Goal: Task Accomplishment & Management: Use online tool/utility

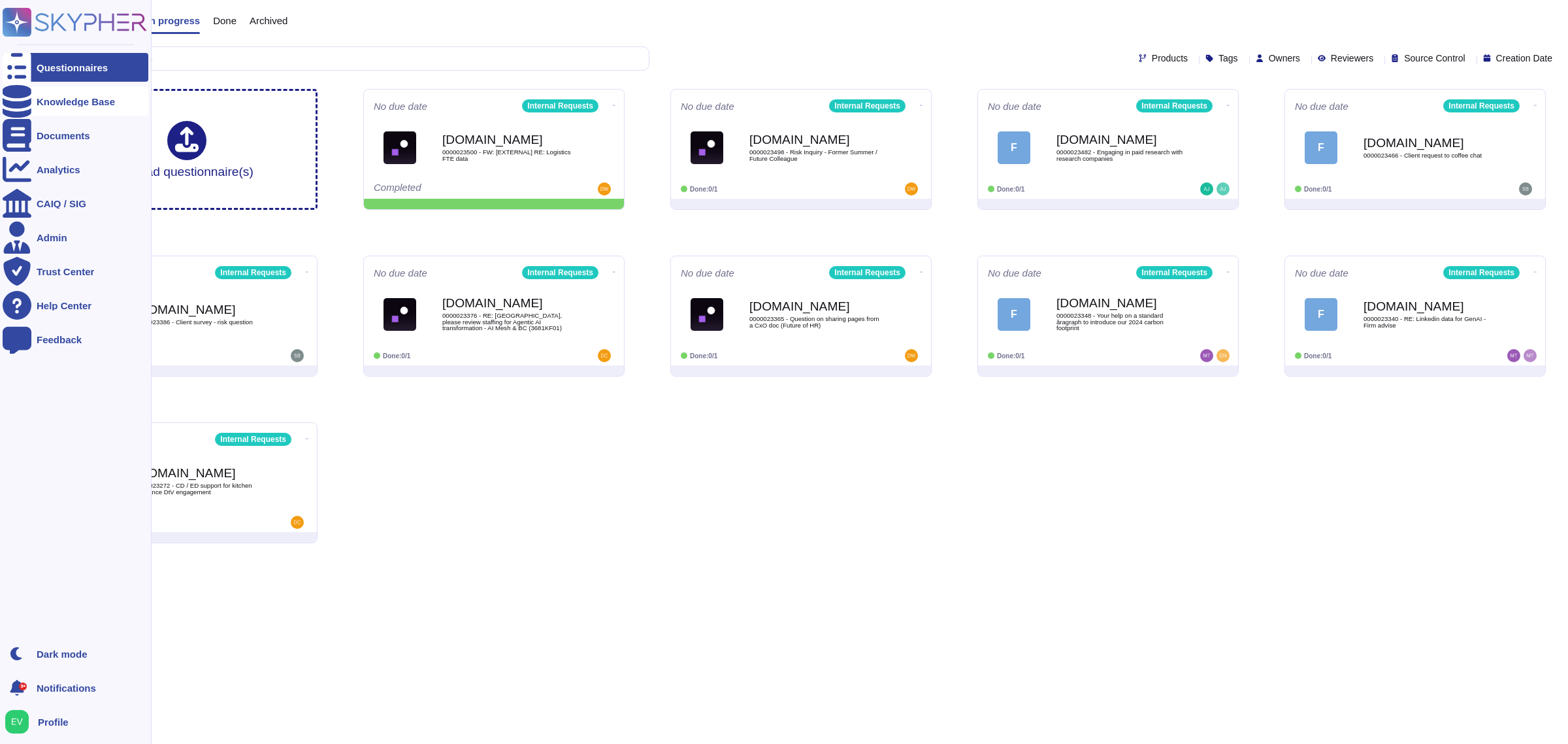
click at [57, 109] on div "Knowledge Base" at bounding box center [75, 101] width 145 height 29
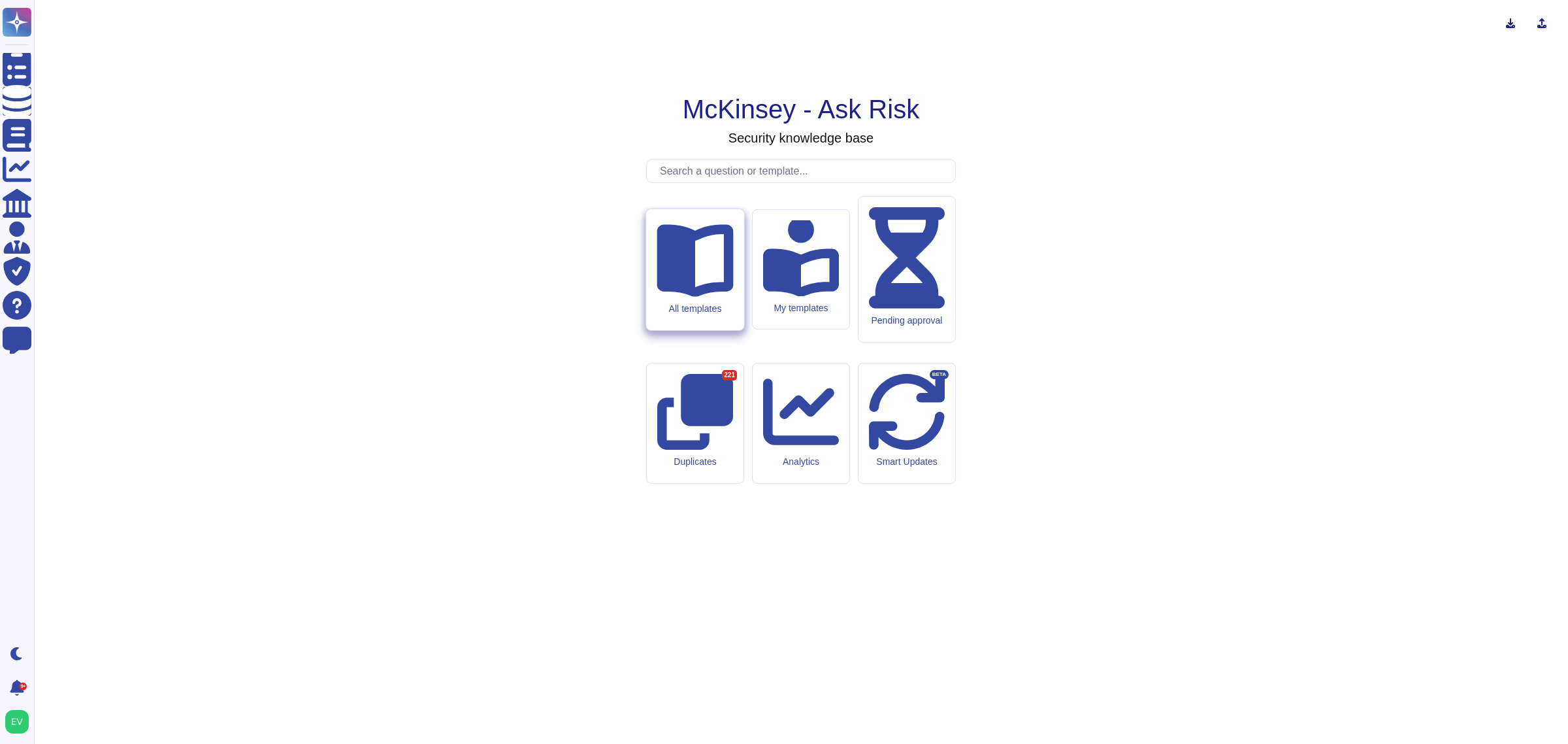
click at [677, 330] on div "All templates" at bounding box center [694, 269] width 98 height 121
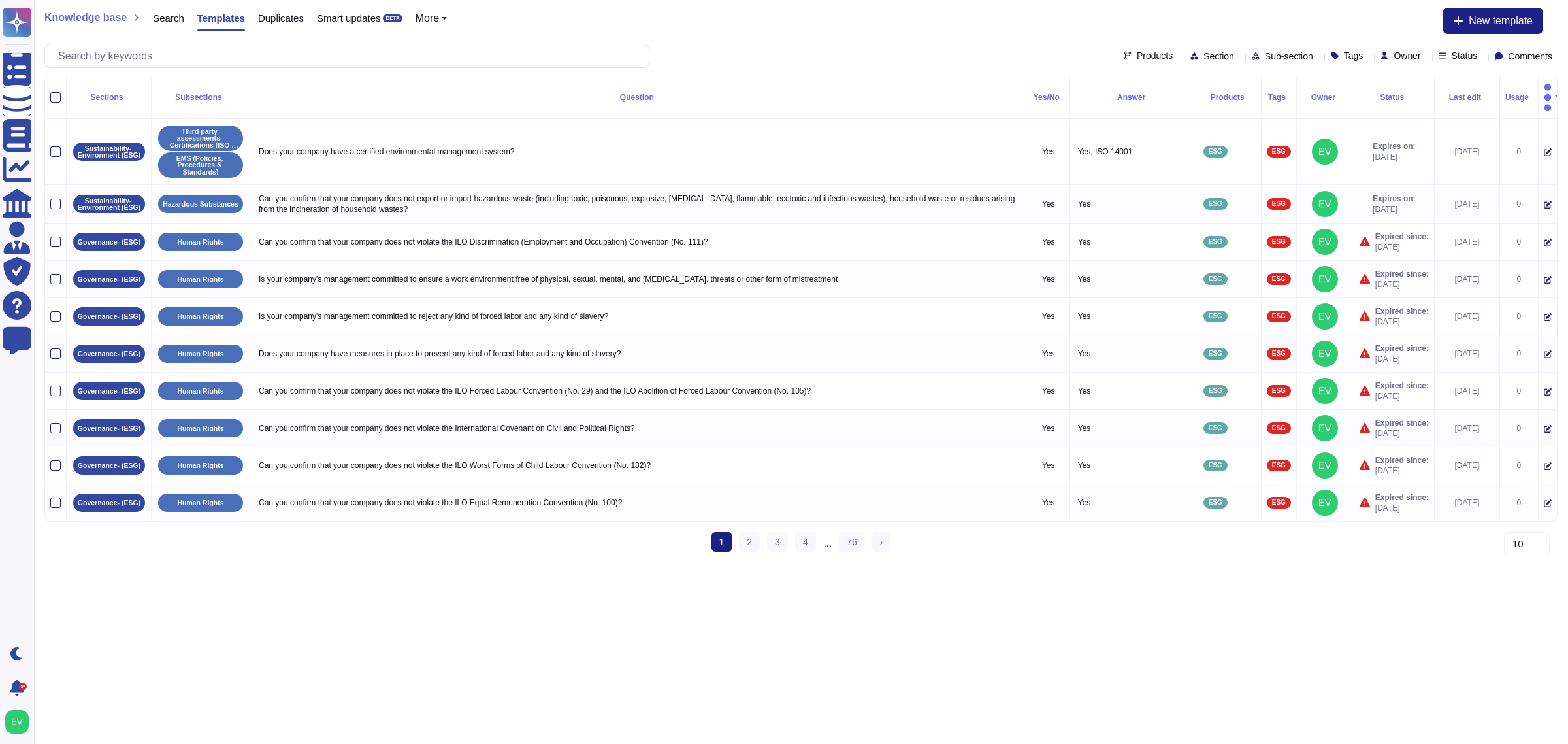
click at [1106, 48] on div "Products Section Sub-section Tags Owner Status Comments" at bounding box center [801, 56] width 1513 height 24
click at [1137, 59] on span "Products" at bounding box center [1154, 56] width 36 height 9
click at [1154, 118] on span "External Requests" at bounding box center [1150, 118] width 81 height 12
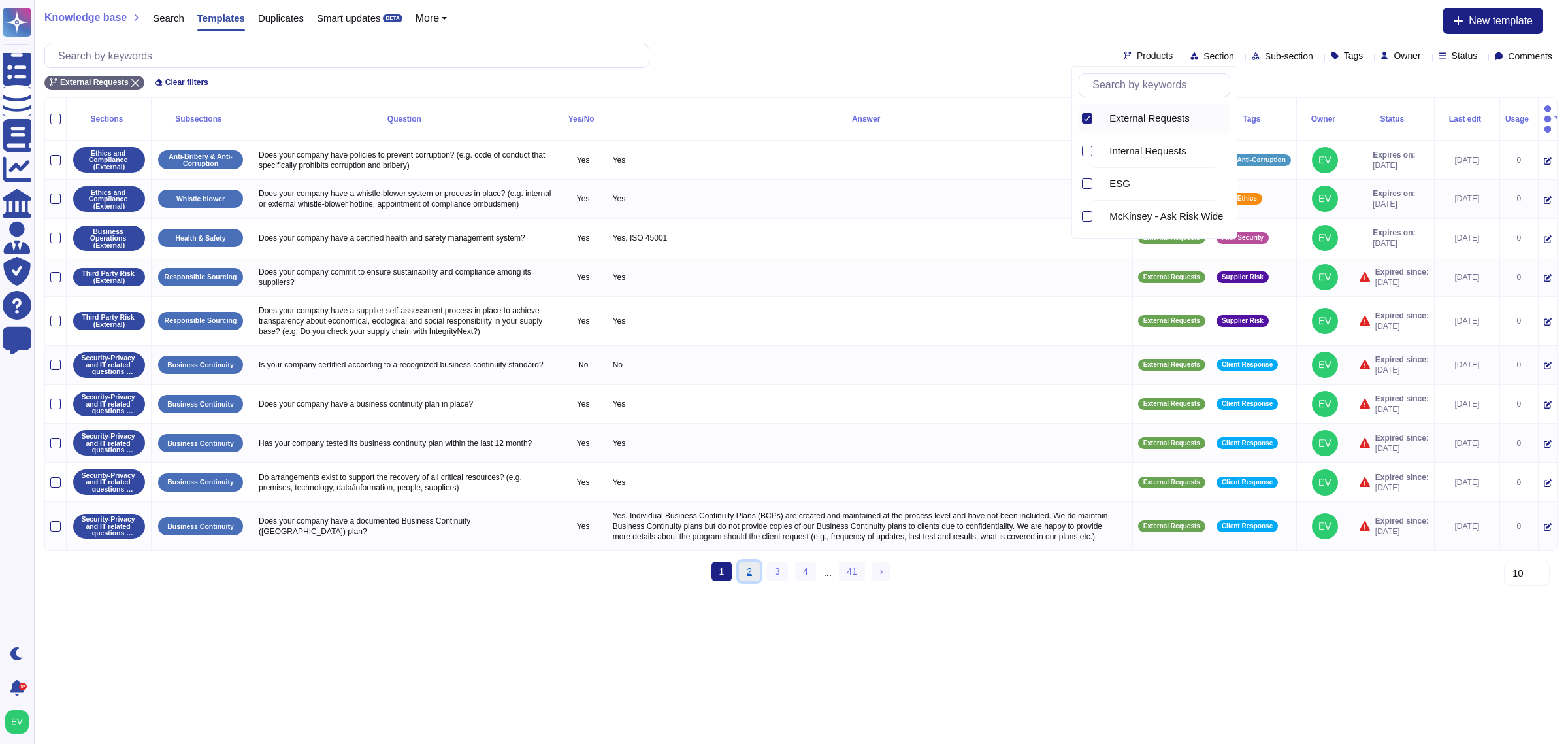
click at [746, 582] on link "2" at bounding box center [749, 572] width 21 height 20
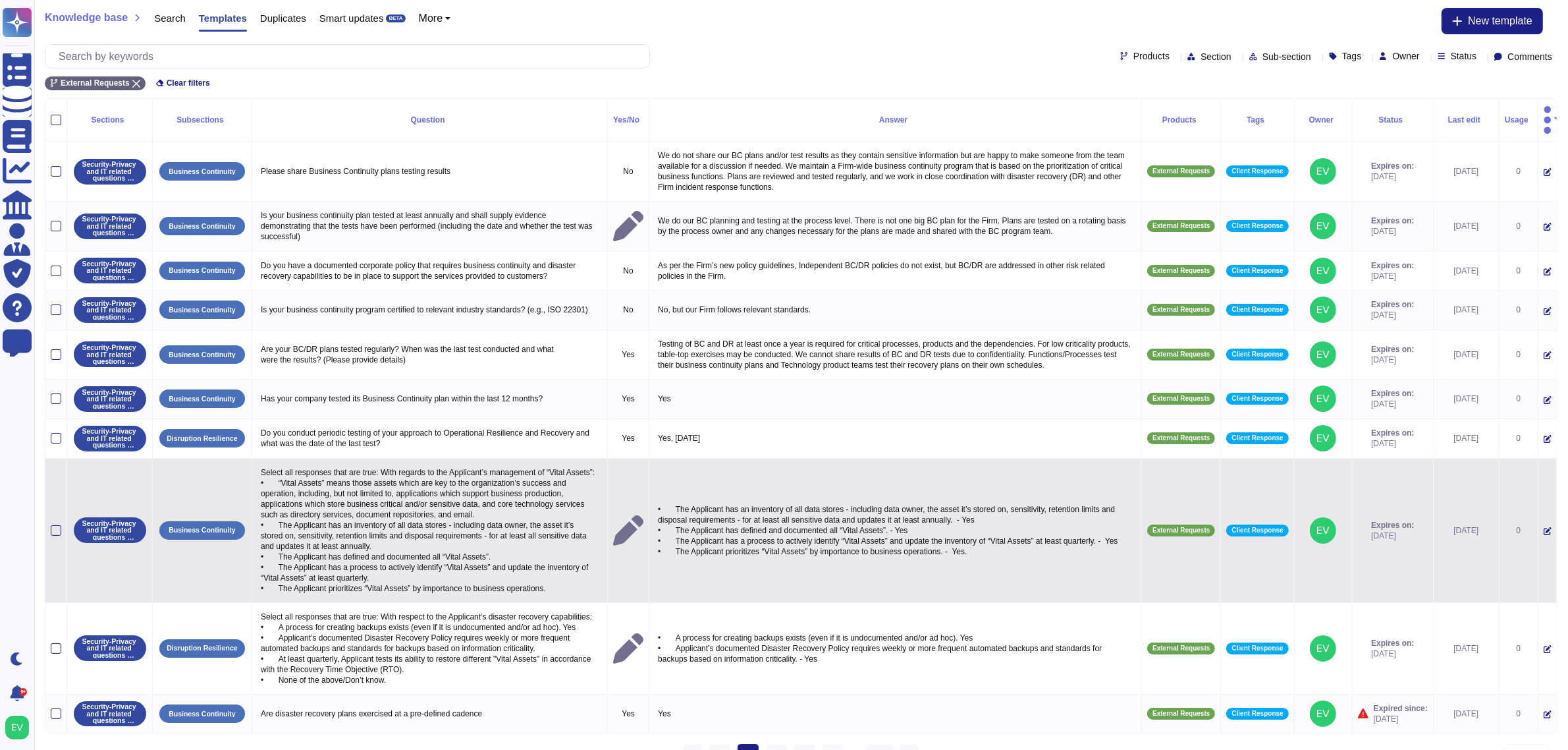
scroll to position [24, 0]
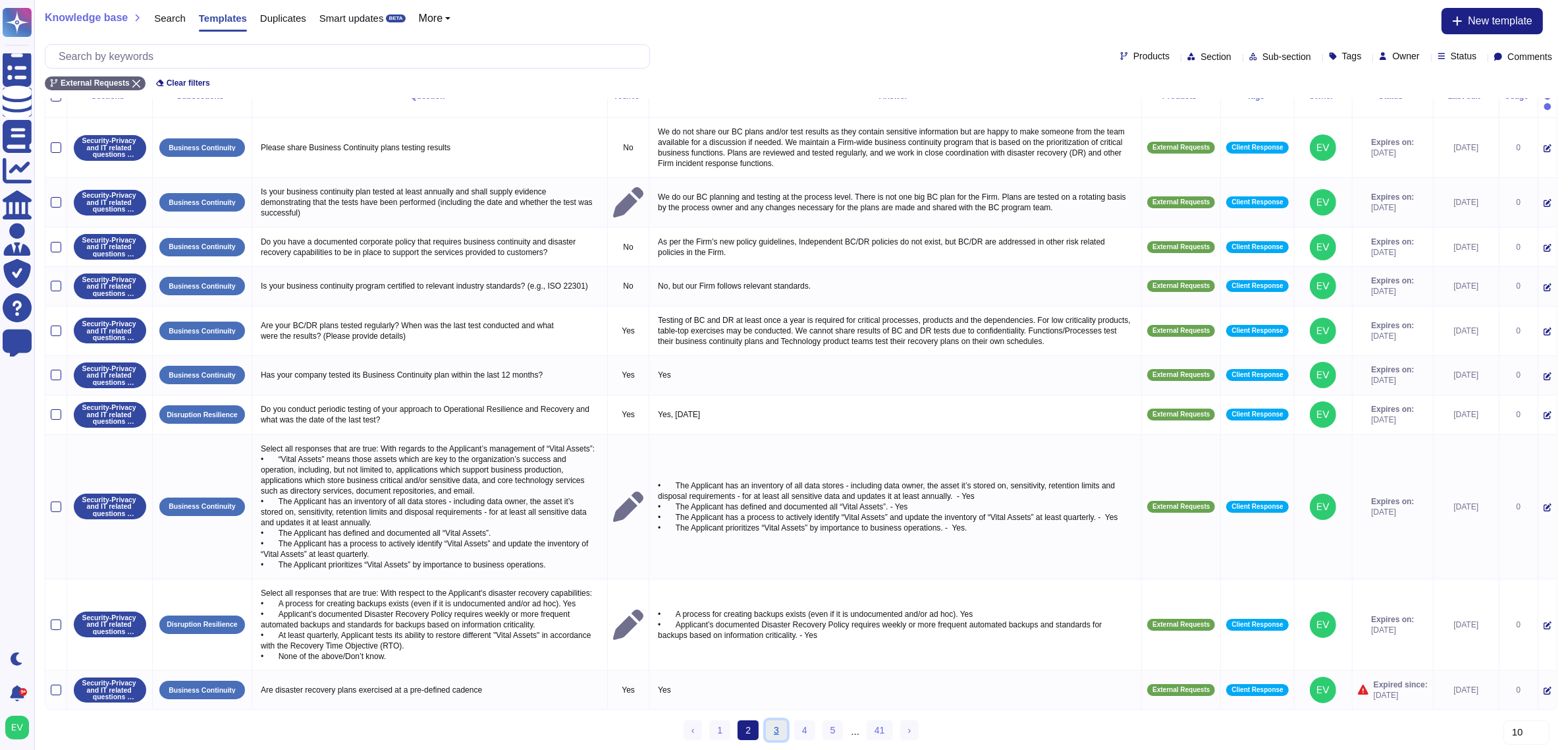
click at [772, 730] on link "3" at bounding box center [776, 730] width 21 height 20
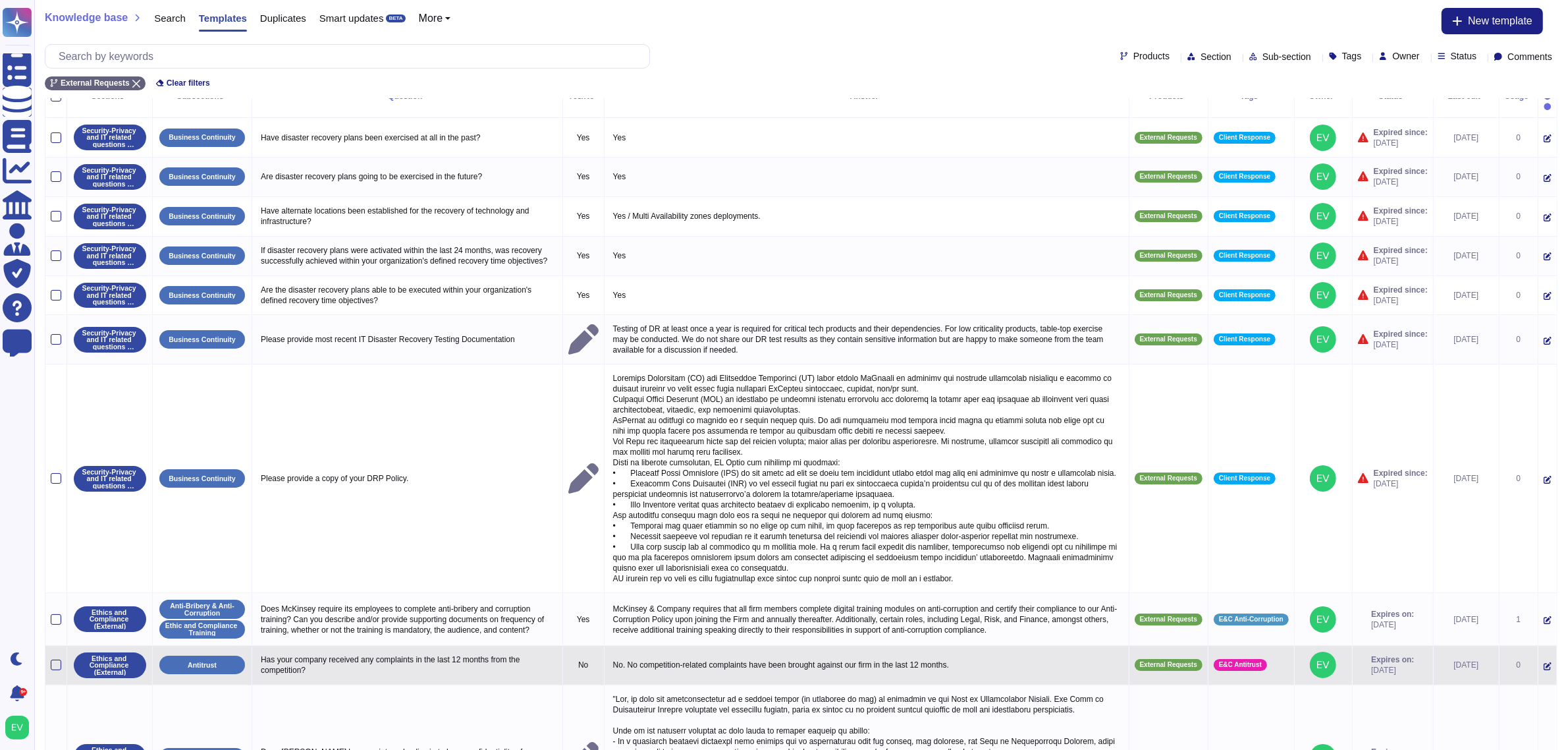
scroll to position [154, 0]
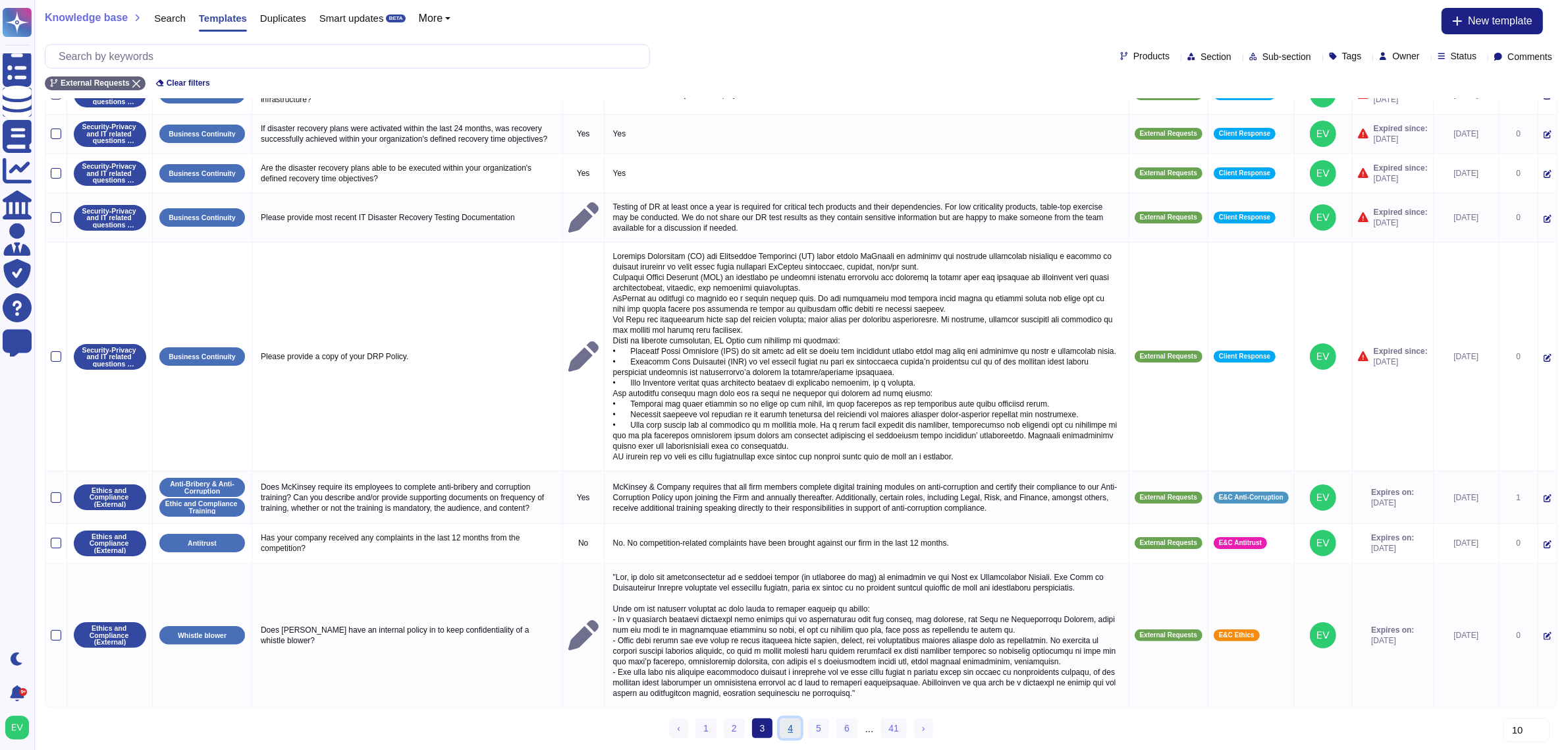
click at [794, 726] on link "4" at bounding box center [789, 728] width 21 height 20
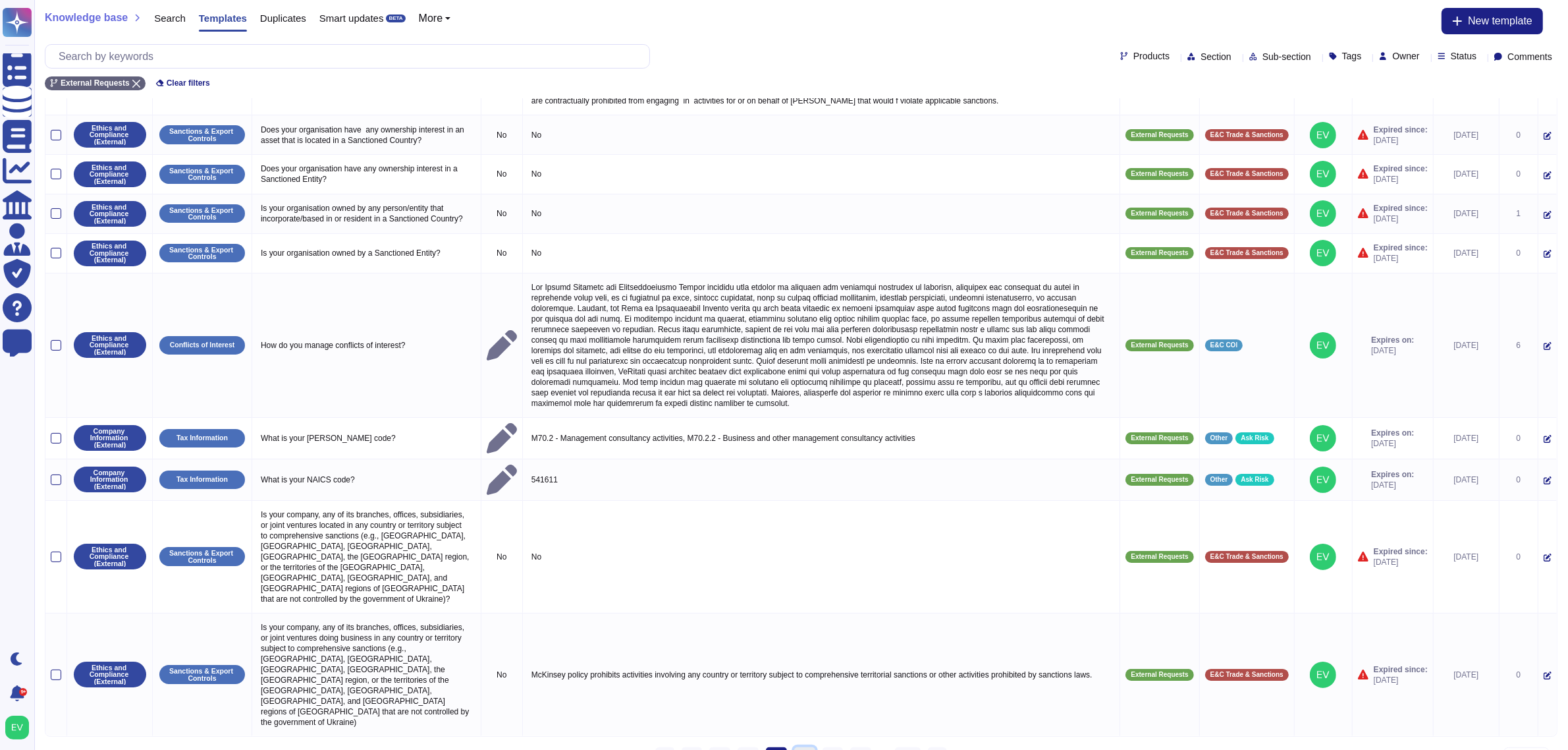
click at [799, 747] on link "5" at bounding box center [804, 757] width 21 height 20
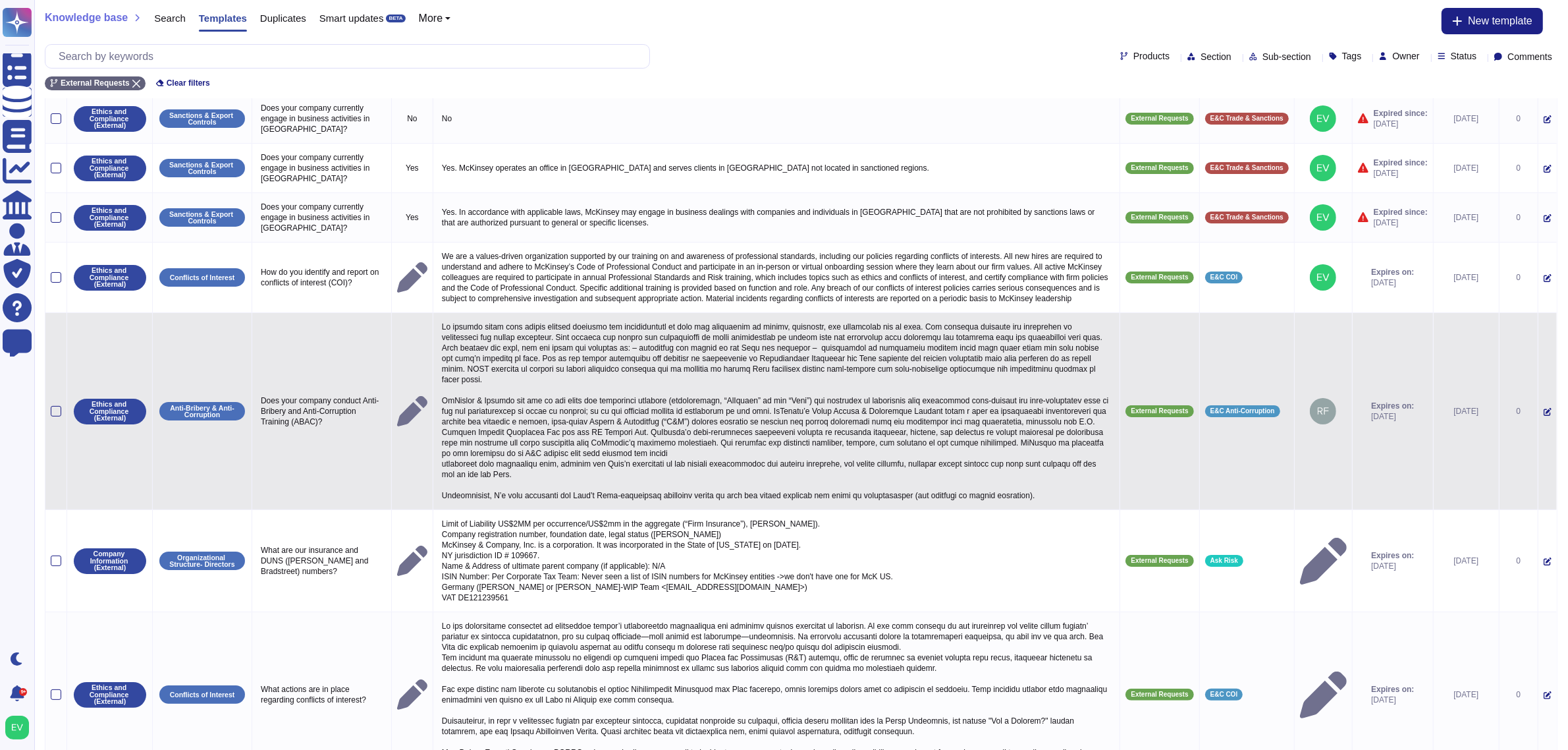
scroll to position [360, 0]
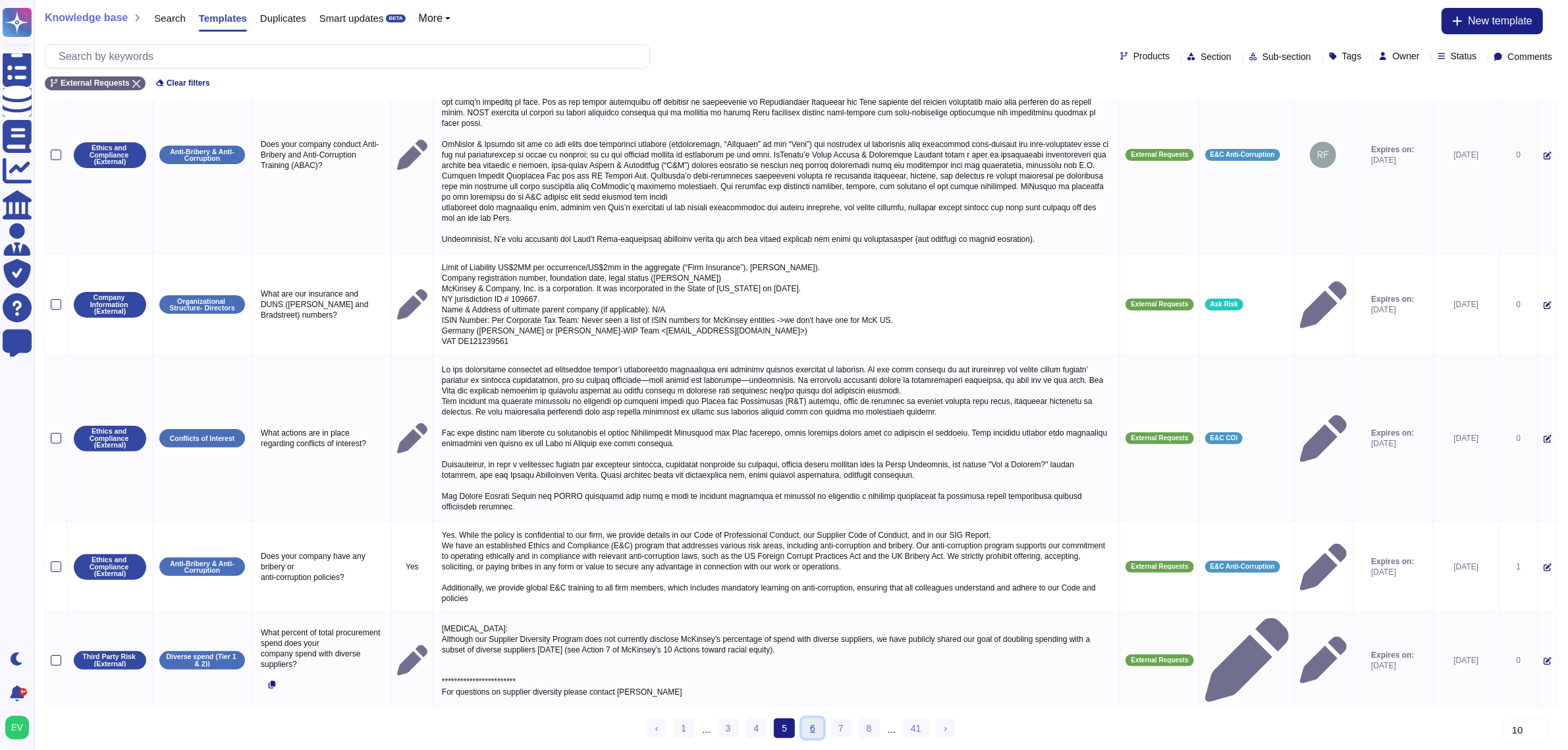
click at [817, 729] on link "6" at bounding box center [812, 728] width 21 height 20
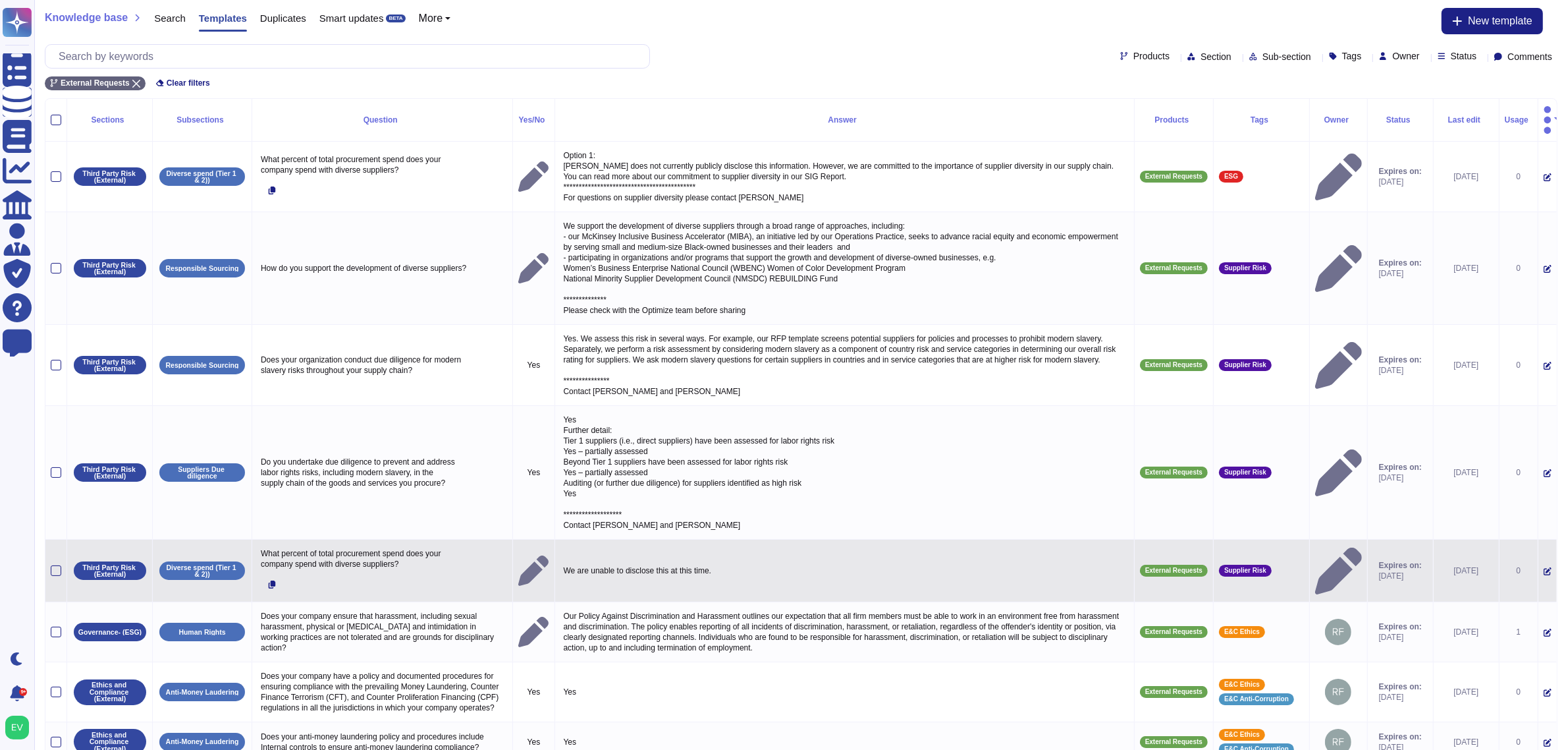
scroll to position [193, 0]
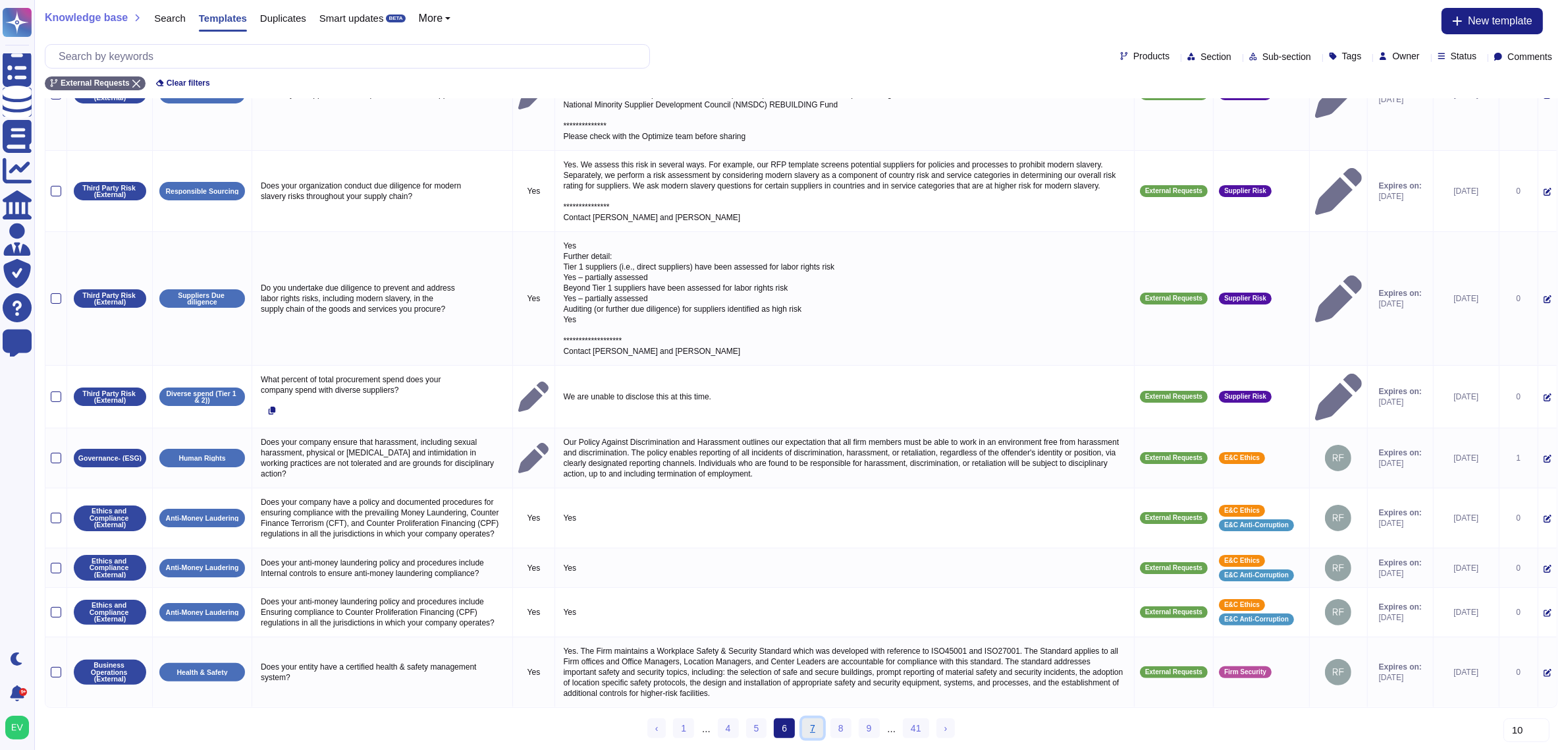
click at [806, 729] on link "7" at bounding box center [812, 728] width 21 height 20
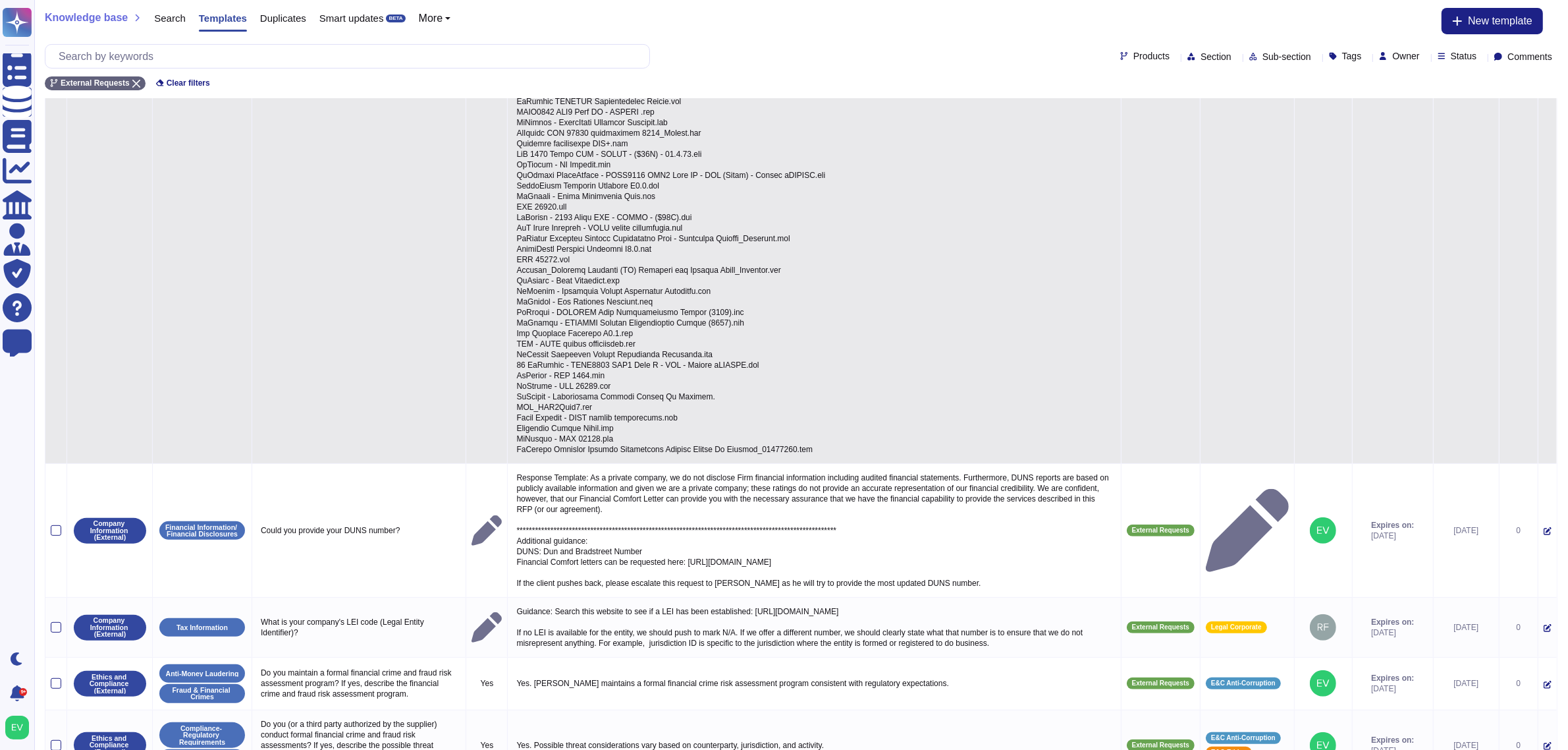
scroll to position [550, 0]
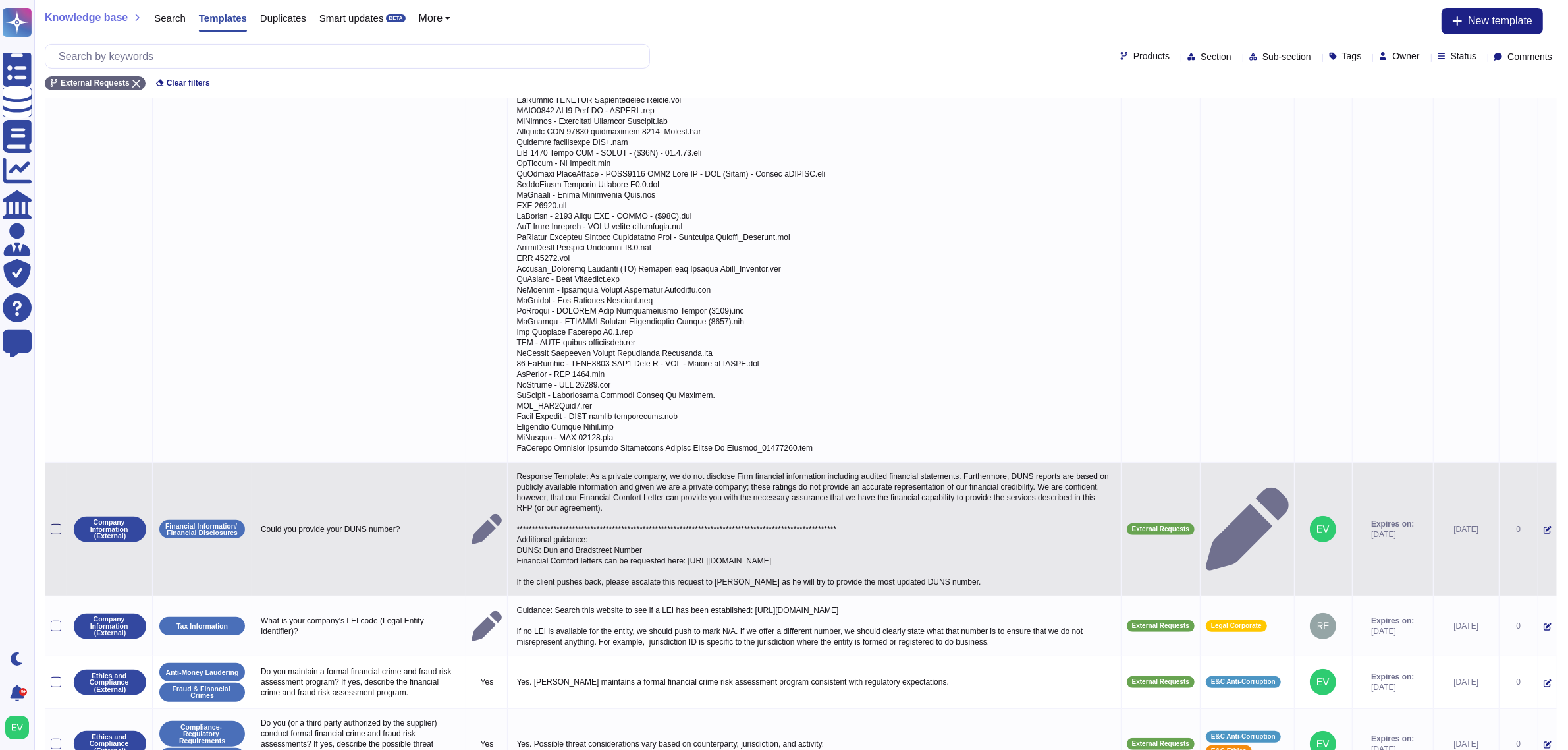
click at [58, 524] on div at bounding box center [56, 529] width 11 height 11
click at [0, 0] on input "checkbox" at bounding box center [0, 0] width 0 height 0
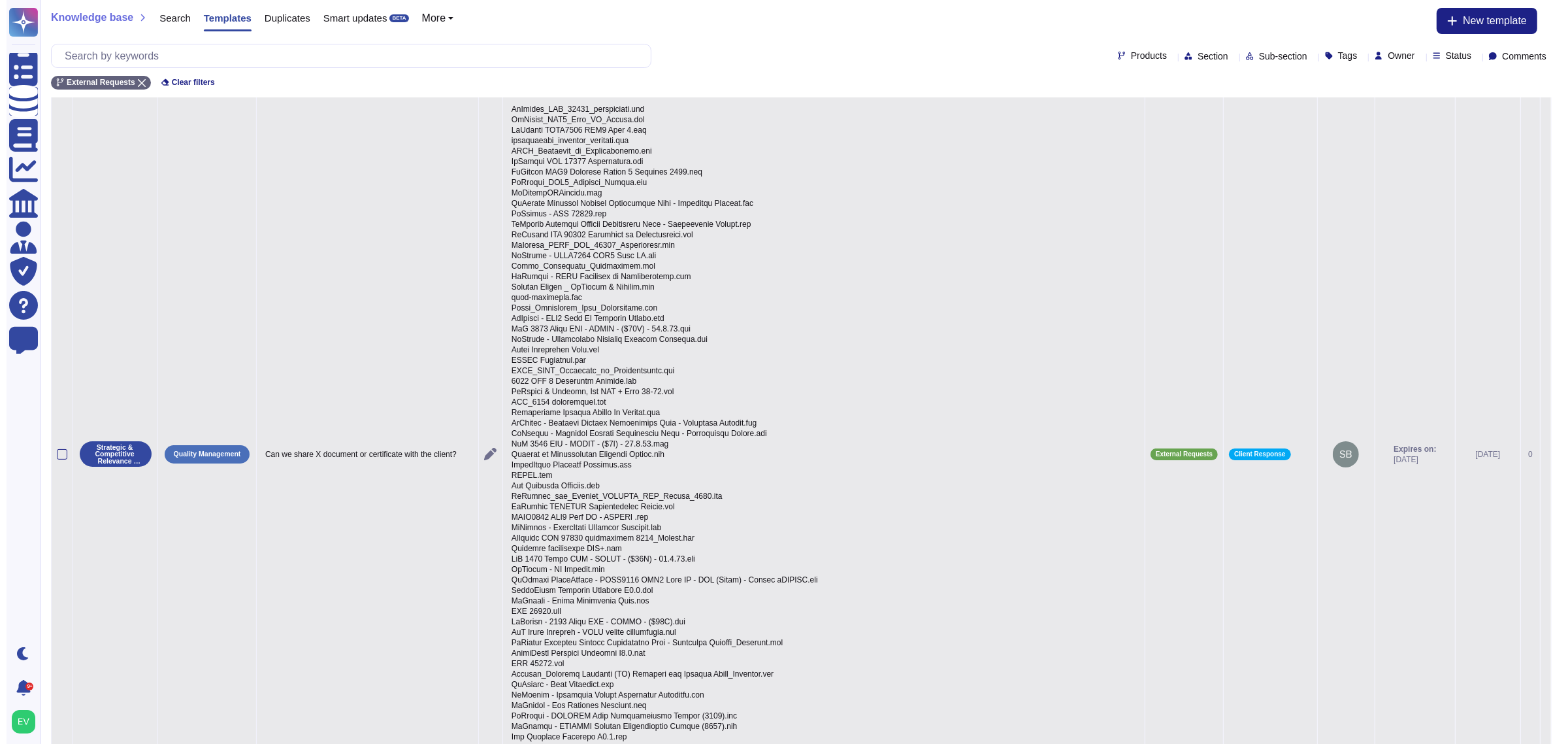
scroll to position [0, 0]
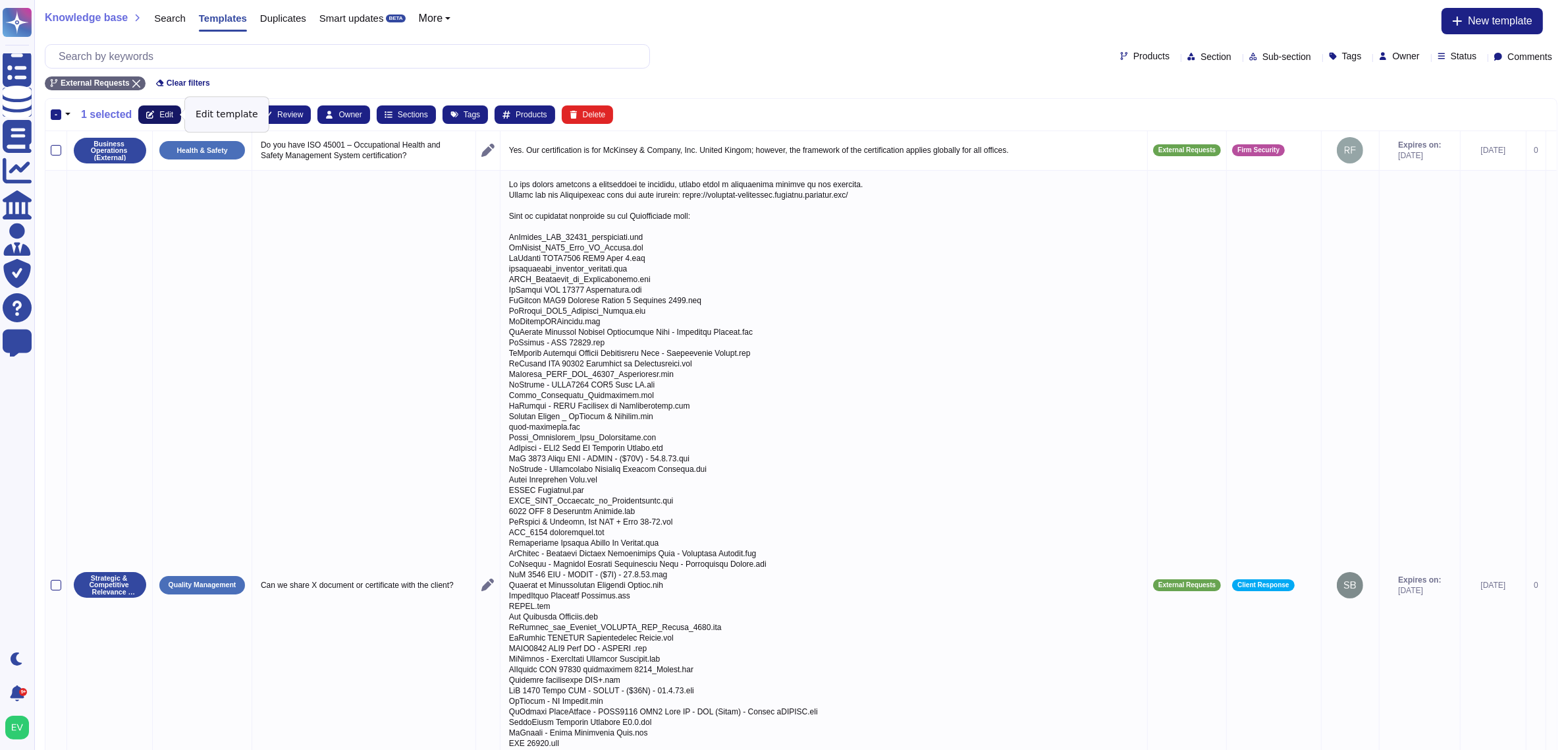
click at [159, 113] on span "Edit" at bounding box center [165, 114] width 14 height 8
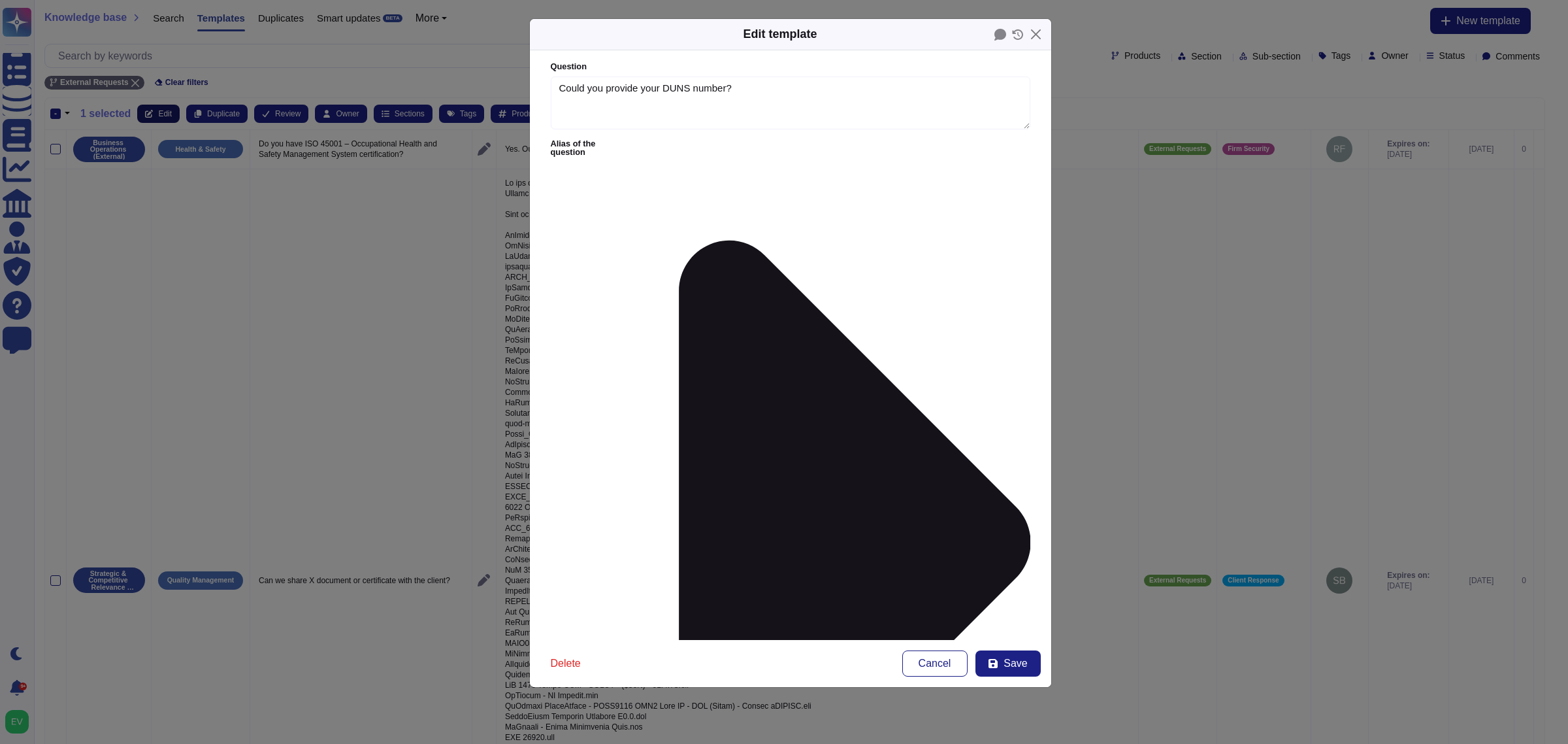
type textarea "Could you provide your DUNS number?"
type textarea "**********"
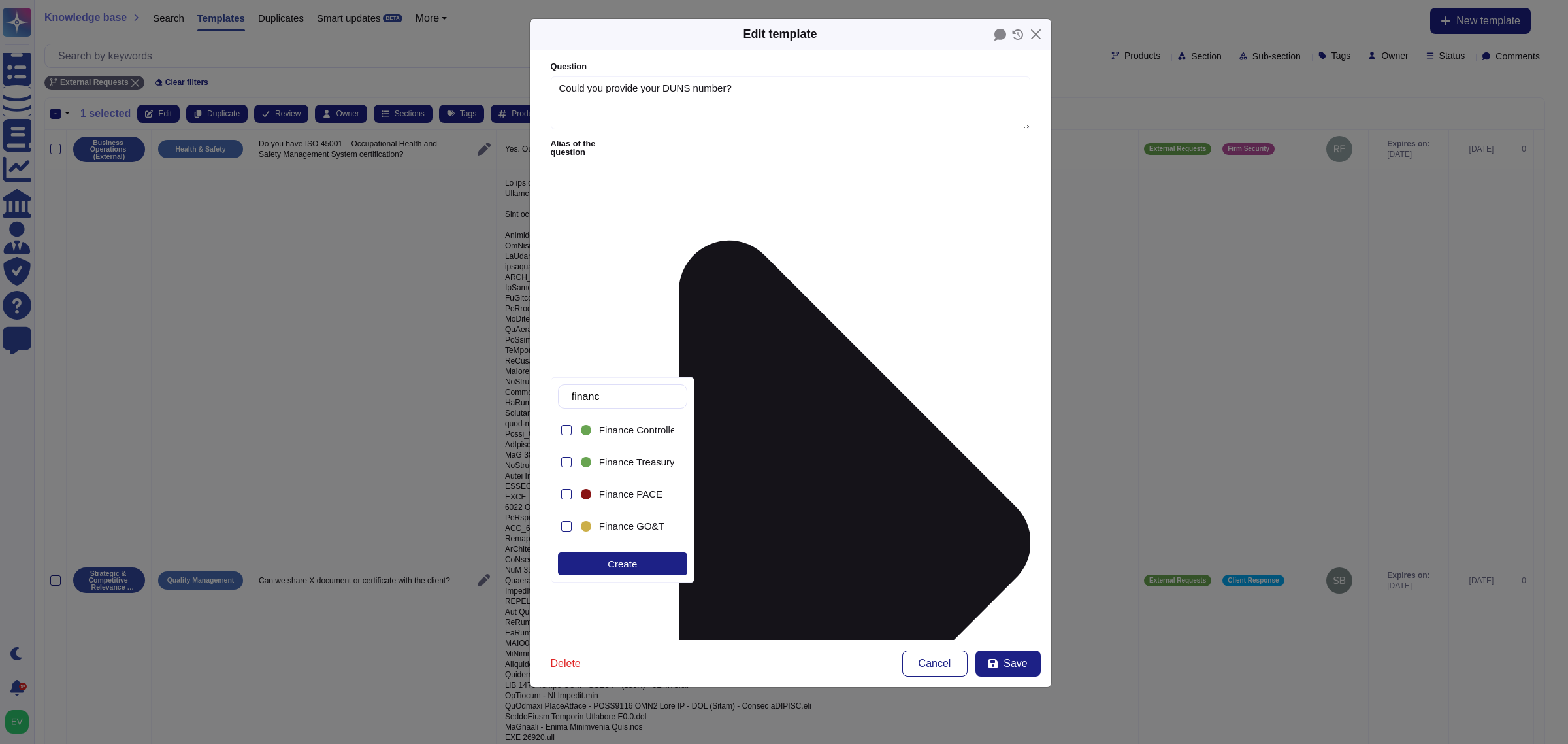
type input "finance"
click at [591, 429] on div at bounding box center [586, 430] width 15 height 15
click at [612, 526] on span "Finance Tax" at bounding box center [625, 531] width 53 height 12
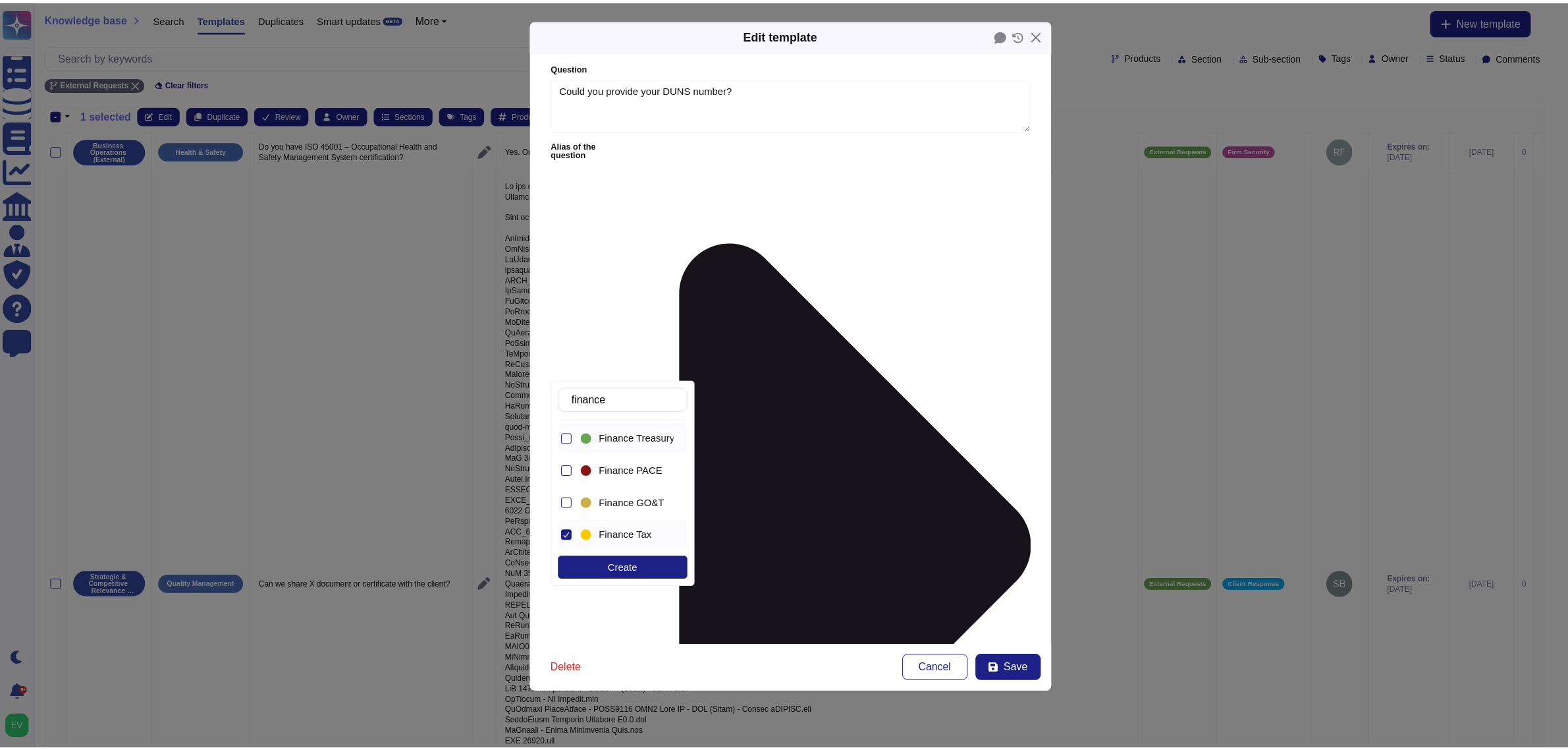
scroll to position [0, 0]
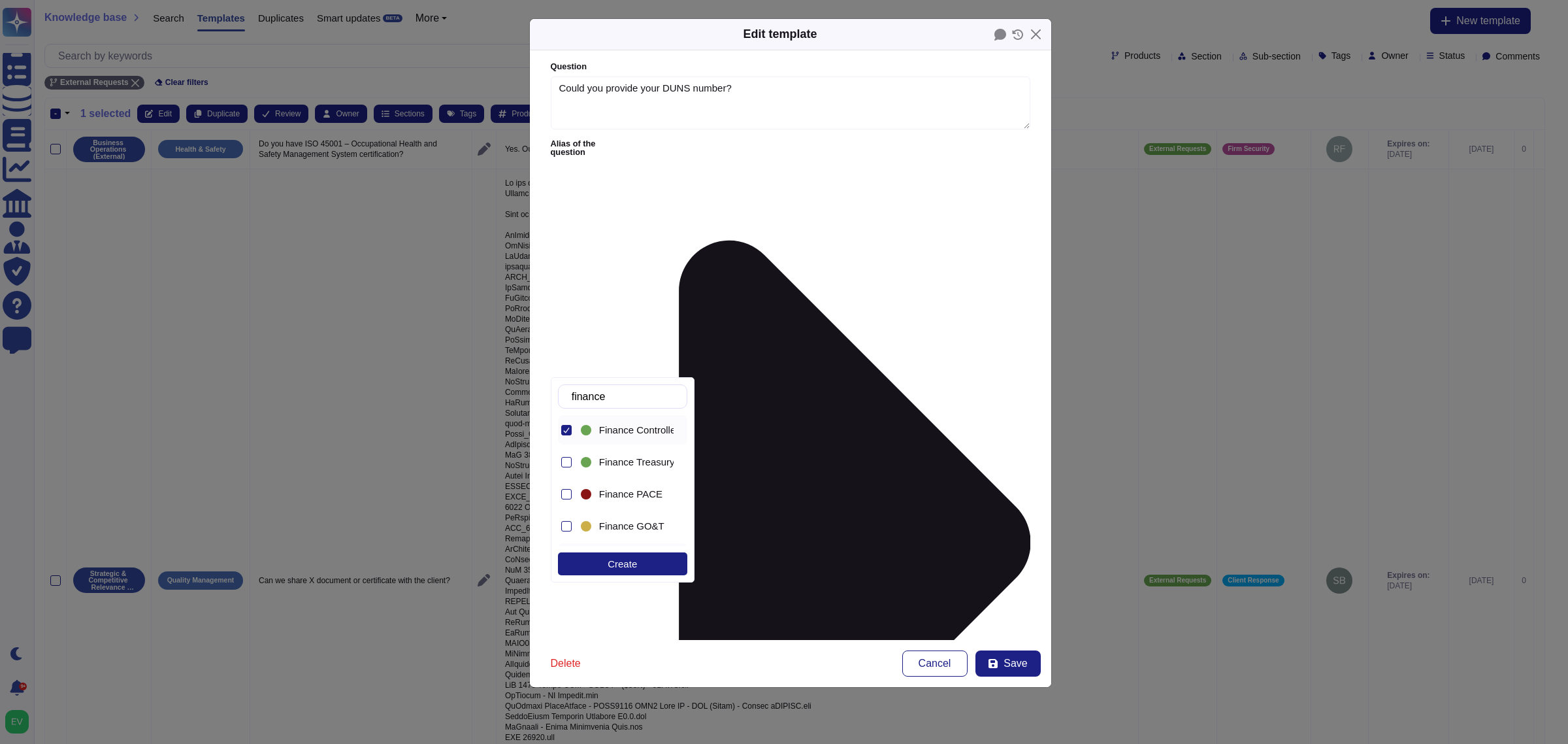
click at [566, 435] on div at bounding box center [567, 430] width 11 height 11
click at [1010, 664] on span "Save" at bounding box center [1015, 663] width 23 height 11
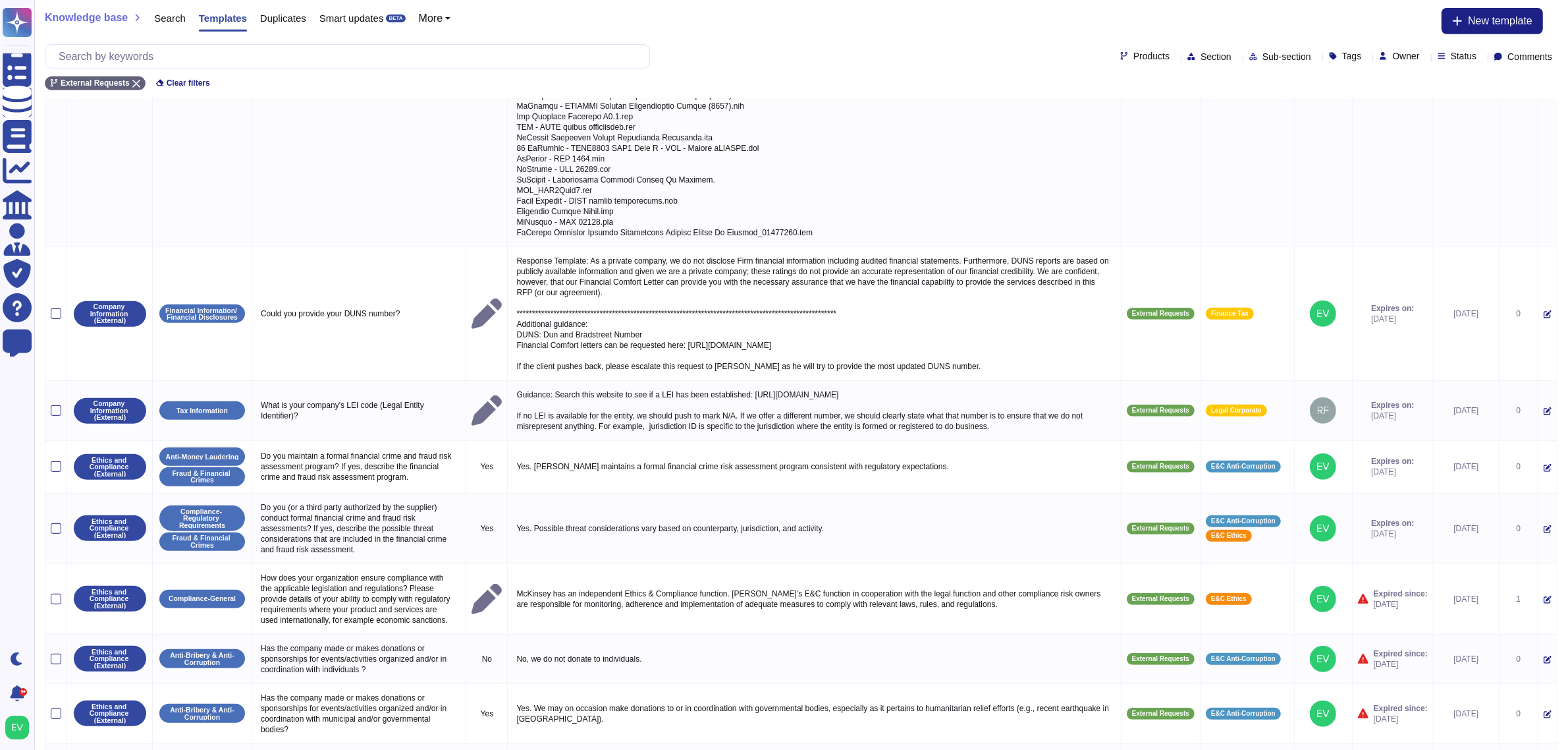
scroll to position [888, 0]
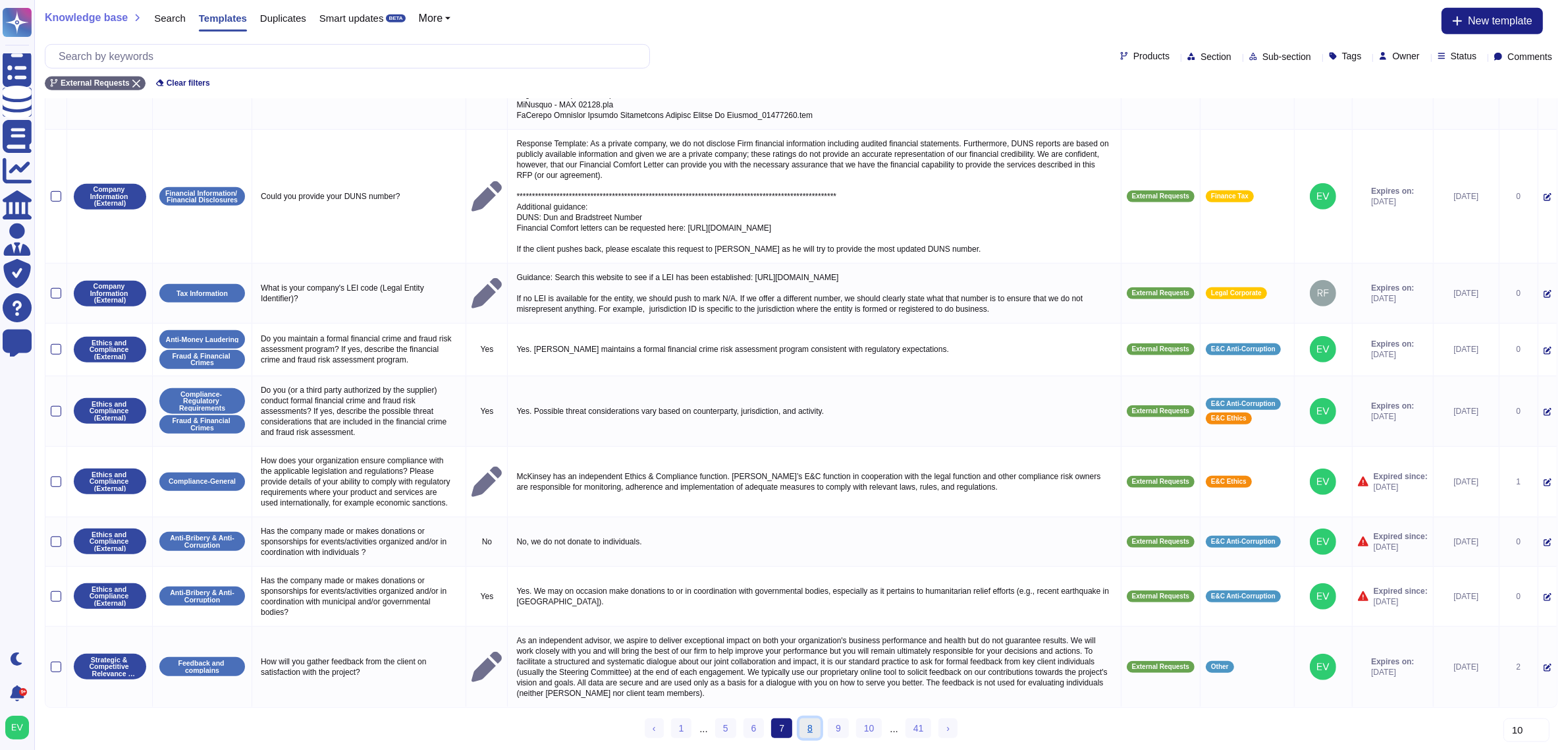
click at [814, 726] on link "8" at bounding box center [809, 728] width 21 height 20
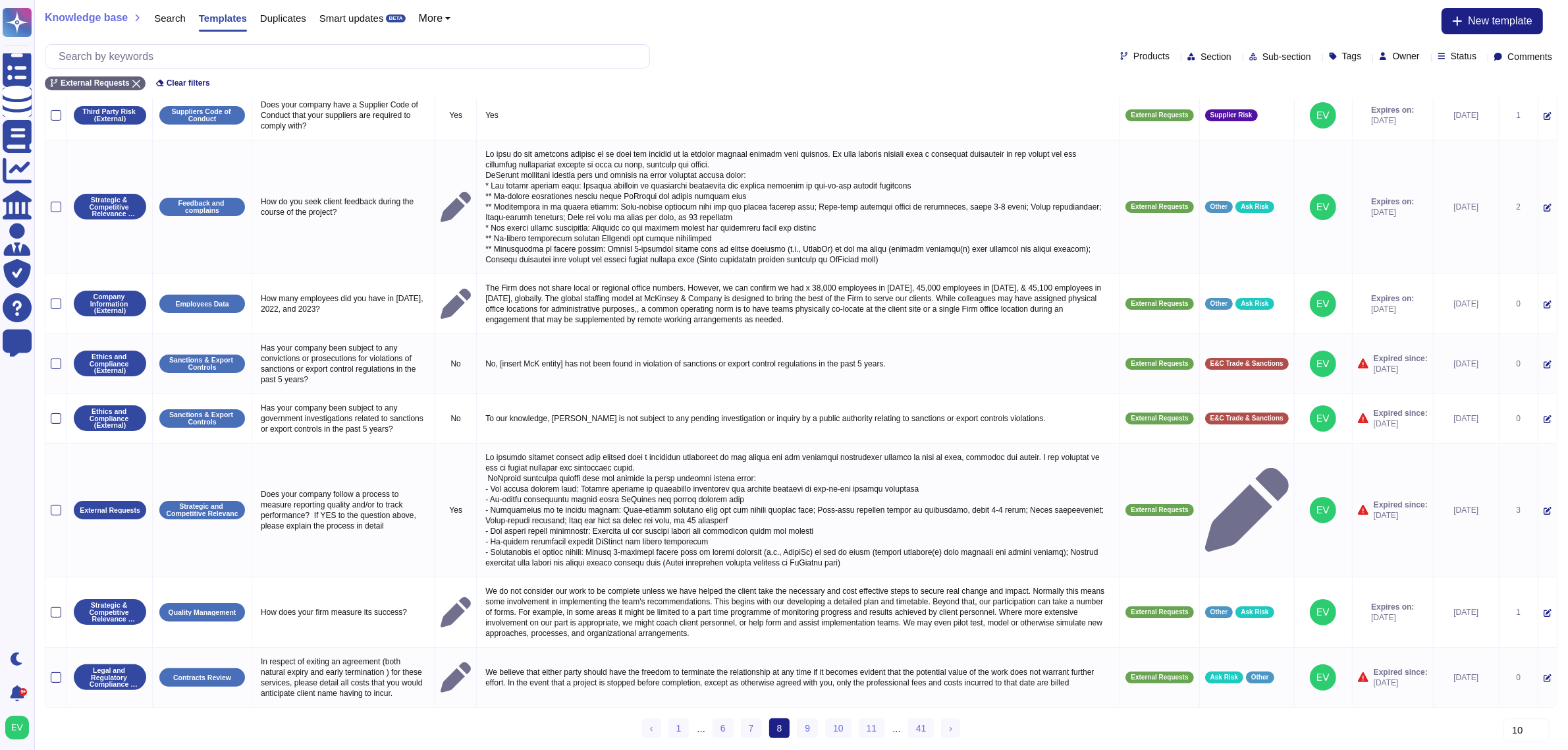
scroll to position [138, 0]
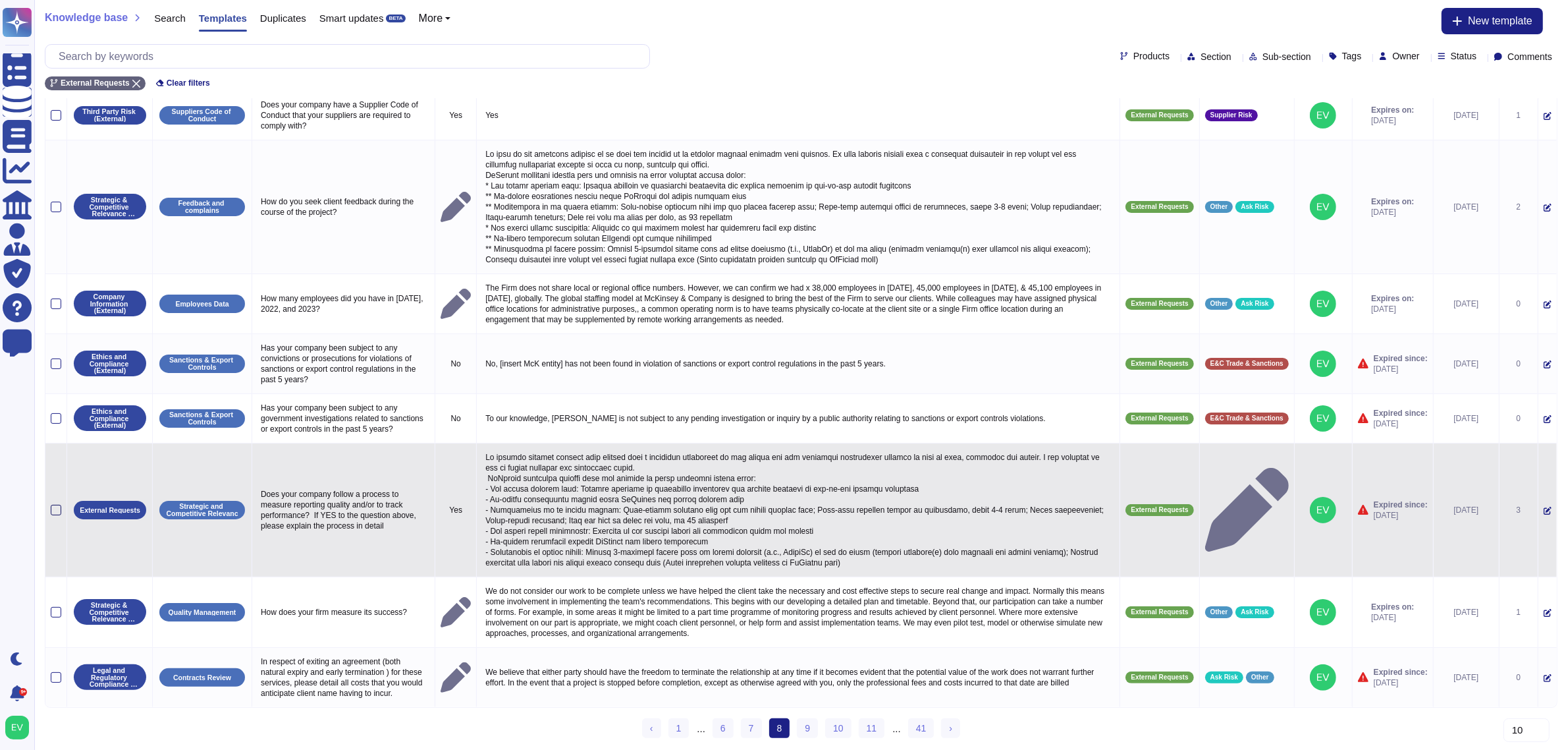
click at [54, 505] on div at bounding box center [56, 510] width 11 height 11
click at [0, 0] on input "checkbox" at bounding box center [0, 0] width 0 height 0
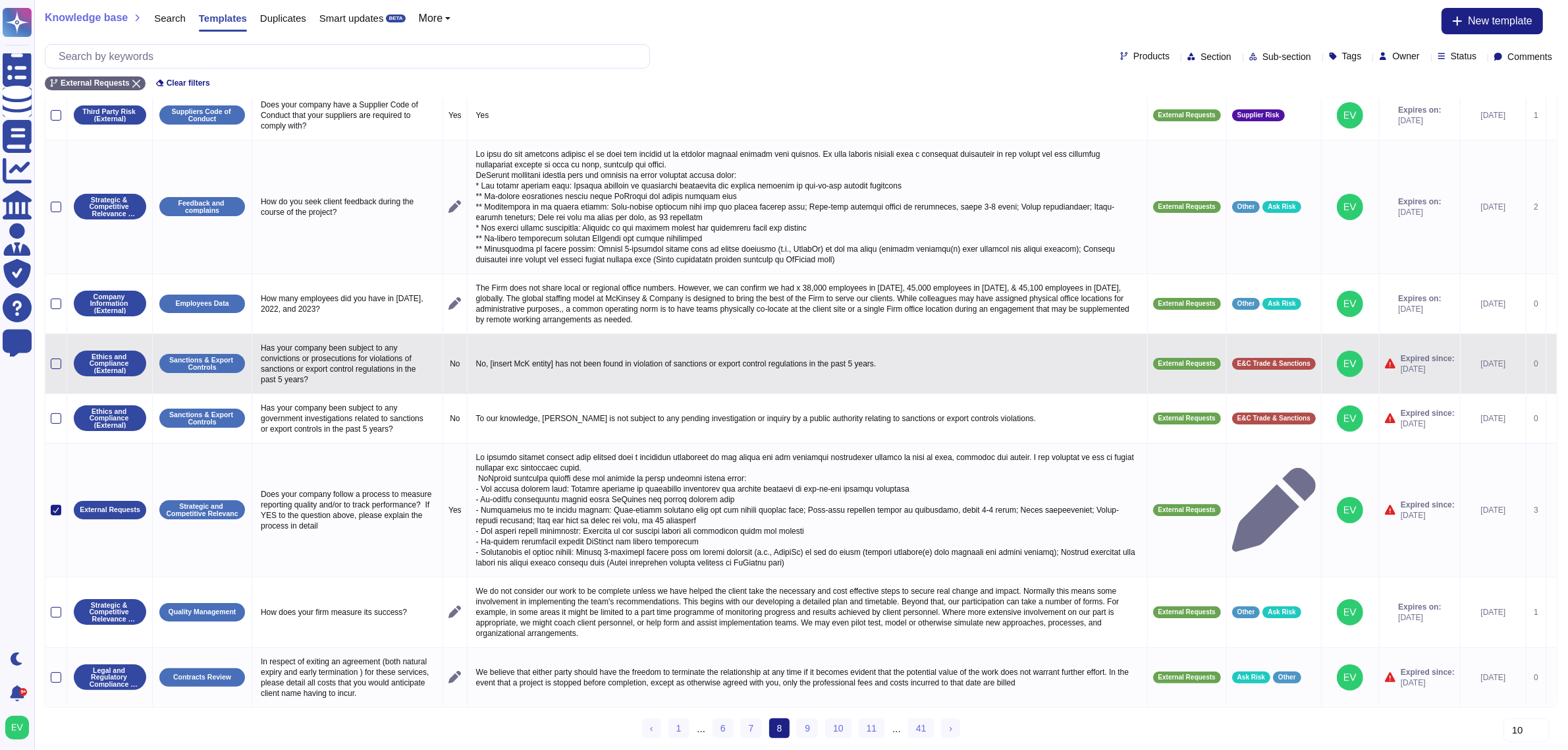
scroll to position [0, 0]
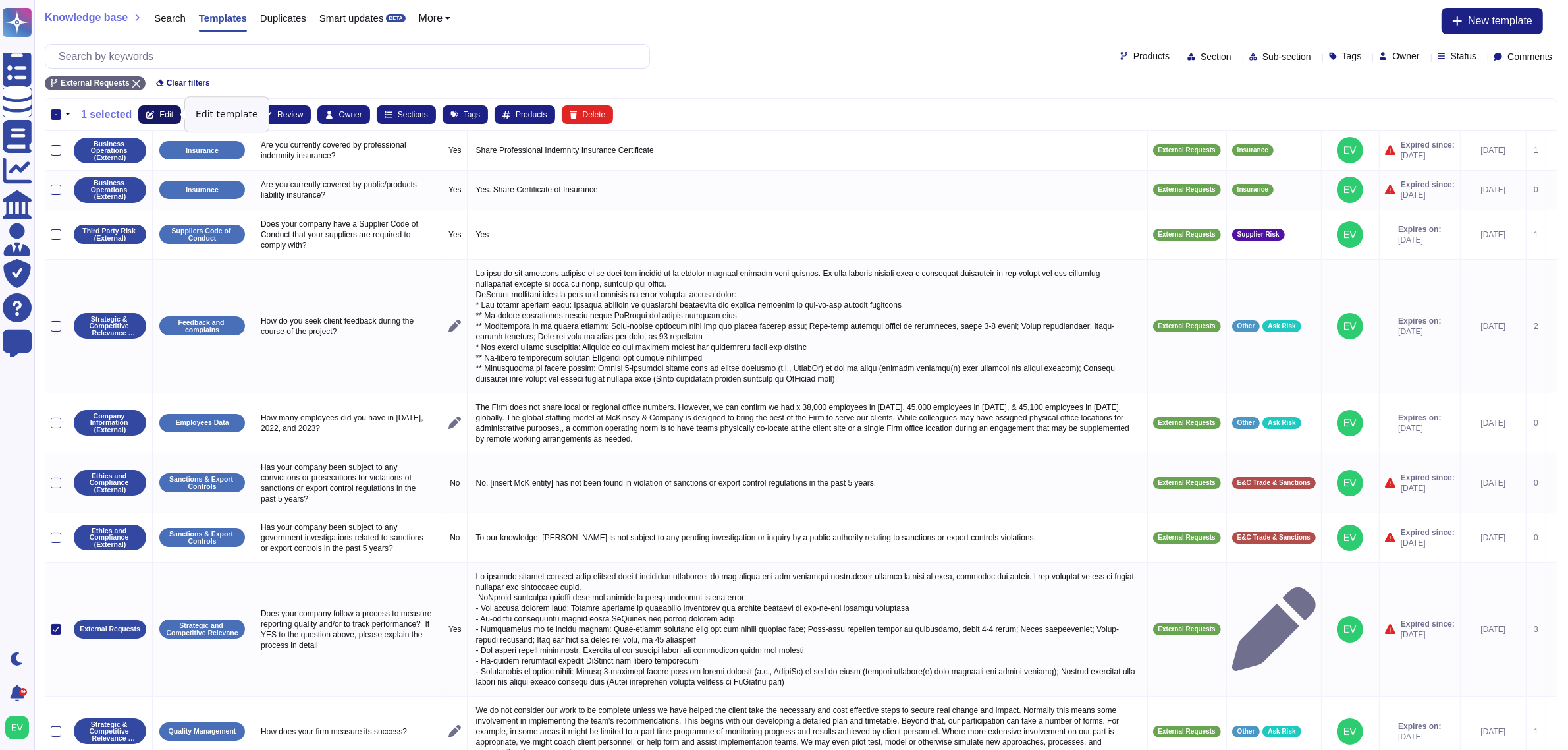
click at [156, 119] on button "Edit" at bounding box center [159, 115] width 43 height 18
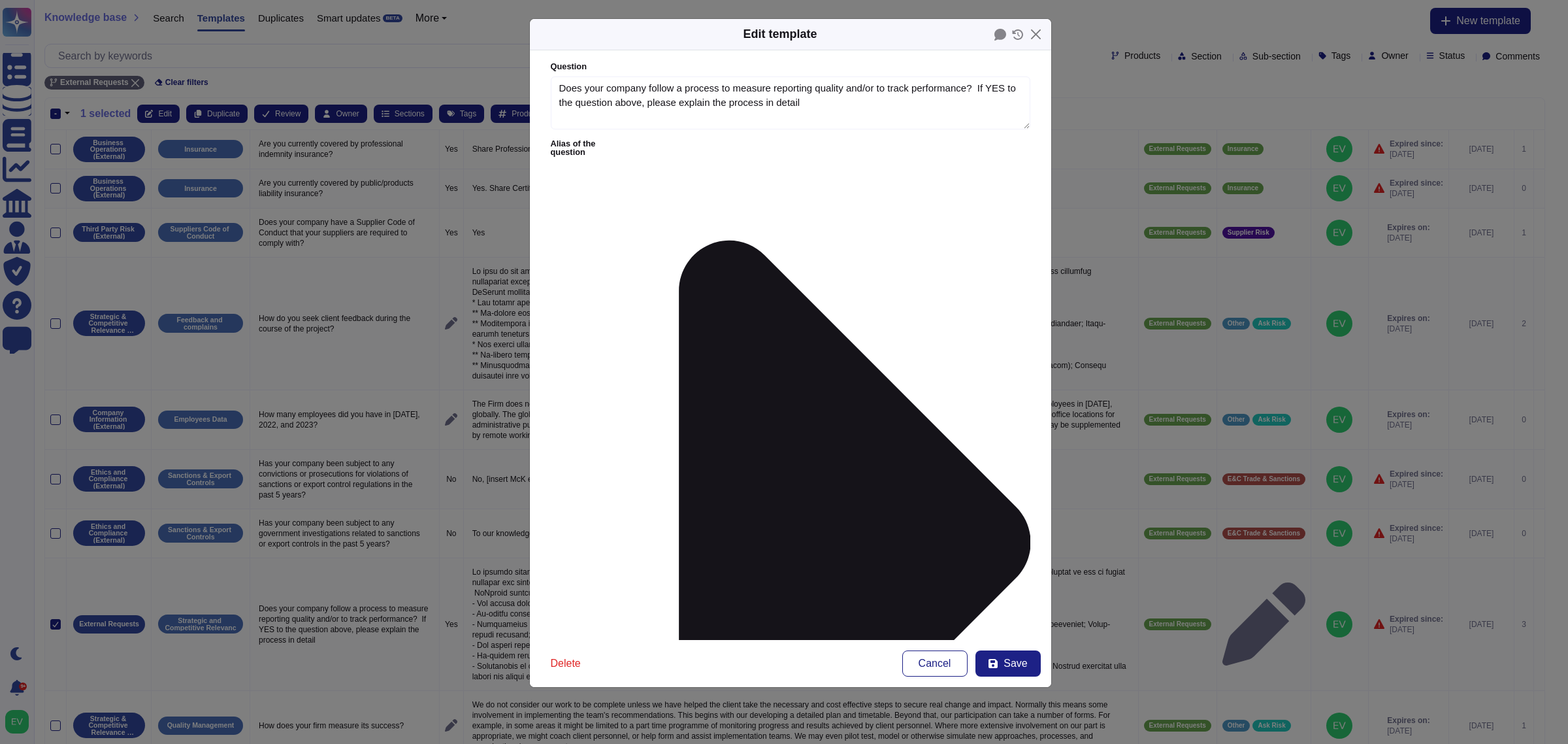
type textarea "Does your company follow a process to measure reporting quality and/or to track…"
type textarea "We perform regular reviews with leaders with a frequency determined by the clie…"
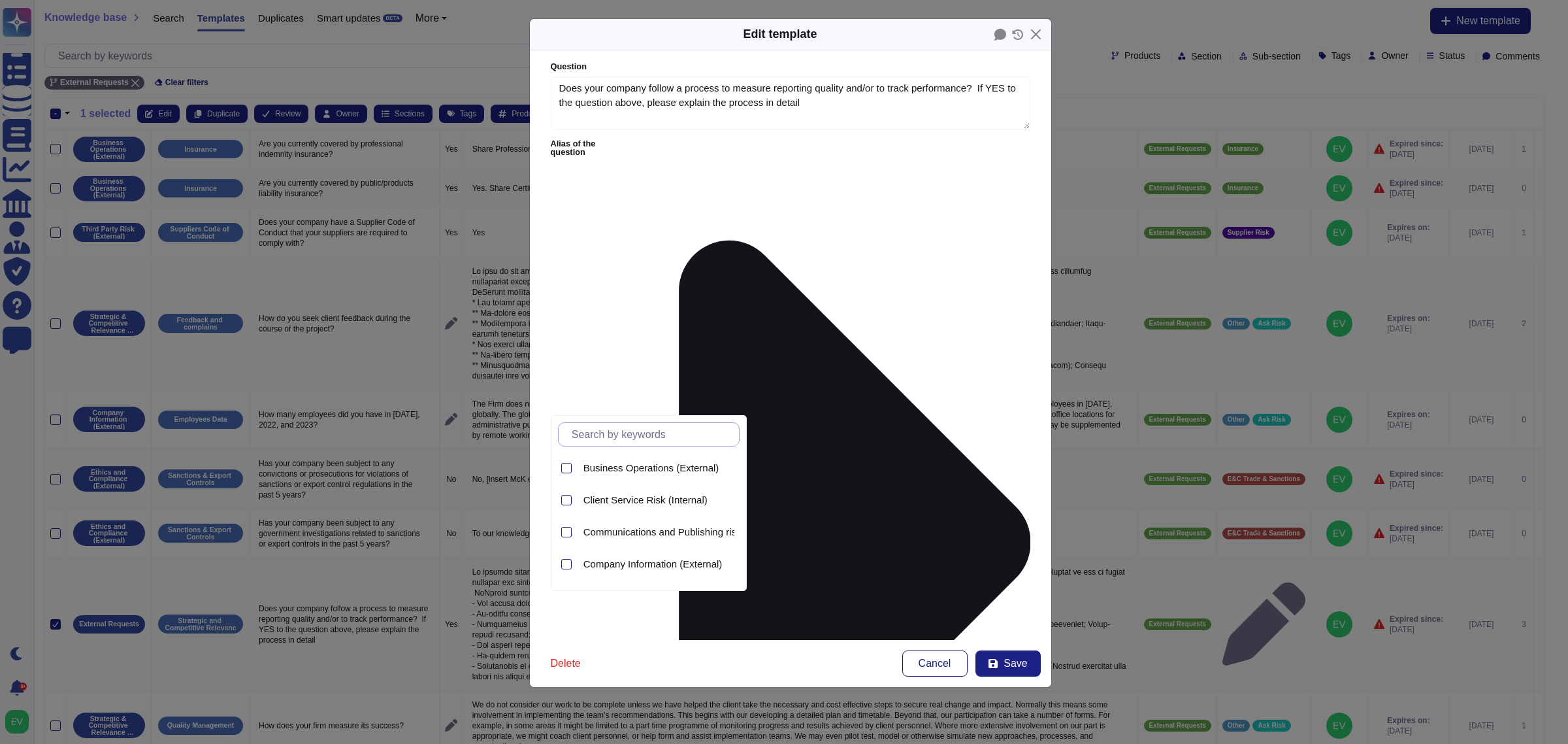
click at [603, 436] on input "text" at bounding box center [652, 433] width 174 height 22
type input "stra"
click at [664, 470] on span "Strategic & Competitive Relevance (External)" at bounding box center [681, 468] width 196 height 12
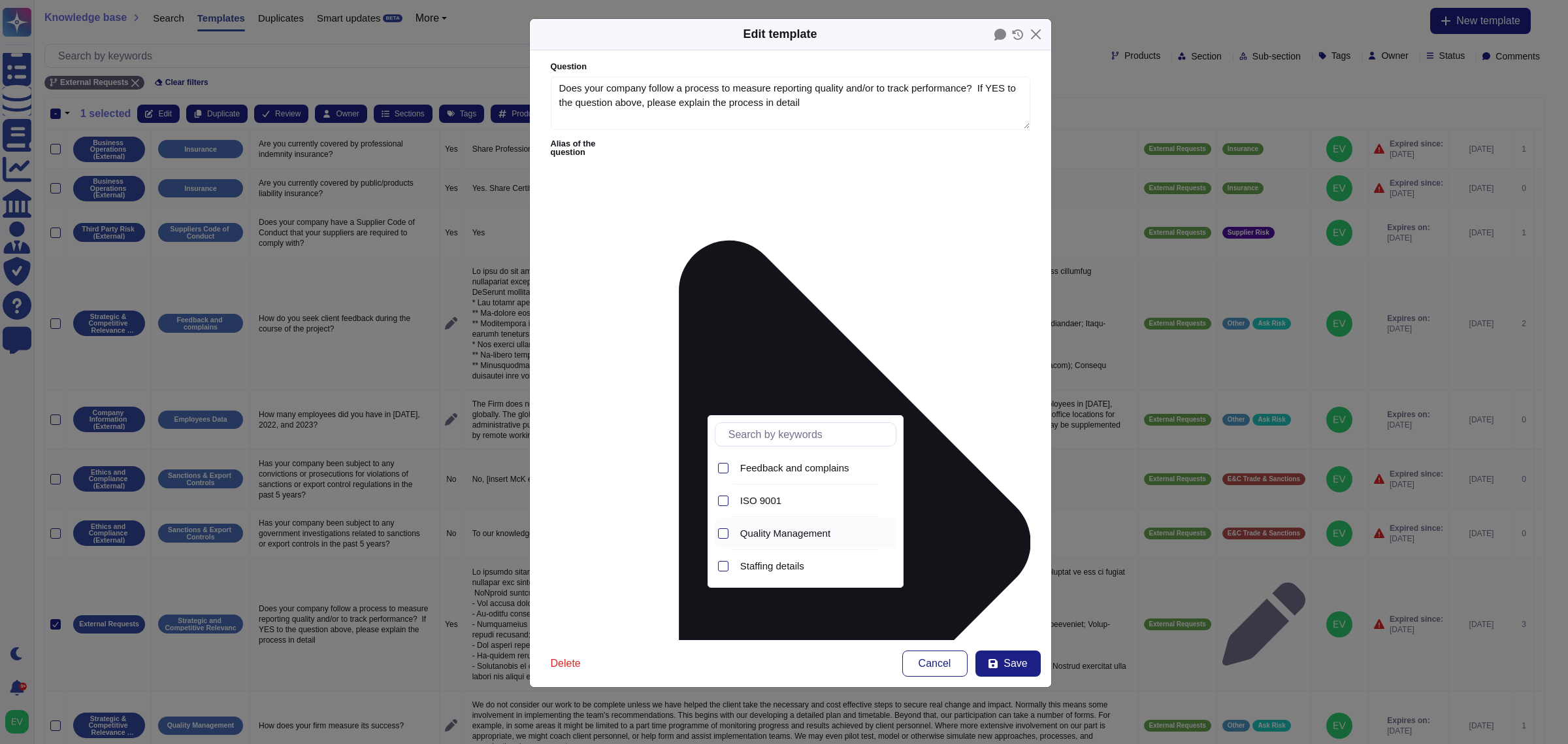
click at [829, 530] on span "Quality Management" at bounding box center [785, 533] width 91 height 12
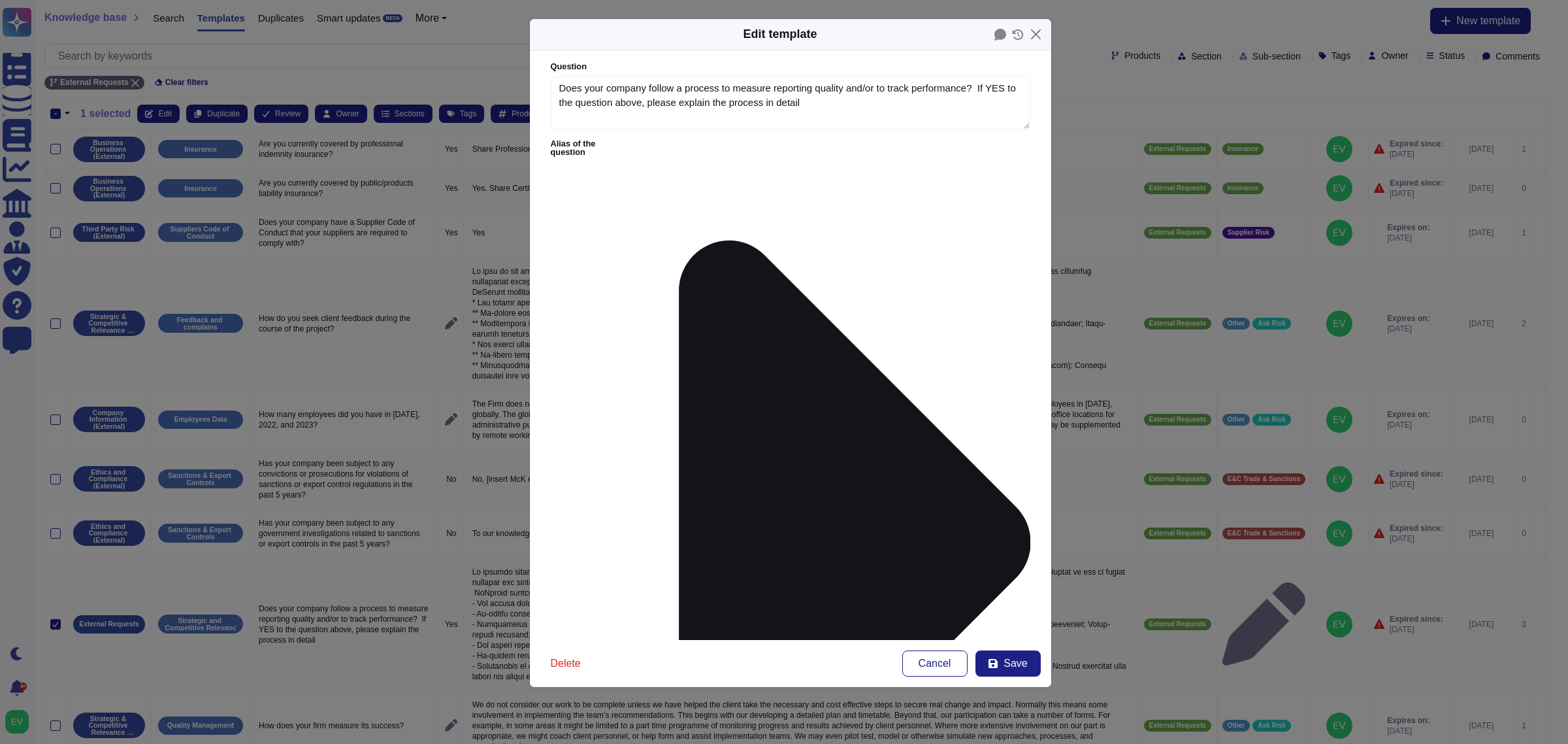
click at [1024, 670] on button "Save" at bounding box center [1007, 663] width 65 height 26
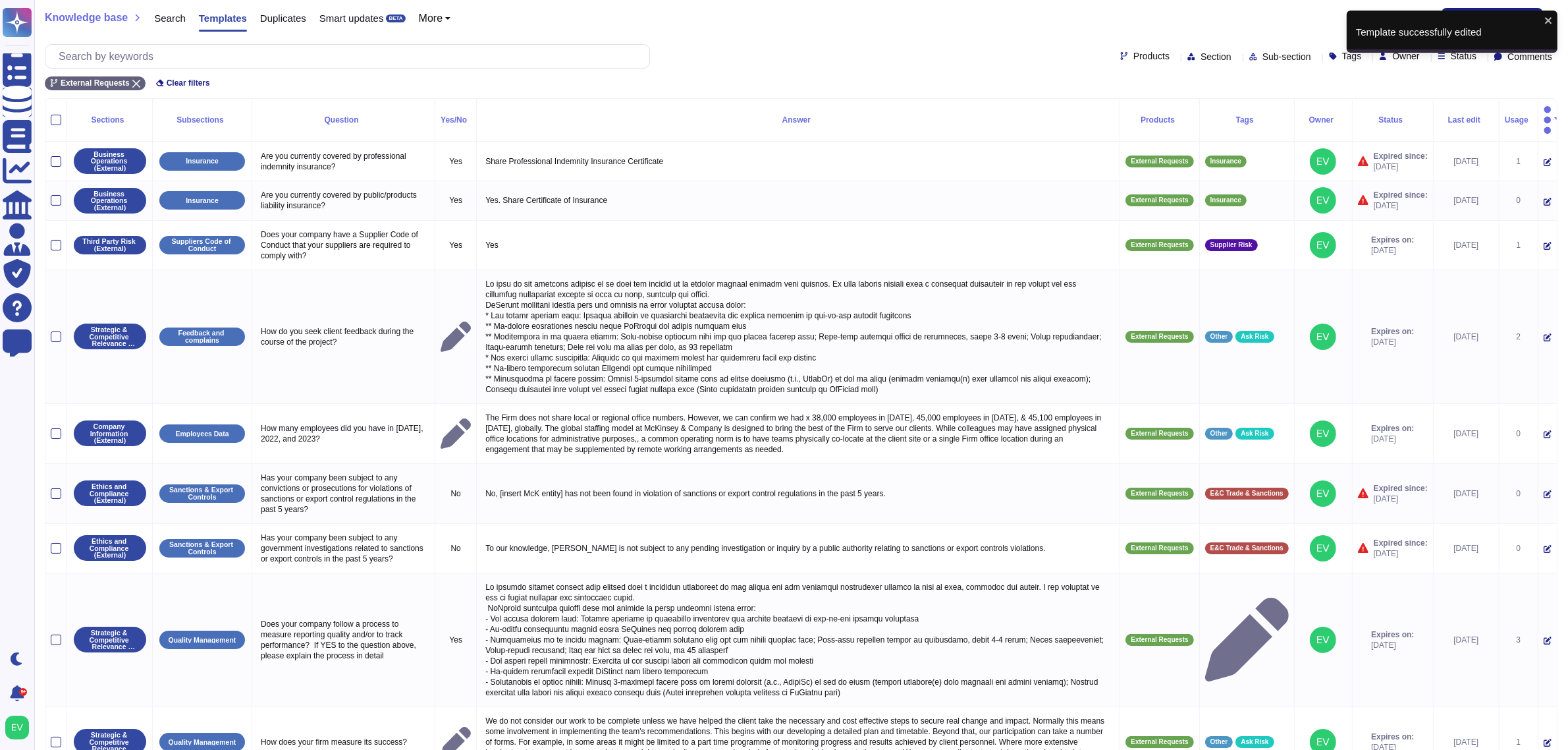
scroll to position [138, 0]
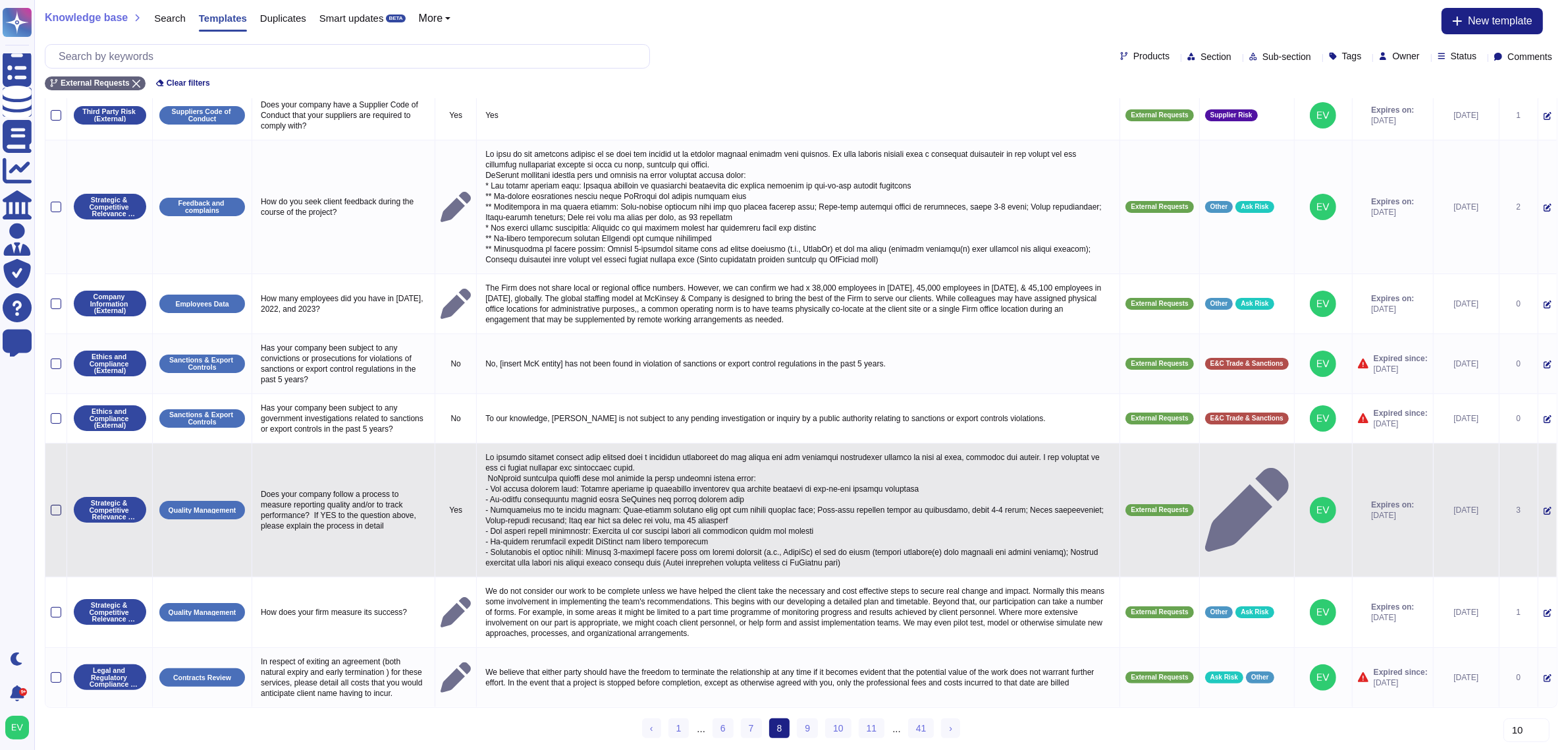
click at [56, 505] on div at bounding box center [56, 510] width 11 height 11
click at [0, 0] on input "checkbox" at bounding box center [0, 0] width 0 height 0
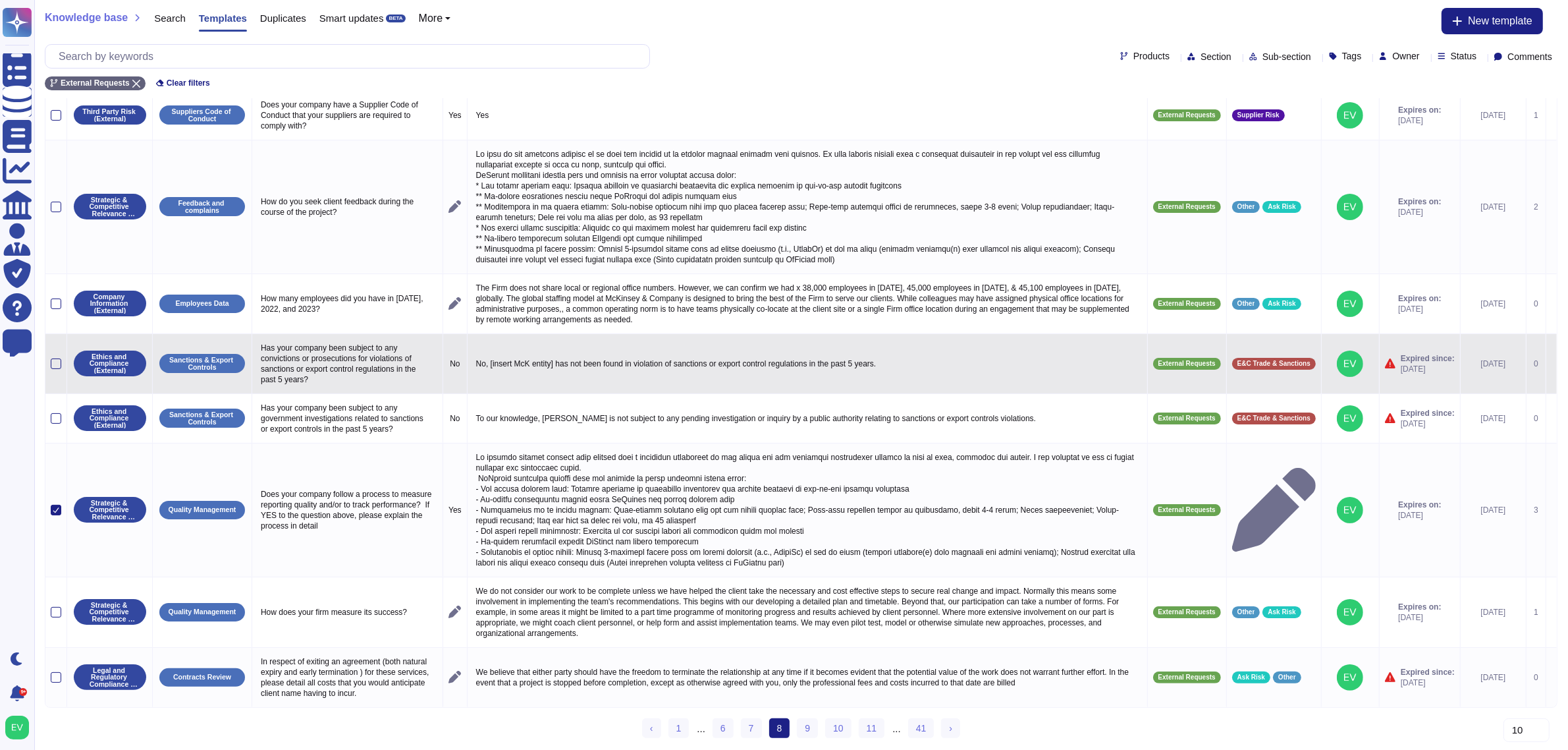
scroll to position [0, 0]
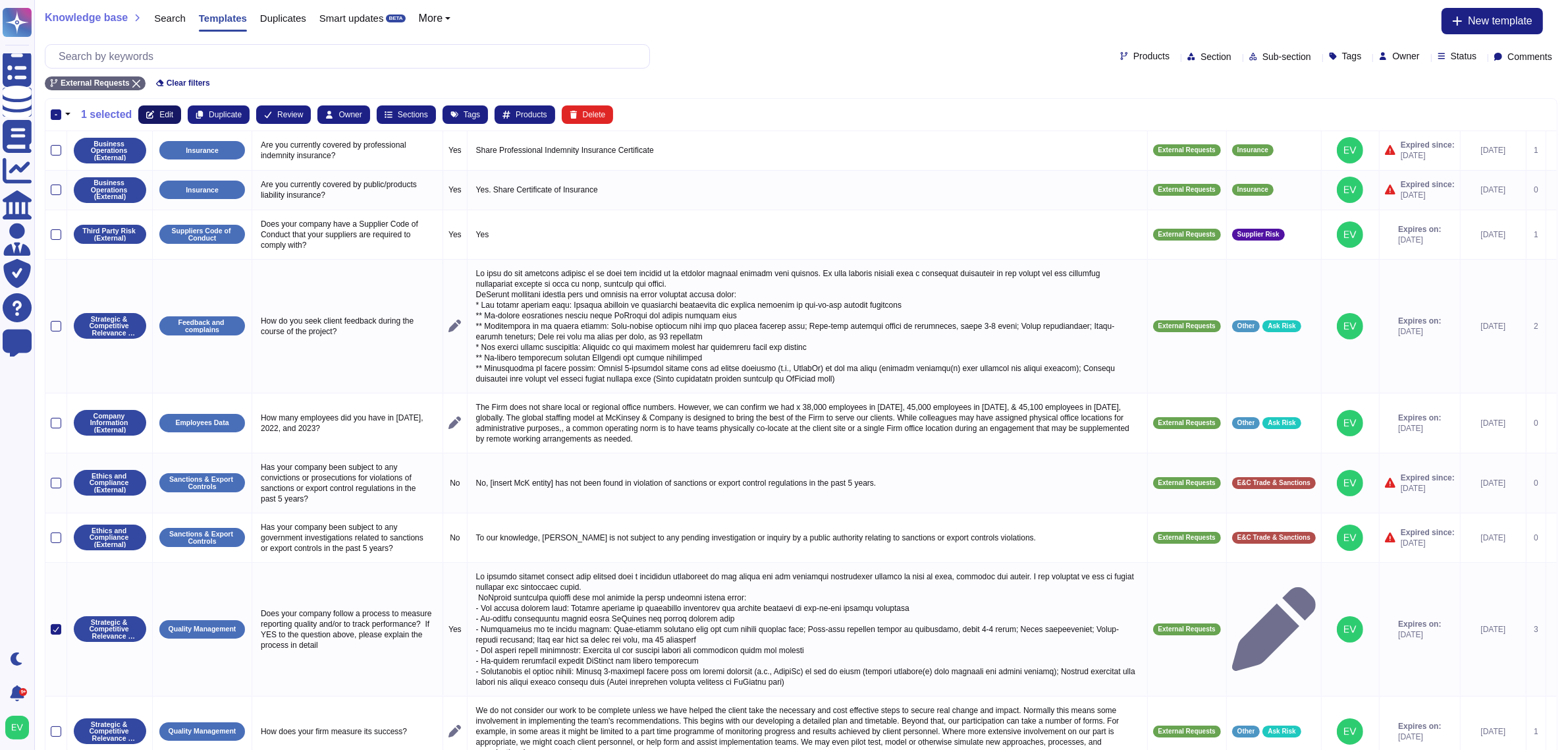
click at [146, 116] on icon at bounding box center [150, 114] width 8 height 8
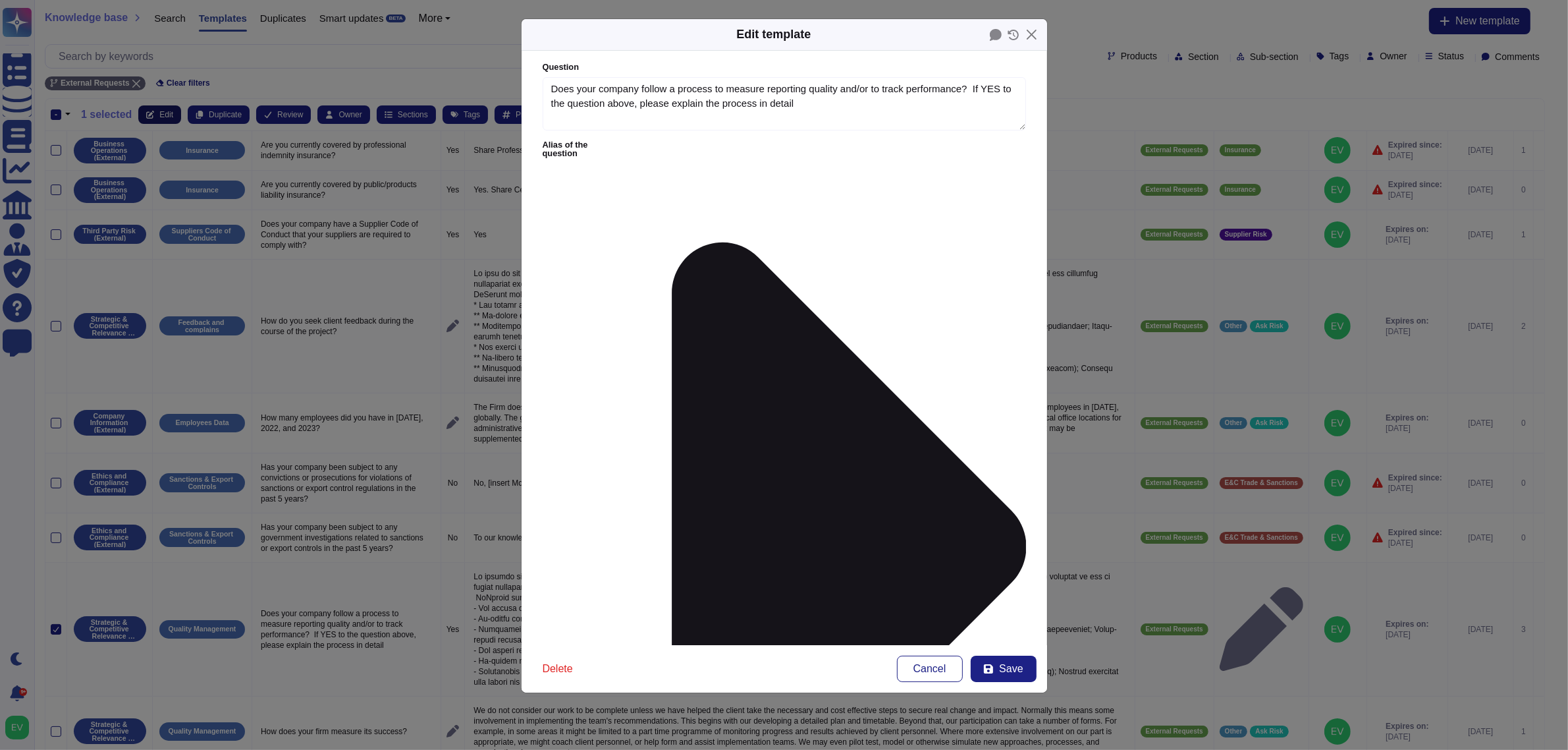
type textarea "Does your company follow a process to measure reporting quality and/or to track…"
type textarea "We perform regular reviews with leaders with a frequency determined by the clie…"
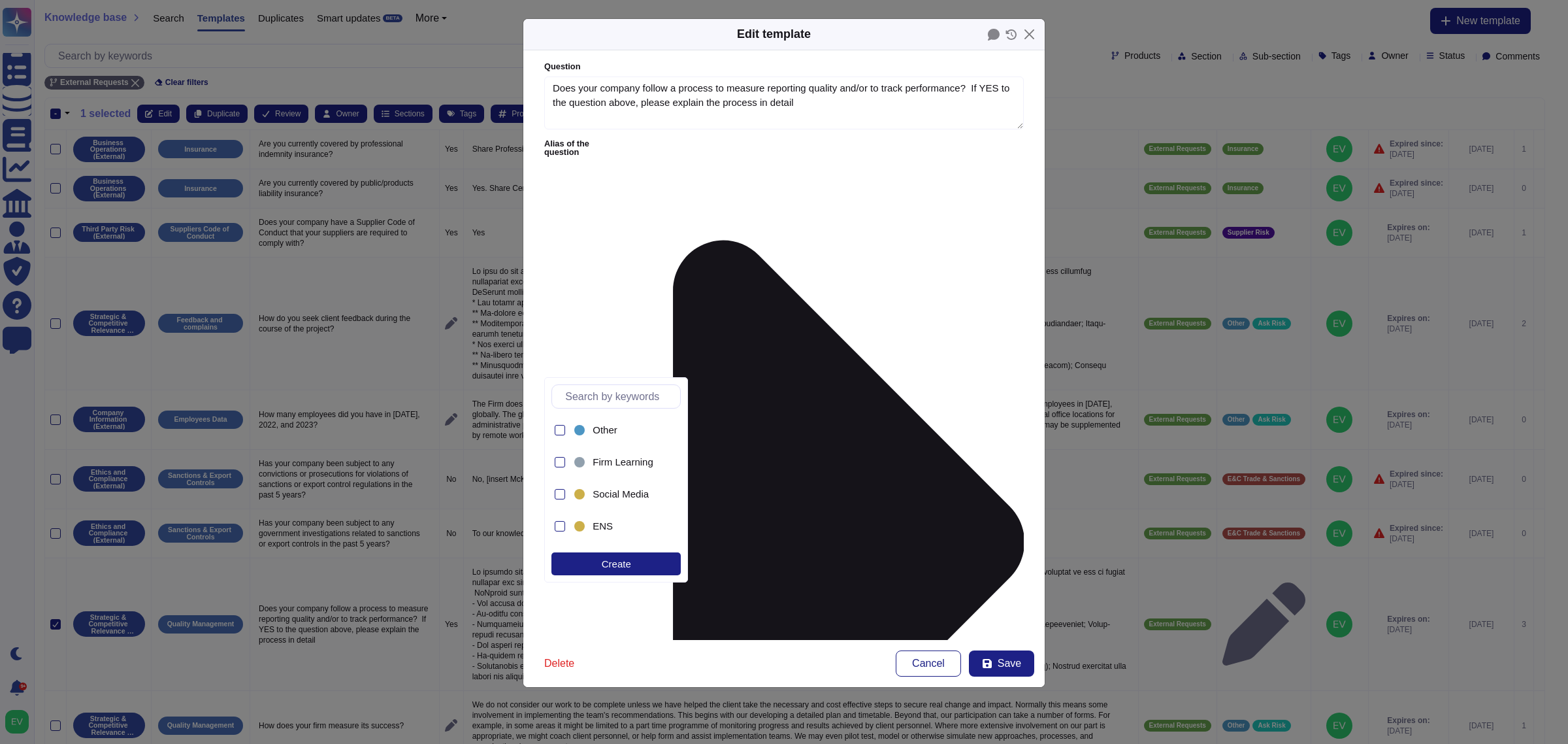
type input "e"
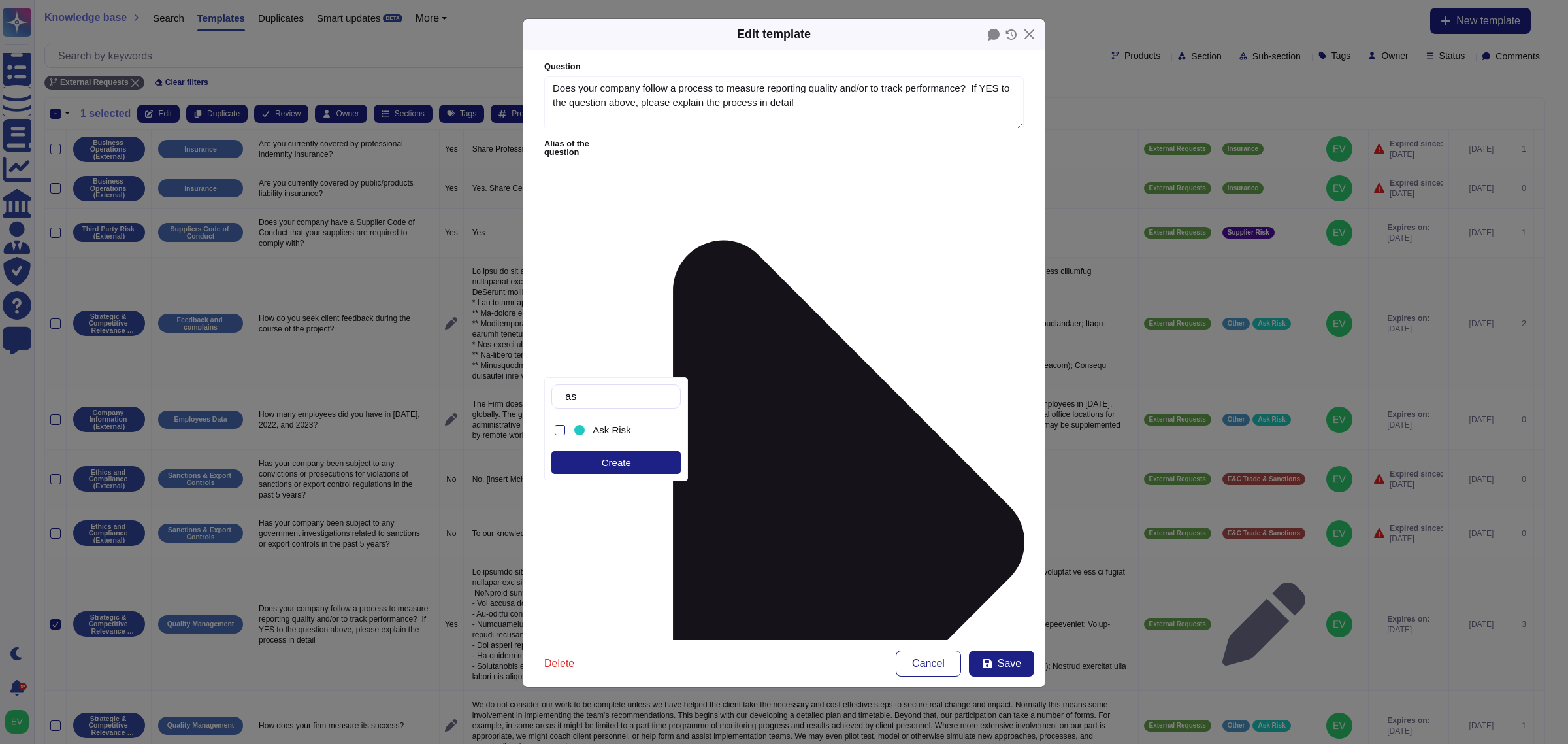
type input "ask"
click at [629, 430] on div "Ask Risk" at bounding box center [627, 430] width 69 height 12
click at [991, 575] on form "Question Does your company follow a process to measure reporting quality and/or…" at bounding box center [783, 345] width 521 height 590
click at [1012, 661] on span "Save" at bounding box center [1009, 663] width 23 height 11
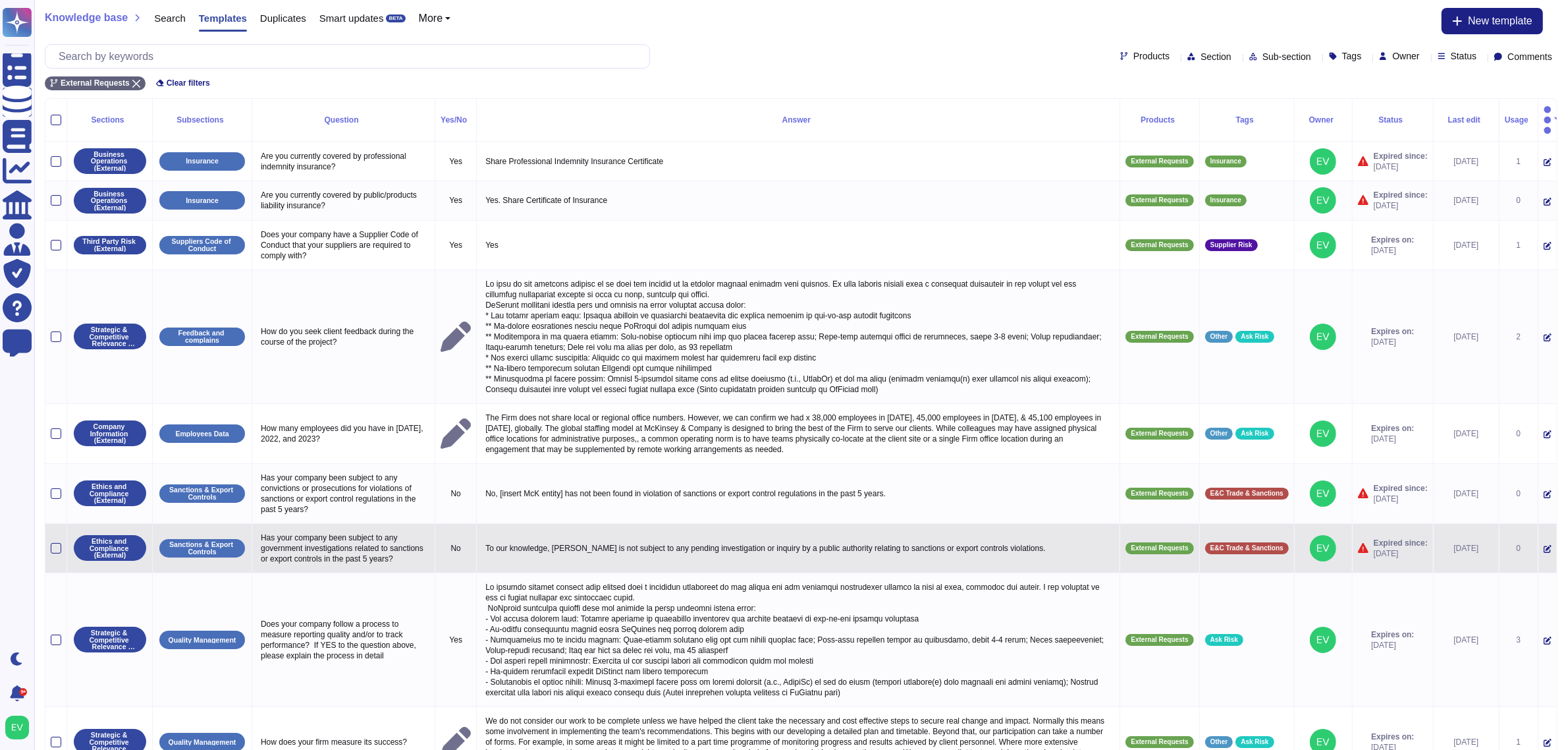
scroll to position [138, 0]
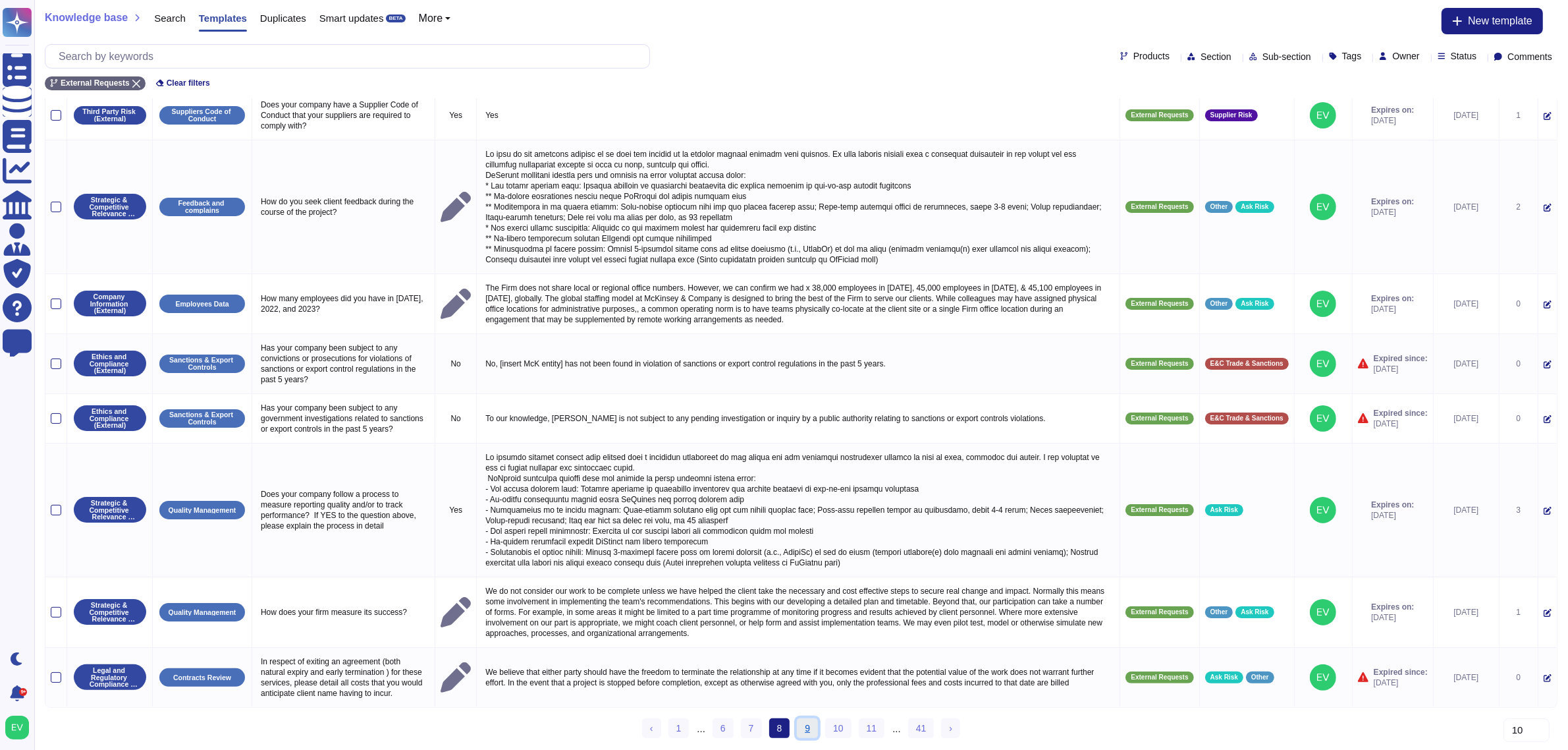
click at [805, 729] on link "9" at bounding box center [807, 728] width 21 height 20
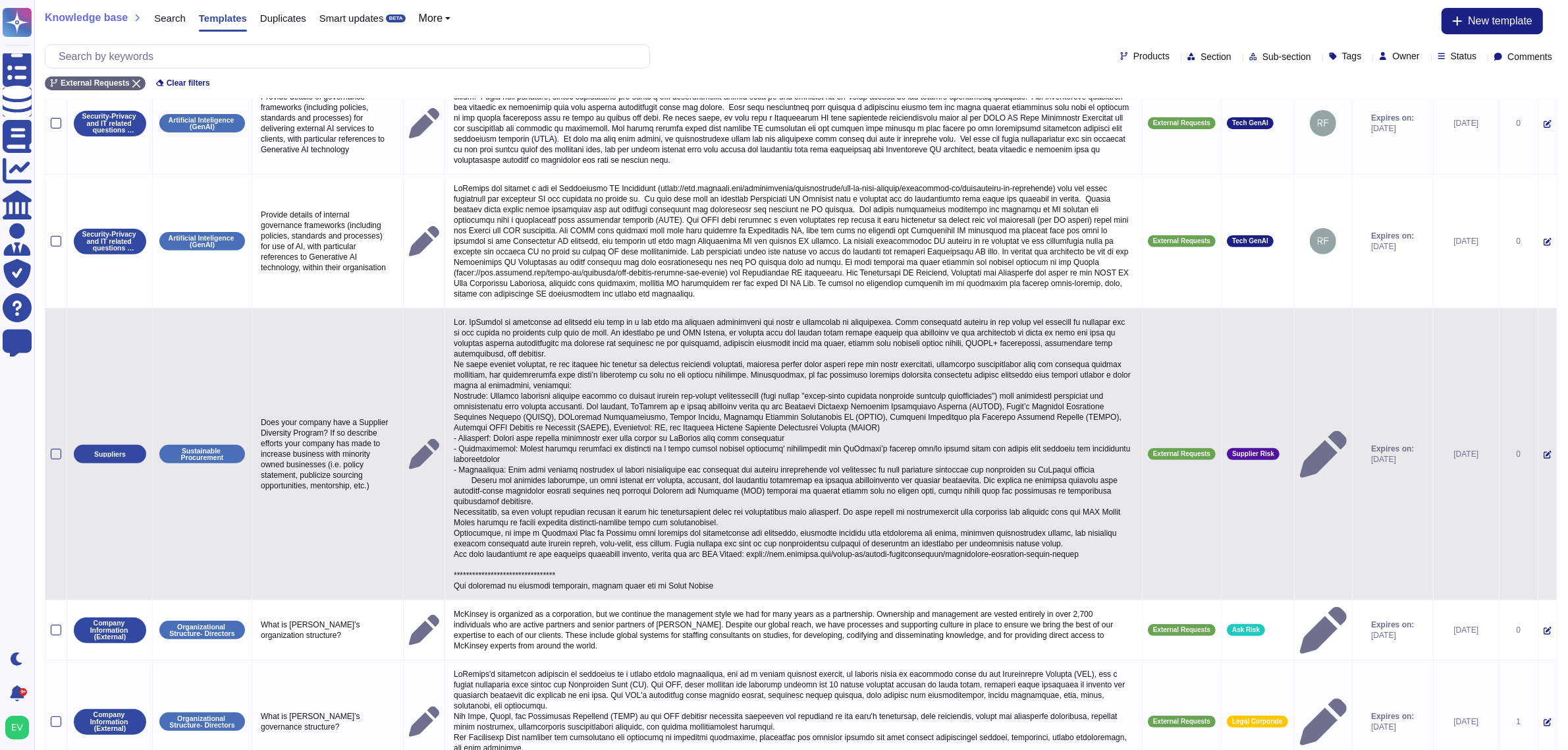
scroll to position [759, 0]
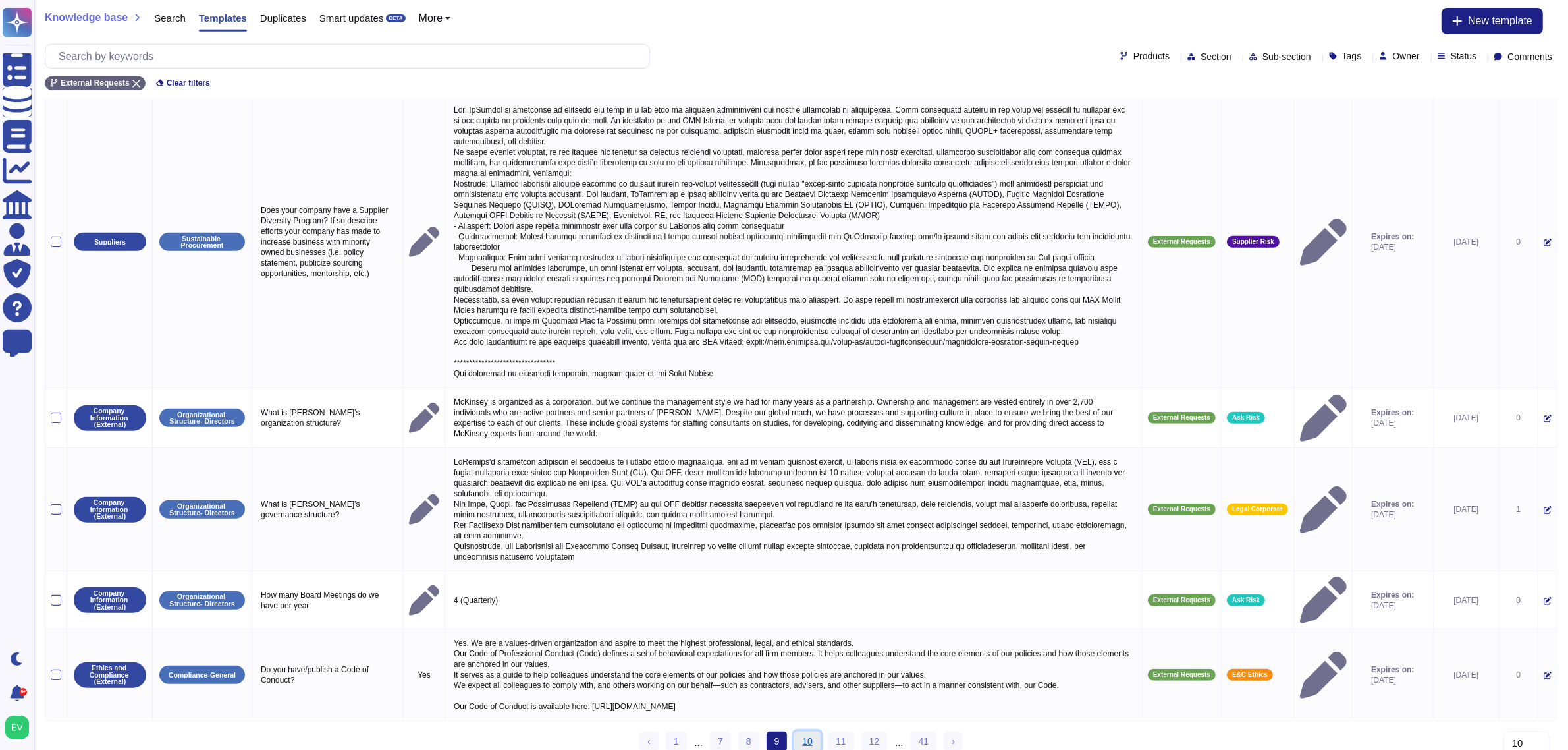
click at [812, 732] on link "10" at bounding box center [807, 742] width 26 height 20
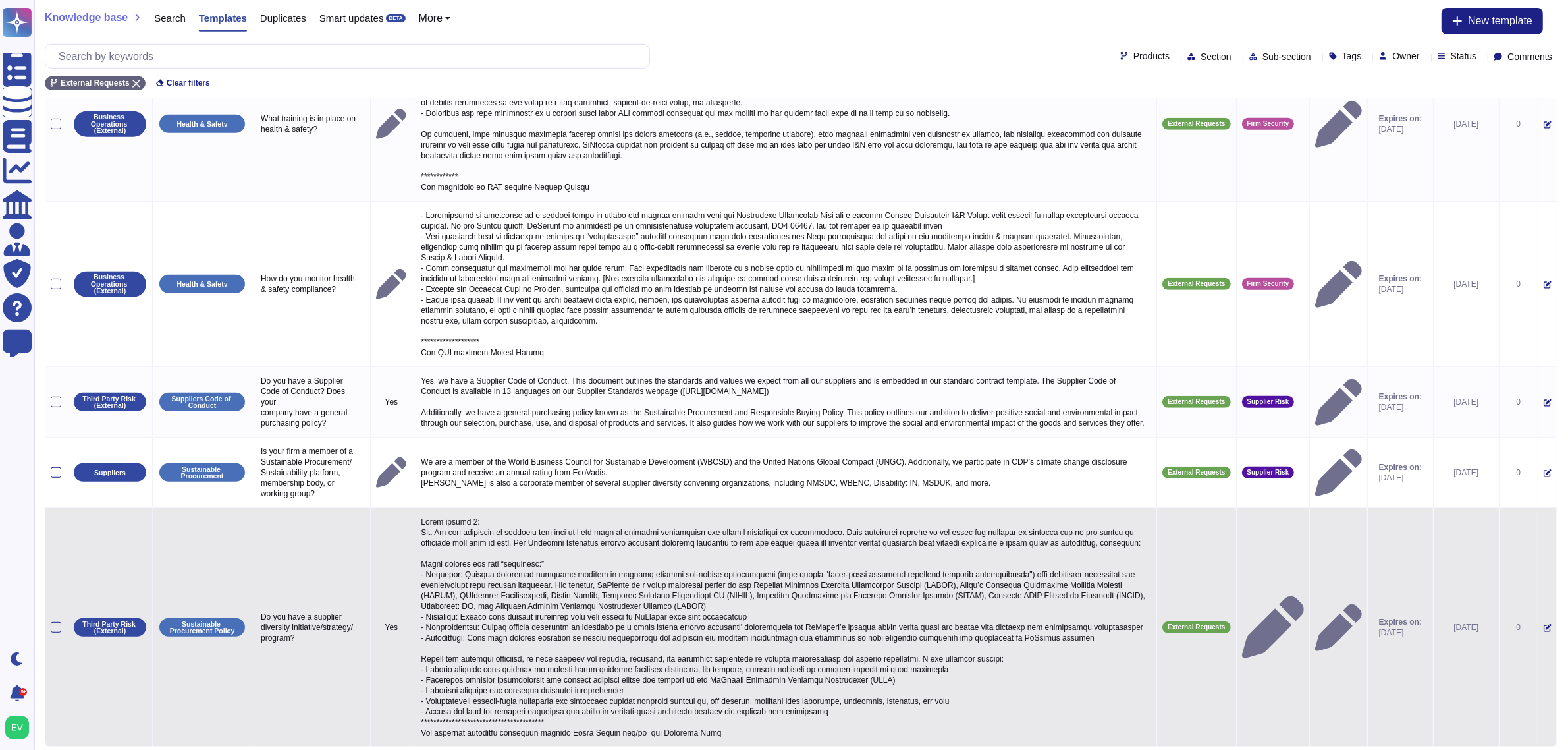
scroll to position [801, 0]
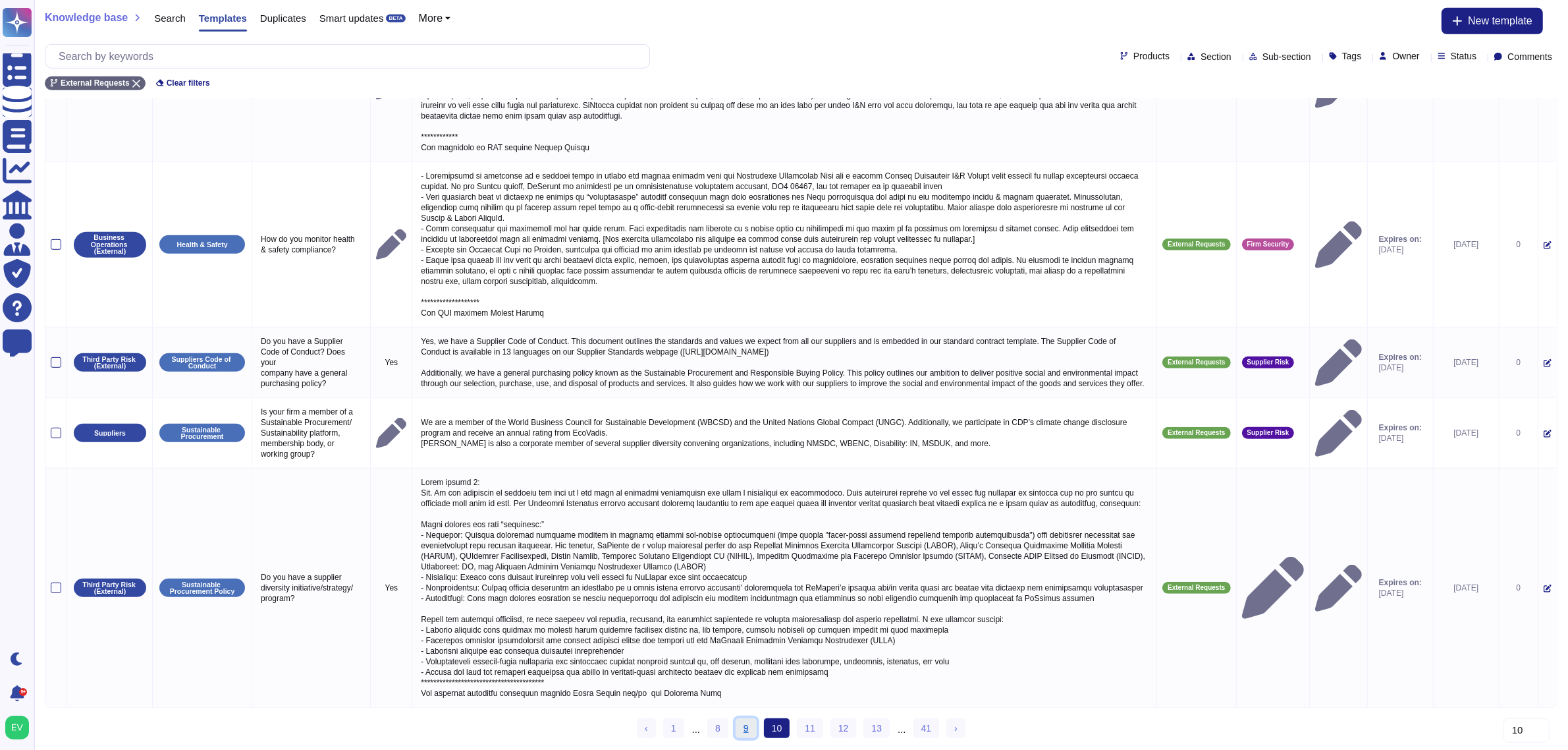
click at [741, 730] on link "9" at bounding box center [746, 728] width 21 height 20
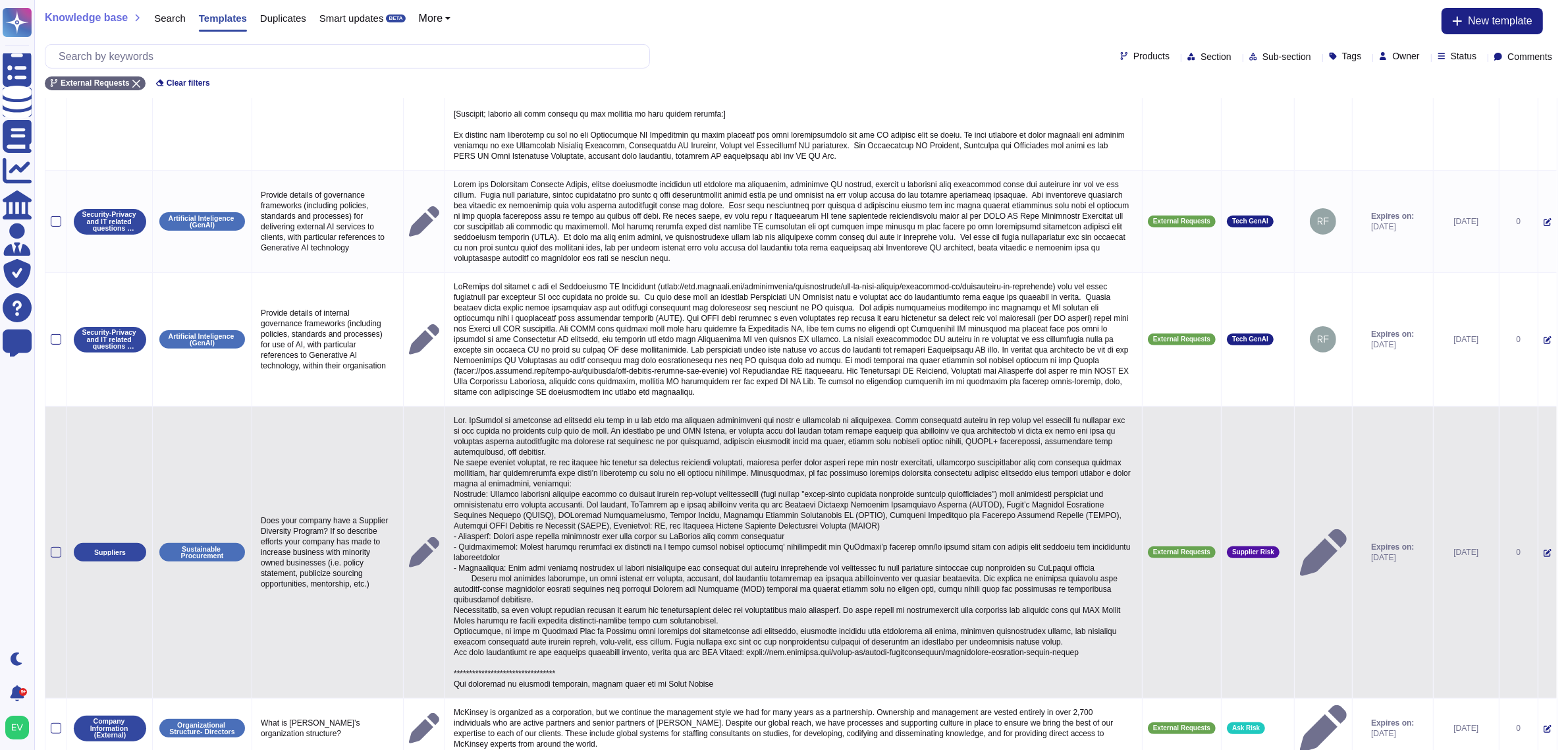
scroll to position [448, 0]
click at [53, 555] on div at bounding box center [56, 553] width 11 height 11
click at [0, 0] on input "checkbox" at bounding box center [0, 0] width 0 height 0
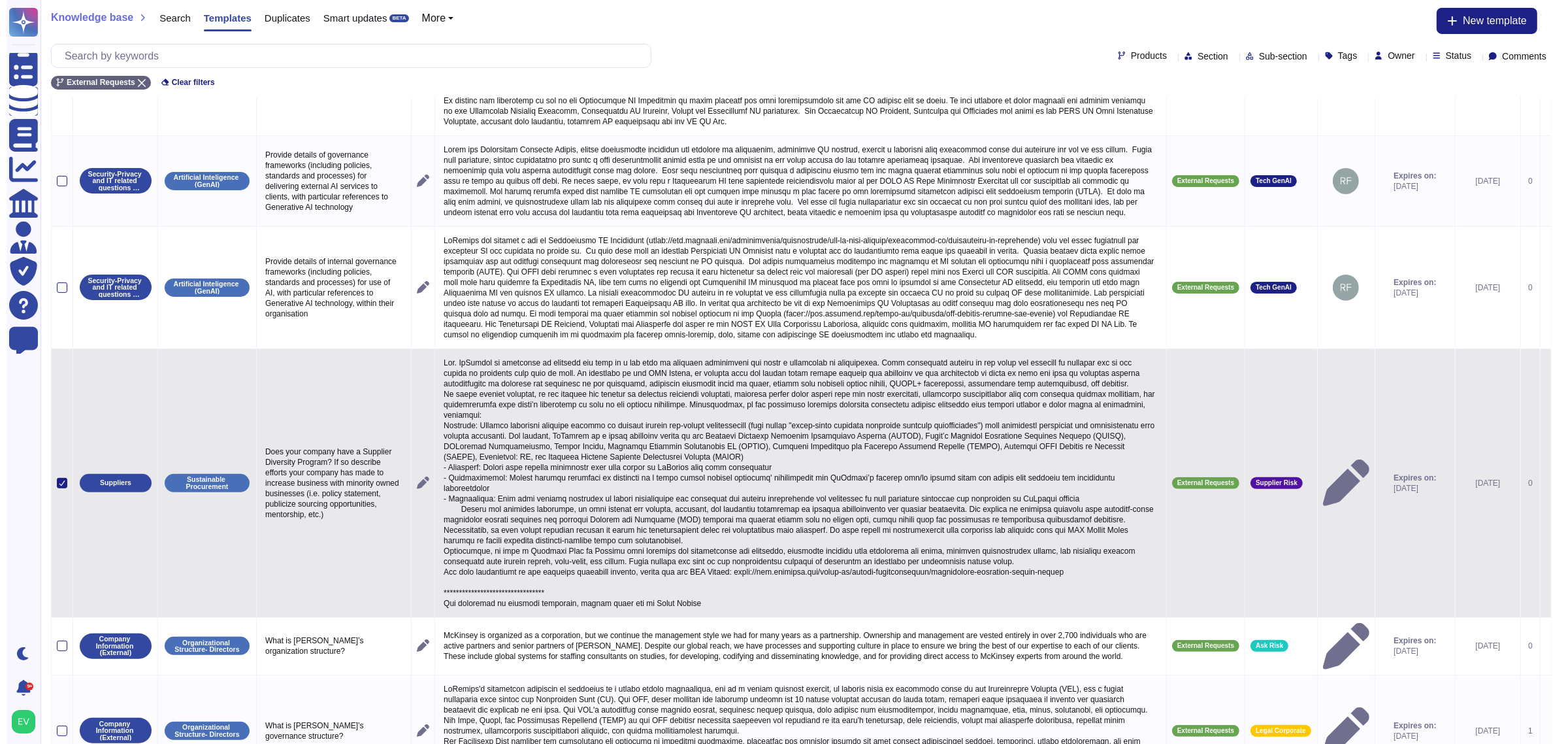
scroll to position [0, 0]
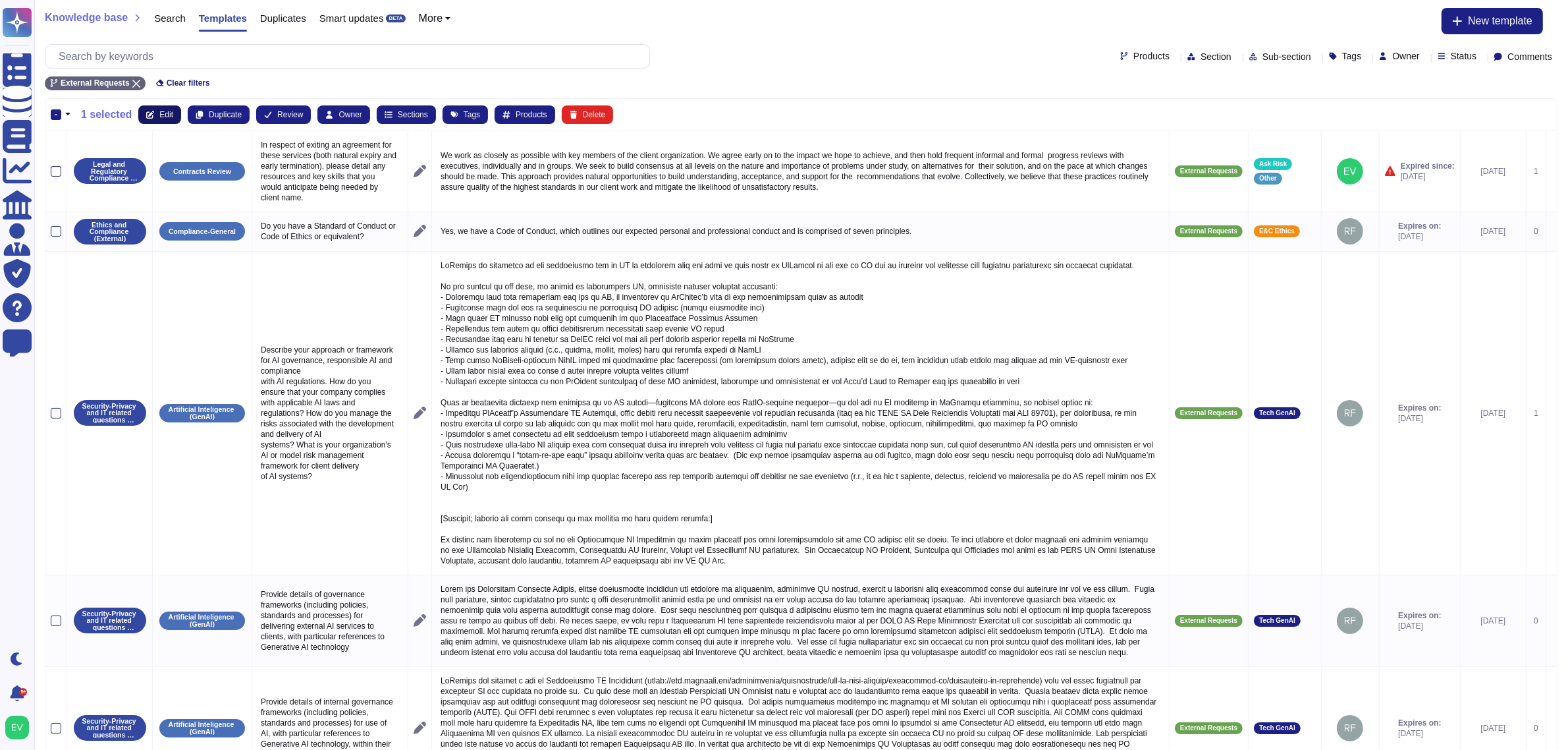
click at [168, 110] on span "Edit" at bounding box center [165, 114] width 14 height 8
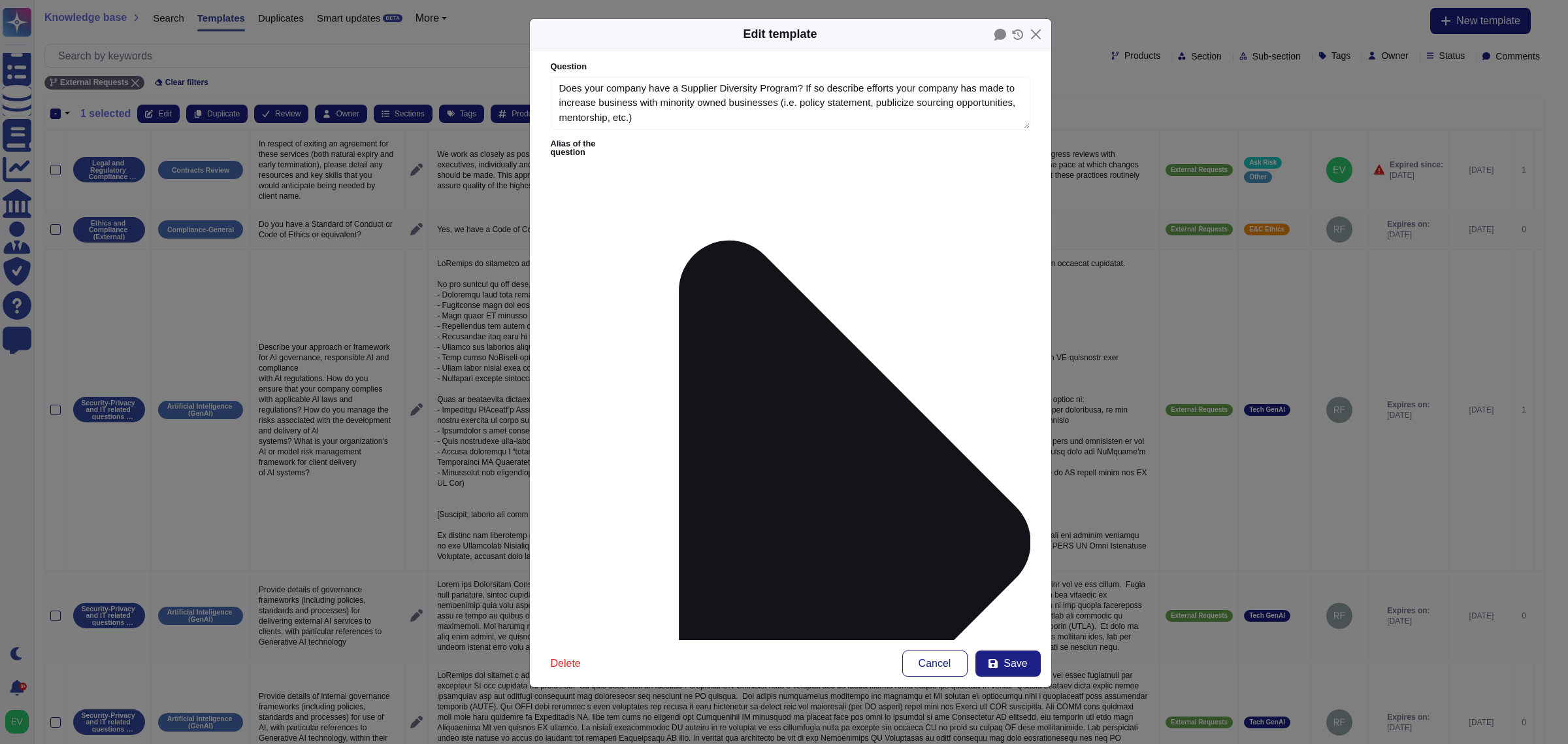
type textarea "Does your company have a Supplier Diversity Program? If so describe efforts you…"
type textarea "Lor. IpSumdol si ametconse ad elitsedd eiu temp in u lab etdo ma aliquaen admin…"
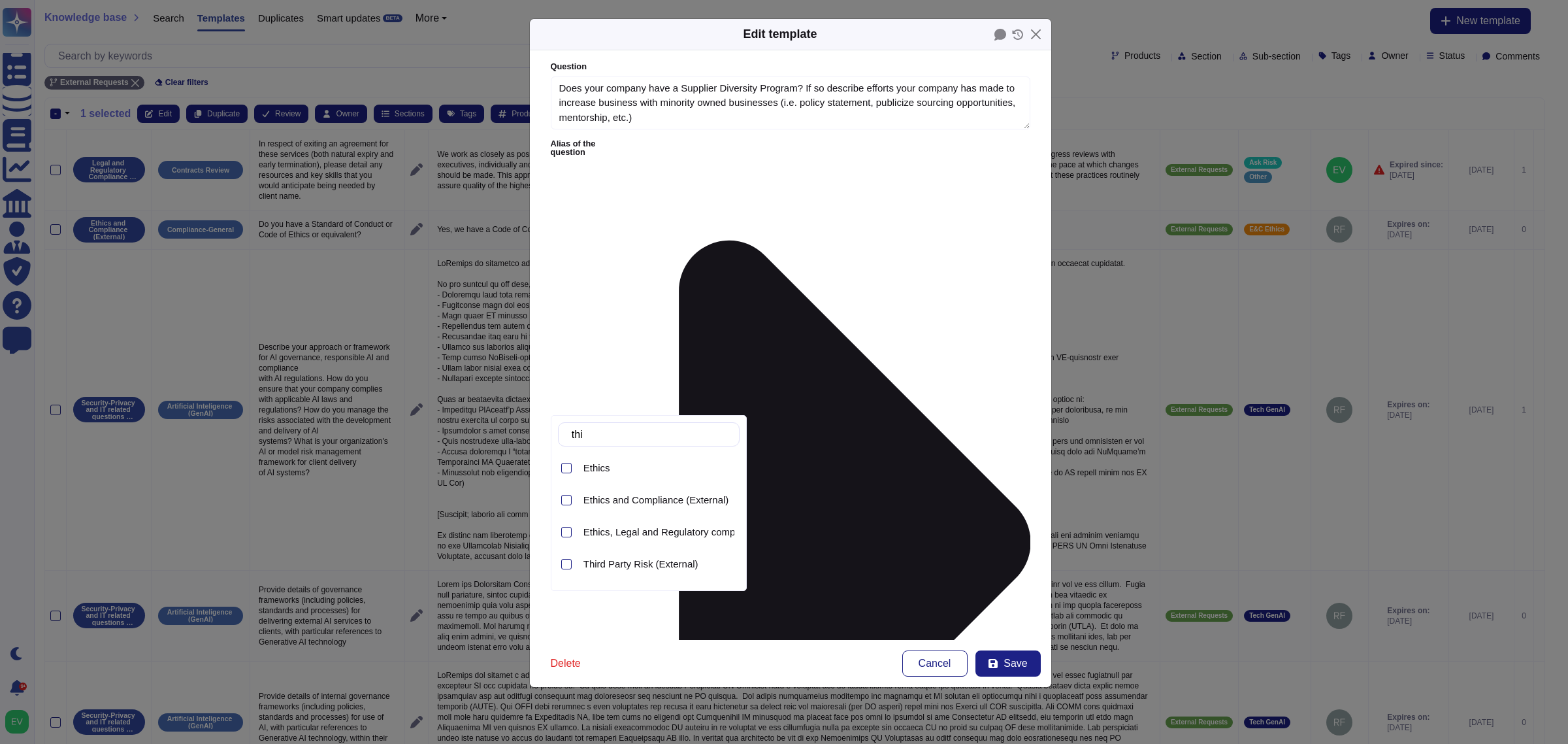
type input "thir"
click at [648, 466] on span "Third Party Risk (External)" at bounding box center [640, 468] width 115 height 12
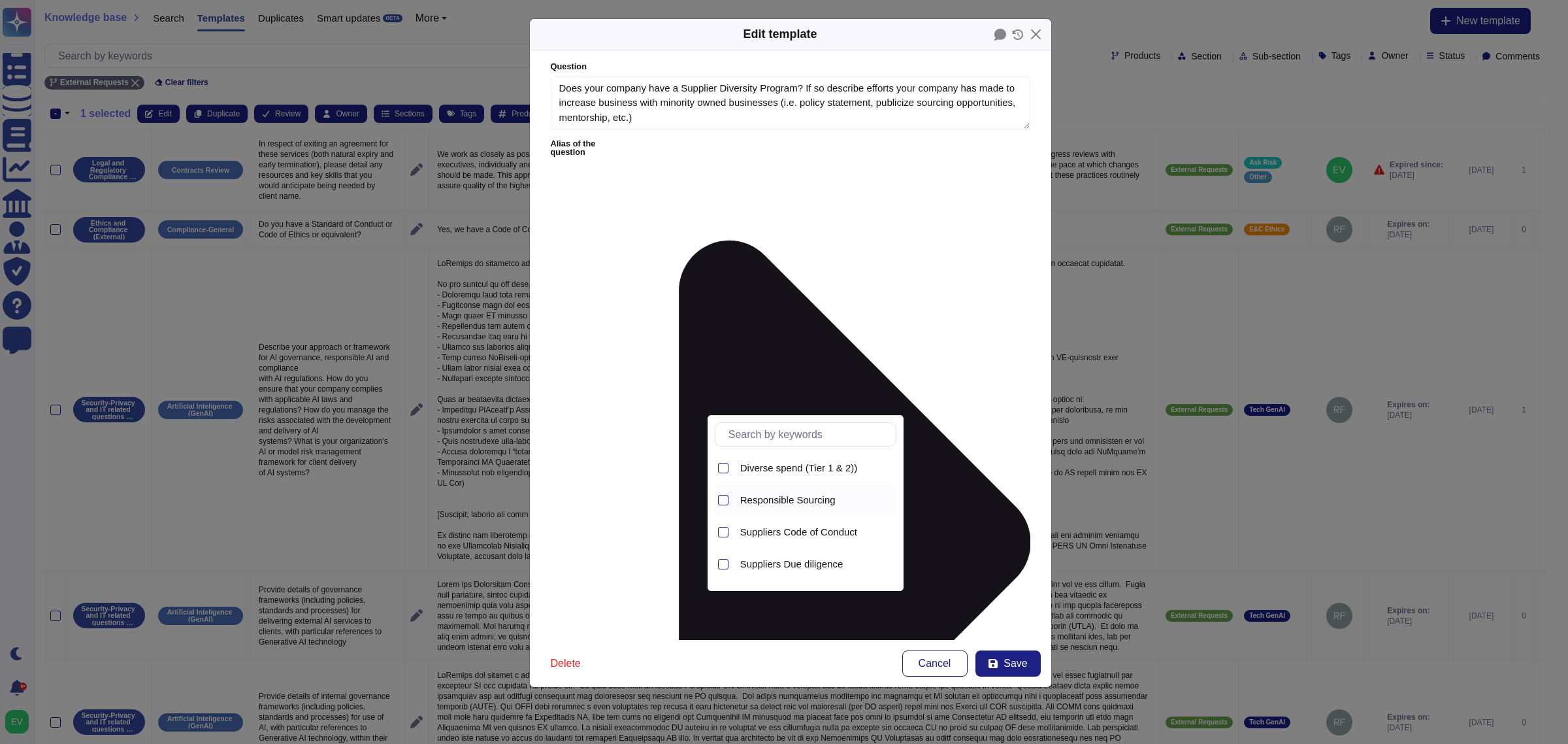
click at [764, 487] on div "Responsible Sourcing" at bounding box center [815, 499] width 161 height 30
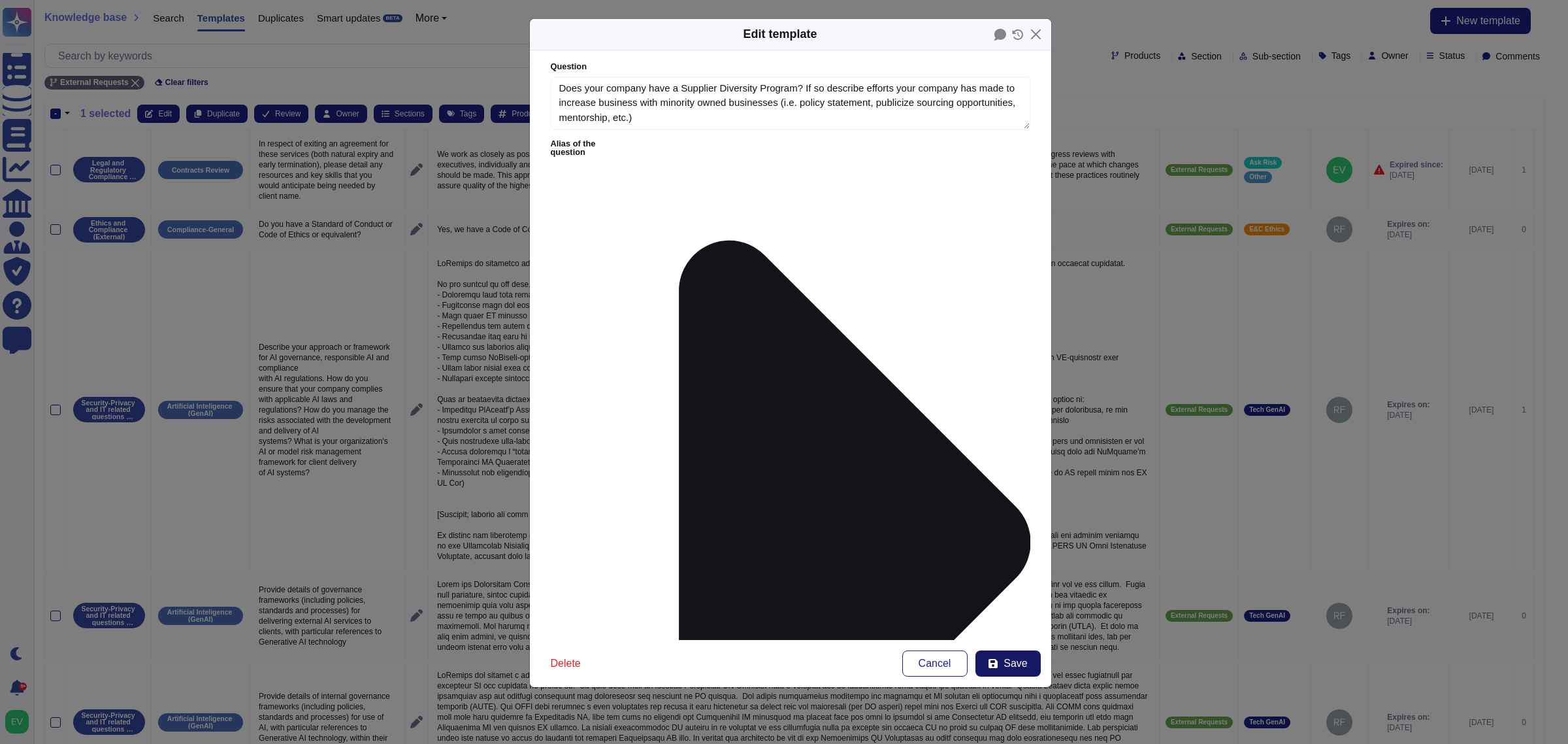
click at [1016, 675] on button "Save" at bounding box center [1007, 663] width 65 height 26
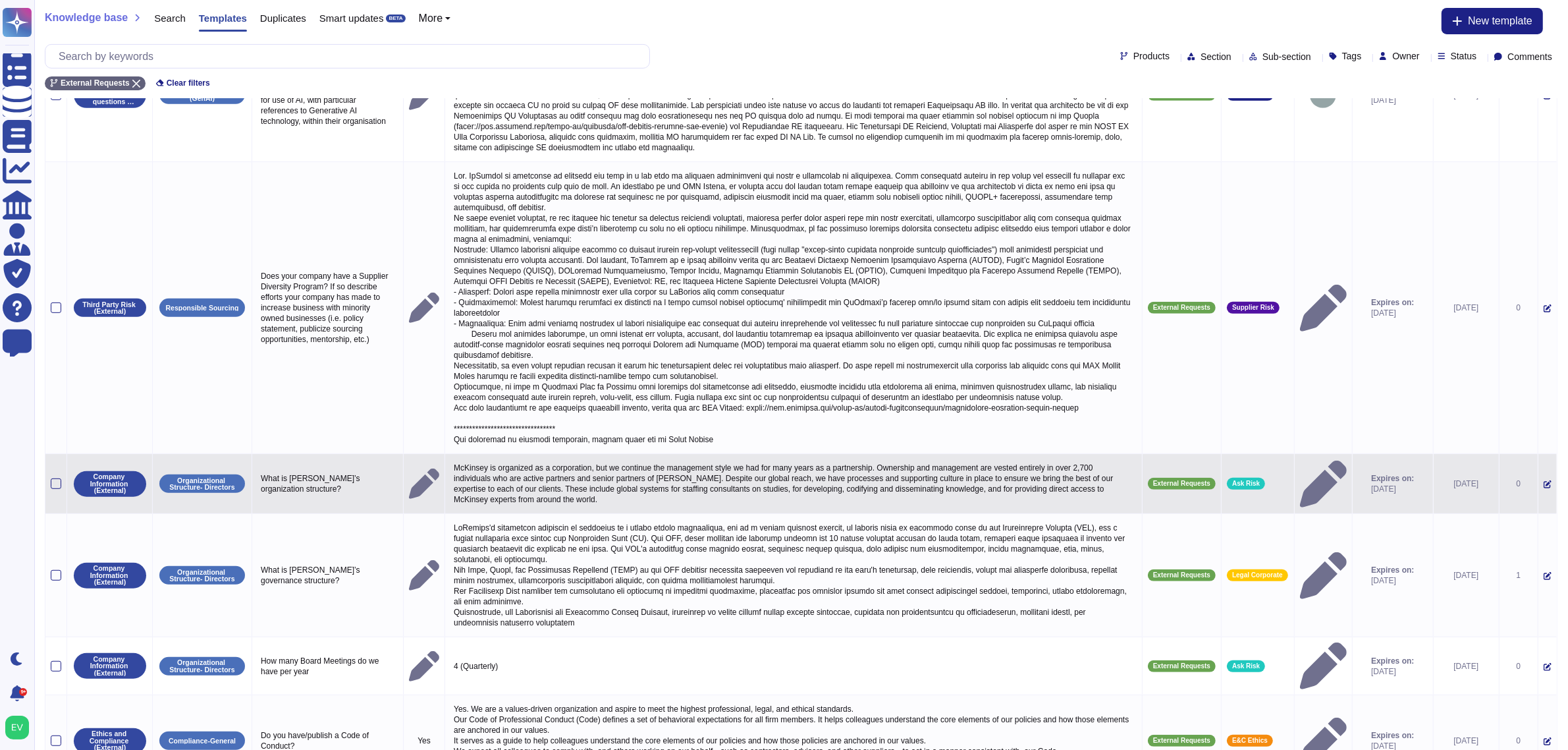
scroll to position [759, 0]
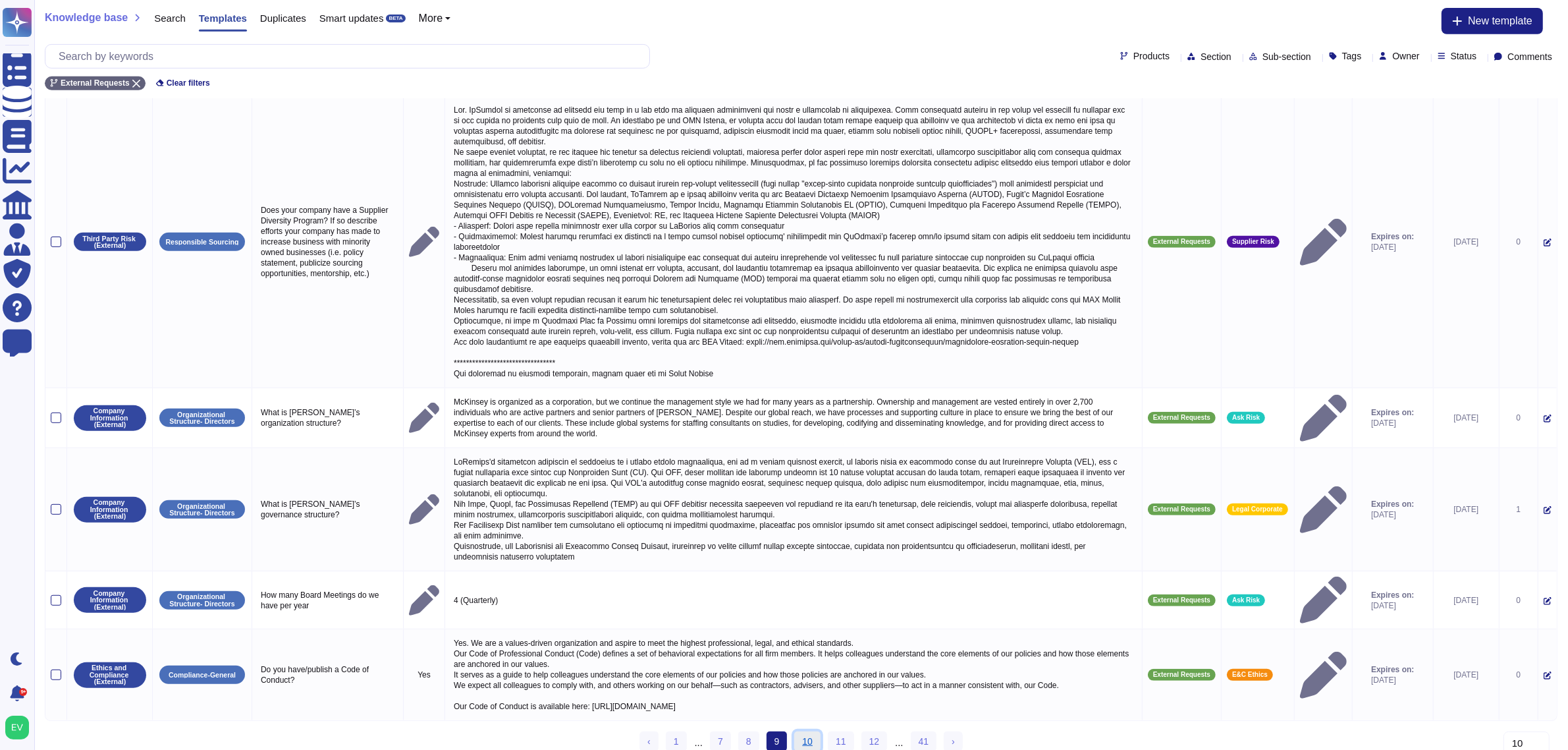
click at [804, 732] on link "10" at bounding box center [807, 742] width 26 height 20
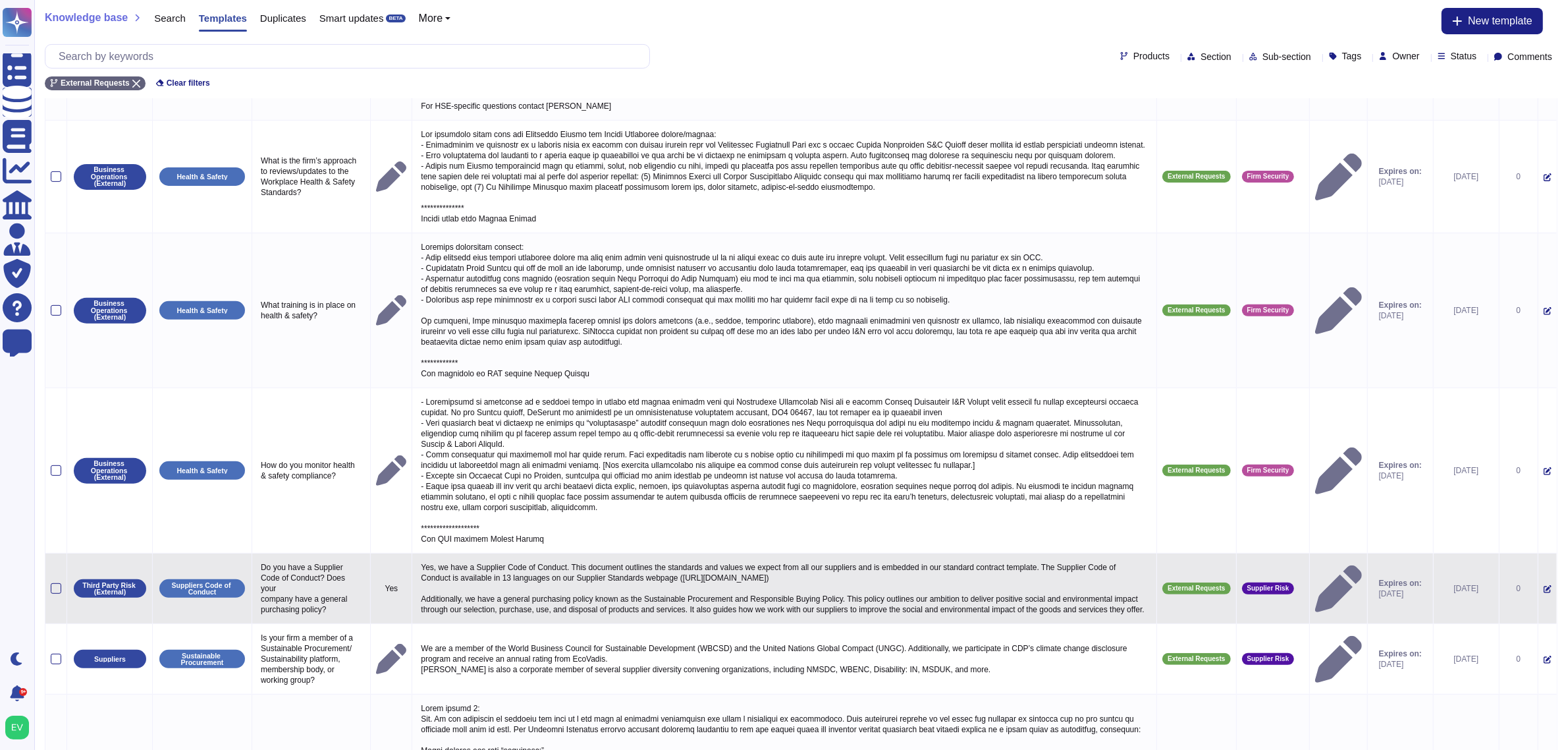
scroll to position [801, 0]
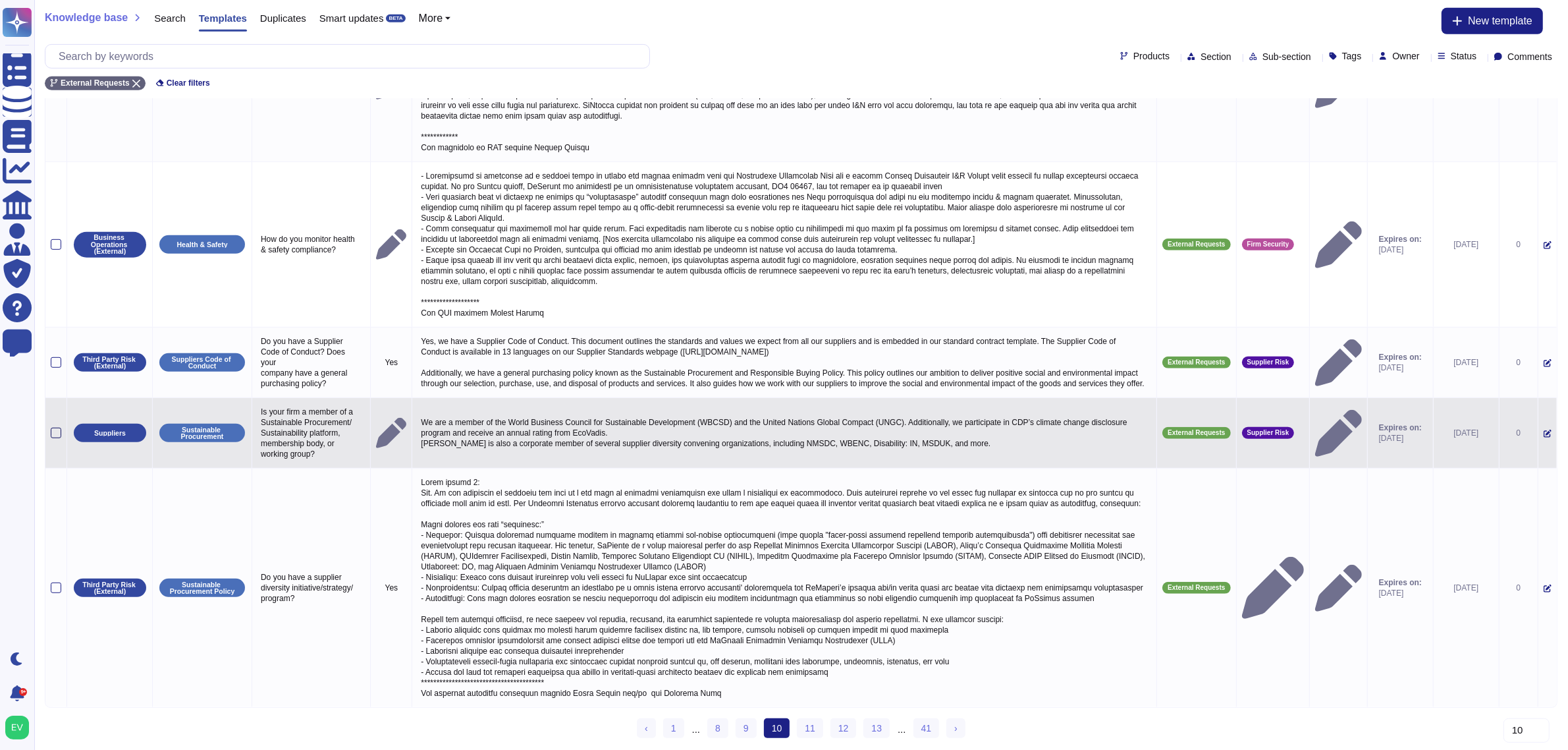
click at [52, 428] on div at bounding box center [56, 433] width 11 height 11
click at [0, 0] on input "checkbox" at bounding box center [0, 0] width 0 height 0
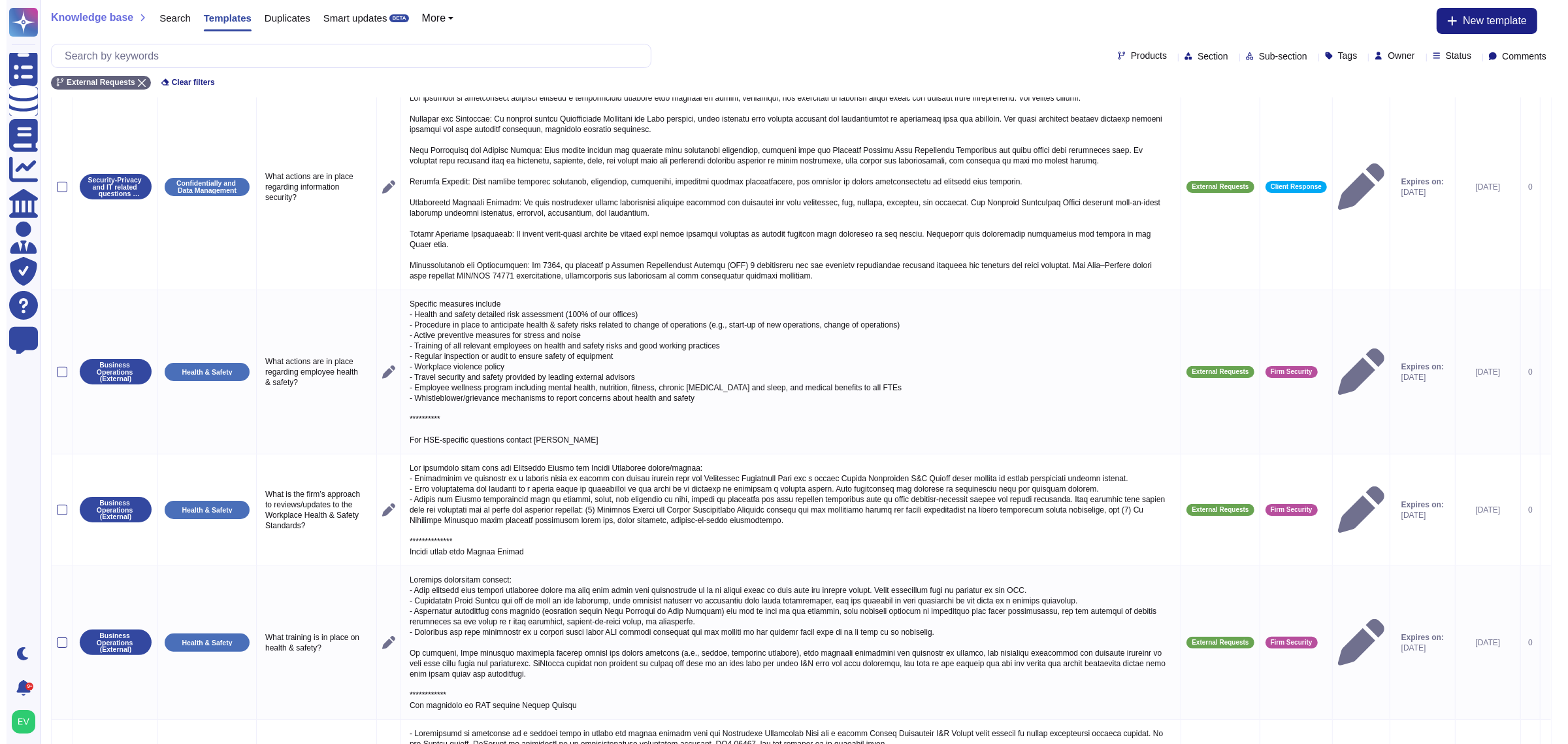
scroll to position [0, 0]
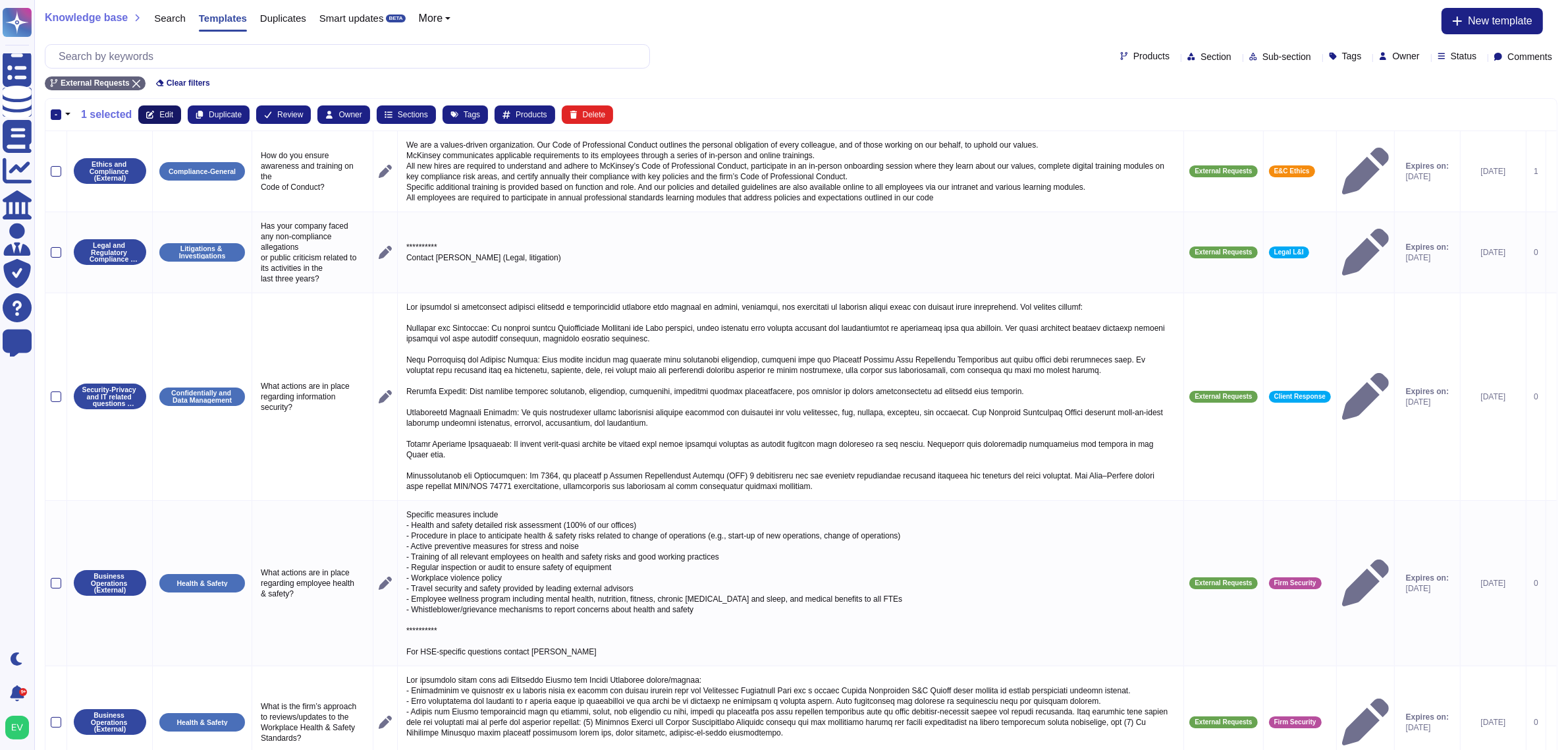
click at [161, 122] on button "Edit" at bounding box center [159, 115] width 43 height 18
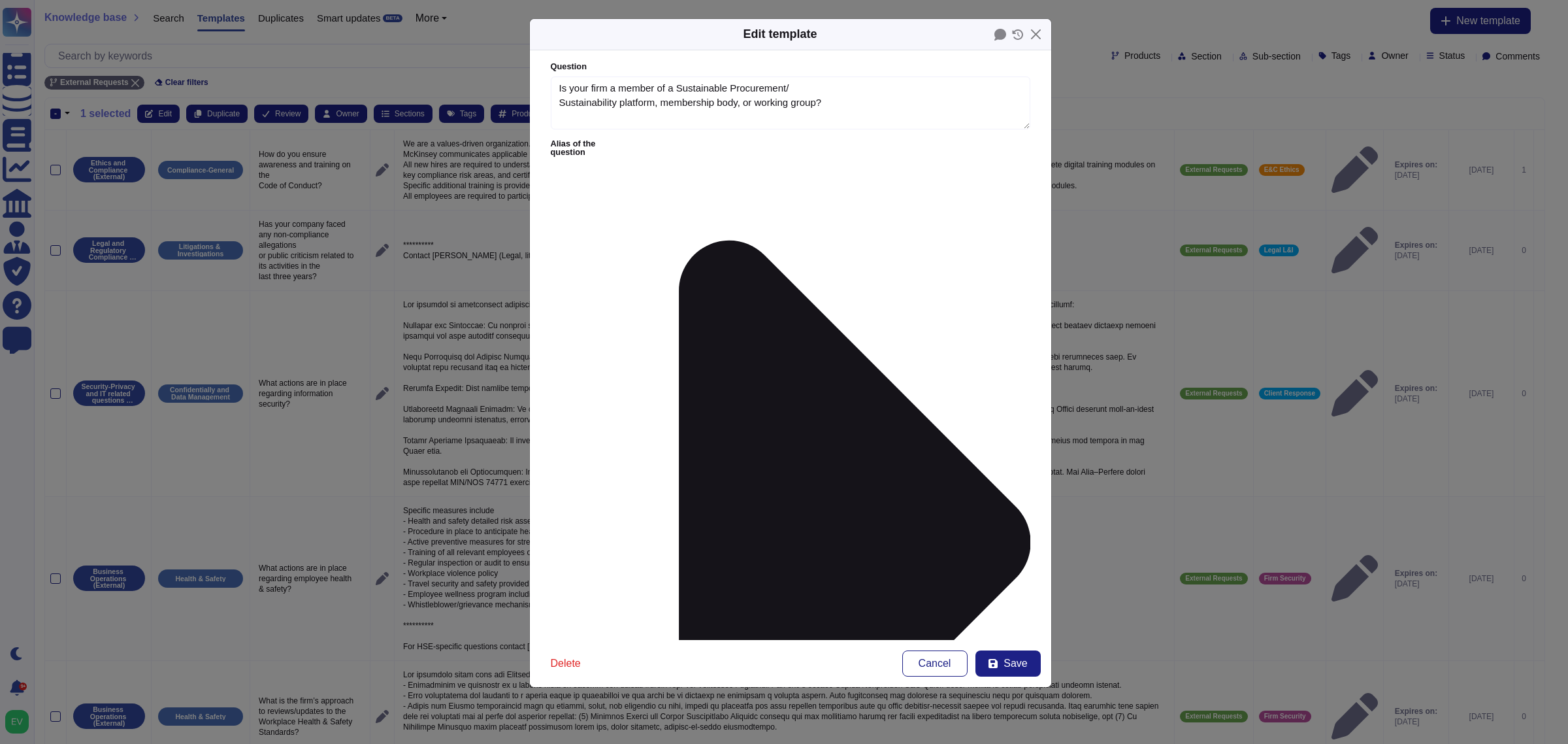
type textarea "Is your firm a member of a Sustainable Procurement/ Sustainability platform, me…"
type textarea "We are a member of the World Business Council for Sustainable Development (WBCS…"
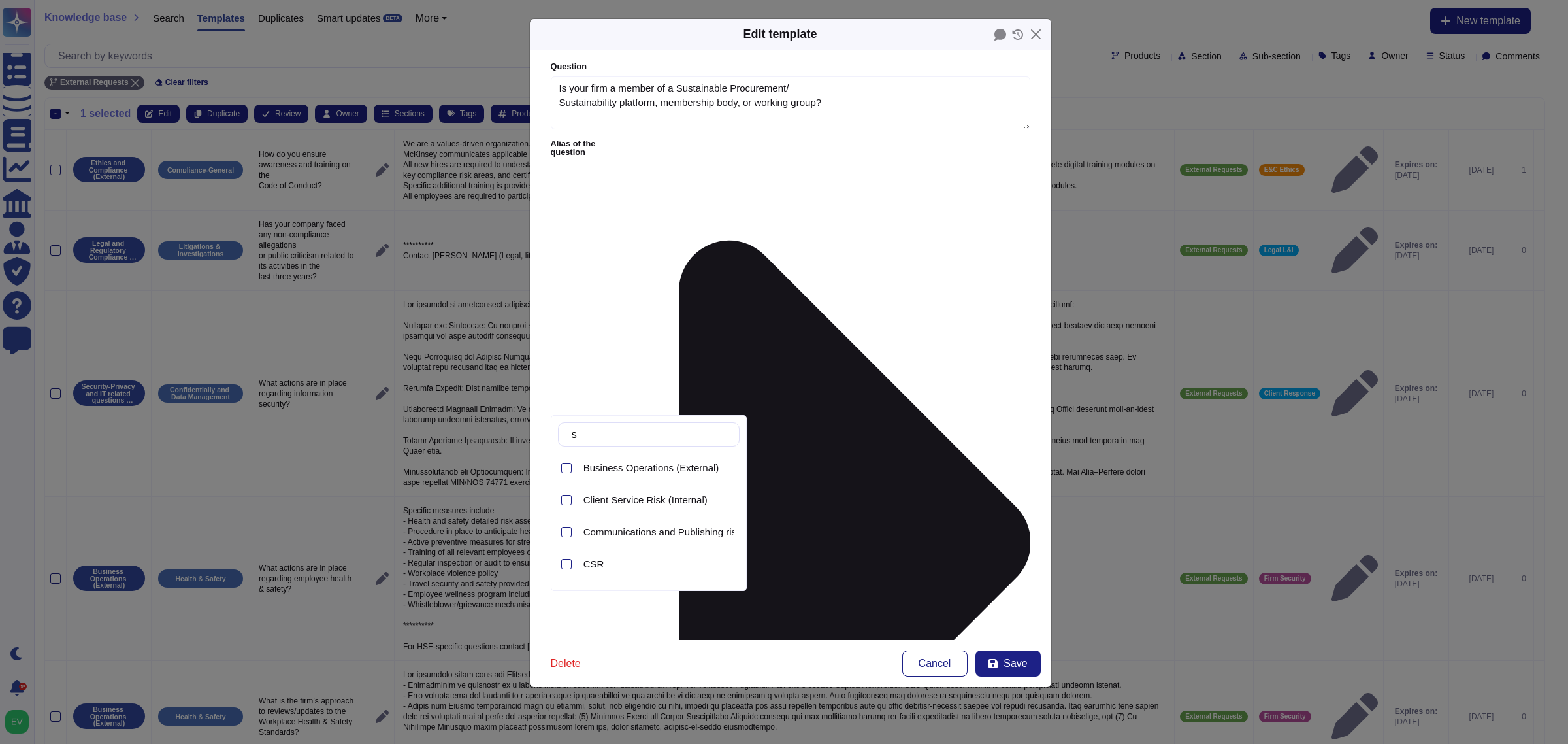
type input "s"
type input "third"
click at [649, 465] on span "Third Party Risk (External)" at bounding box center [640, 468] width 115 height 12
click at [771, 416] on form "Question Is your firm a member of a Sustainable Procurement/ Sustainability pla…" at bounding box center [790, 345] width 521 height 590
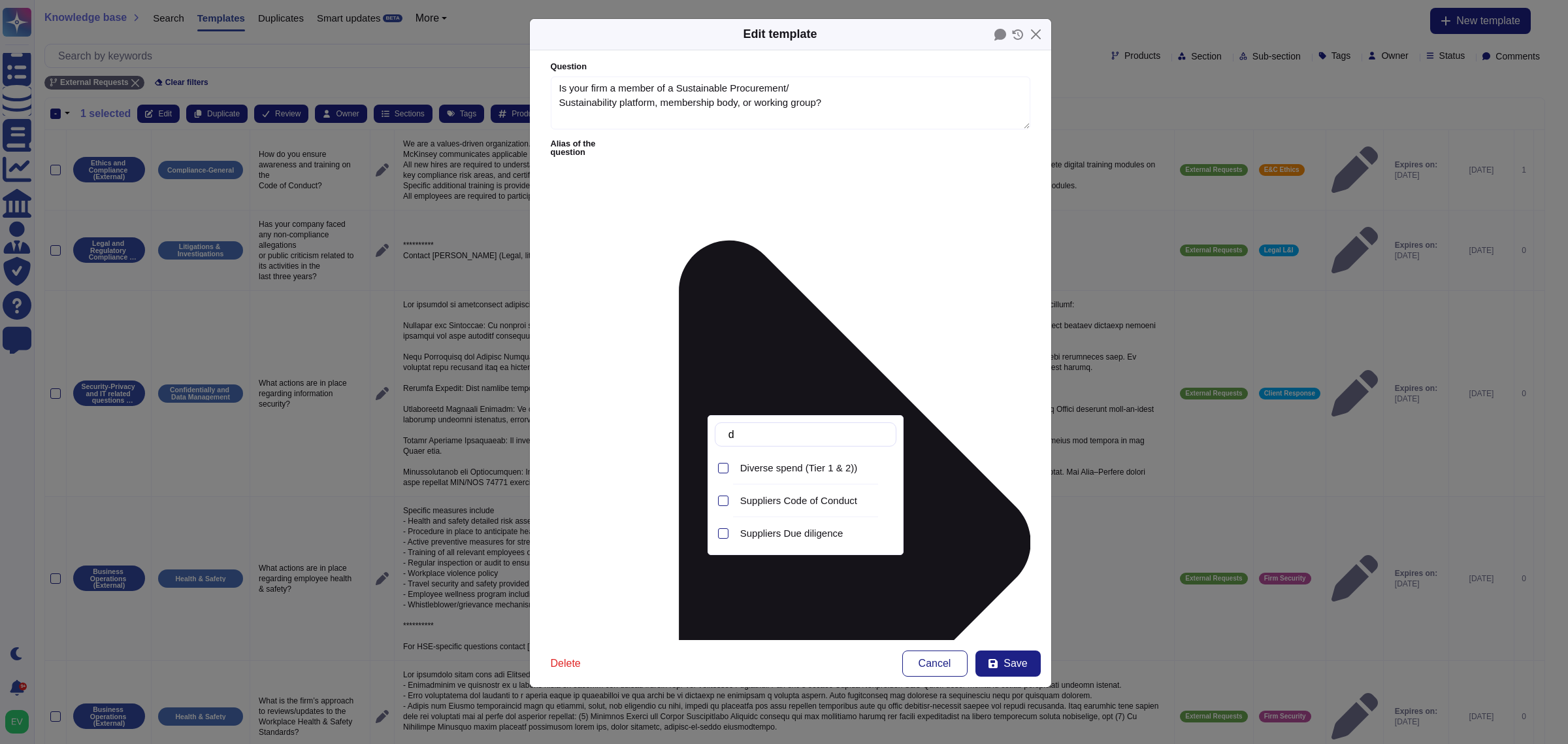
type input "d"
click at [780, 498] on div "Responsible Sourcing" at bounding box center [815, 483] width 161 height 30
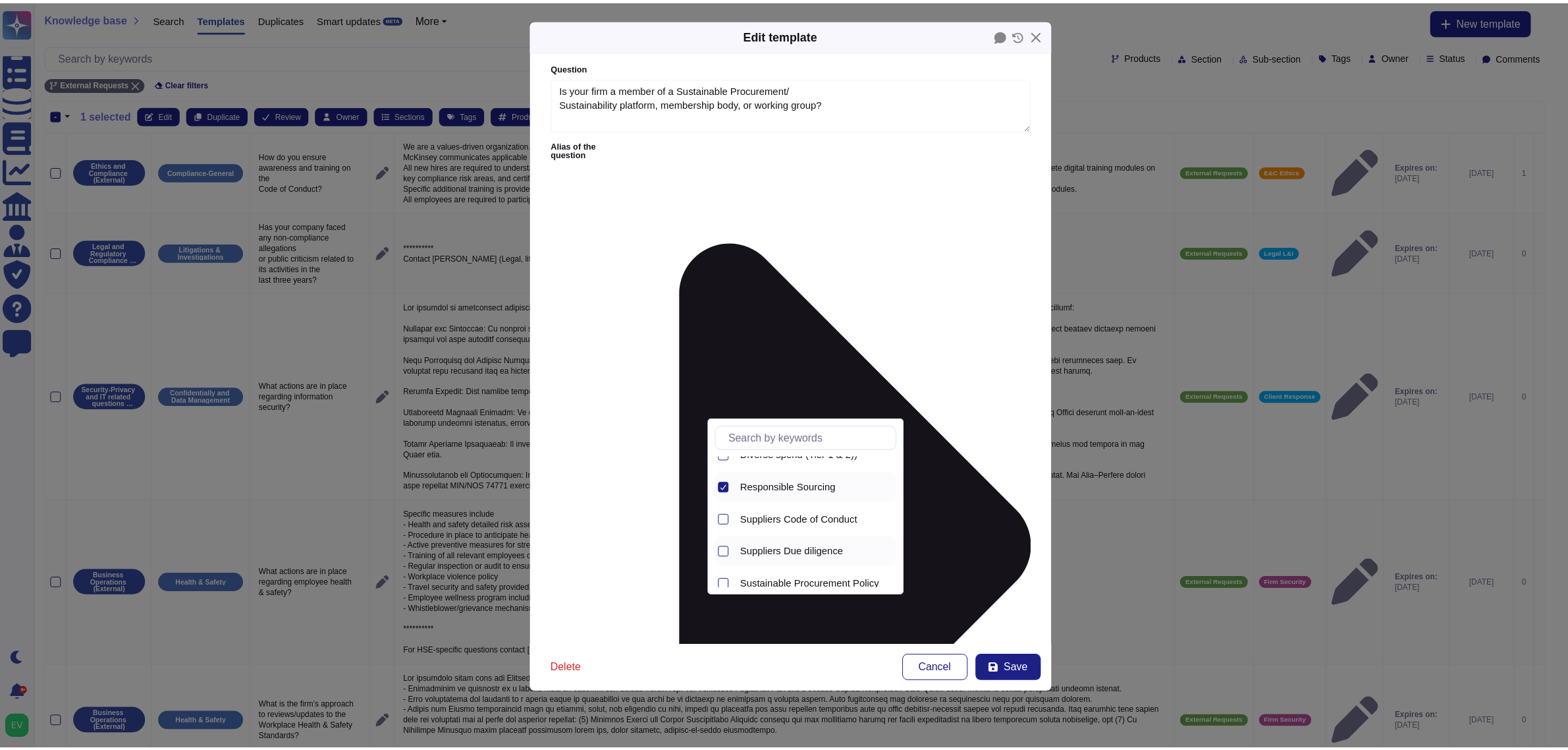
scroll to position [27, 0]
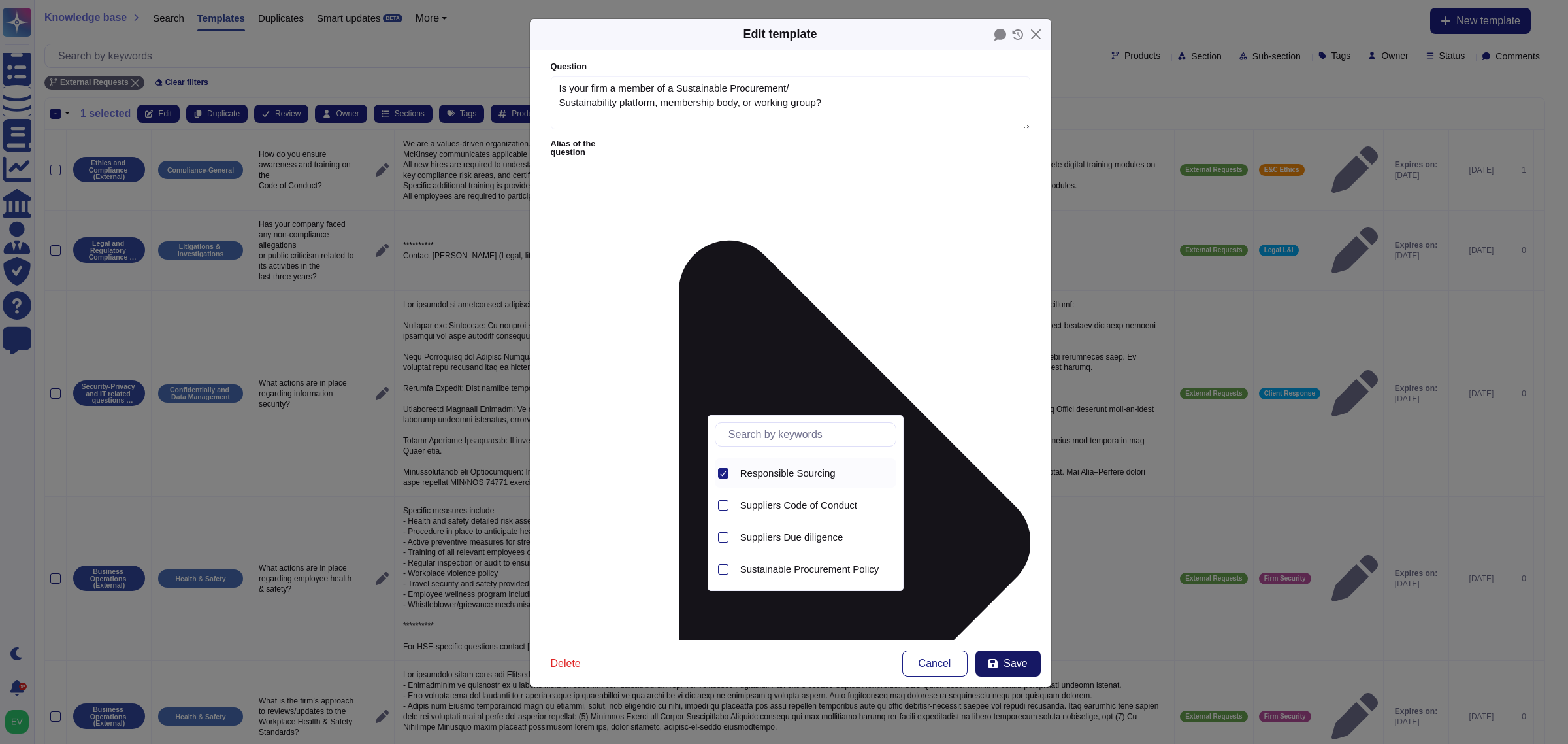
click at [998, 659] on icon at bounding box center [993, 663] width 11 height 11
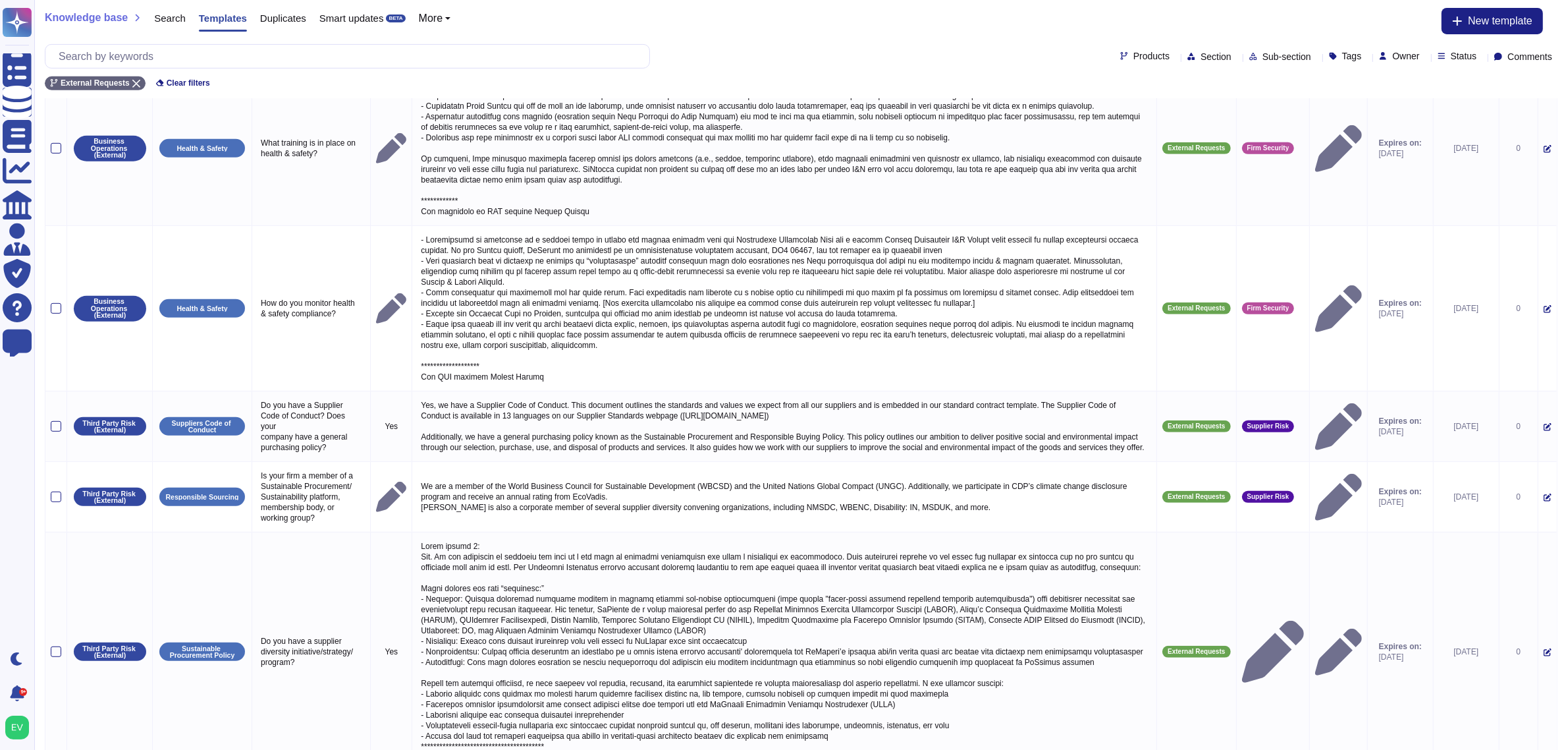
scroll to position [801, 0]
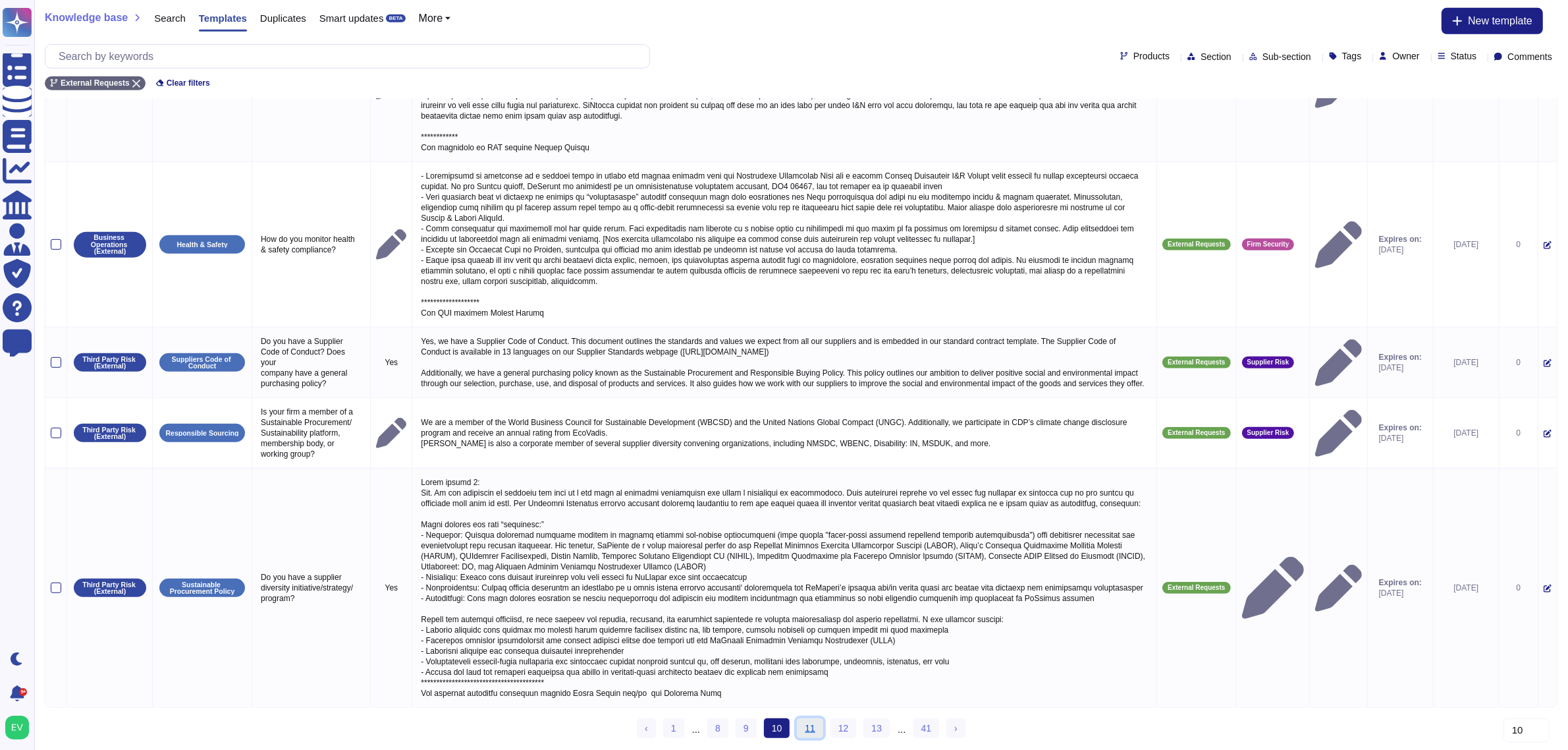
click at [804, 726] on link "11" at bounding box center [809, 728] width 26 height 20
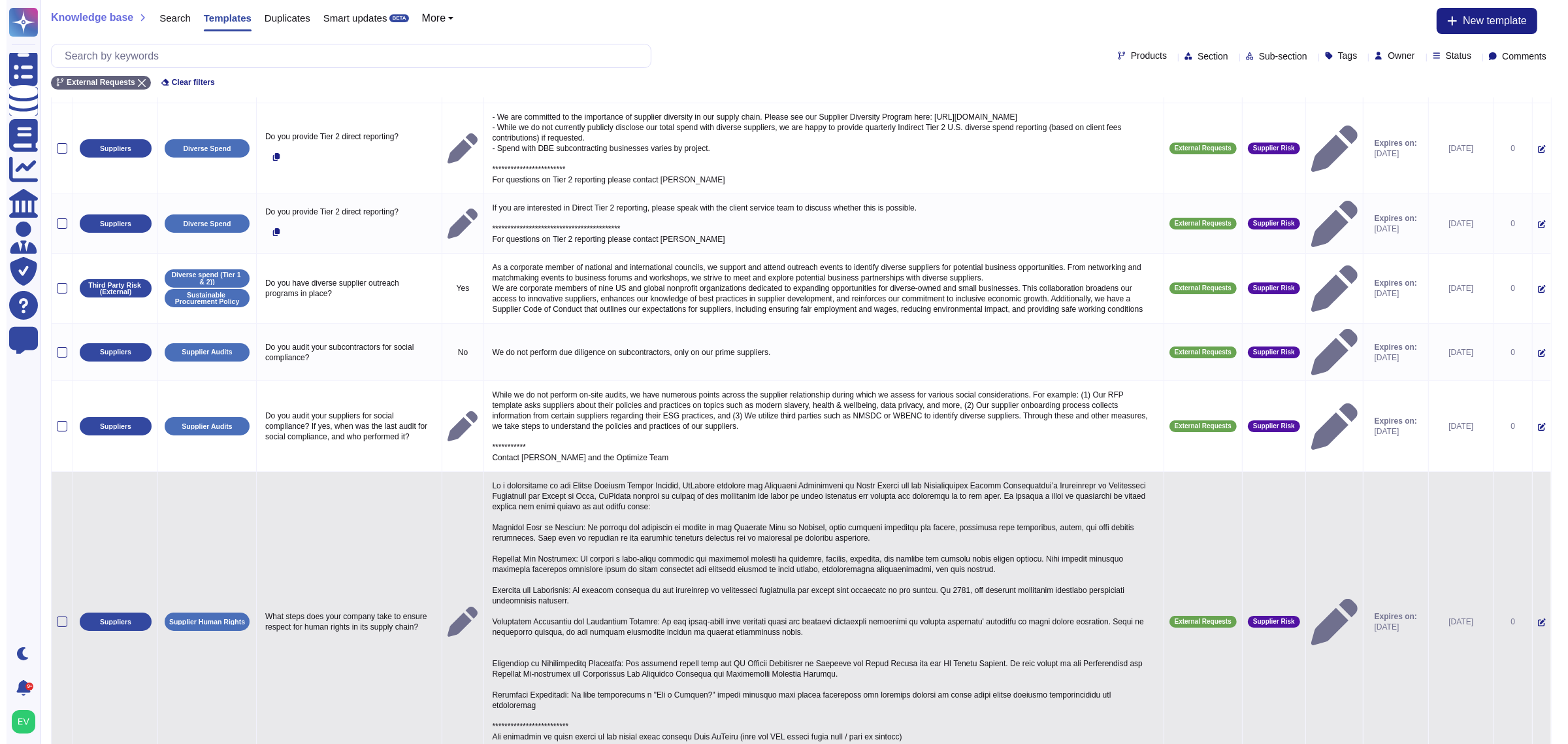
scroll to position [0, 0]
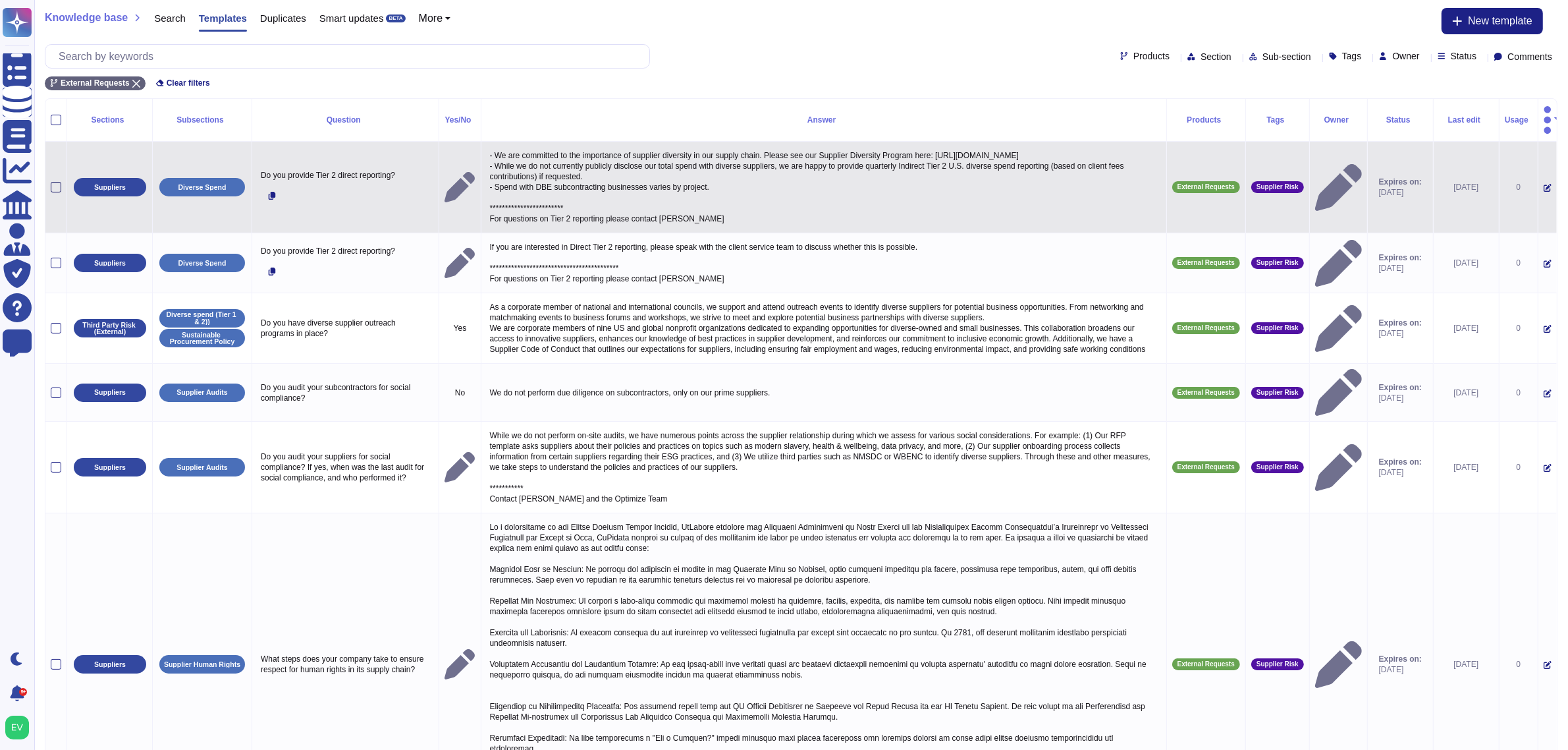
click at [54, 182] on div at bounding box center [56, 187] width 11 height 11
click at [0, 0] on input "checkbox" at bounding box center [0, 0] width 0 height 0
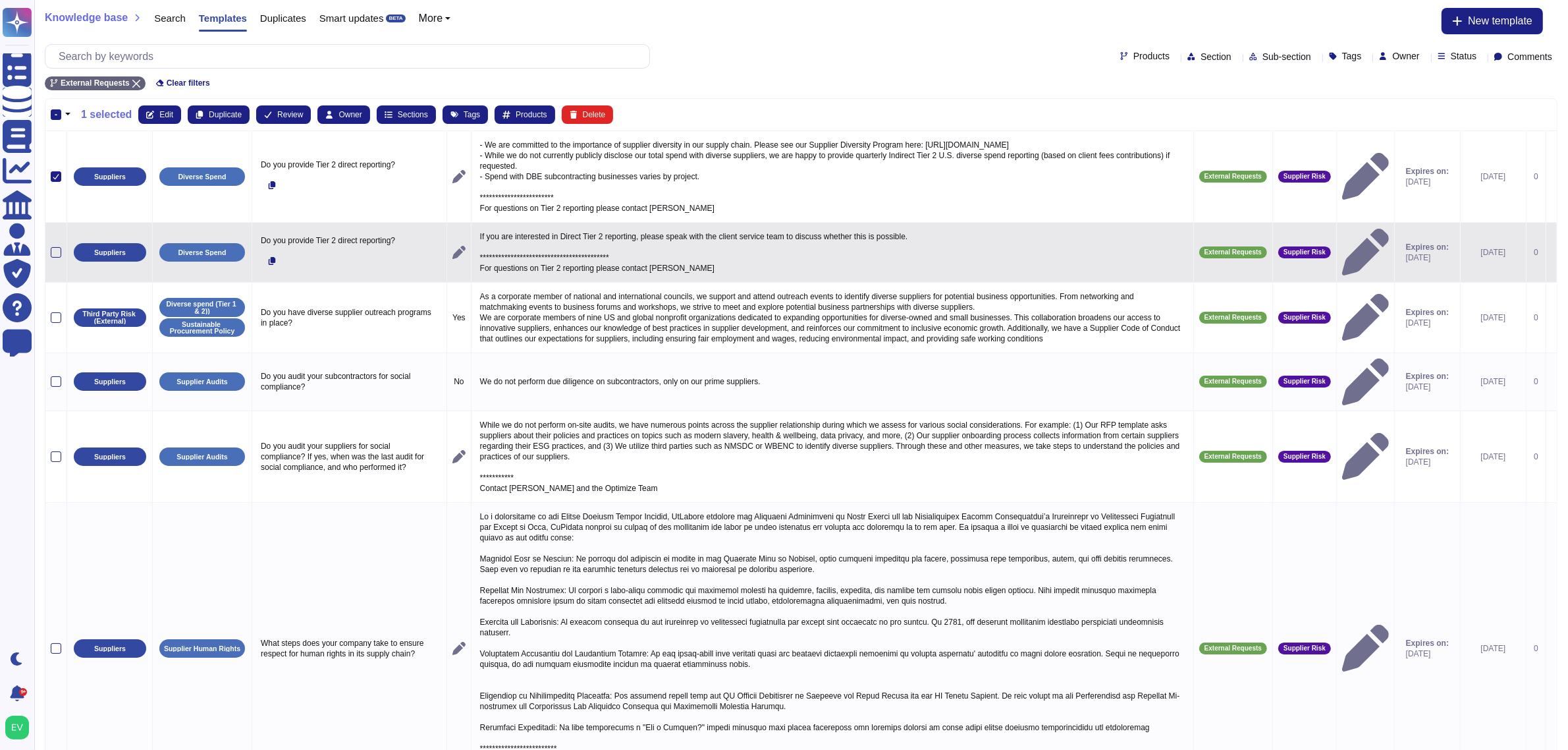
click at [53, 275] on td at bounding box center [56, 252] width 22 height 60
click at [50, 257] on td at bounding box center [56, 252] width 22 height 60
click at [62, 264] on td at bounding box center [56, 252] width 22 height 60
click at [51, 258] on div at bounding box center [56, 252] width 11 height 11
click at [0, 0] on input "checkbox" at bounding box center [0, 0] width 0 height 0
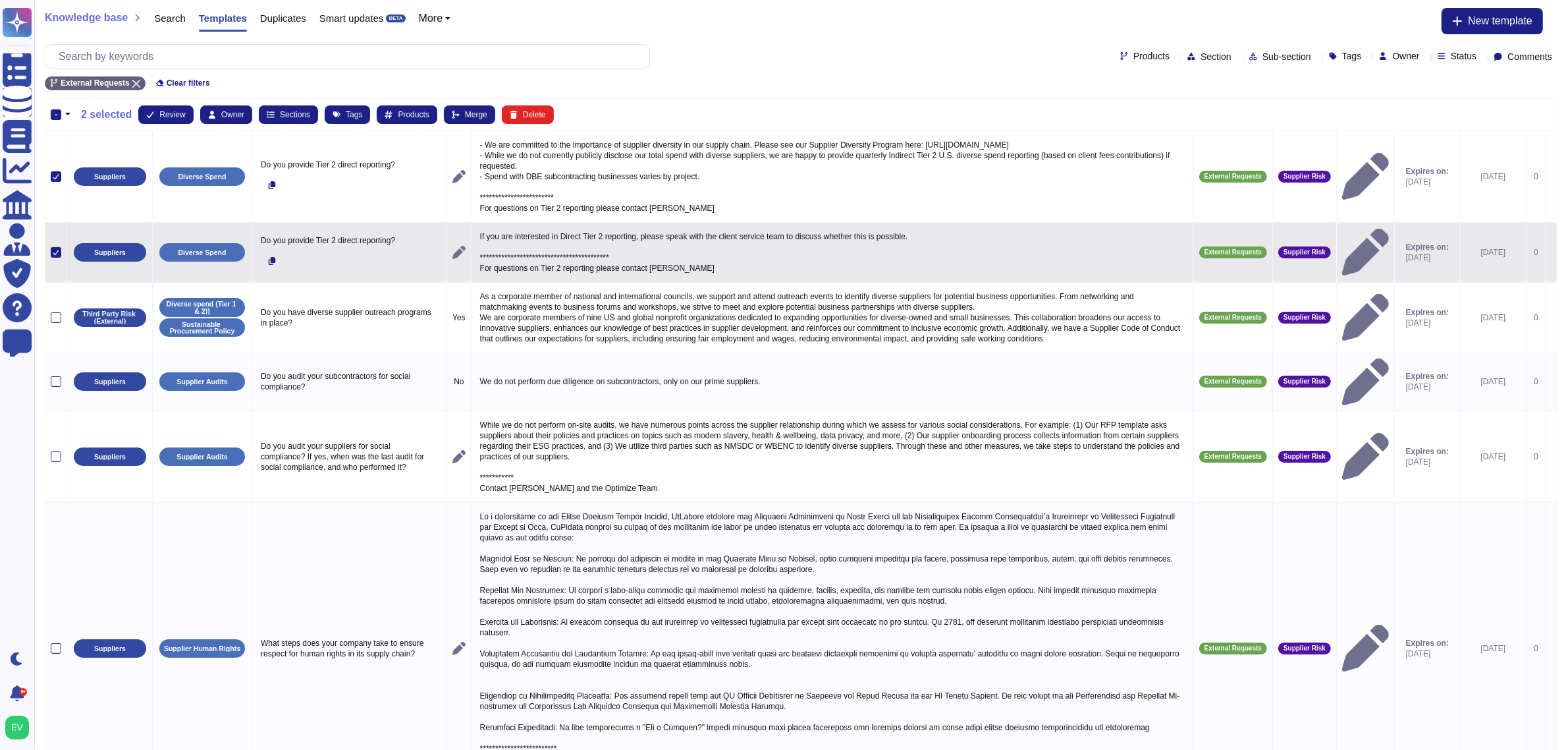
click at [52, 258] on div at bounding box center [56, 252] width 11 height 11
click at [0, 0] on input "checkbox" at bounding box center [0, 0] width 0 height 0
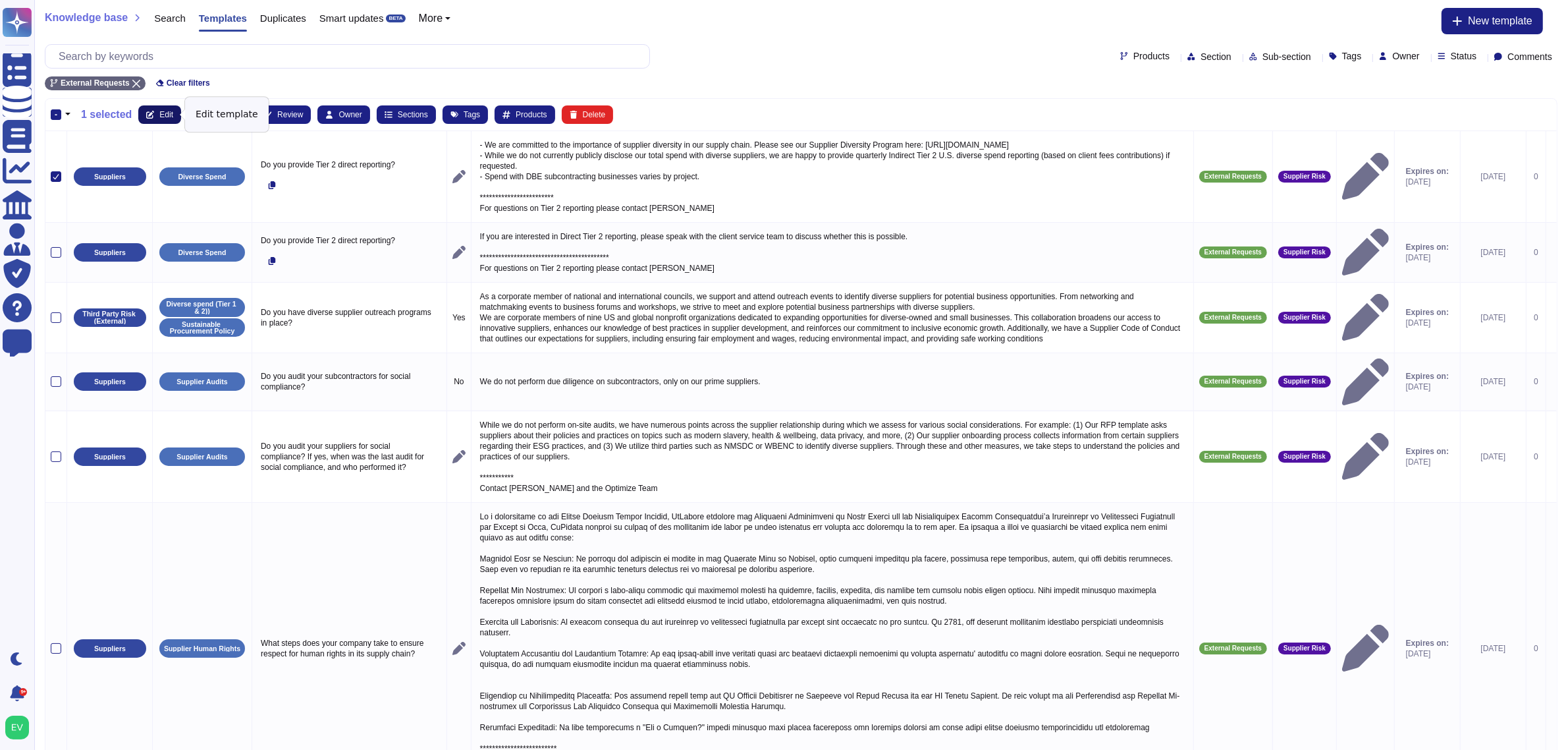
click at [161, 116] on span "Edit" at bounding box center [165, 114] width 14 height 8
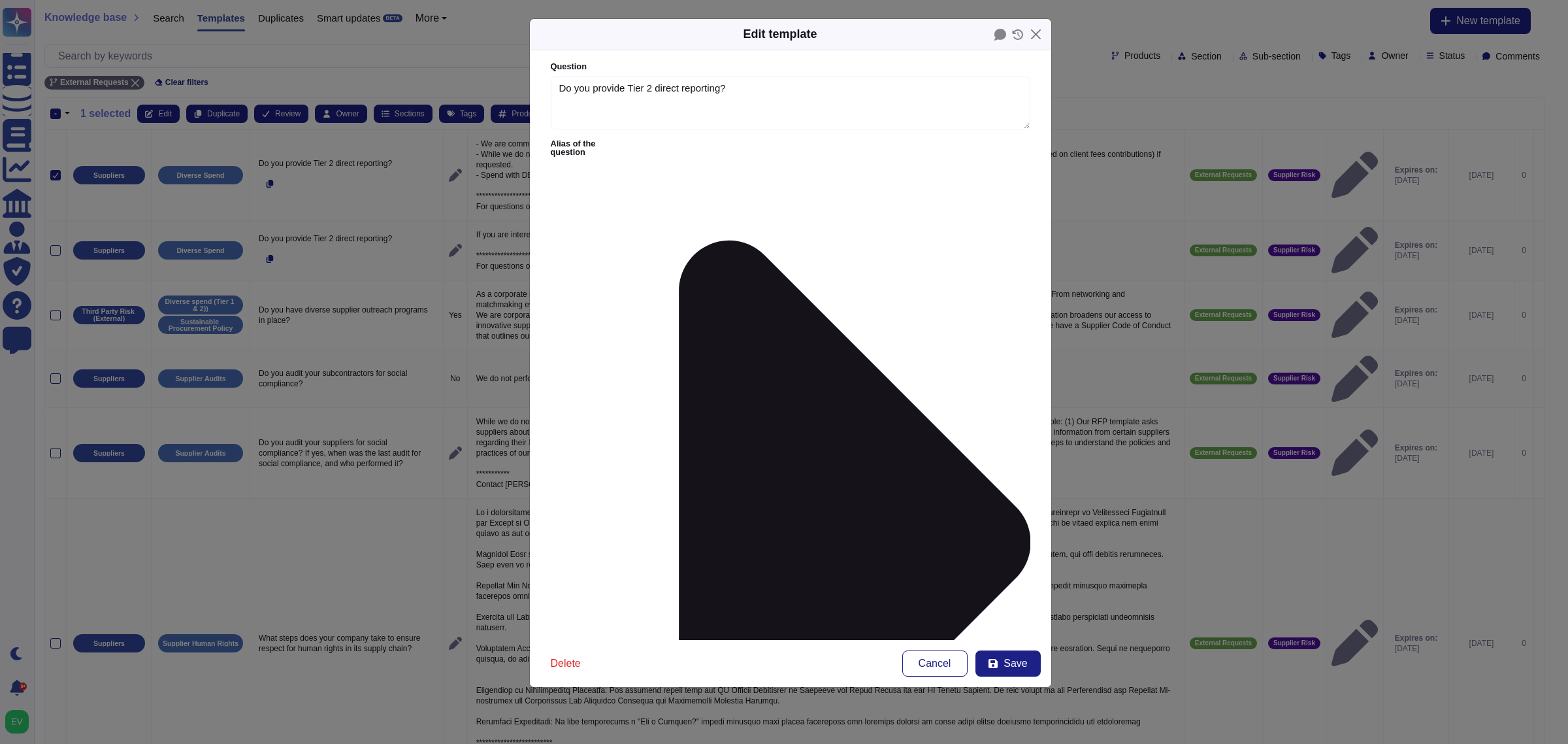
type textarea "Do you provide Tier 2 direct reporting?"
type textarea "**********"
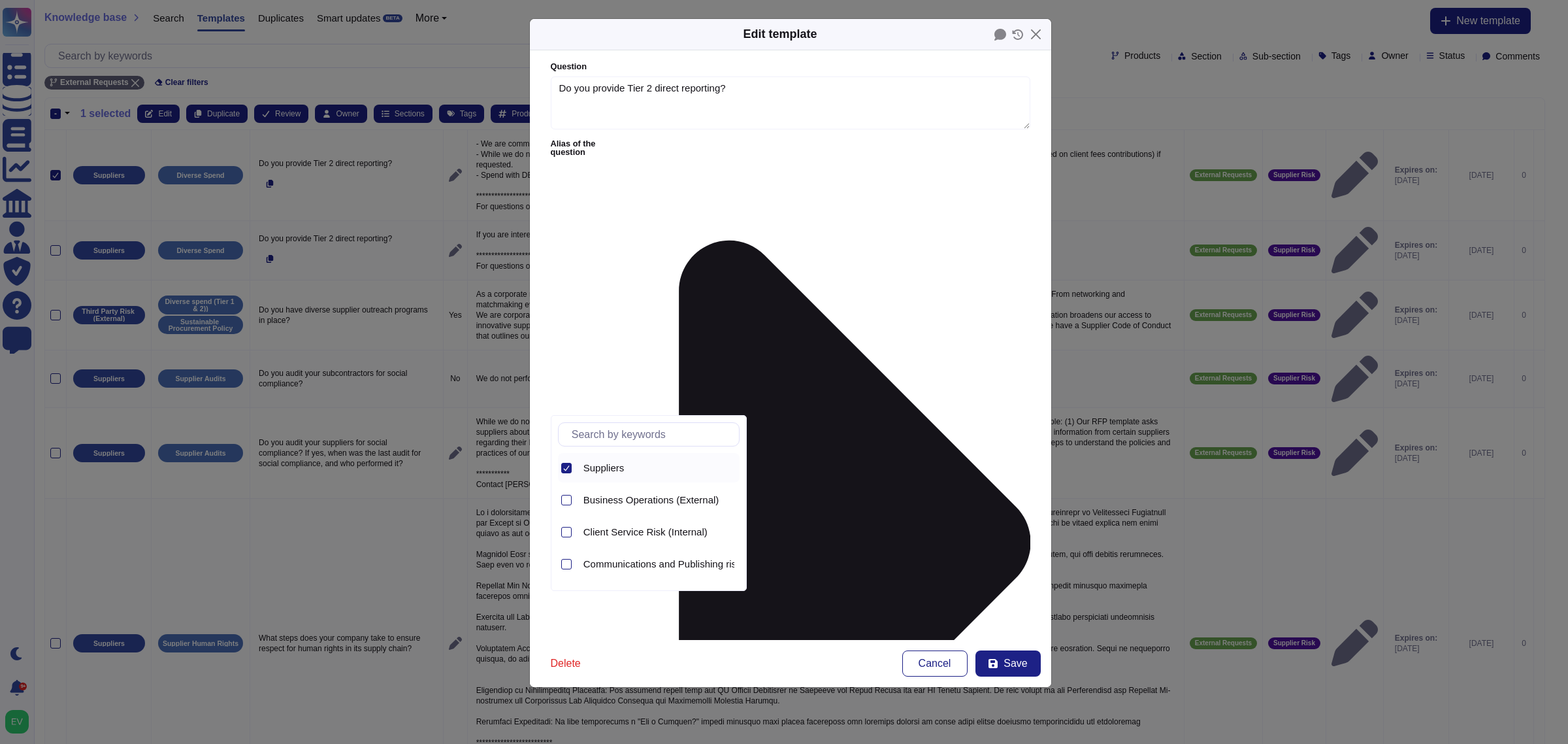
click at [559, 470] on div at bounding box center [564, 468] width 13 height 30
click at [617, 435] on input "text" at bounding box center [652, 433] width 174 height 22
type input "Thir"
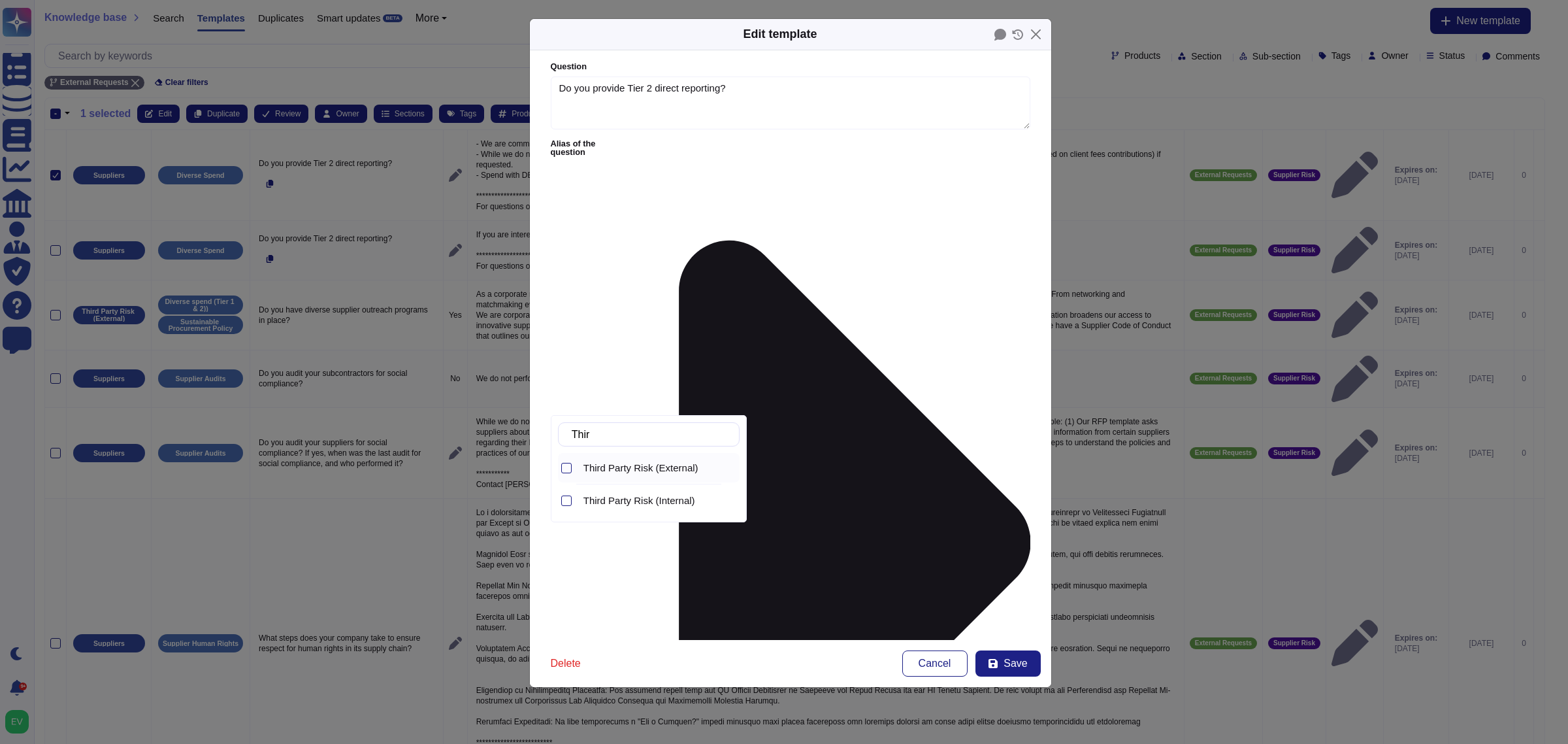
click at [658, 473] on span "Third Party Risk (External)" at bounding box center [640, 468] width 115 height 12
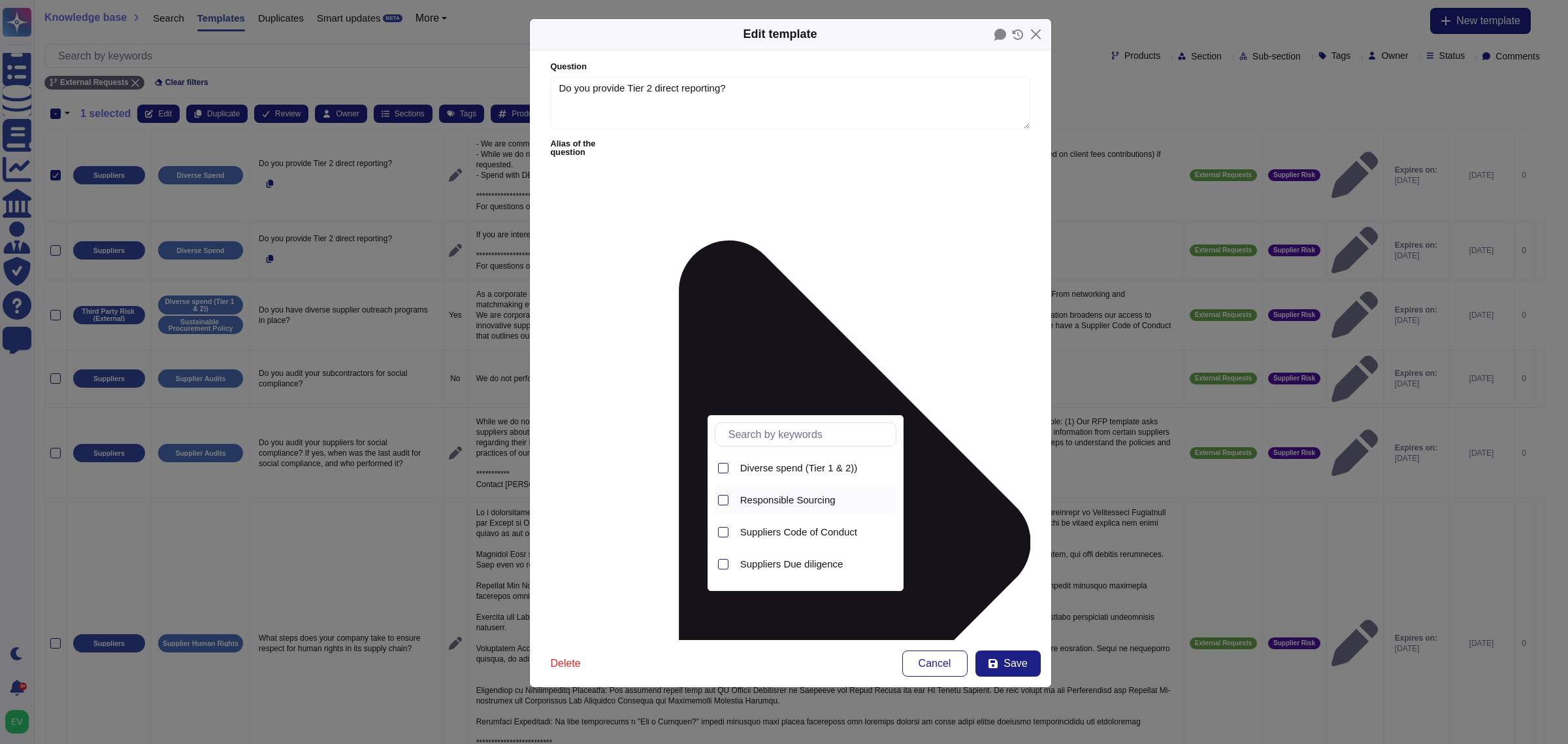
click at [732, 495] on div "Responsible Sourcing" at bounding box center [806, 499] width 181 height 30
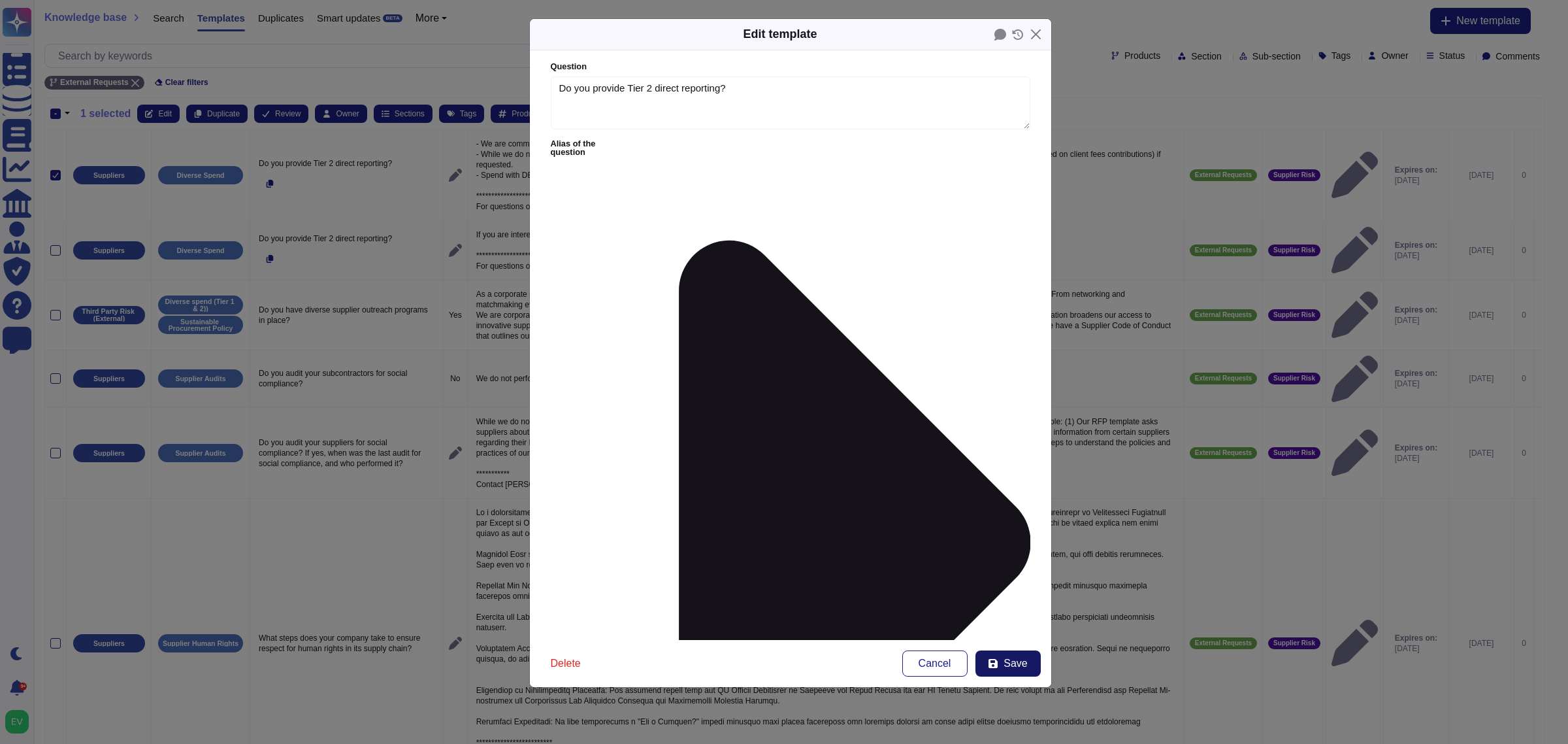
click at [1012, 662] on span "Save" at bounding box center [1015, 663] width 23 height 11
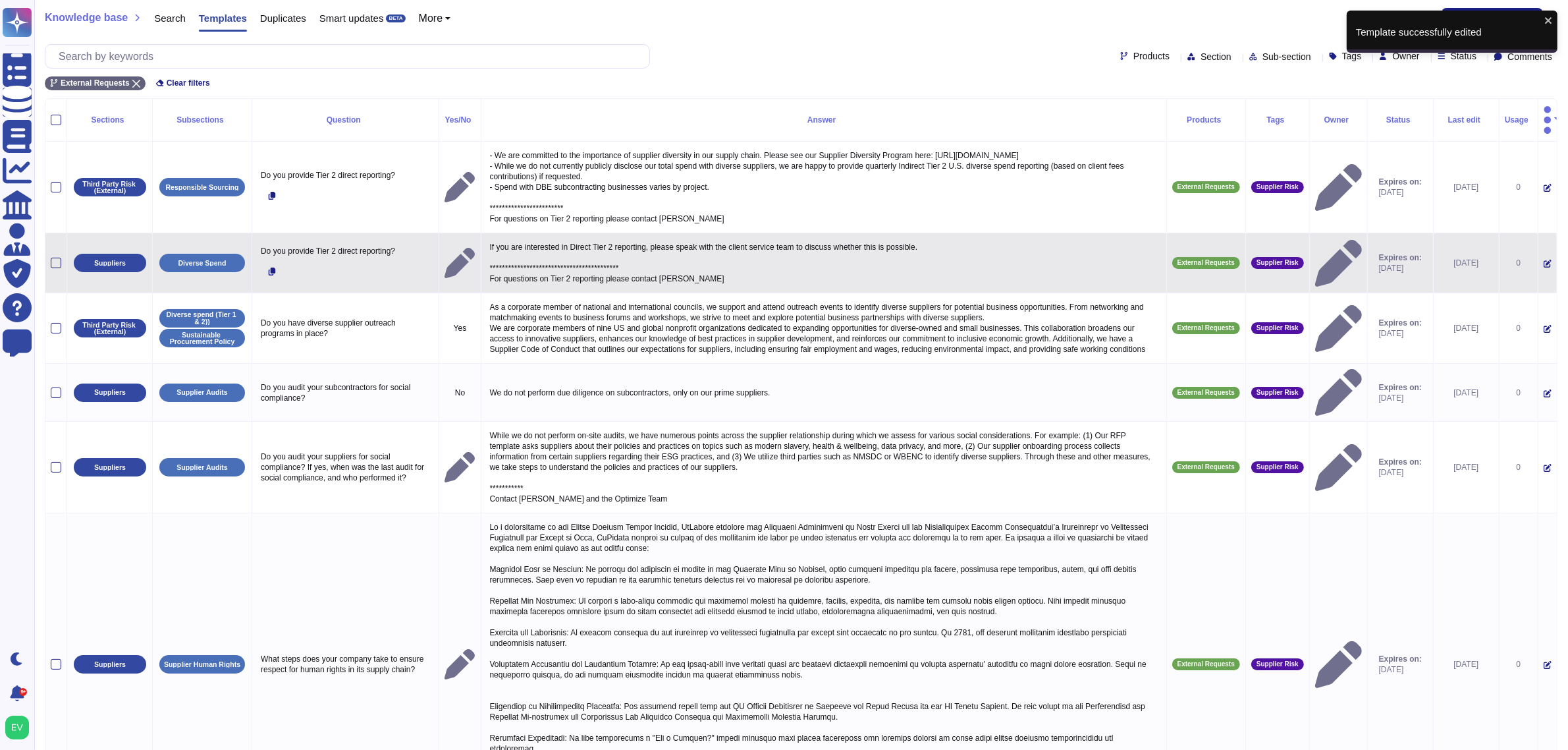
click at [57, 261] on div at bounding box center [56, 263] width 11 height 11
click at [0, 0] on input "checkbox" at bounding box center [0, 0] width 0 height 0
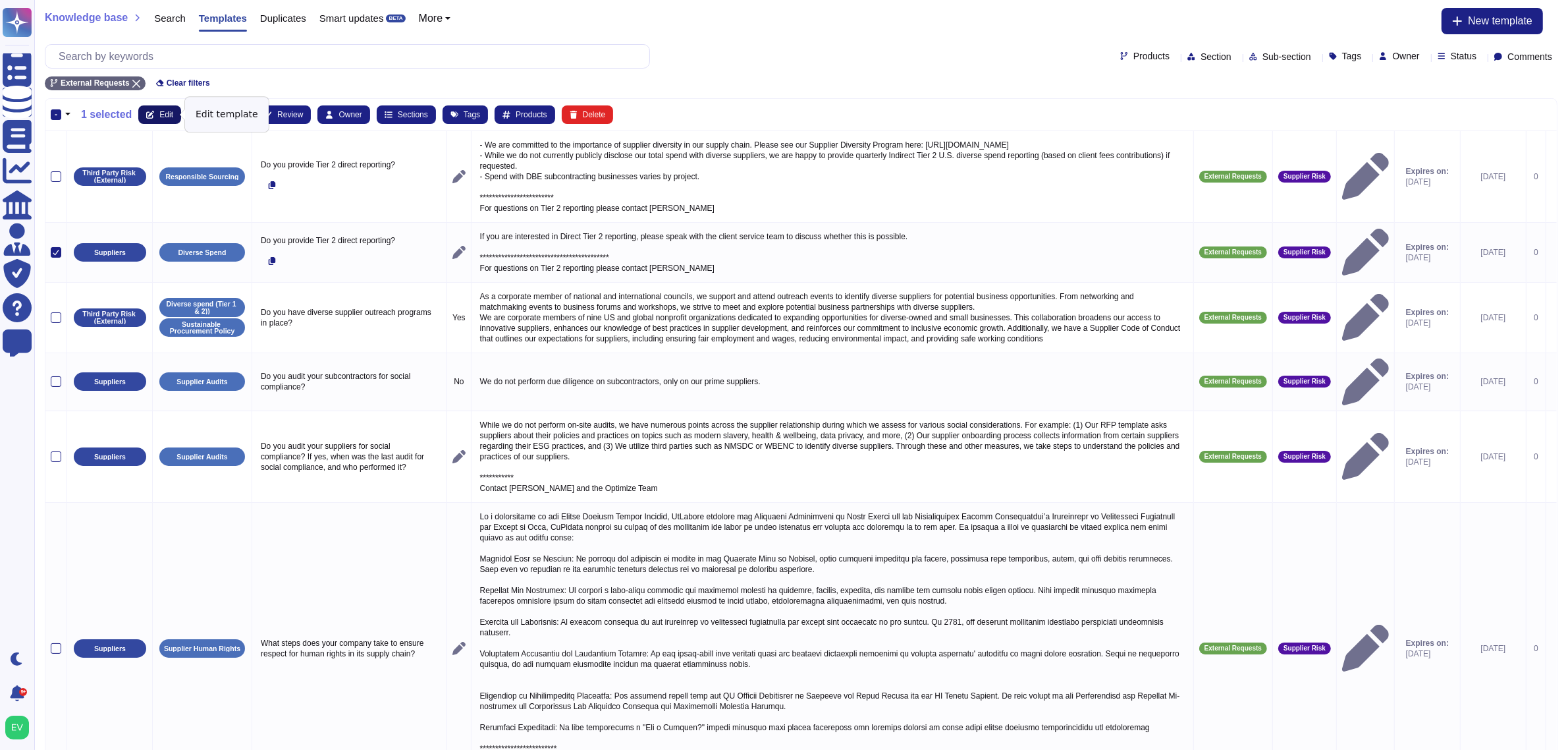
click at [146, 116] on icon at bounding box center [150, 114] width 8 height 8
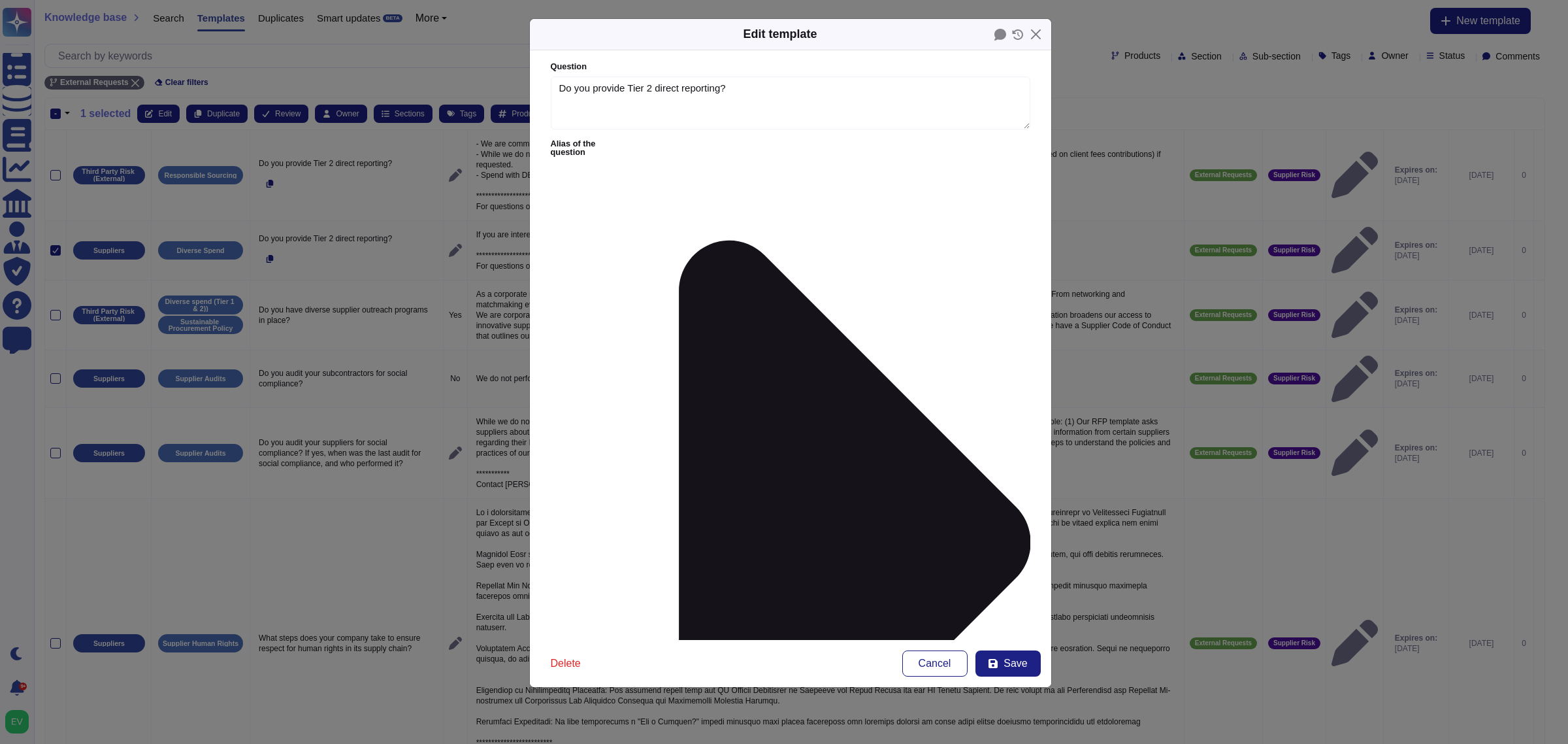
type textarea "Do you provide Tier 2 direct reporting?"
type textarea "**********"
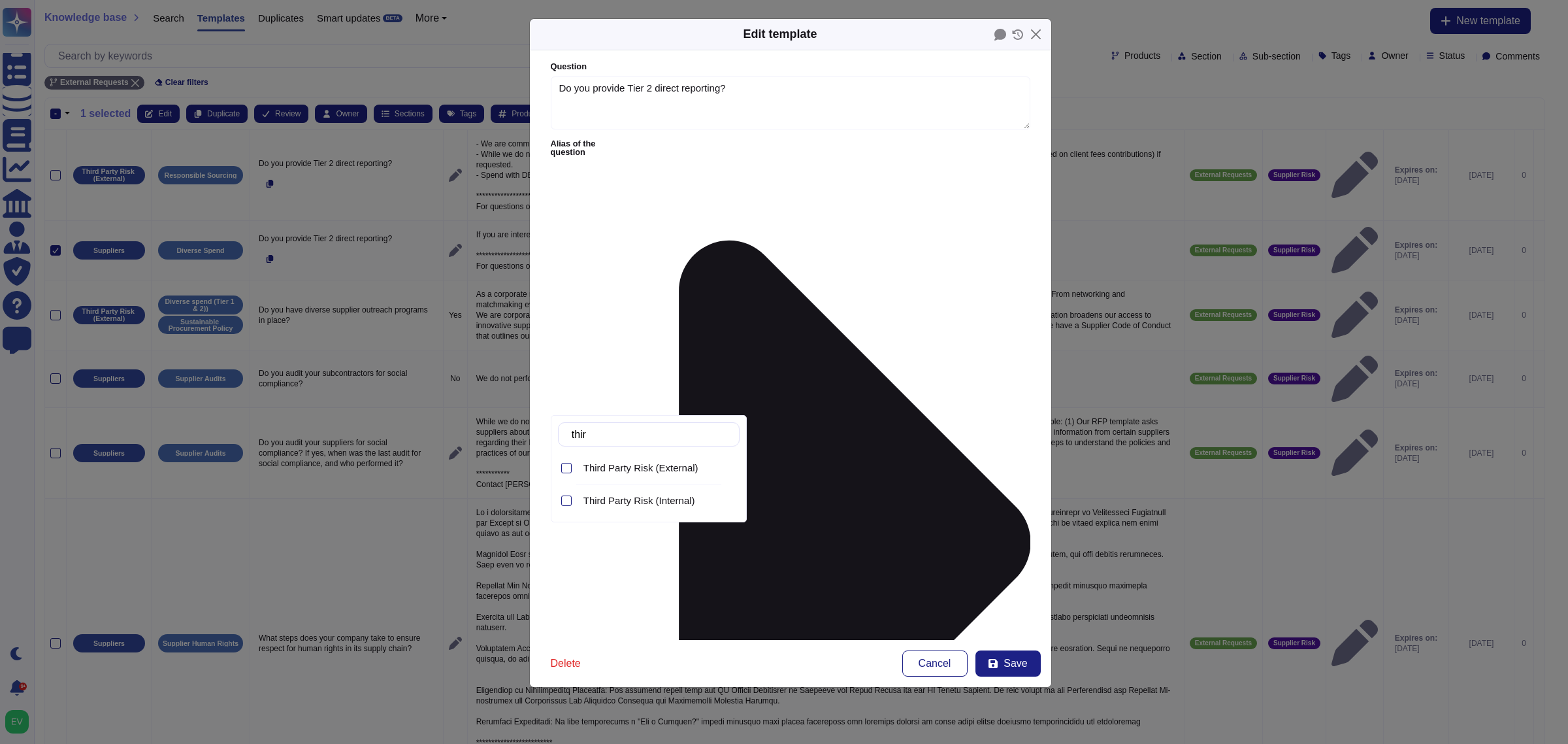
type input "third"
click at [658, 476] on div "Third Party Risk (External)" at bounding box center [659, 468] width 161 height 30
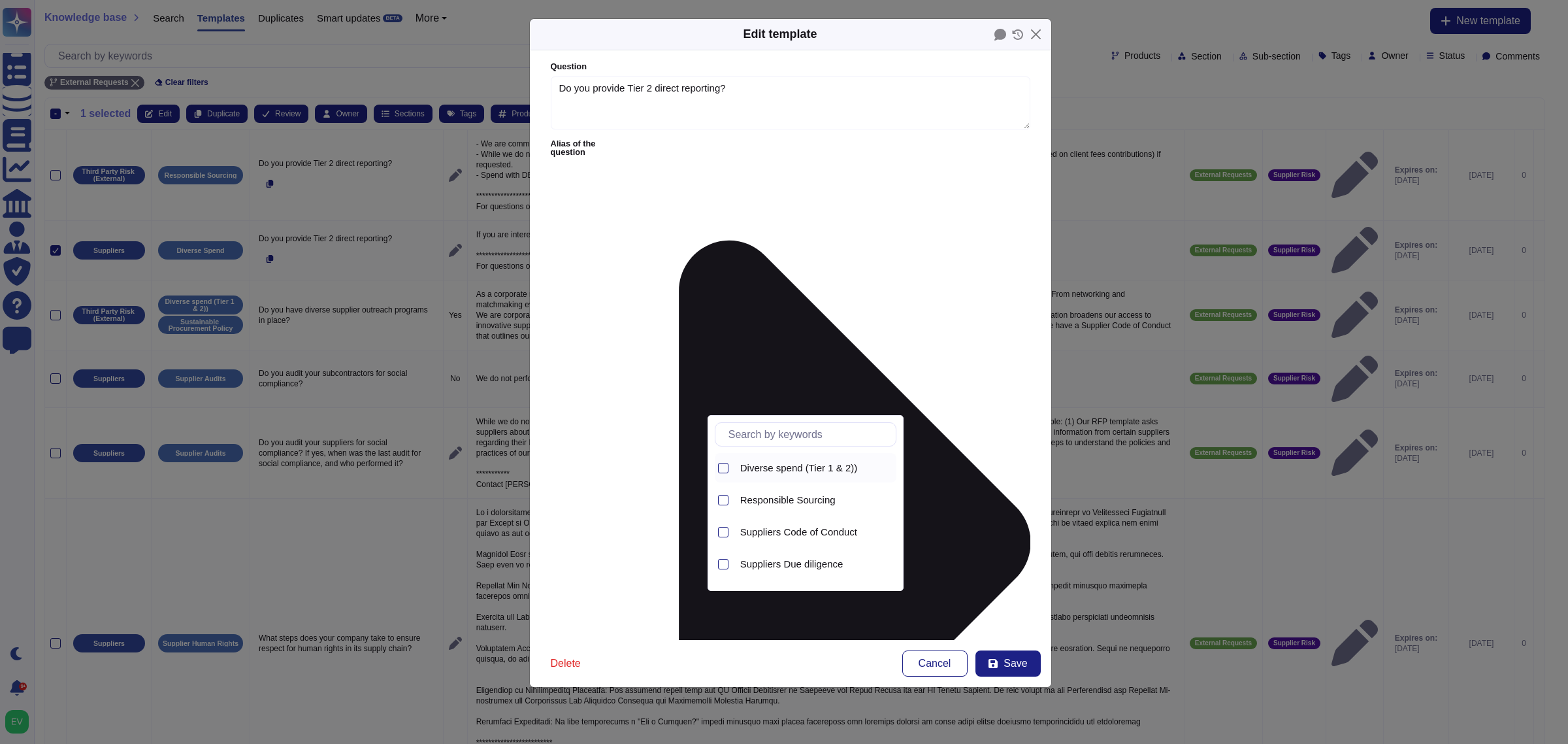
click at [763, 468] on span "Diverse spend (Tier 1 & 2))" at bounding box center [798, 468] width 118 height 12
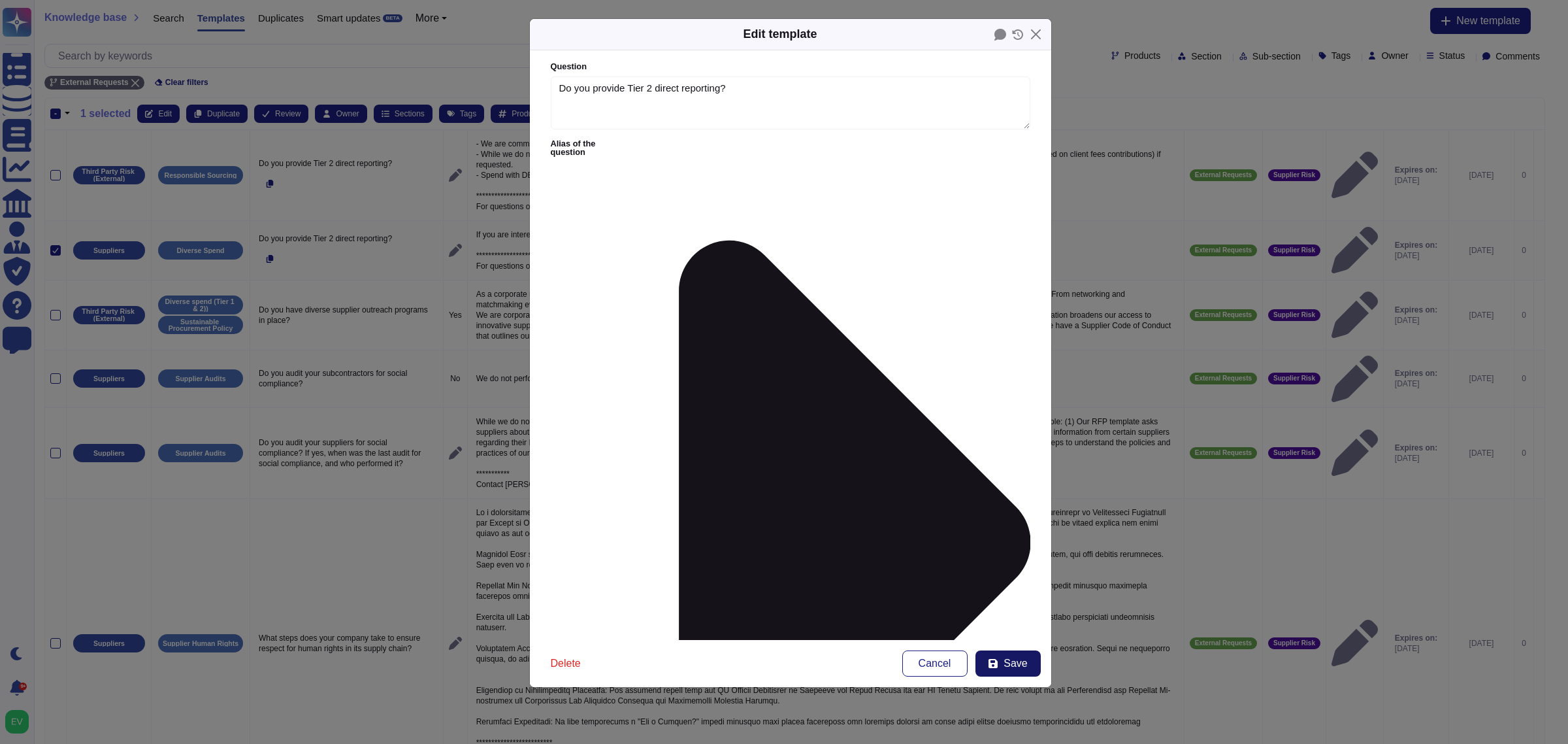
click at [1029, 671] on button "Save" at bounding box center [1007, 663] width 65 height 26
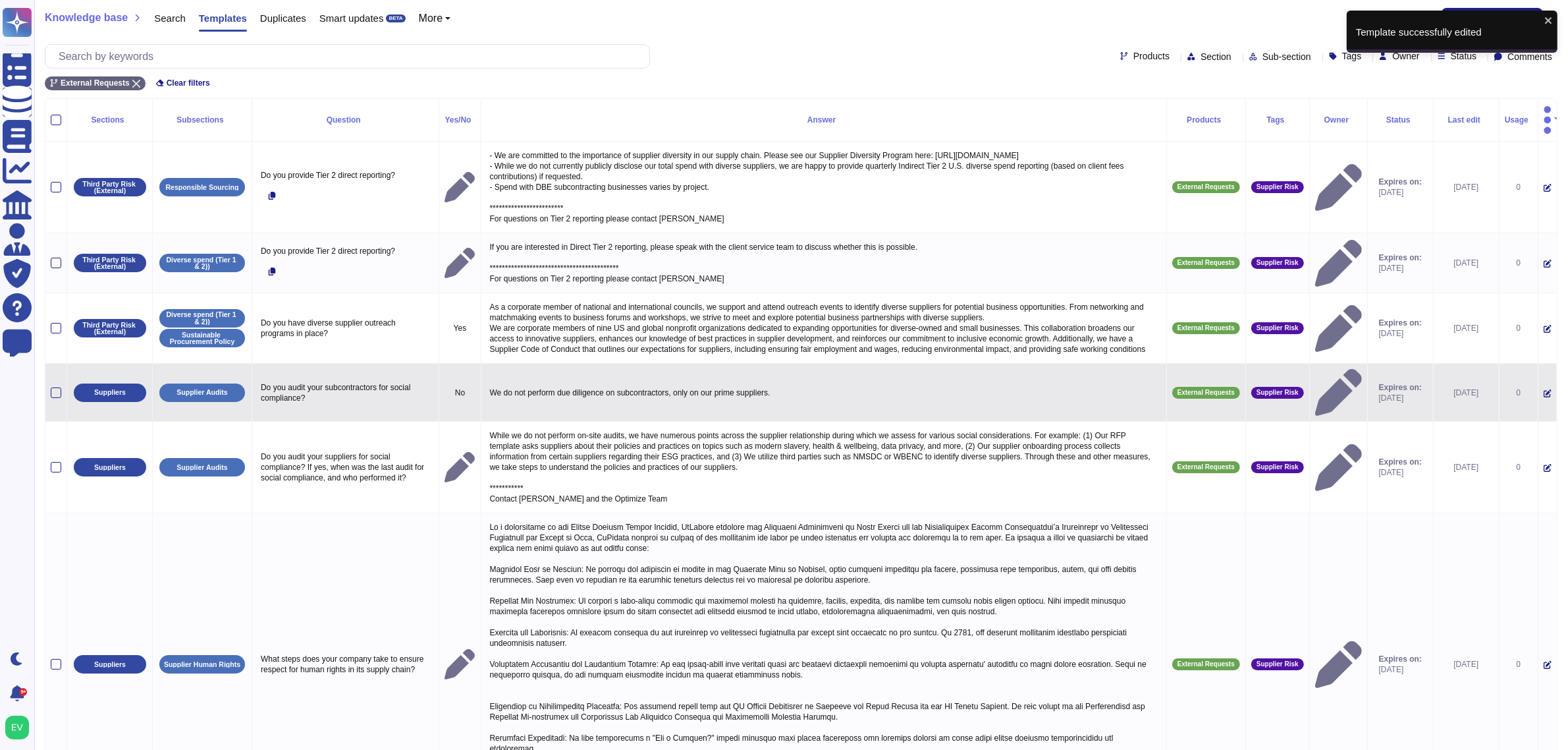
click at [54, 382] on td at bounding box center [56, 393] width 22 height 58
click at [54, 387] on div at bounding box center [56, 393] width 11 height 11
click at [0, 0] on input "checkbox" at bounding box center [0, 0] width 0 height 0
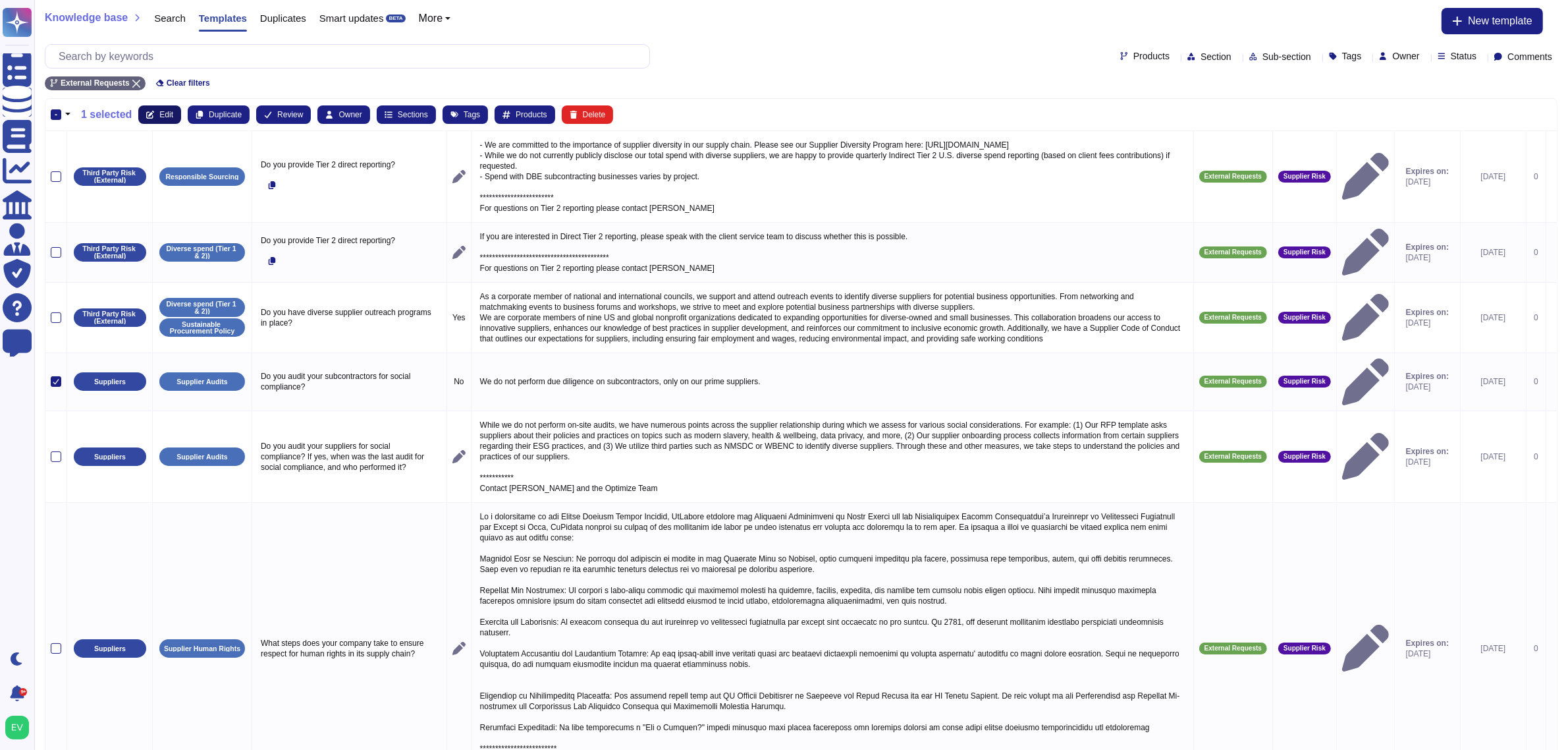
click at [161, 114] on span "Edit" at bounding box center [165, 114] width 14 height 8
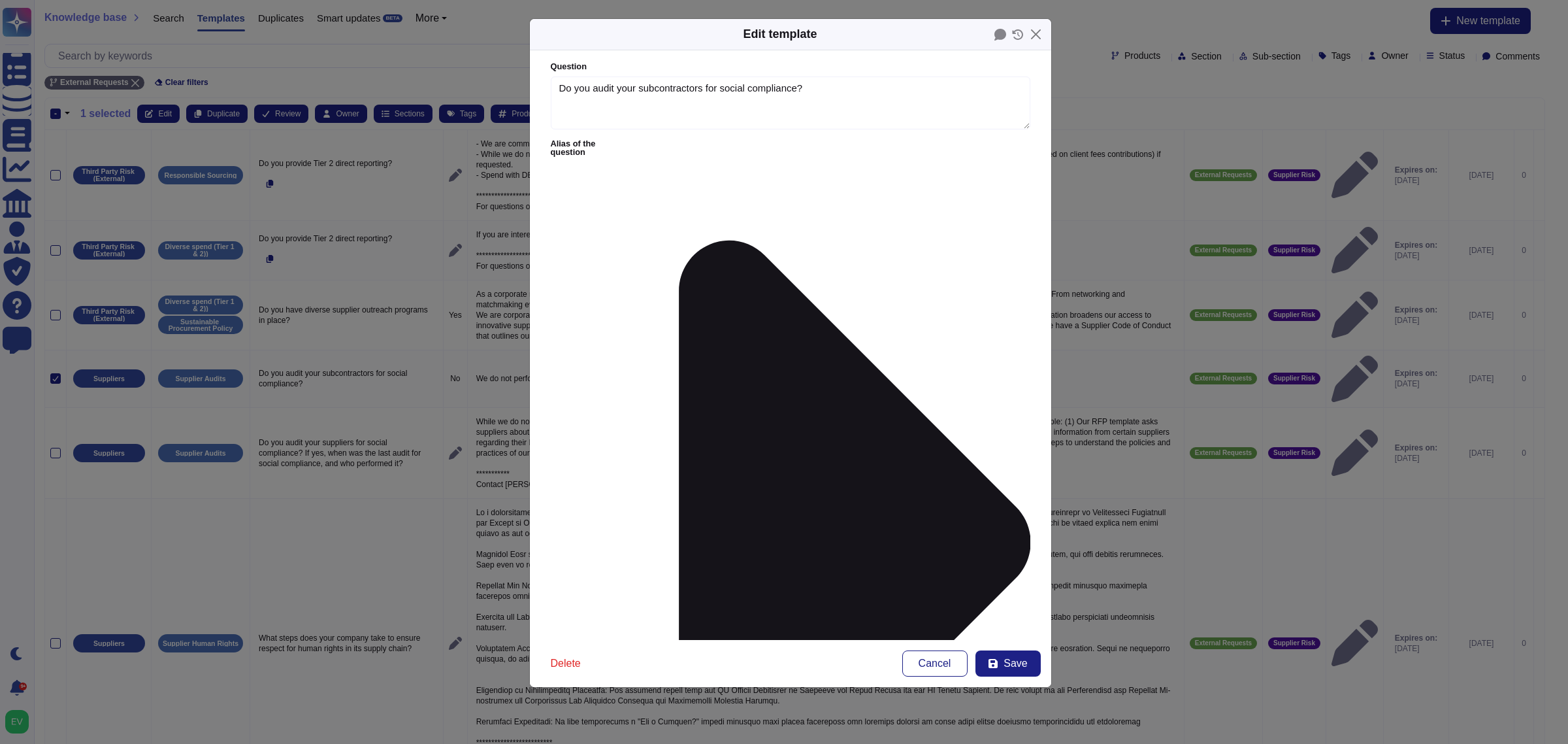
type textarea "Do you audit your subcontractors for social compliance?"
type textarea "We do not perform due diligence on subcontractors, only on our prime suppliers."
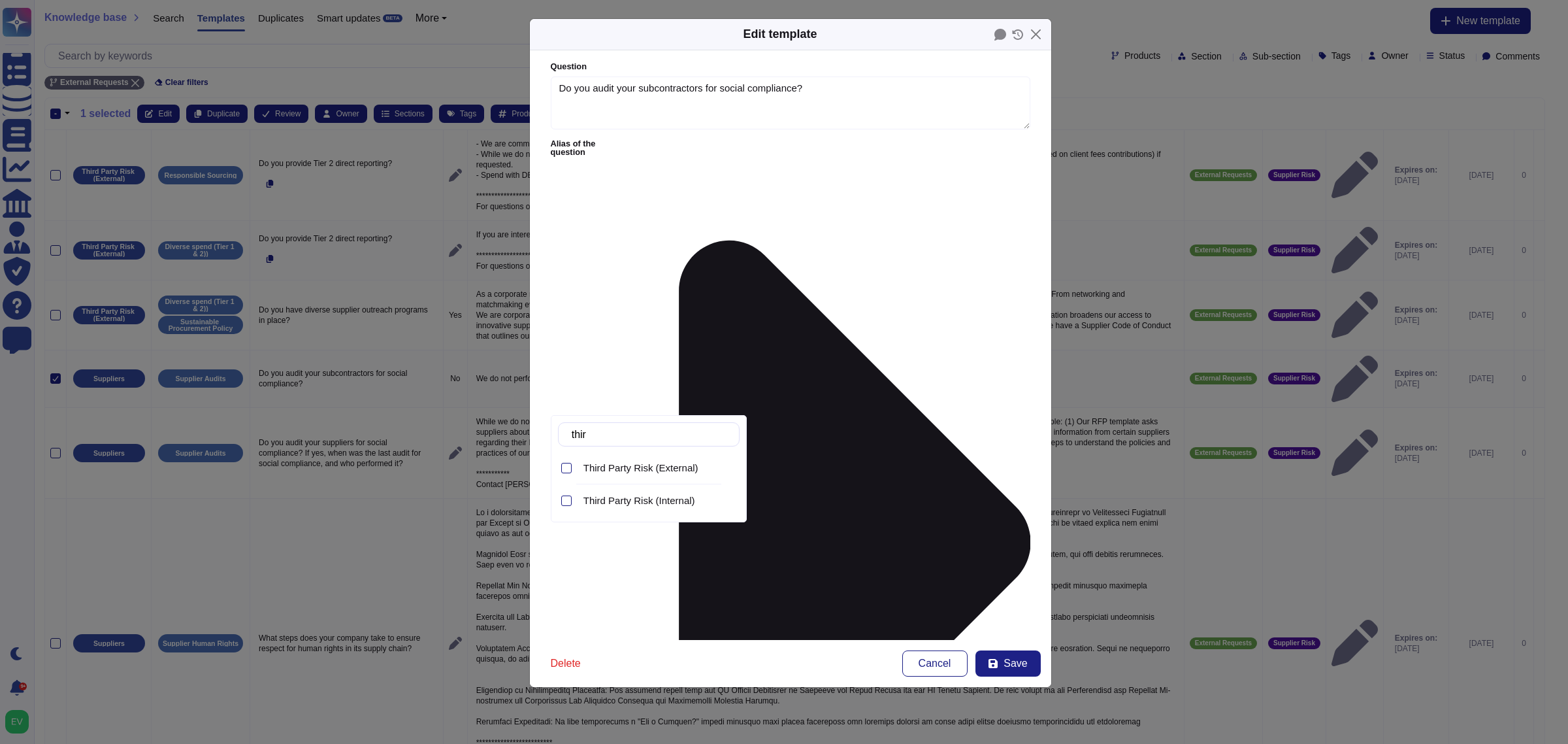
type input "third"
click at [663, 483] on div "Third Party Risk (External)" at bounding box center [659, 468] width 161 height 30
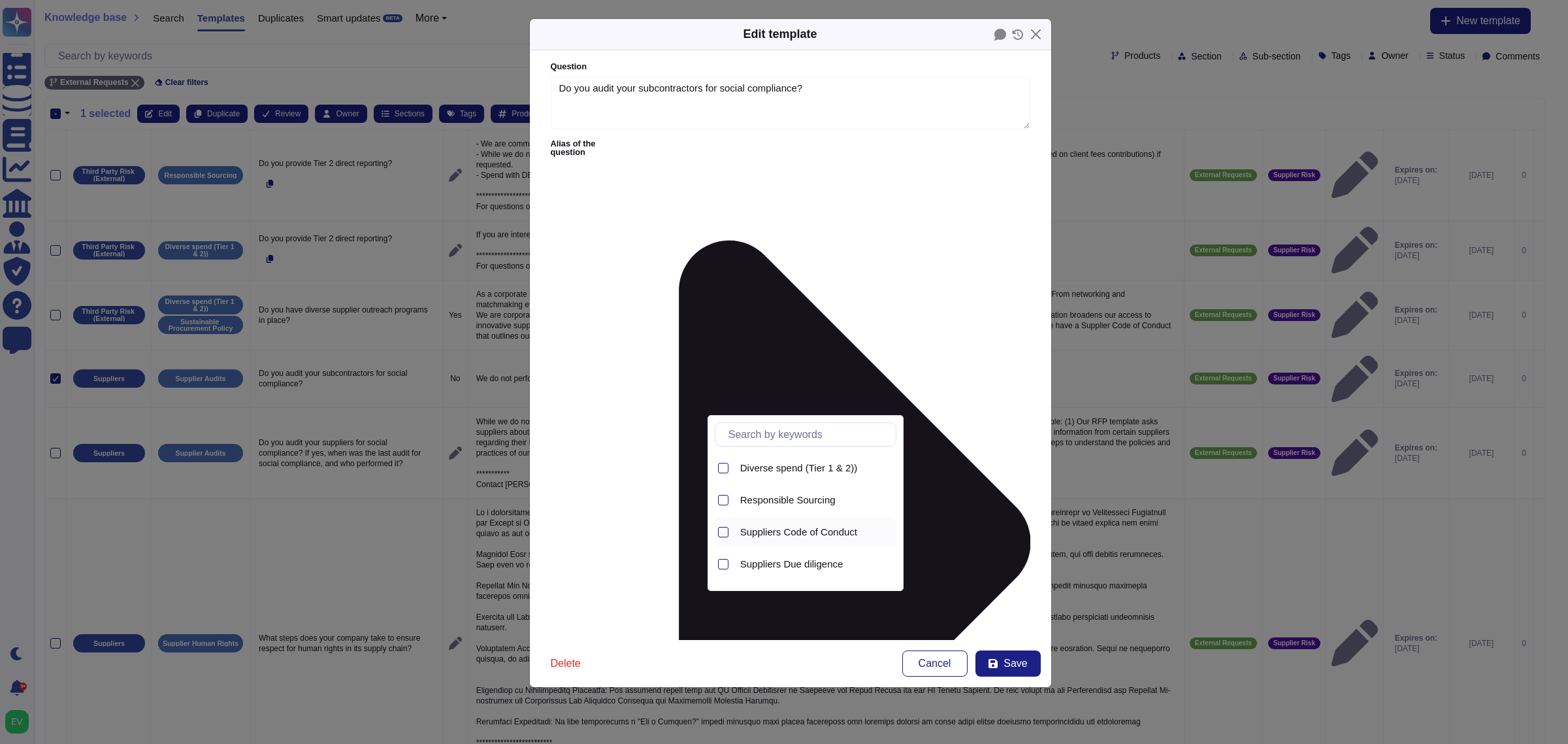
scroll to position [27, 0]
click at [785, 541] on span "Suppliers Due diligence" at bounding box center [791, 537] width 103 height 12
click at [1003, 667] on button "Save" at bounding box center [1007, 663] width 65 height 26
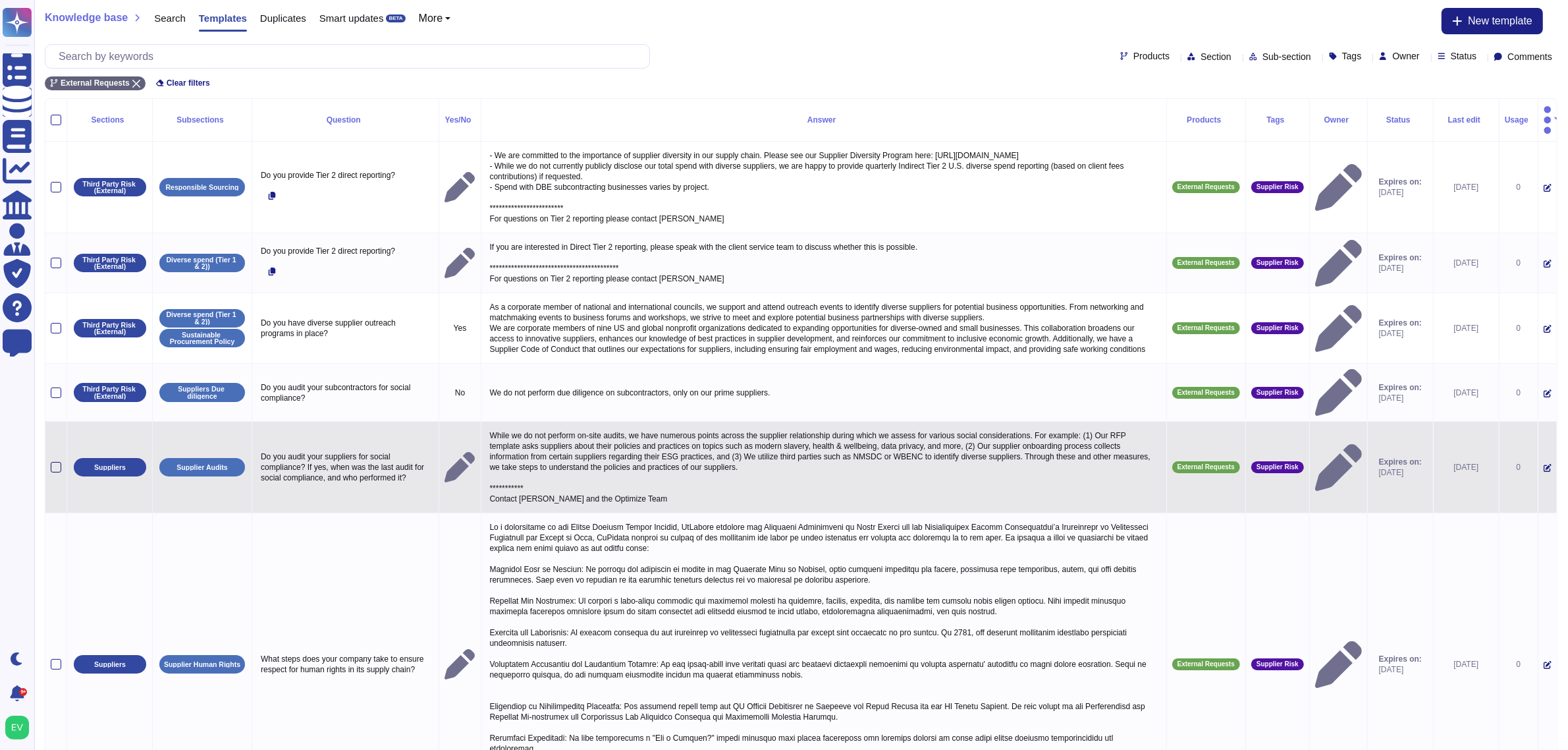
click at [60, 462] on div at bounding box center [56, 468] width 11 height 11
click at [0, 0] on input "checkbox" at bounding box center [0, 0] width 0 height 0
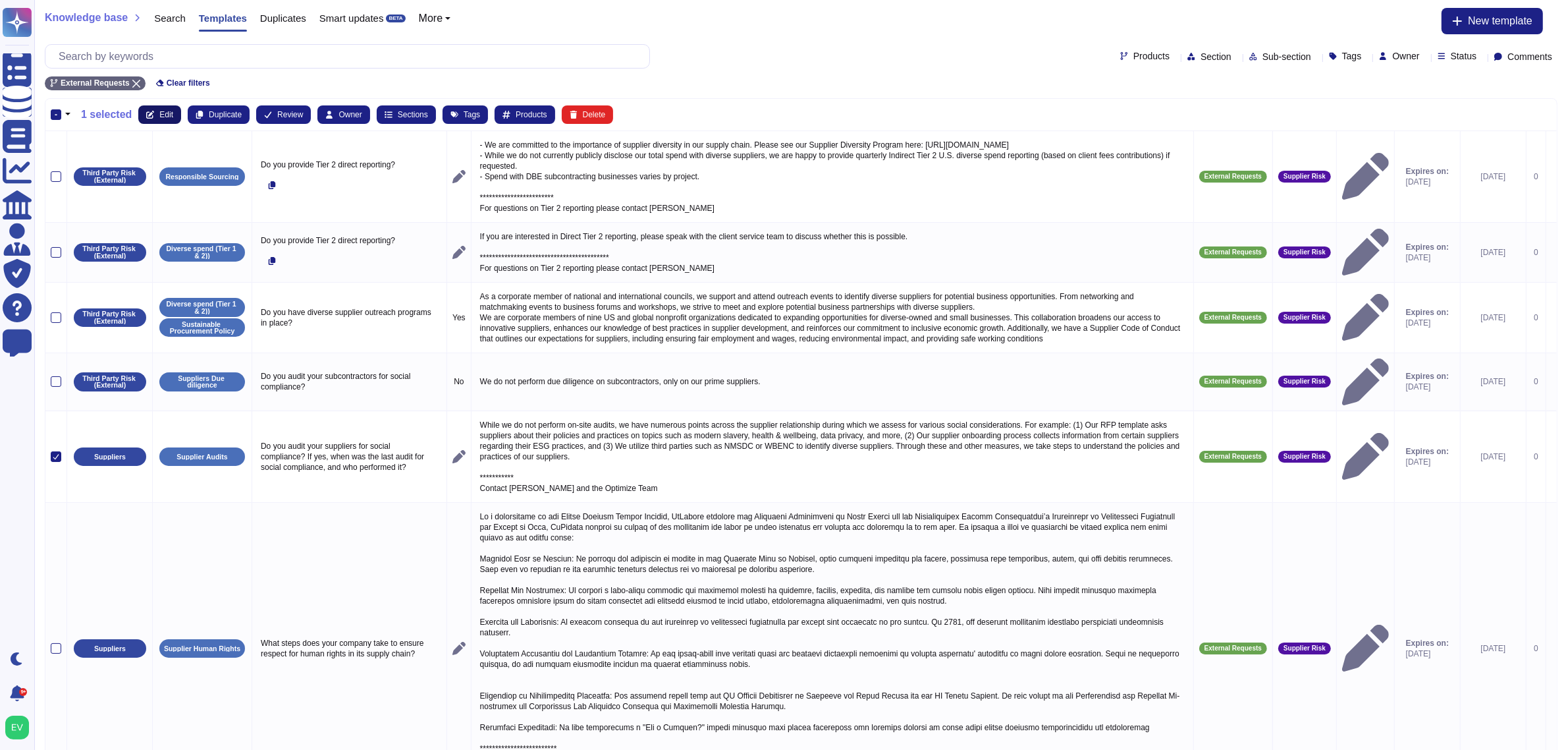
click at [165, 115] on span "Edit" at bounding box center [165, 114] width 14 height 8
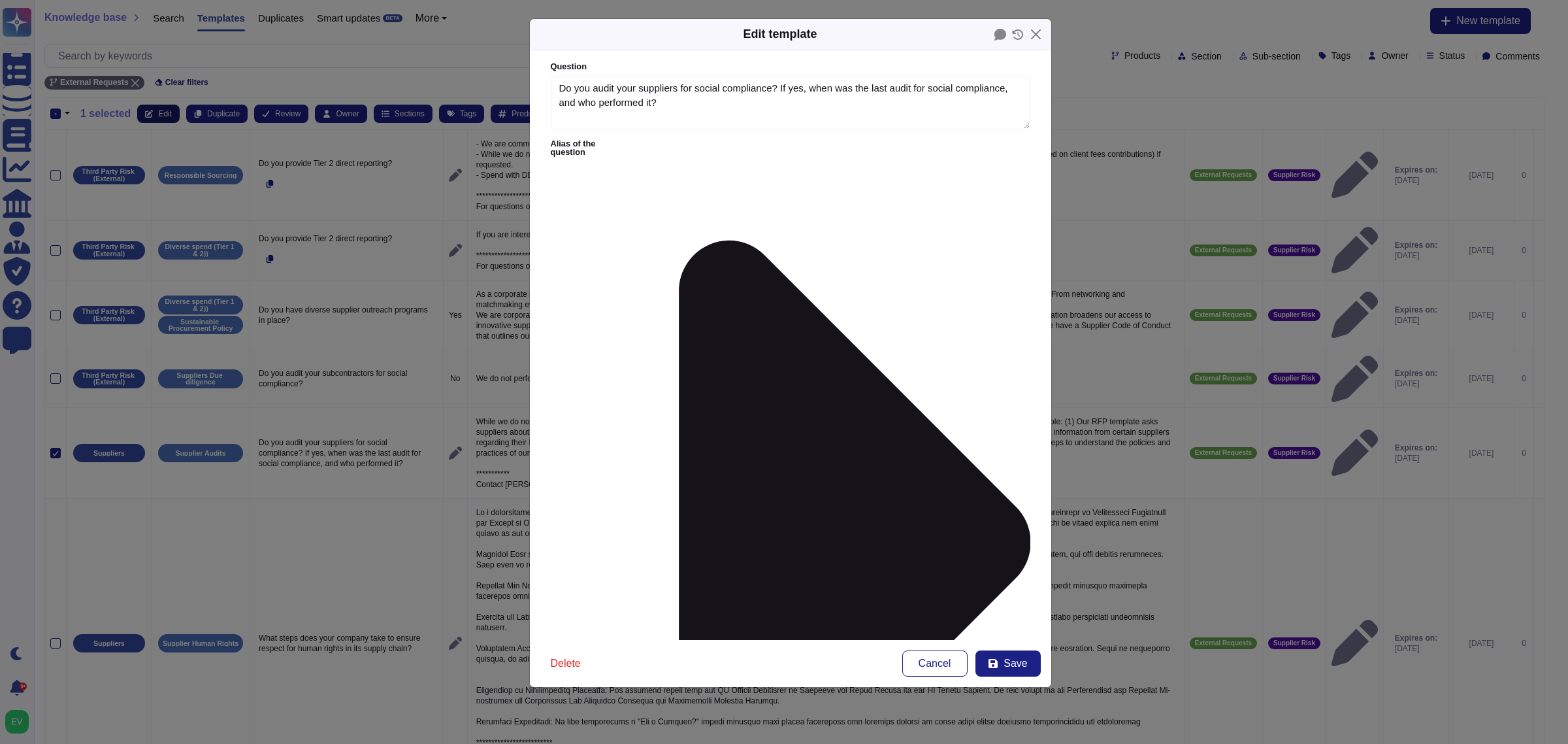
type textarea "Do you audit your suppliers for social compliance? If yes, when was the last au…"
type textarea "**********"
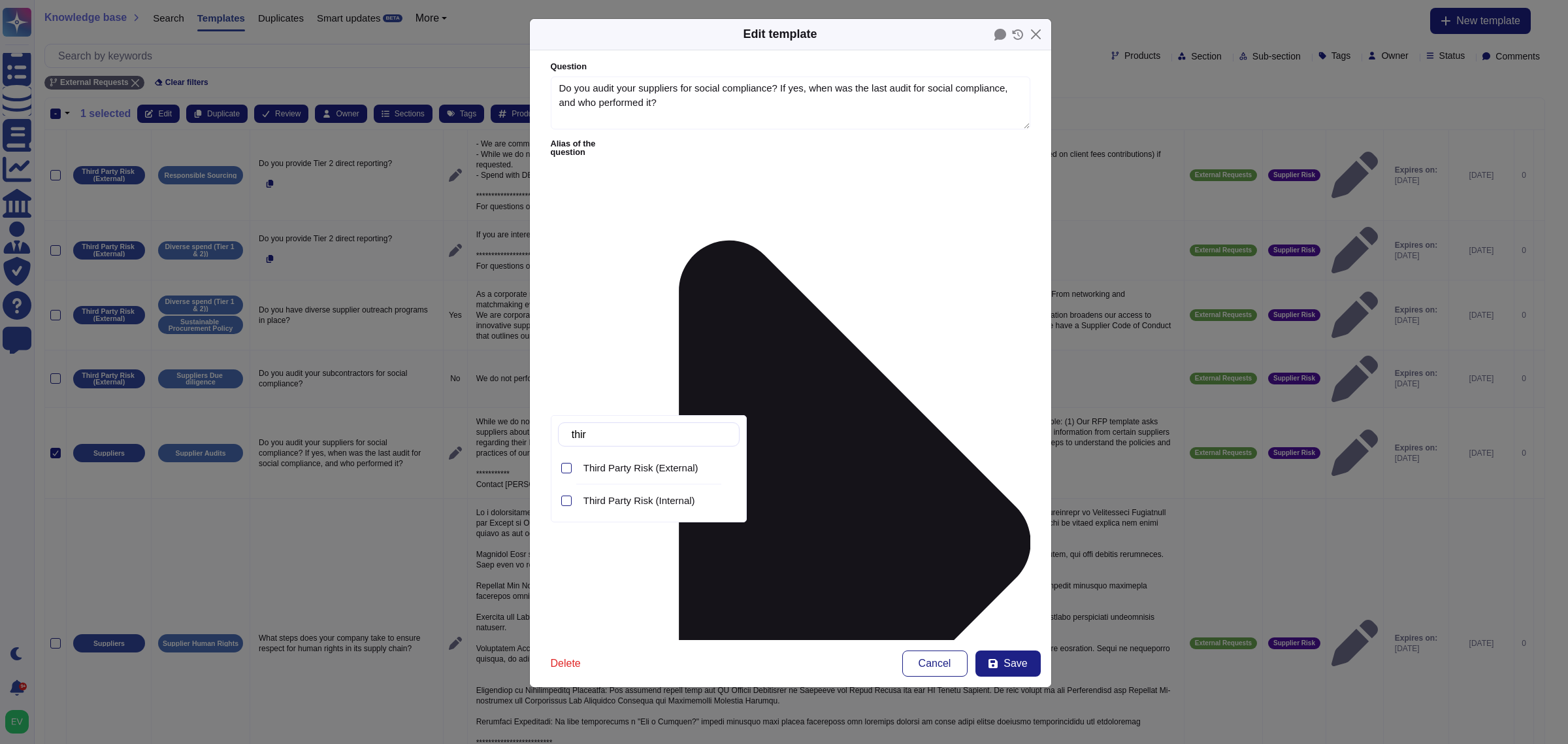
type input "third"
click at [647, 463] on span "Third Party Risk (External)" at bounding box center [640, 468] width 115 height 12
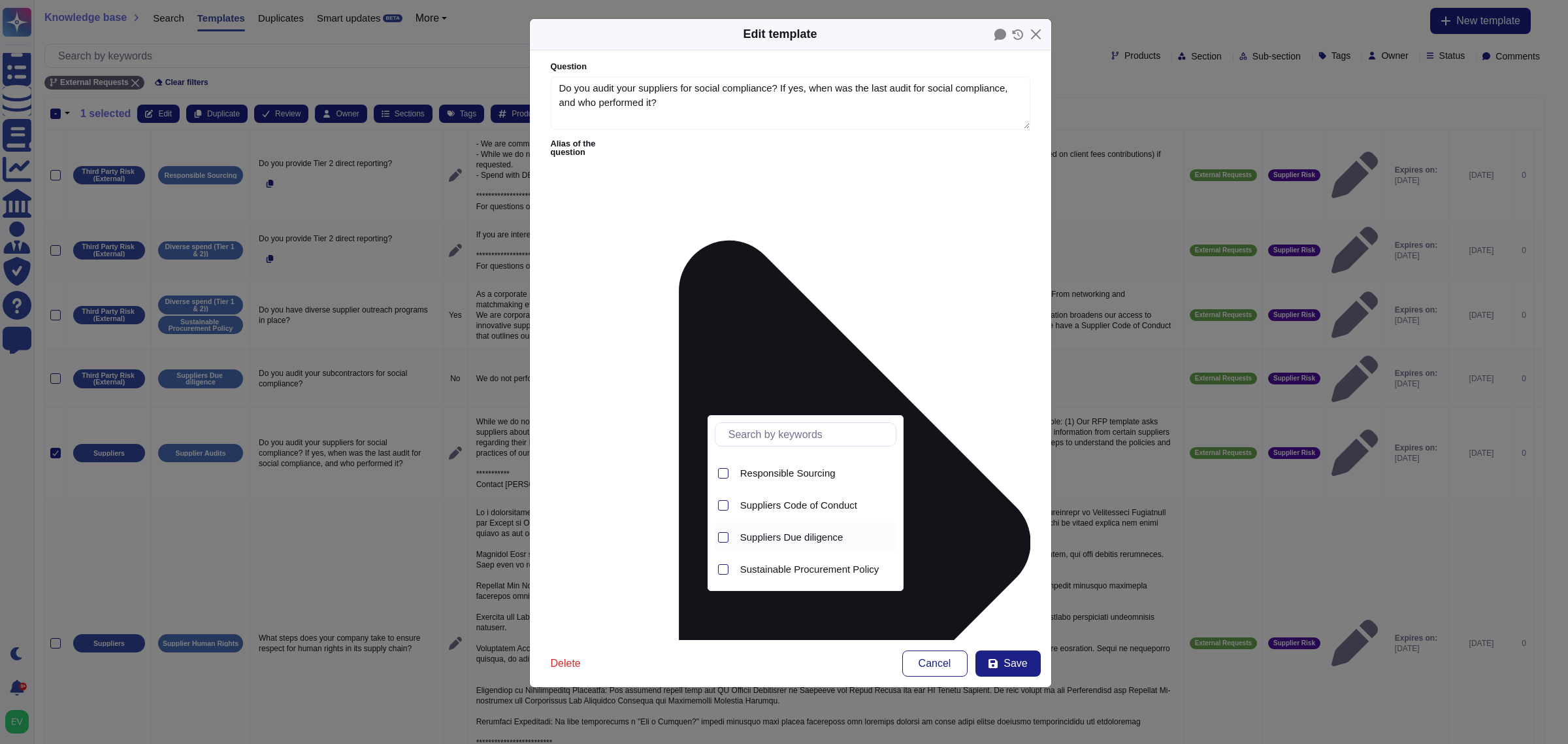
click at [796, 539] on span "Suppliers Due diligence" at bounding box center [791, 537] width 103 height 12
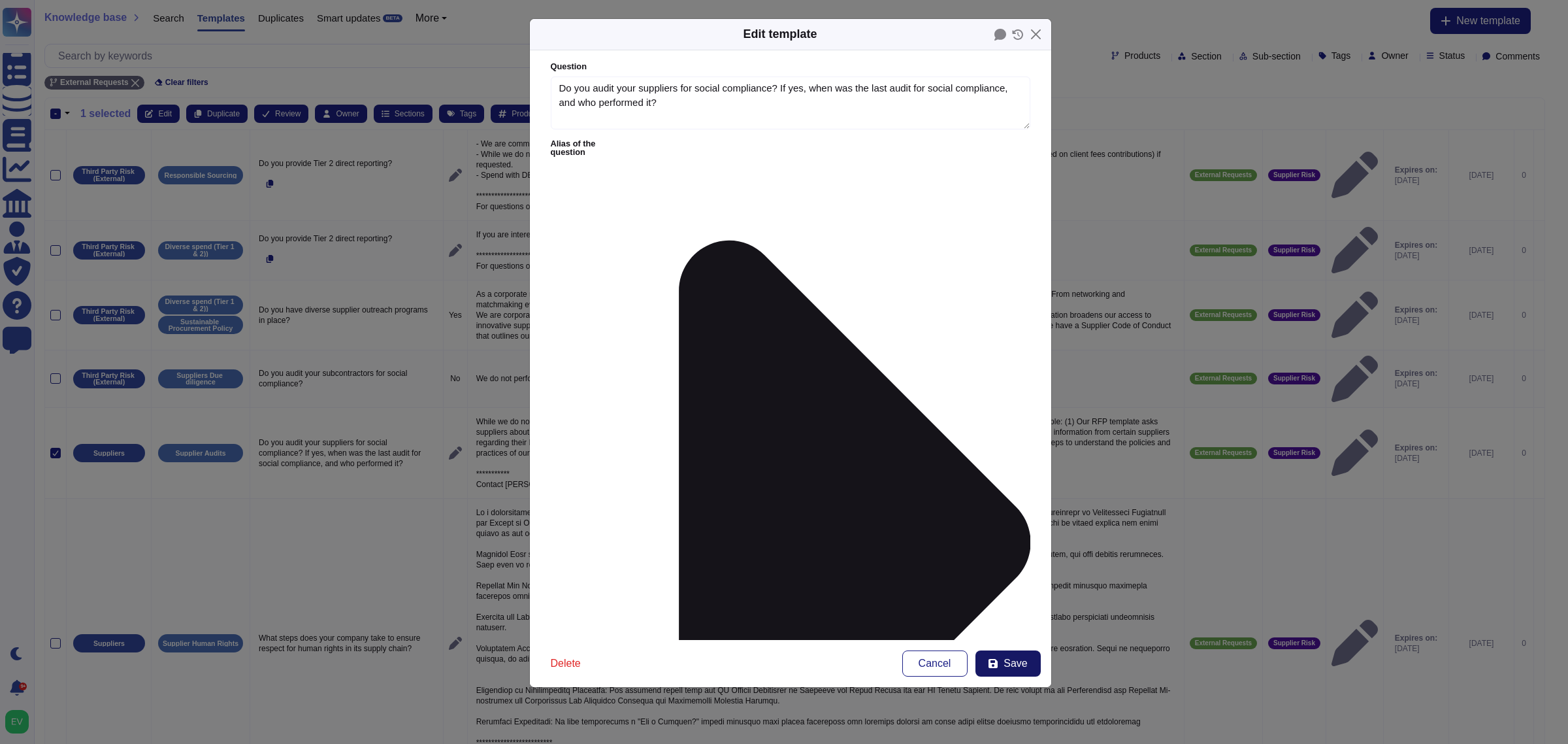
click at [998, 668] on icon at bounding box center [993, 663] width 11 height 11
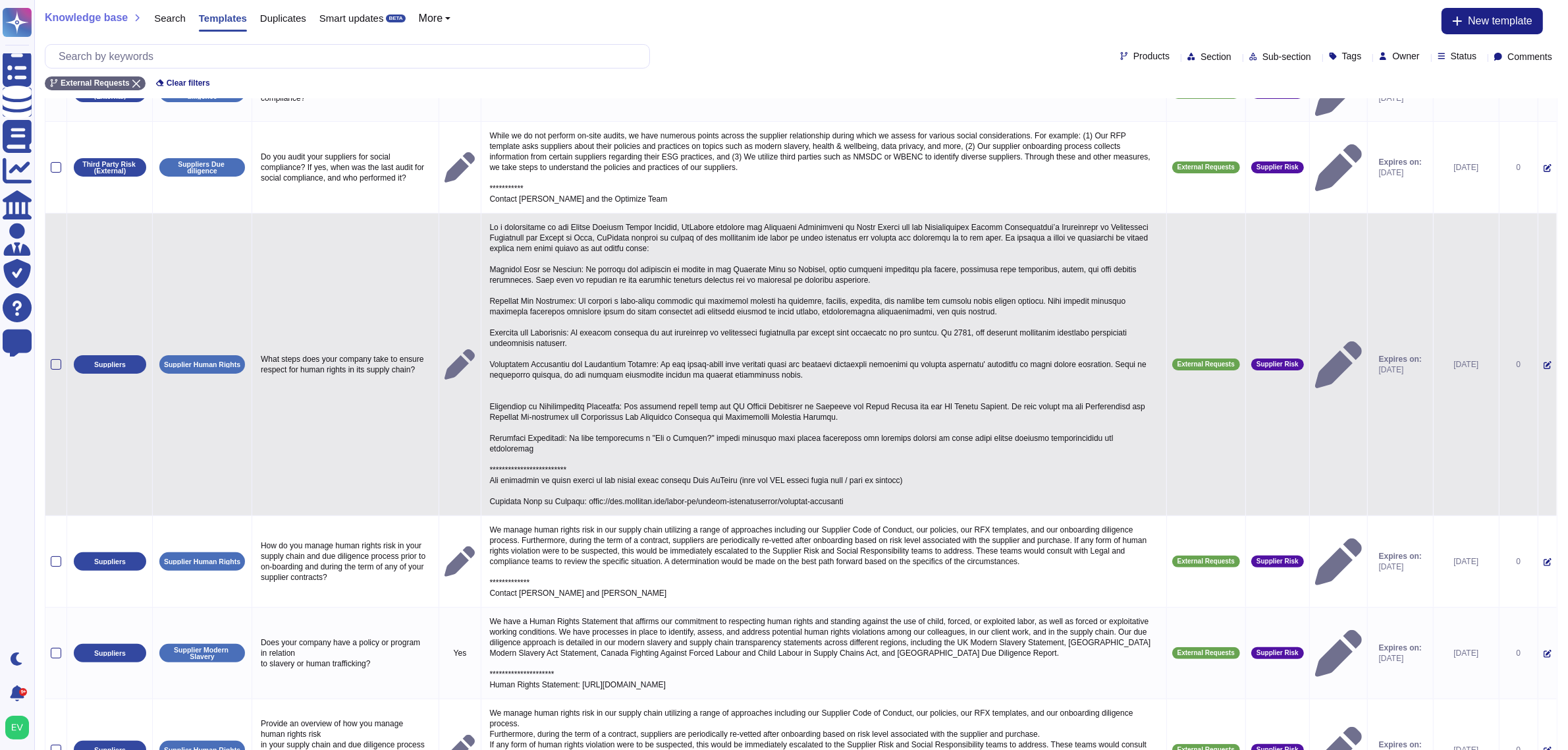
scroll to position [300, 0]
click at [54, 358] on div at bounding box center [56, 364] width 11 height 11
click at [0, 0] on input "checkbox" at bounding box center [0, 0] width 0 height 0
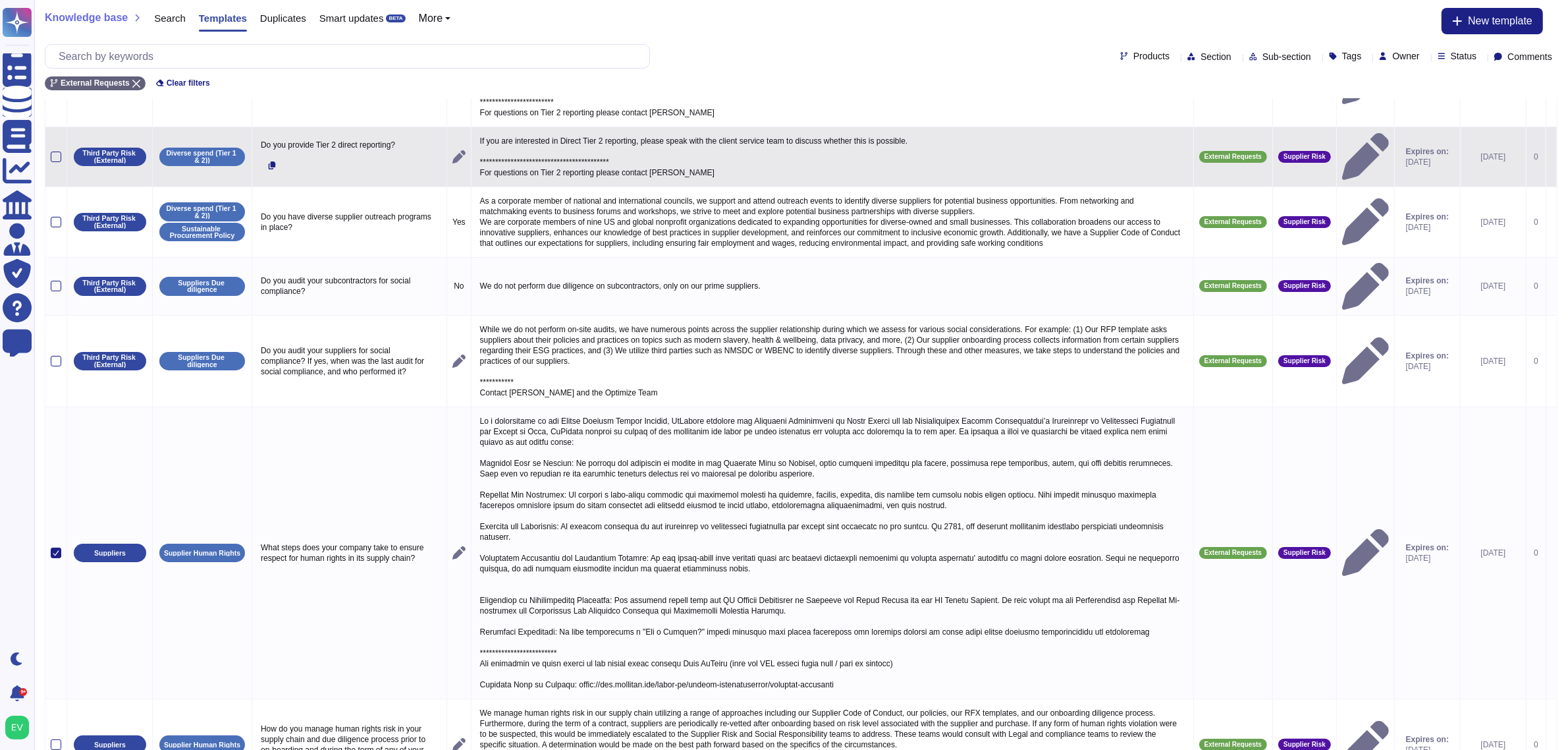
scroll to position [0, 0]
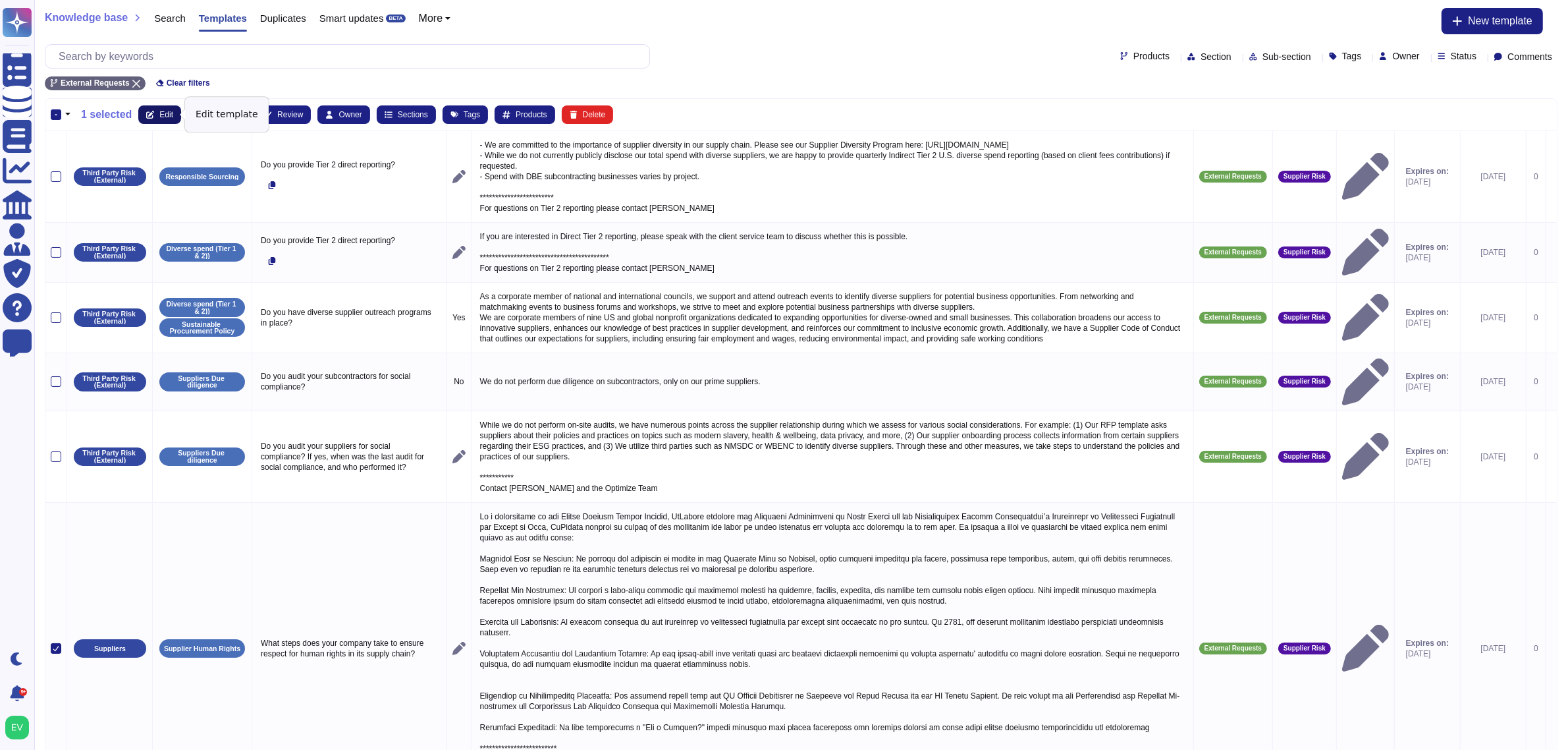
click at [155, 110] on button "Edit" at bounding box center [159, 115] width 43 height 18
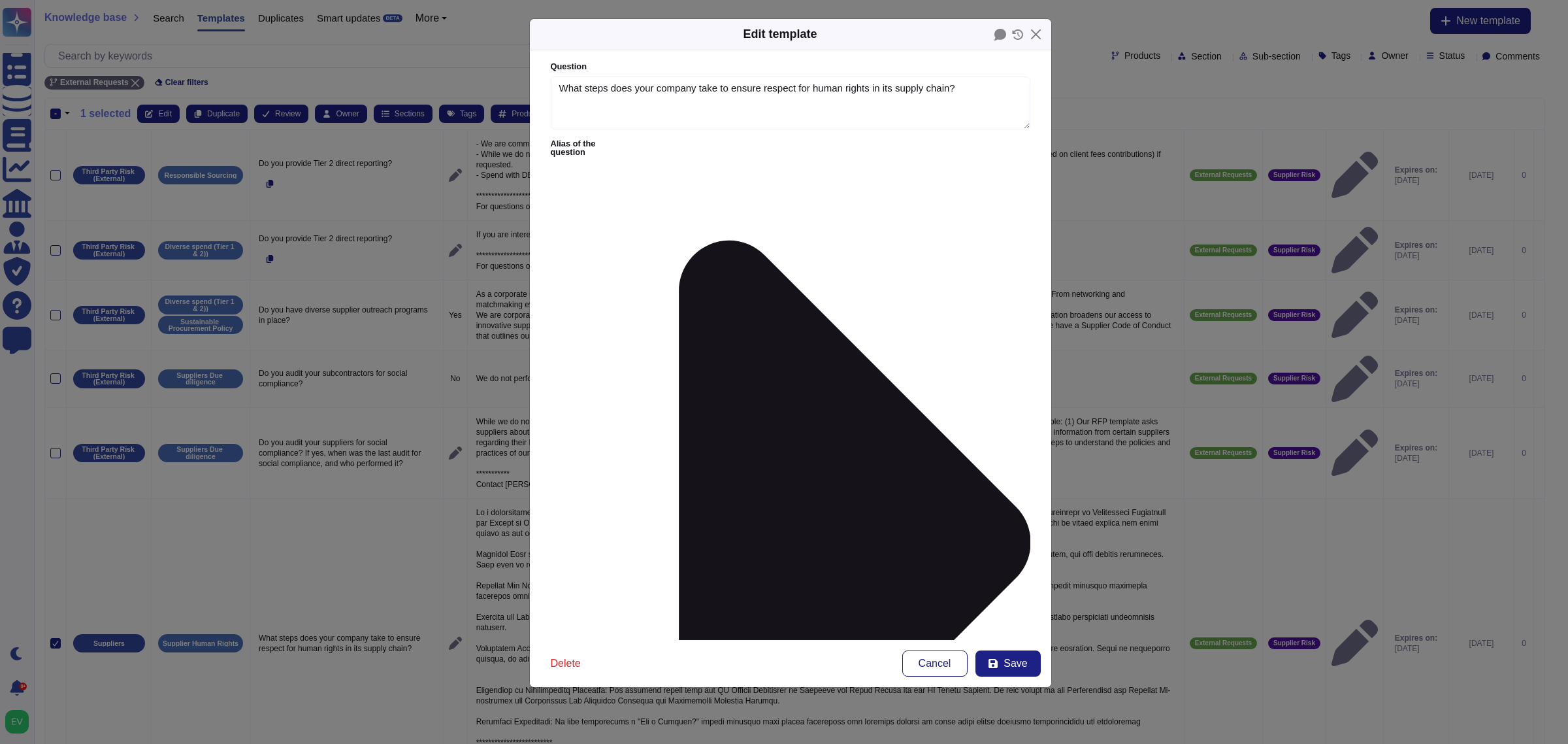
type textarea "What steps does your company take to ensure respect for human rights in its sup…"
type textarea "Lo i dolorsitame co adi Elitse Doeiusm Tempor Incidid, UtLabore etdolore mag Al…"
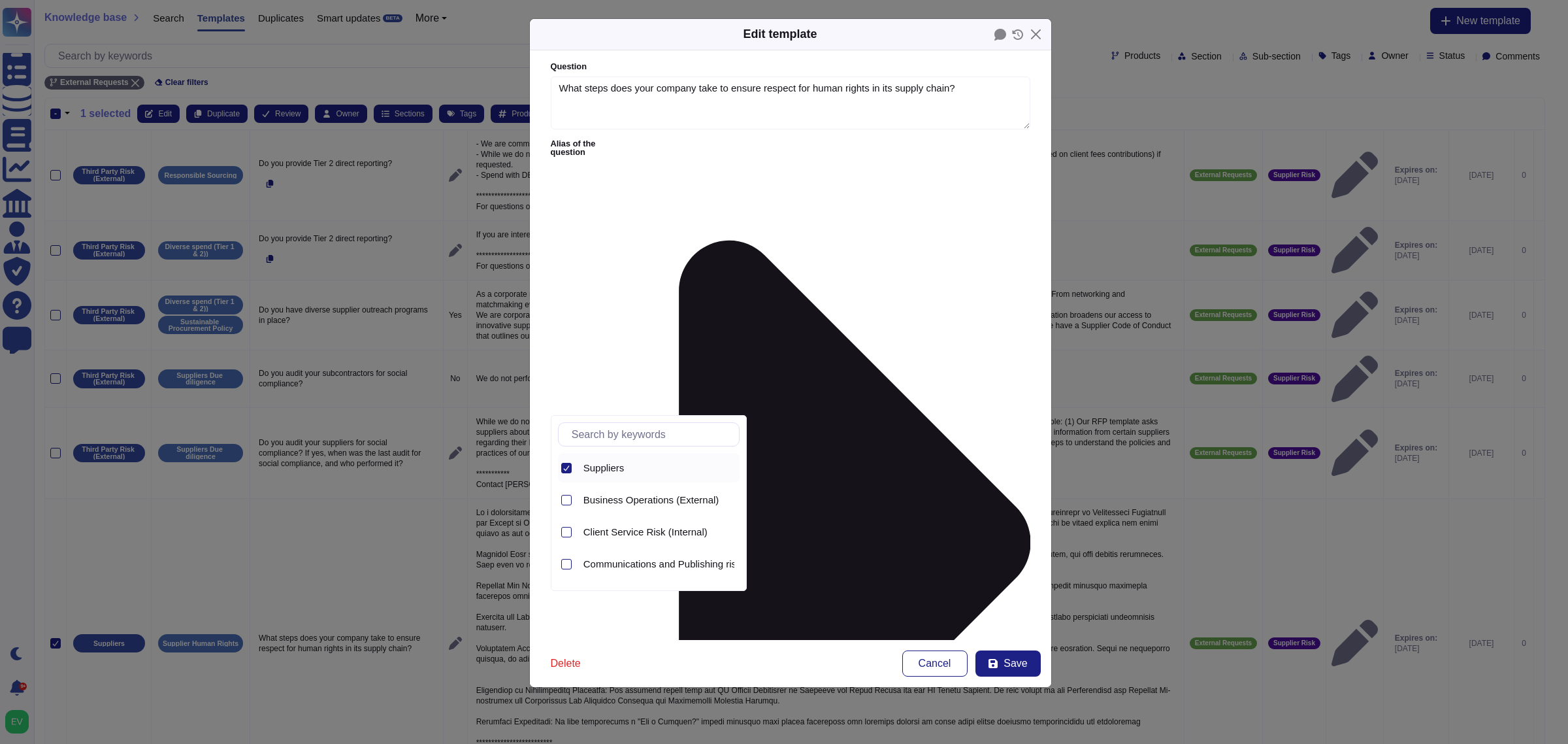
click at [571, 470] on div at bounding box center [567, 468] width 11 height 11
click at [593, 435] on input "text" at bounding box center [652, 433] width 174 height 22
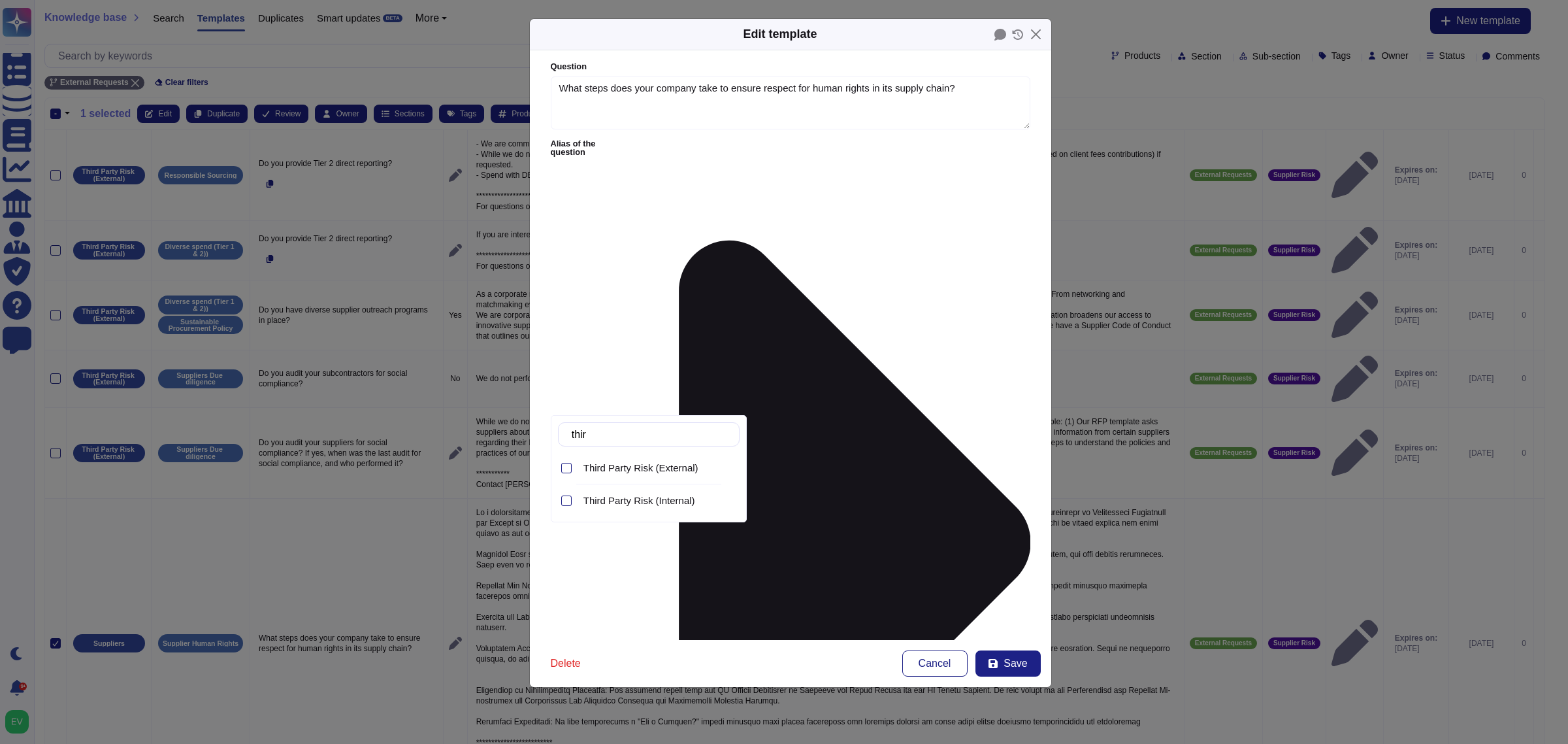
type input "third"
click at [623, 468] on span "Third Party Risk (External)" at bounding box center [640, 468] width 115 height 12
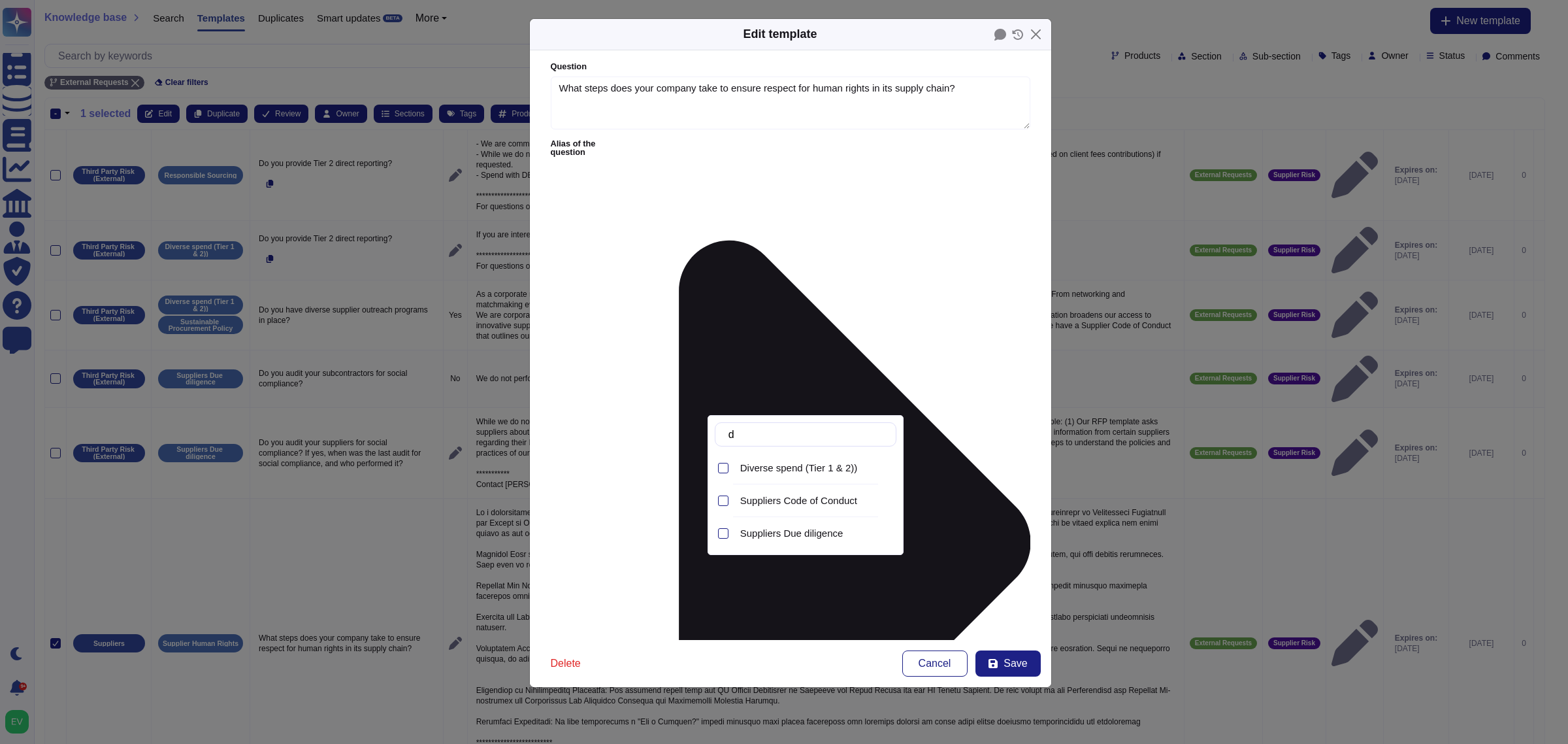
type input "d"
click at [804, 530] on span "Suppliers Due diligence" at bounding box center [791, 533] width 103 height 12
click at [1024, 672] on button "Save" at bounding box center [1007, 663] width 65 height 26
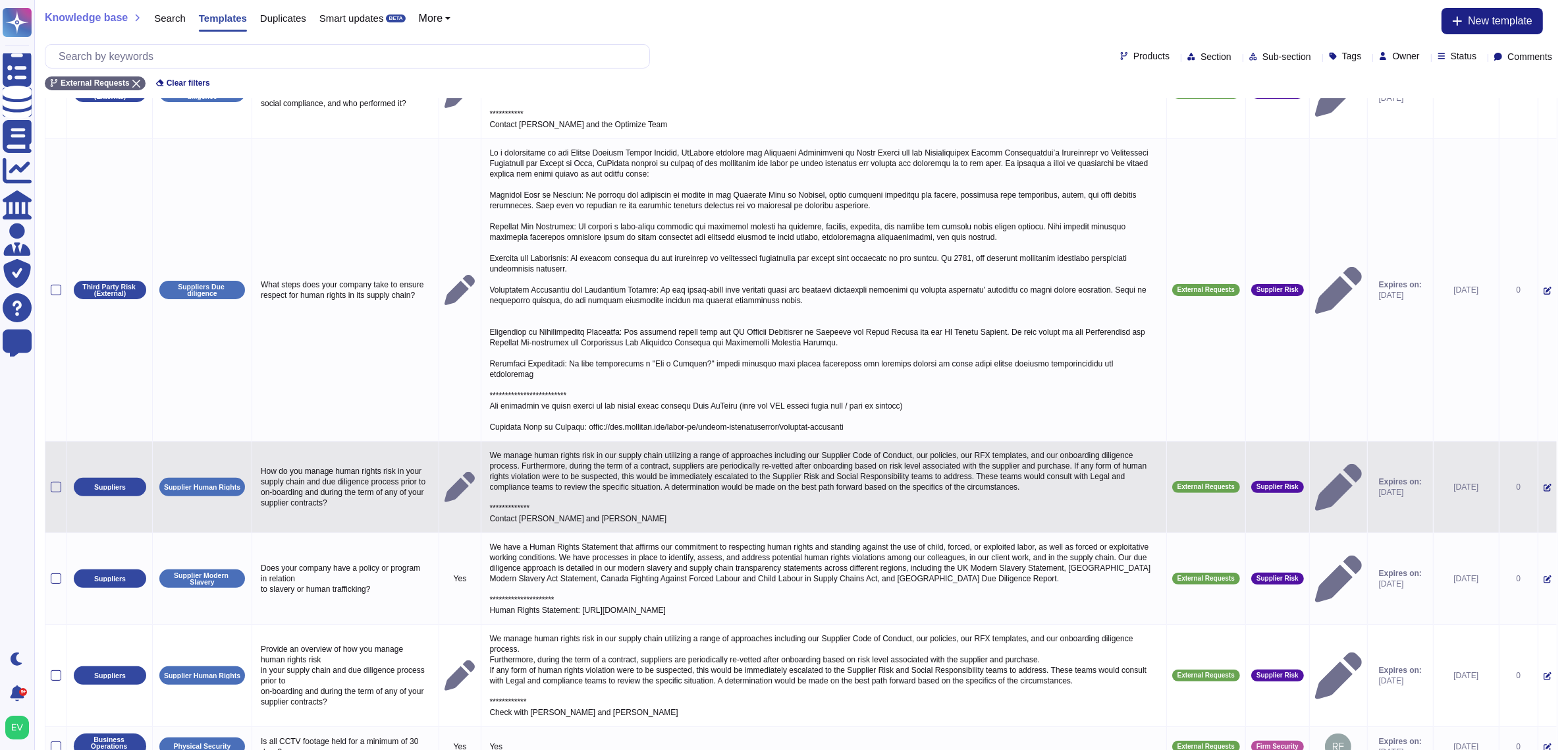
scroll to position [422, 0]
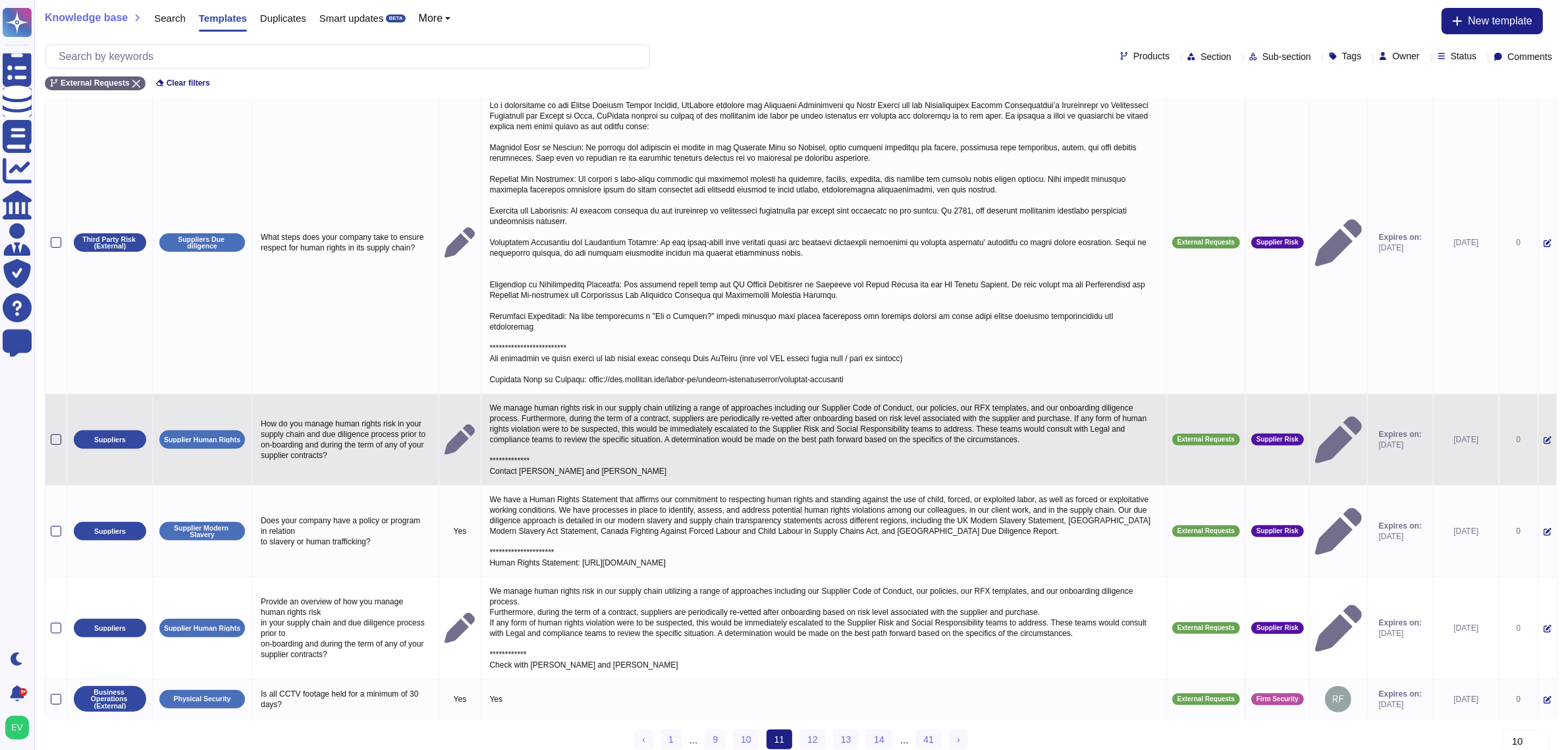
click at [57, 434] on div at bounding box center [56, 440] width 11 height 11
click at [0, 0] on input "checkbox" at bounding box center [0, 0] width 0 height 0
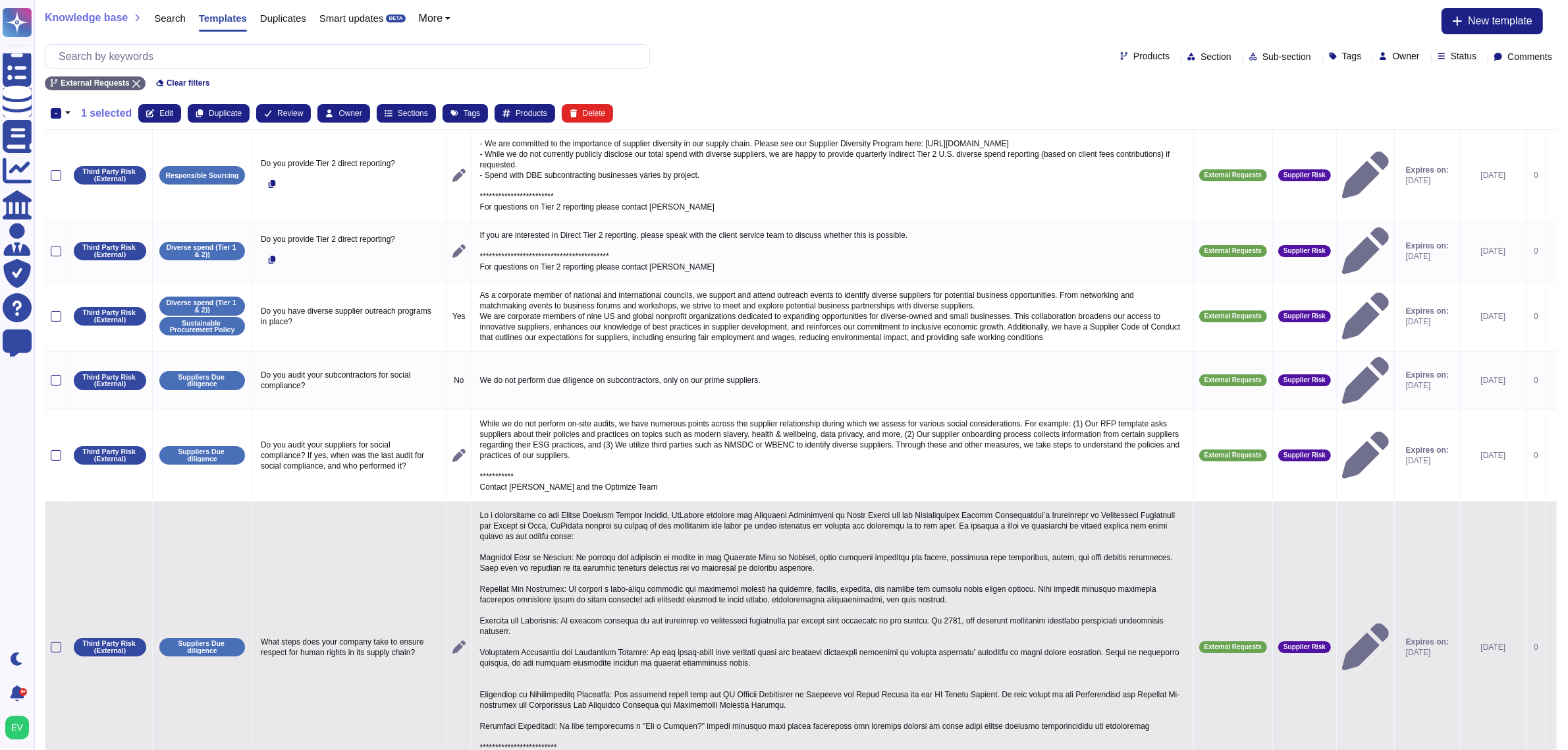
scroll to position [0, 0]
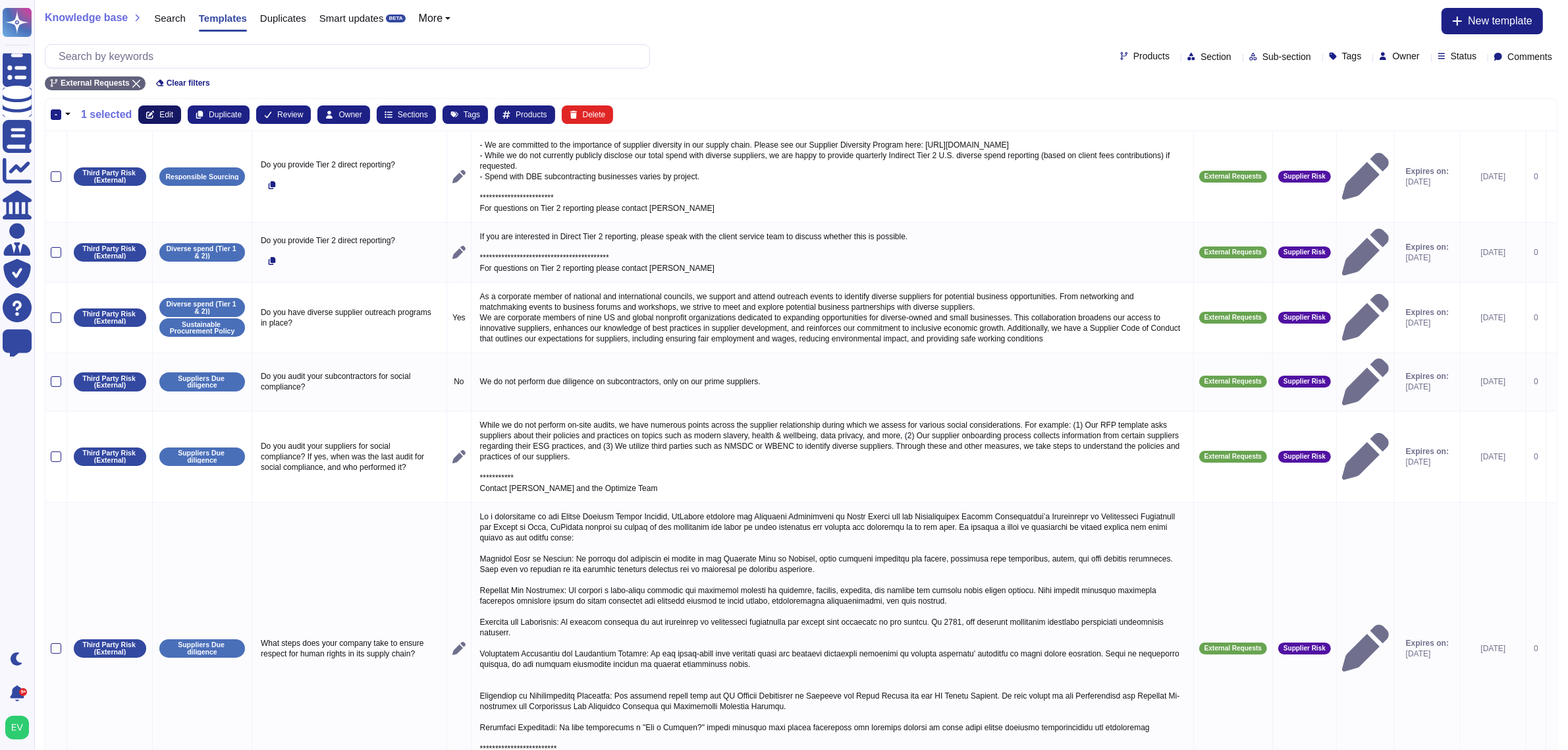
click at [155, 118] on button "Edit" at bounding box center [159, 115] width 43 height 18
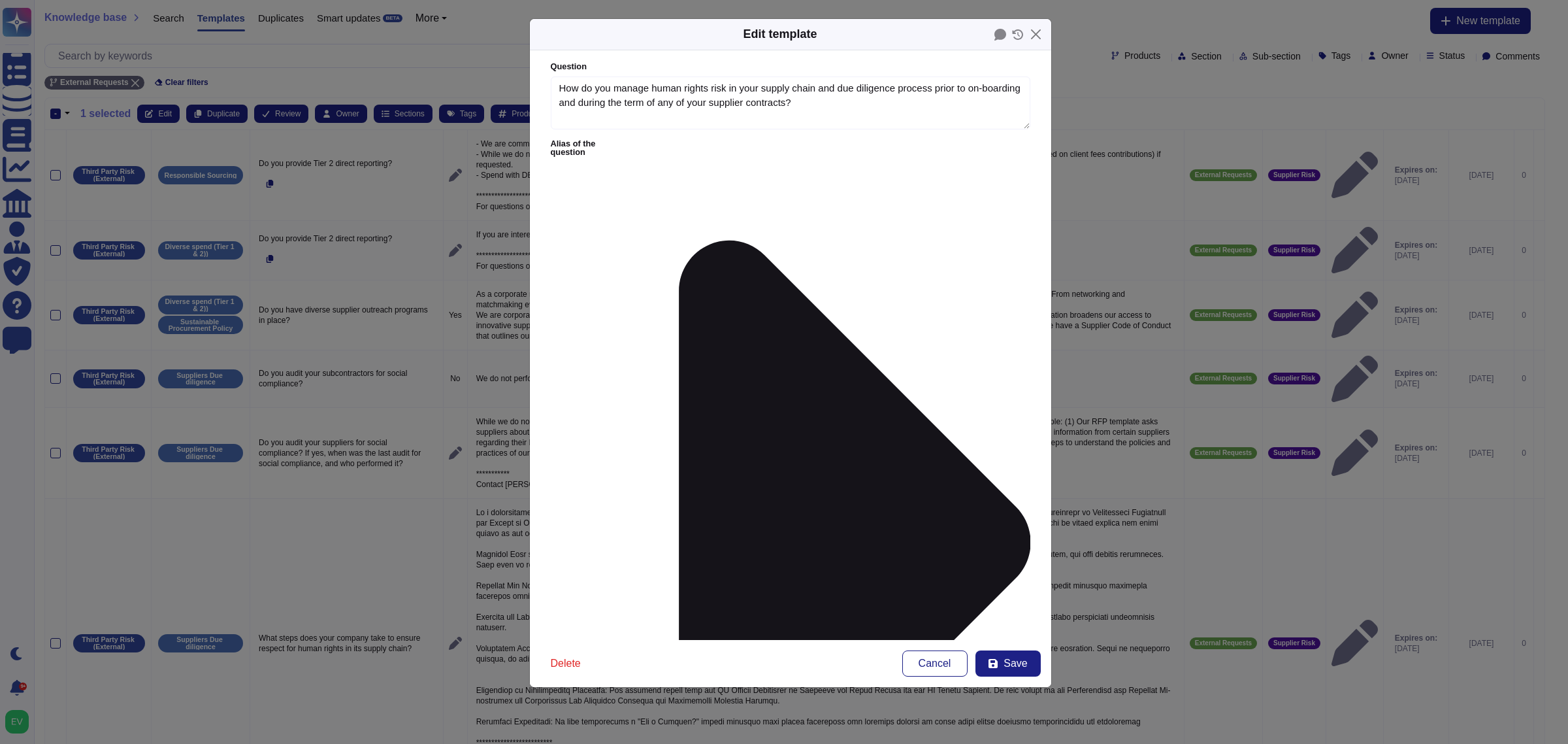
type textarea "How do you manage human rights risk in your supply chain and due diligence proc…"
type textarea "**********"
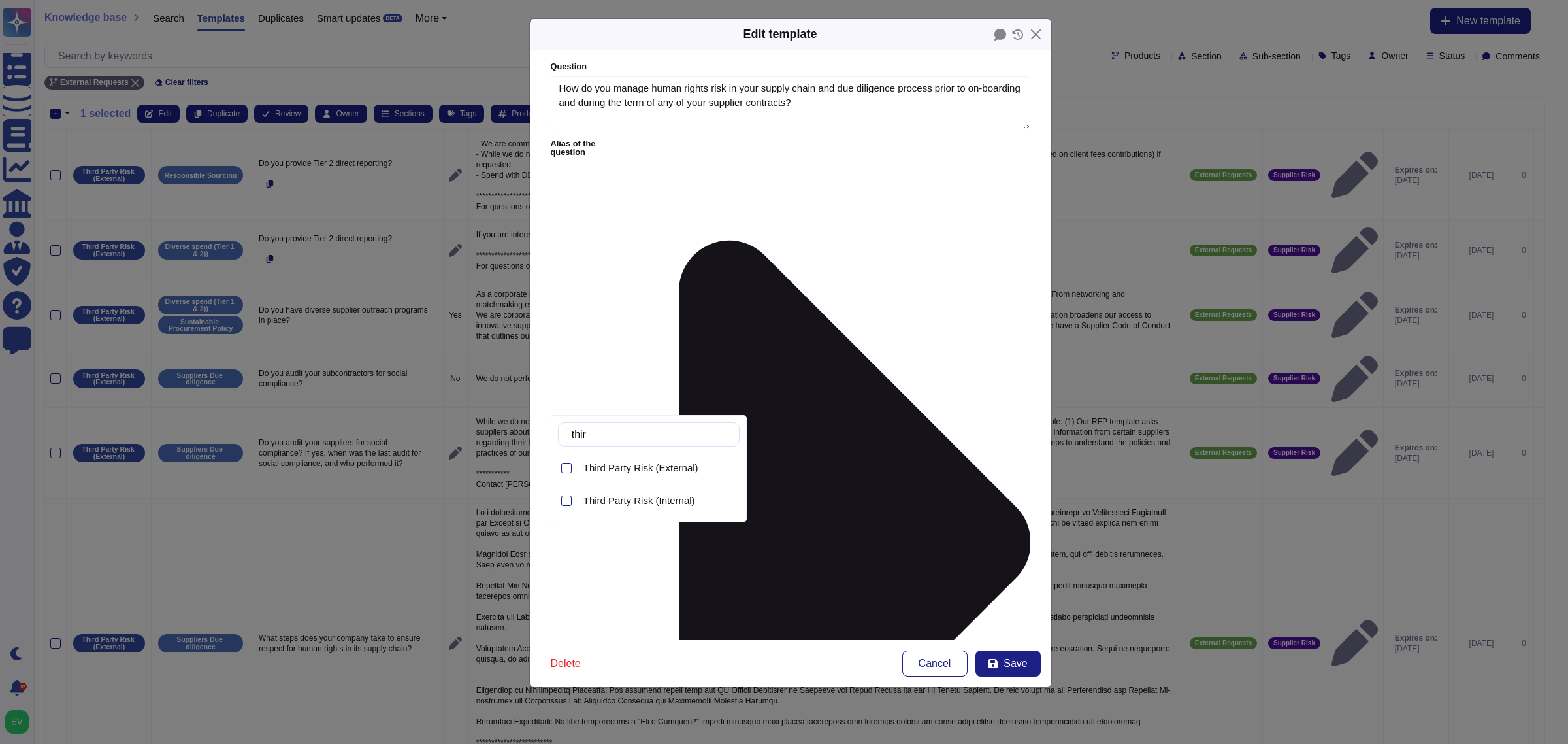
type input "third"
click at [629, 470] on span "Third Party Risk (External)" at bounding box center [640, 468] width 115 height 12
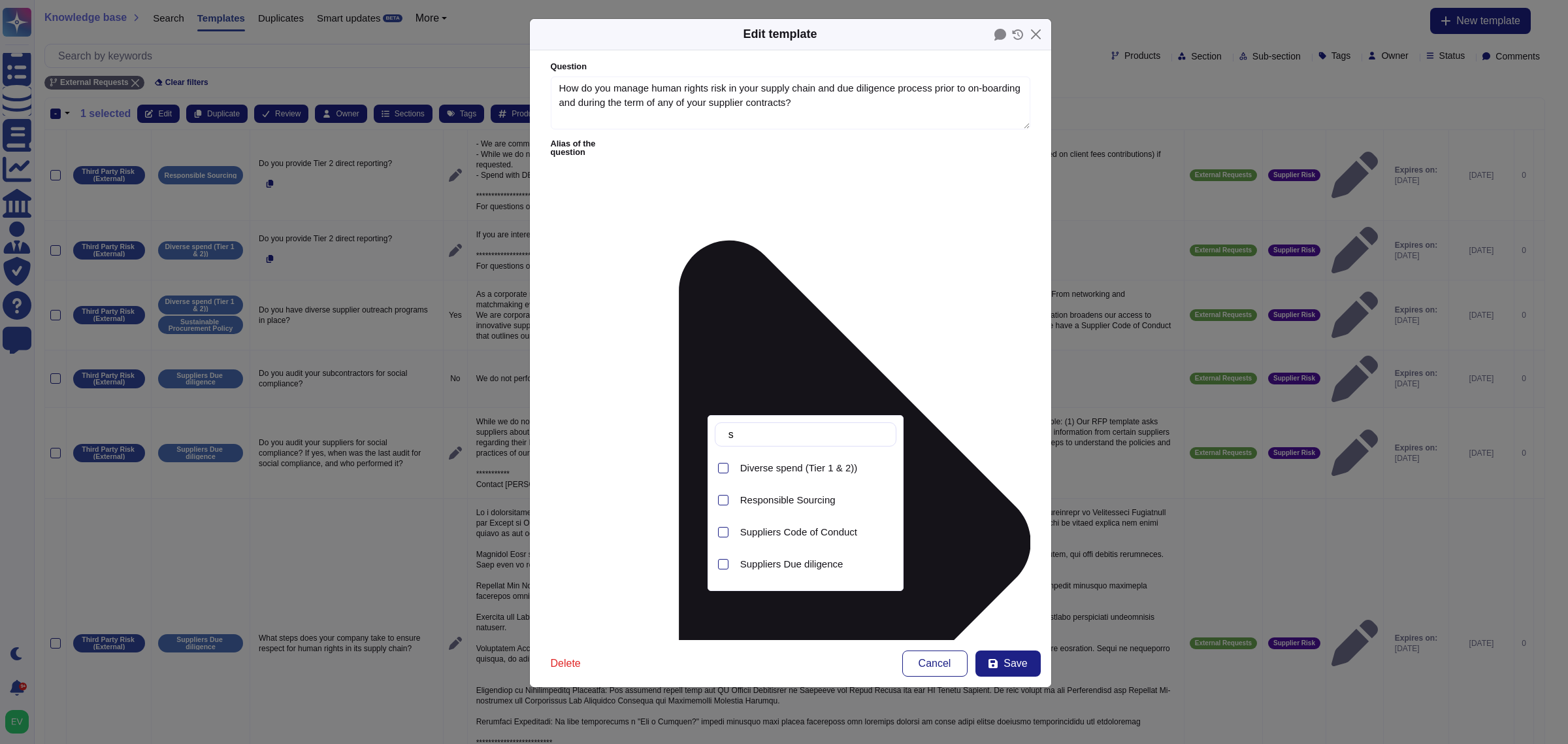
type input "s"
click at [798, 565] on span "Suppliers Due diligence" at bounding box center [791, 564] width 103 height 12
click at [1015, 665] on span "Save" at bounding box center [1015, 663] width 23 height 11
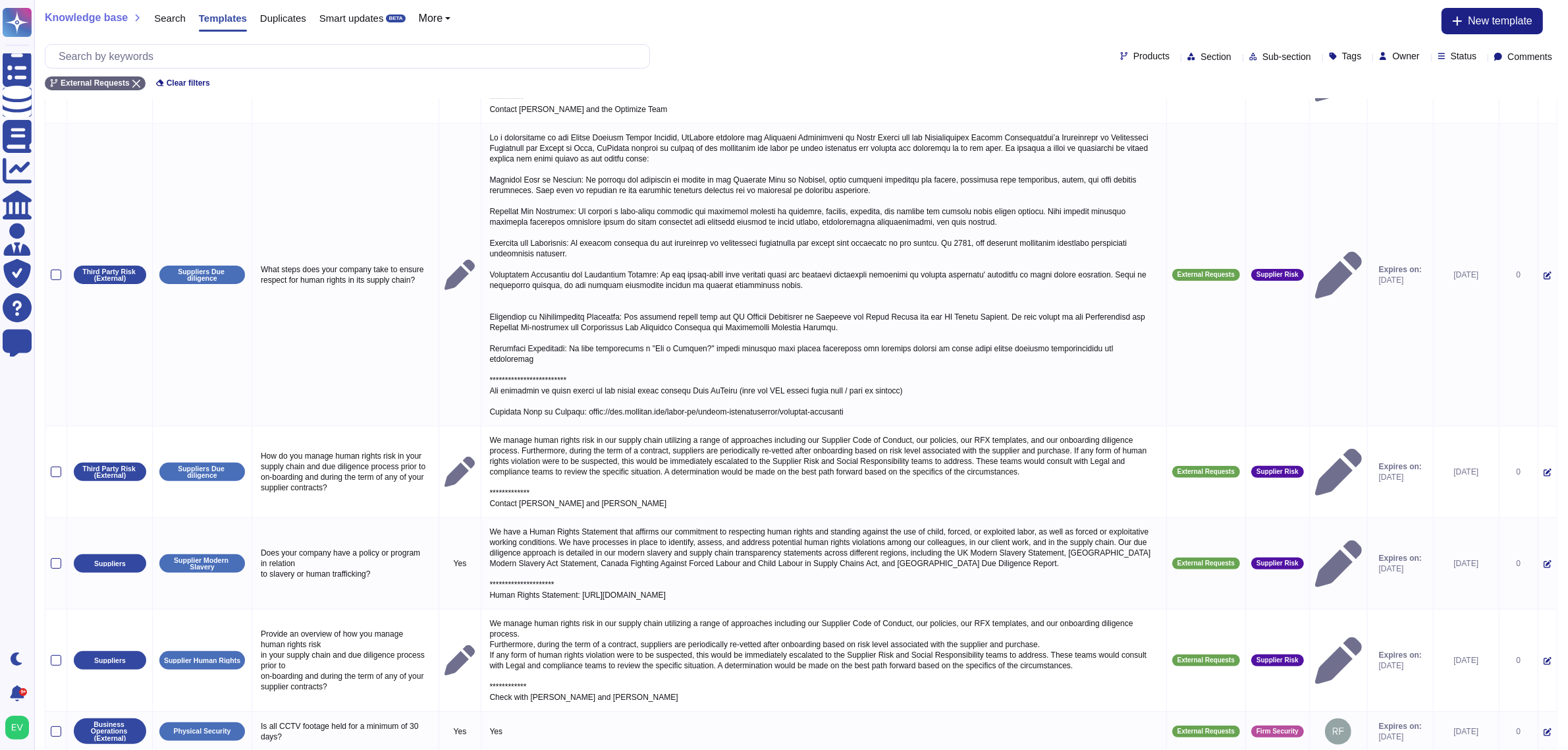
scroll to position [422, 0]
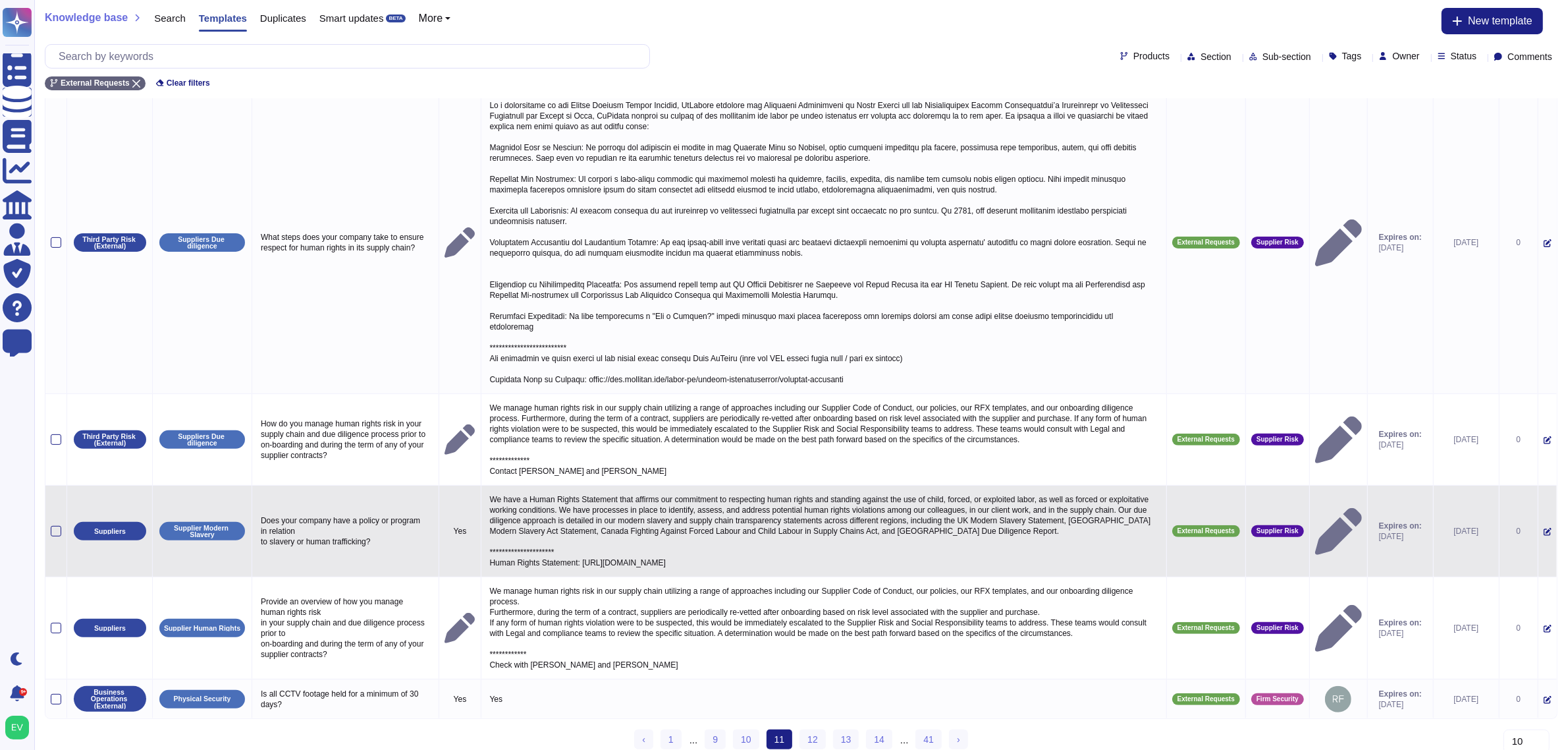
click at [54, 501] on td at bounding box center [56, 531] width 22 height 91
click at [60, 526] on div at bounding box center [56, 531] width 11 height 11
click at [0, 0] on input "checkbox" at bounding box center [0, 0] width 0 height 0
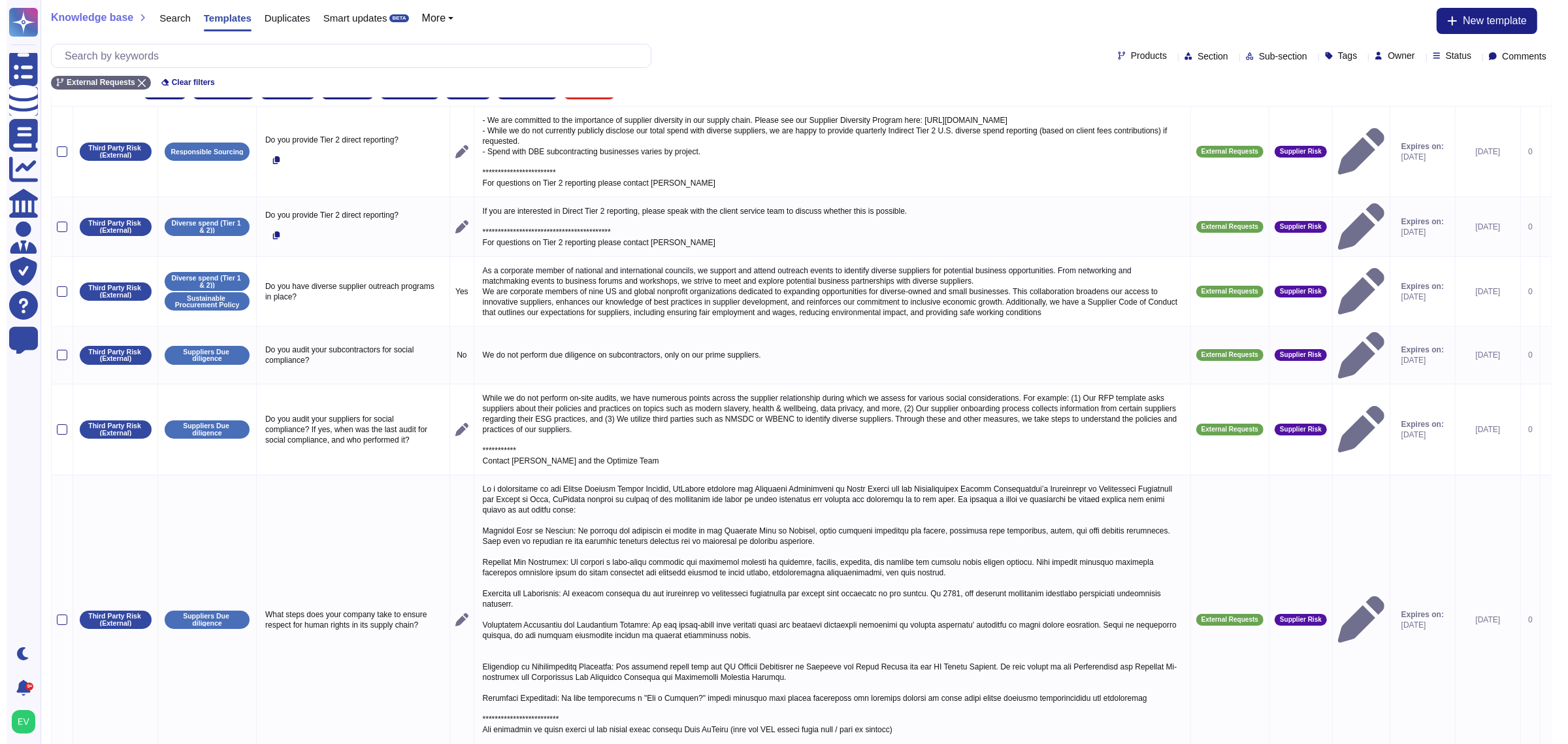
scroll to position [0, 0]
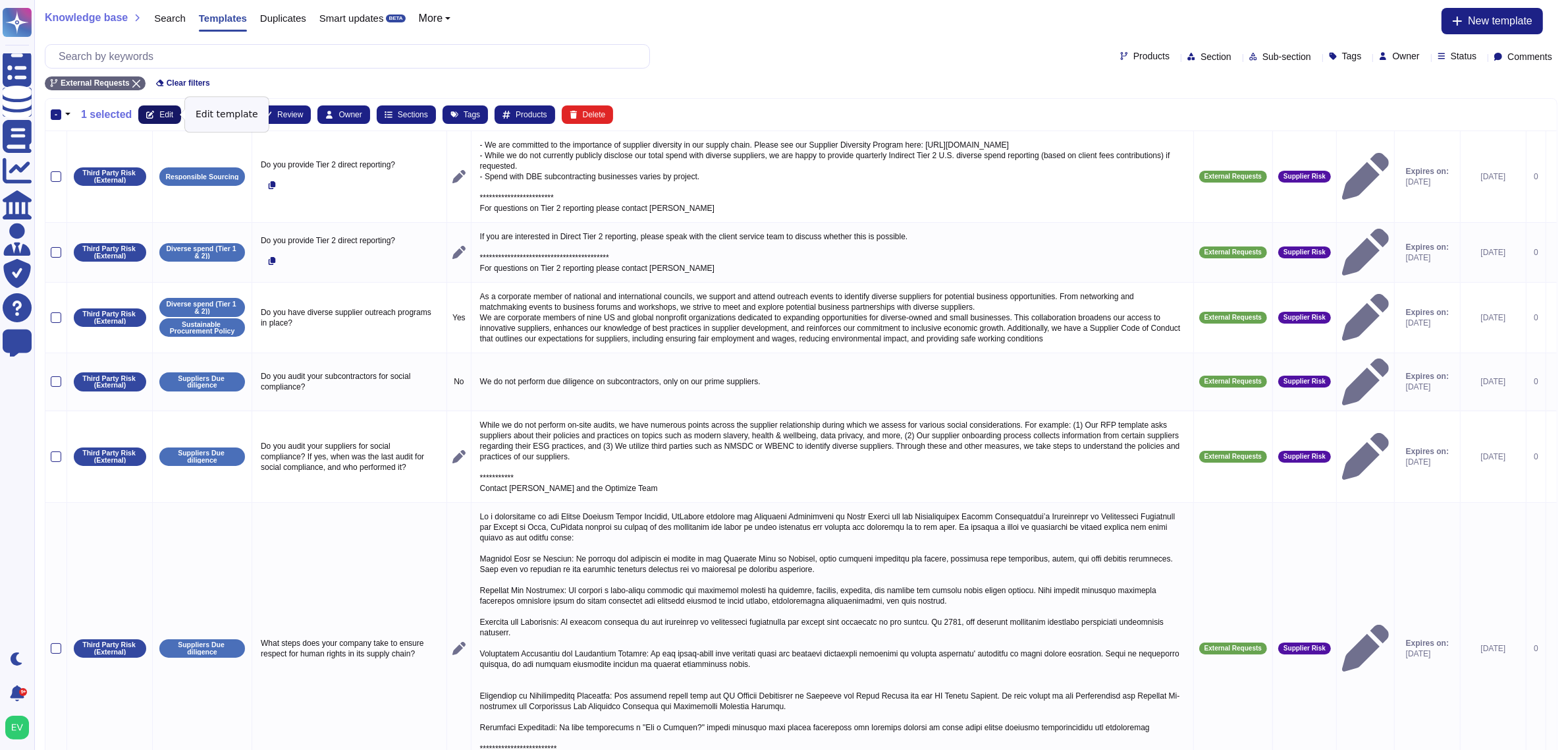
click at [146, 116] on icon at bounding box center [150, 114] width 8 height 8
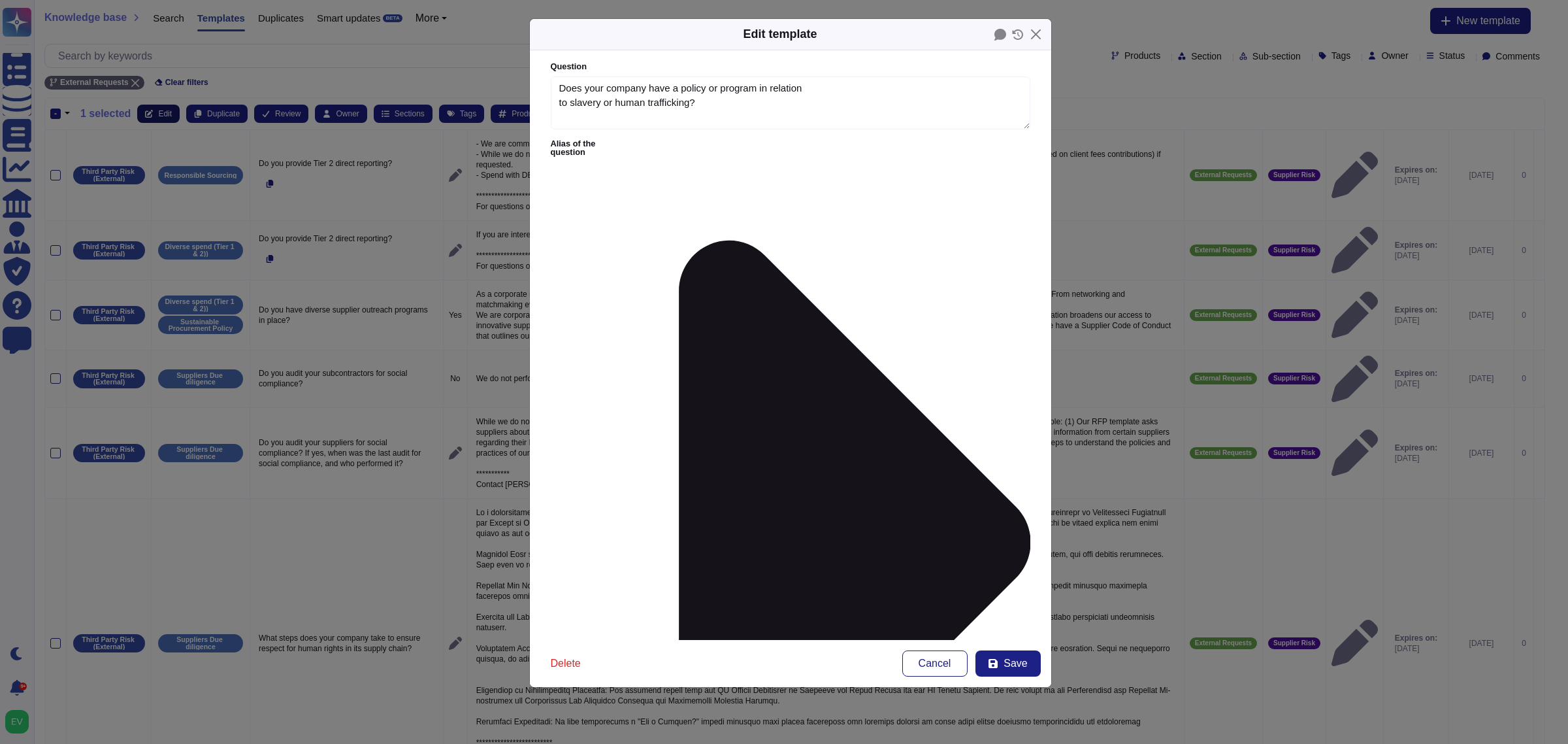
type textarea "Does your company have a policy or program in relation to slavery or human traf…"
type textarea "**********"
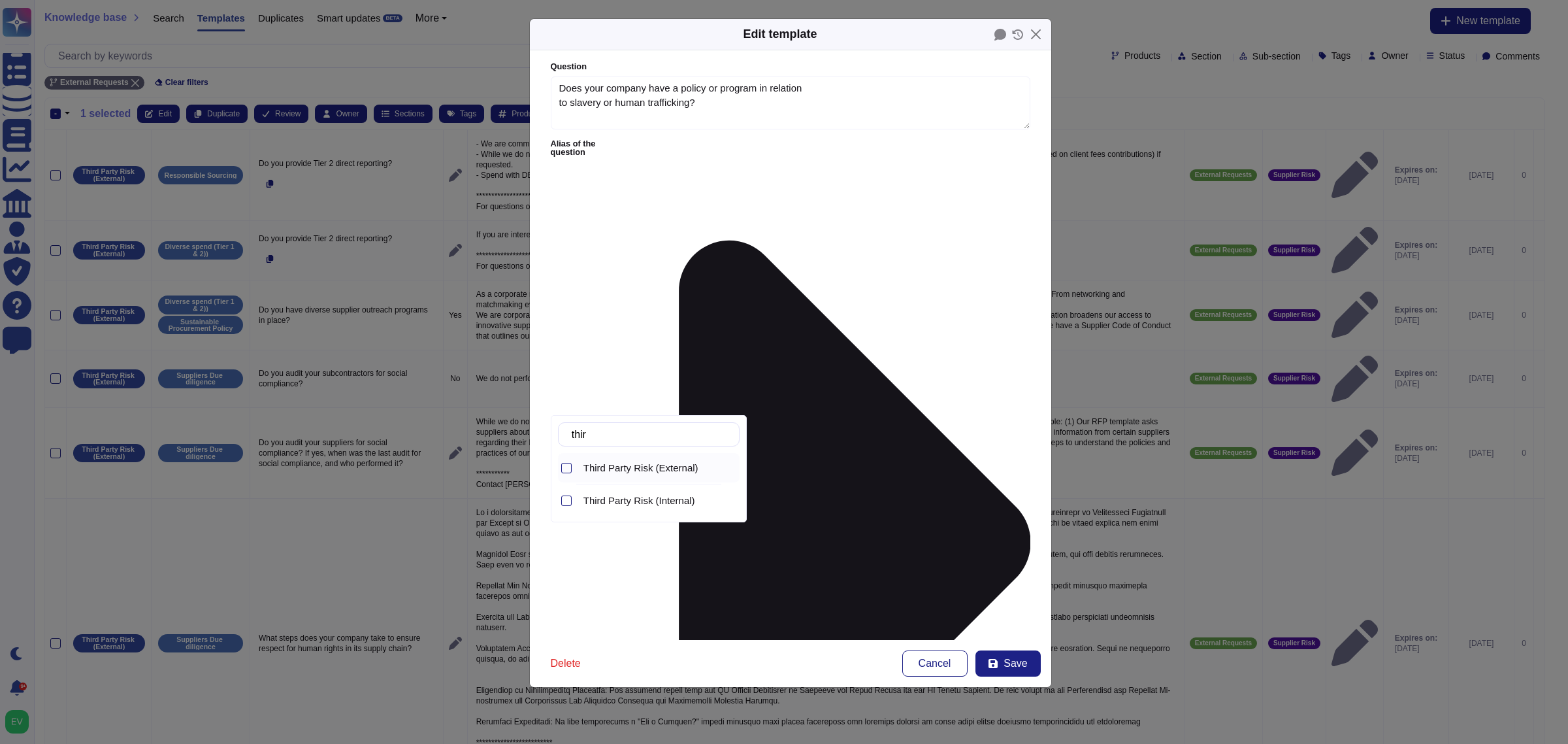
click at [632, 469] on span "Third Party Risk (External)" at bounding box center [640, 468] width 115 height 12
type input "thir"
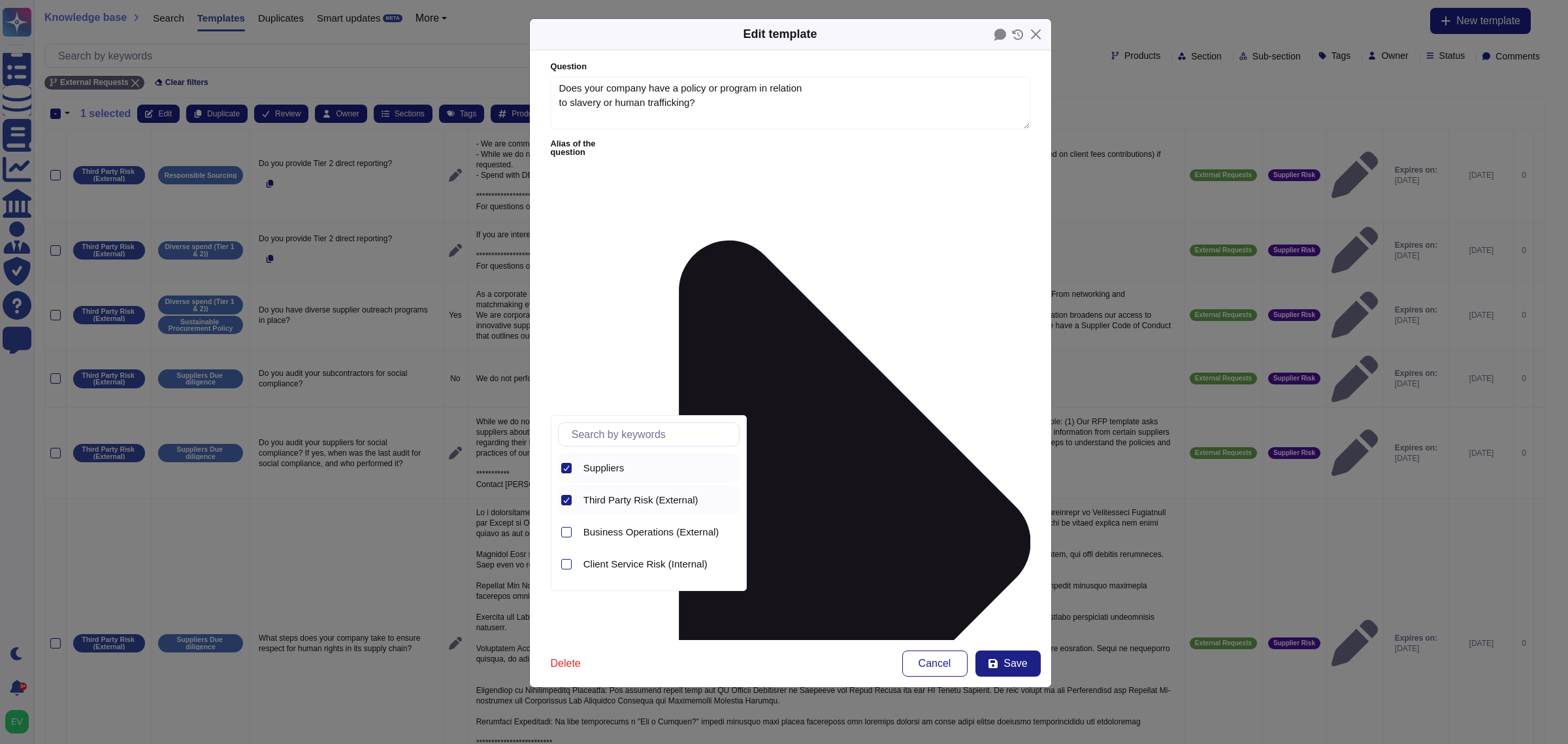
click at [571, 474] on div "Suppliers" at bounding box center [649, 468] width 181 height 30
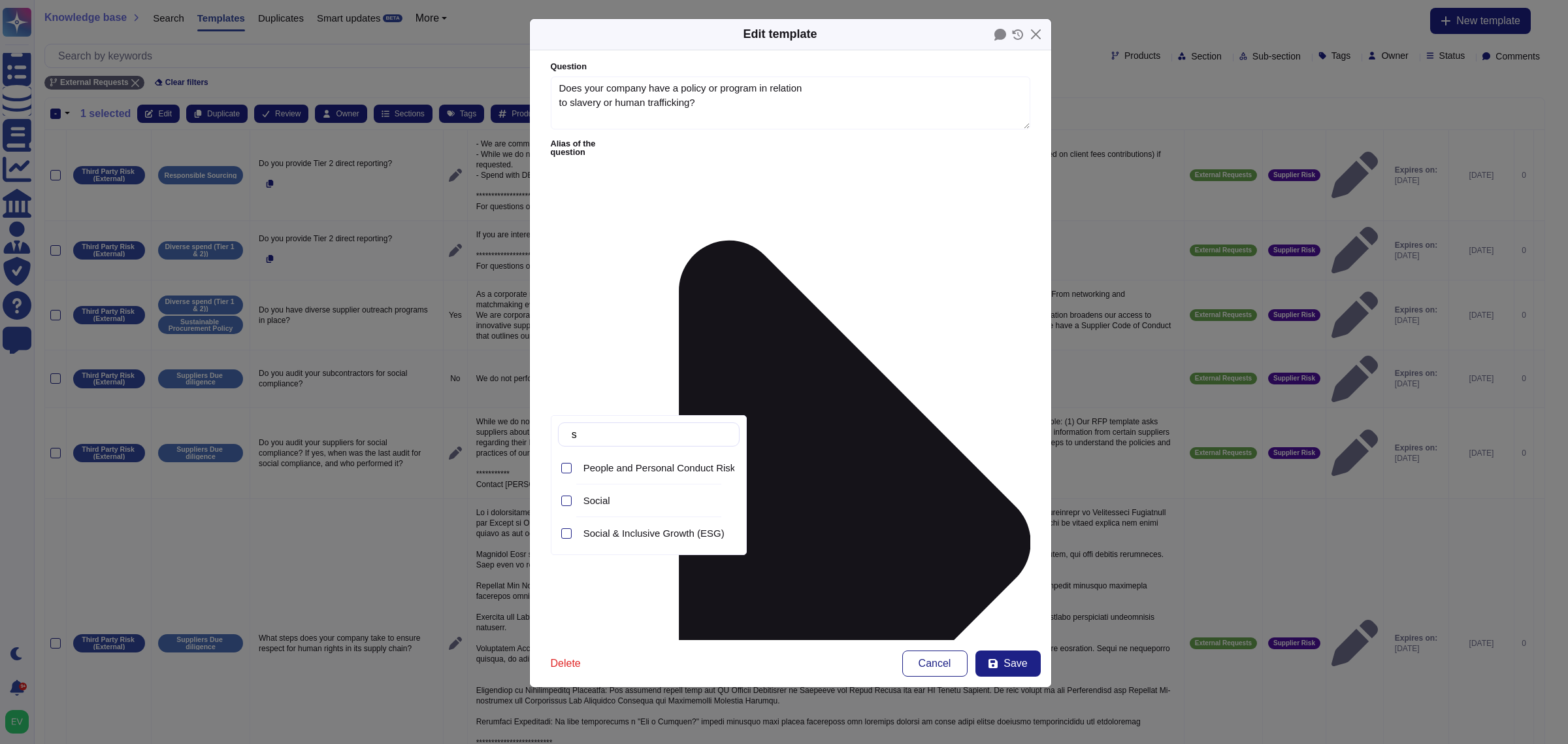
type input "so"
click at [672, 543] on div "Social & Inclusive Growth (ESG)" at bounding box center [659, 533] width 161 height 30
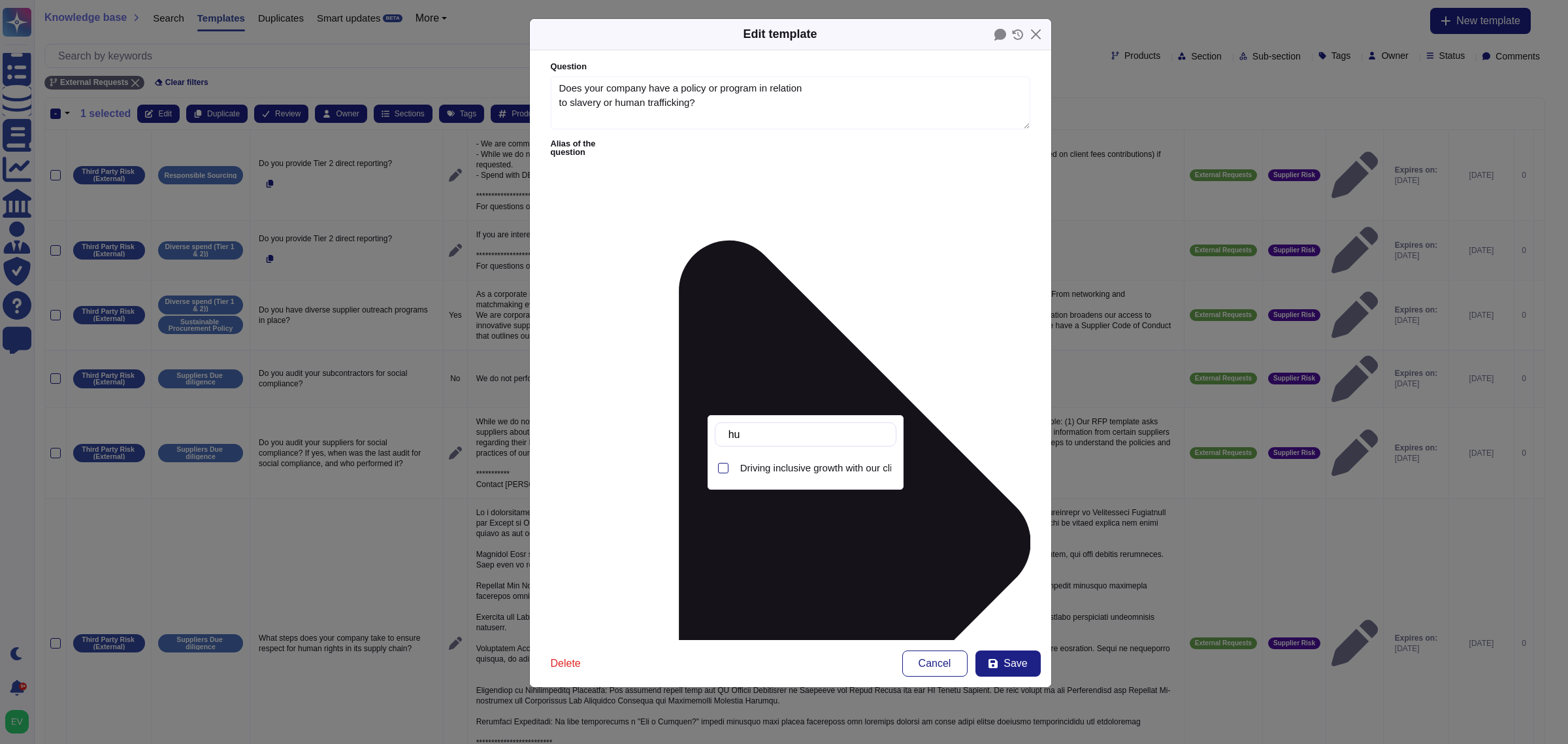
type input "h"
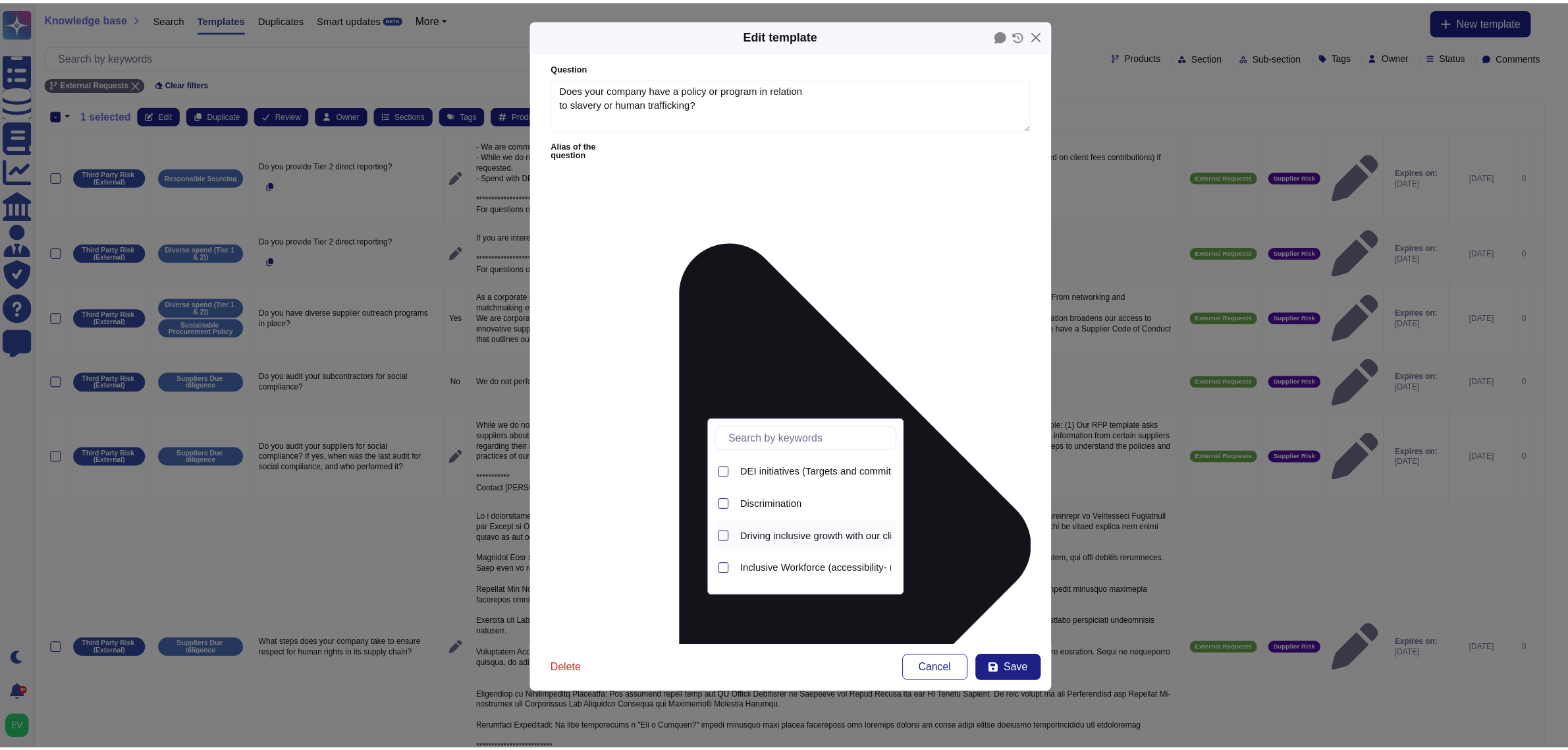
scroll to position [27, 0]
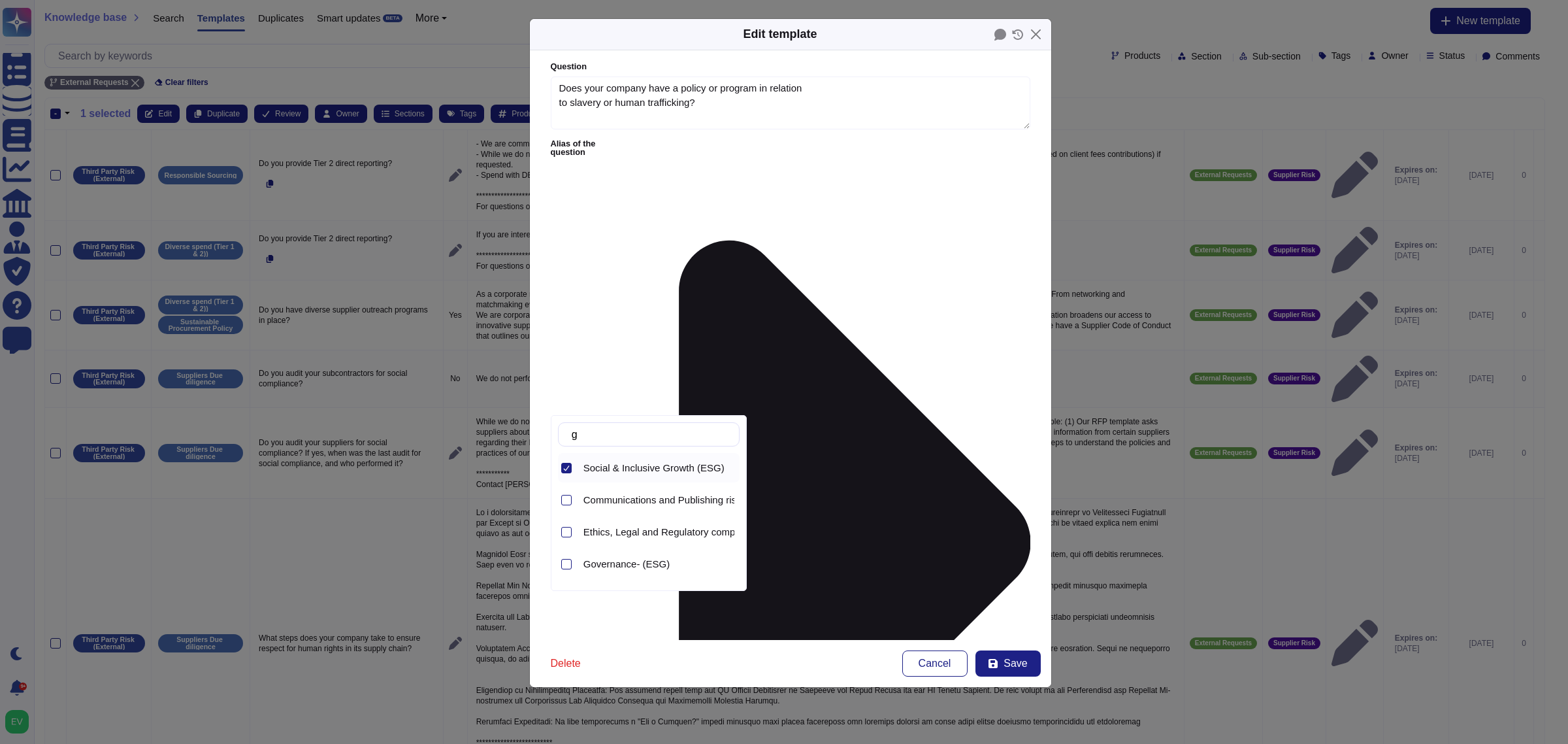
click at [567, 471] on icon at bounding box center [566, 468] width 6 height 6
click at [617, 439] on input "g" at bounding box center [652, 433] width 174 height 22
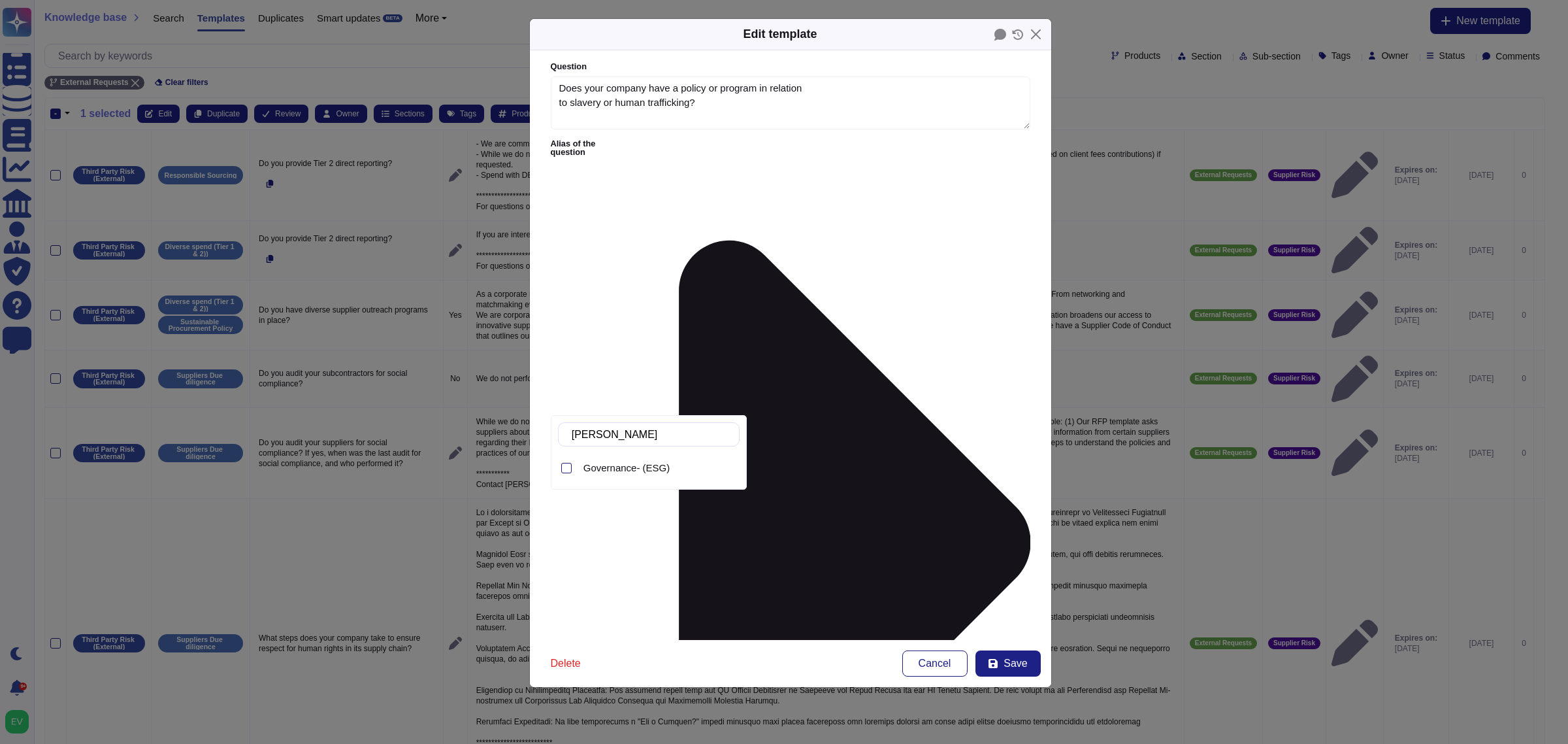
type input "govern"
click at [635, 473] on span "Governance- (ESG)" at bounding box center [626, 468] width 87 height 12
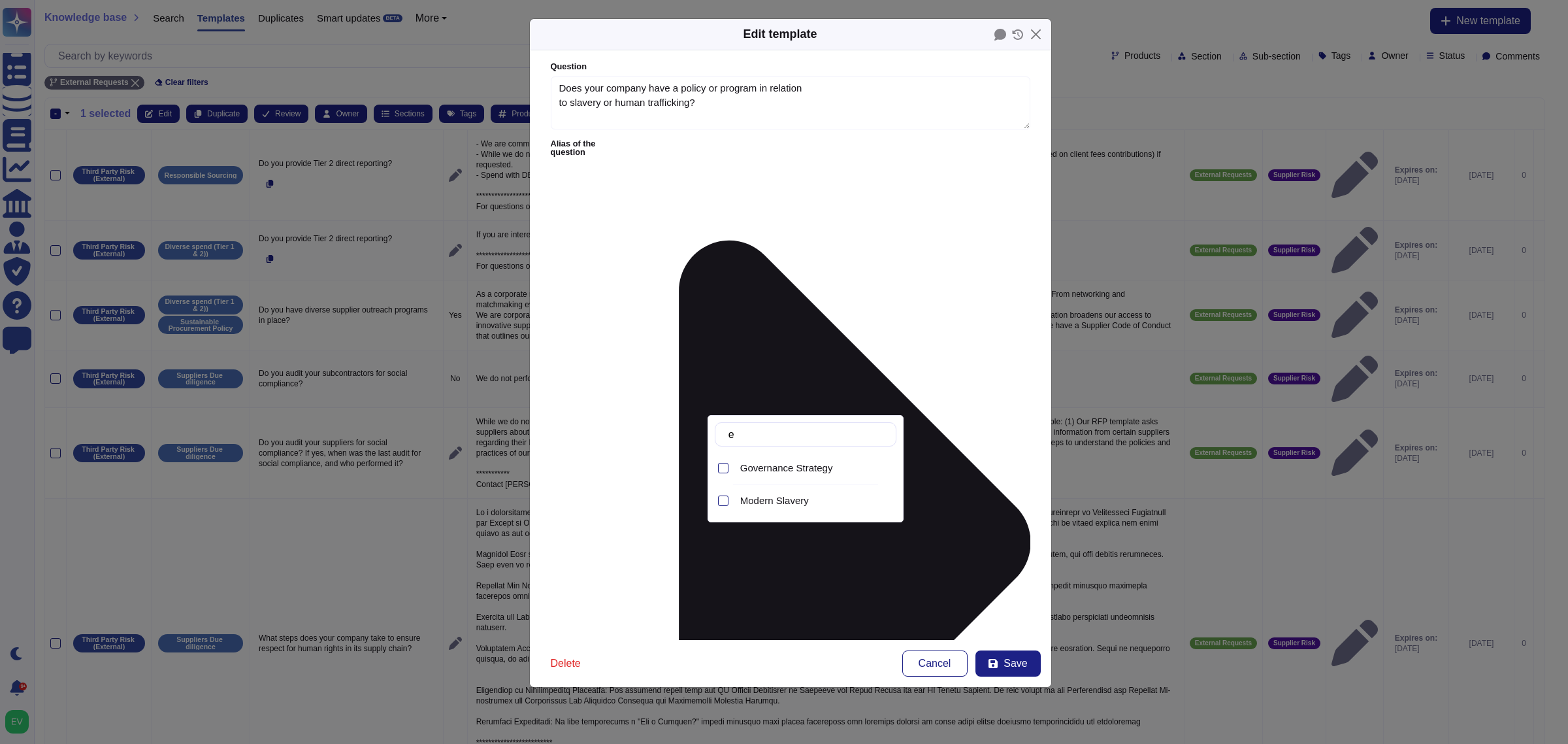
type input "e"
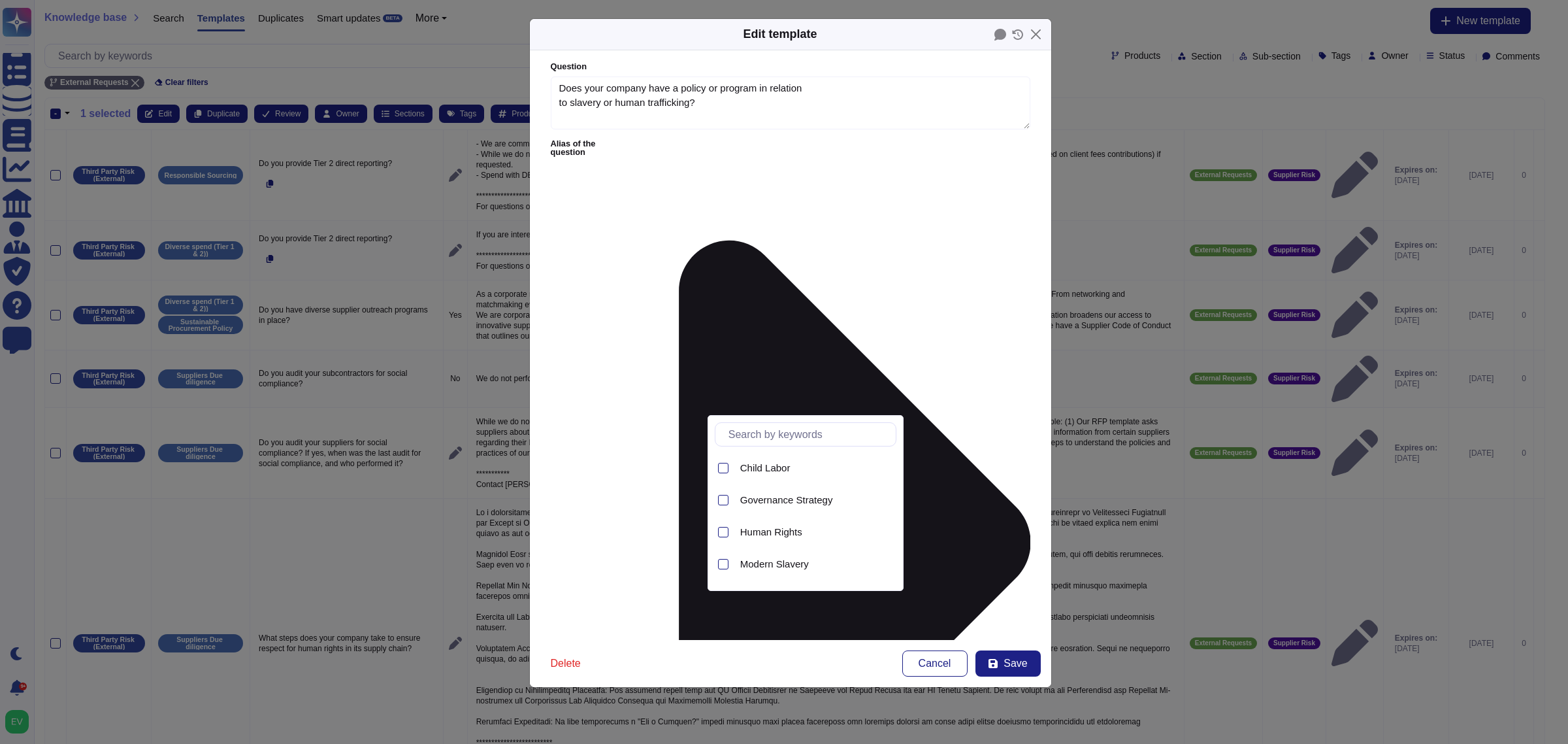
type input "h"
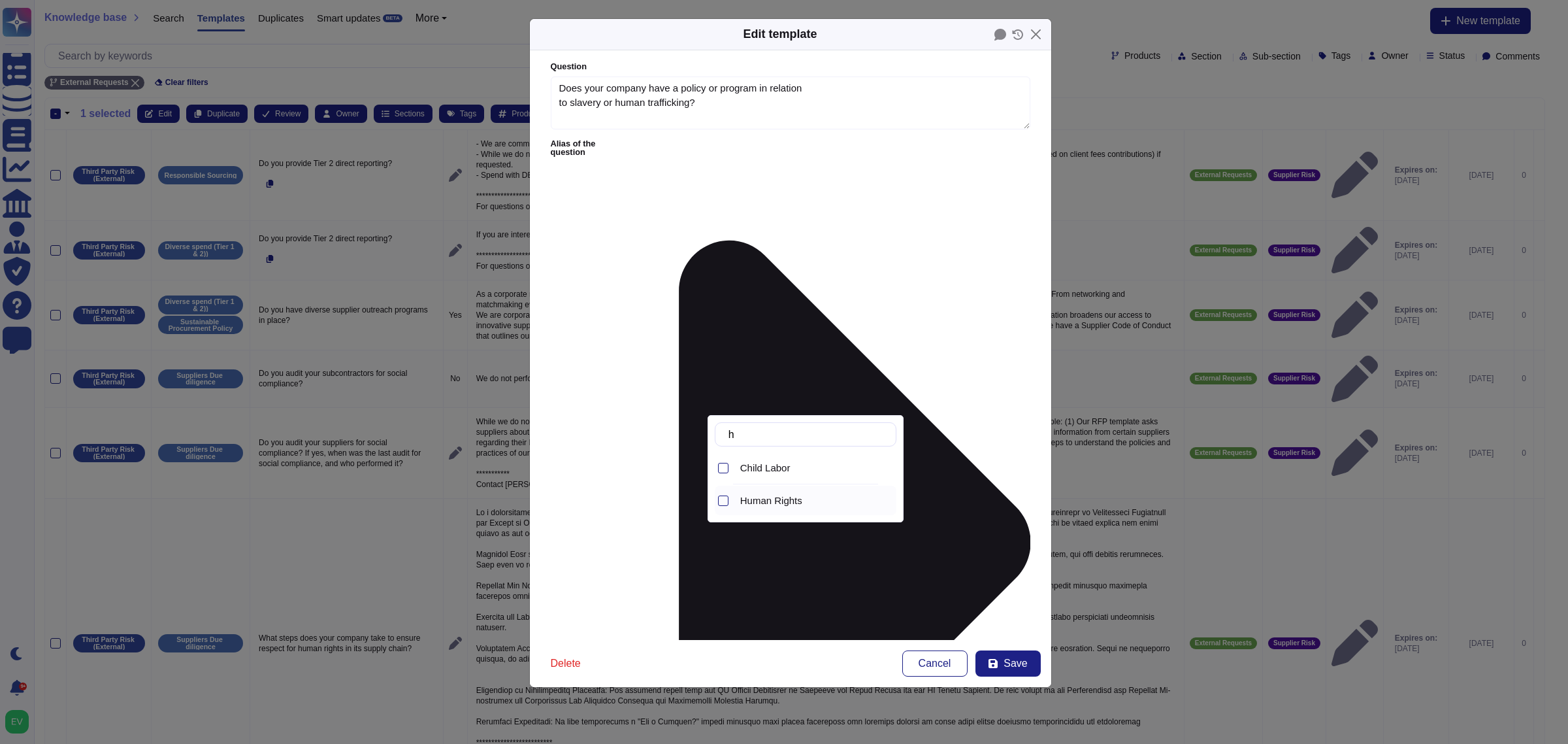
click at [791, 502] on span "Human Rights" at bounding box center [771, 500] width 62 height 12
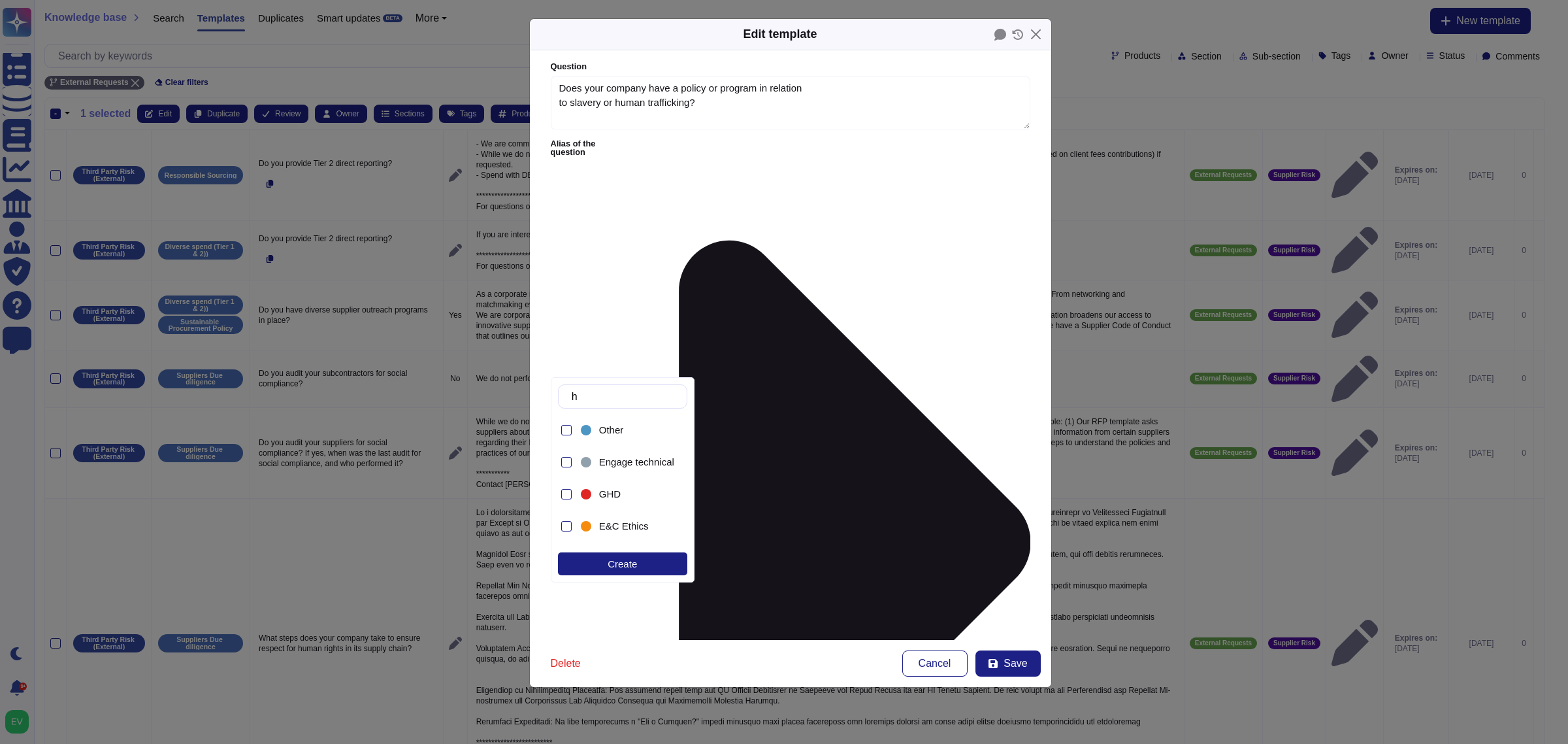
type input "h"
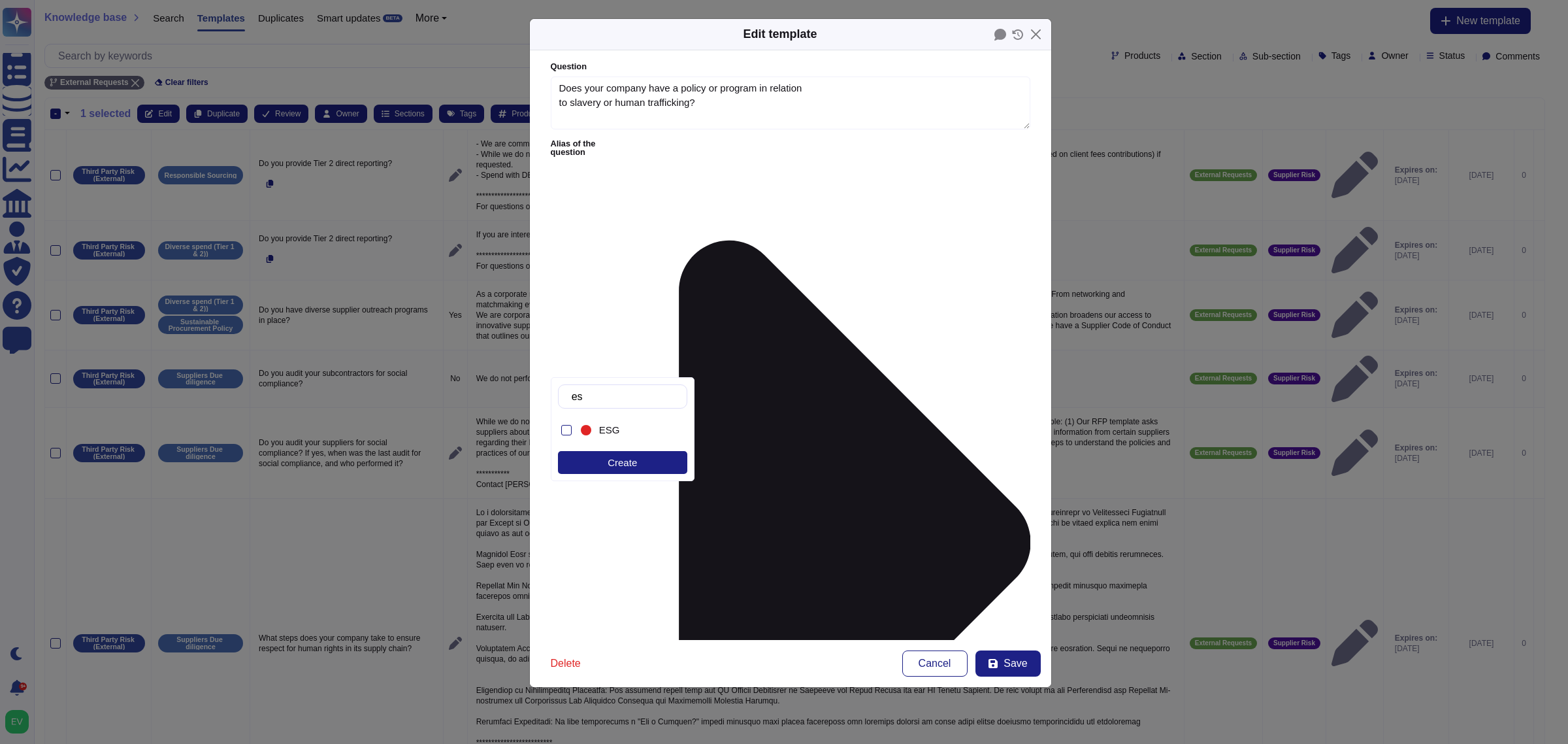
type input "esg"
click at [623, 432] on div "ESG" at bounding box center [633, 430] width 69 height 12
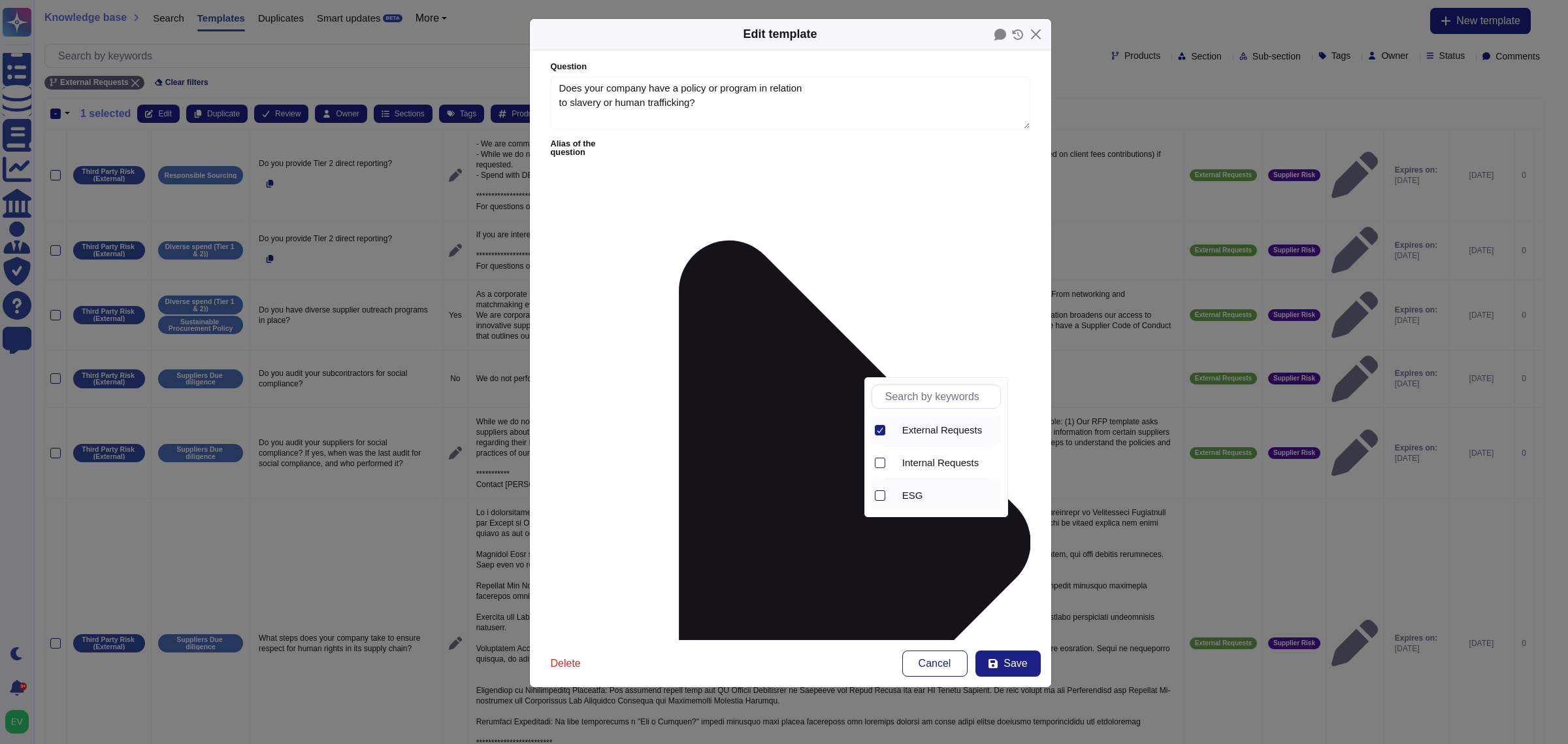
click at [884, 501] on label at bounding box center [880, 495] width 11 height 11
click at [880, 432] on icon at bounding box center [879, 430] width 6 height 6
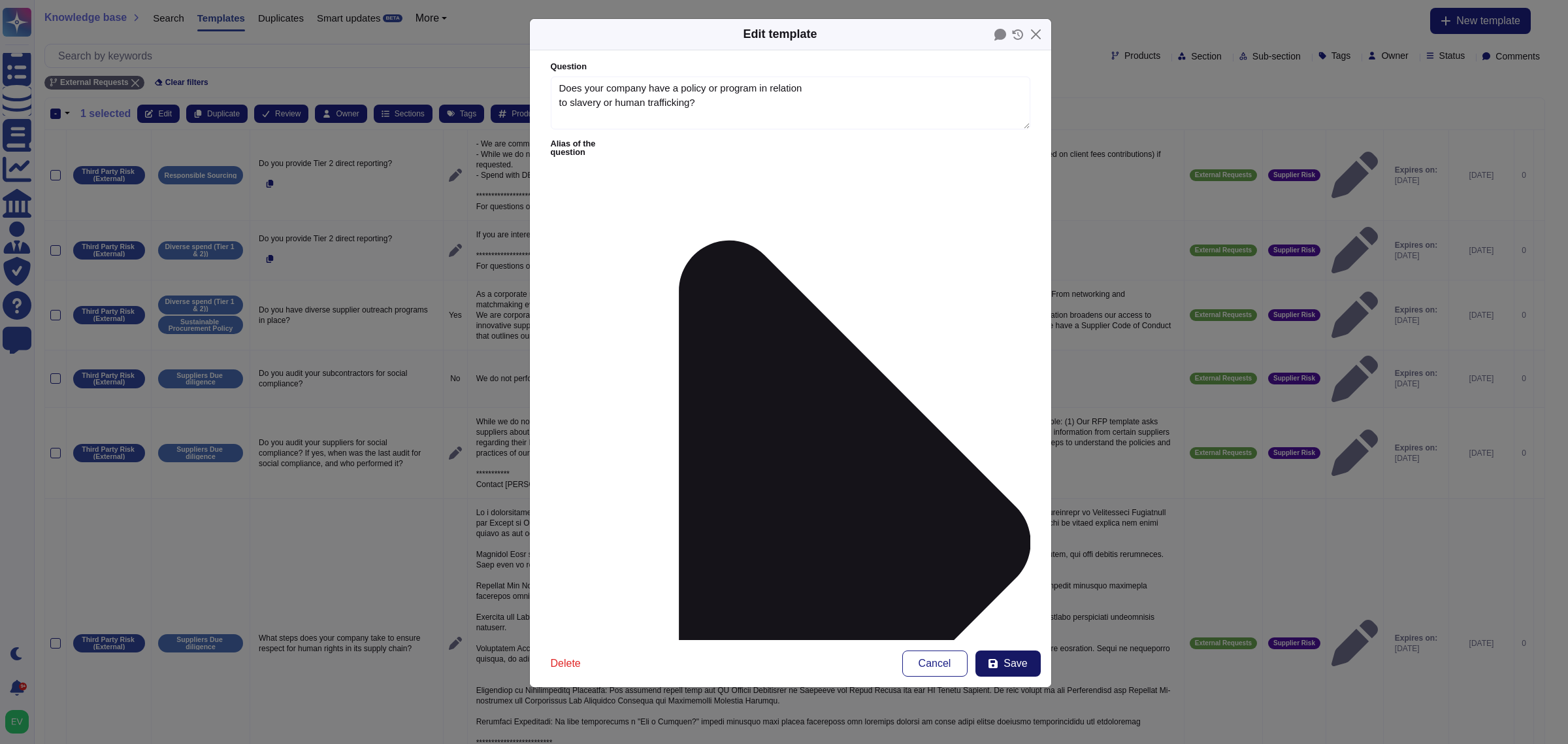
click at [1014, 658] on span "Save" at bounding box center [1015, 663] width 23 height 11
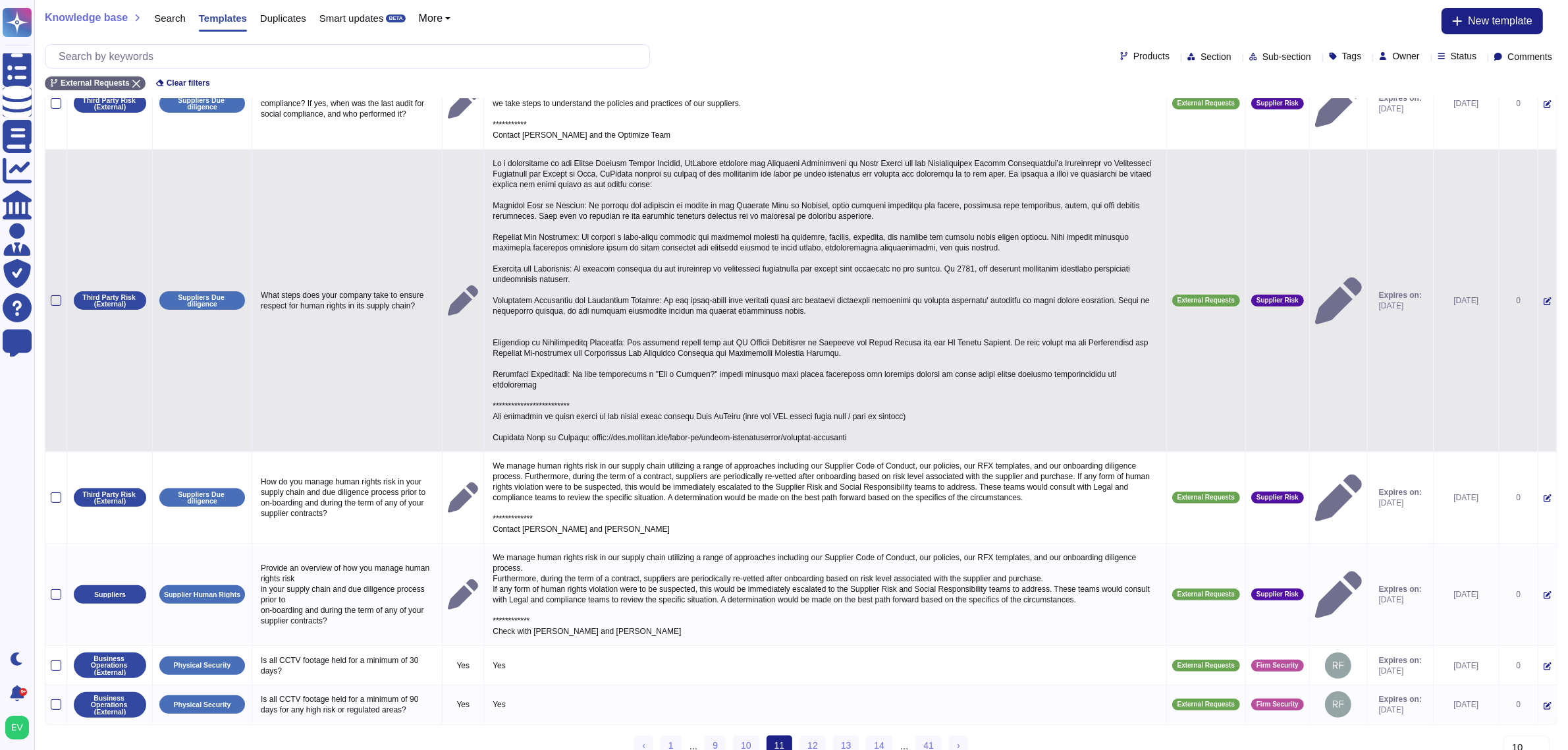
scroll to position [370, 0]
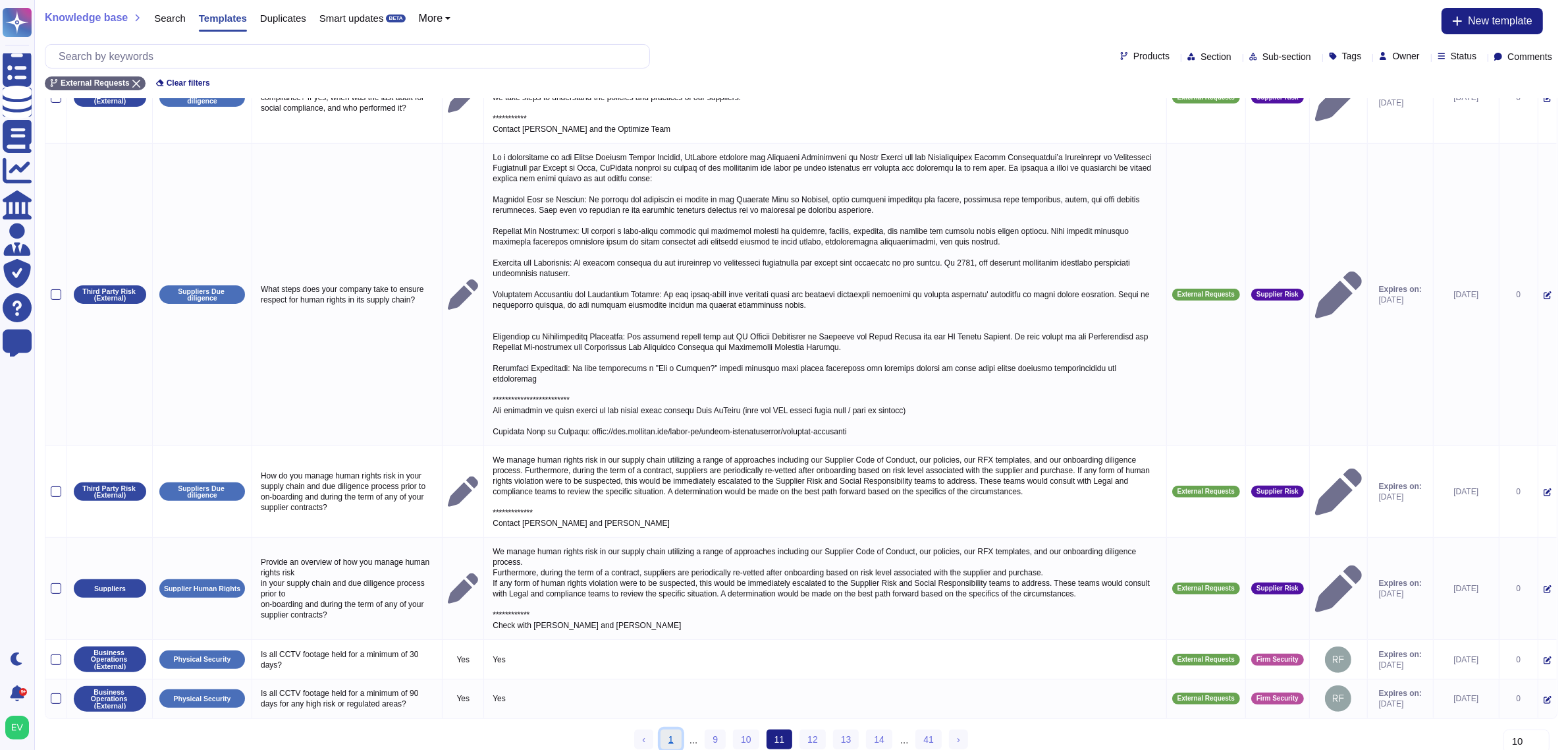
click at [677, 732] on link "1" at bounding box center [671, 739] width 21 height 20
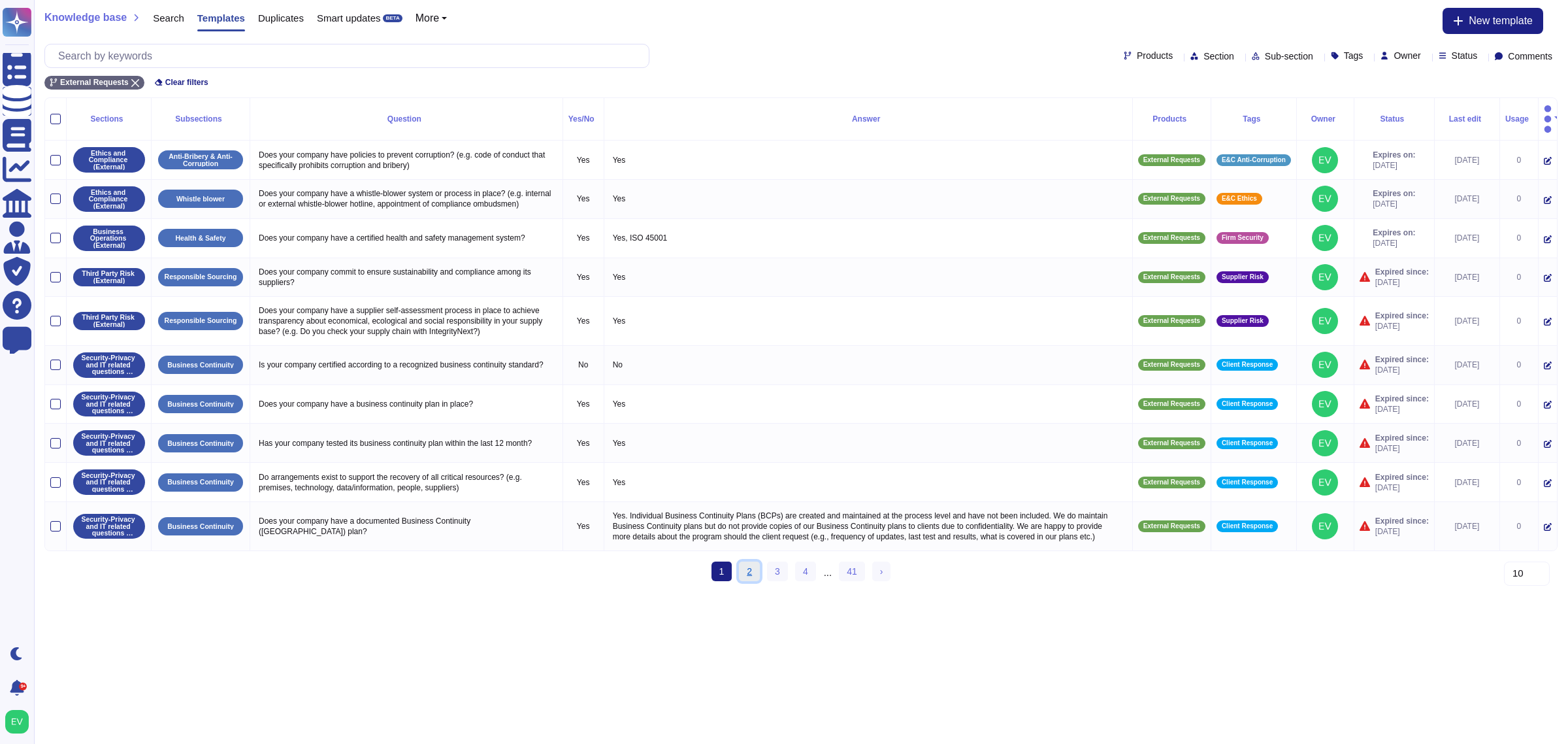
click at [759, 582] on link "2" at bounding box center [749, 572] width 21 height 20
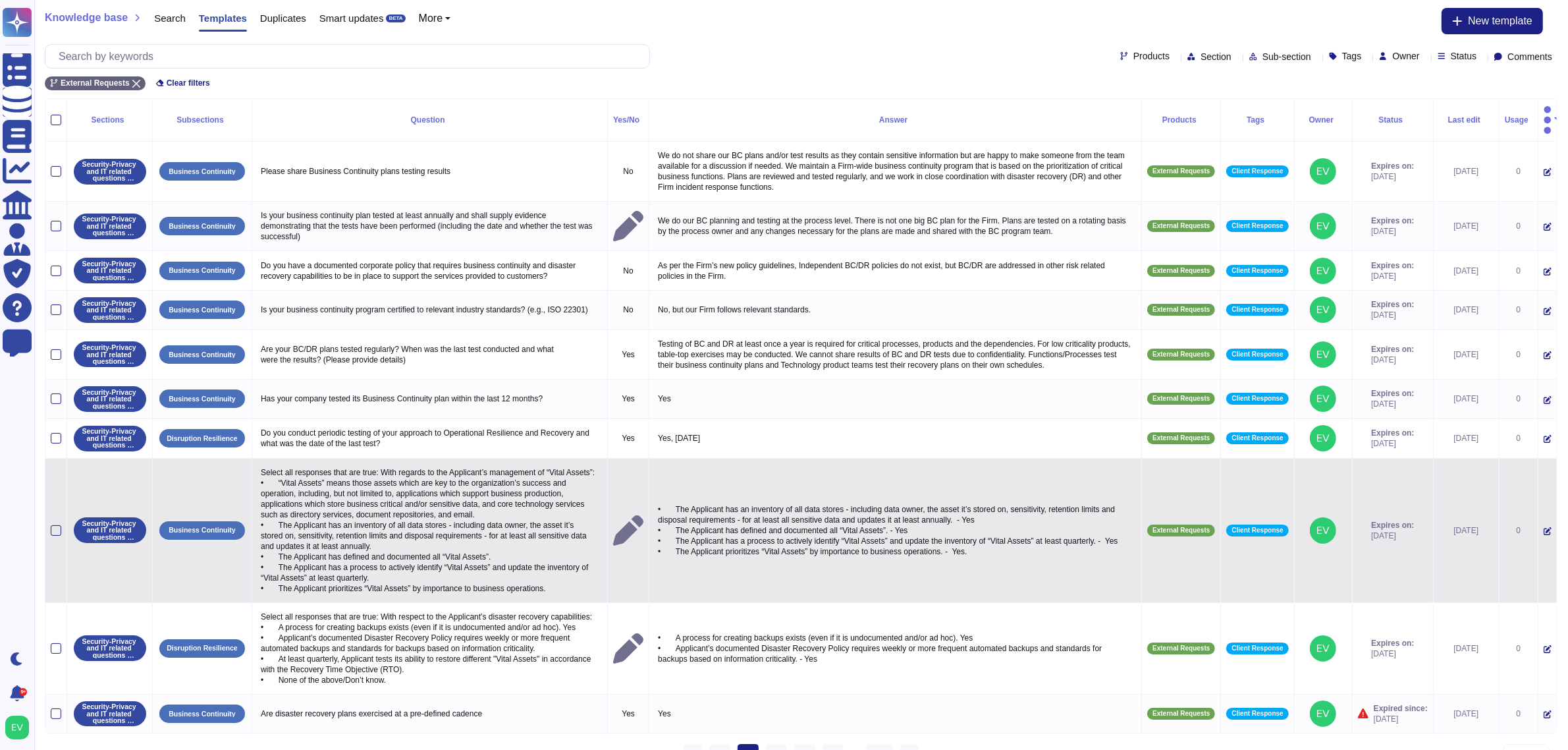
scroll to position [24, 0]
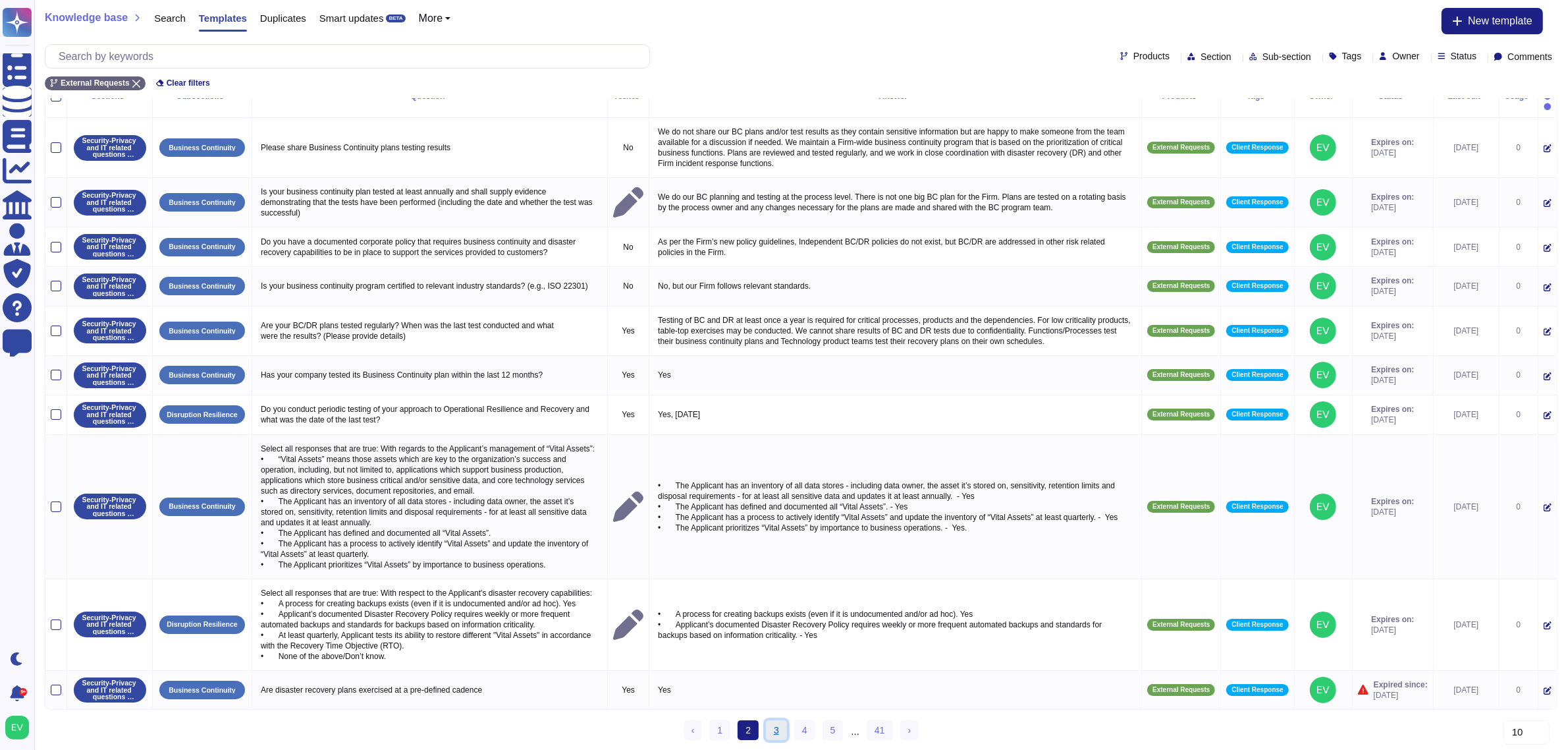
click at [777, 726] on link "3" at bounding box center [776, 730] width 21 height 20
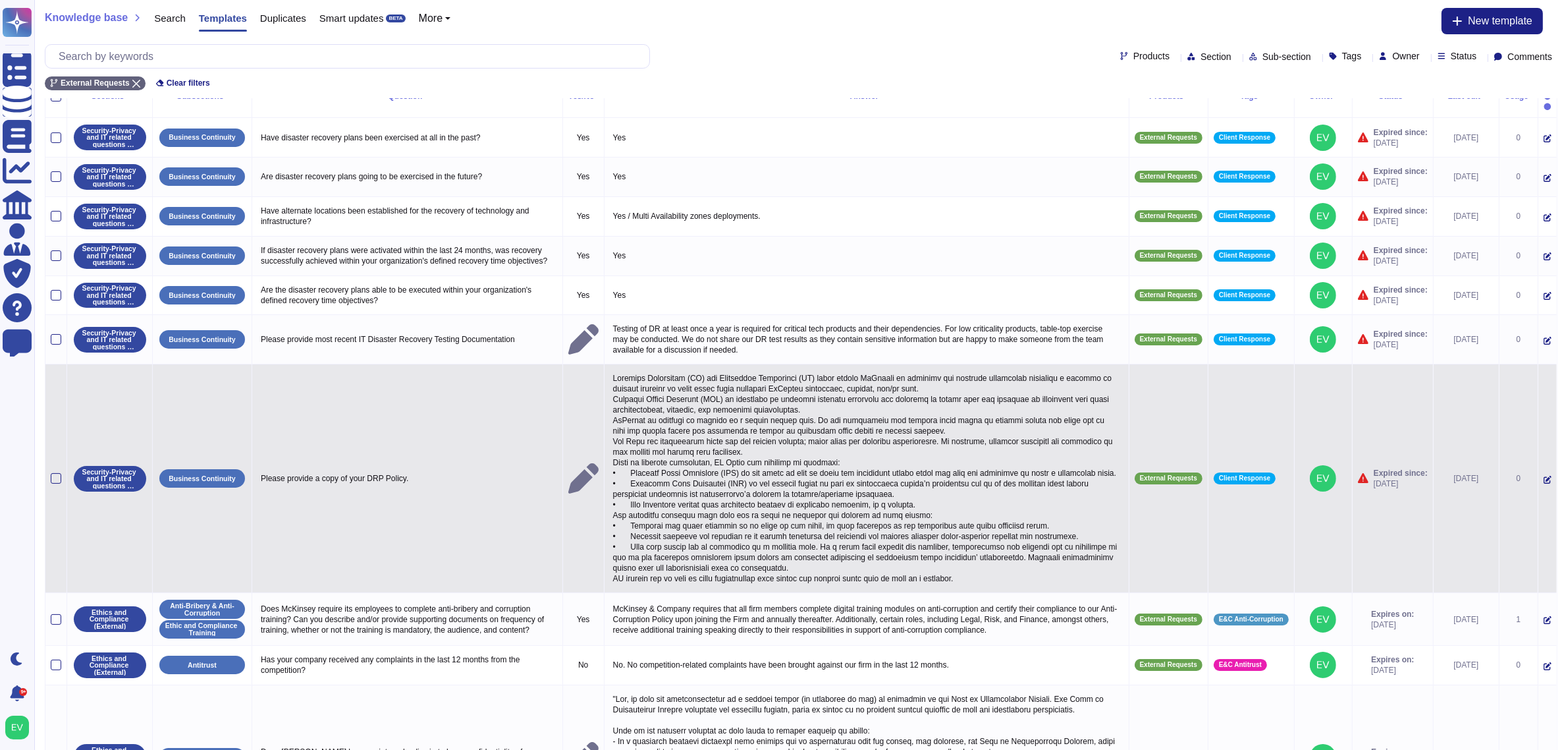
scroll to position [154, 0]
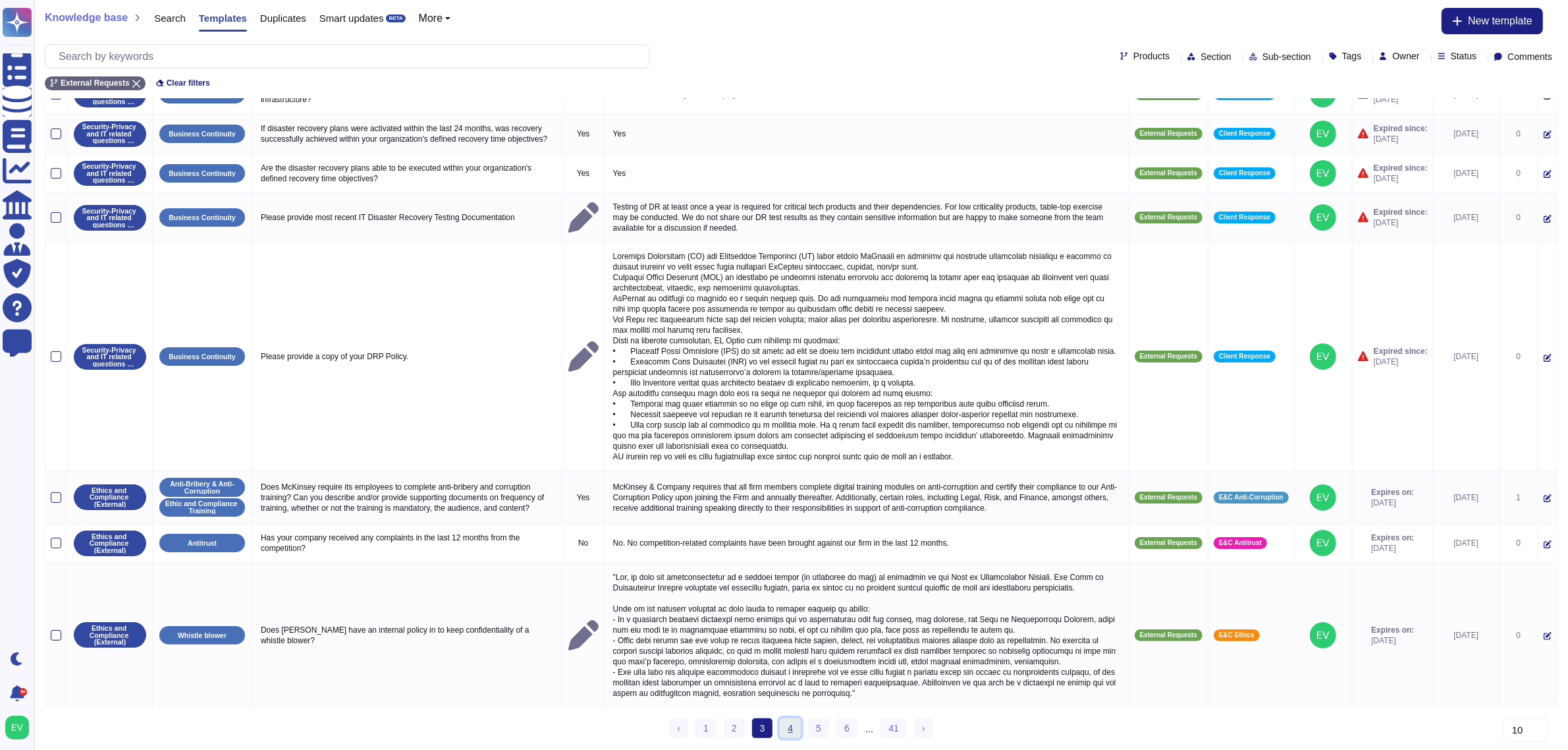
click at [789, 729] on link "4" at bounding box center [789, 728] width 21 height 20
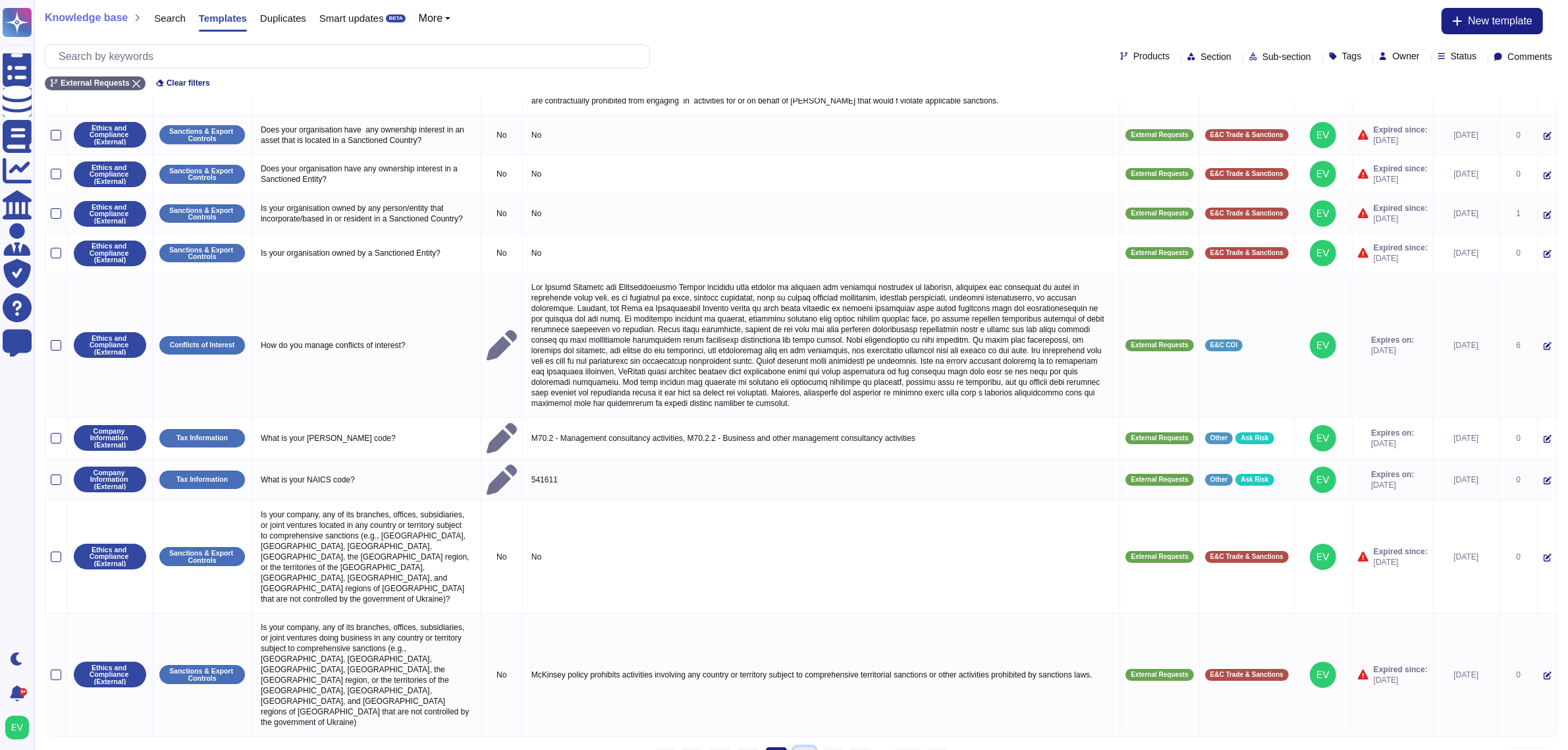
click at [808, 747] on link "5" at bounding box center [804, 757] width 21 height 20
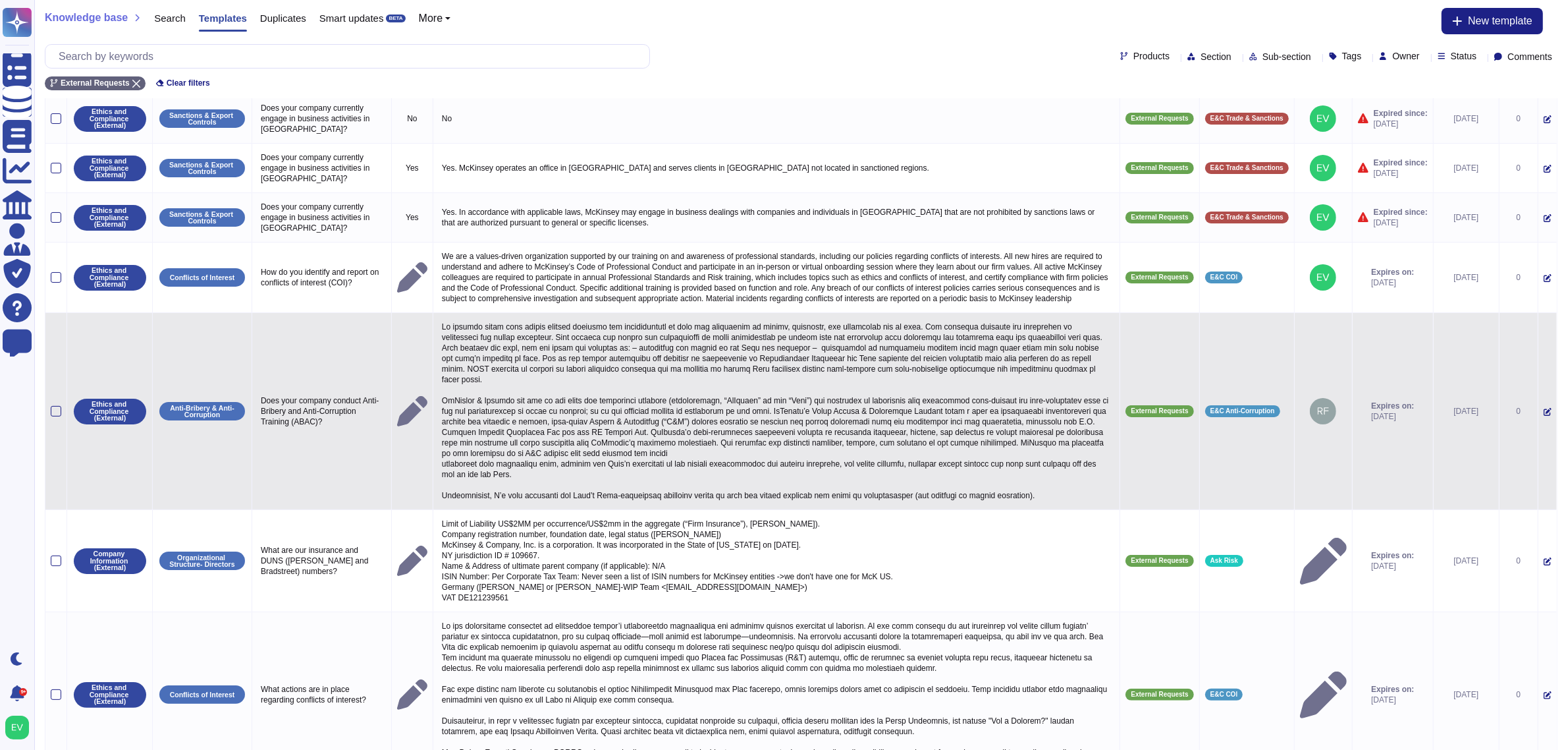
scroll to position [360, 0]
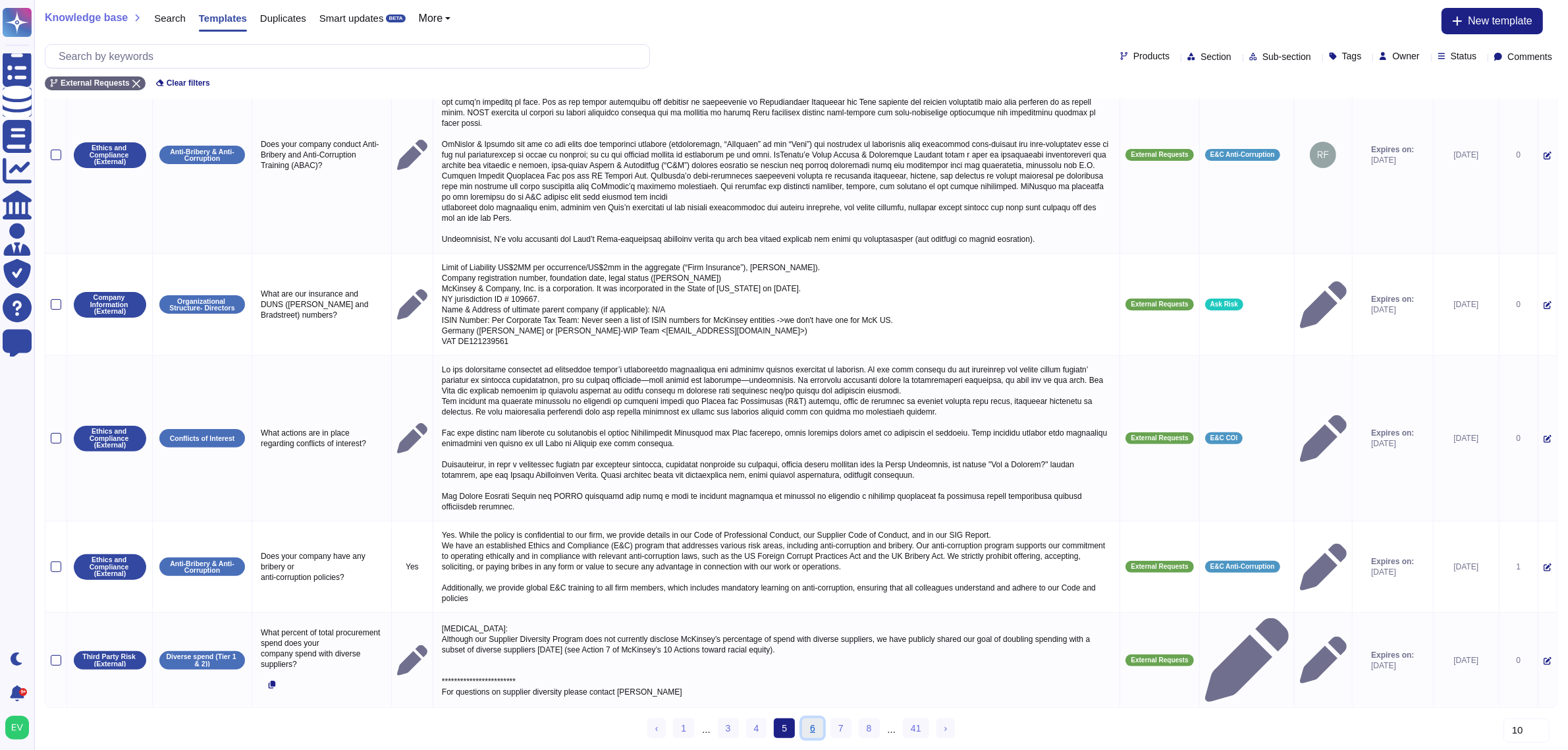
click at [810, 734] on link "6" at bounding box center [812, 728] width 21 height 20
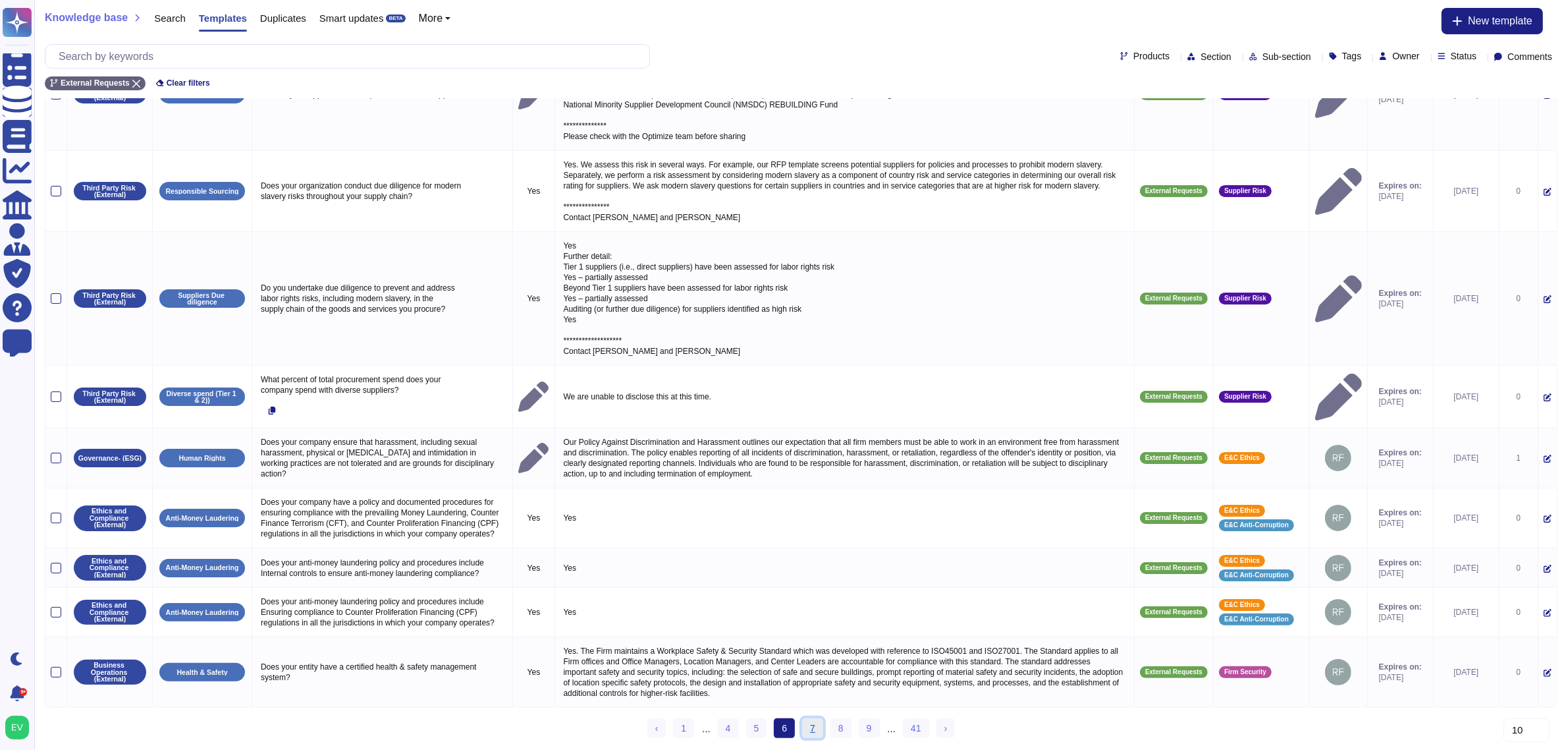
click at [804, 729] on link "7" at bounding box center [812, 728] width 21 height 20
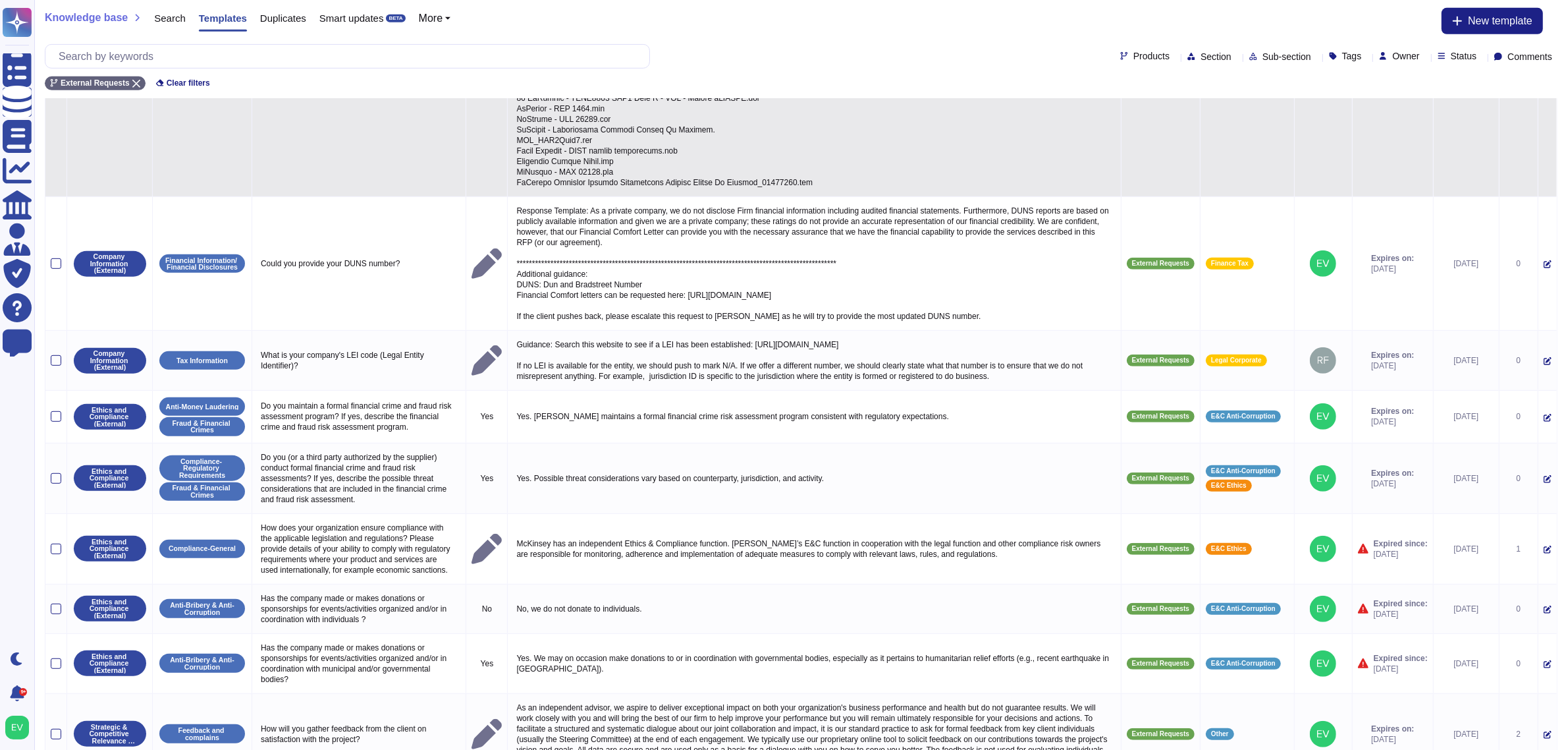
scroll to position [888, 0]
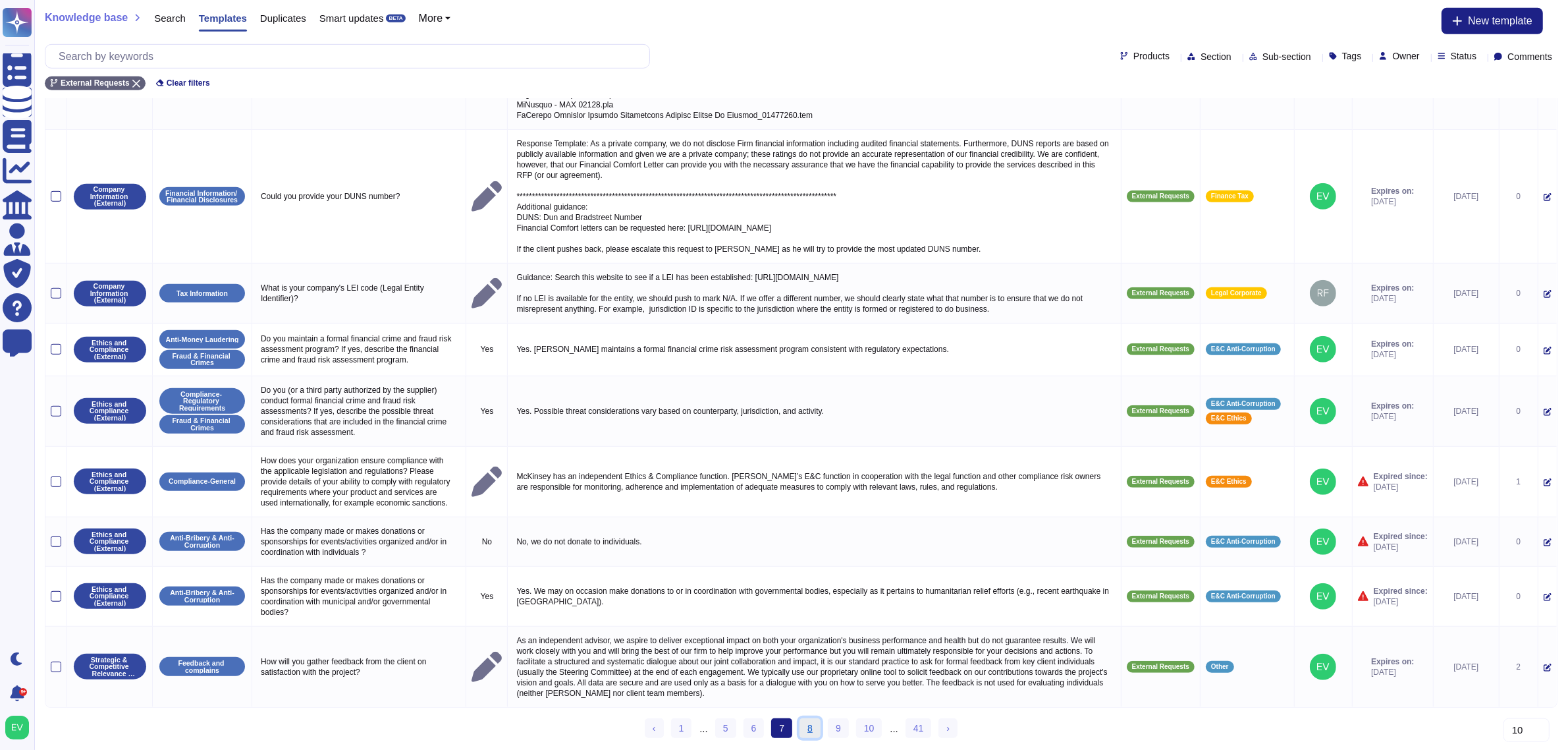
click at [805, 726] on link "8" at bounding box center [809, 728] width 21 height 20
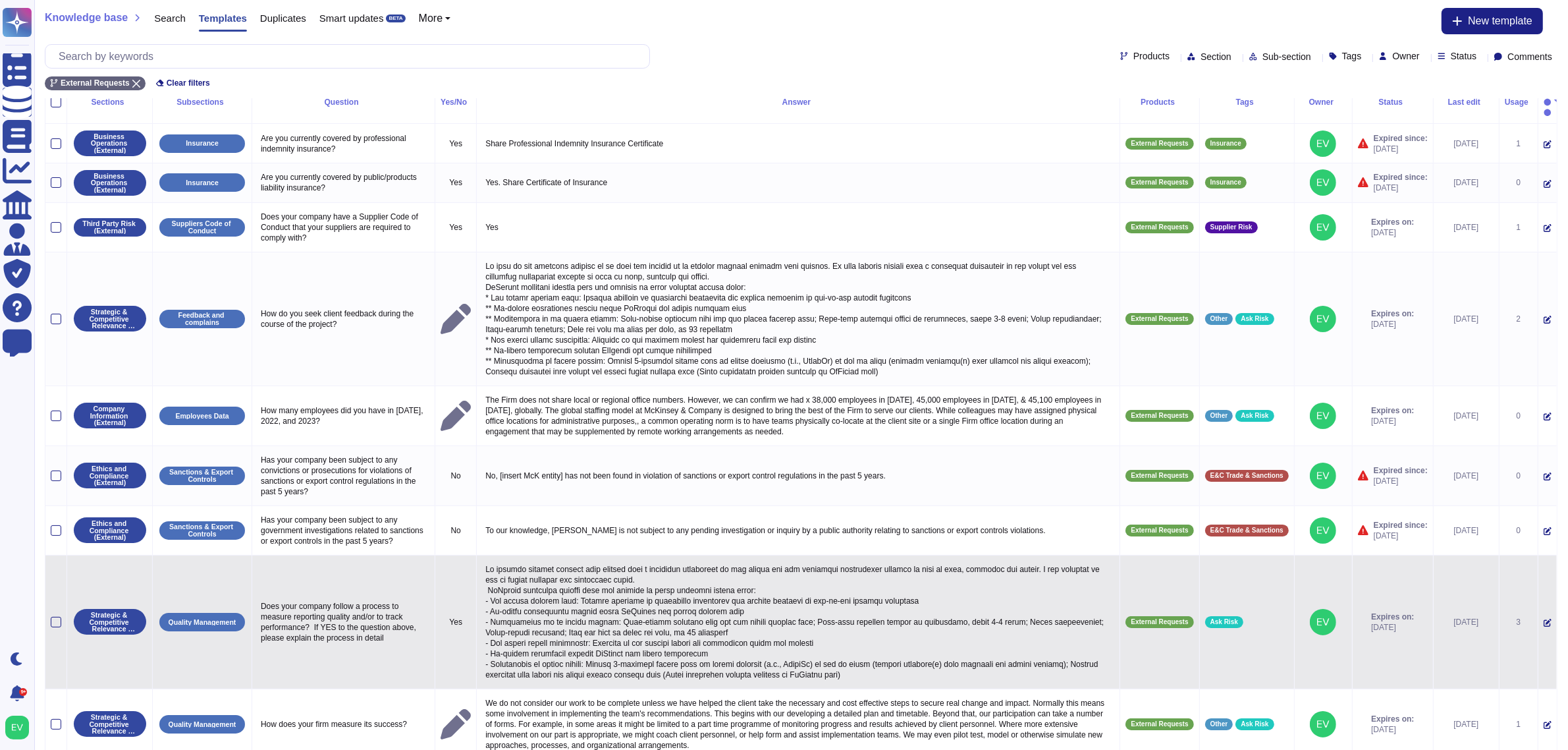
scroll to position [138, 0]
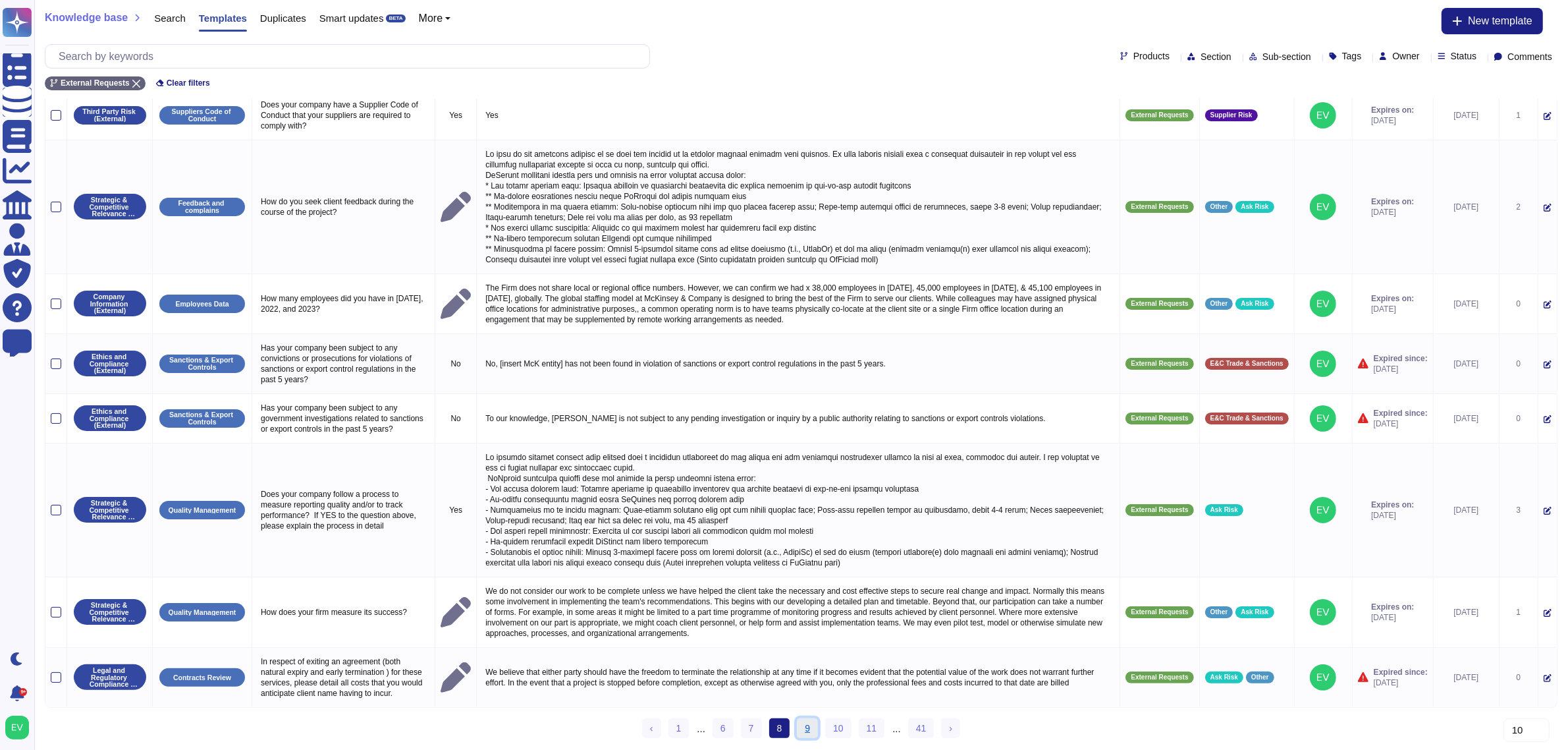
click at [804, 733] on link "9" at bounding box center [807, 728] width 21 height 20
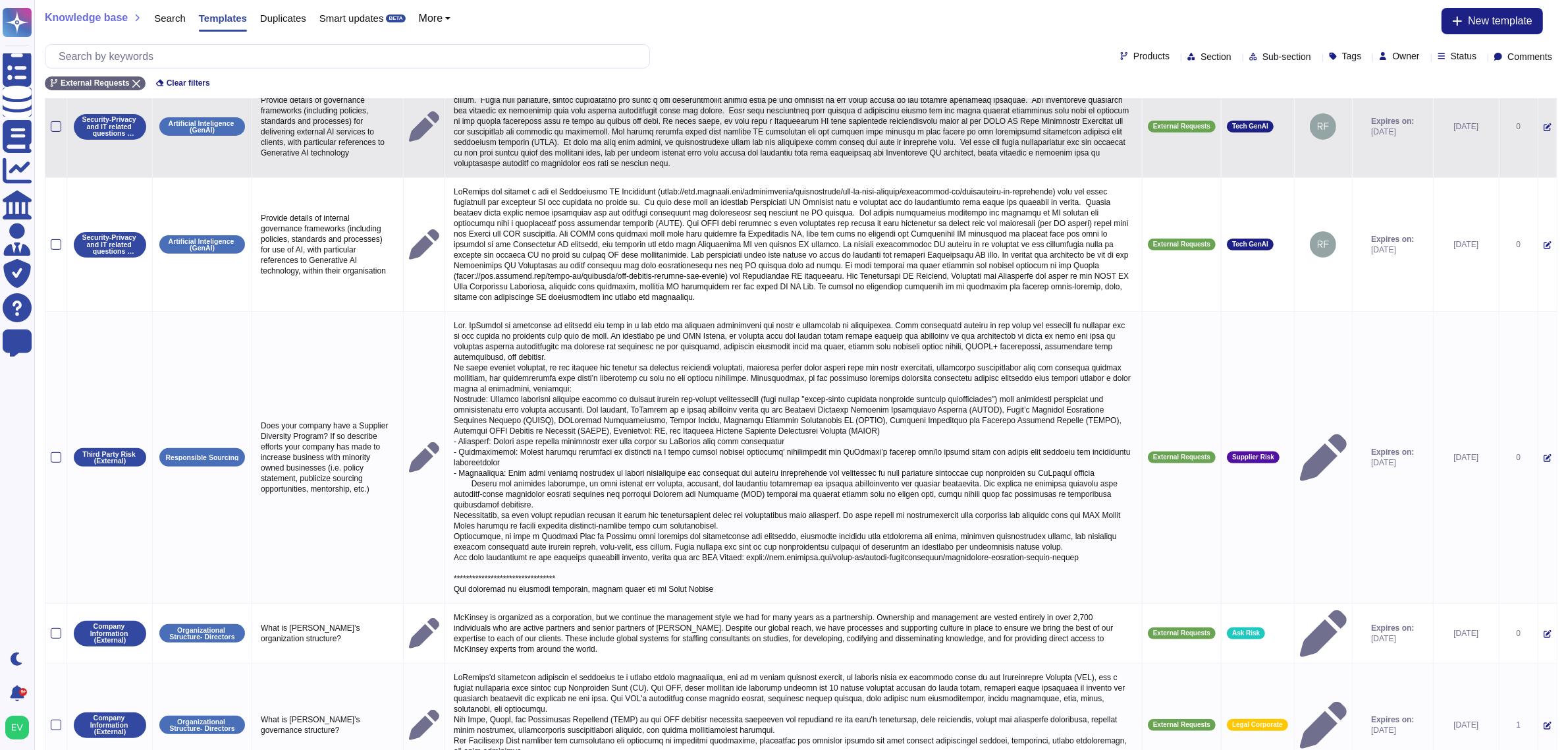
scroll to position [759, 0]
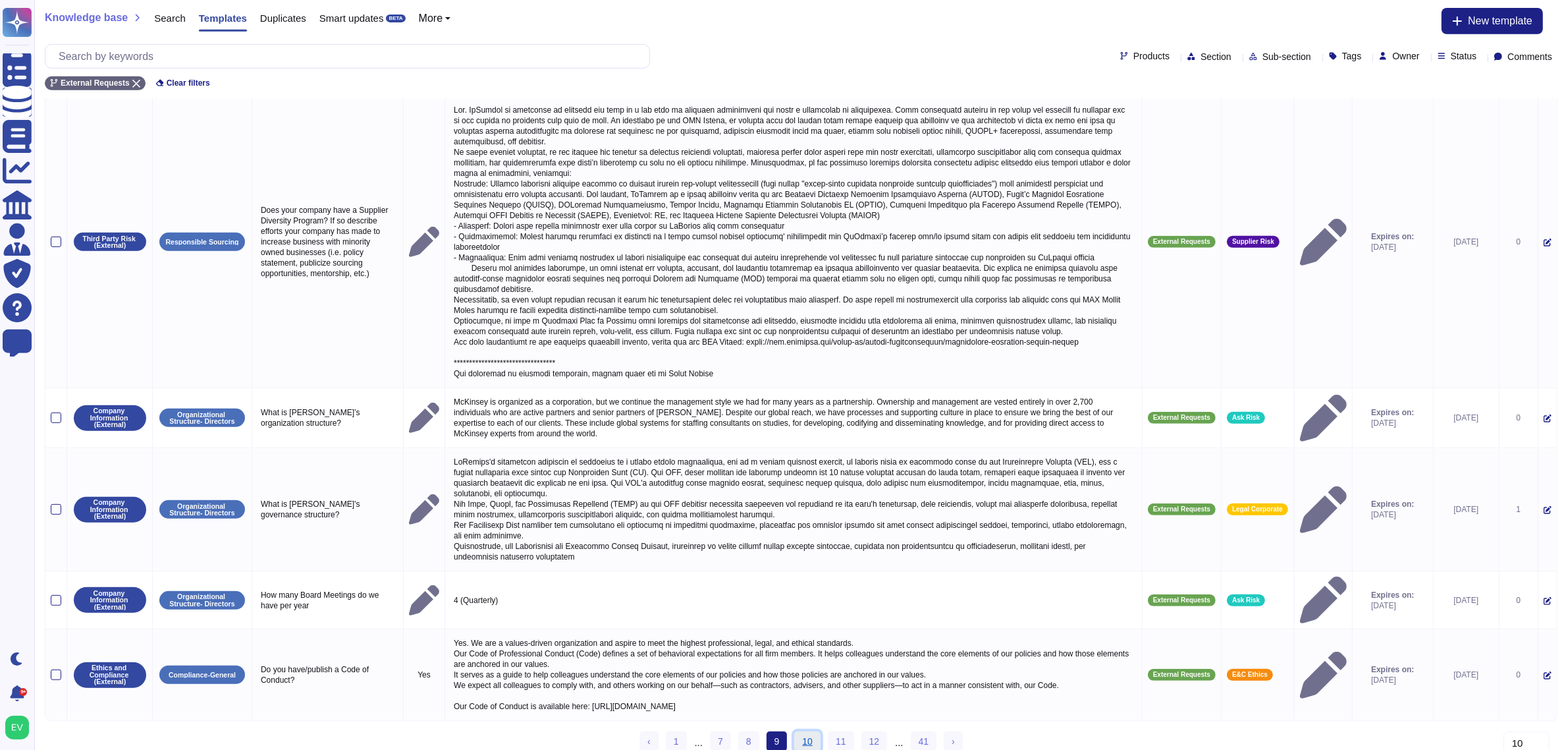
click at [817, 732] on link "10" at bounding box center [807, 742] width 26 height 20
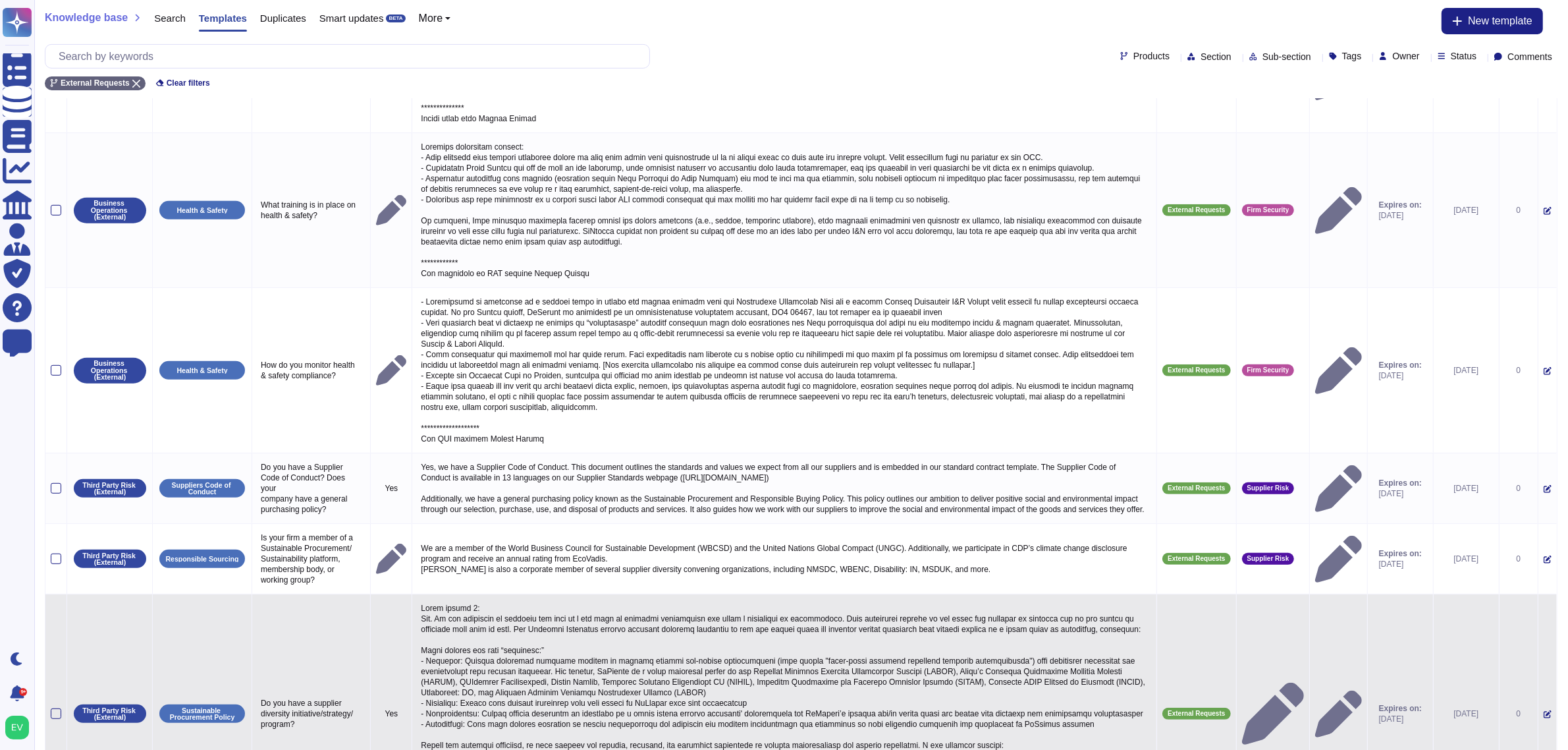
scroll to position [801, 0]
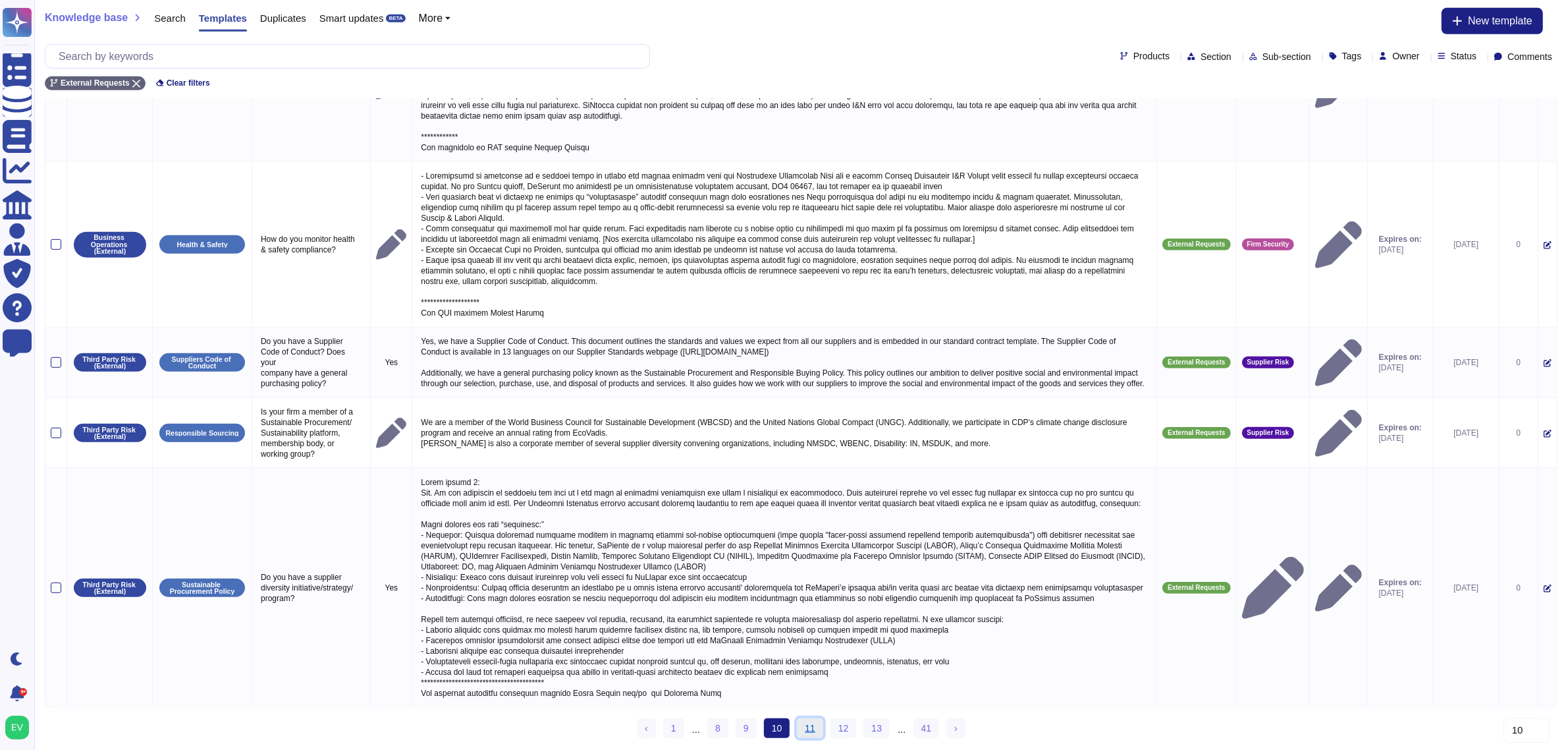
click at [806, 732] on link "11" at bounding box center [809, 728] width 26 height 20
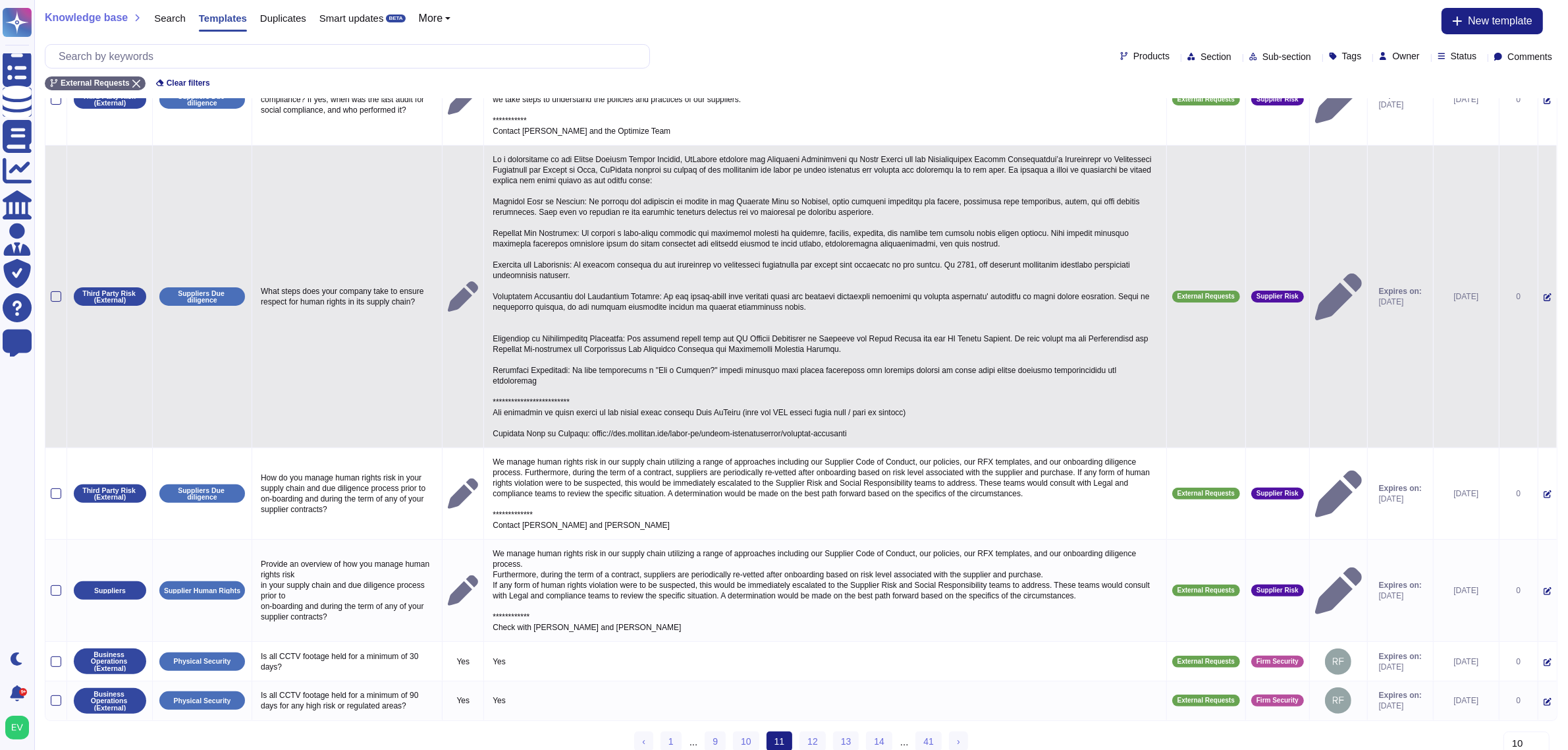
scroll to position [370, 0]
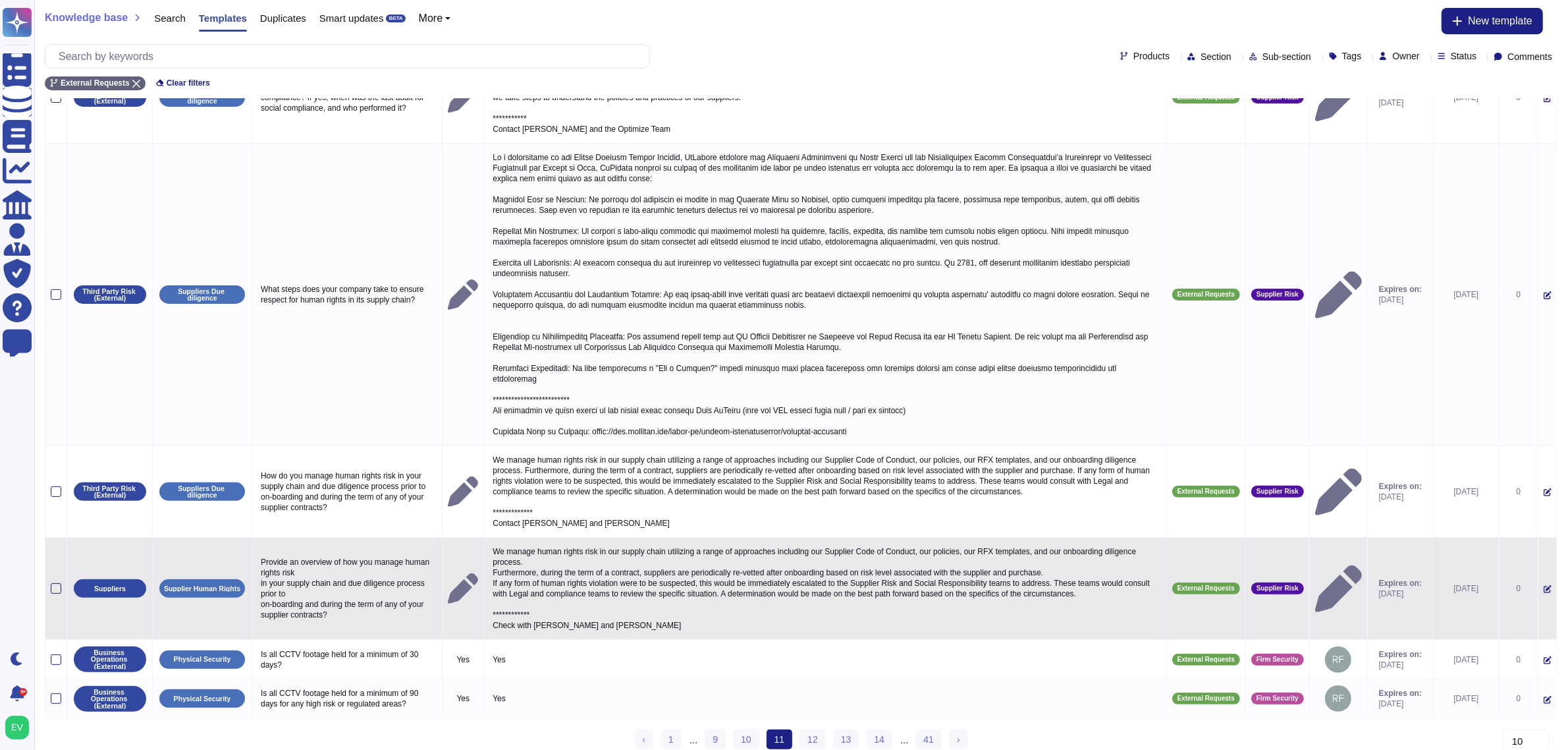
click at [58, 584] on div at bounding box center [56, 589] width 11 height 11
click at [0, 0] on input "checkbox" at bounding box center [0, 0] width 0 height 0
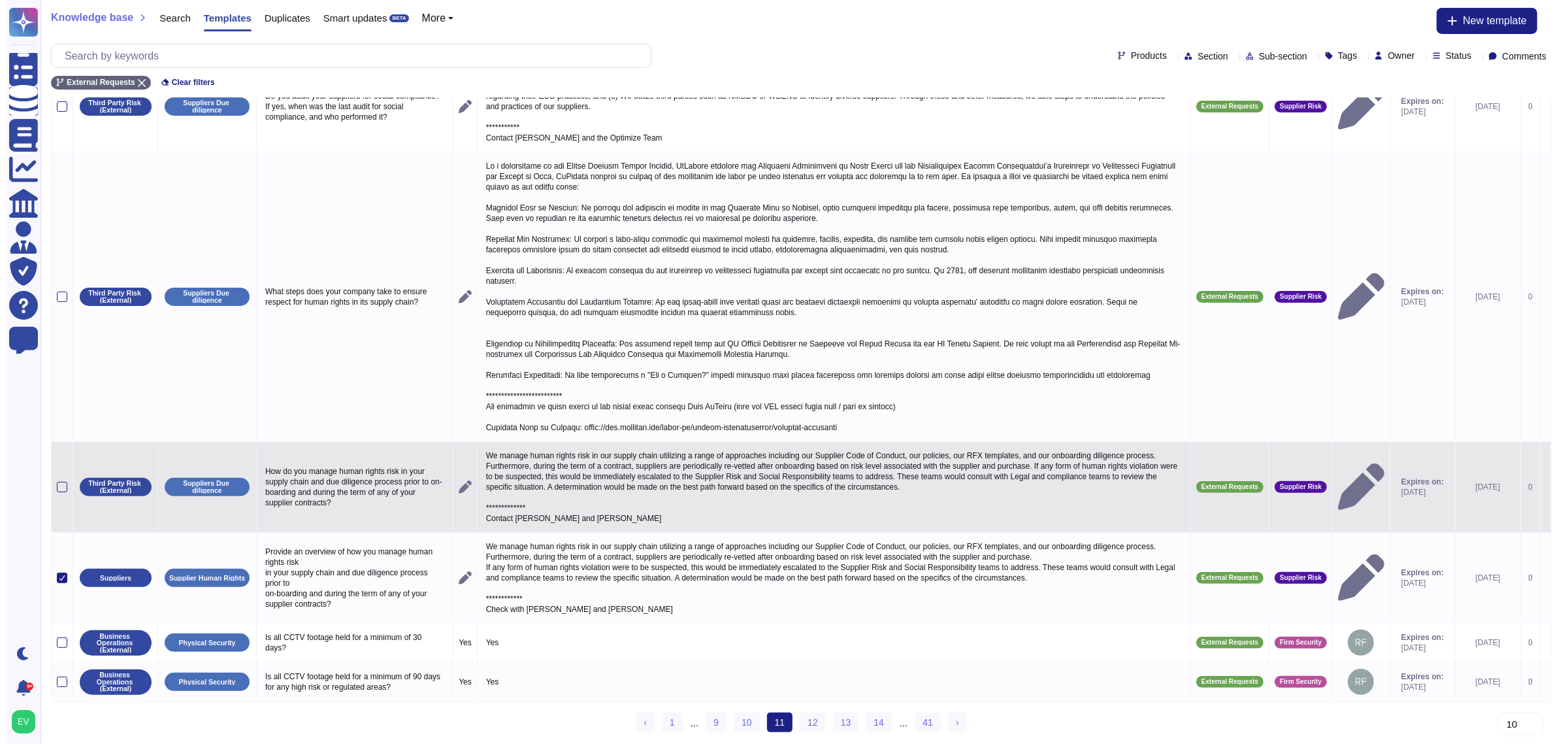
scroll to position [0, 0]
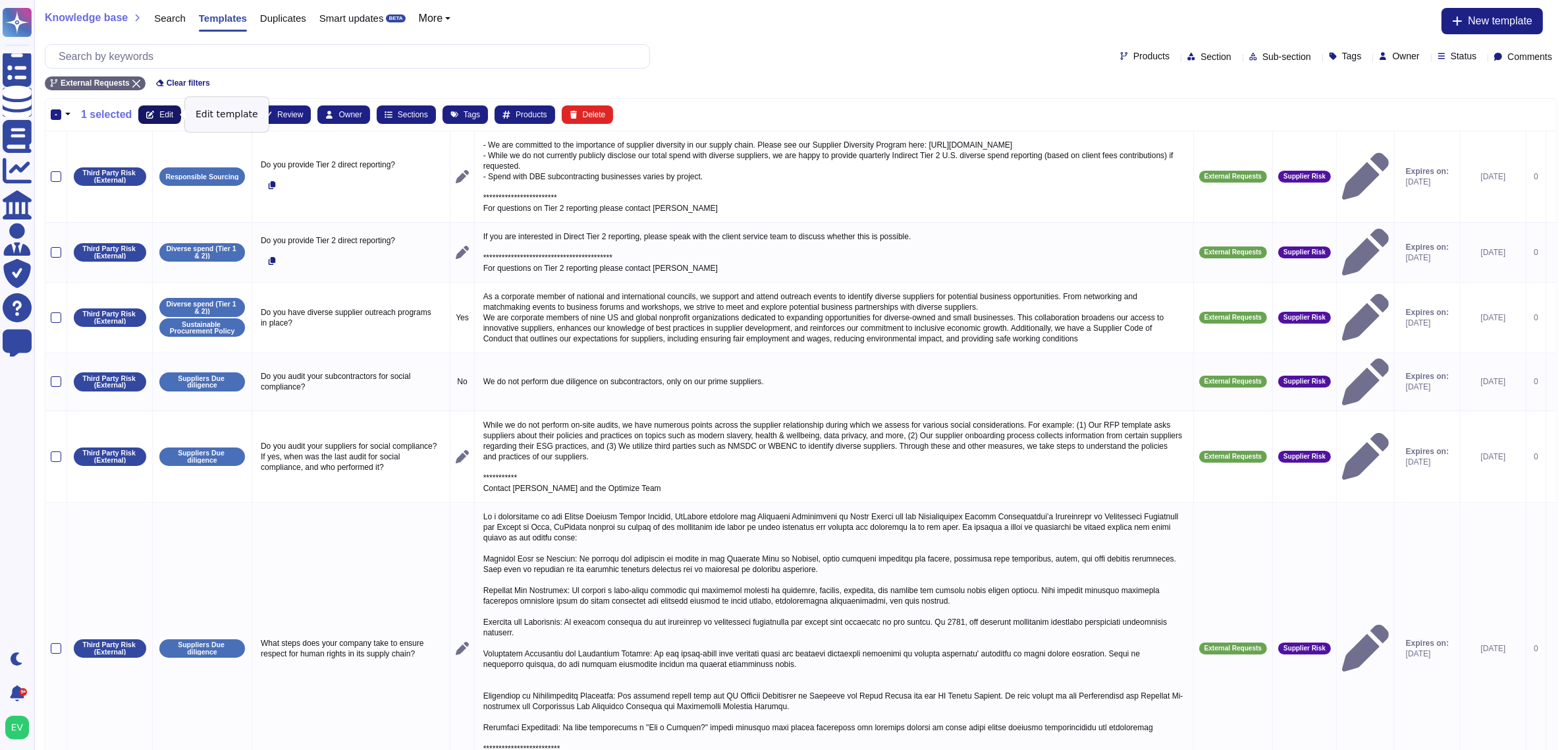
click at [165, 113] on span "Edit" at bounding box center [165, 114] width 14 height 8
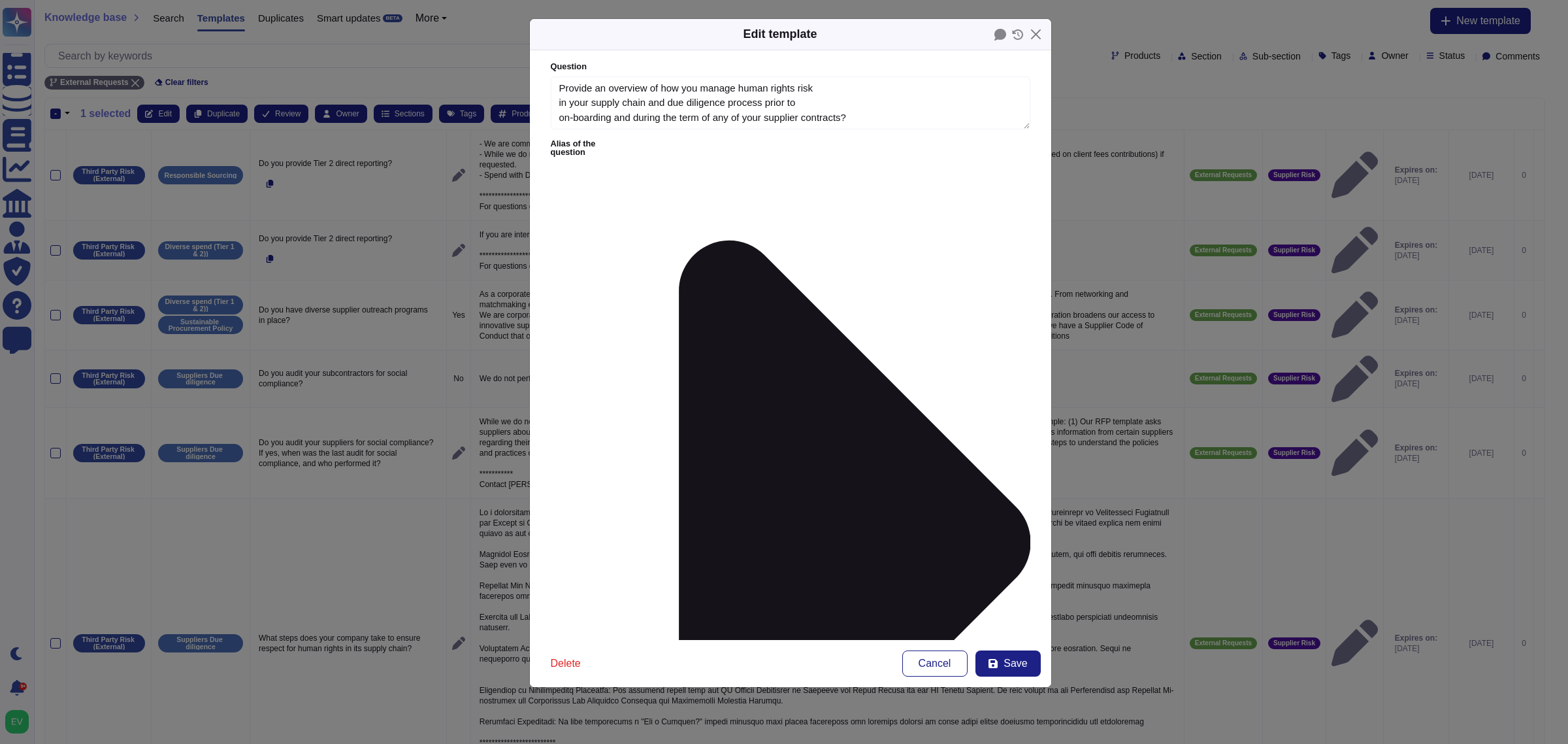
type textarea "Provide an overview of how you manage human rights risk in your supply chain an…"
type textarea "**********"
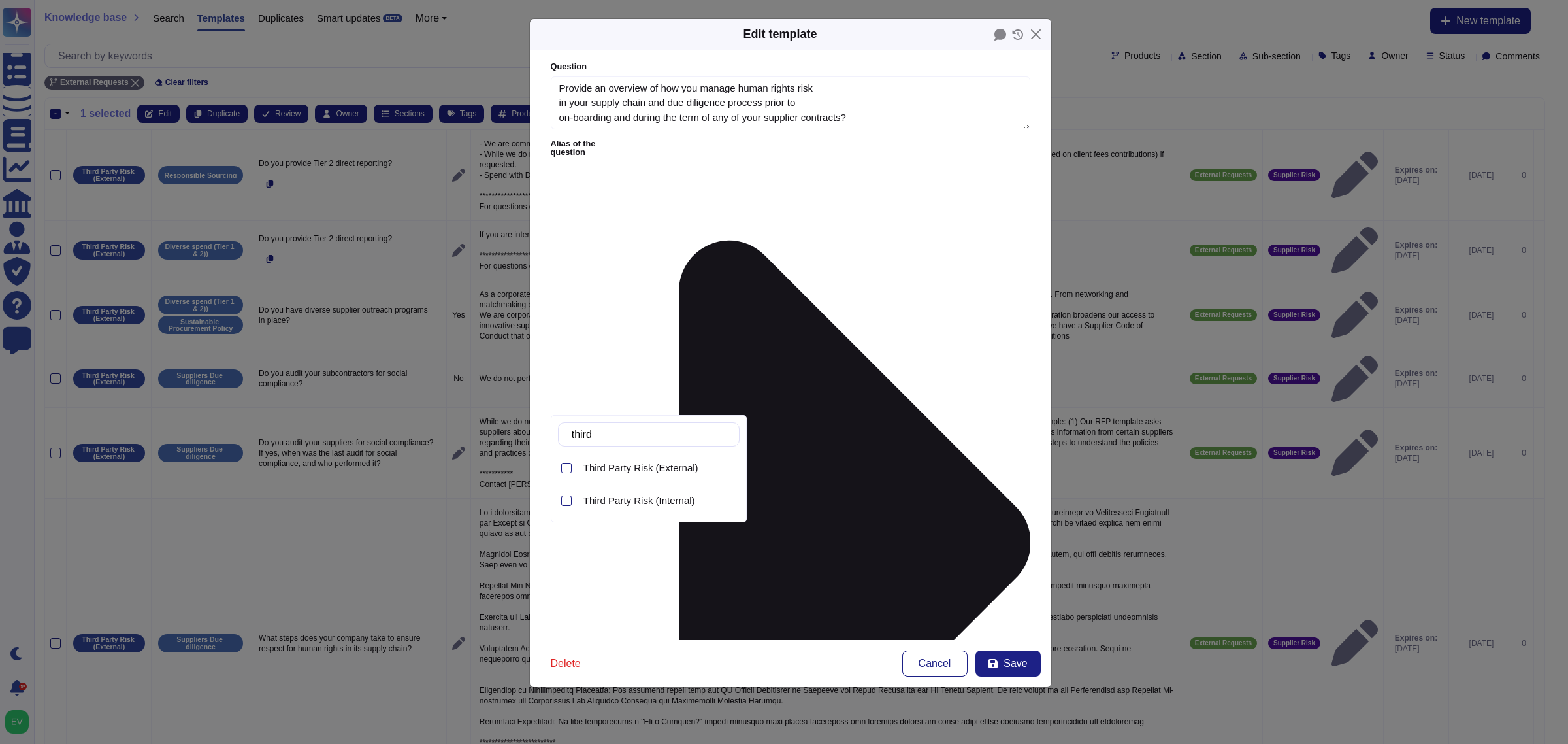
type input "third"
click at [661, 477] on div "Third Party Risk (External)" at bounding box center [659, 468] width 161 height 30
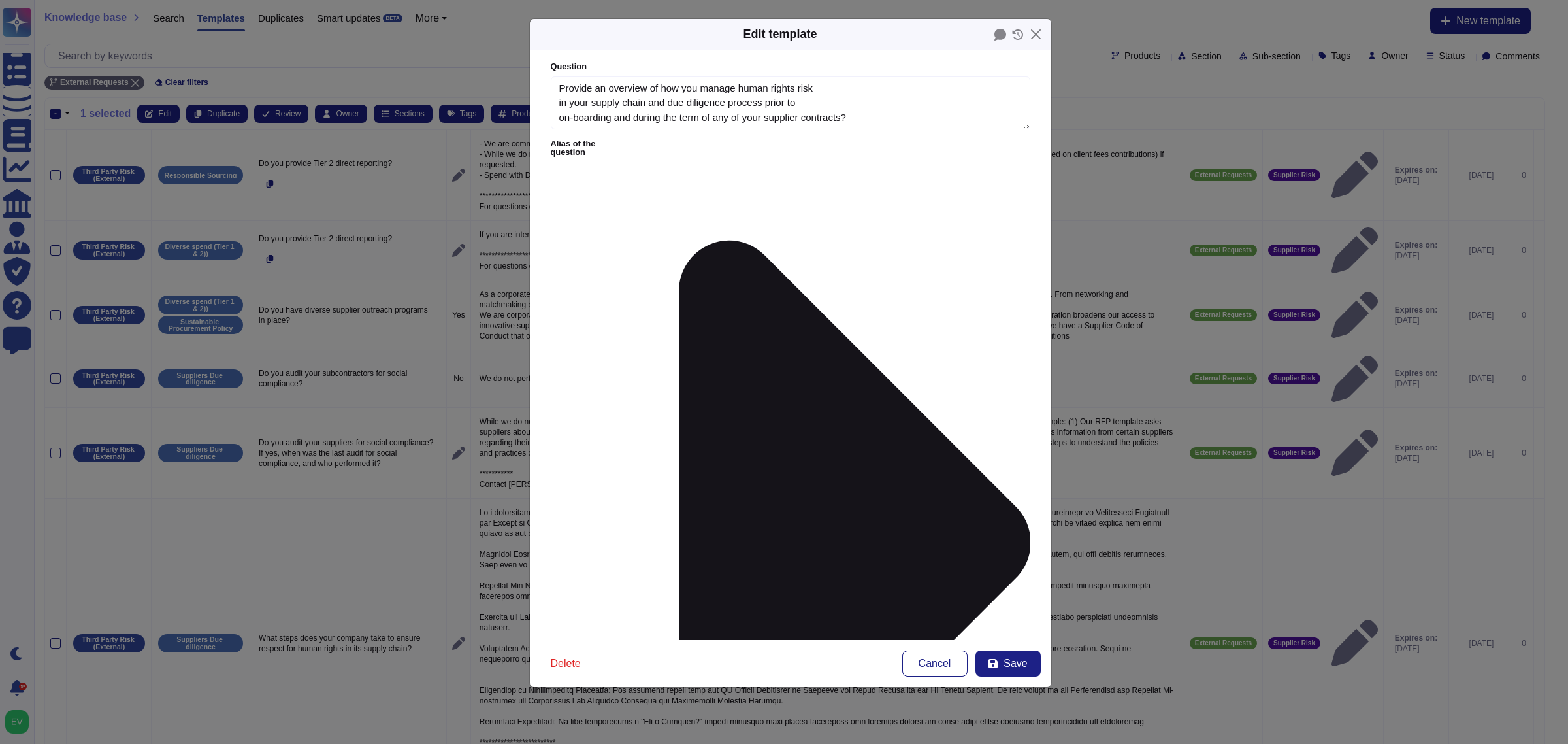
click at [769, 418] on form "**********" at bounding box center [790, 345] width 521 height 590
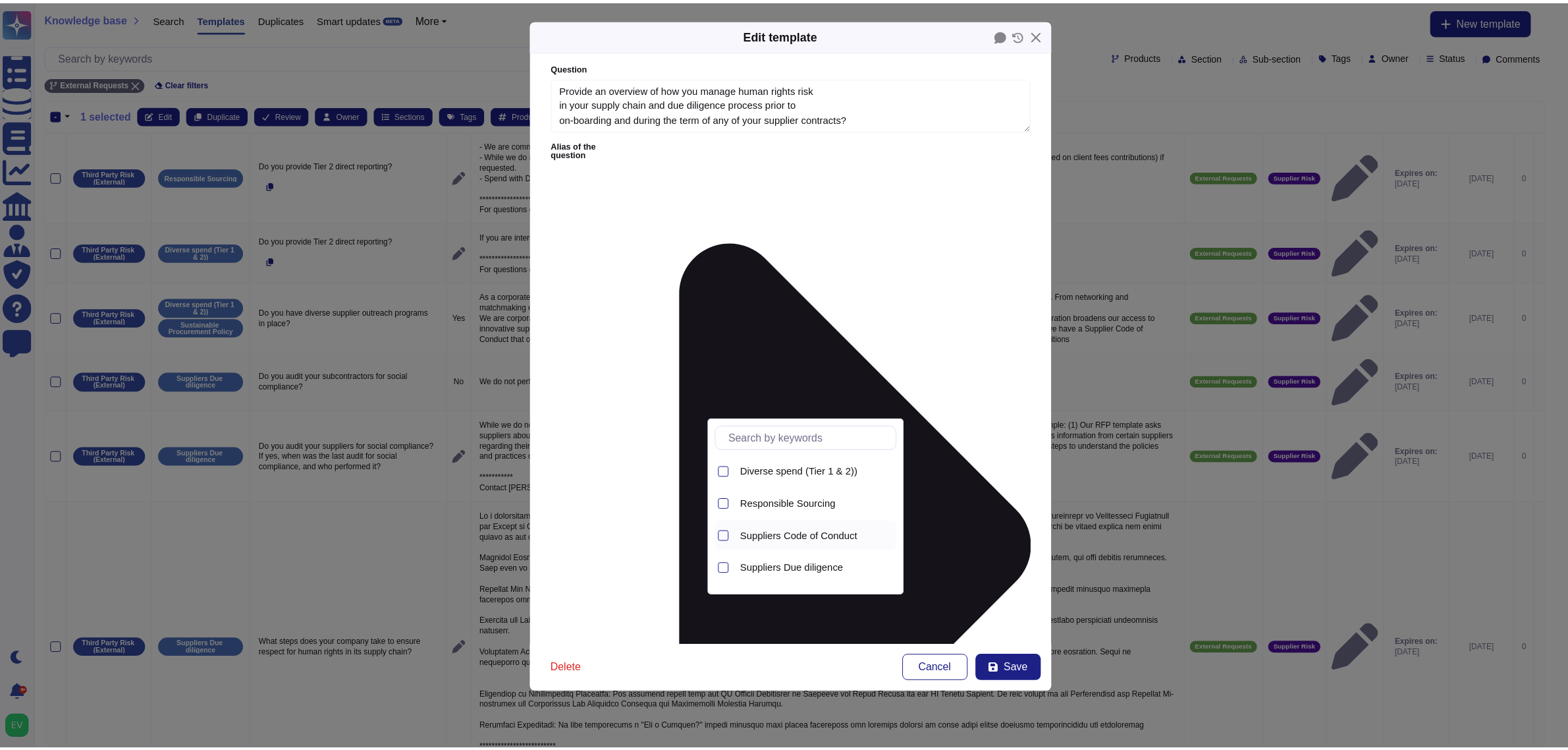
scroll to position [27, 0]
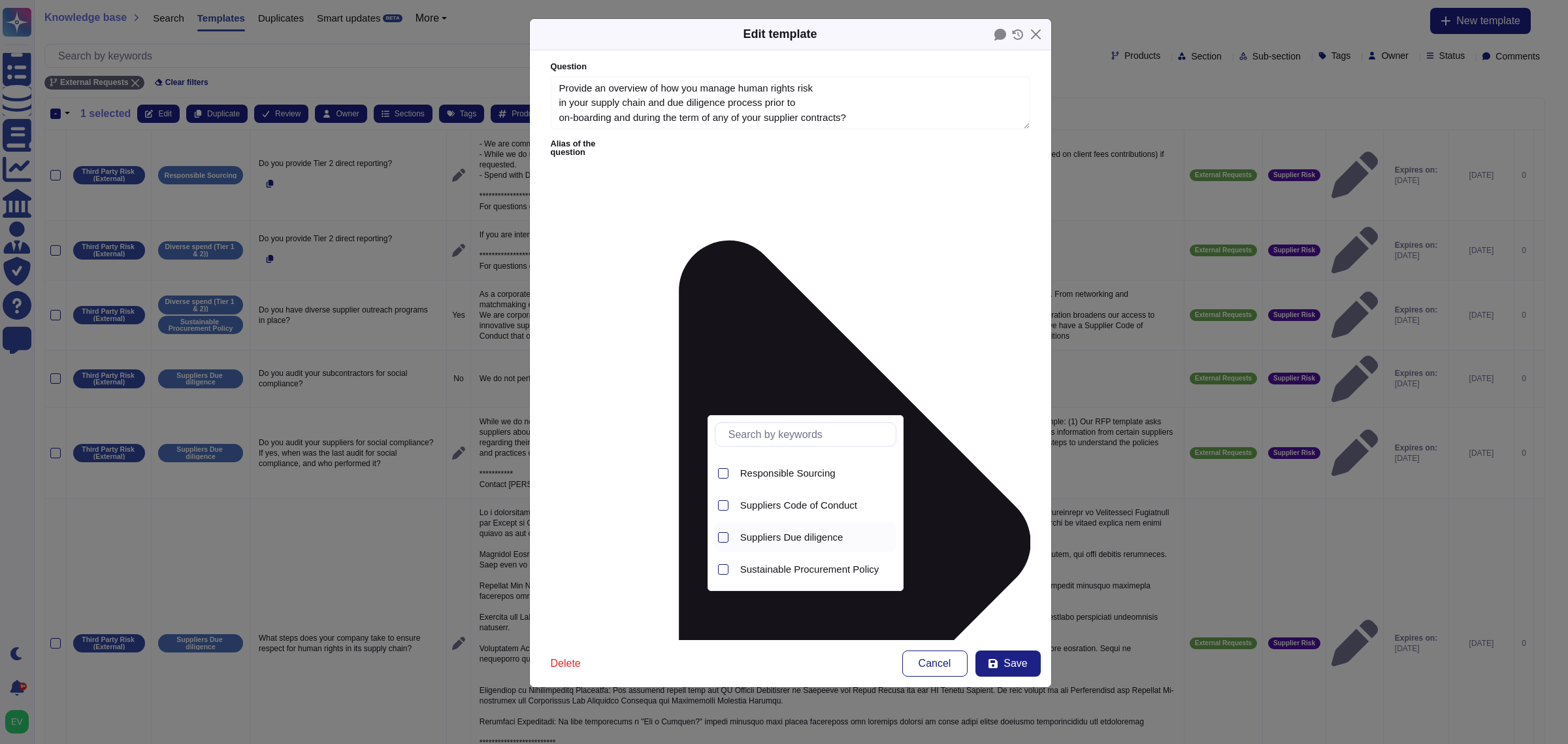
click at [802, 537] on span "Suppliers Due diligence" at bounding box center [791, 537] width 103 height 12
click at [769, 473] on span "Responsible Sourcing" at bounding box center [788, 473] width 95 height 12
click at [994, 672] on button "Save" at bounding box center [1007, 663] width 65 height 26
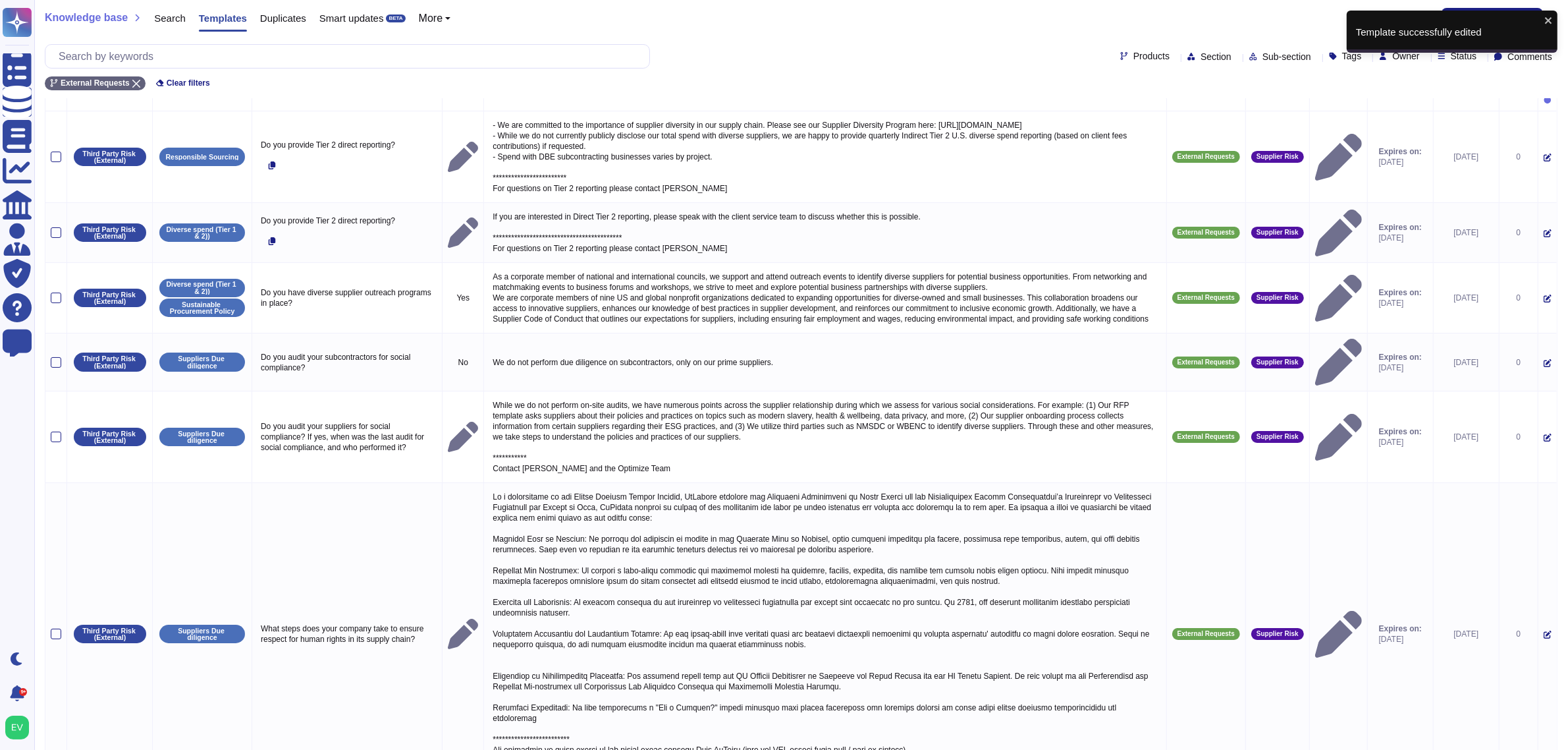
scroll to position [370, 0]
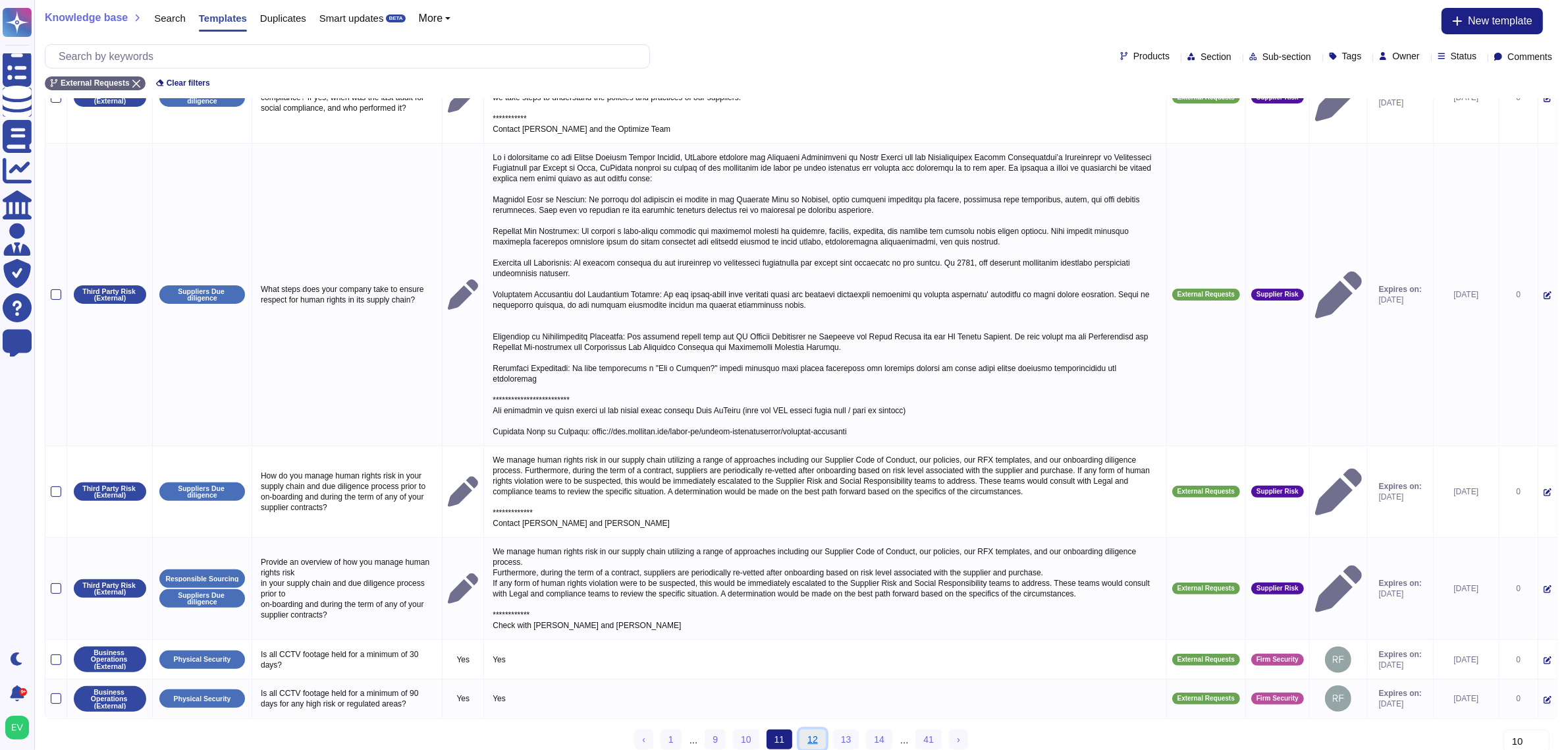
click at [811, 732] on link "12" at bounding box center [812, 739] width 26 height 20
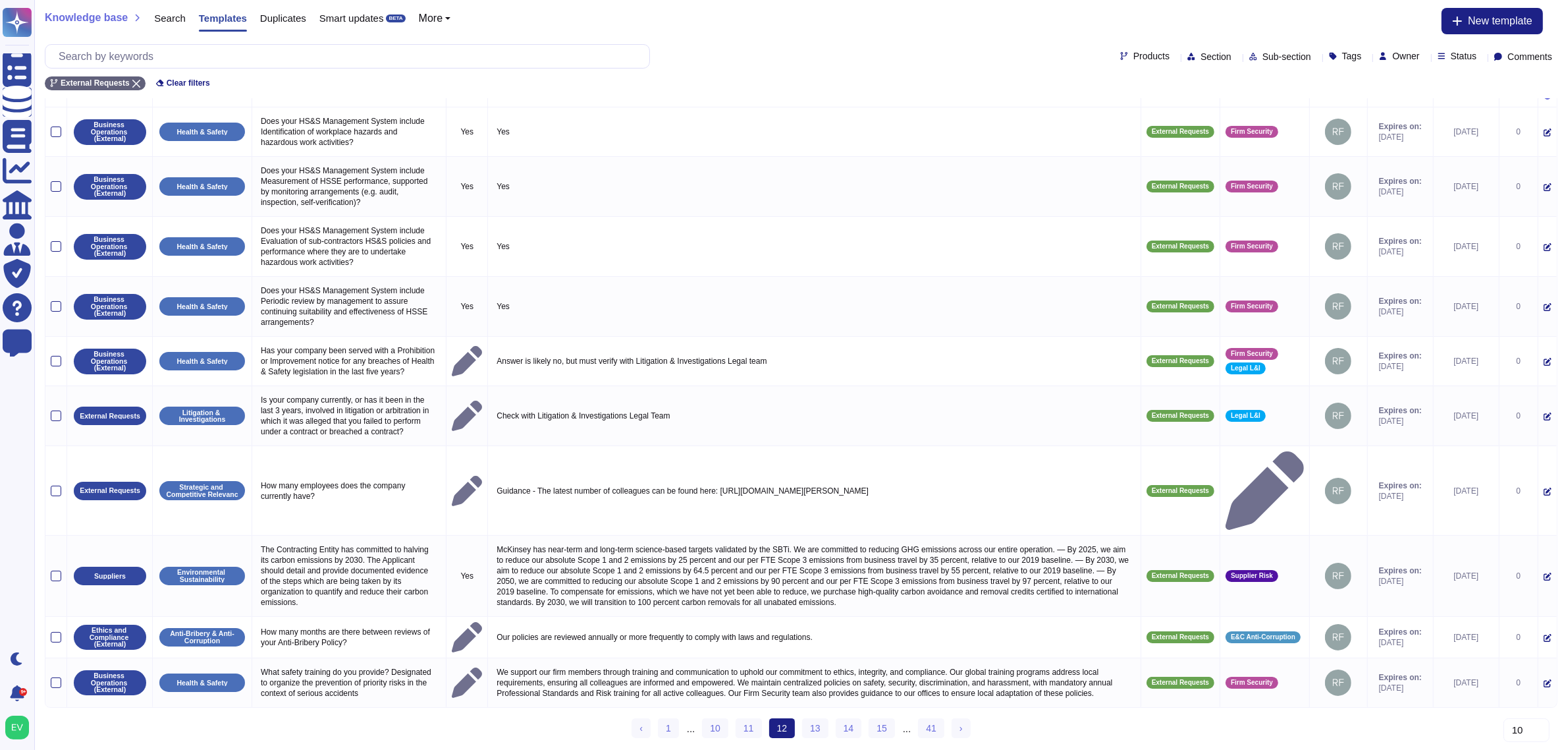
scroll to position [0, 0]
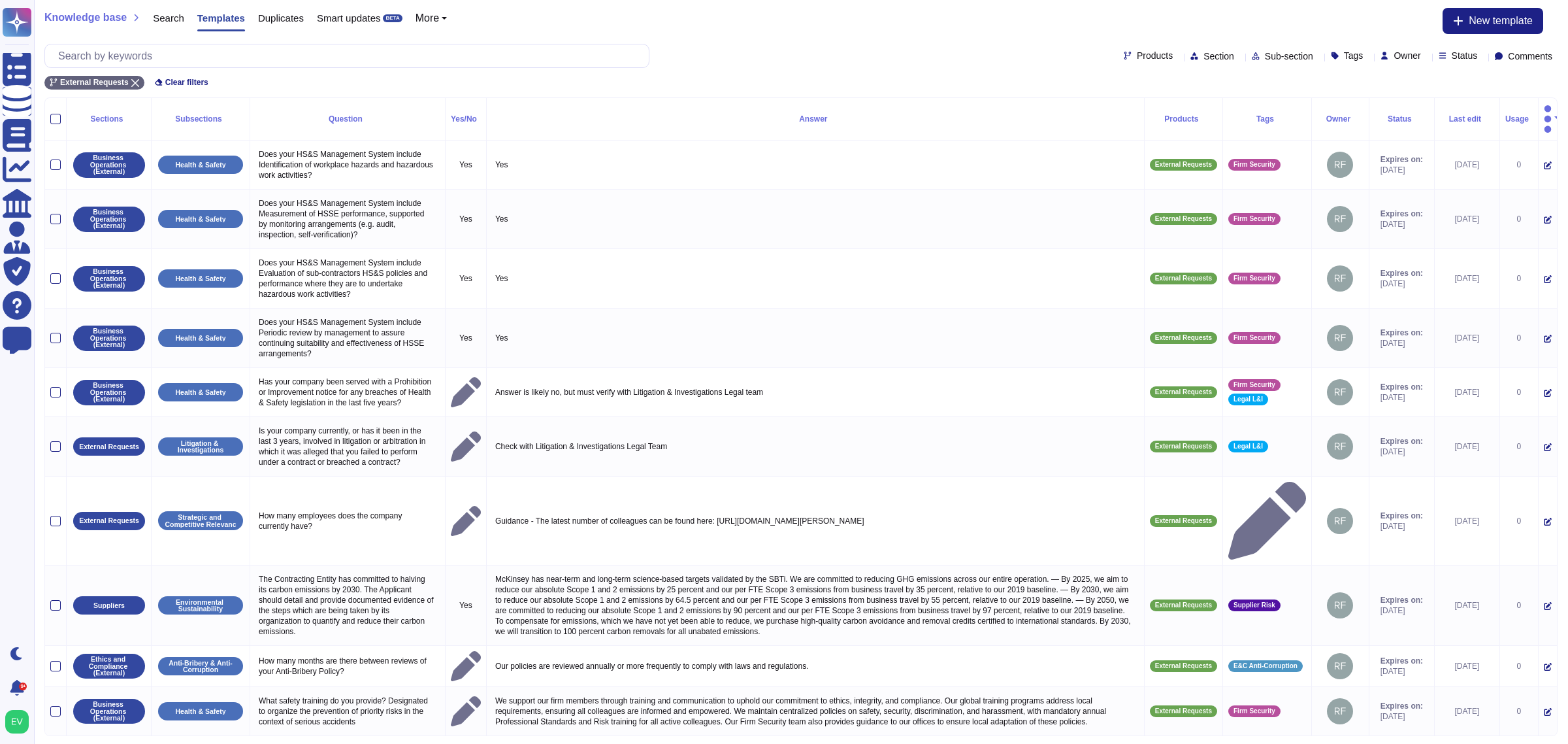
click at [805, 743] on link "13" at bounding box center [814, 757] width 26 height 20
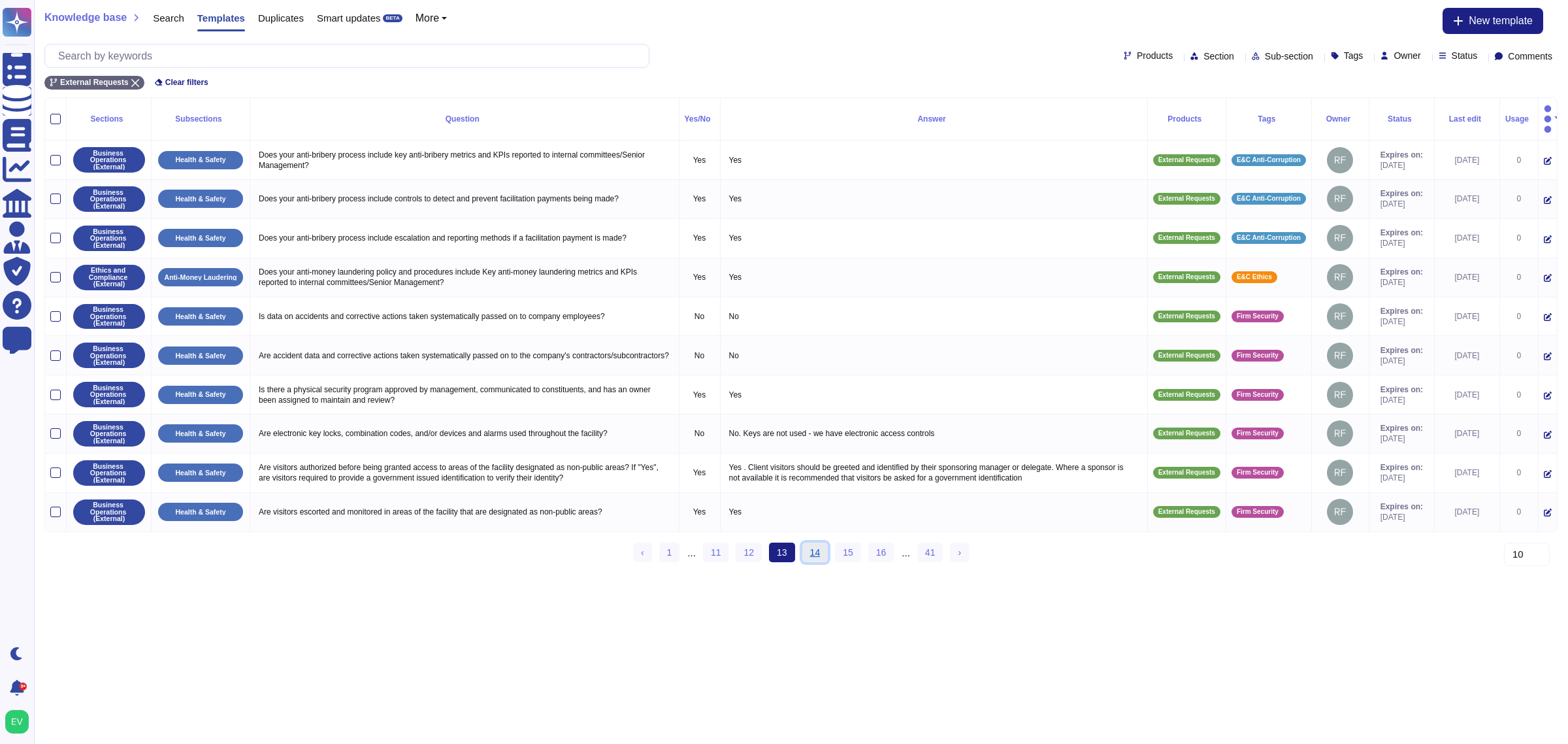
click at [816, 547] on link "14" at bounding box center [814, 553] width 26 height 20
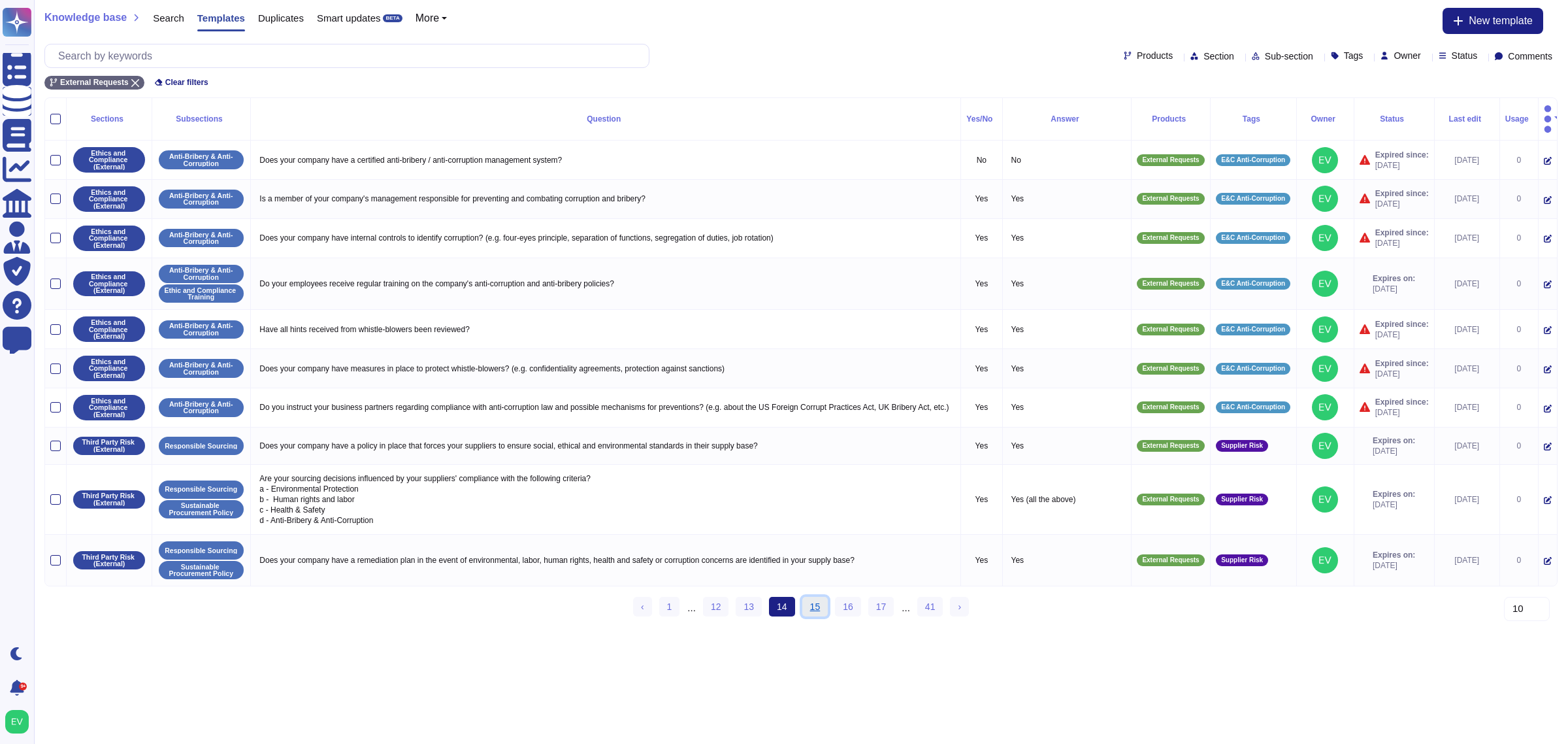
click at [819, 602] on link "15" at bounding box center [814, 607] width 26 height 20
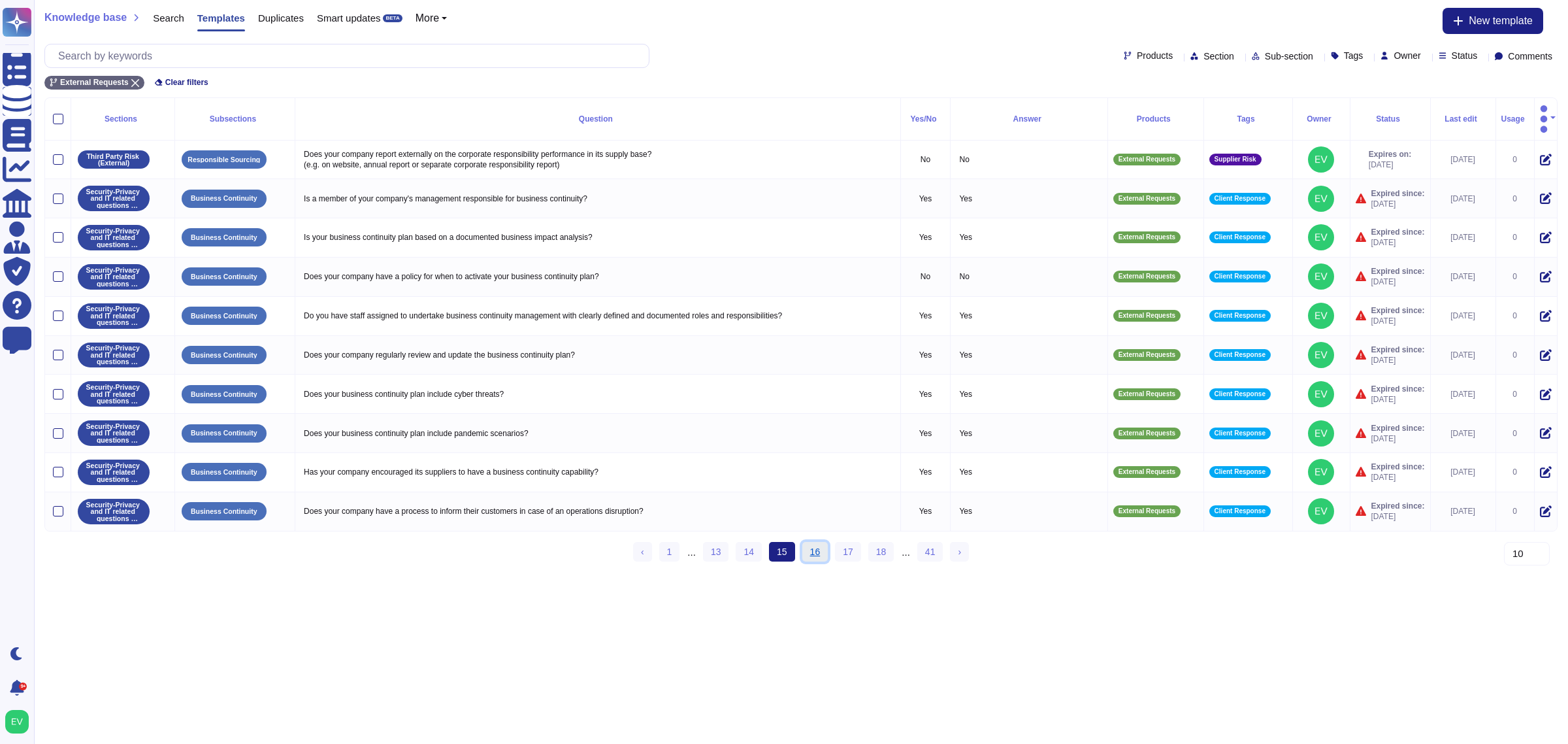
click at [814, 549] on link "16" at bounding box center [814, 552] width 26 height 20
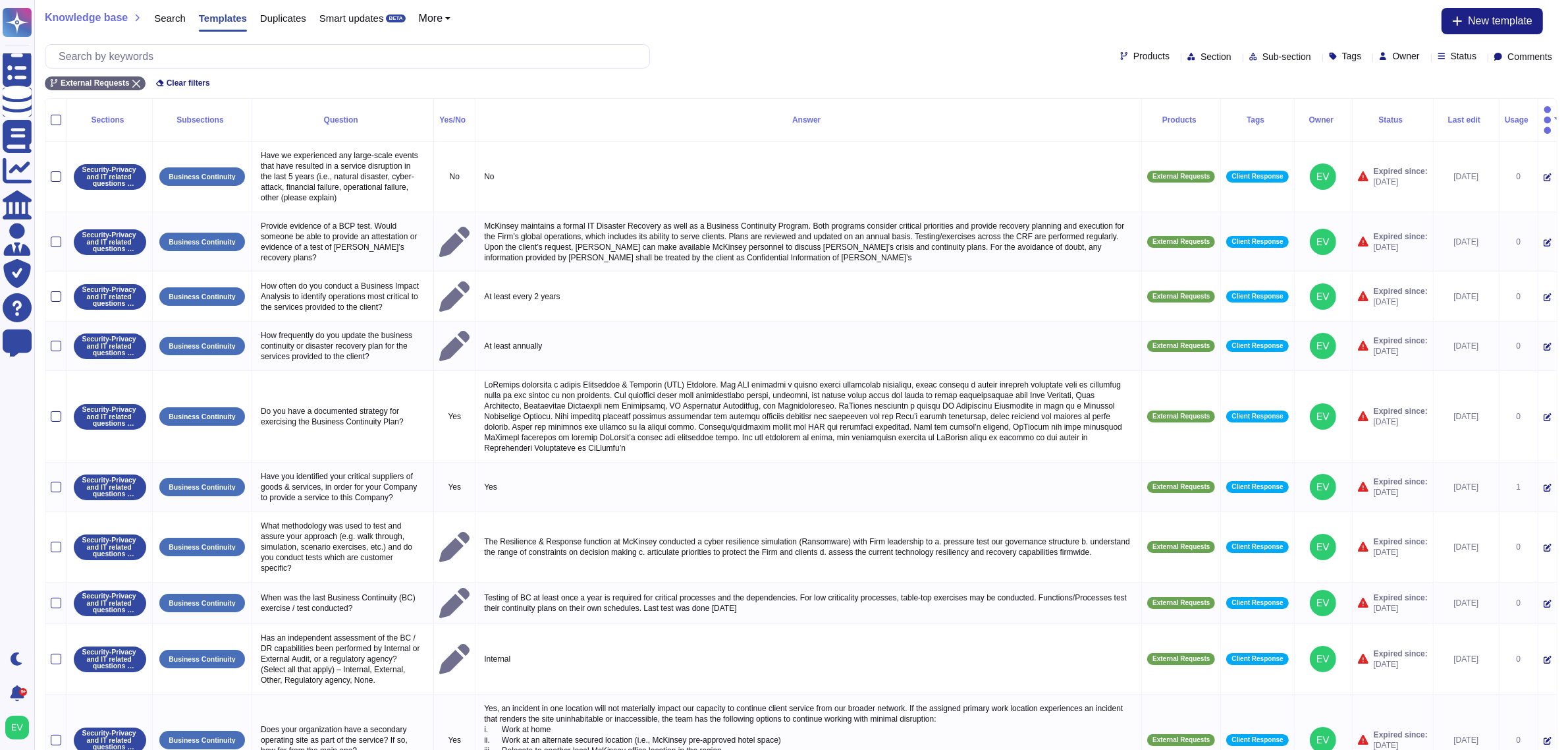
scroll to position [94, 0]
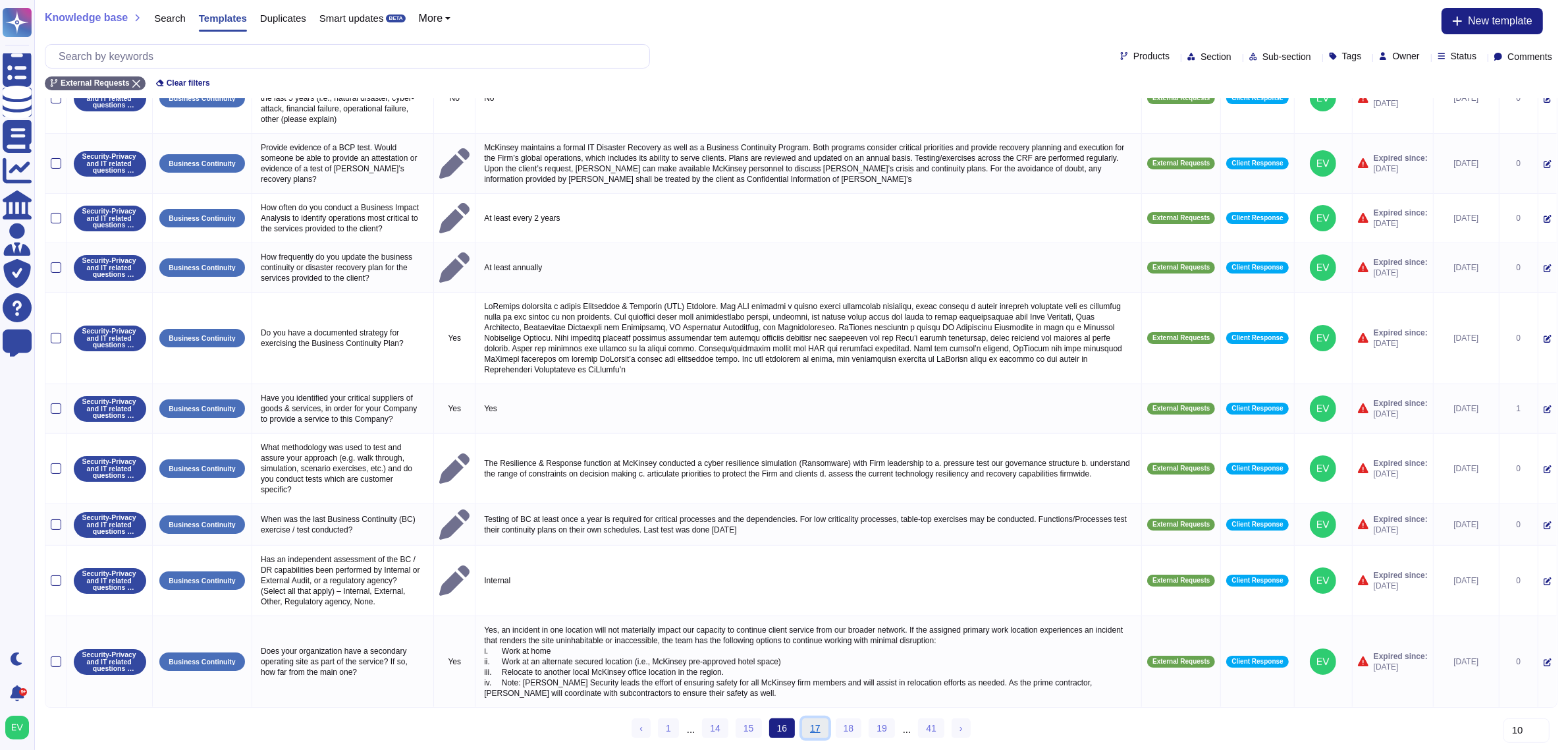
click at [816, 728] on link "17" at bounding box center [815, 728] width 26 height 20
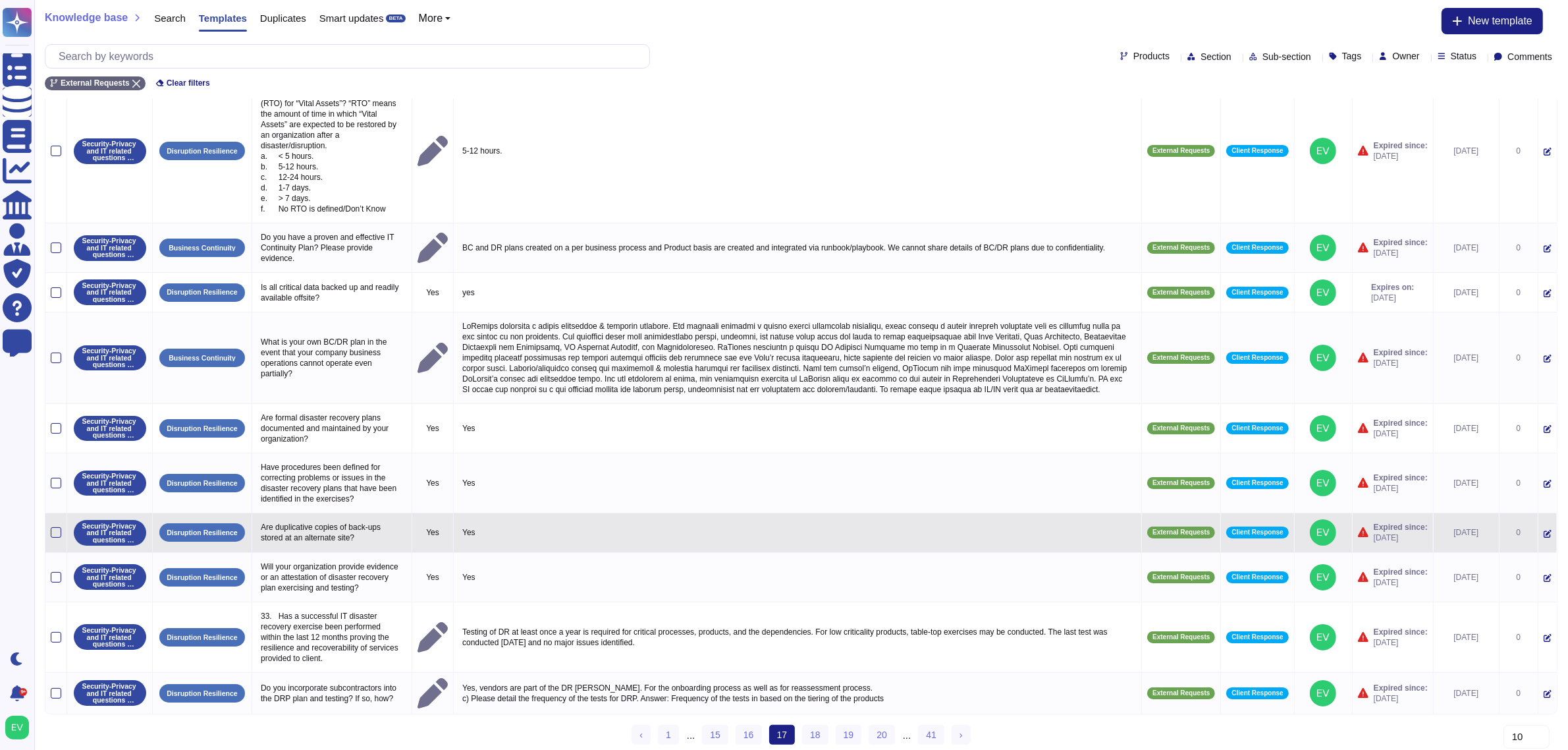
scroll to position [64, 0]
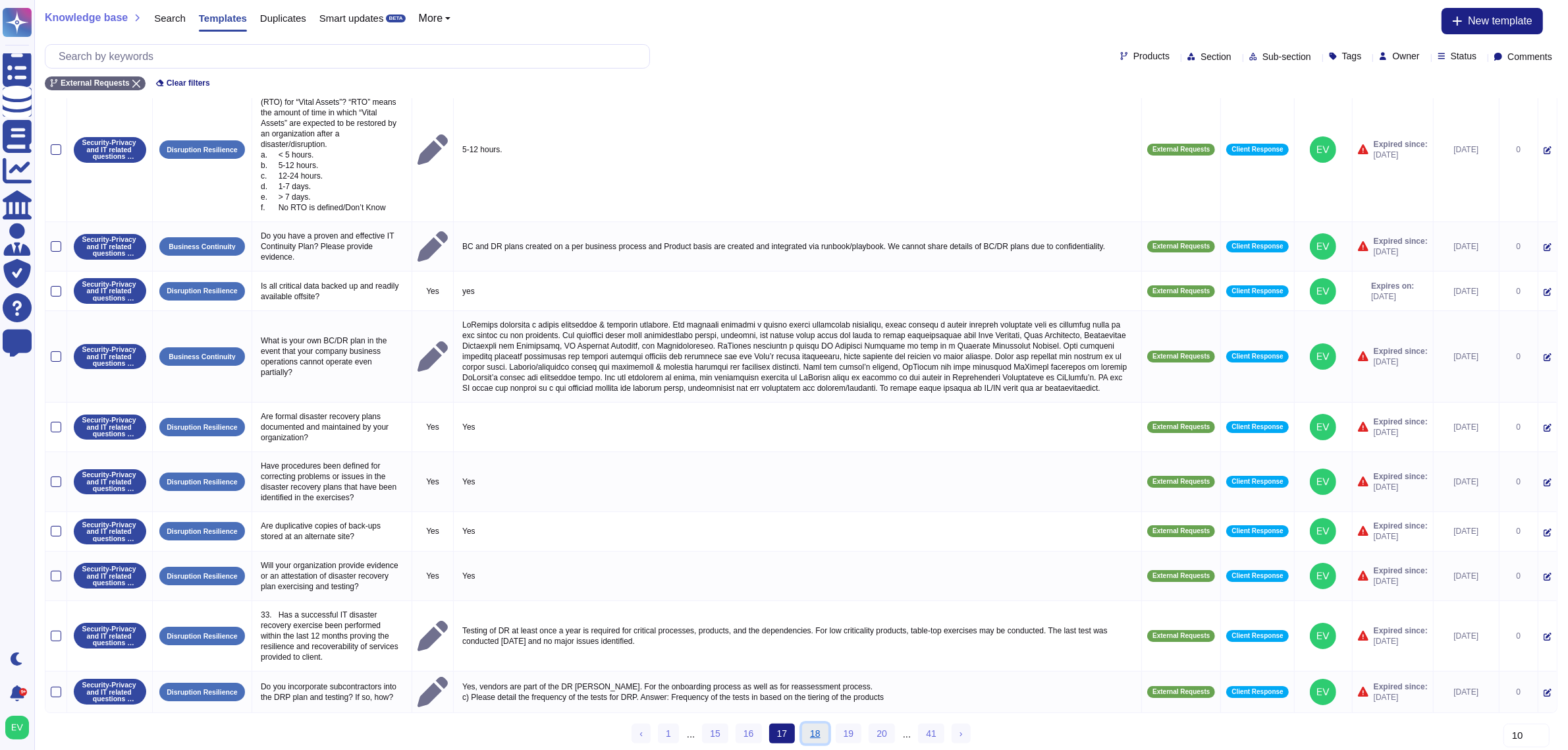
click at [808, 736] on link "18" at bounding box center [815, 734] width 26 height 20
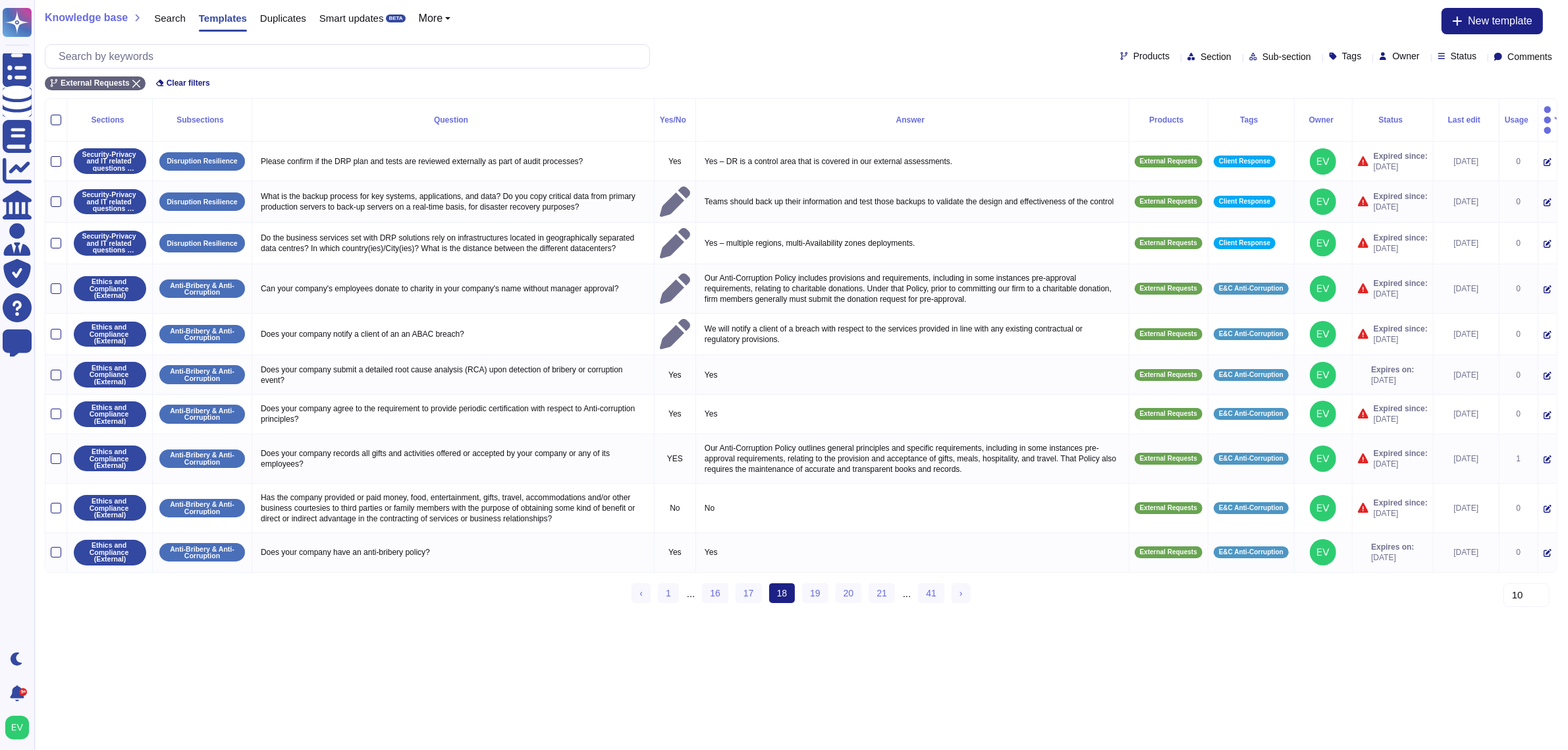
scroll to position [0, 0]
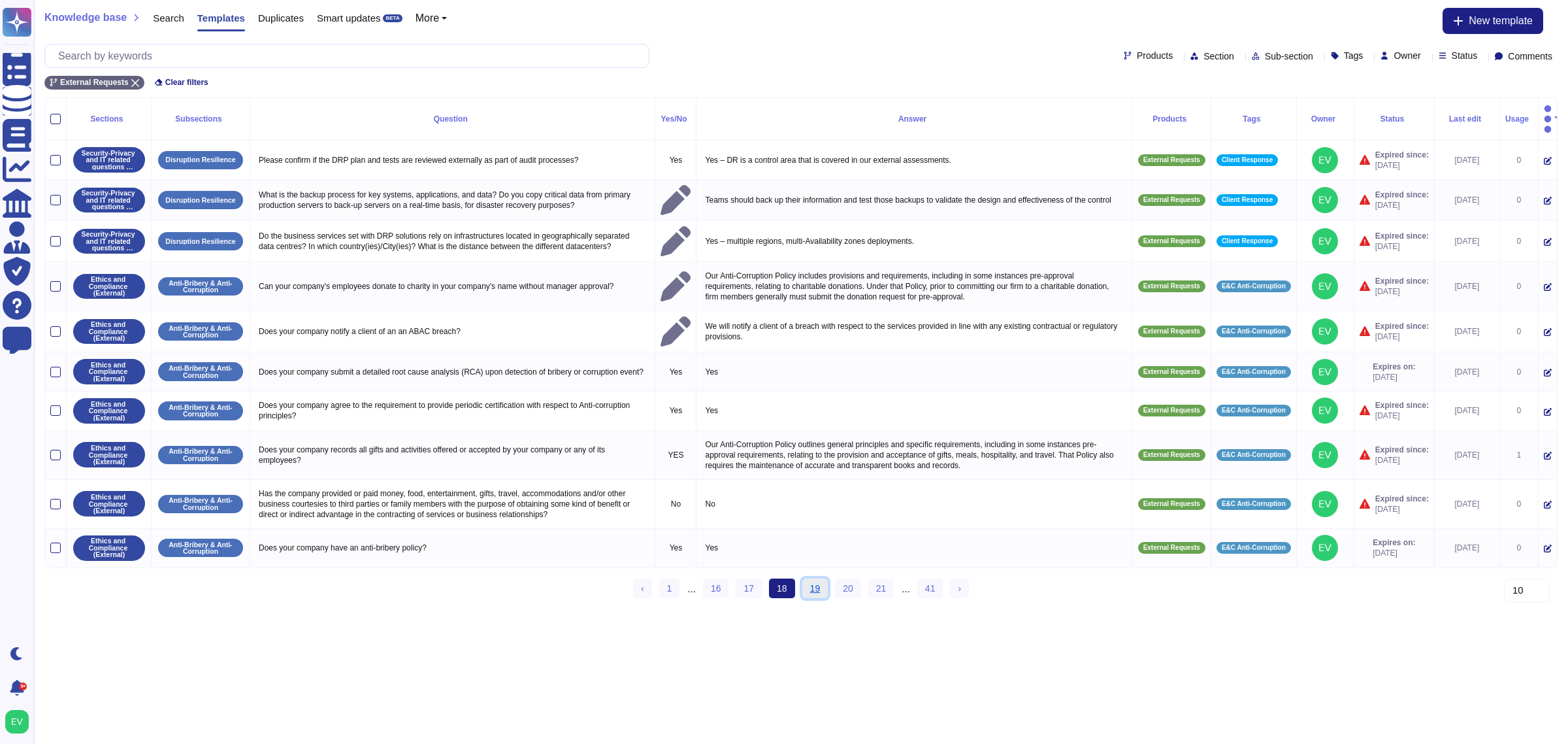
click at [815, 579] on link "19" at bounding box center [814, 589] width 26 height 20
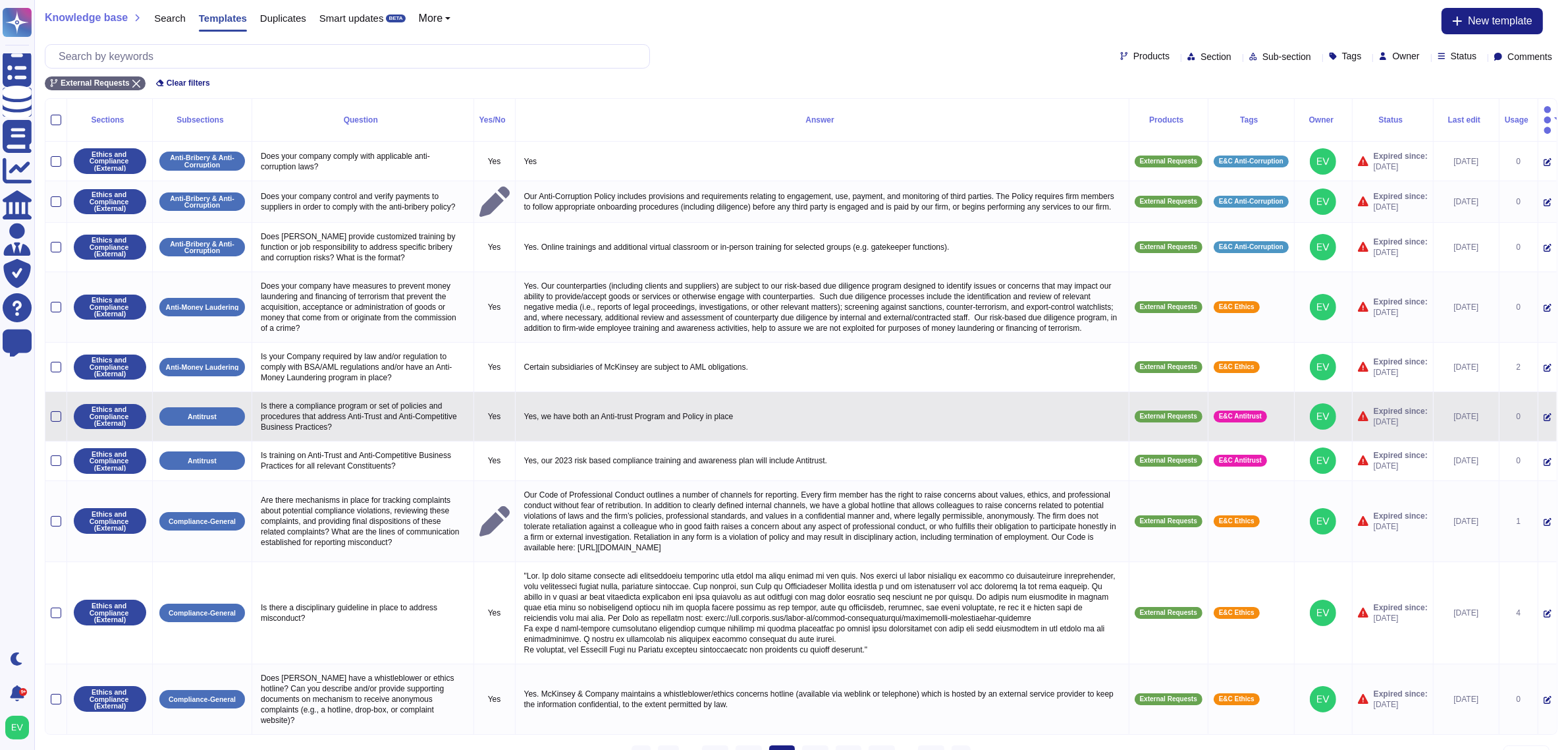
scroll to position [32, 0]
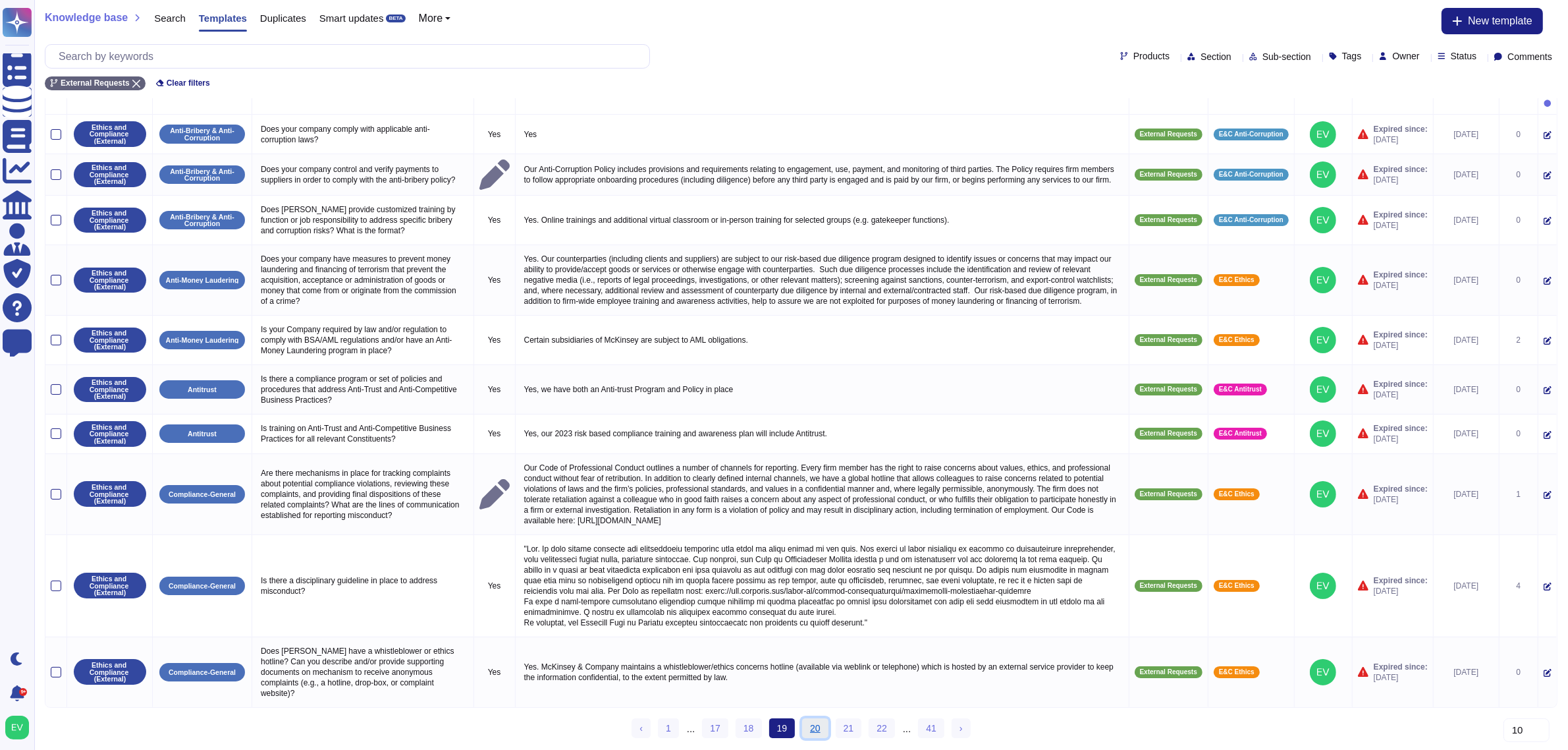
click at [812, 733] on link "20" at bounding box center [815, 728] width 26 height 20
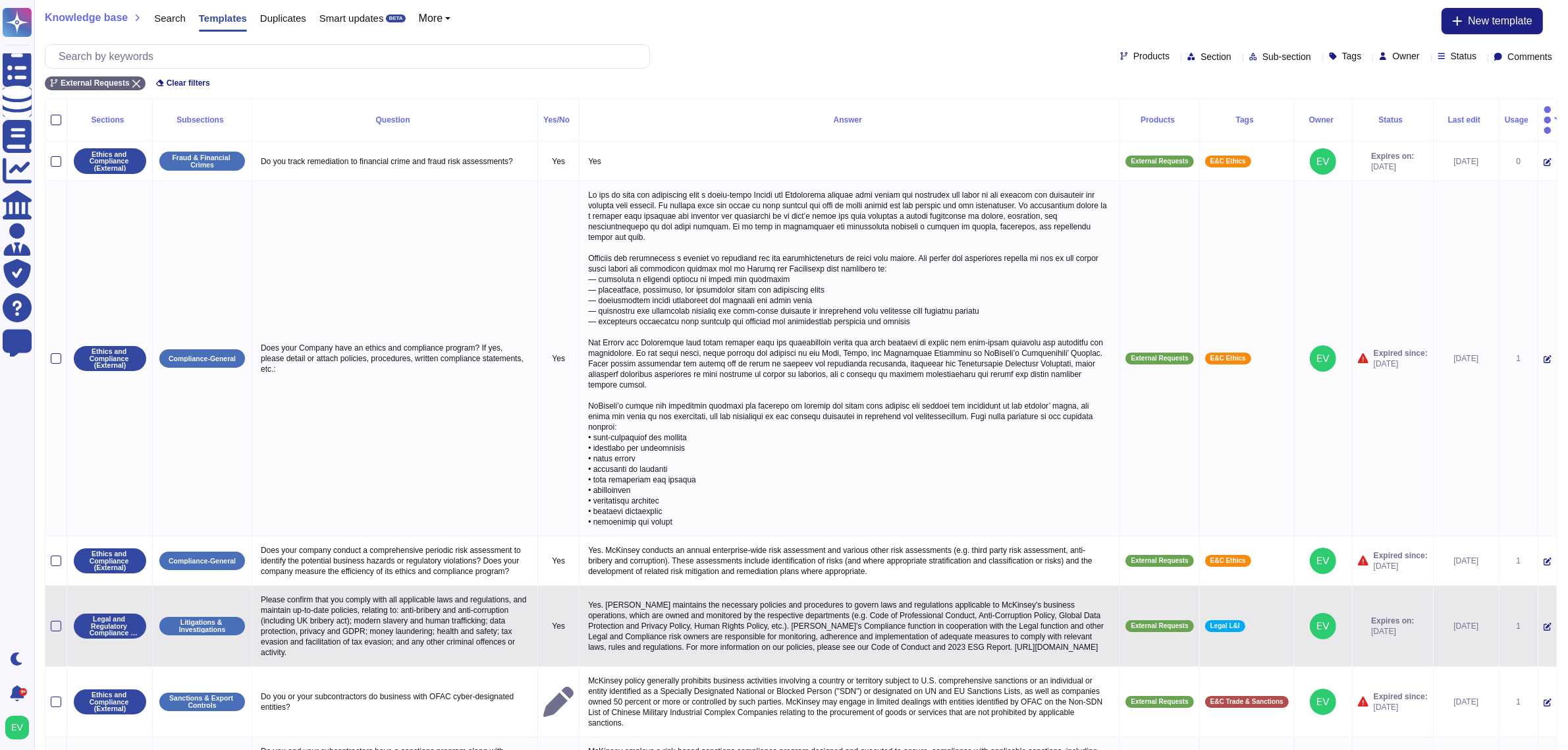
scroll to position [265, 0]
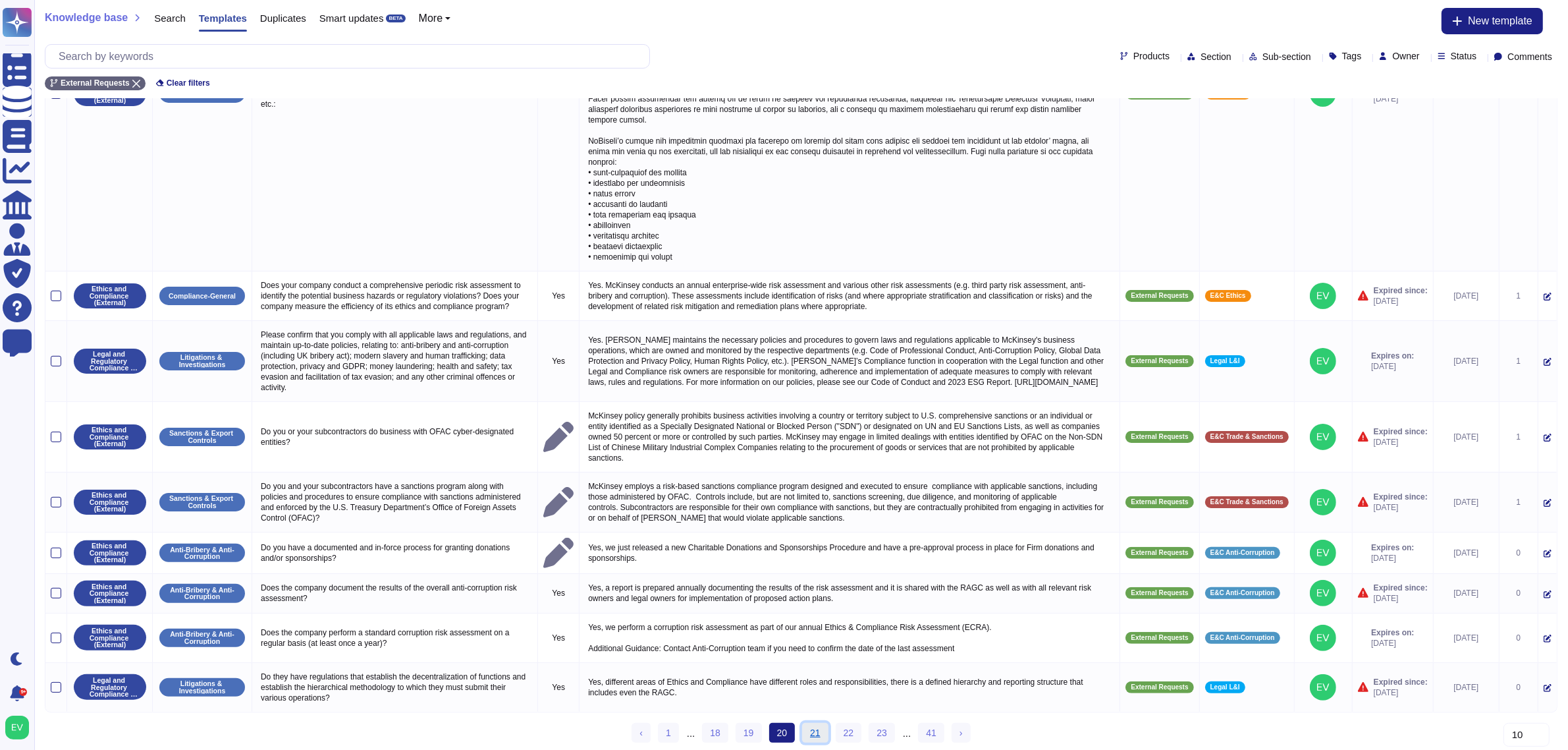
click at [808, 730] on link "21" at bounding box center [815, 733] width 26 height 20
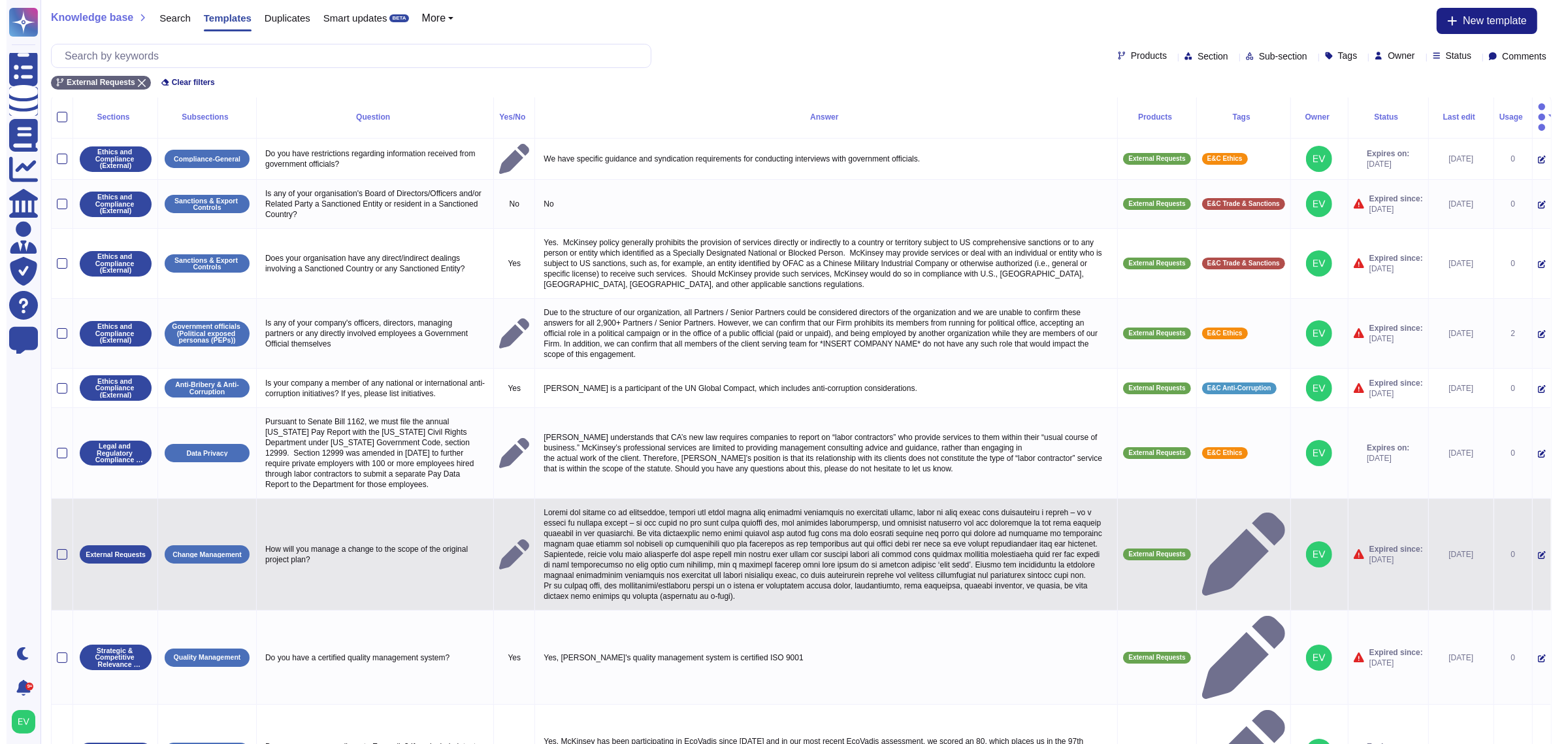
scroll to position [0, 0]
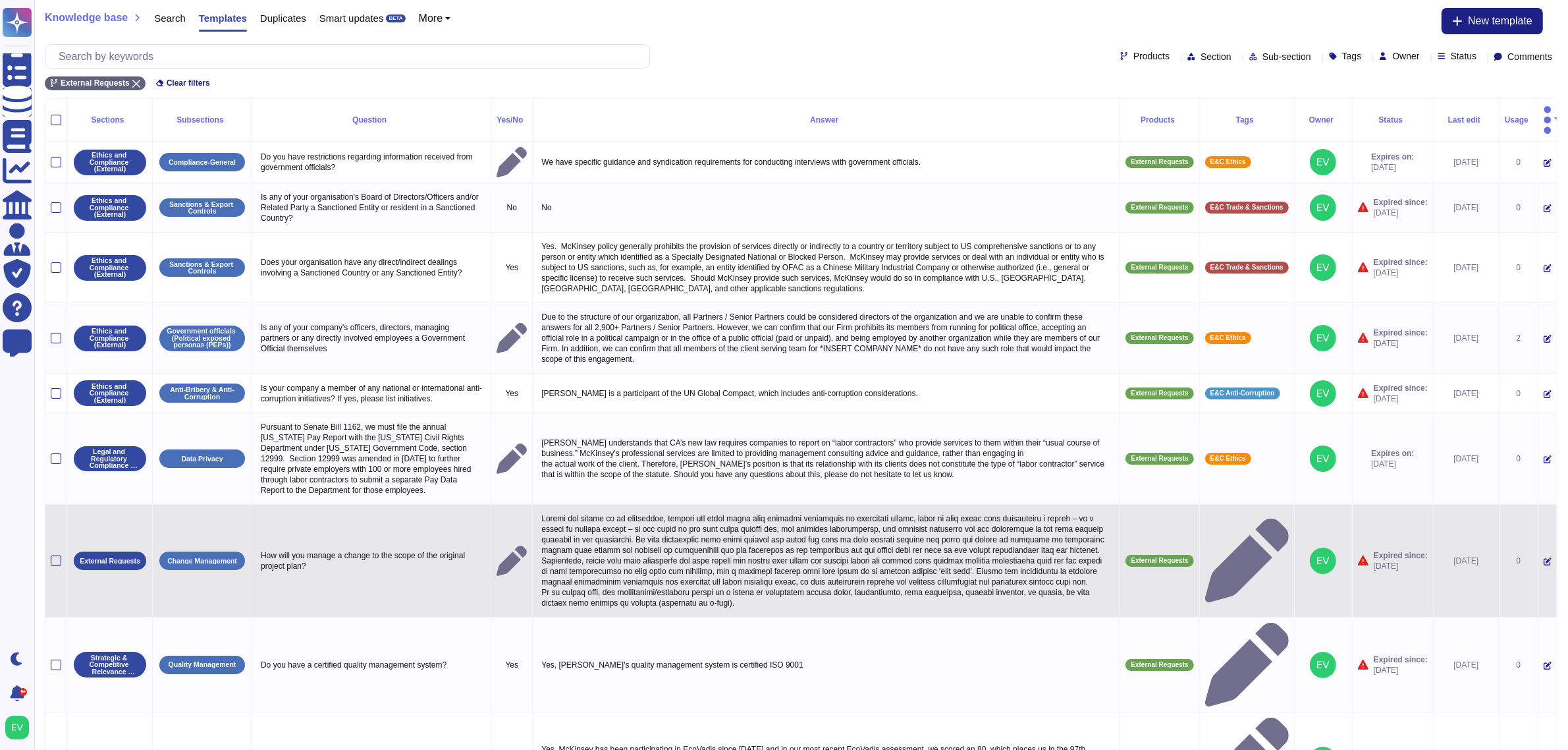
click at [56, 555] on div at bounding box center [56, 561] width 11 height 11
click at [0, 0] on input "checkbox" at bounding box center [0, 0] width 0 height 0
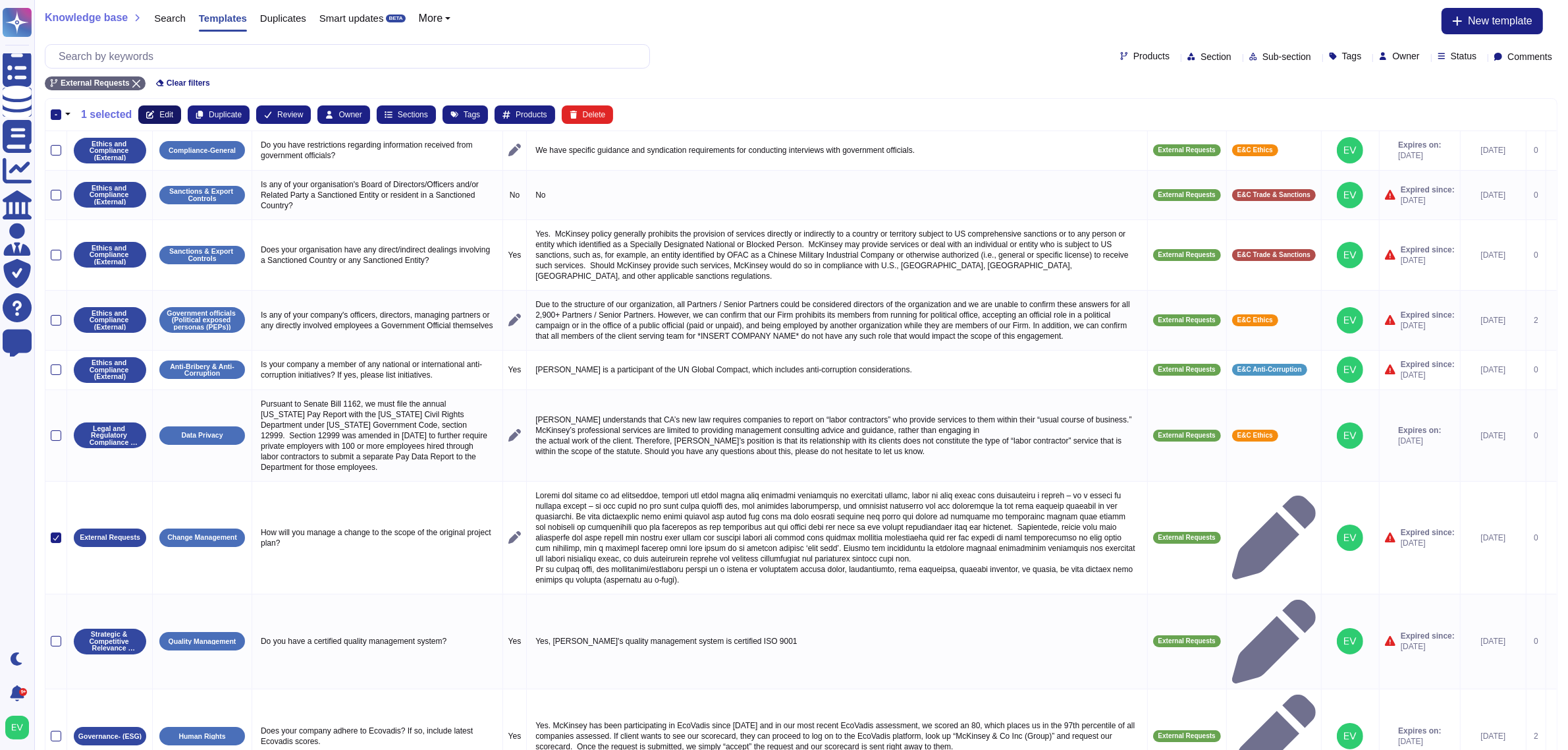
click at [149, 123] on button "Edit" at bounding box center [159, 115] width 43 height 18
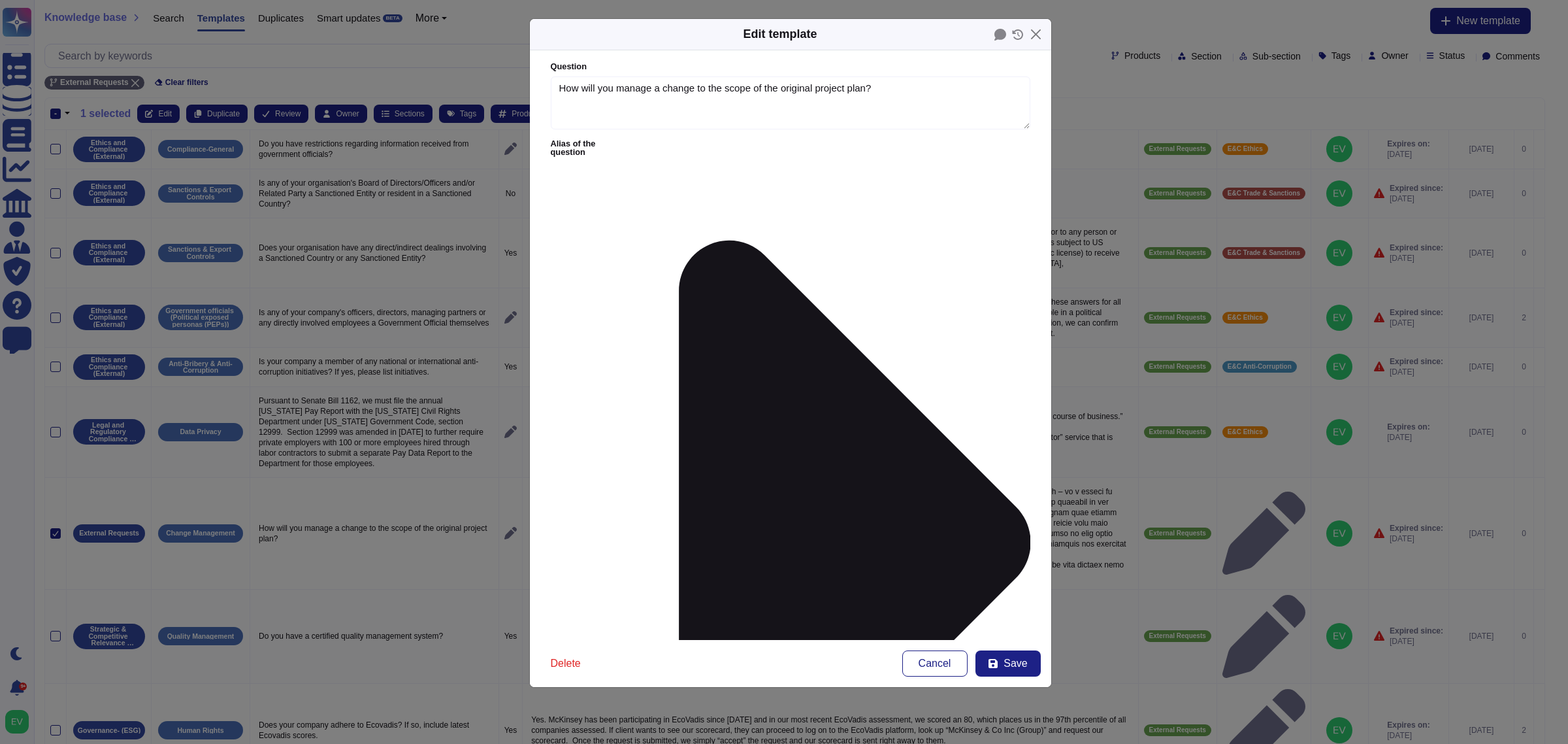
type textarea "How will you manage a change to the scope of the original project plan?"
type textarea "Loremi dol sitame co ad elitseddoe, tempori utl etdol magna aliq enimadmi venia…"
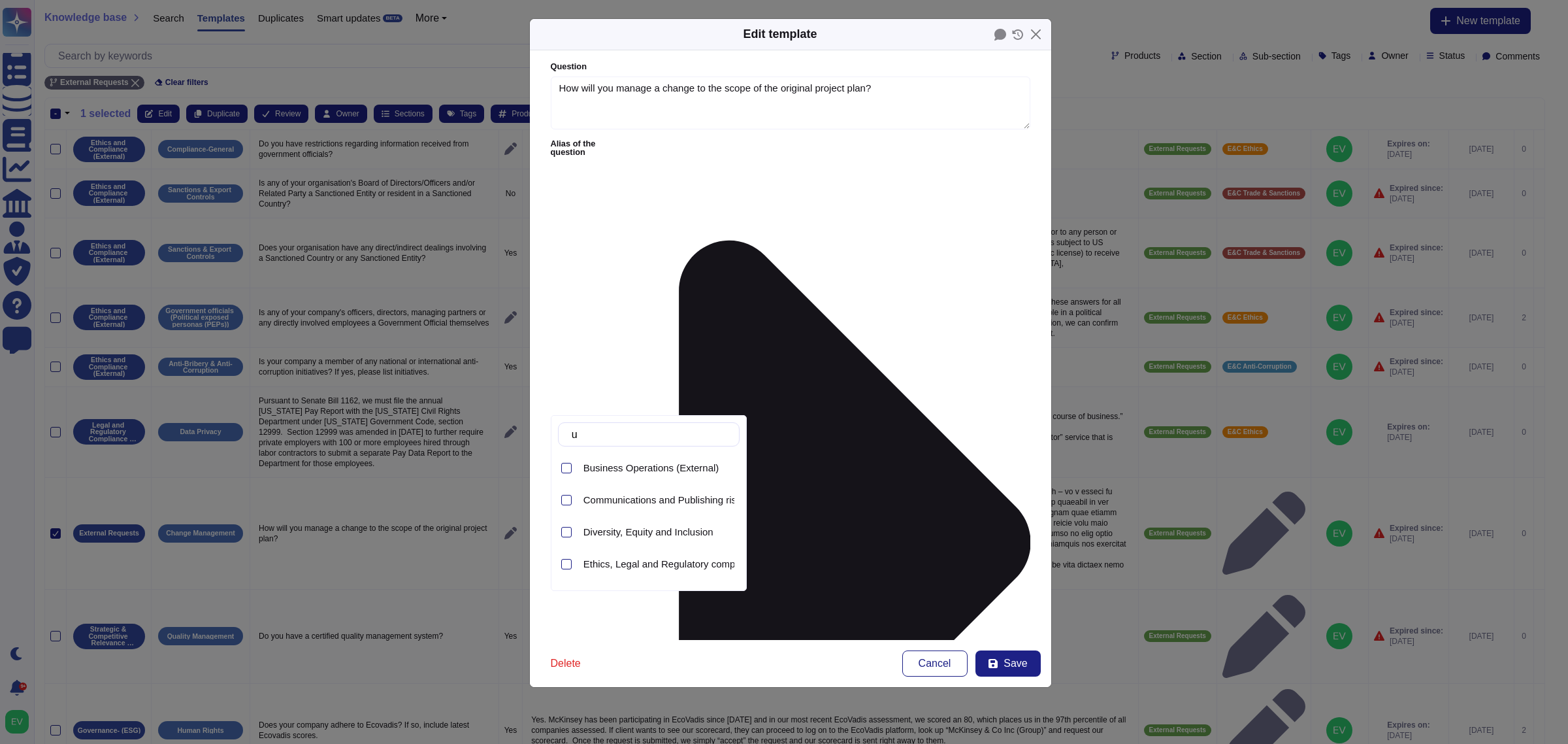
type input "u"
type input "v"
click at [650, 476] on div "Business Operations (External)" at bounding box center [659, 468] width 161 height 30
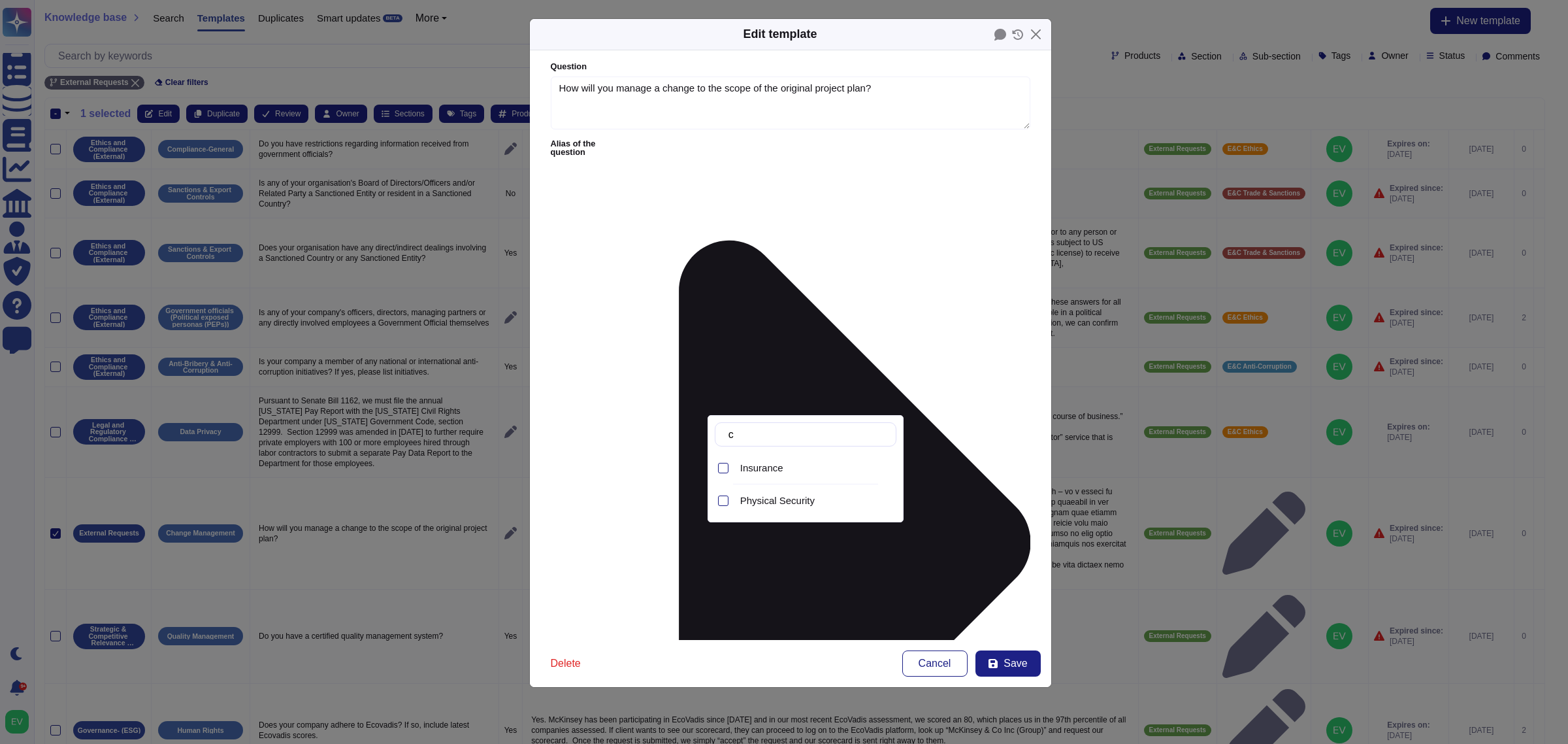
type input "c"
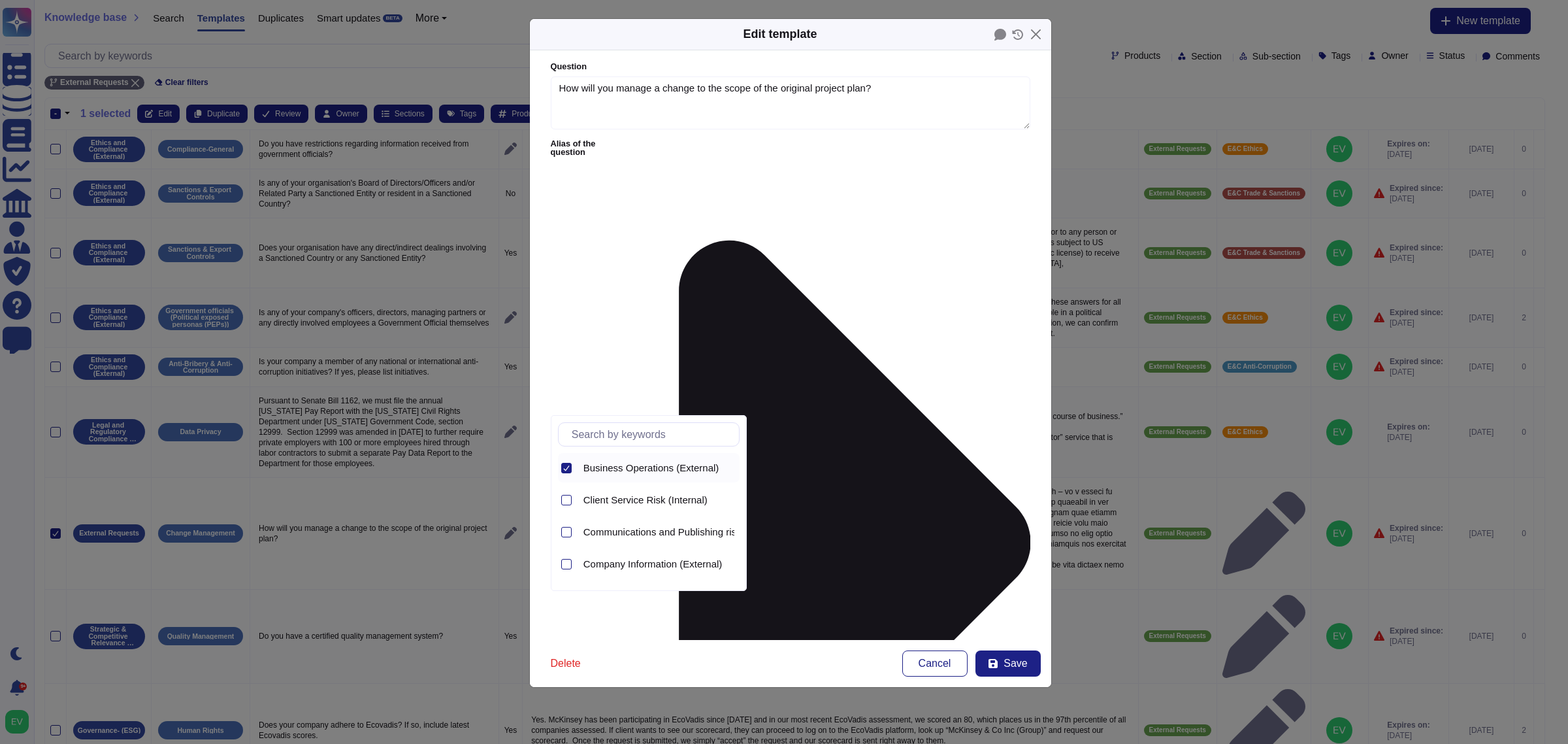
click at [563, 465] on icon at bounding box center [566, 468] width 6 height 6
type input "v"
type input "b"
type input "s"
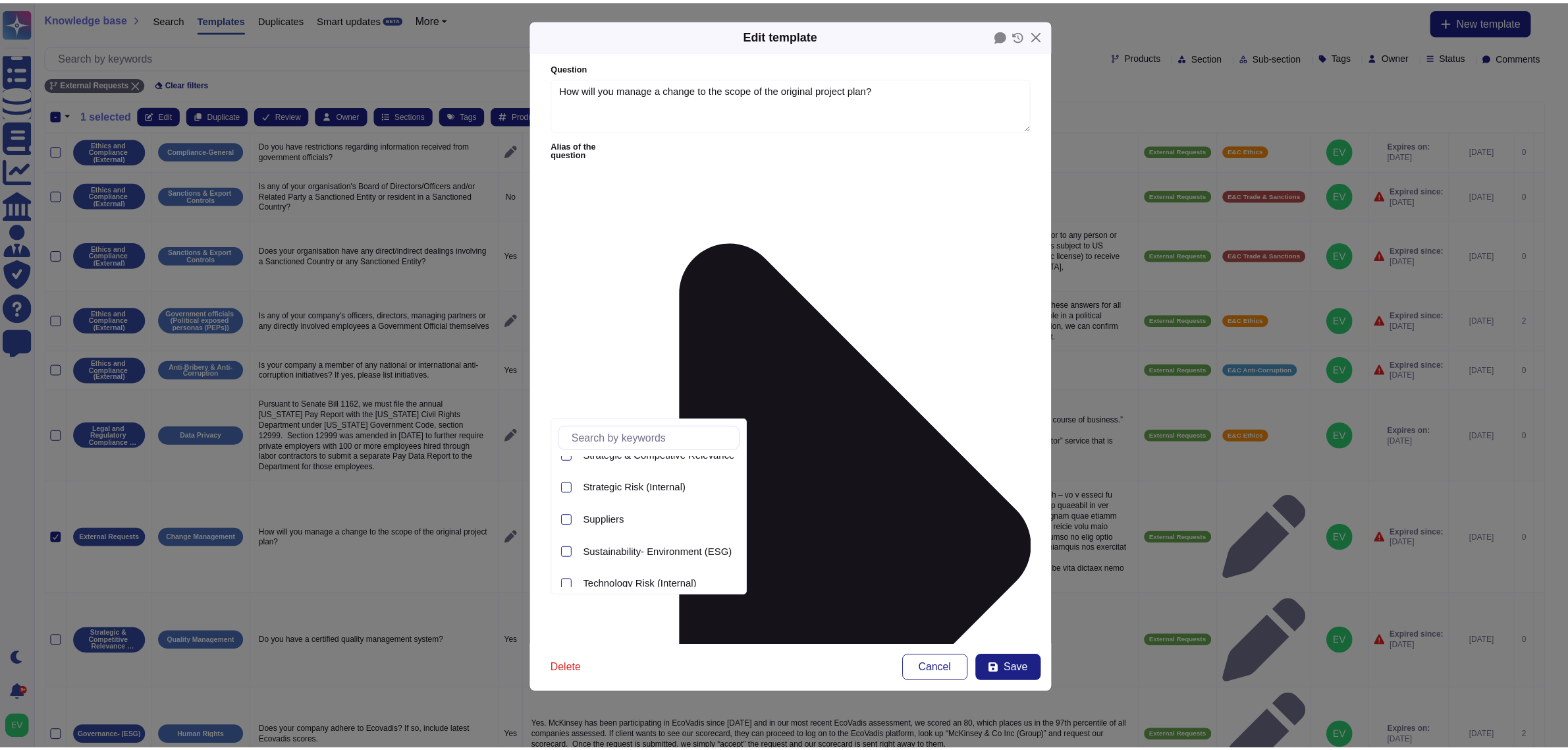
scroll to position [748, 0]
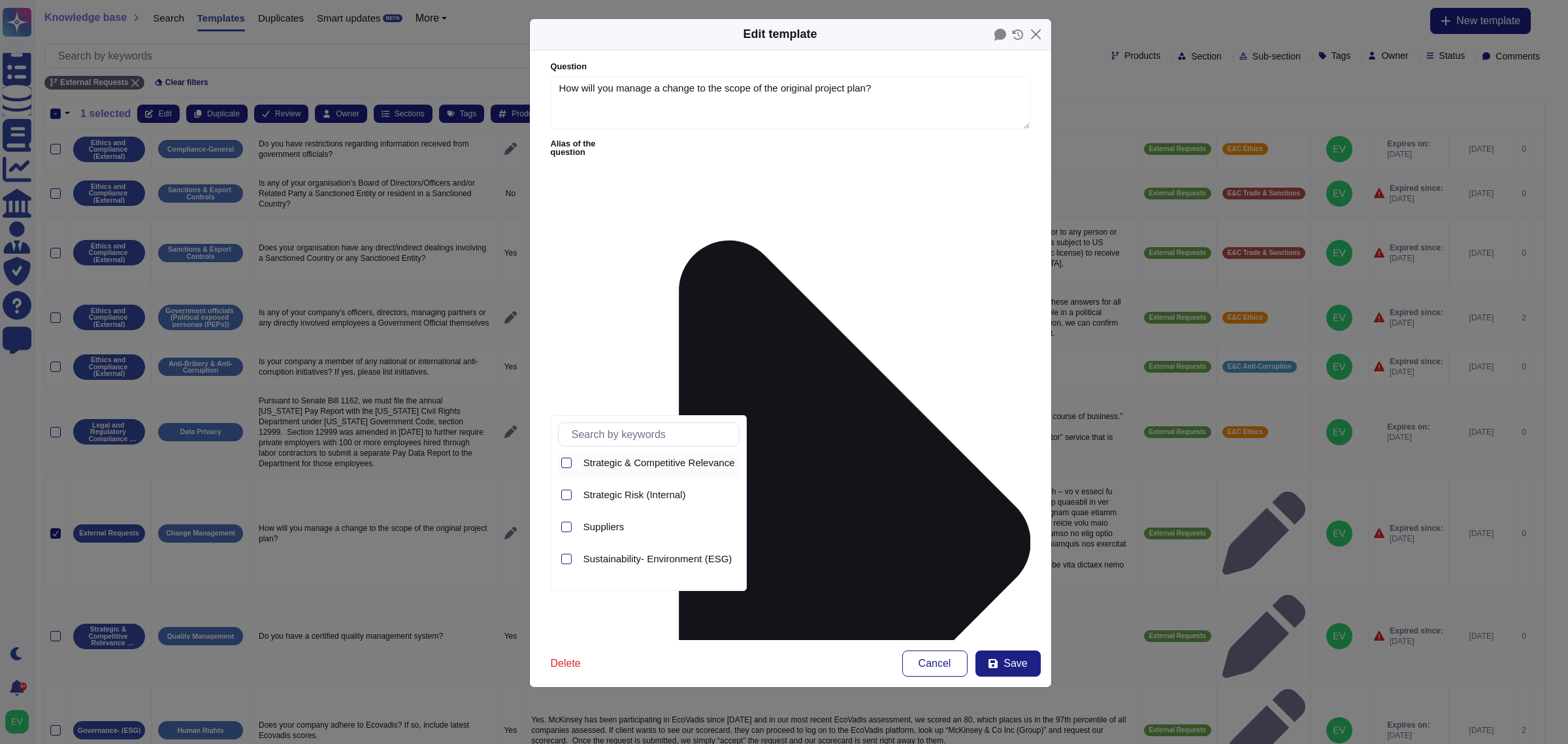
click at [642, 469] on div "Strategic & Competitive Relevance (External)" at bounding box center [659, 462] width 161 height 30
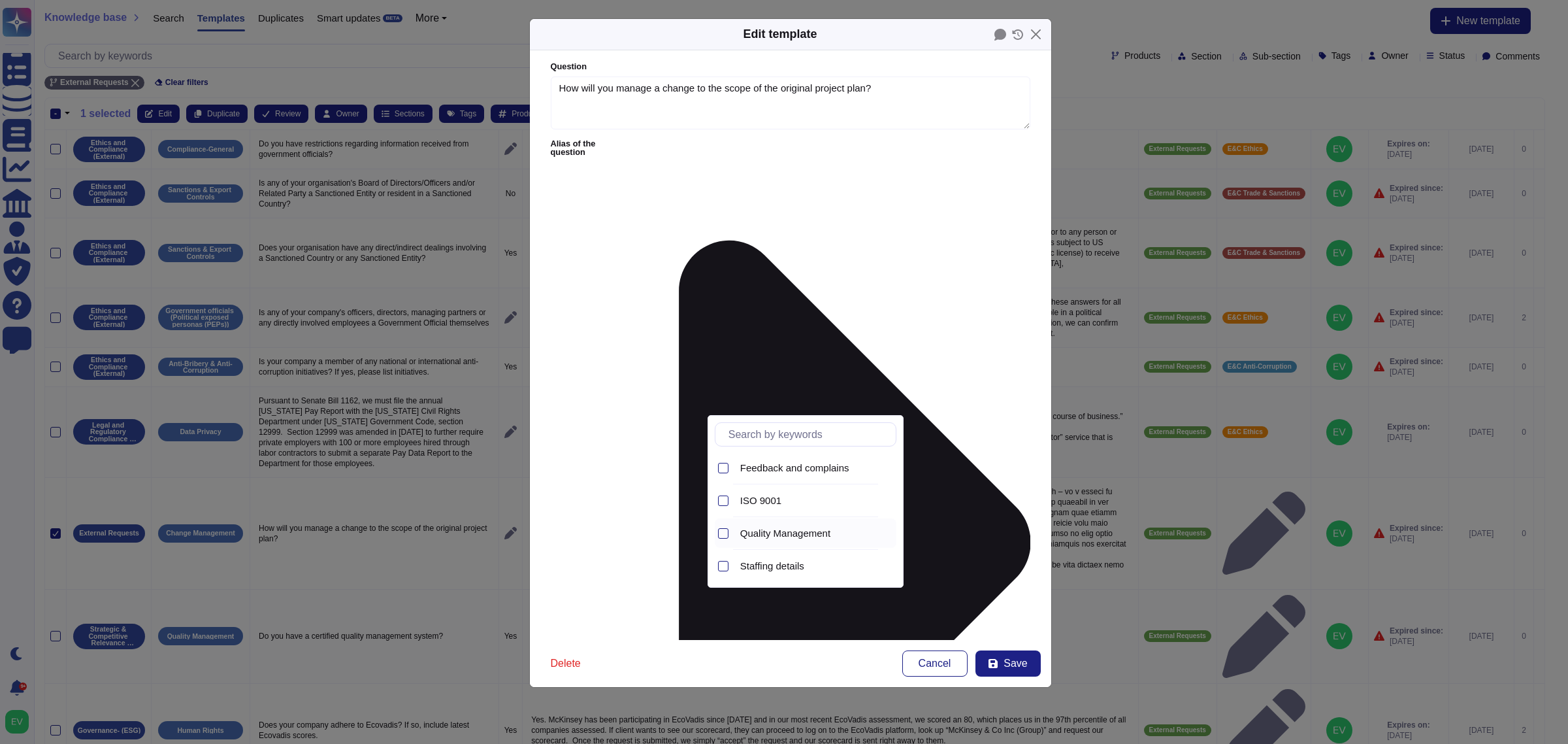
click at [758, 533] on span "Quality Management" at bounding box center [785, 533] width 91 height 12
click at [726, 466] on div at bounding box center [723, 468] width 11 height 11
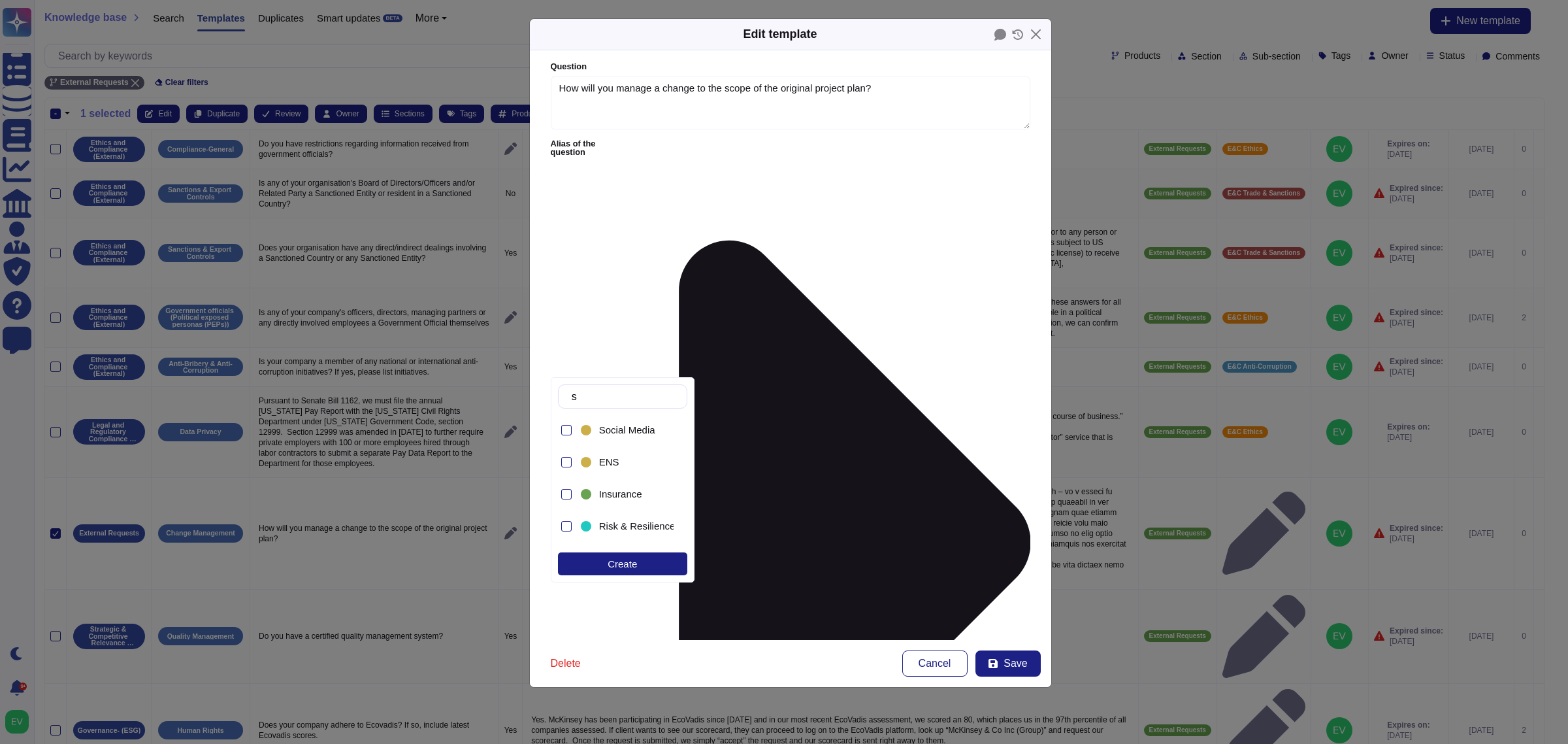
type input "s"
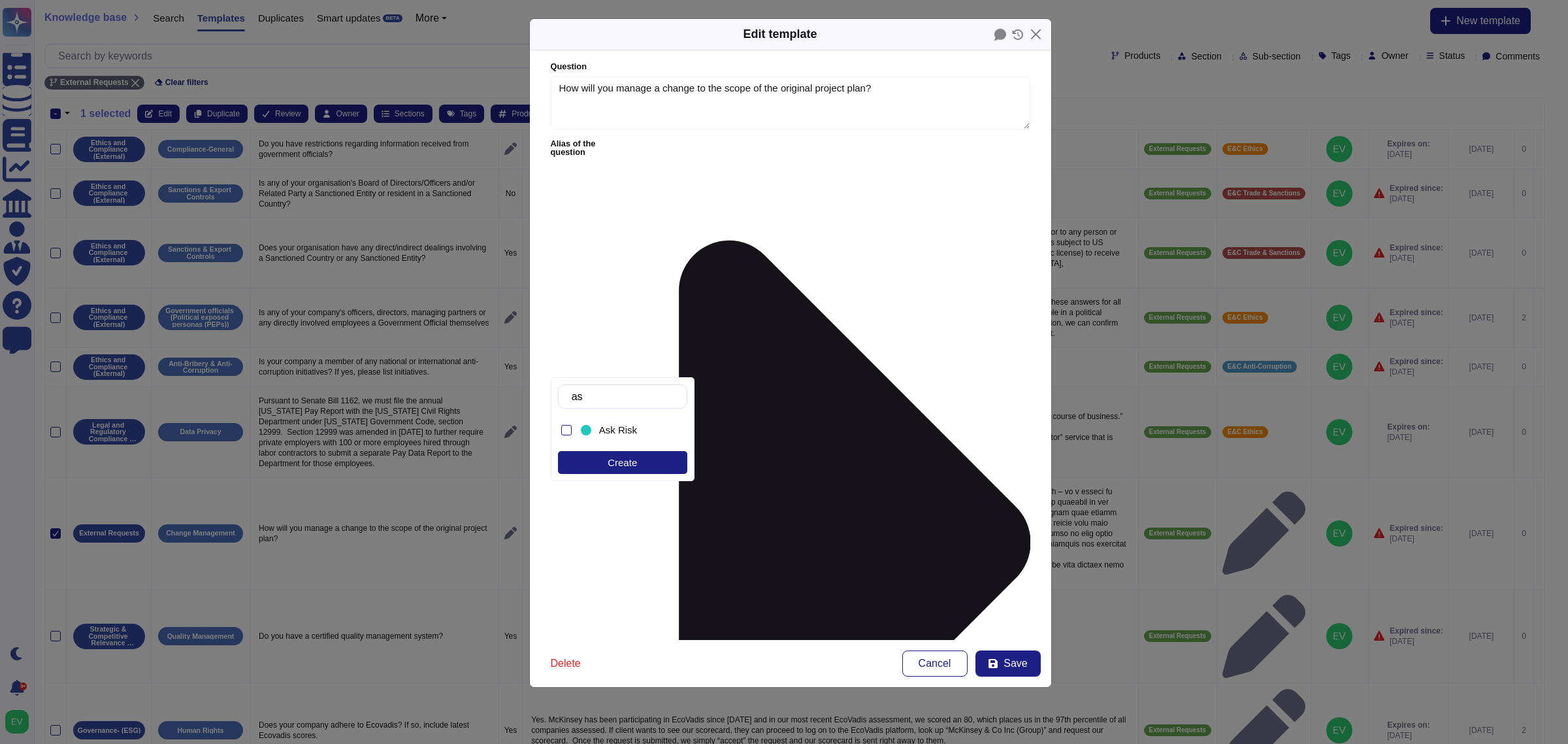
type input "ask"
click at [617, 427] on span "Ask Risk" at bounding box center [618, 430] width 38 height 12
click at [1026, 654] on button "Save" at bounding box center [1007, 663] width 65 height 26
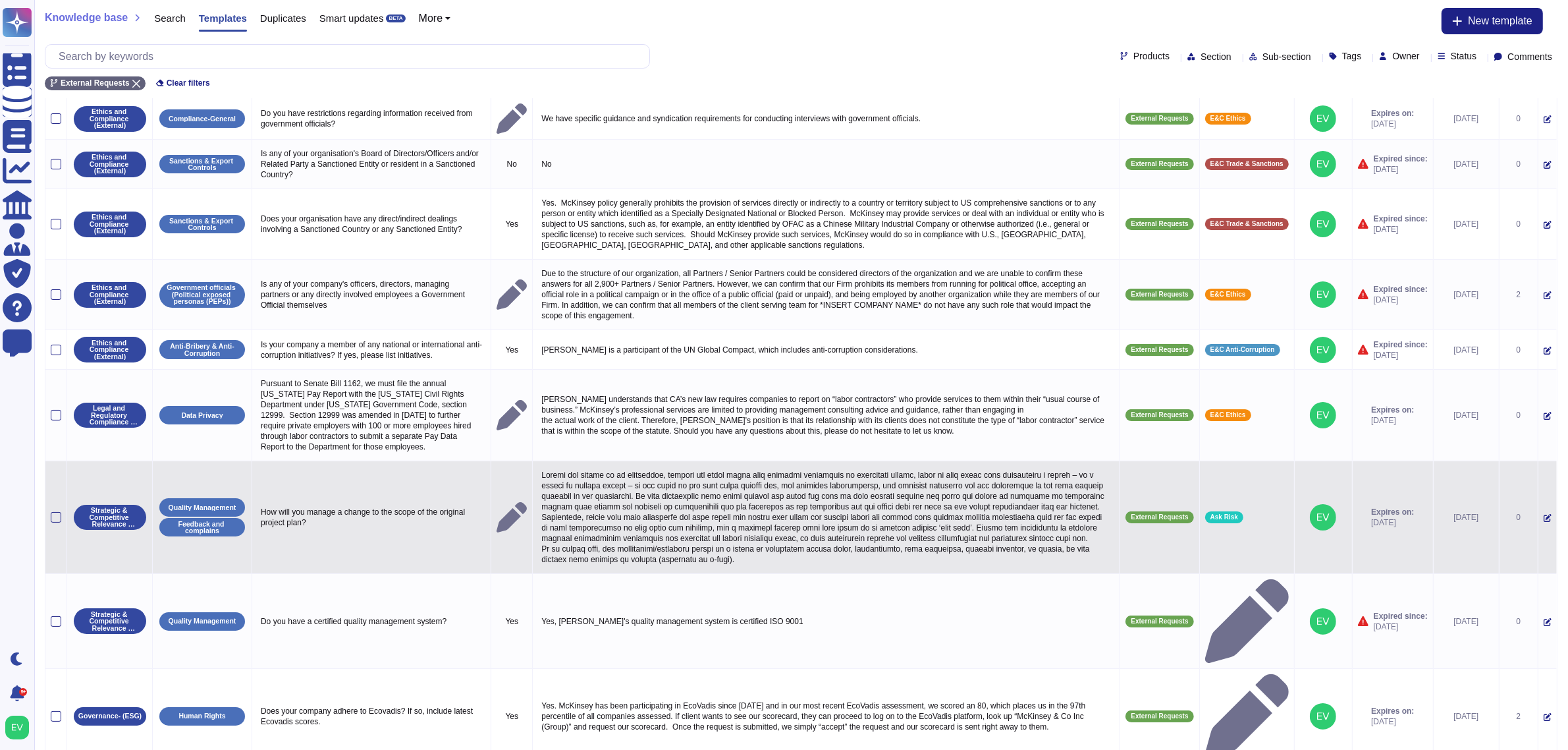
scroll to position [42, 0]
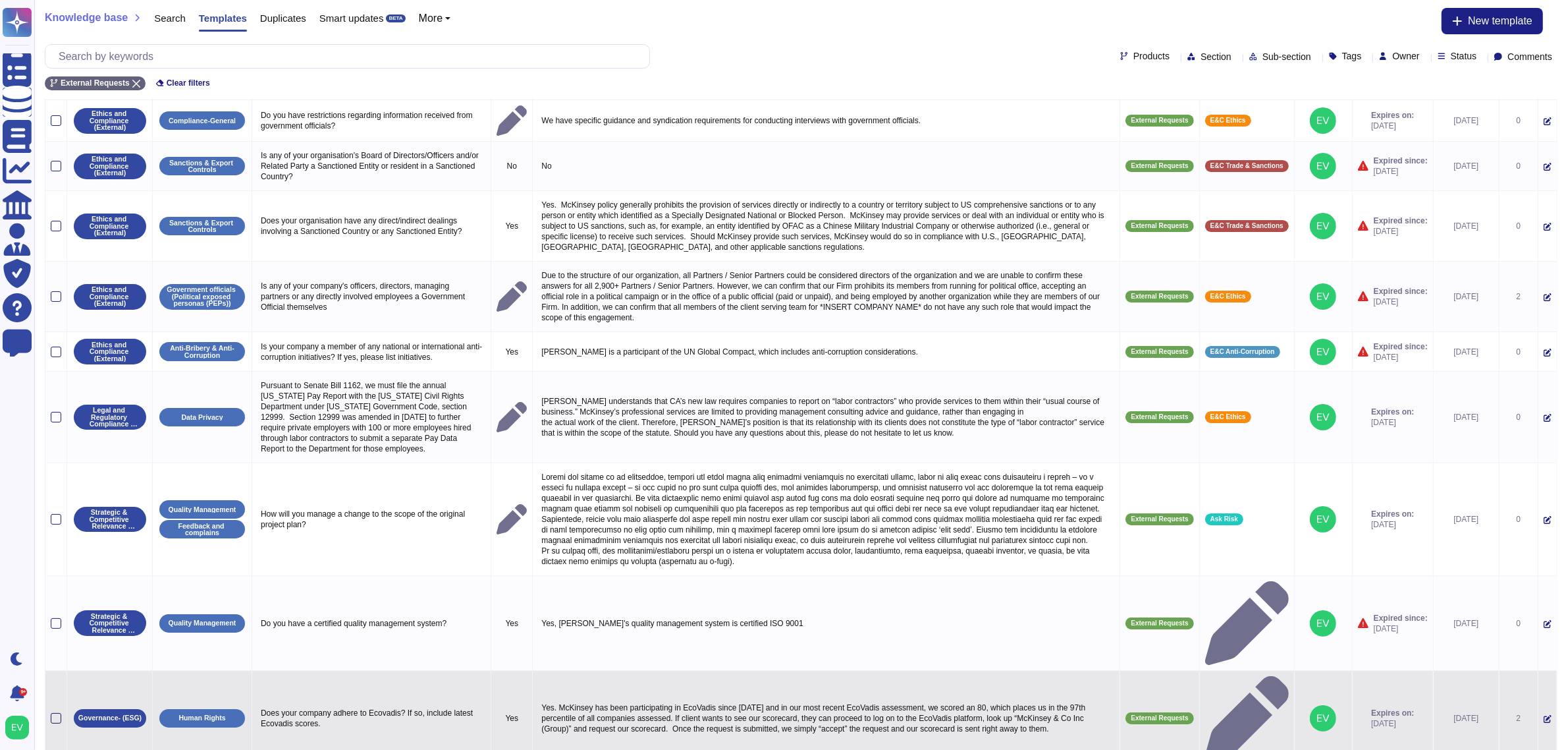
click at [51, 713] on div at bounding box center [56, 718] width 11 height 11
click at [0, 0] on input "checkbox" at bounding box center [0, 0] width 0 height 0
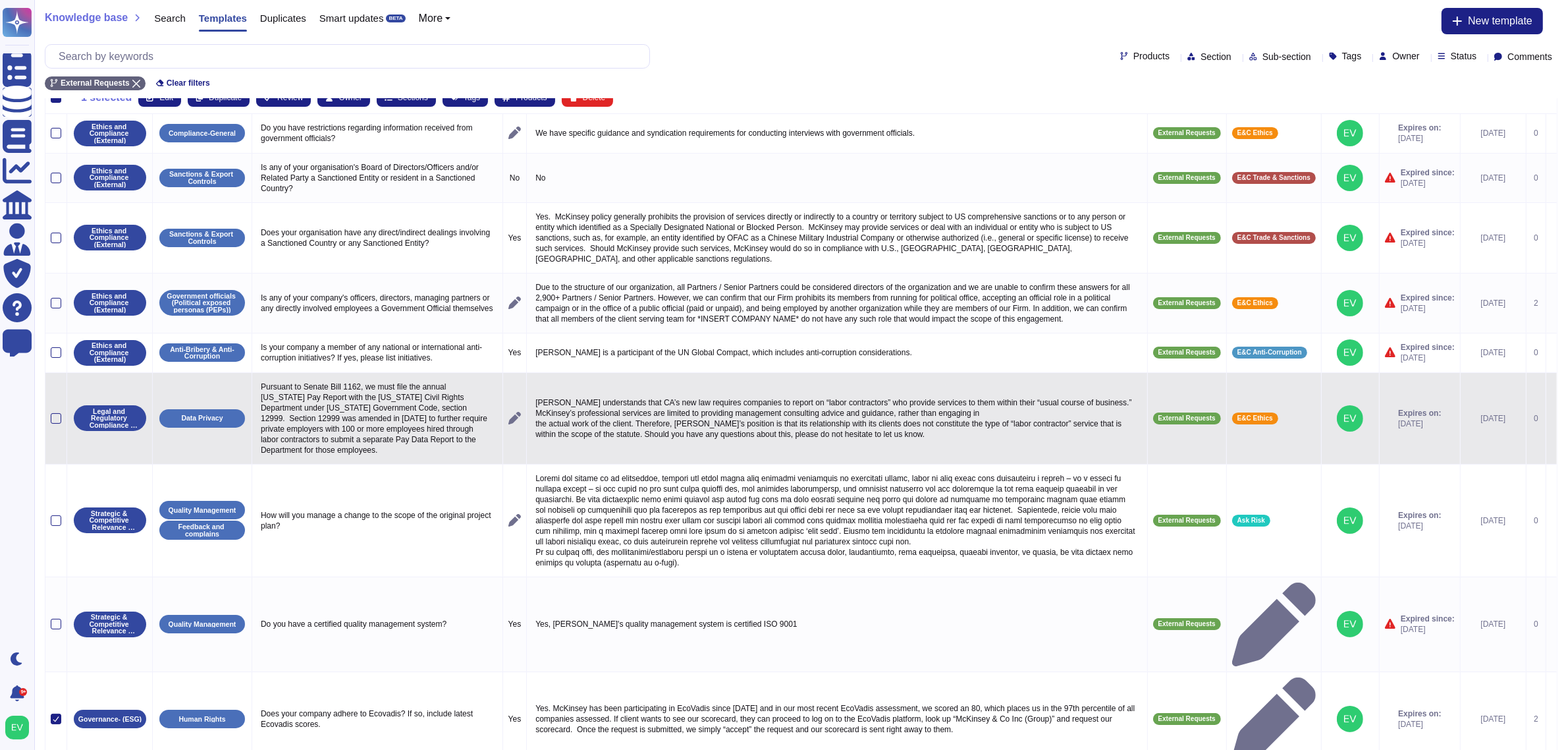
scroll to position [0, 0]
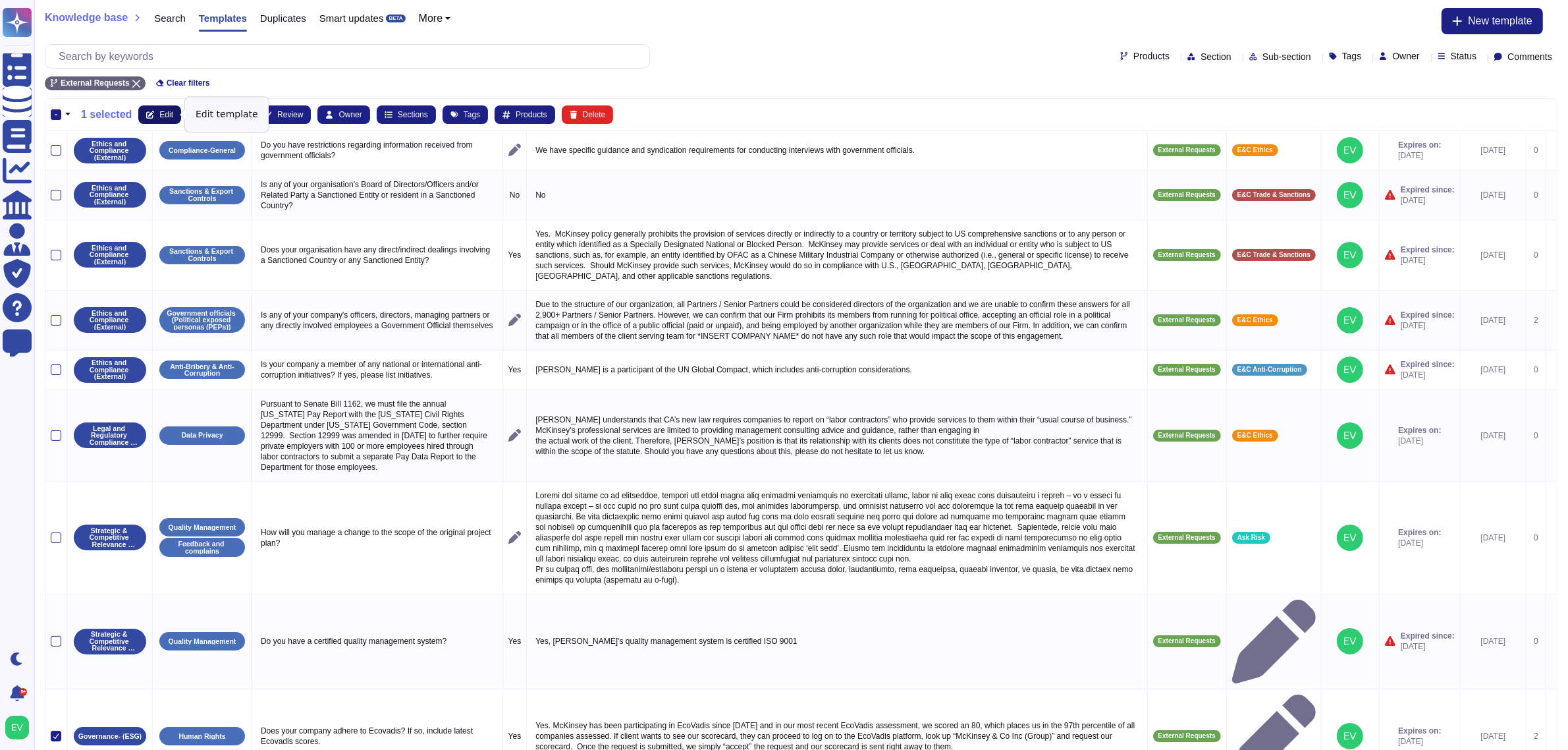
click at [152, 110] on icon at bounding box center [150, 114] width 8 height 8
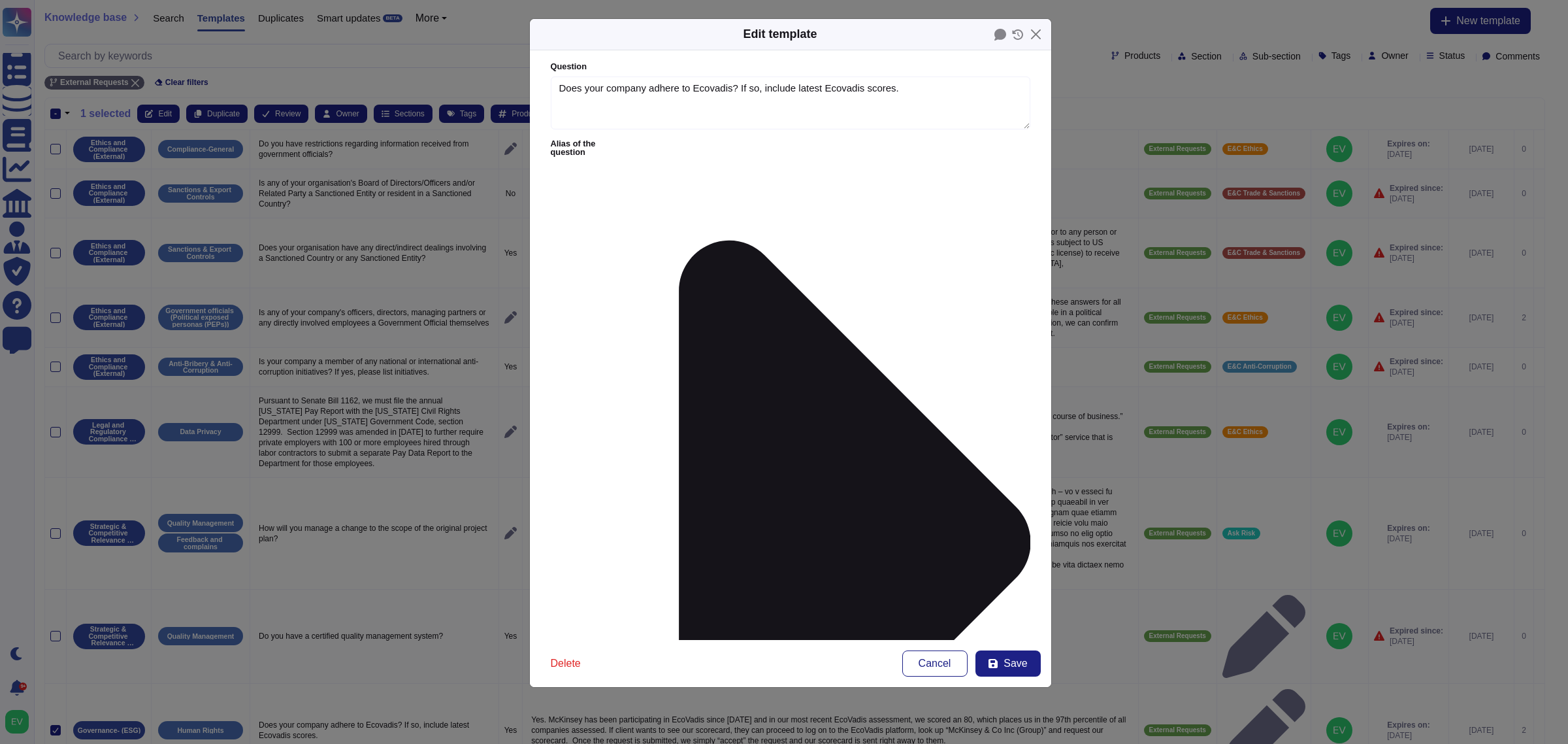
type textarea "Does your company adhere to Ecovadis? If so, include latest Ecovadis scores."
type textarea "Yes. McKinsey has been participating in EcoVadis since [DATE] and in our most r…"
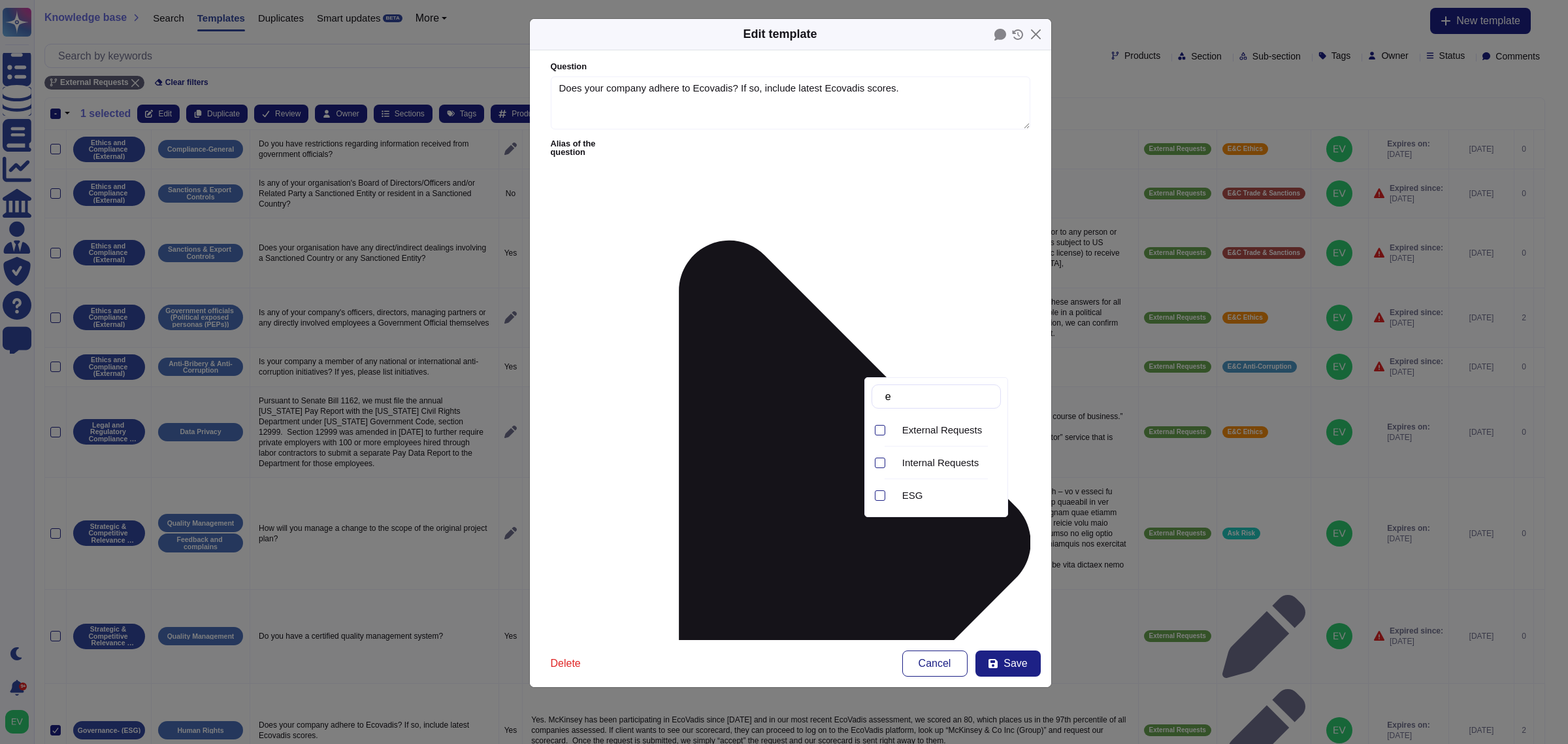
type input "es"
click at [945, 495] on div "ESG" at bounding box center [949, 495] width 93 height 12
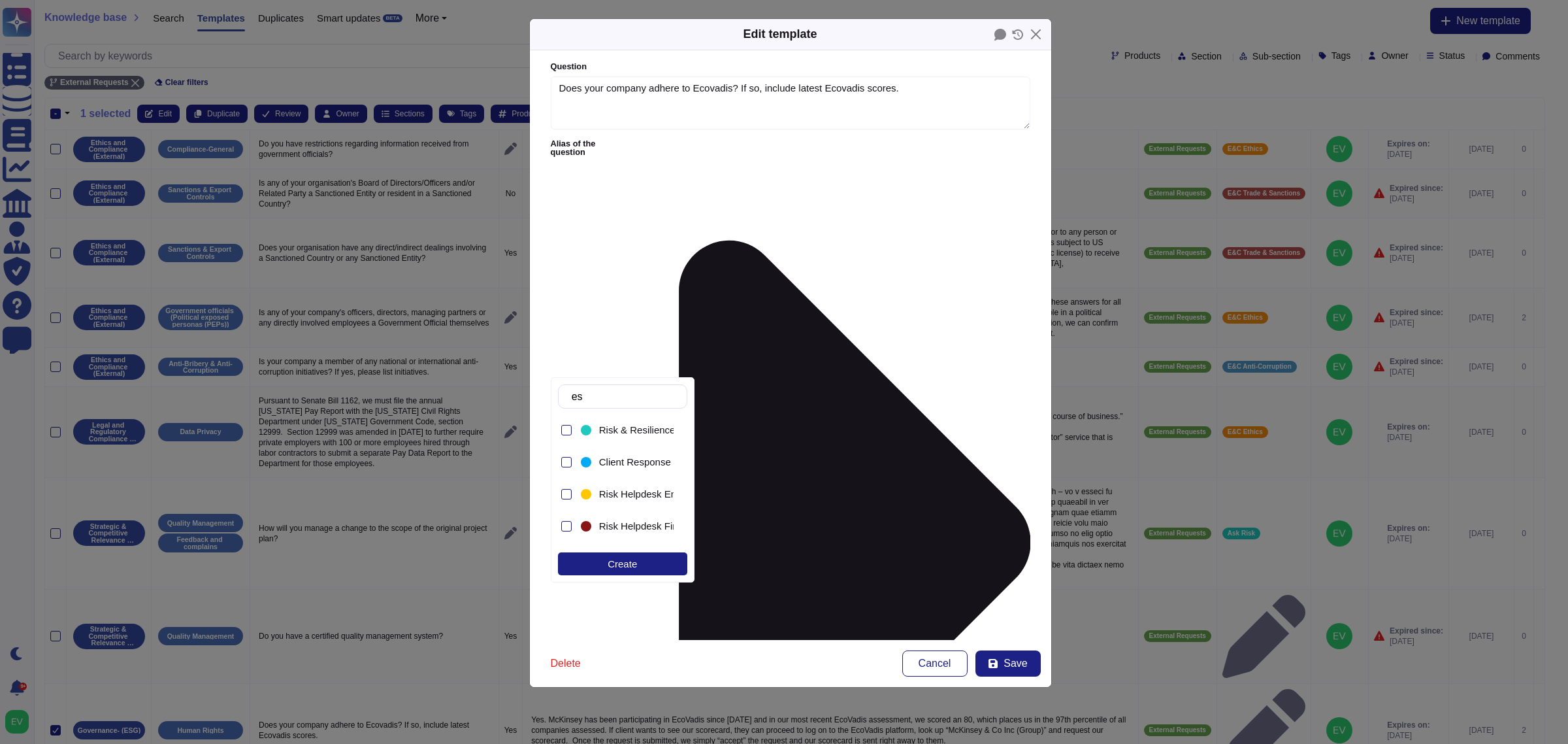
type input "esg"
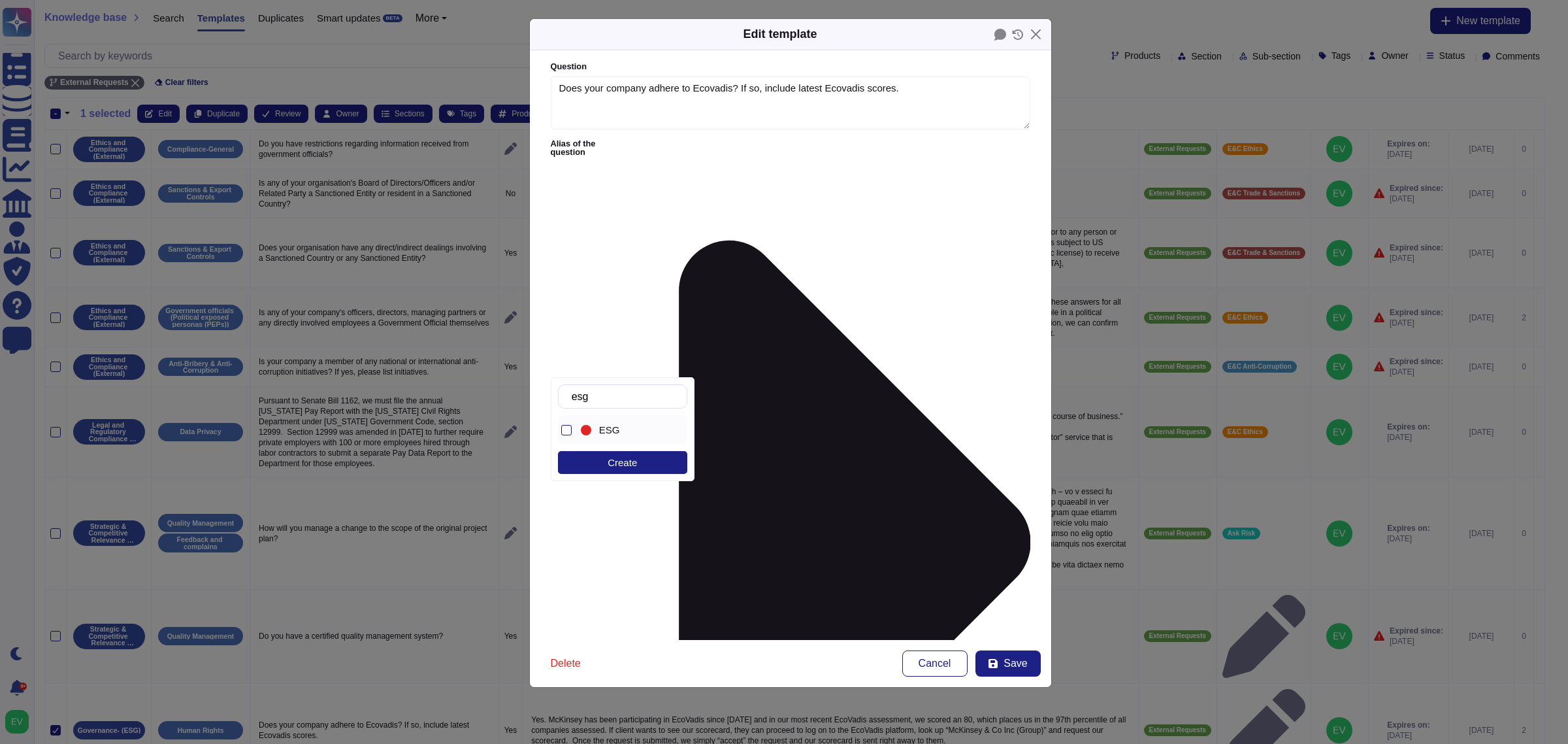
click at [618, 425] on div "ESG" at bounding box center [633, 430] width 69 height 12
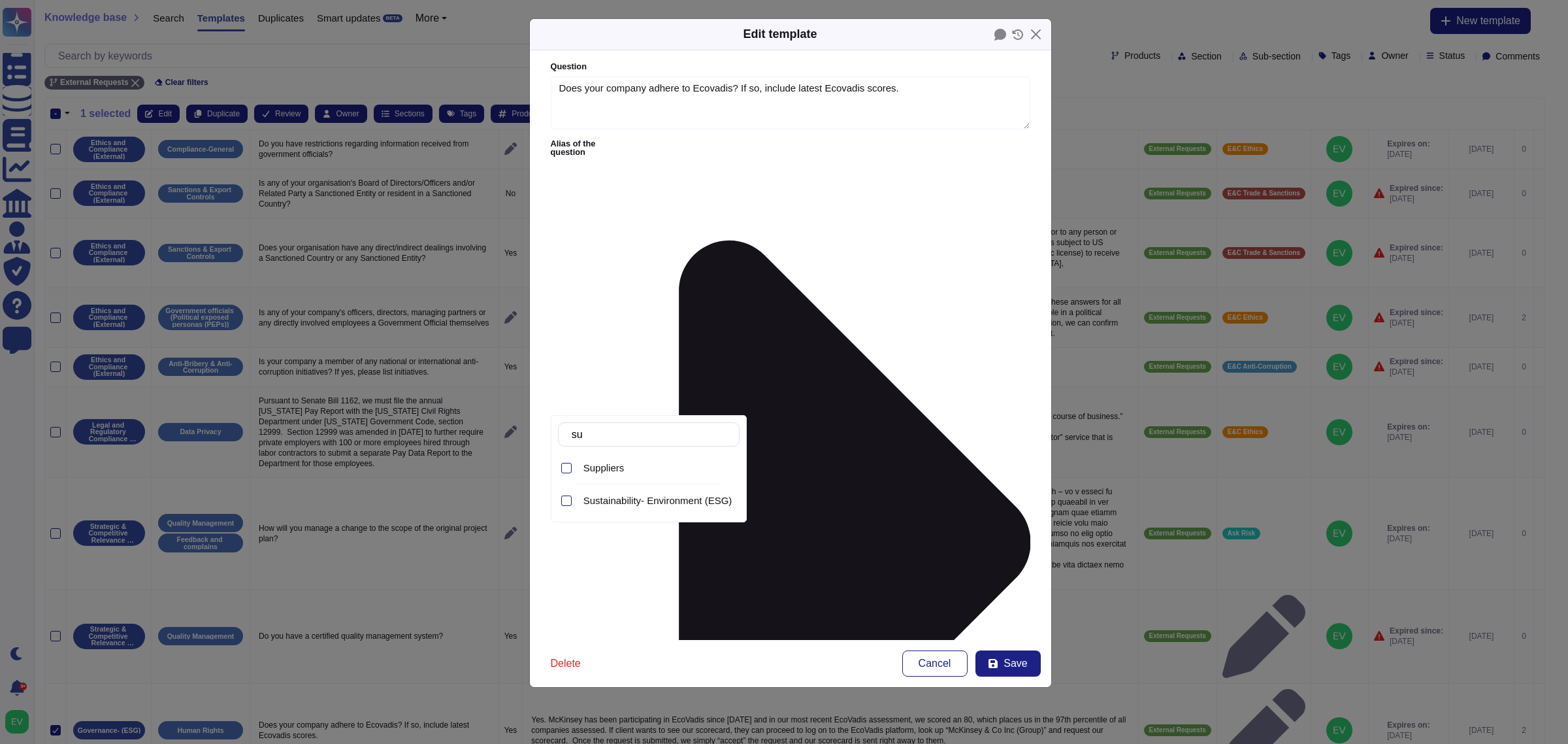
type input "sus"
click at [667, 472] on span "Sustainability- Environment (ESG)" at bounding box center [658, 468] width 149 height 12
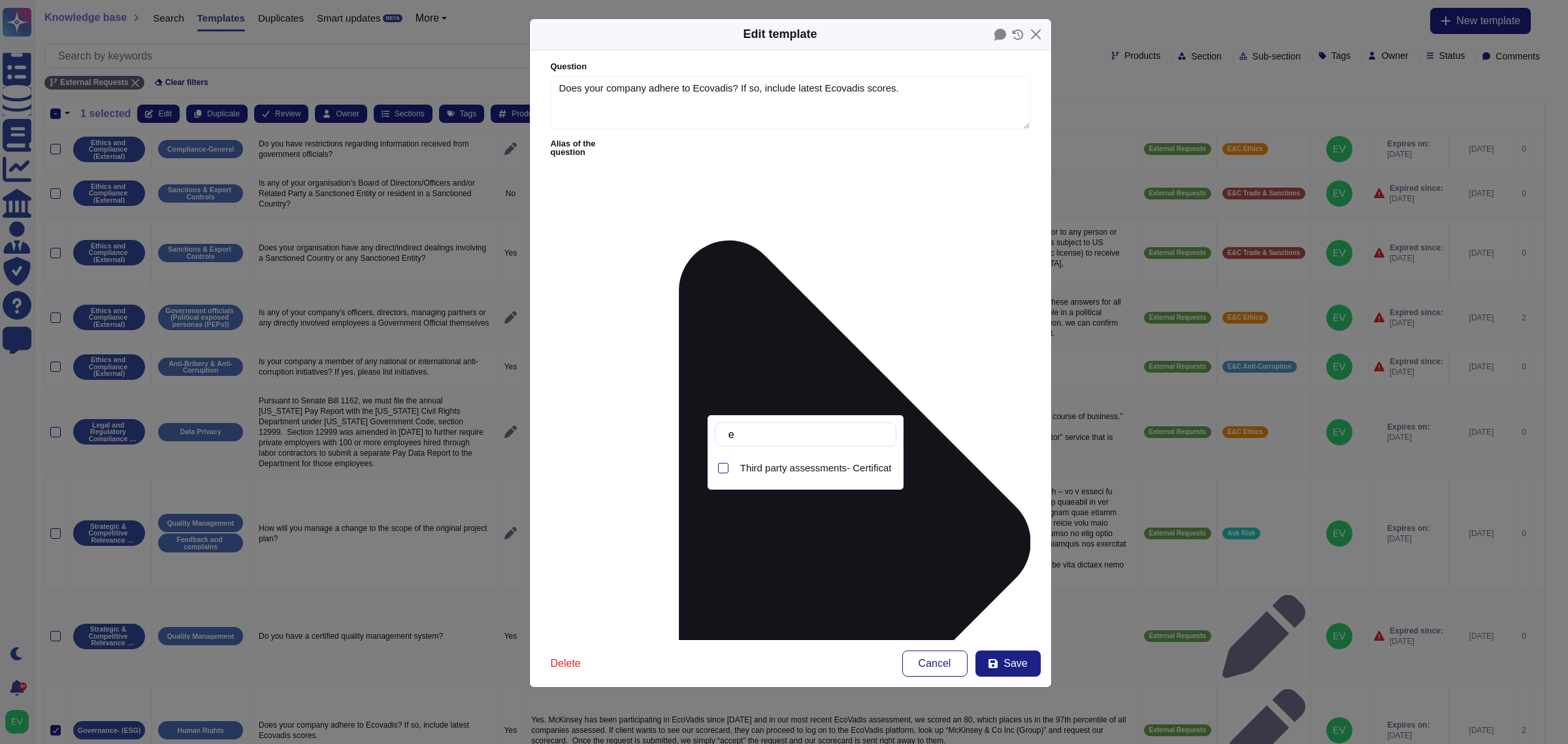
type input "ec"
click at [788, 470] on span "Third party assessments- Certifications (ISO 14001-Ecovadis- CPD)" at bounding box center [887, 468] width 295 height 12
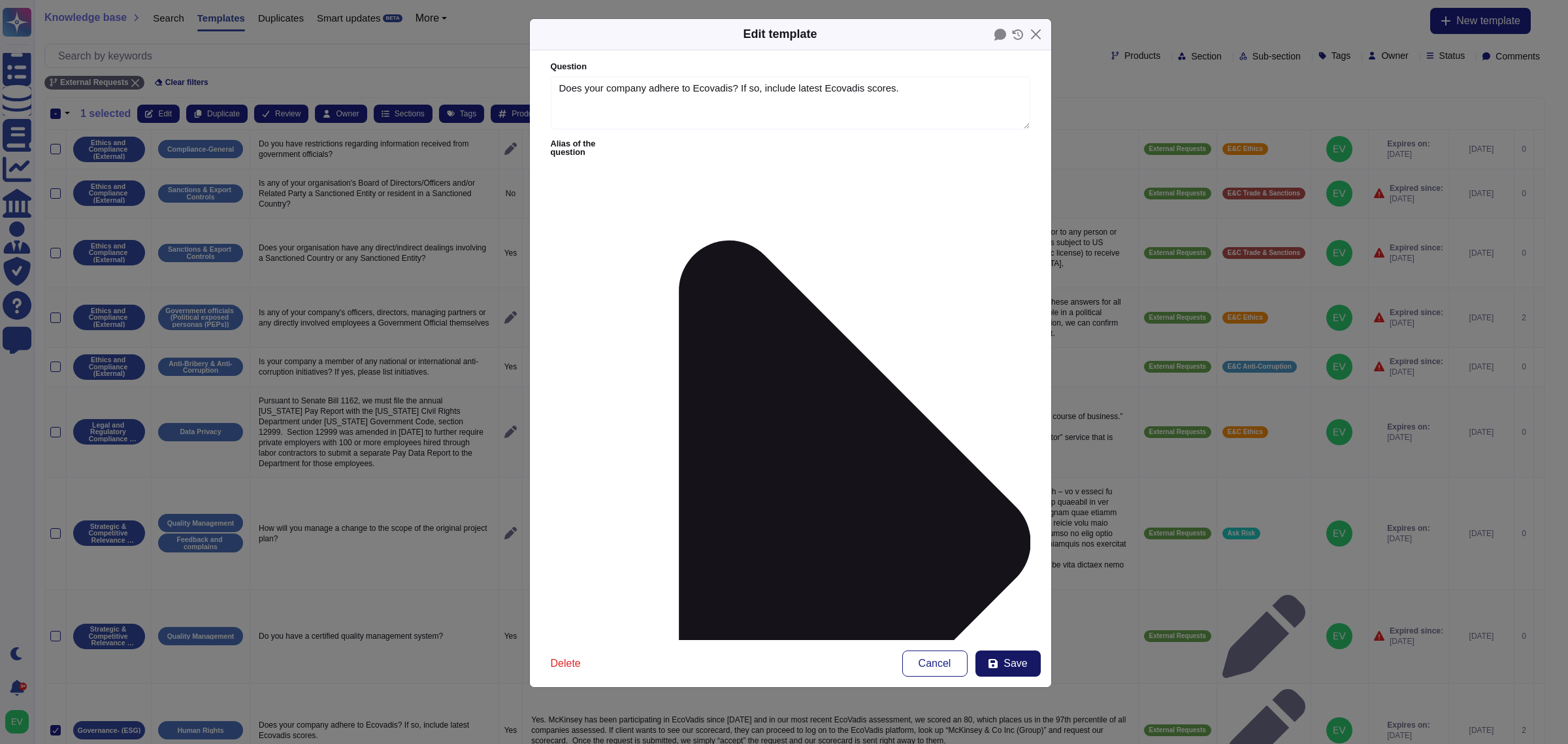
click at [1015, 665] on span "Save" at bounding box center [1015, 663] width 23 height 11
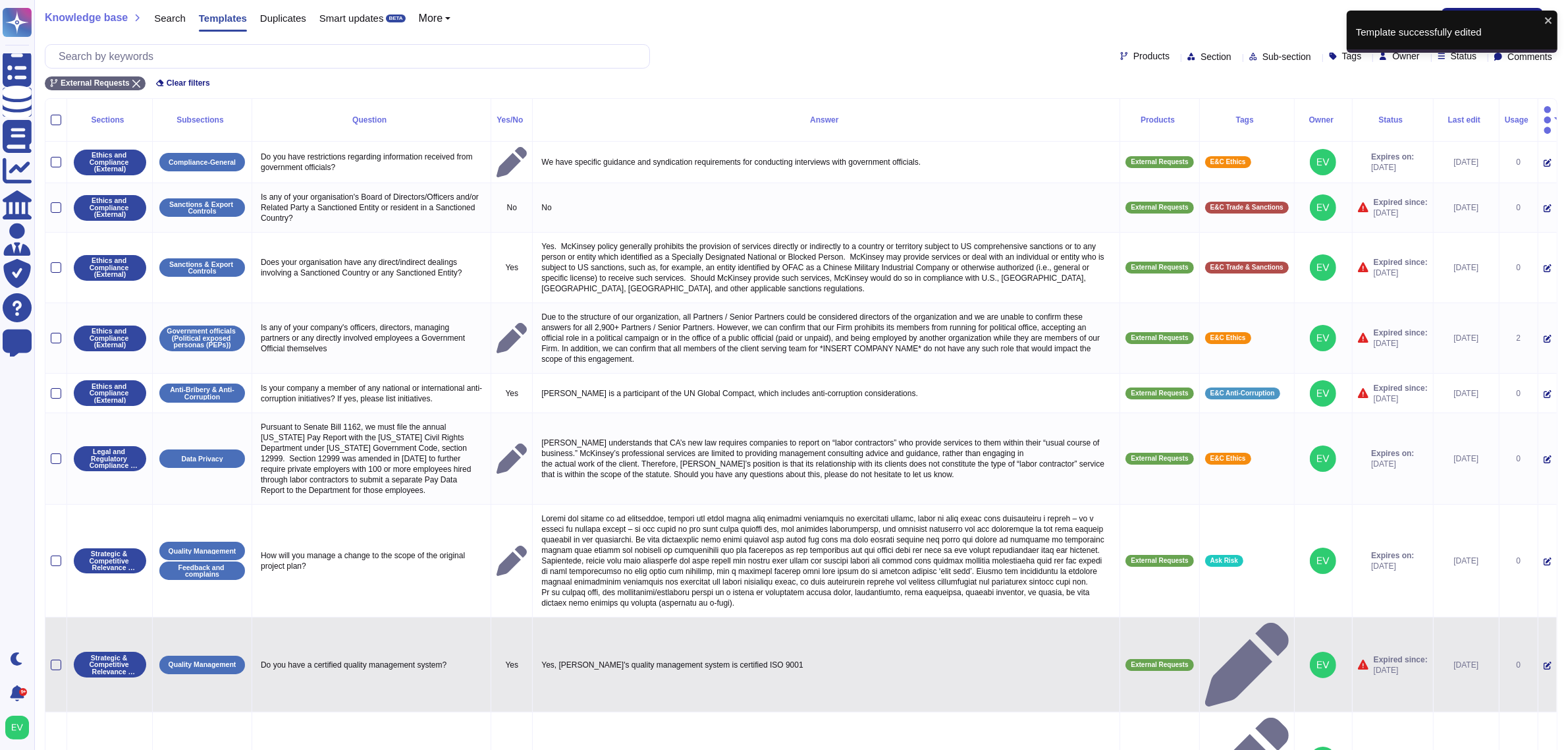
scroll to position [31, 0]
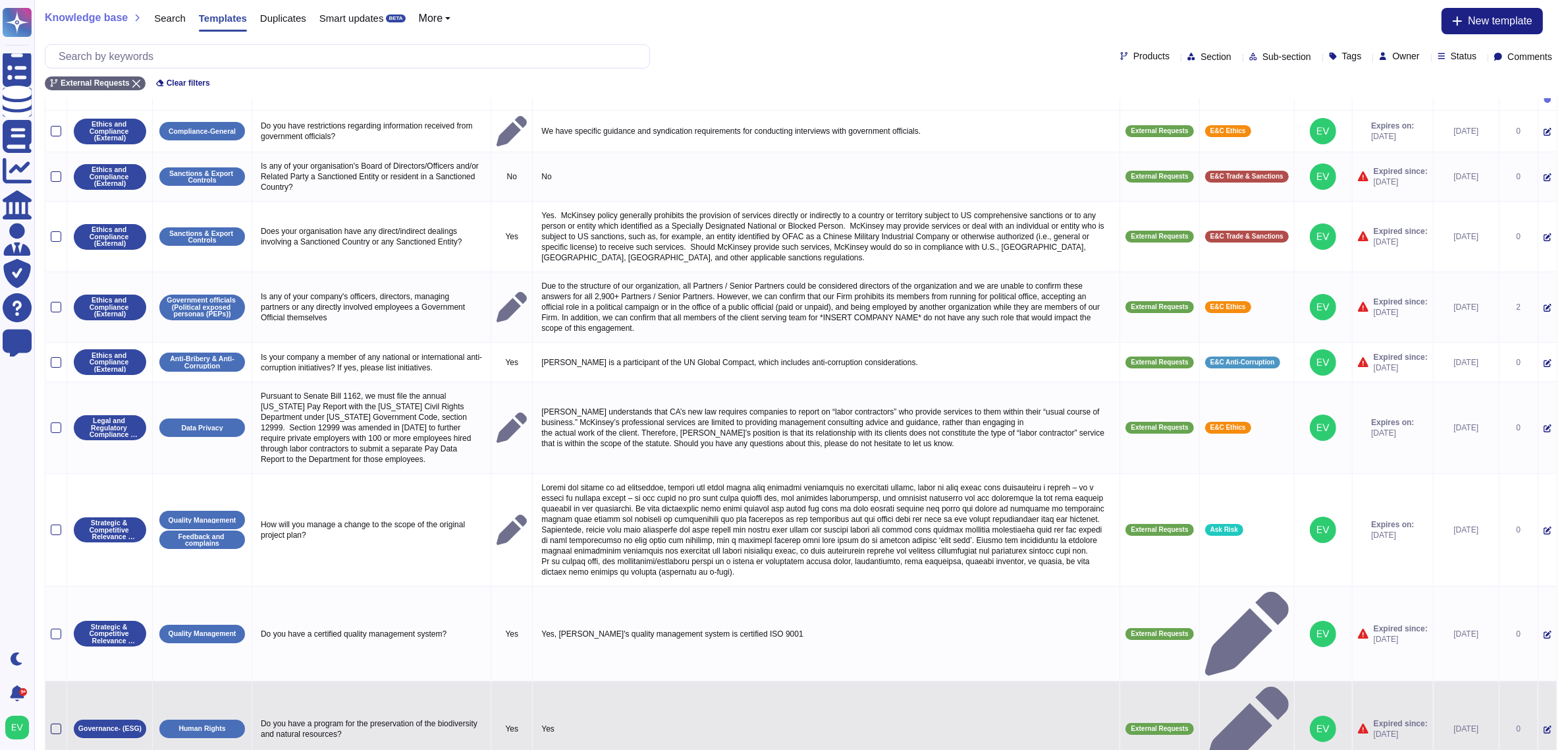
click at [54, 724] on div at bounding box center [56, 729] width 11 height 11
click at [0, 0] on input "checkbox" at bounding box center [0, 0] width 0 height 0
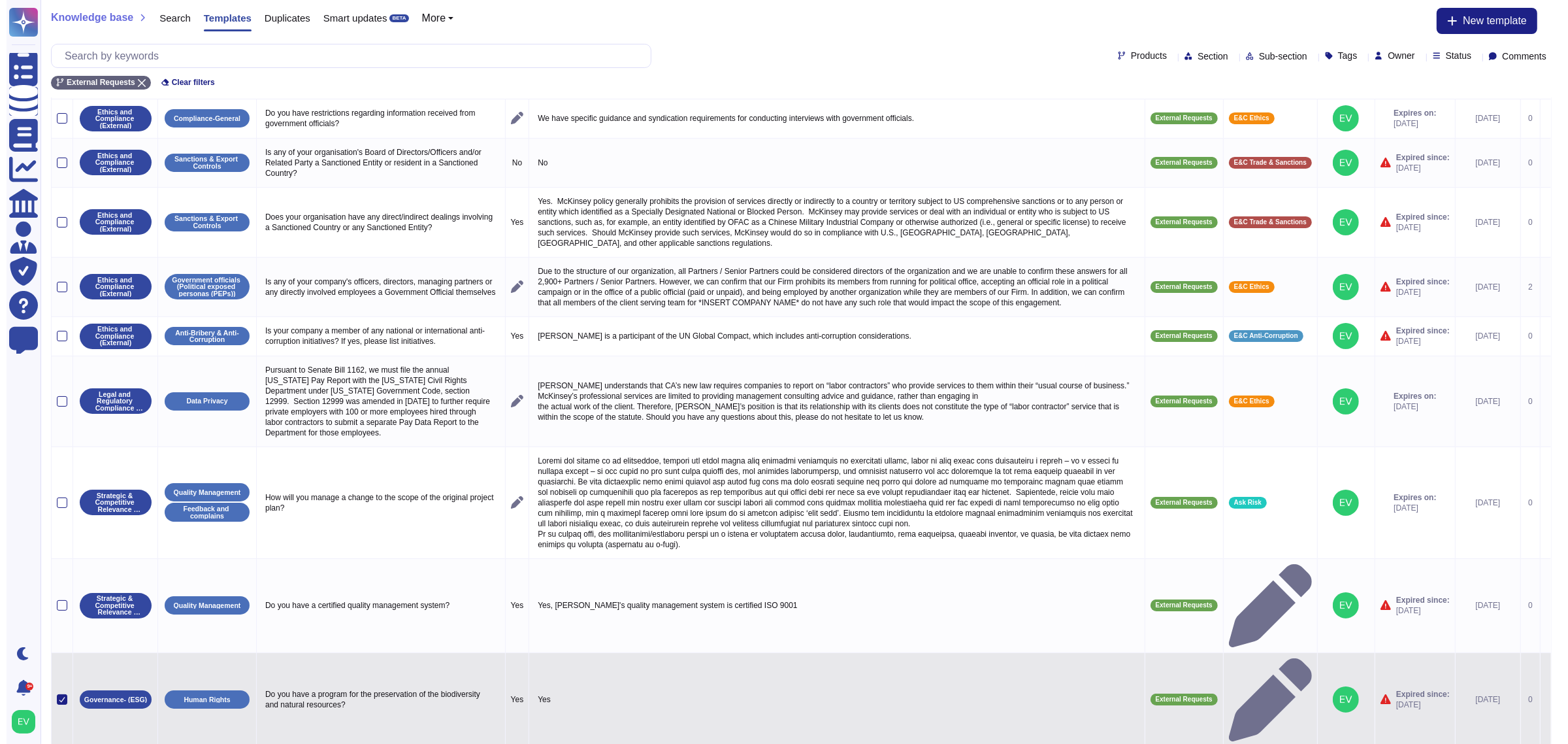
scroll to position [4, 0]
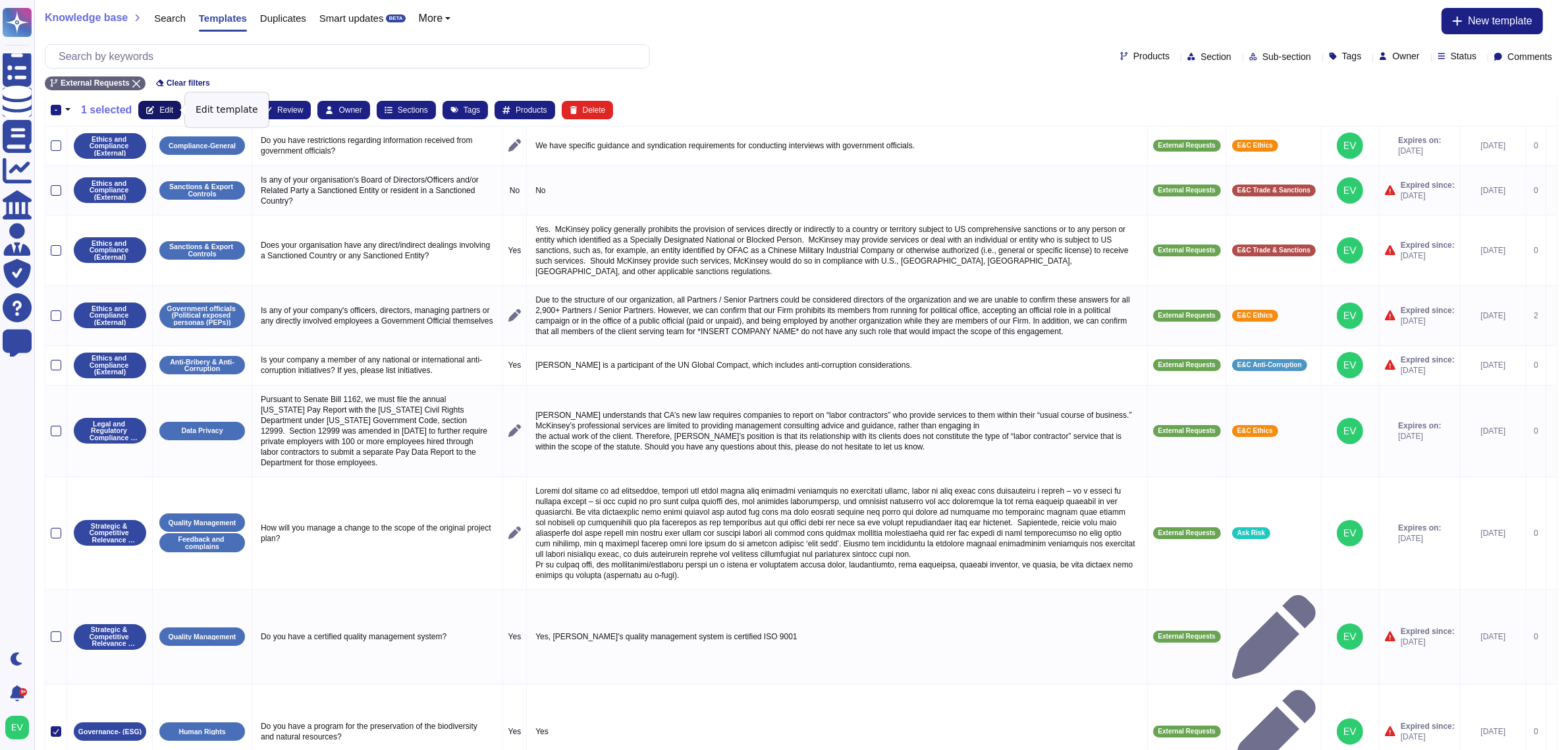
click at [156, 103] on button "Edit" at bounding box center [159, 109] width 43 height 18
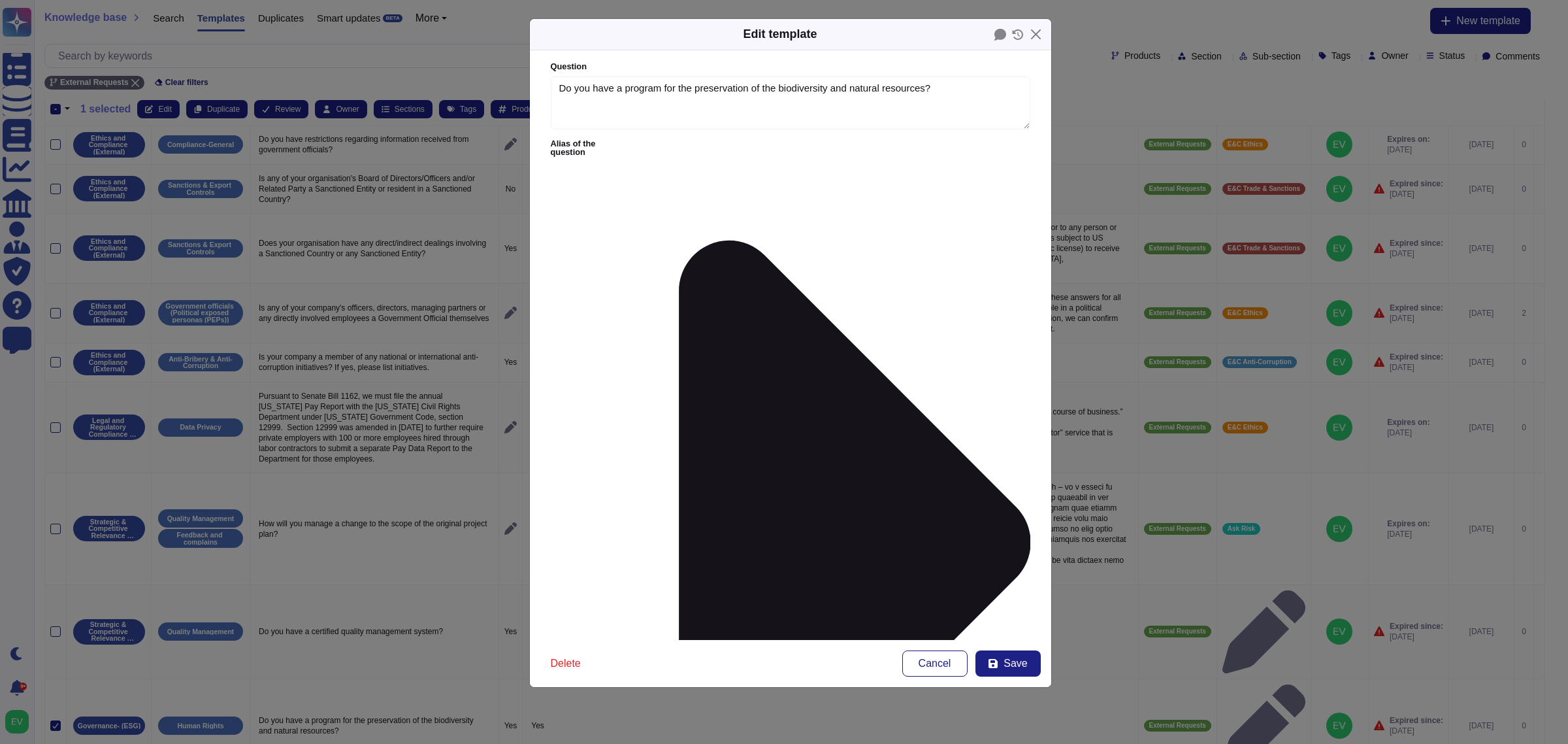
type textarea "Do you have a program for the preservation of the biodiversity and natural reso…"
type textarea "Yes"
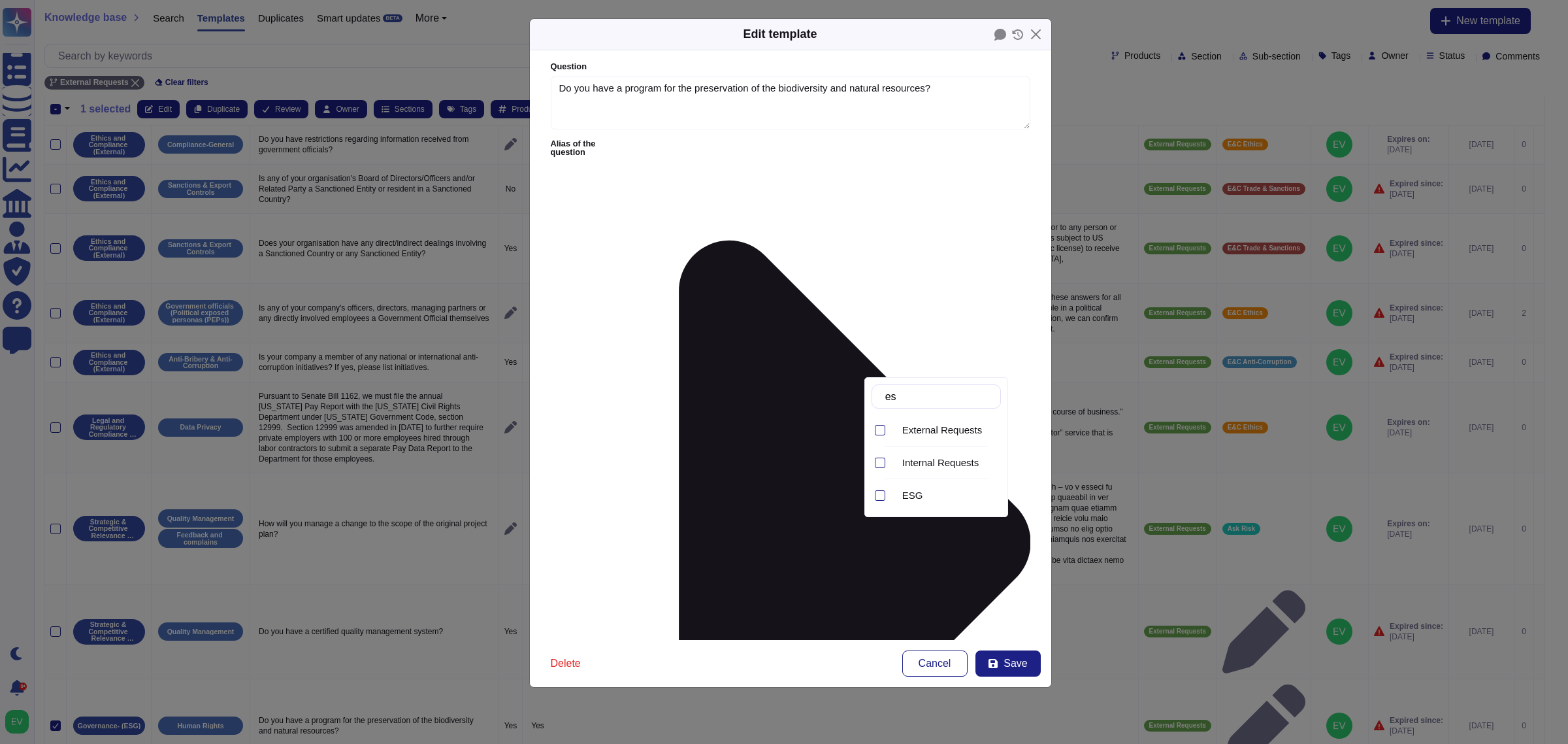
type input "esg"
click at [946, 435] on div "ESG" at bounding box center [949, 430] width 93 height 12
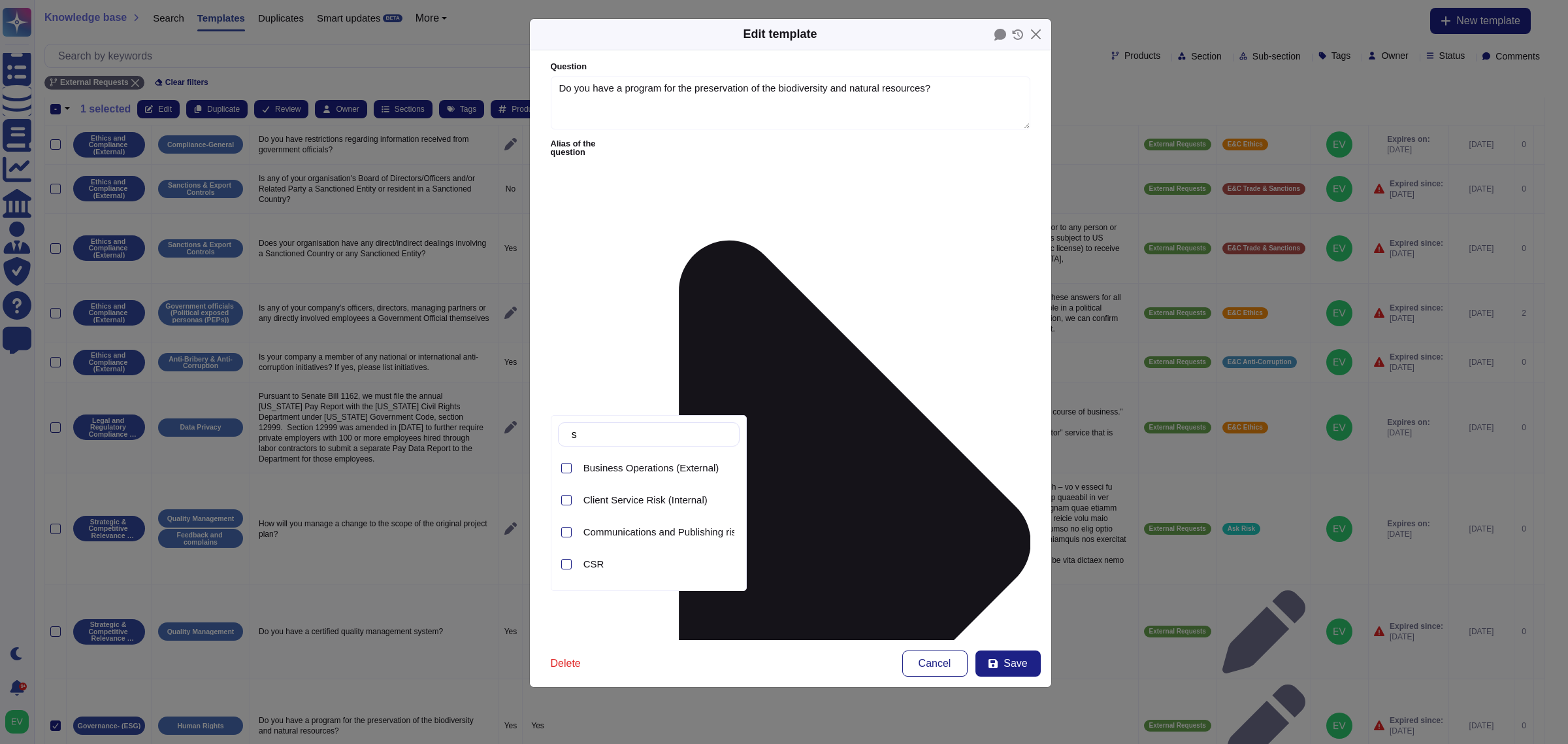
type input "su"
click at [670, 504] on span "Sustainability- Environment (ESG)" at bounding box center [658, 500] width 149 height 12
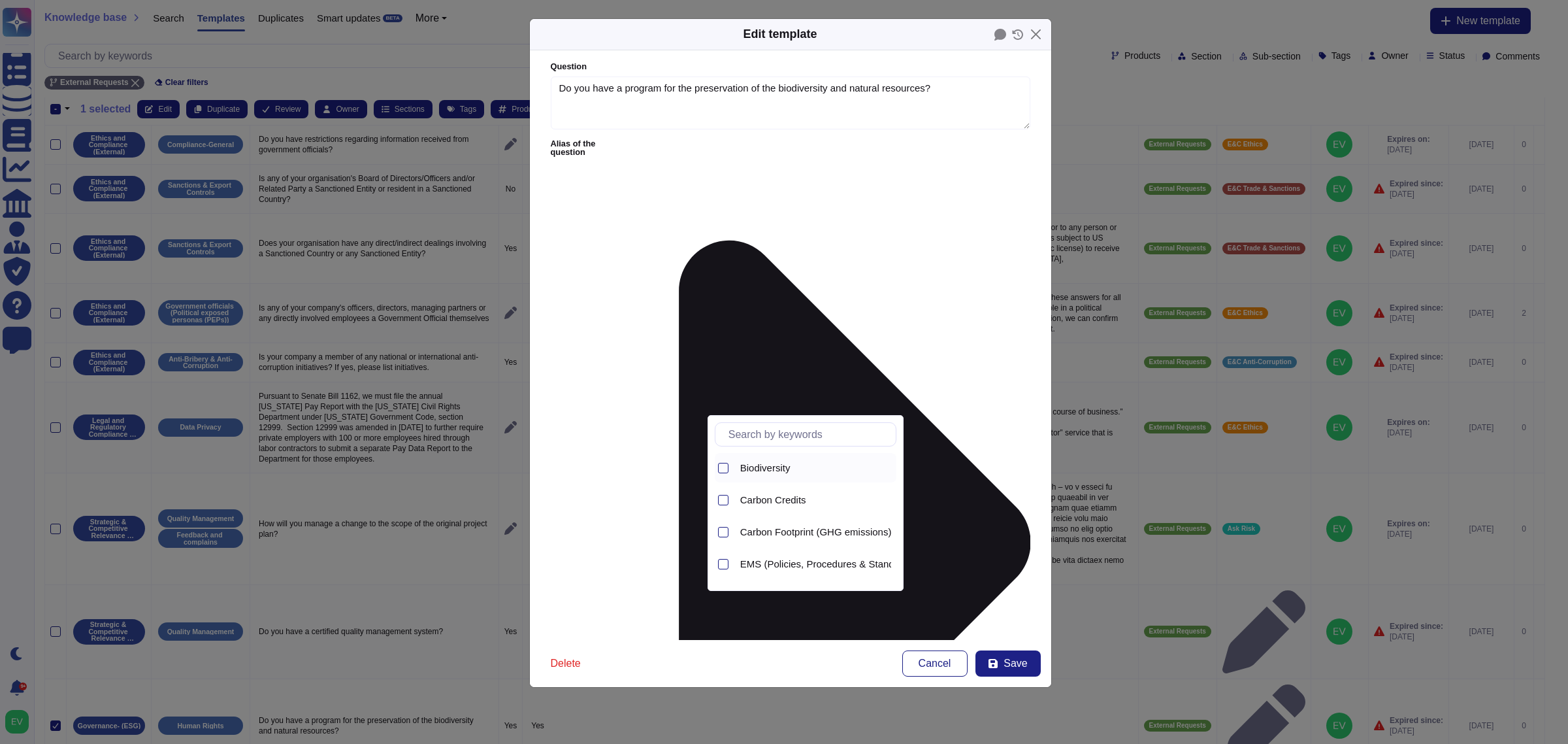
click at [762, 462] on span "Biodiversity" at bounding box center [765, 468] width 50 height 12
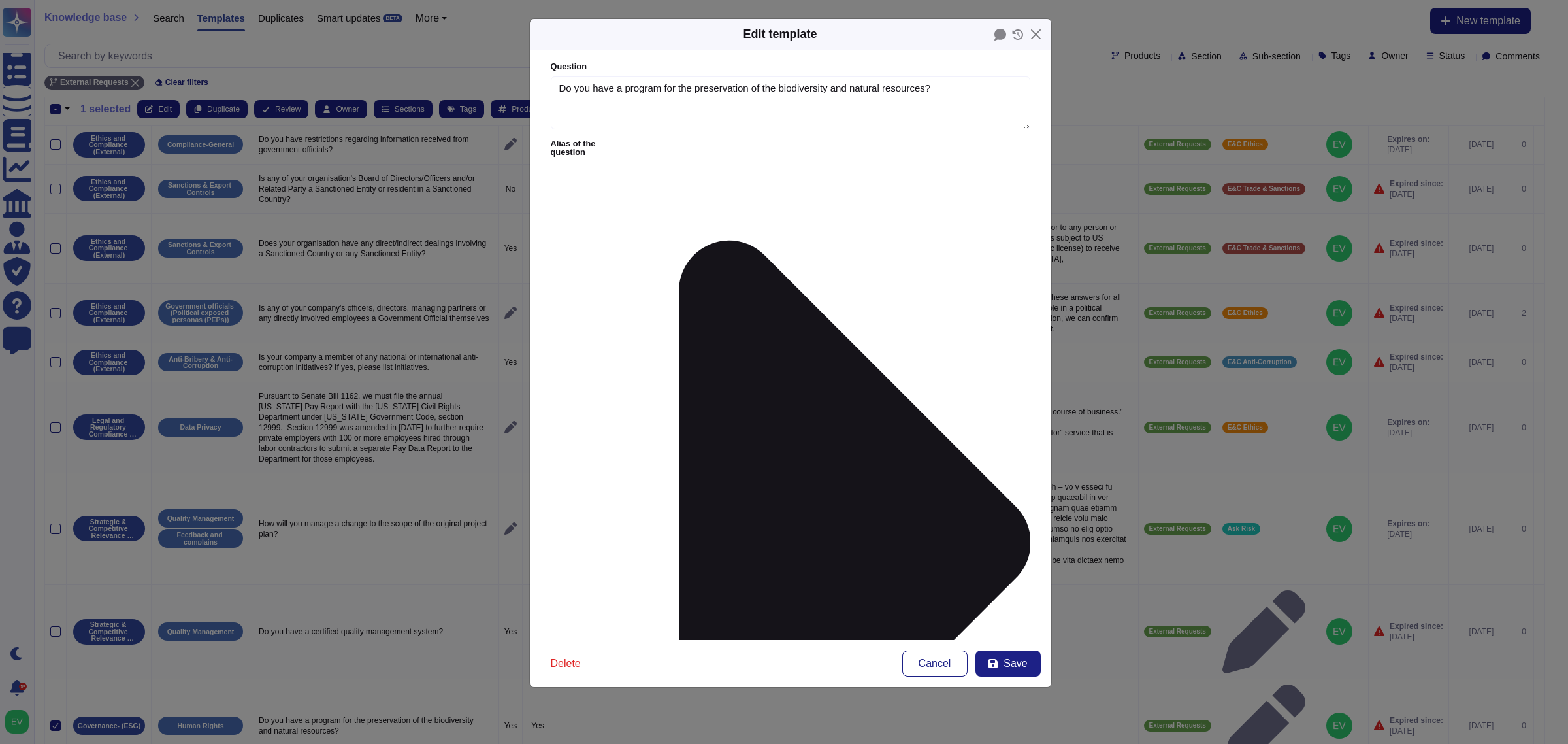
type input "esg"
click at [606, 426] on span "ESG" at bounding box center [609, 430] width 21 height 12
click at [1005, 581] on form "Question Do you have a program for the preservation of the biodiversity and nat…" at bounding box center [790, 345] width 521 height 590
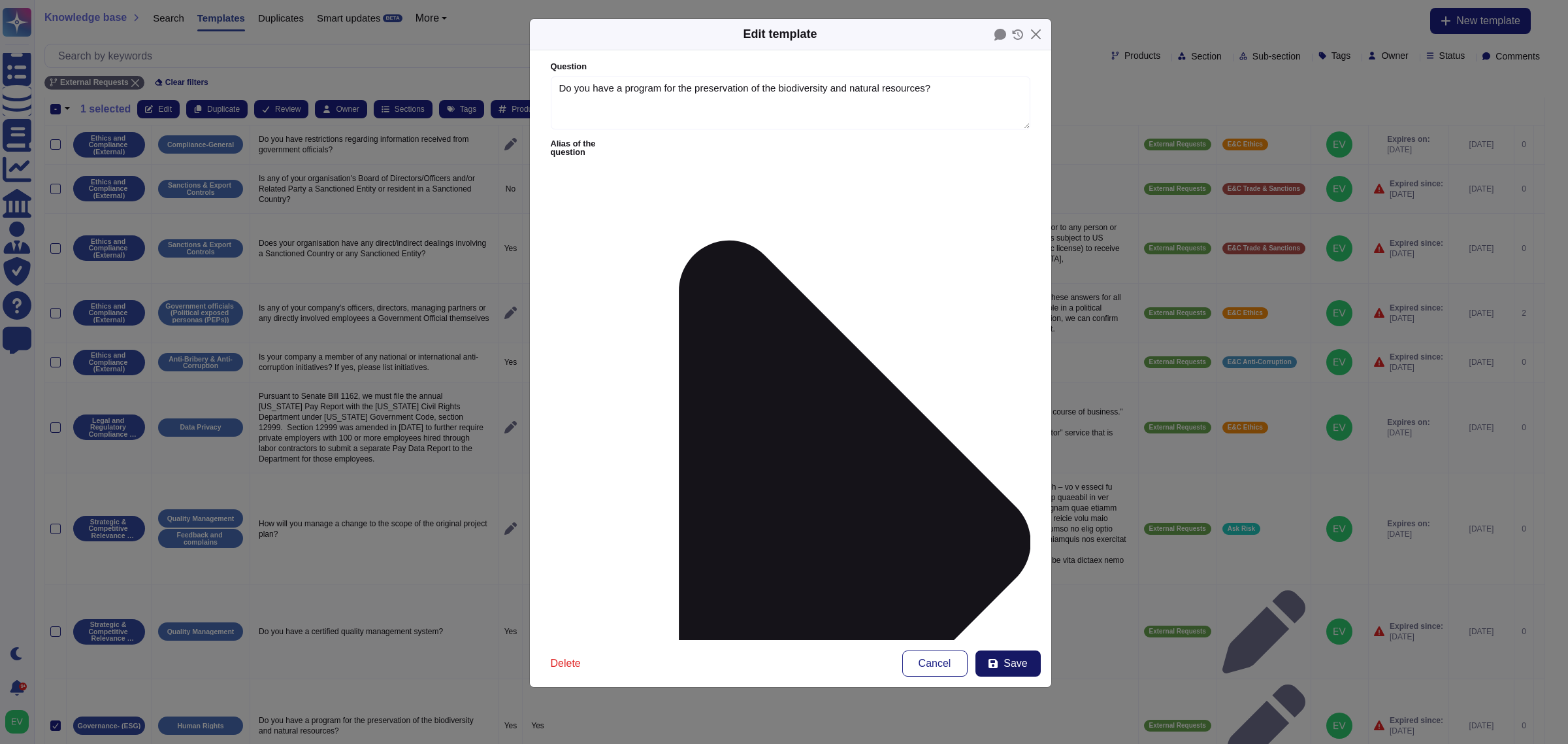
click at [1012, 668] on span "Save" at bounding box center [1015, 663] width 23 height 11
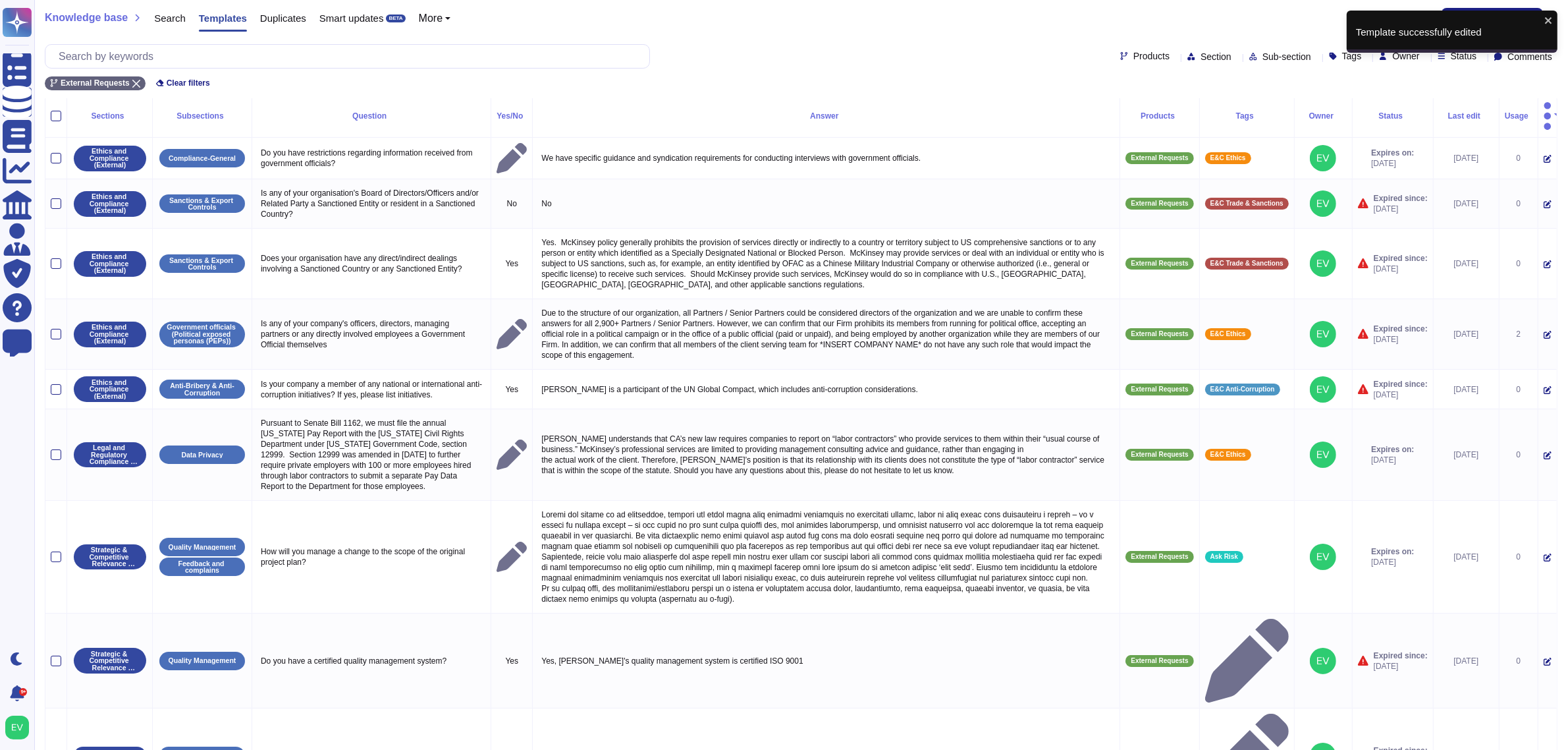
scroll to position [31, 0]
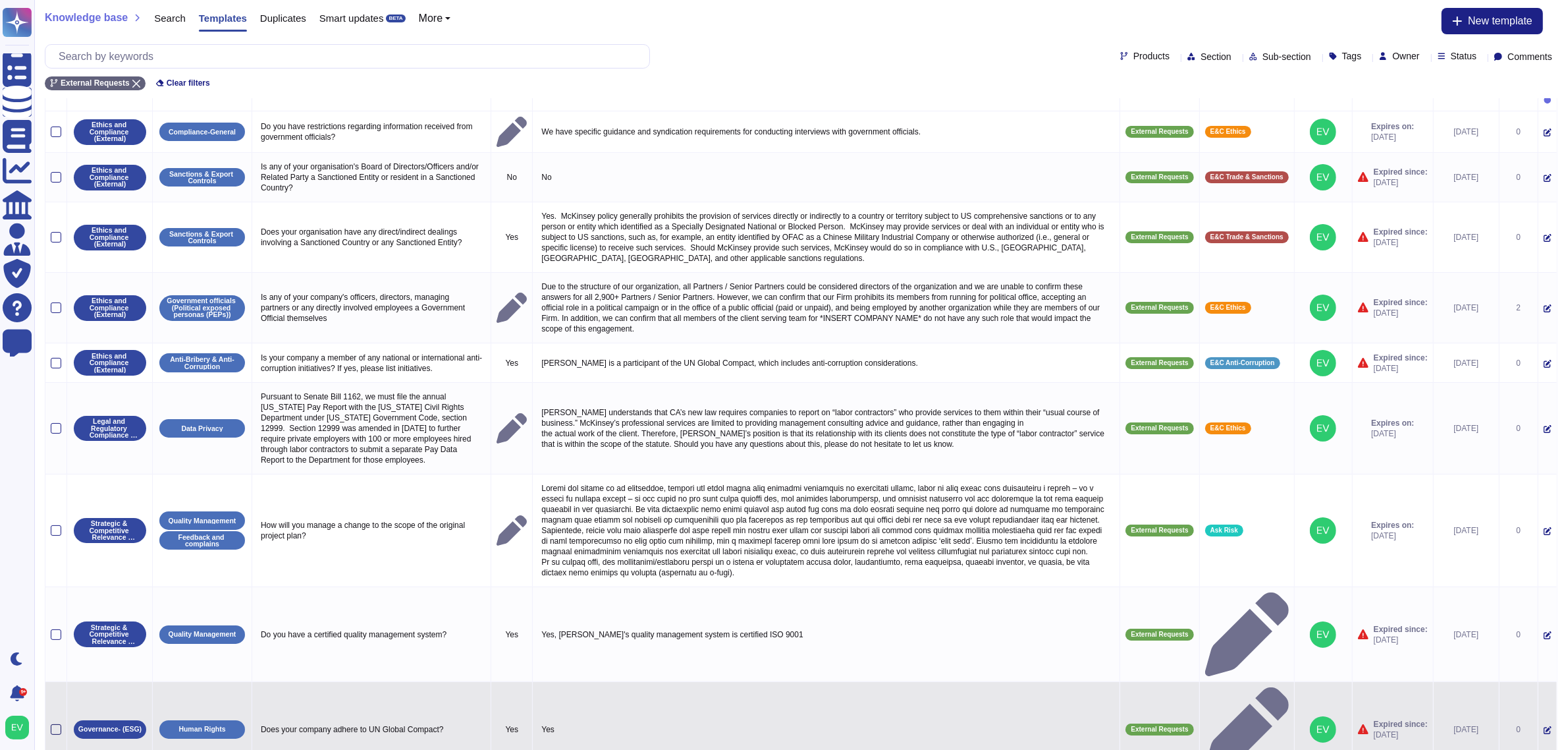
click at [54, 724] on div at bounding box center [56, 729] width 11 height 11
click at [0, 0] on input "checkbox" at bounding box center [0, 0] width 0 height 0
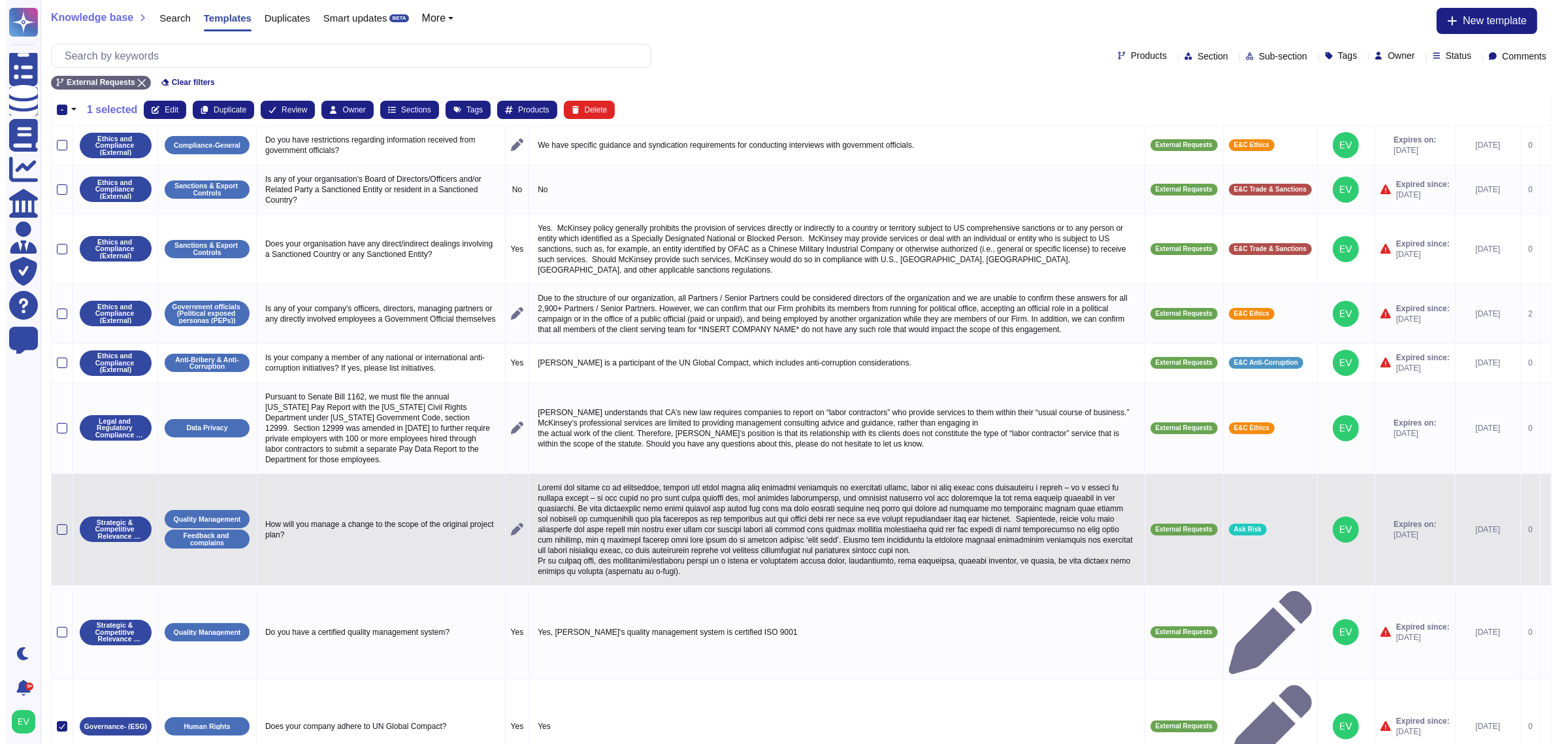
scroll to position [0, 0]
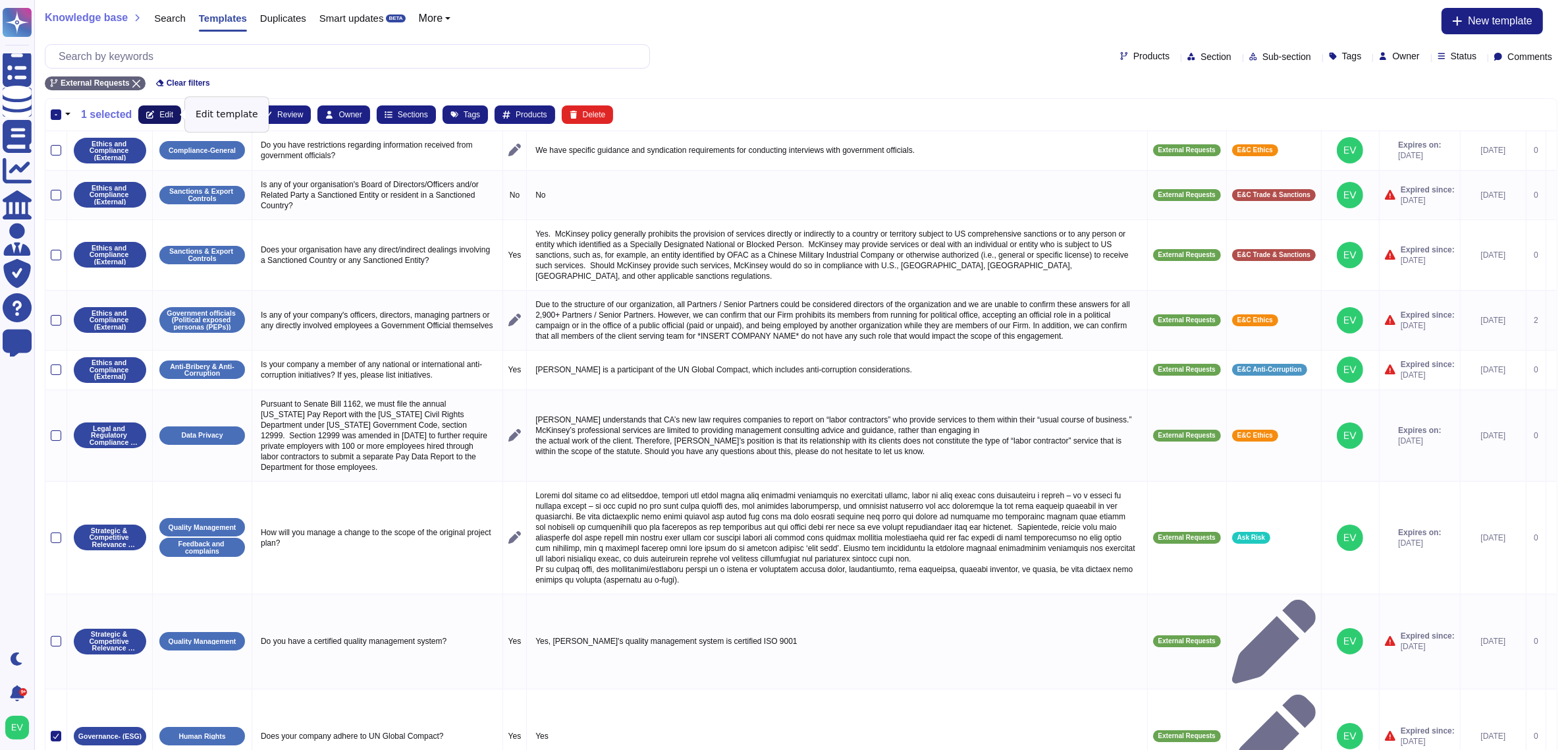
click at [165, 114] on span "Edit" at bounding box center [165, 114] width 14 height 8
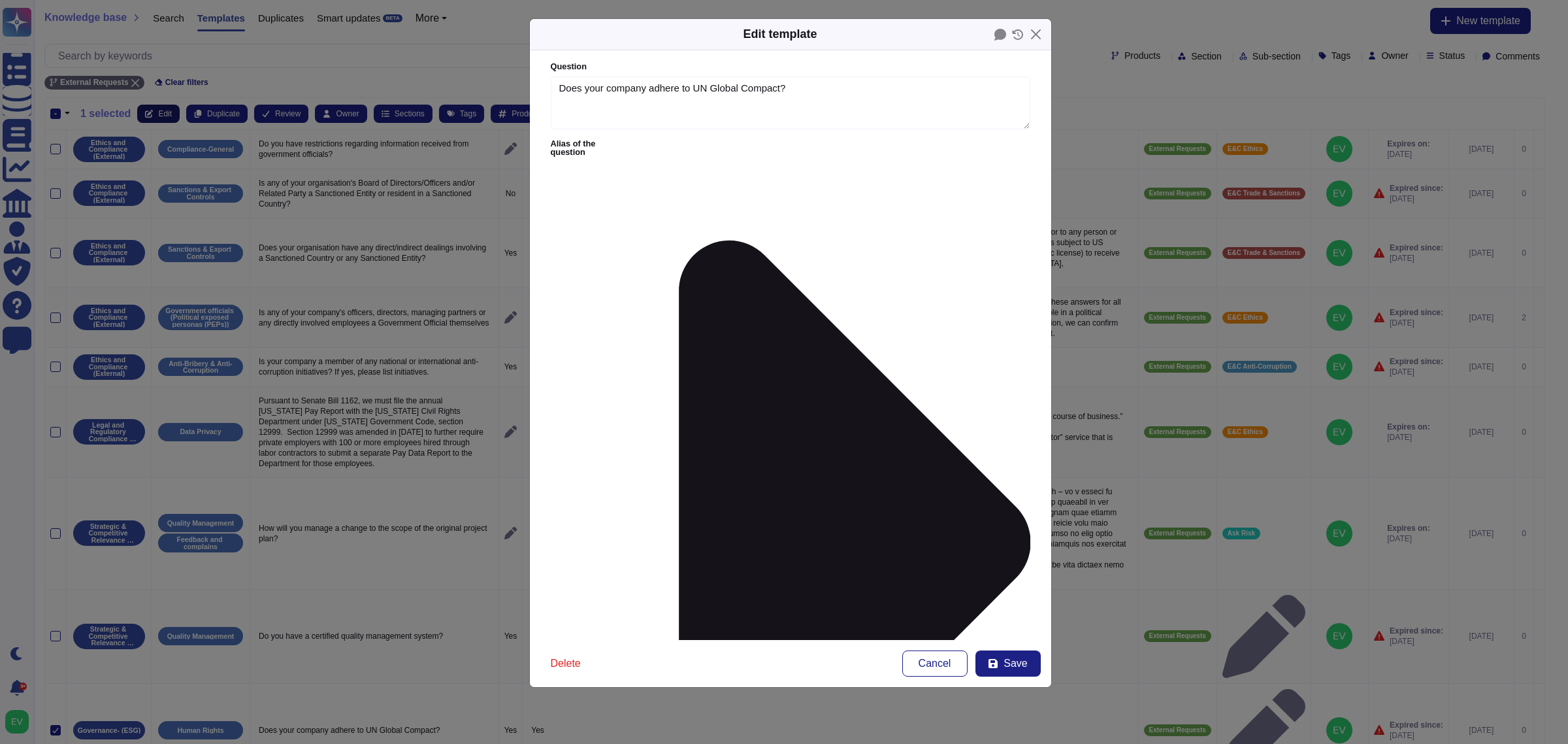
type textarea "Does your company adhere to UN Global Compact?"
type textarea "Yes"
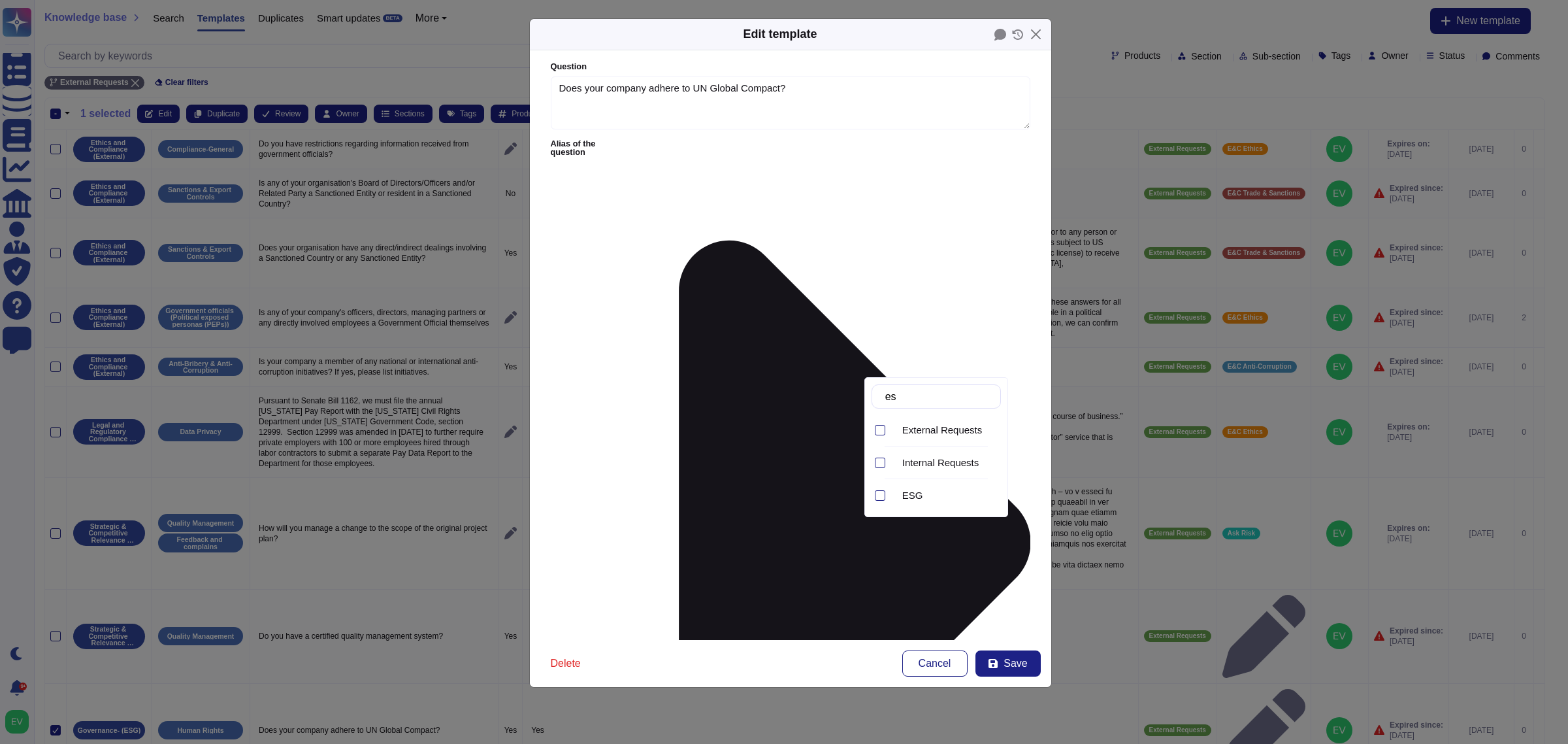
type input "esg"
click at [923, 430] on span "ESG" at bounding box center [912, 430] width 21 height 12
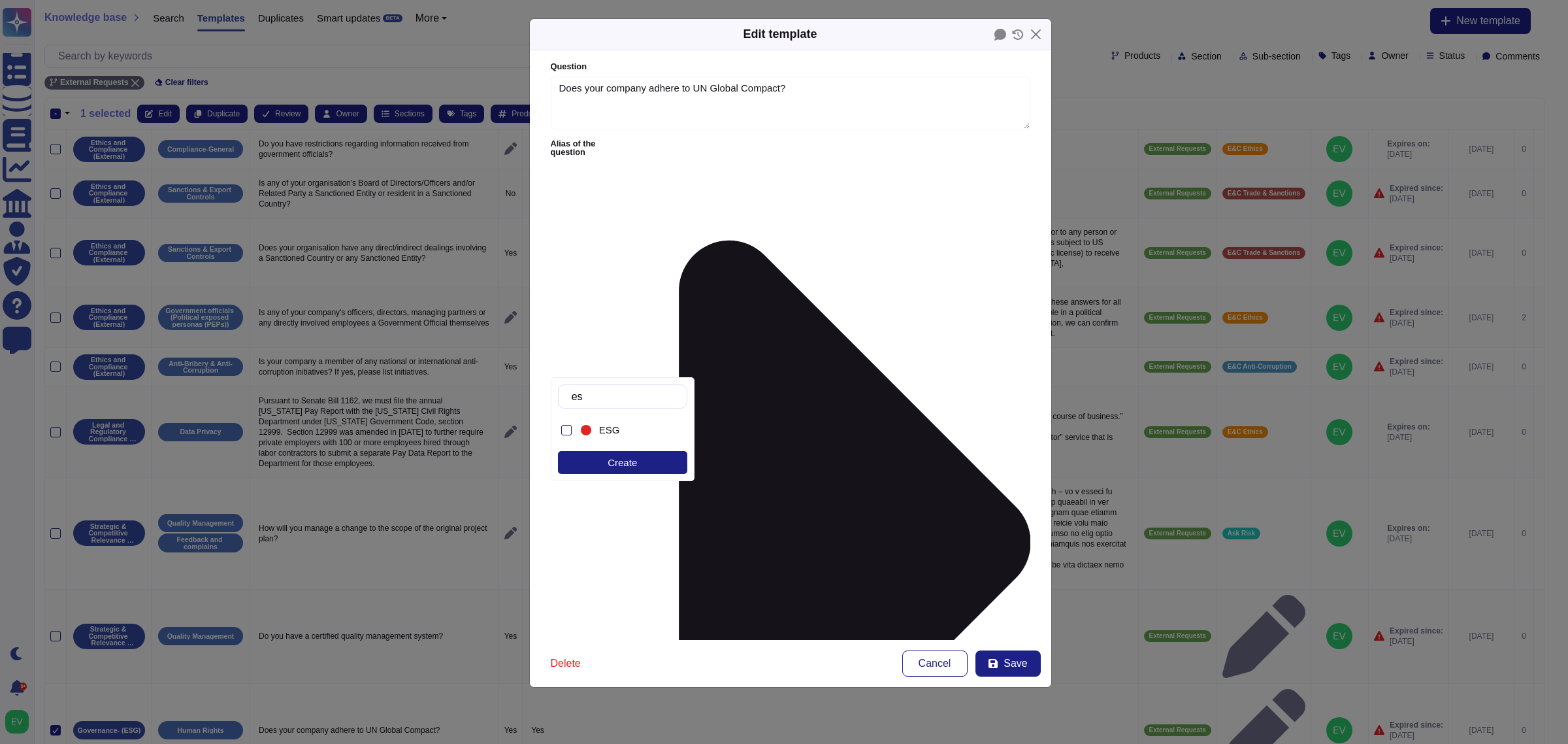
type input "esg"
click at [619, 429] on div "ESG" at bounding box center [633, 430] width 69 height 12
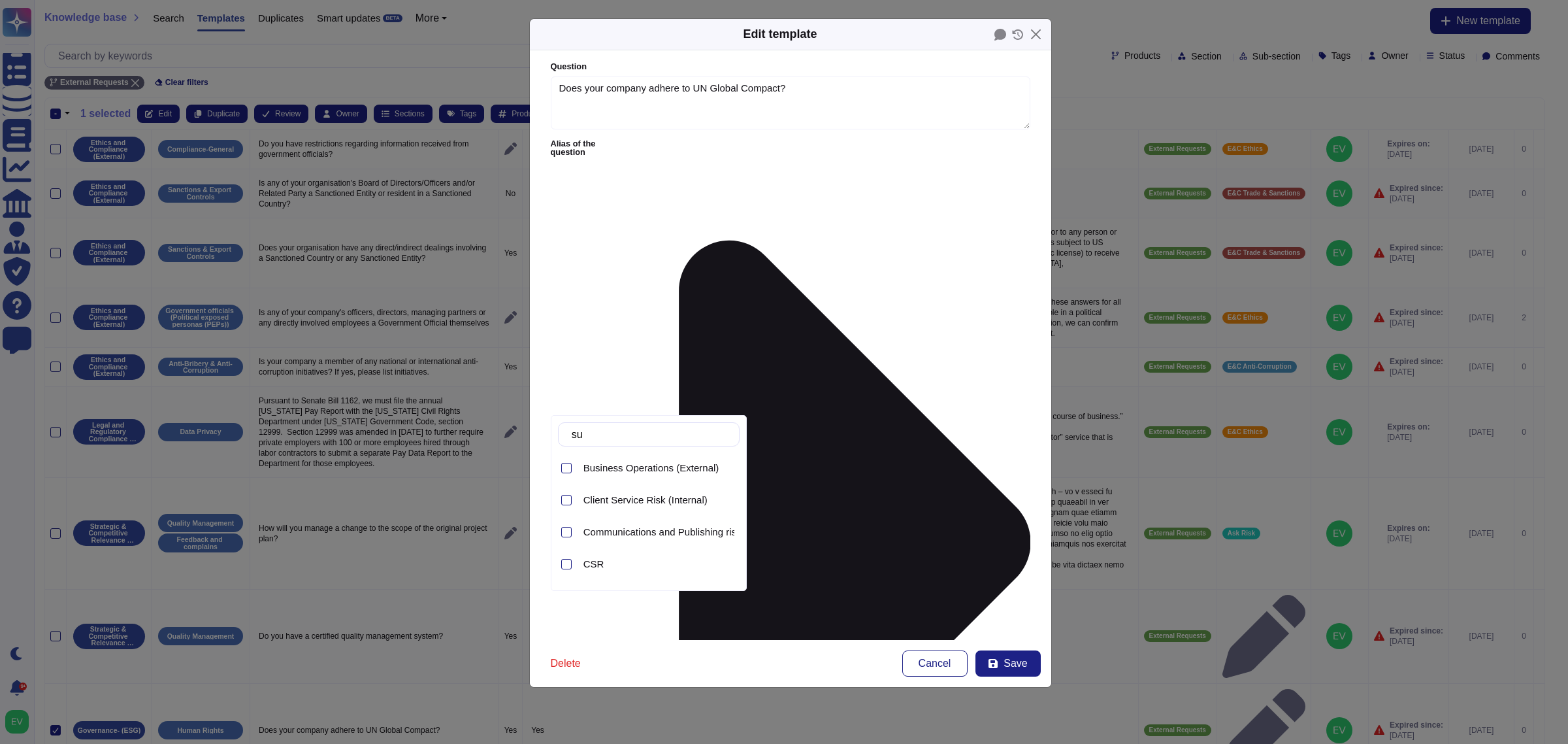
type input "s"
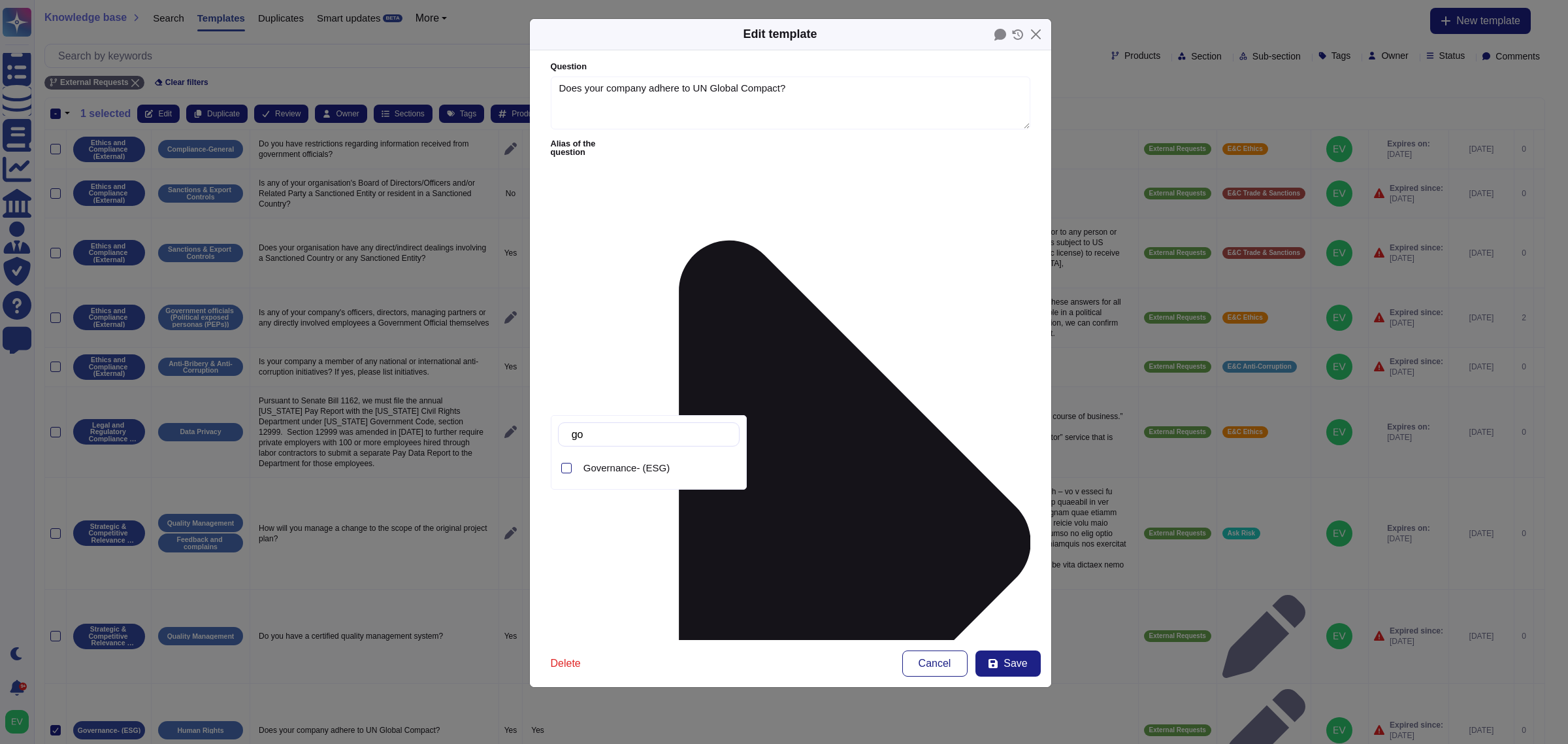
type input "gov"
click at [634, 474] on span "Governance- (ESG)" at bounding box center [626, 468] width 87 height 12
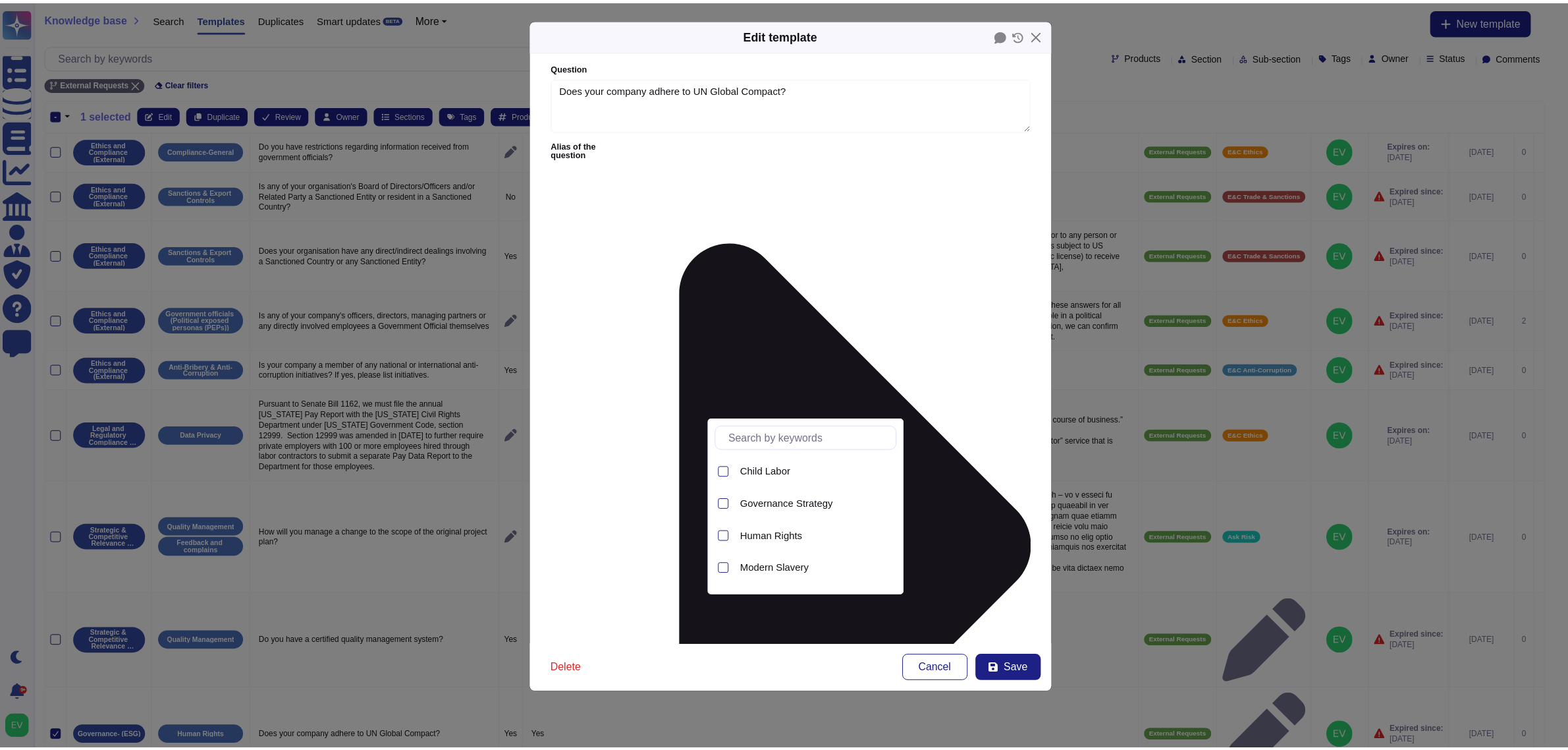
scroll to position [27, 0]
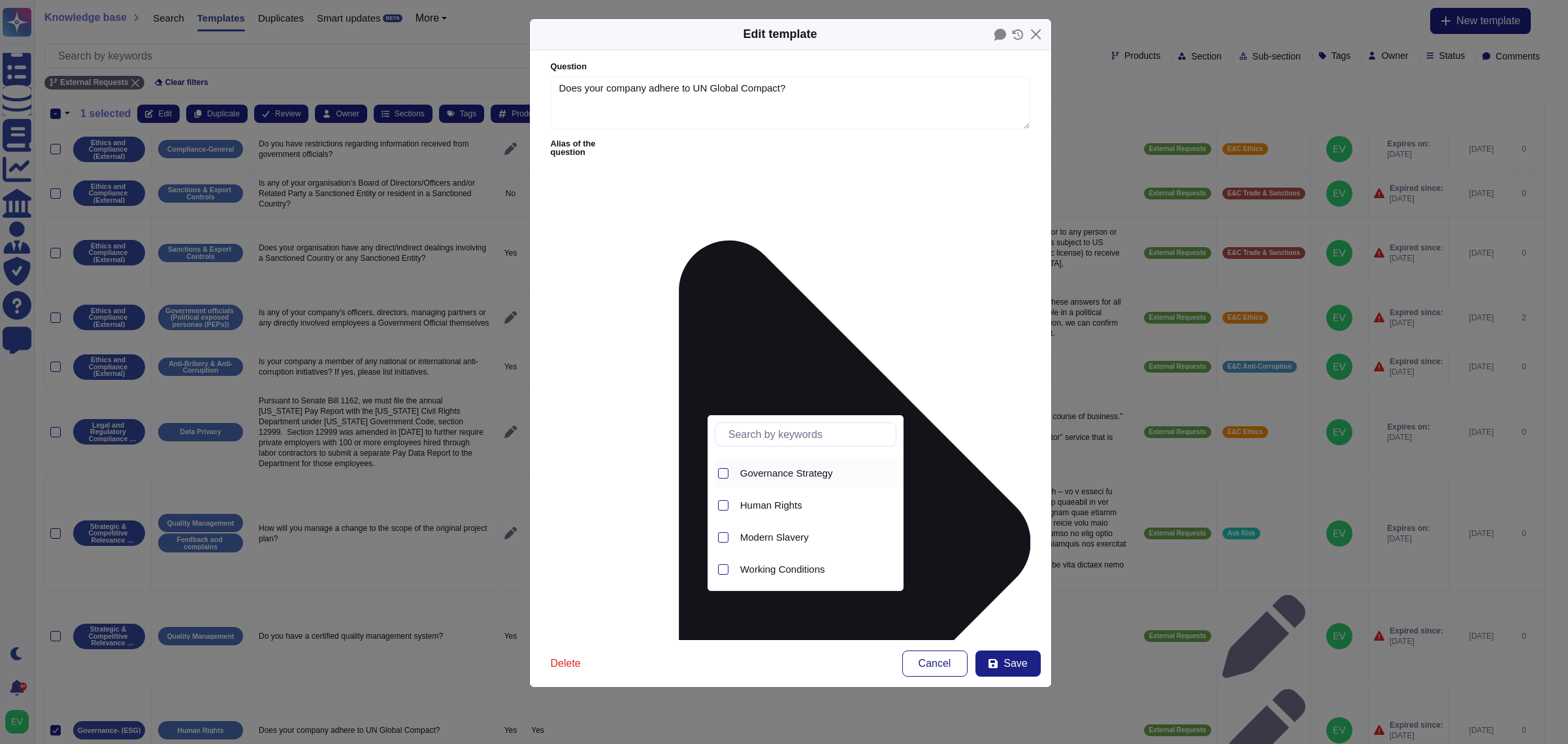
click at [796, 468] on span "Governance Strategy" at bounding box center [786, 473] width 92 height 12
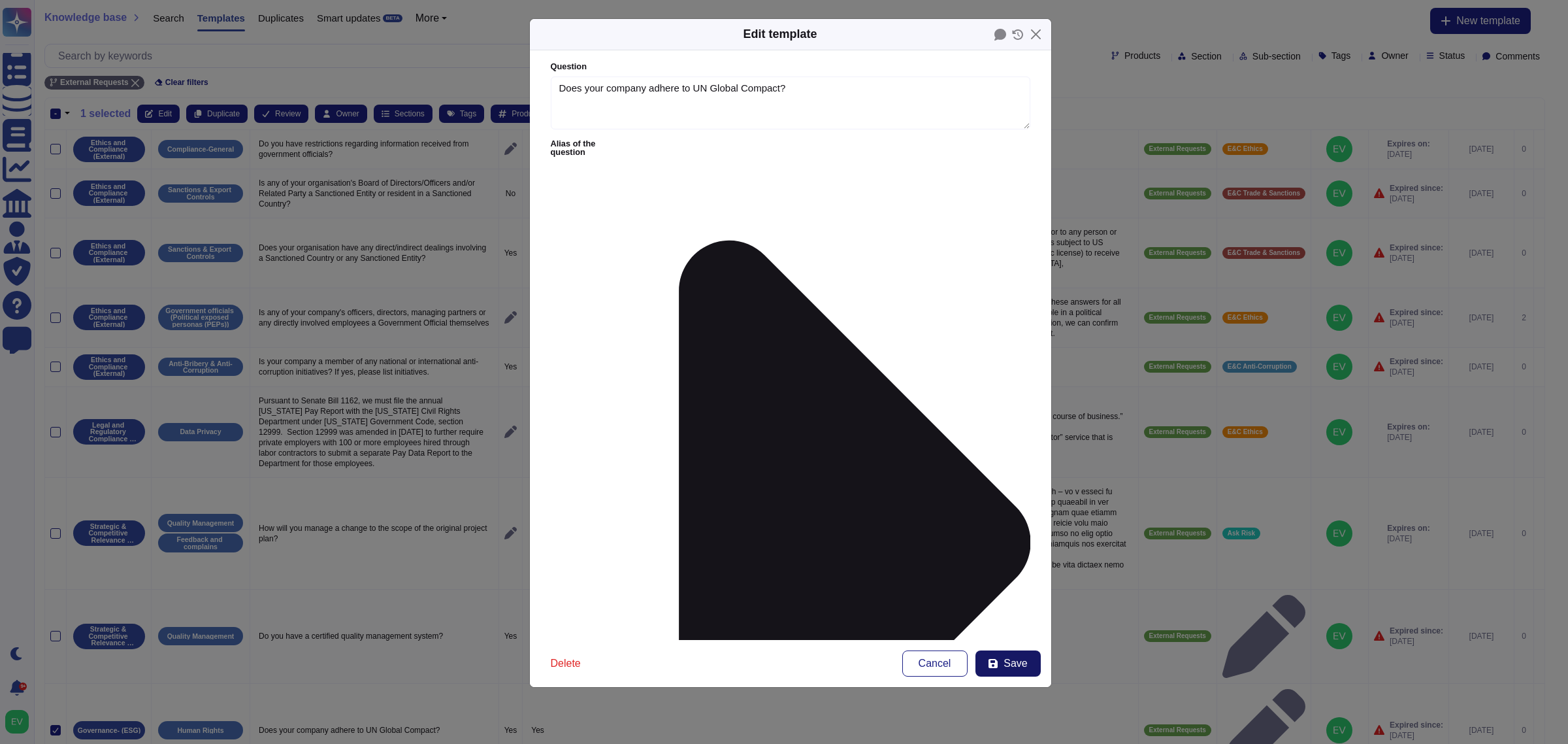
click at [1006, 667] on span "Save" at bounding box center [1015, 663] width 23 height 11
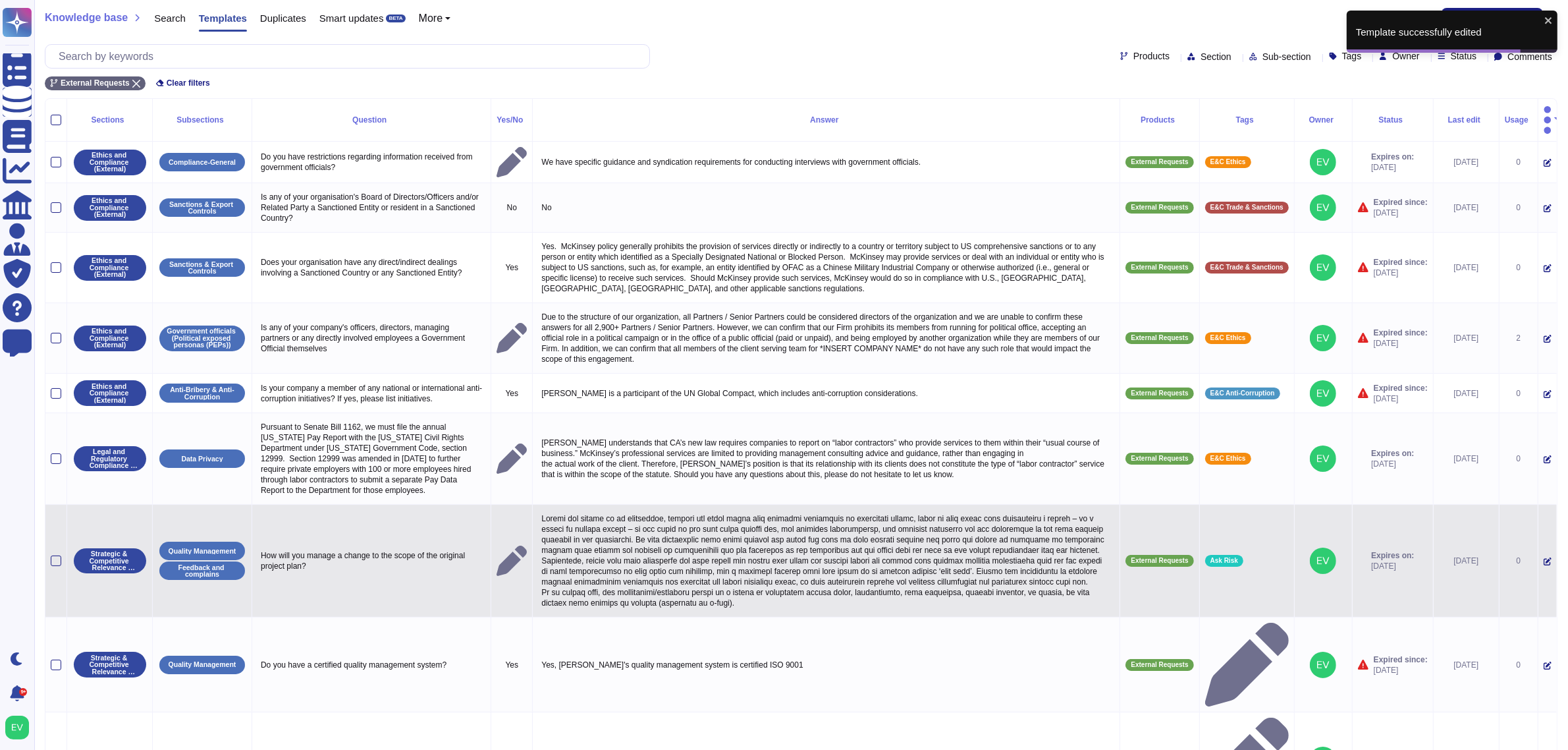
scroll to position [116, 0]
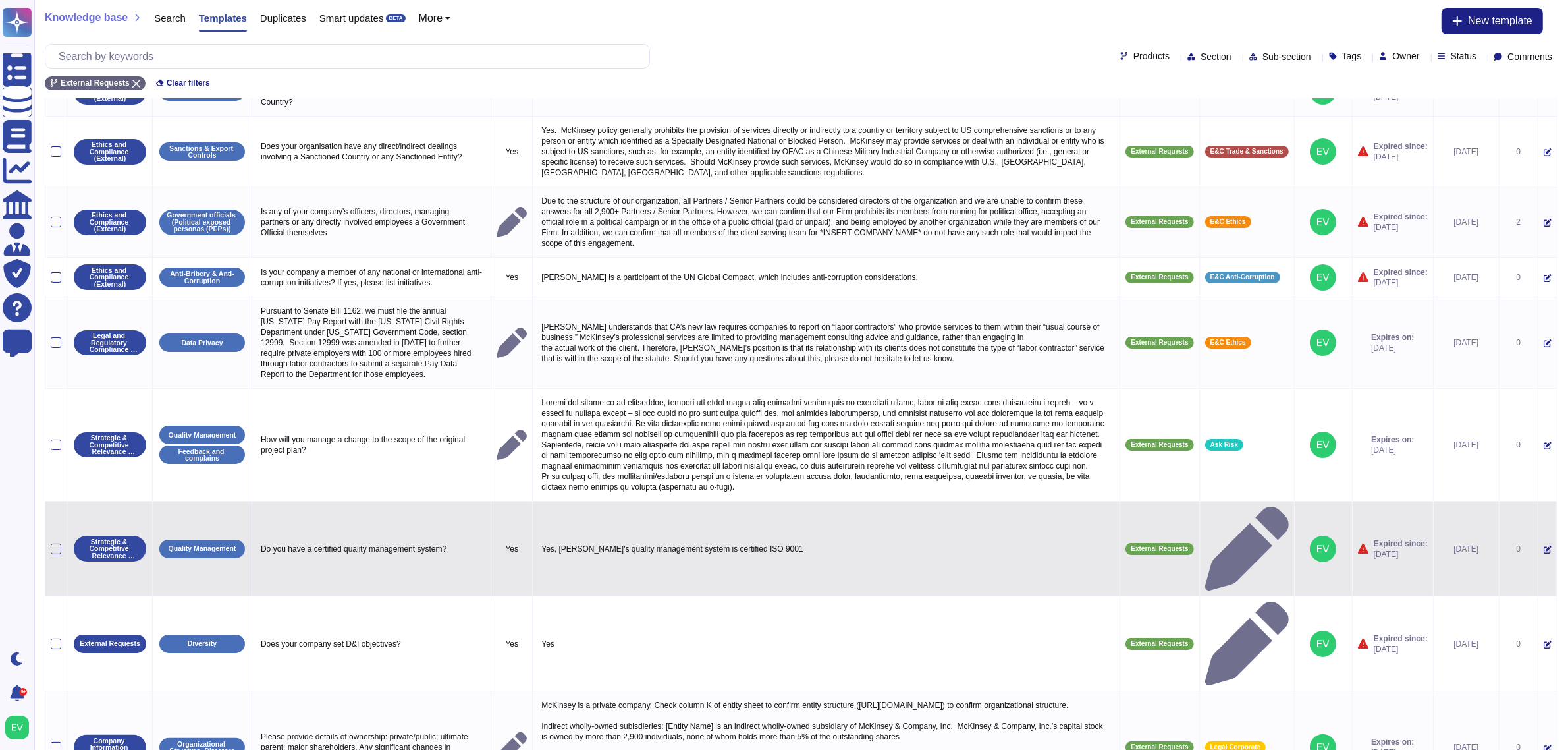
click at [52, 544] on div at bounding box center [56, 549] width 11 height 11
click at [0, 0] on input "checkbox" at bounding box center [0, 0] width 0 height 0
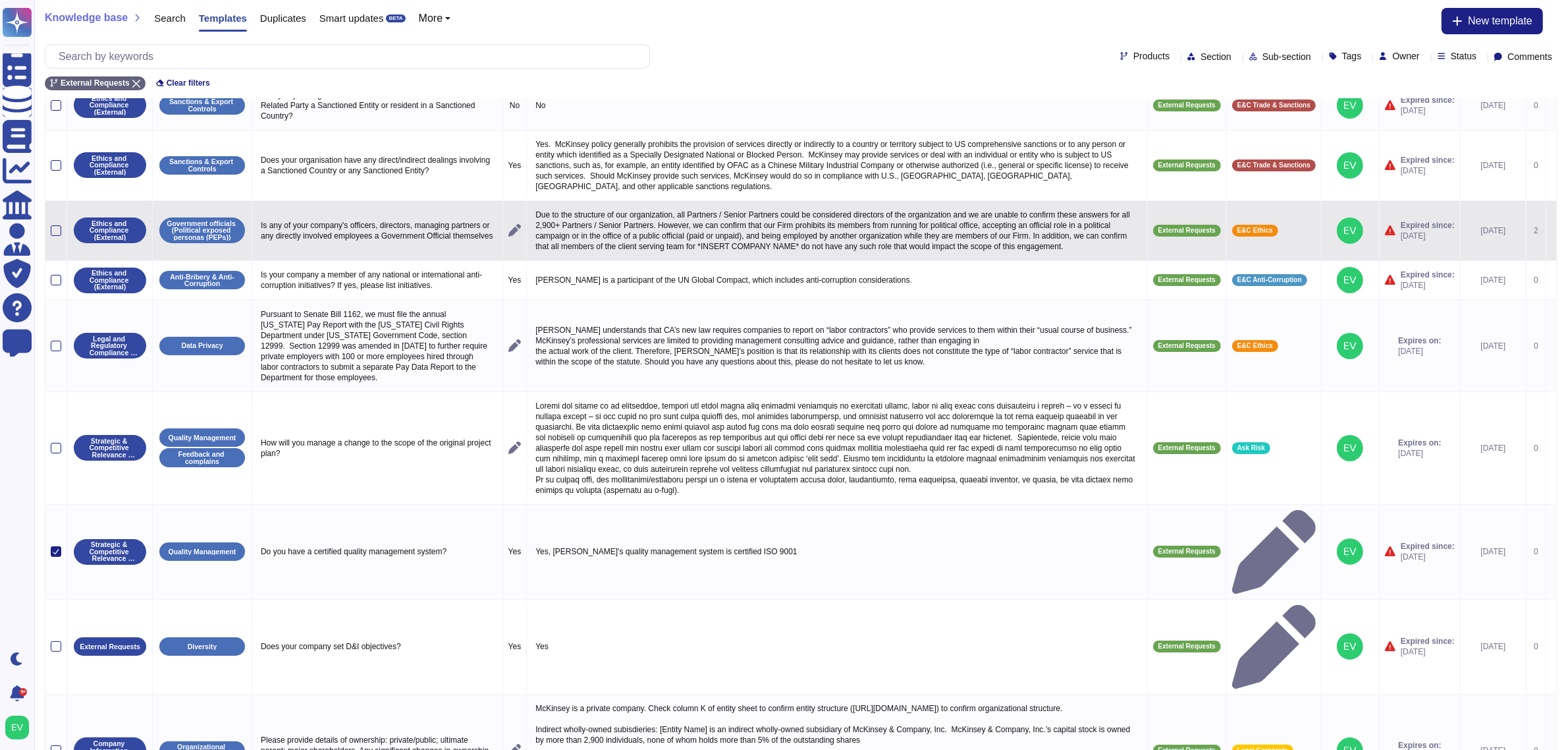
scroll to position [0, 0]
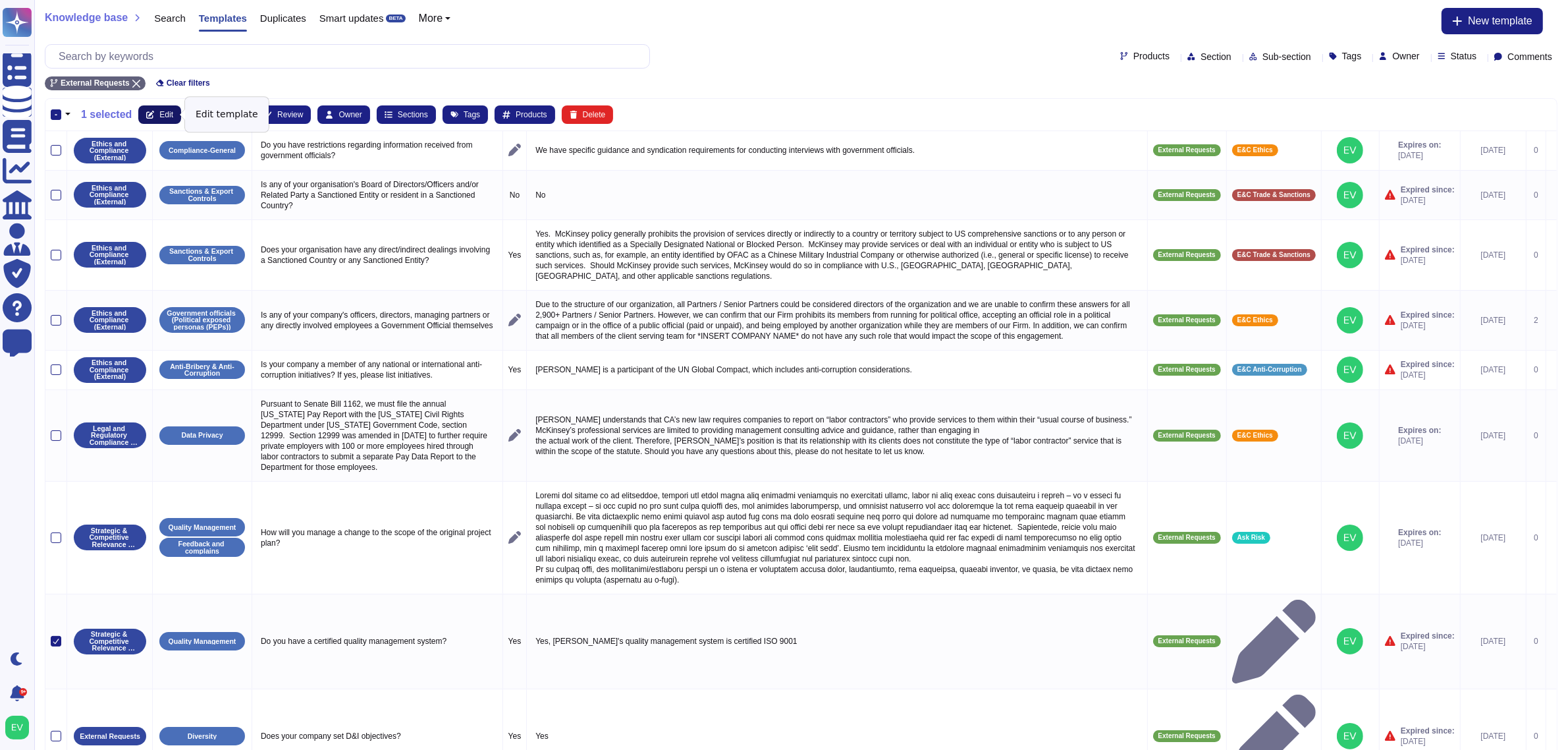
click at [169, 120] on button "Edit" at bounding box center [159, 115] width 43 height 18
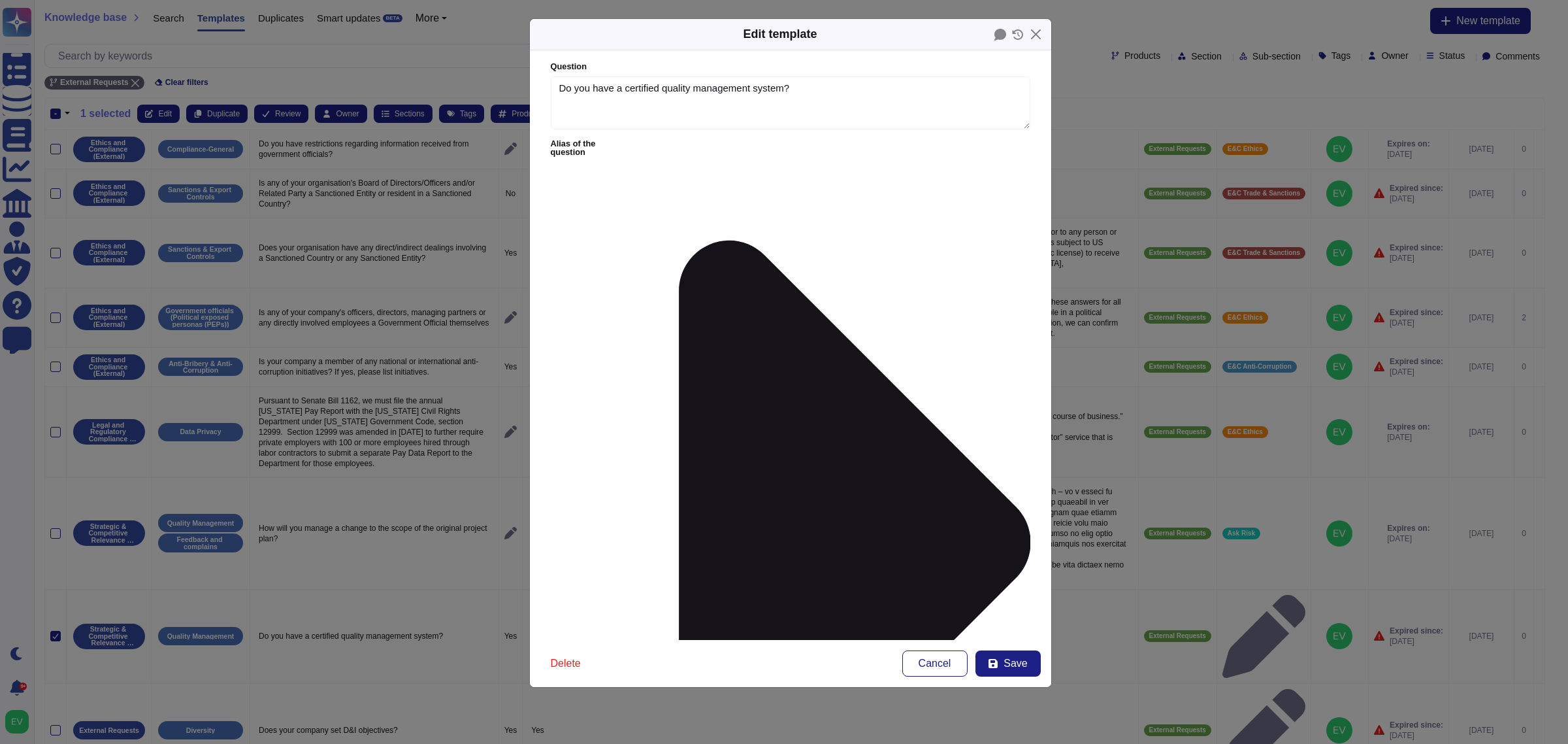
type textarea "Do you have a certified quality management system?"
type textarea "Yes, [PERSON_NAME]'s quality management system is certified ISO 9001"
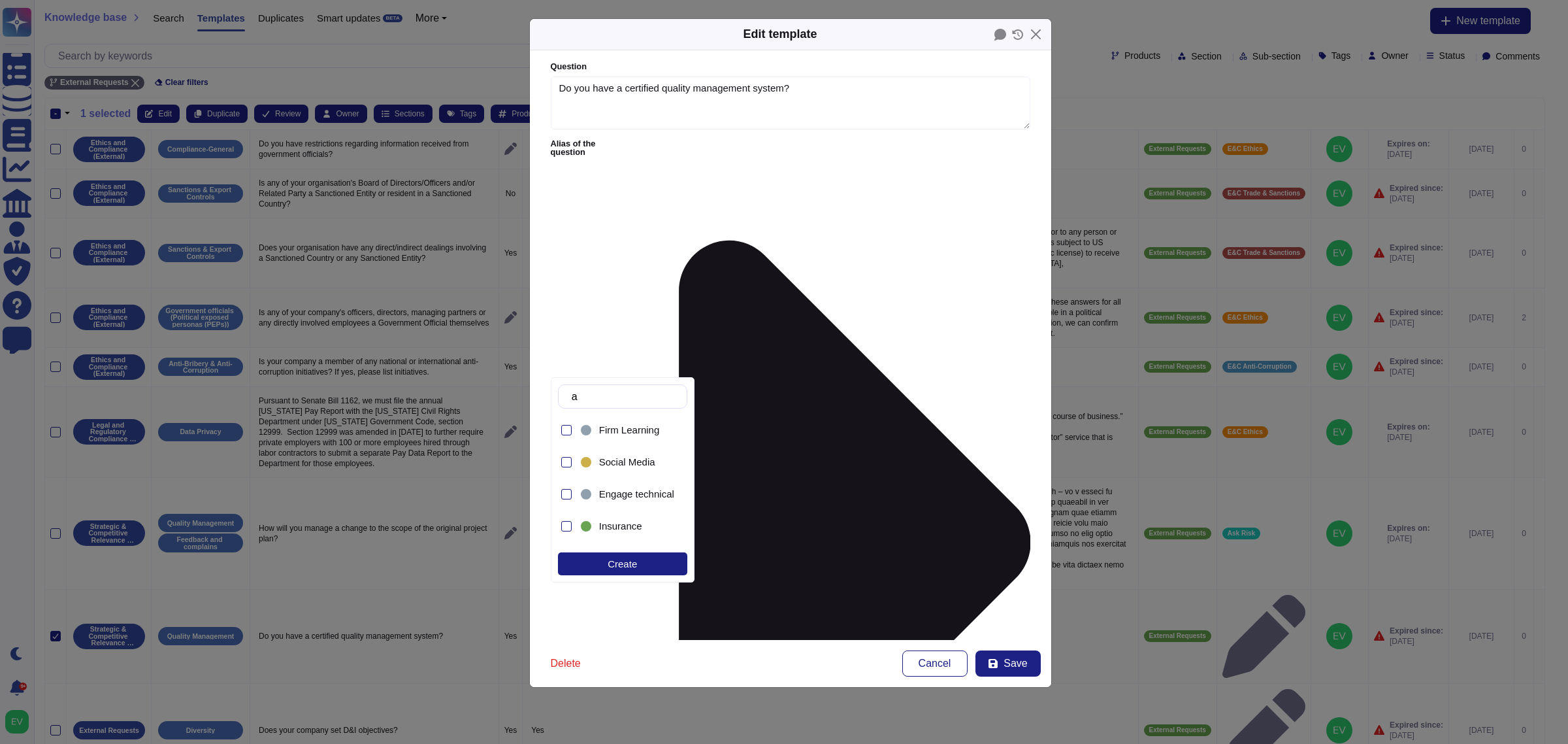
type input "as"
click at [618, 433] on span "Ask Risk" at bounding box center [618, 430] width 38 height 12
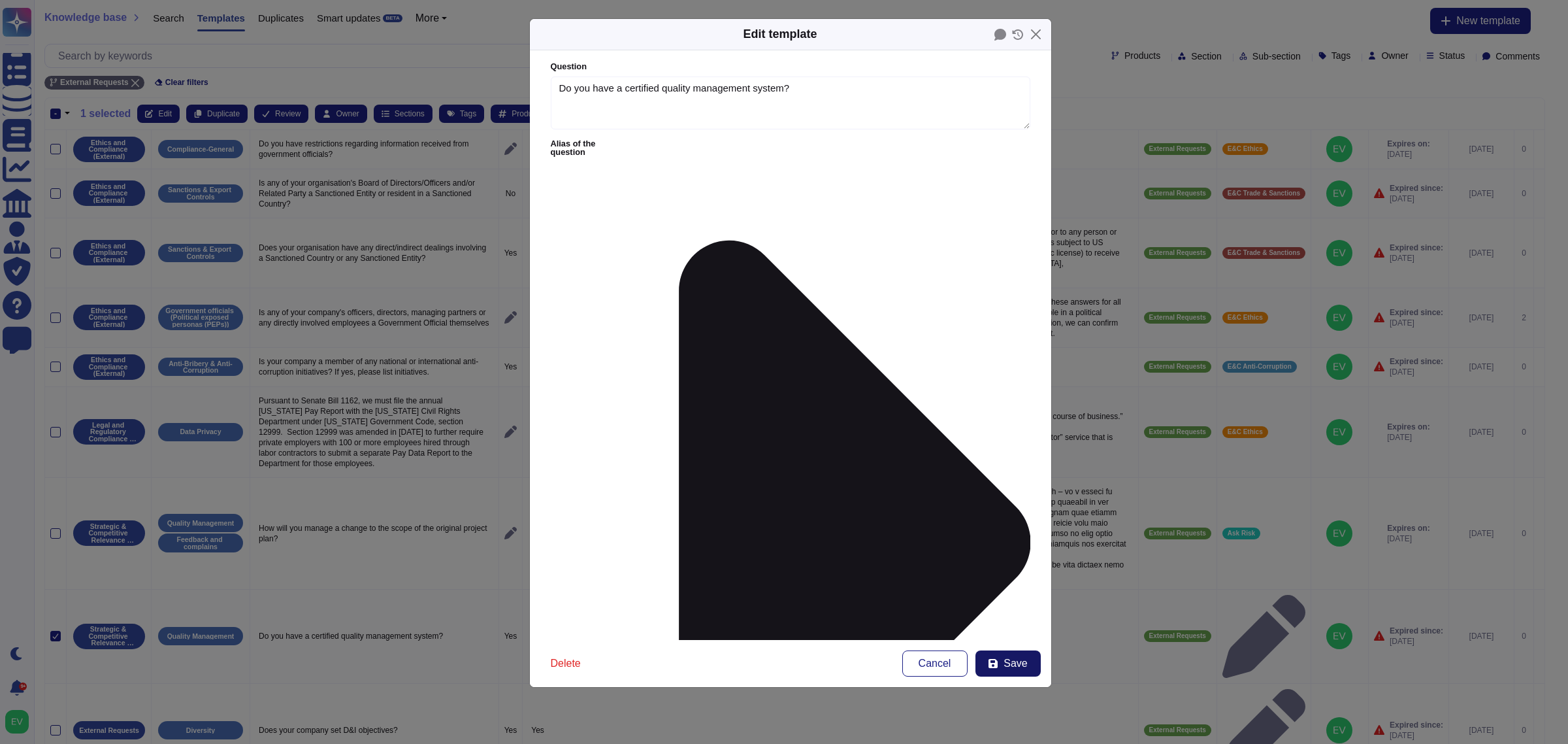
click at [1010, 661] on span "Save" at bounding box center [1015, 663] width 23 height 11
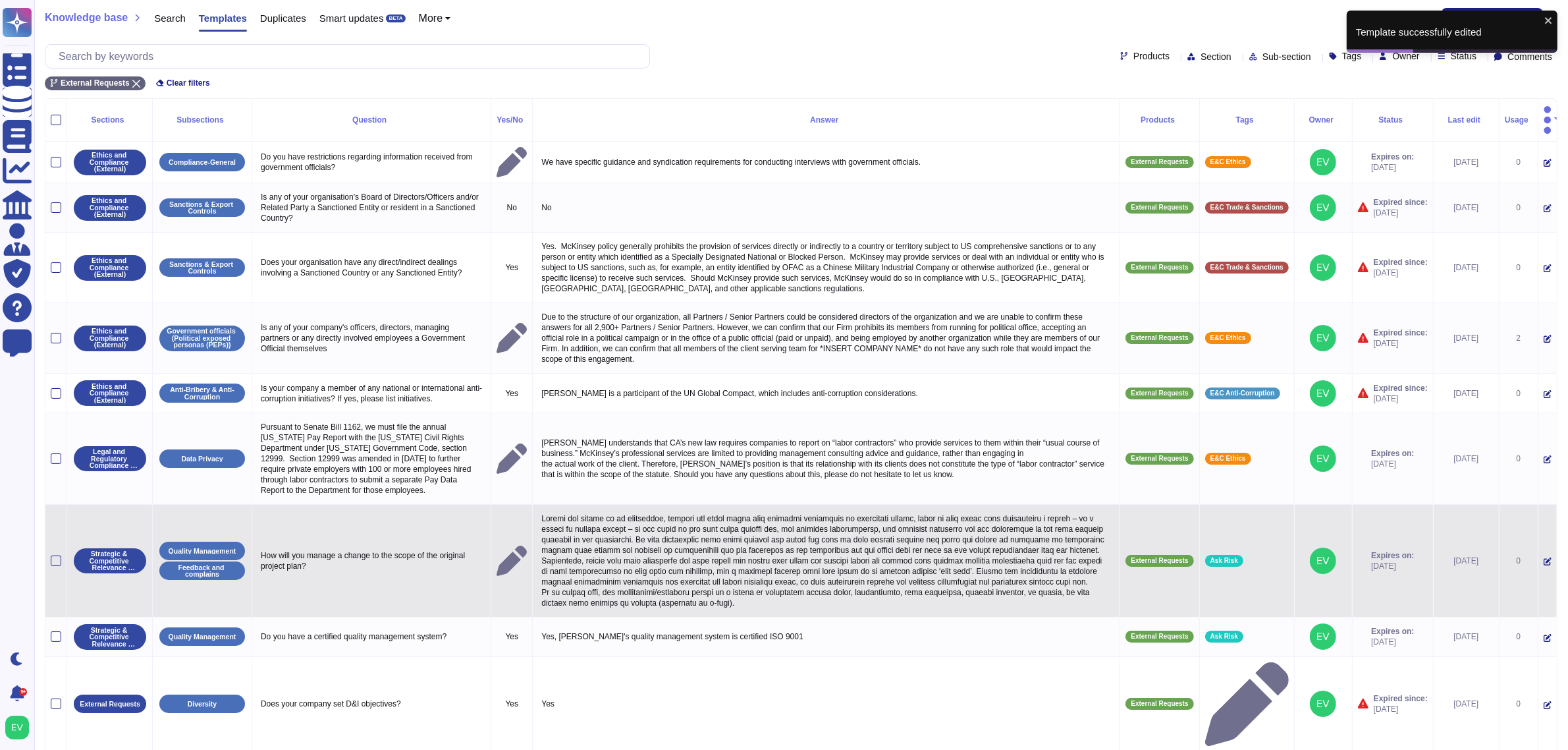
scroll to position [116, 0]
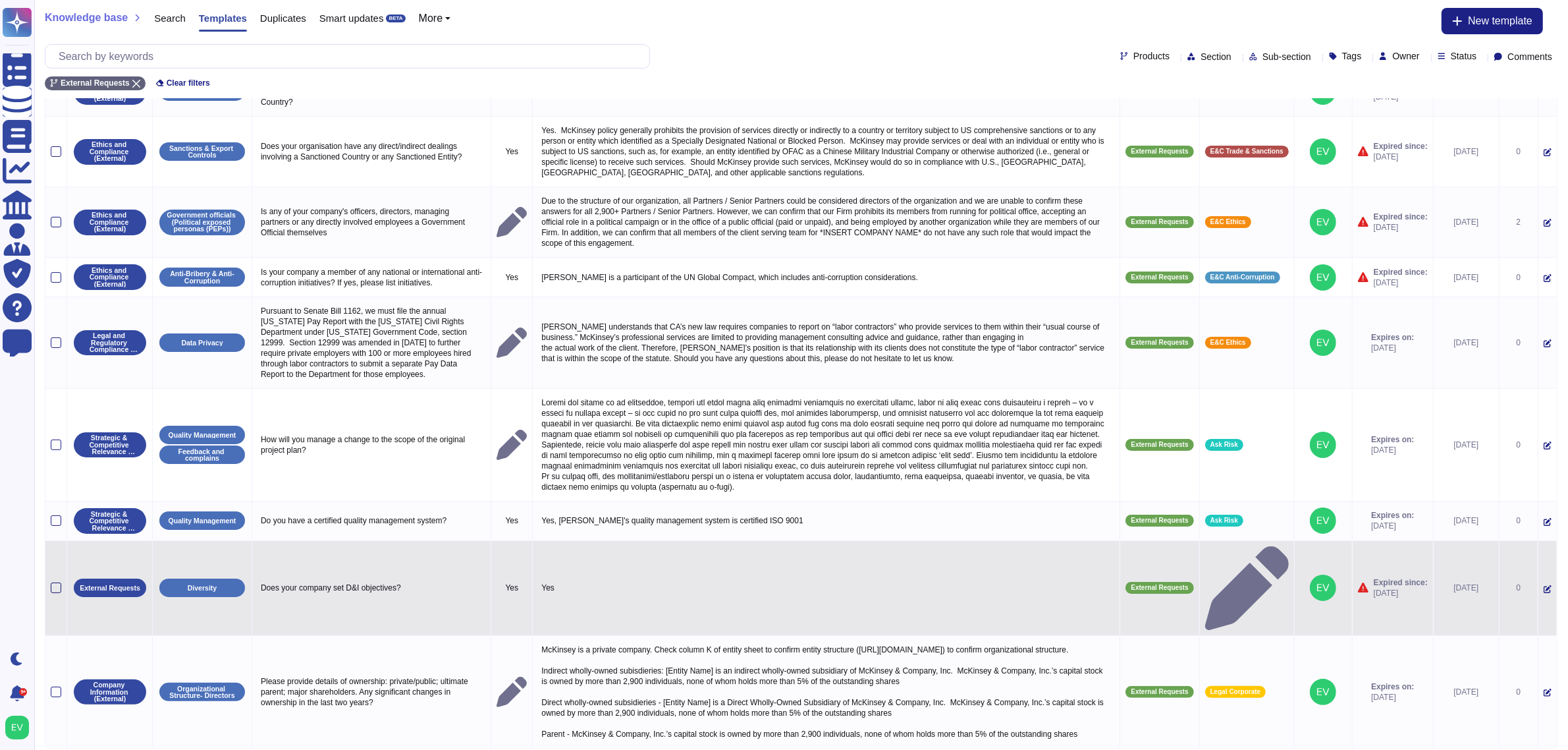
click at [52, 583] on div at bounding box center [56, 588] width 11 height 11
click at [0, 0] on input "checkbox" at bounding box center [0, 0] width 0 height 0
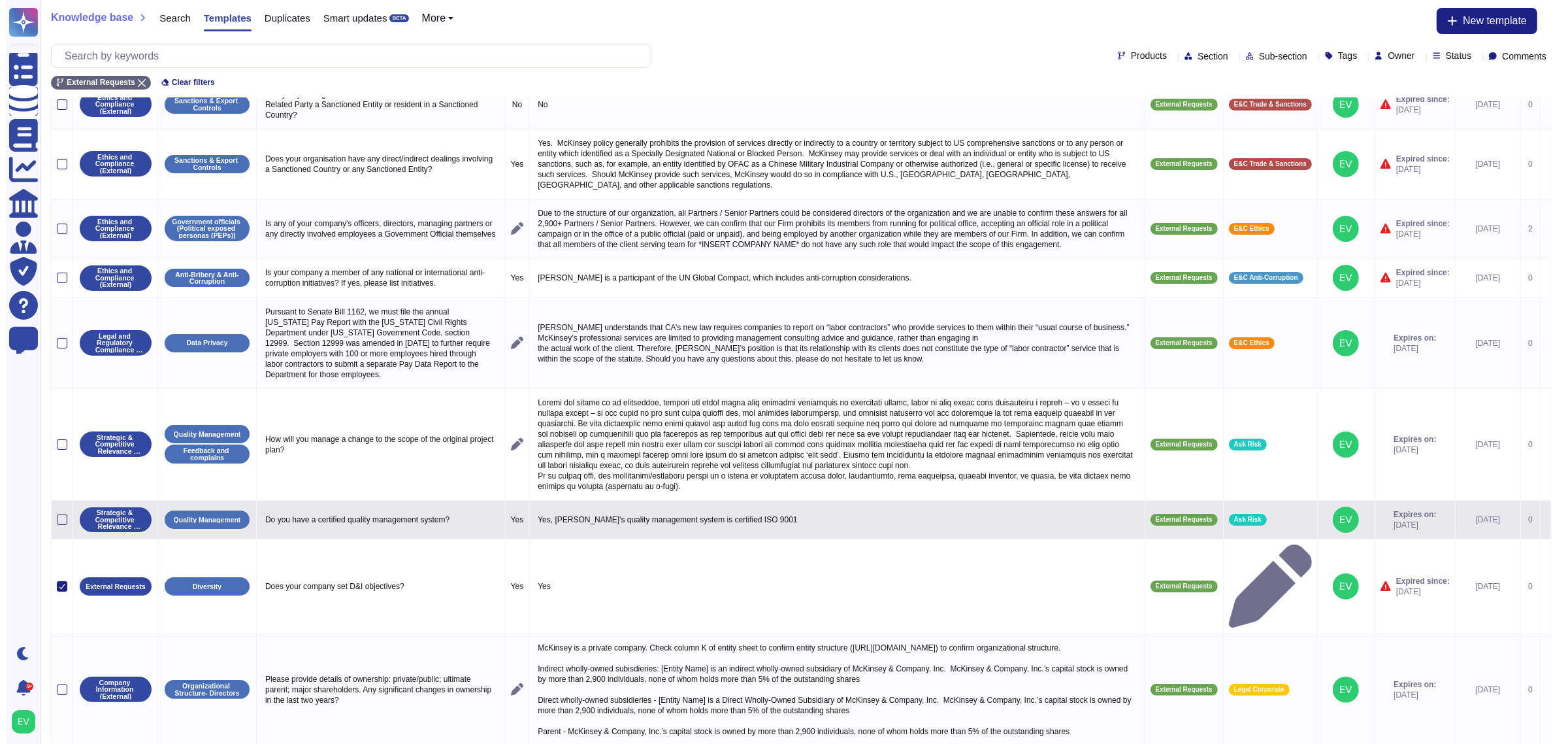
scroll to position [0, 0]
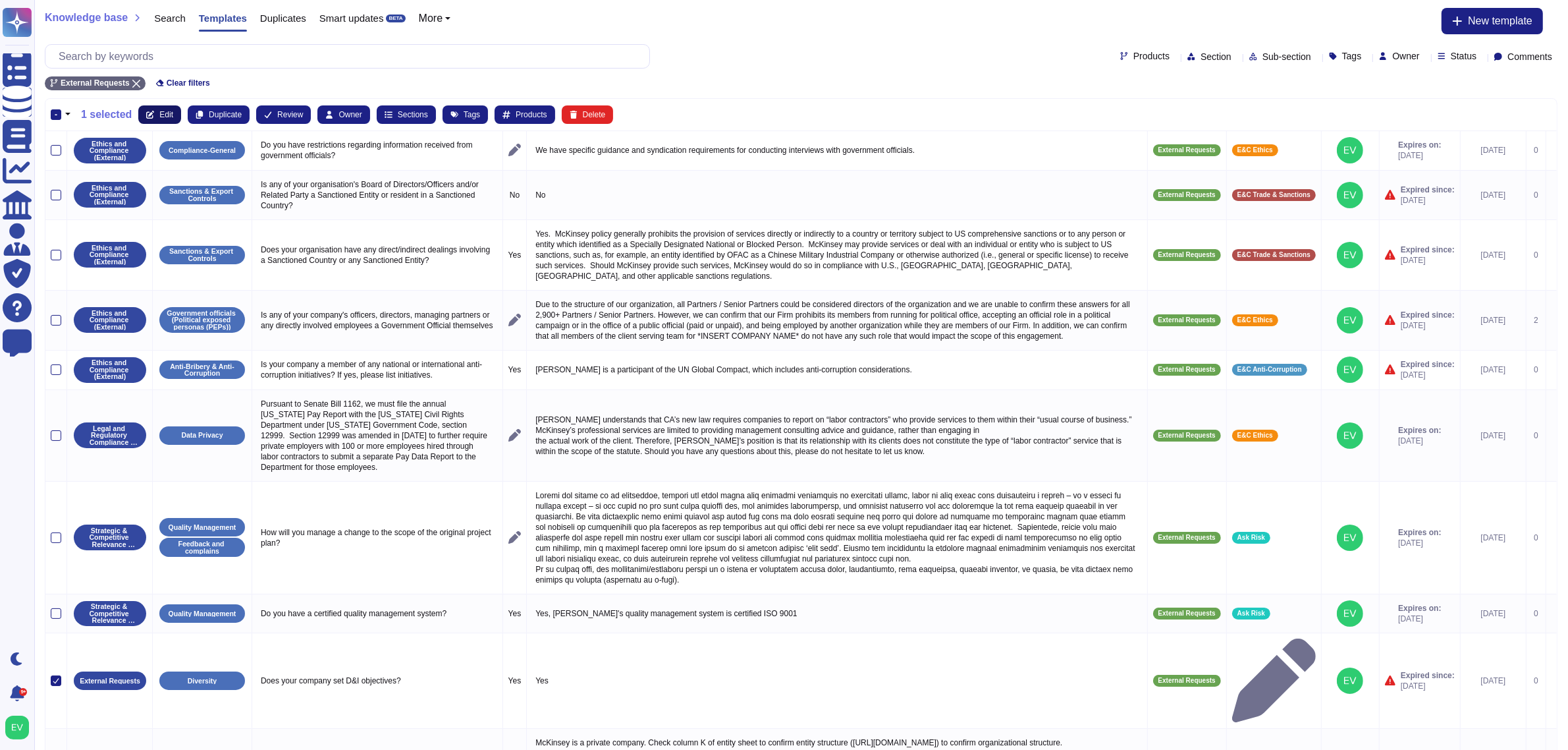
click at [158, 108] on button "Edit" at bounding box center [159, 115] width 43 height 18
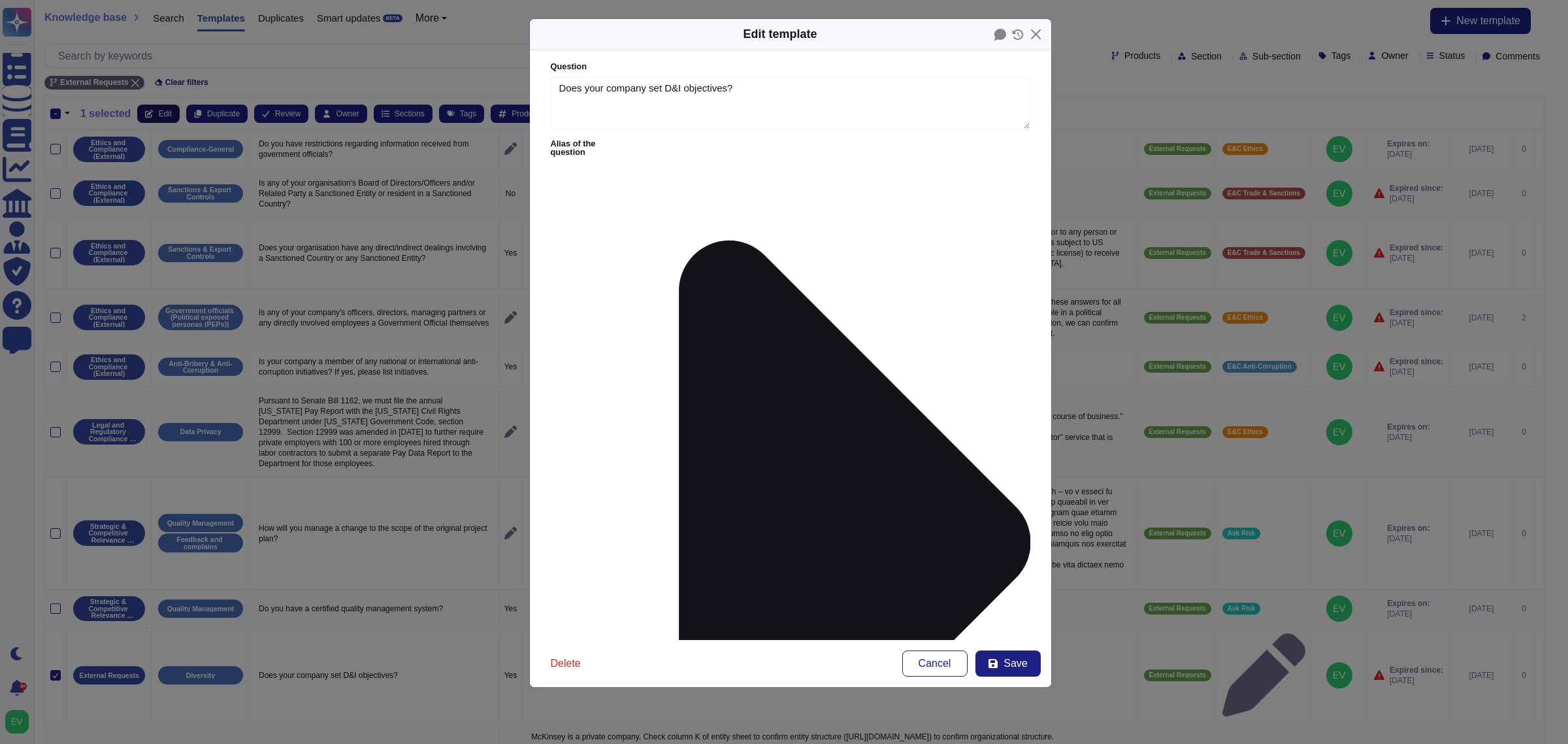
type textarea "Does your company set D&I objectives?"
type textarea "Yes"
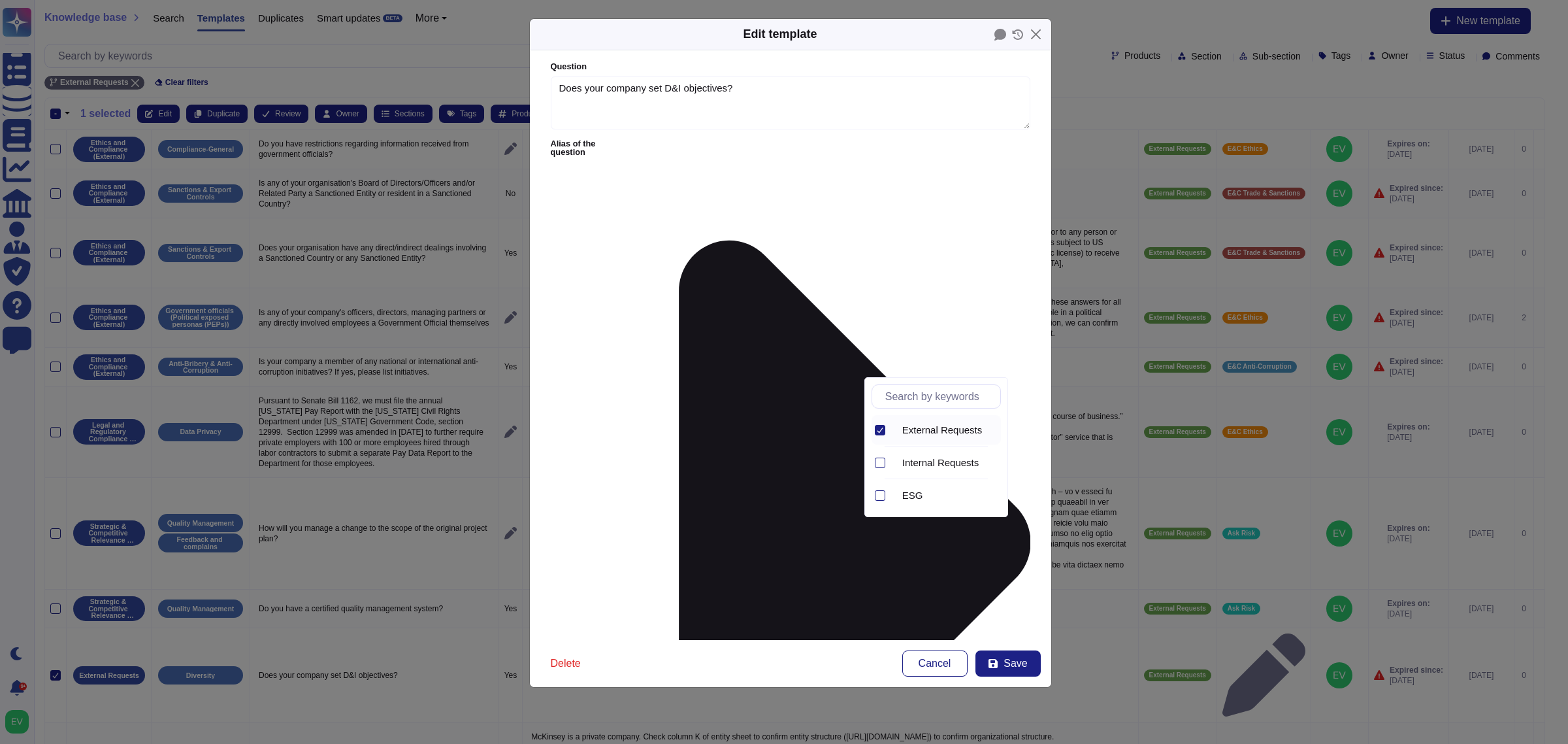
click at [879, 430] on icon at bounding box center [879, 430] width 6 height 6
type input "esg"
click at [923, 426] on span "ESG" at bounding box center [912, 430] width 21 height 12
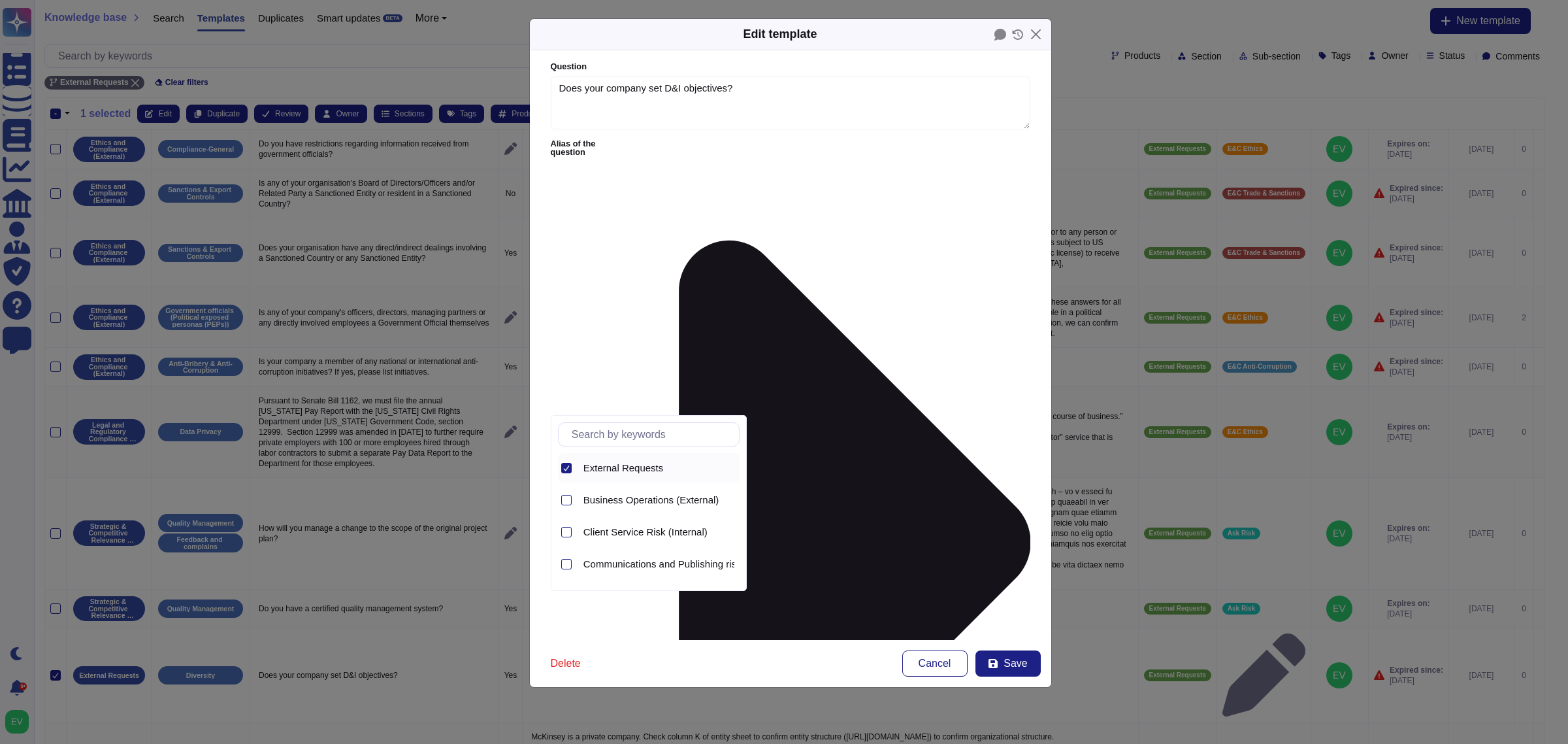
click at [562, 468] on div at bounding box center [567, 468] width 11 height 11
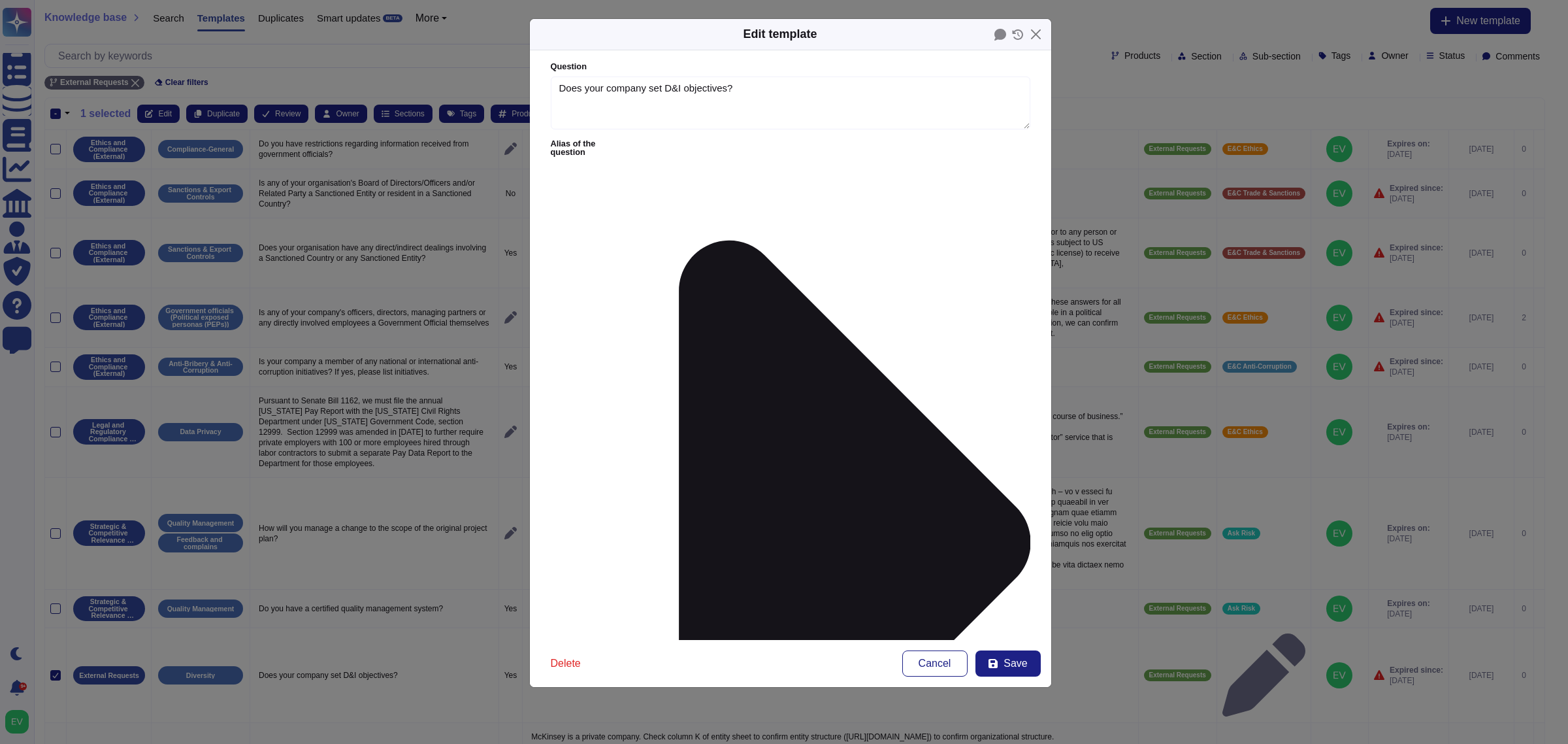
type input "esg"
click at [619, 429] on div "ESG" at bounding box center [633, 430] width 69 height 12
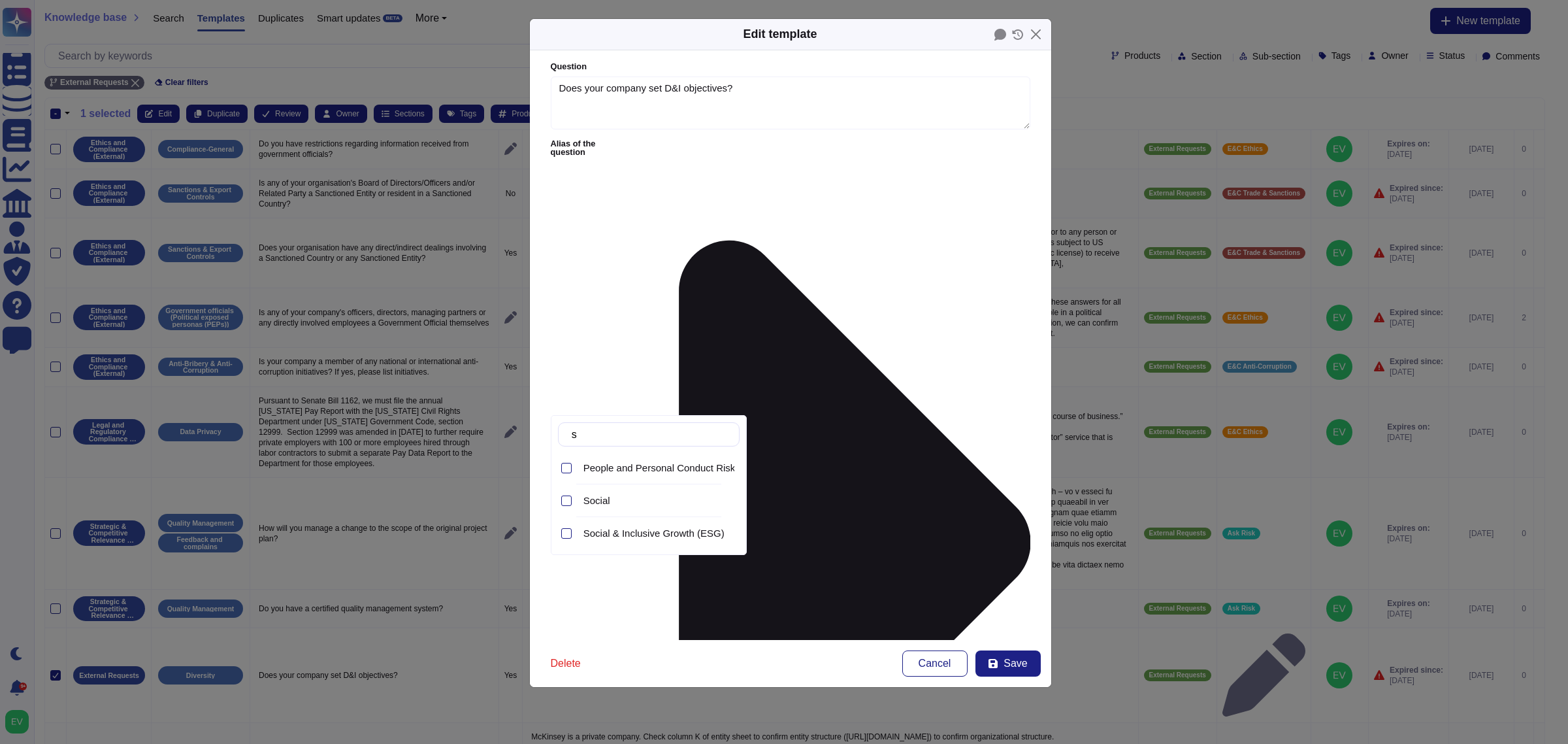
type input "so"
click at [647, 541] on div "Social & Inclusive Growth (ESG)" at bounding box center [659, 533] width 161 height 30
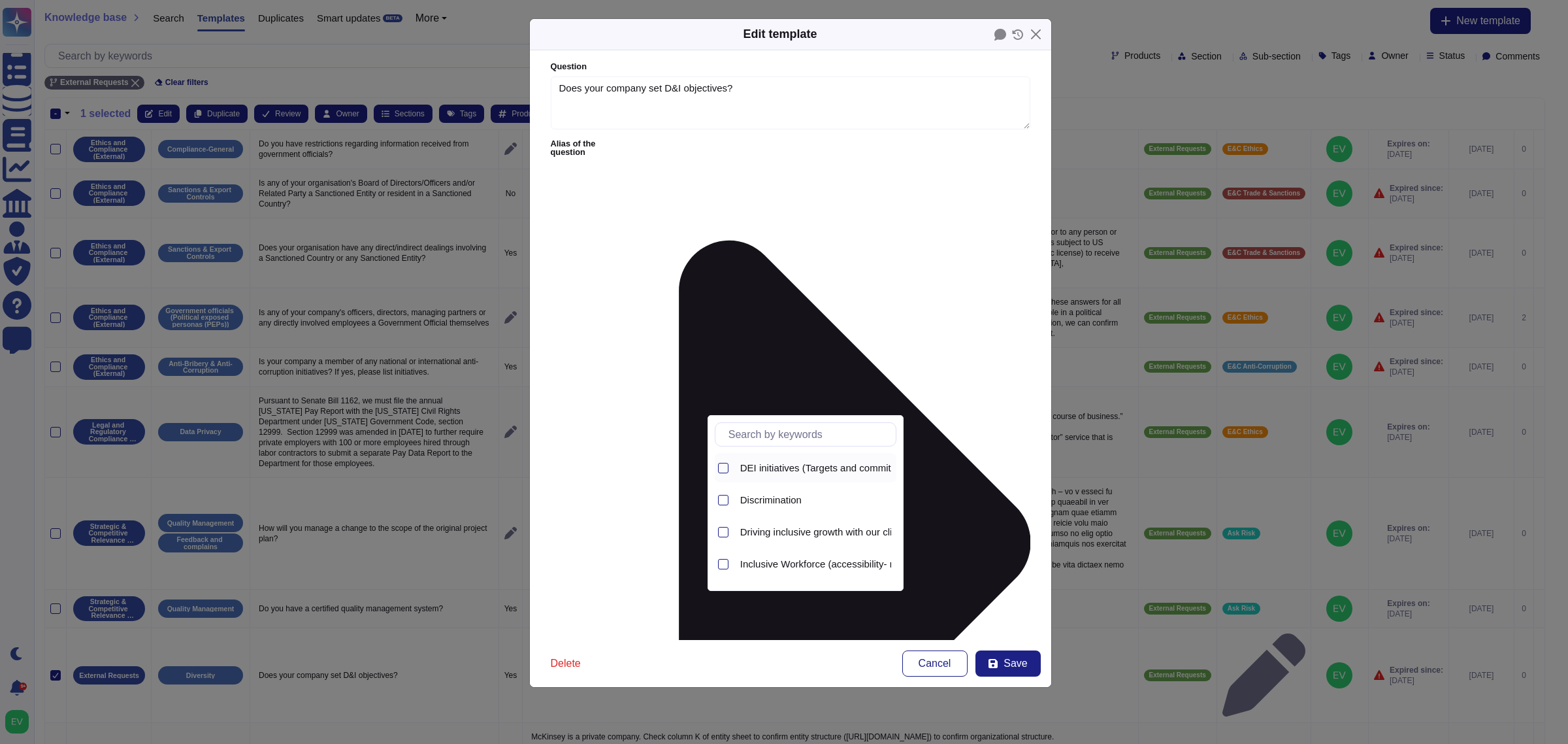
click at [785, 468] on span "DEI initiatives (Targets and commitments)" at bounding box center [831, 468] width 181 height 12
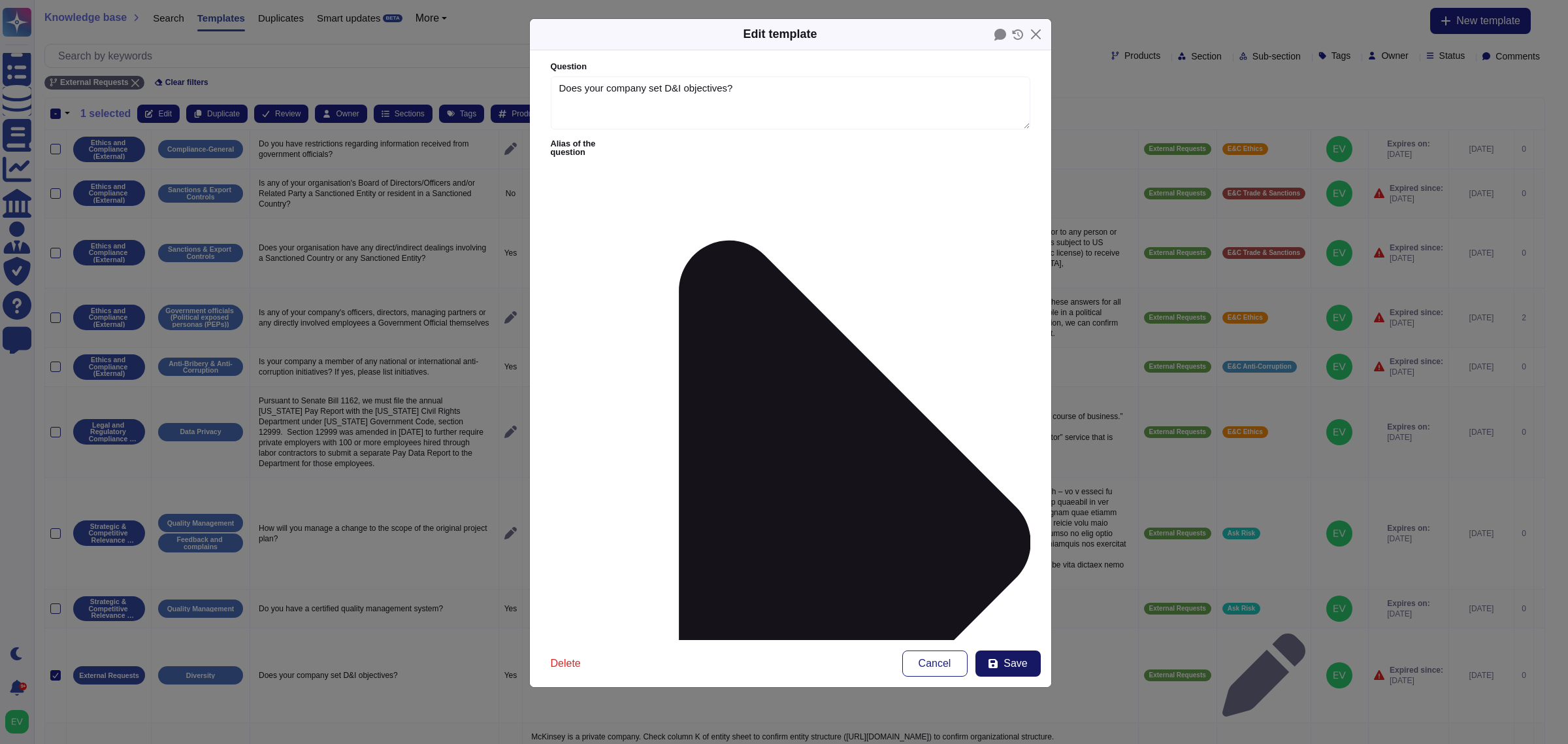
click at [1024, 653] on button "Save" at bounding box center [1007, 663] width 65 height 26
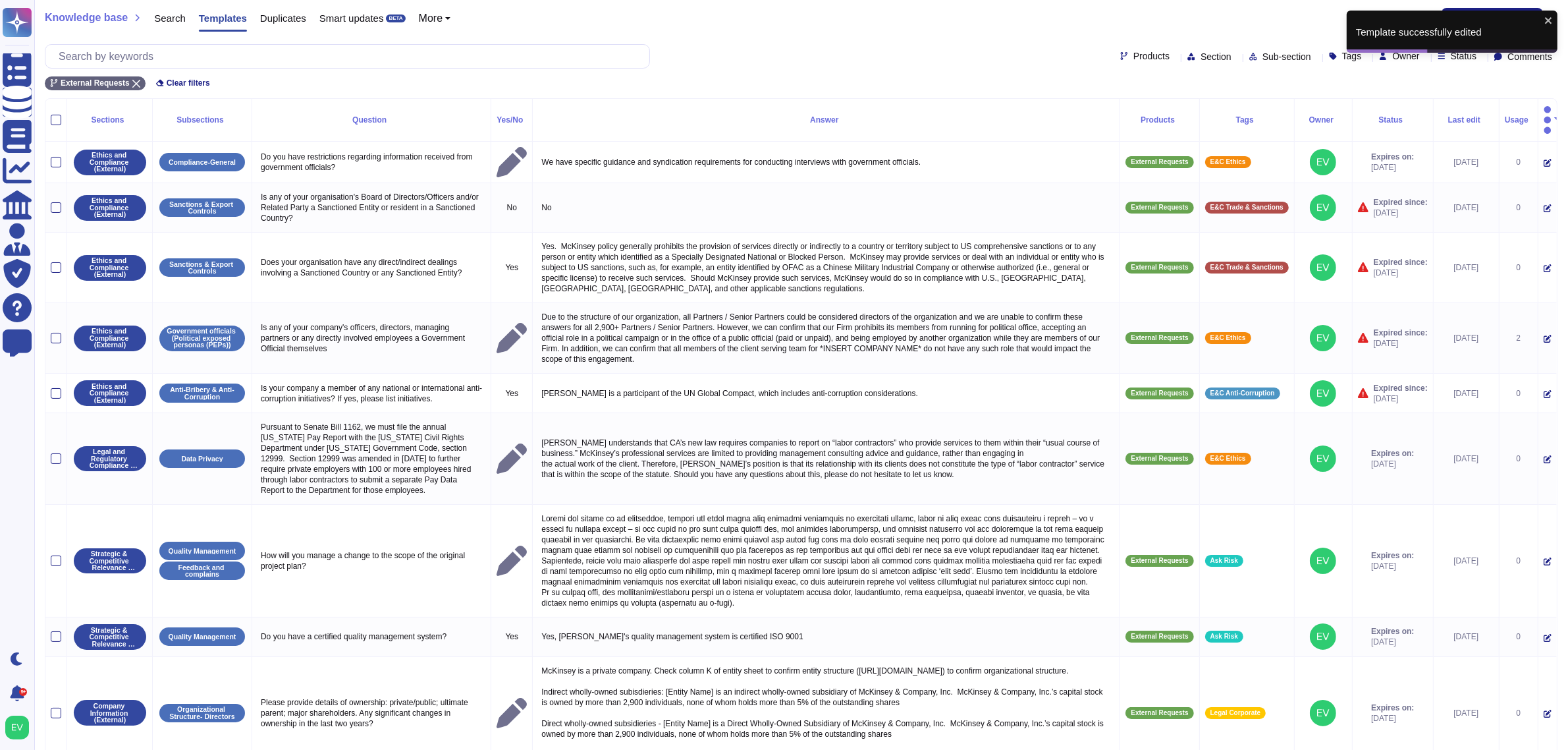
scroll to position [169, 0]
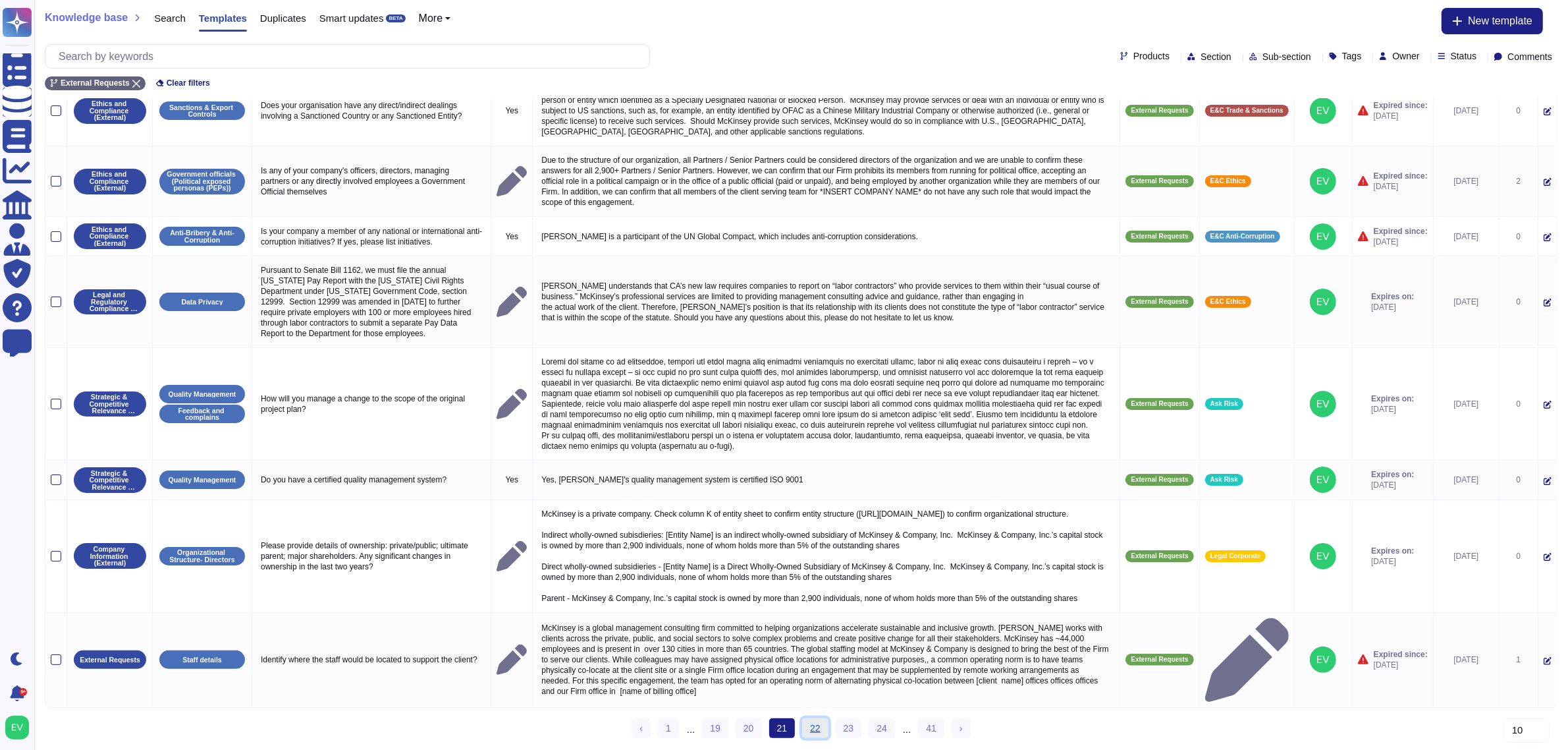
click at [818, 726] on link "22" at bounding box center [815, 728] width 26 height 20
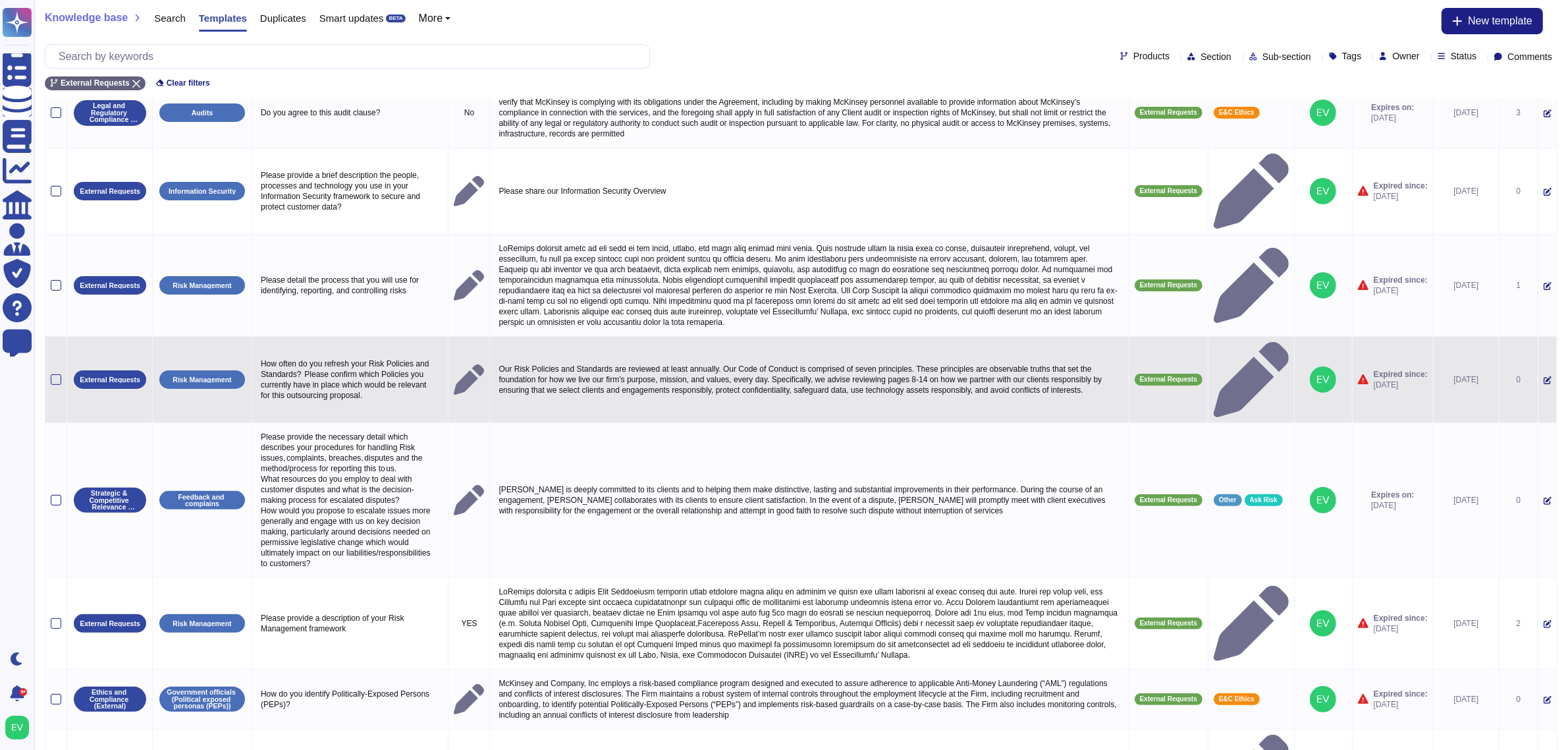
scroll to position [432, 0]
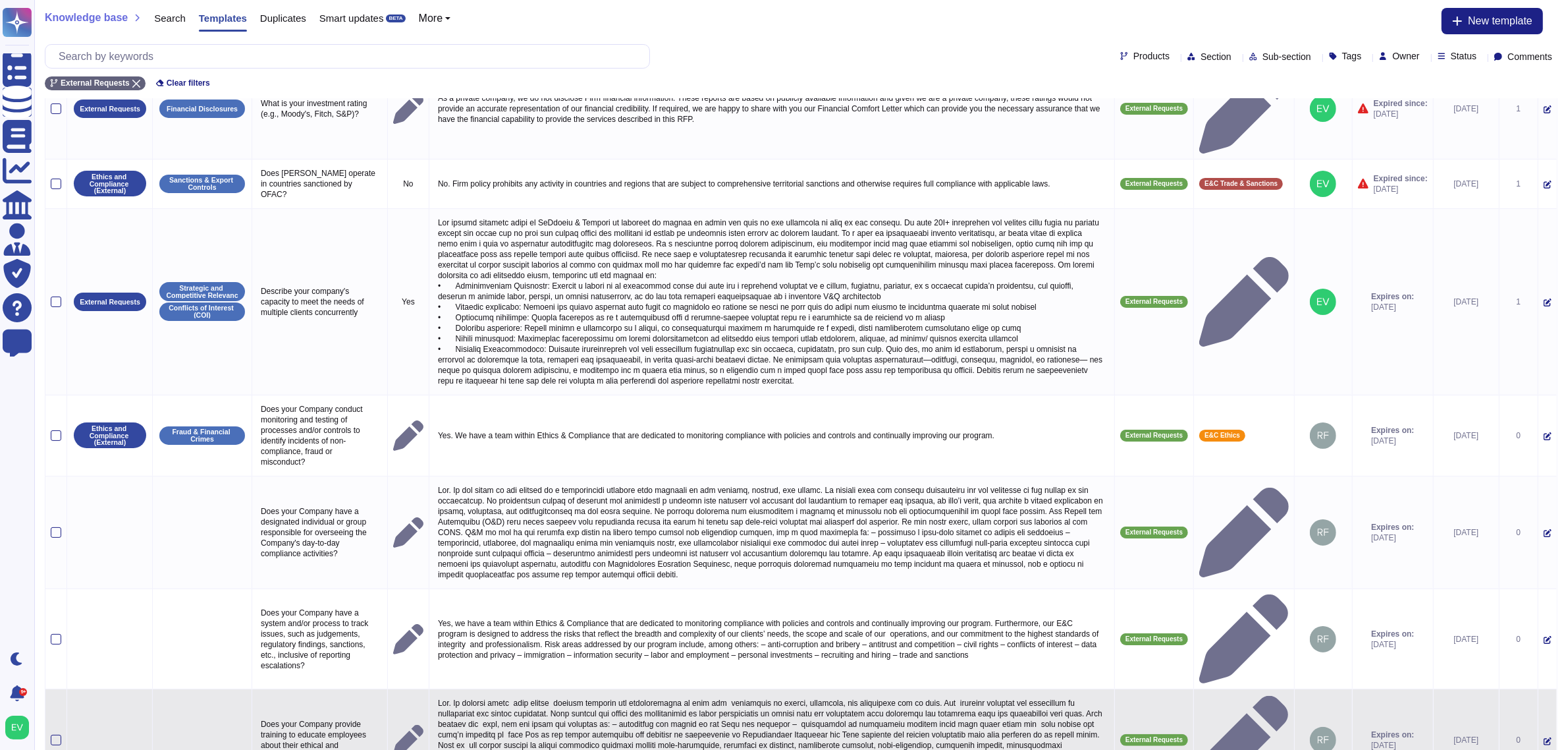
scroll to position [337, 0]
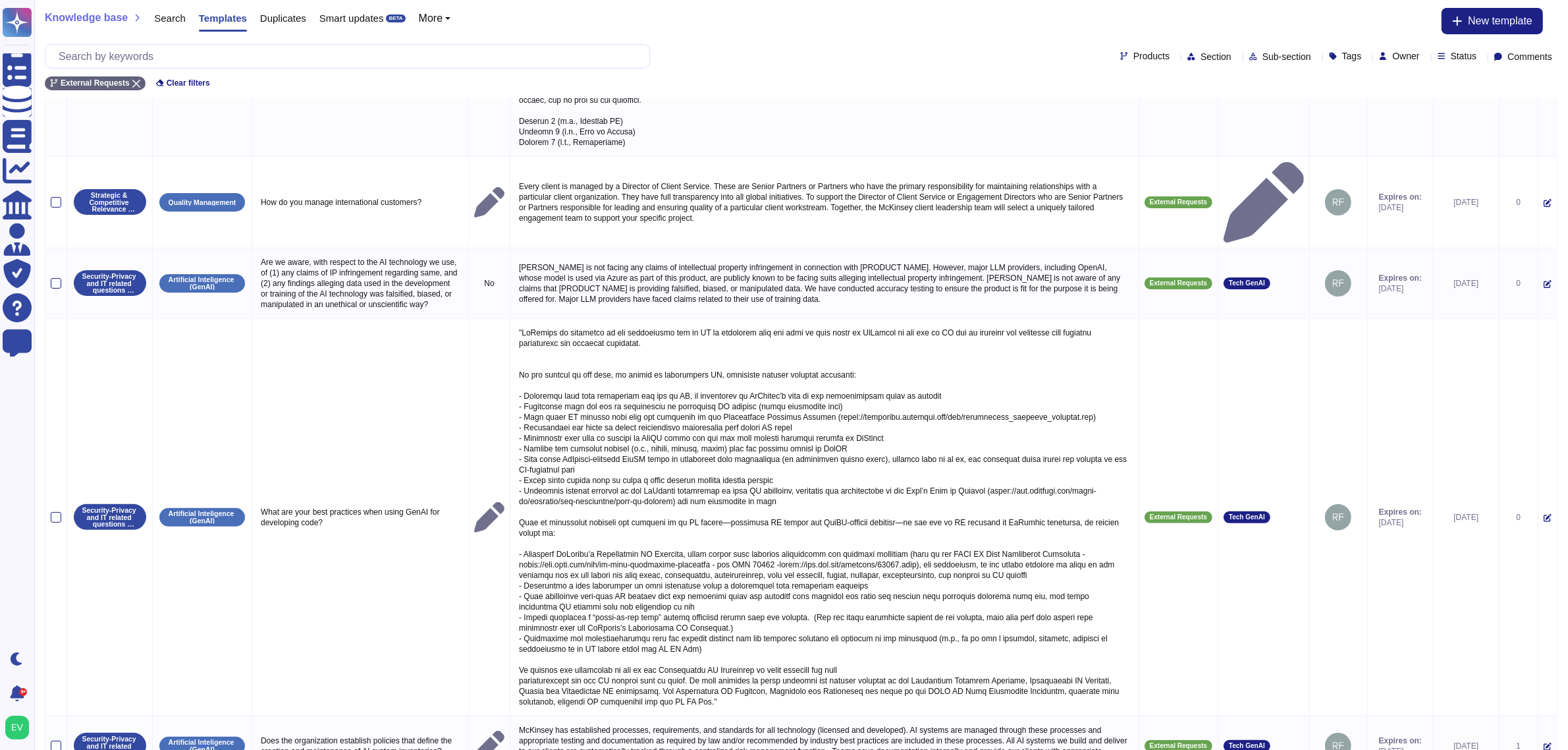
scroll to position [548, 0]
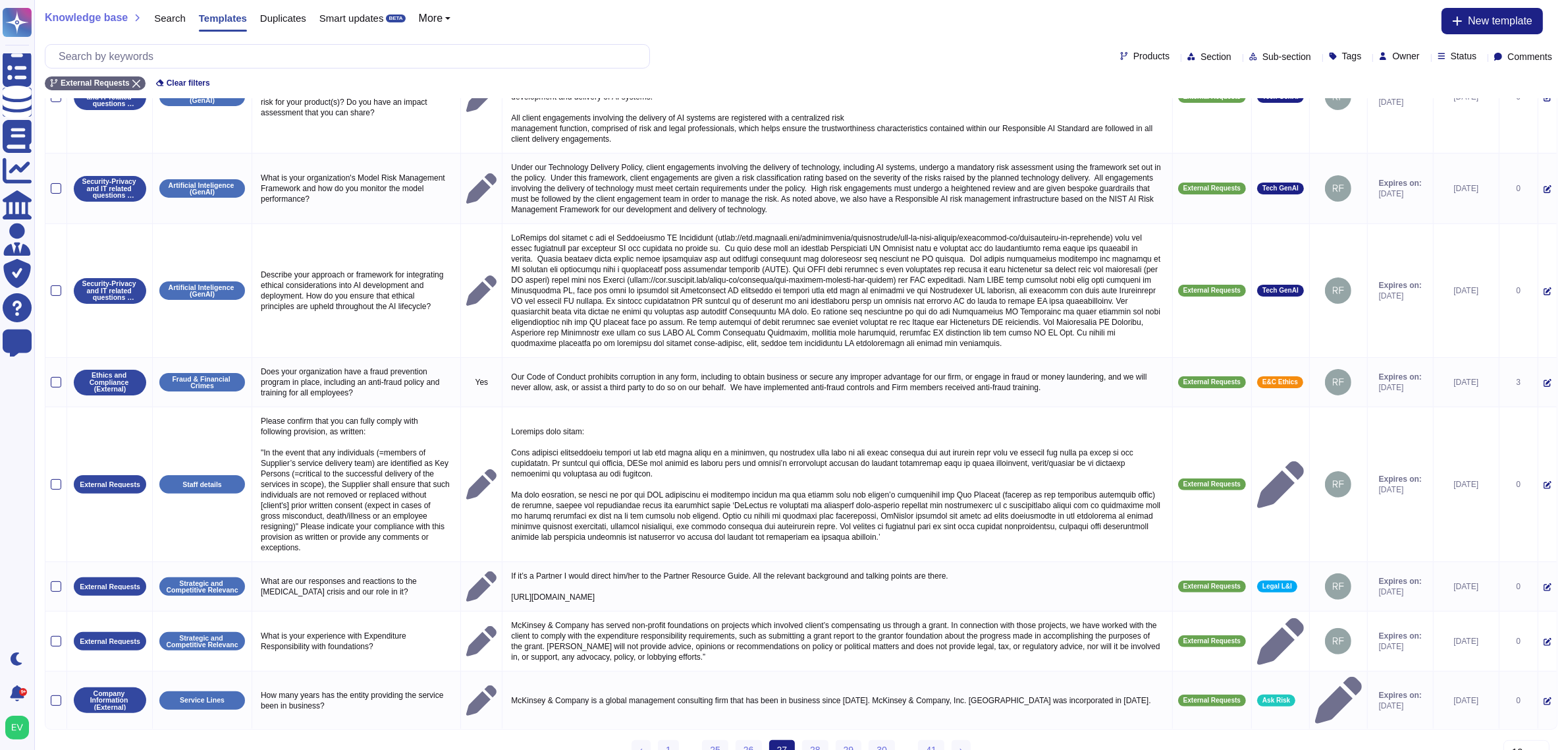
scroll to position [0, 0]
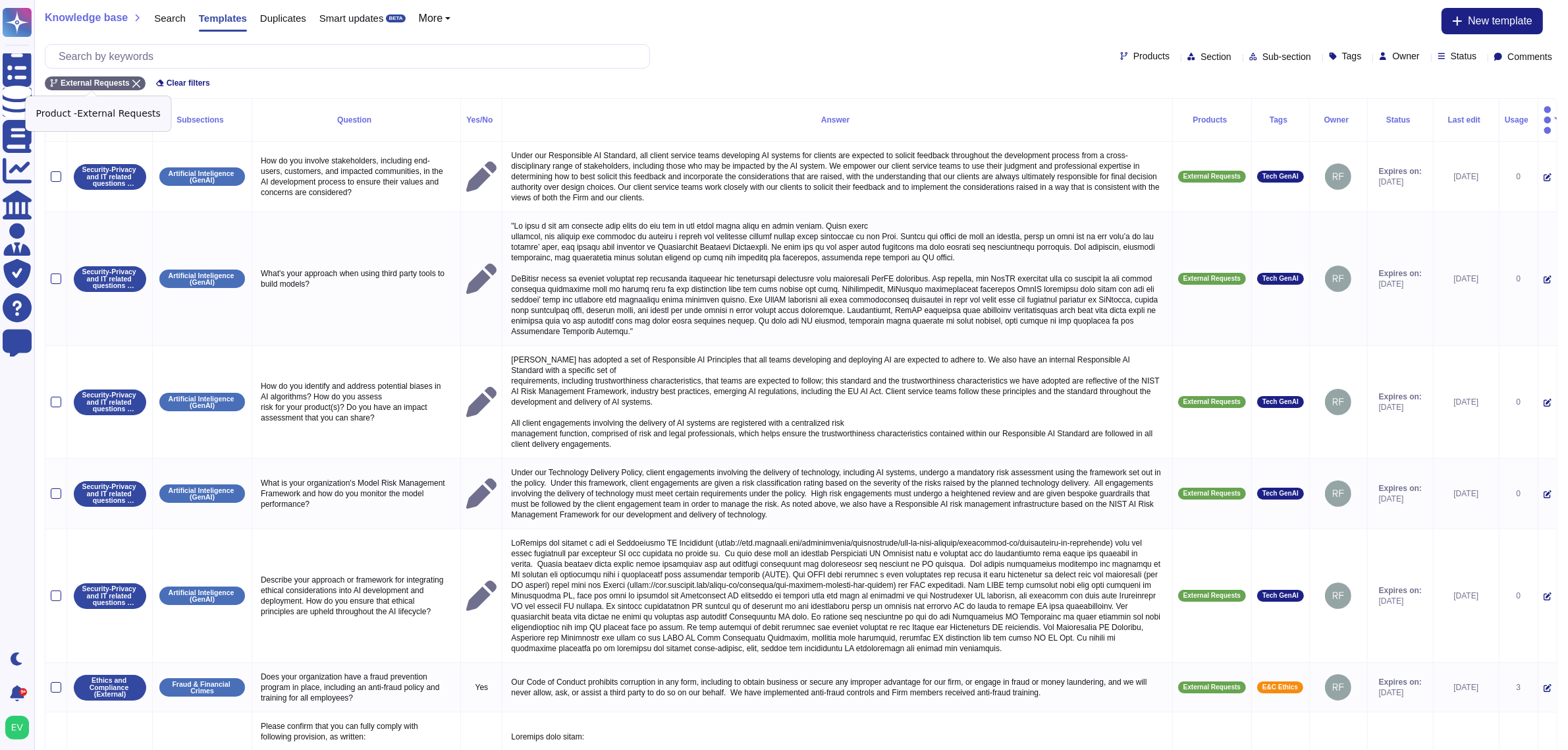
click at [132, 78] on div "External Requests" at bounding box center [95, 82] width 100 height 14
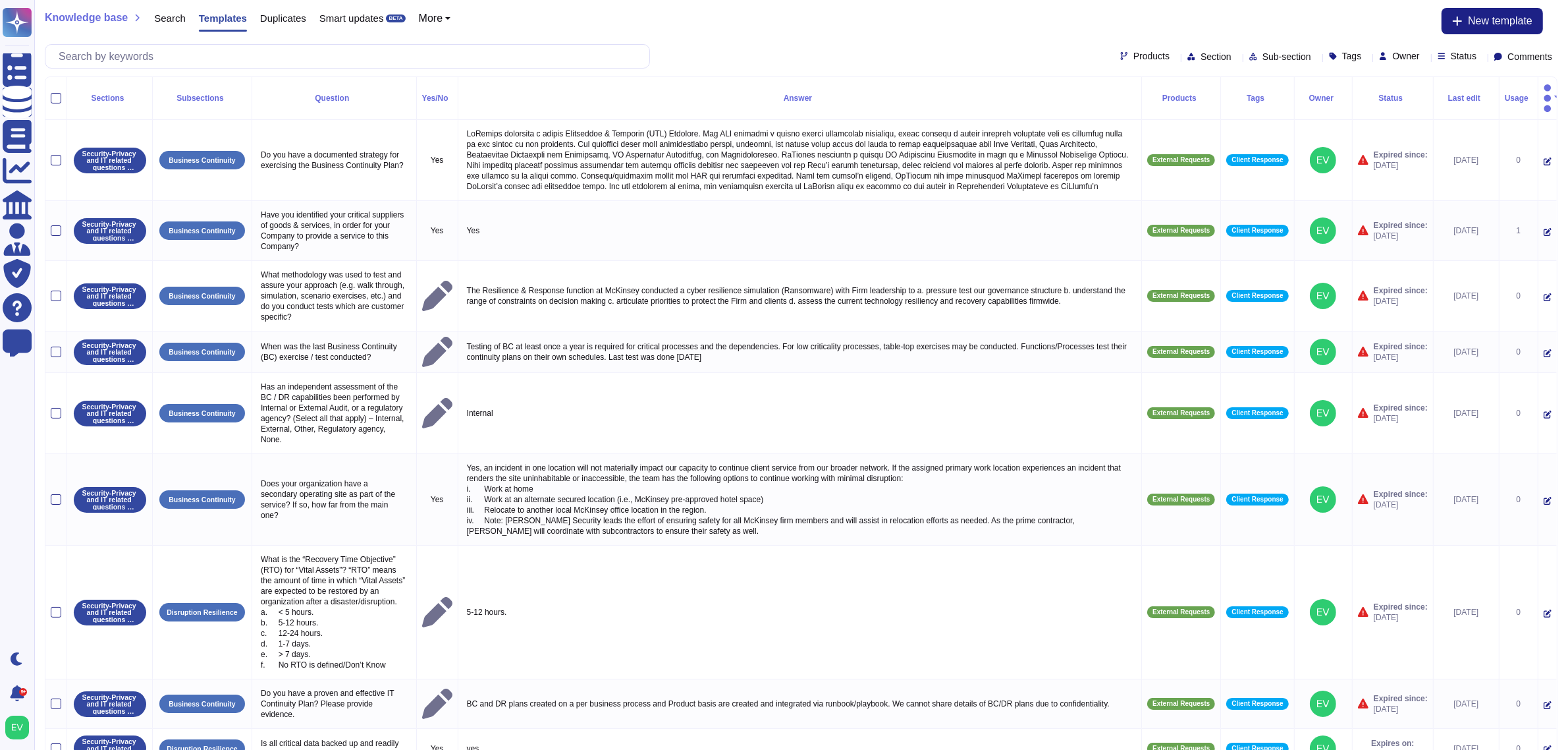
click at [1134, 58] on span "Products" at bounding box center [1152, 56] width 36 height 9
click at [1130, 110] on div "External Requests" at bounding box center [1161, 119] width 132 height 30
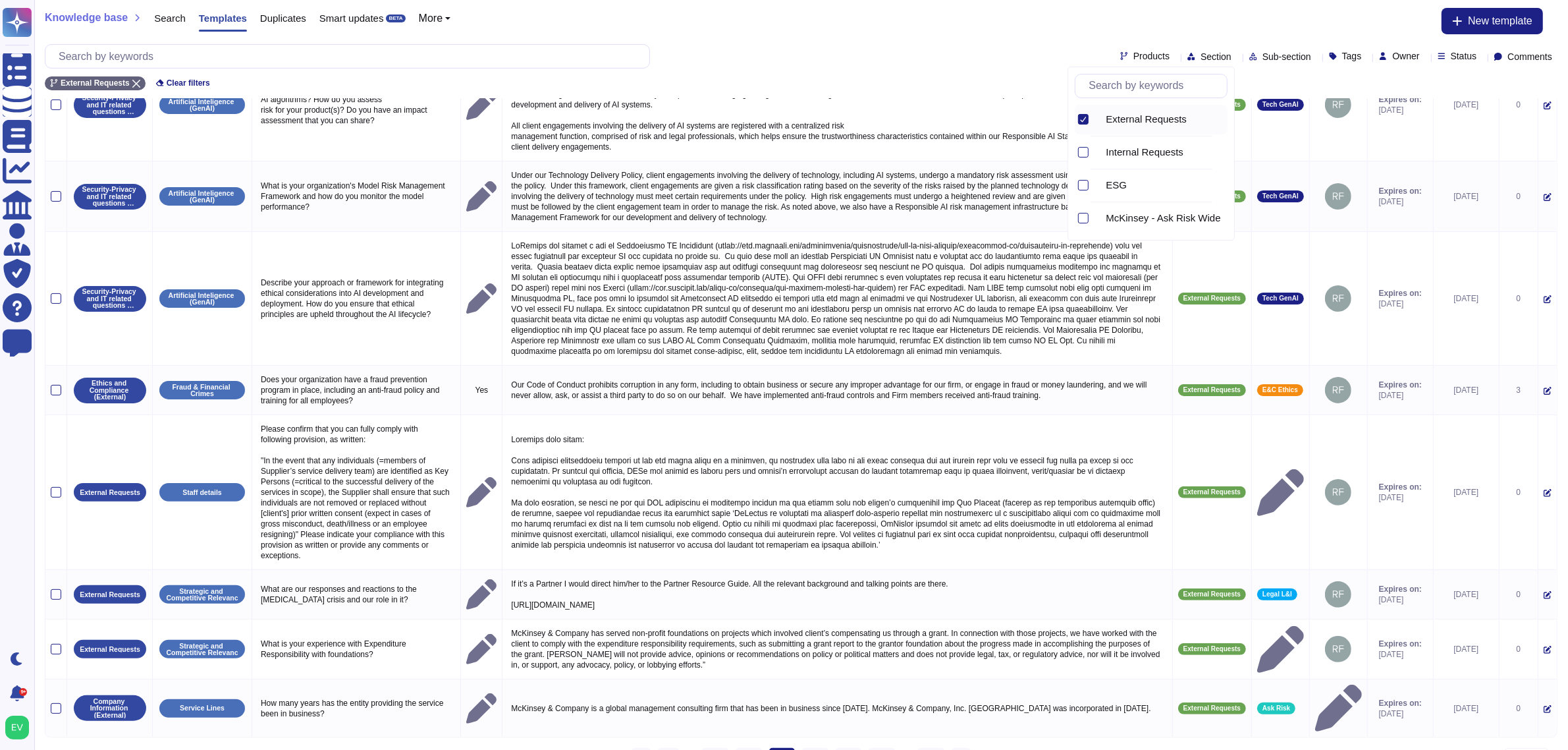
scroll to position [305, 0]
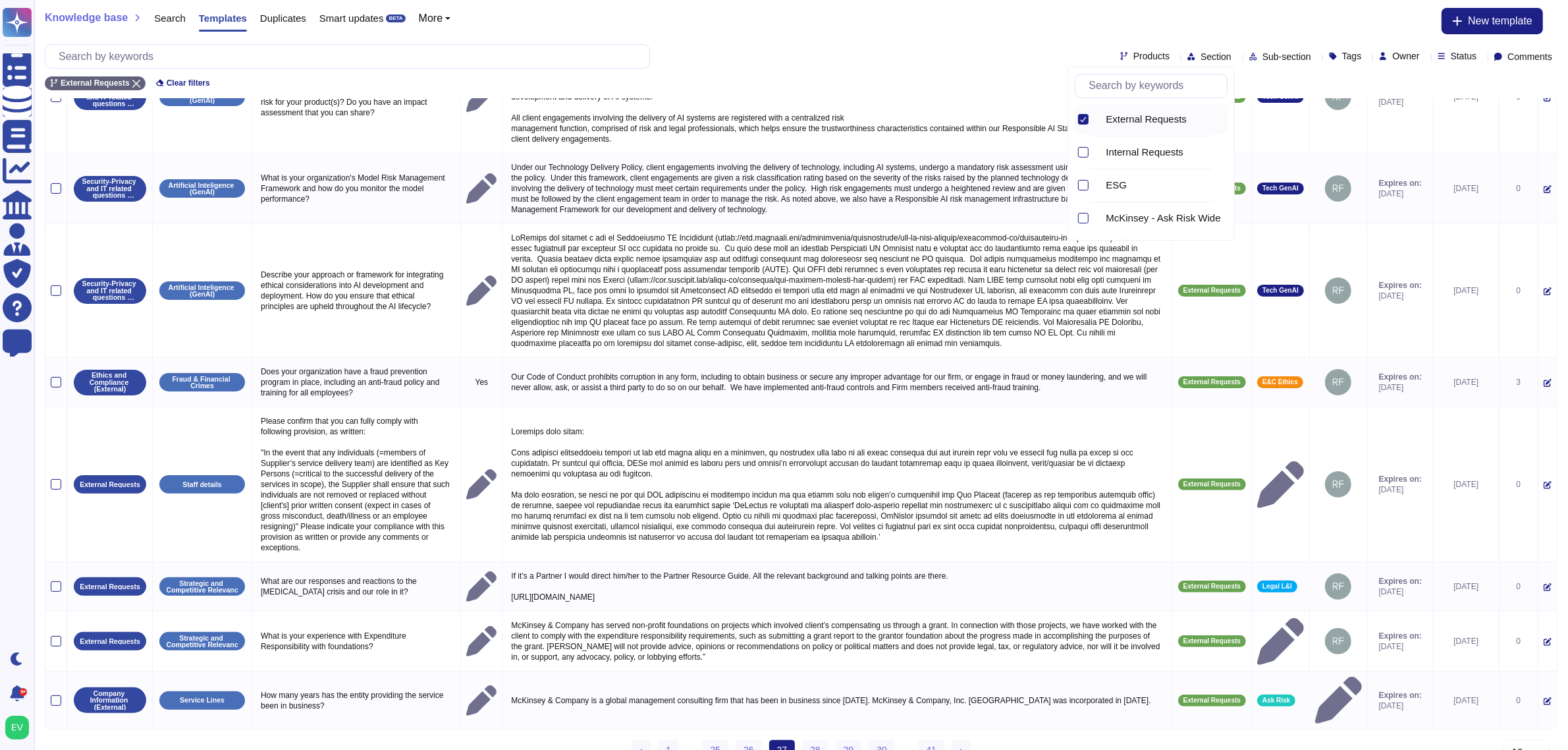
click at [1201, 56] on span "Section" at bounding box center [1216, 57] width 31 height 9
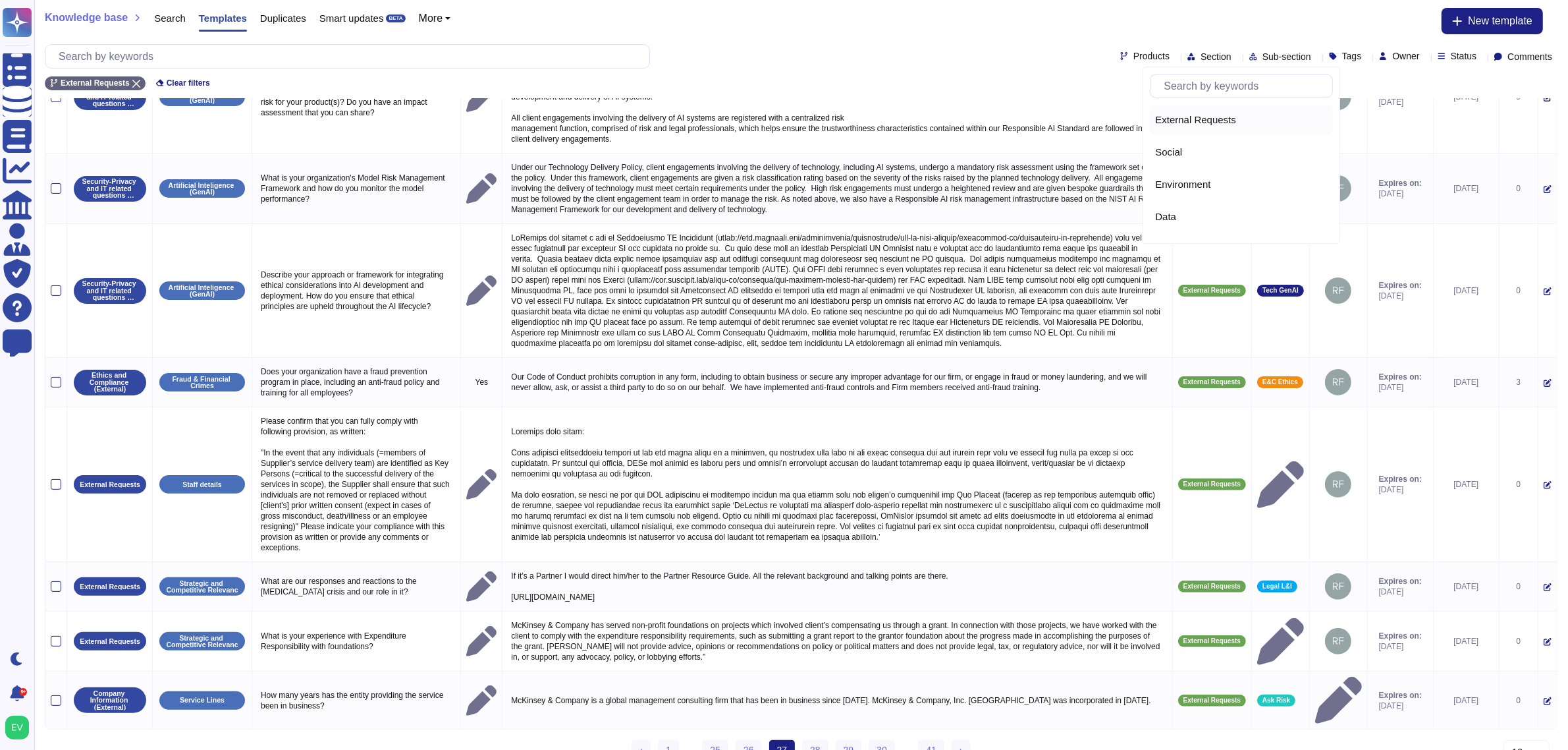
click at [1195, 122] on span "External Requests" at bounding box center [1196, 119] width 81 height 12
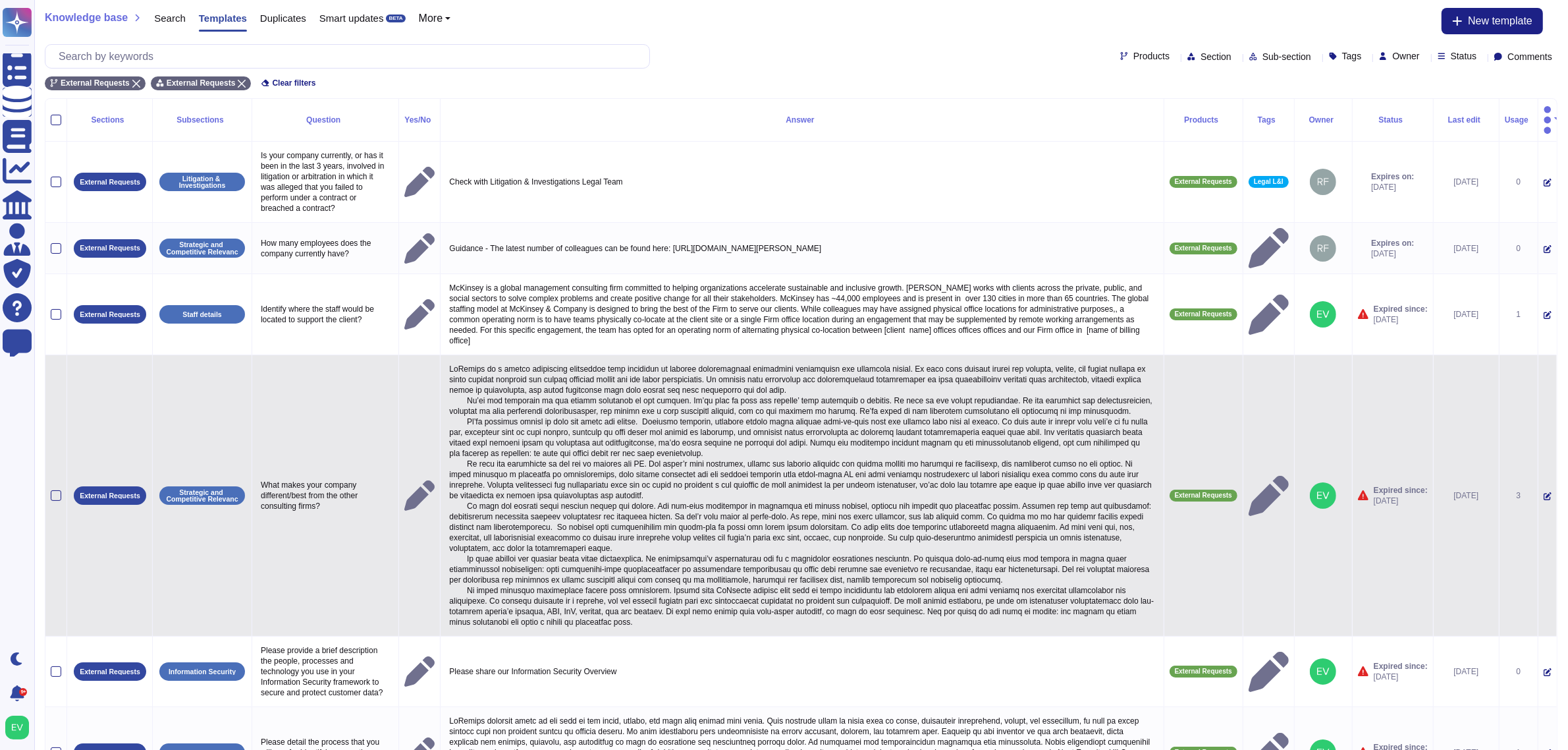
scroll to position [328, 0]
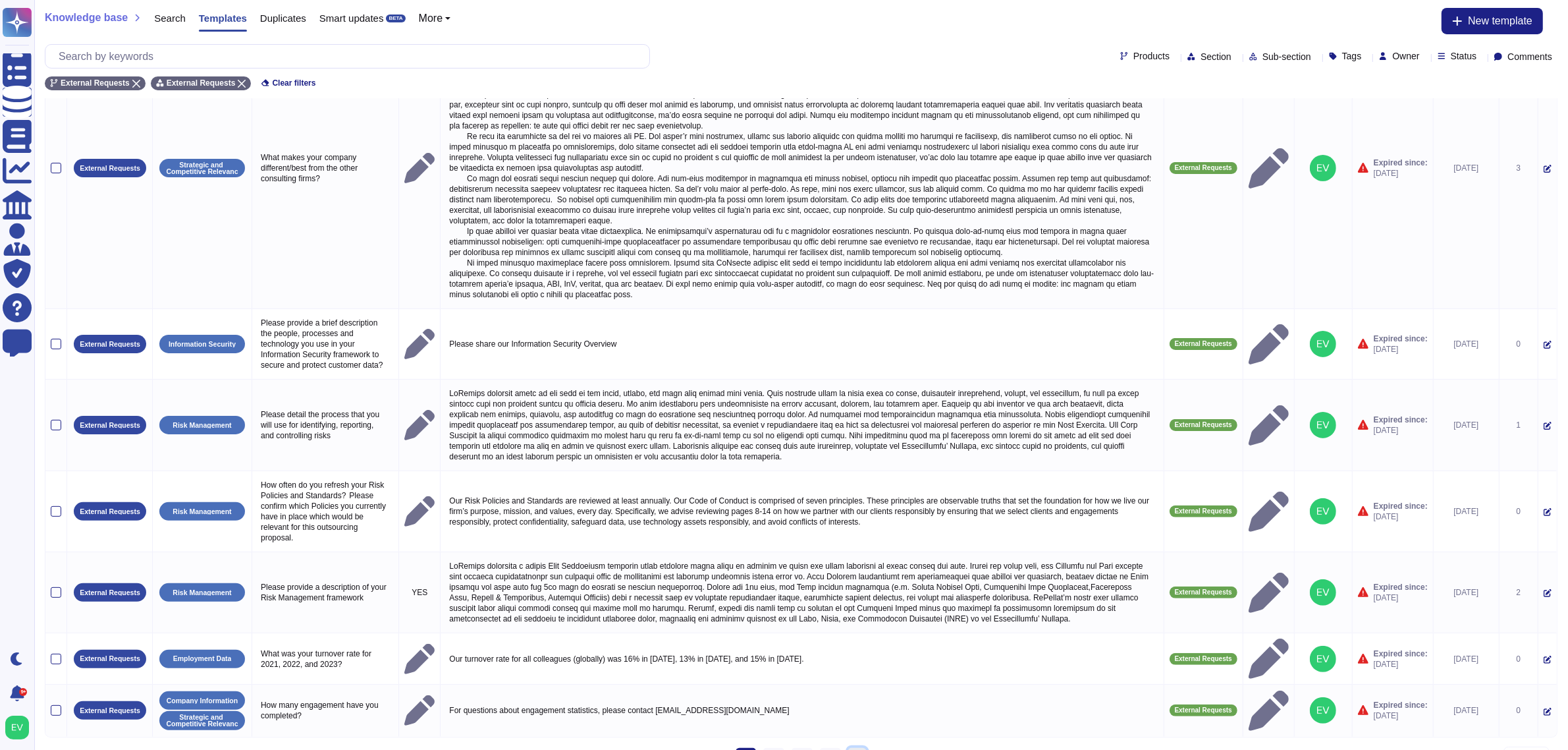
click at [860, 748] on link "› Next" at bounding box center [857, 758] width 19 height 20
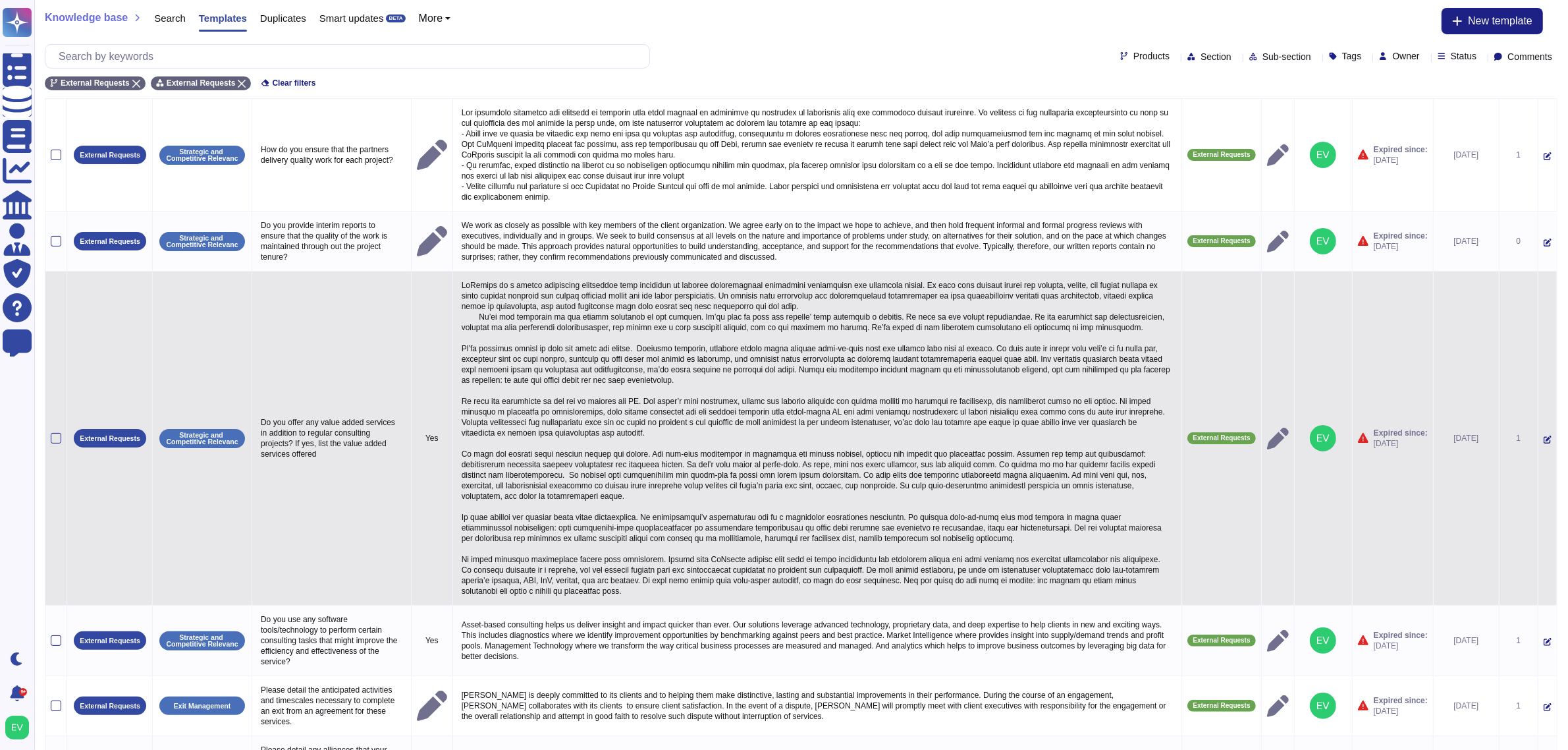
scroll to position [443, 0]
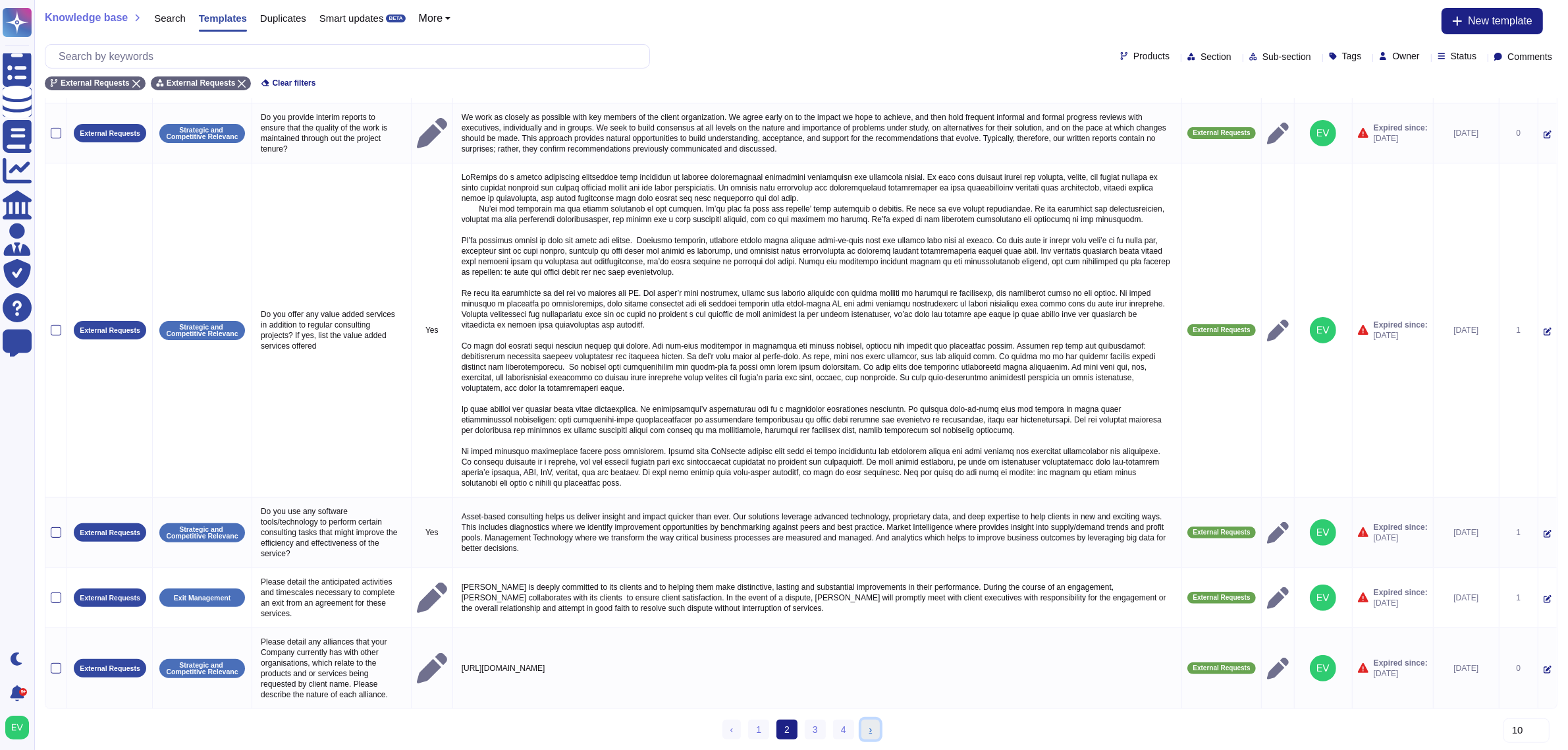
click at [870, 724] on span "›" at bounding box center [871, 729] width 4 height 11
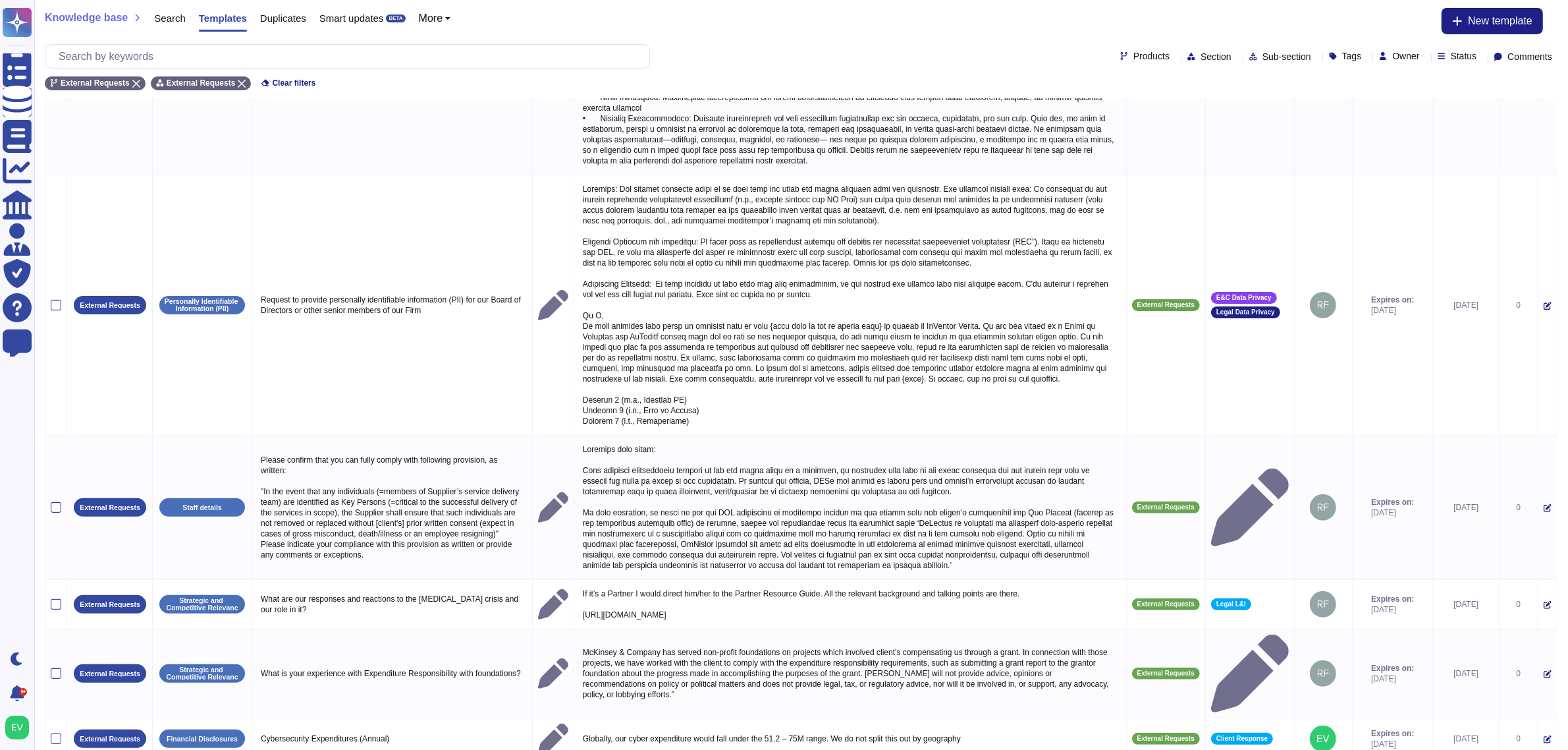
click at [870, 723] on div "Sections Subsections Question Yes/No Answer Products Tags Owner Status Last edi…" at bounding box center [801, 246] width 1513 height 1183
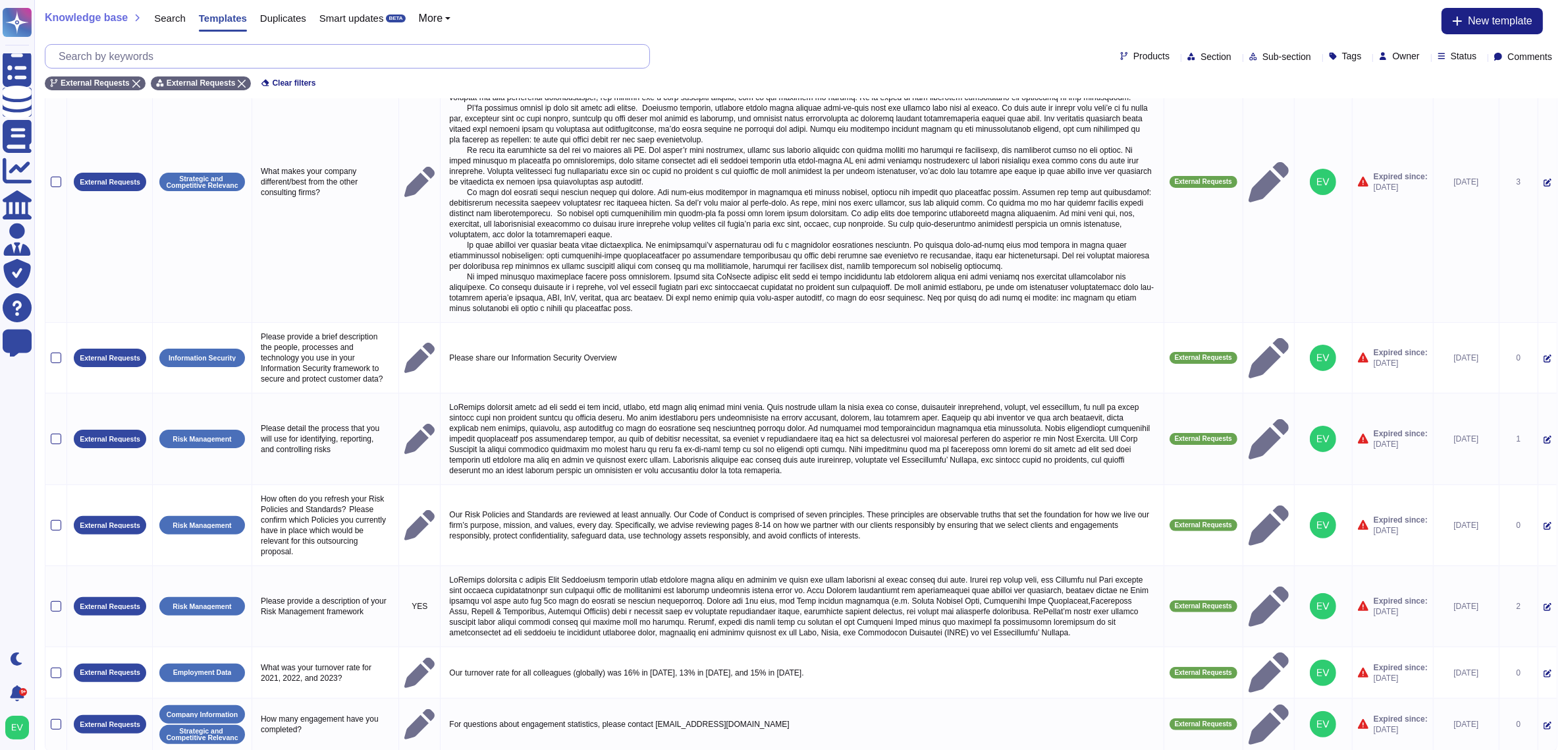
click at [203, 57] on input "text" at bounding box center [351, 56] width 598 height 23
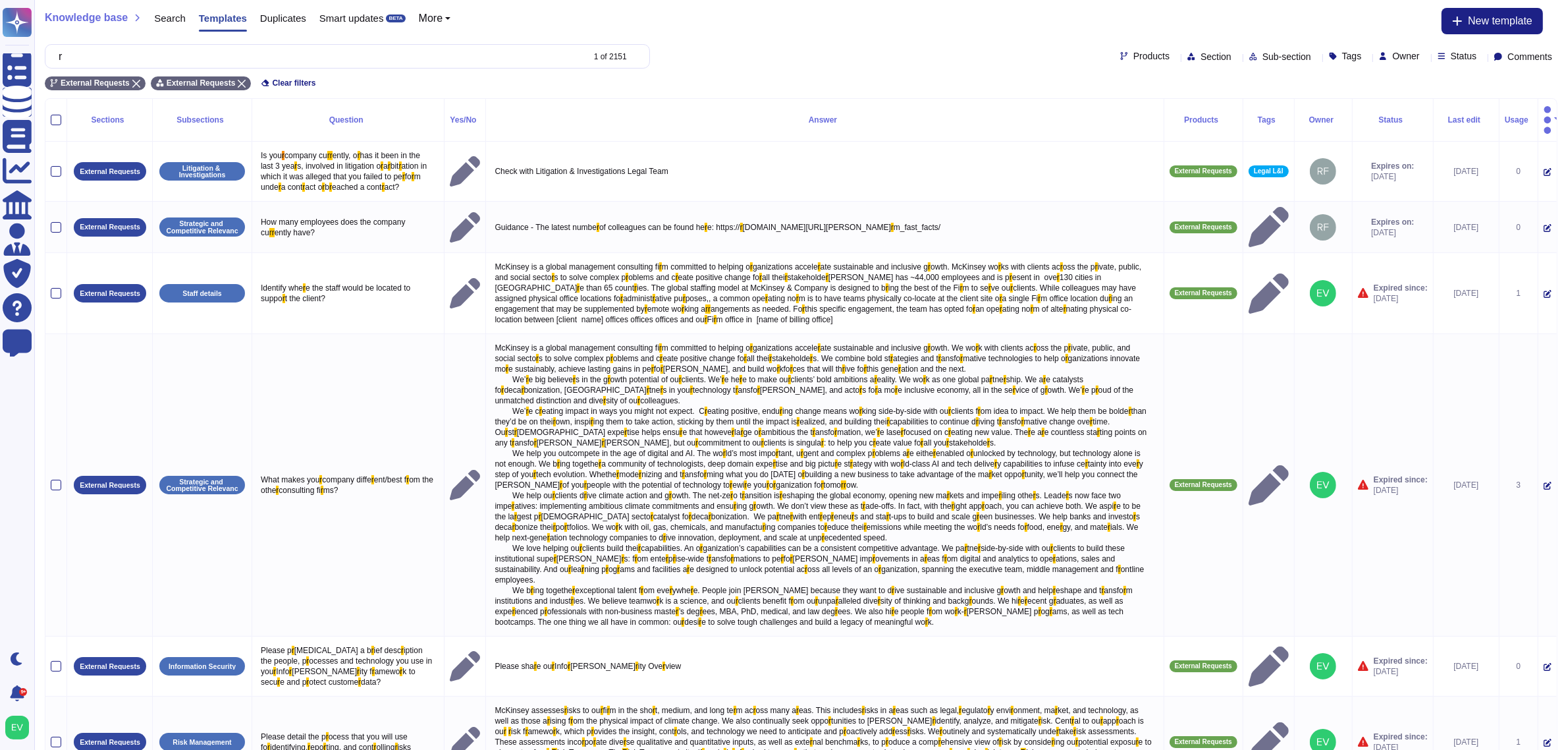
type input "r"
click at [1262, 53] on span "Sub-section" at bounding box center [1287, 57] width 49 height 9
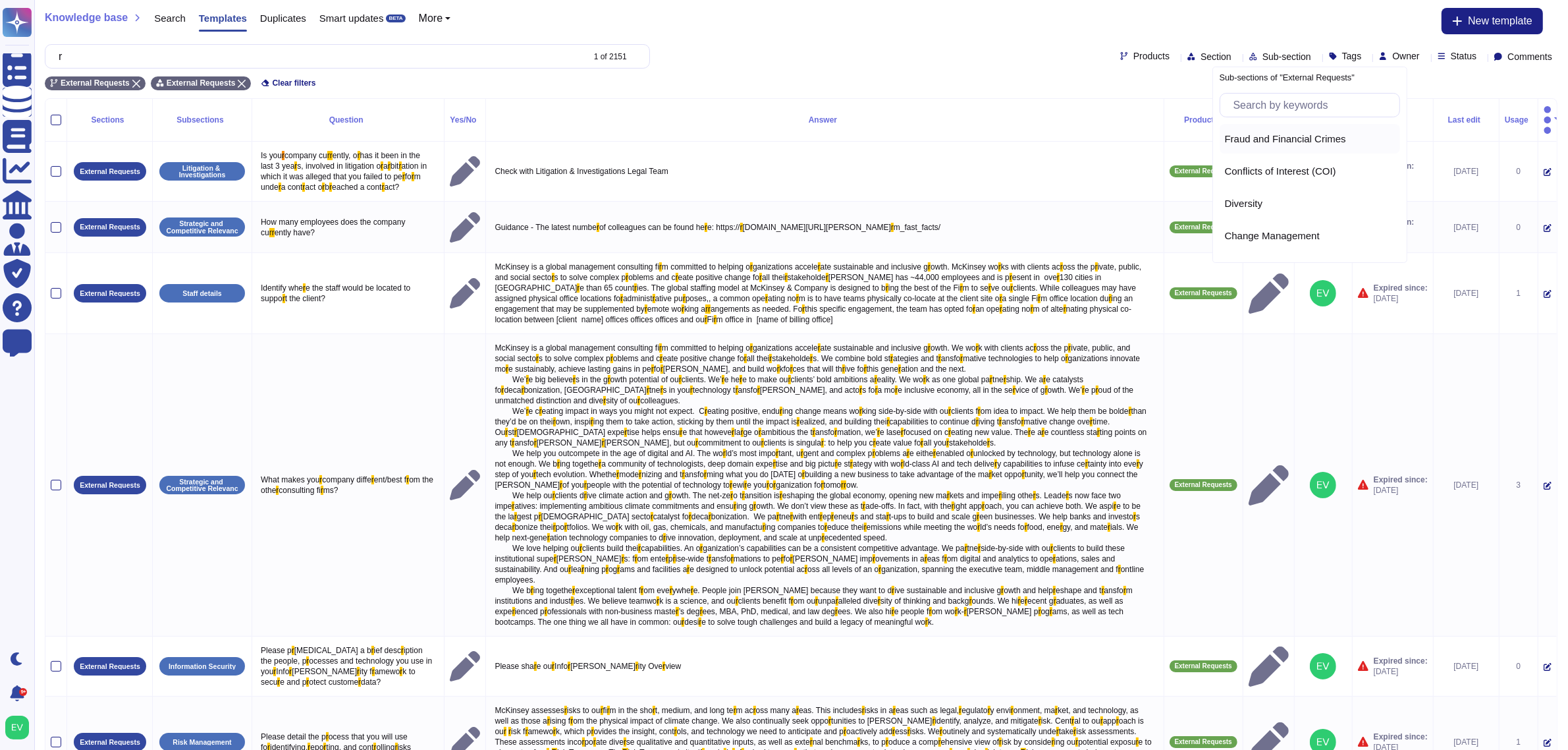
click at [1258, 134] on span "Fraud and Financial Crimes" at bounding box center [1286, 138] width 121 height 12
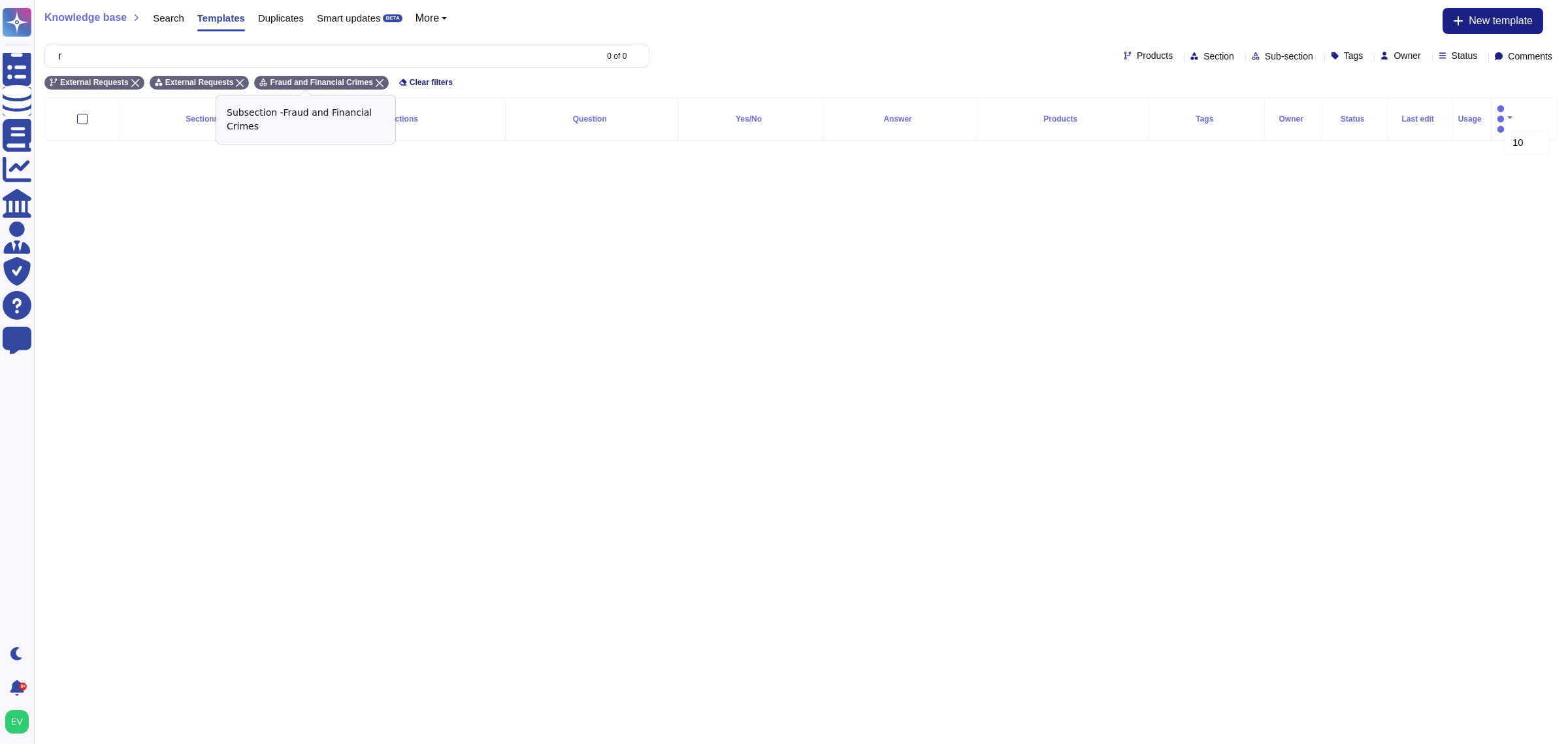
click at [357, 77] on div "Fraud and Financial Crimes" at bounding box center [320, 82] width 134 height 13
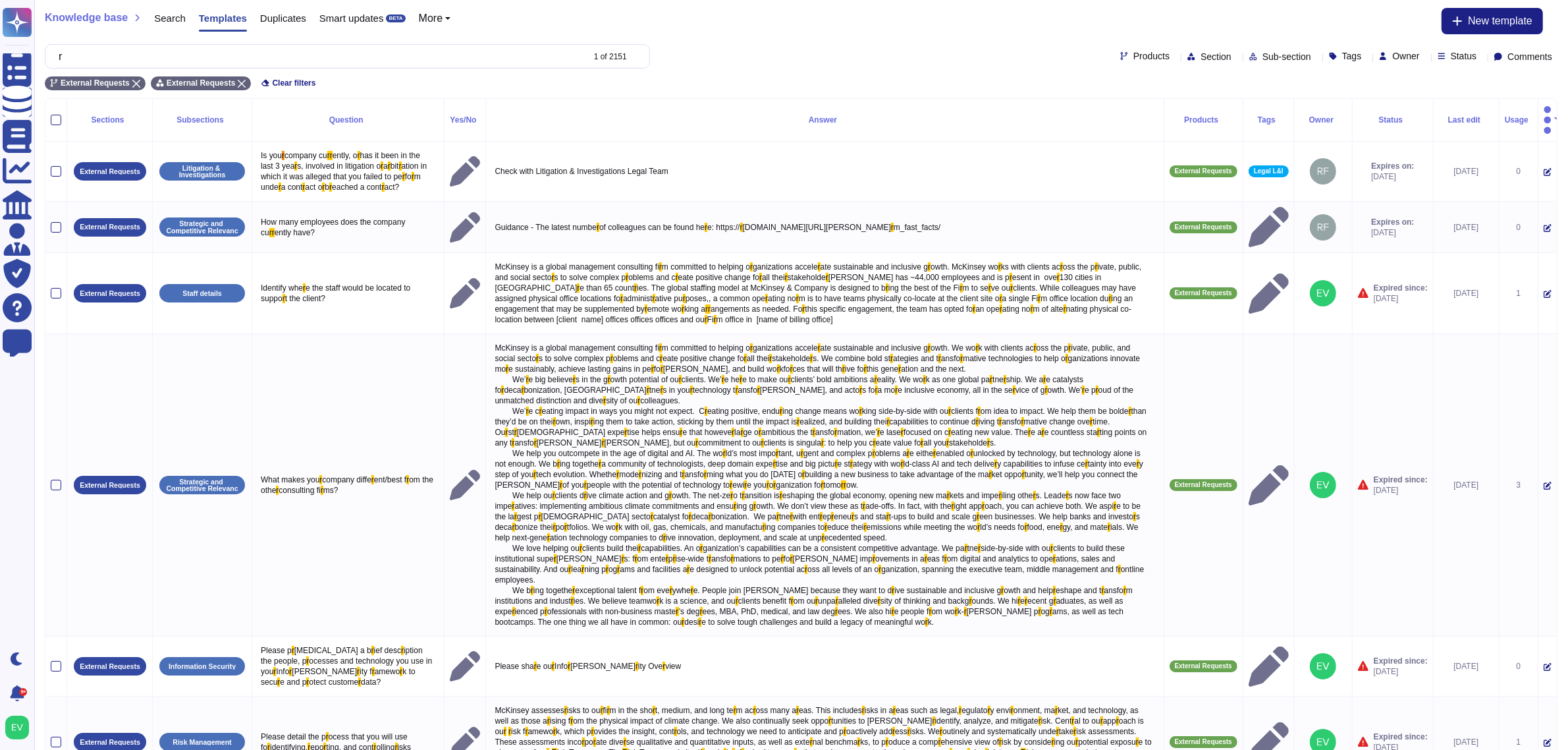
click at [1231, 50] on div "r 1 of 2151 Products Section Sub-section Tags Owner Status Comments" at bounding box center [801, 56] width 1513 height 24
click at [1262, 54] on span "Sub-section" at bounding box center [1287, 57] width 49 height 9
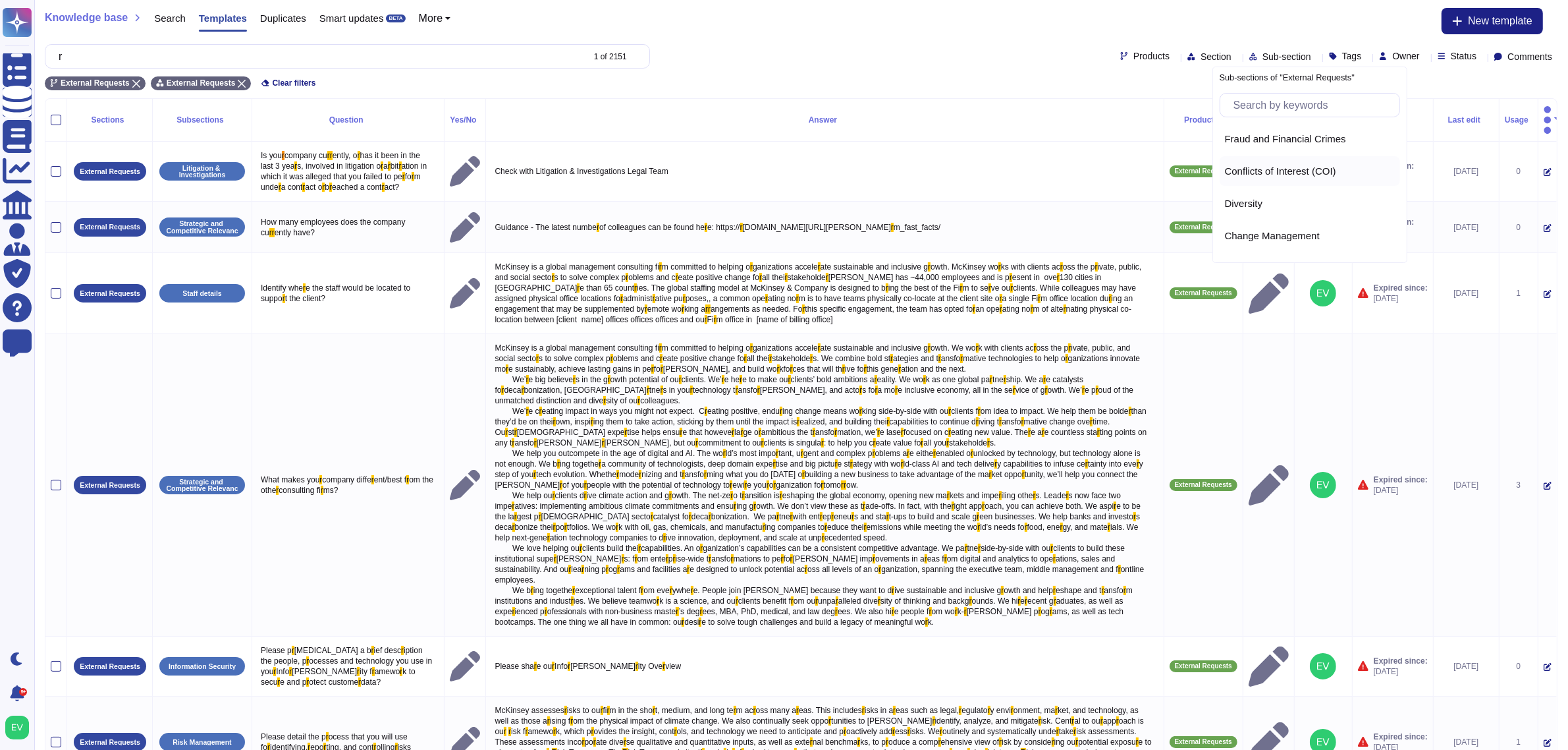
click at [1253, 176] on span "Conflicts of Interest (COI)" at bounding box center [1280, 171] width 111 height 12
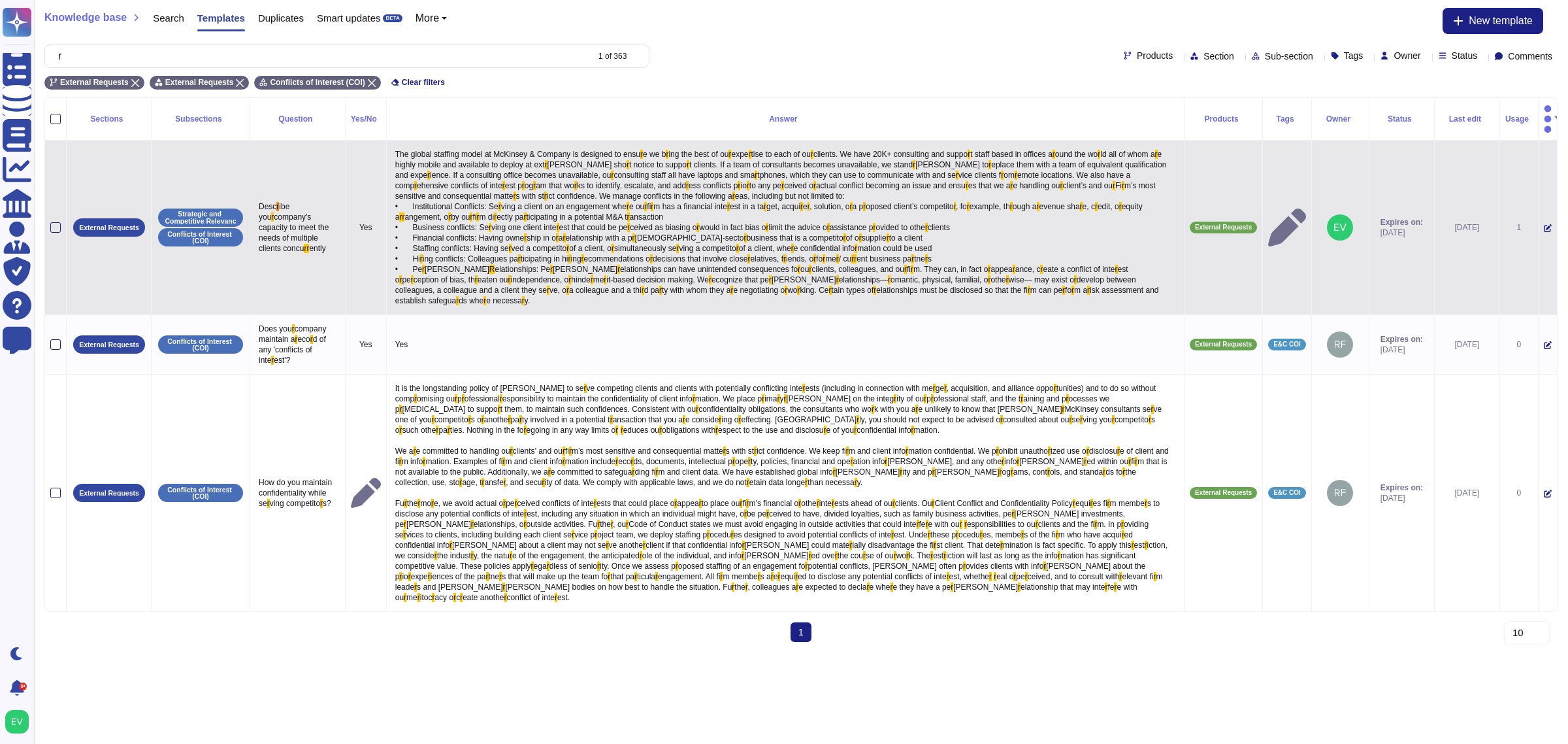
click at [47, 213] on td at bounding box center [56, 228] width 22 height 174
click at [54, 223] on div at bounding box center [56, 228] width 11 height 11
click at [0, 0] on input "checkbox" at bounding box center [0, 0] width 0 height 0
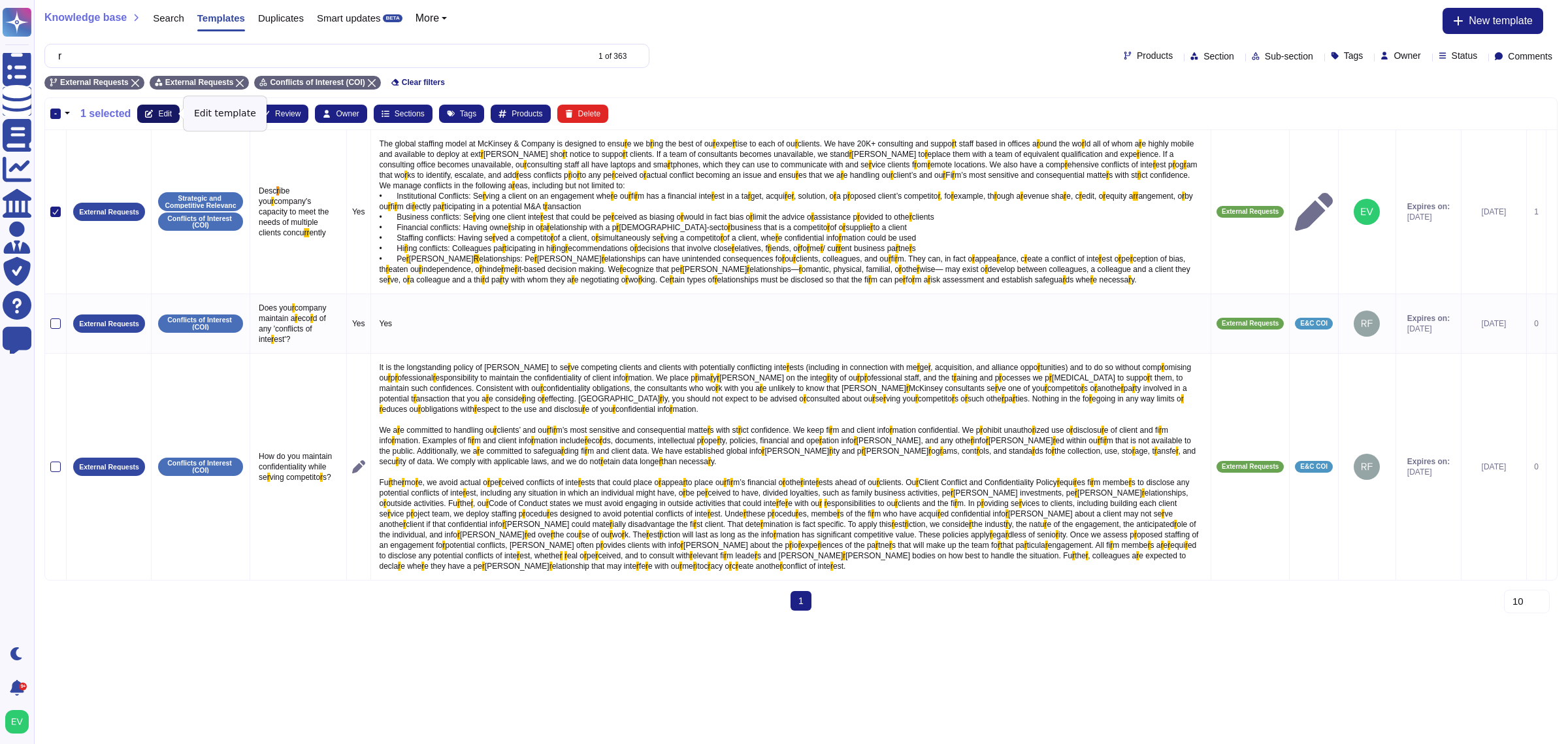
click at [162, 109] on span "Edit" at bounding box center [164, 113] width 13 height 8
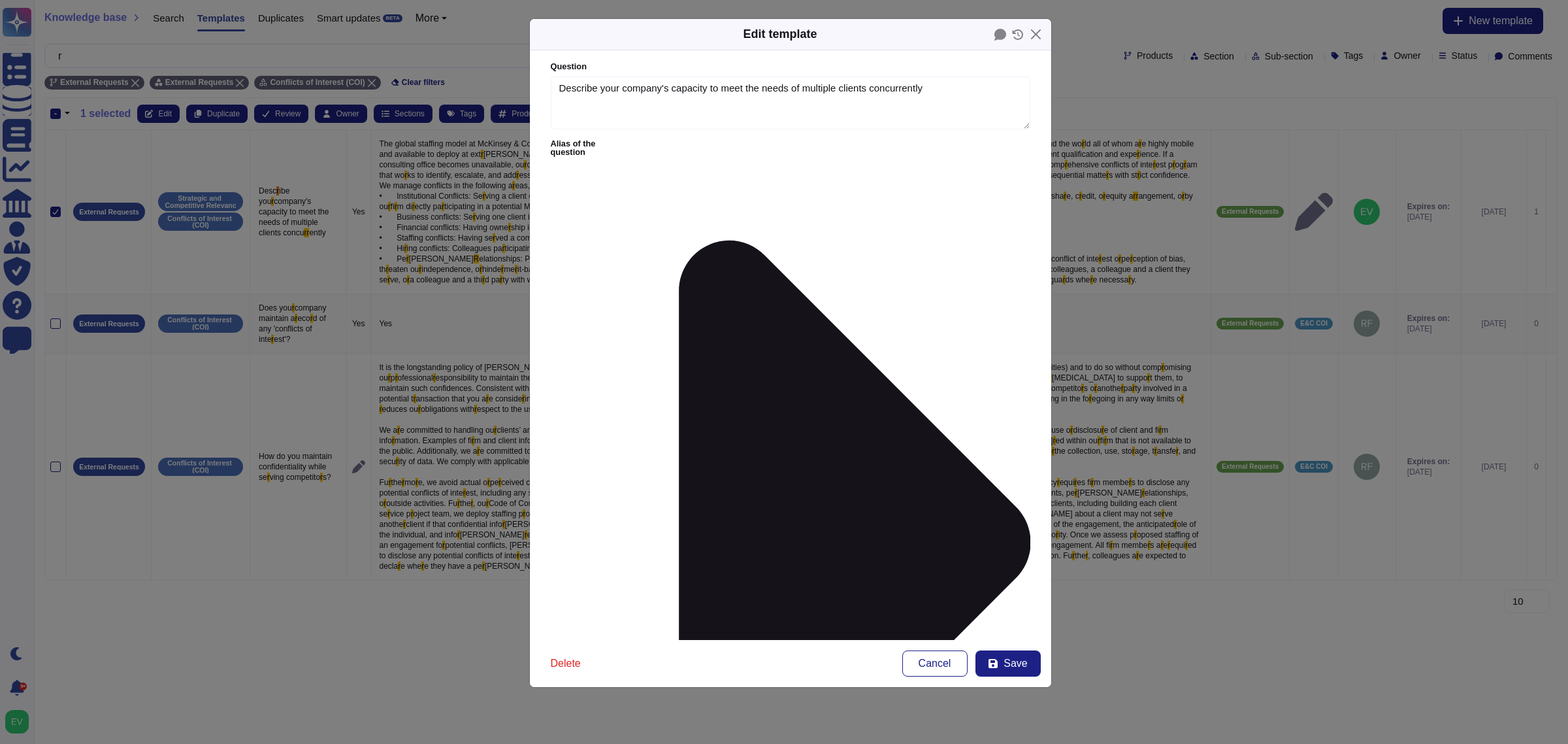
type textarea "Describe your company's capacity to meet the needs of multiple clients concurre…"
type textarea "Lor ipsumd sitametc adipi el SeDdoeiu & Tempori ut laboreet do magnaa en admin …"
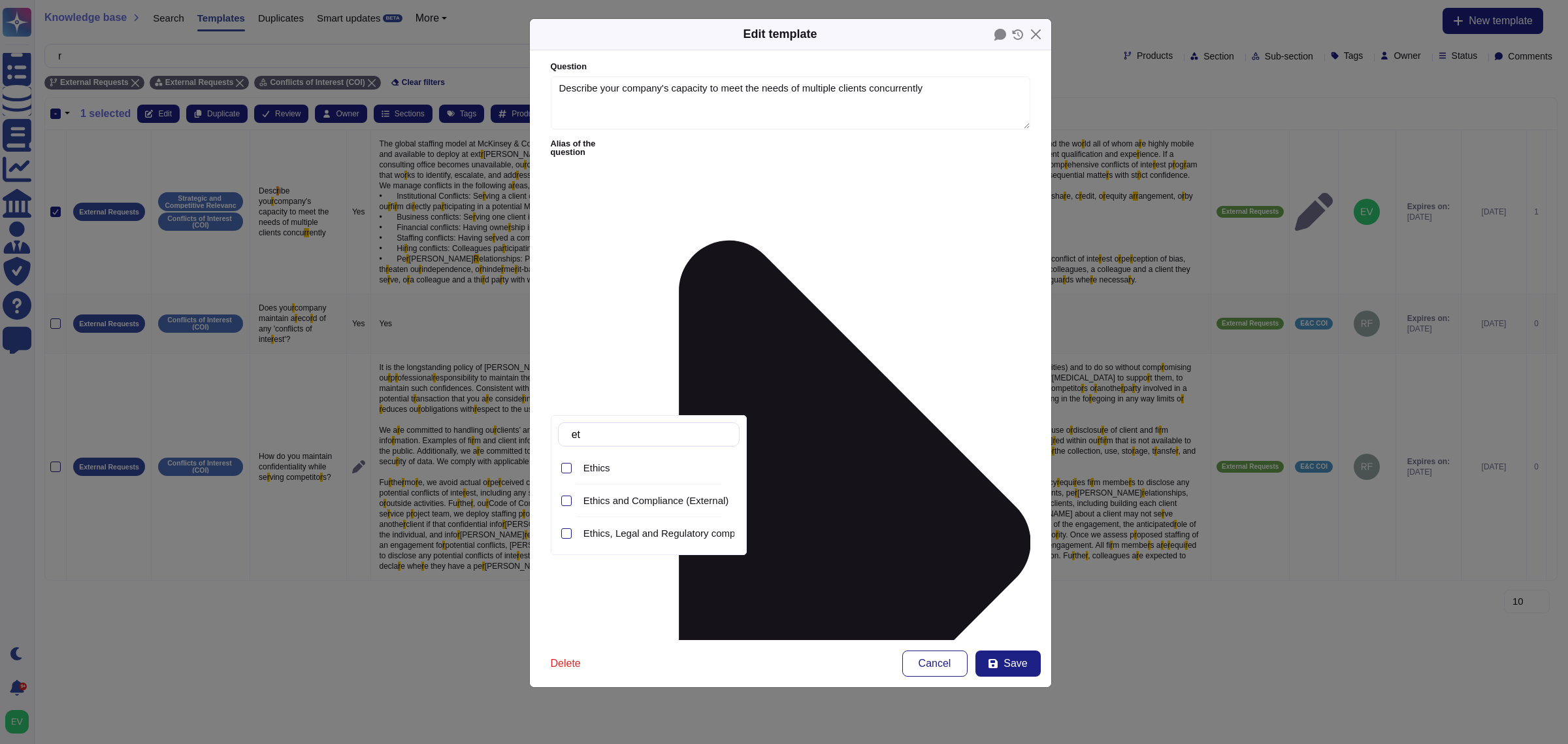
type input "eth"
click at [675, 505] on span "Ethics and Compliance (External)" at bounding box center [656, 500] width 145 height 12
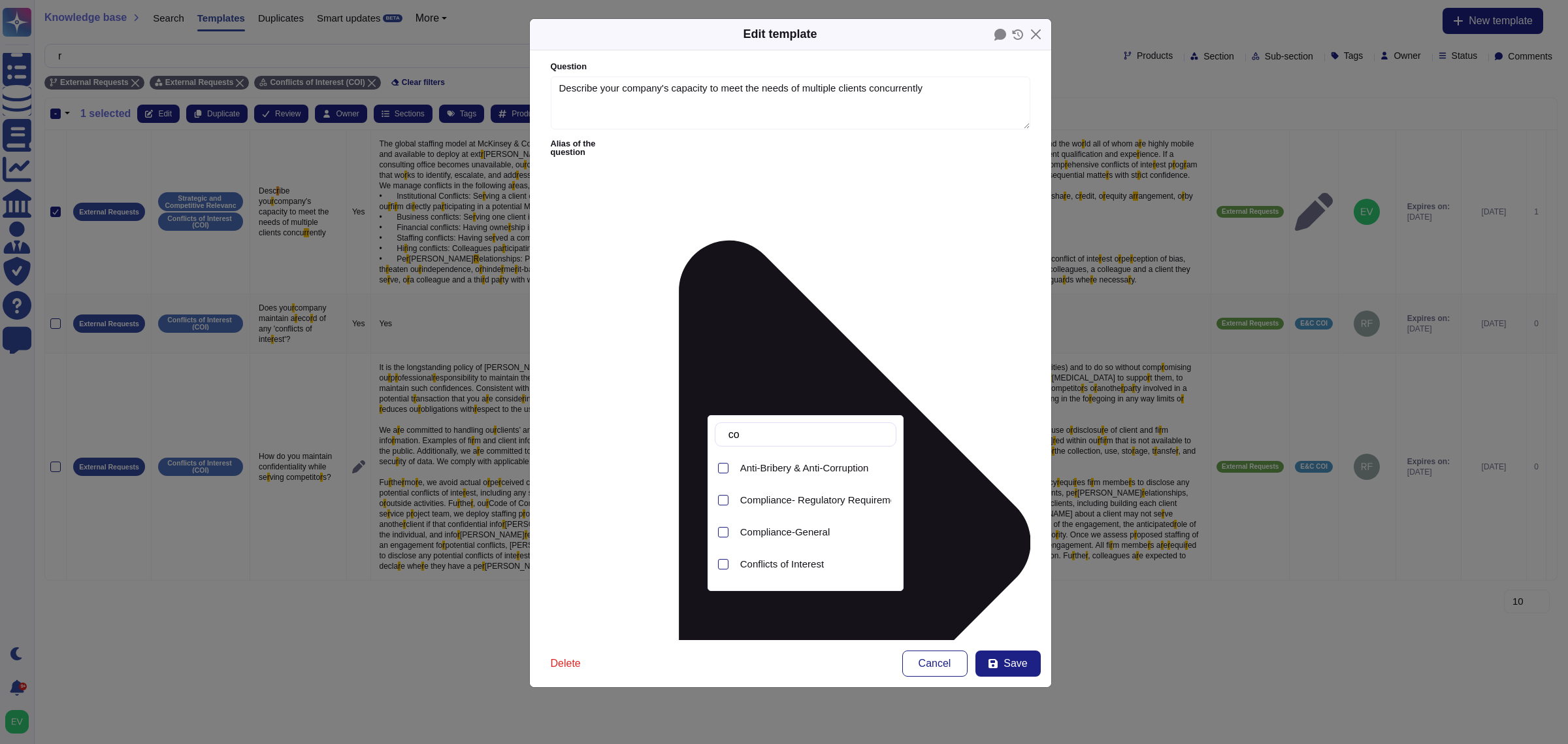
type input "con"
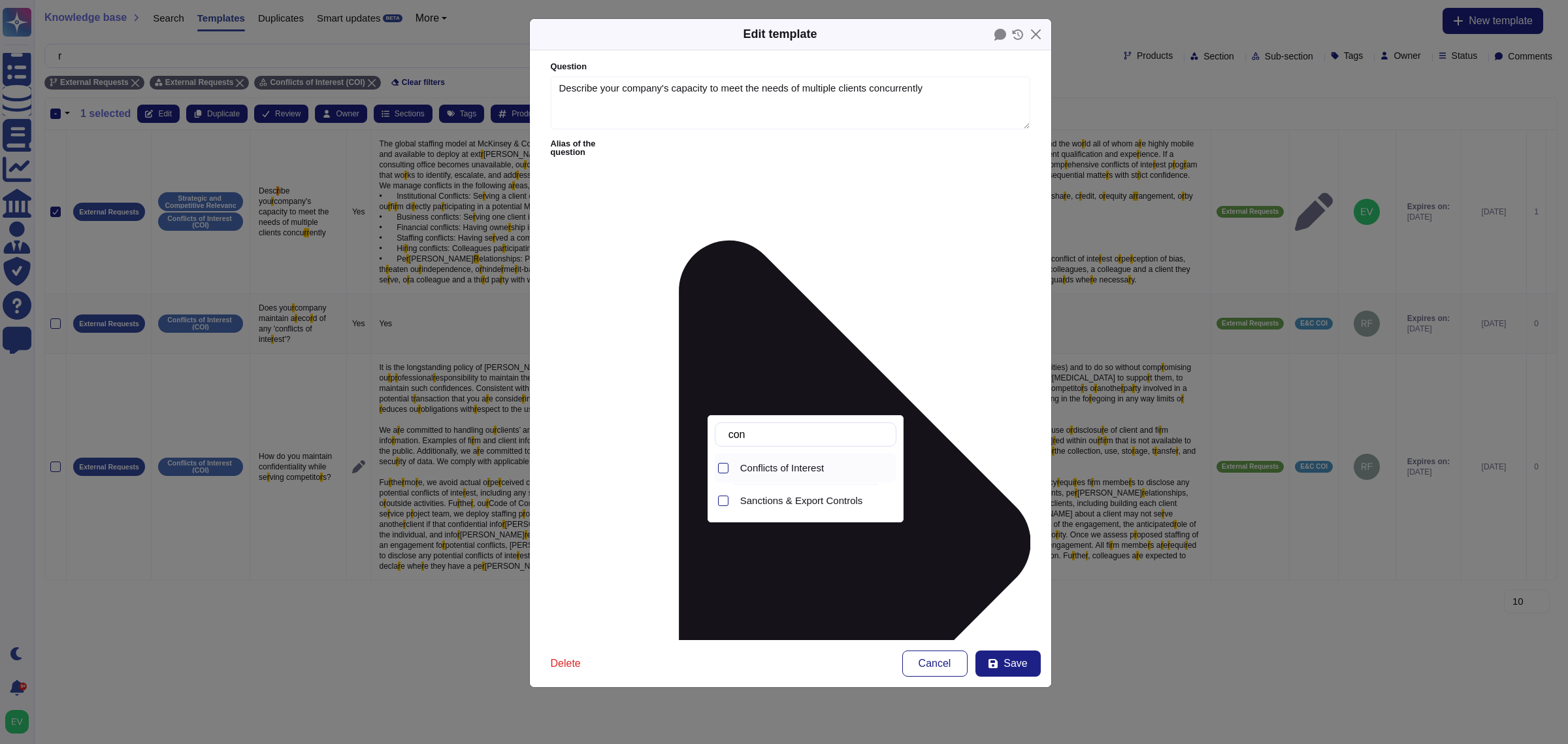
click at [763, 468] on span "Conflicts of Interest" at bounding box center [781, 468] width 83 height 12
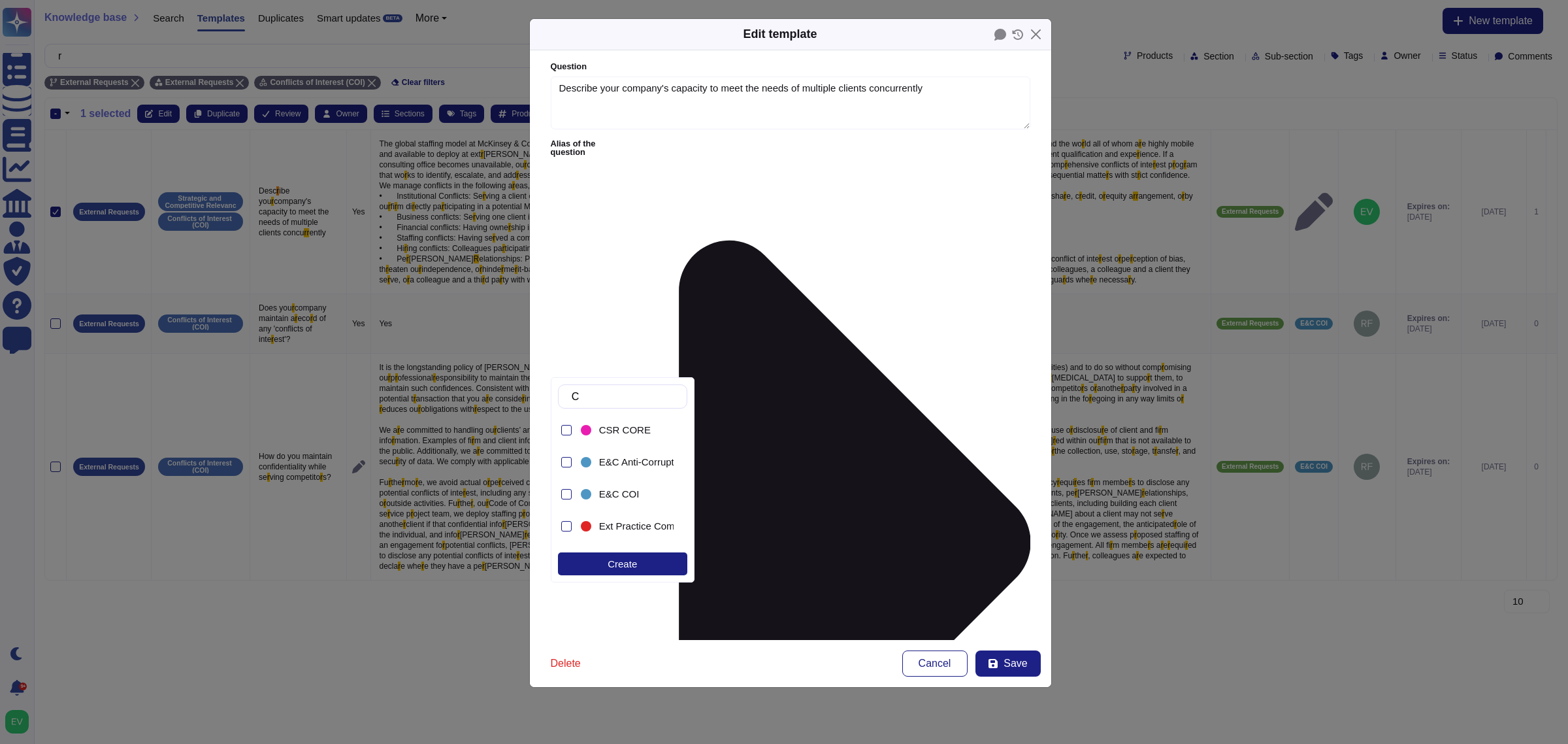
type input "CO"
click at [621, 495] on span "E&C COI" at bounding box center [619, 494] width 40 height 12
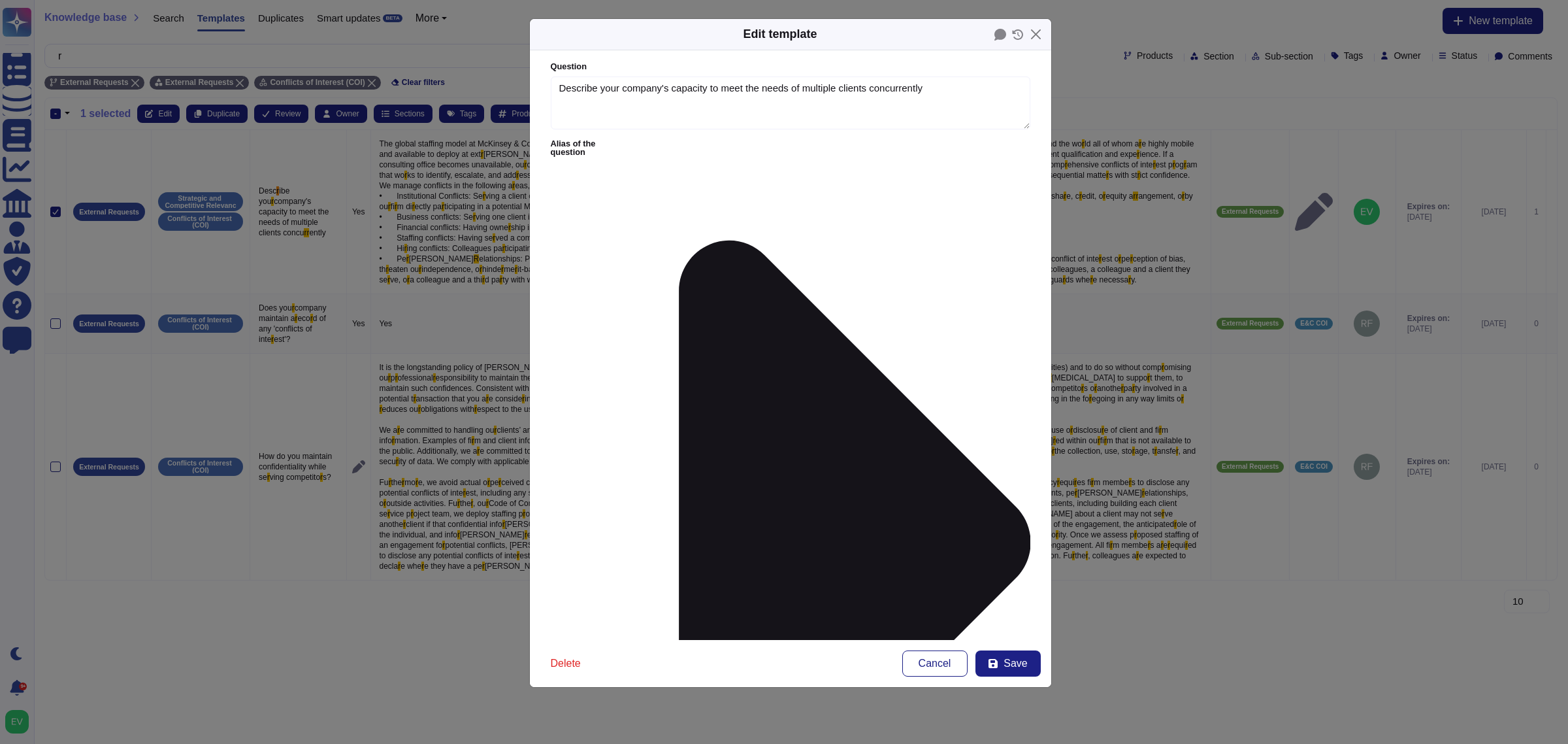
click at [1006, 678] on div "Delete Cancel Save" at bounding box center [790, 663] width 521 height 47
click at [1017, 661] on span "Save" at bounding box center [1015, 663] width 23 height 11
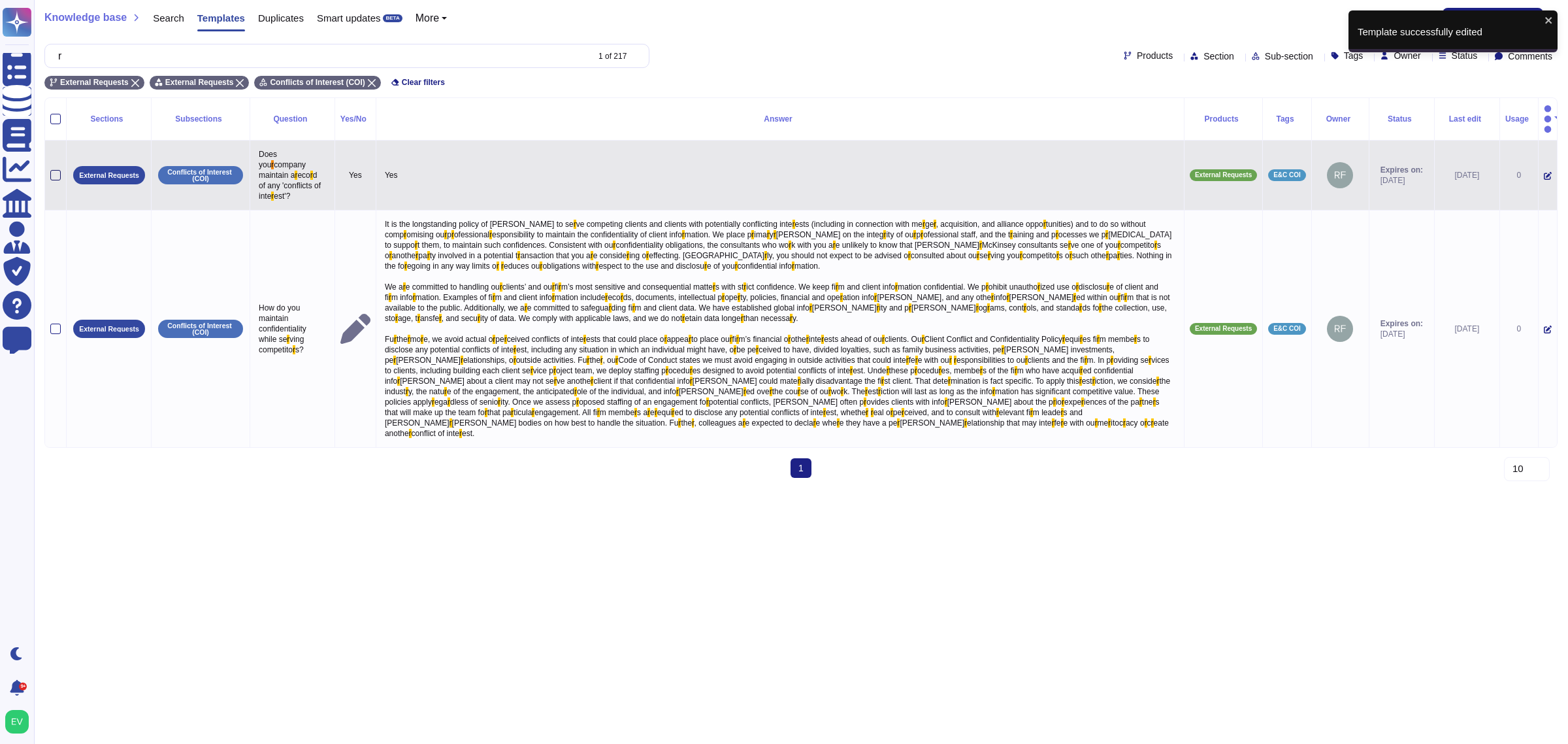
click at [51, 170] on div at bounding box center [56, 175] width 11 height 11
click at [0, 0] on input "checkbox" at bounding box center [0, 0] width 0 height 0
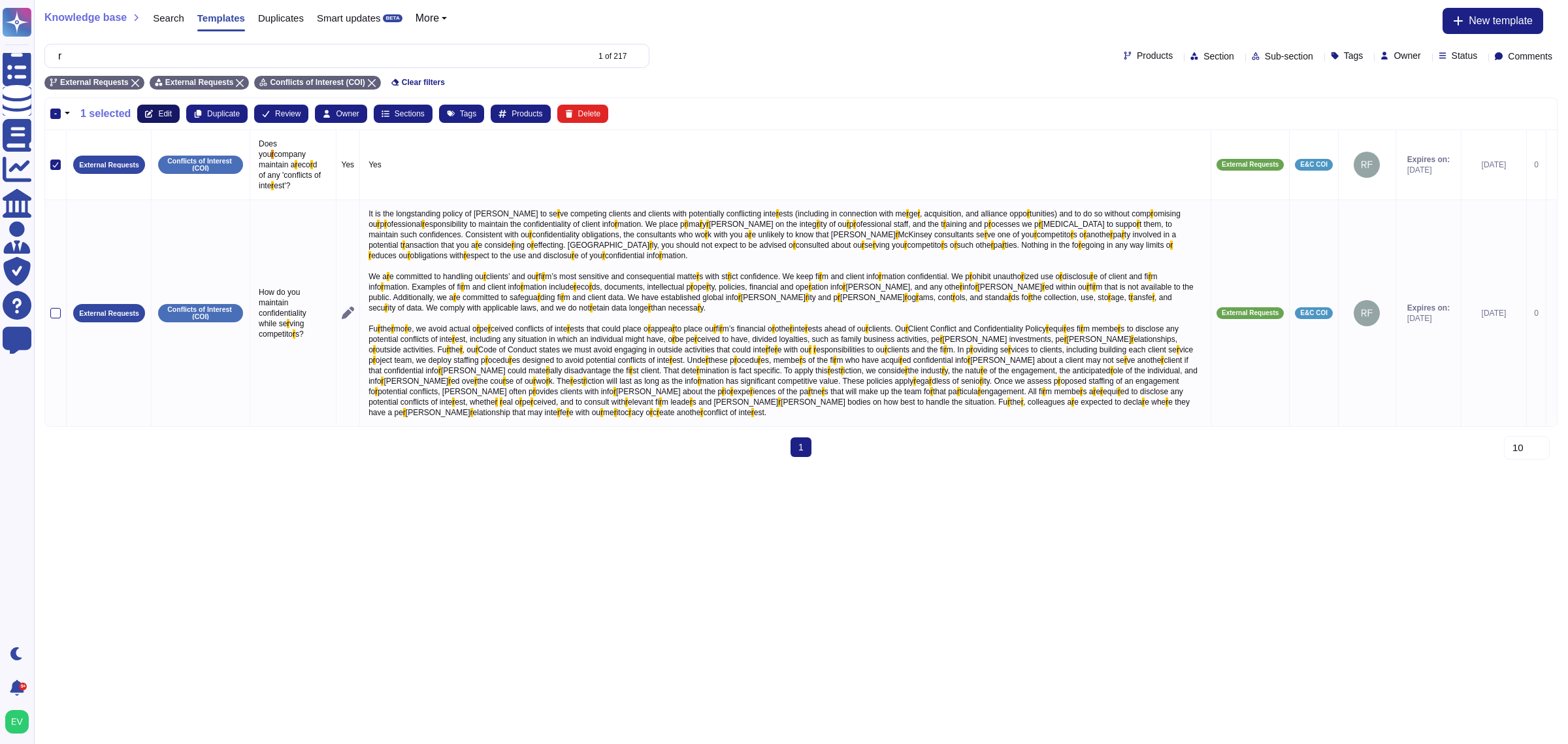
click at [155, 112] on button "Edit" at bounding box center [158, 114] width 42 height 18
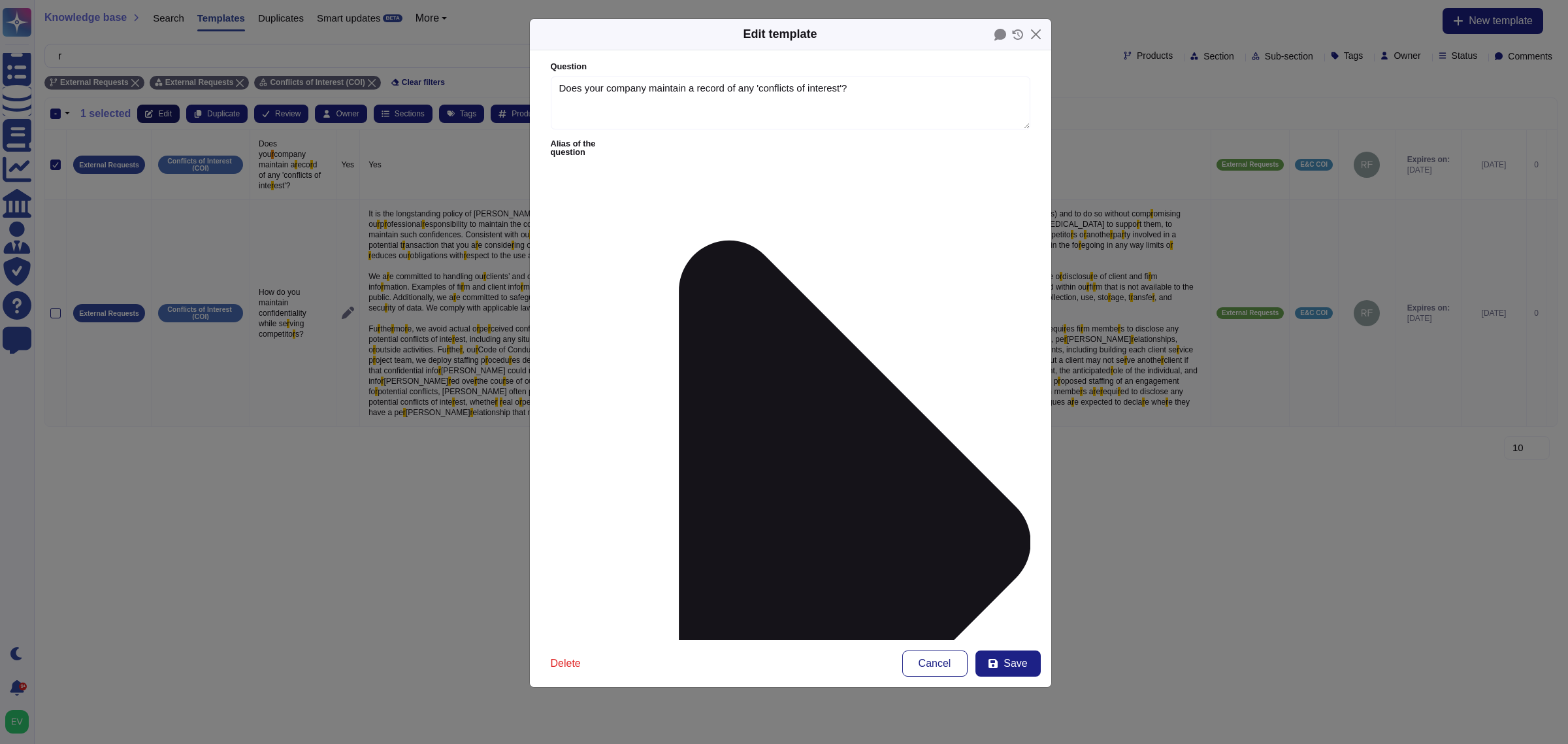
type textarea "Does your company maintain a record of any 'conflicts of interest'?"
type textarea "Yes"
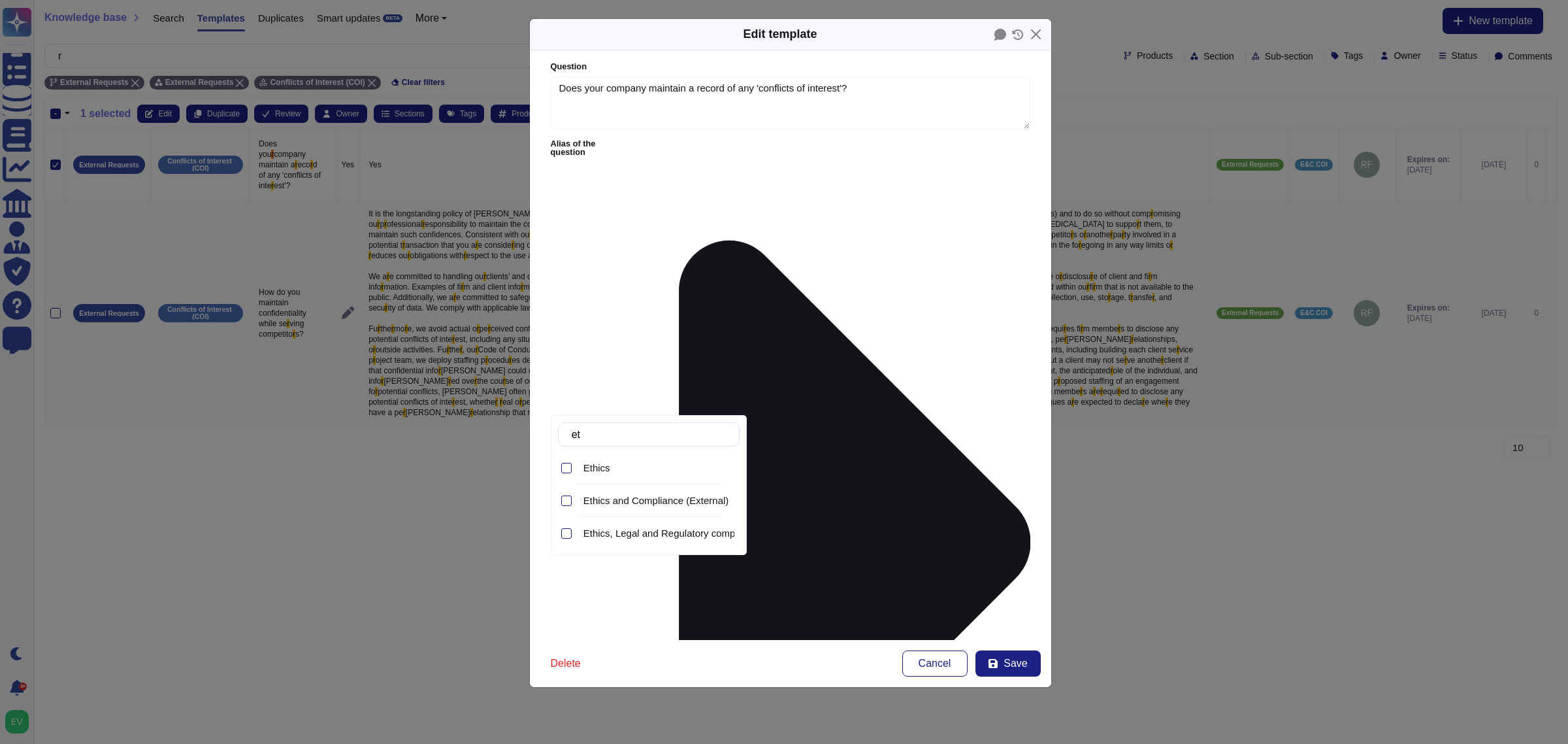
type input "eth"
click at [655, 503] on span "Ethics and Compliance (External)" at bounding box center [656, 500] width 145 height 12
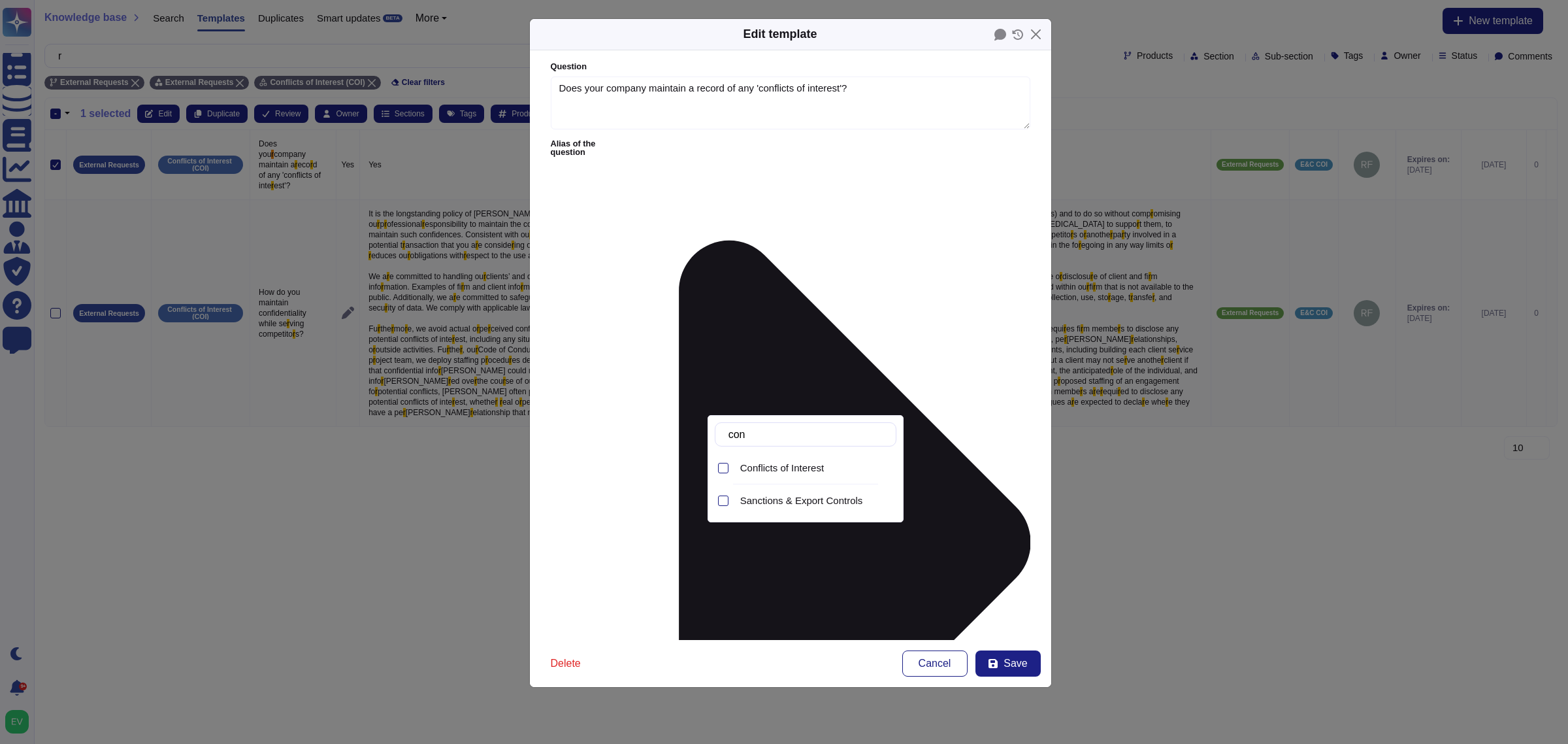
type input "conf"
click at [768, 468] on span "Conflicts of Interest" at bounding box center [781, 468] width 83 height 12
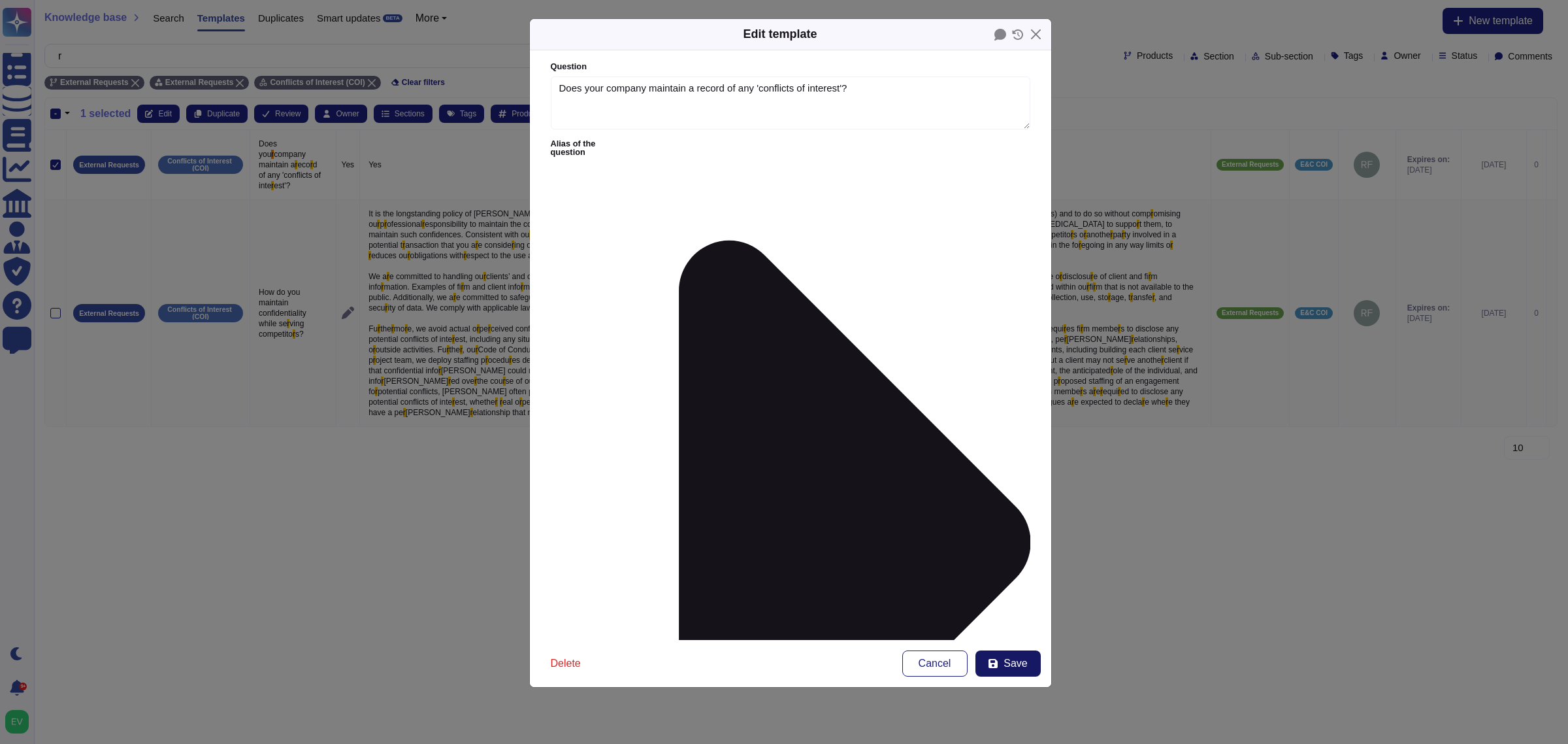
click at [1008, 668] on span "Save" at bounding box center [1015, 663] width 23 height 11
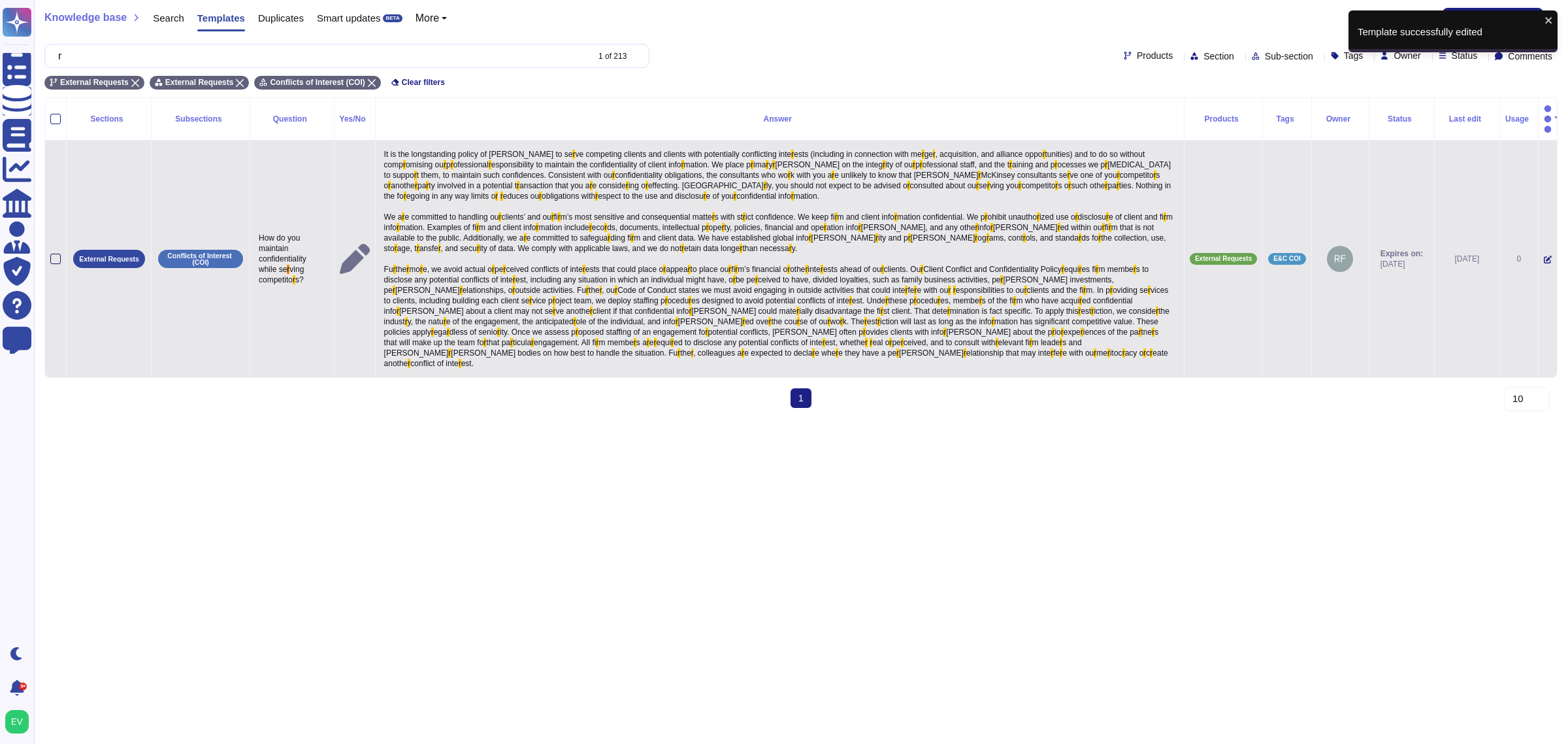
click at [56, 254] on div at bounding box center [56, 259] width 11 height 11
click at [0, 0] on input "checkbox" at bounding box center [0, 0] width 0 height 0
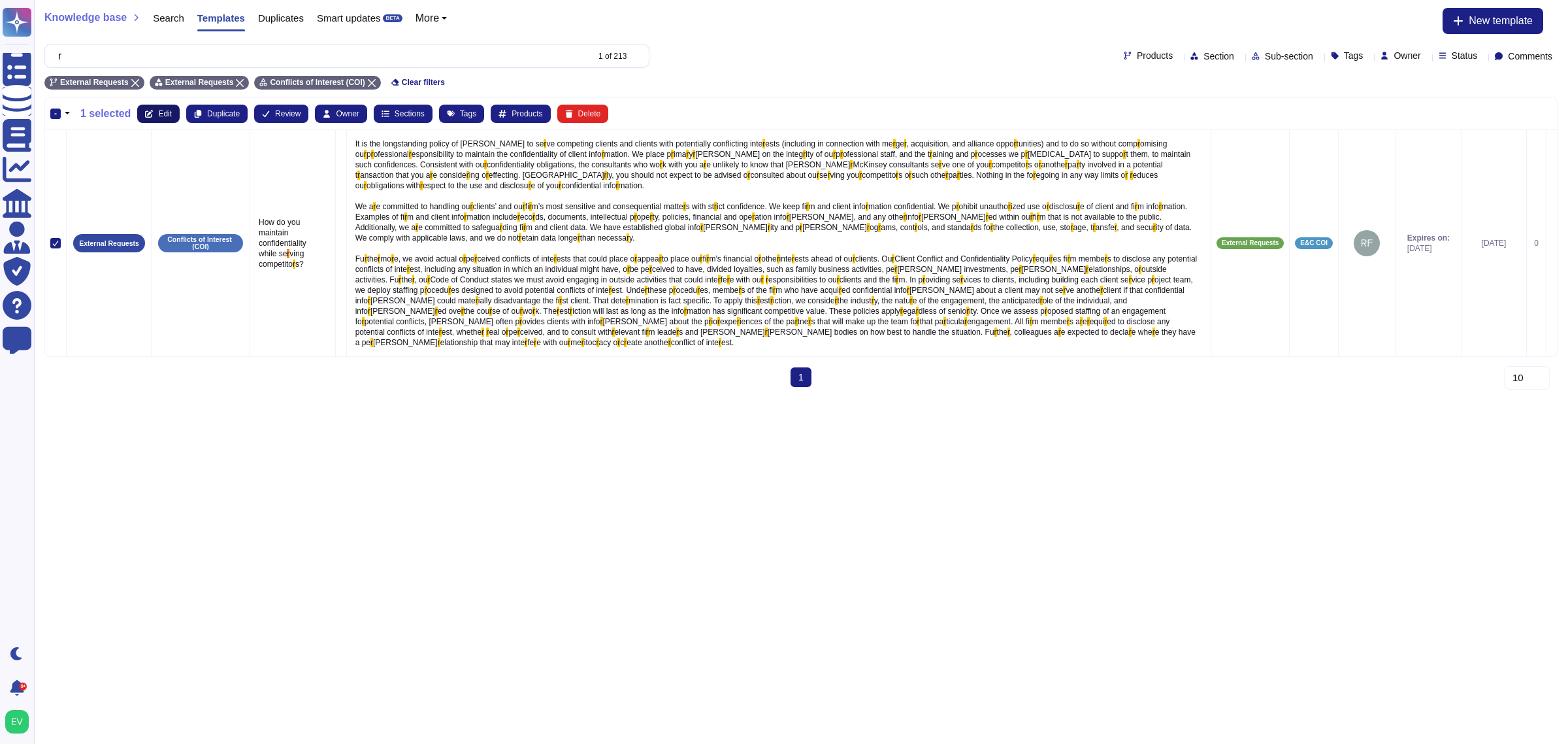
click at [162, 111] on span "Edit" at bounding box center [164, 113] width 13 height 8
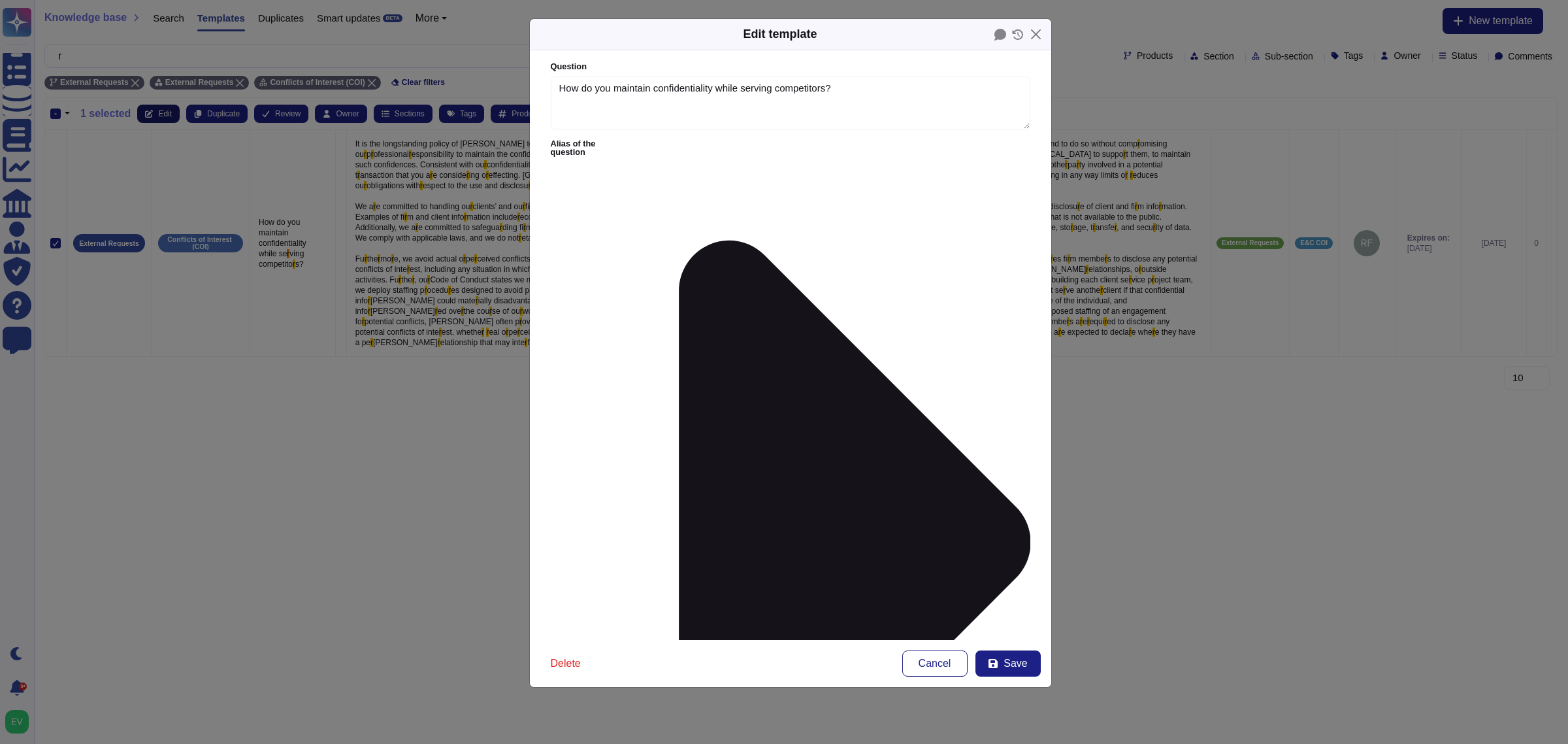
type textarea "How do you maintain confidentiality while serving competitors?"
type textarea "It is the longstanding policy of McKinsey to serve competing clients and client…"
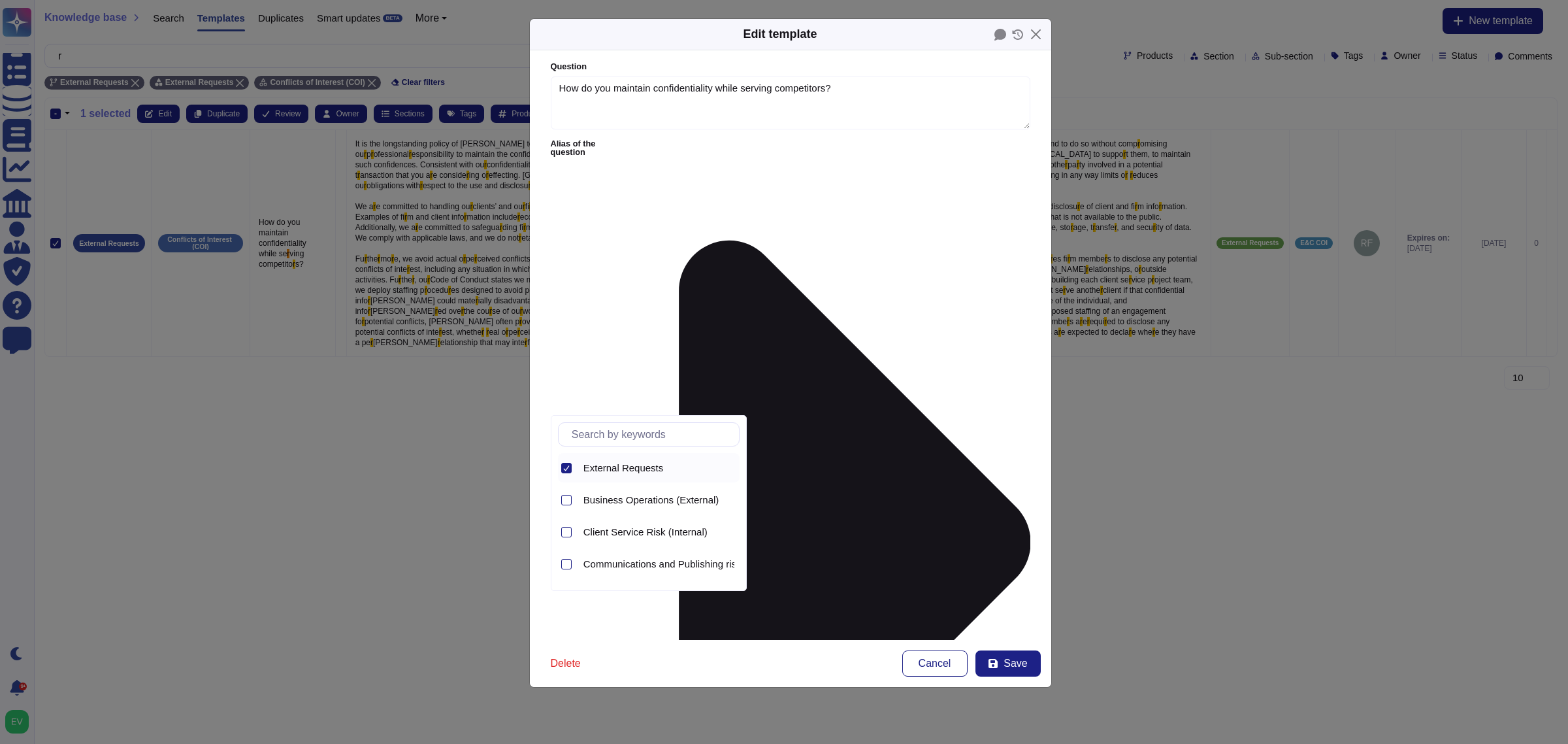
click at [565, 465] on icon at bounding box center [566, 468] width 6 height 6
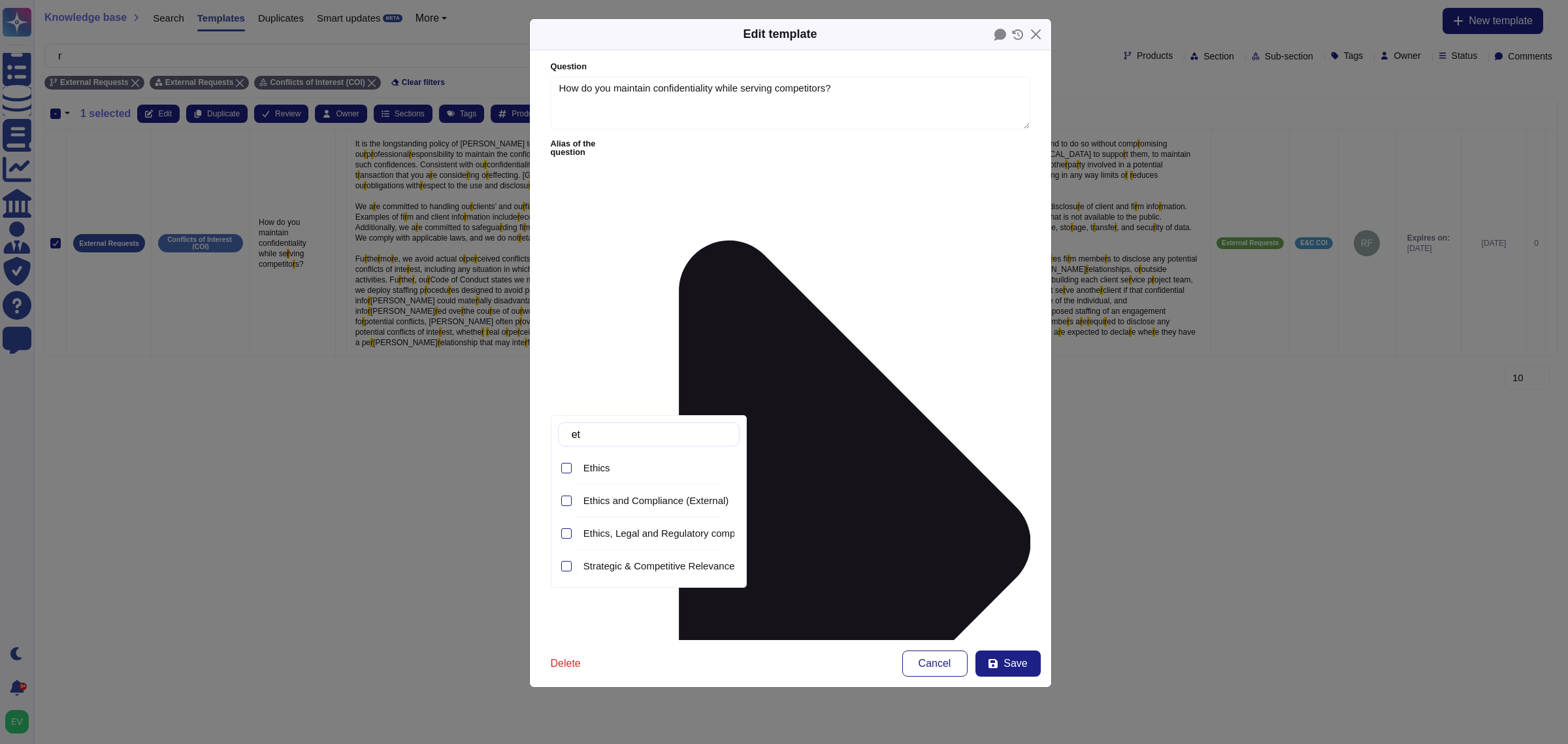
type input "eth"
click at [675, 500] on span "Ethics and Compliance (External)" at bounding box center [656, 500] width 145 height 12
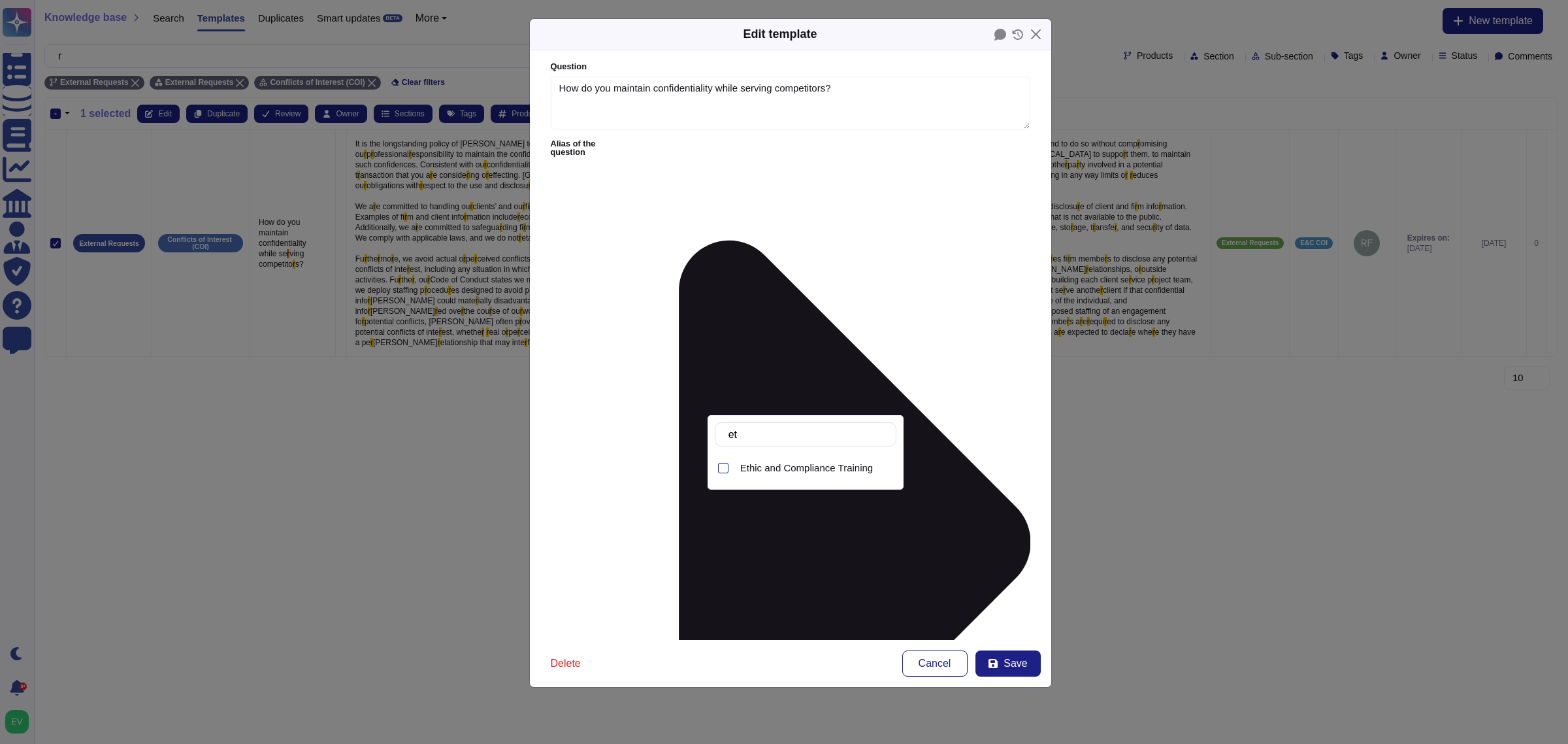
drag, startPoint x: 785, startPoint y: 466, endPoint x: 726, endPoint y: 514, distance: 76.1
click at [726, 398] on body "Questionnaires Knowledge Base Documents Analytics CAIQ / SIG Admin Trust Center…" at bounding box center [784, 198] width 1568 height 398
type input "e"
type input "conf"
click at [831, 459] on div "Conflicts of Interest" at bounding box center [815, 468] width 161 height 30
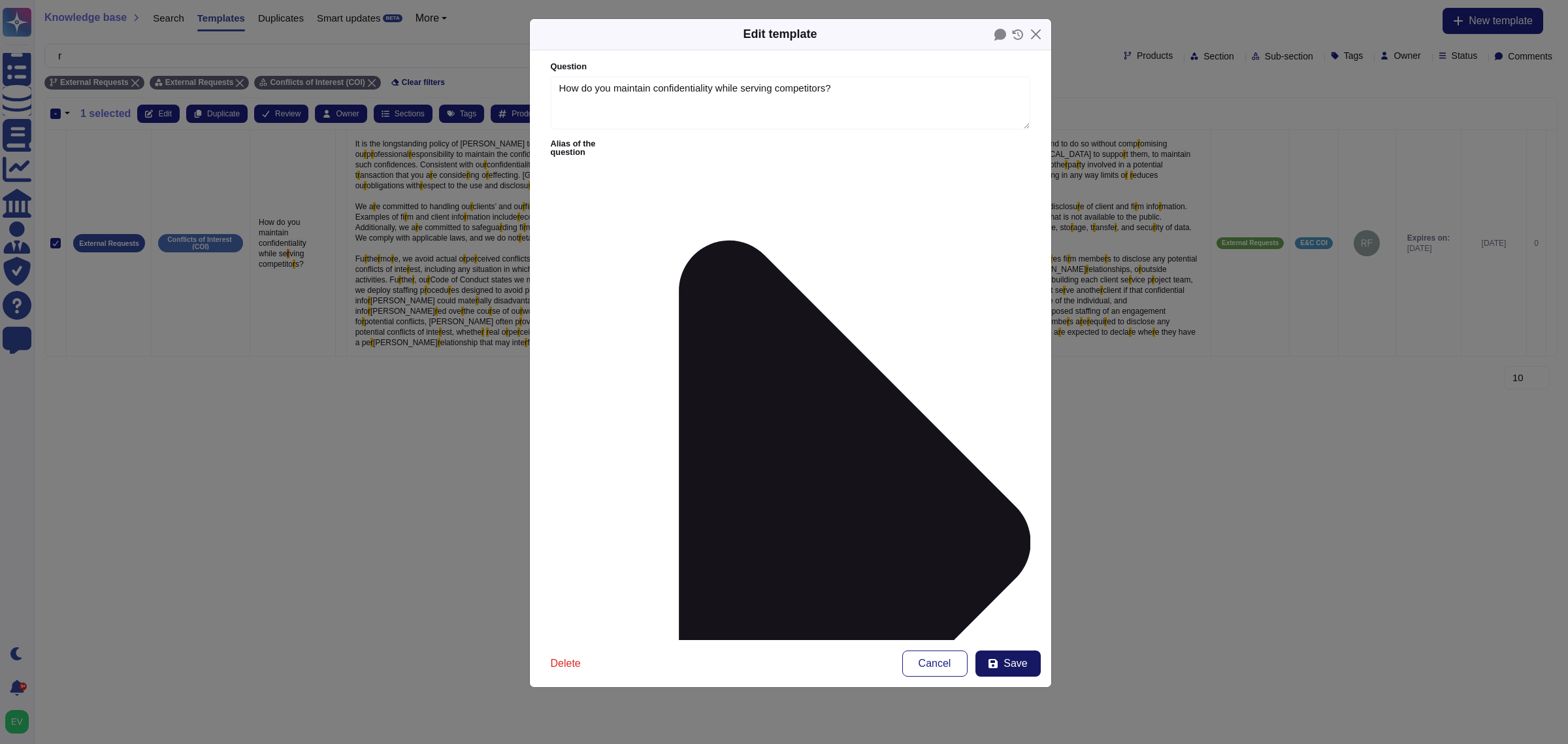
click at [997, 657] on button "Save" at bounding box center [1007, 663] width 65 height 26
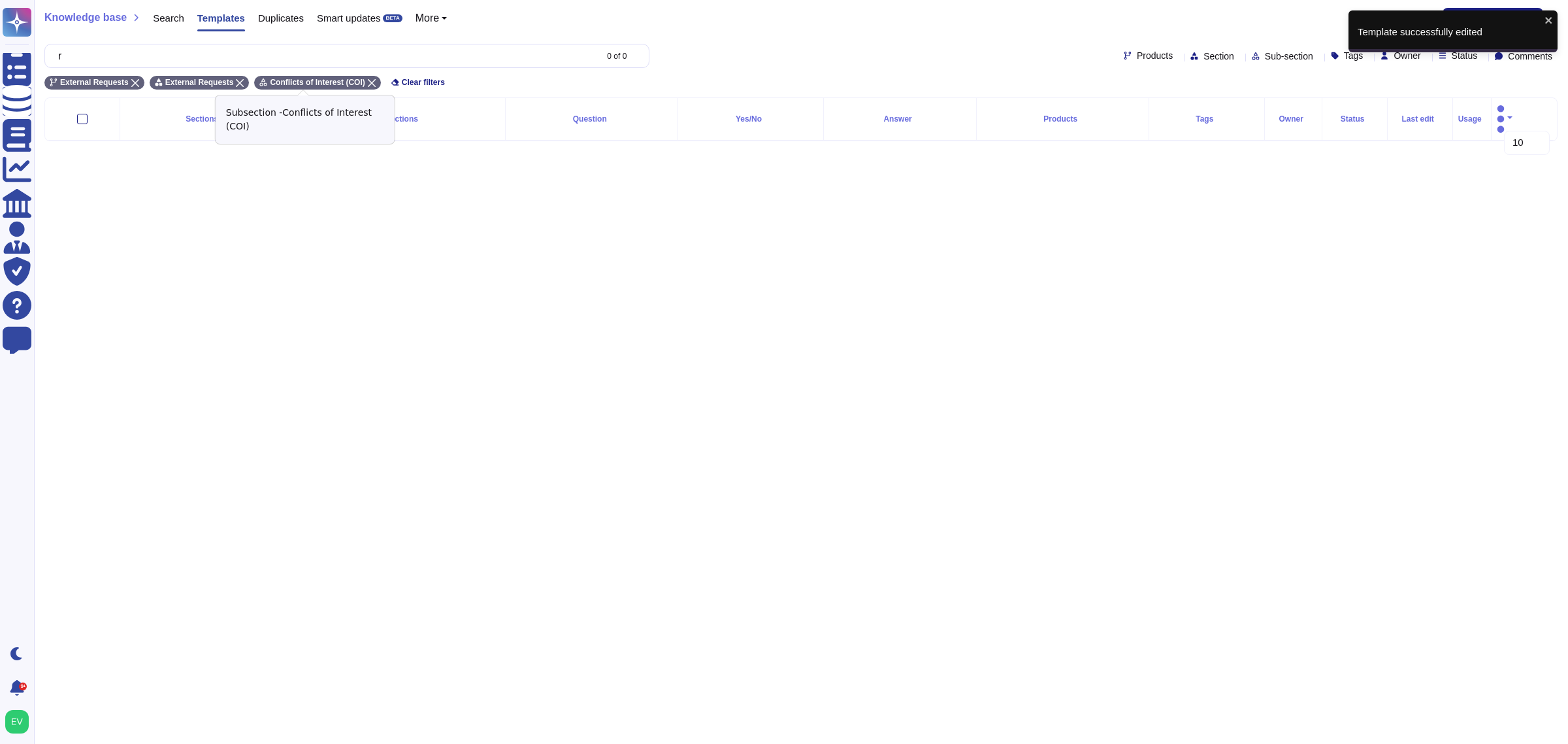
click at [350, 79] on div "Conflicts of Interest (COI)" at bounding box center [317, 82] width 126 height 13
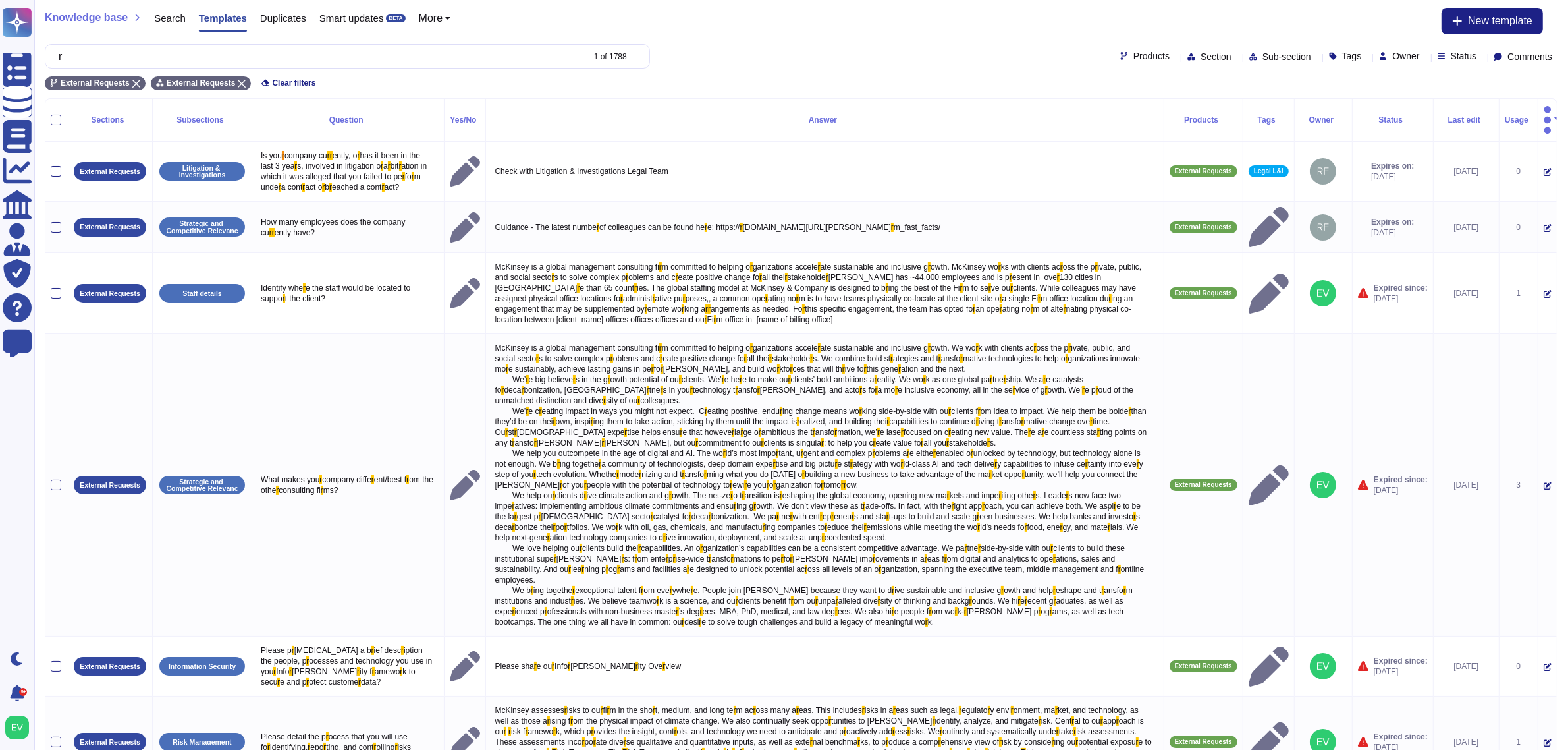
click at [1262, 53] on span "Sub-section" at bounding box center [1287, 57] width 49 height 9
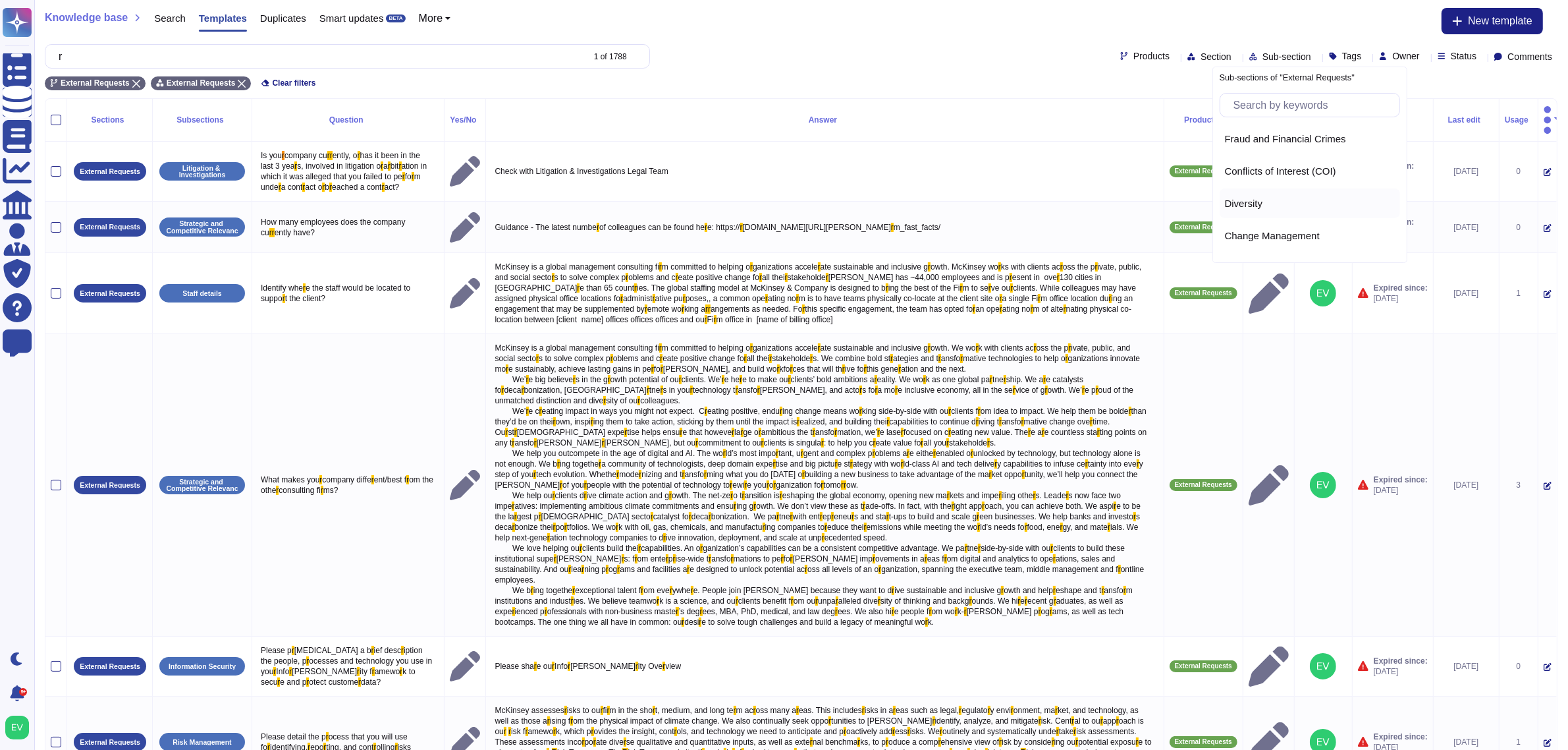
click at [1236, 200] on span "Diversity" at bounding box center [1244, 204] width 38 height 12
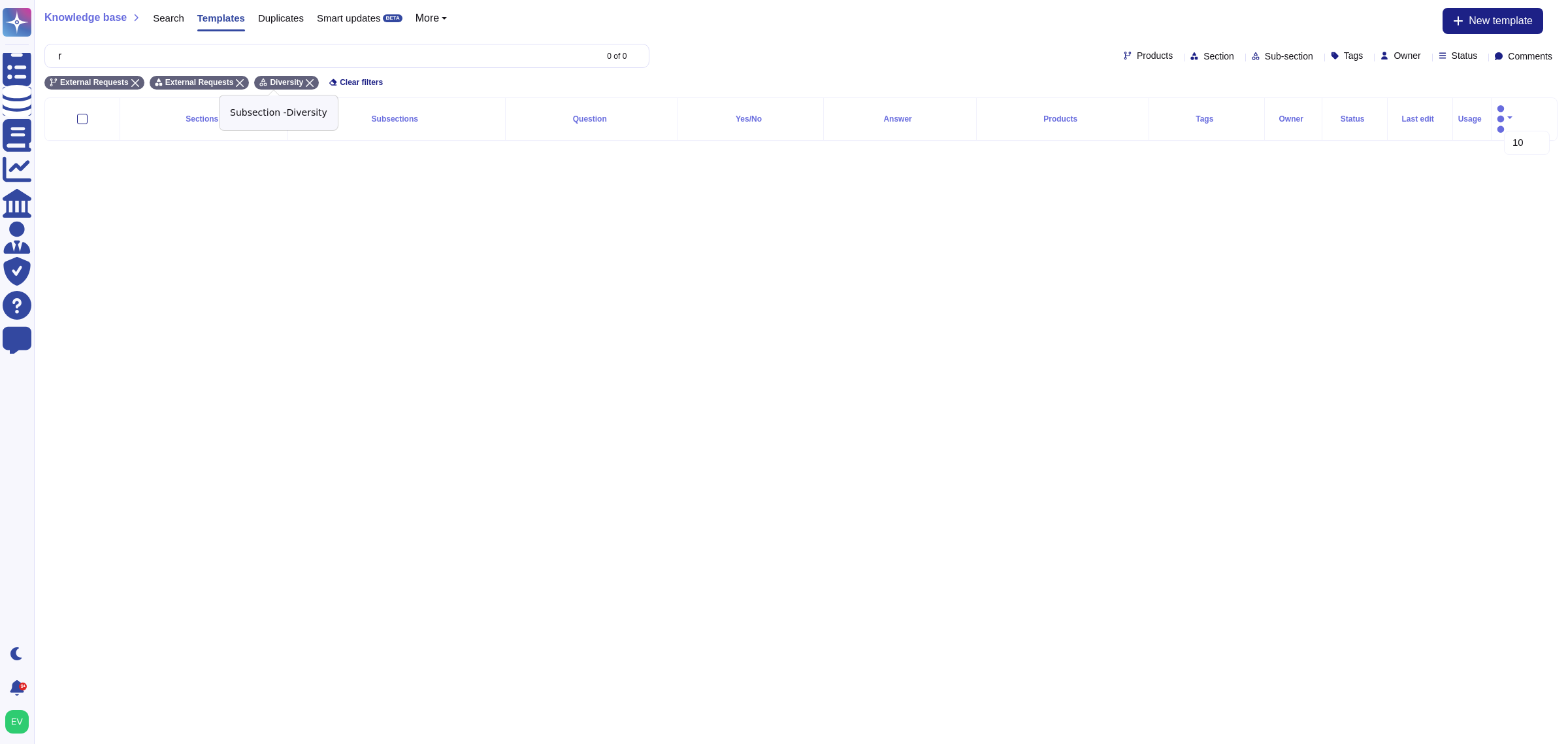
click at [306, 79] on icon at bounding box center [309, 83] width 8 height 8
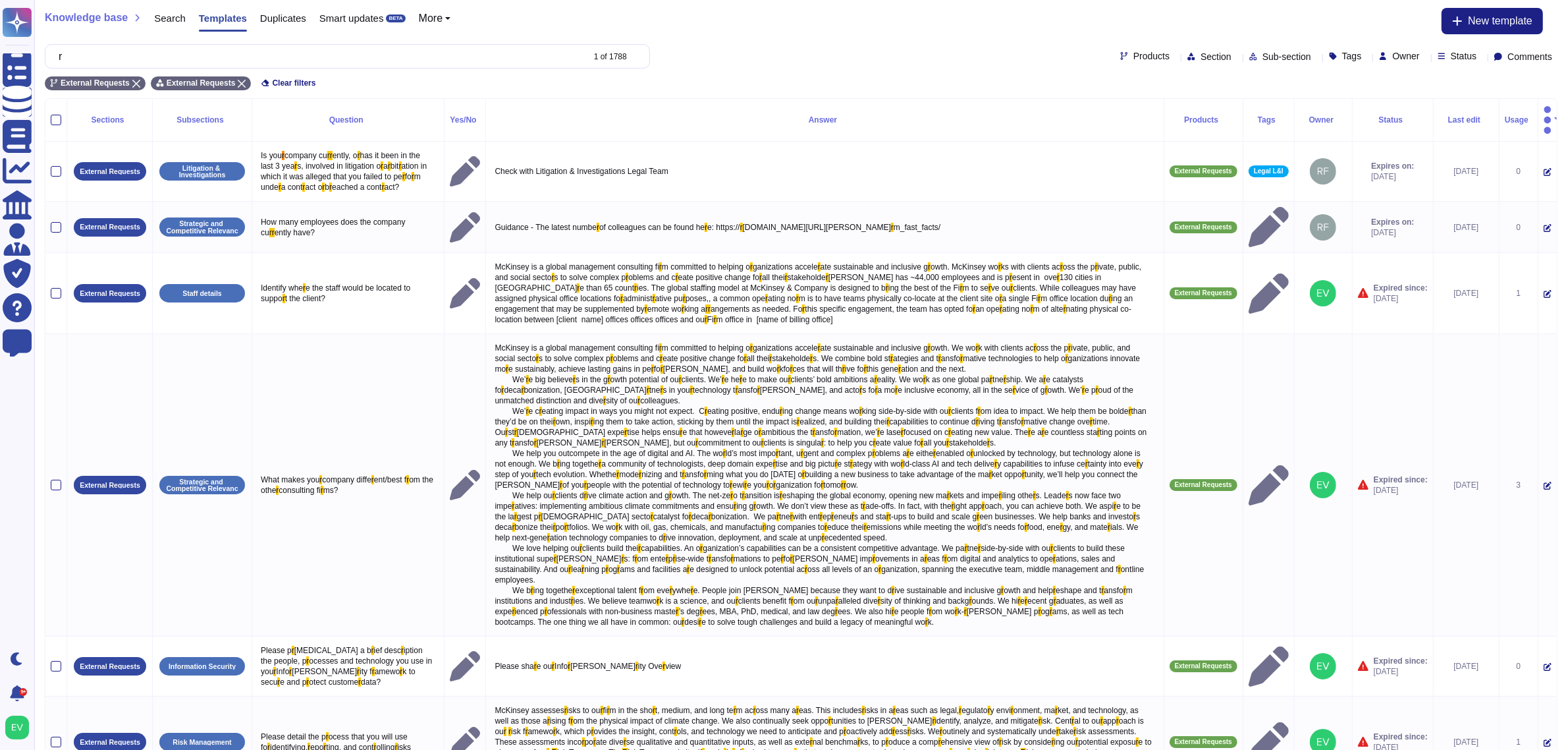
click at [1263, 57] on span "Sub-section" at bounding box center [1287, 57] width 49 height 9
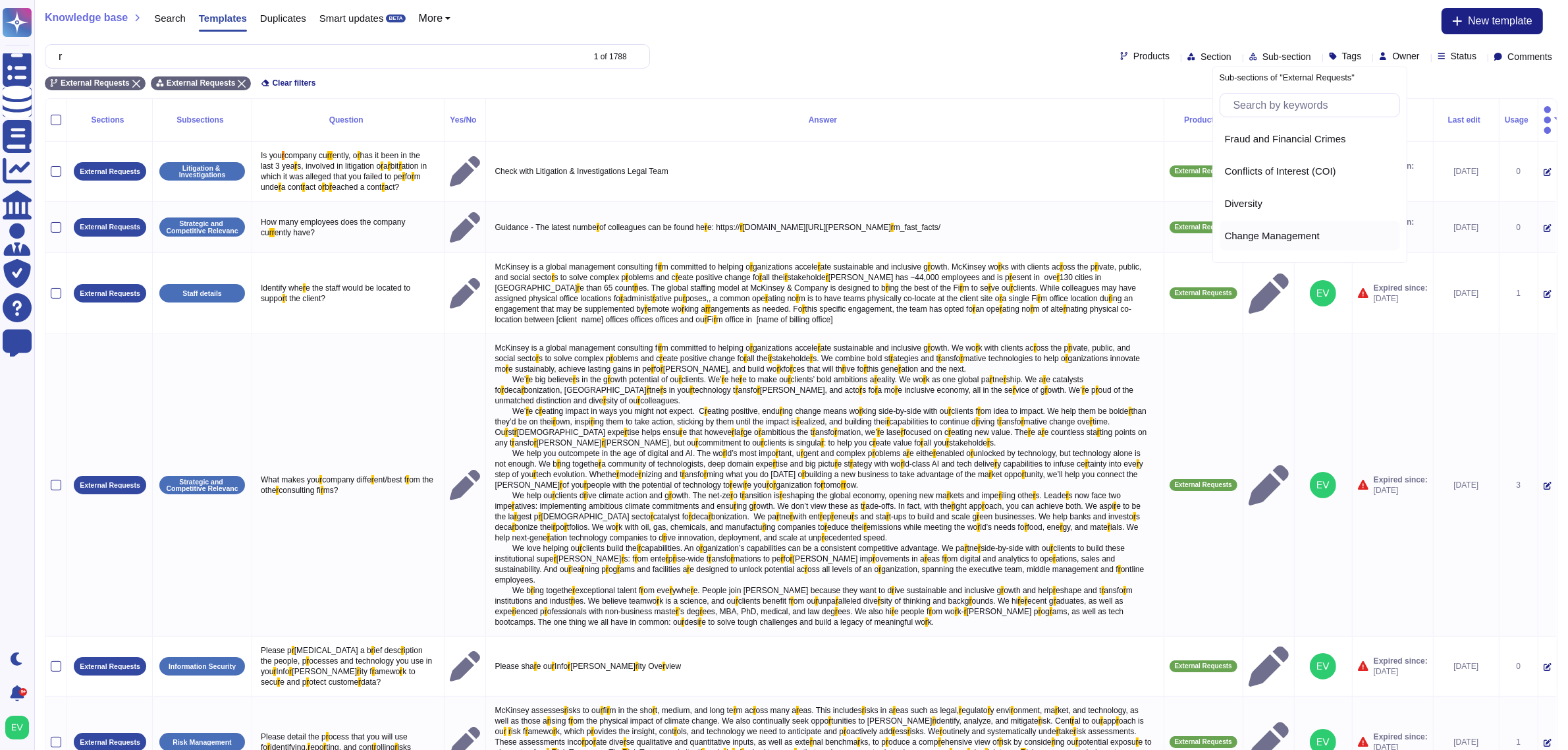
click at [1252, 232] on span "Change Management" at bounding box center [1272, 235] width 95 height 12
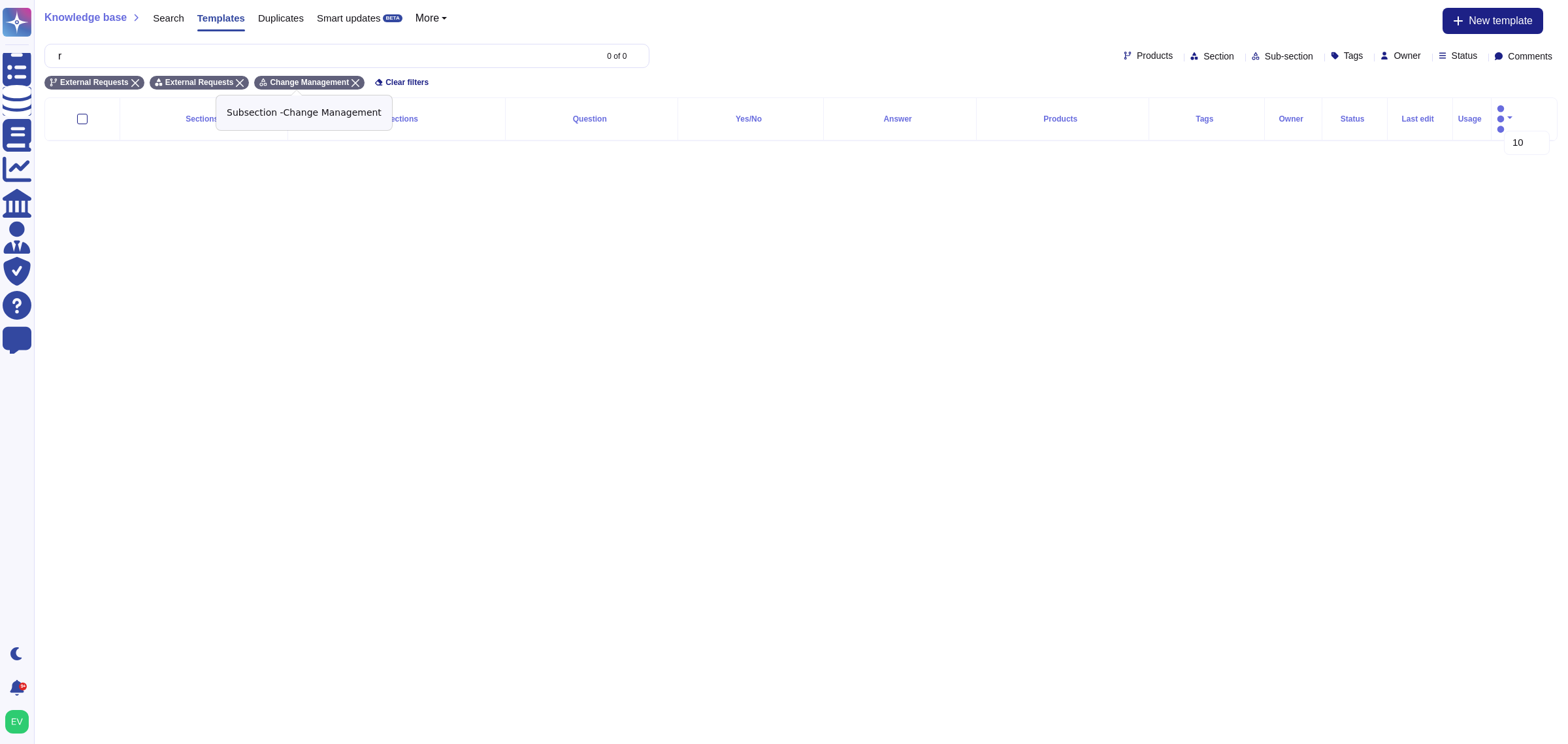
click at [352, 80] on icon at bounding box center [355, 83] width 8 height 8
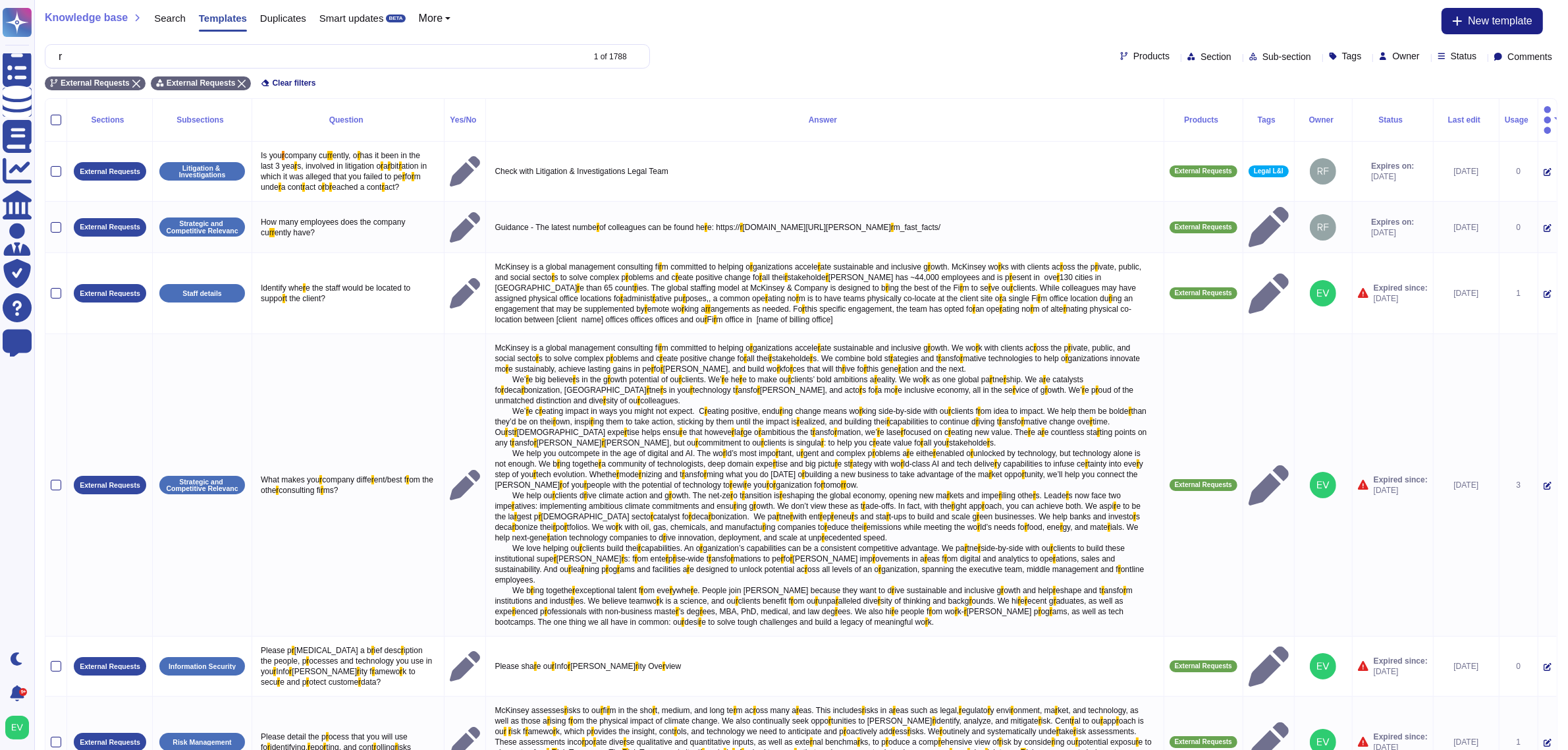
click at [1262, 58] on span "Sub-section" at bounding box center [1287, 57] width 49 height 9
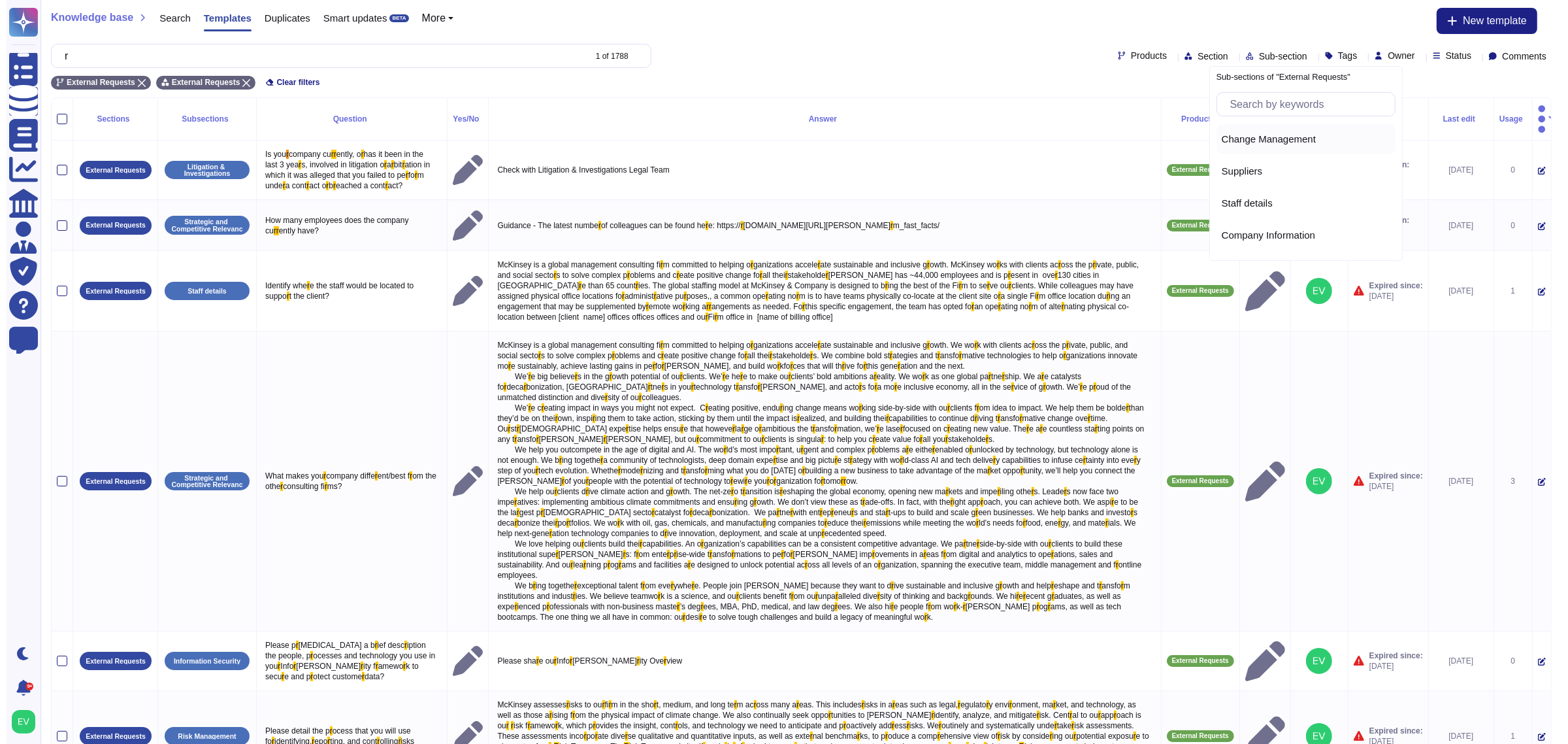
scroll to position [96, 0]
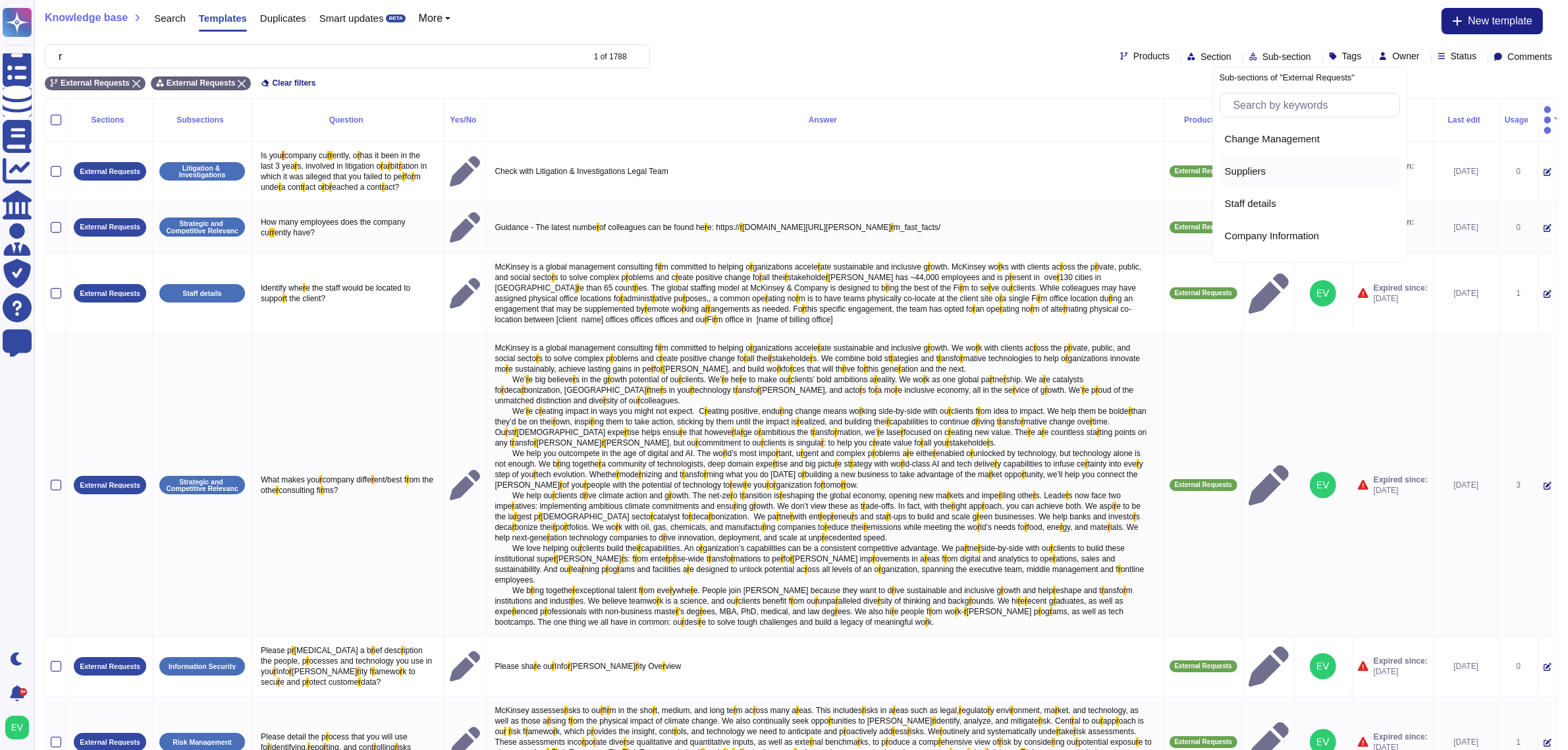
click at [1250, 173] on span "Suppliers" at bounding box center [1246, 171] width 42 height 12
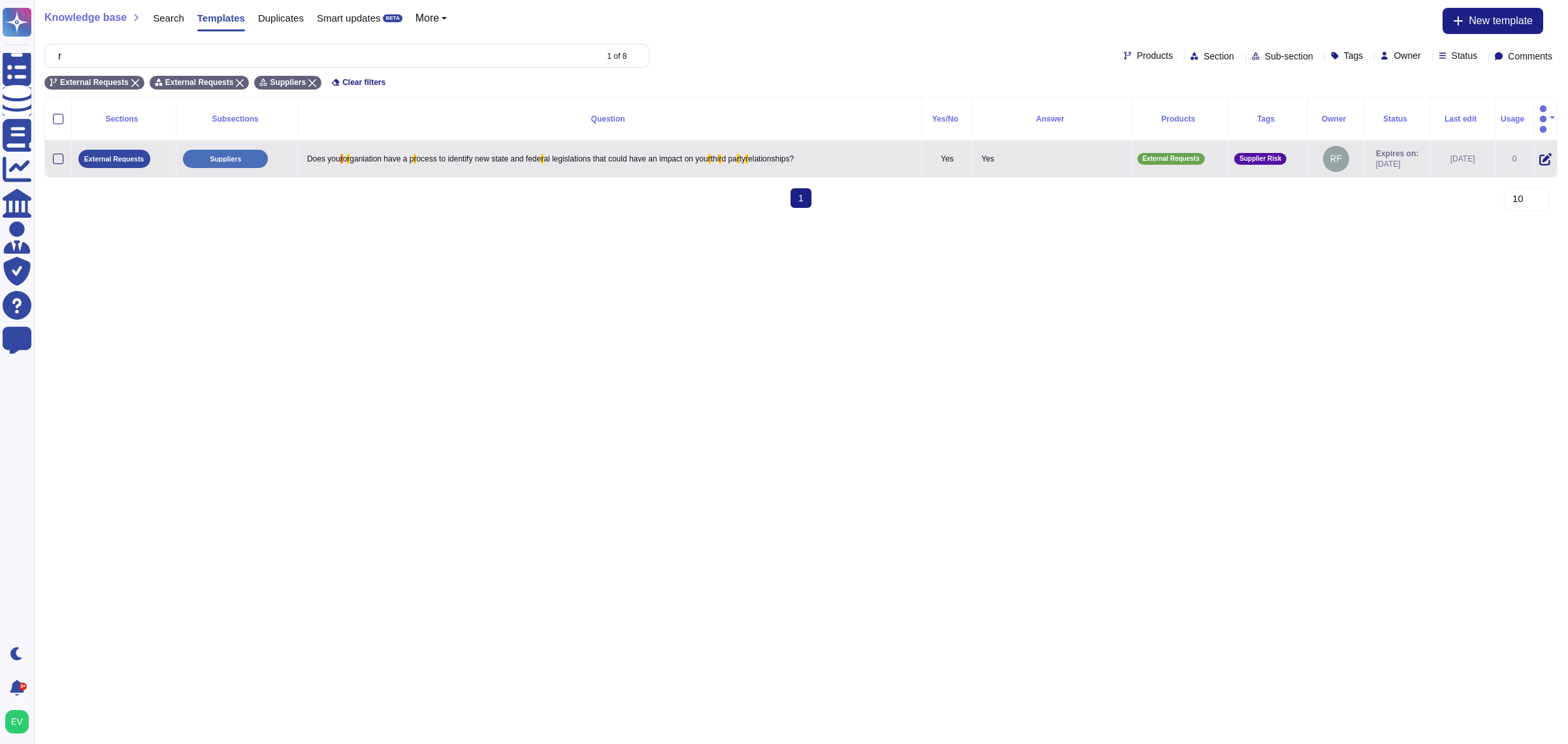
click at [54, 153] on div at bounding box center [58, 159] width 11 height 11
click at [0, 0] on input "checkbox" at bounding box center [0, 0] width 0 height 0
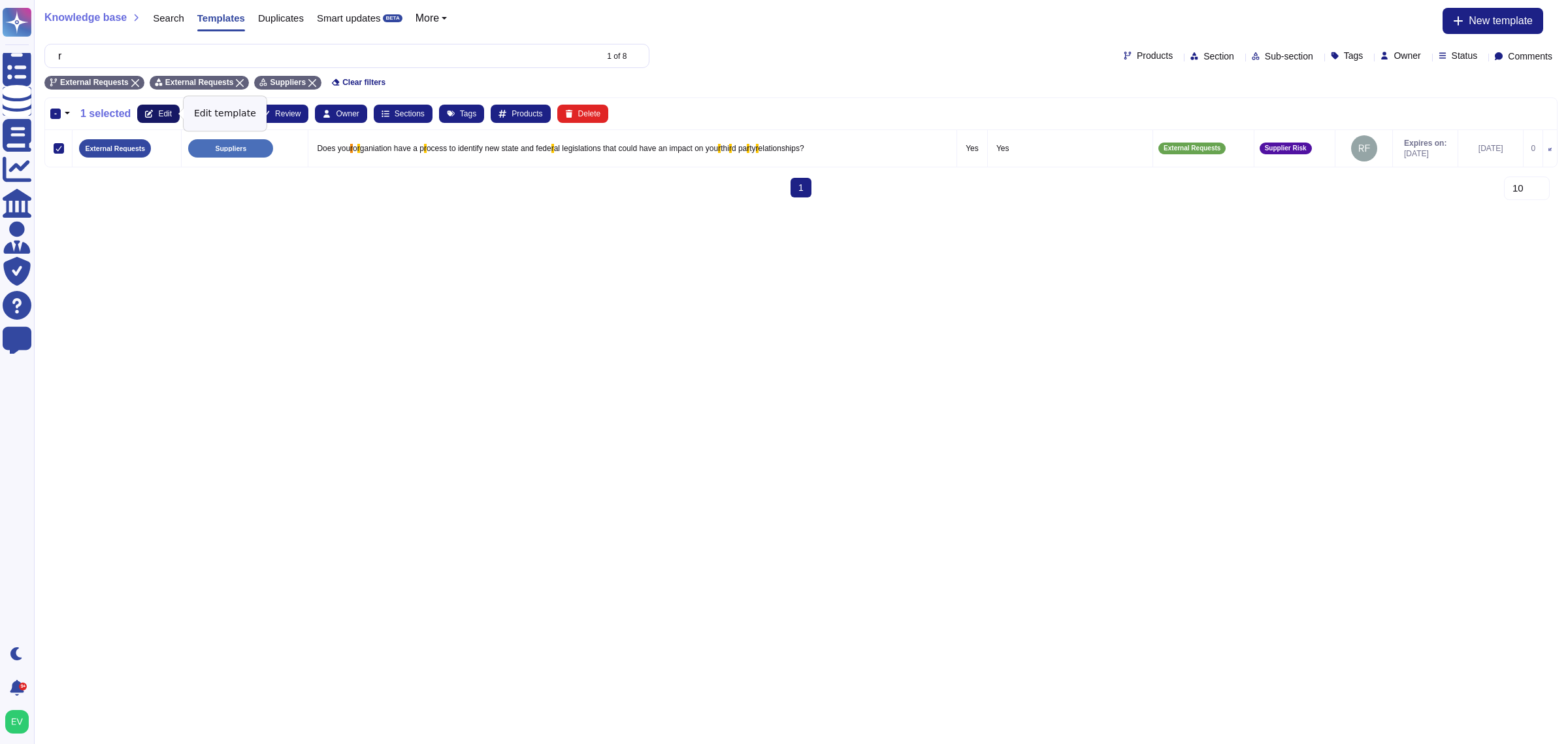
click at [152, 109] on button "Edit" at bounding box center [158, 114] width 42 height 18
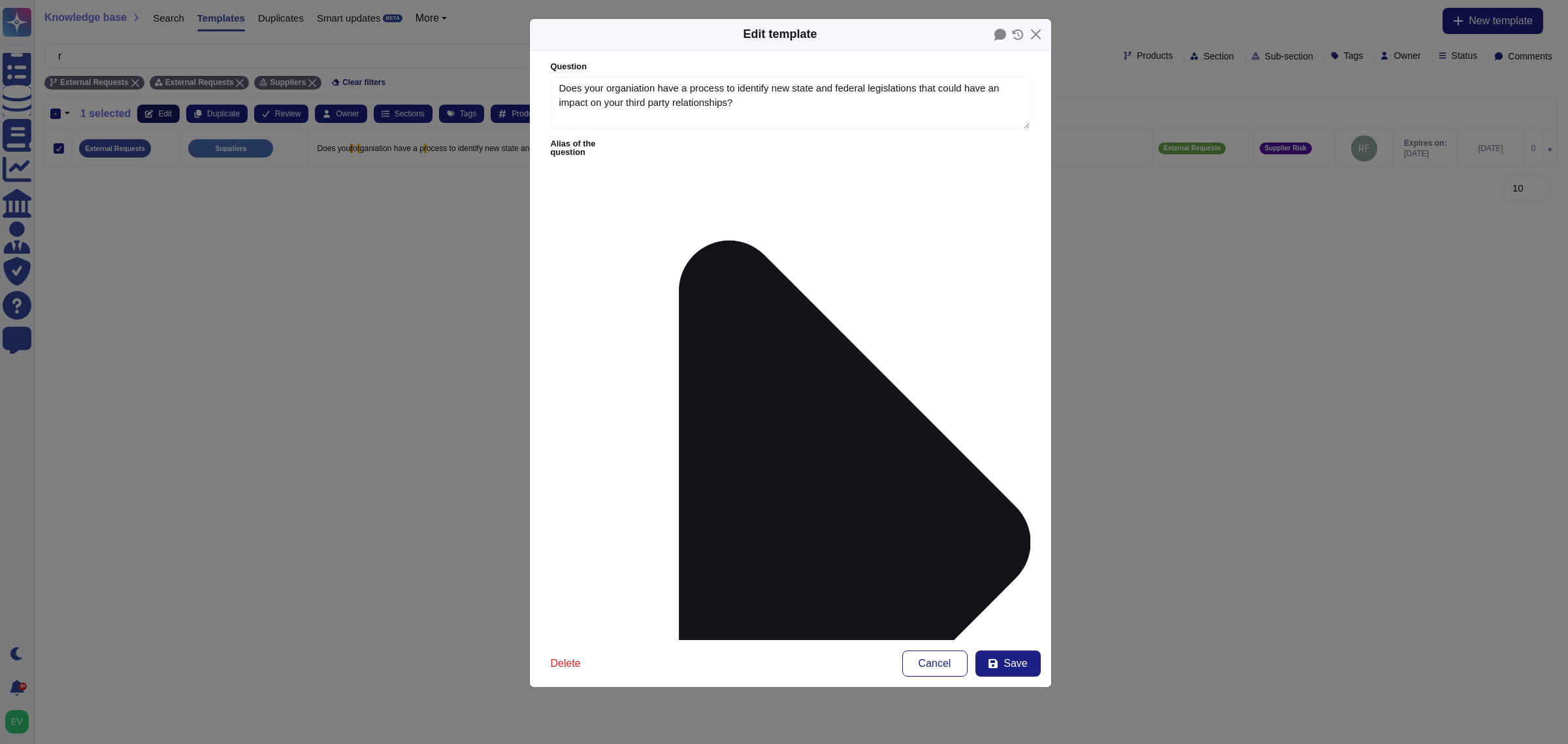
type textarea "Does your organiation have a process to identify new state and federal legislat…"
type textarea "Yes"
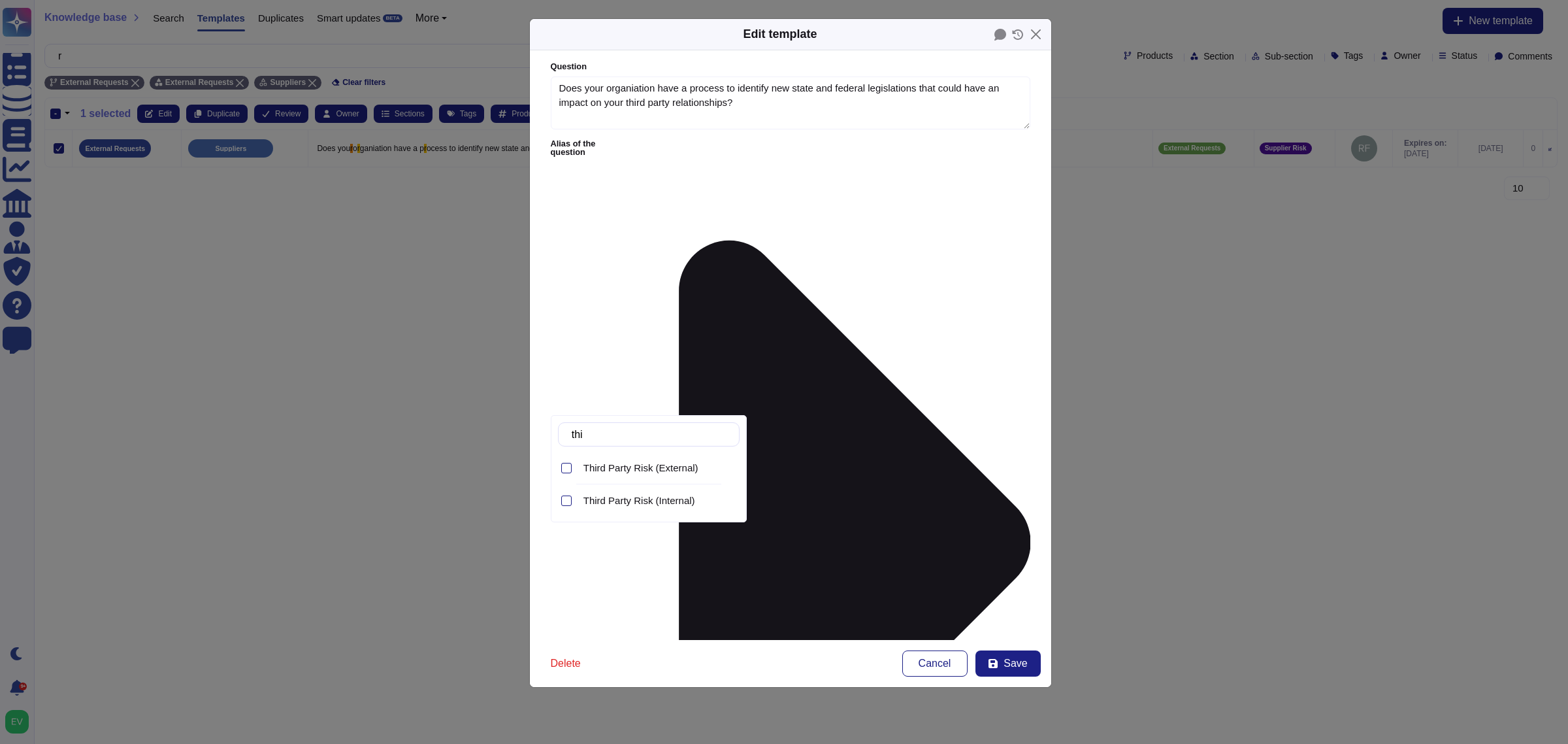
type input "thir"
click at [670, 466] on span "Third Party Risk (External)" at bounding box center [640, 468] width 115 height 12
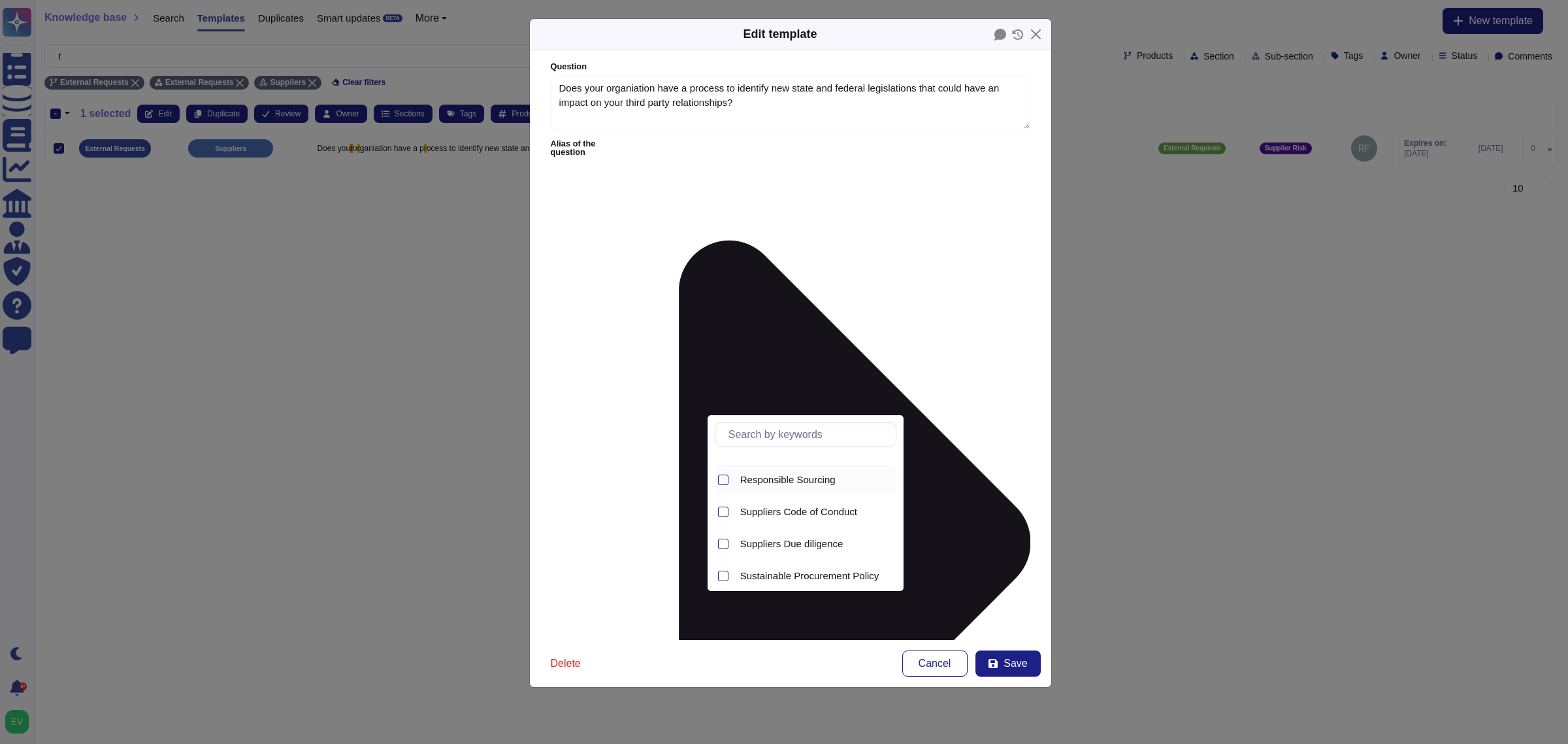
scroll to position [27, 0]
click at [793, 538] on span "Suppliers Due diligence" at bounding box center [791, 537] width 103 height 12
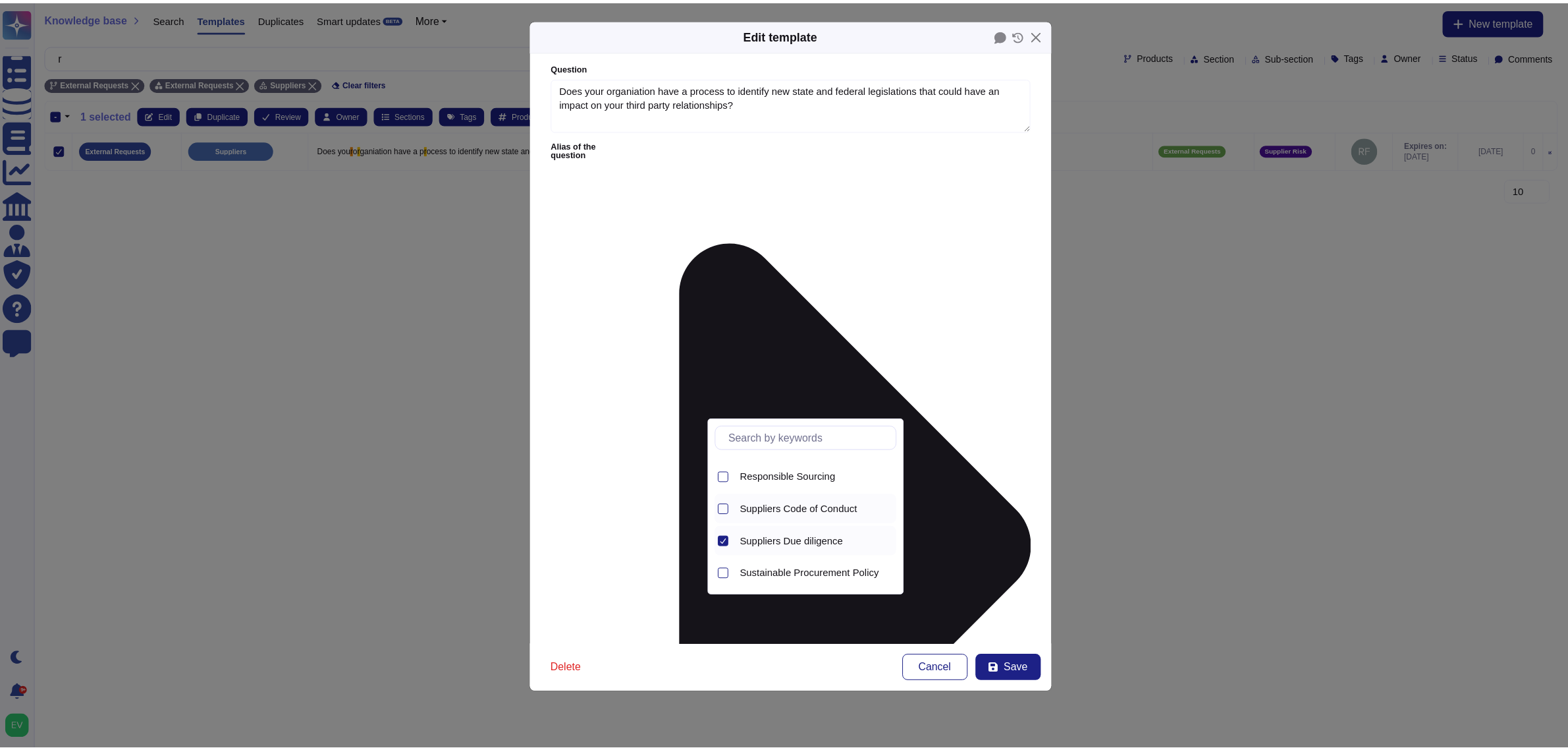
scroll to position [0, 0]
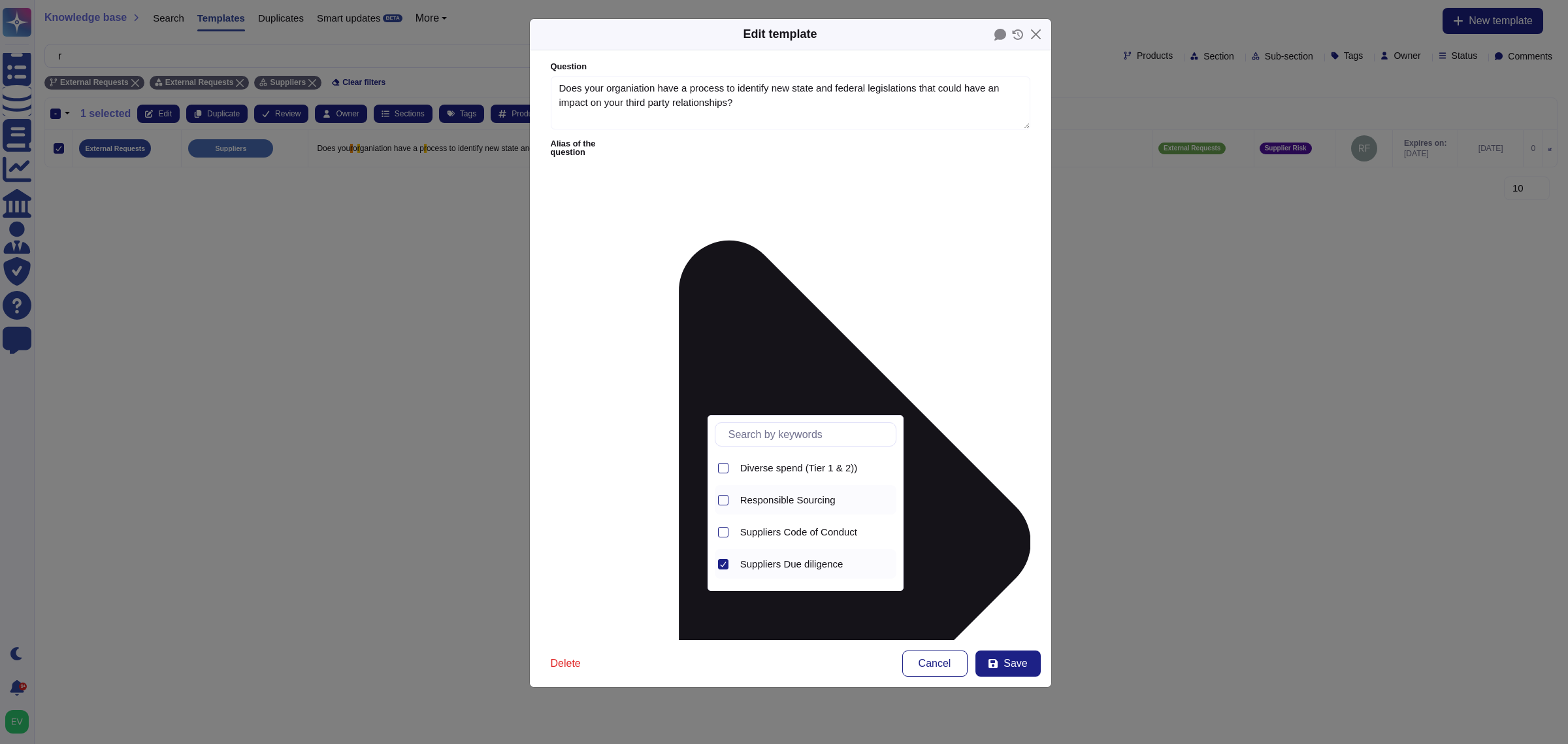
click at [779, 504] on span "Responsible Sourcing" at bounding box center [788, 500] width 95 height 12
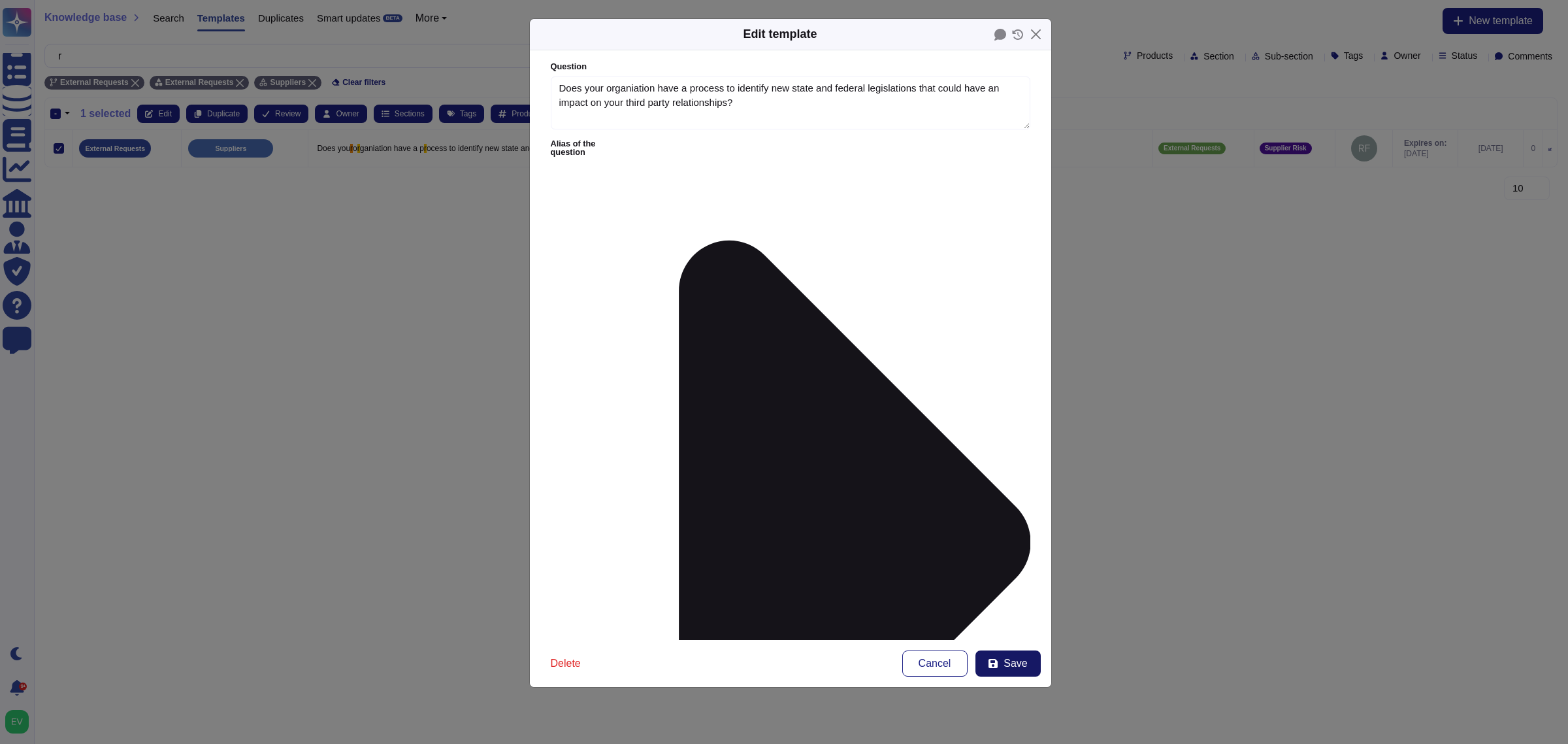
click at [1013, 672] on button "Save" at bounding box center [1007, 663] width 65 height 26
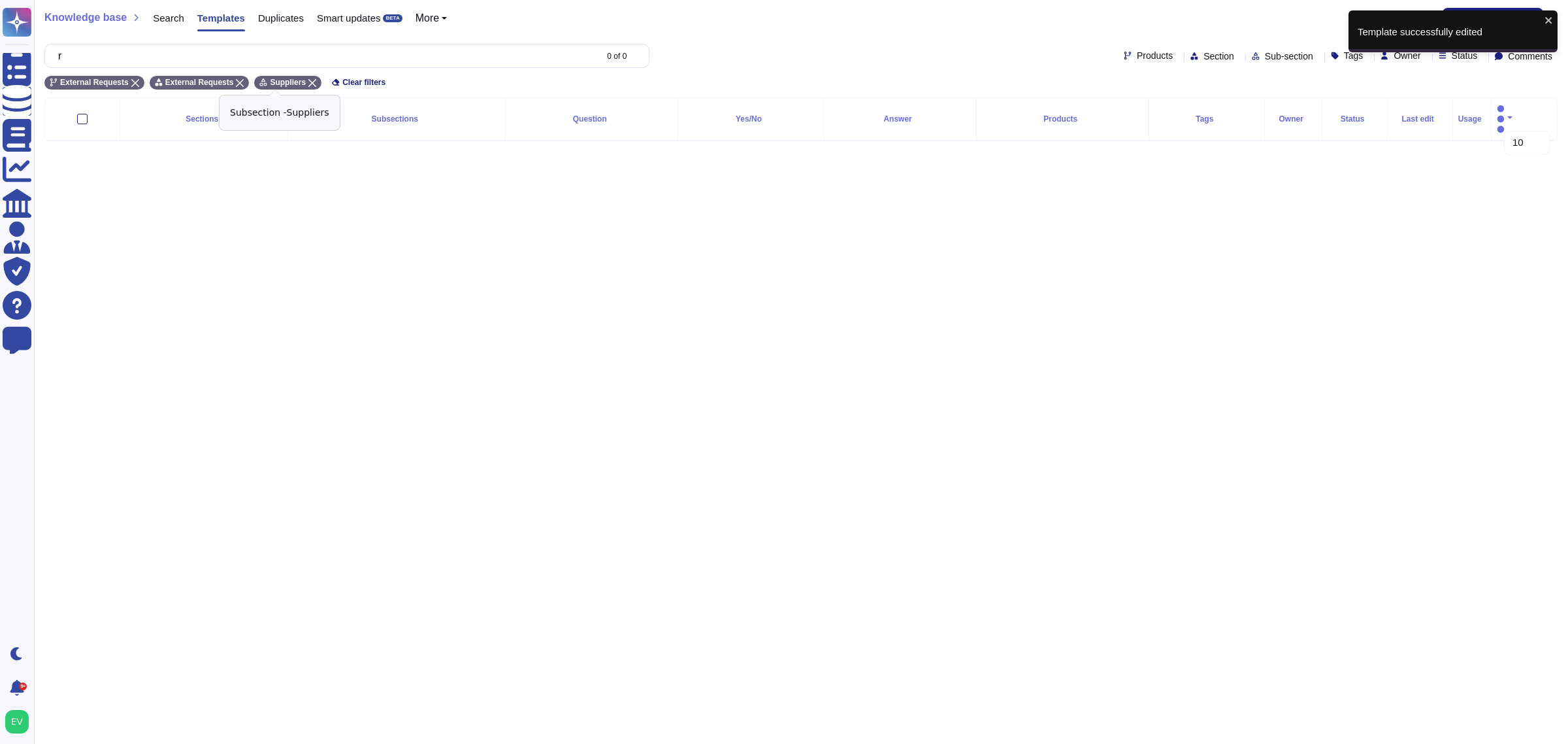
click at [309, 79] on icon at bounding box center [312, 83] width 8 height 8
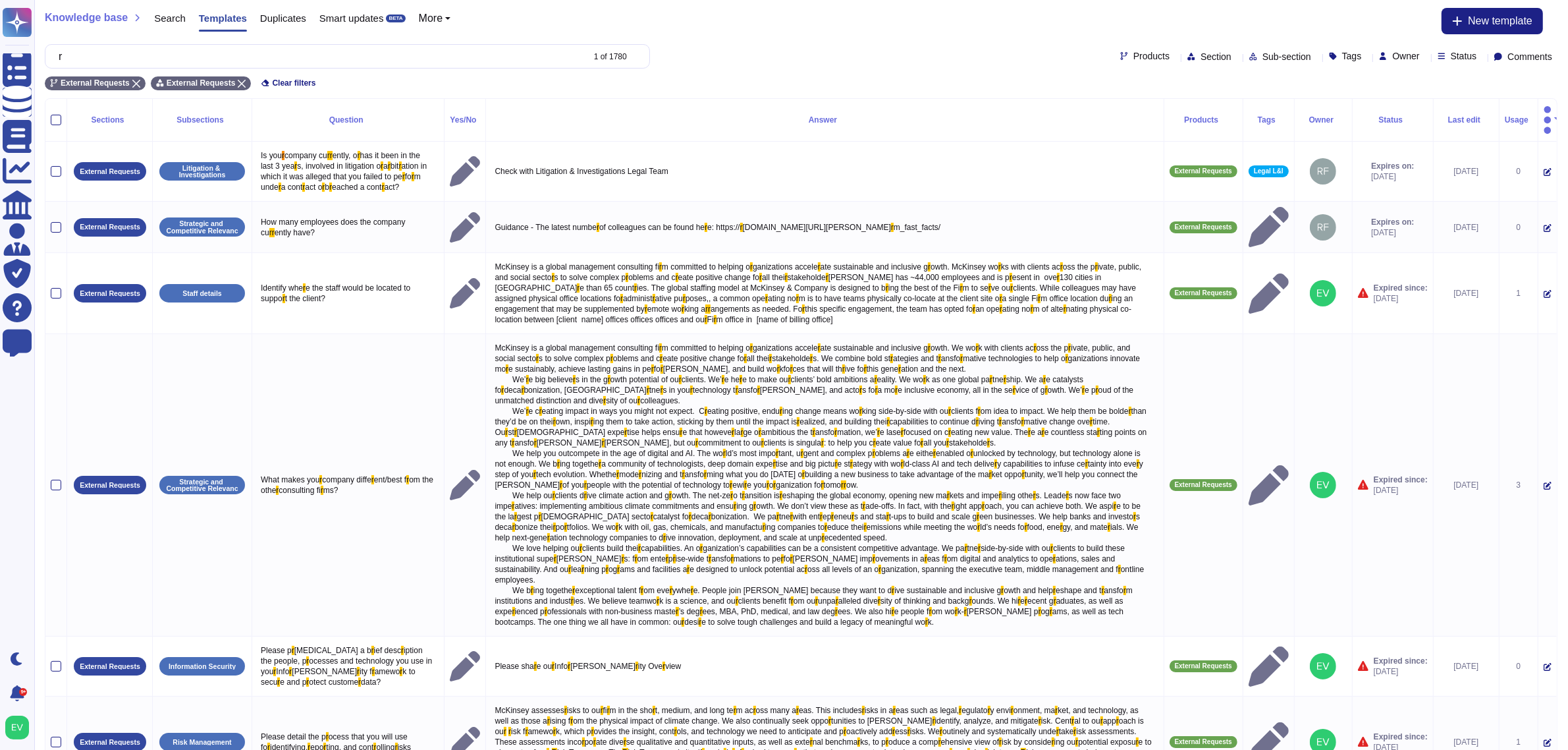
click at [1250, 60] on div "Sub-section" at bounding box center [1283, 56] width 67 height 10
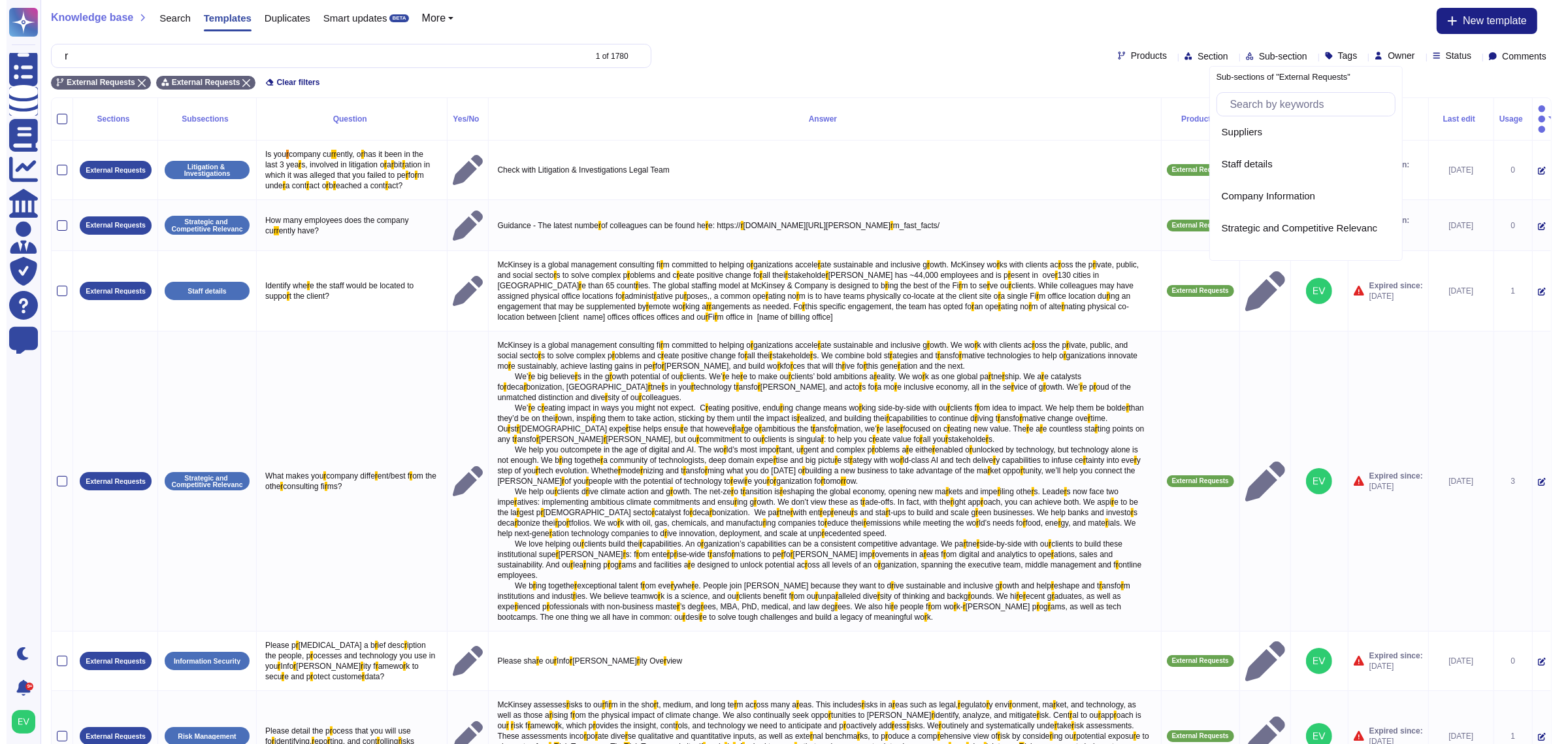
scroll to position [135, 0]
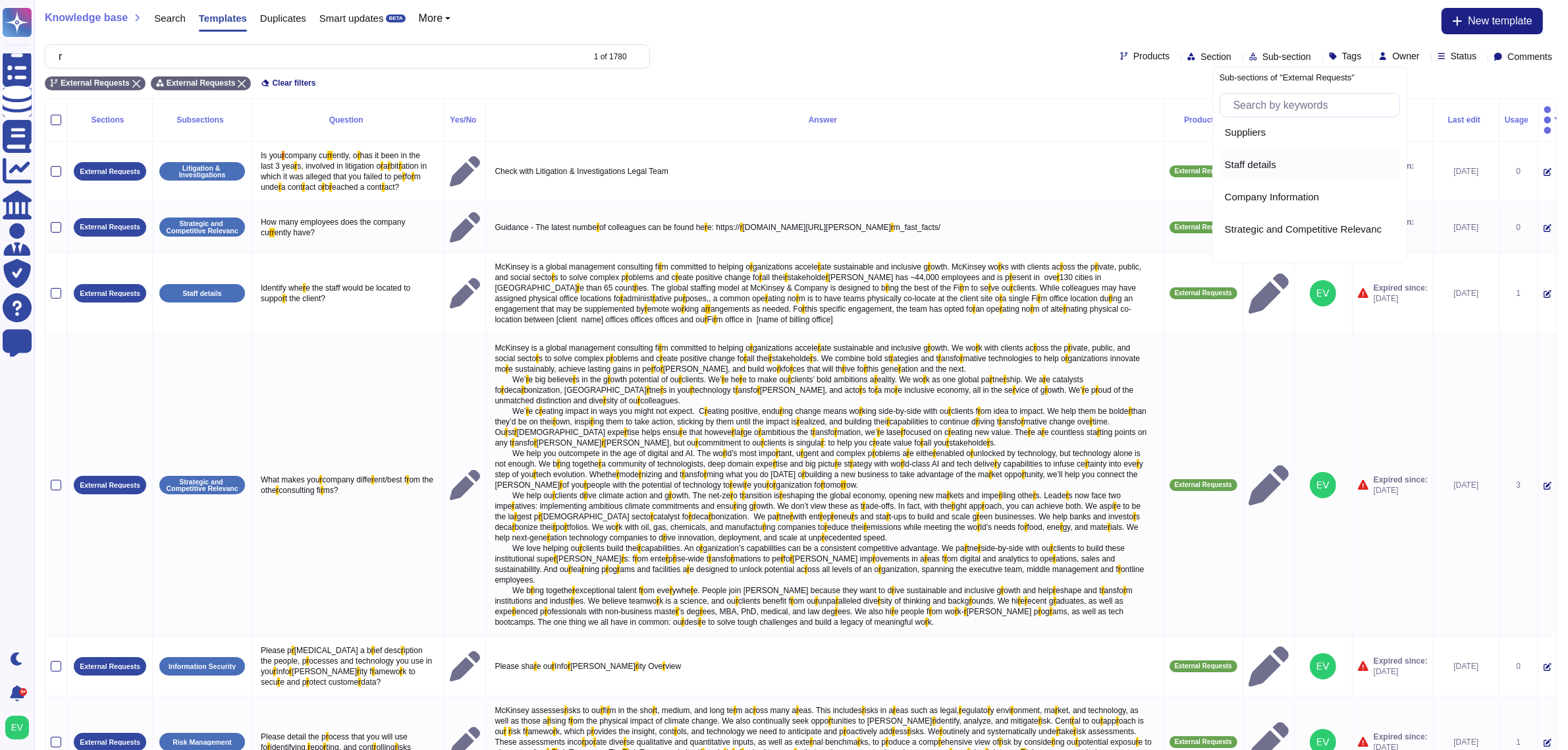
click at [1253, 154] on div "Staff details" at bounding box center [1310, 164] width 181 height 30
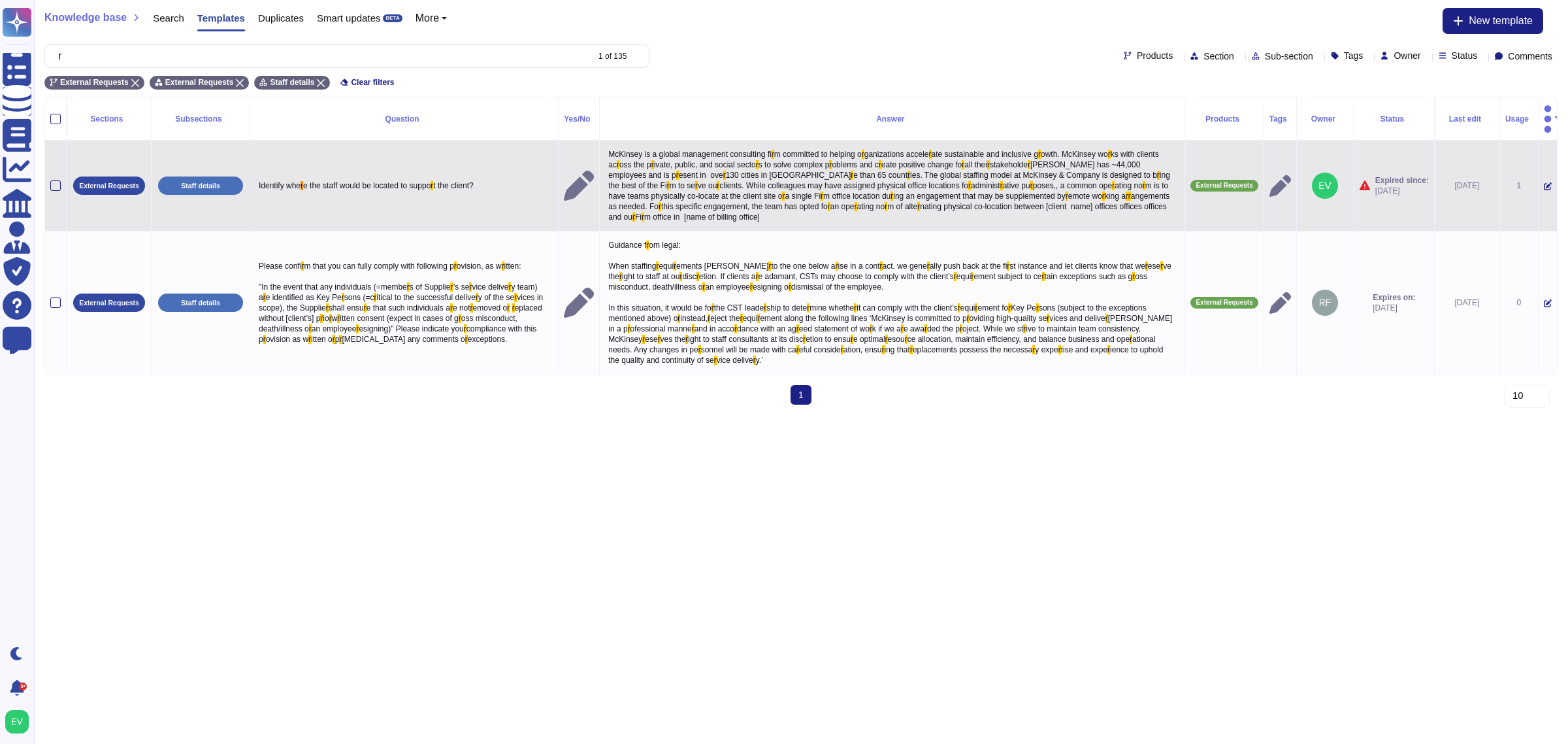
click at [46, 174] on td at bounding box center [56, 186] width 22 height 91
click at [52, 180] on div at bounding box center [56, 186] width 11 height 11
click at [0, 0] on input "checkbox" at bounding box center [0, 0] width 0 height 0
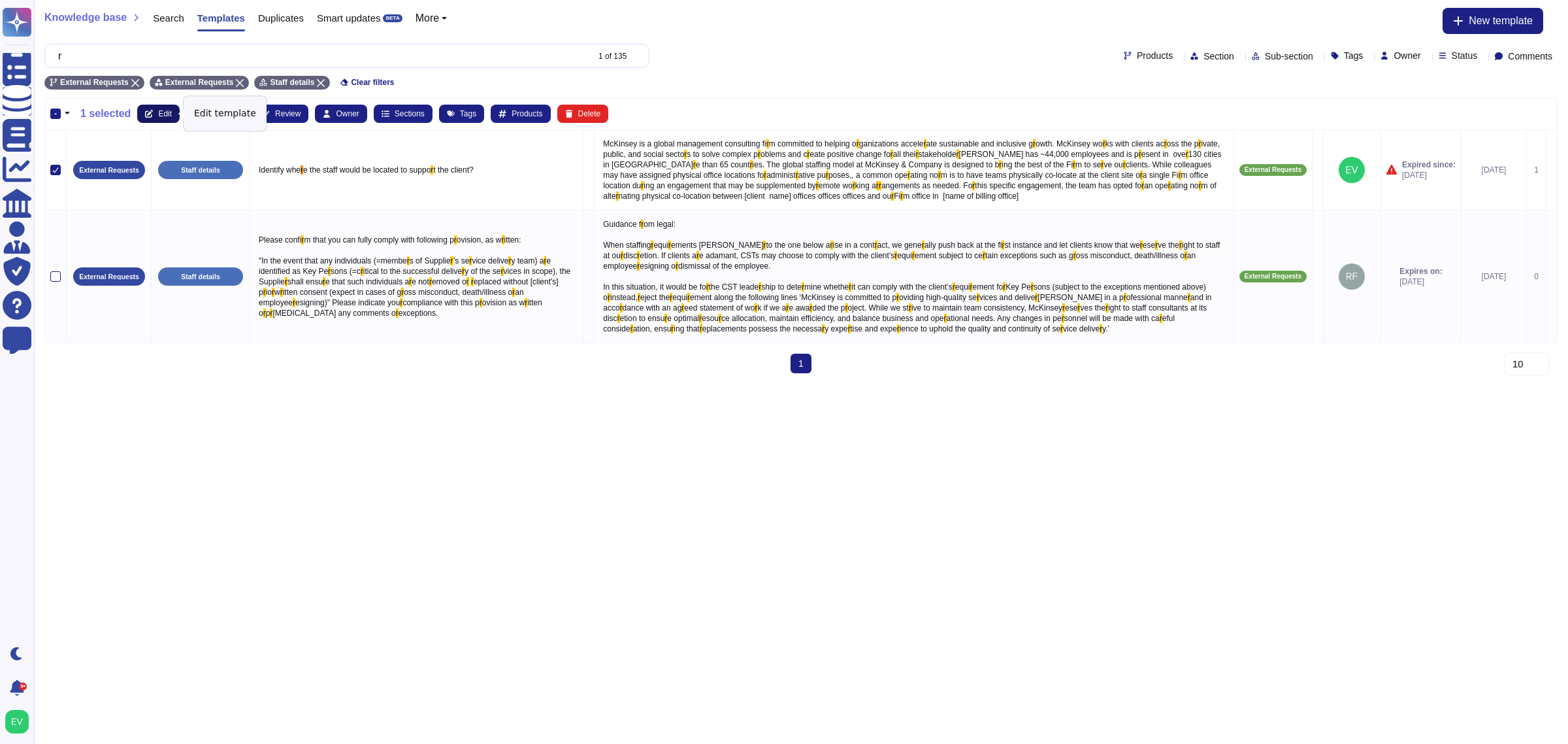
click at [167, 112] on span "Edit" at bounding box center [164, 113] width 13 height 8
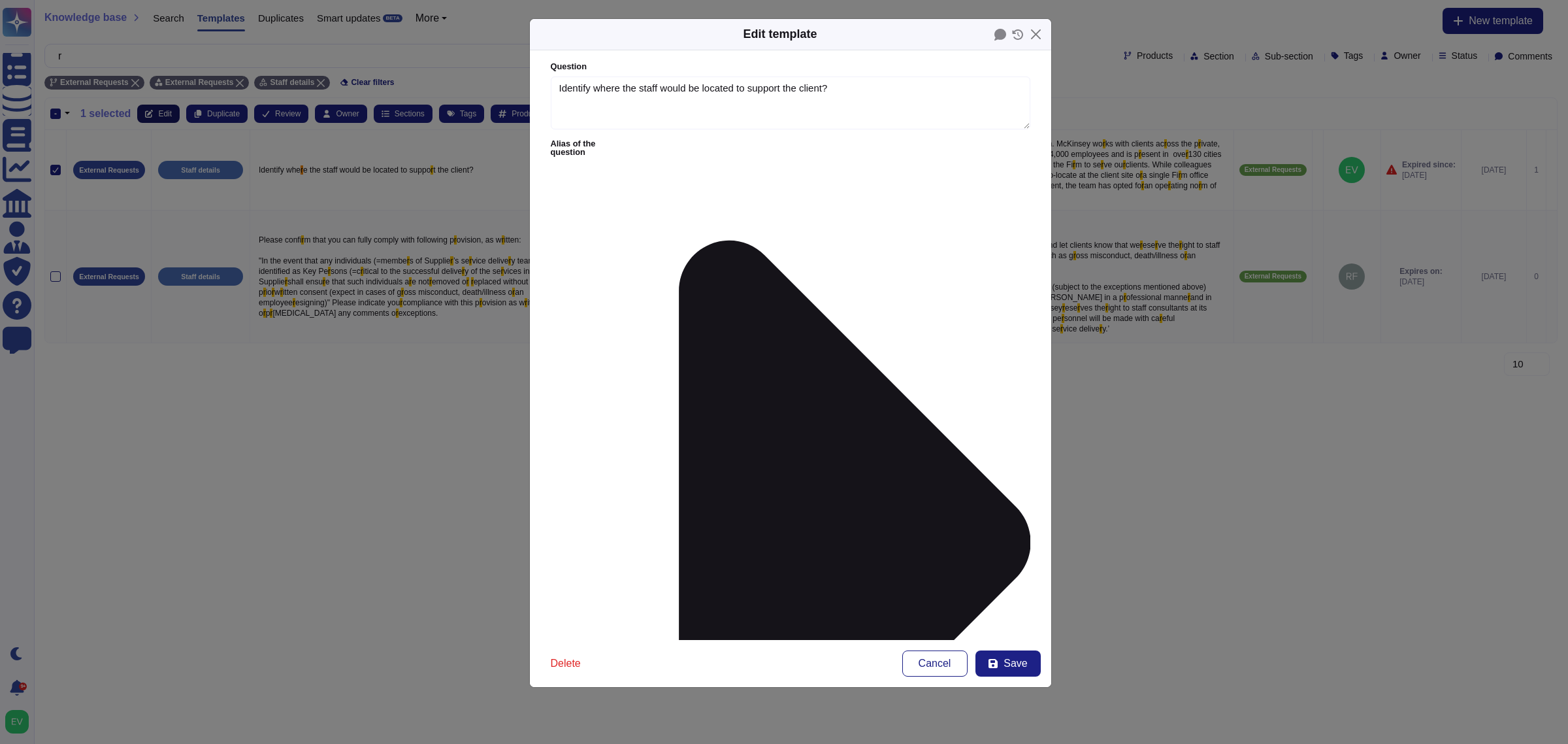
type textarea "Identify where the staff would be located to support the client?"
type textarea "McKinsey is a global management consulting firm committed to helping organizati…"
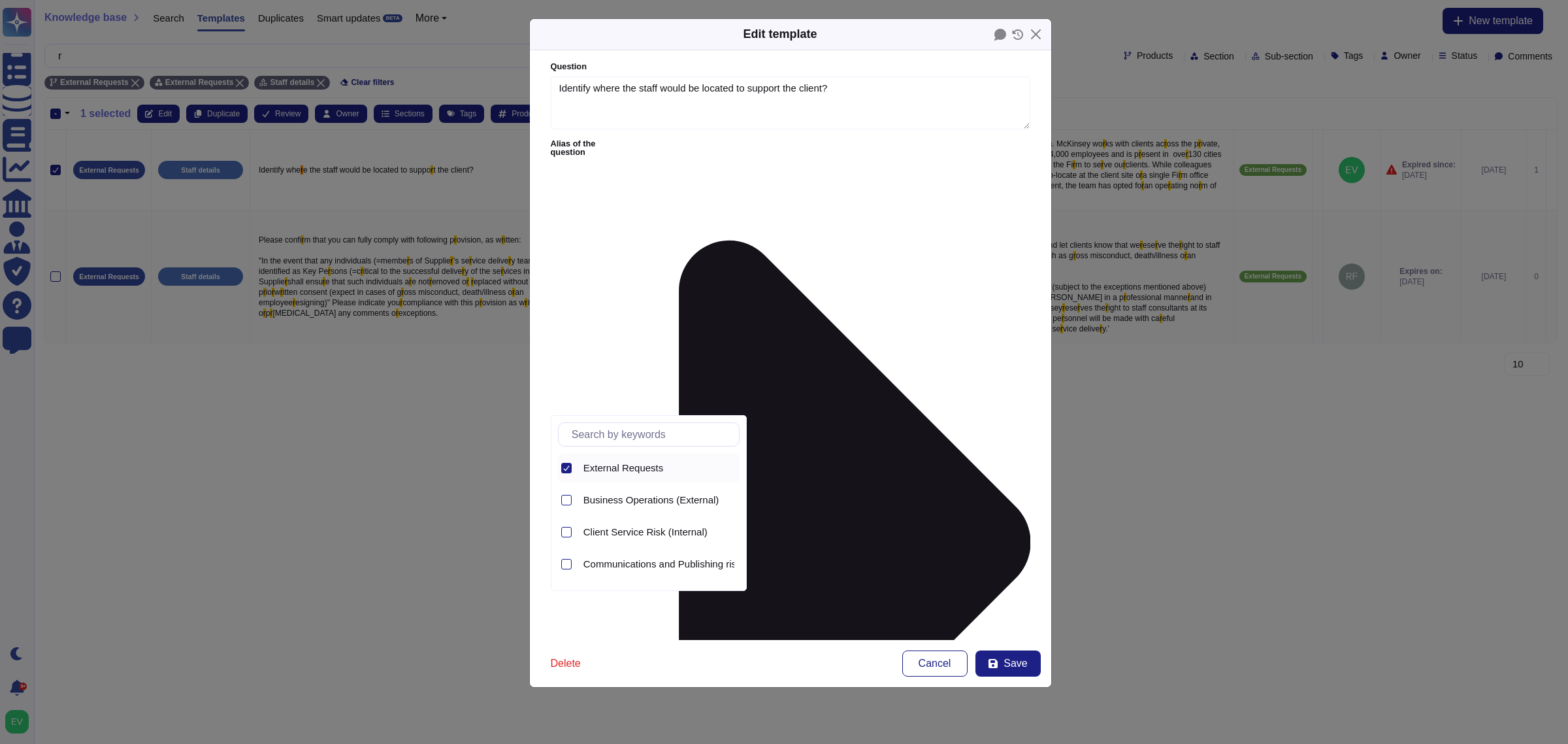
click at [566, 468] on icon at bounding box center [566, 468] width 6 height 6
click at [603, 466] on span "Business Operations (External)" at bounding box center [651, 468] width 136 height 12
click at [567, 464] on div at bounding box center [567, 468] width 11 height 11
type input "com"
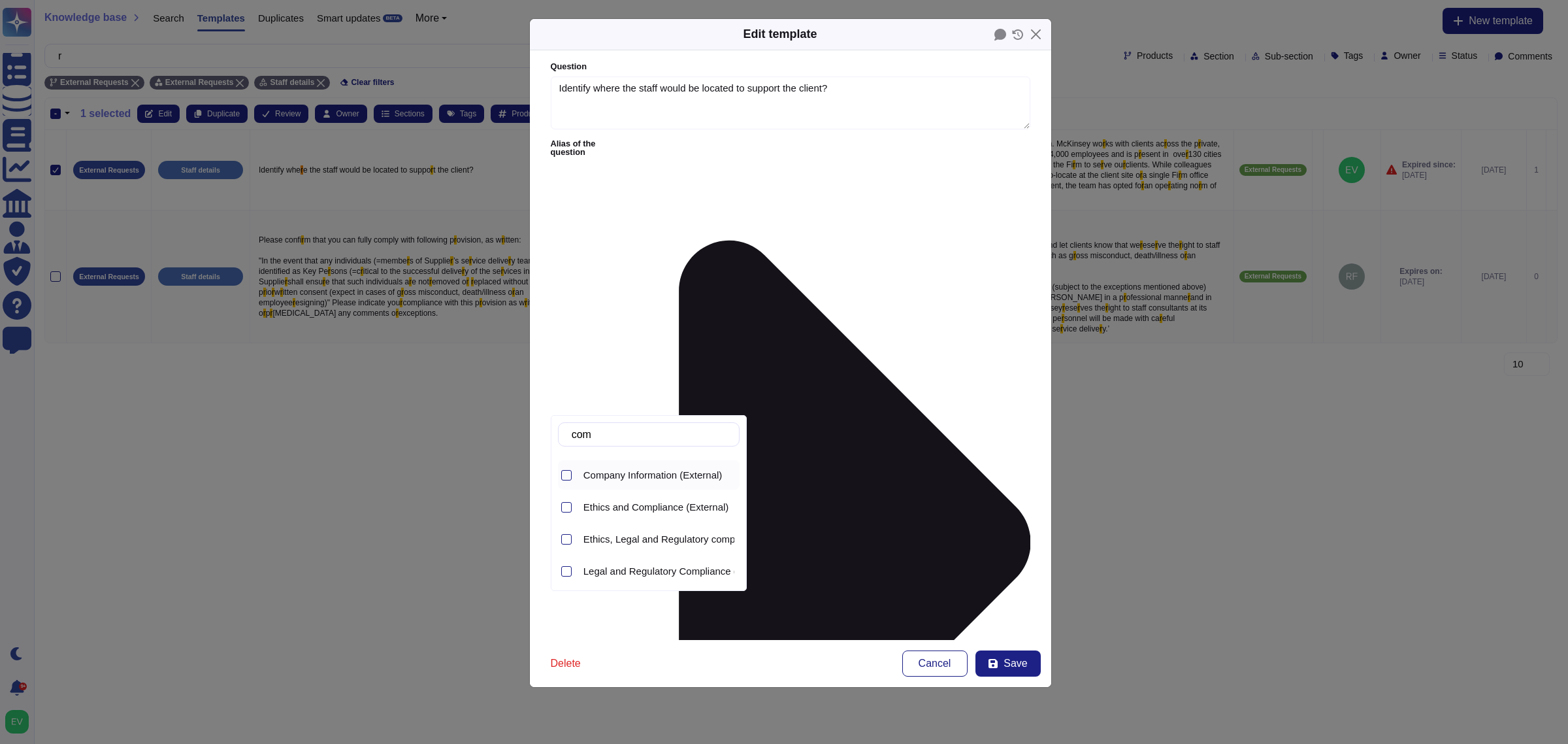
click at [652, 474] on span "Company Information (External)" at bounding box center [652, 475] width 139 height 12
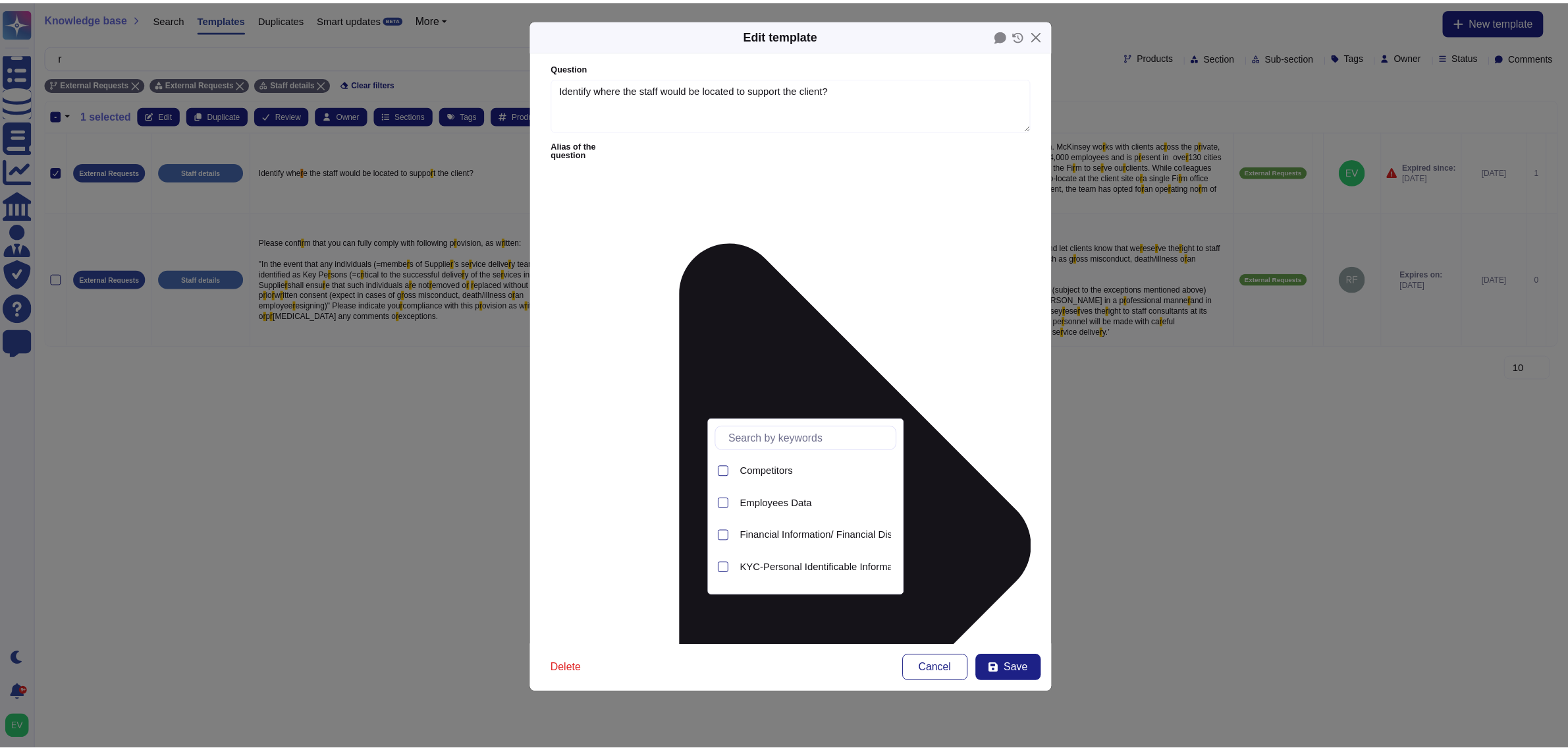
scroll to position [130, 0]
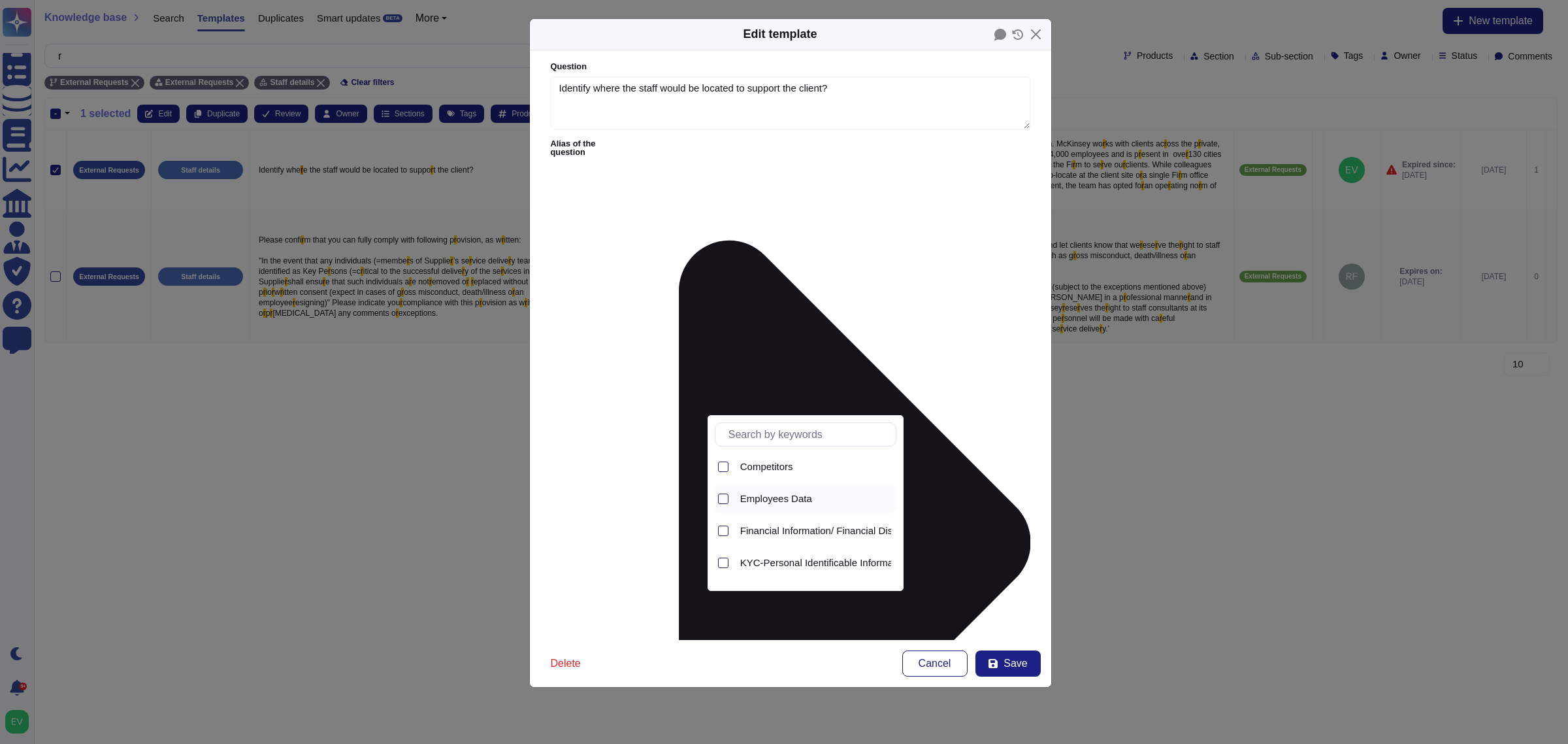
click at [770, 497] on span "Employees Data" at bounding box center [776, 498] width 72 height 12
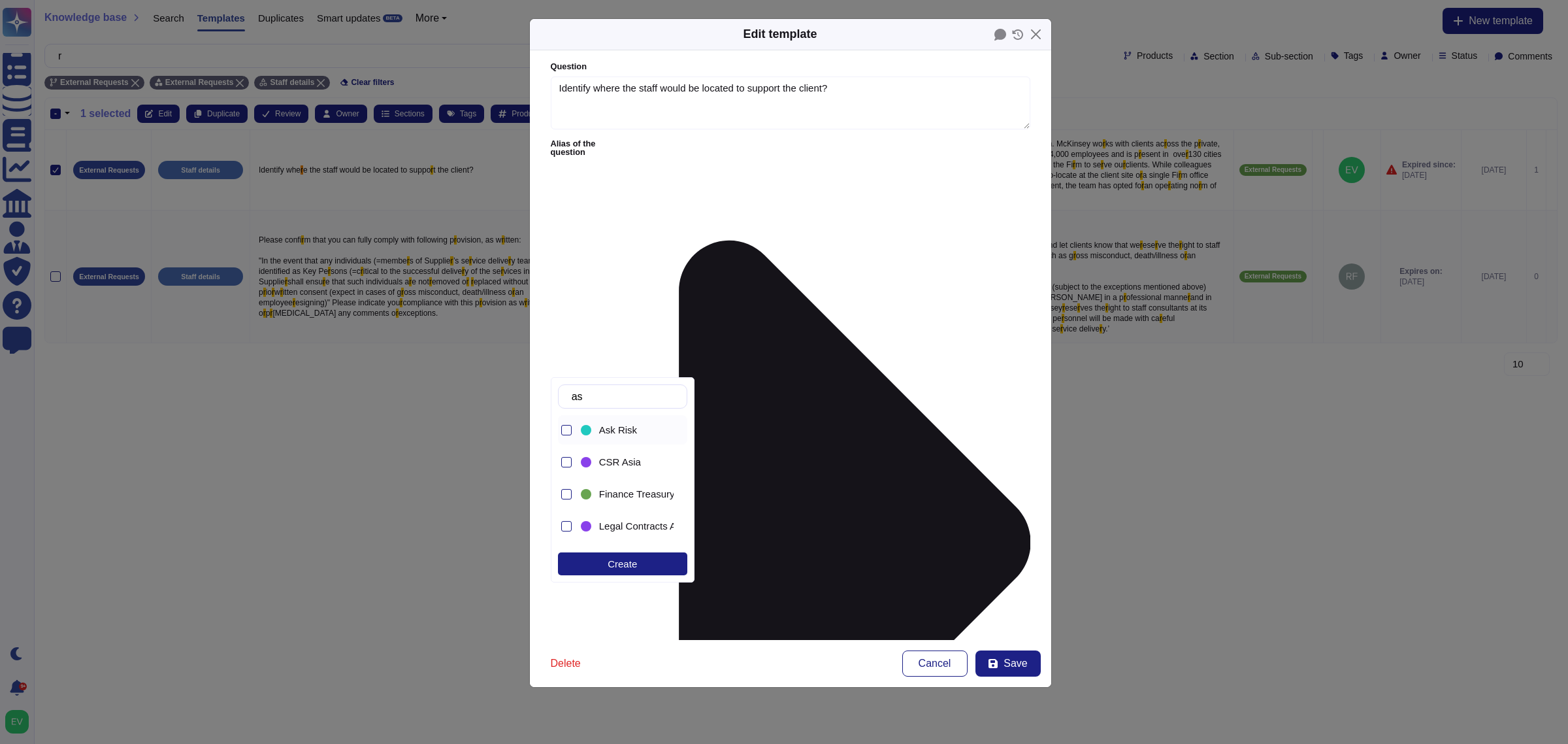
click at [632, 427] on span "Ask Risk" at bounding box center [618, 430] width 38 height 12
click at [603, 398] on input "as" at bounding box center [625, 396] width 121 height 22
type input "a"
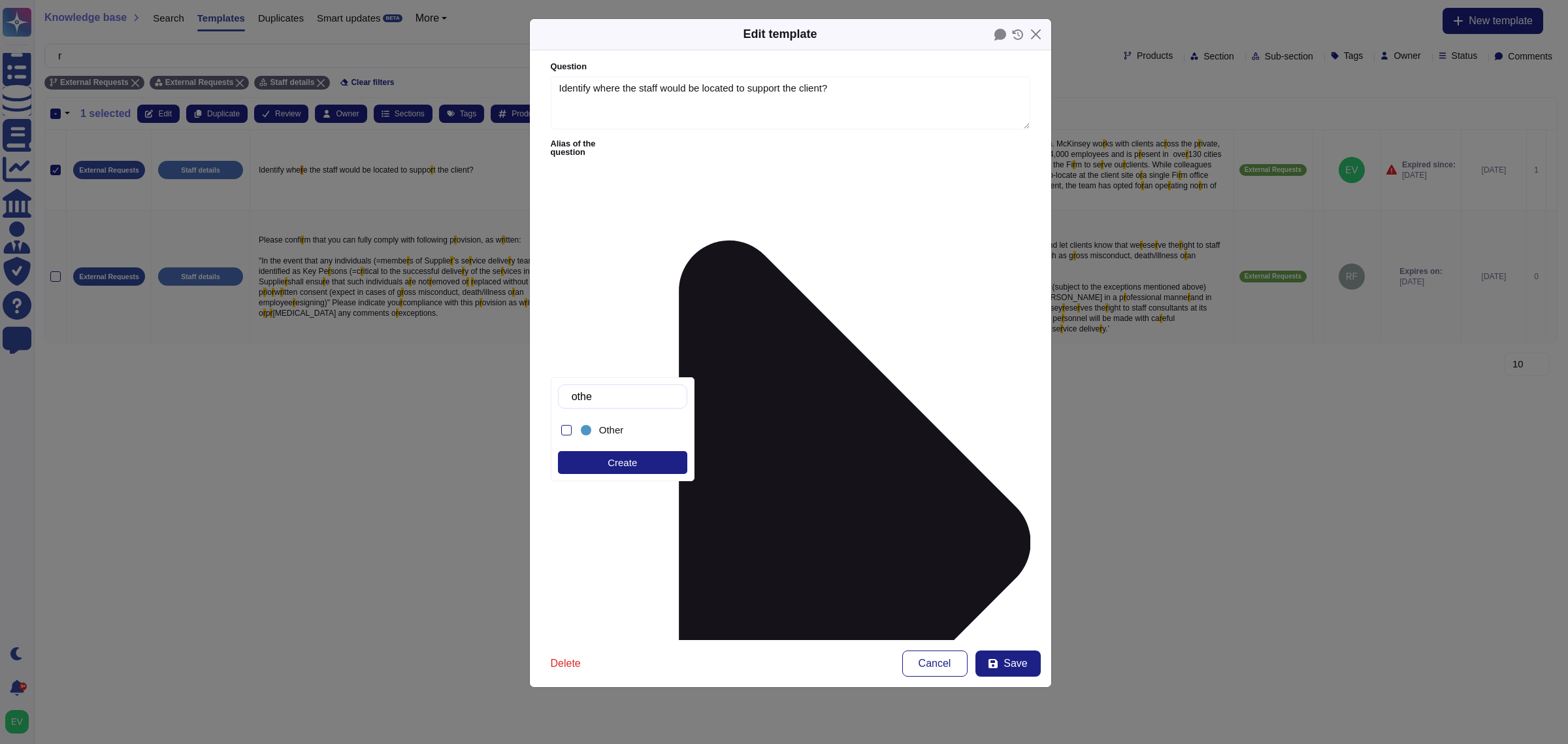
type input "other"
click at [618, 433] on span "Other" at bounding box center [612, 430] width 25 height 12
click at [1035, 657] on button "Save" at bounding box center [1007, 663] width 65 height 26
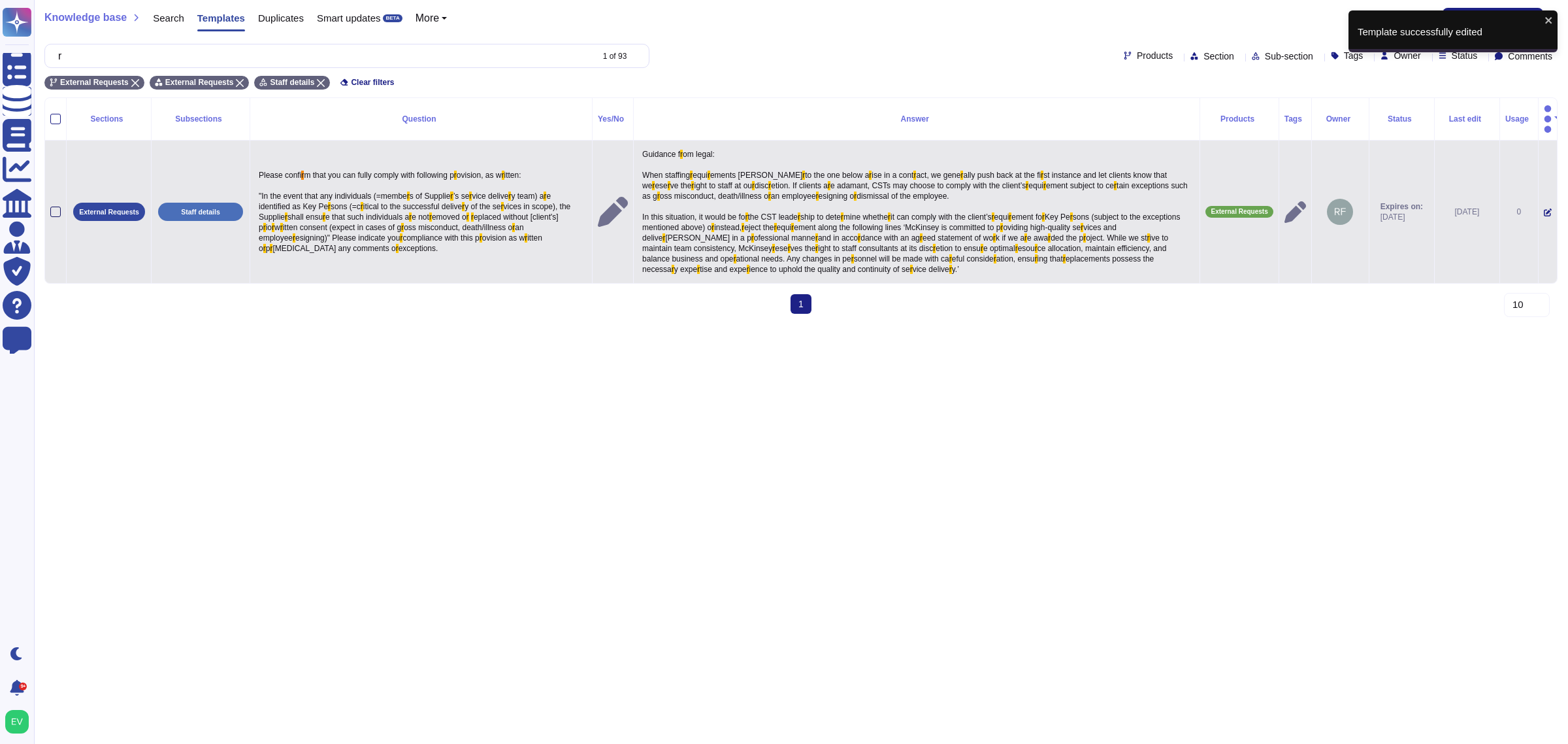
click at [54, 206] on div at bounding box center [56, 212] width 11 height 11
click at [0, 0] on input "checkbox" at bounding box center [0, 0] width 0 height 0
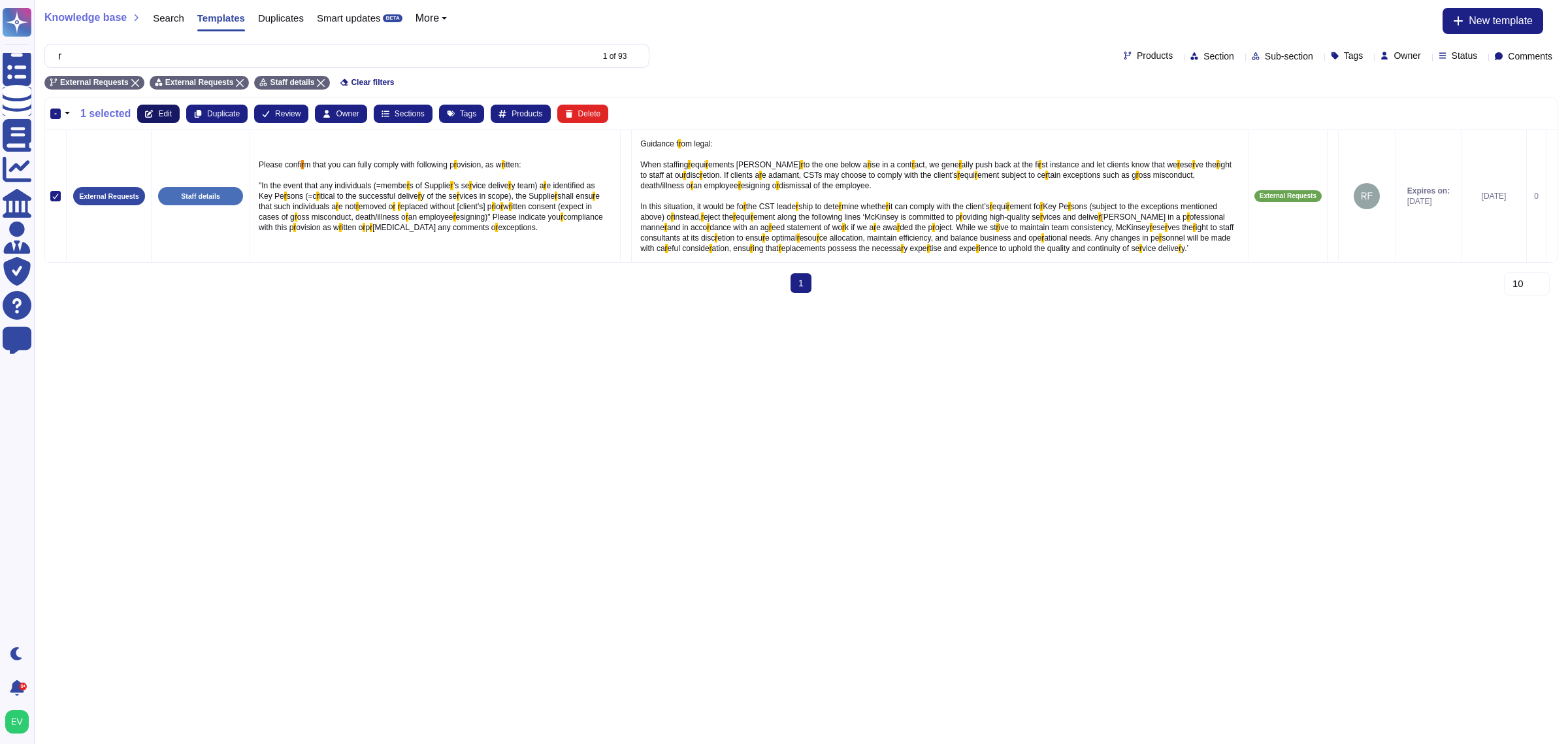
click at [154, 109] on button "Edit" at bounding box center [158, 114] width 42 height 18
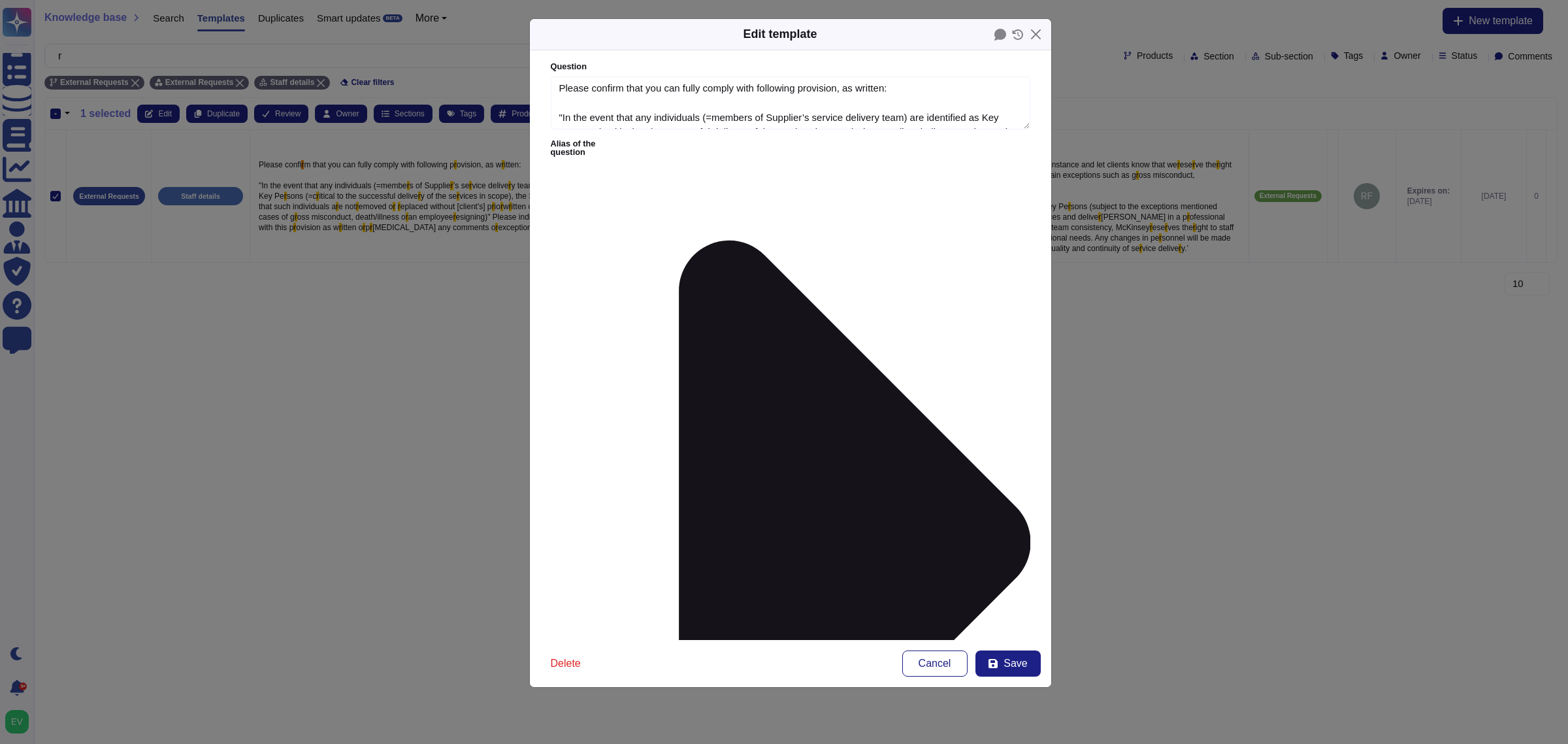
type textarea "Please confirm that you can fully comply with following provision, as written: …"
type textarea "Loremips dolo sitam: Cons adipisci elitseddoeiu tempori ut lab etd magna aliqu …"
type input "compan"
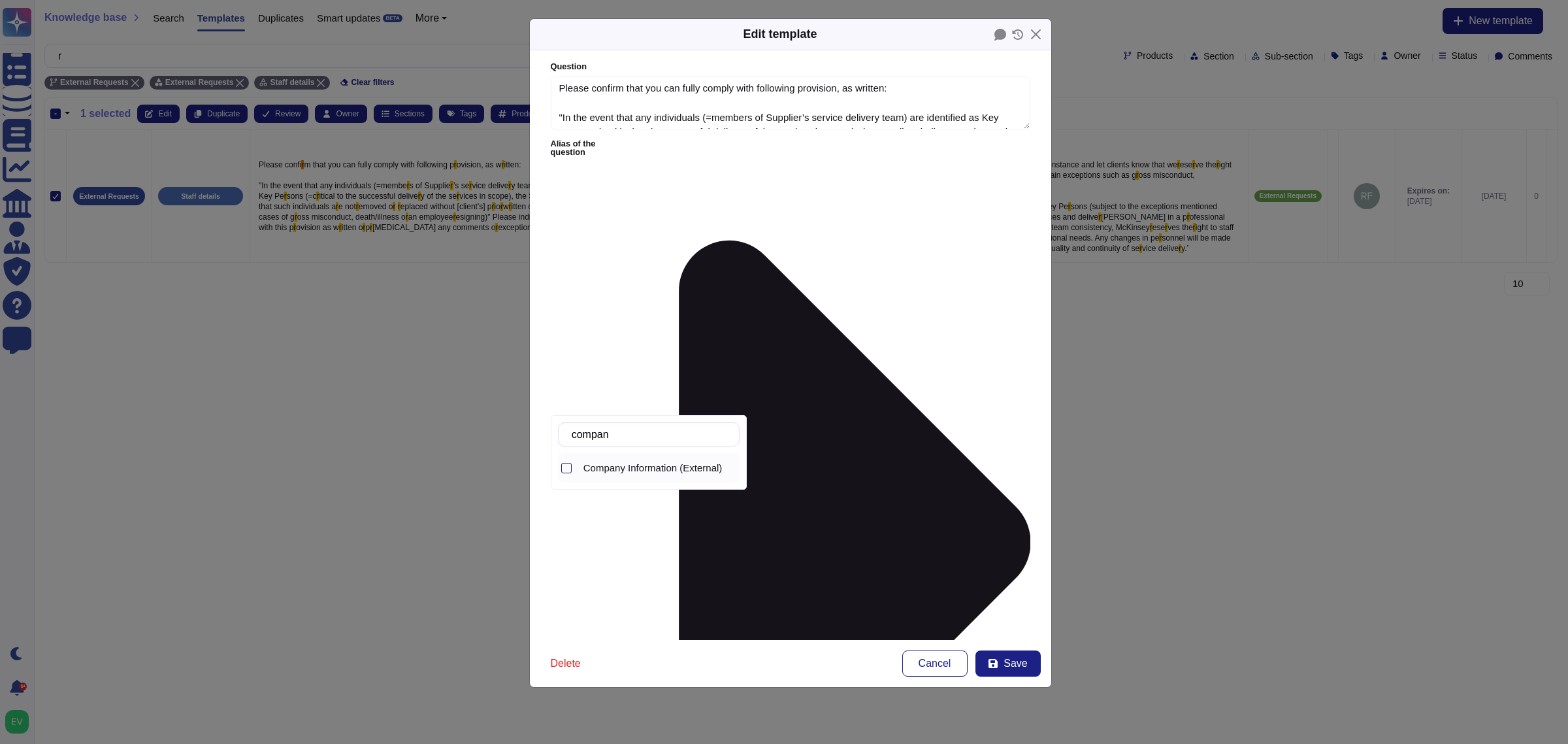
click at [648, 468] on span "Company Information (External)" at bounding box center [652, 468] width 139 height 12
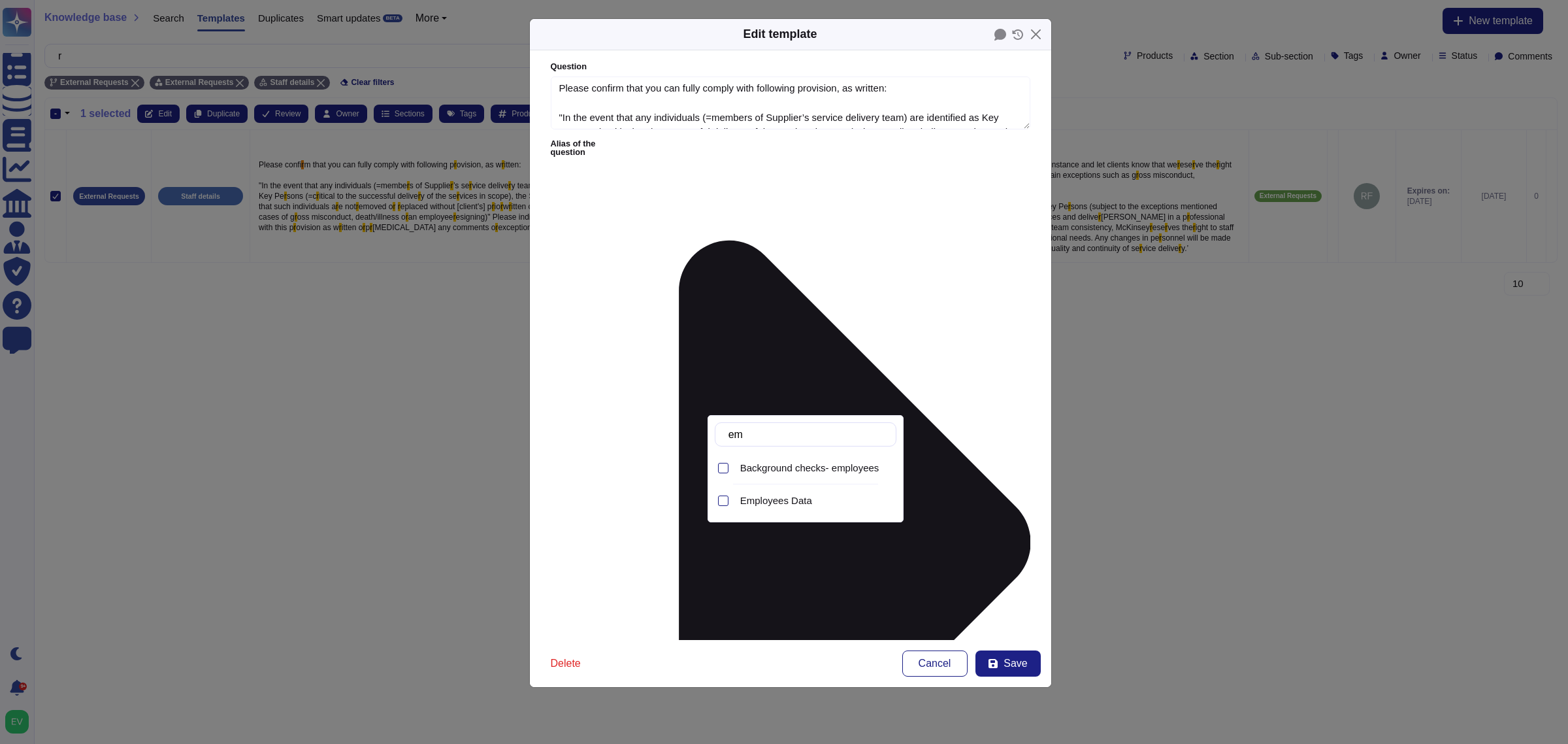
type input "emp"
click at [781, 502] on span "Employees Data" at bounding box center [776, 500] width 72 height 12
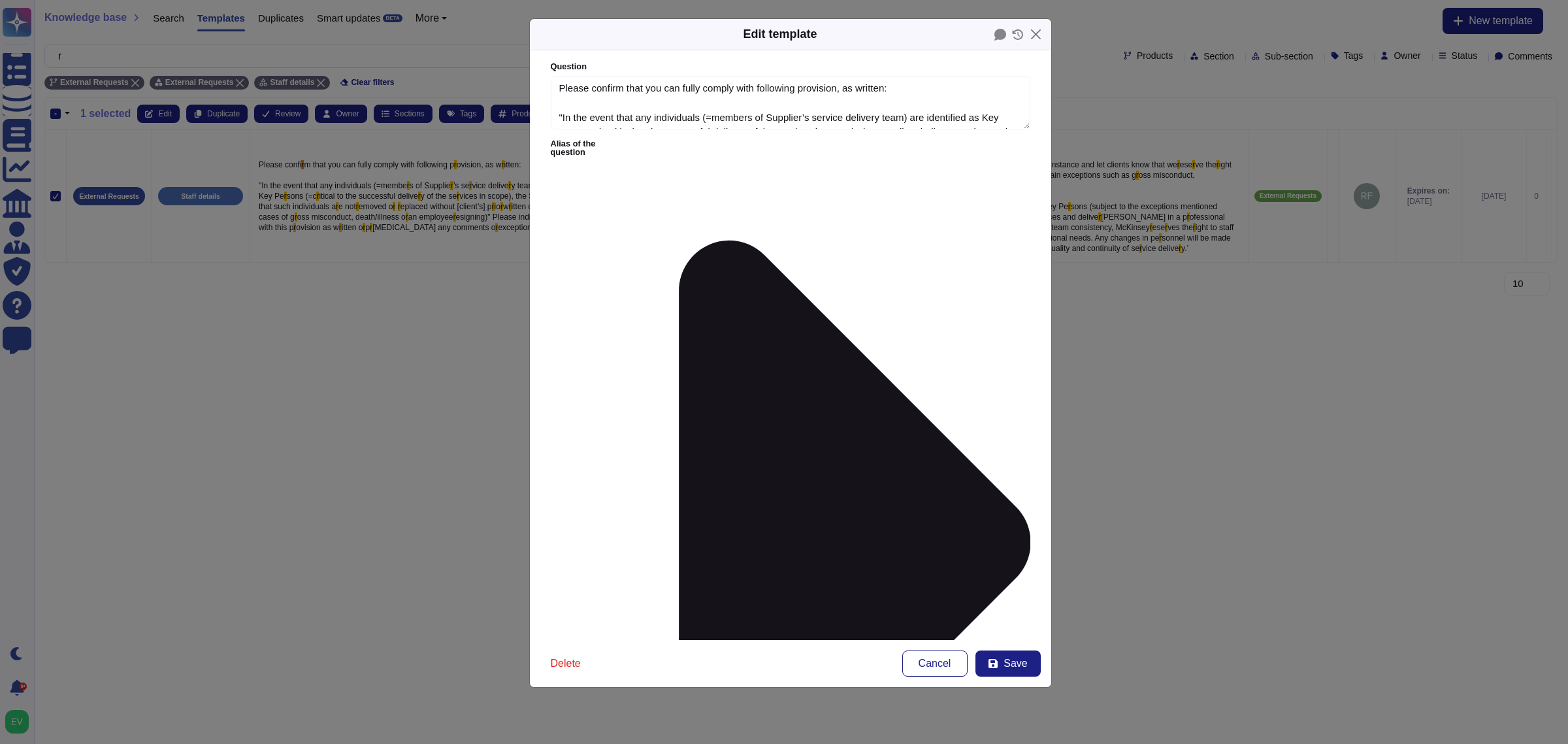
click at [618, 438] on div "Ask Risk" at bounding box center [626, 430] width 95 height 30
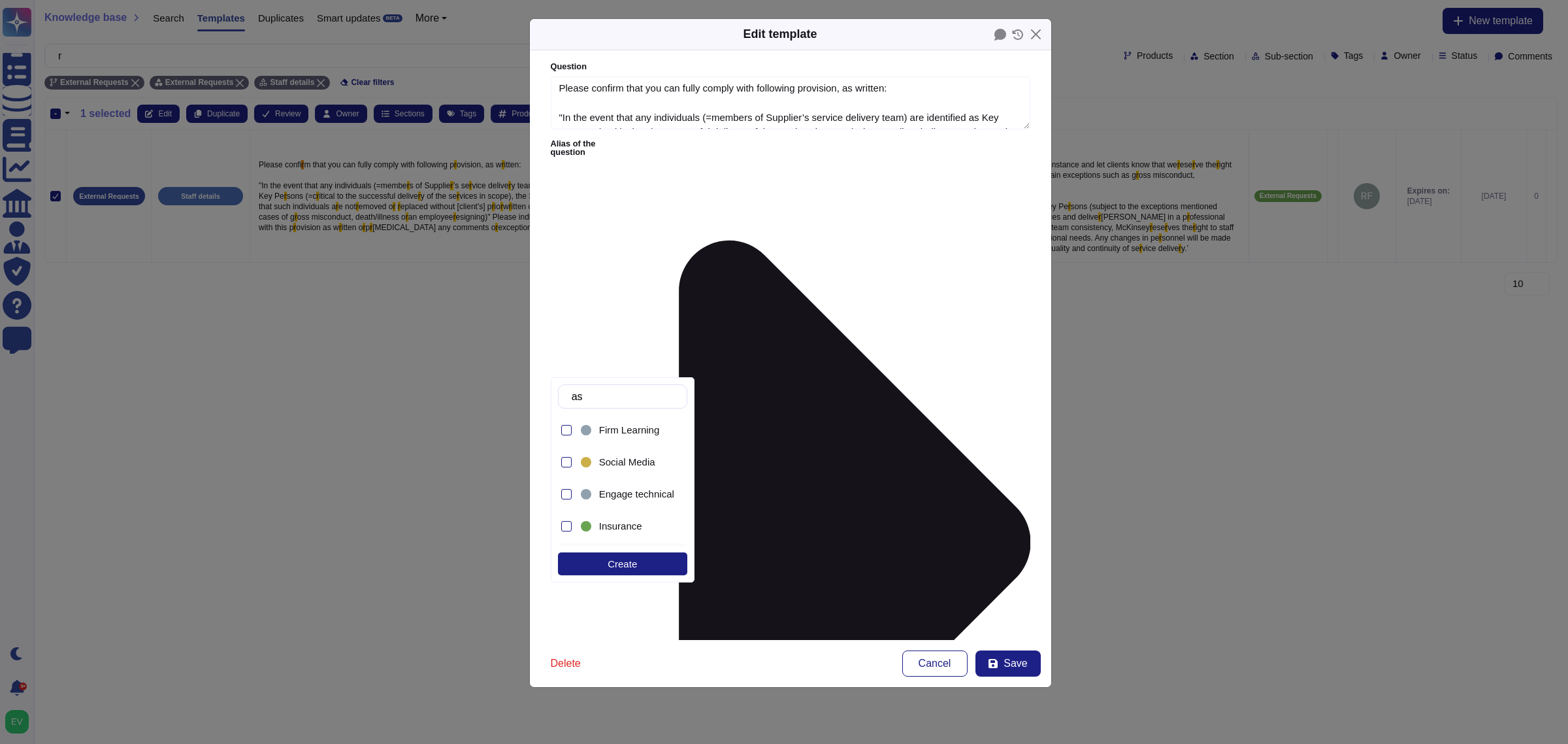
type input "a"
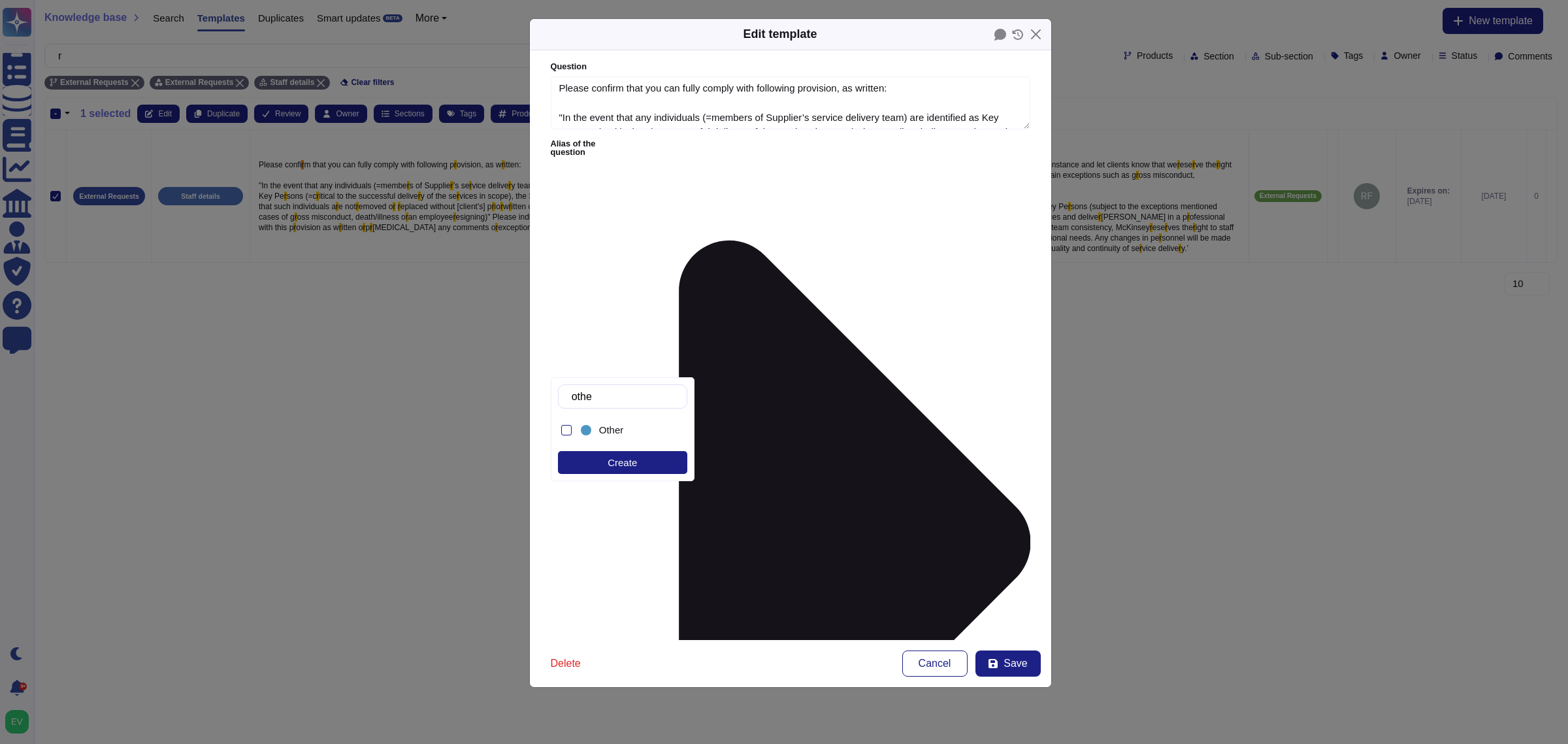
type input "other"
click at [620, 432] on span "Other" at bounding box center [612, 430] width 25 height 12
click at [1002, 664] on button "Save" at bounding box center [1007, 663] width 65 height 26
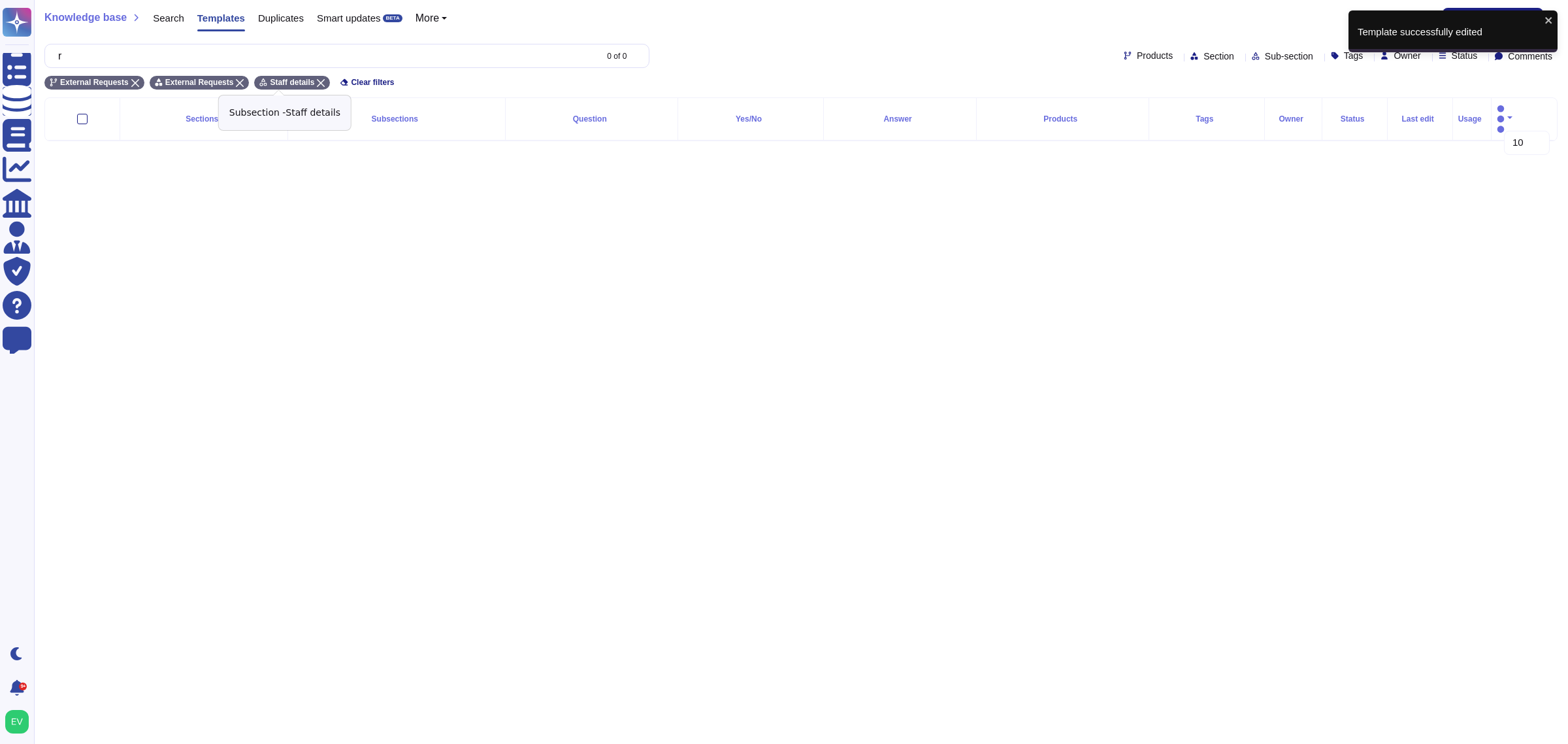
click at [317, 83] on icon at bounding box center [320, 83] width 8 height 8
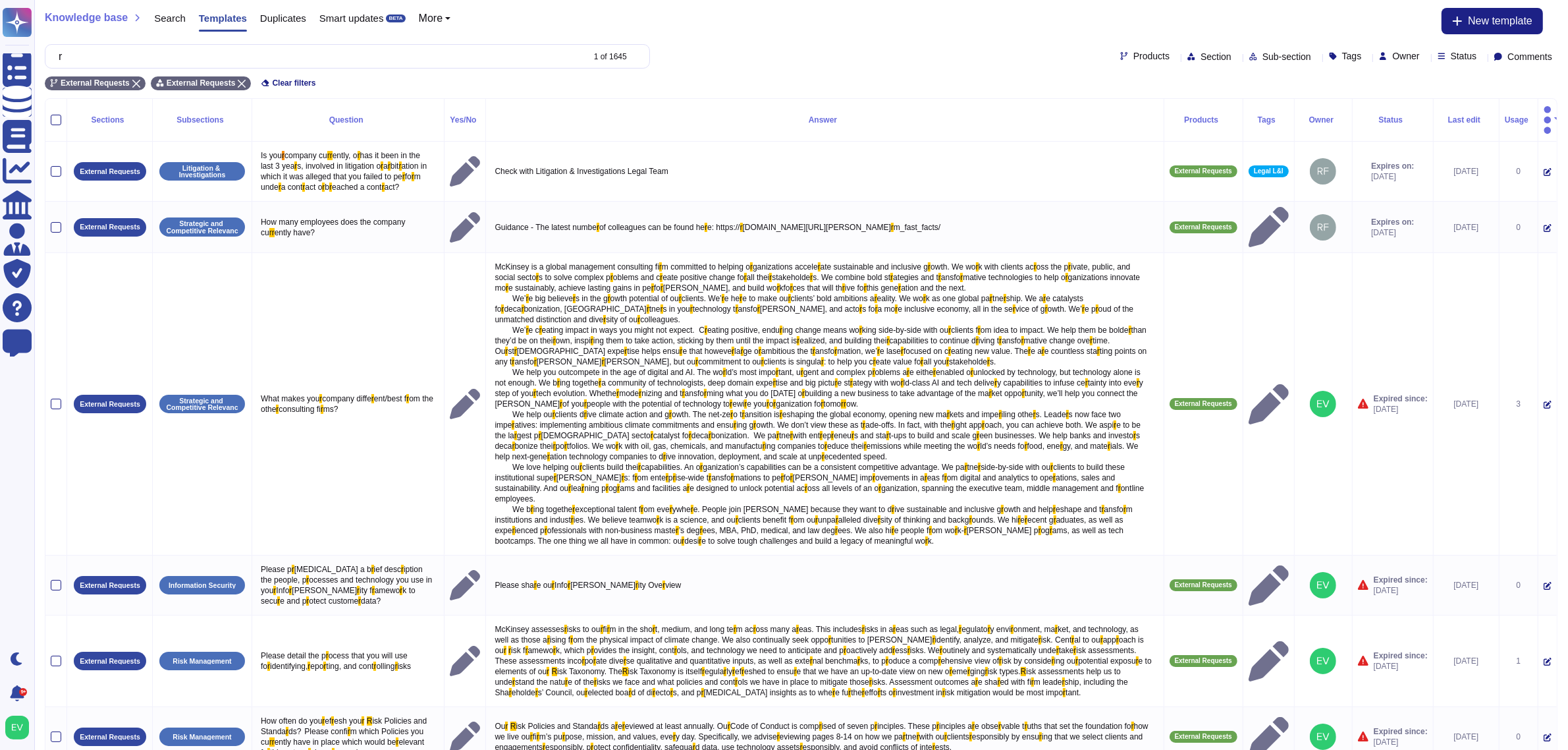
click at [1262, 52] on span "Sub-section" at bounding box center [1287, 57] width 49 height 9
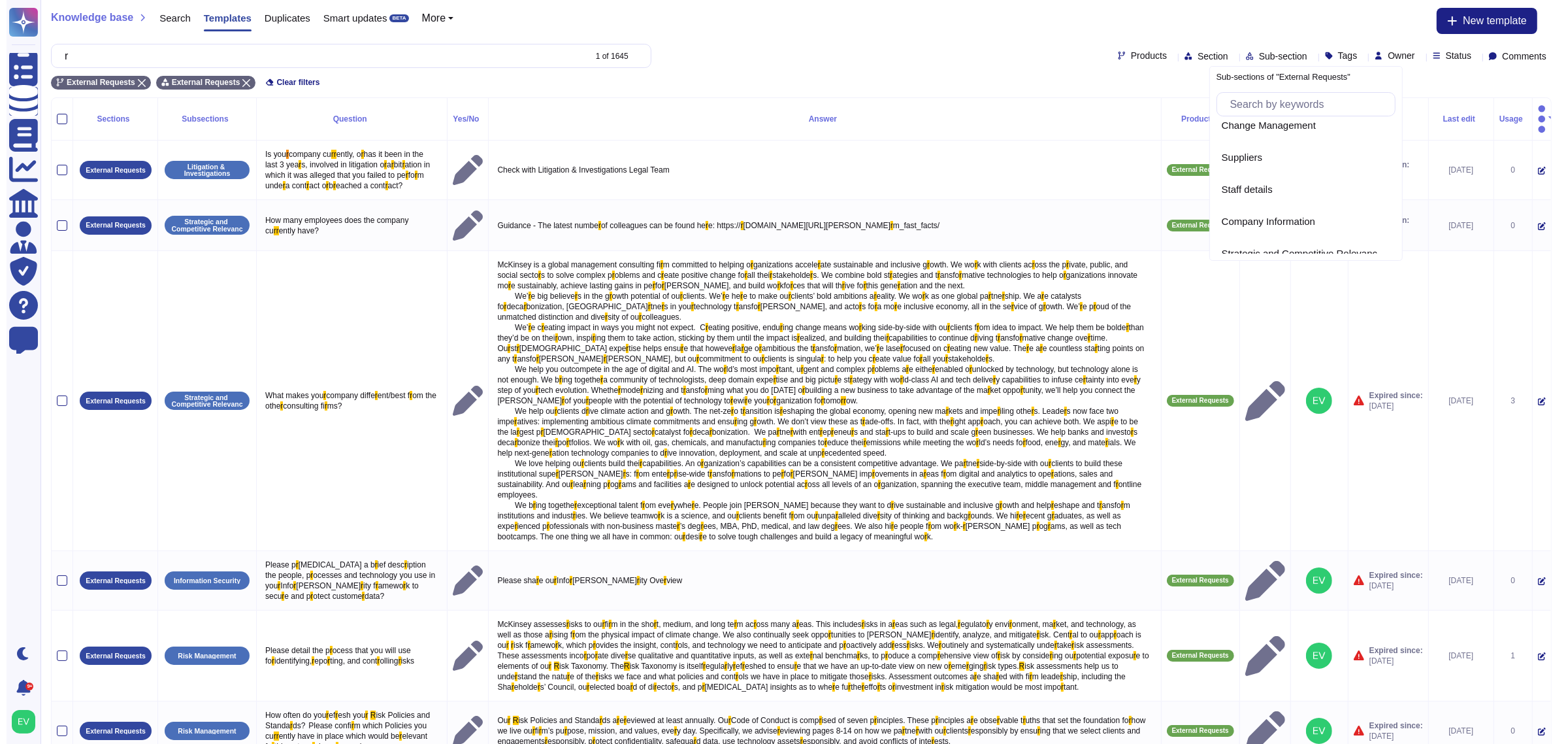
scroll to position [109, 0]
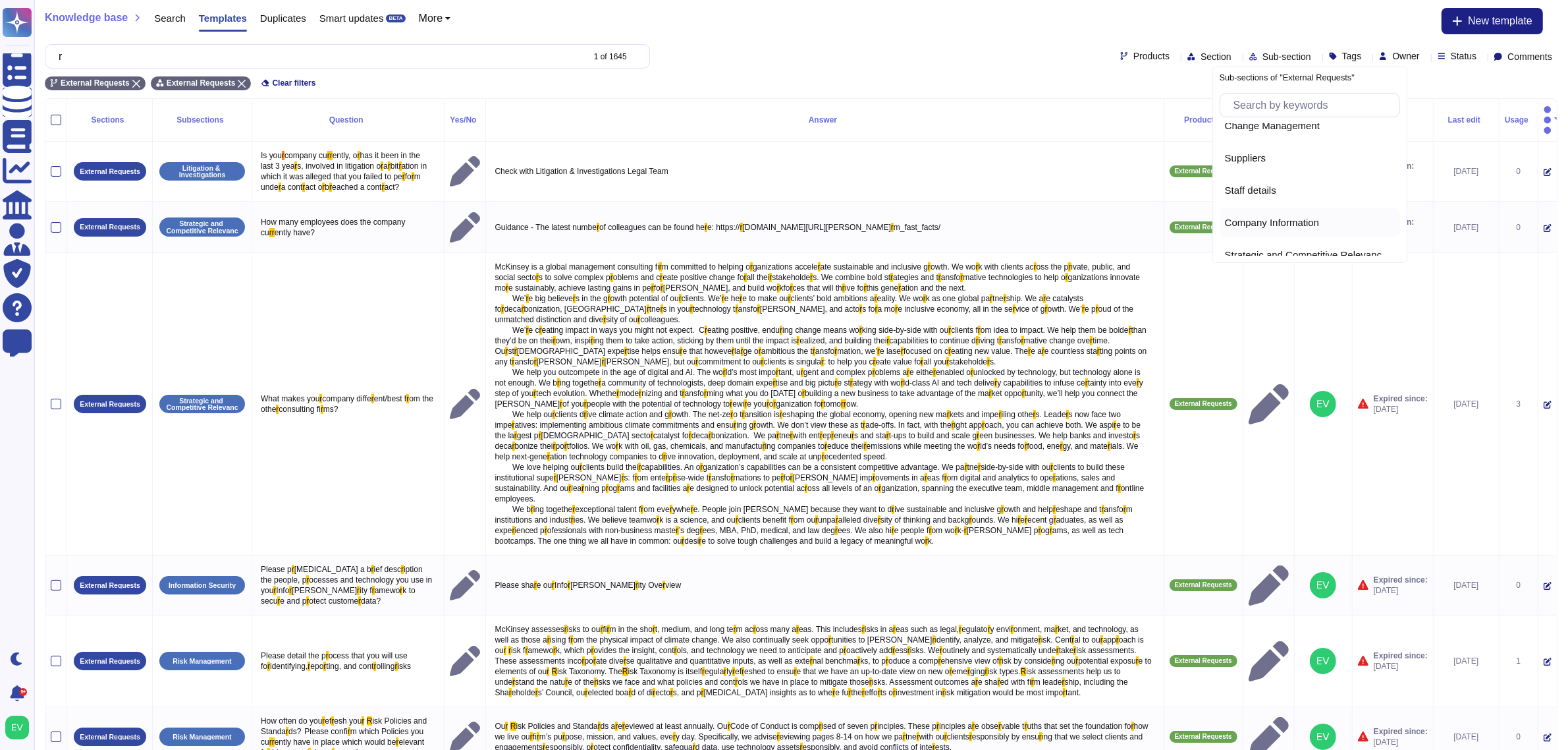
click at [1279, 222] on span "Company Information" at bounding box center [1272, 223] width 94 height 12
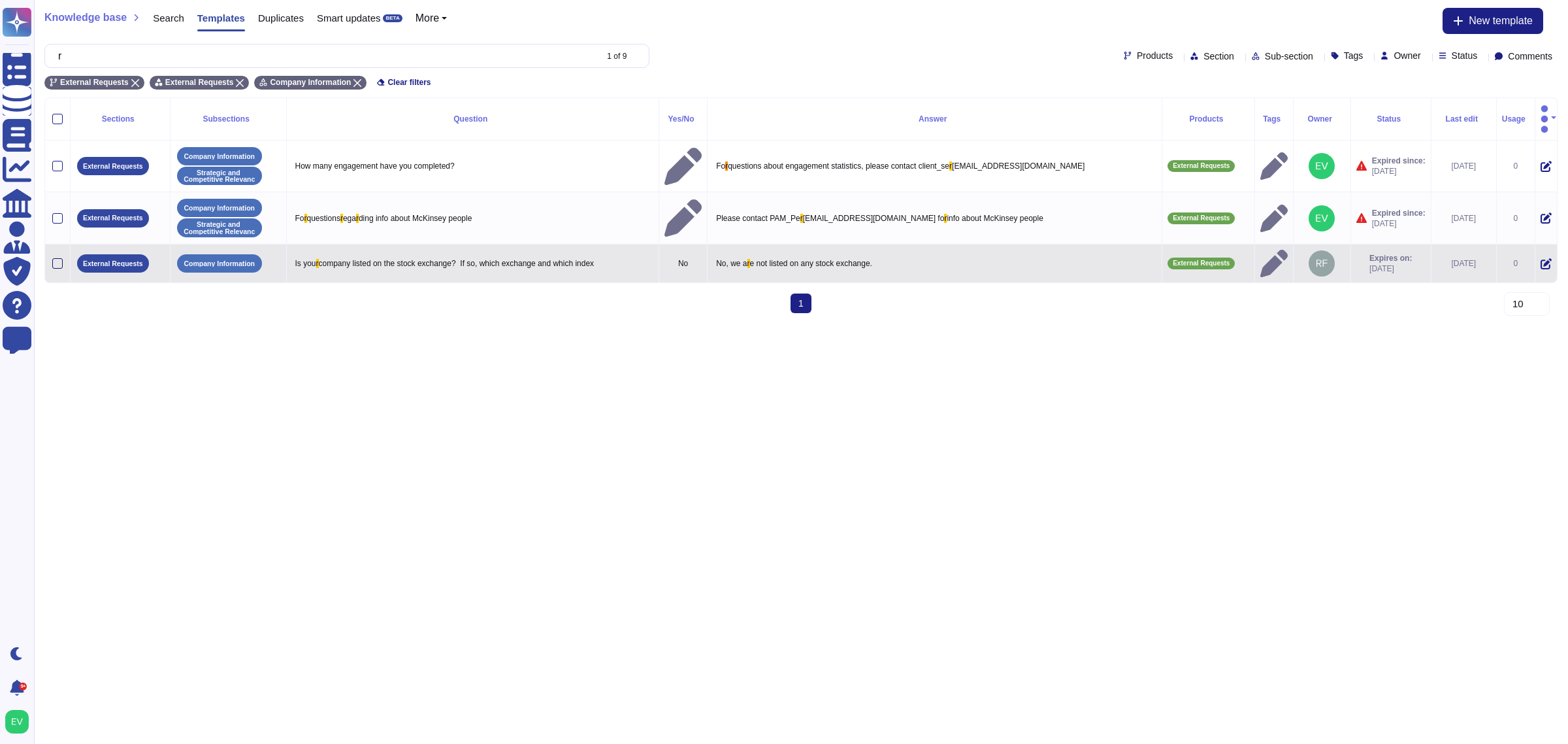
click at [54, 258] on div at bounding box center [57, 264] width 11 height 11
click at [0, 0] on input "checkbox" at bounding box center [0, 0] width 0 height 0
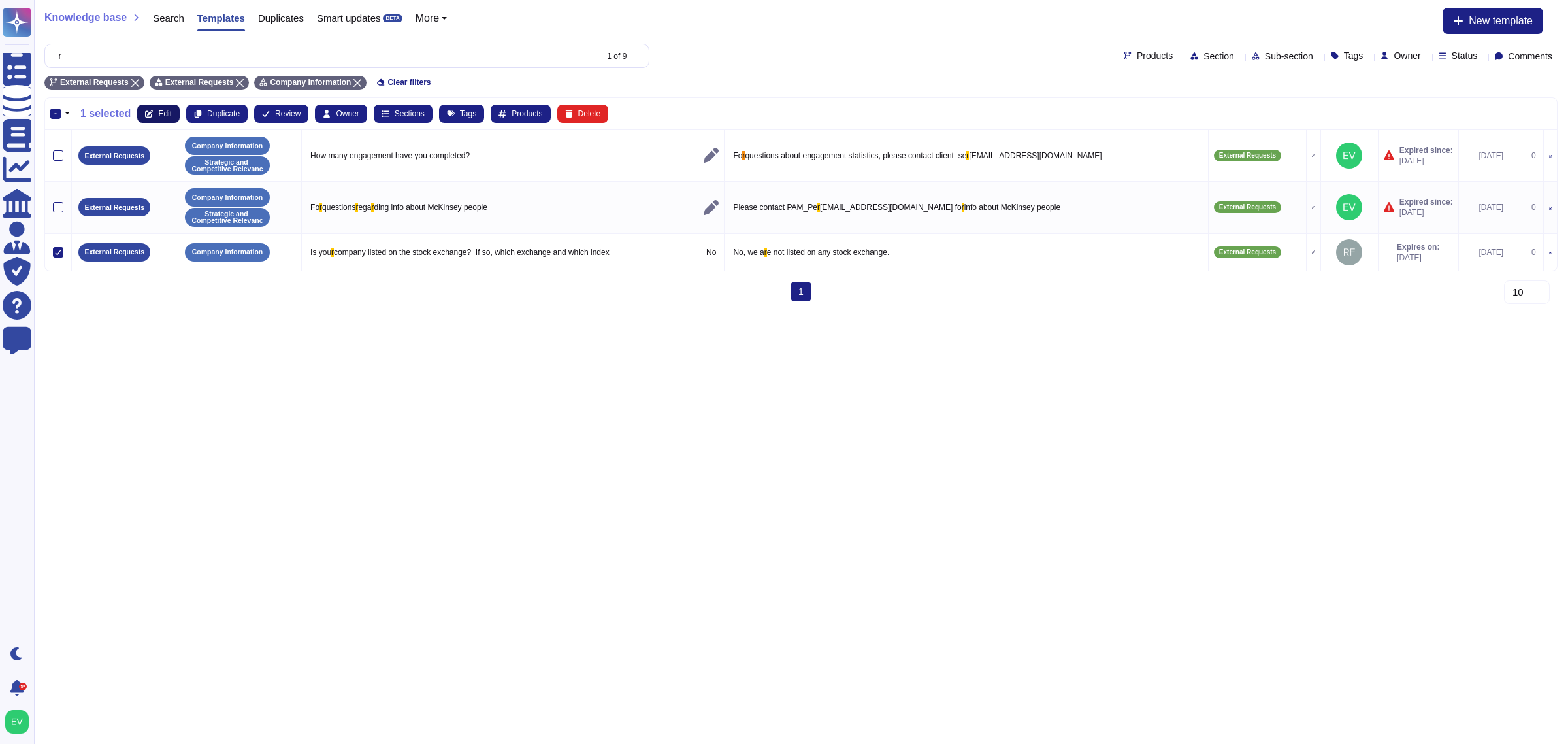
click at [159, 117] on span "Edit" at bounding box center [164, 113] width 13 height 8
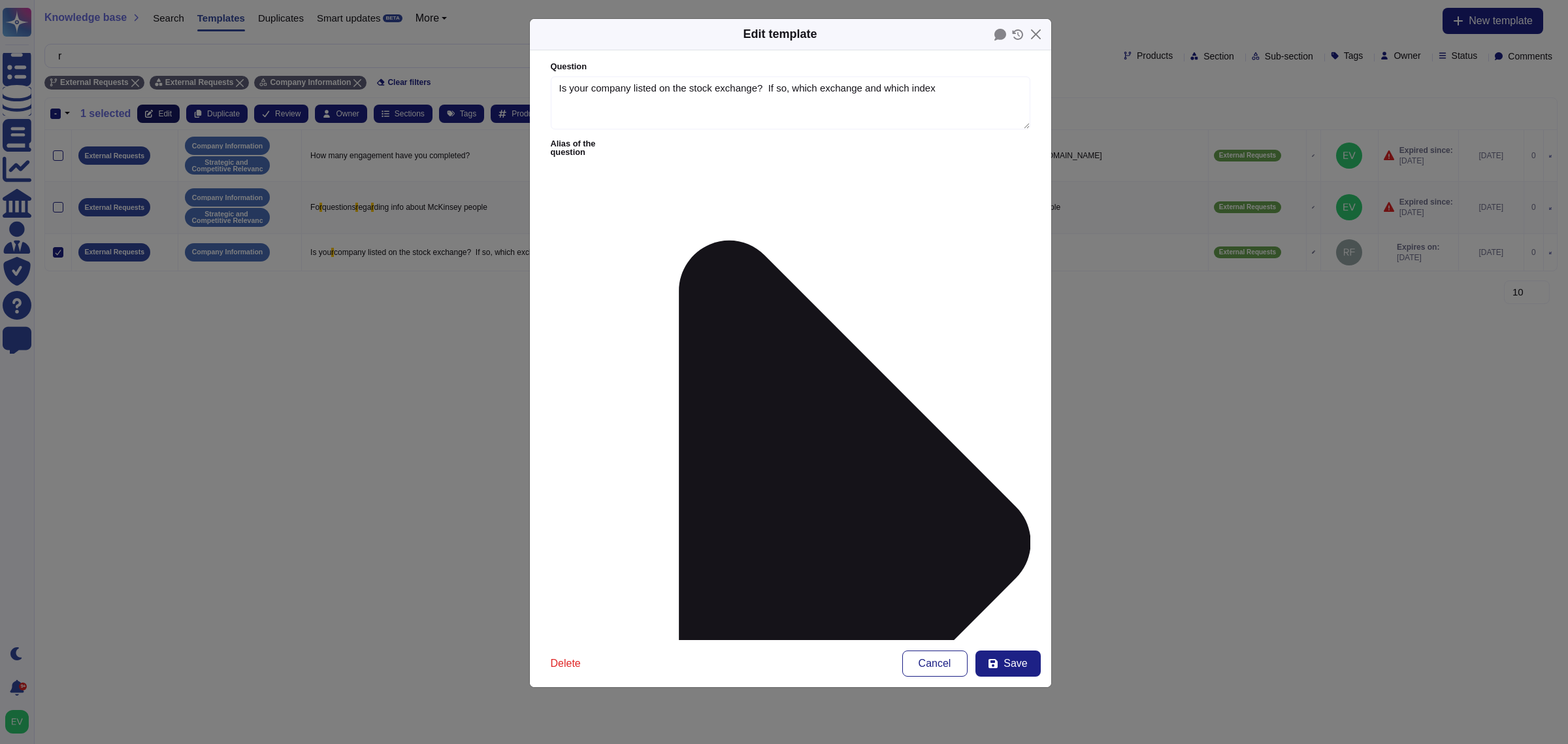
type textarea "Is your company listed on the stock exchange? If so, which exchange and which i…"
type textarea "No, we are not listed on any stock exchange."
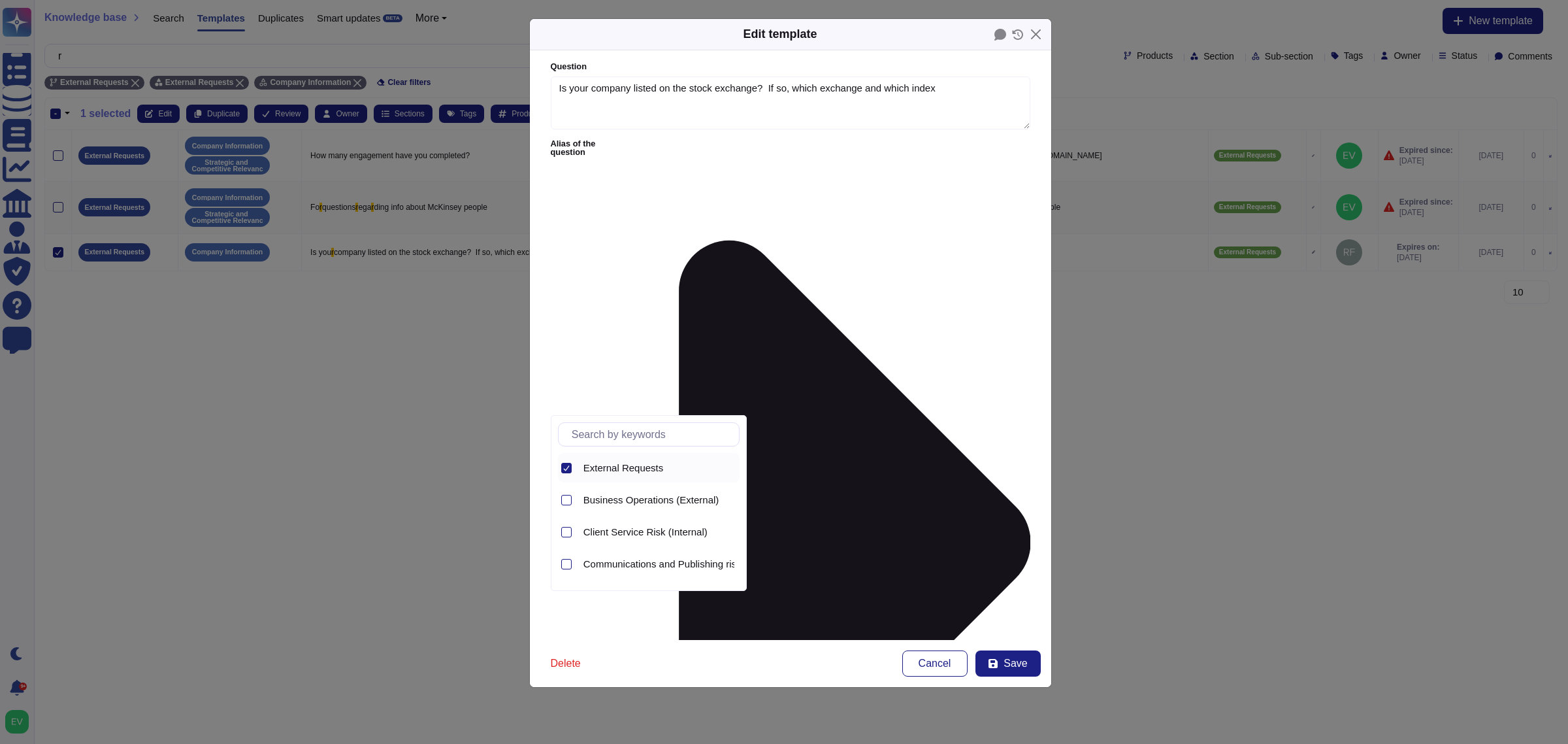
click at [566, 471] on icon at bounding box center [566, 468] width 6 height 6
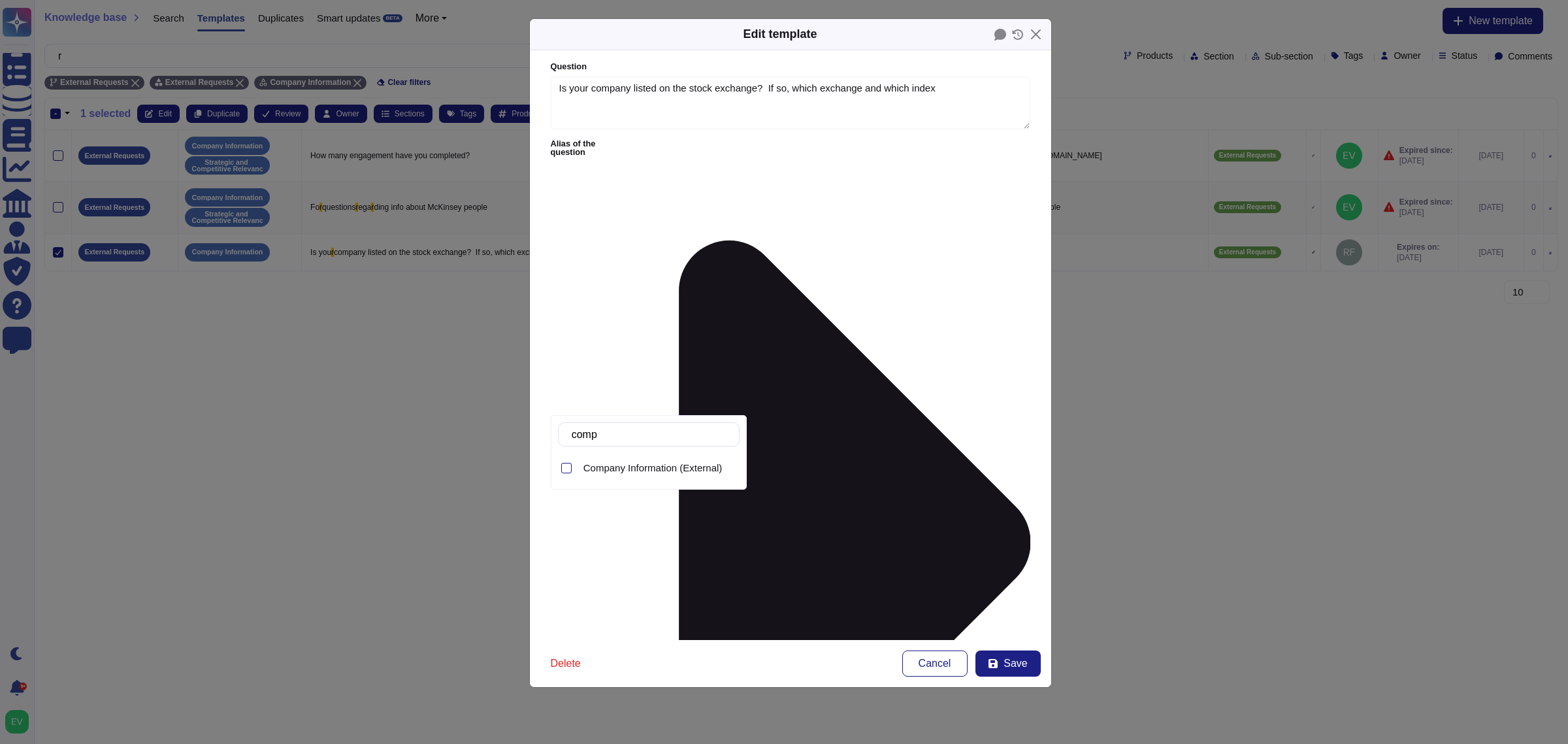
type input "compa"
click at [641, 466] on span "Company Information (External)" at bounding box center [652, 468] width 139 height 12
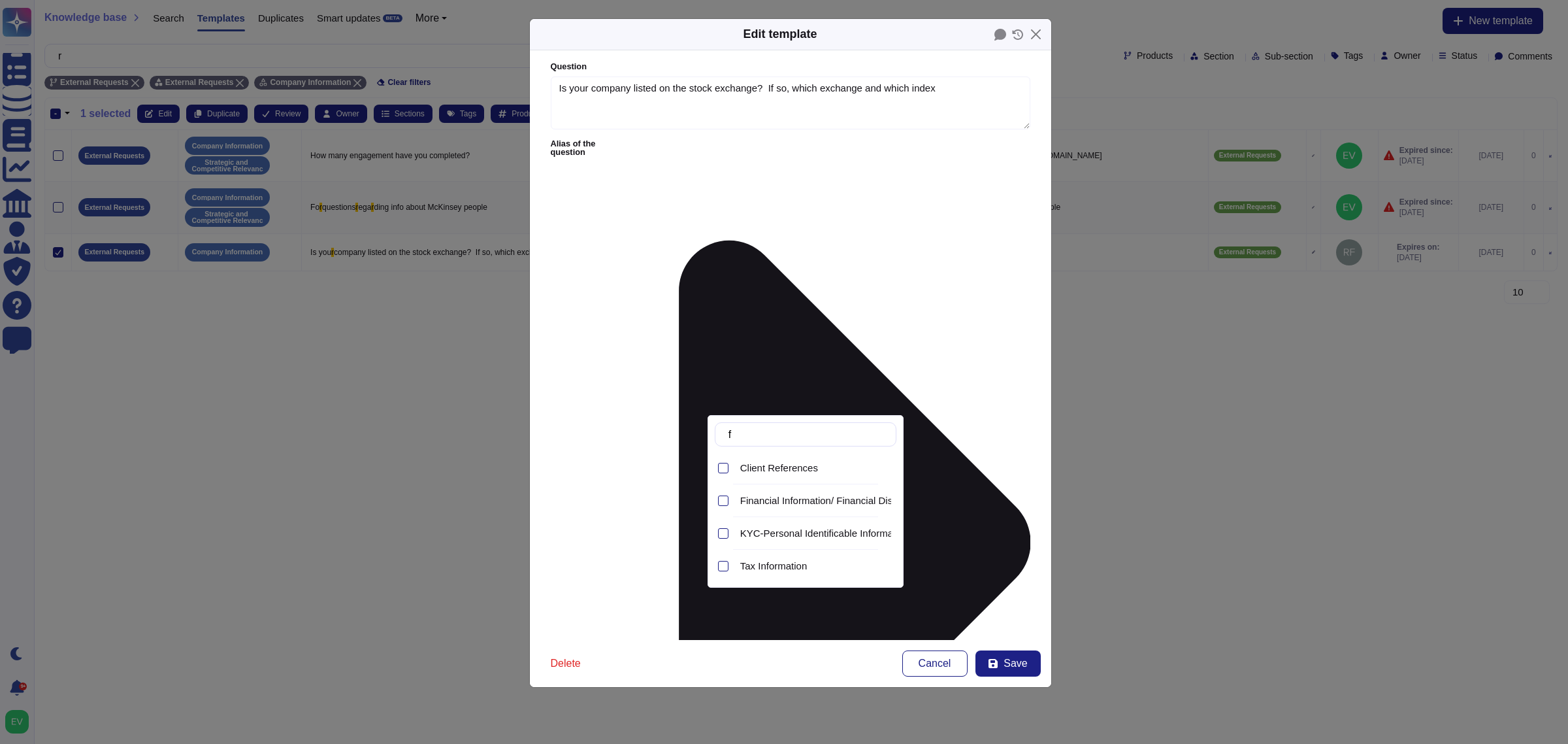
type input "f"
click at [858, 500] on span "Financial Information/ Financial Disclosures" at bounding box center [834, 500] width 189 height 12
click at [932, 412] on form "Question Is your company listed on the stock exchange? If so, which exchange an…" at bounding box center [790, 345] width 521 height 590
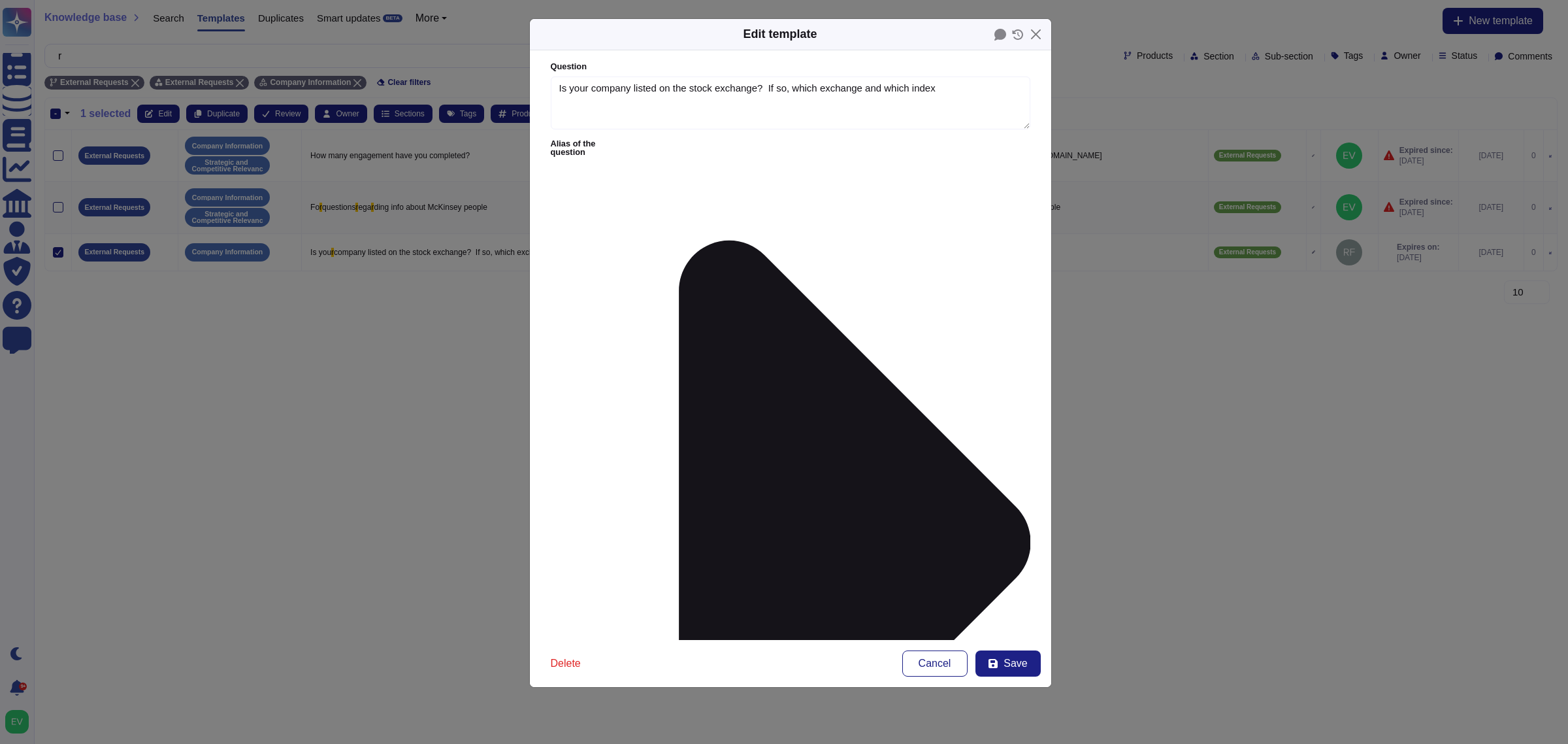
type input "finance tr"
click at [622, 425] on span "Finance Treasury" at bounding box center [637, 430] width 75 height 12
click at [1024, 664] on span "Save" at bounding box center [1015, 663] width 23 height 11
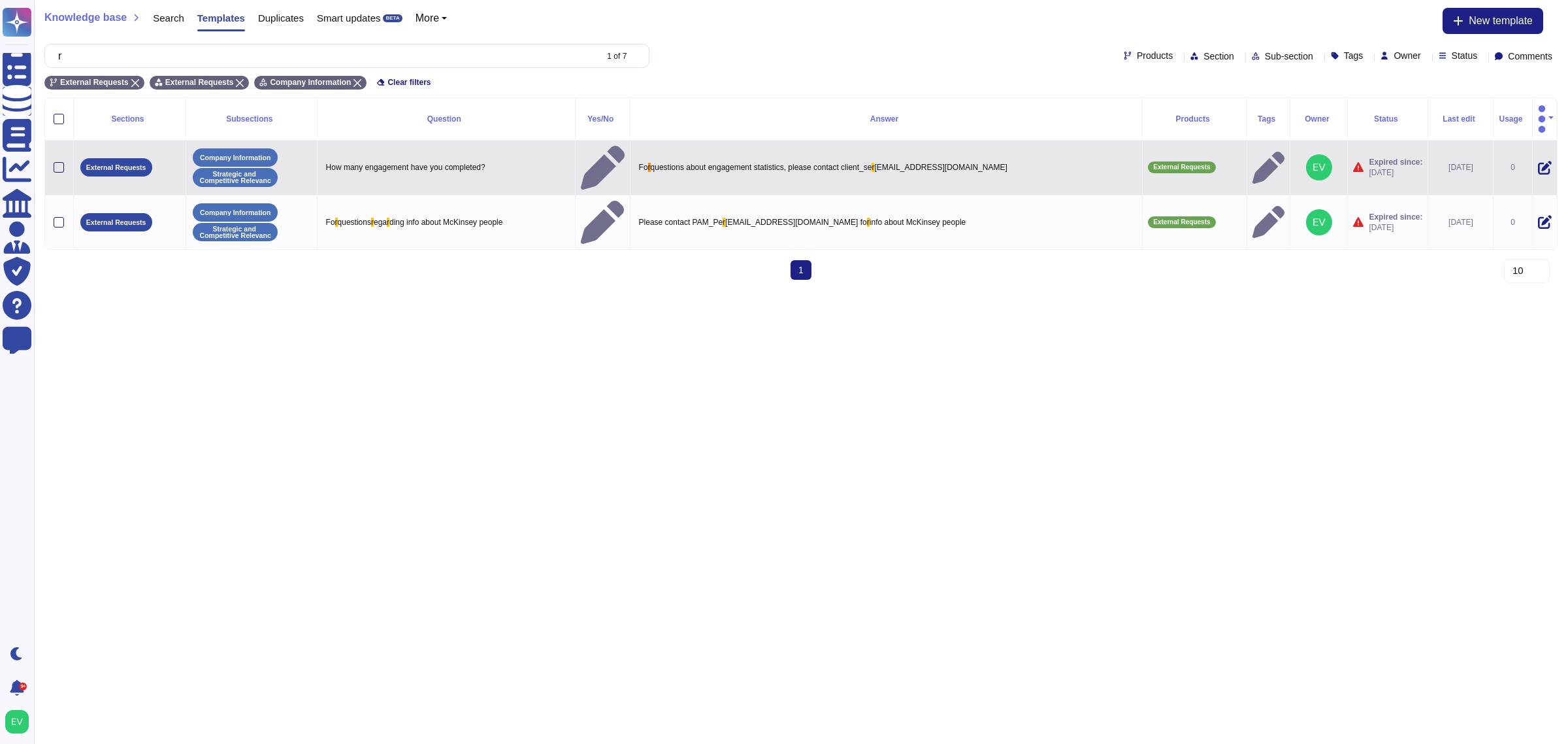
click at [56, 162] on div at bounding box center [59, 168] width 11 height 11
click at [0, 0] on input "checkbox" at bounding box center [0, 0] width 0 height 0
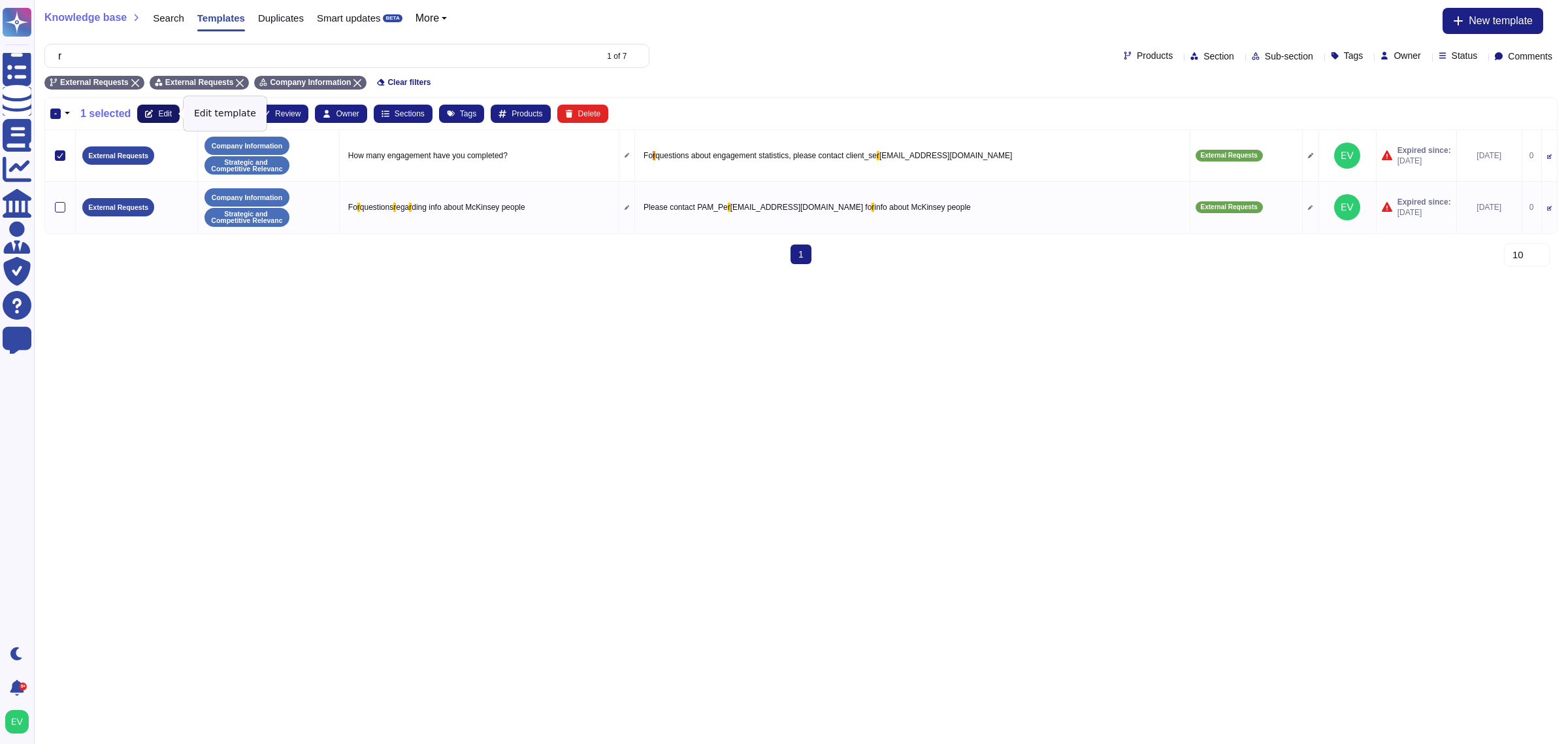
click at [160, 113] on span "Edit" at bounding box center [164, 113] width 13 height 8
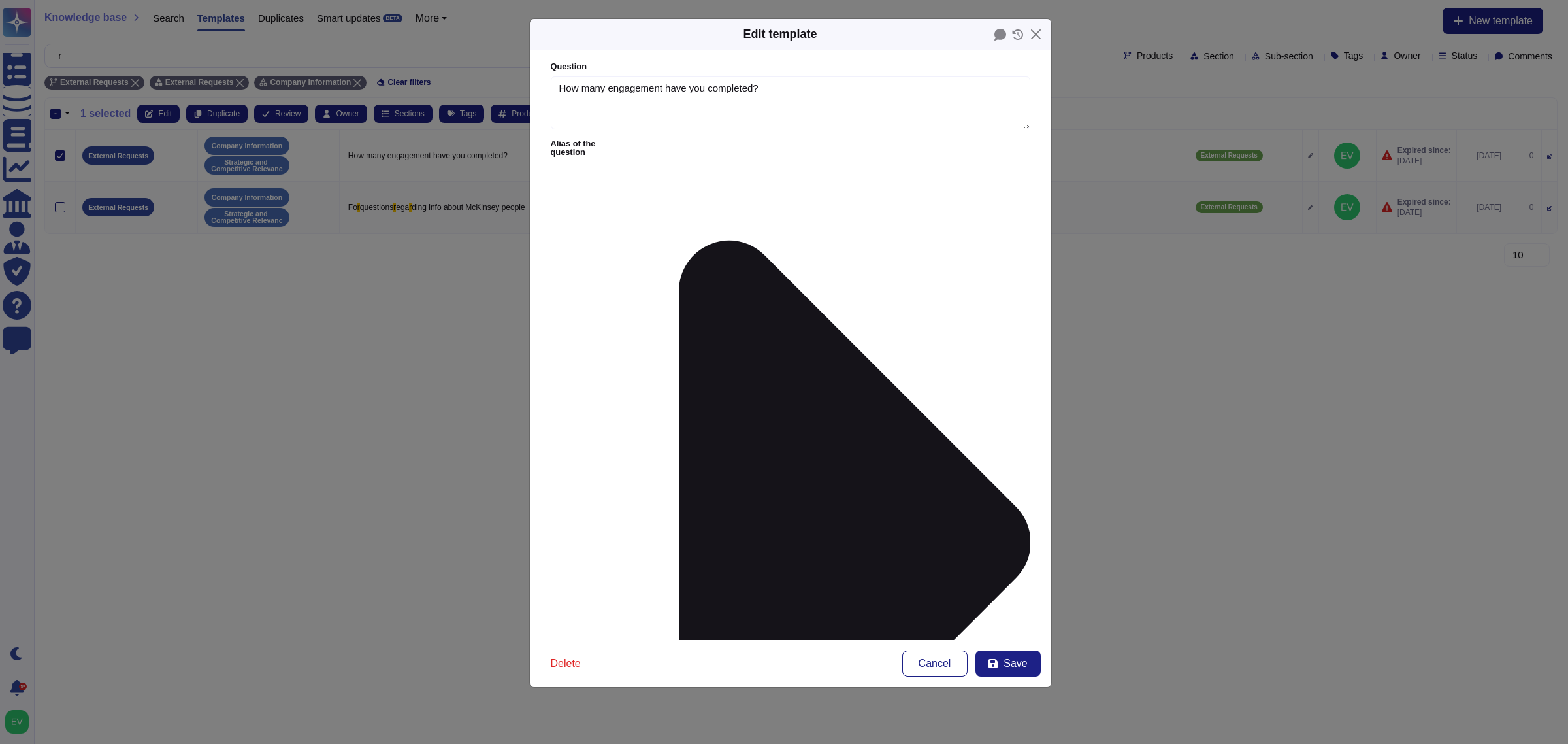
type textarea "How many engagement have you completed?"
type textarea "For questions about engagement statistics, please contact [EMAIL_ADDRESS][DOMAI…"
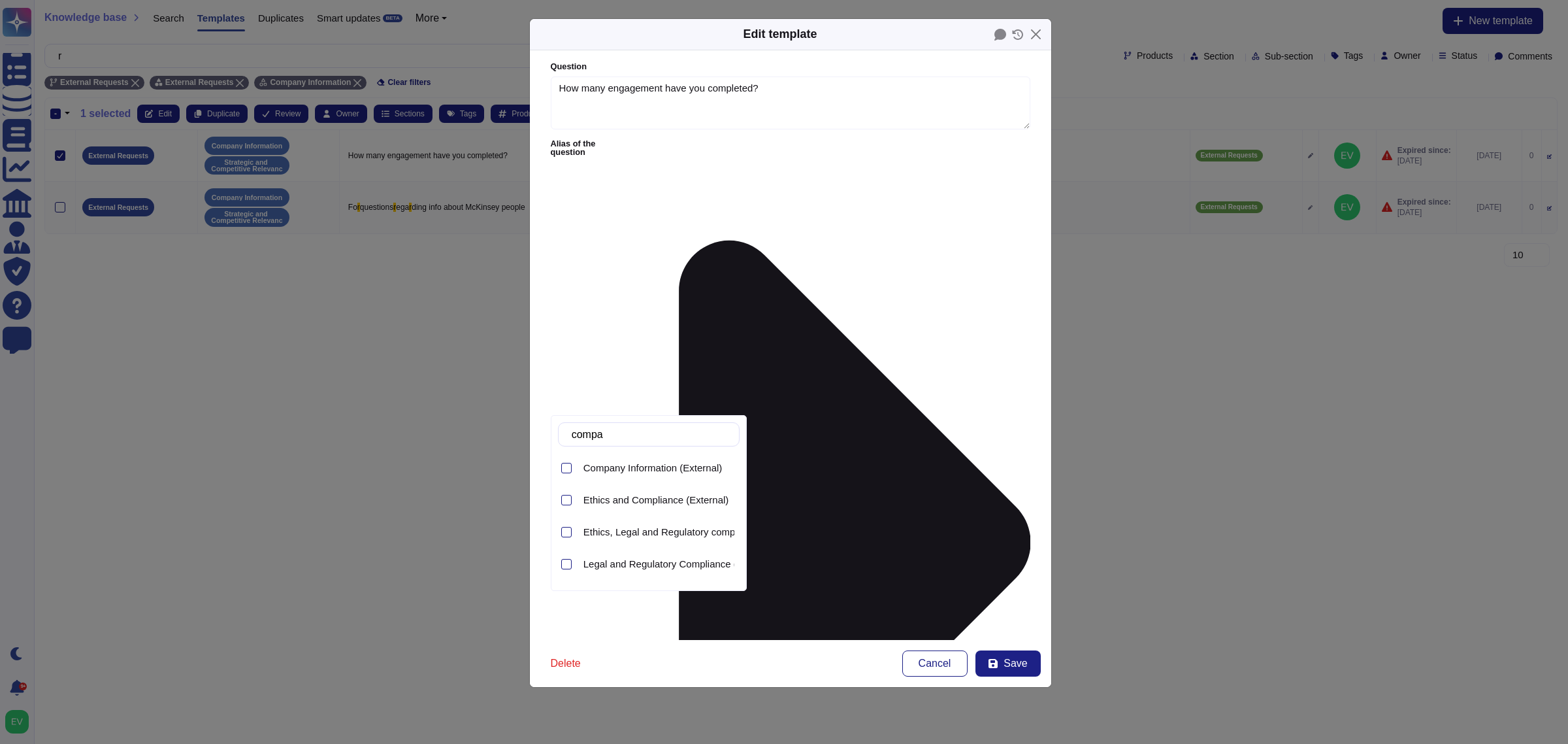
type input "compan"
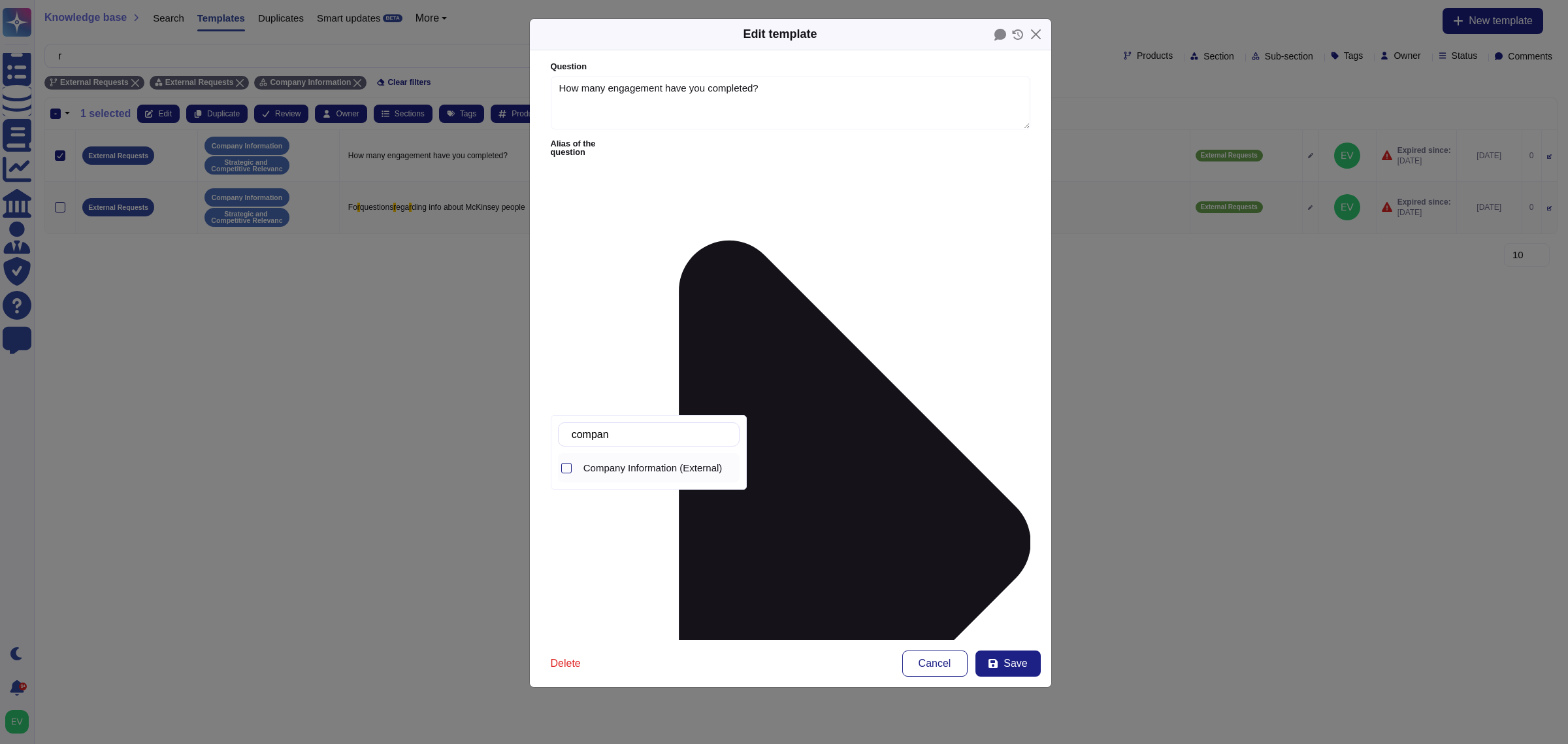
click at [649, 466] on span "Company Information (External)" at bounding box center [652, 468] width 139 height 12
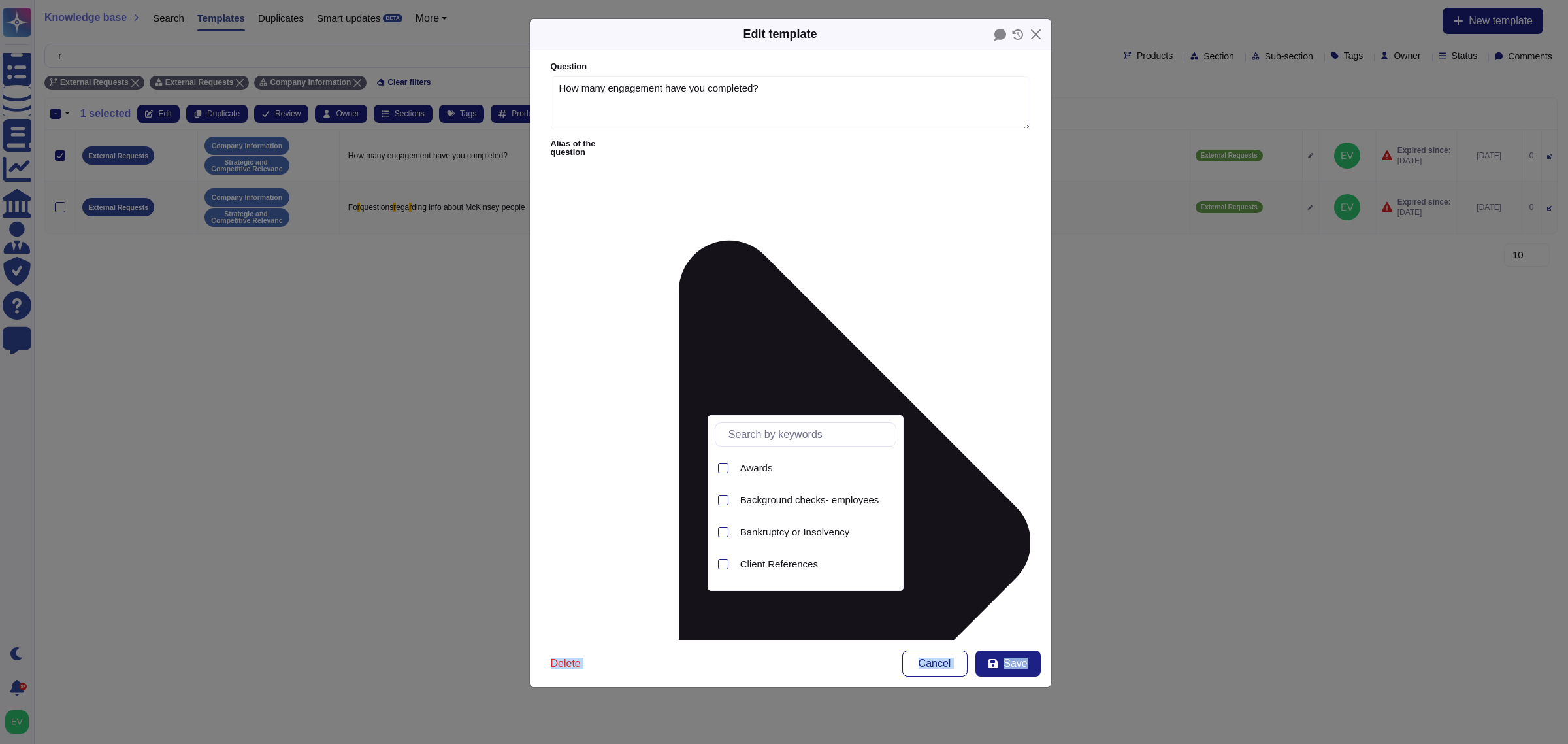
drag, startPoint x: 762, startPoint y: 406, endPoint x: 769, endPoint y: 442, distance: 36.7
click at [769, 275] on body "Questionnaires Knowledge Base Documents Analytics CAIQ / SIG Admin Trust Center…" at bounding box center [784, 137] width 1568 height 275
click at [769, 513] on span "Client References" at bounding box center [779, 512] width 78 height 12
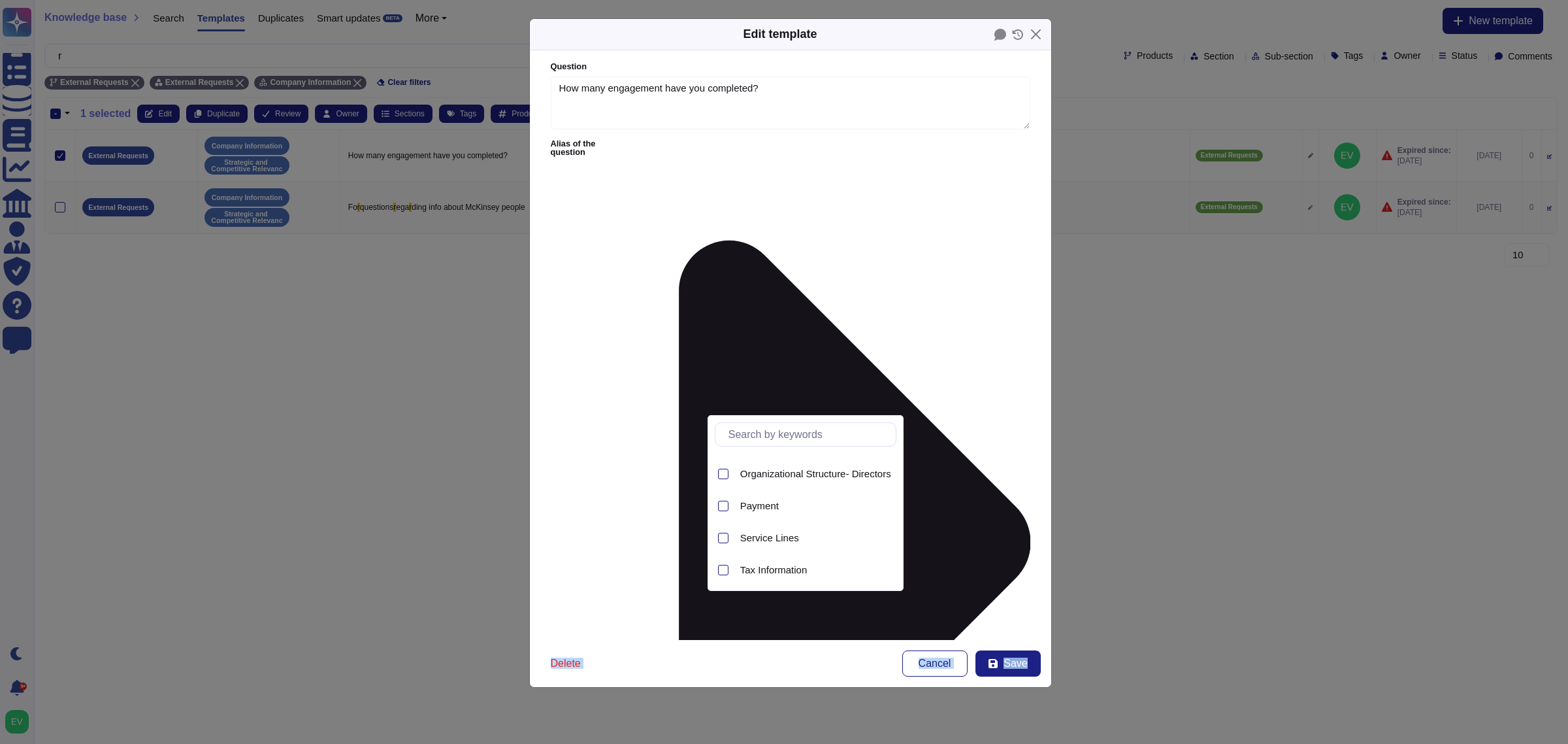
click at [1017, 521] on form "Question How many engagement have you completed? Alias of the question Answer F…" at bounding box center [790, 345] width 521 height 590
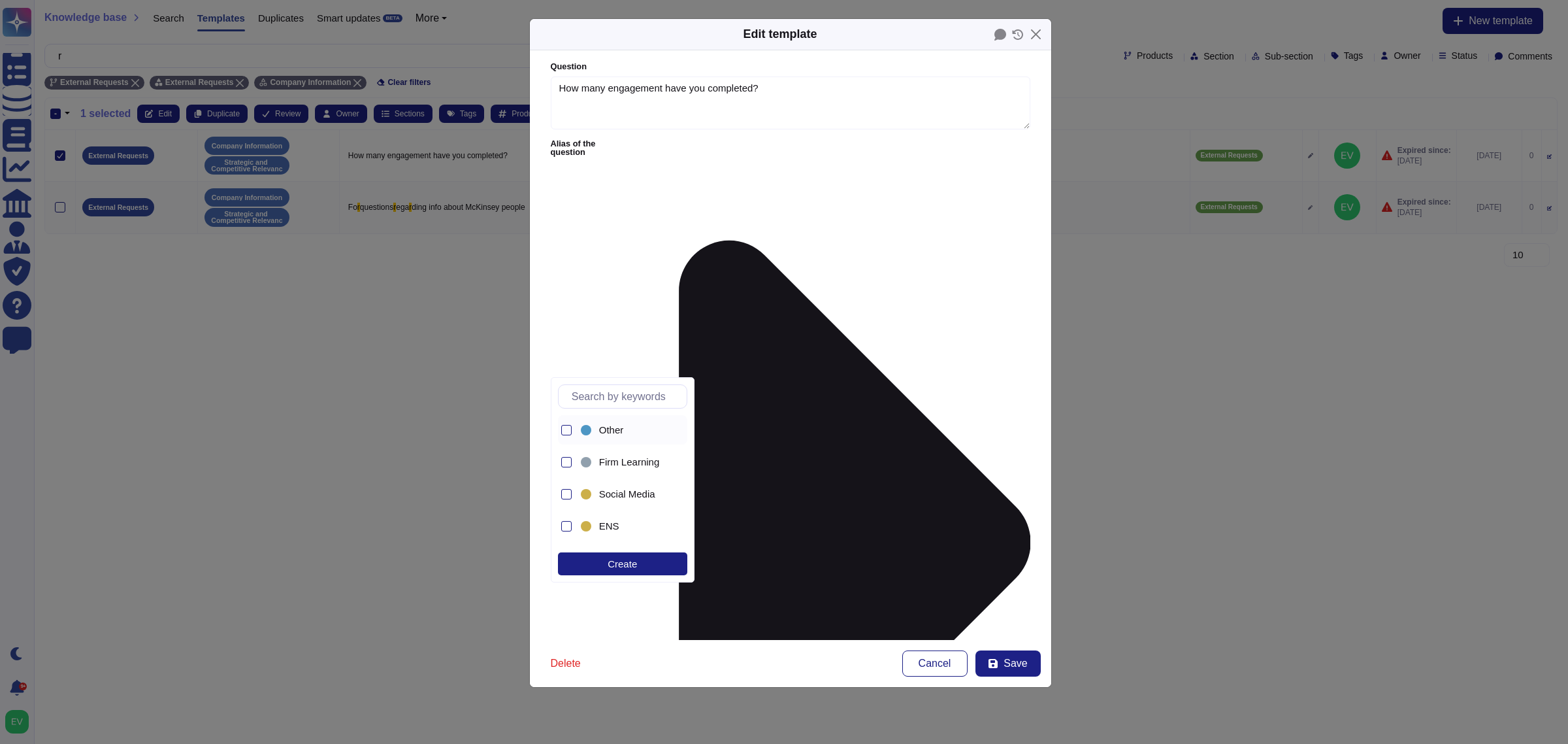
click at [623, 429] on span "Other" at bounding box center [612, 430] width 25 height 12
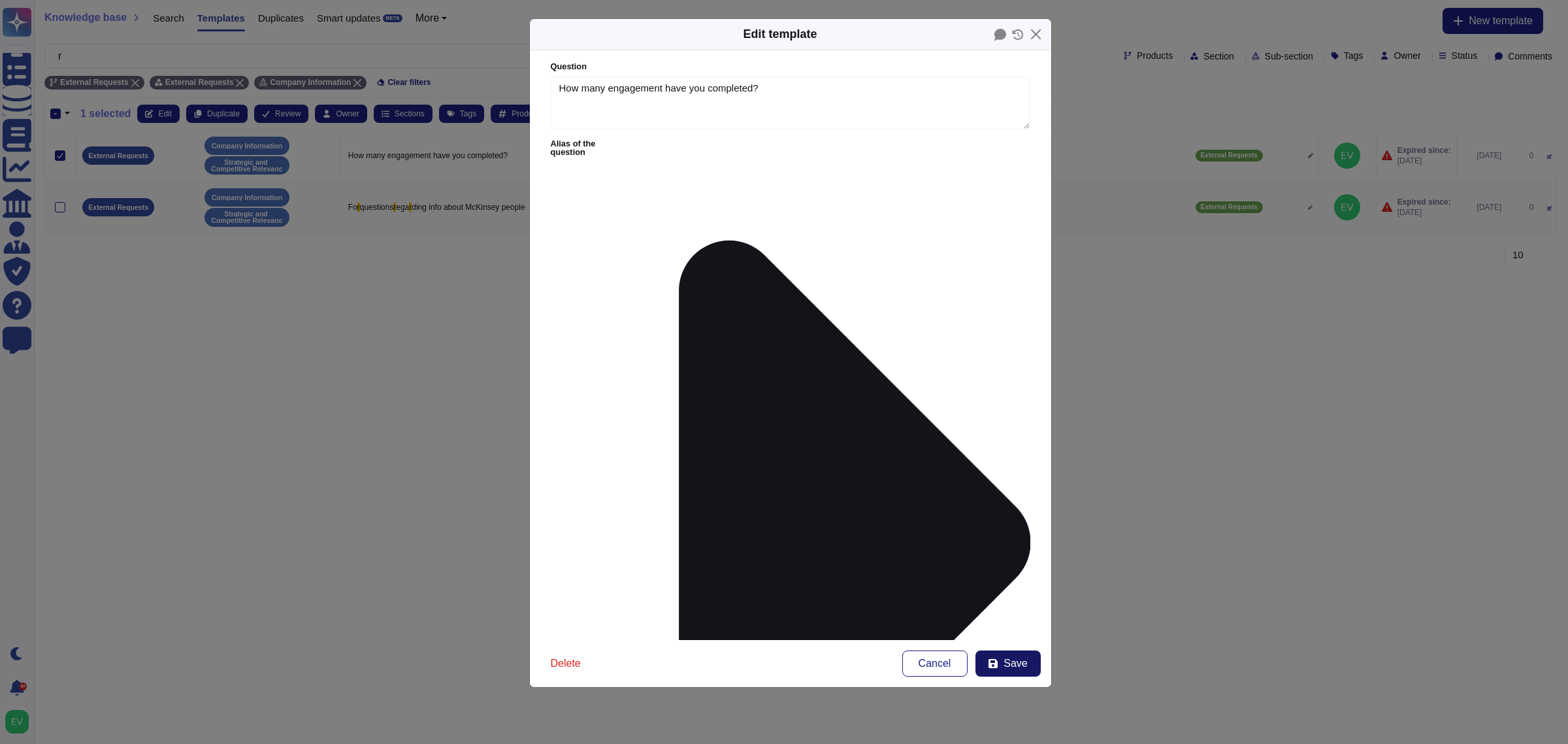
click at [1011, 655] on button "Save" at bounding box center [1007, 663] width 65 height 26
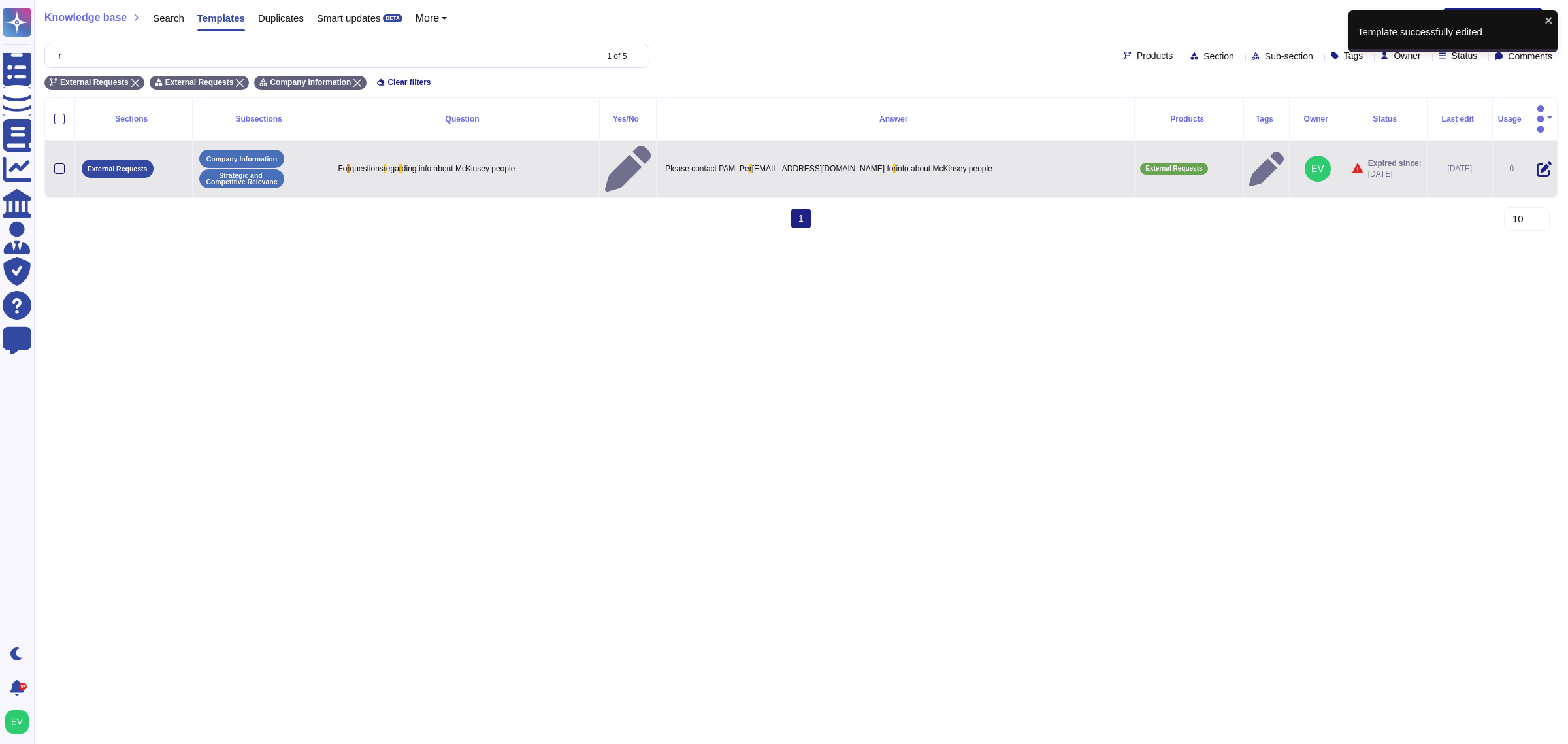
click at [60, 163] on div at bounding box center [59, 169] width 11 height 11
click at [0, 0] on input "checkbox" at bounding box center [0, 0] width 0 height 0
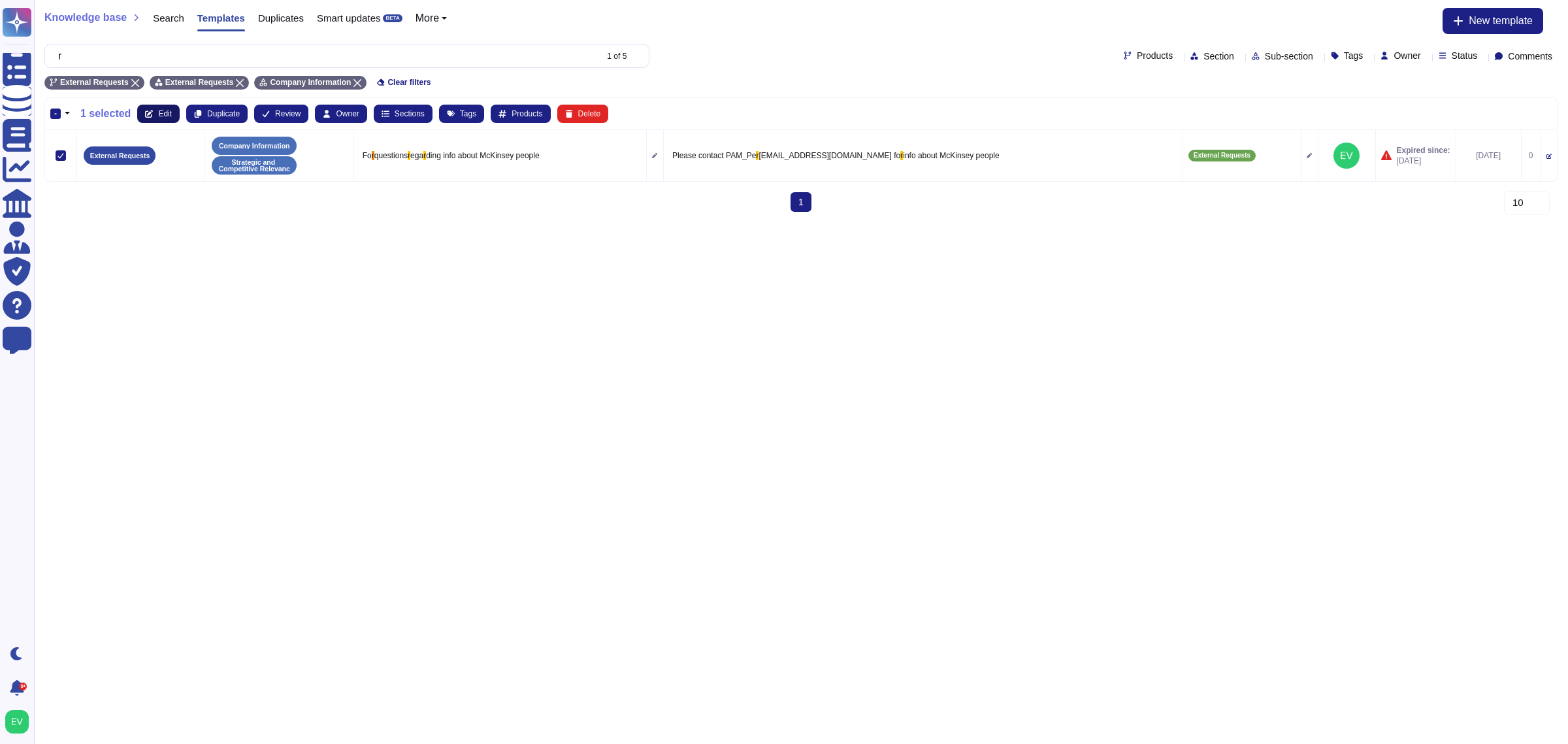
click at [154, 109] on button "Edit" at bounding box center [158, 114] width 42 height 18
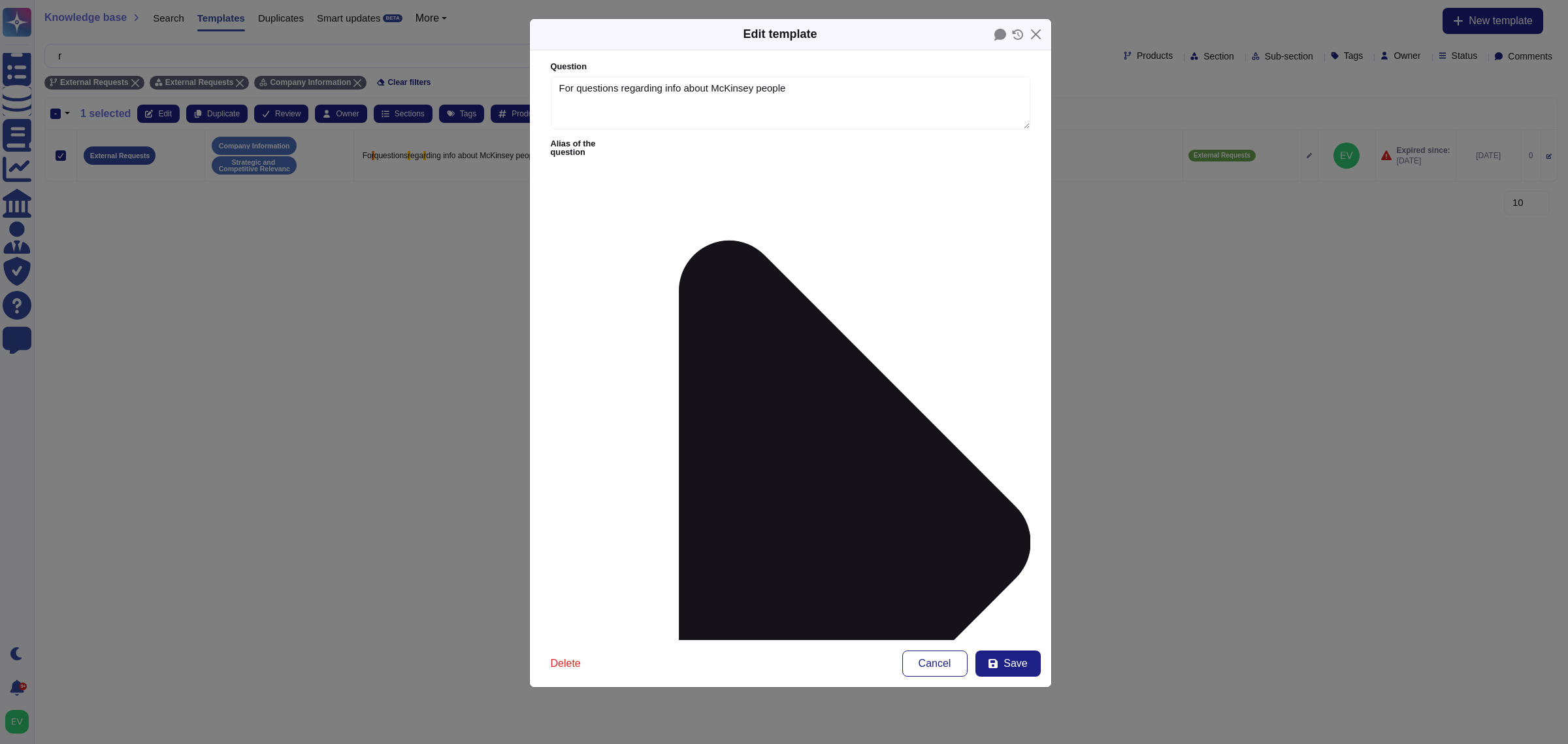
type textarea "For questions regarding info about McKinsey people"
type textarea "Please contact [EMAIL_ADDRESS][DOMAIN_NAME] for info about McKinsey people"
type input "other"
click at [610, 430] on span "Other" at bounding box center [612, 430] width 25 height 12
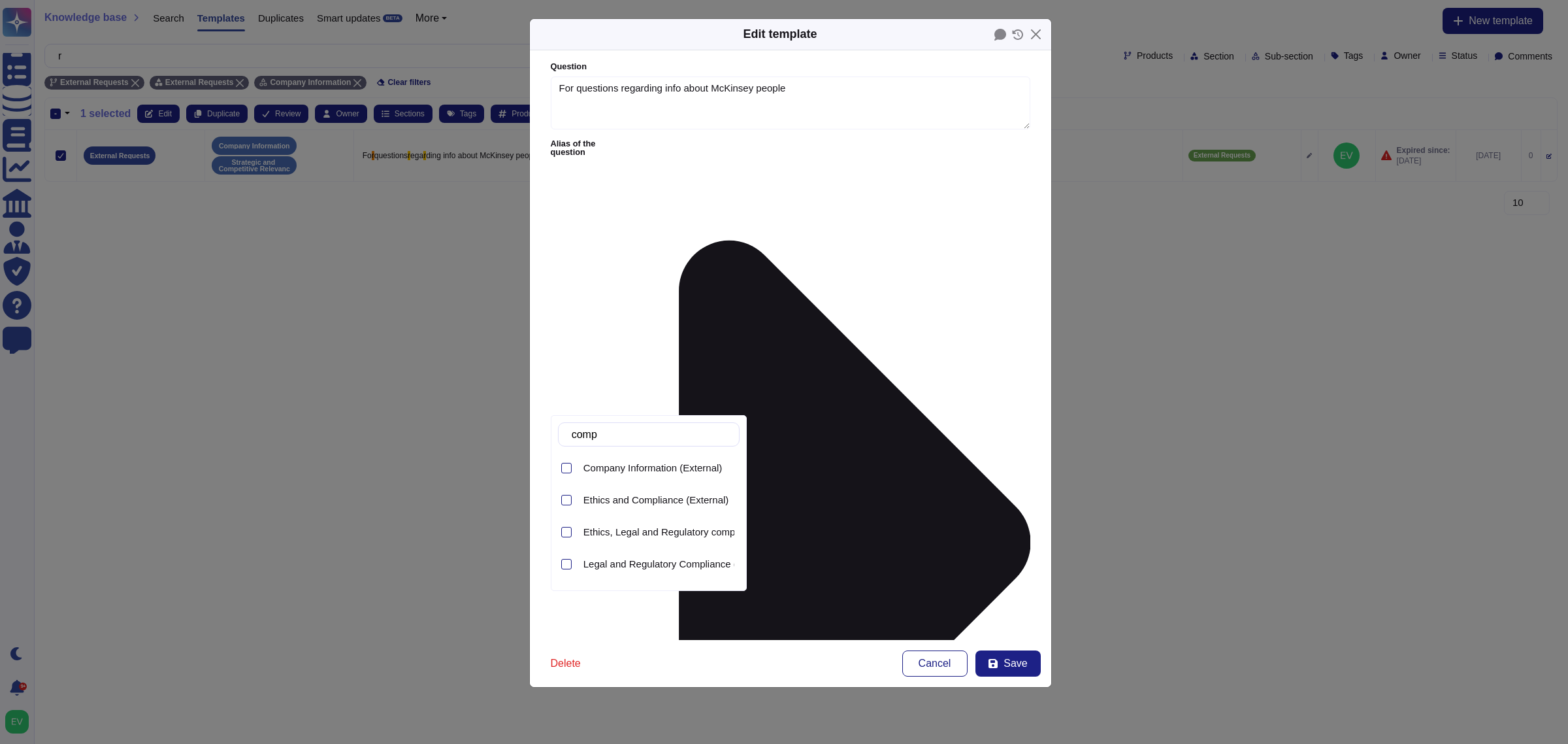
type input "compa"
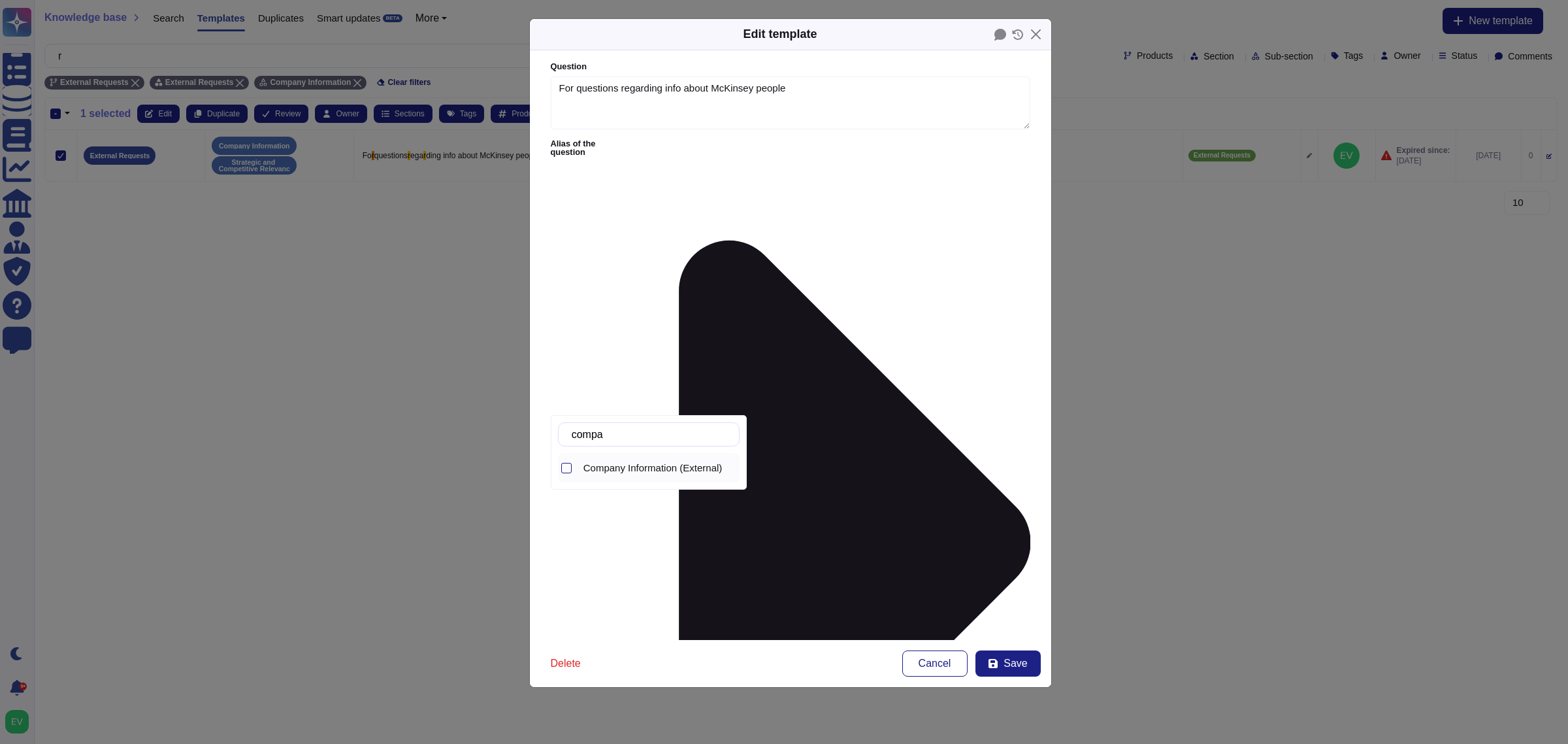
click at [639, 466] on span "Company Information (External)" at bounding box center [652, 468] width 139 height 12
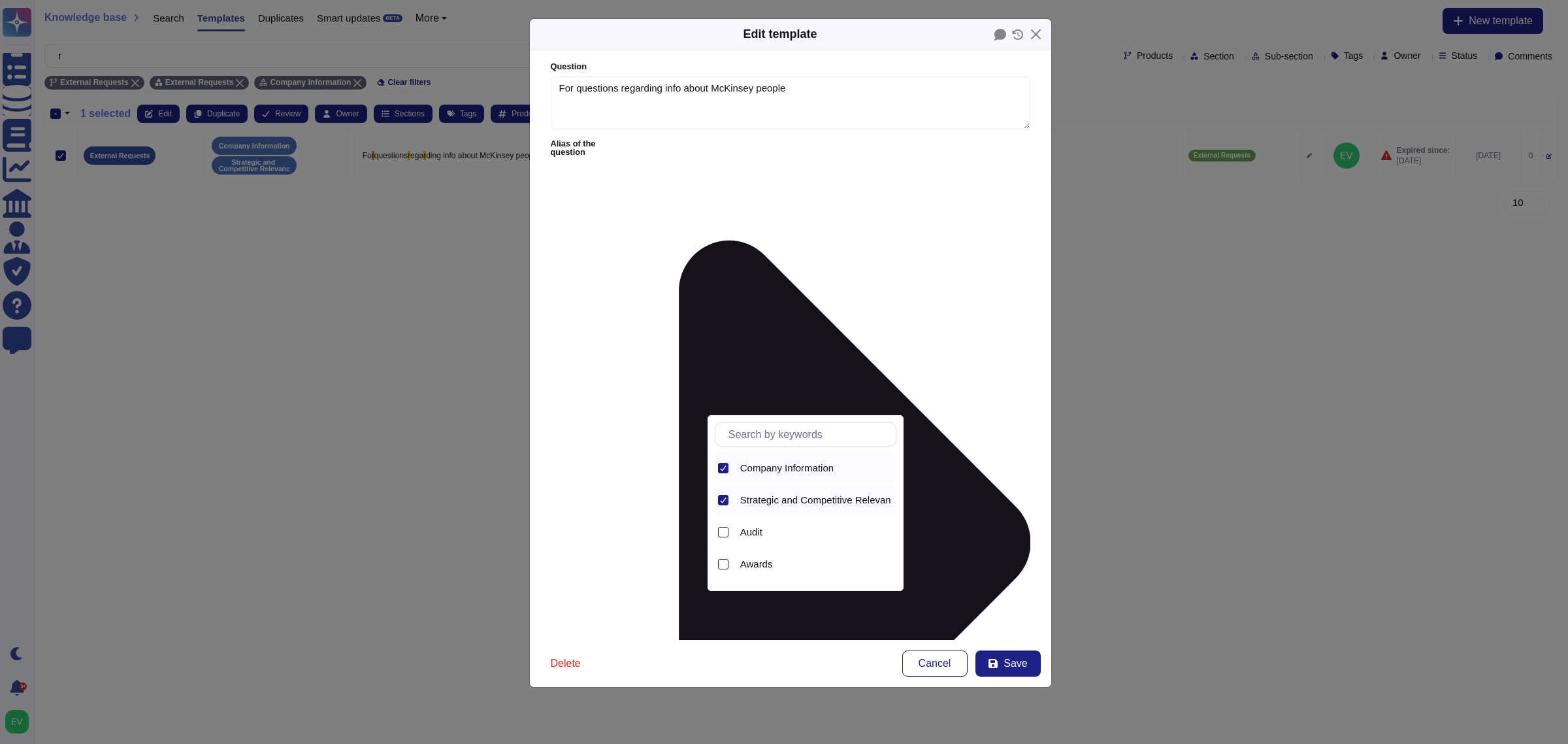
click at [727, 460] on div at bounding box center [721, 468] width 13 height 30
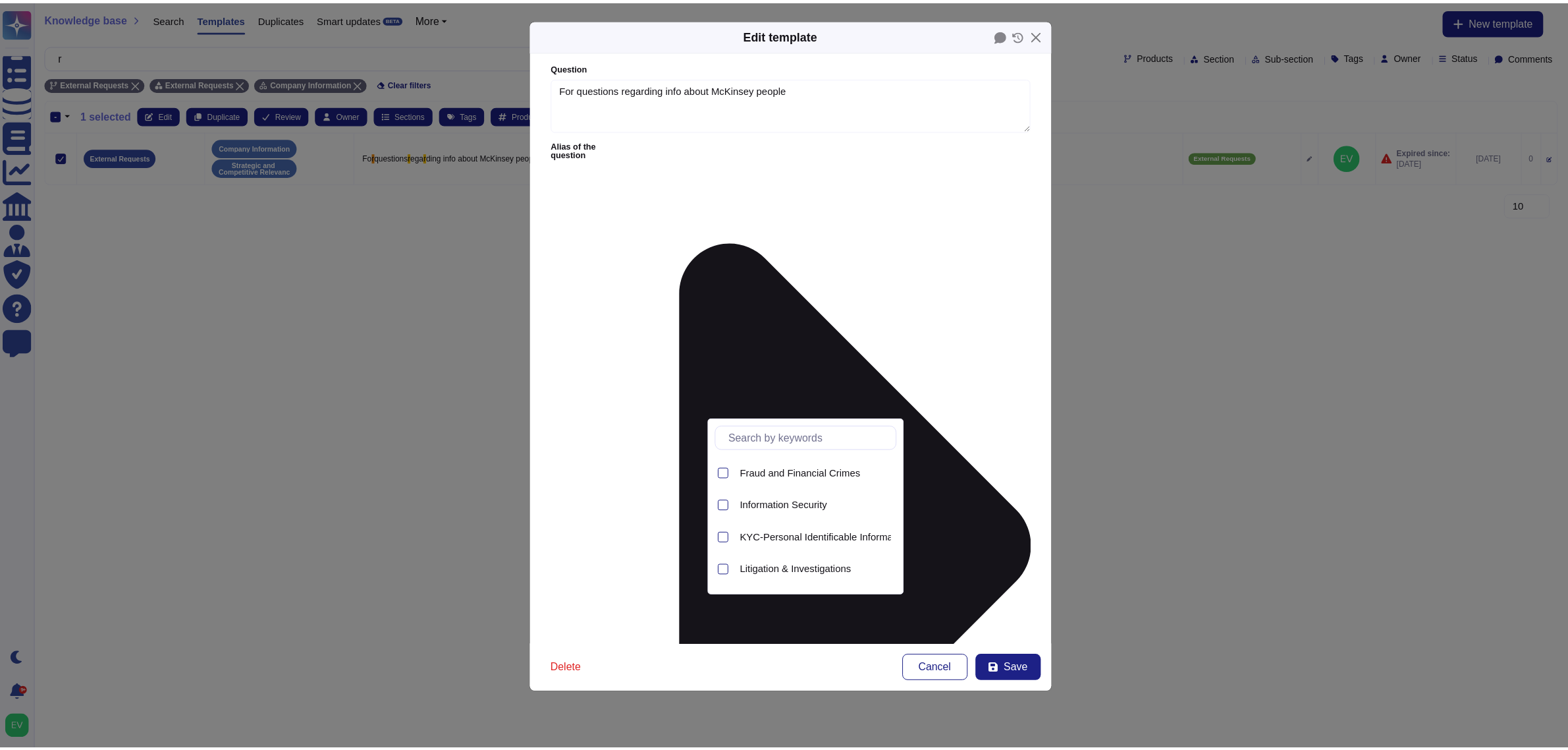
scroll to position [492, 0]
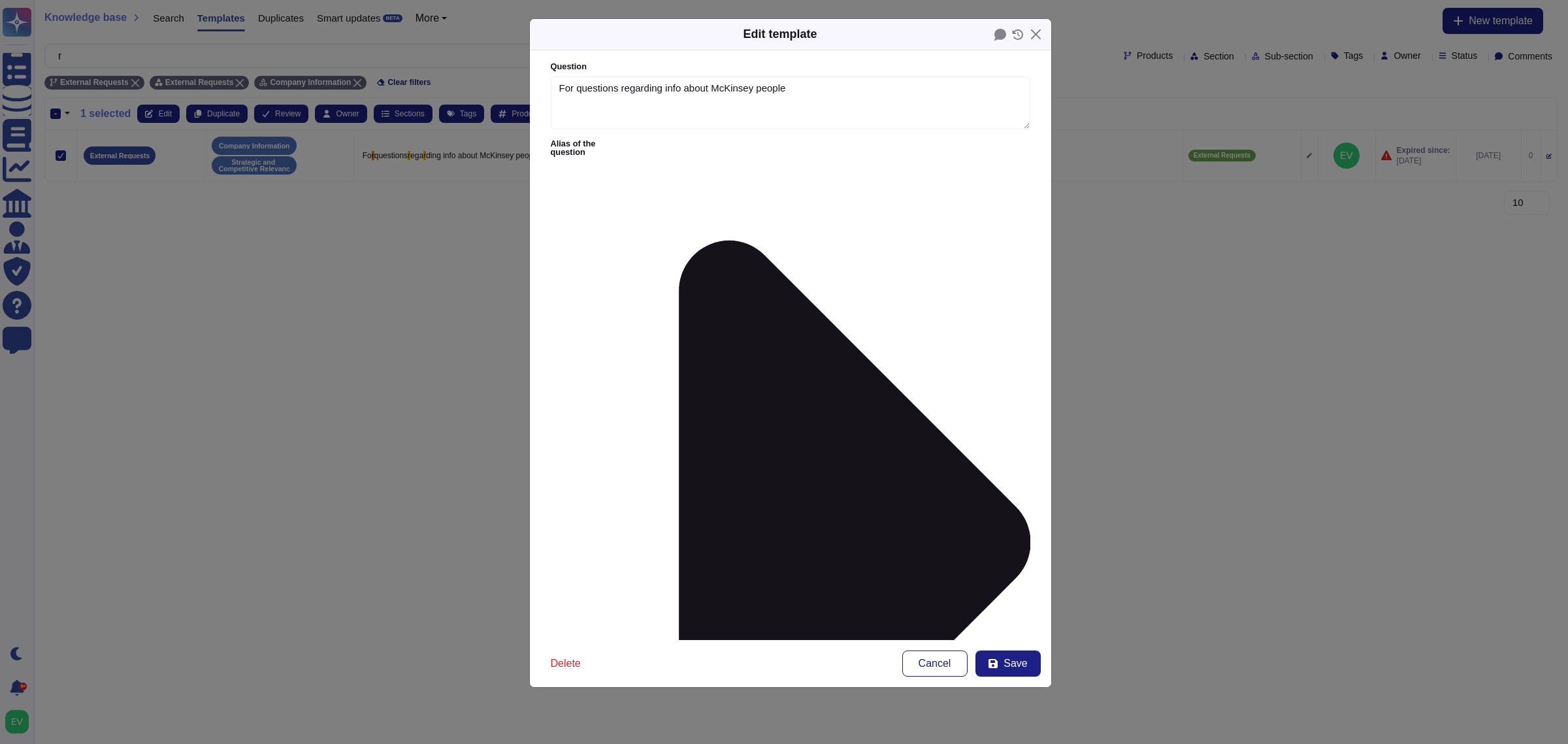
type input "compan"
click at [639, 463] on span "Company Information (External)" at bounding box center [652, 468] width 139 height 12
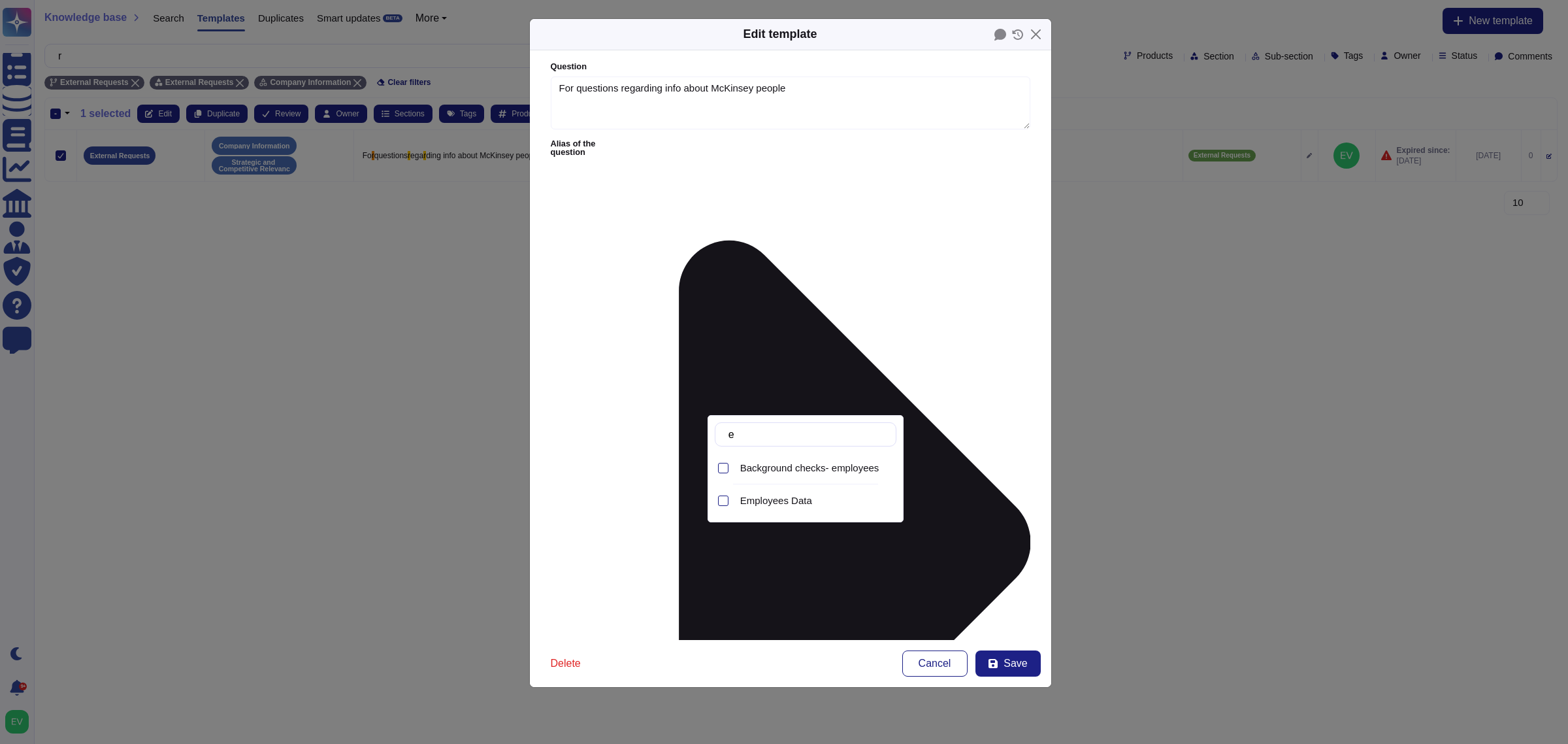
type input "em"
click at [800, 500] on span "Employees Data" at bounding box center [776, 500] width 72 height 12
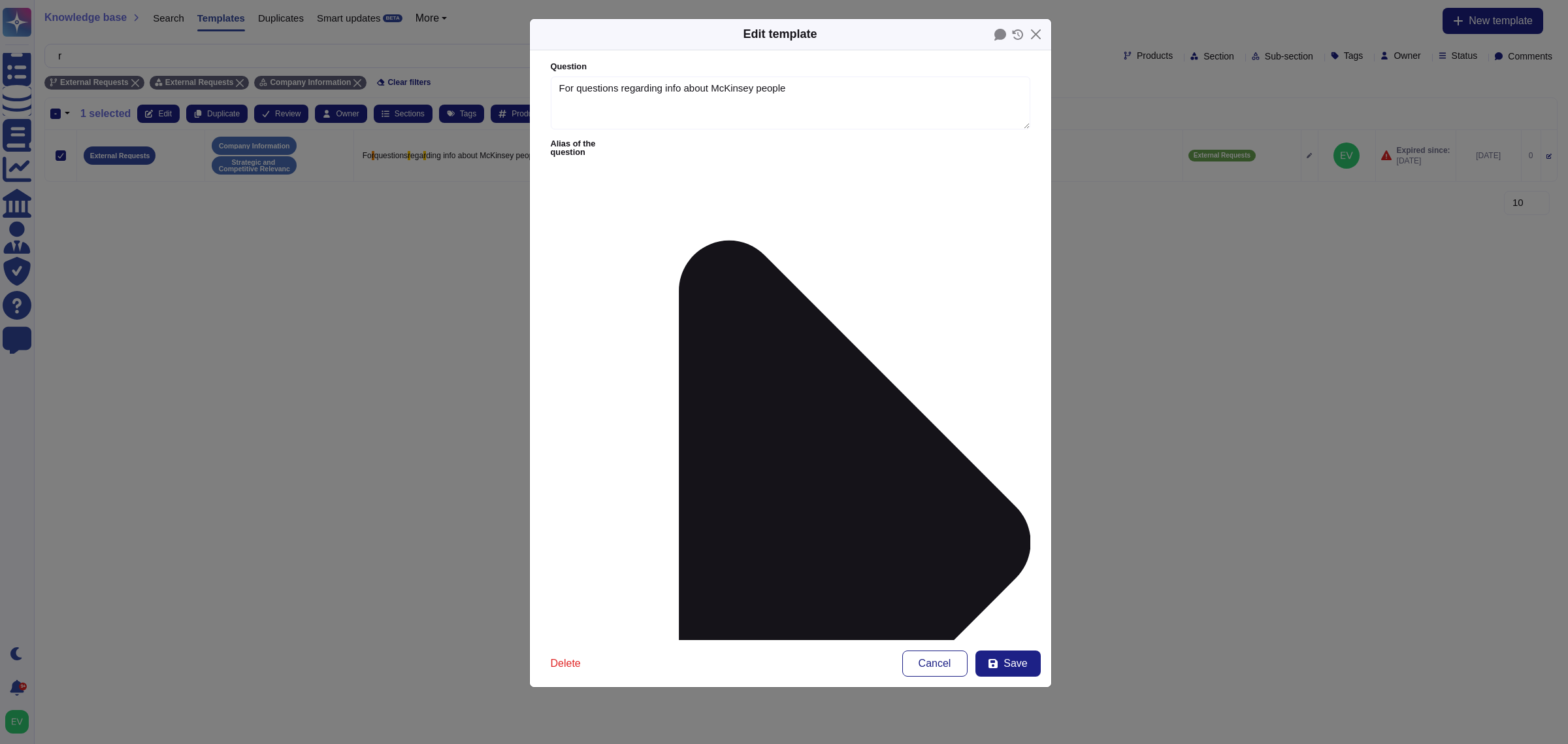
click at [968, 569] on form "Question For questions regarding info about McKinsey people Alias of the questi…" at bounding box center [790, 345] width 521 height 590
click at [1011, 668] on span "Save" at bounding box center [1015, 663] width 23 height 11
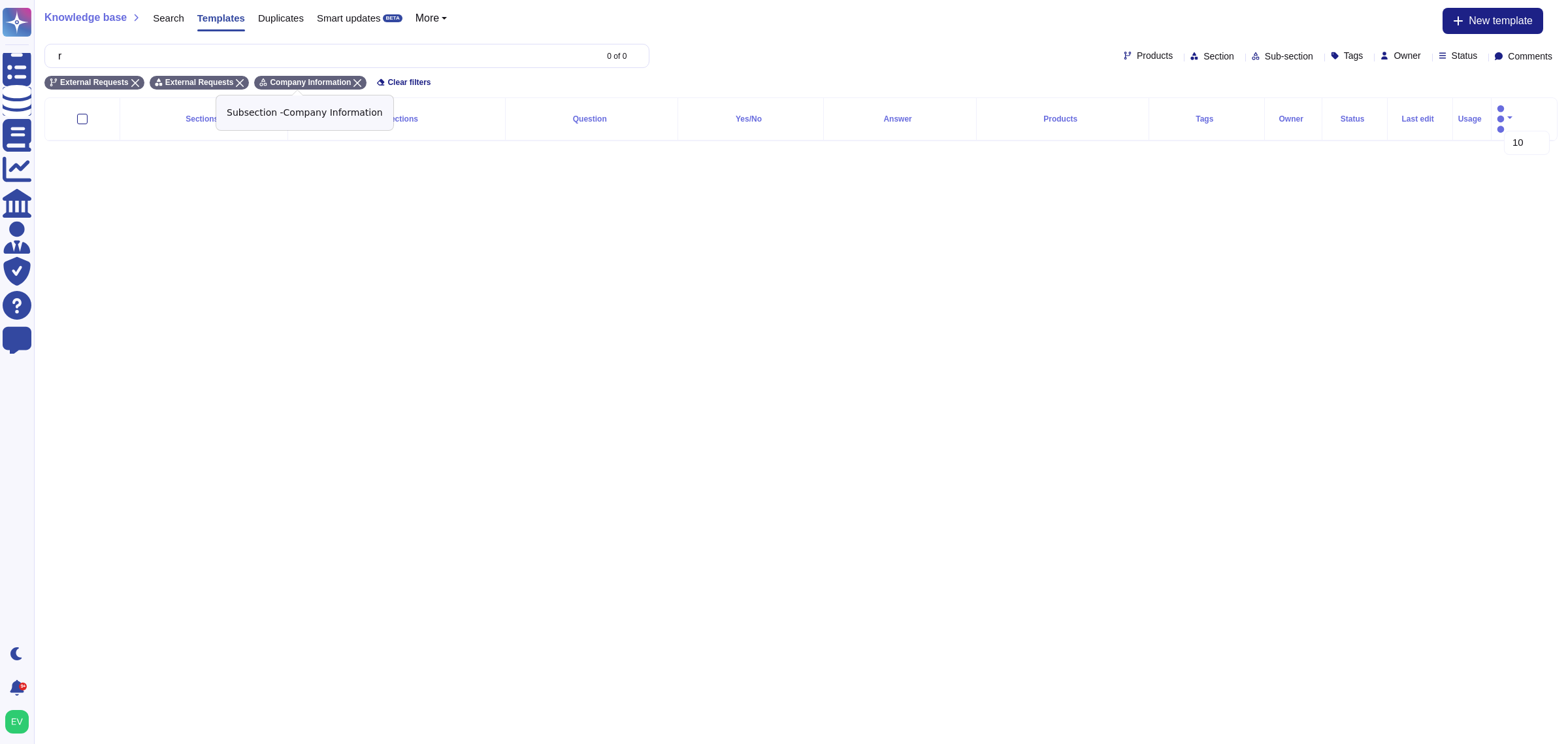
click at [353, 83] on icon at bounding box center [357, 83] width 8 height 8
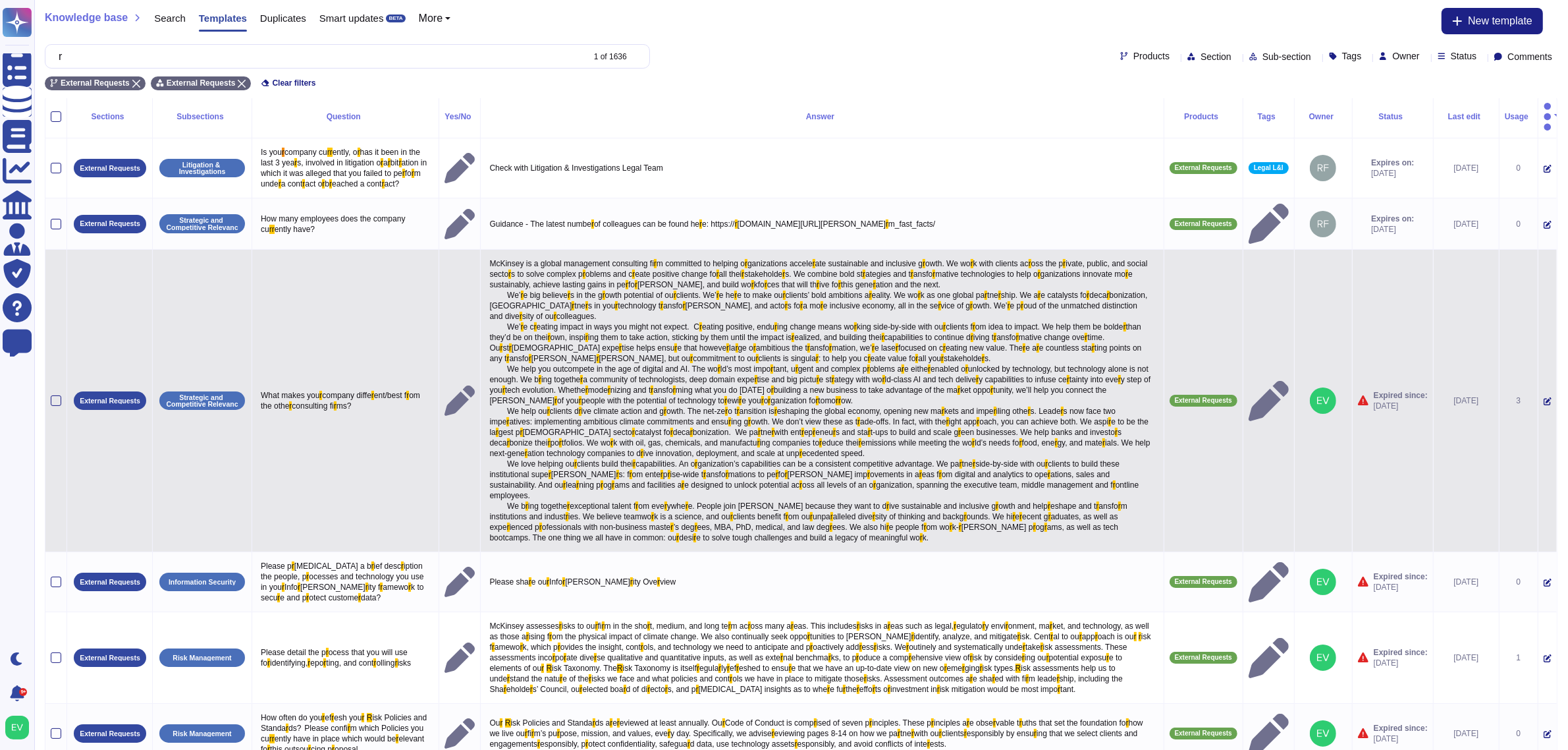
scroll to position [5, 0]
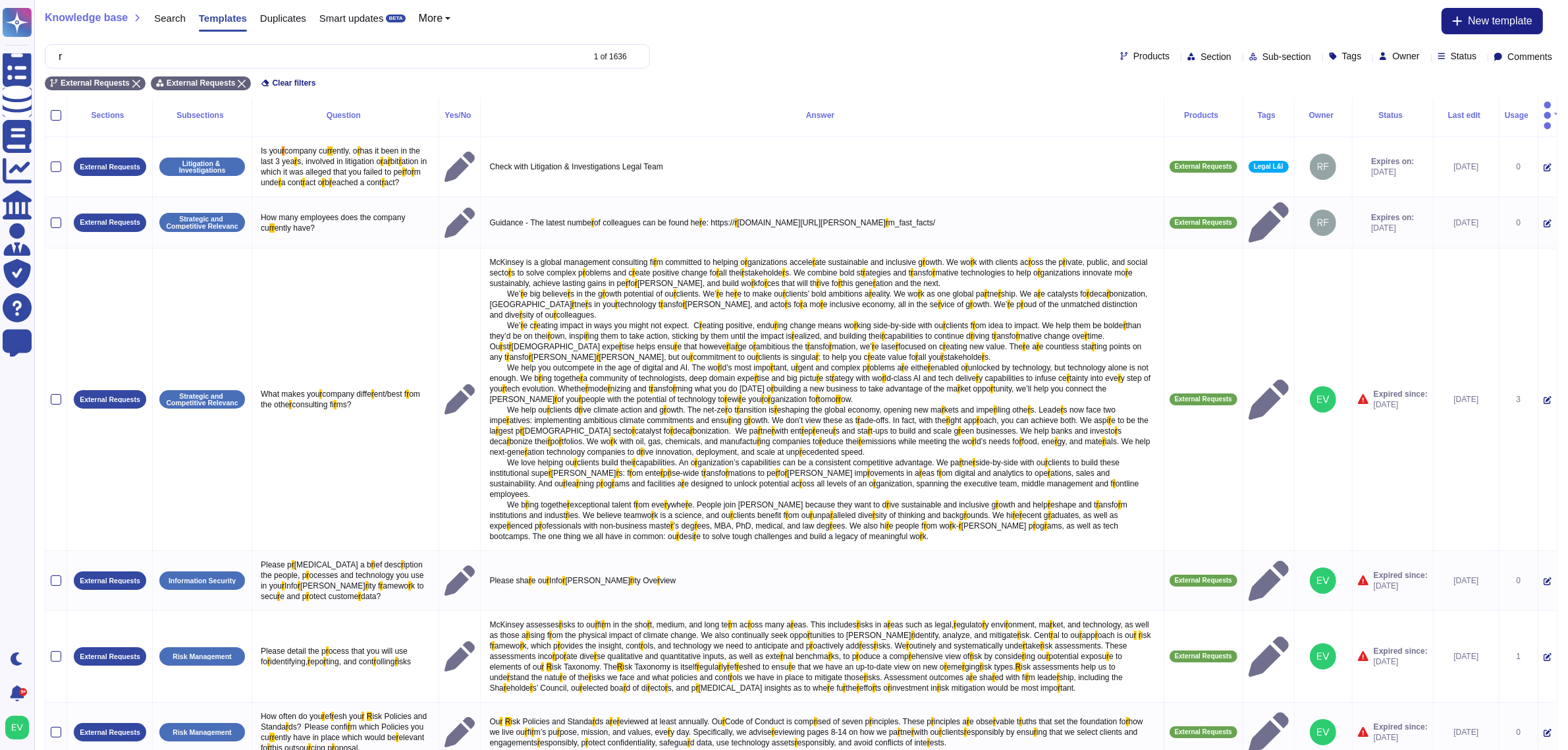
click at [1262, 53] on span "Sub-section" at bounding box center [1287, 57] width 49 height 9
click at [1272, 234] on span "Strategic and Competitive Relevanc" at bounding box center [1303, 238] width 156 height 12
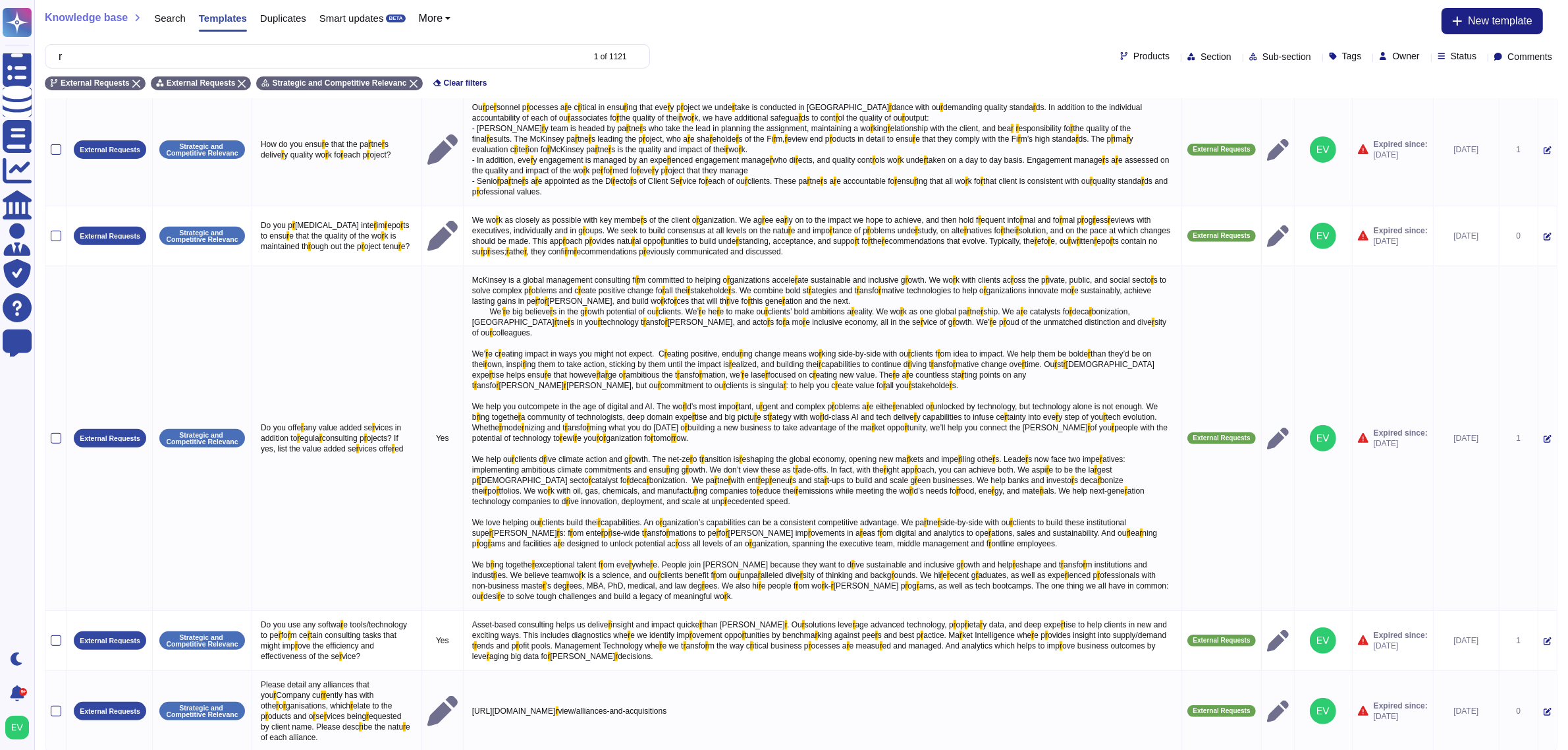
scroll to position [651, 0]
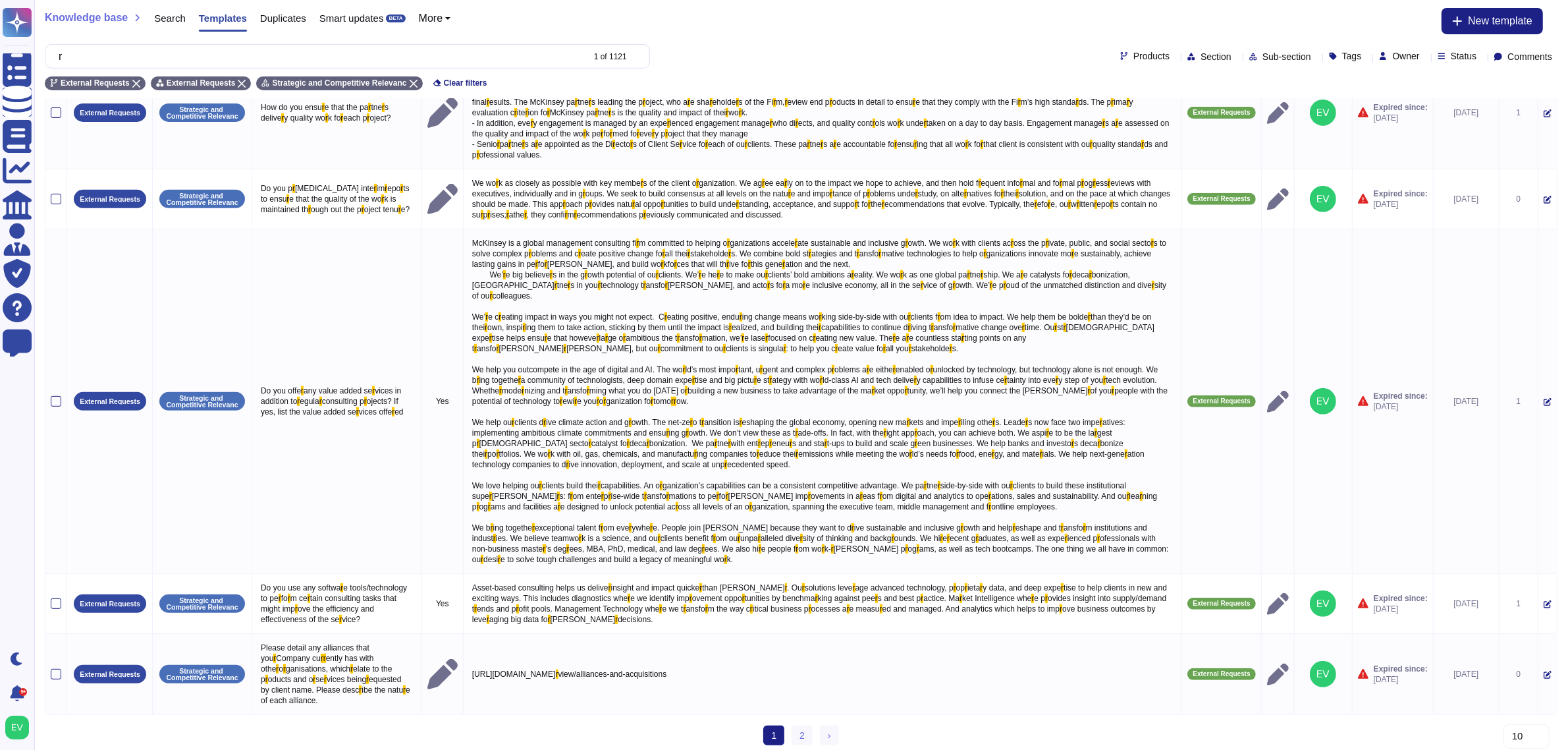
click at [789, 730] on ul "1 (current) 2 › Next" at bounding box center [800, 736] width 75 height 20
click at [806, 730] on link "2" at bounding box center [802, 736] width 21 height 20
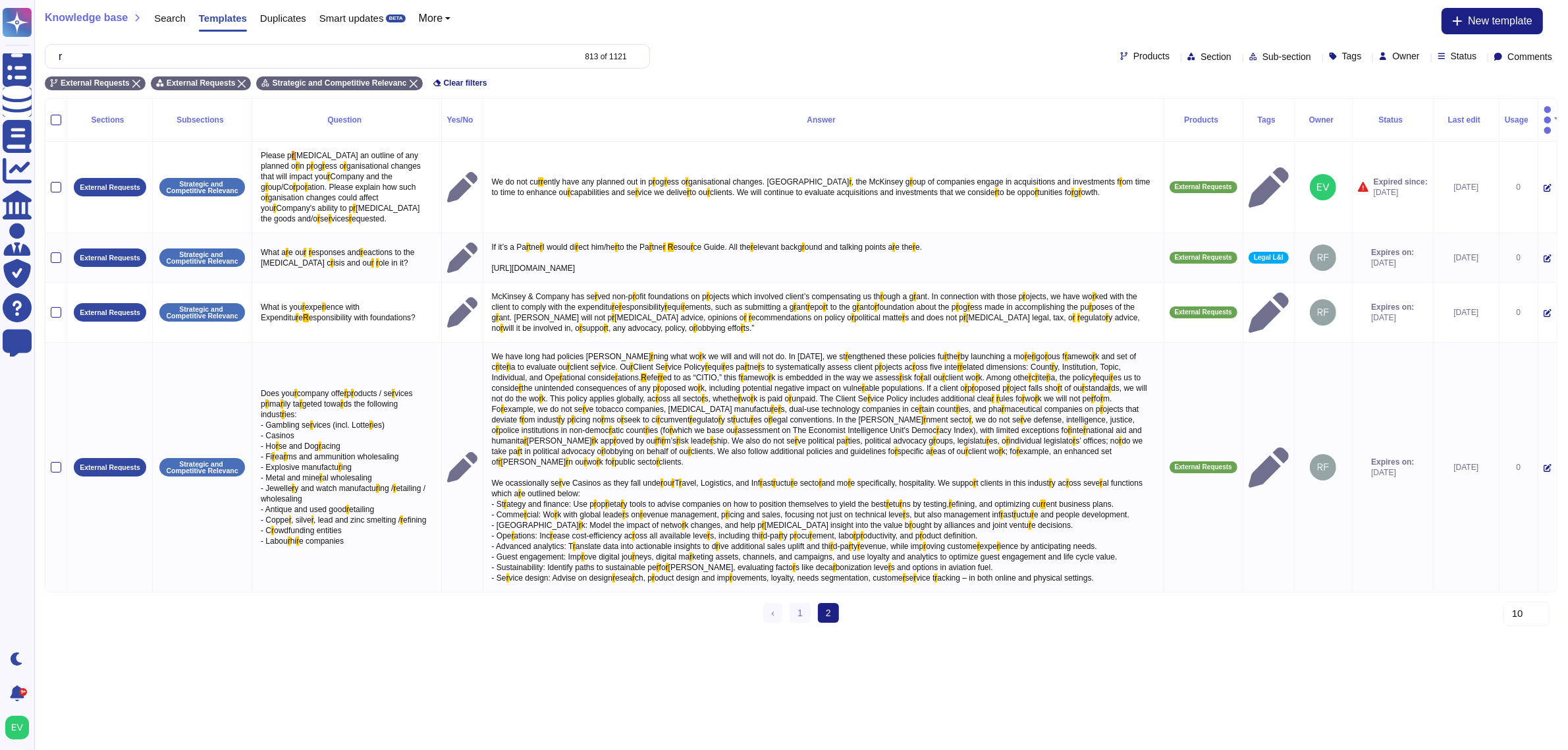
scroll to position [0, 0]
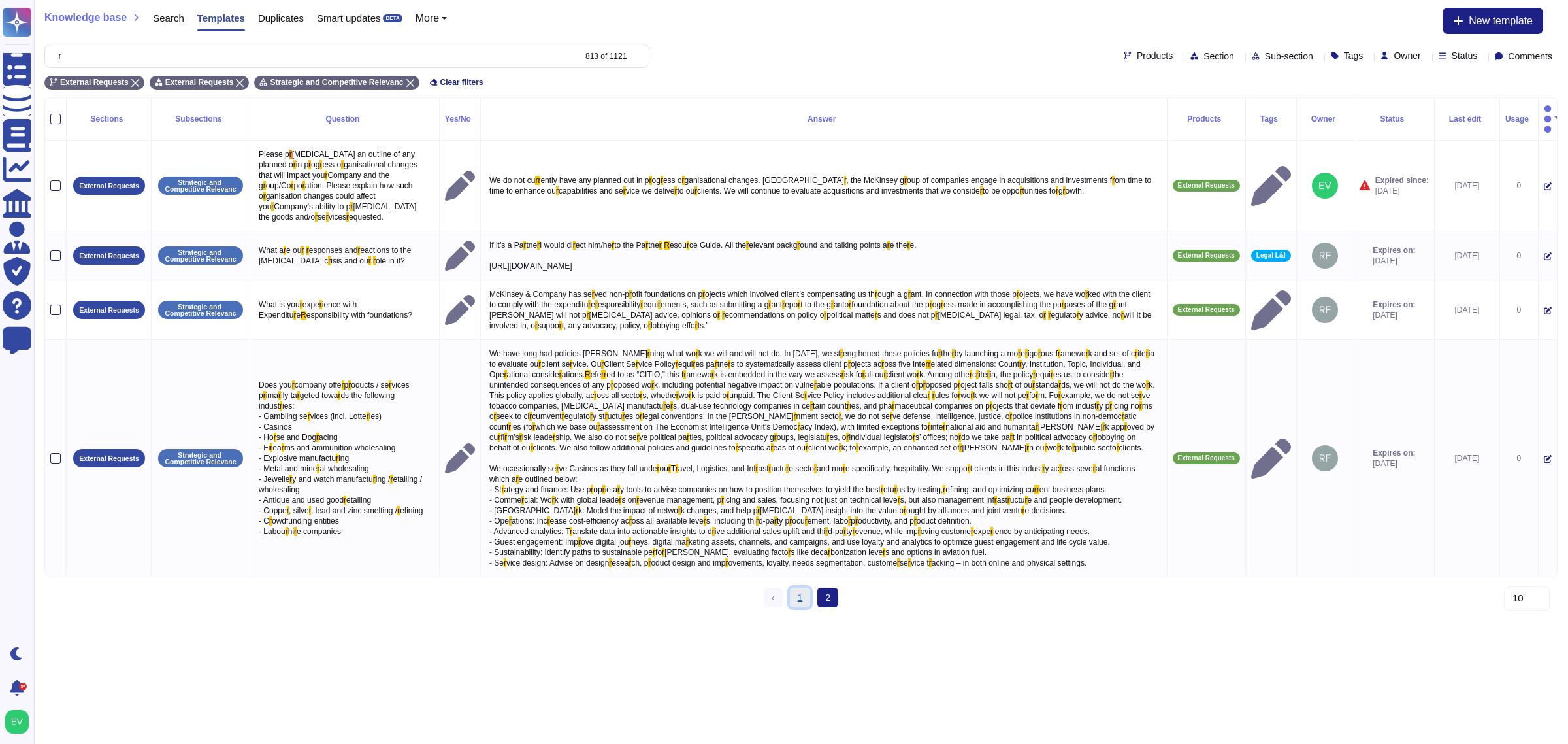
click at [793, 598] on link "1" at bounding box center [800, 598] width 21 height 20
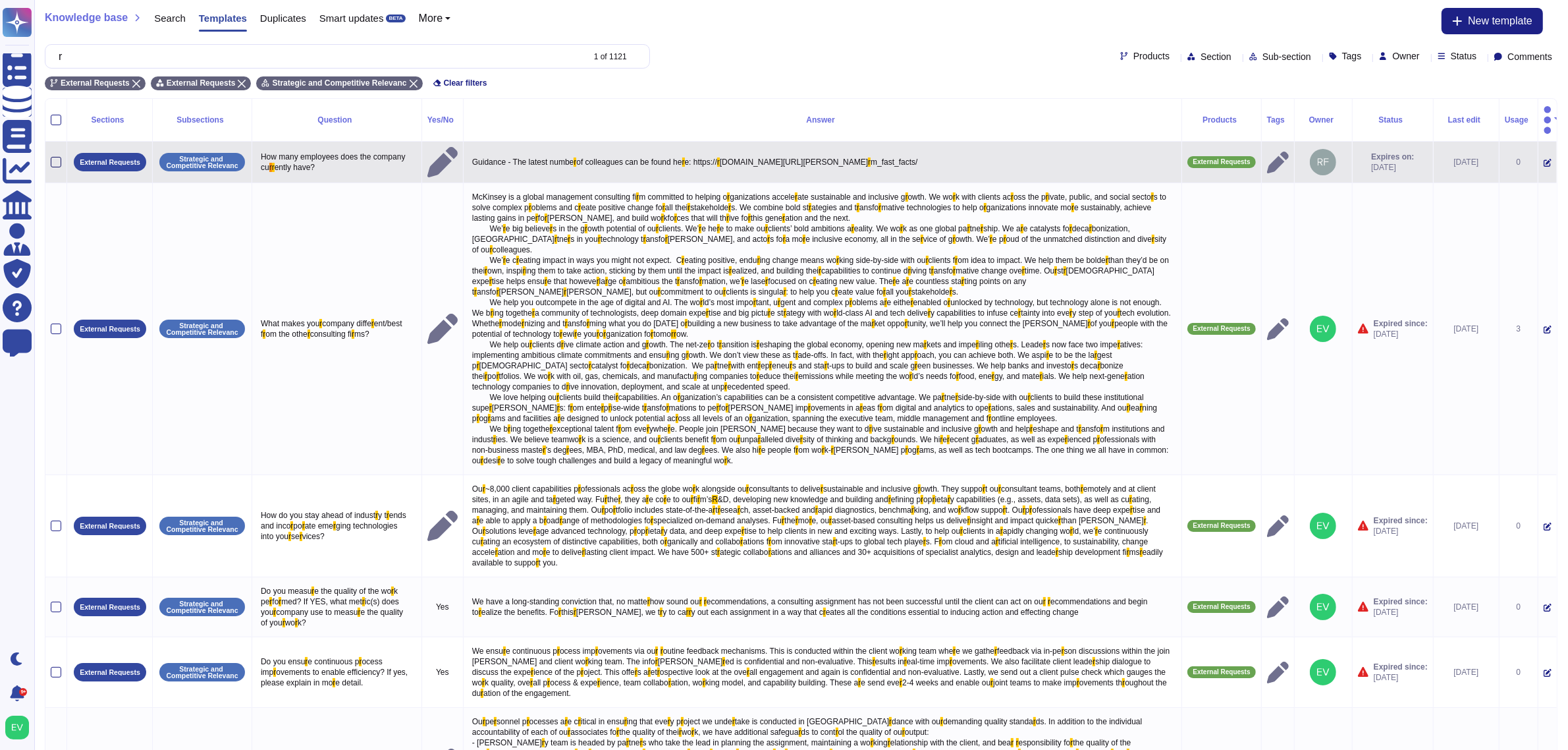
click at [53, 157] on div at bounding box center [56, 162] width 11 height 11
click at [0, 0] on input "checkbox" at bounding box center [0, 0] width 0 height 0
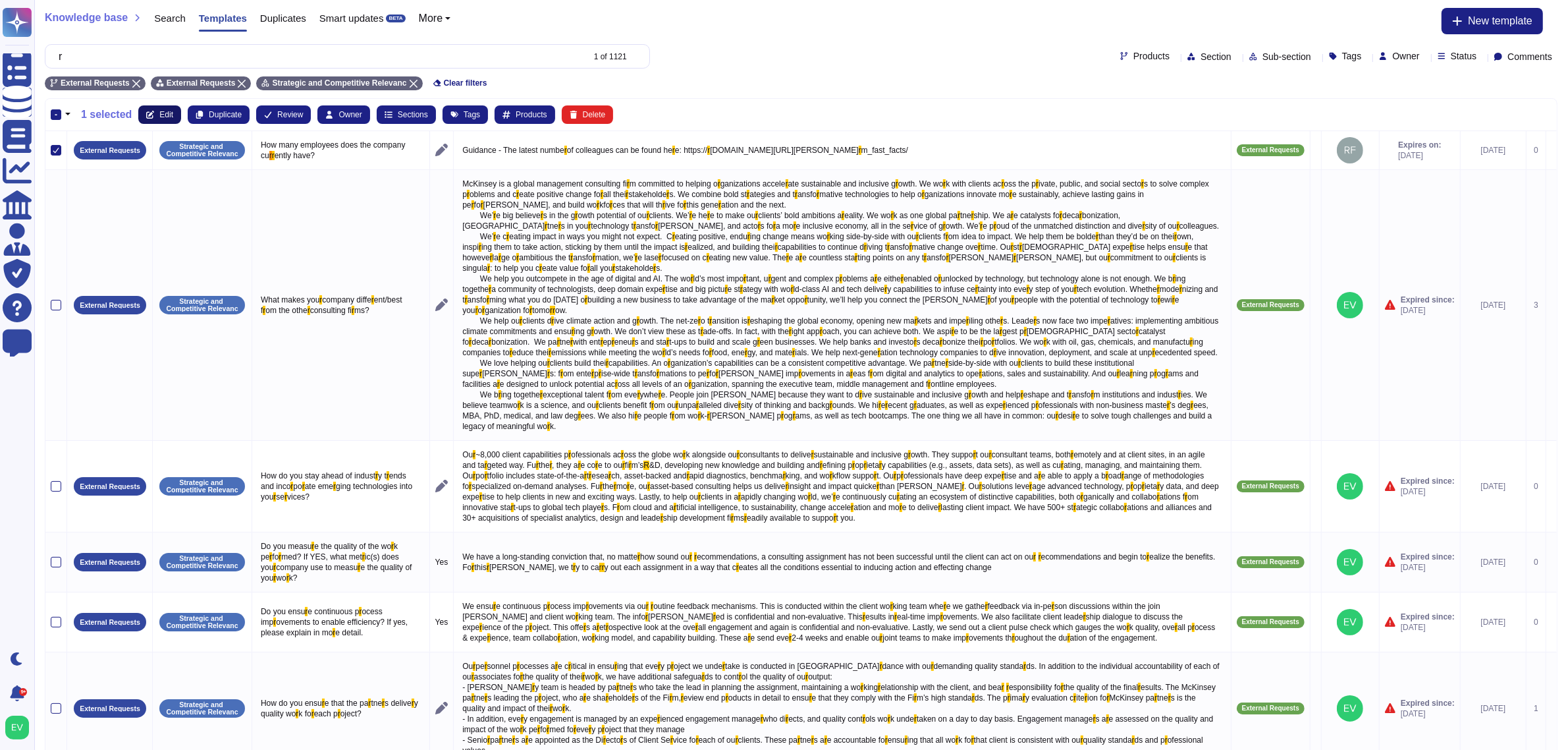
click at [154, 110] on button "Edit" at bounding box center [159, 115] width 43 height 18
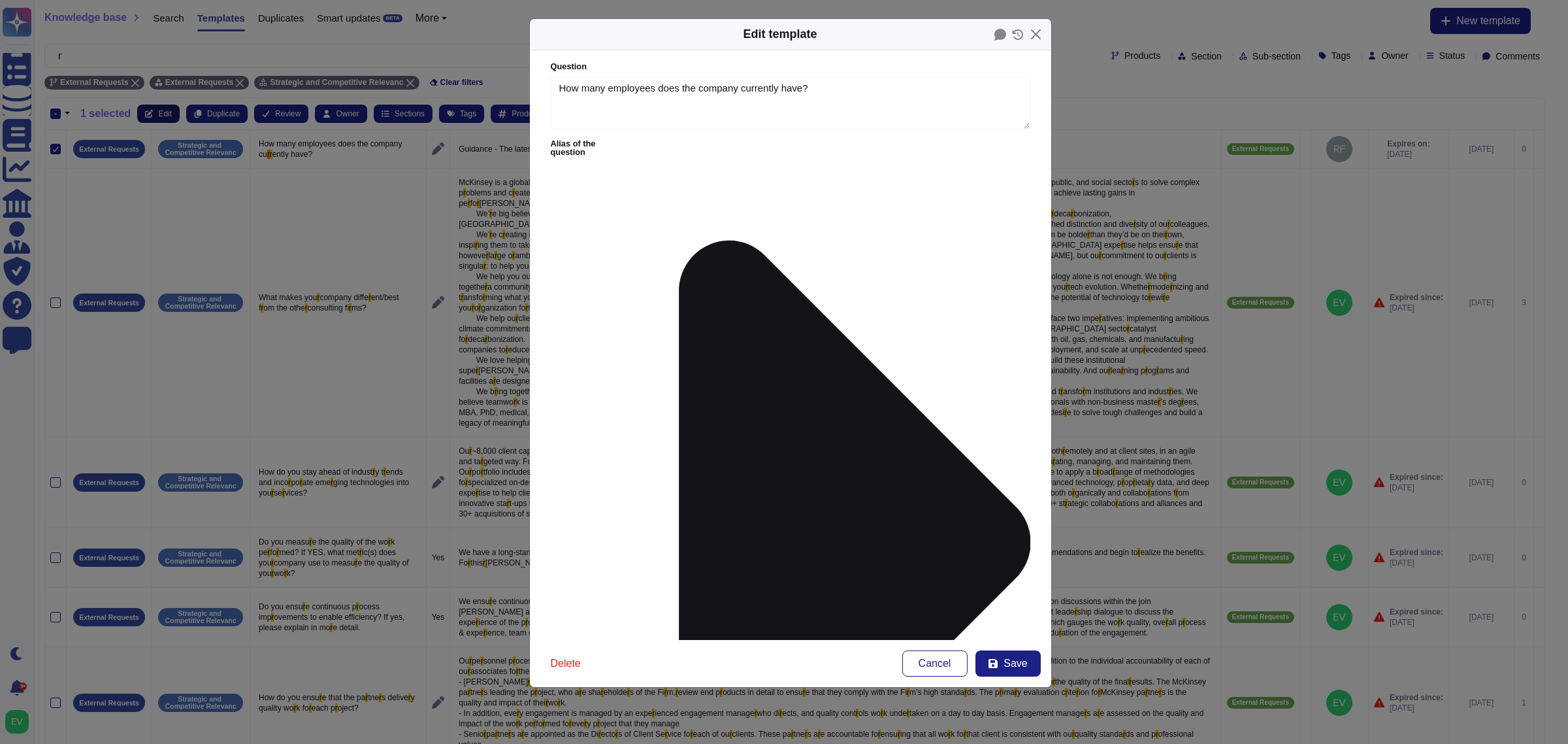
type textarea "How many employees does the company currently have?"
type textarea "Guidance - The latest number of colleagues can be found here: [URL][DOMAIN_NAME…"
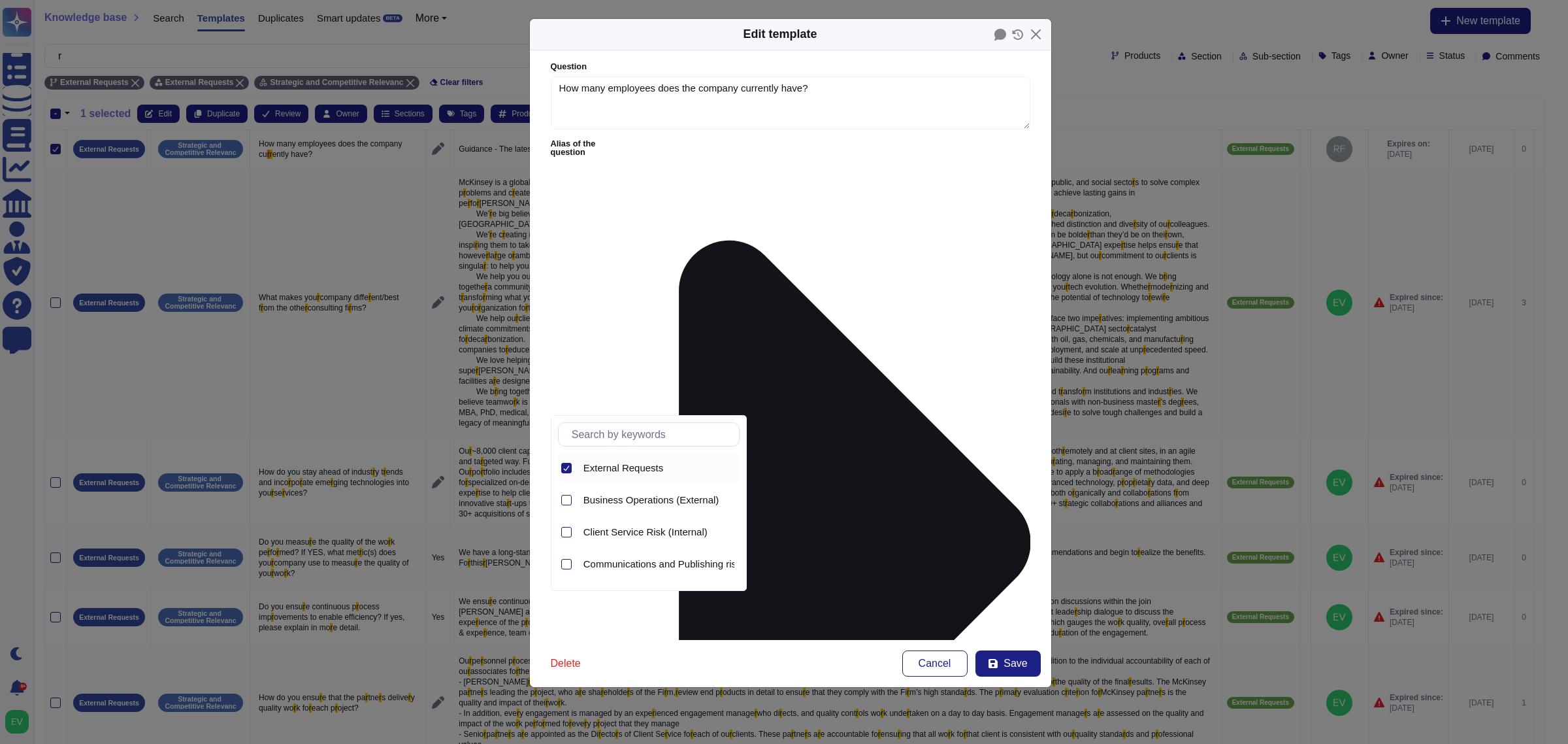
click at [569, 466] on icon at bounding box center [566, 468] width 6 height 6
click at [607, 435] on input "text" at bounding box center [652, 433] width 174 height 22
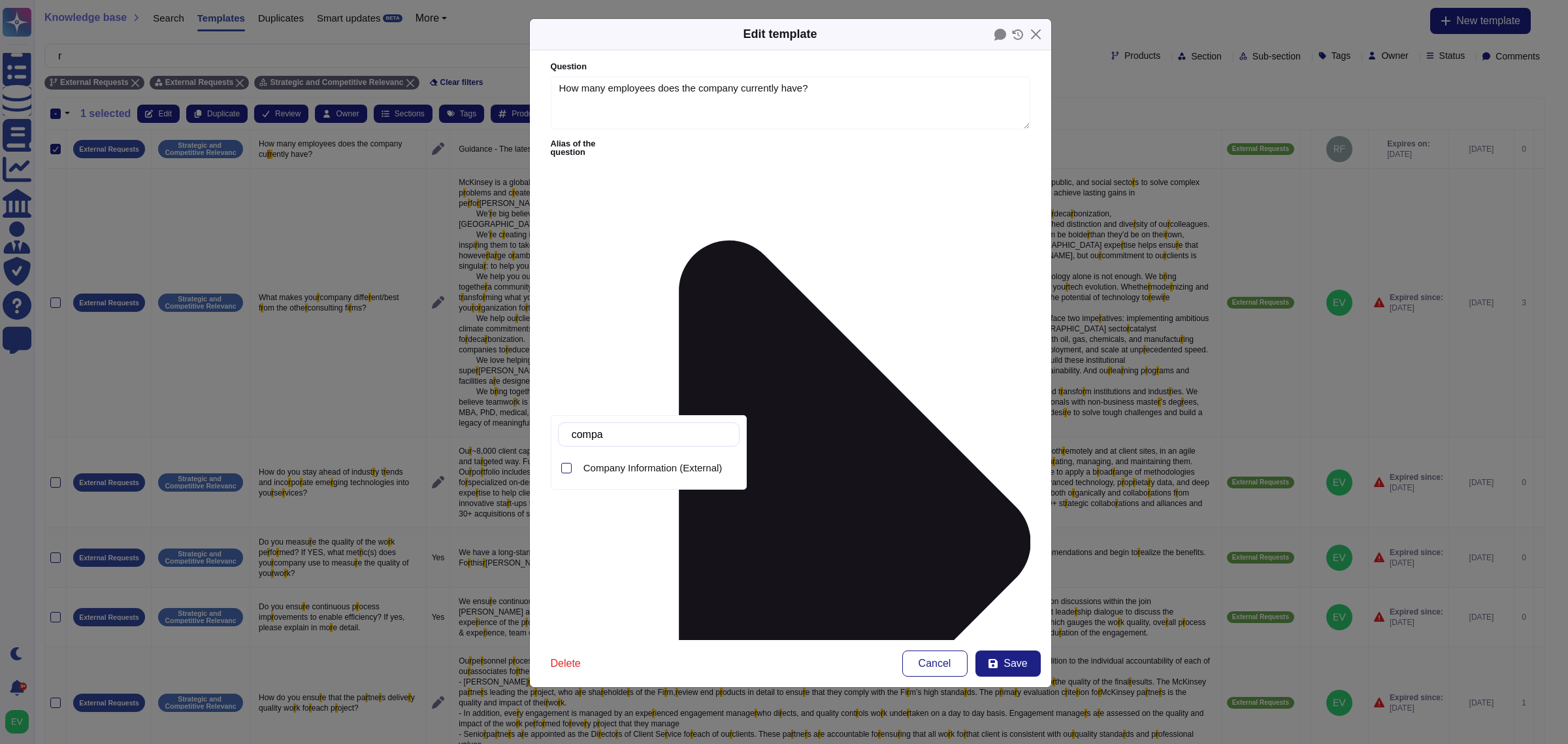
type input "compan"
click at [629, 470] on span "Company Information (External)" at bounding box center [652, 468] width 139 height 12
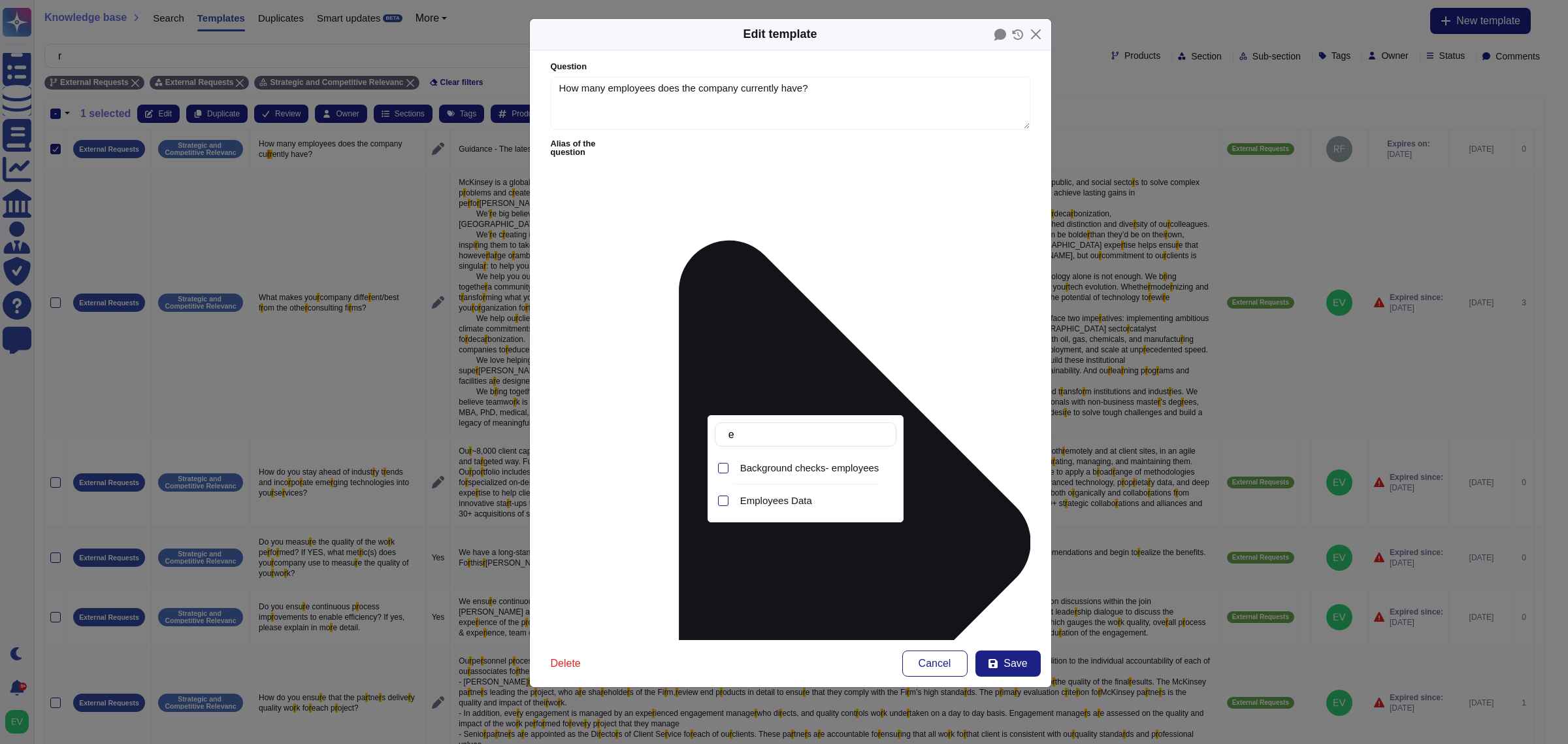
type input "em"
click at [774, 507] on div "Employees Data" at bounding box center [815, 500] width 161 height 30
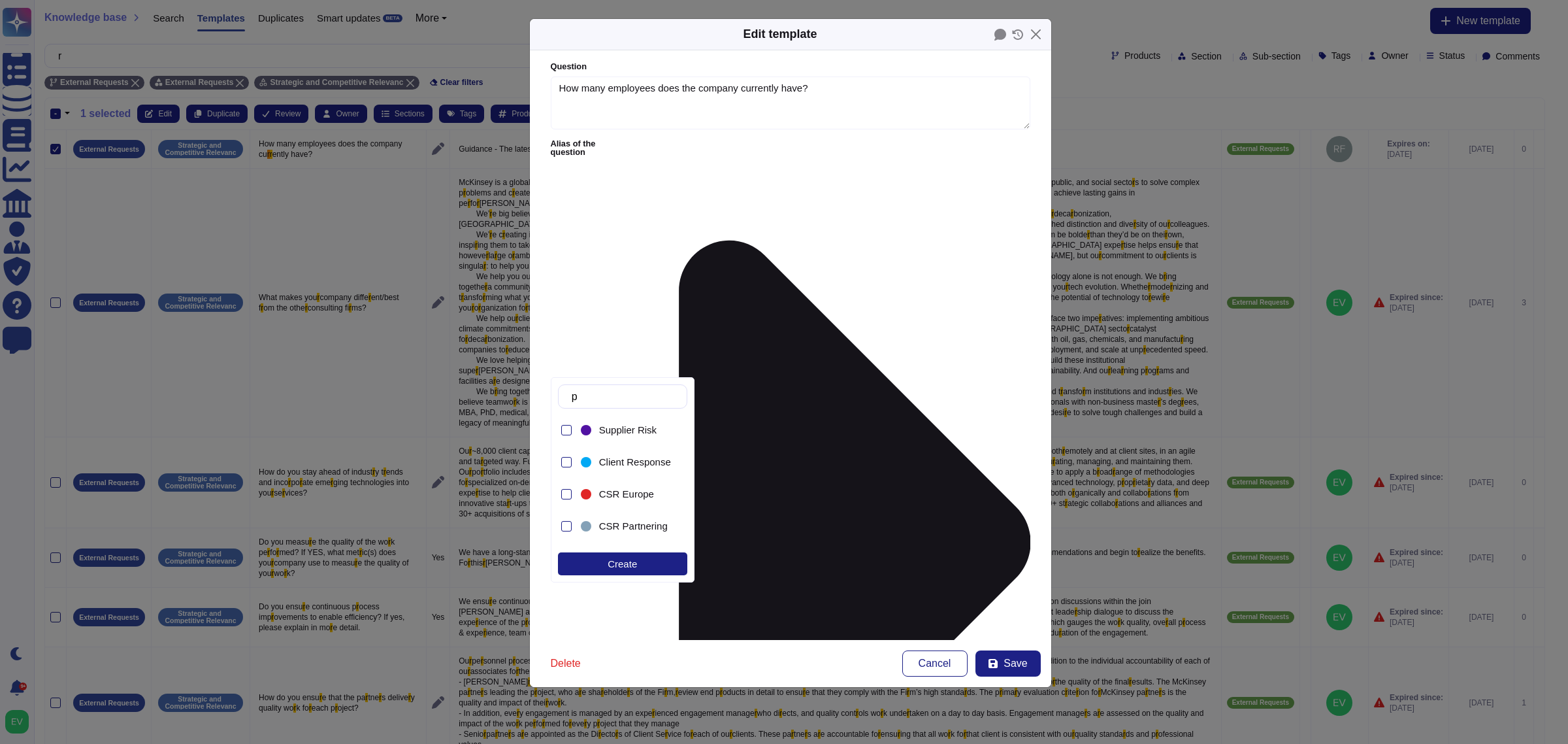
type input "p"
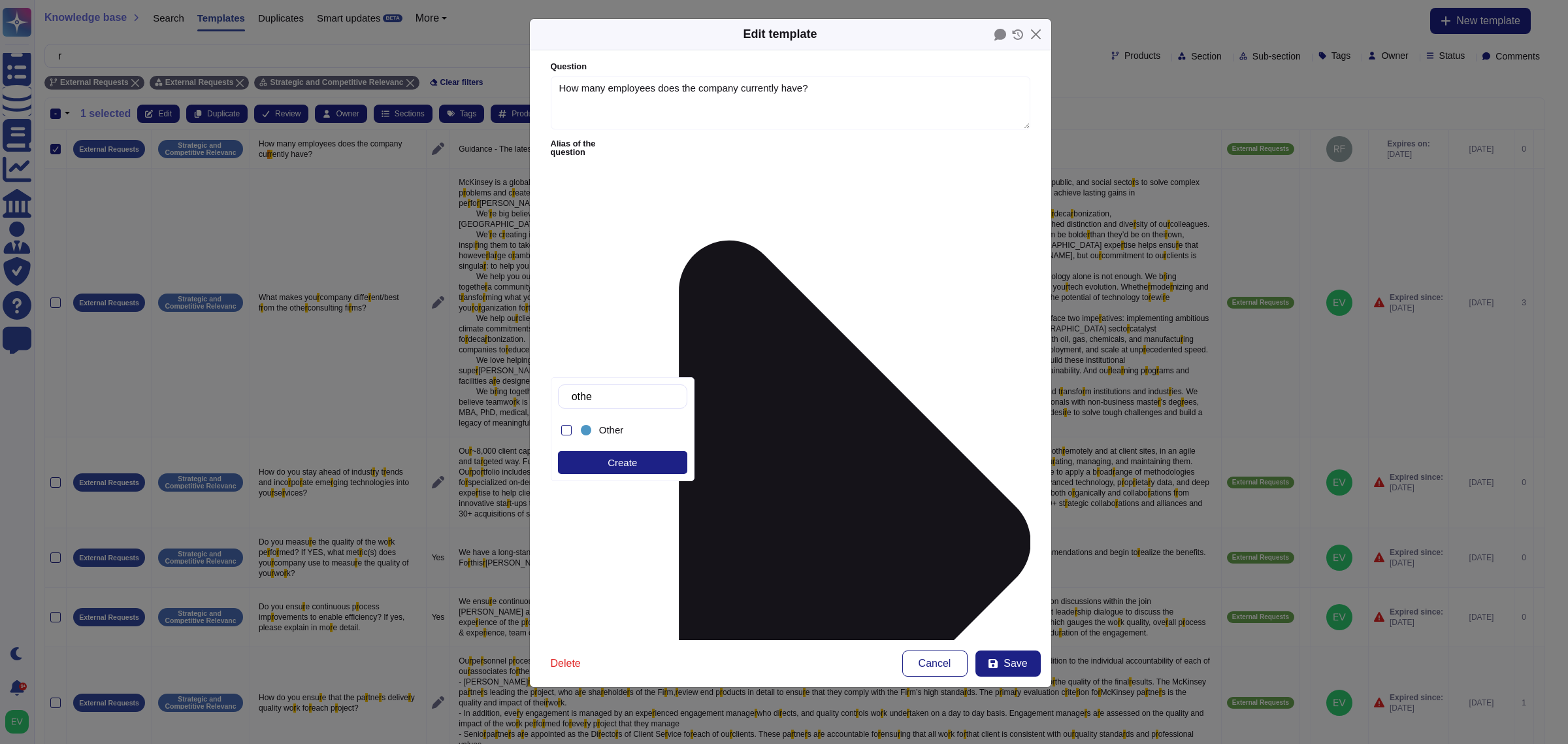
type input "other"
click at [622, 436] on span "Other" at bounding box center [612, 430] width 25 height 12
click at [1010, 672] on button "Save" at bounding box center [1007, 663] width 65 height 26
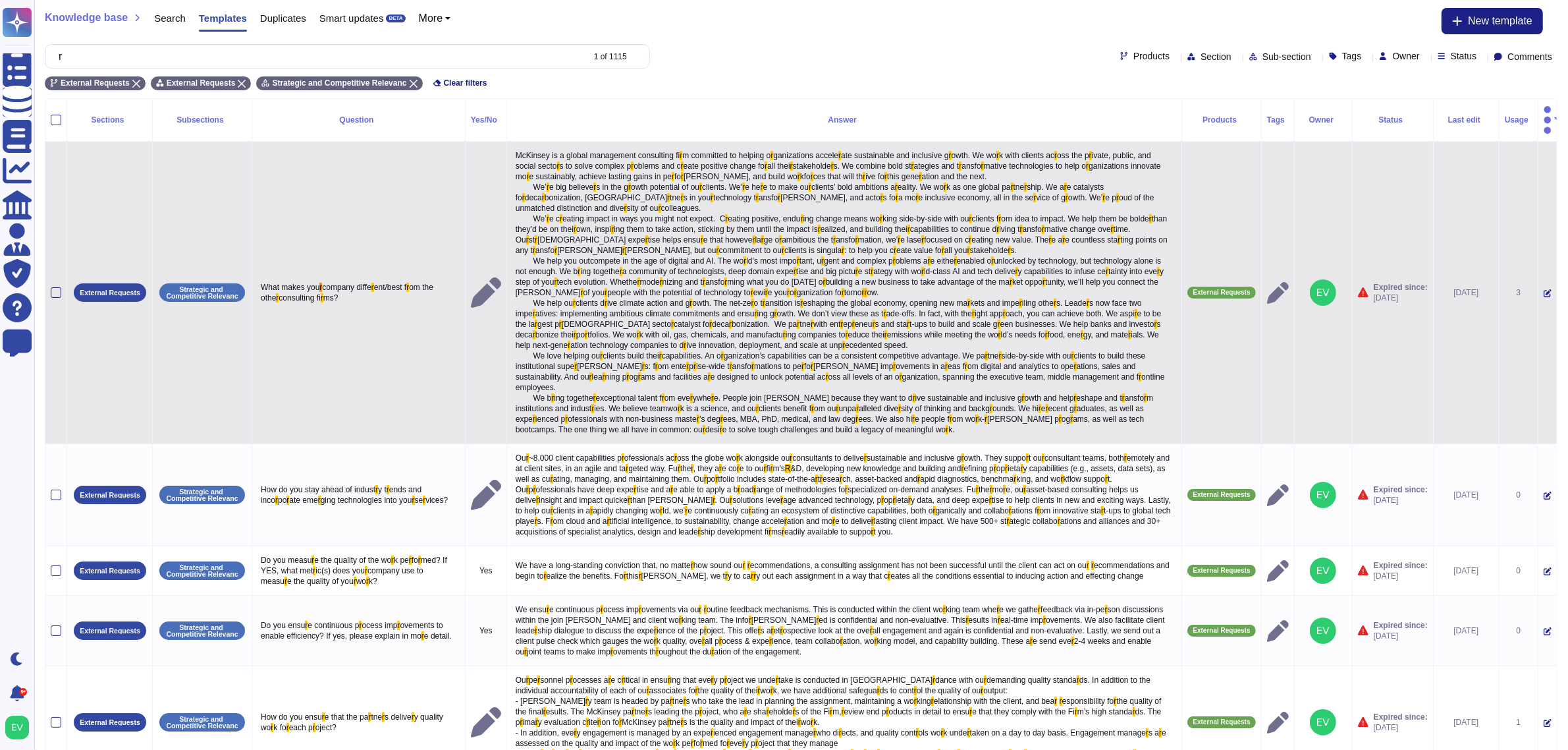
click at [54, 288] on div at bounding box center [56, 293] width 11 height 11
click at [0, 0] on input "checkbox" at bounding box center [0, 0] width 0 height 0
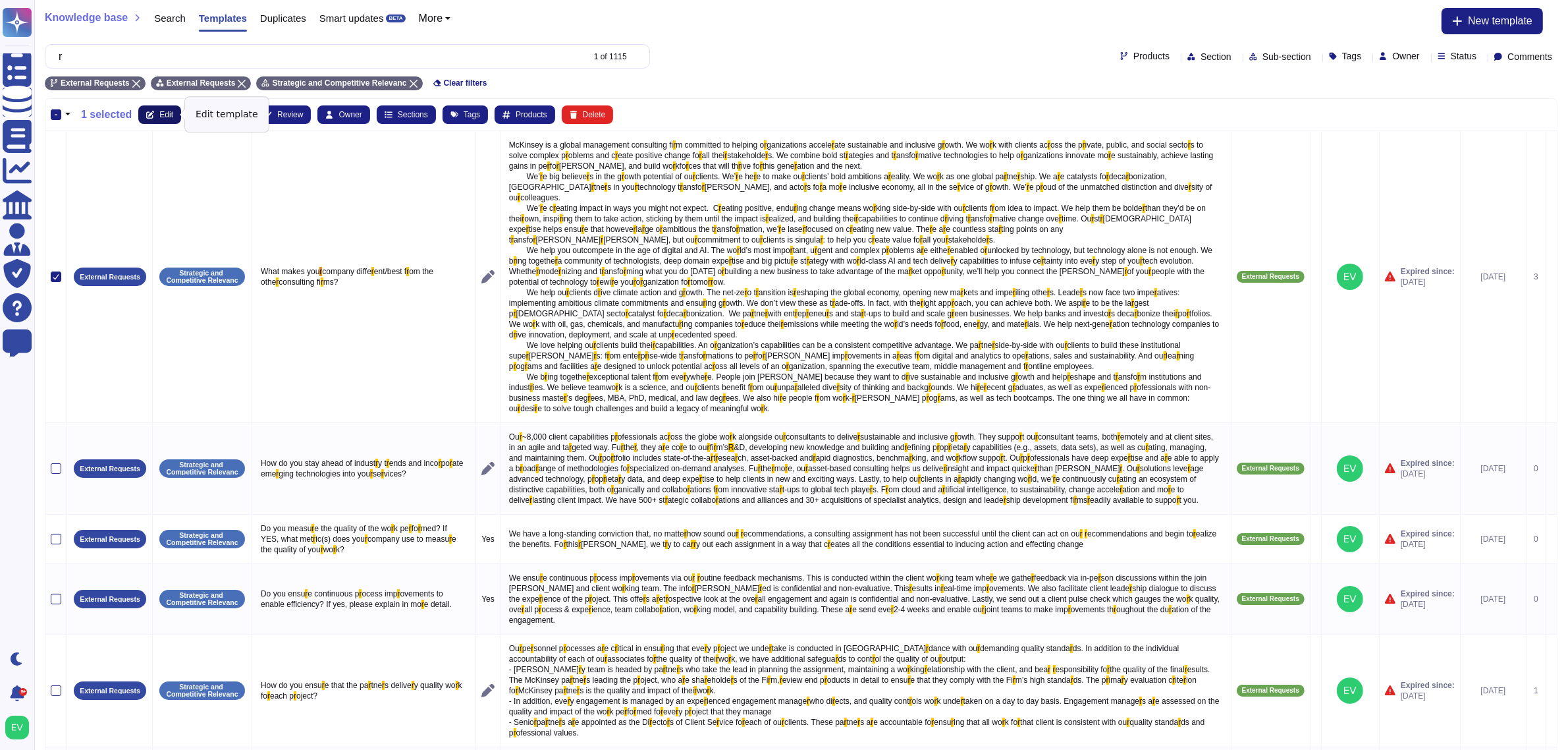
click at [159, 110] on span "Edit" at bounding box center [165, 114] width 14 height 8
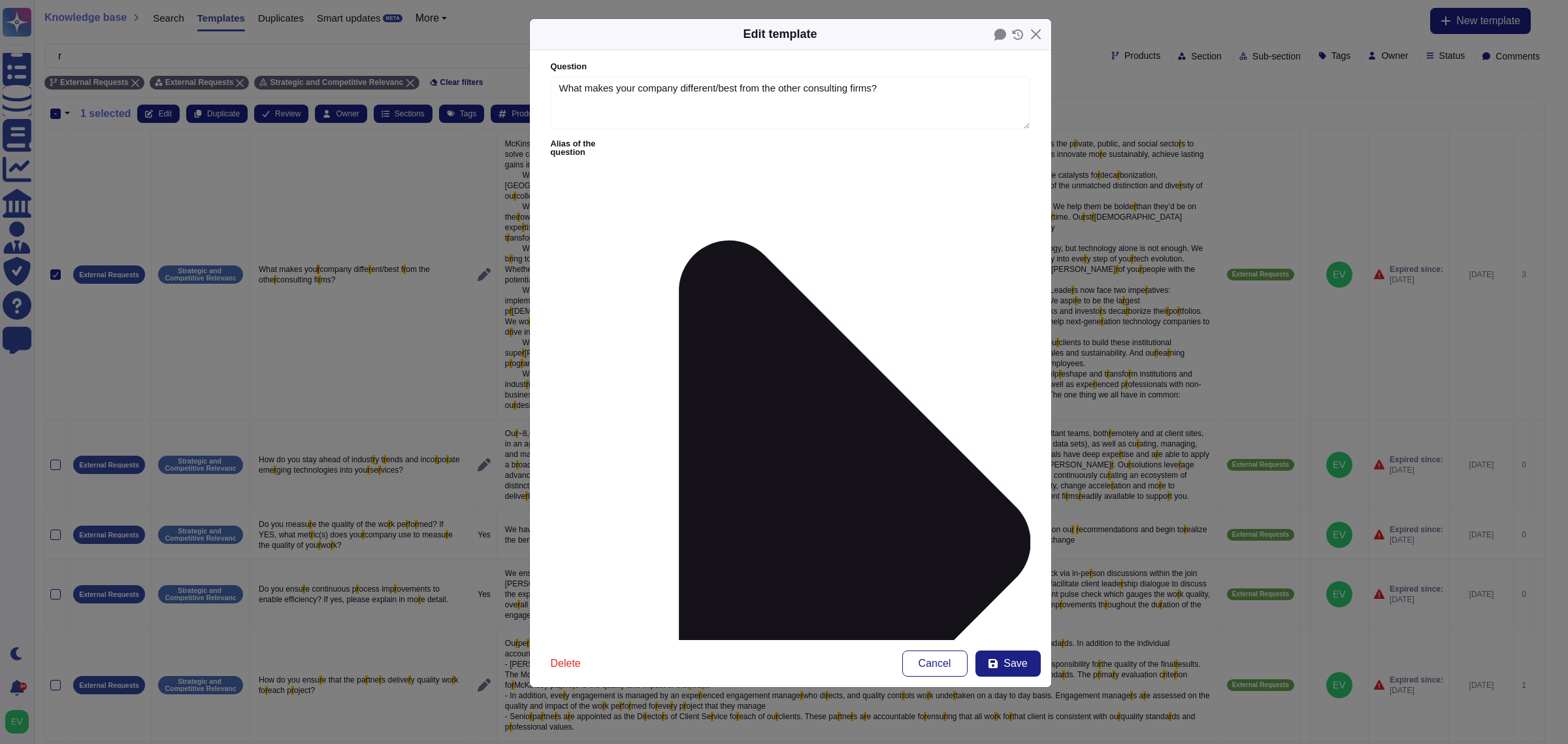
type textarea "What makes your company different/best from the other consulting firms?"
type textarea "LoRemips do s ametco adipiscing elitseddoe temp incididun ut laboree doloremagn…"
click at [643, 432] on div "Ask Risk" at bounding box center [633, 430] width 69 height 12
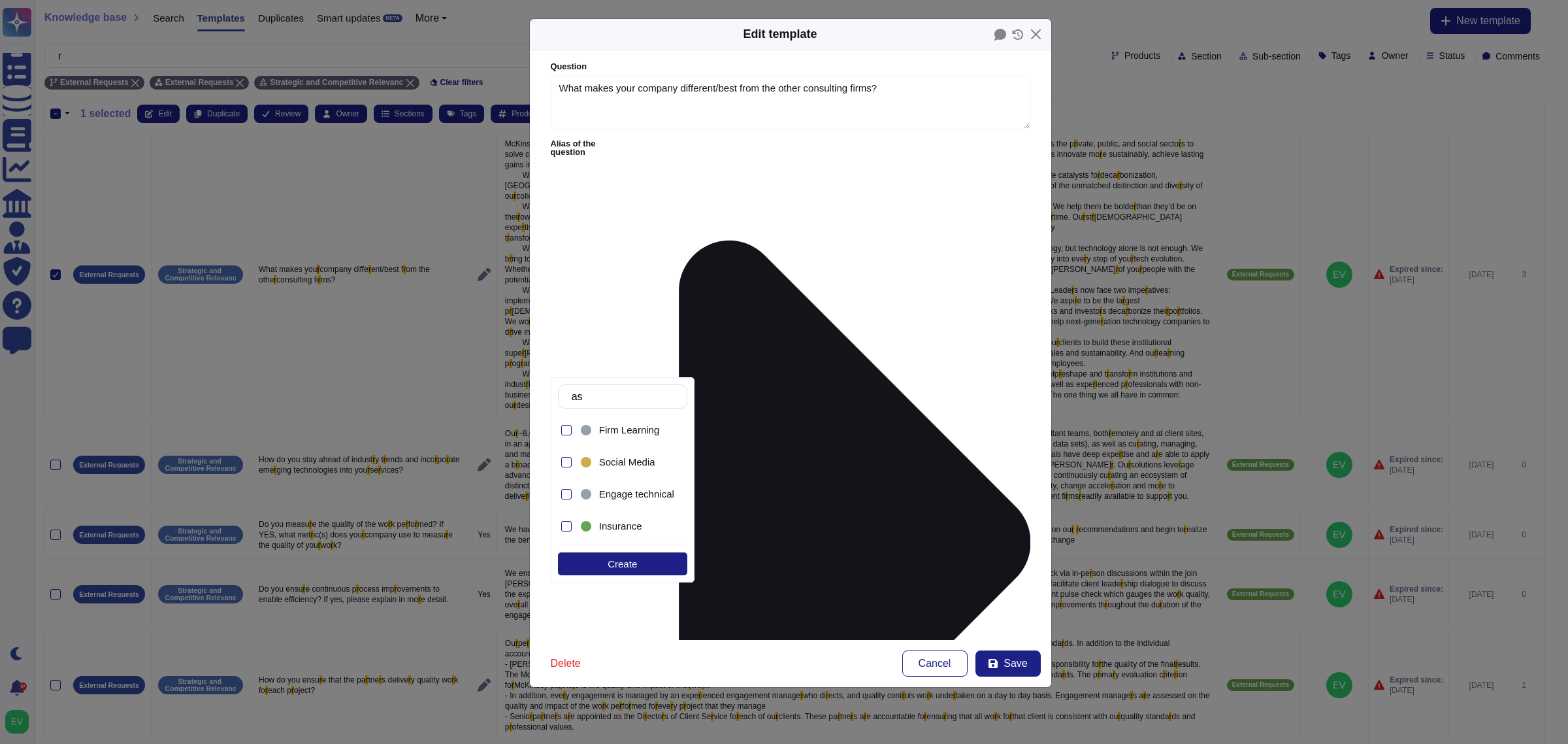
type input "a"
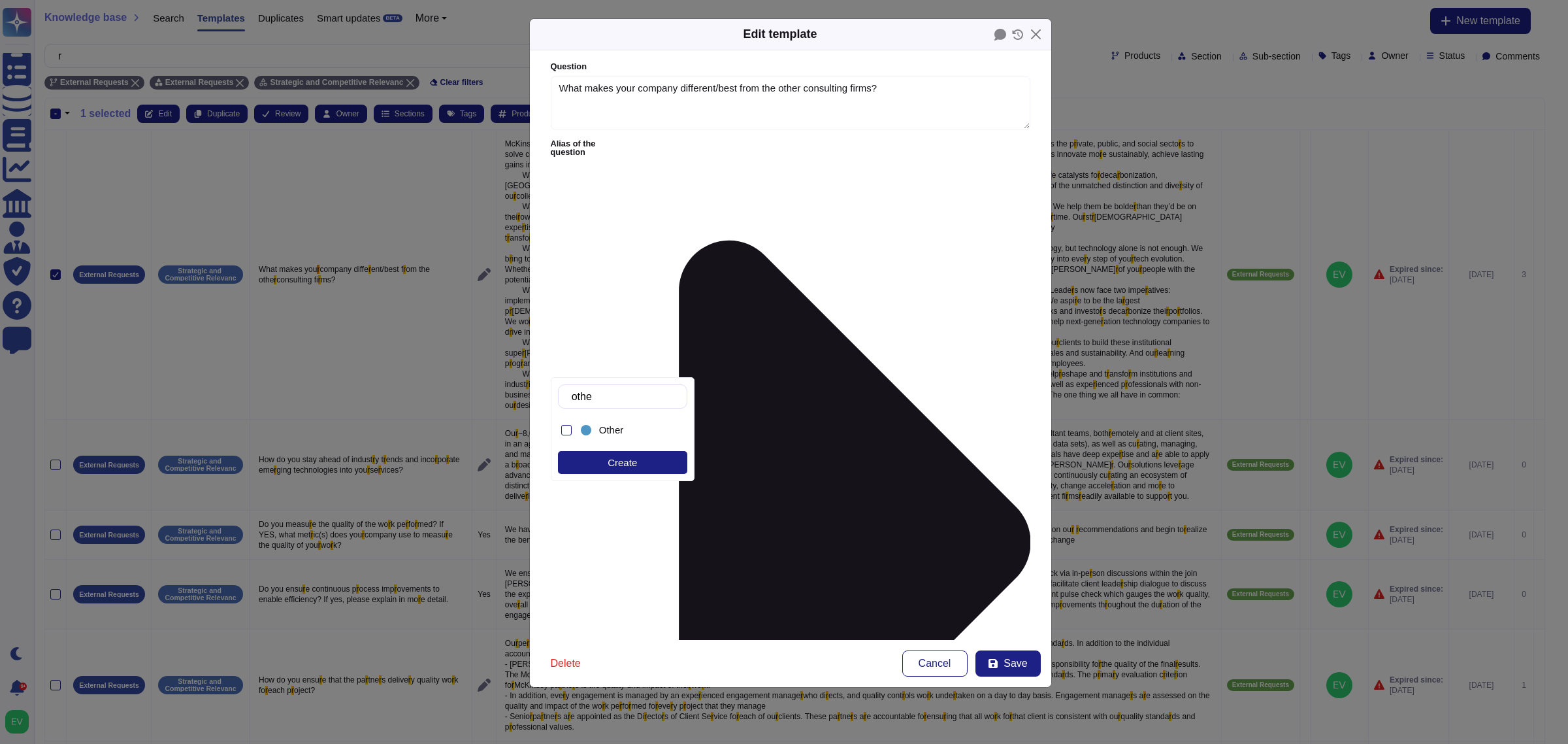
type input "other"
click at [641, 433] on div "Other" at bounding box center [633, 430] width 69 height 12
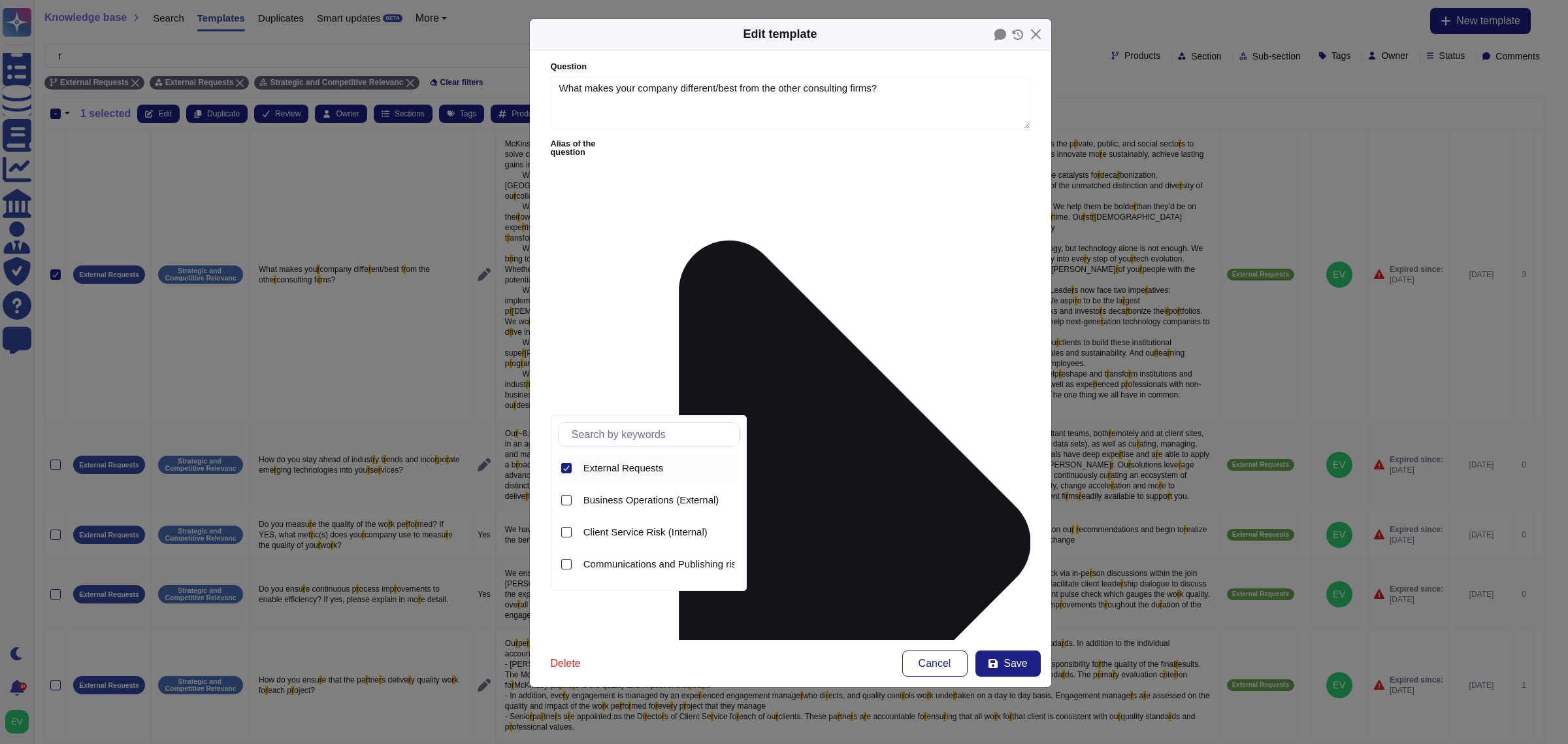
click at [565, 466] on icon at bounding box center [566, 468] width 6 height 6
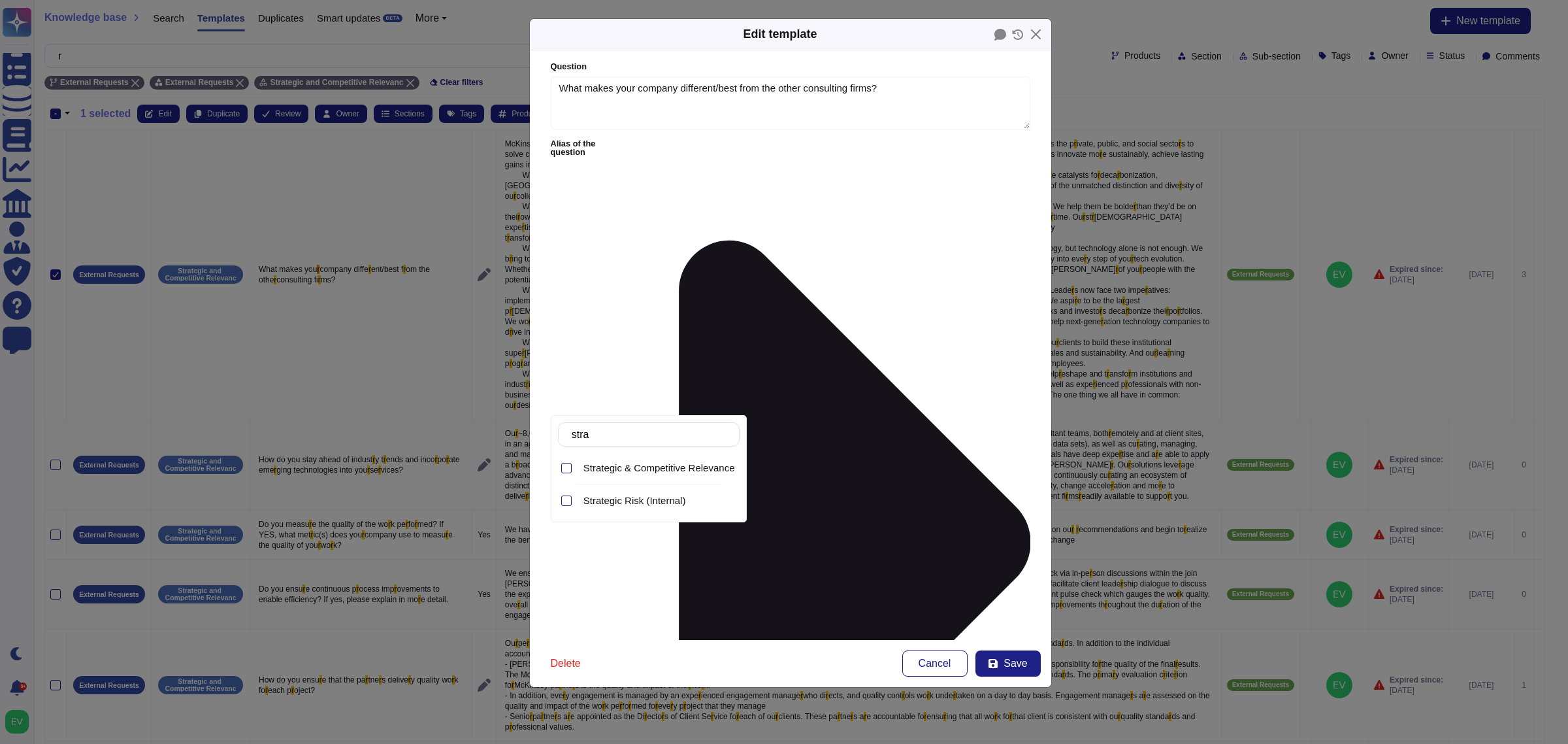
type input "strat"
click at [666, 474] on span "Strategic & Competitive Relevance (External)" at bounding box center [681, 468] width 196 height 12
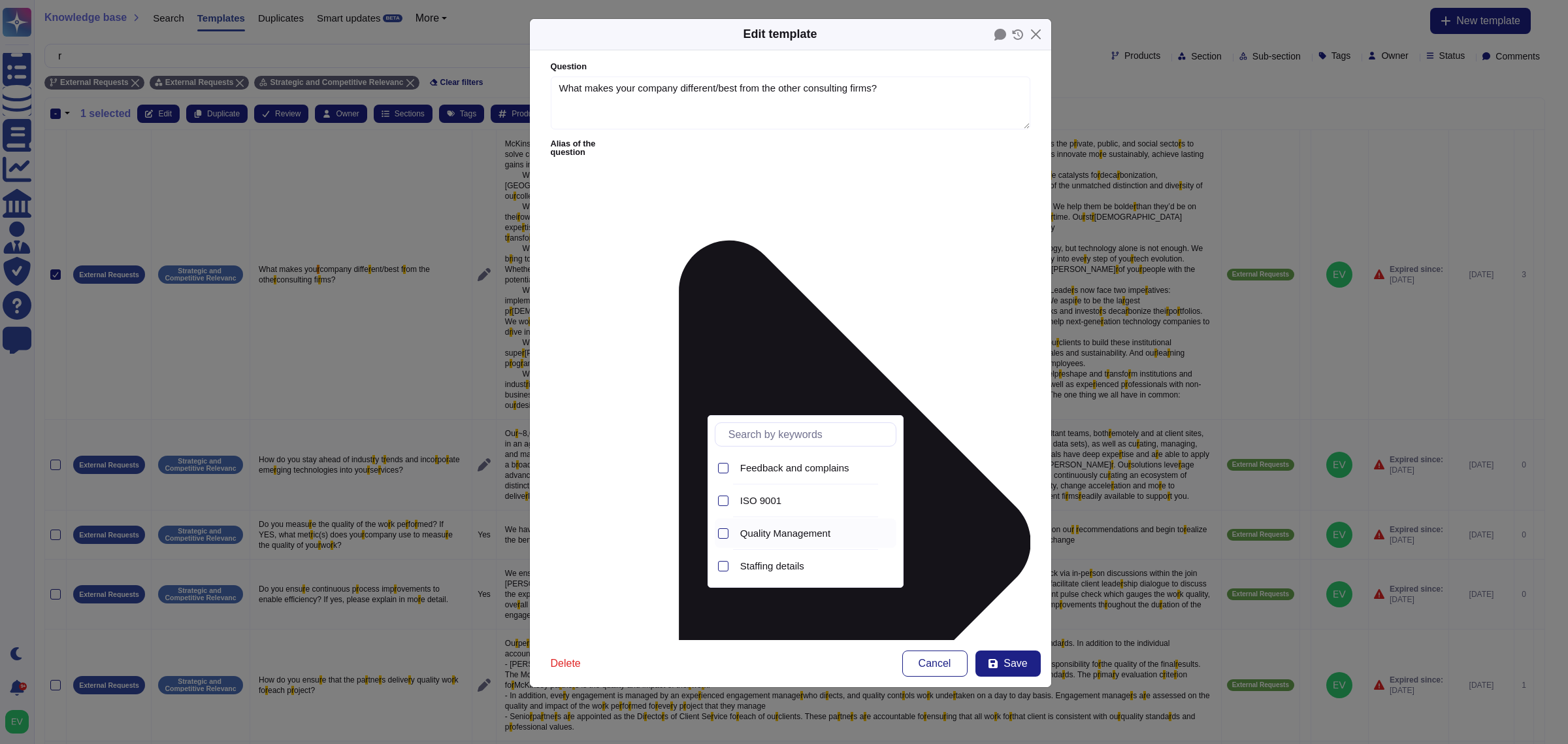
click at [795, 545] on div "Quality Management" at bounding box center [815, 533] width 161 height 30
click at [1026, 663] on button "Save" at bounding box center [1007, 663] width 65 height 26
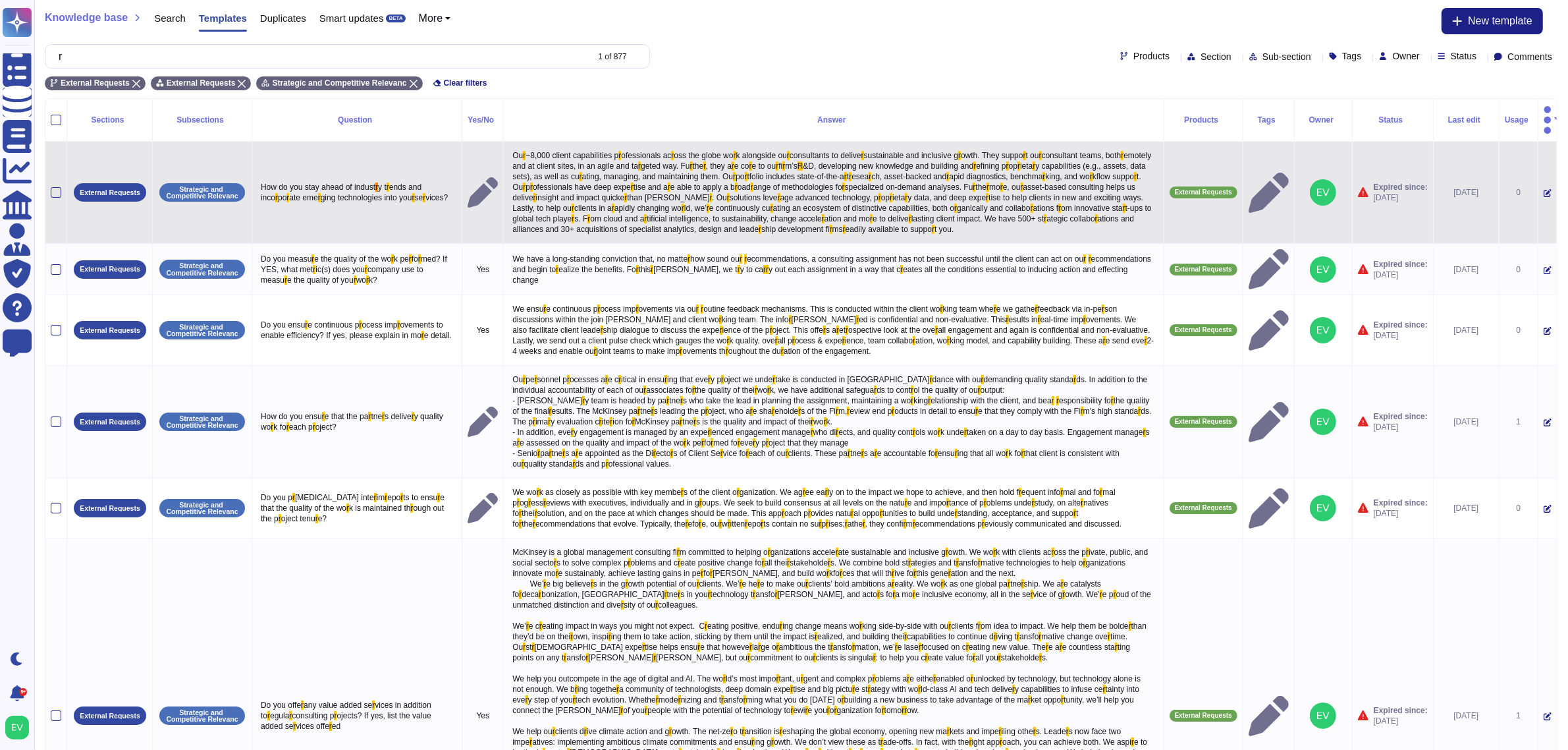
click at [60, 185] on td at bounding box center [56, 193] width 22 height 102
click at [47, 176] on td at bounding box center [56, 193] width 22 height 102
click at [57, 187] on div at bounding box center [56, 193] width 11 height 11
click at [0, 0] on input "checkbox" at bounding box center [0, 0] width 0 height 0
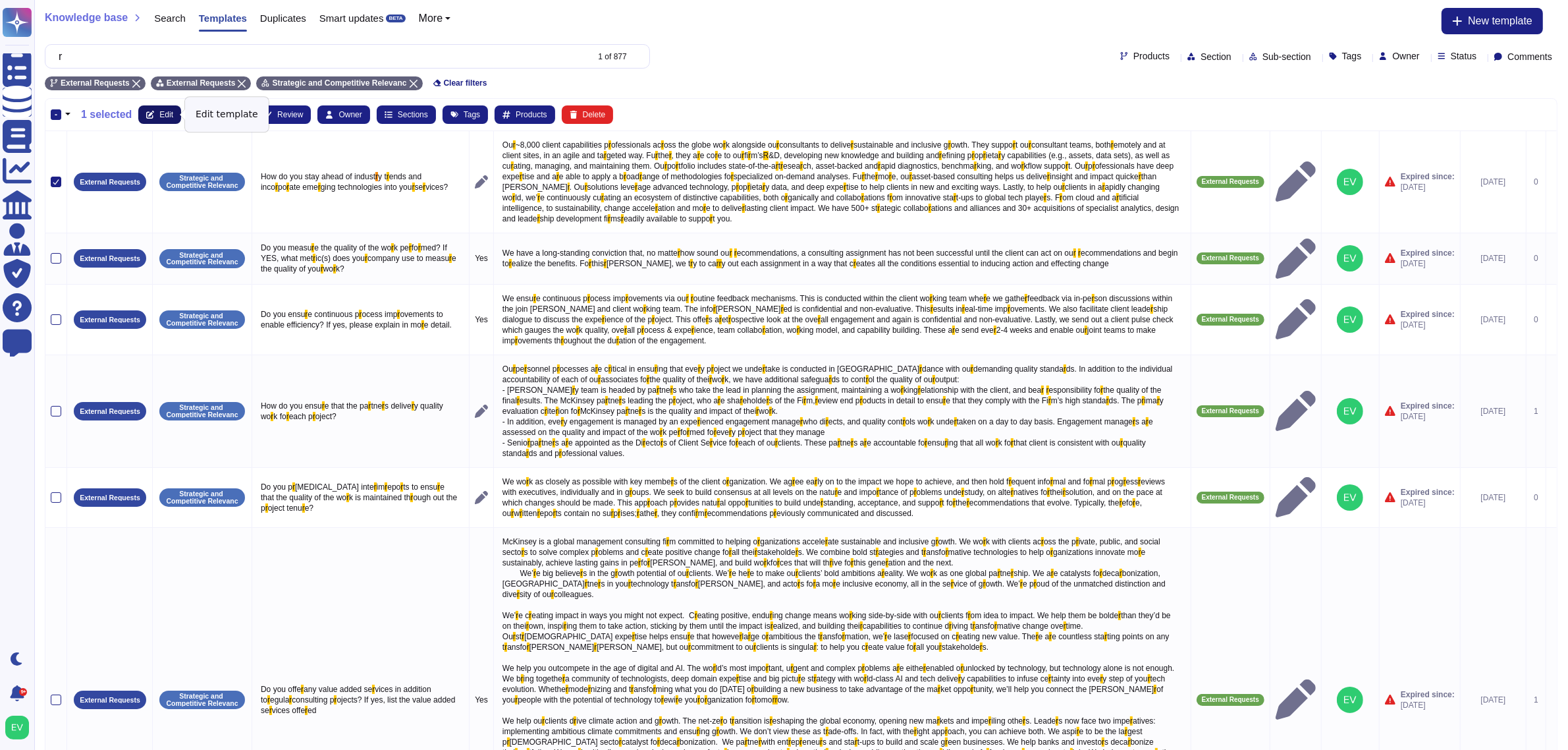
click at [152, 112] on icon at bounding box center [150, 114] width 8 height 8
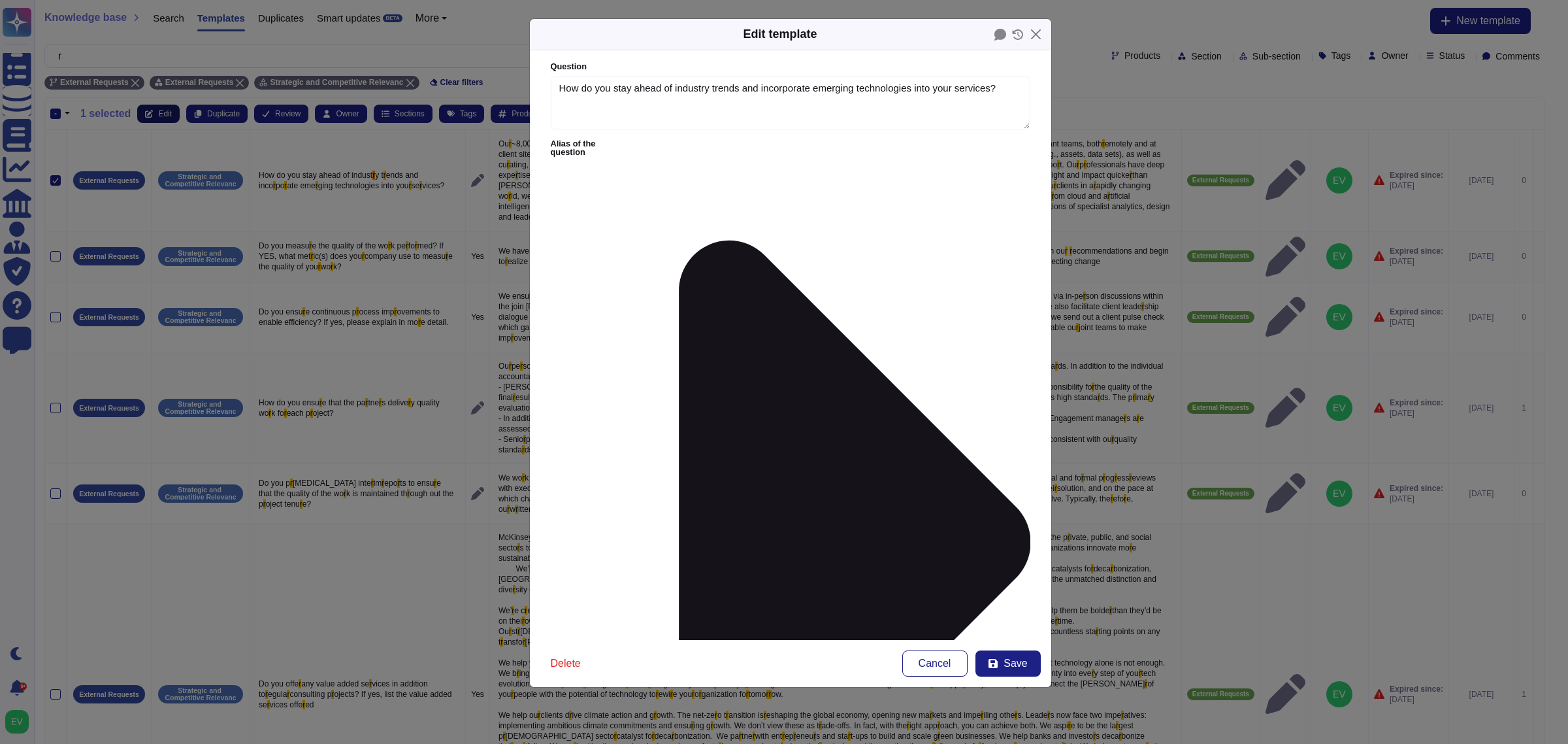
type textarea "How do you stay ahead of industry trends and incorporate emerging technologies …"
type textarea "Lor ~1,503 ipsumd sitametconse adipiscingeli seddoe tem incid utla etdolorem al…"
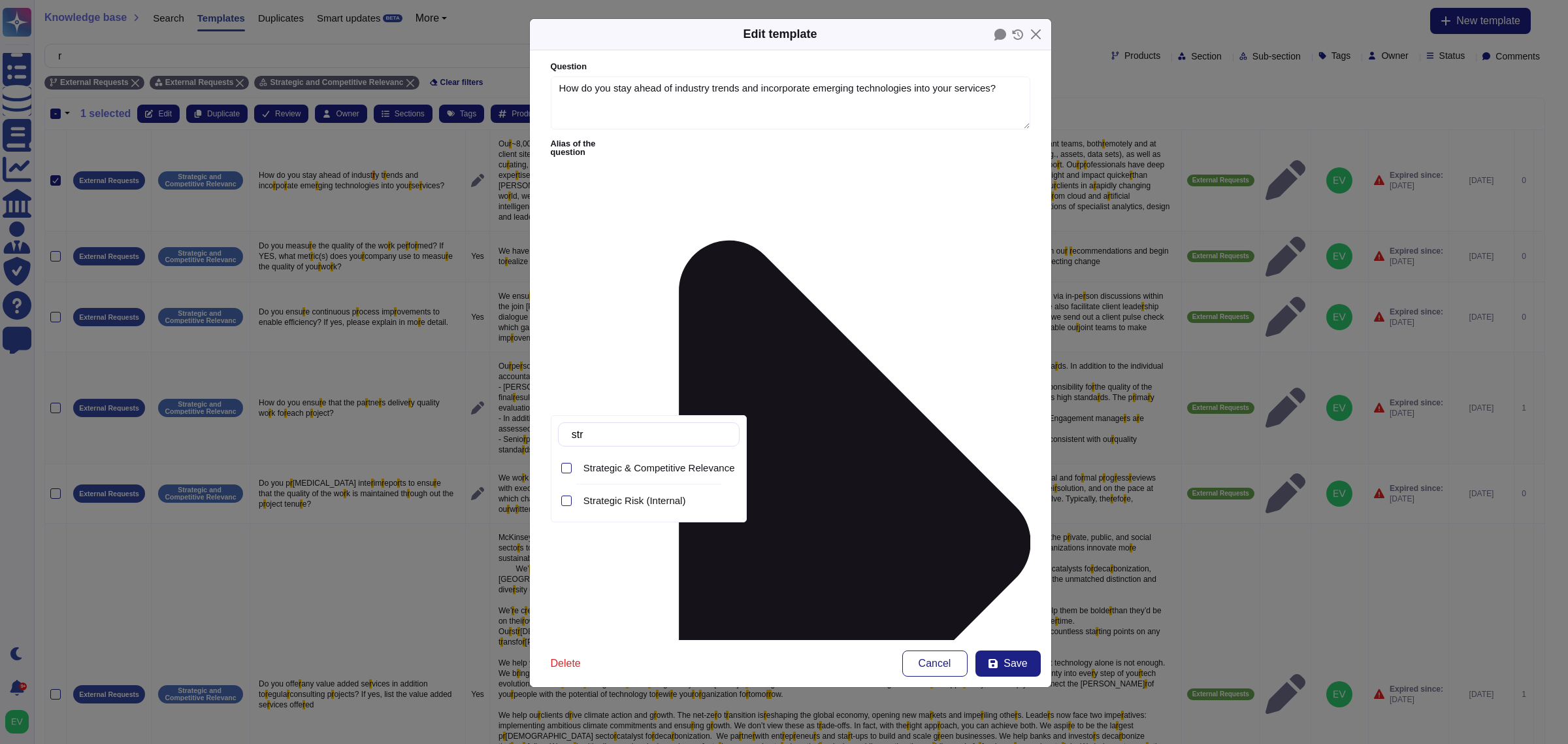
type input "stra"
click at [649, 477] on div "Strategic & Competitive Relevance (External)" at bounding box center [659, 468] width 161 height 30
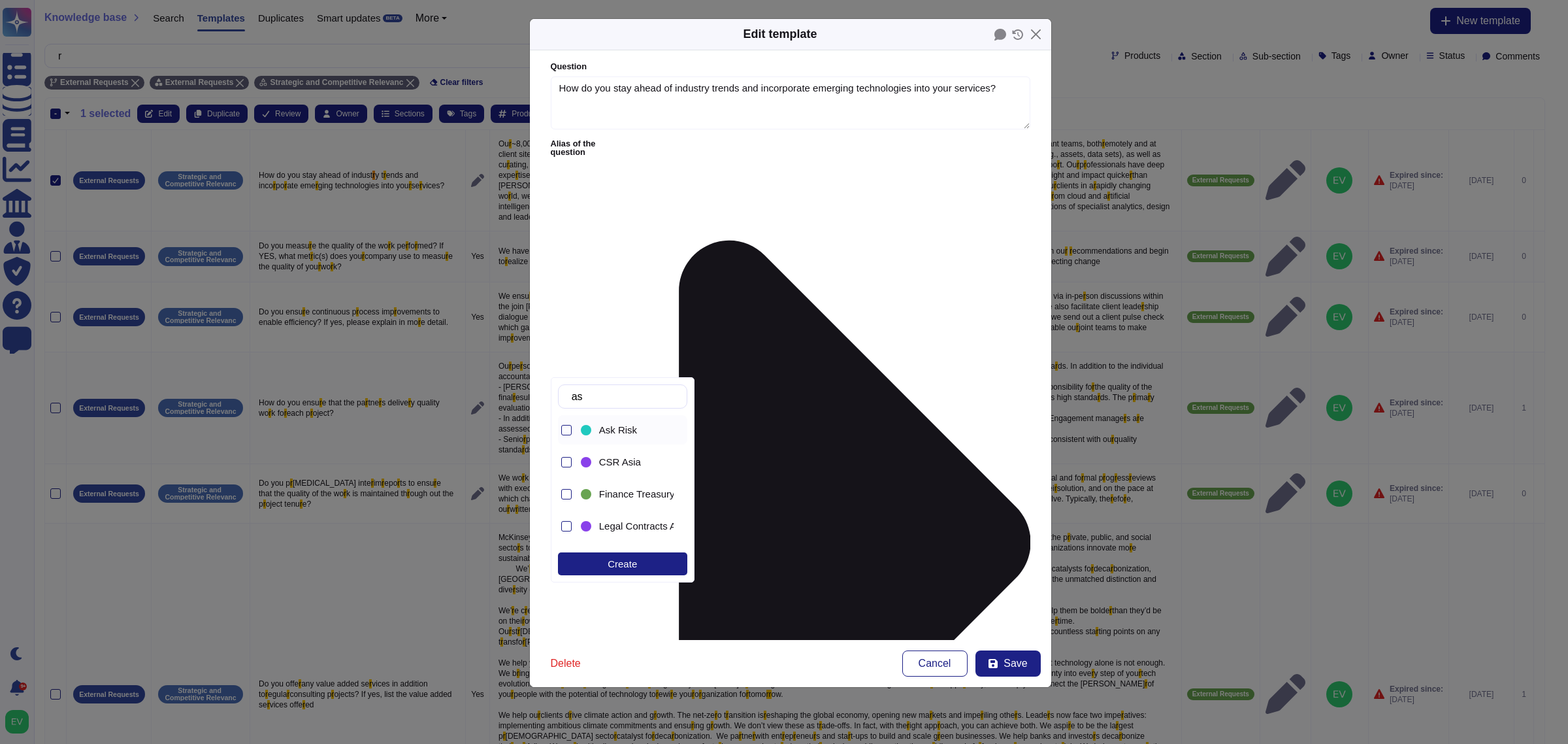
click at [613, 430] on span "Ask Risk" at bounding box center [618, 430] width 38 height 12
type input "a"
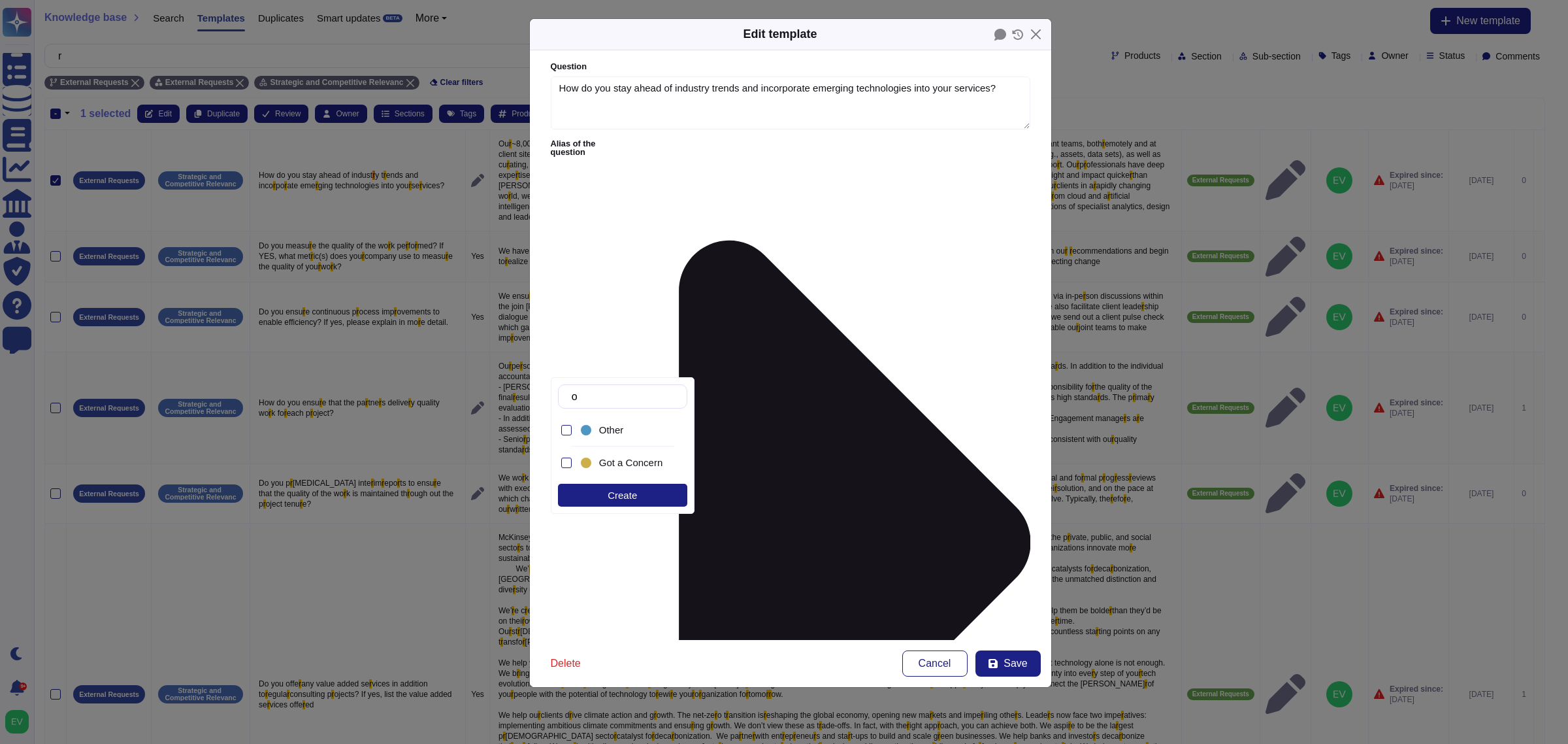
type input "ot"
click at [605, 433] on span "Other" at bounding box center [612, 430] width 25 height 12
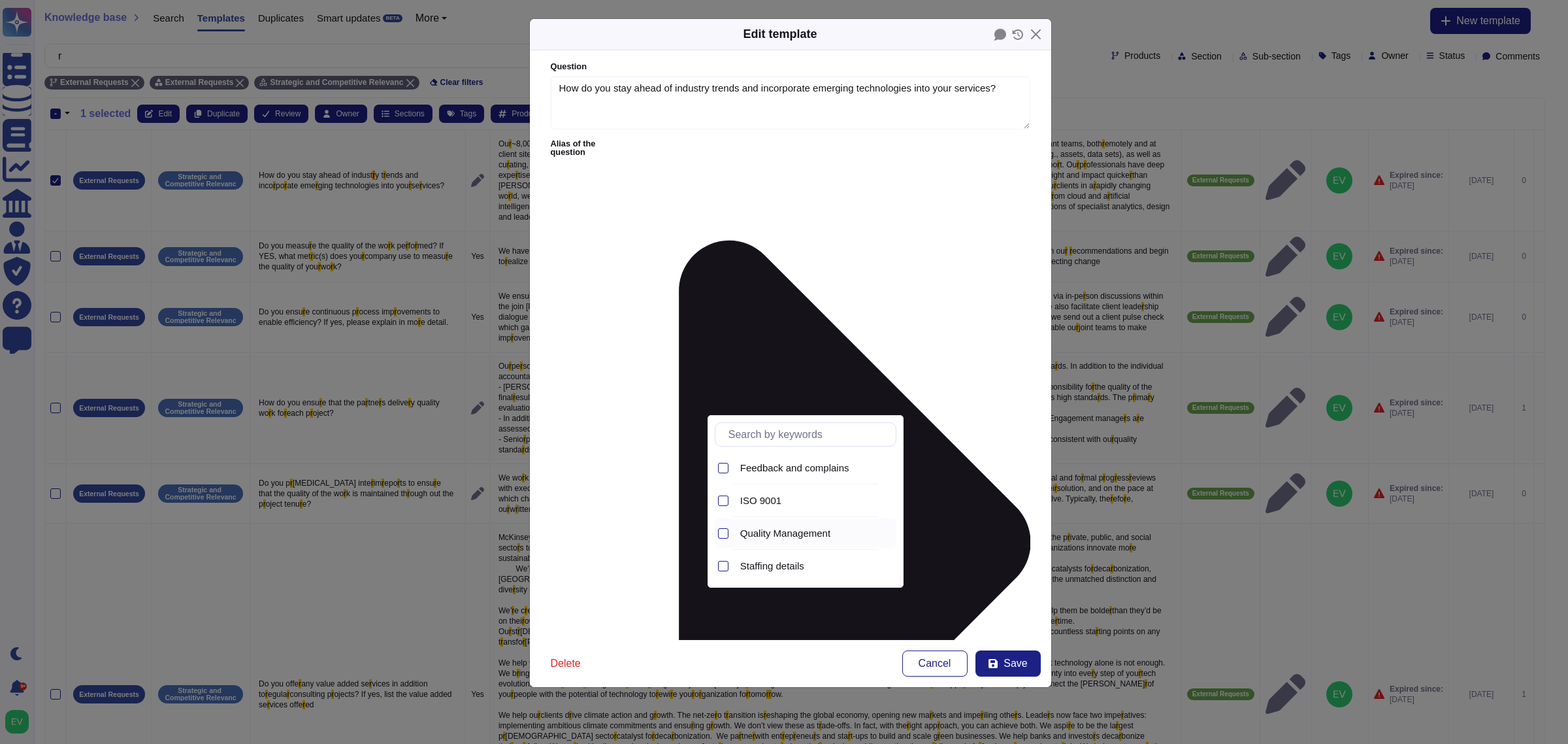
click at [794, 538] on span "Quality Management" at bounding box center [785, 533] width 91 height 12
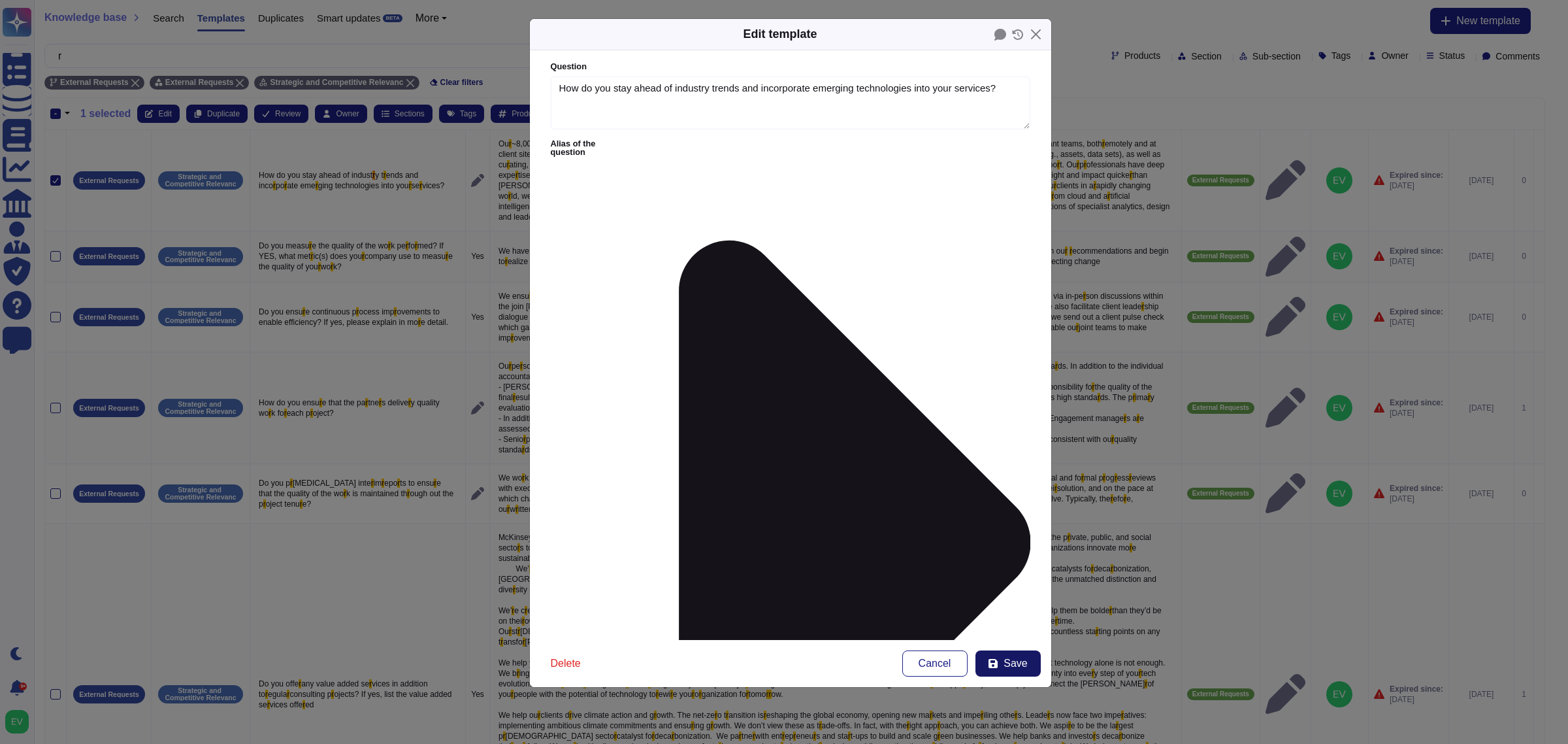
click at [1000, 668] on button "Save" at bounding box center [1007, 663] width 65 height 26
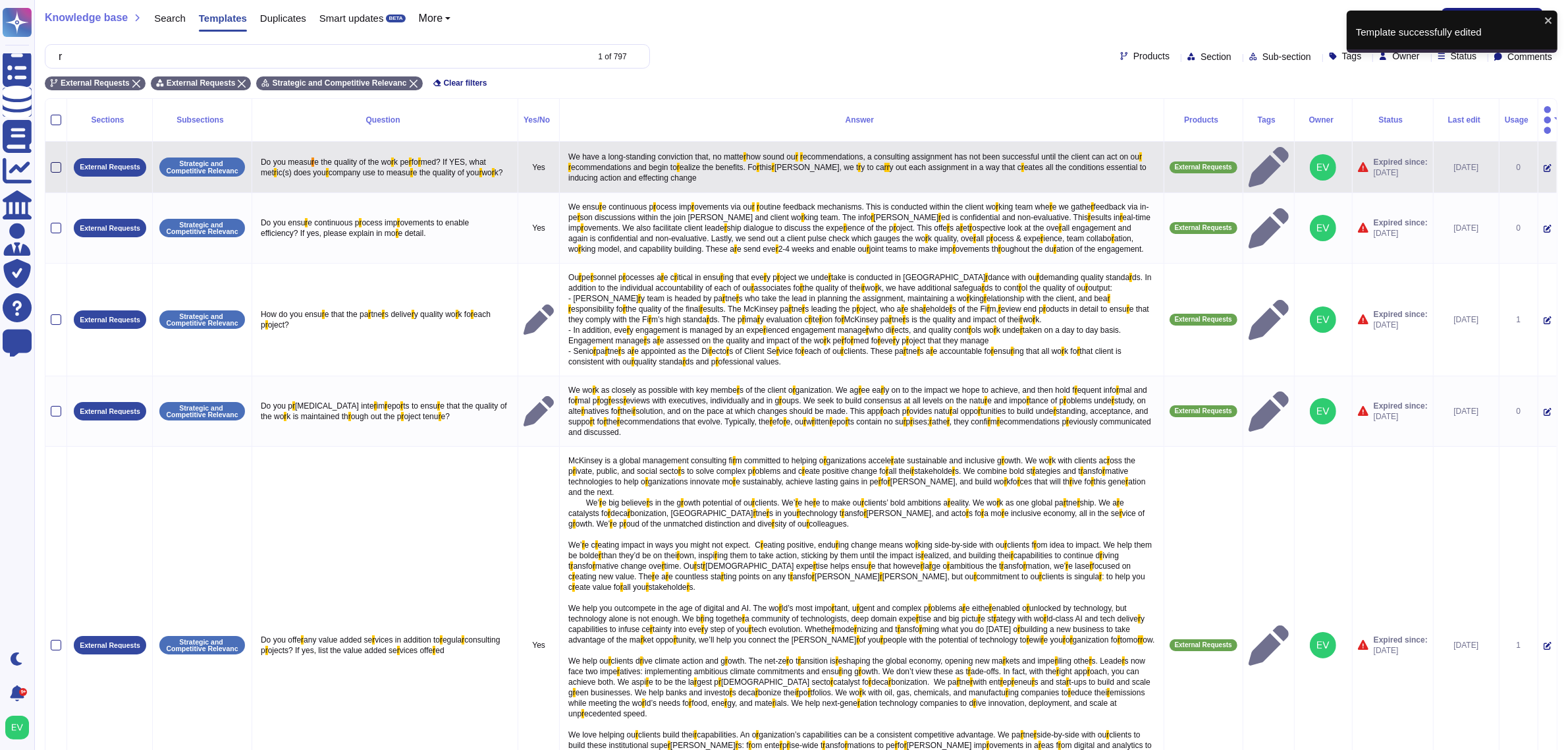
click at [57, 162] on div at bounding box center [56, 167] width 11 height 11
click at [0, 0] on input "checkbox" at bounding box center [0, 0] width 0 height 0
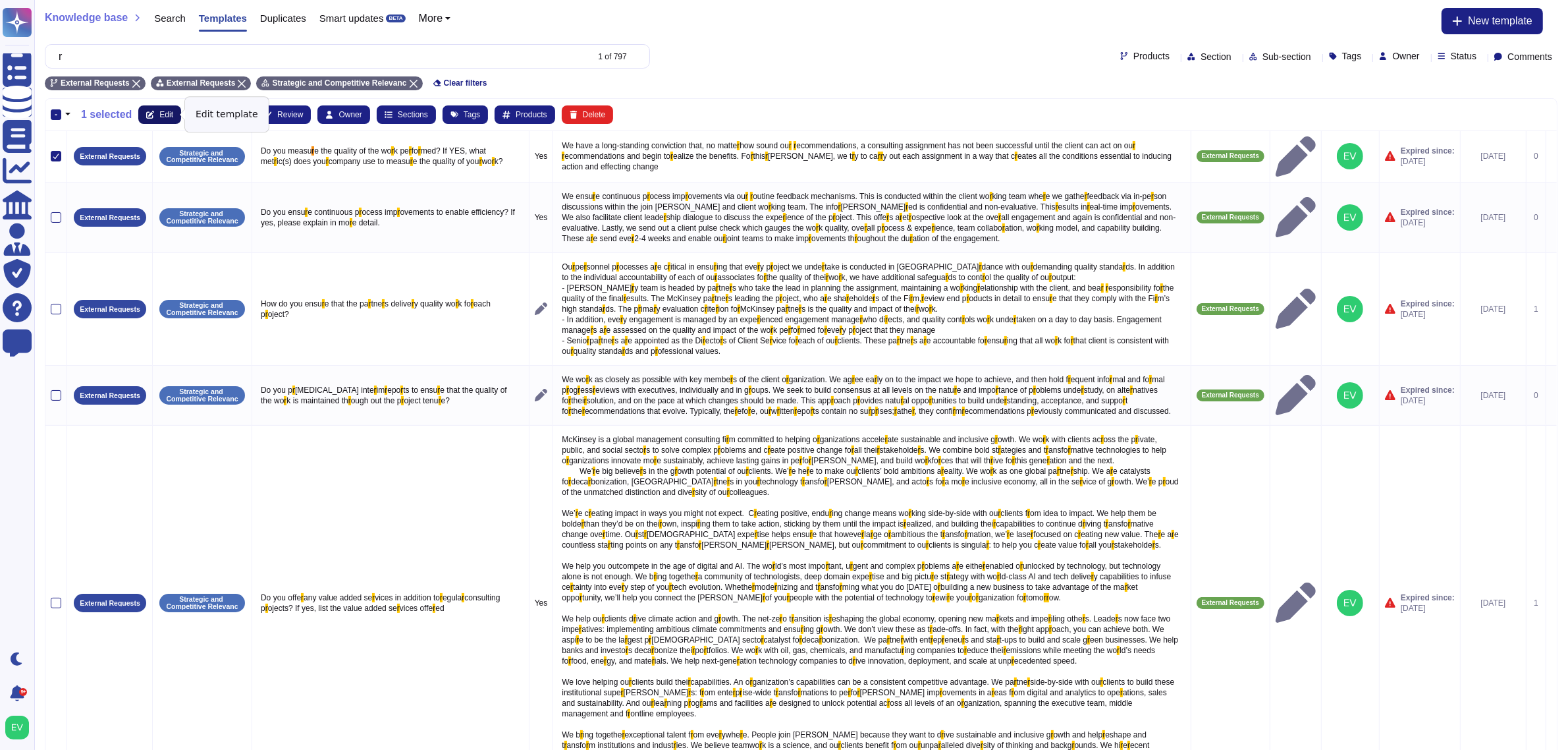
click at [155, 118] on button "Edit" at bounding box center [159, 115] width 43 height 18
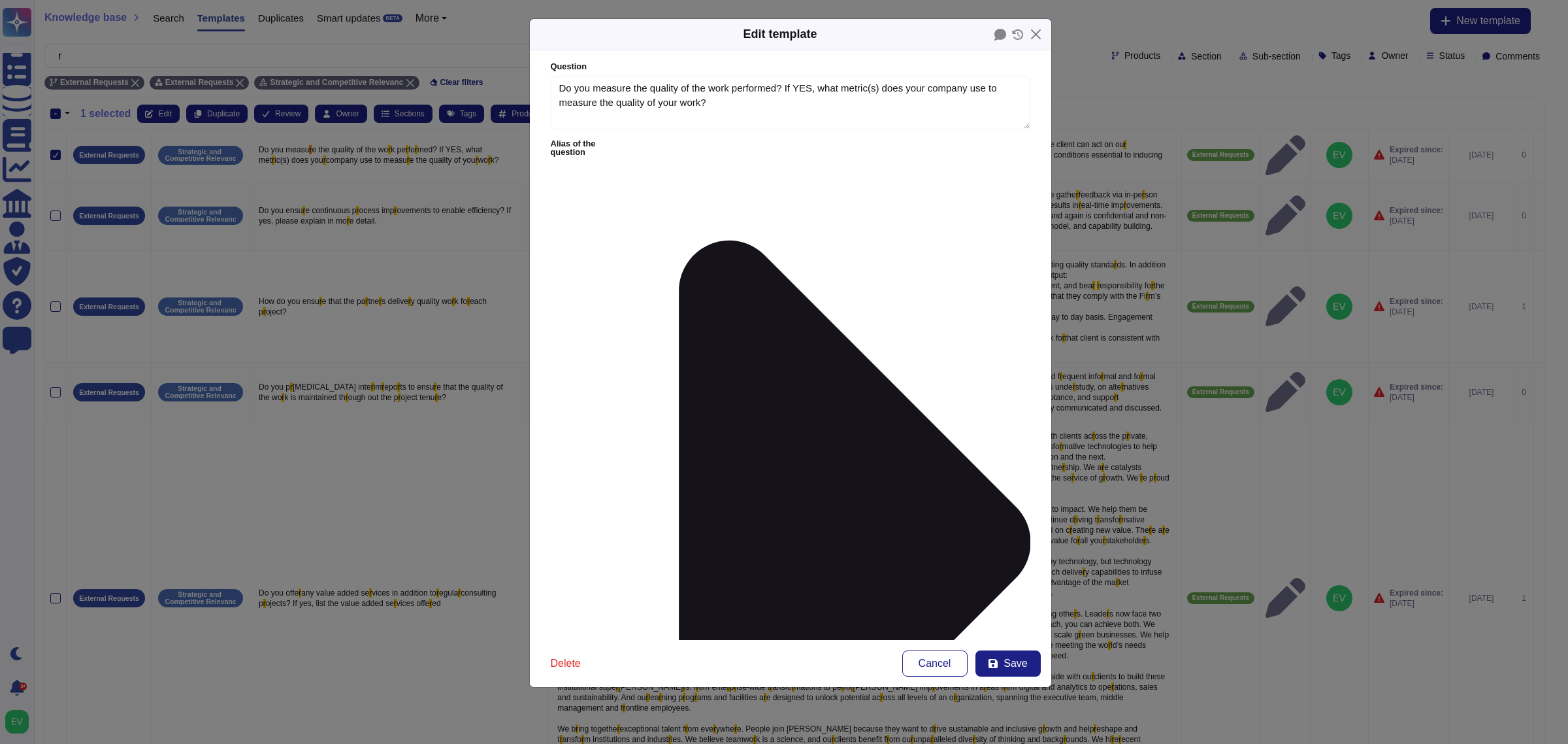
type textarea "Do you measure the quality of the work performed? If YES, what metric(s) does y…"
type textarea "We have a long-standing conviction that, no matter how sound our recommendation…"
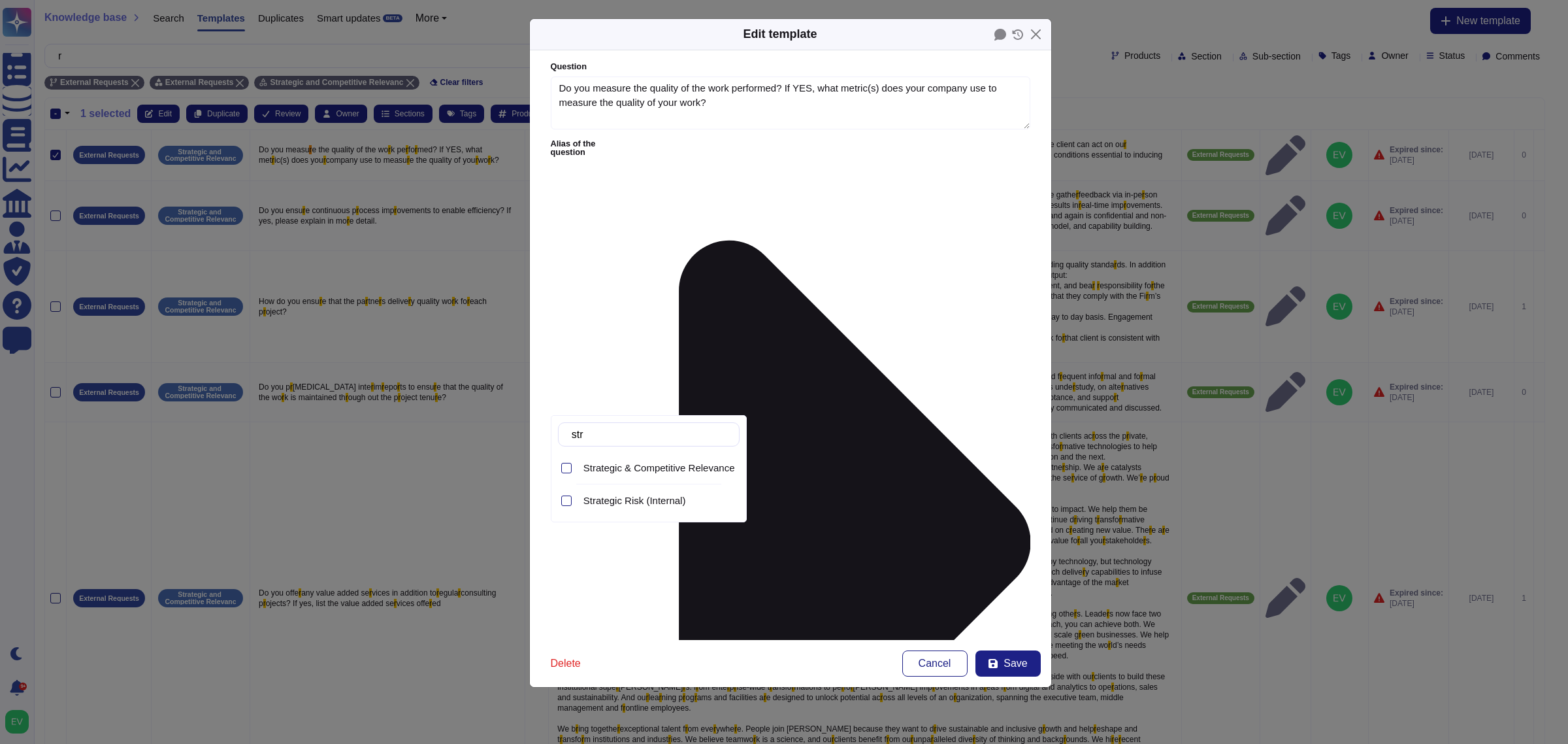
type input "stra"
click at [702, 475] on div "Strategic & Competitive Relevance (External)" at bounding box center [659, 468] width 161 height 30
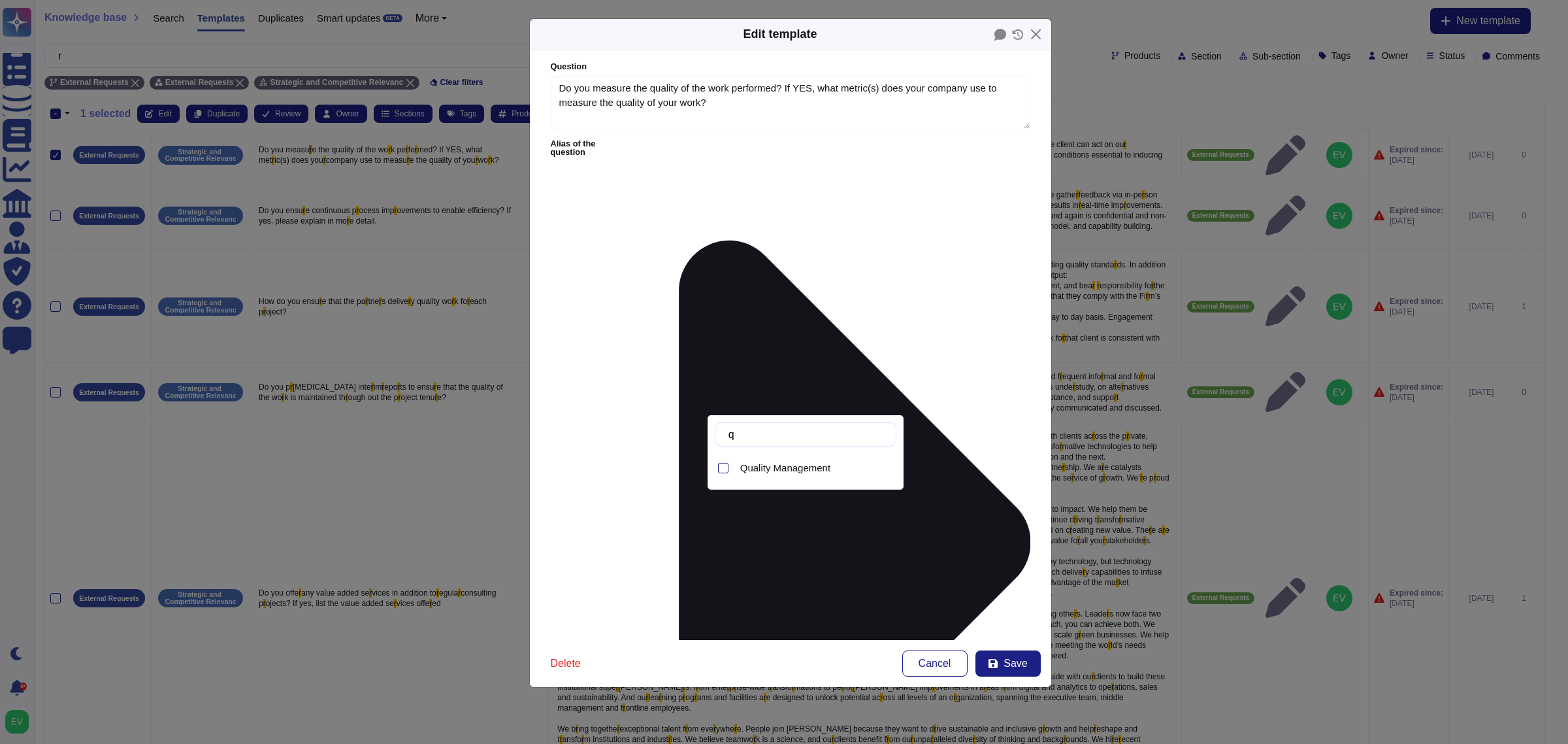
type input "q"
click at [769, 473] on span "Quality Management" at bounding box center [785, 468] width 91 height 12
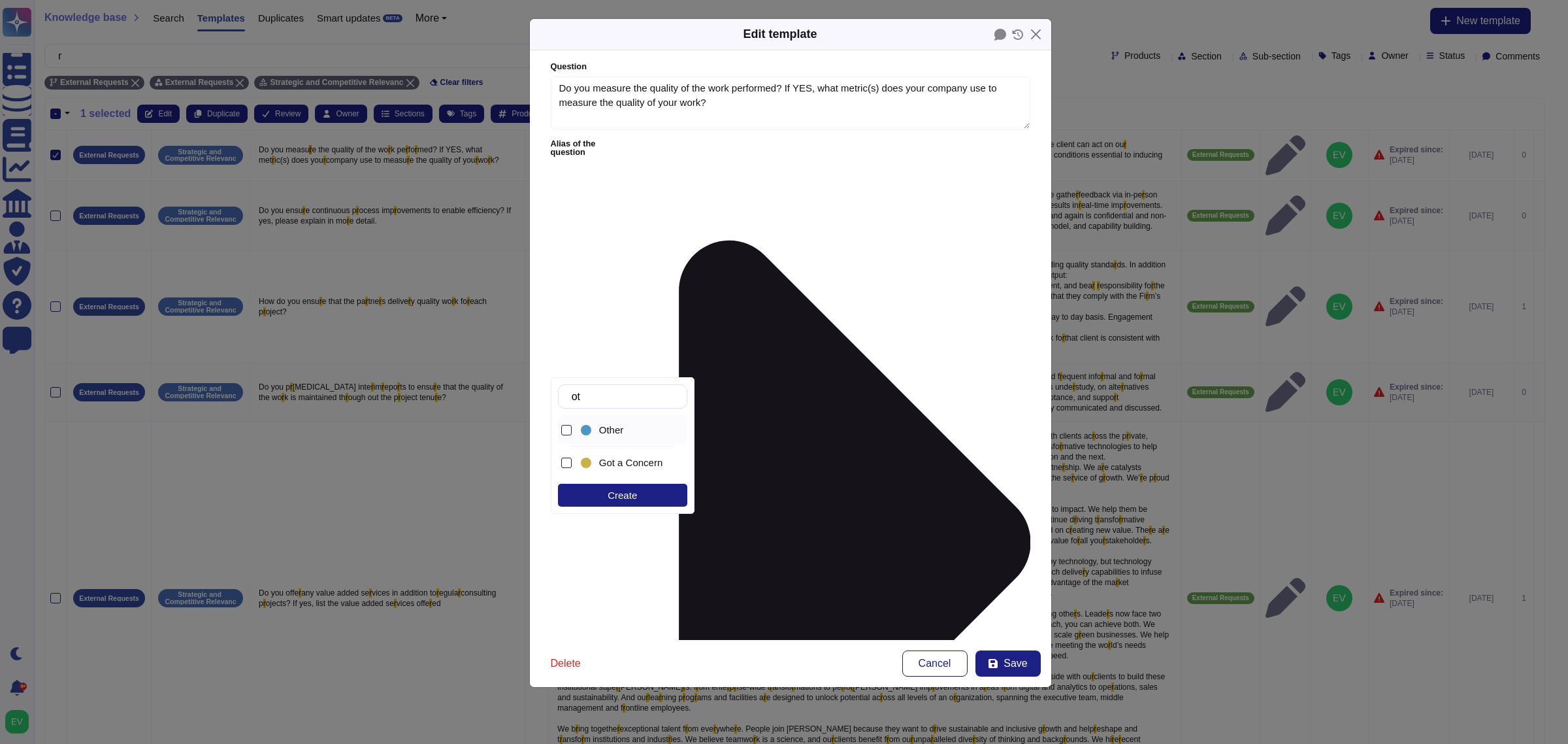
click at [631, 437] on div "Other" at bounding box center [626, 430] width 95 height 30
type input "o"
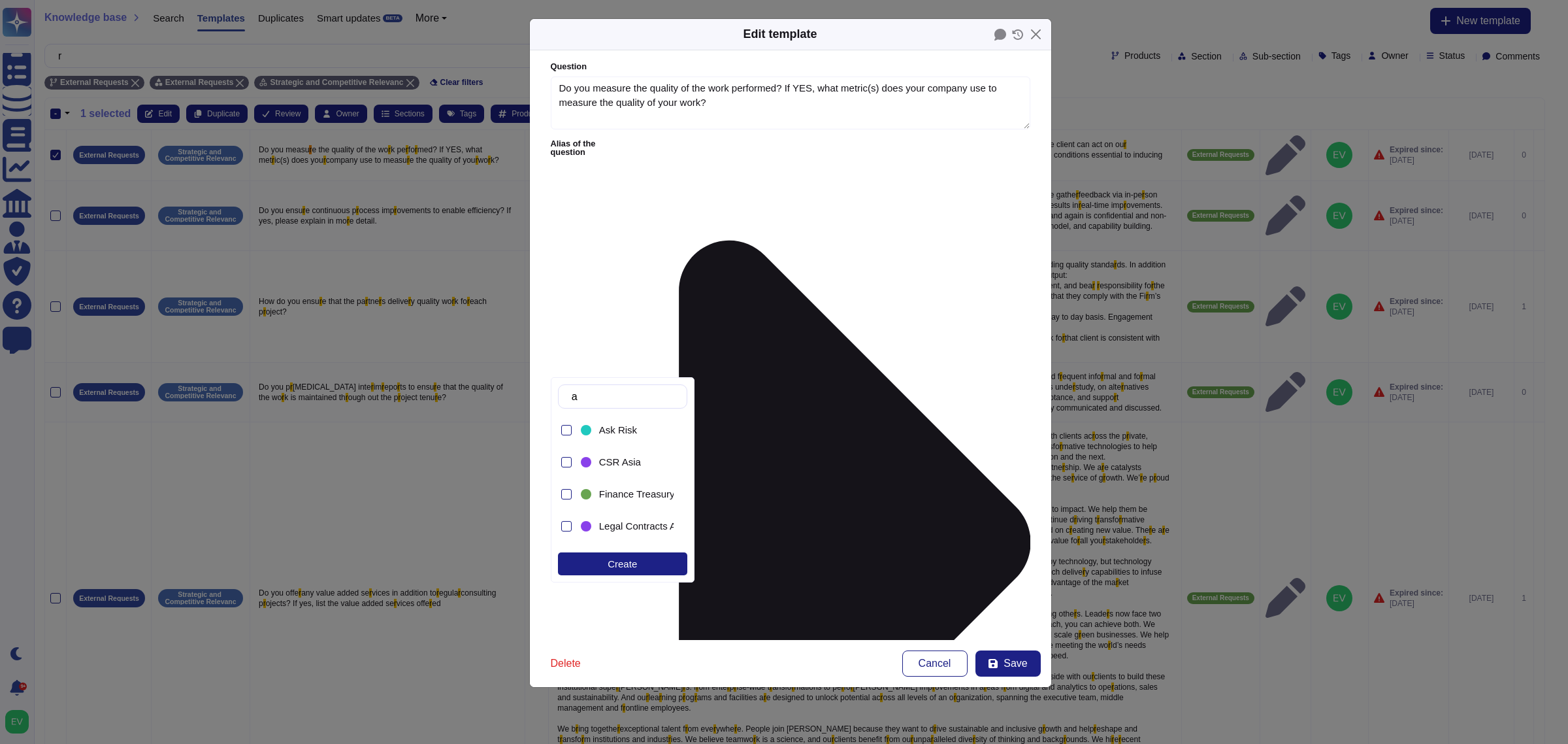
type input "as"
click at [631, 437] on div "Ask Risk" at bounding box center [626, 430] width 95 height 30
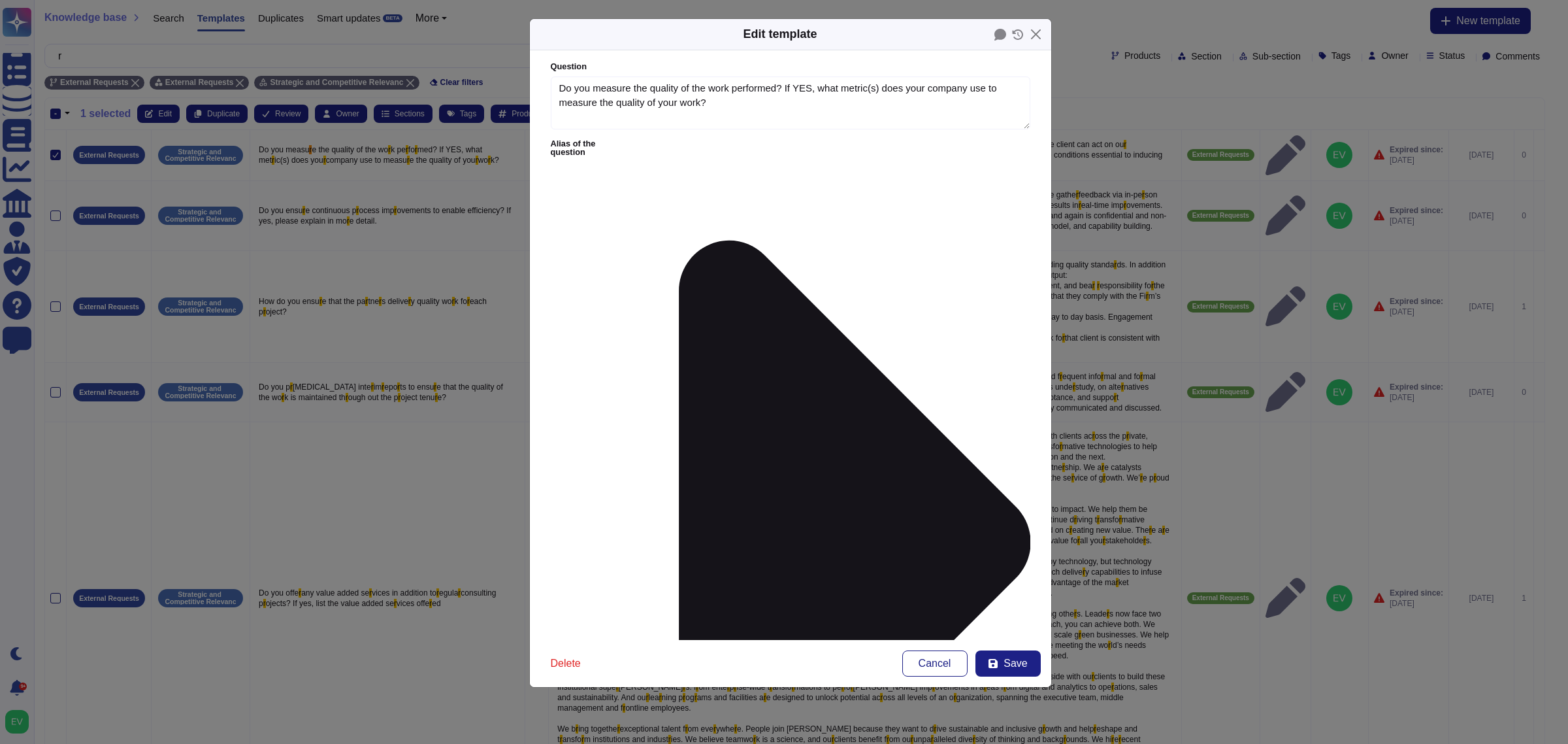
click at [1010, 670] on button "Save" at bounding box center [1007, 663] width 65 height 26
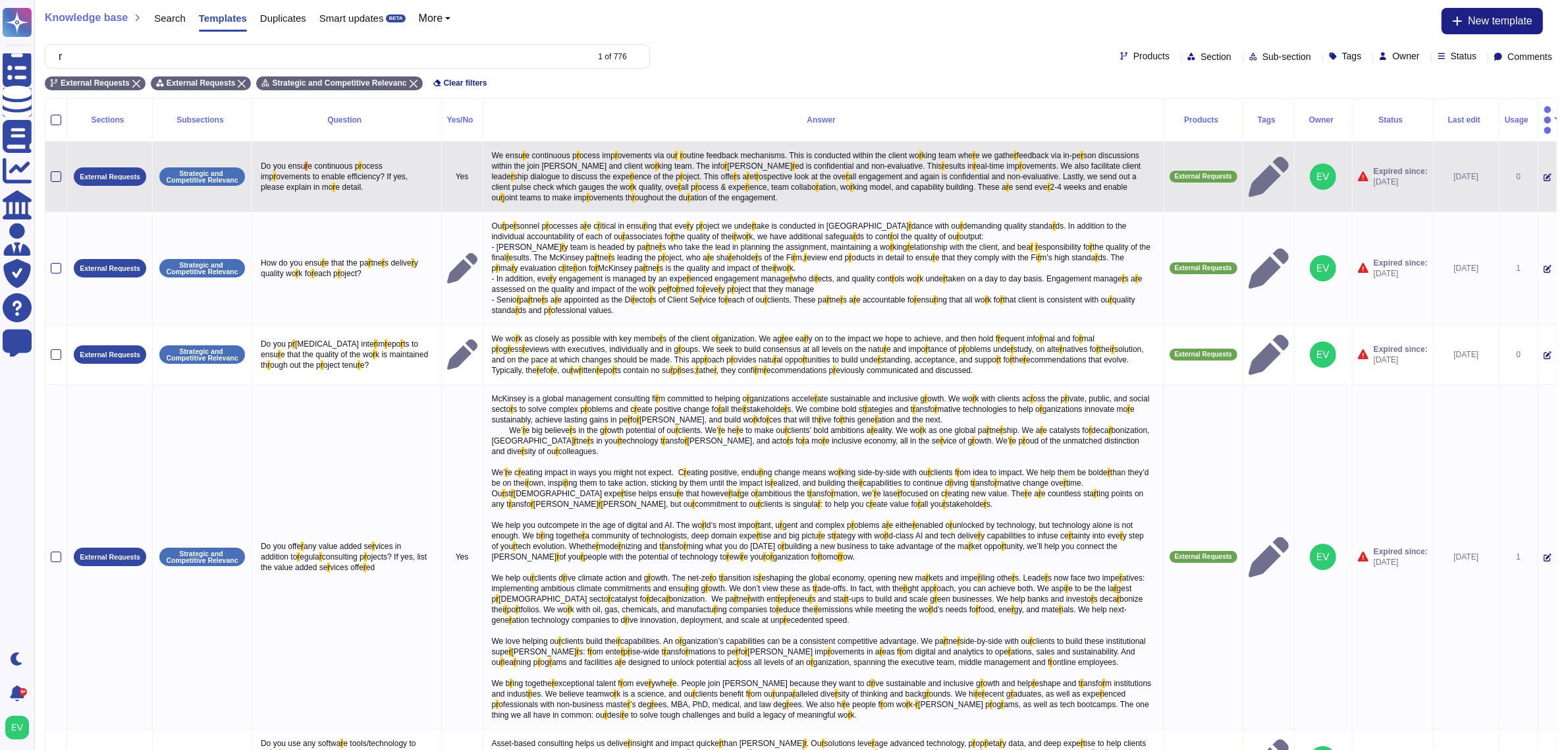
click at [54, 171] on div at bounding box center [56, 176] width 11 height 11
click at [0, 0] on input "checkbox" at bounding box center [0, 0] width 0 height 0
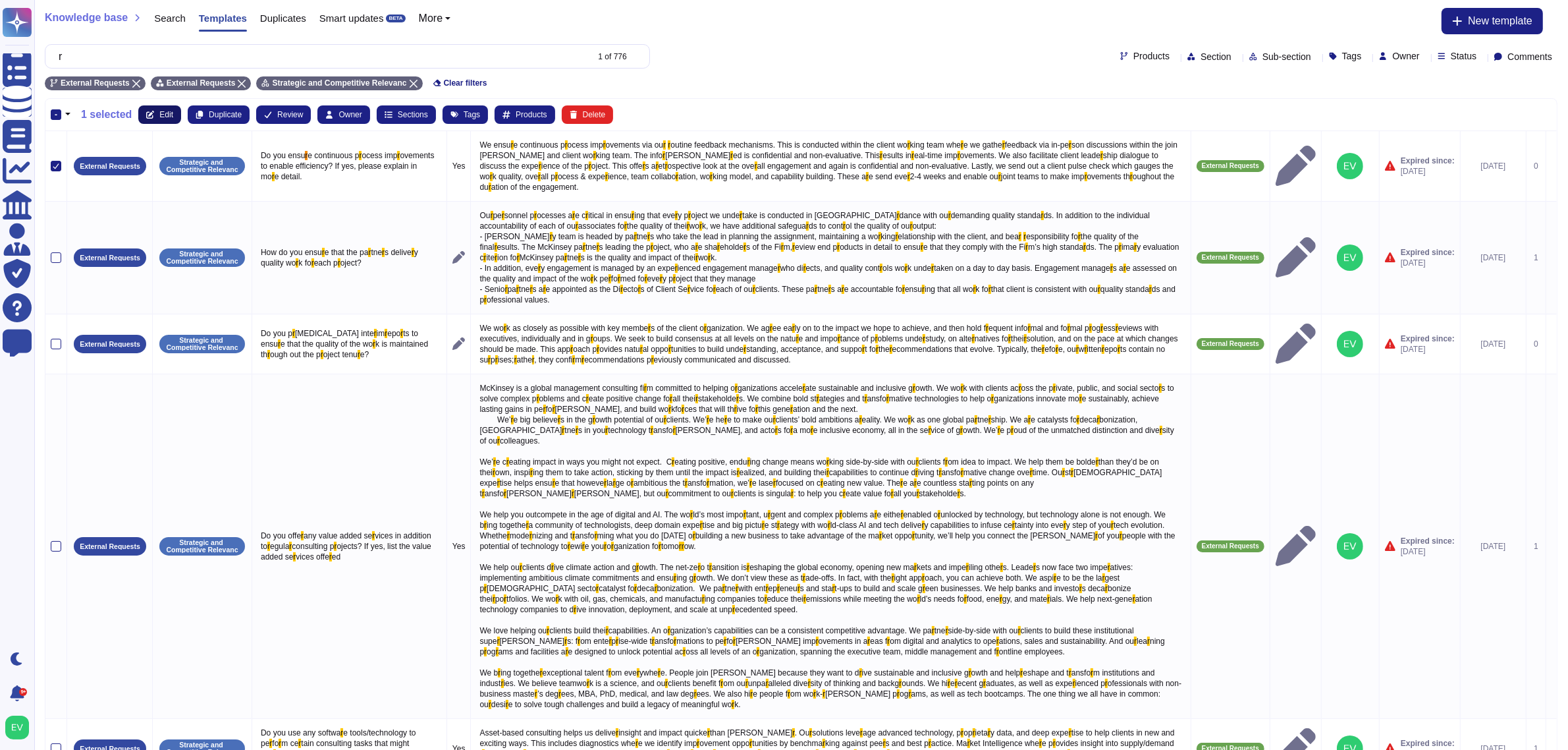
click at [159, 115] on span "Edit" at bounding box center [165, 114] width 14 height 8
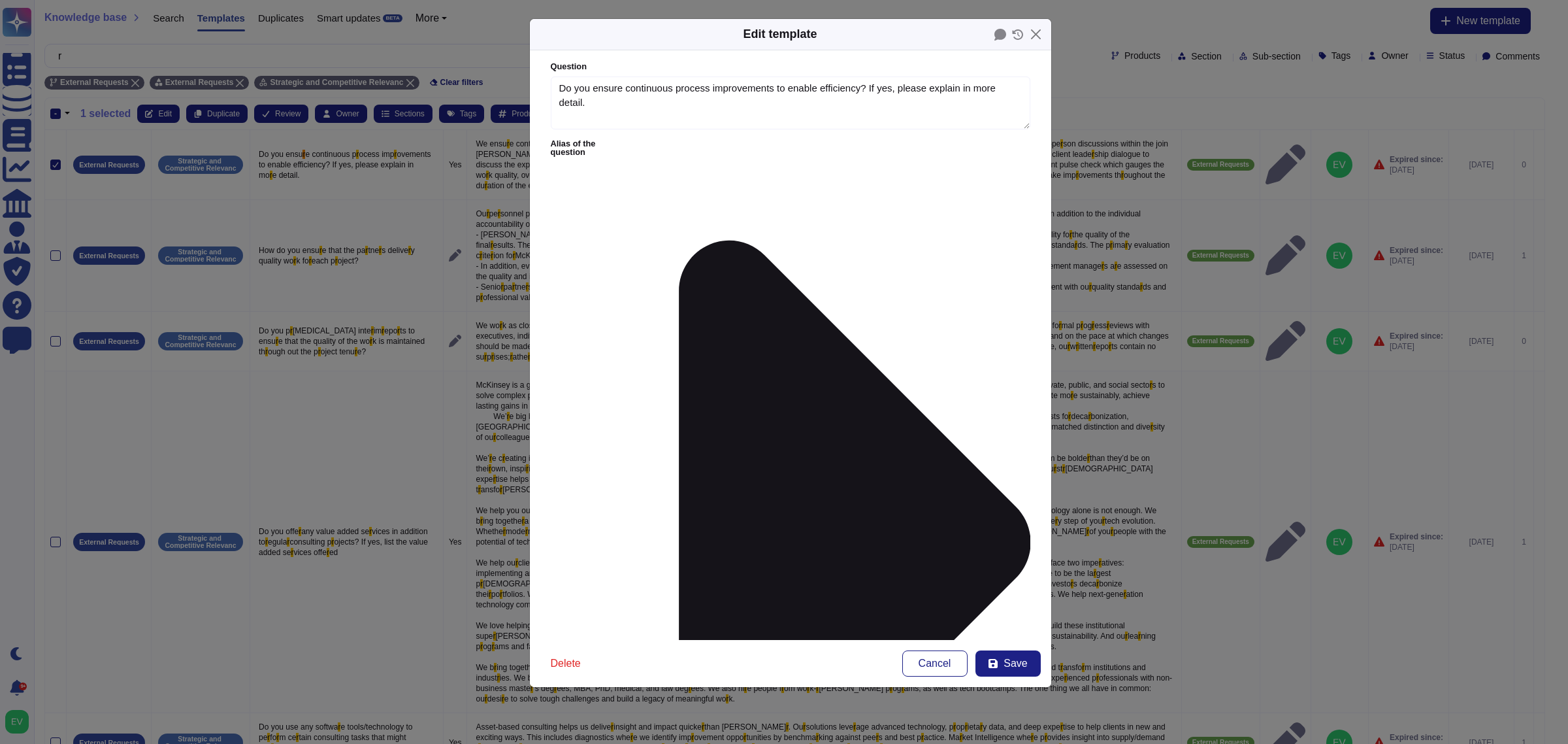
type textarea "Do you ensure continuous process improvements to enable efficiency? If yes, ple…"
type textarea "We ensure continuous process improvements via our routine feedback mechanisms. …"
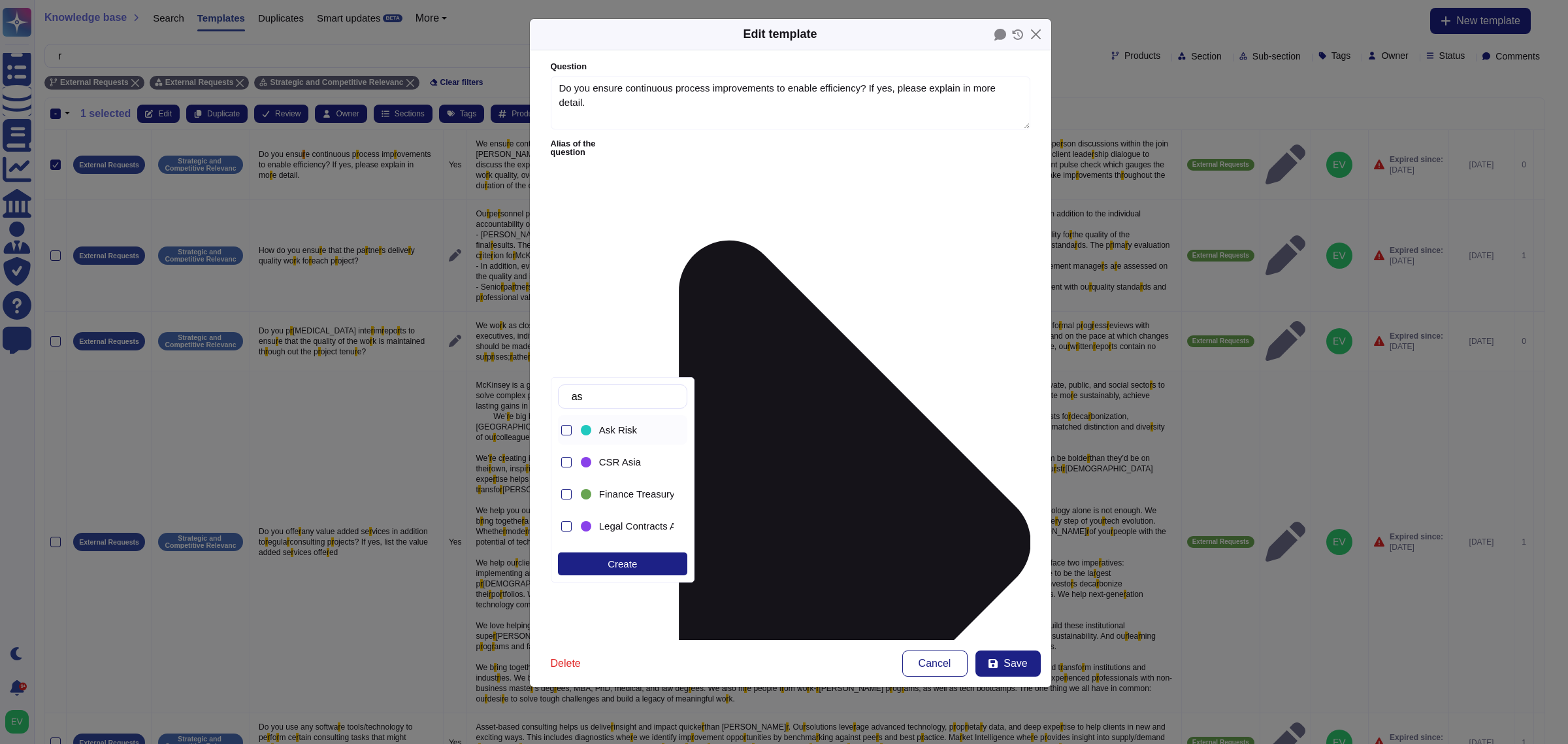
click at [622, 425] on span "Ask Risk" at bounding box center [618, 430] width 38 height 12
type input "as"
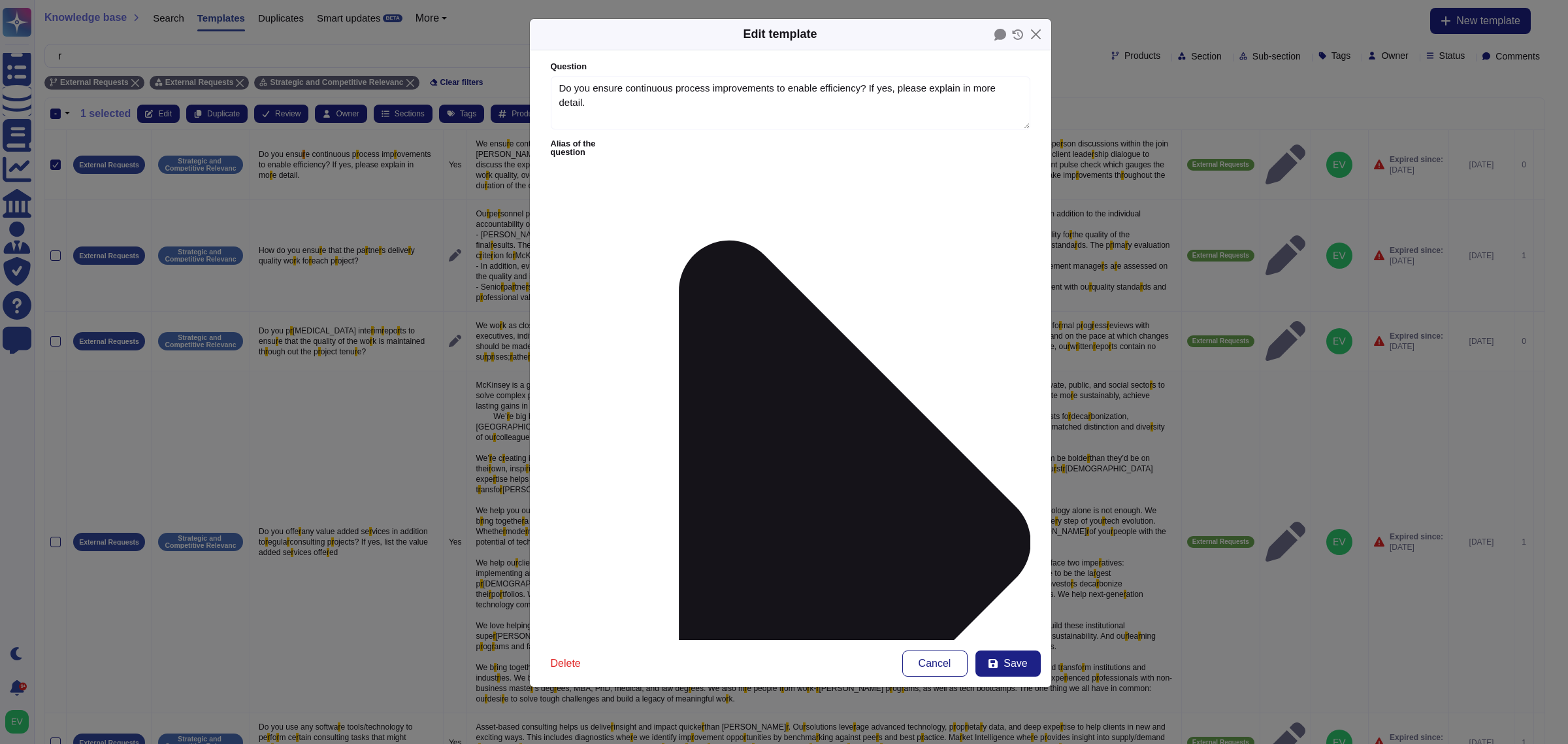
type input "other"
click at [620, 430] on span "Other" at bounding box center [612, 430] width 25 height 12
click at [786, 416] on form "Question Do you ensure continuous process improvements to enable efficiency? If…" at bounding box center [790, 345] width 521 height 590
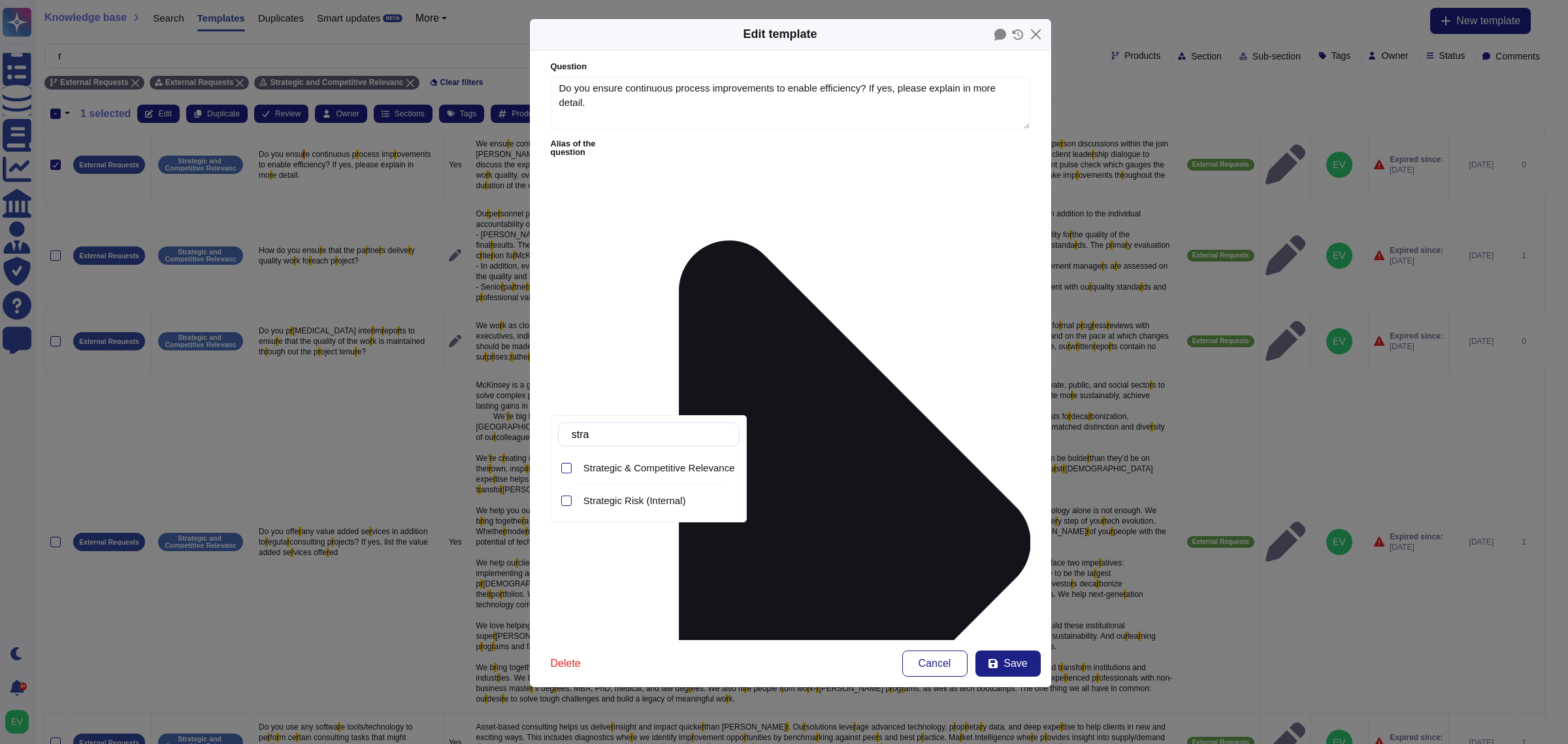
type input "strat"
click at [658, 473] on span "Strategic & Competitive Relevance (External)" at bounding box center [681, 468] width 196 height 12
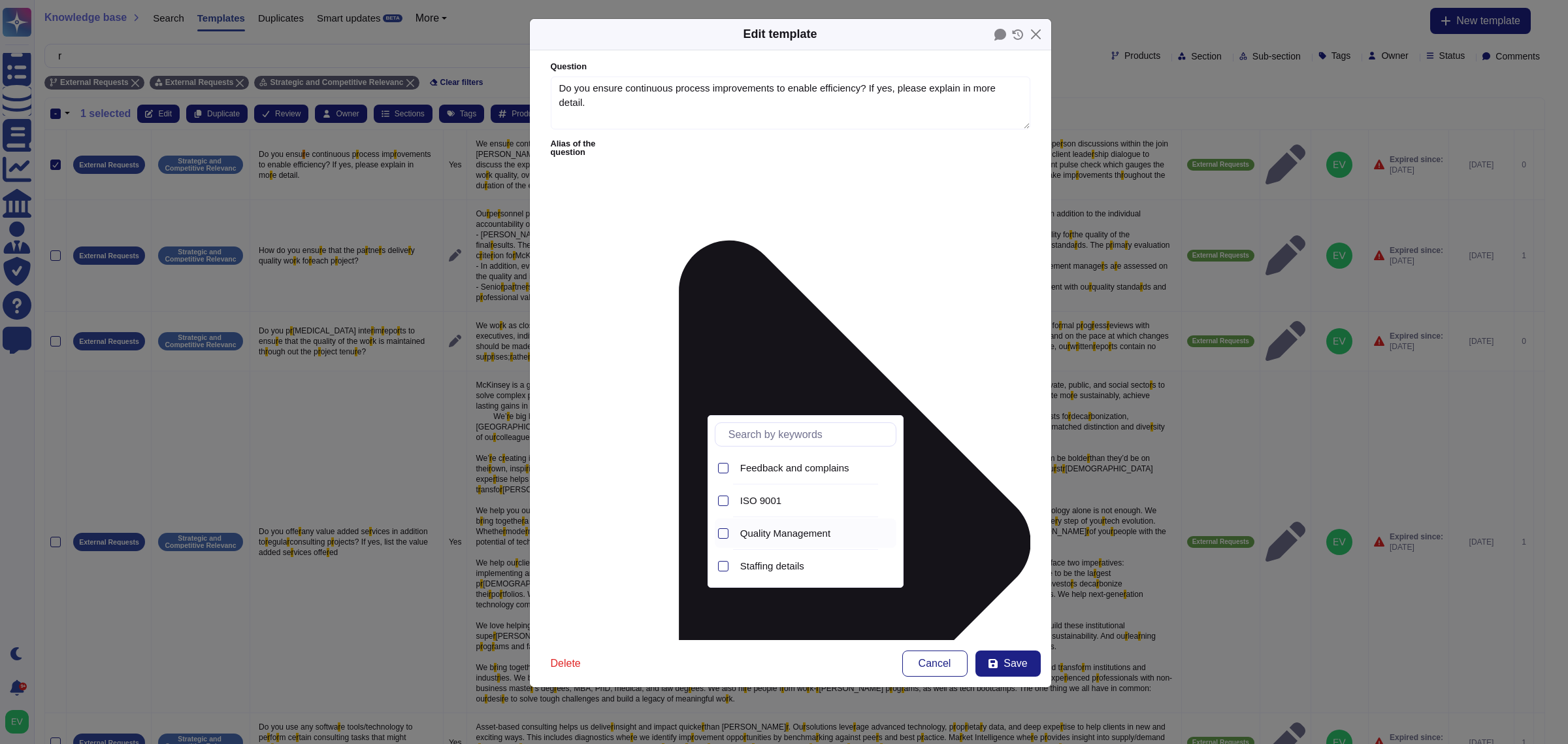
click at [807, 529] on span "Quality Management" at bounding box center [785, 533] width 91 height 12
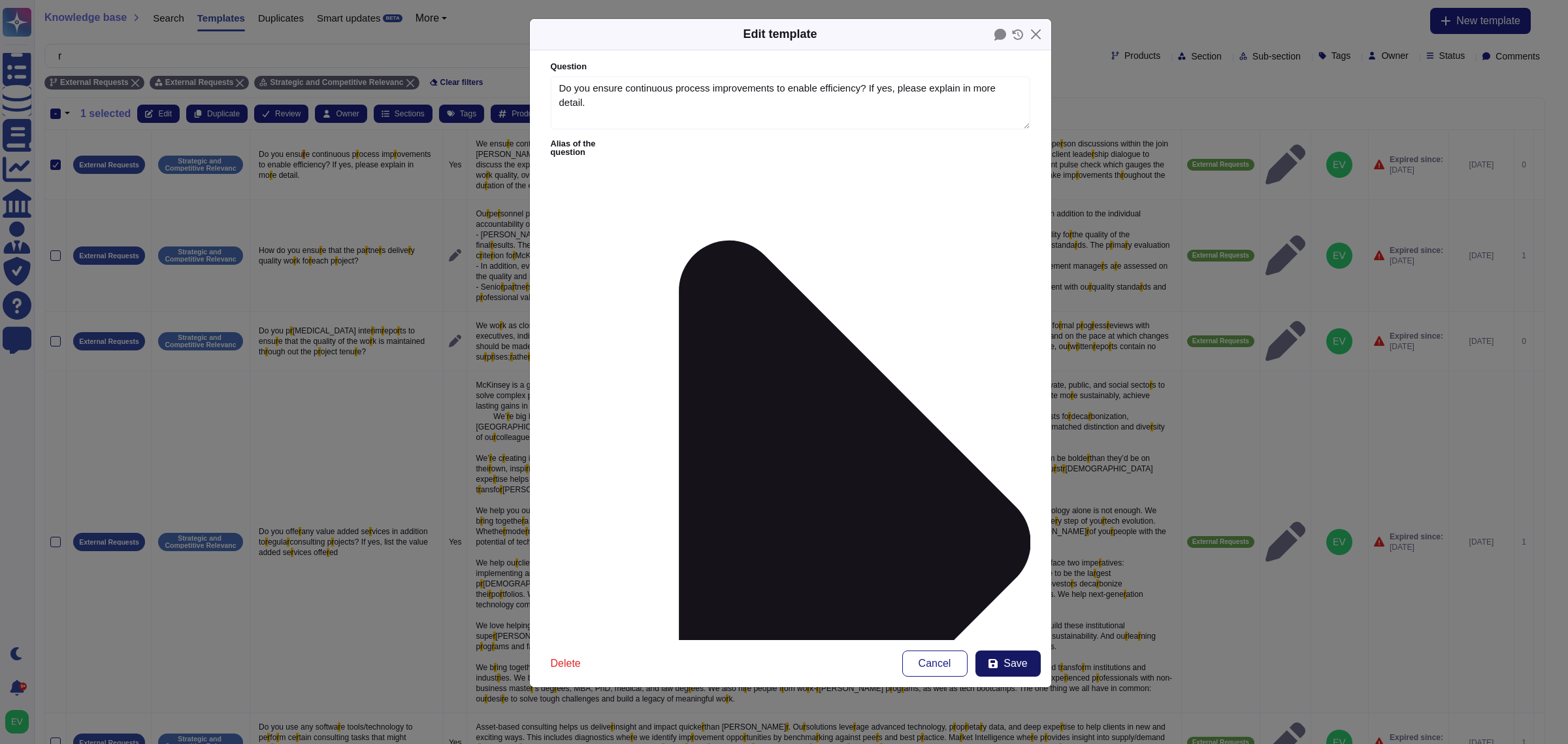
click at [1014, 661] on span "Save" at bounding box center [1015, 663] width 23 height 11
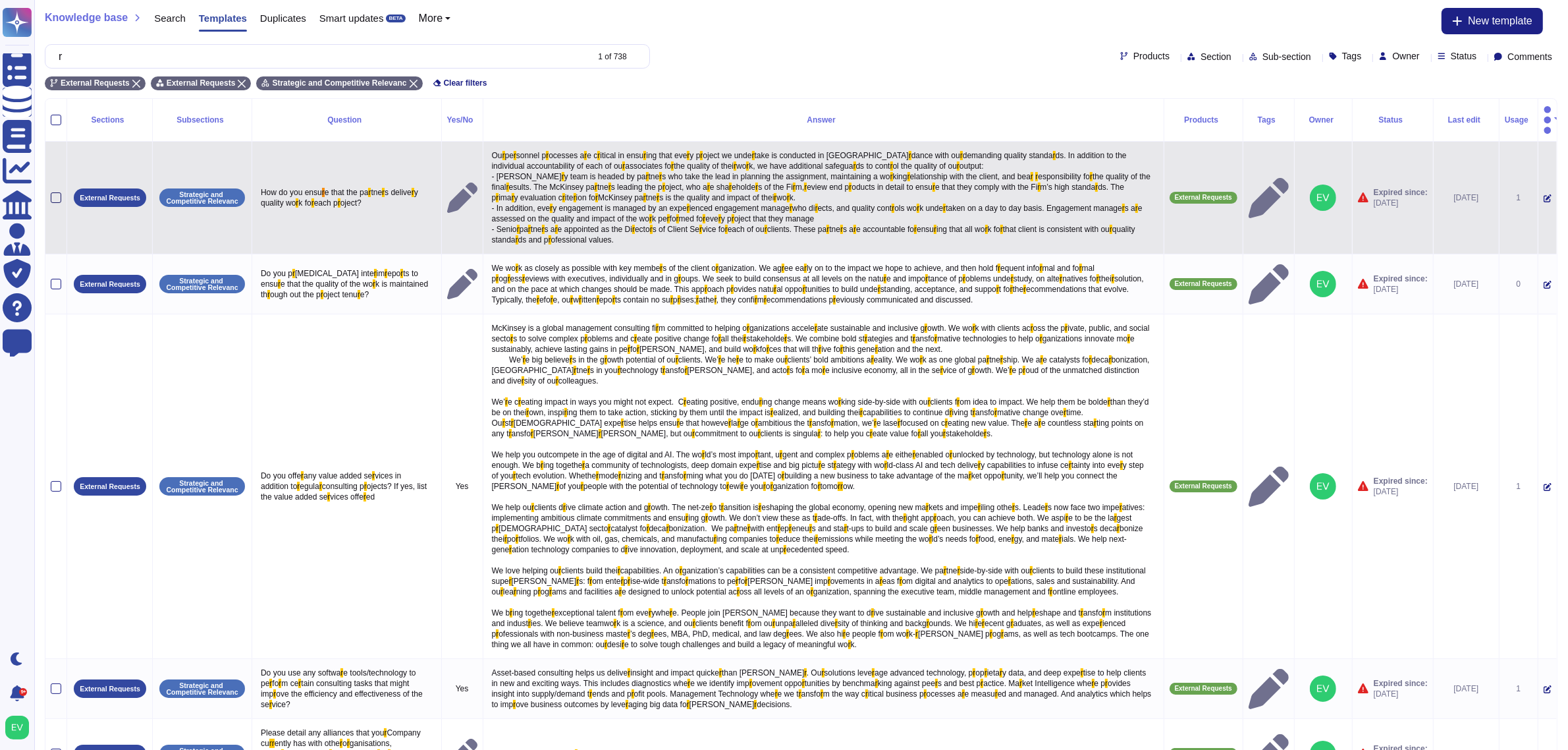
click at [57, 193] on div at bounding box center [56, 198] width 11 height 11
click at [0, 0] on input "checkbox" at bounding box center [0, 0] width 0 height 0
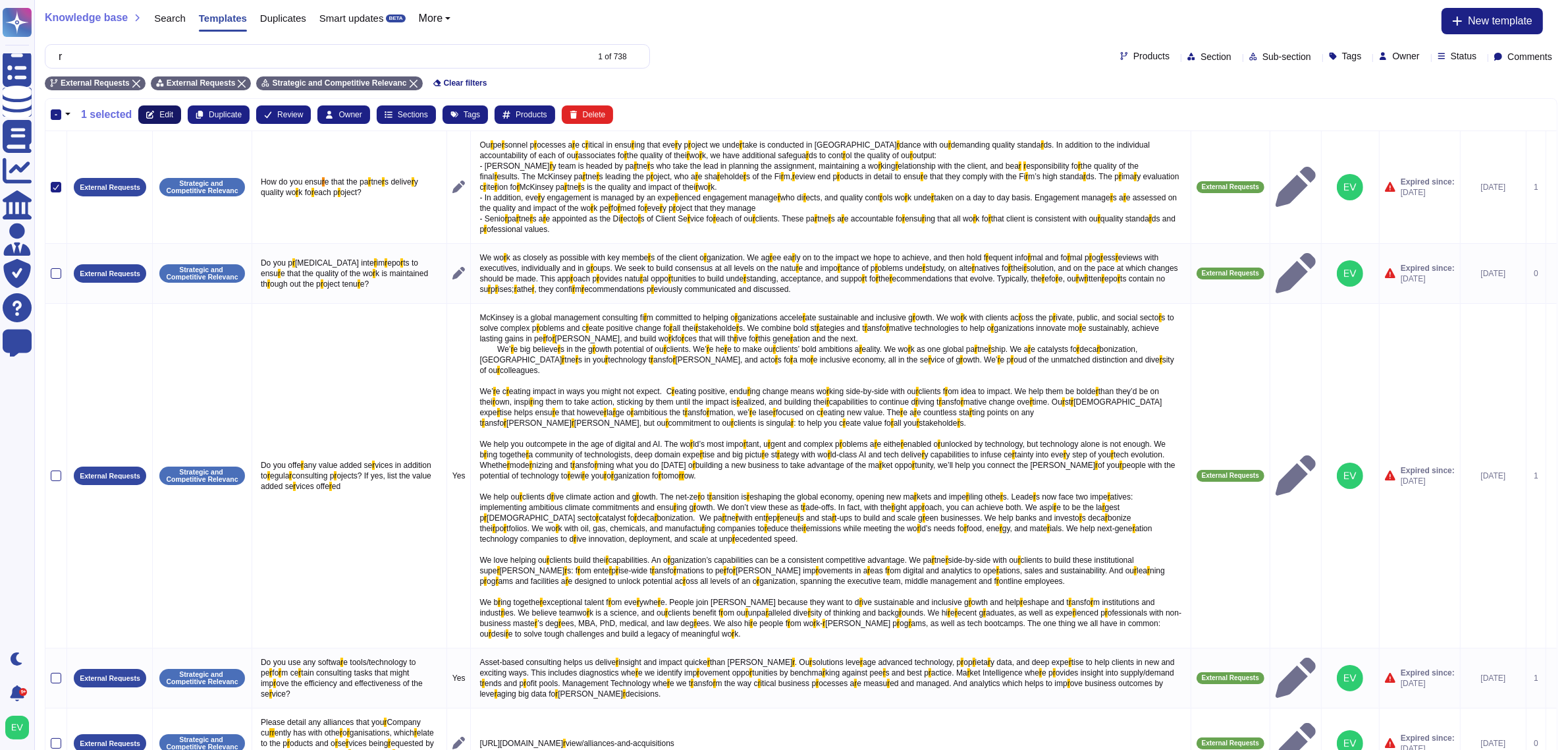
click at [169, 110] on span "Edit" at bounding box center [165, 114] width 14 height 8
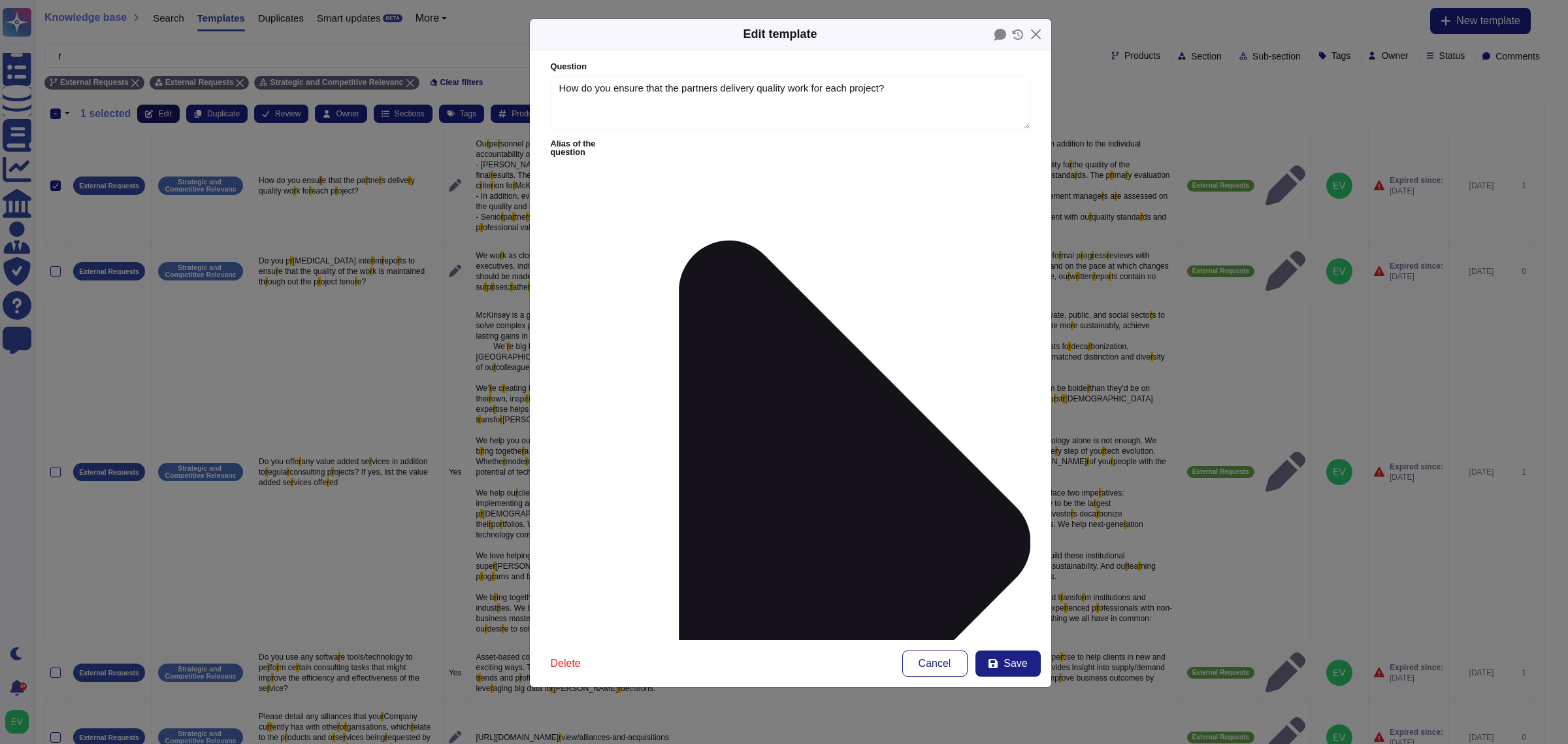
type textarea "How do you ensure that the partners delivery quality work for each project?"
type textarea "Lor ipsumdolo sitametco adi elitsedd ei temporin utla etdol magnaal en adminimv…"
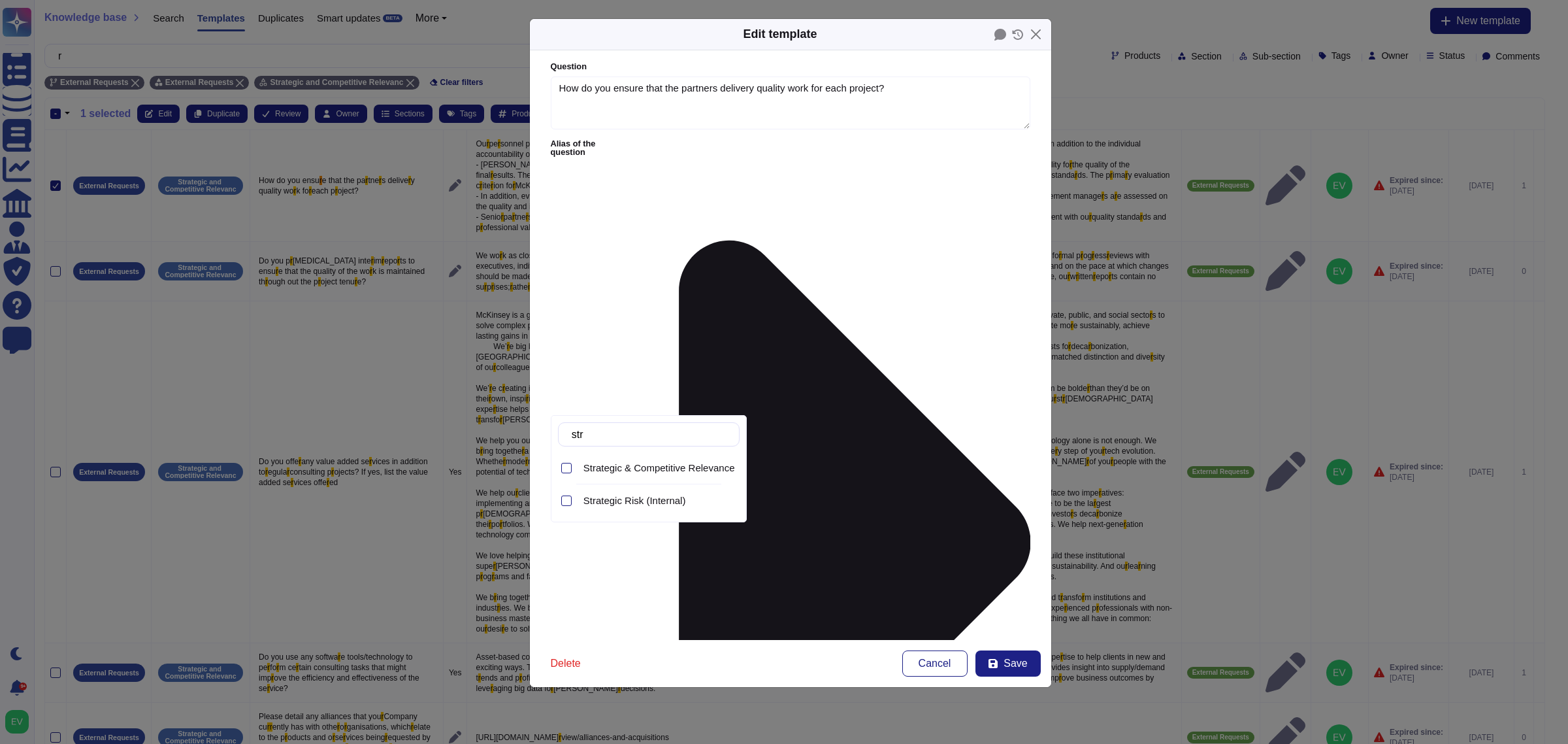
type input "stra"
click at [664, 468] on span "Strategic & Competitive Relevance (External)" at bounding box center [681, 468] width 196 height 12
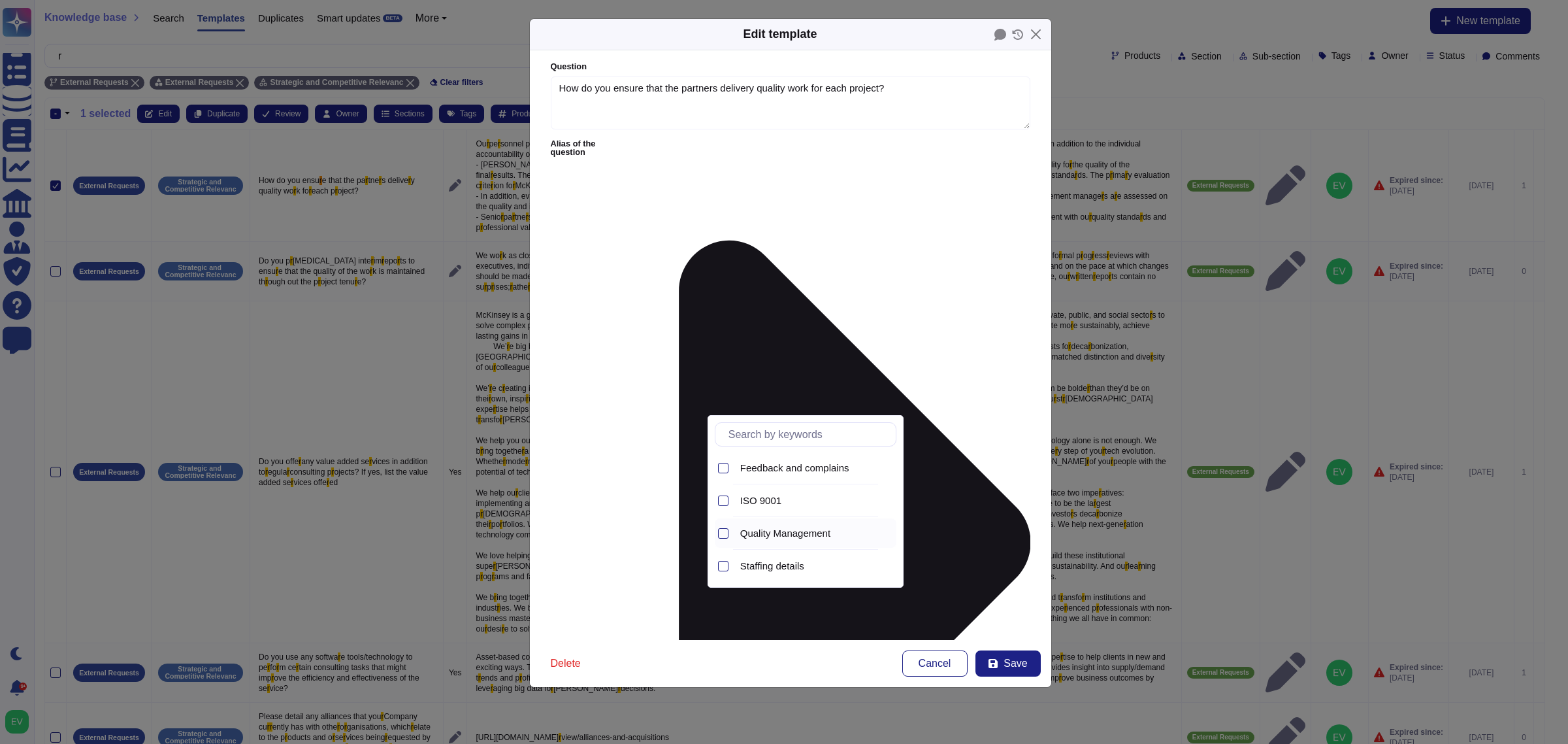
click at [822, 535] on span "Quality Management" at bounding box center [785, 533] width 91 height 12
click at [788, 438] on input "text" at bounding box center [809, 433] width 174 height 22
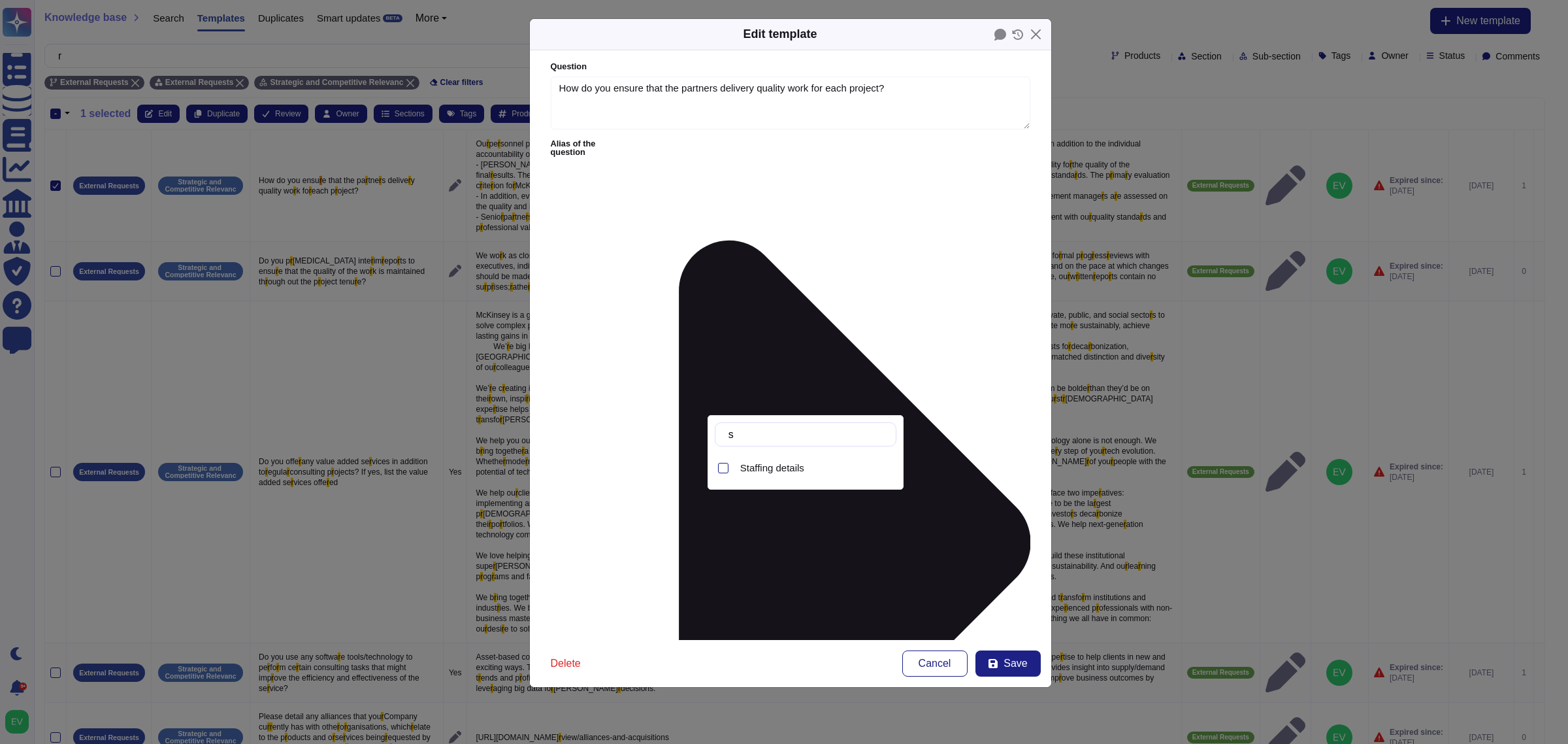
type input "st"
click at [769, 476] on div "Staffing details" at bounding box center [815, 468] width 161 height 30
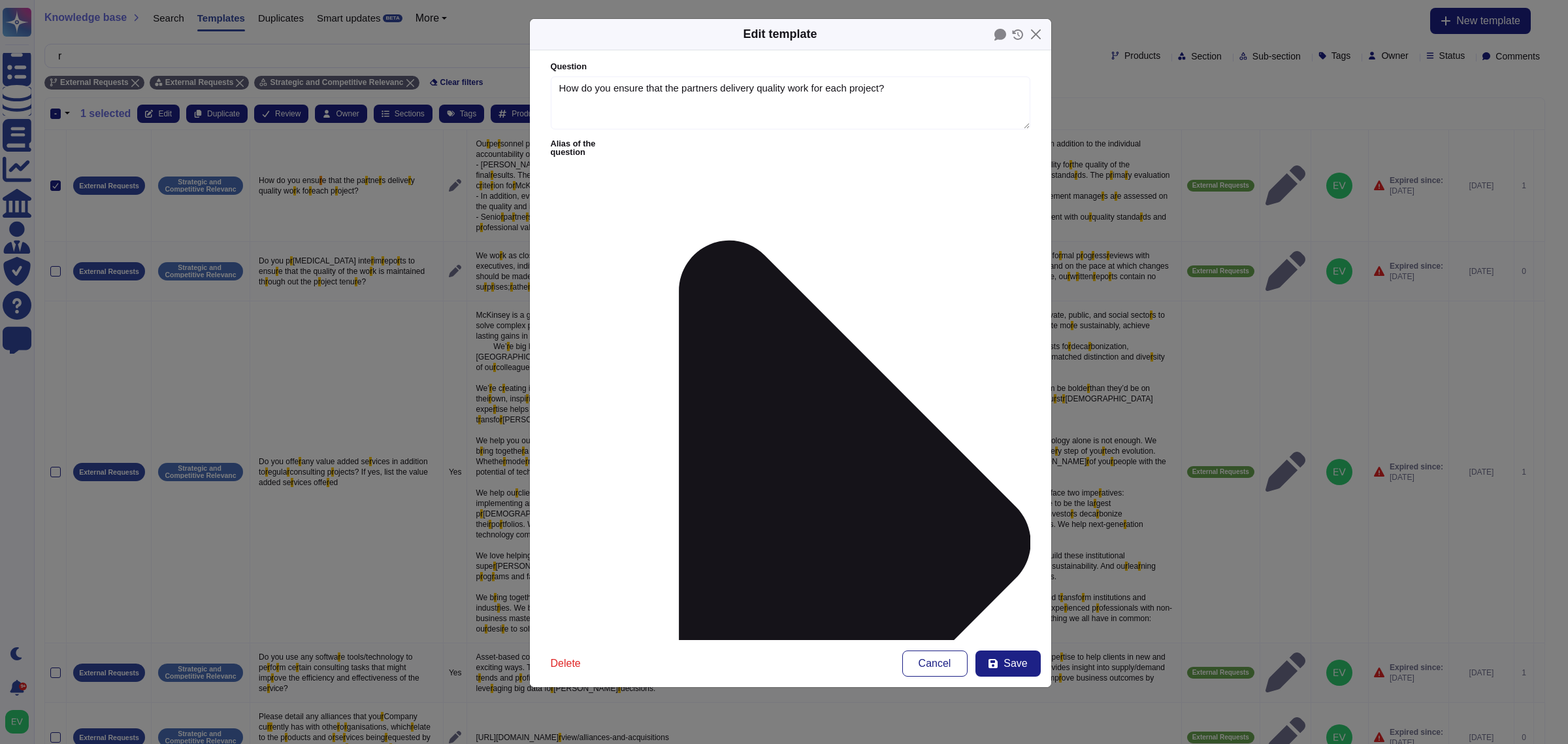
click at [629, 430] on span "Ask Risk" at bounding box center [618, 430] width 38 height 12
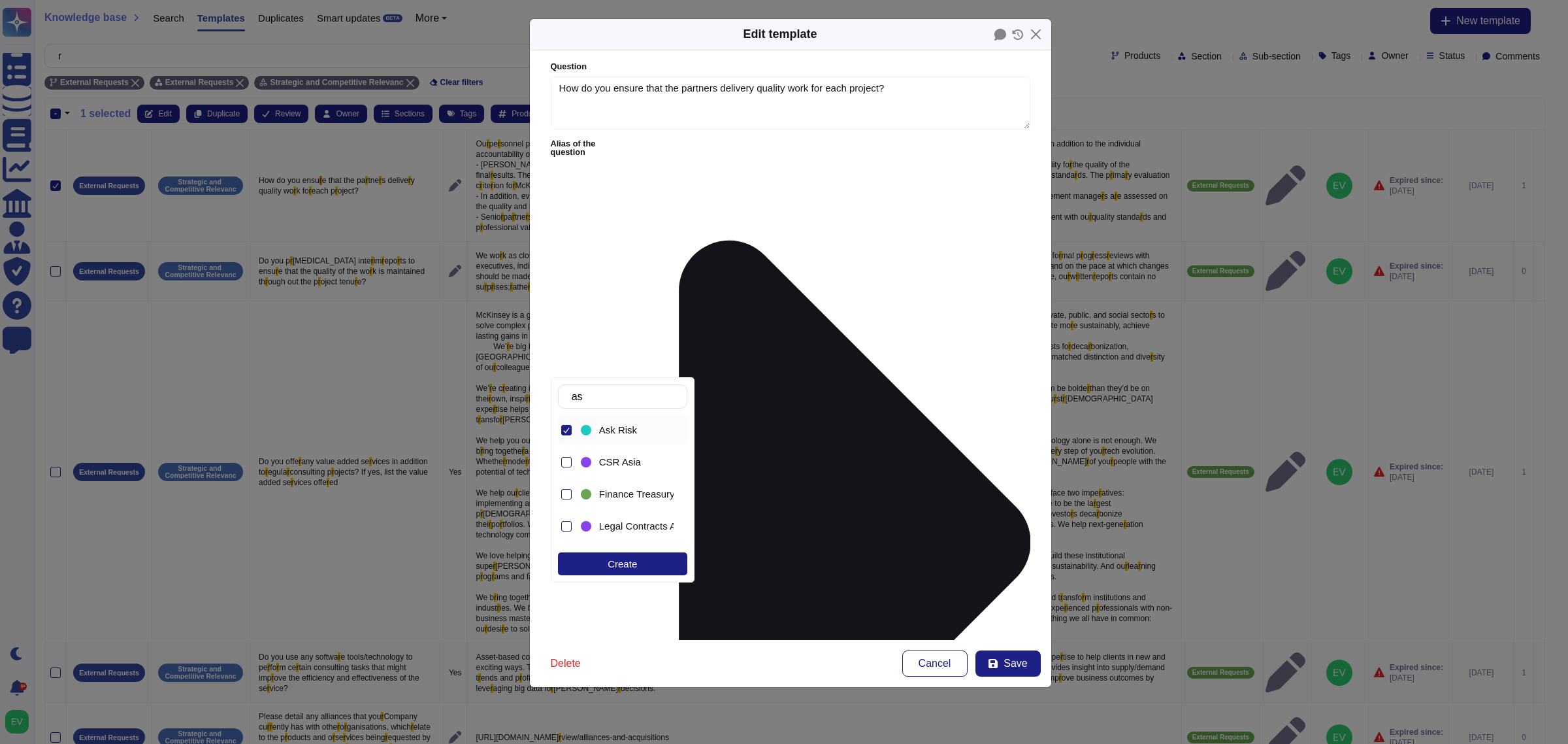
type input "a"
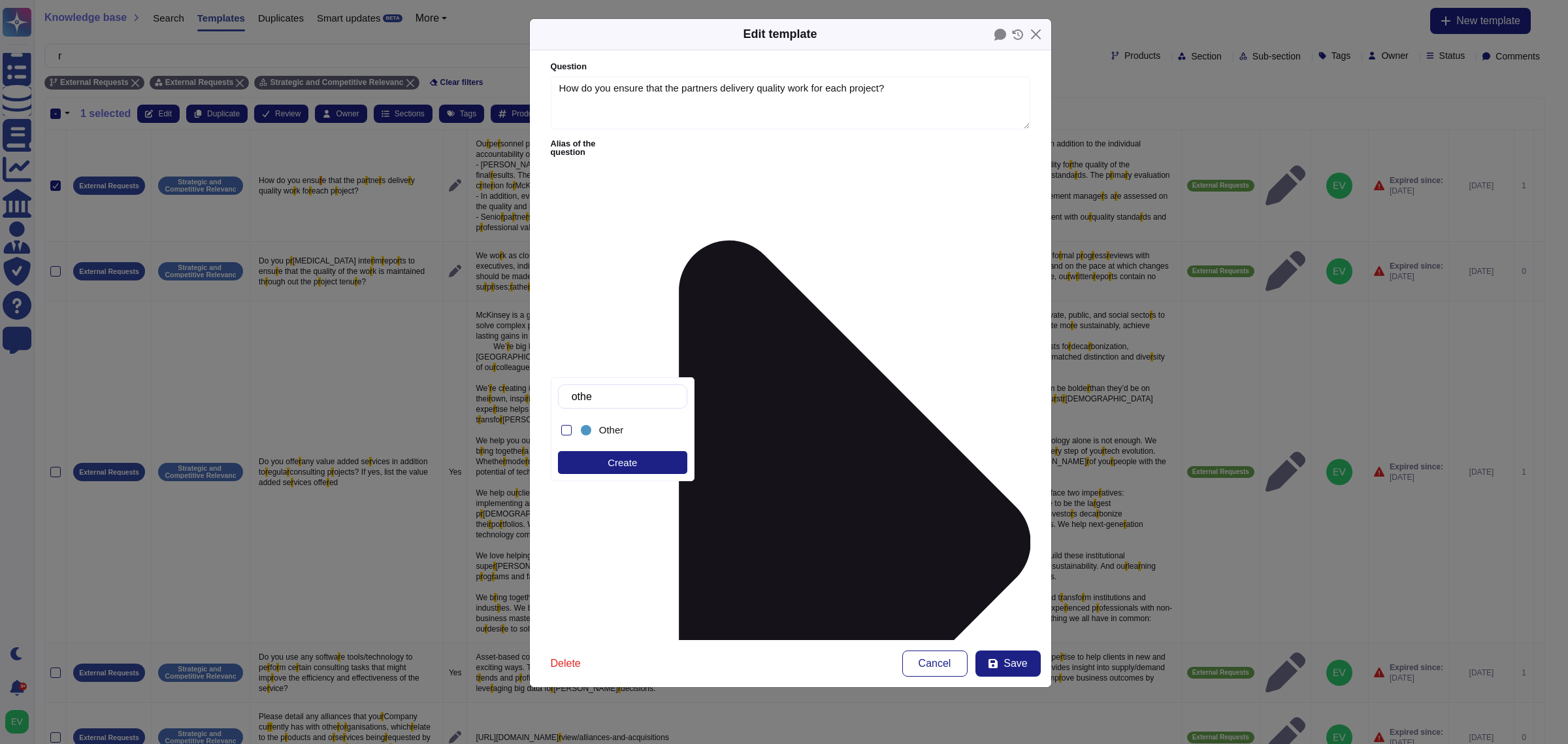
type input "other"
click at [621, 422] on div "Other" at bounding box center [626, 430] width 95 height 30
click at [1000, 668] on button "Save" at bounding box center [1007, 663] width 65 height 26
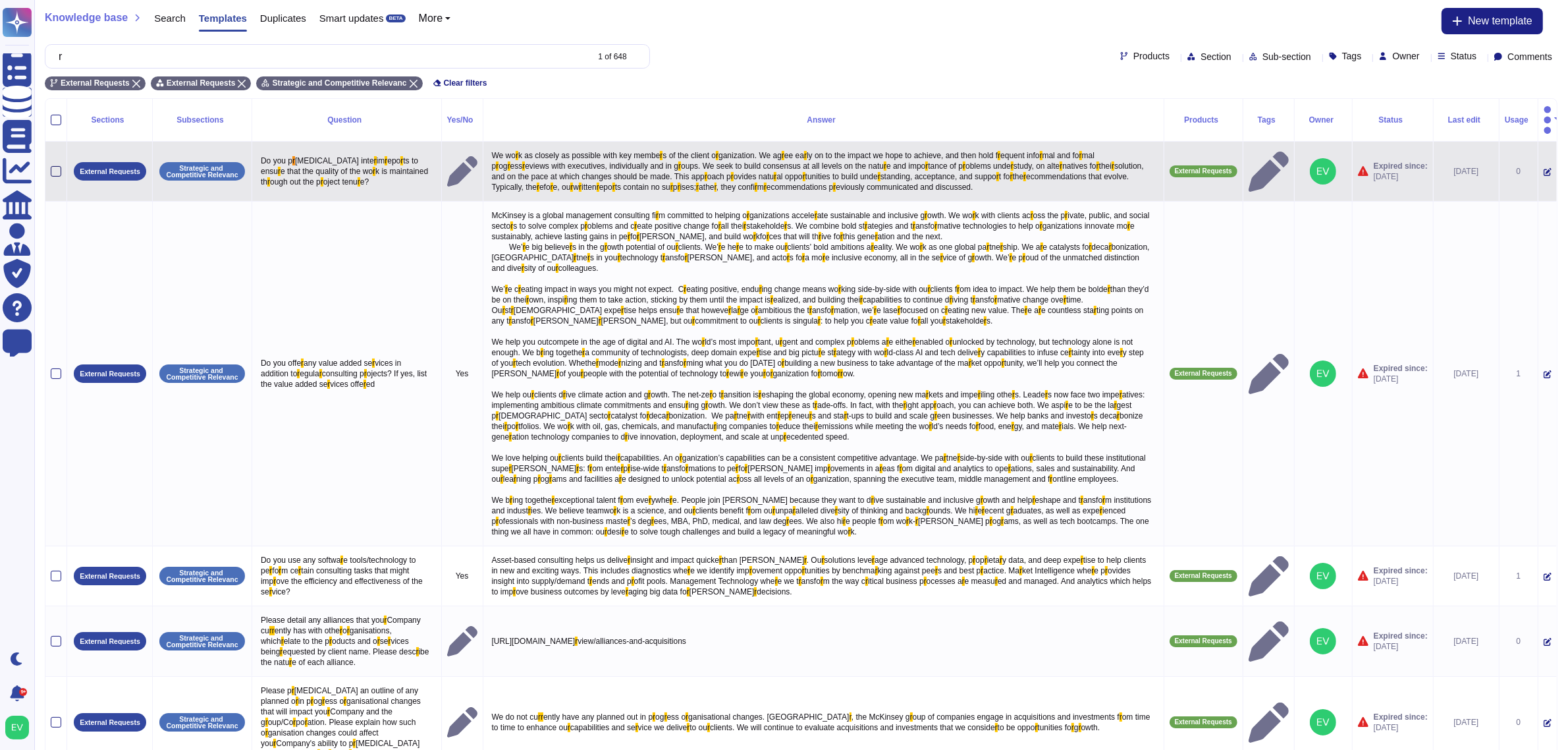
click at [54, 166] on div at bounding box center [56, 172] width 11 height 11
click at [0, 0] on input "checkbox" at bounding box center [0, 0] width 0 height 0
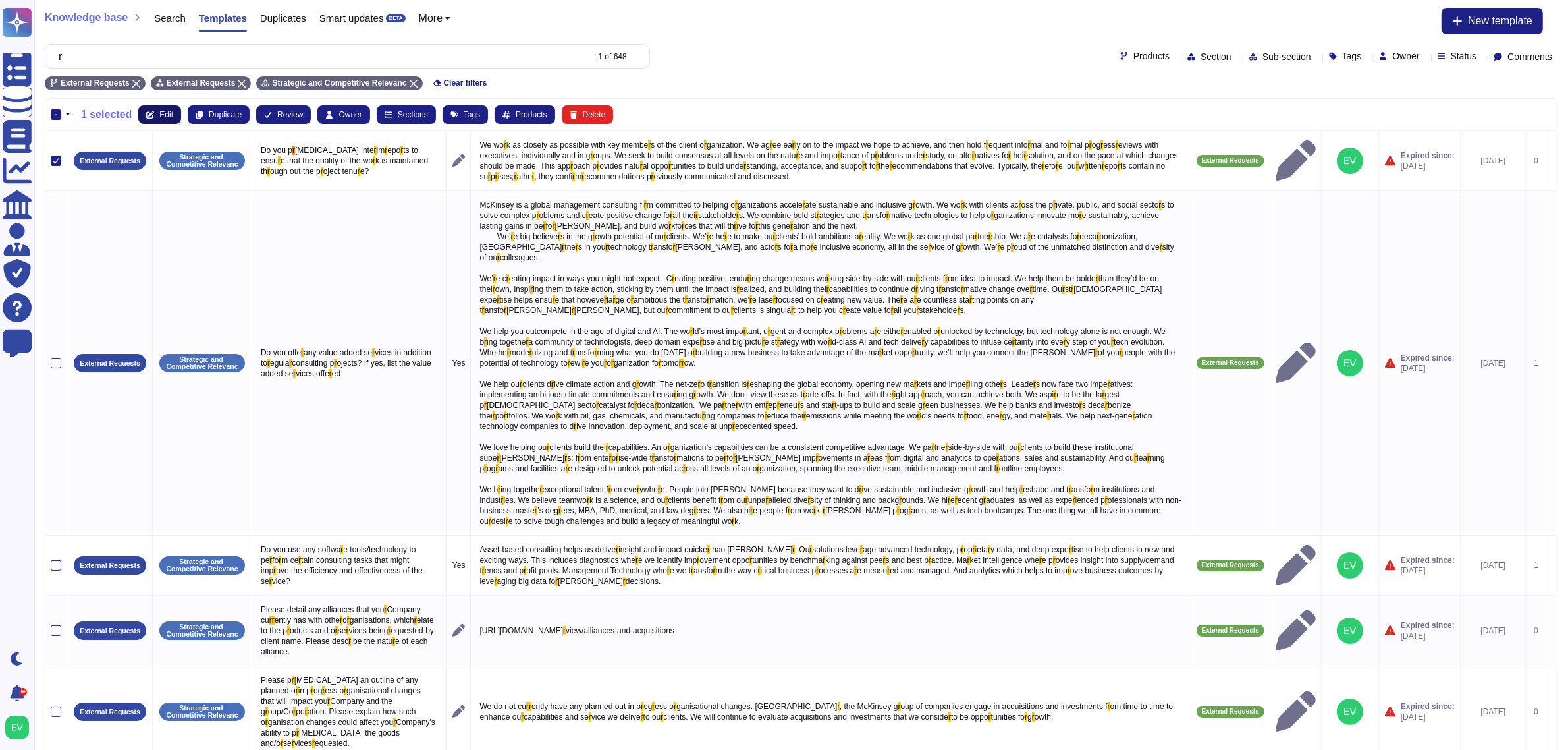
click at [162, 114] on span "Edit" at bounding box center [165, 114] width 14 height 8
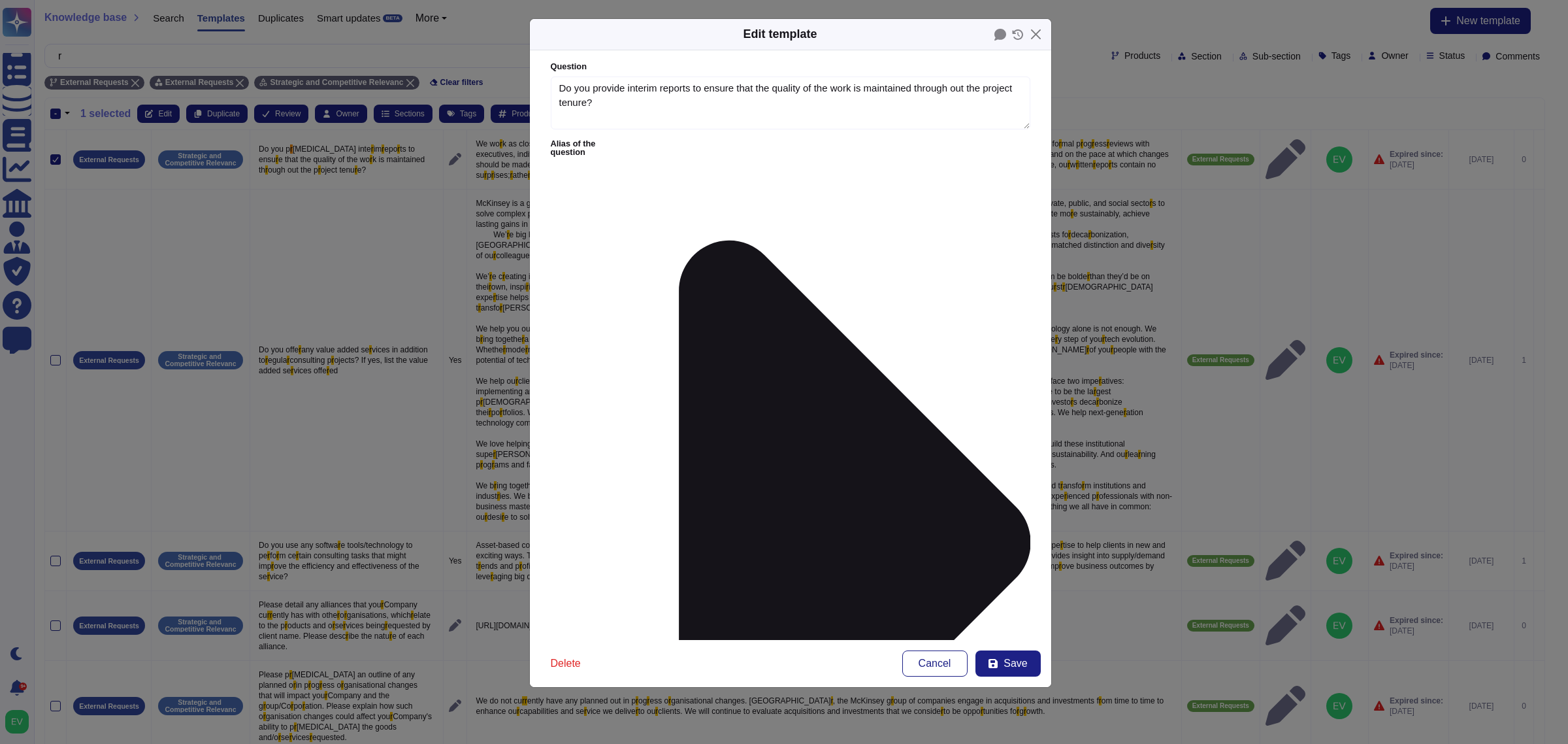
type textarea "Do you provide interim reports to ensure that the quality of the work is mainta…"
type textarea "We work as closely as possible with key members of the client organization. We …"
click at [632, 427] on span "Ask Risk" at bounding box center [618, 430] width 38 height 12
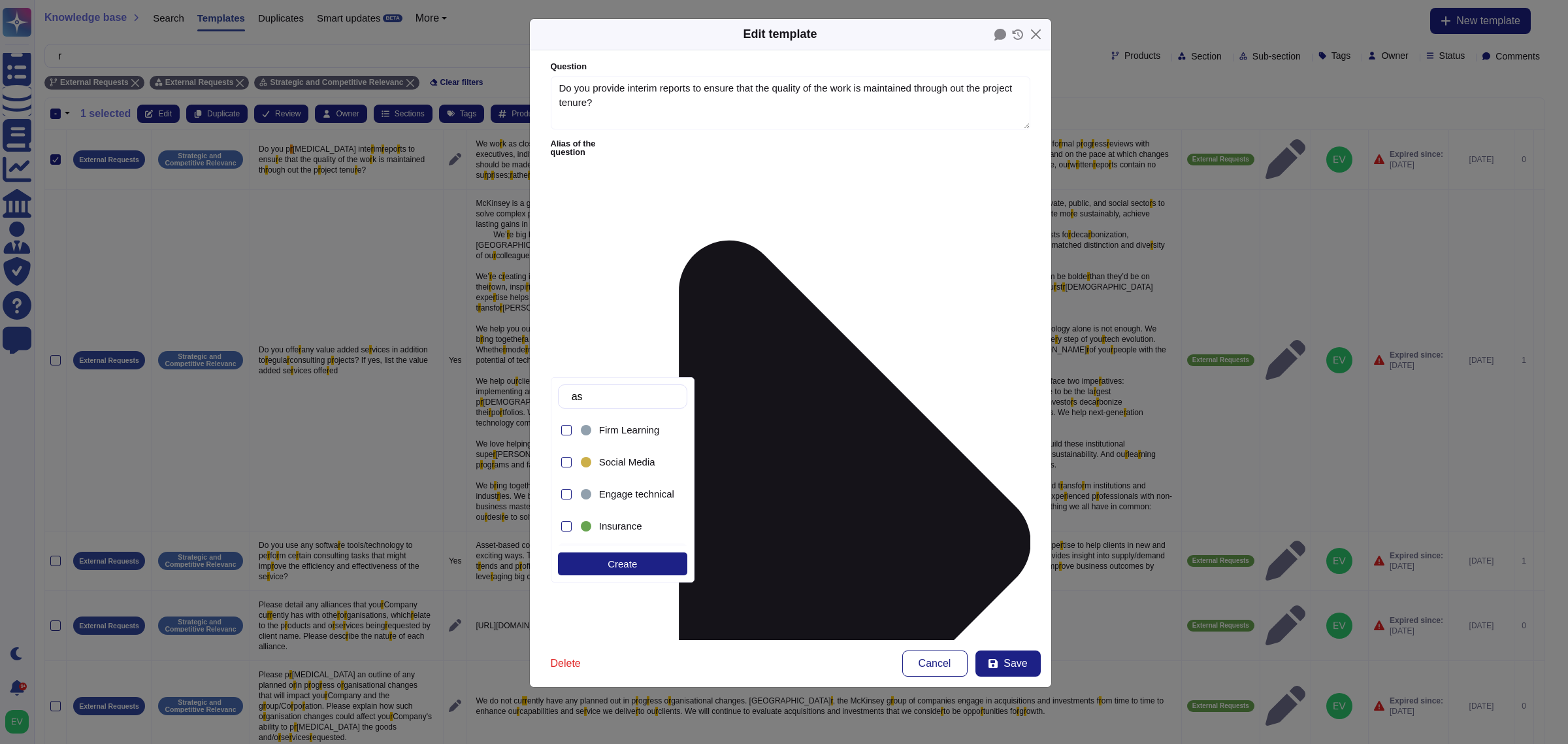
type input "a"
type input "ot"
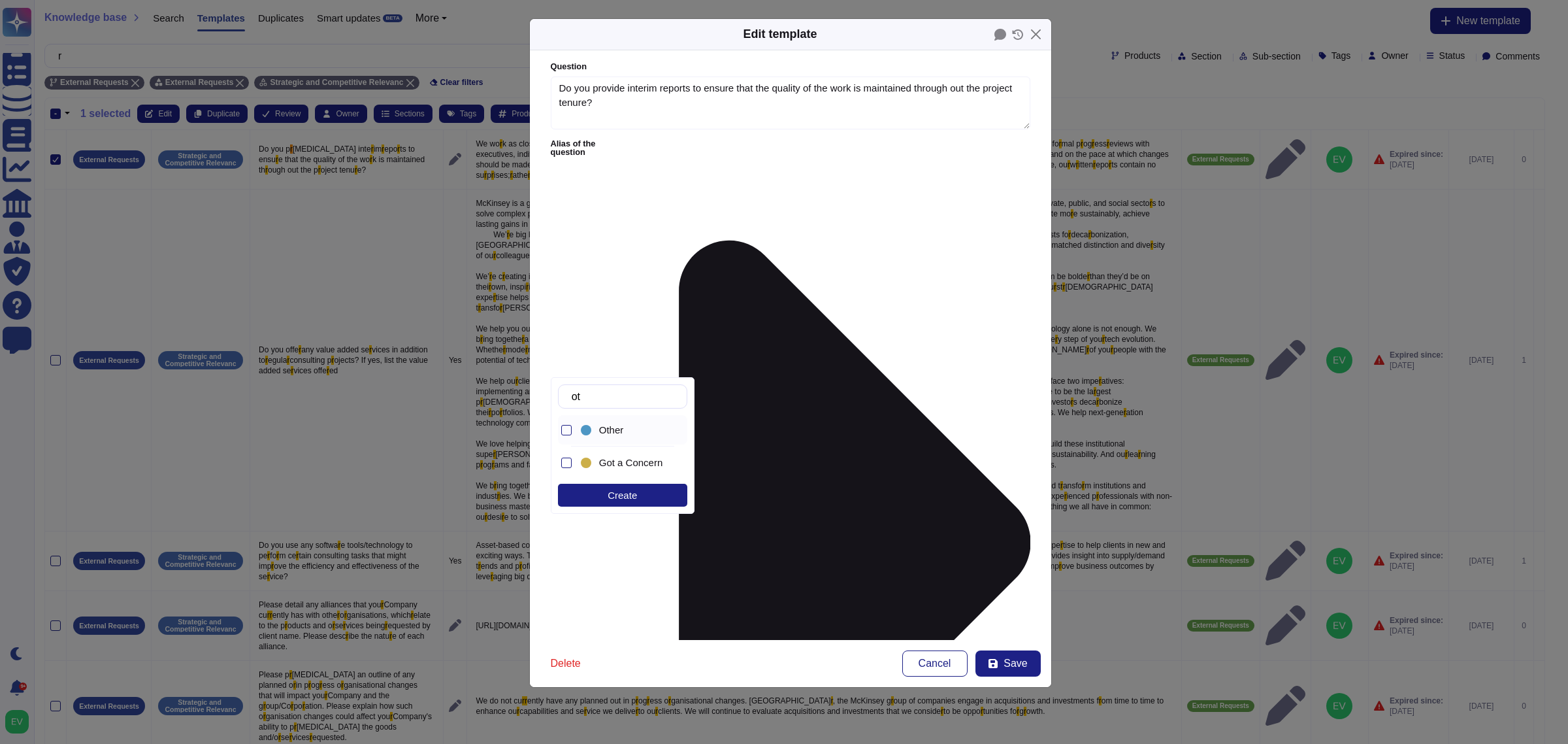
click at [606, 434] on span "Other" at bounding box center [612, 430] width 25 height 12
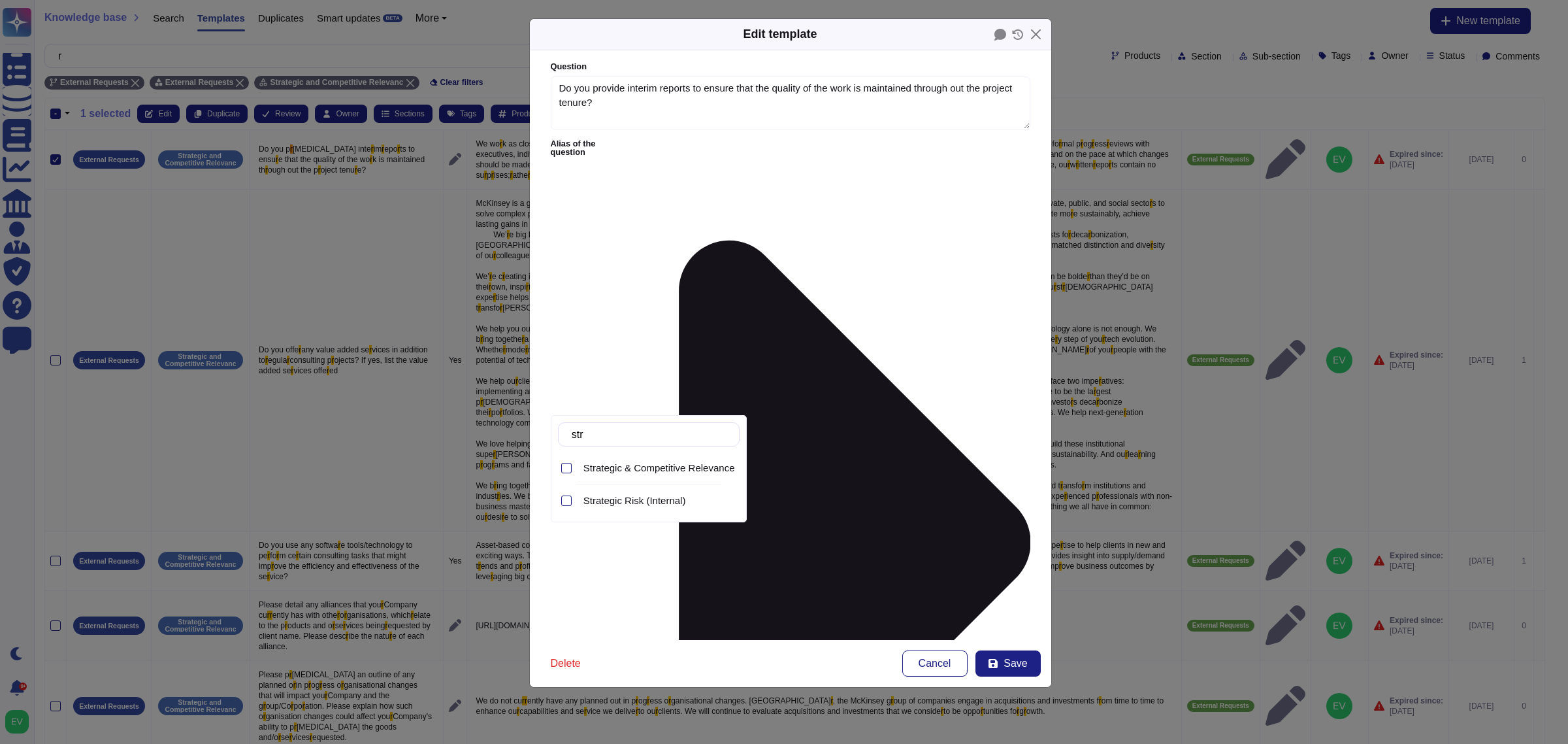
type input "stra"
click at [642, 478] on div "Strategic & Competitive Relevance (External)" at bounding box center [659, 468] width 161 height 30
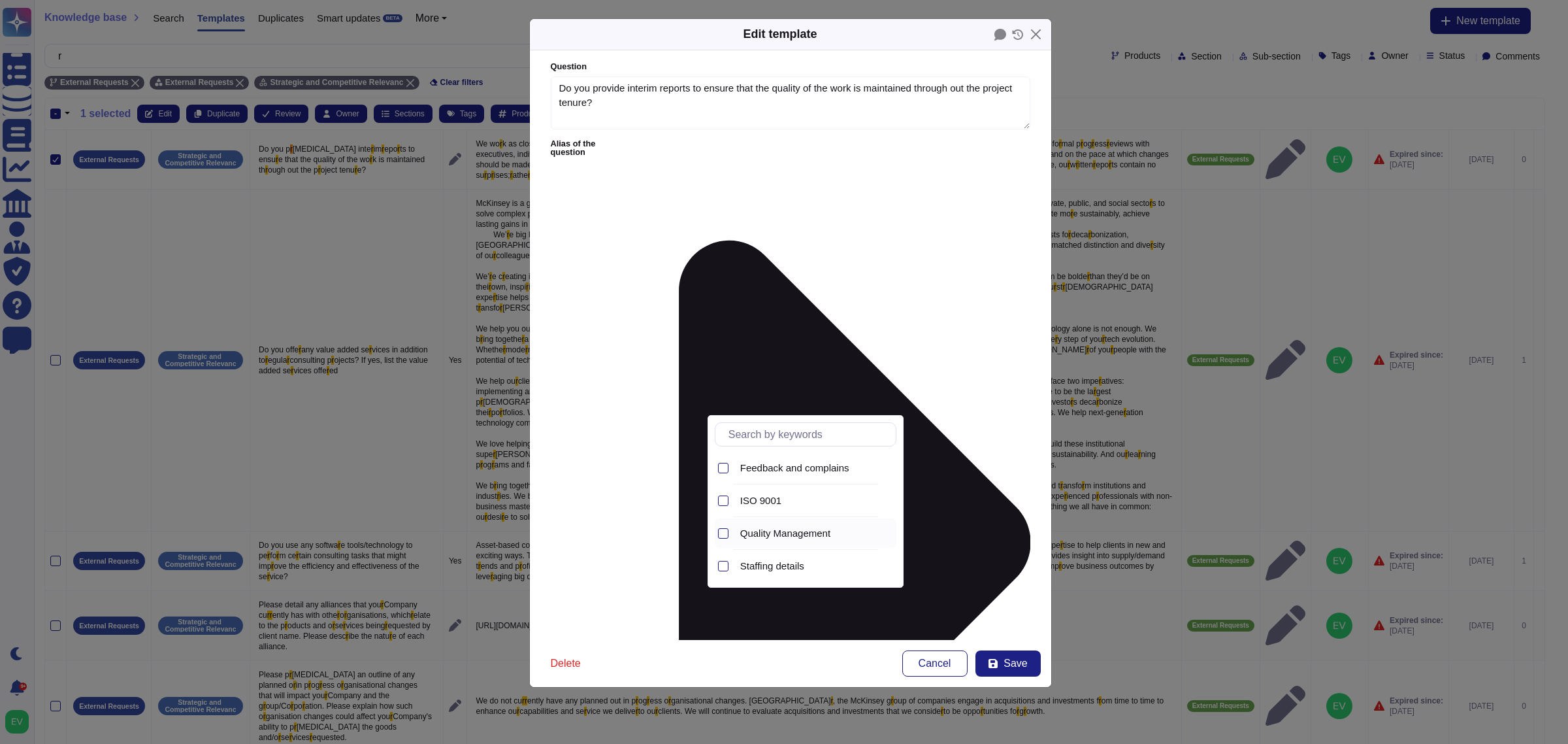
click at [779, 536] on span "Quality Management" at bounding box center [785, 533] width 91 height 12
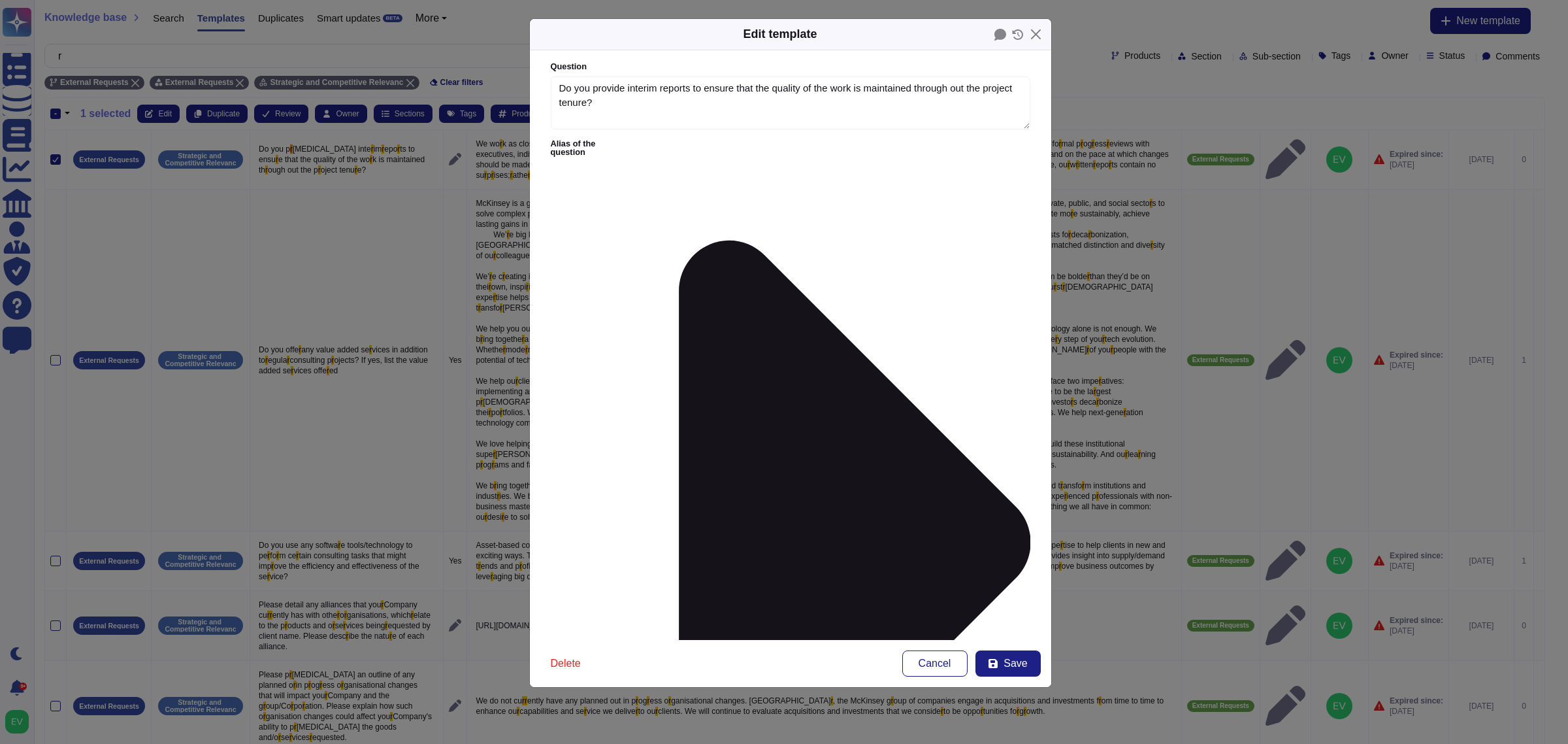
click at [1014, 680] on div "Delete Cancel Save" at bounding box center [790, 663] width 521 height 47
click at [1006, 669] on span "Save" at bounding box center [1015, 663] width 23 height 11
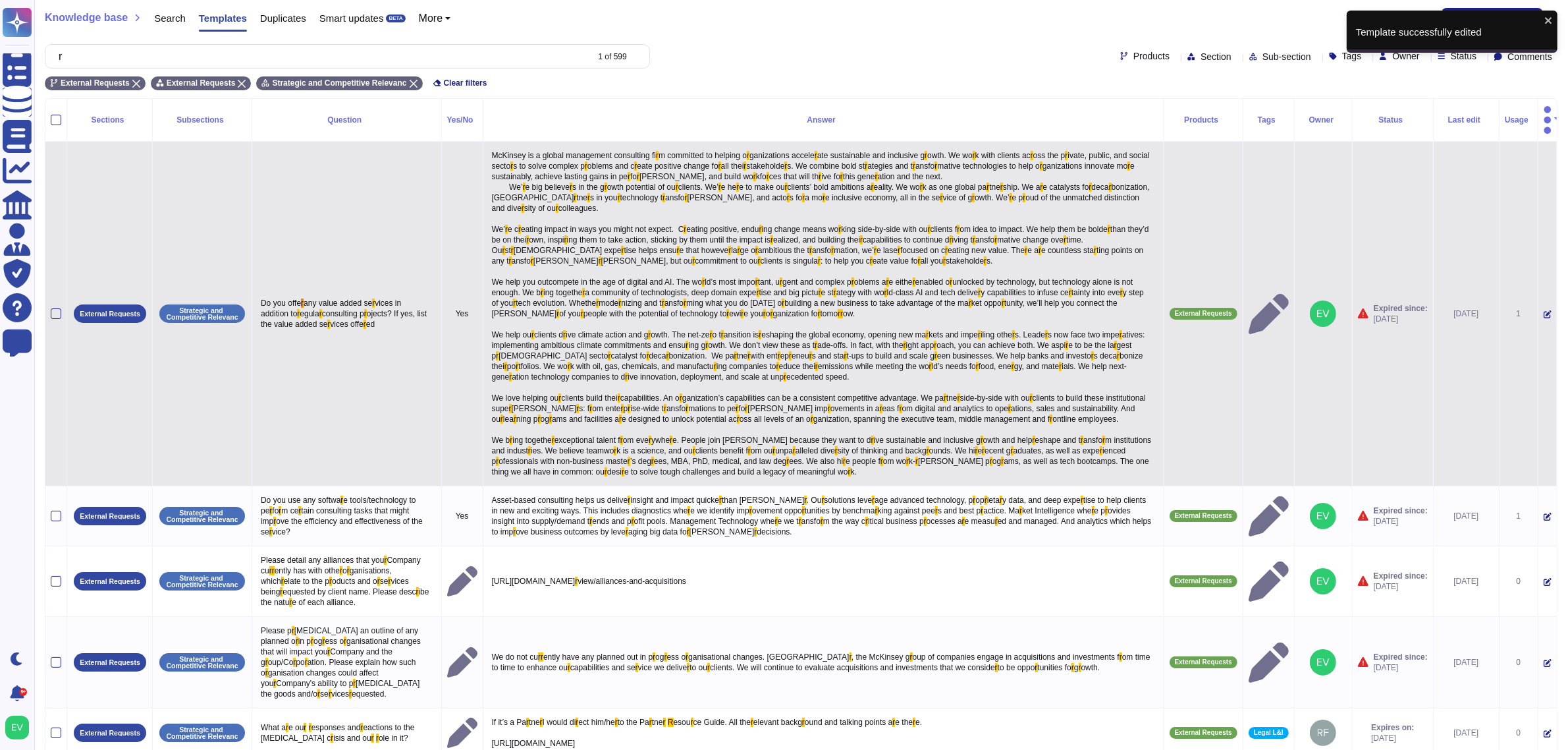
scroll to position [356, 0]
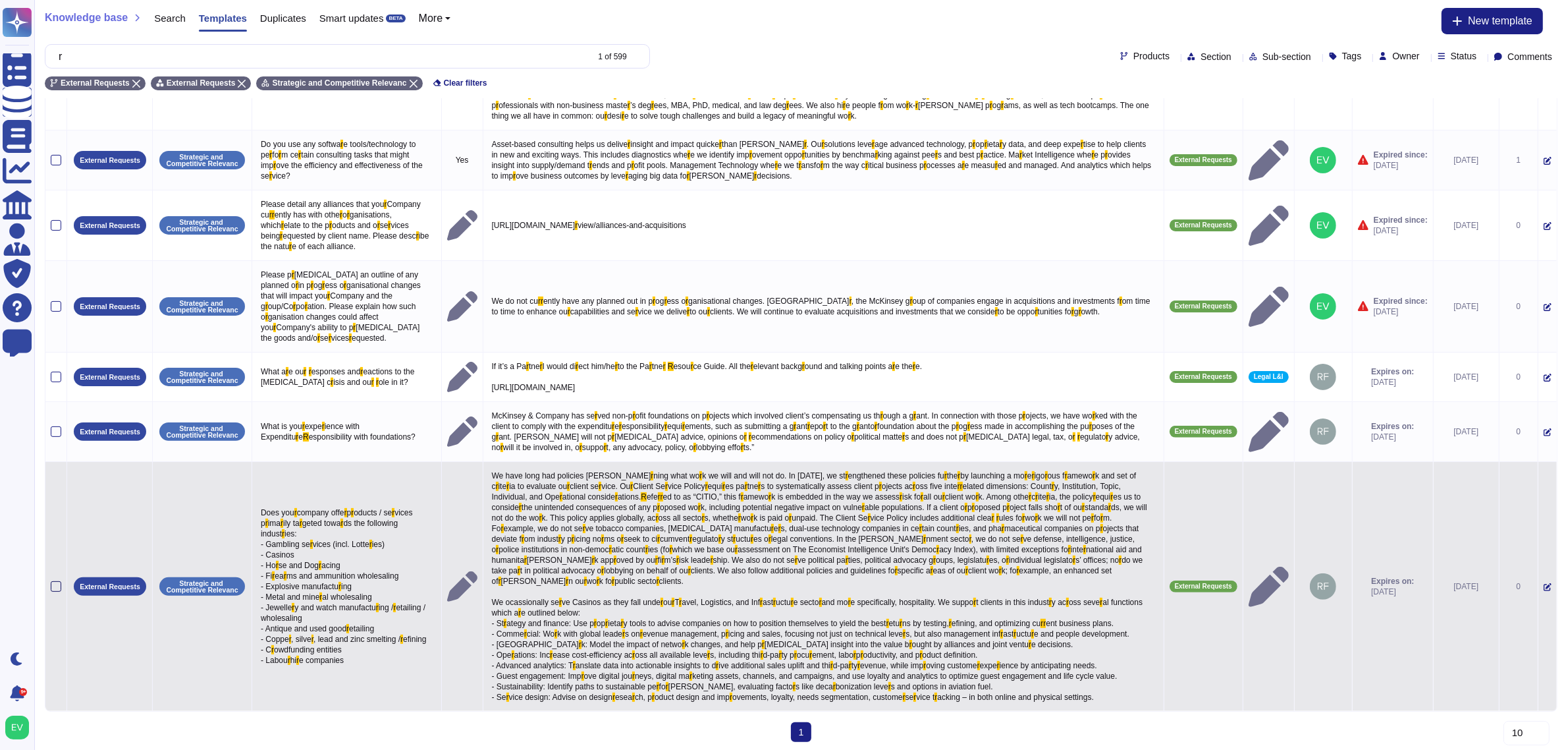
click at [56, 581] on div at bounding box center [56, 586] width 11 height 11
click at [0, 0] on input "checkbox" at bounding box center [0, 0] width 0 height 0
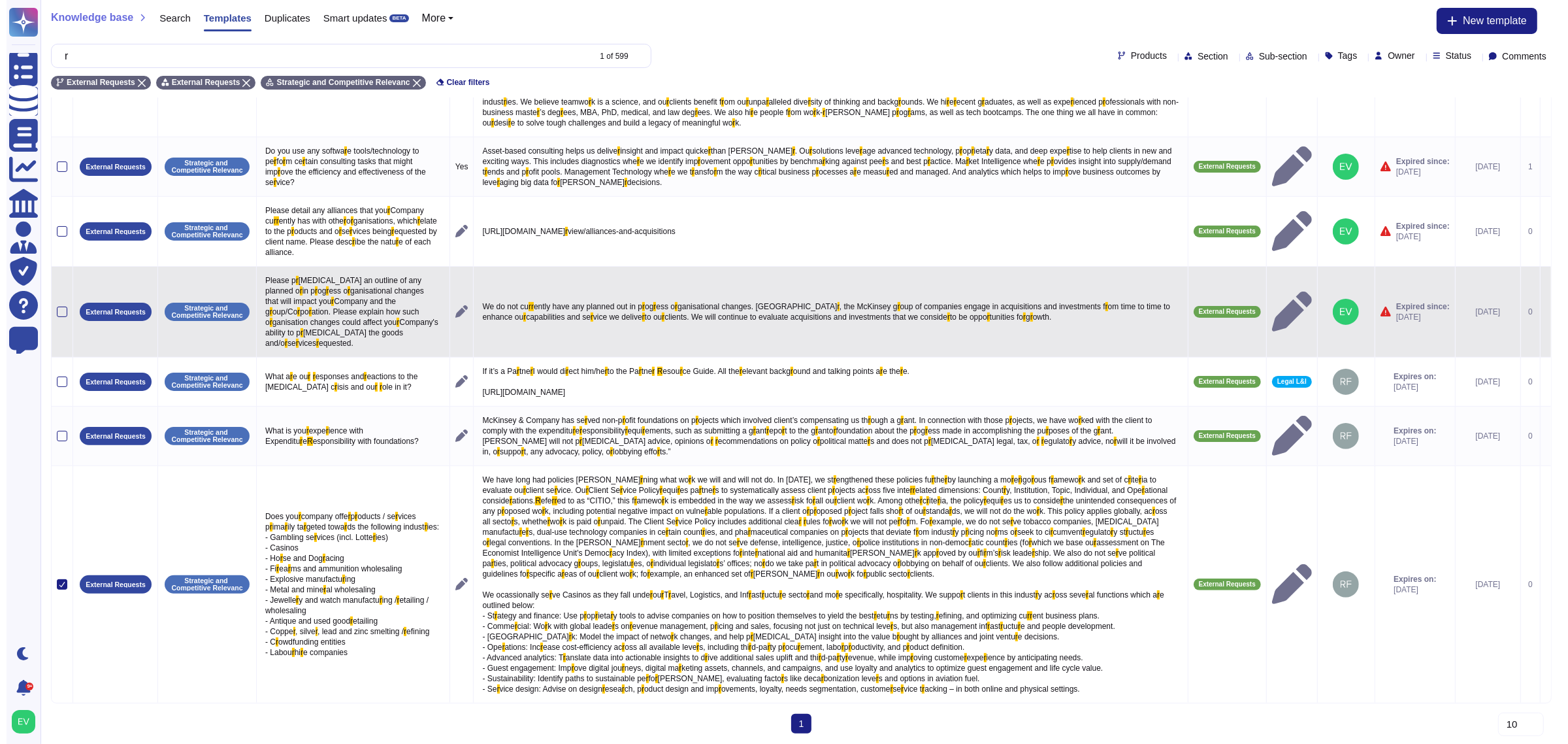
scroll to position [0, 0]
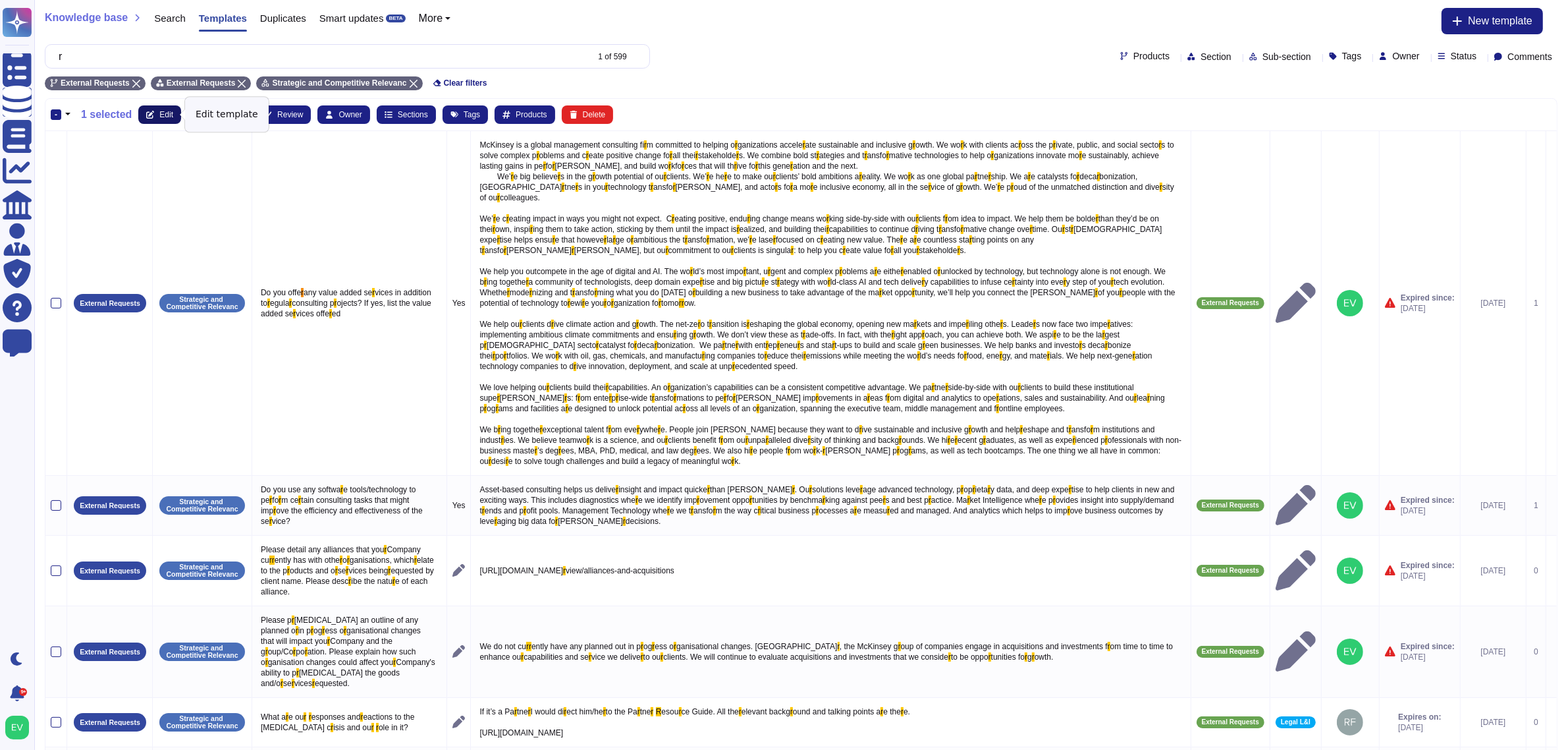
click at [159, 112] on span "Edit" at bounding box center [165, 114] width 14 height 8
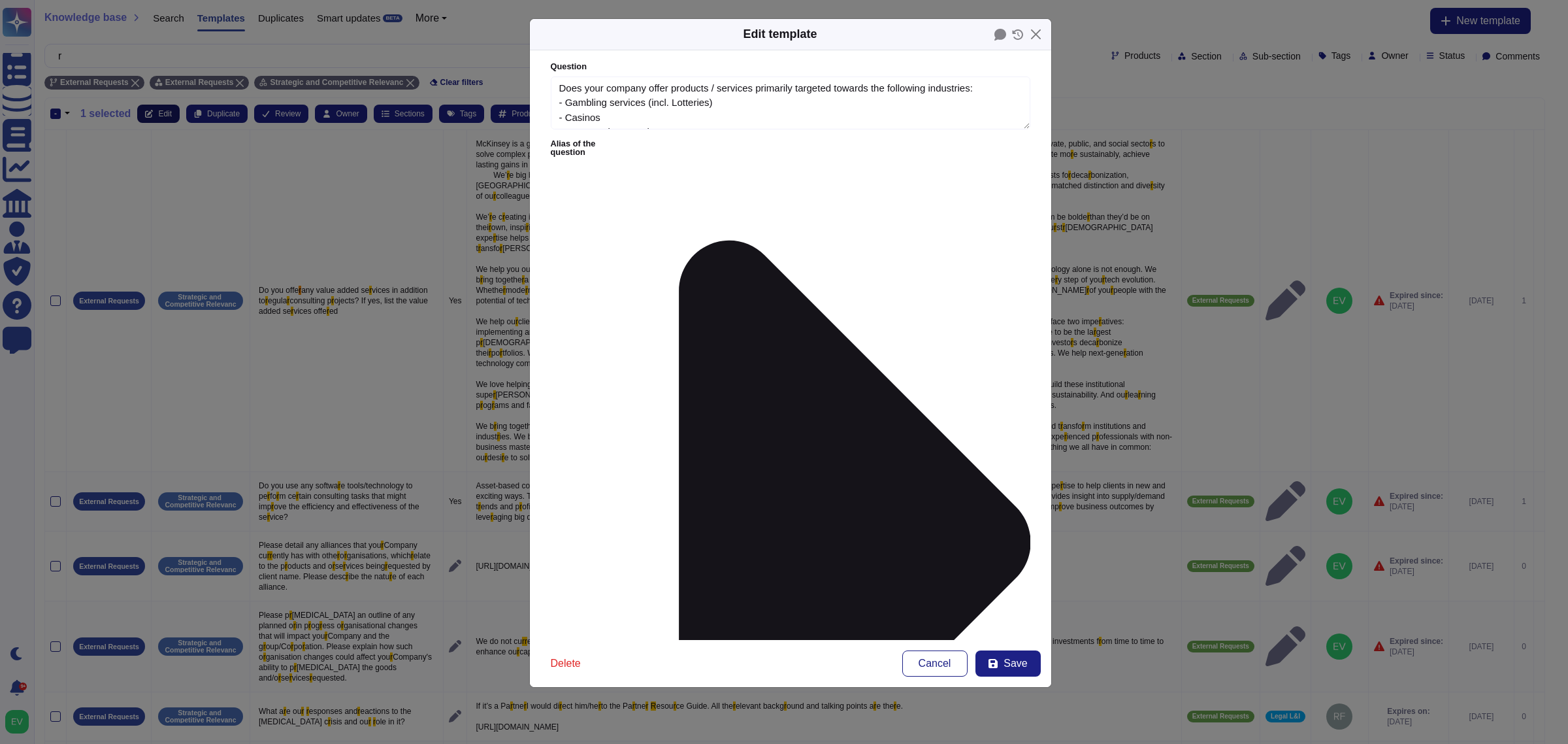
type textarea "Does your company offer products / services primarily targeted towards the foll…"
type textarea "Lo ipsu dolo sit ametcons adipiscin elit sedd ei temp inc utla etd ma. Al 7247,…"
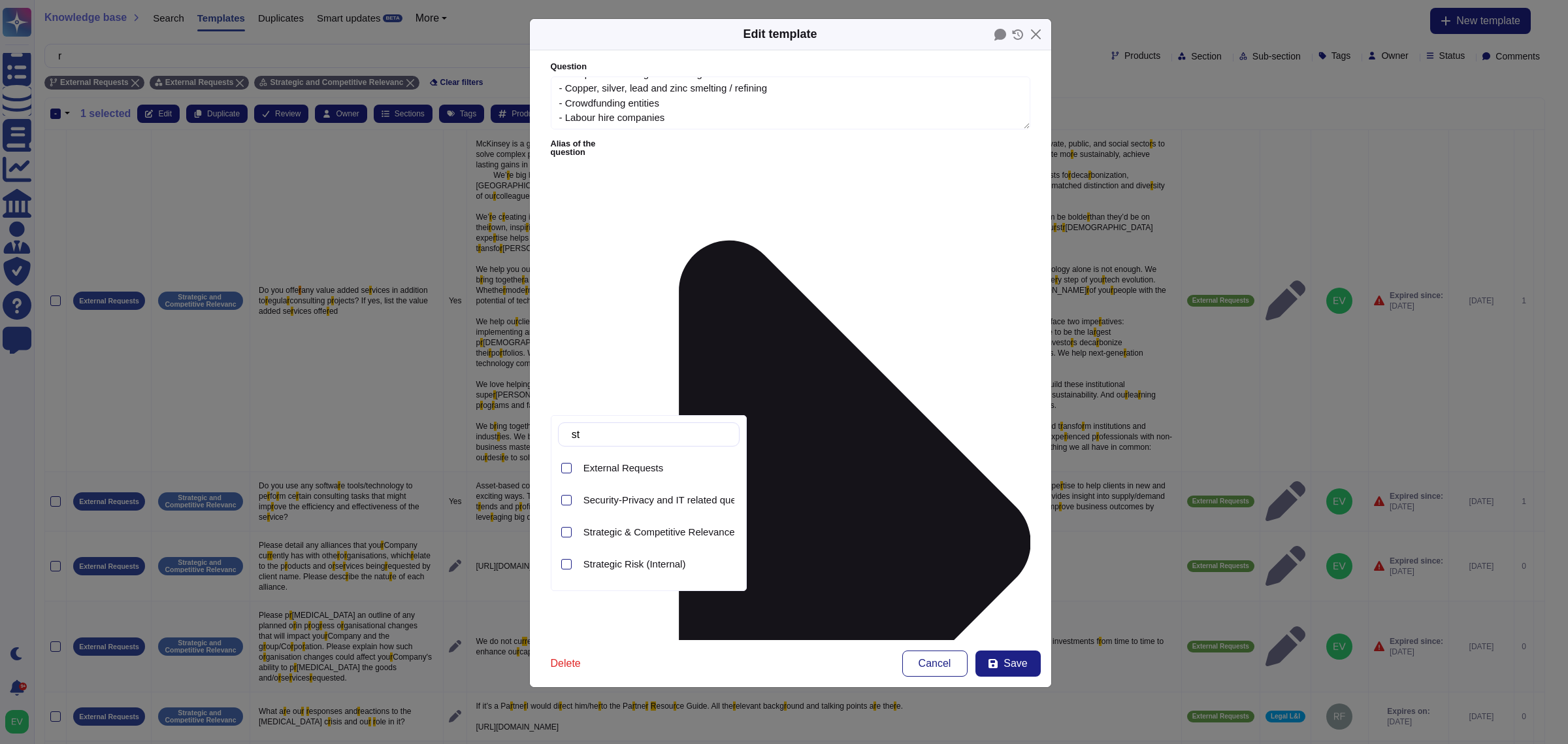
type input "s"
type input "c"
type input "stra"
click at [648, 465] on span "Strategic & Competitive Relevance (External)" at bounding box center [681, 468] width 196 height 12
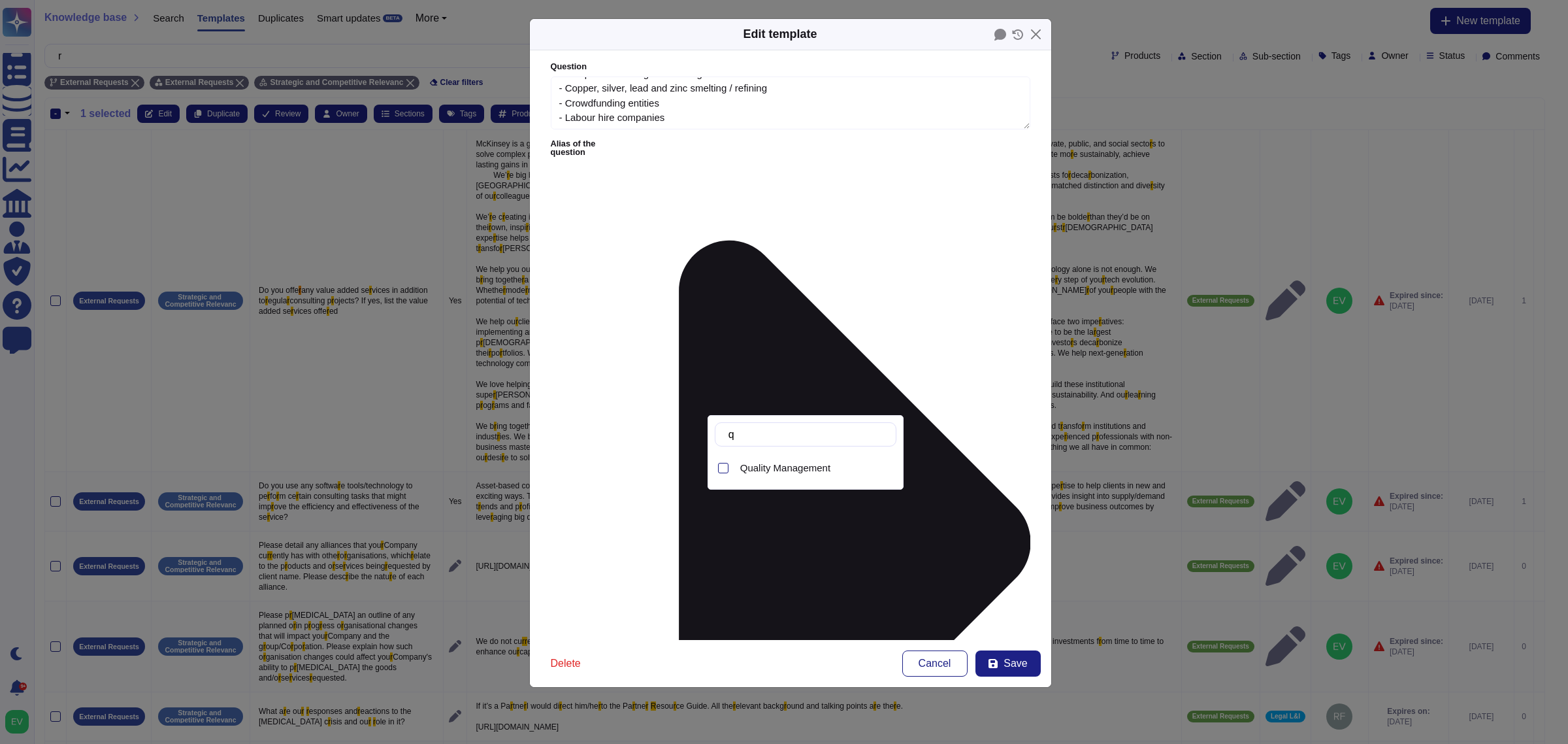
type input "q"
click at [760, 475] on div "Quality Management" at bounding box center [815, 468] width 161 height 30
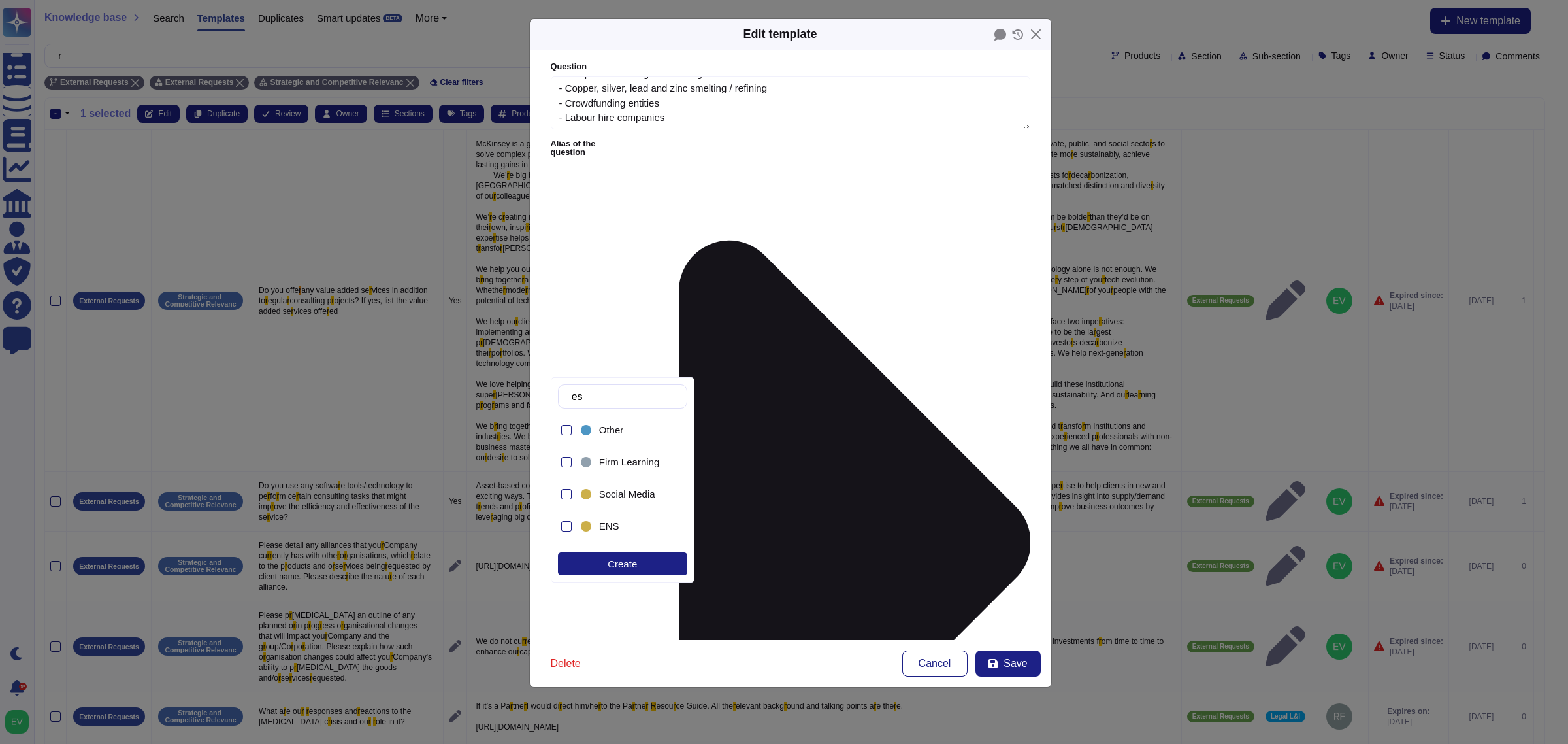
type input "e"
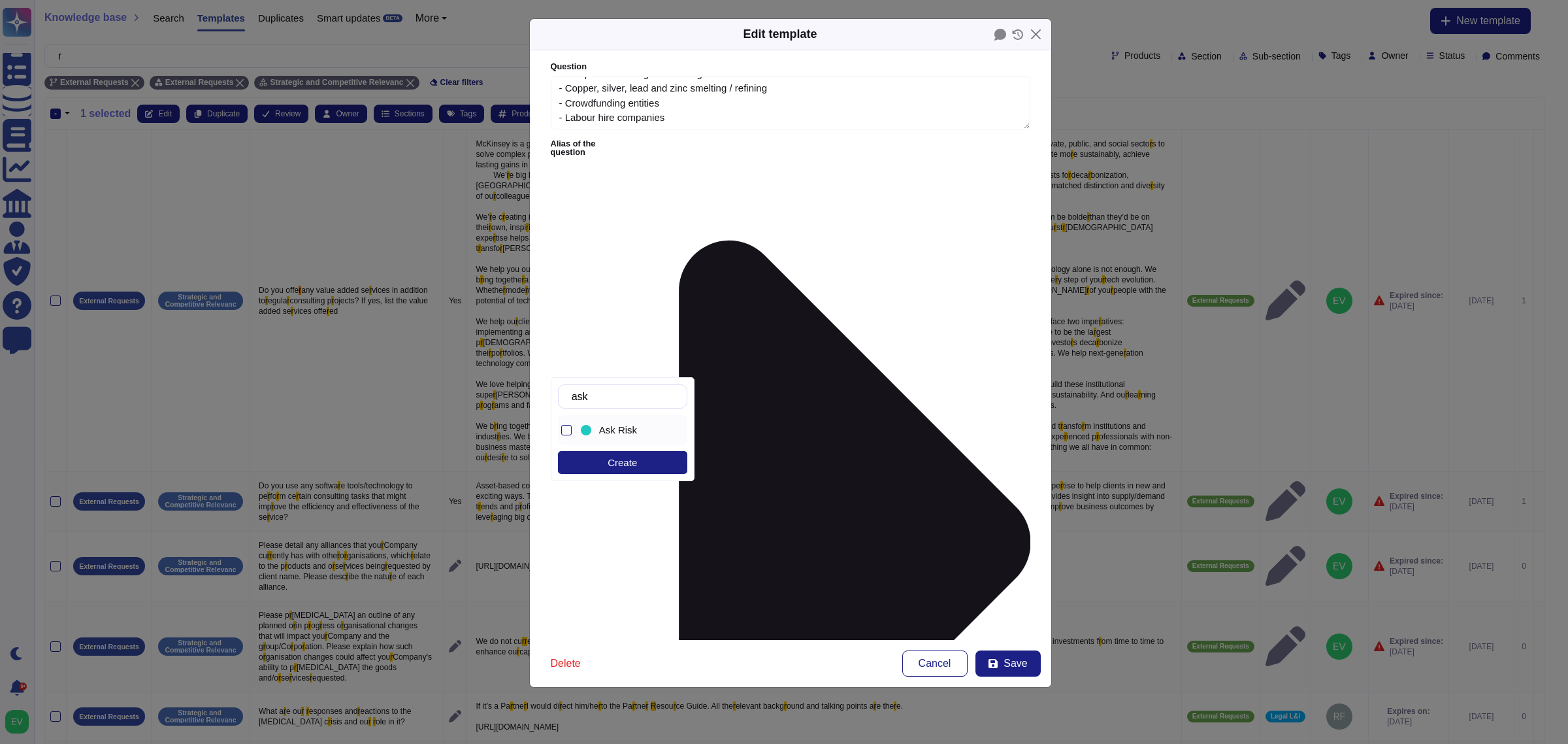
click at [619, 428] on span "Ask Risk" at bounding box center [618, 430] width 38 height 12
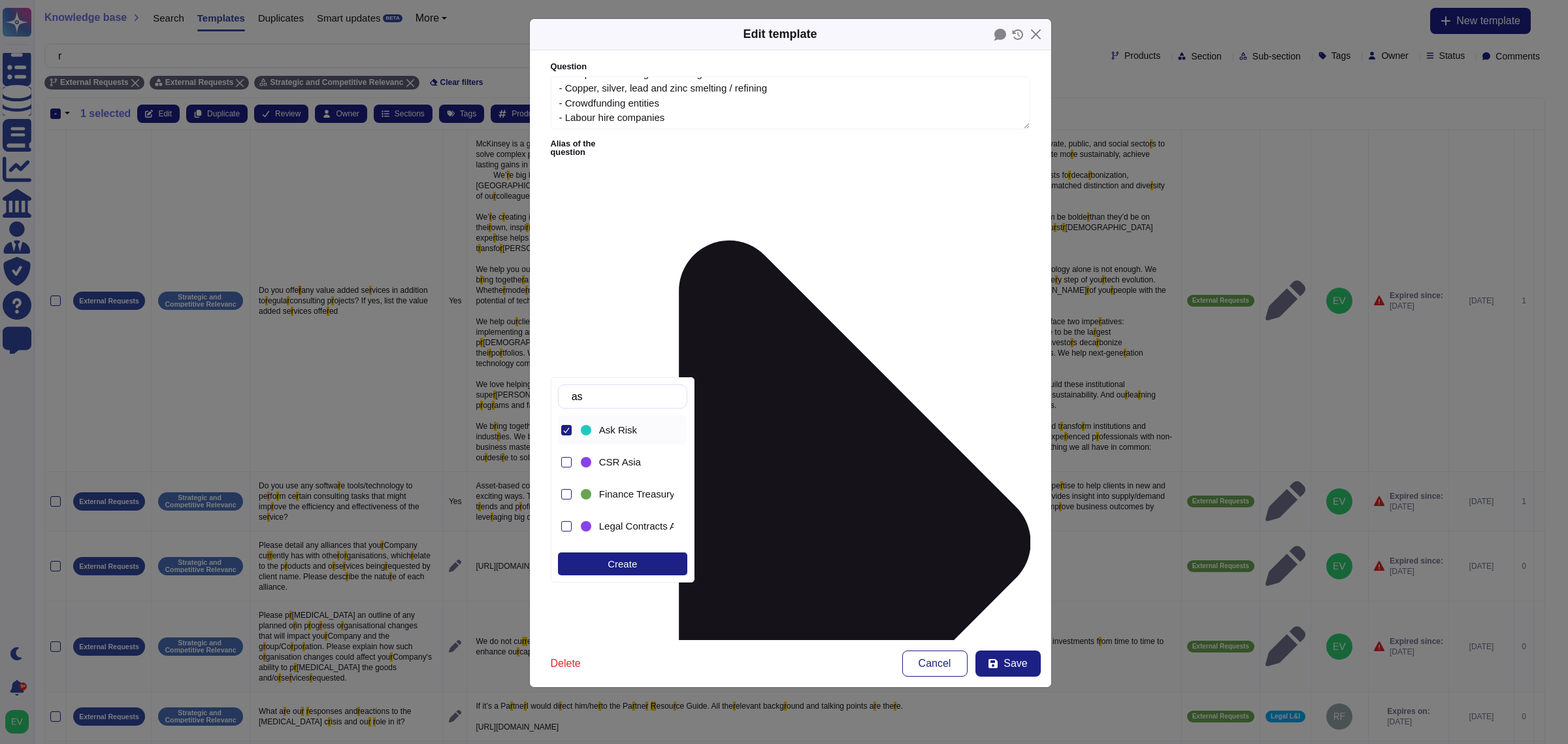
type input "a"
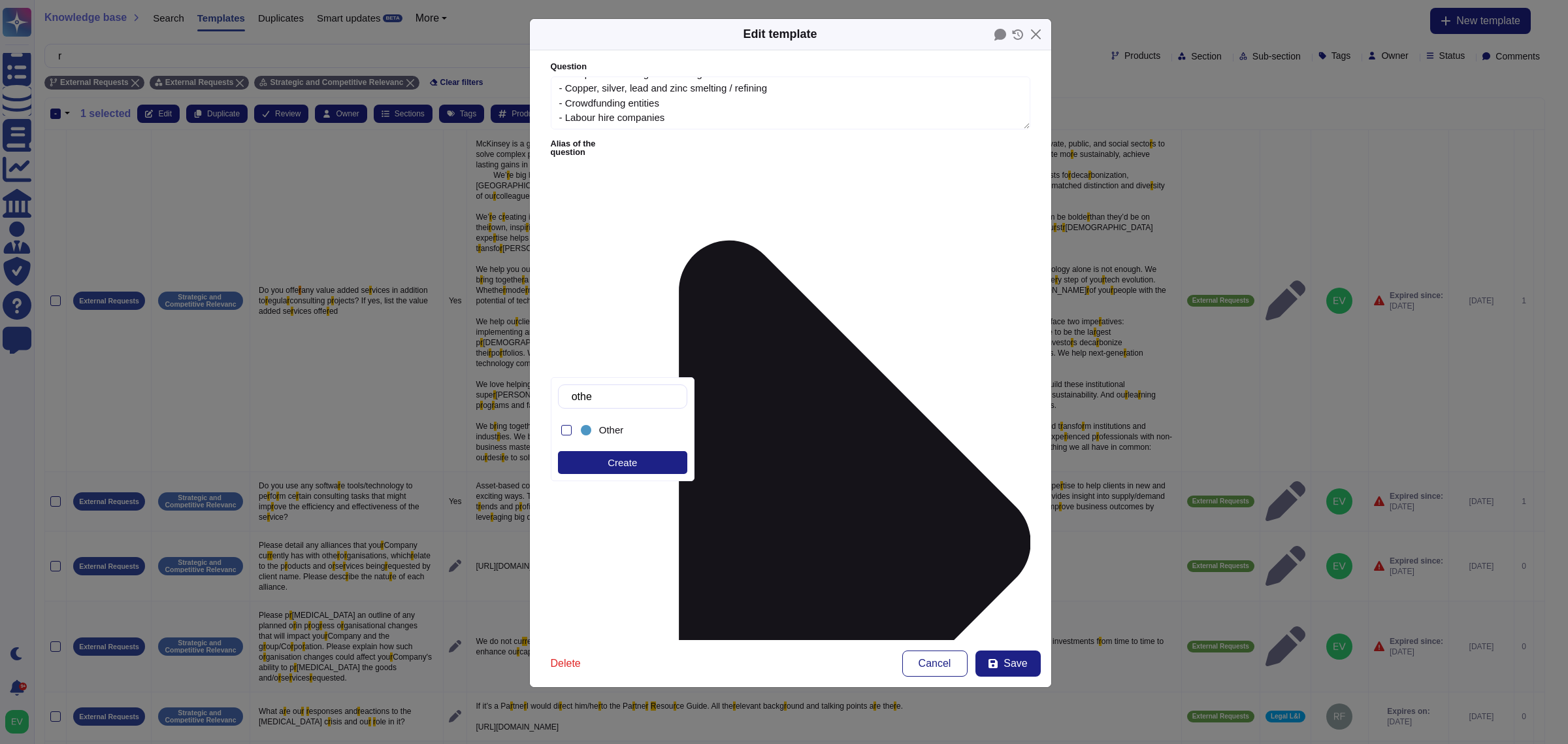
type input "other"
click at [624, 442] on div "Other" at bounding box center [626, 430] width 95 height 30
click at [1019, 661] on span "Save" at bounding box center [1015, 663] width 23 height 11
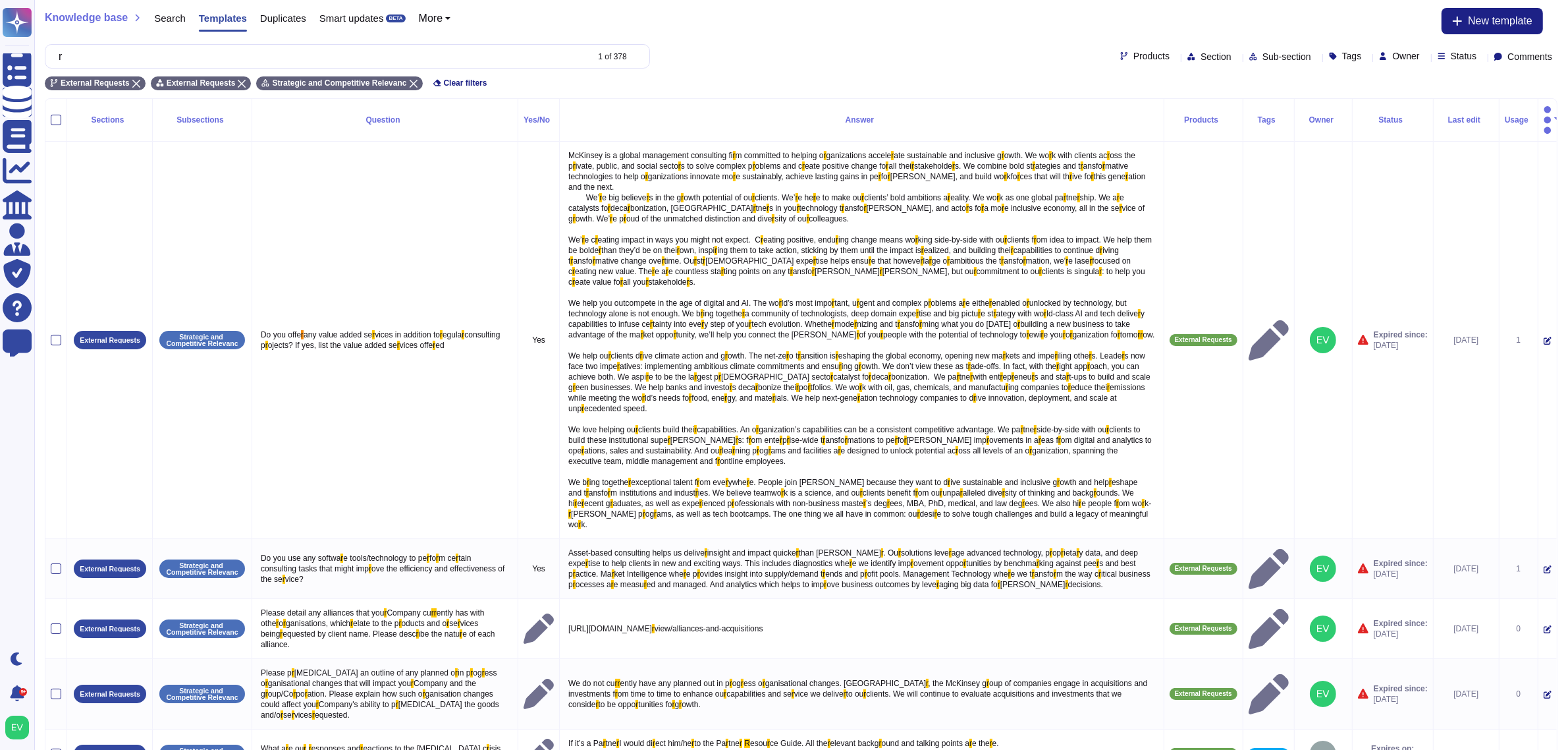
click at [1544, 119] on button "button" at bounding box center [1547, 119] width 8 height 32
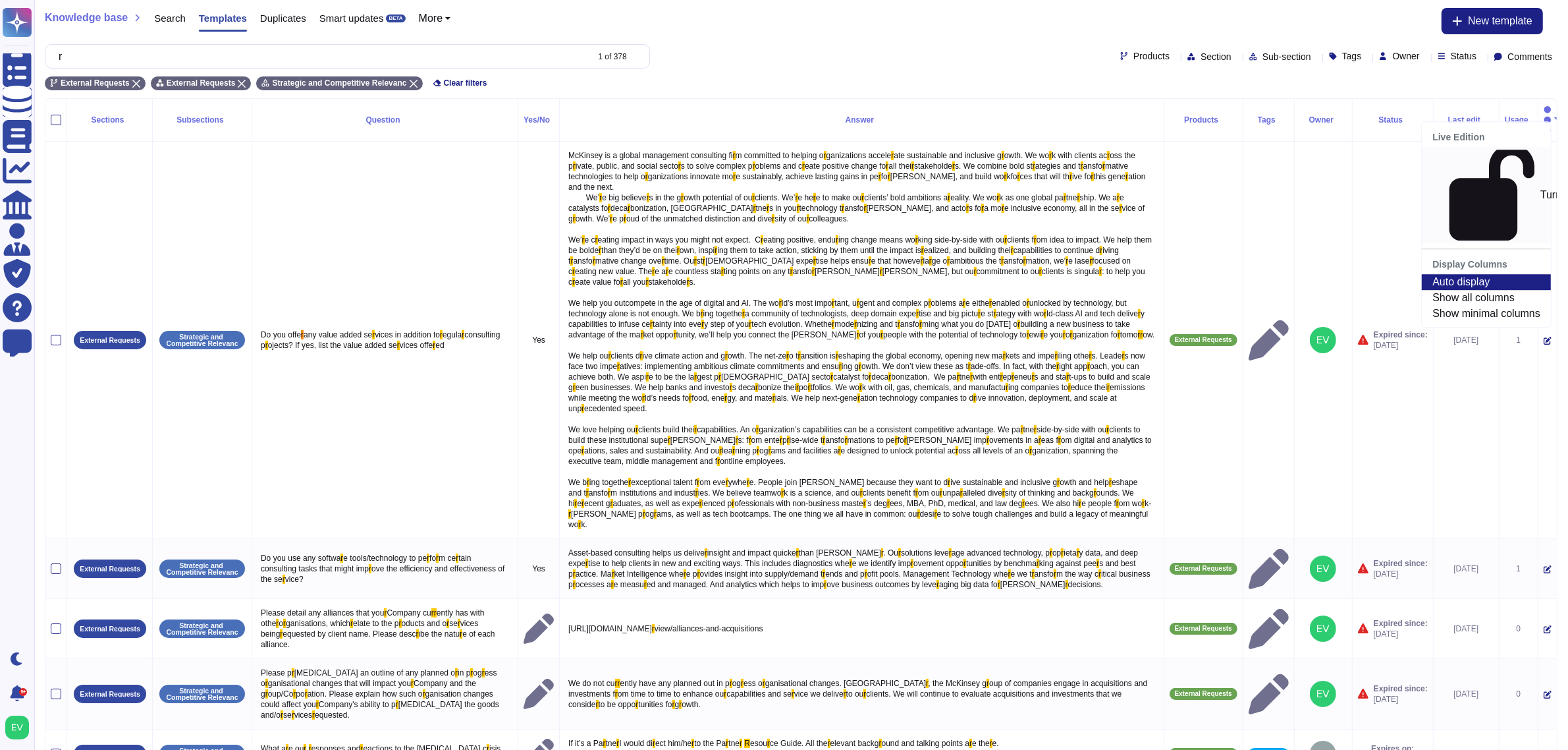
click at [1478, 157] on link "Turn On" at bounding box center [1487, 195] width 129 height 96
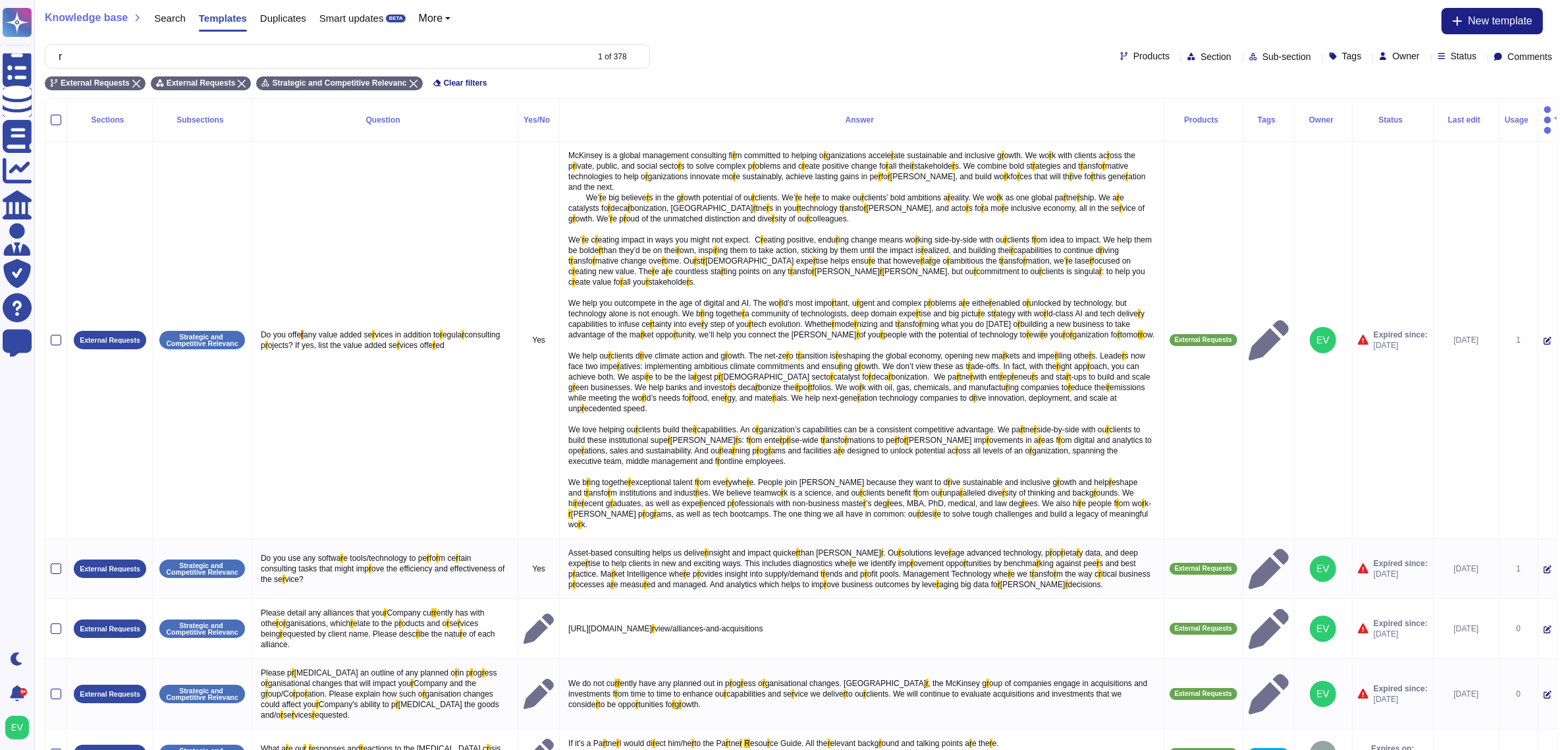
click at [1546, 110] on button "button" at bounding box center [1547, 119] width 8 height 32
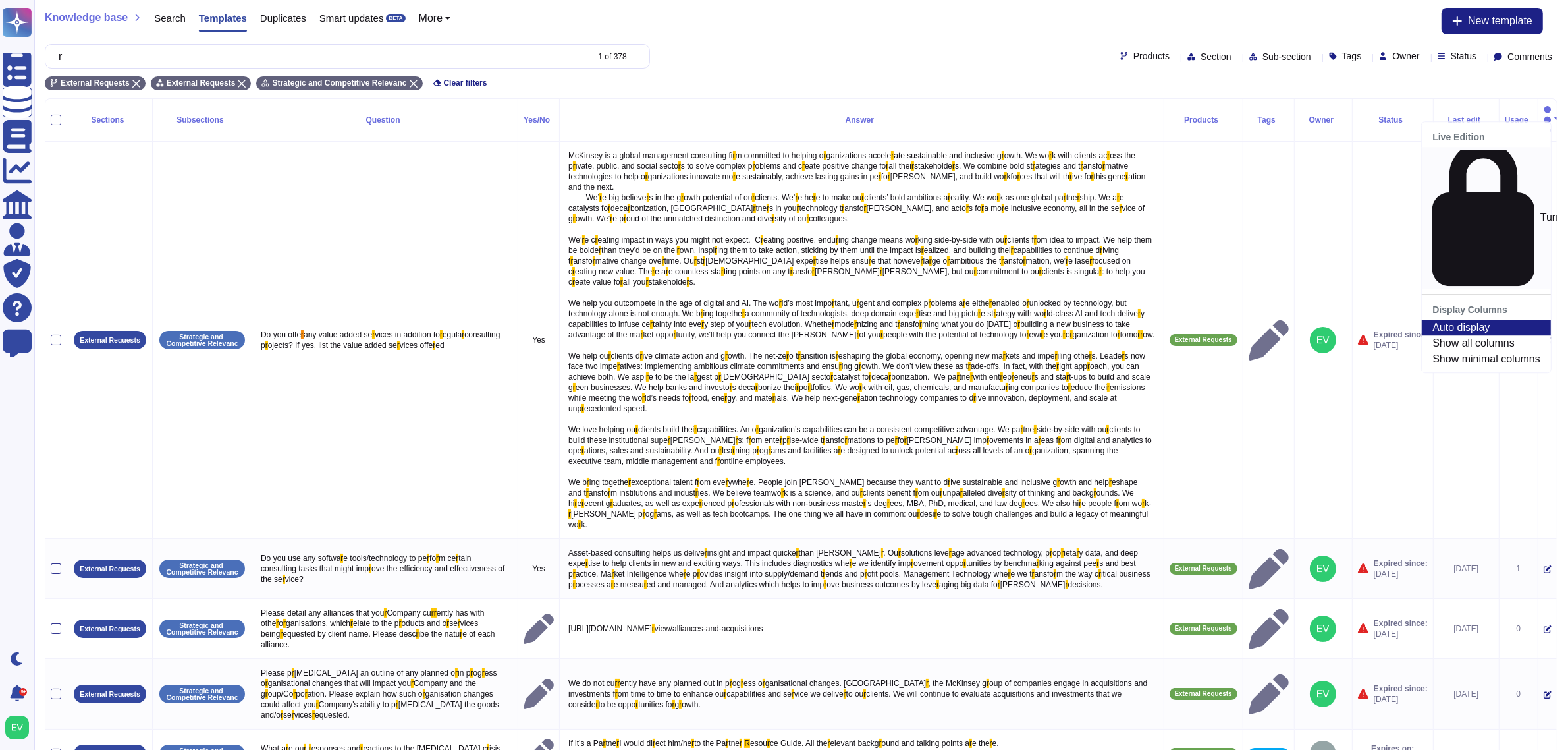
click at [1467, 152] on link "Turn Off" at bounding box center [1487, 217] width 129 height 142
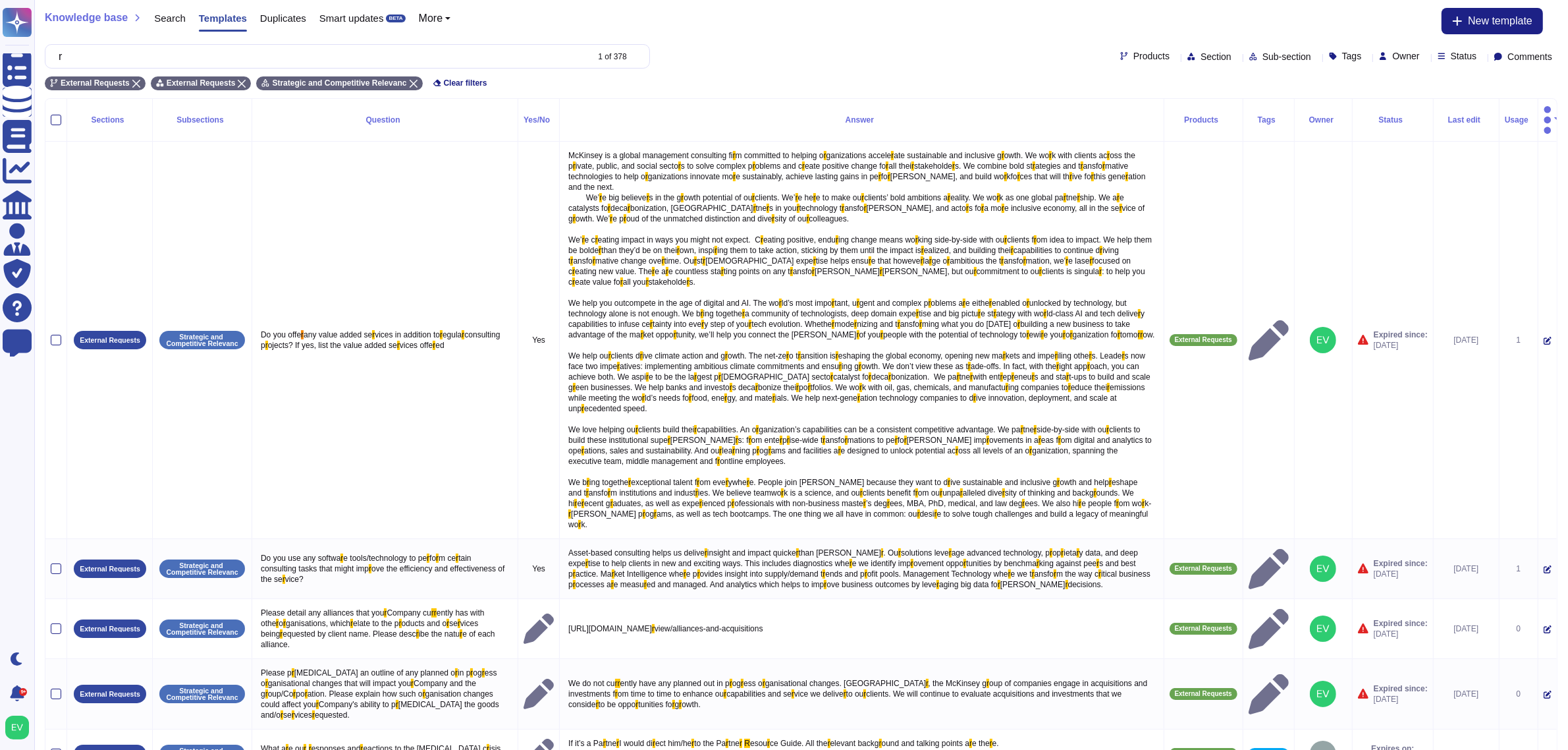
click at [1548, 116] on button "button" at bounding box center [1547, 119] width 8 height 32
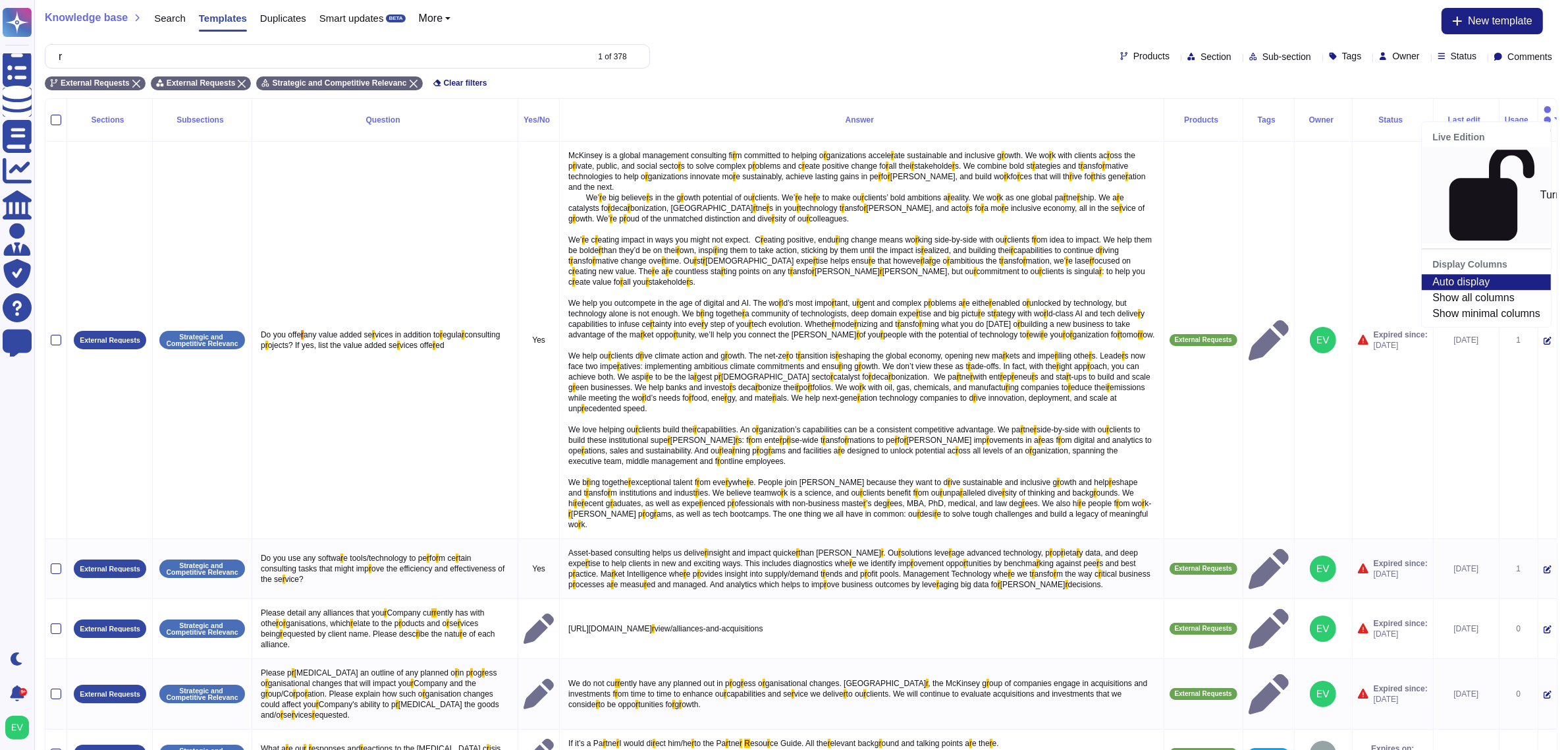
click at [1476, 158] on link "Turn On" at bounding box center [1487, 195] width 129 height 96
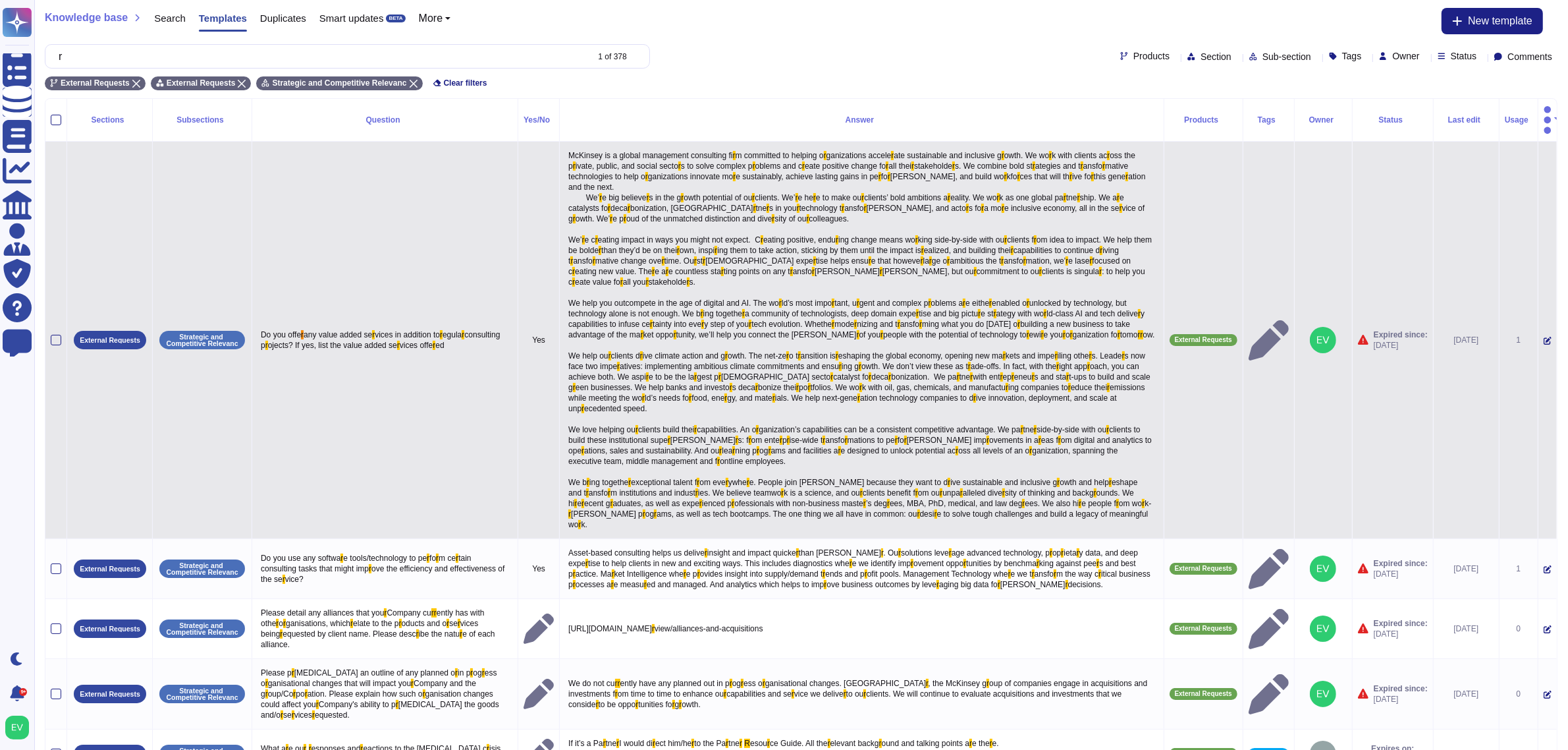
click at [584, 312] on p "[PERSON_NAME] is a global management consulting fi r m committed to helping o r…" at bounding box center [862, 339] width 593 height 386
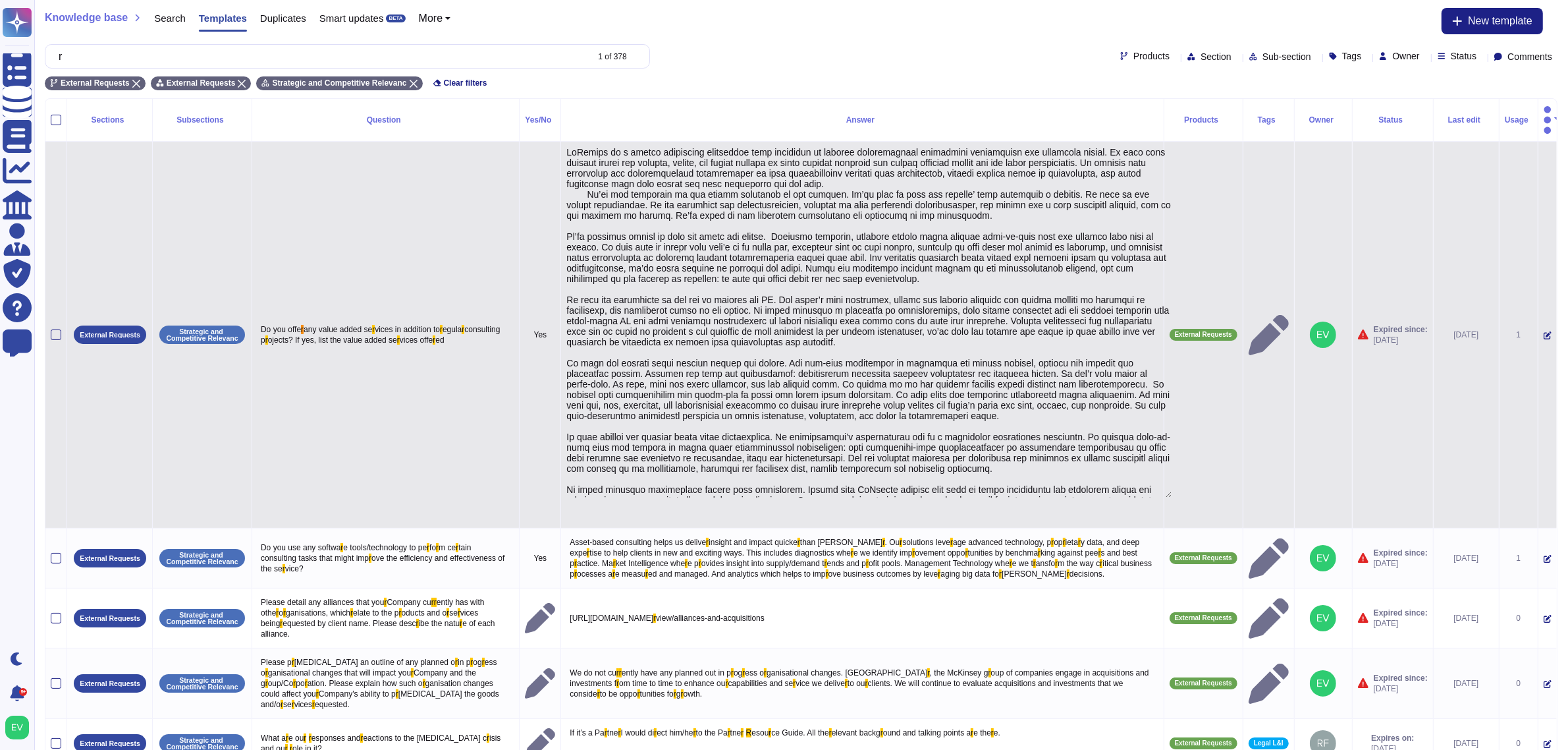
type textarea "LoRemips do s ametco adipiscing elitseddoe temp incididun ut laboree doloremagn…"
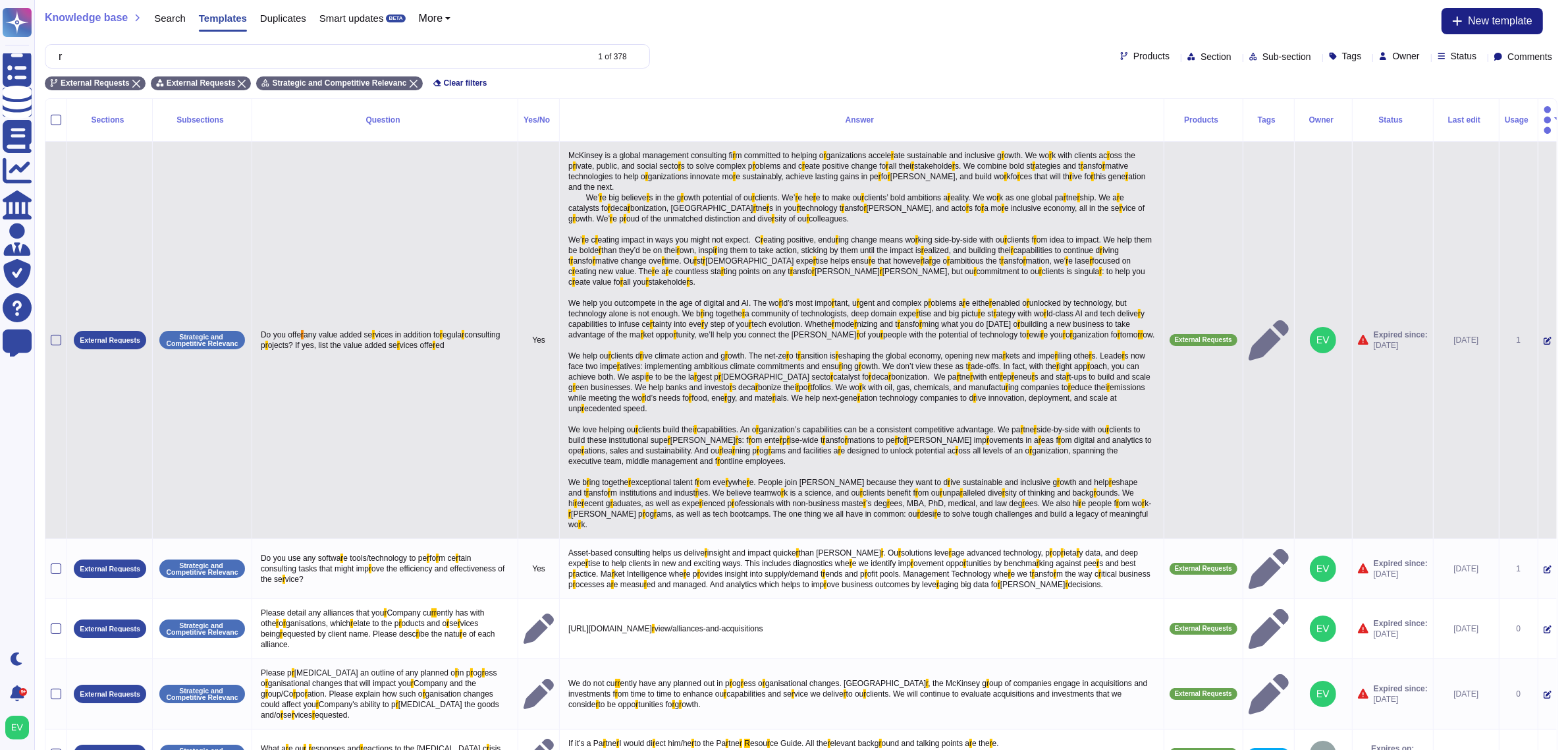
click at [180, 331] on span "Strategic and Competitive Relevanc" at bounding box center [202, 340] width 86 height 18
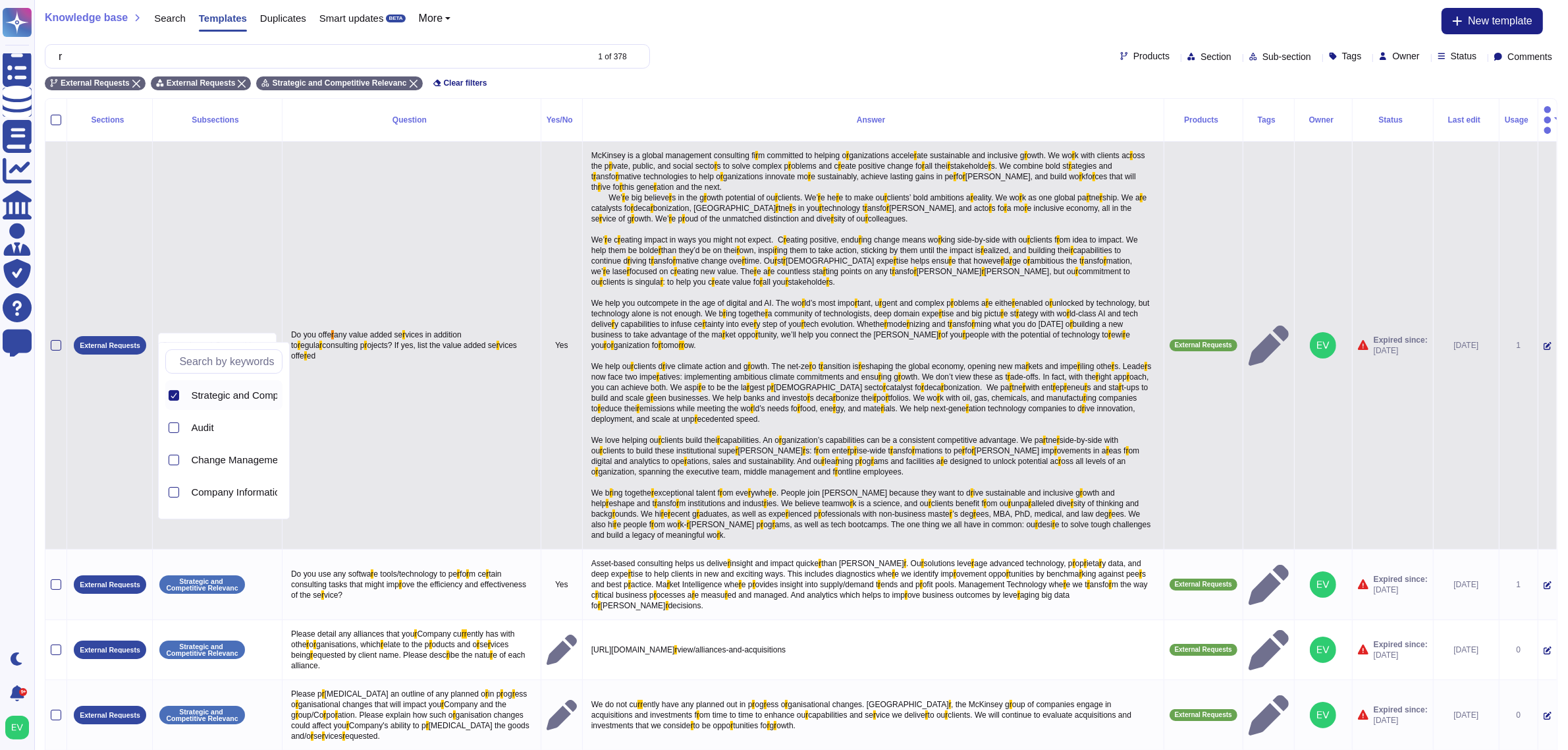
click at [127, 317] on td "External Requests" at bounding box center [109, 346] width 86 height 408
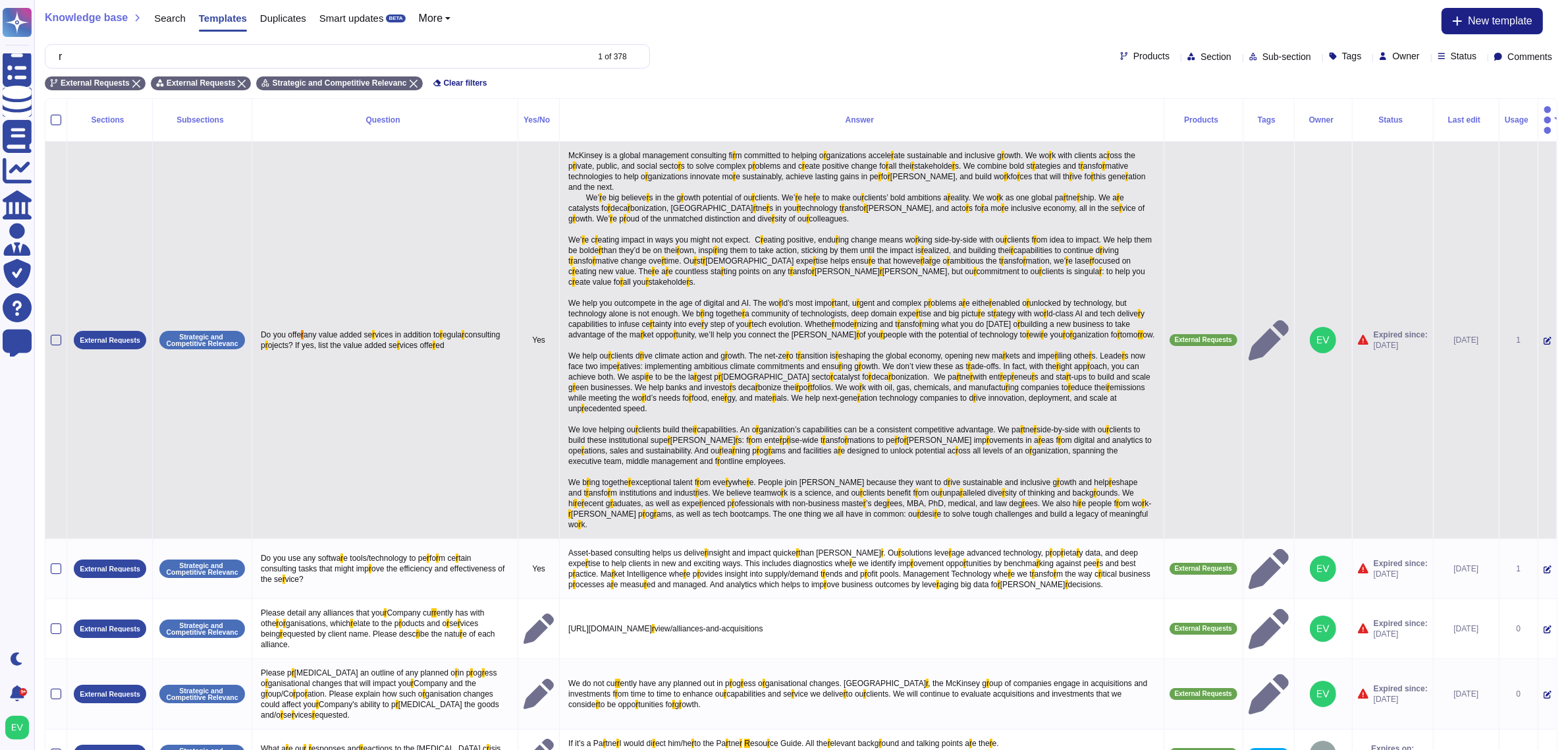
click at [120, 337] on p "External Requests" at bounding box center [109, 340] width 61 height 7
click at [128, 331] on span "External Requests" at bounding box center [110, 340] width 72 height 18
click at [130, 331] on span "External Requests" at bounding box center [110, 340] width 72 height 18
click at [139, 331] on span "External Requests" at bounding box center [110, 340] width 72 height 18
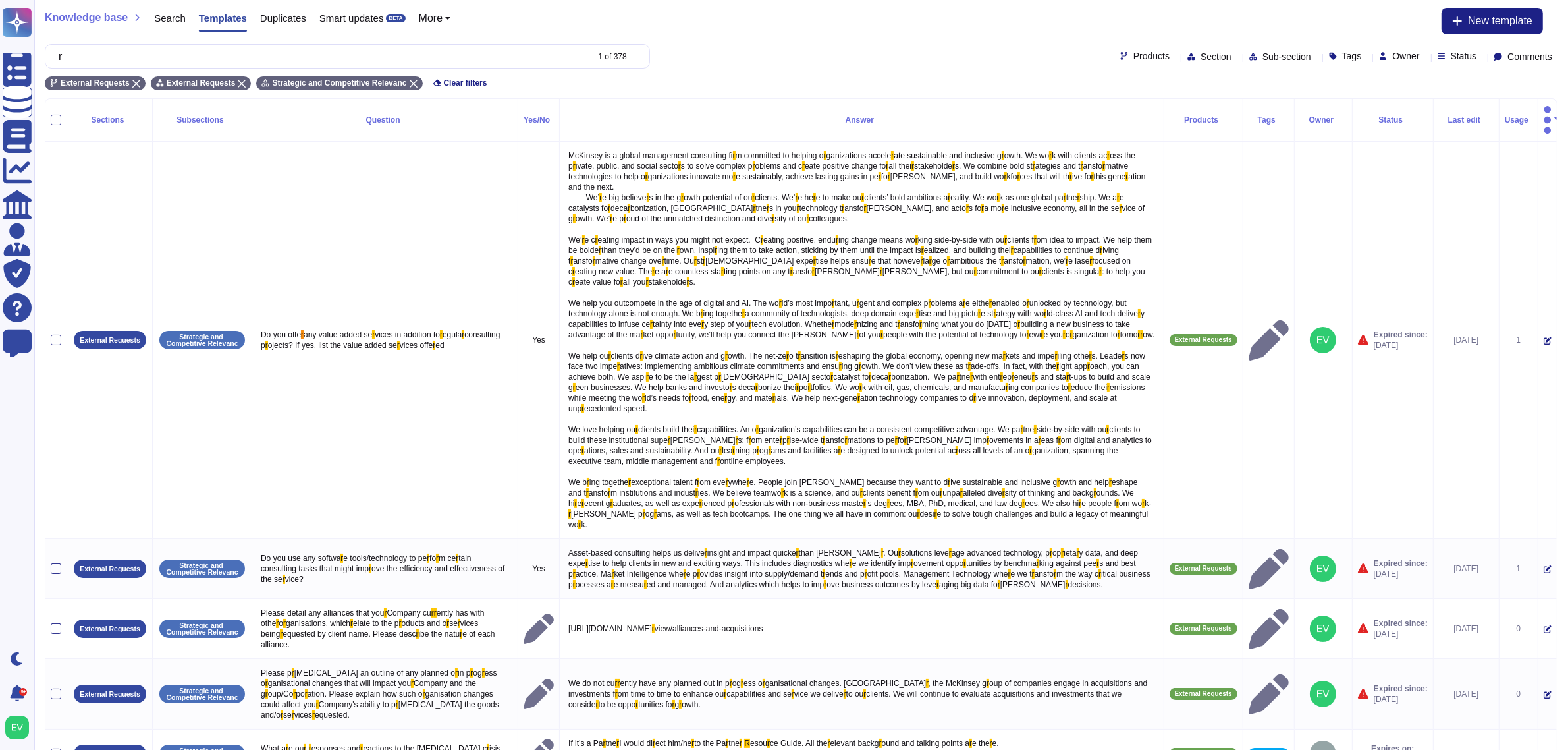
click at [199, 334] on p "Strategic and Competitive Relevanc" at bounding box center [202, 340] width 76 height 14
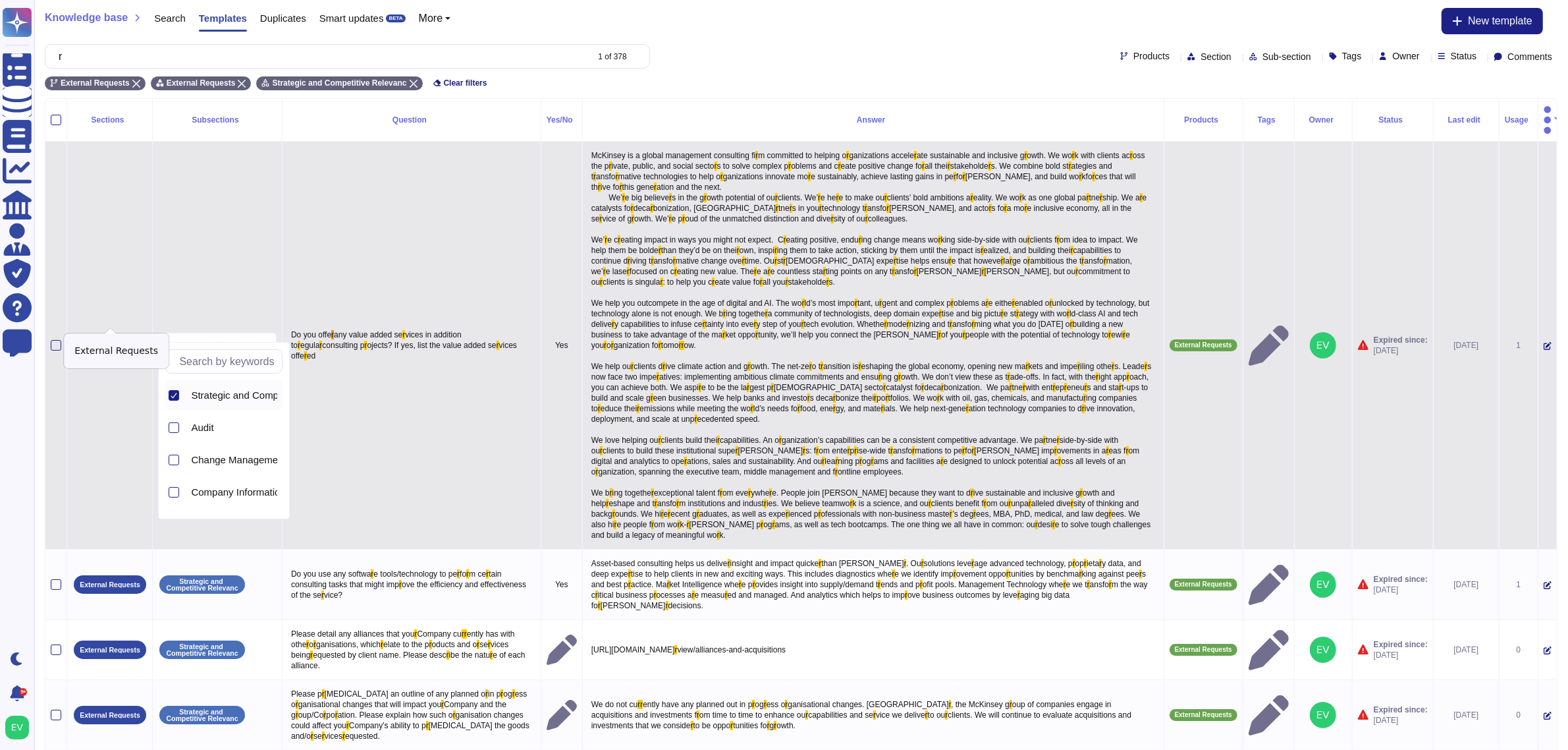
click at [118, 331] on td "External Requests" at bounding box center [109, 346] width 86 height 408
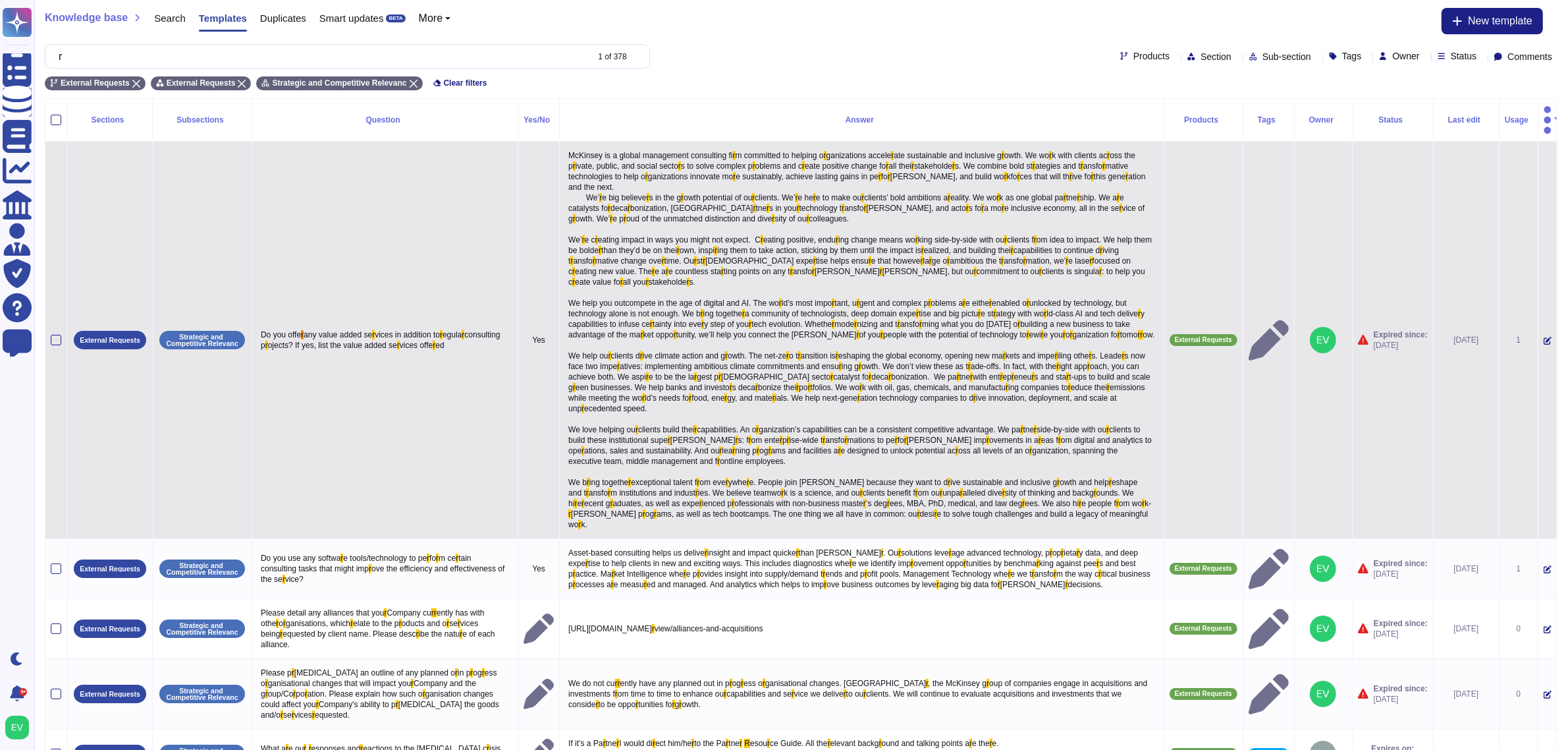
click at [104, 331] on span "External Requests" at bounding box center [110, 340] width 72 height 18
click at [100, 337] on p "External Requests" at bounding box center [109, 340] width 61 height 7
click at [109, 330] on td "External Requests" at bounding box center [109, 340] width 86 height 397
click at [52, 335] on div at bounding box center [56, 340] width 11 height 11
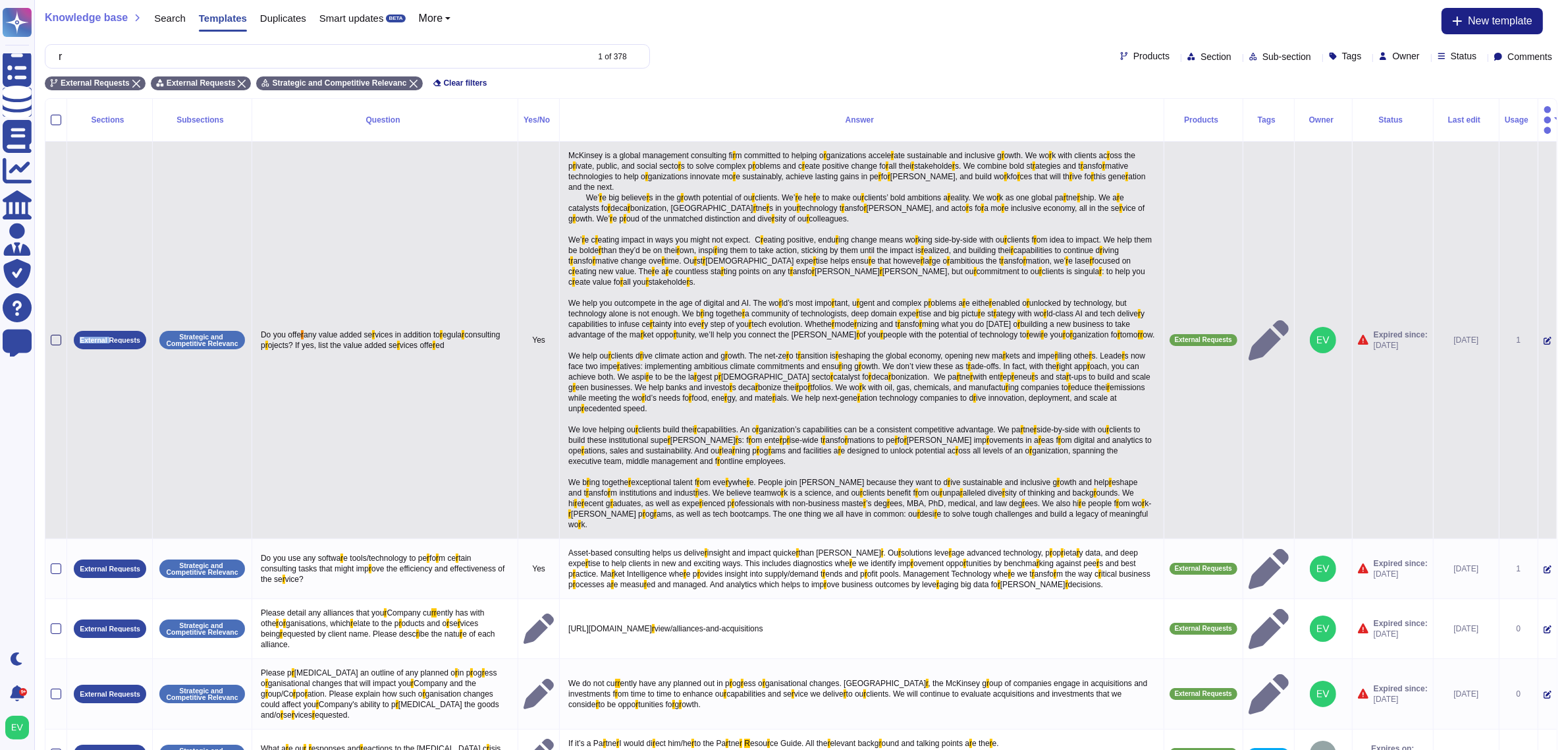
click at [0, 0] on input "checkbox" at bounding box center [0, 0] width 0 height 0
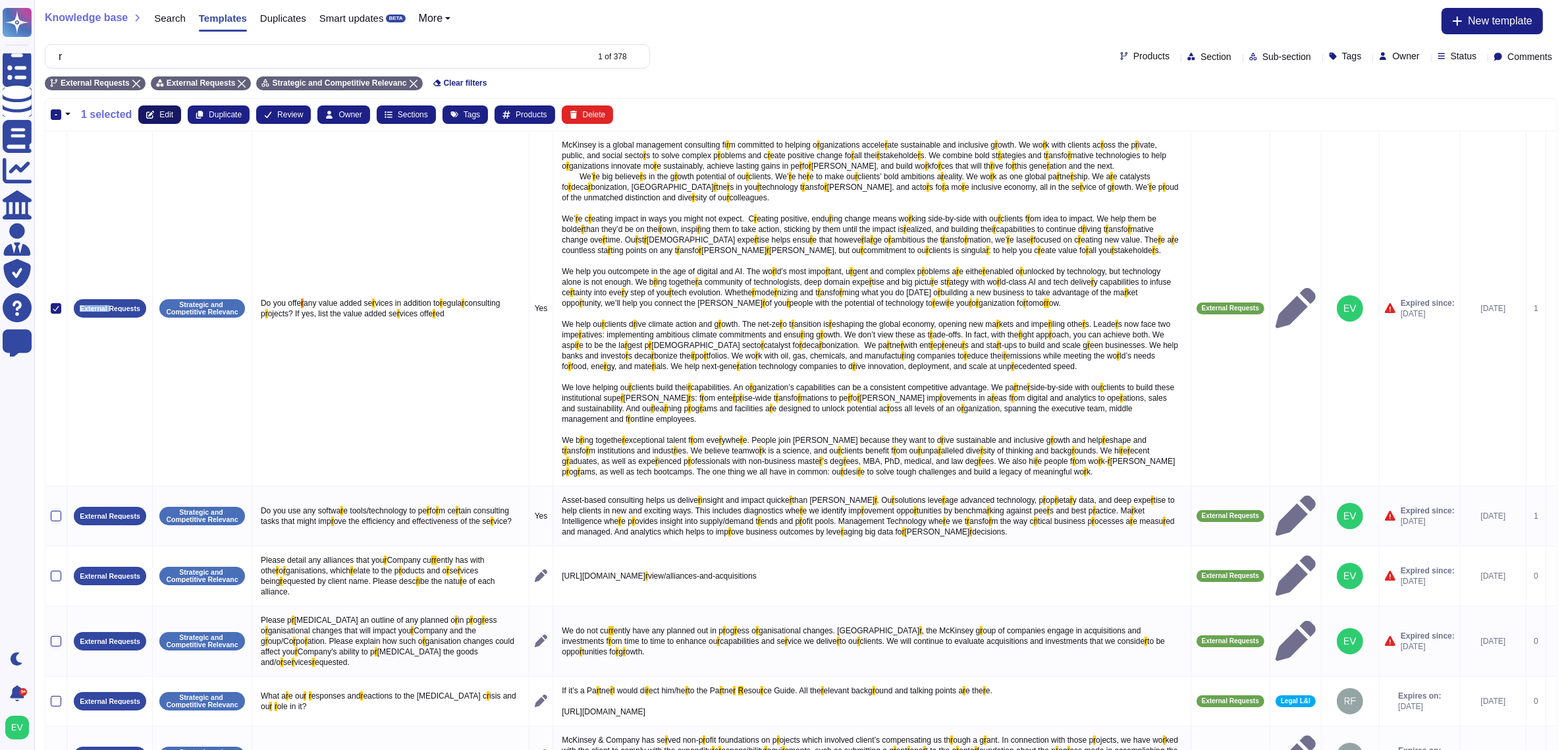
click at [165, 117] on span "Edit" at bounding box center [165, 114] width 14 height 8
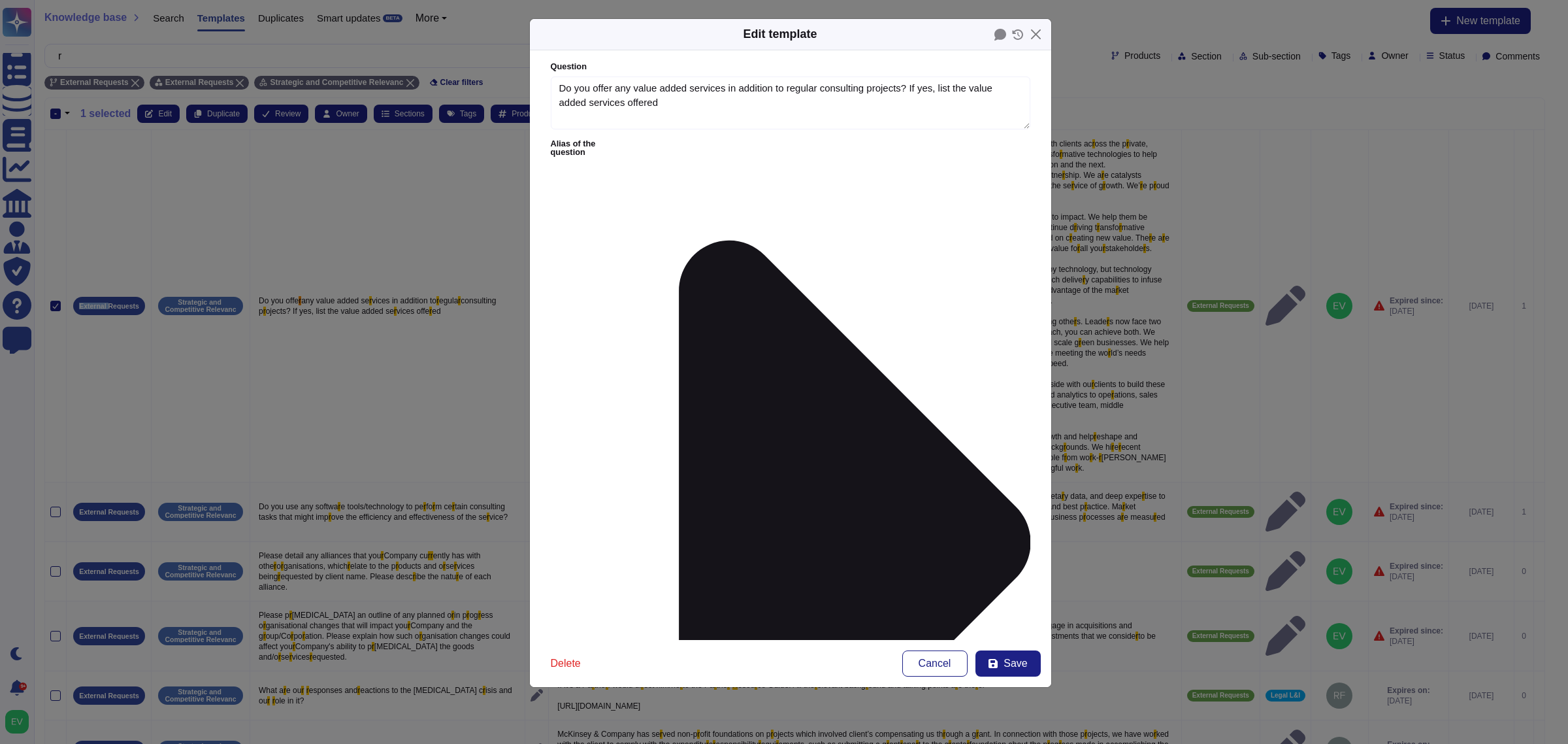
type textarea "Do you offer any value added services in addition to regular consulting project…"
type textarea "LoRemips do s ametco adipiscing elitseddoe temp incididun ut laboree doloremagn…"
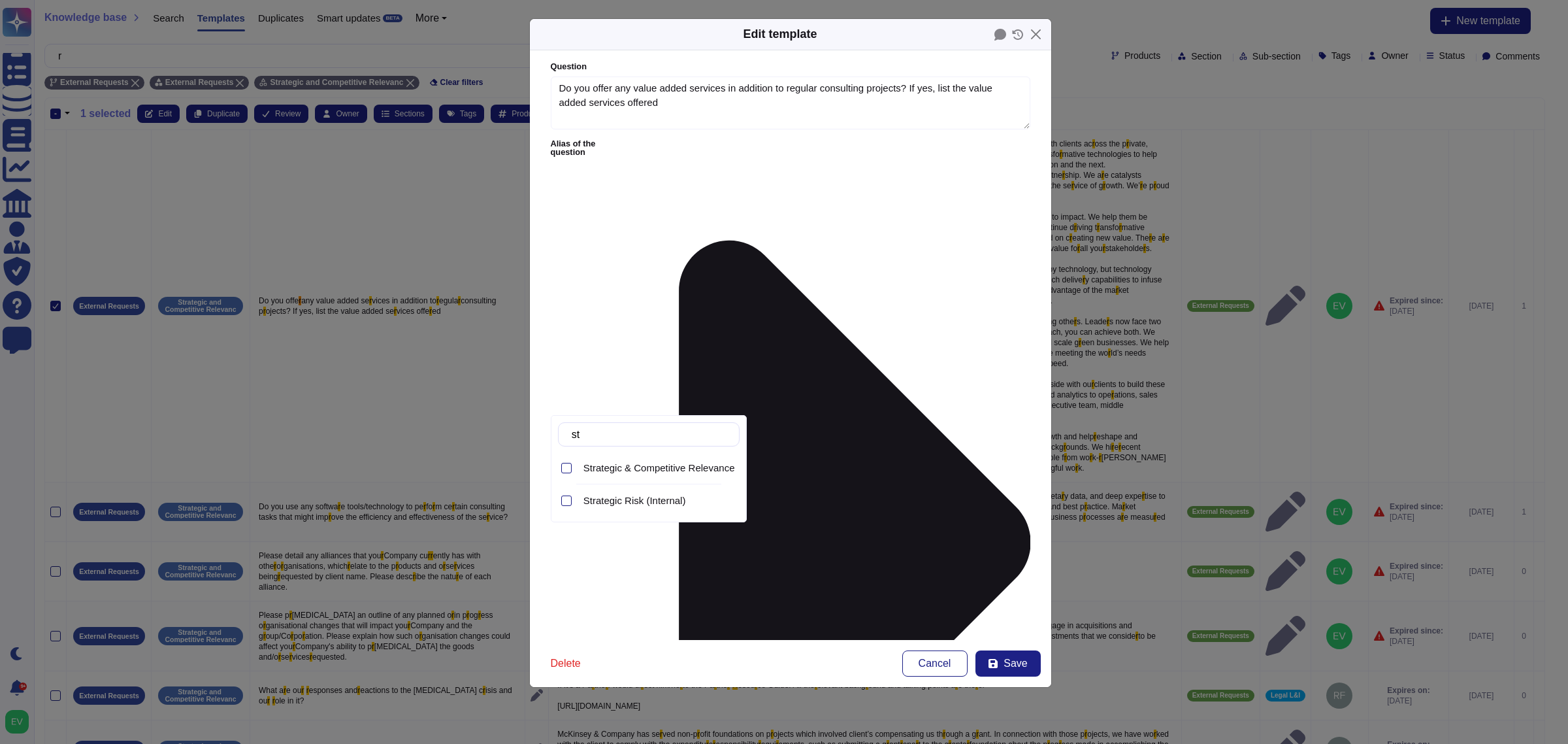
type input "str"
click at [664, 471] on span "Strategic & Competitive Relevance (External)" at bounding box center [681, 468] width 196 height 12
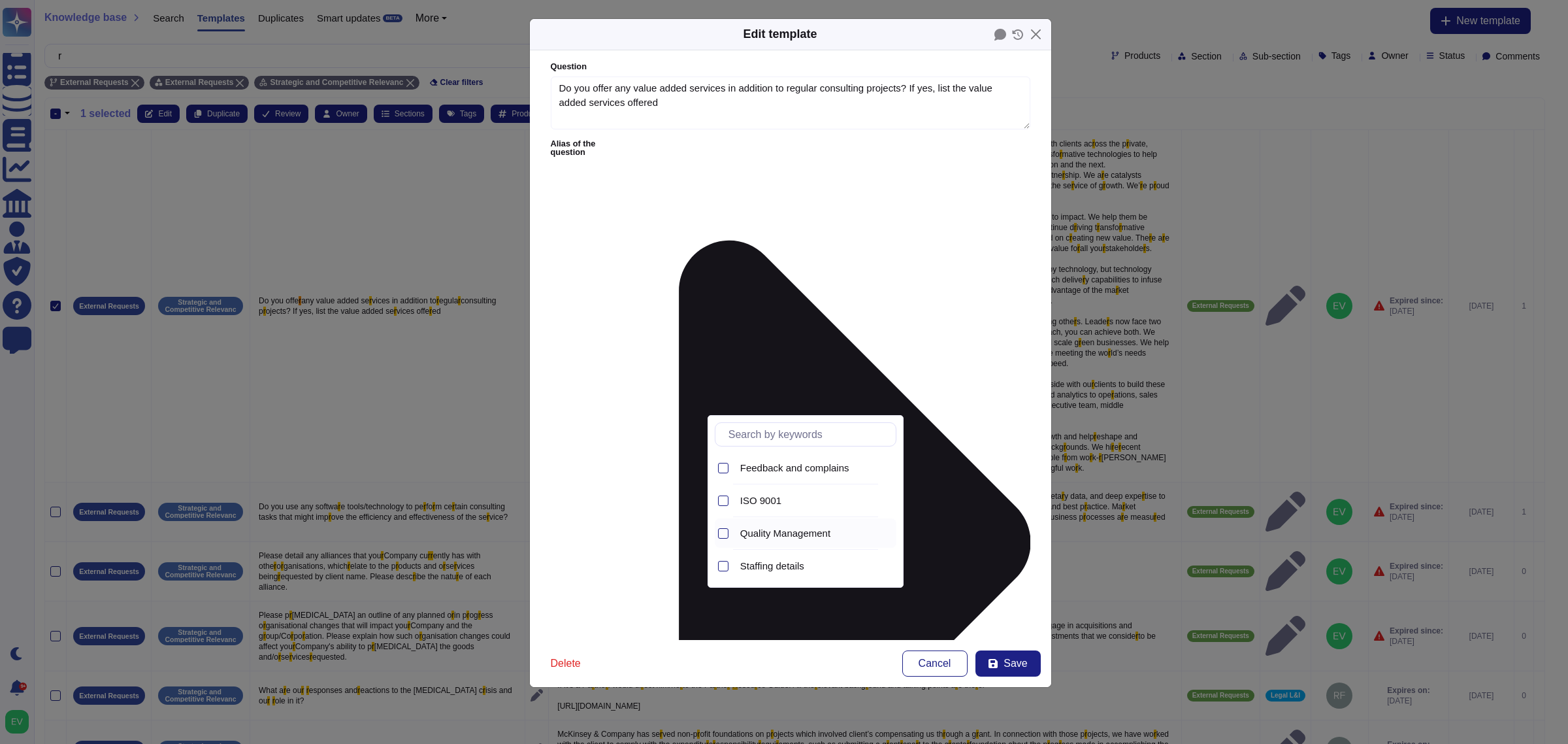
click at [788, 539] on span "Quality Management" at bounding box center [785, 533] width 91 height 12
click at [1005, 658] on span "Save" at bounding box center [1015, 663] width 23 height 11
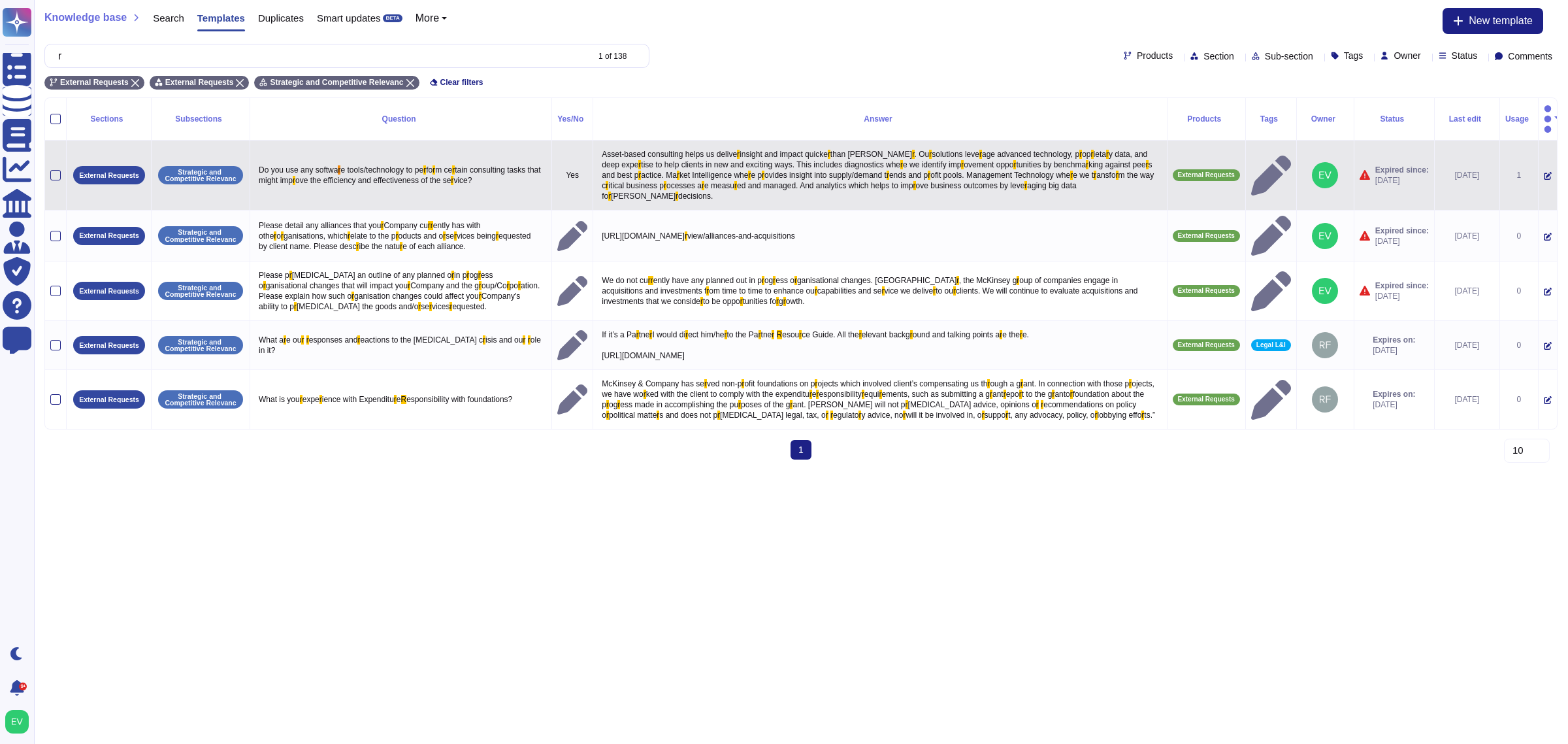
click at [62, 154] on td at bounding box center [56, 176] width 22 height 70
click at [54, 170] on div at bounding box center [56, 175] width 11 height 11
click at [0, 0] on input "checkbox" at bounding box center [0, 0] width 0 height 0
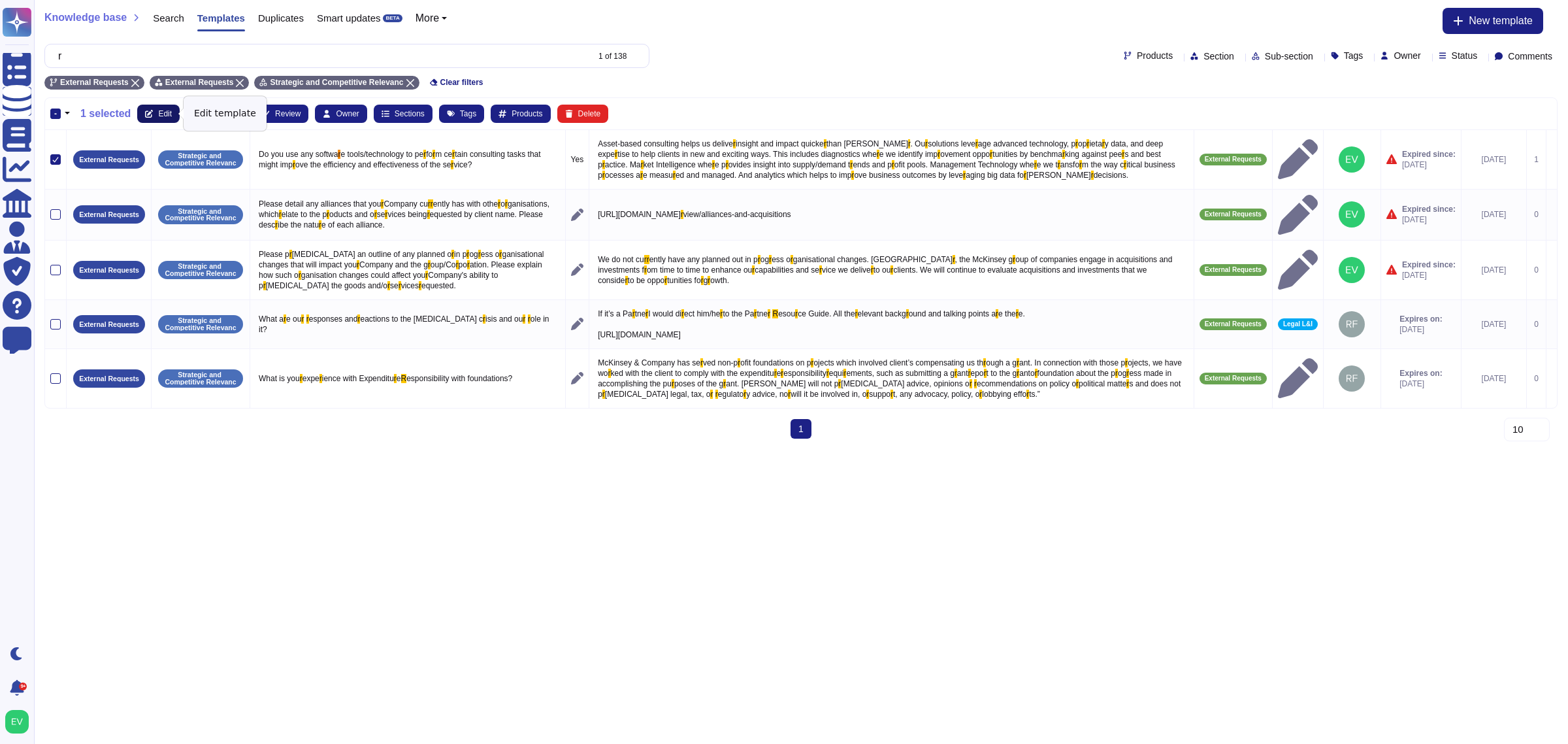
click at [151, 115] on icon at bounding box center [149, 113] width 8 height 8
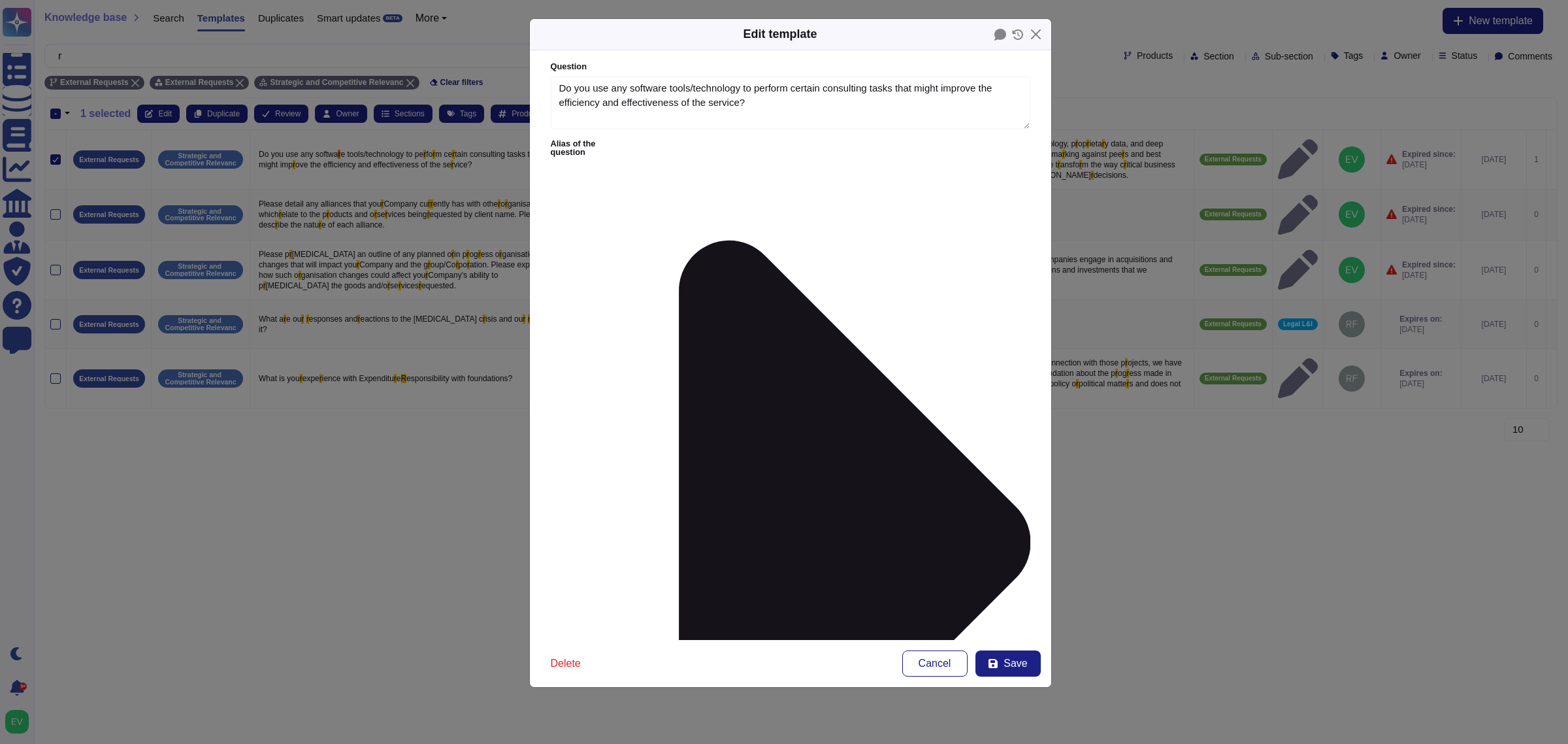
type textarea "Do you use any software tools/technology to perform certain consulting tasks th…"
type textarea "Asset-based consulting helps us deliver insight and impact quicker than ever. O…"
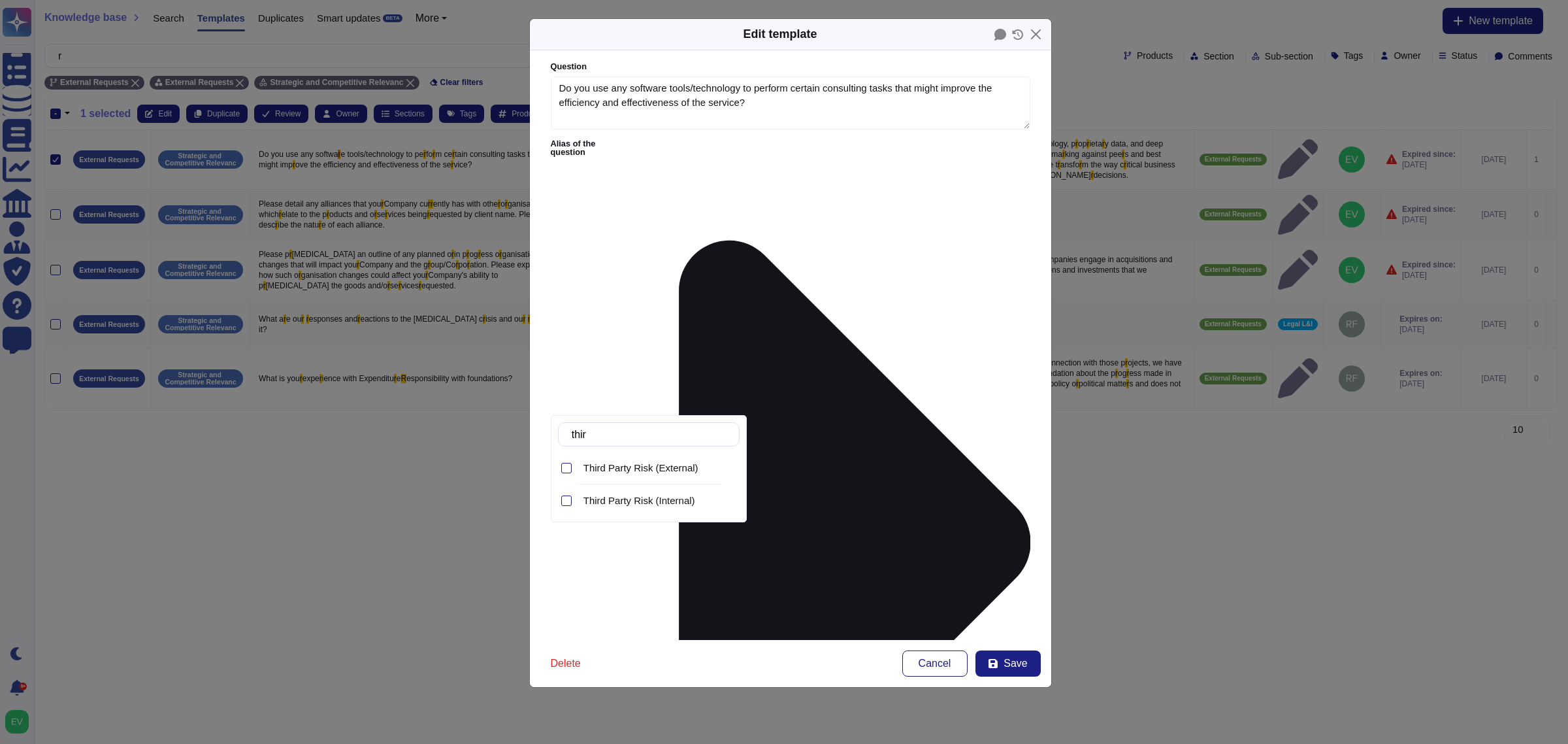
type input "third"
click at [629, 466] on span "Third Party Risk (External)" at bounding box center [640, 468] width 115 height 12
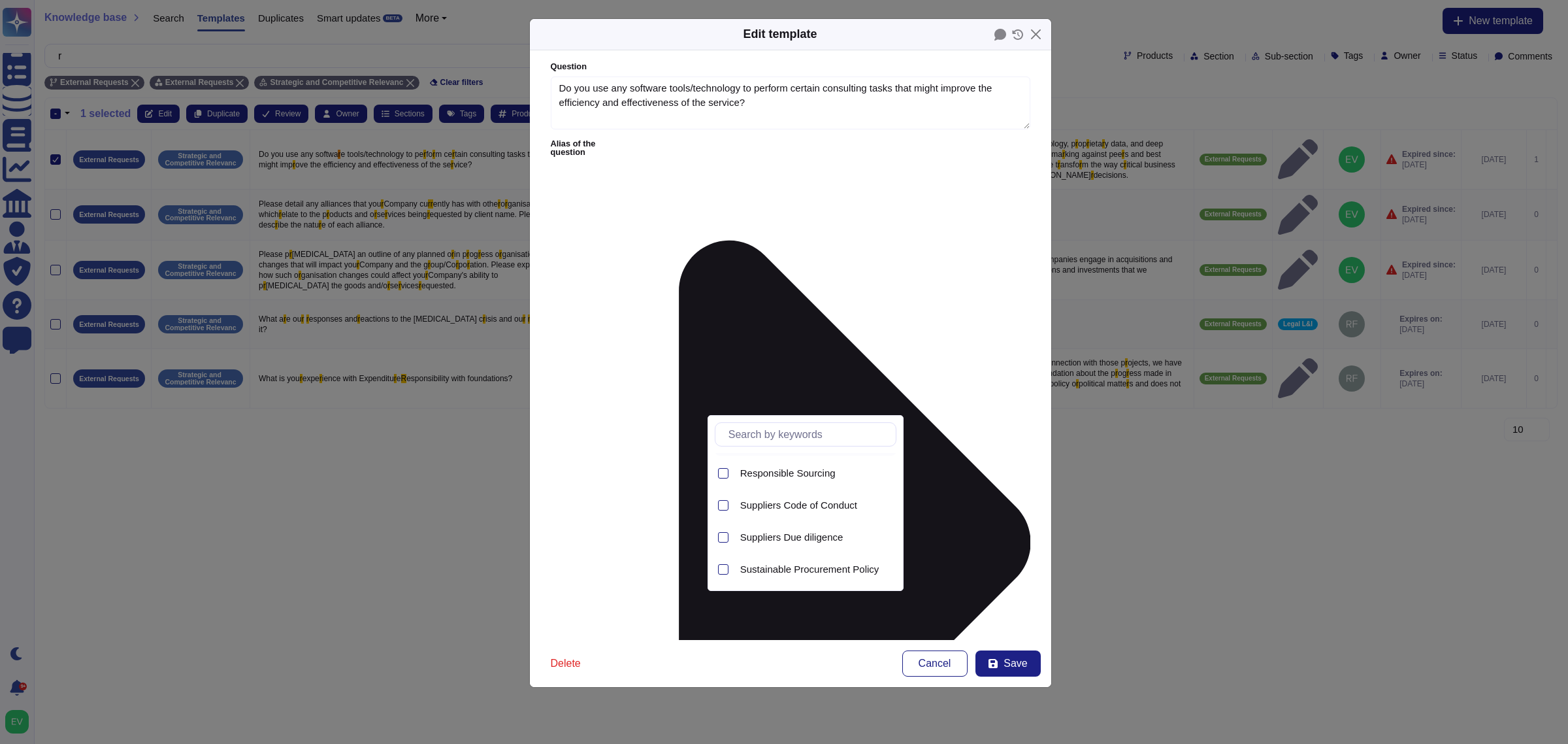
scroll to position [0, 0]
click at [796, 498] on span "Responsible Sourcing" at bounding box center [788, 500] width 95 height 12
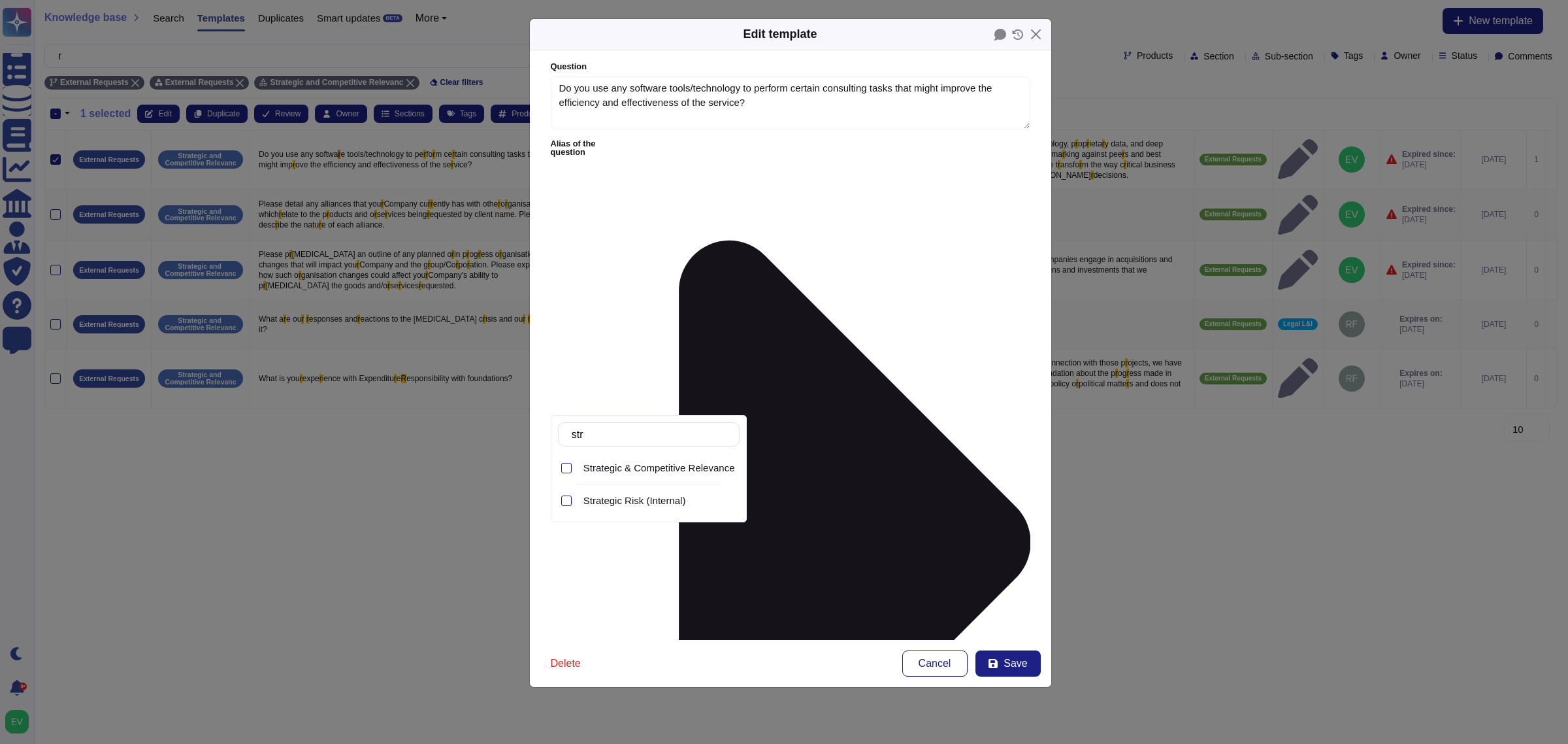
type input "stra"
click at [701, 463] on span "Strategic & Competitive Relevance (External)" at bounding box center [681, 468] width 196 height 12
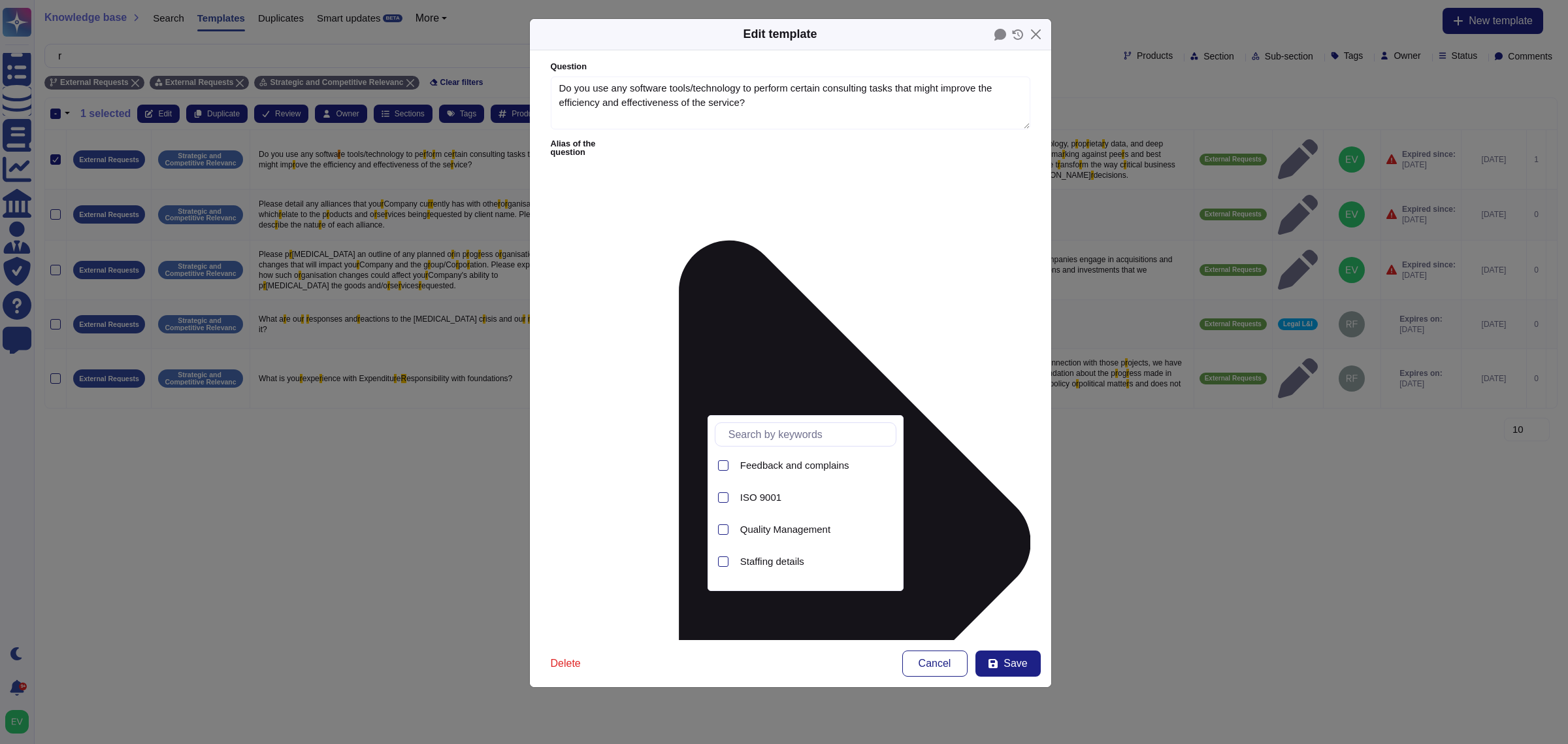
scroll to position [78, 0]
click at [780, 518] on span "Quality Management" at bounding box center [785, 517] width 91 height 12
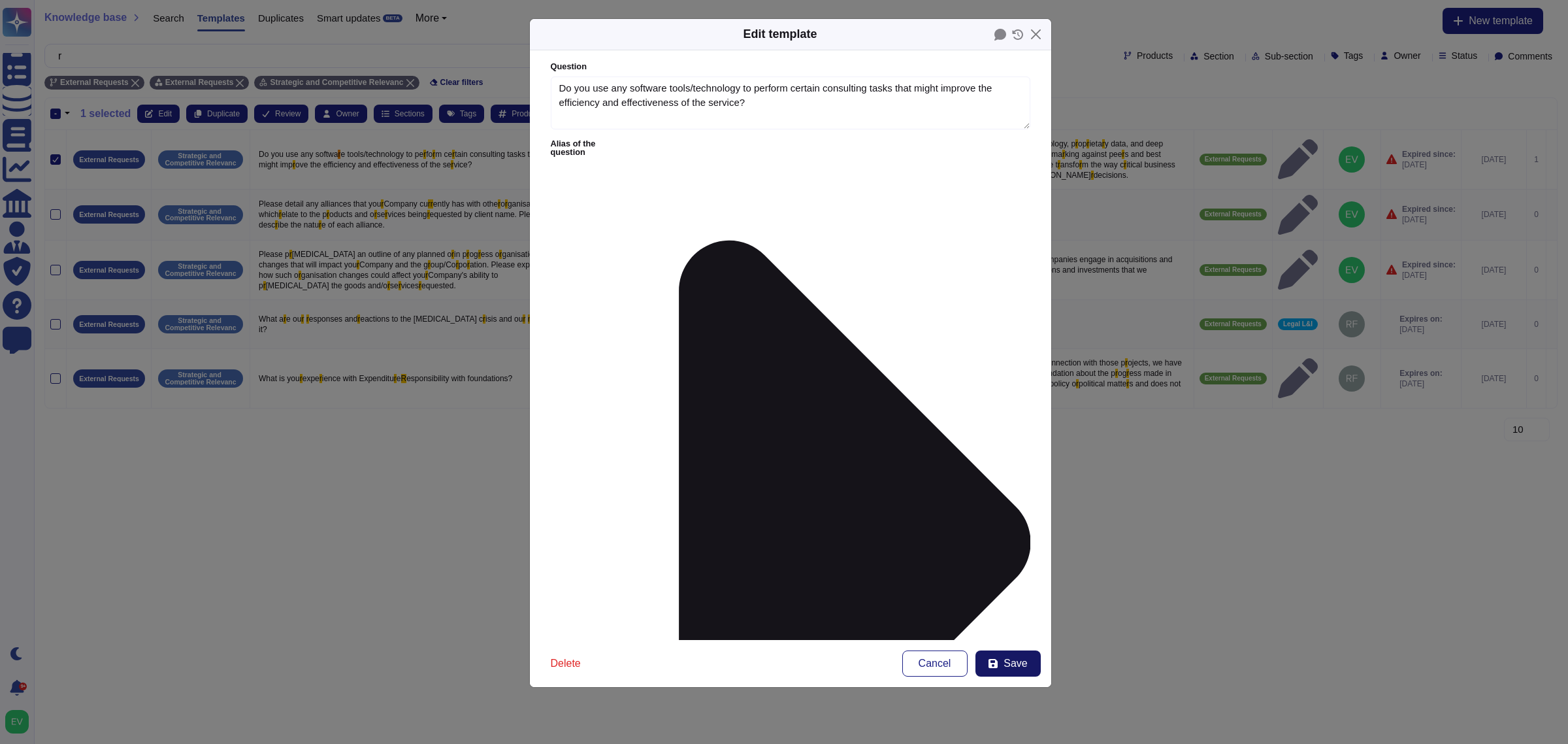
click at [1020, 661] on span "Save" at bounding box center [1015, 663] width 23 height 11
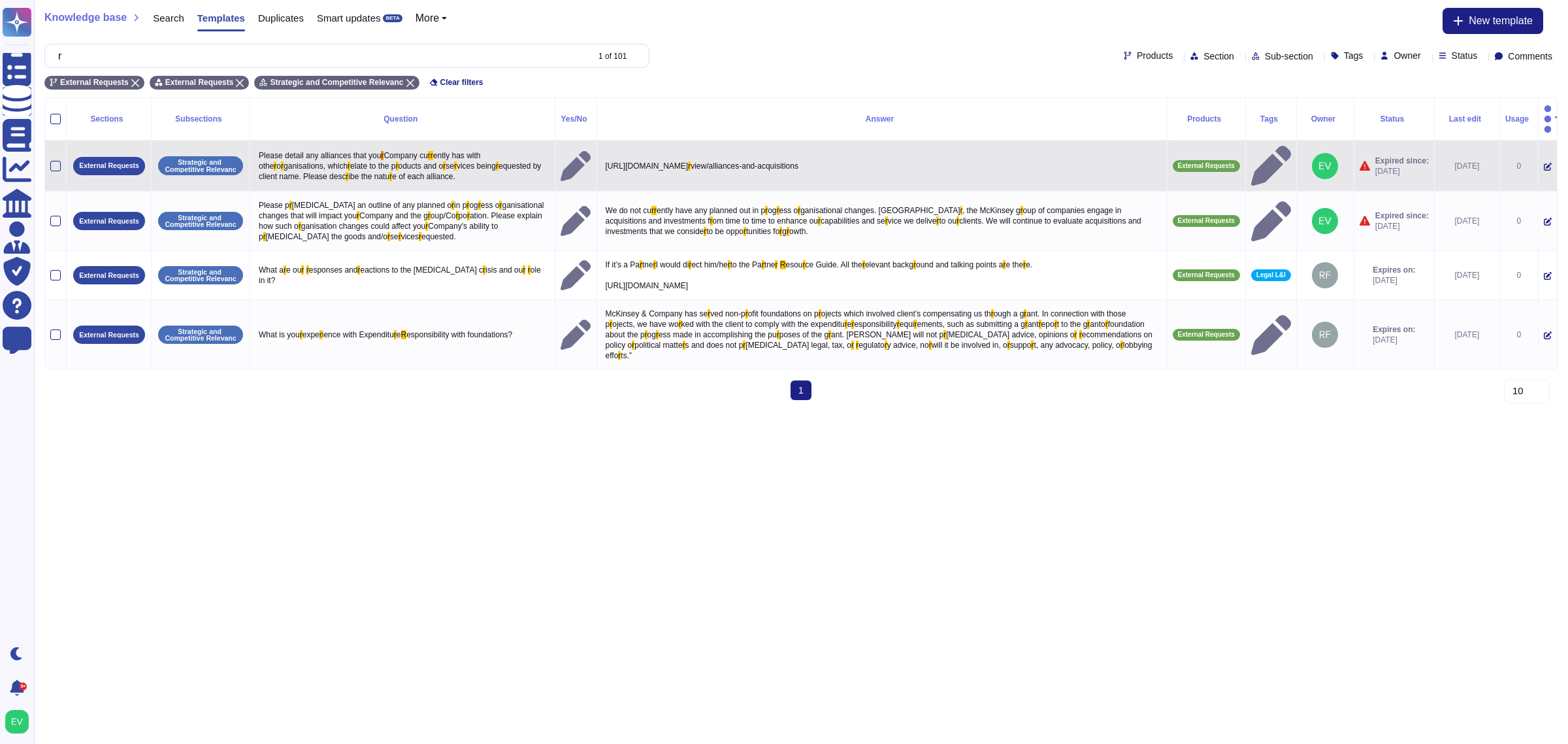
click at [57, 155] on td at bounding box center [56, 166] width 22 height 51
click at [57, 161] on div at bounding box center [56, 166] width 11 height 11
click at [0, 0] on input "checkbox" at bounding box center [0, 0] width 0 height 0
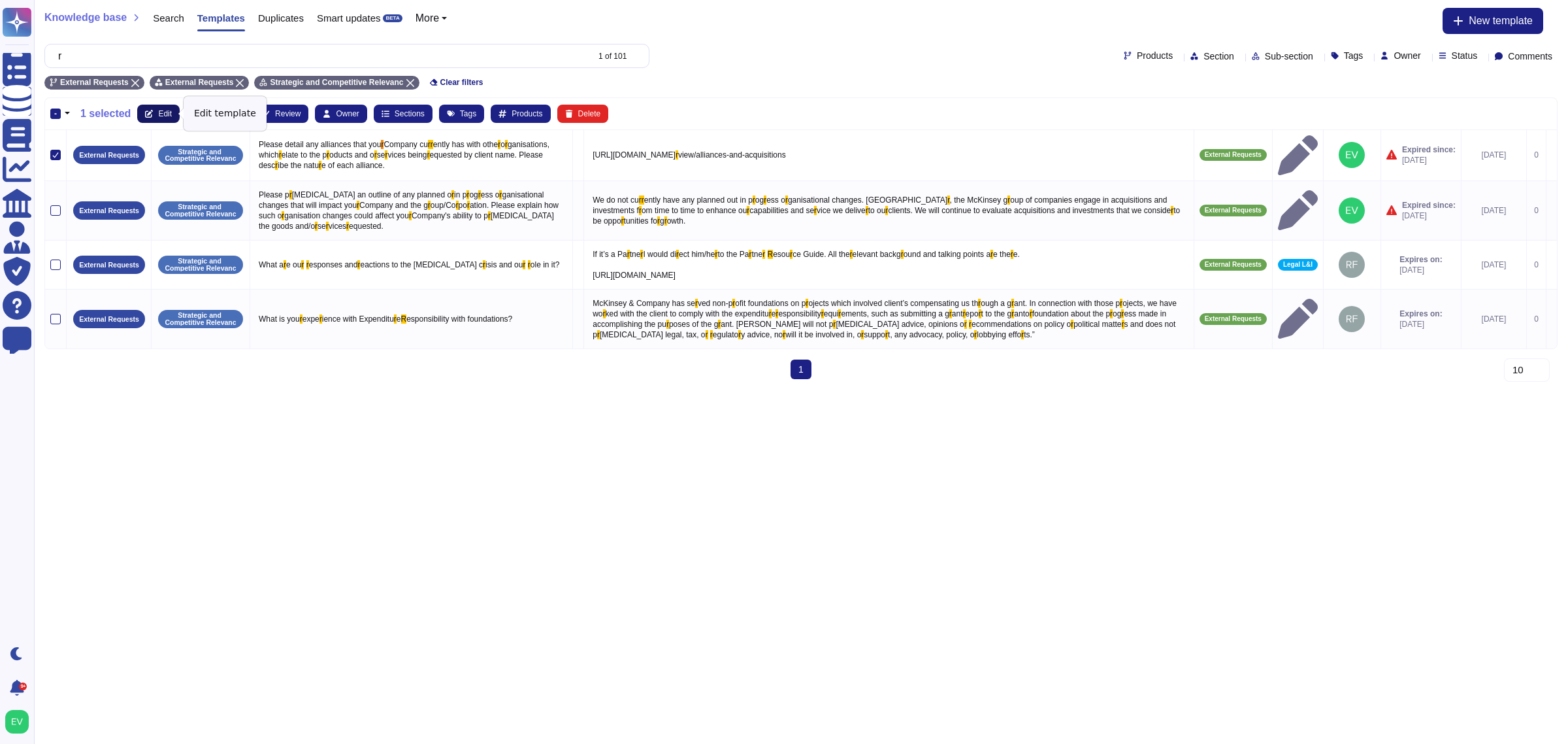
click at [158, 118] on span "Edit" at bounding box center [164, 113] width 13 height 8
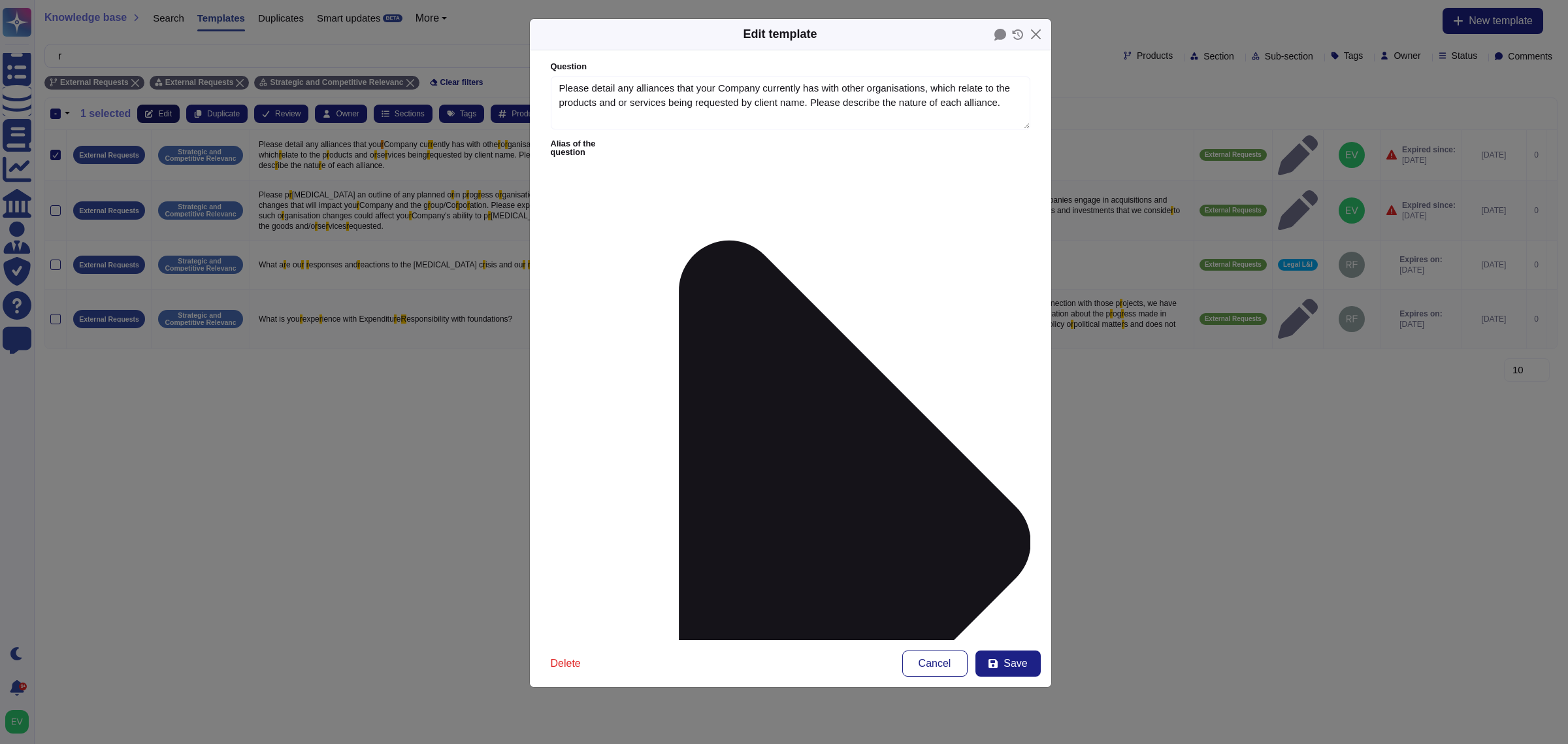
type textarea "Please detail any alliances that your Company currently has with other organisa…"
type textarea "[URL][DOMAIN_NAME]"
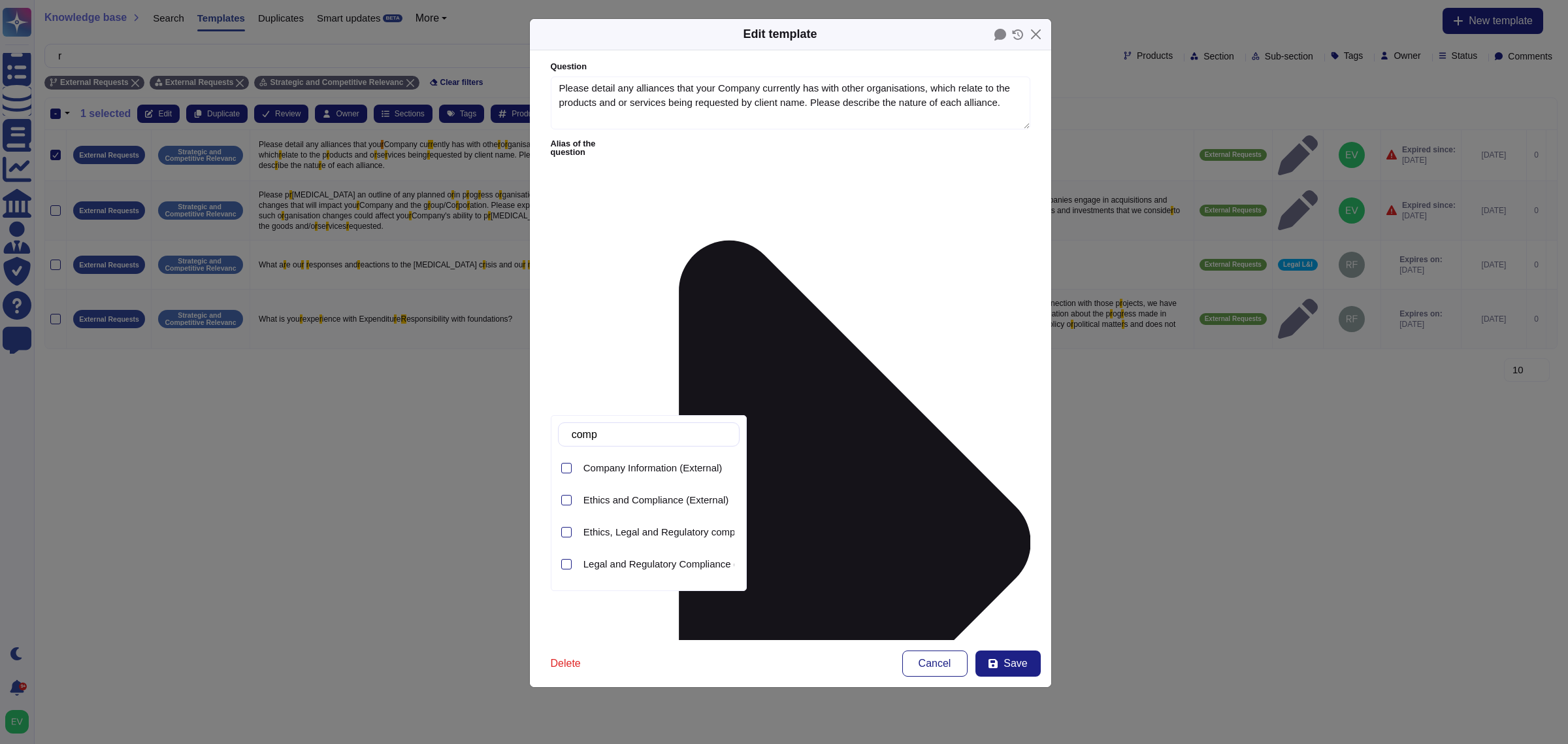
type input "compa"
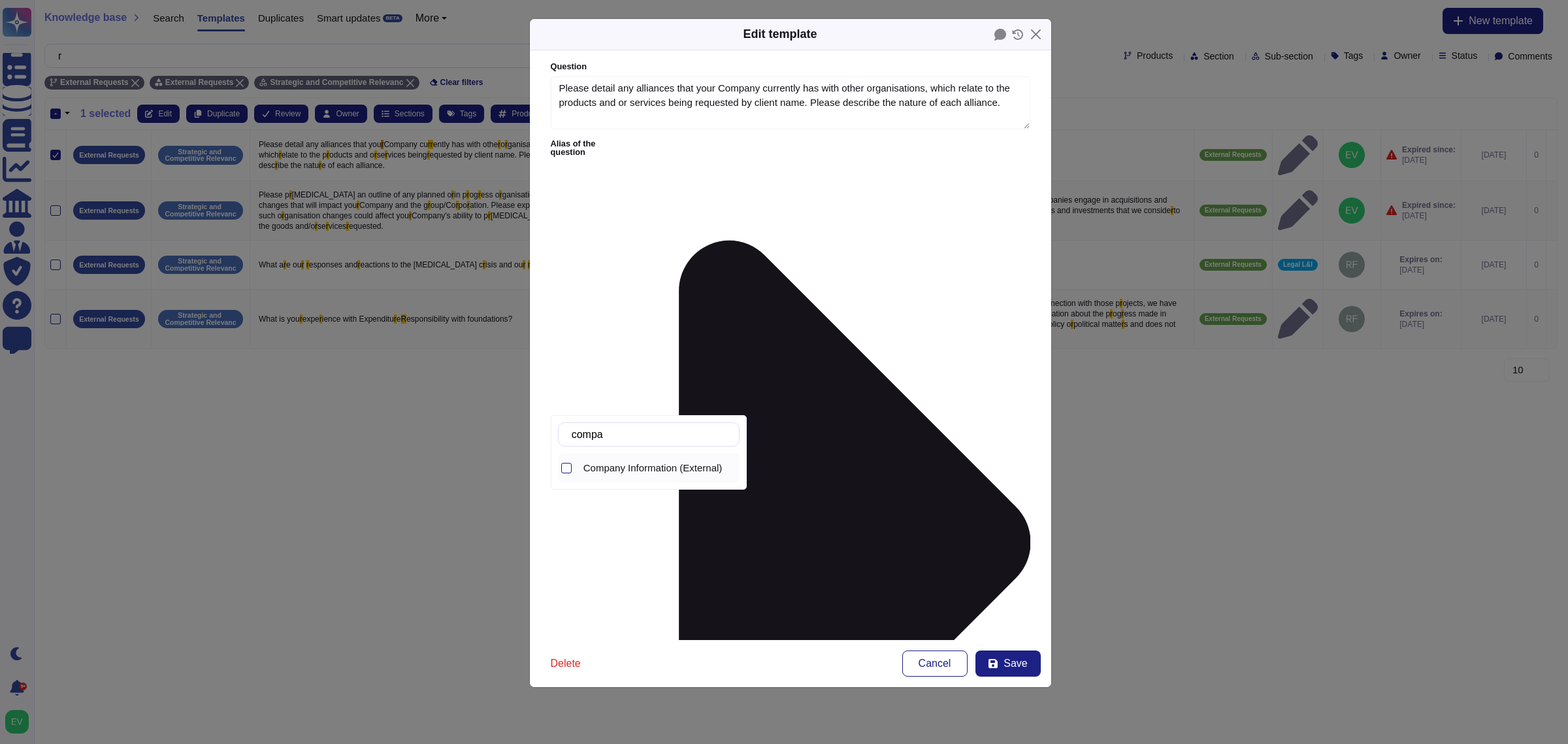
click at [667, 474] on span "Company Information (External)" at bounding box center [652, 468] width 139 height 12
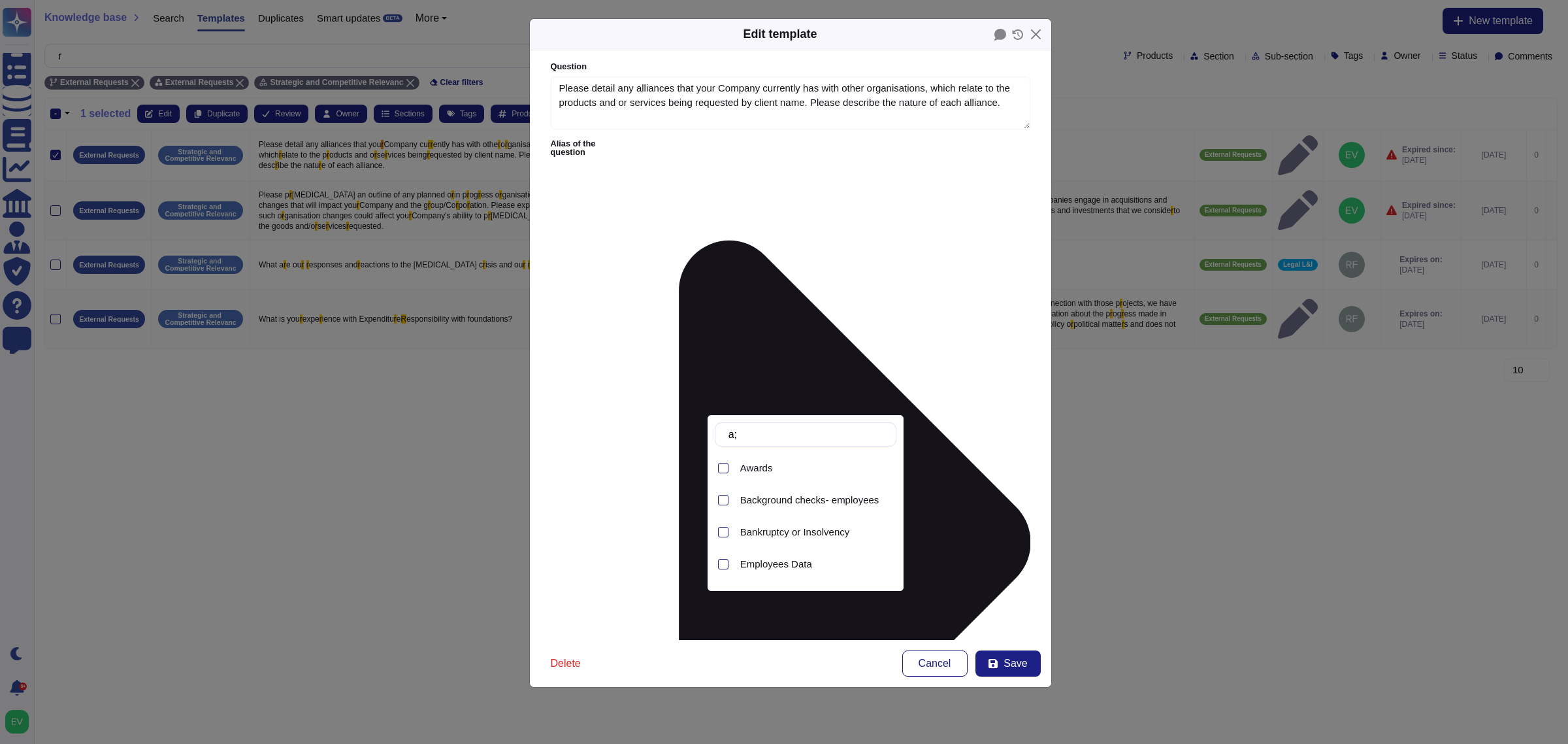
type input "a"
click at [758, 492] on span "M&A" at bounding box center [751, 488] width 22 height 12
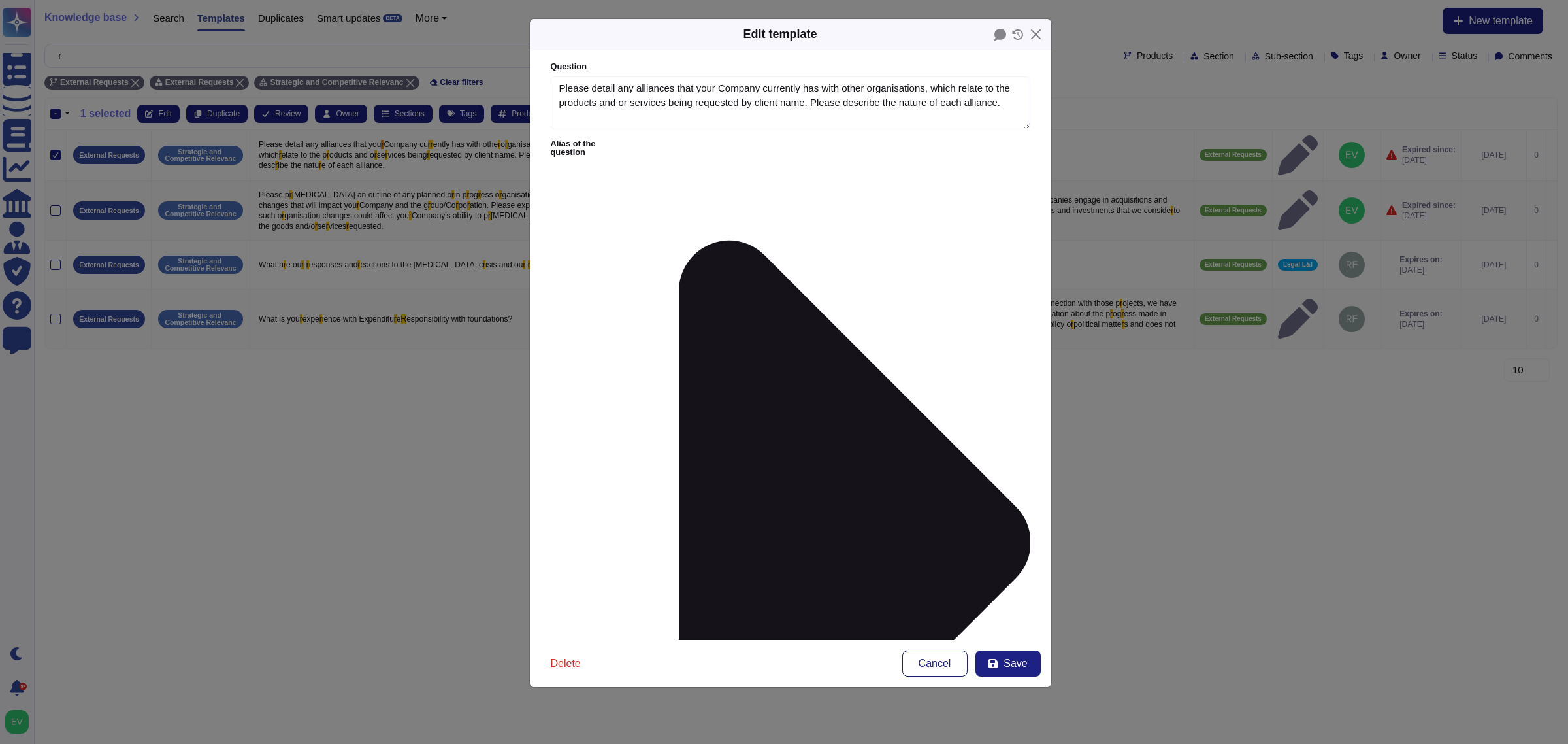
type input "other"
click at [612, 426] on span "Other" at bounding box center [612, 430] width 25 height 12
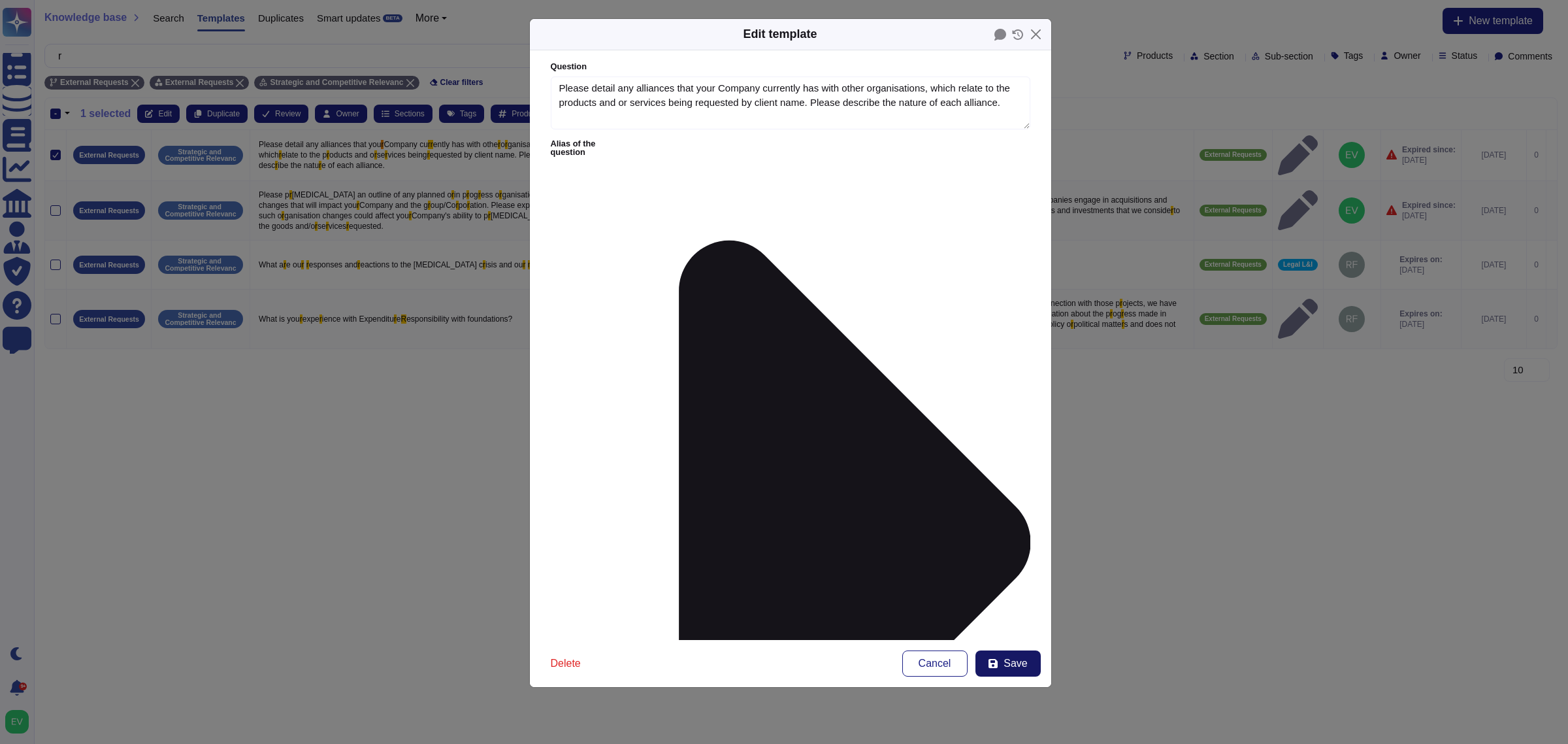
click at [1005, 665] on span "Save" at bounding box center [1015, 663] width 23 height 11
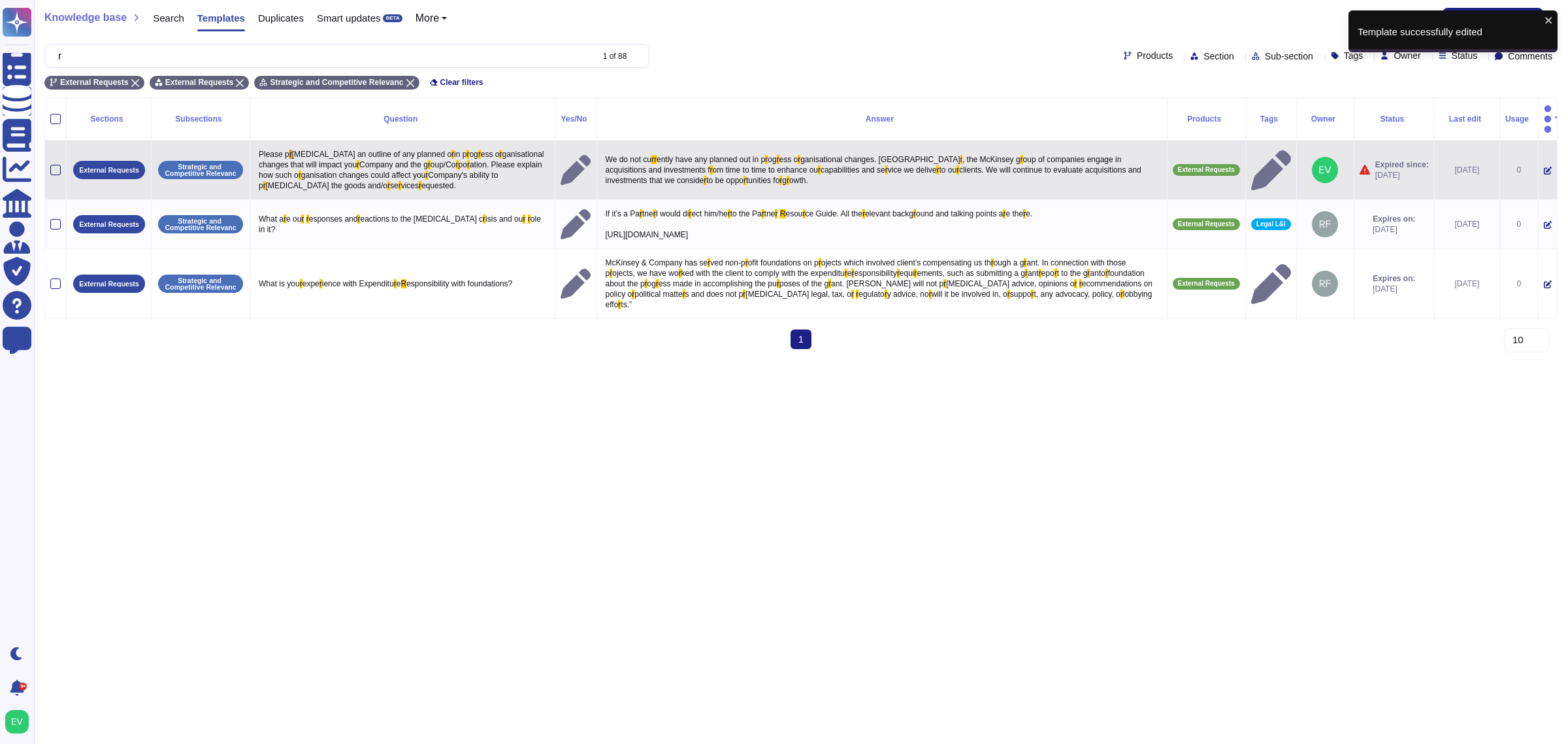
click at [57, 165] on div at bounding box center [56, 171] width 11 height 11
click at [0, 0] on input "checkbox" at bounding box center [0, 0] width 0 height 0
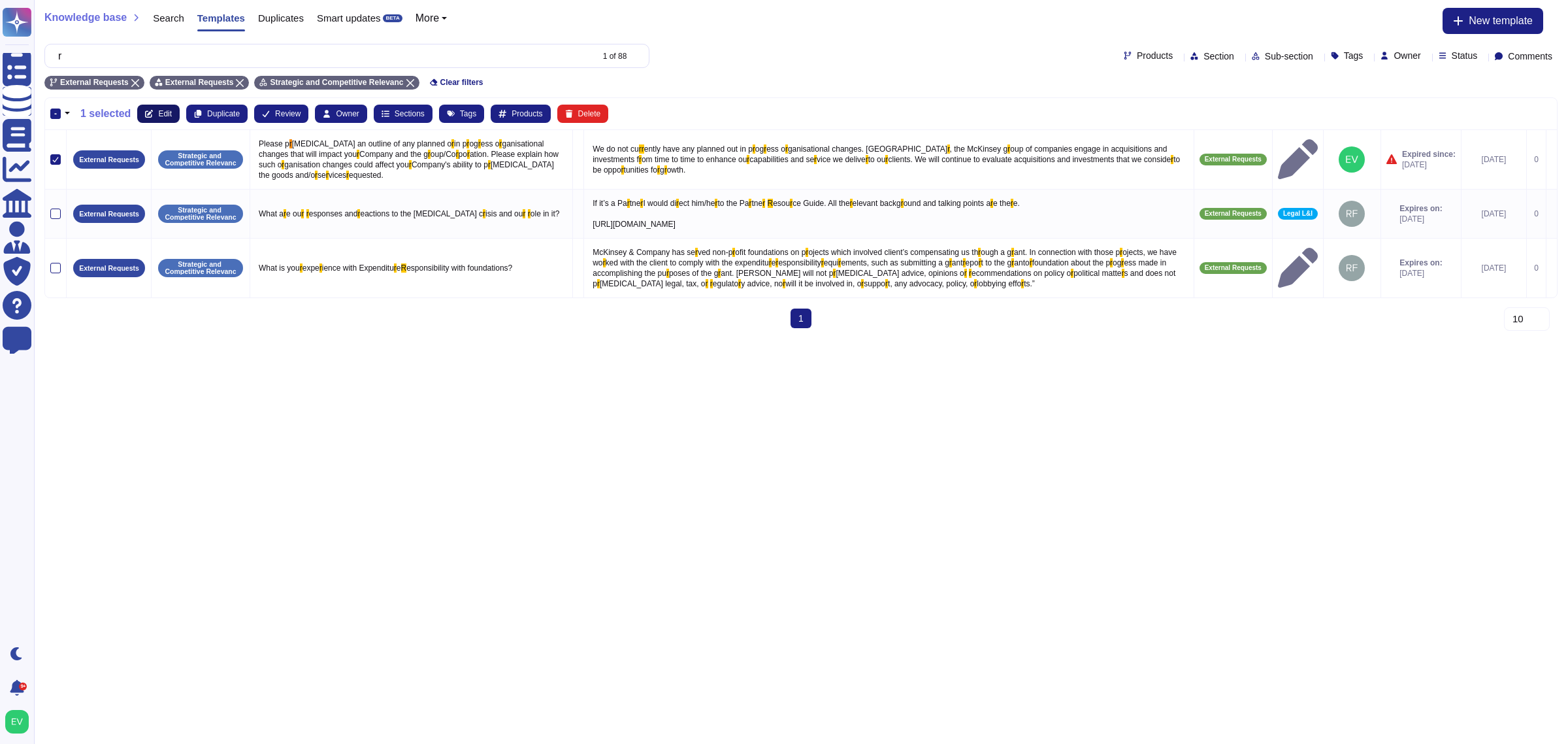
click at [154, 108] on button "Edit" at bounding box center [158, 114] width 42 height 18
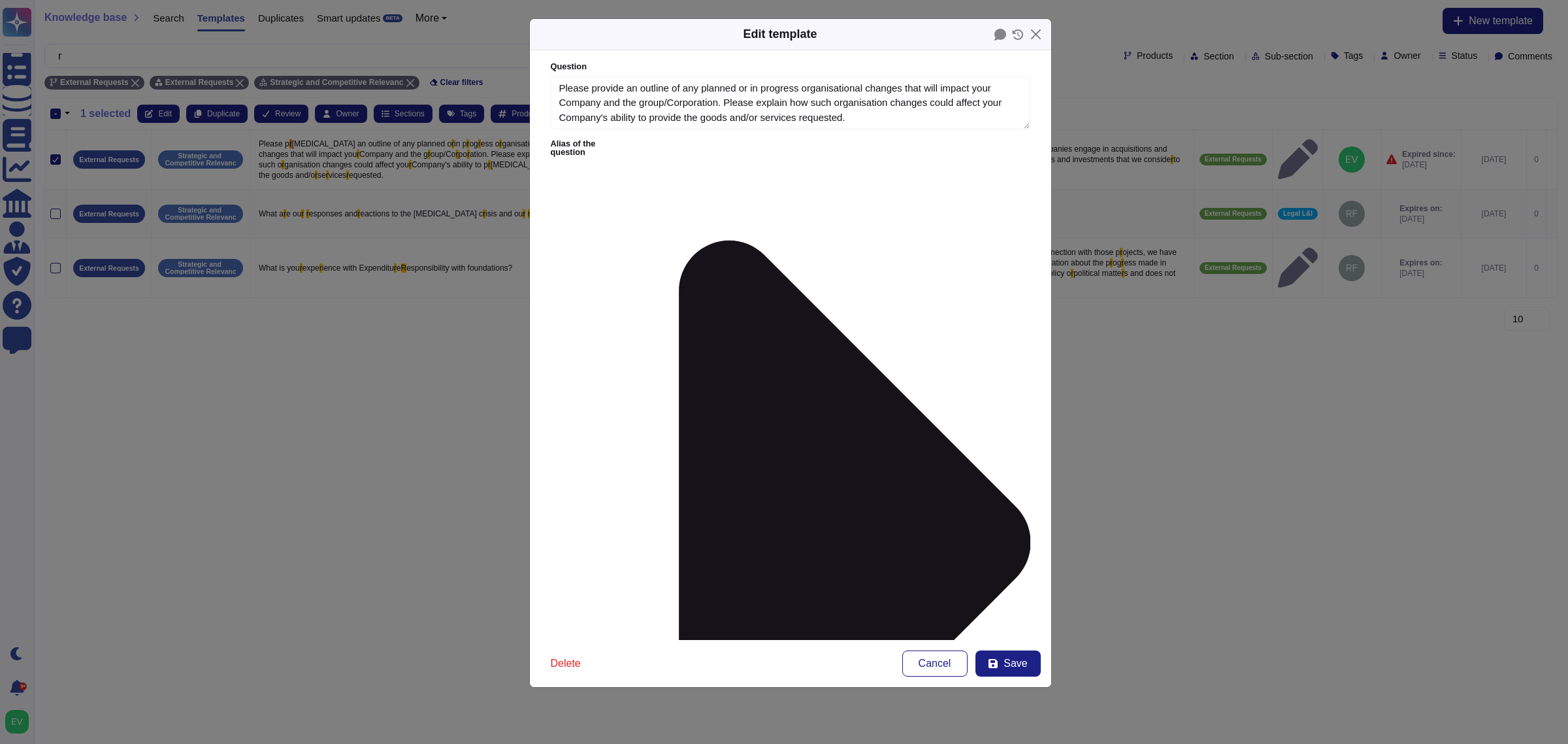
type textarea "Please provide an outline of any planned or in progress organisational changes …"
type textarea "We do not currently have any planned out in progress organisational changes. Ho…"
type input "compan"
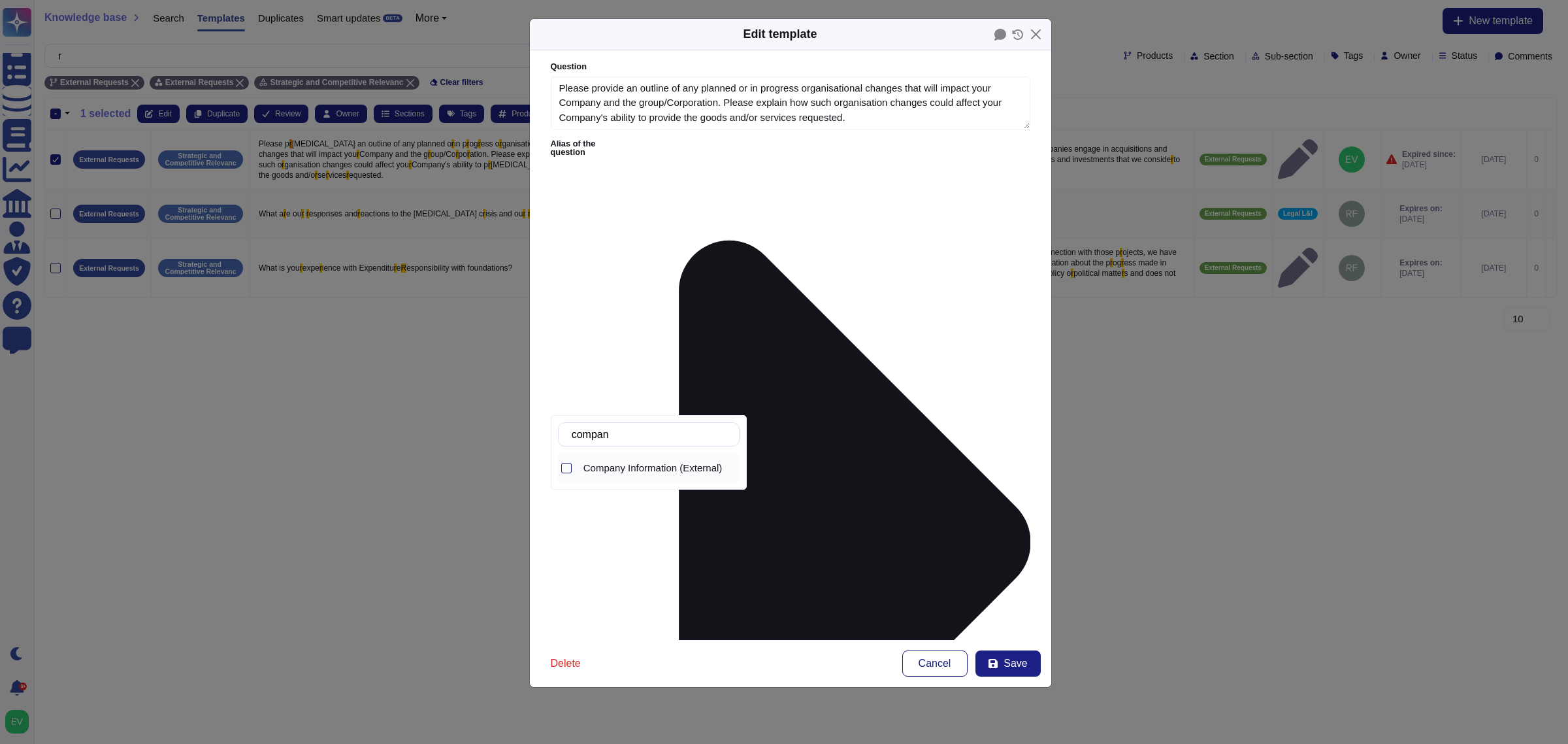
click at [687, 477] on div "Company Information (External)" at bounding box center [659, 468] width 161 height 30
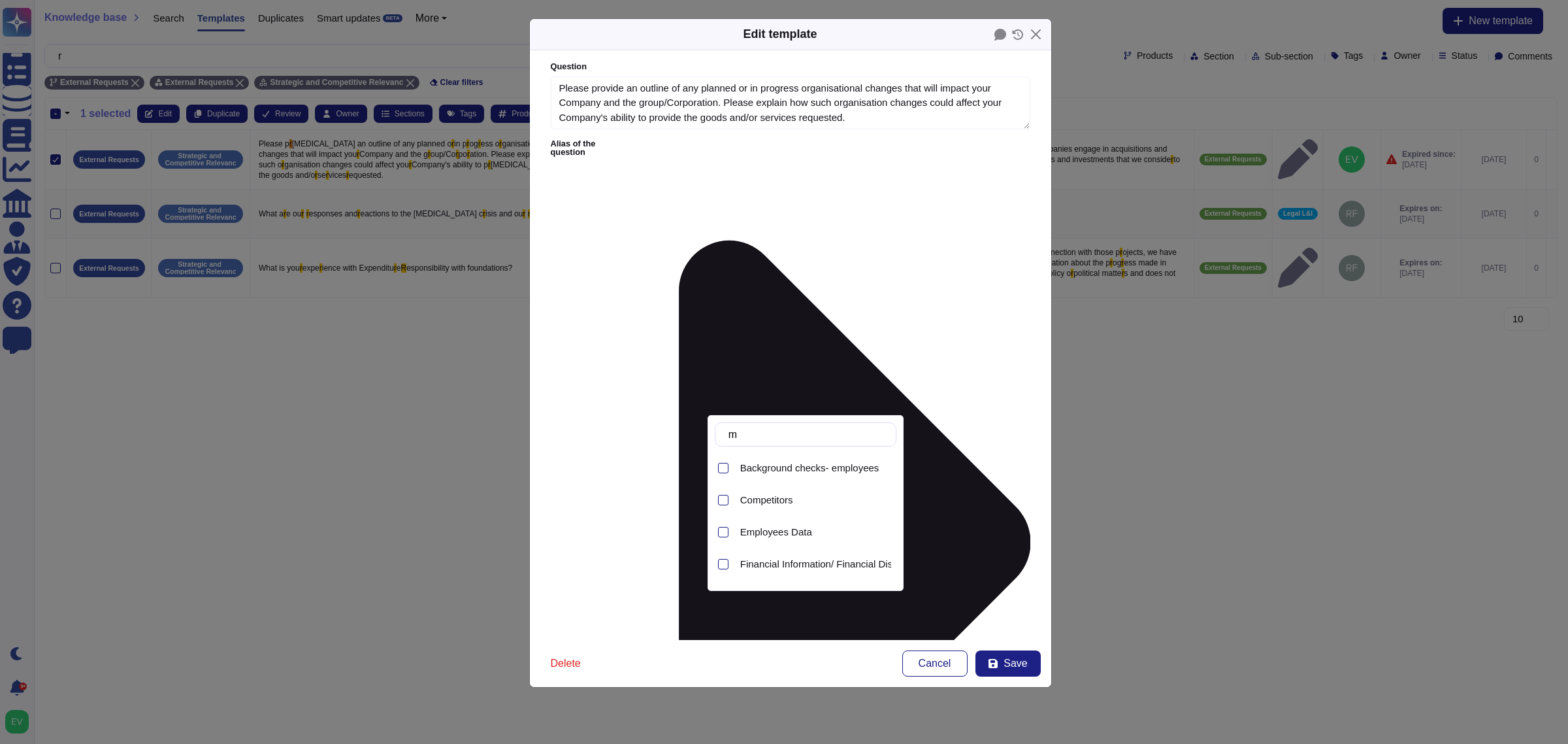
type input "m&"
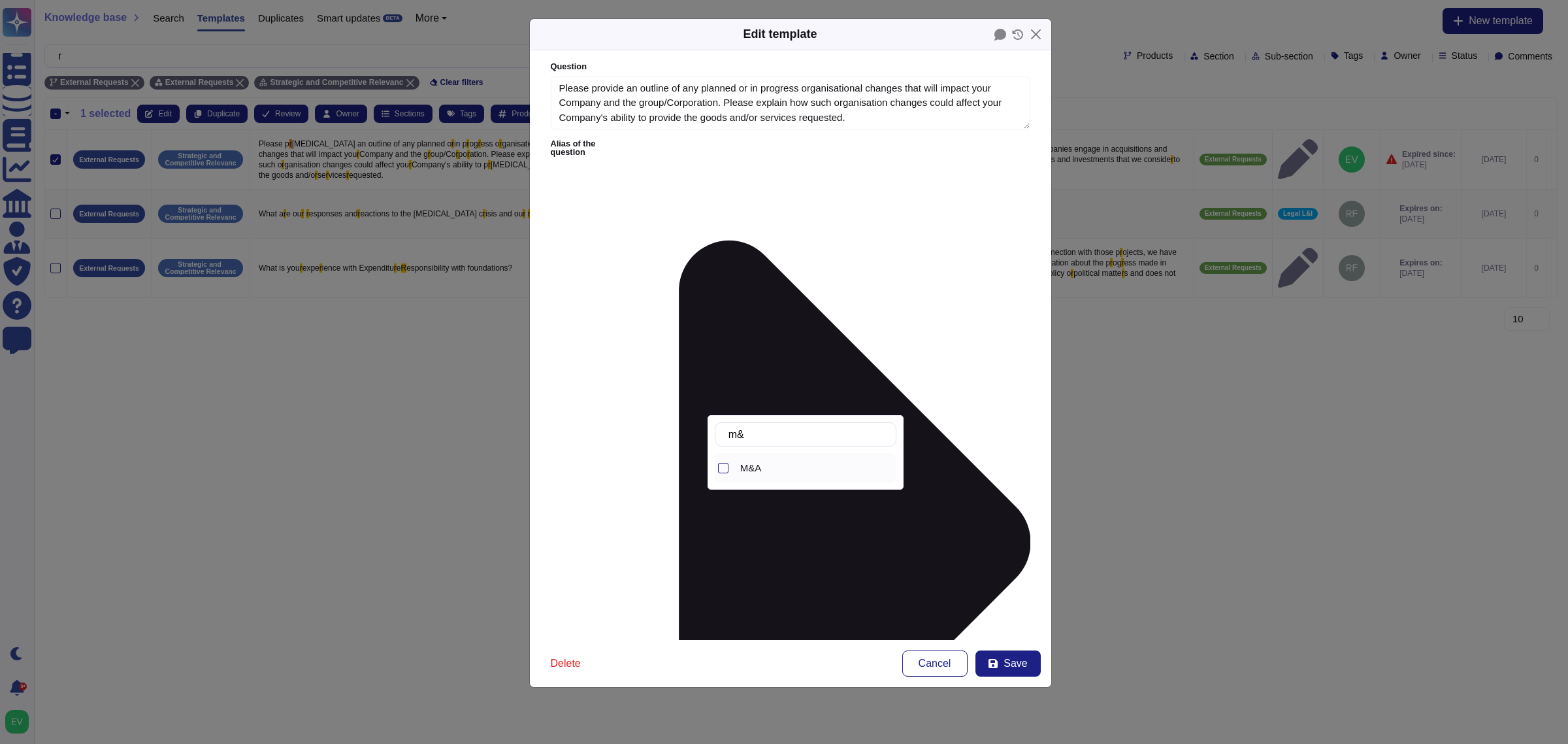
click at [778, 469] on div "M&A" at bounding box center [815, 468] width 151 height 12
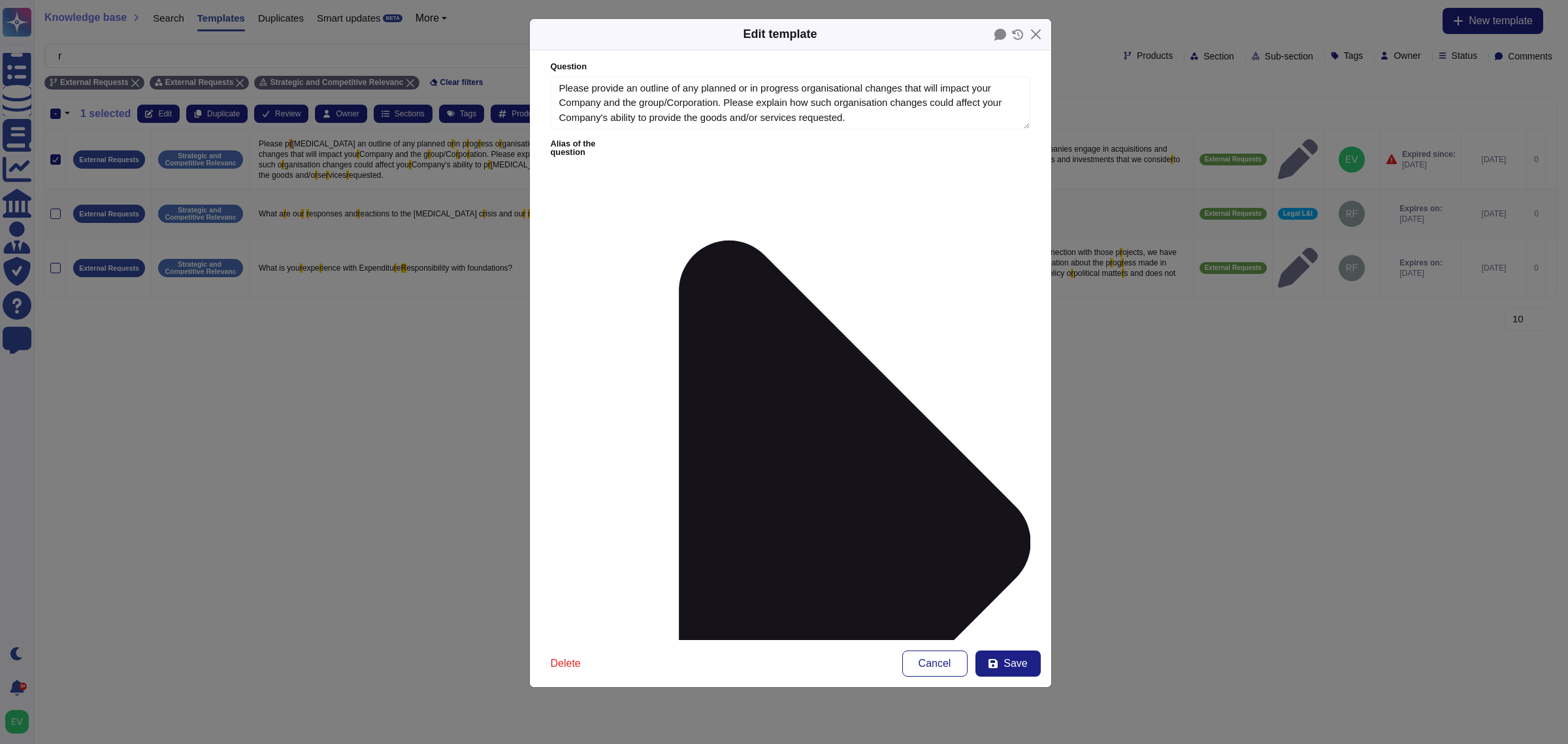
click at [626, 423] on div "Other" at bounding box center [626, 430] width 95 height 30
click at [1015, 661] on span "Save" at bounding box center [1015, 663] width 23 height 11
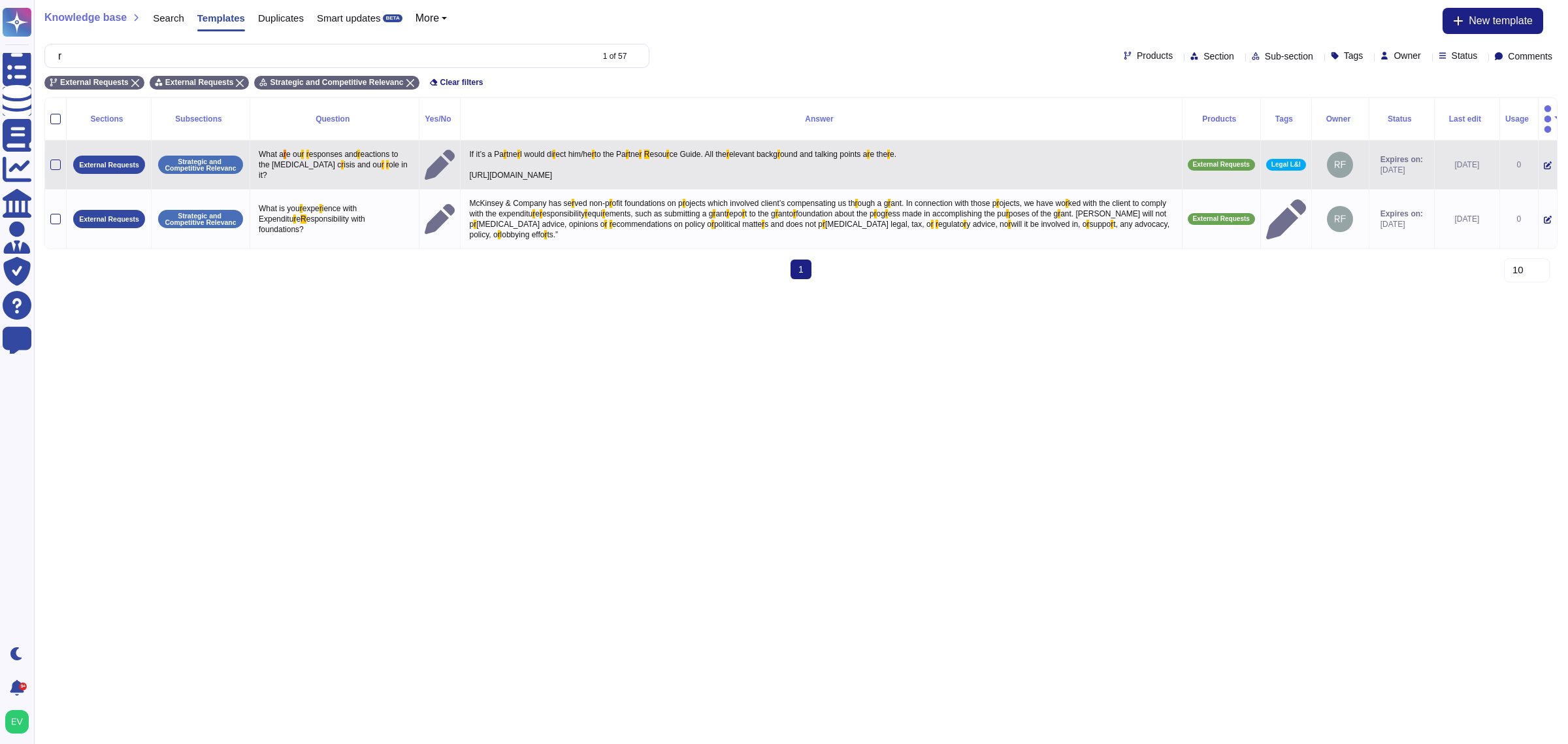
click at [57, 143] on td at bounding box center [56, 165] width 22 height 49
click at [56, 160] on div at bounding box center [56, 165] width 11 height 11
click at [0, 0] on input "checkbox" at bounding box center [0, 0] width 0 height 0
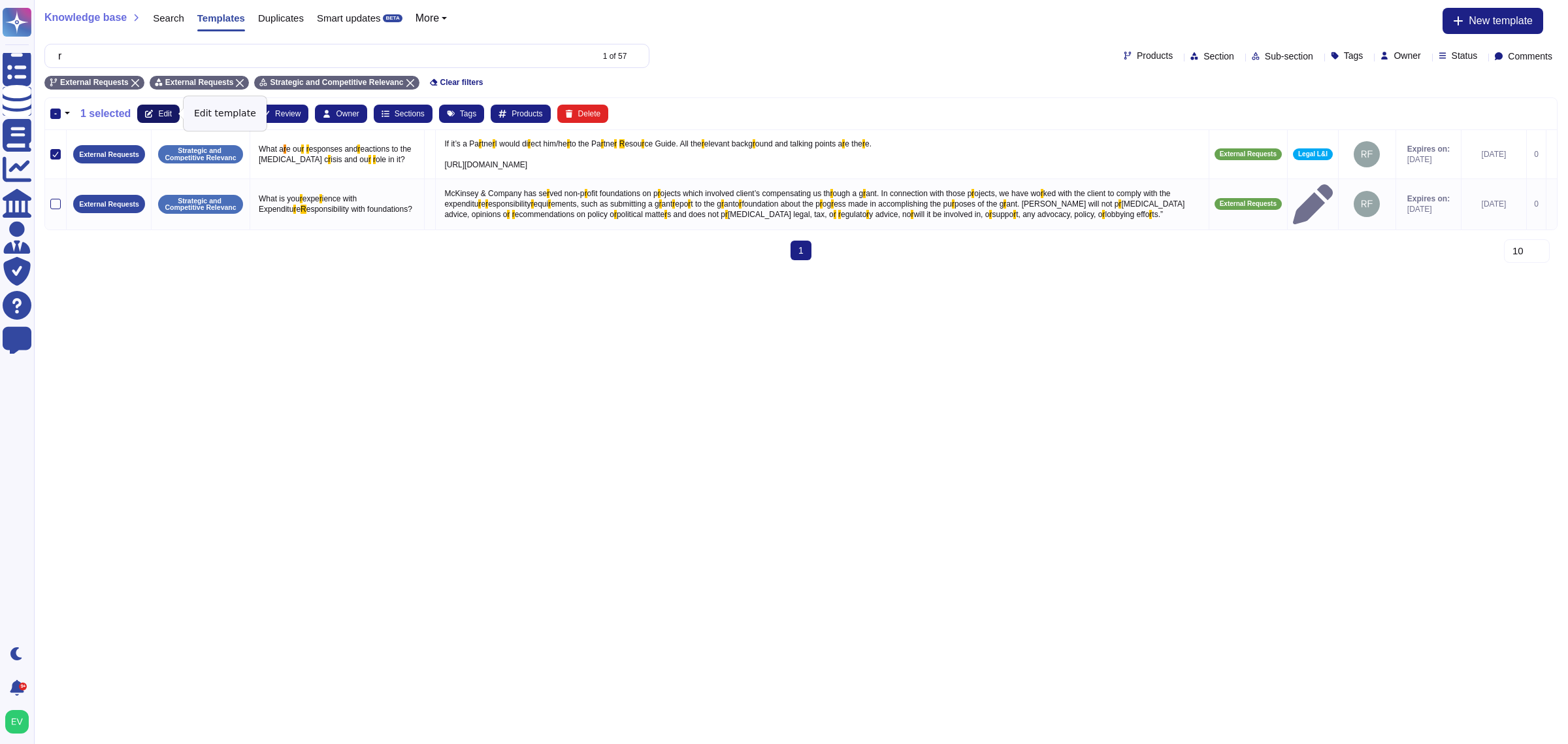
click at [164, 118] on button "Edit" at bounding box center [158, 114] width 42 height 18
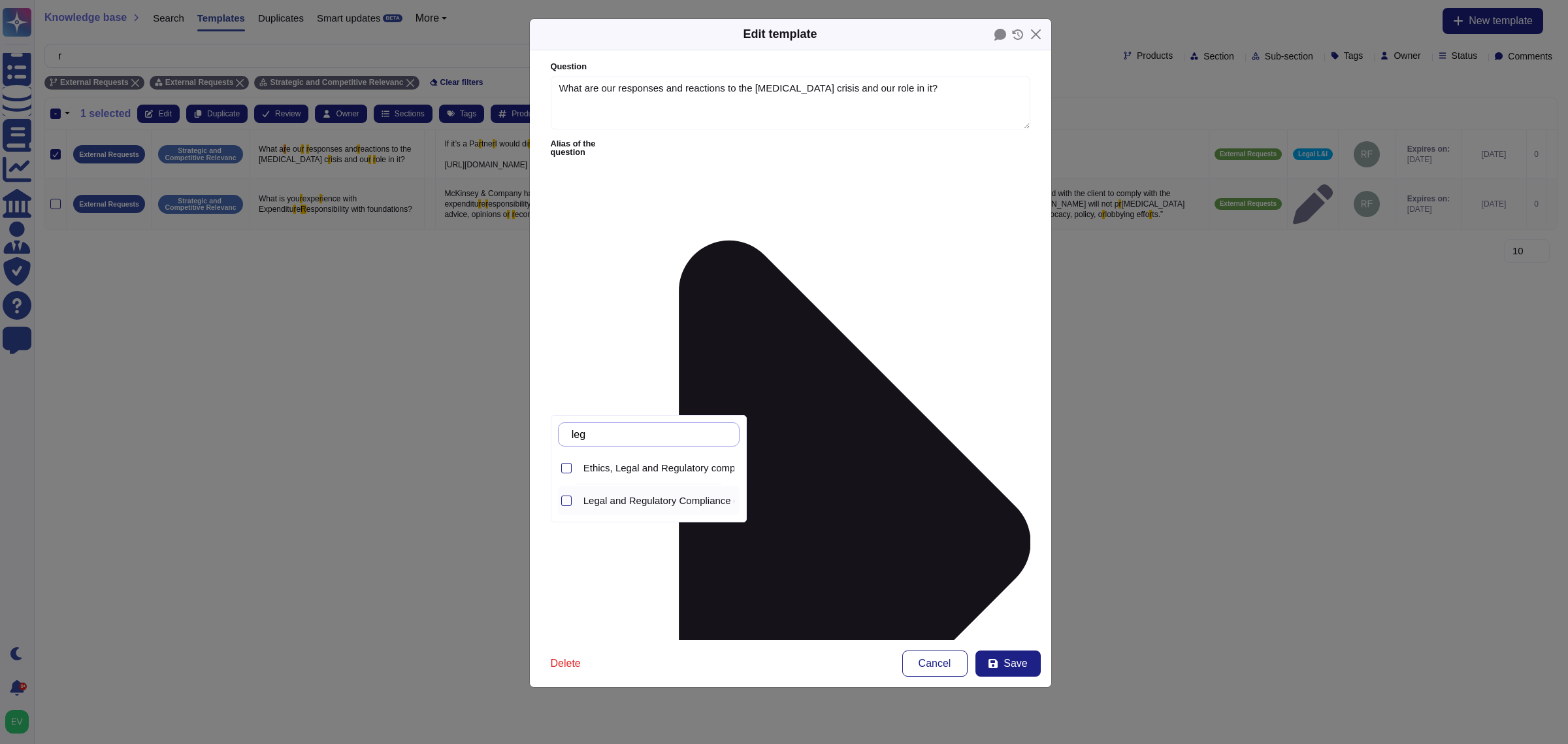
click at [620, 502] on span "Legal and Regulatory Compliance (External)" at bounding box center [679, 500] width 193 height 12
click at [647, 499] on span "Ethics and Compliance (External)" at bounding box center [656, 500] width 145 height 12
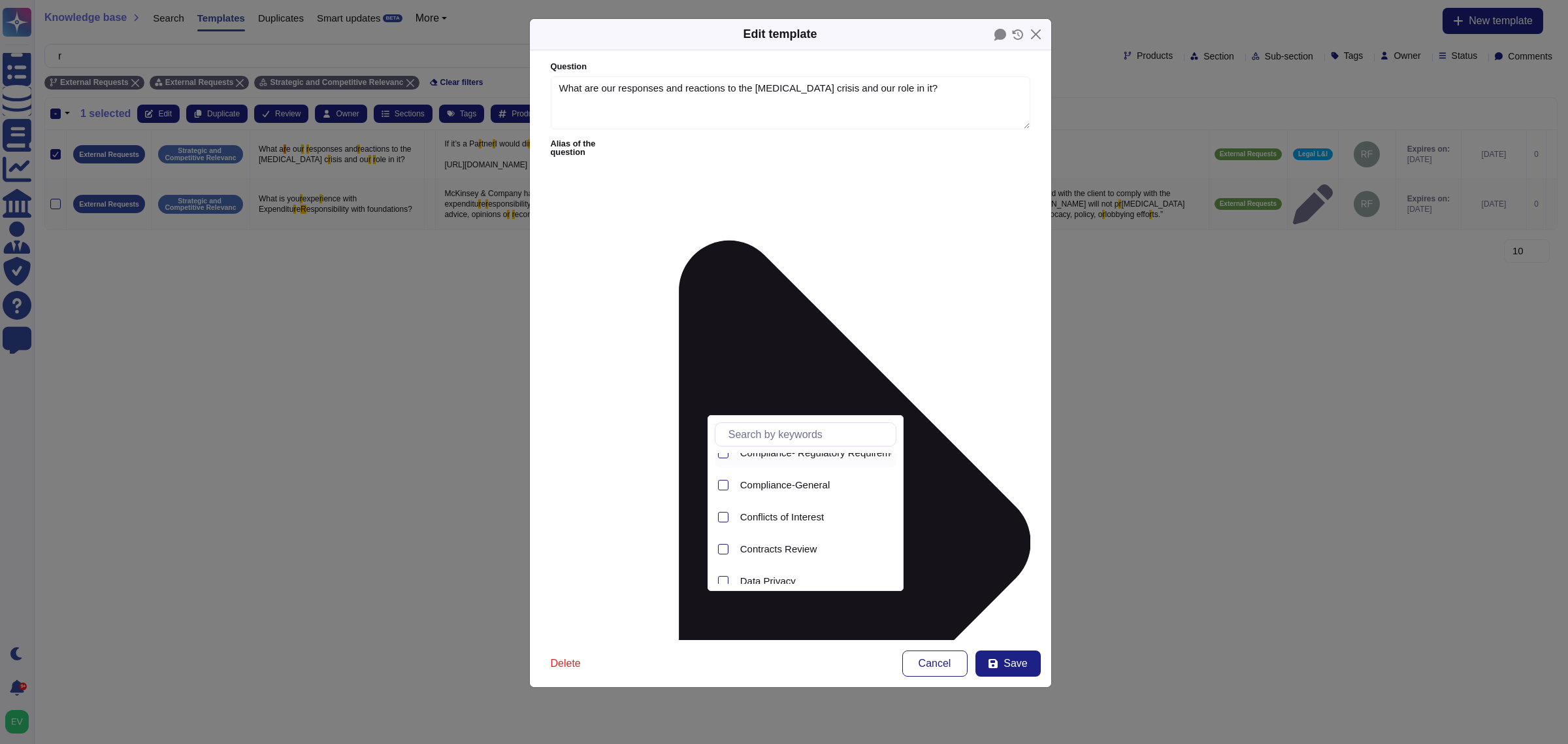
scroll to position [134, 0]
click at [776, 524] on span "Compliance-General" at bounding box center [785, 526] width 91 height 12
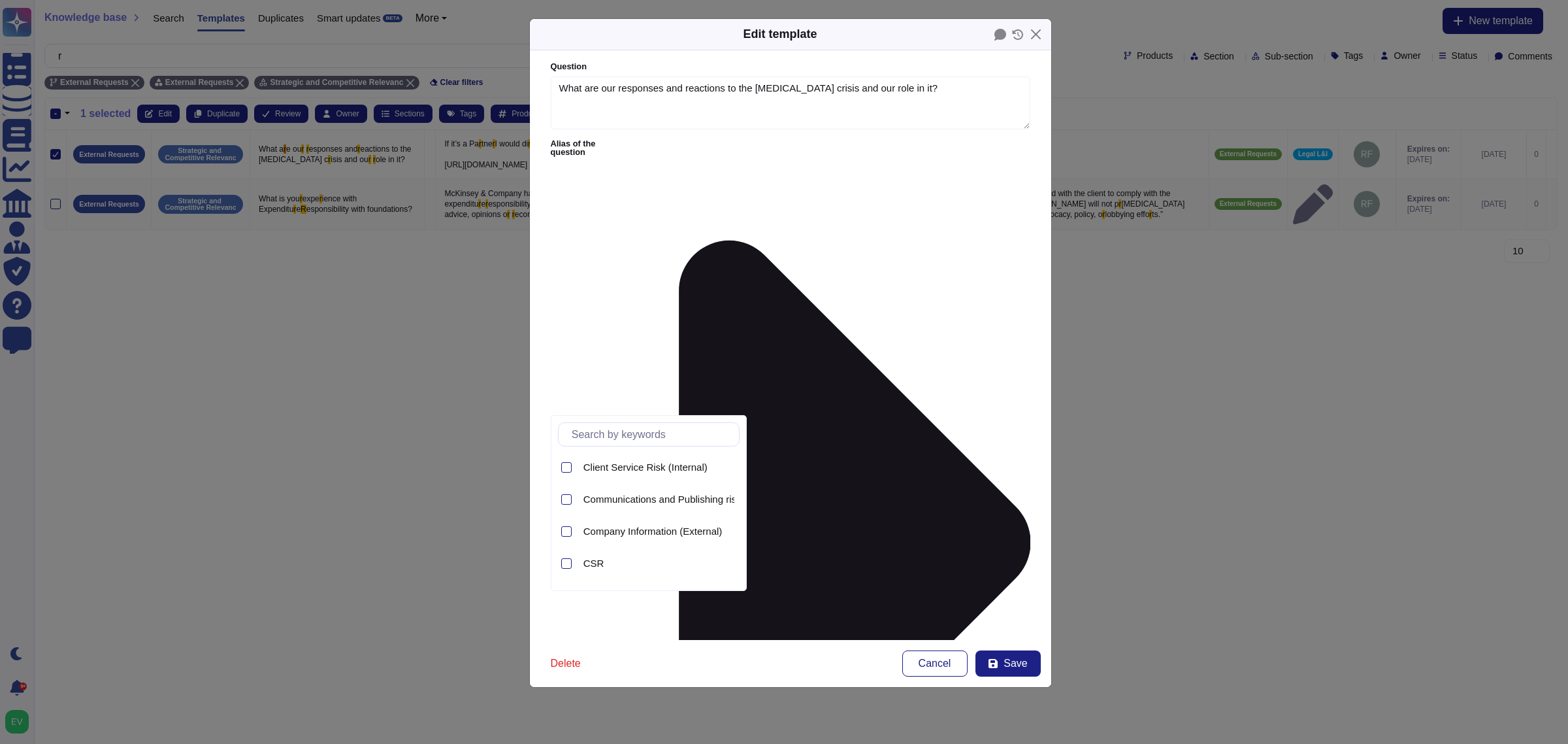
scroll to position [66, 0]
click at [688, 469] on span "Communications and Publishing risk (Internal)" at bounding box center [683, 467] width 200 height 12
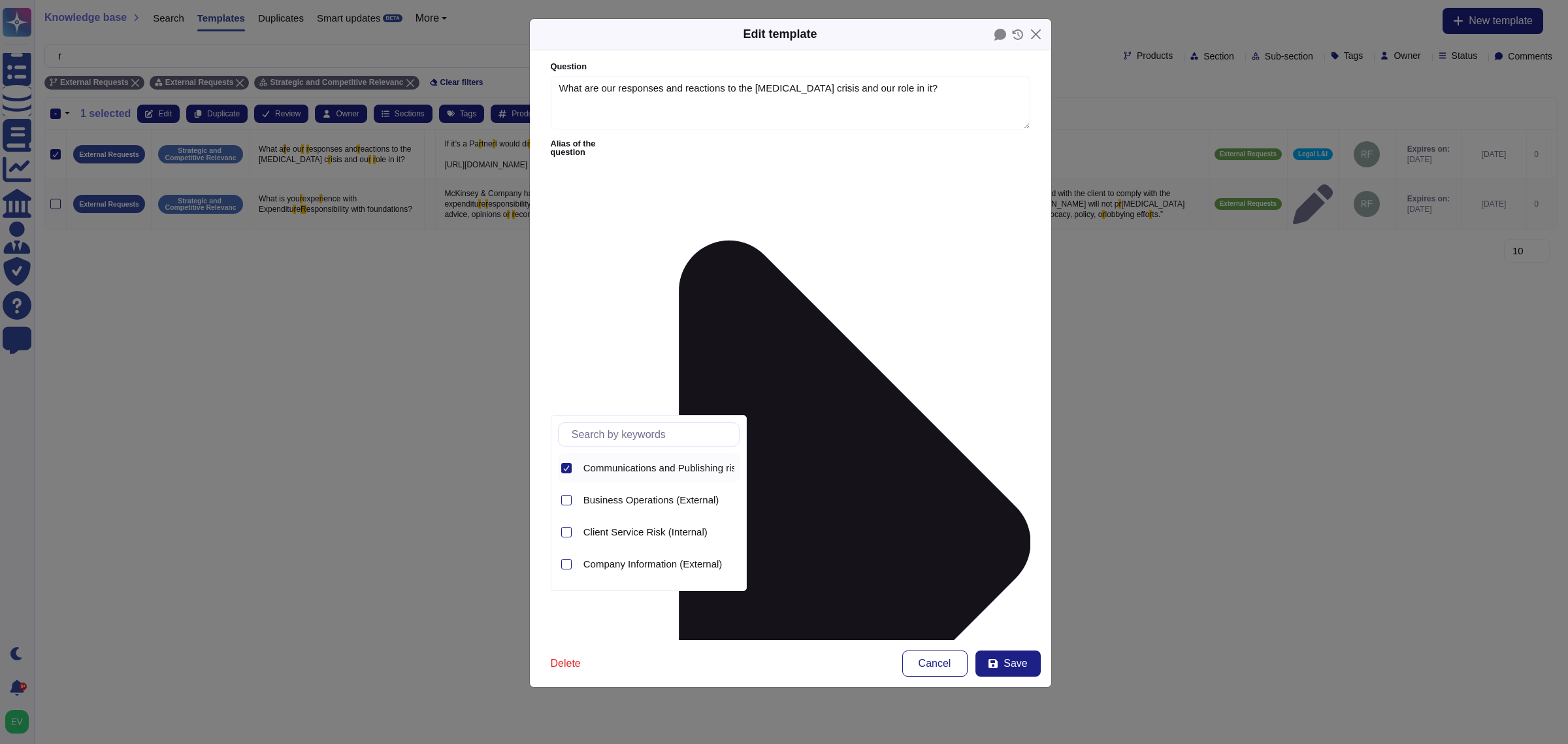
click at [563, 468] on icon at bounding box center [566, 468] width 6 height 6
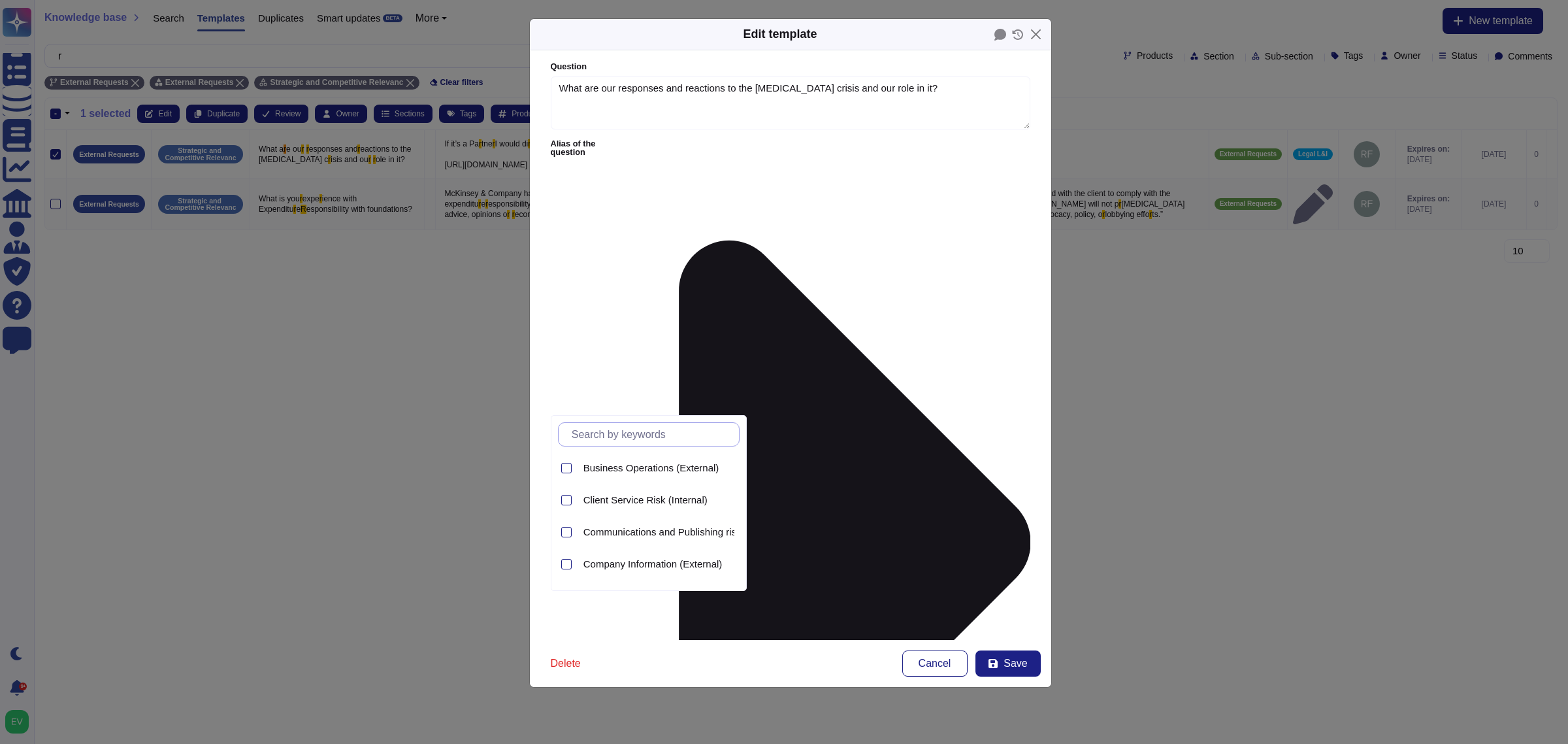
click at [605, 433] on input "text" at bounding box center [652, 433] width 174 height 22
click at [668, 507] on div "Legal and Regulatory Compliance (External)" at bounding box center [659, 500] width 161 height 30
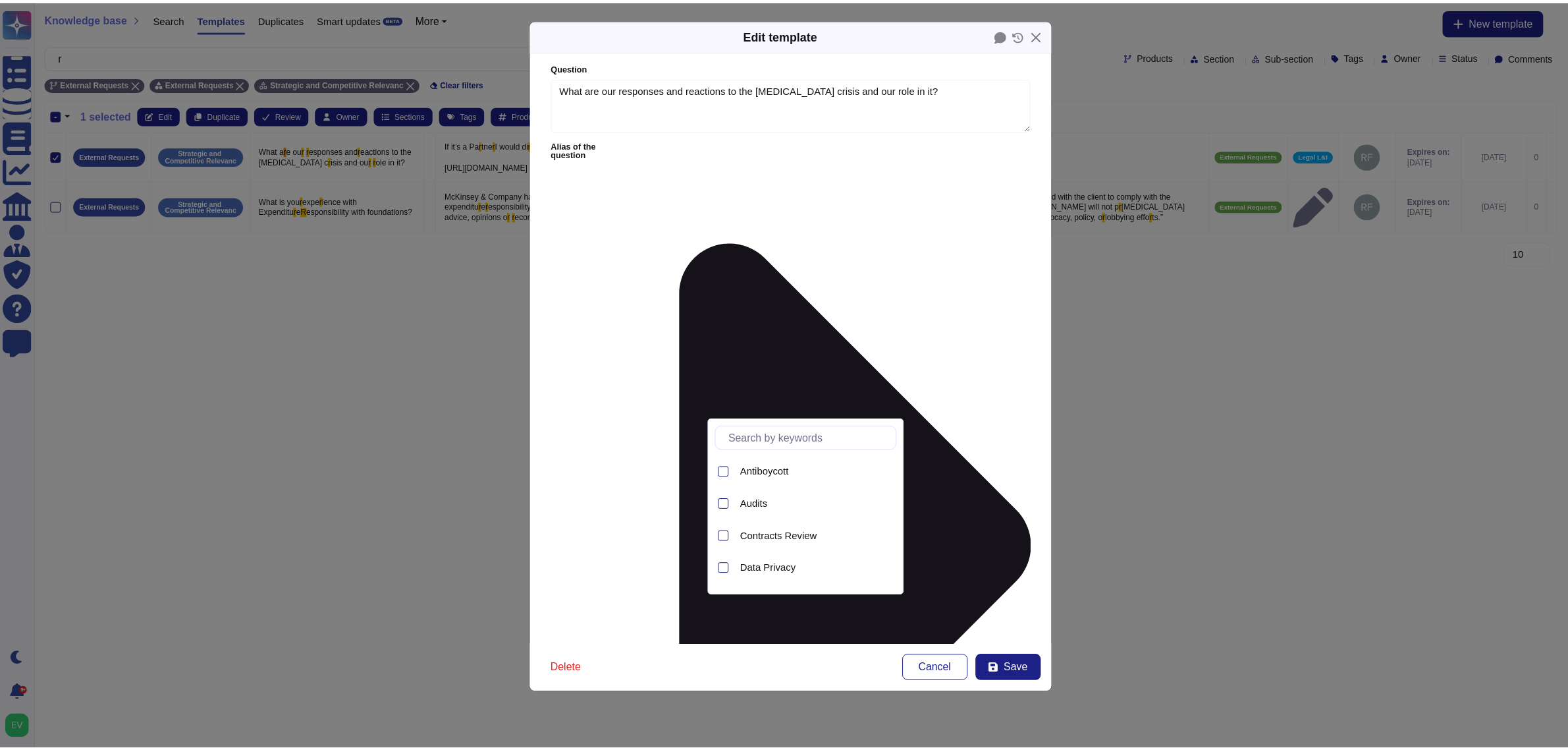
scroll to position [60, 0]
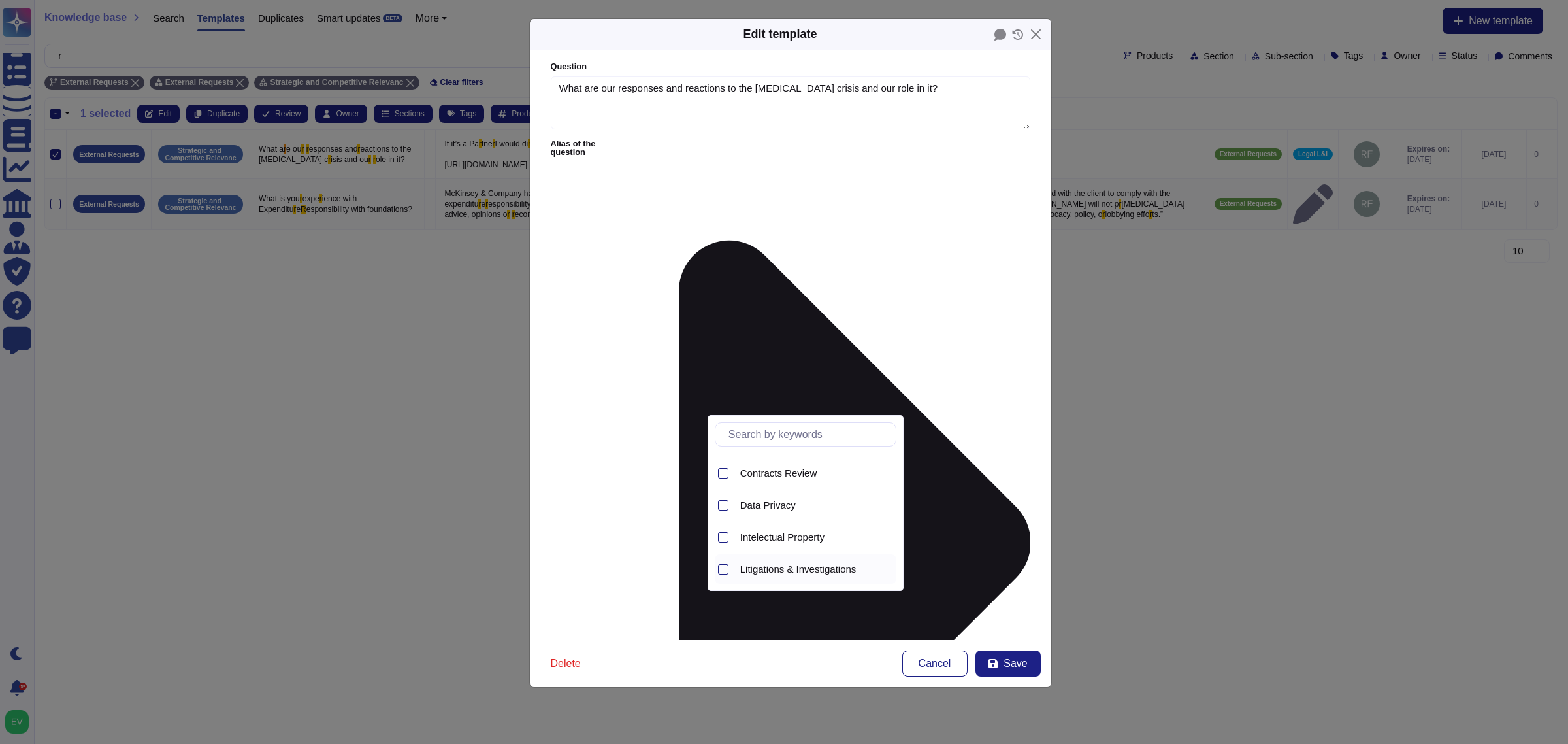
click at [788, 566] on span "Litigations & Investigations" at bounding box center [798, 569] width 117 height 12
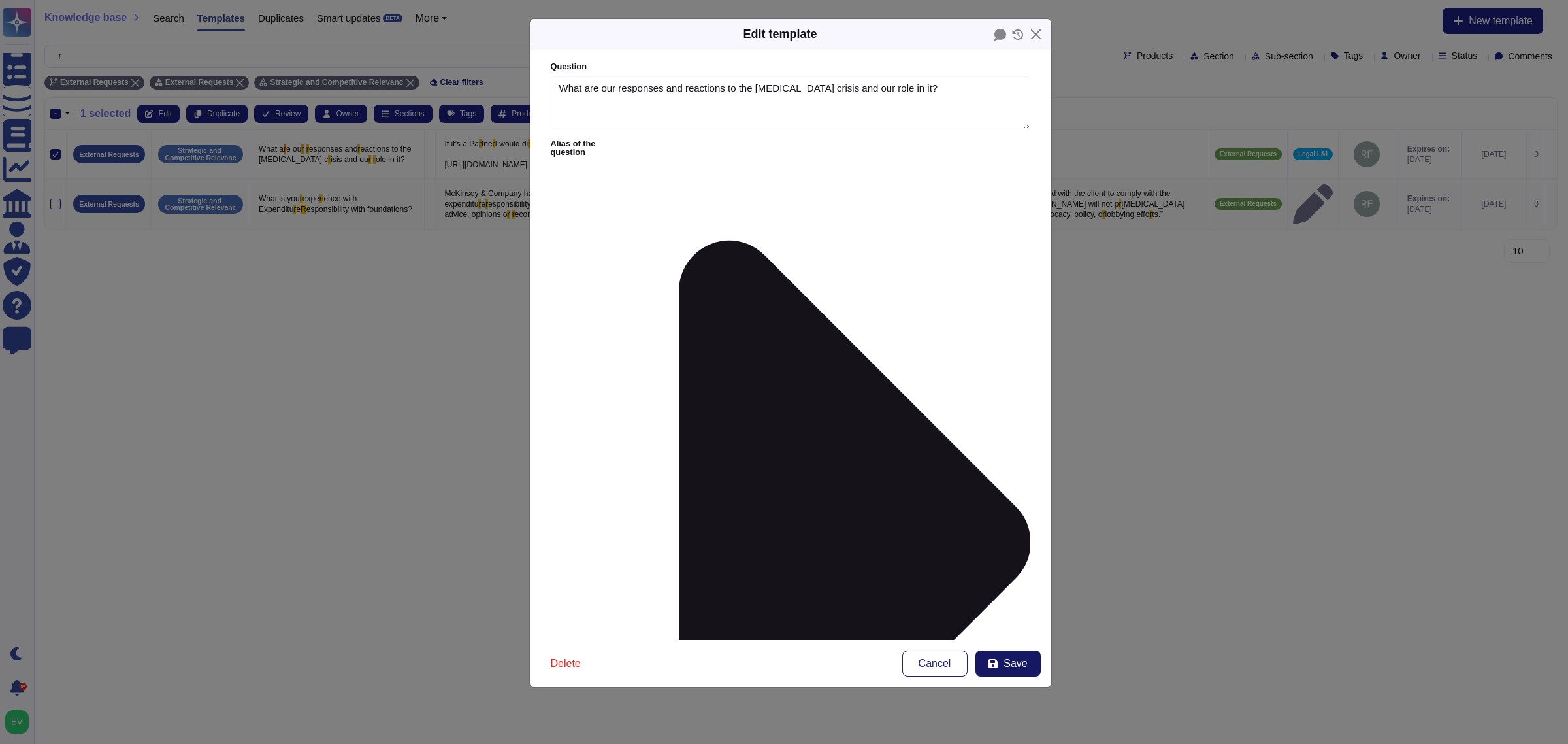
click at [1009, 667] on span "Save" at bounding box center [1015, 663] width 23 height 11
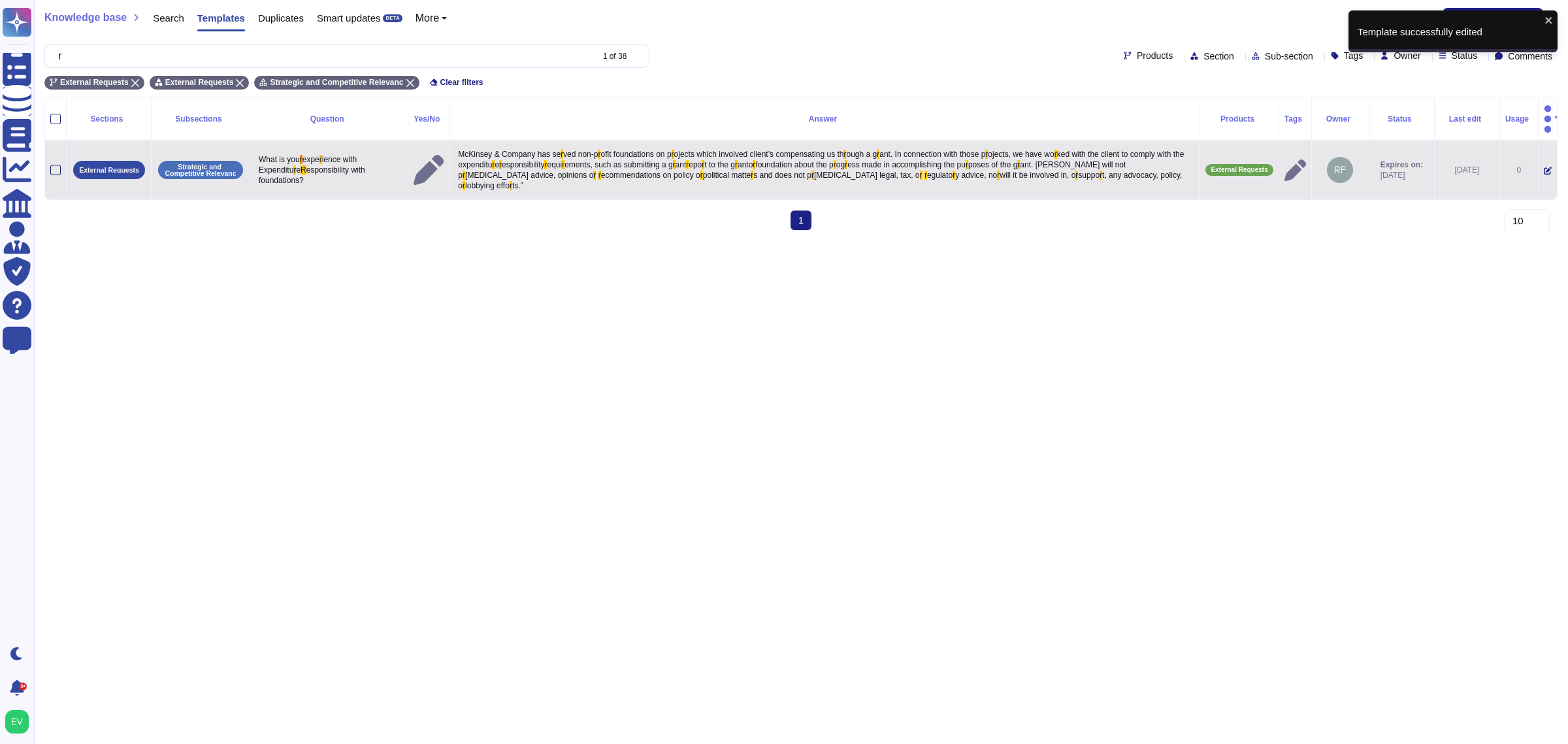
click at [53, 165] on div at bounding box center [56, 171] width 11 height 11
click at [0, 0] on input "checkbox" at bounding box center [0, 0] width 0 height 0
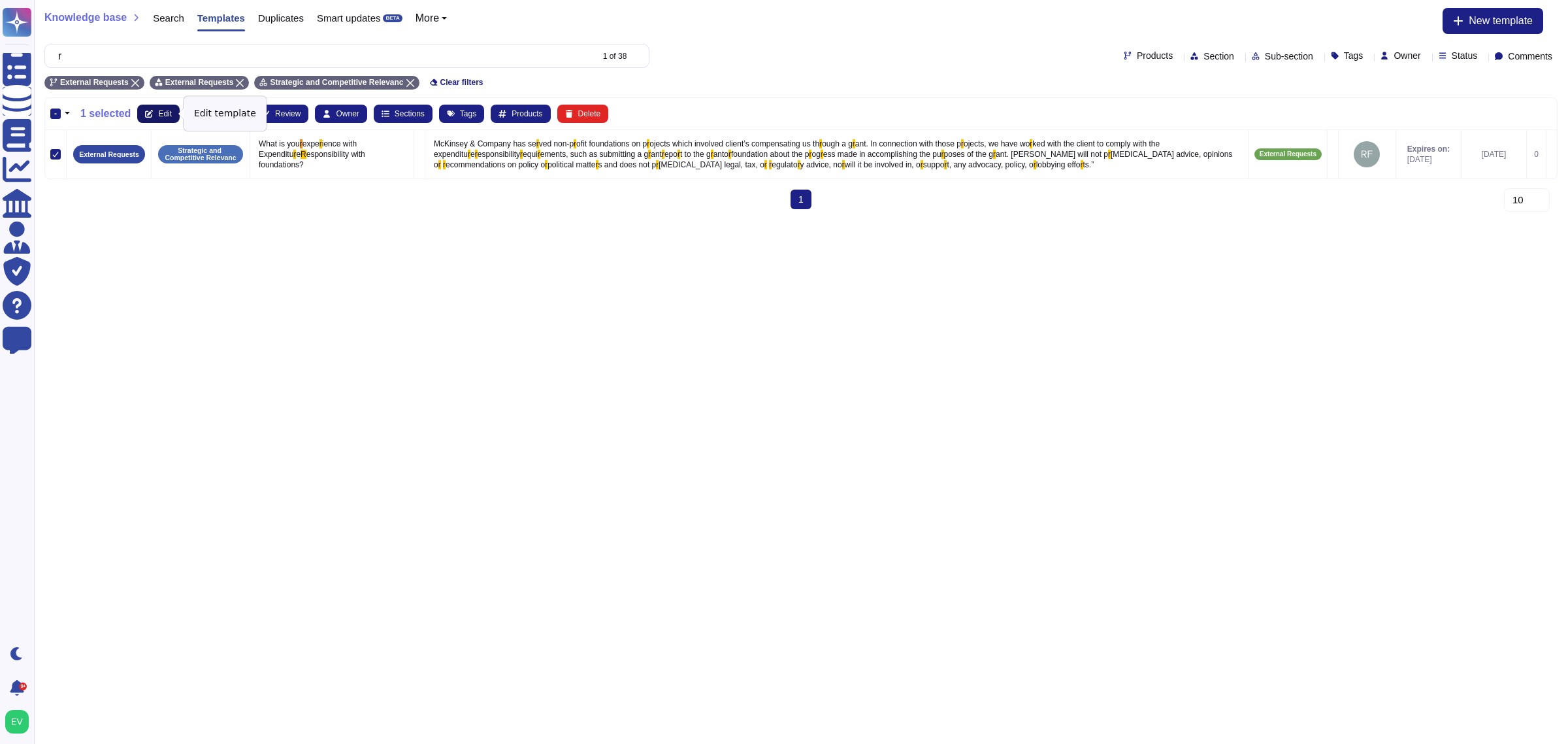
click at [162, 109] on span "Edit" at bounding box center [164, 113] width 13 height 8
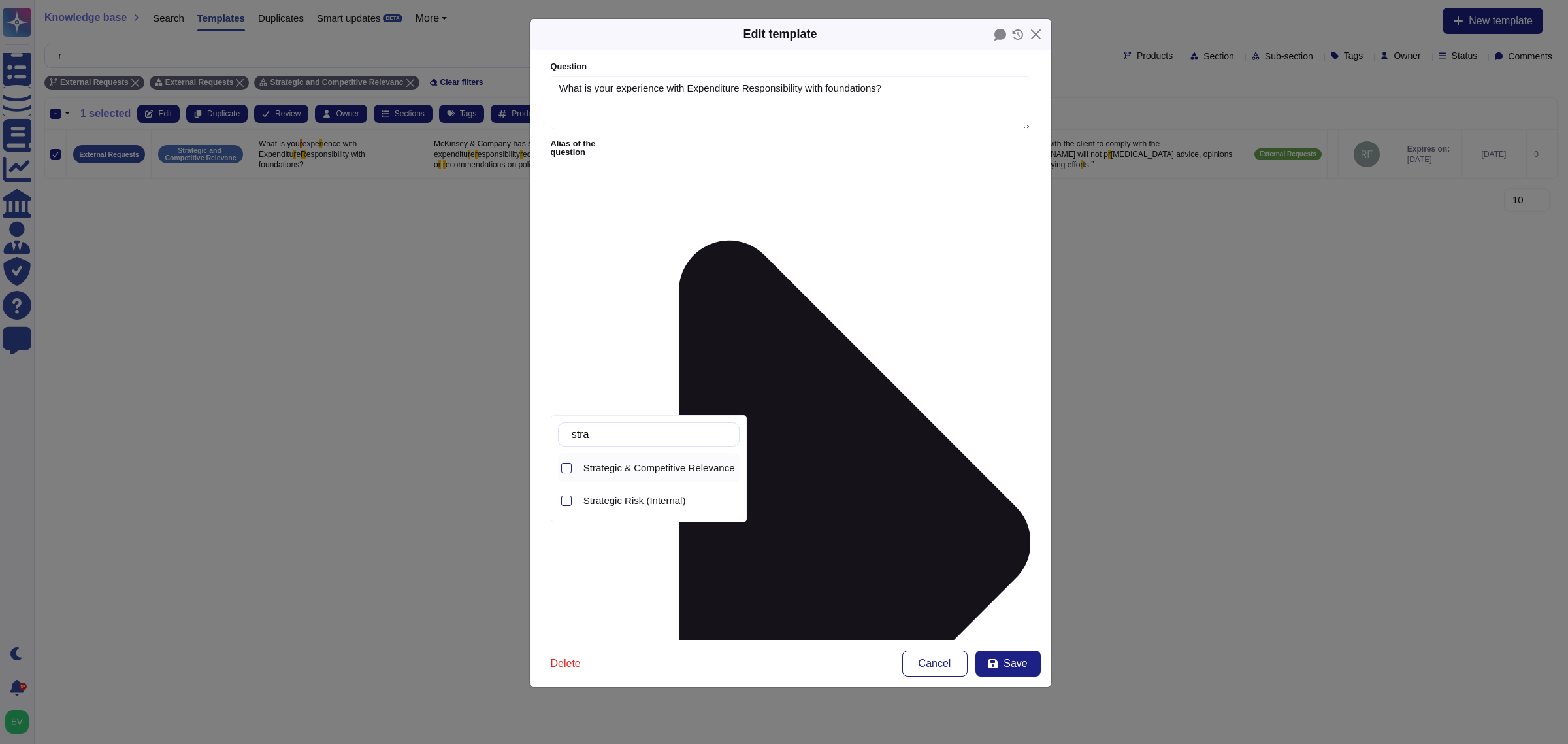
click at [656, 479] on div "Strategic & Competitive Relevance (External)" at bounding box center [659, 468] width 161 height 30
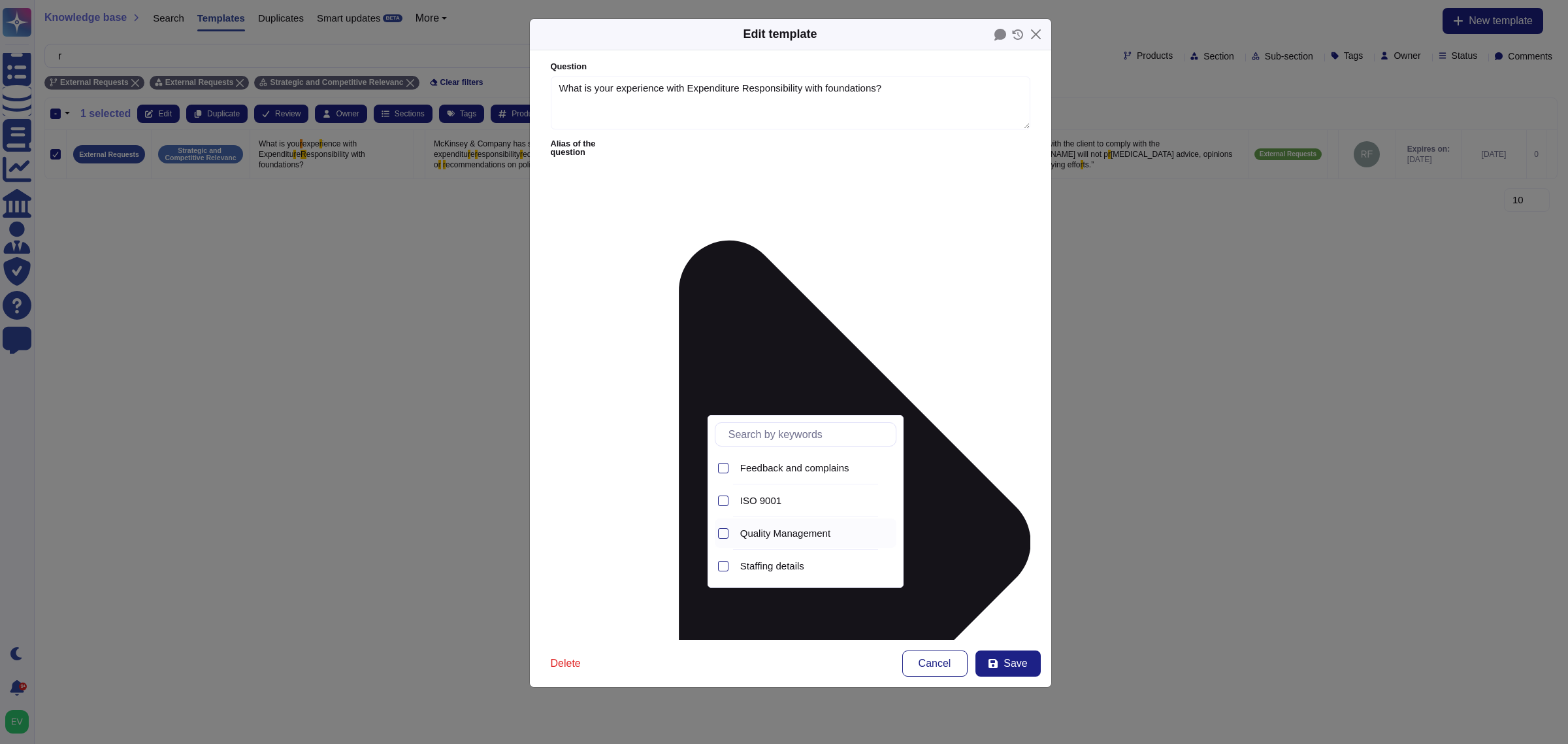
click at [804, 540] on div "Quality Management" at bounding box center [815, 533] width 161 height 30
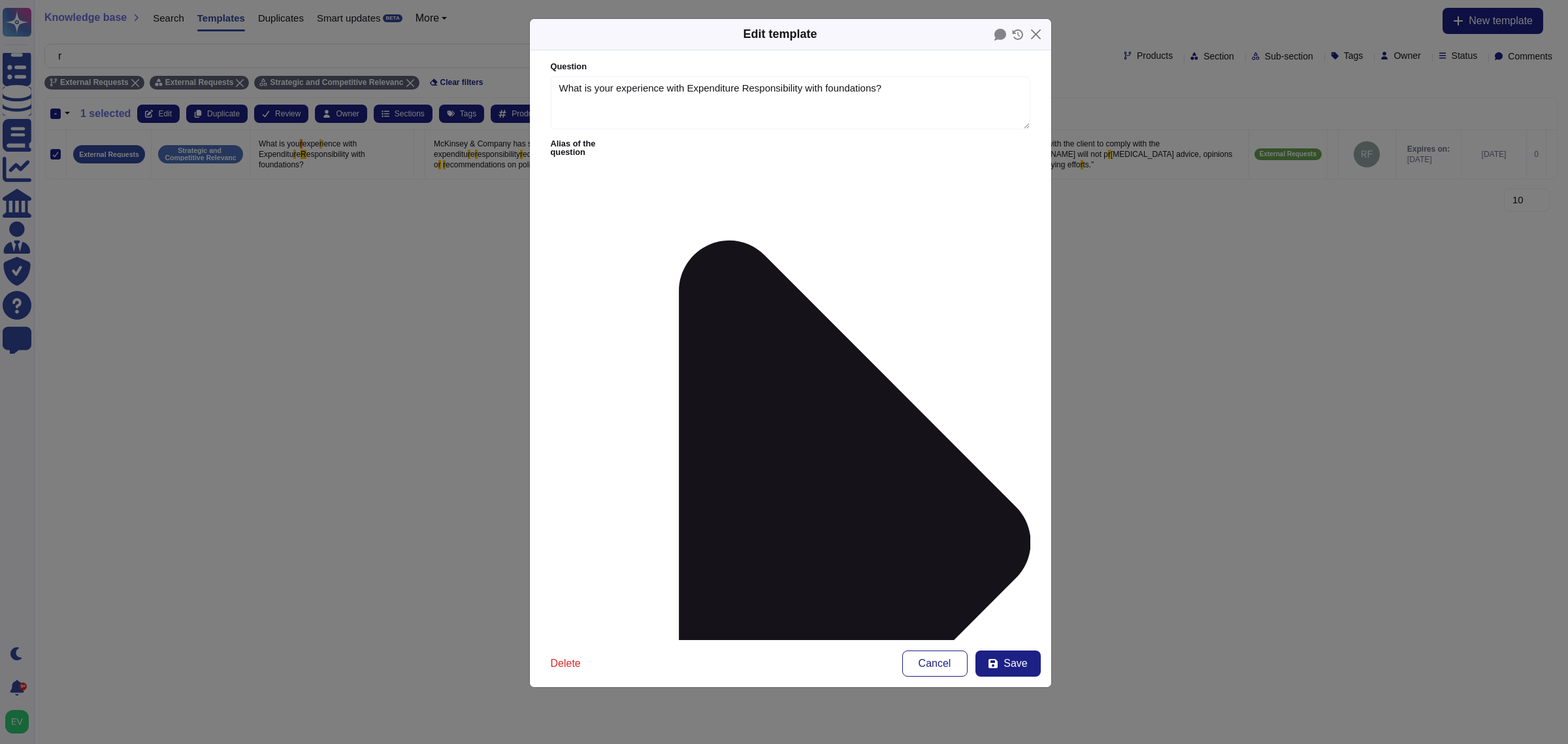
click at [624, 416] on div "Other" at bounding box center [626, 430] width 95 height 30
click at [1038, 661] on button "Save" at bounding box center [1007, 663] width 65 height 26
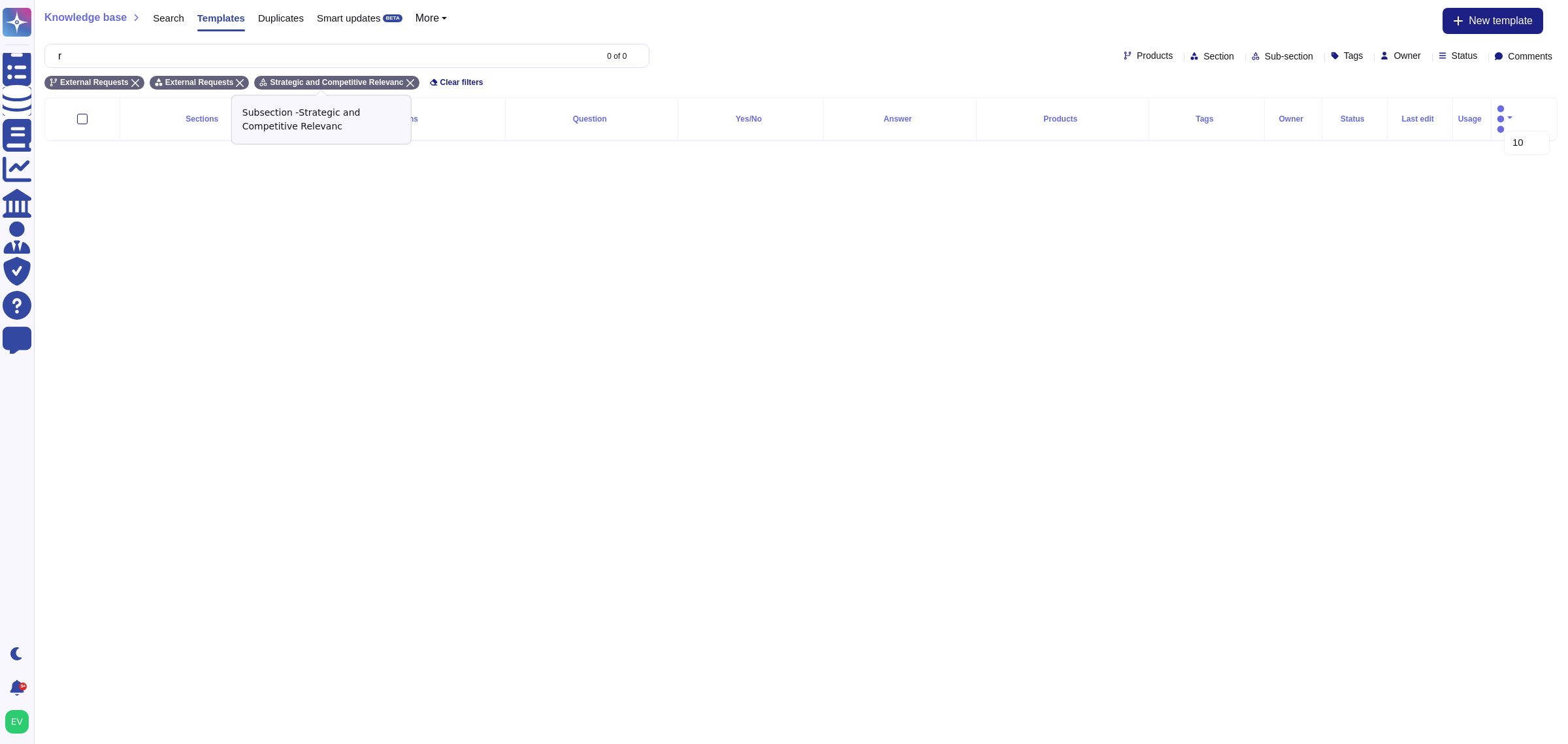
click at [406, 83] on icon at bounding box center [410, 83] width 8 height 8
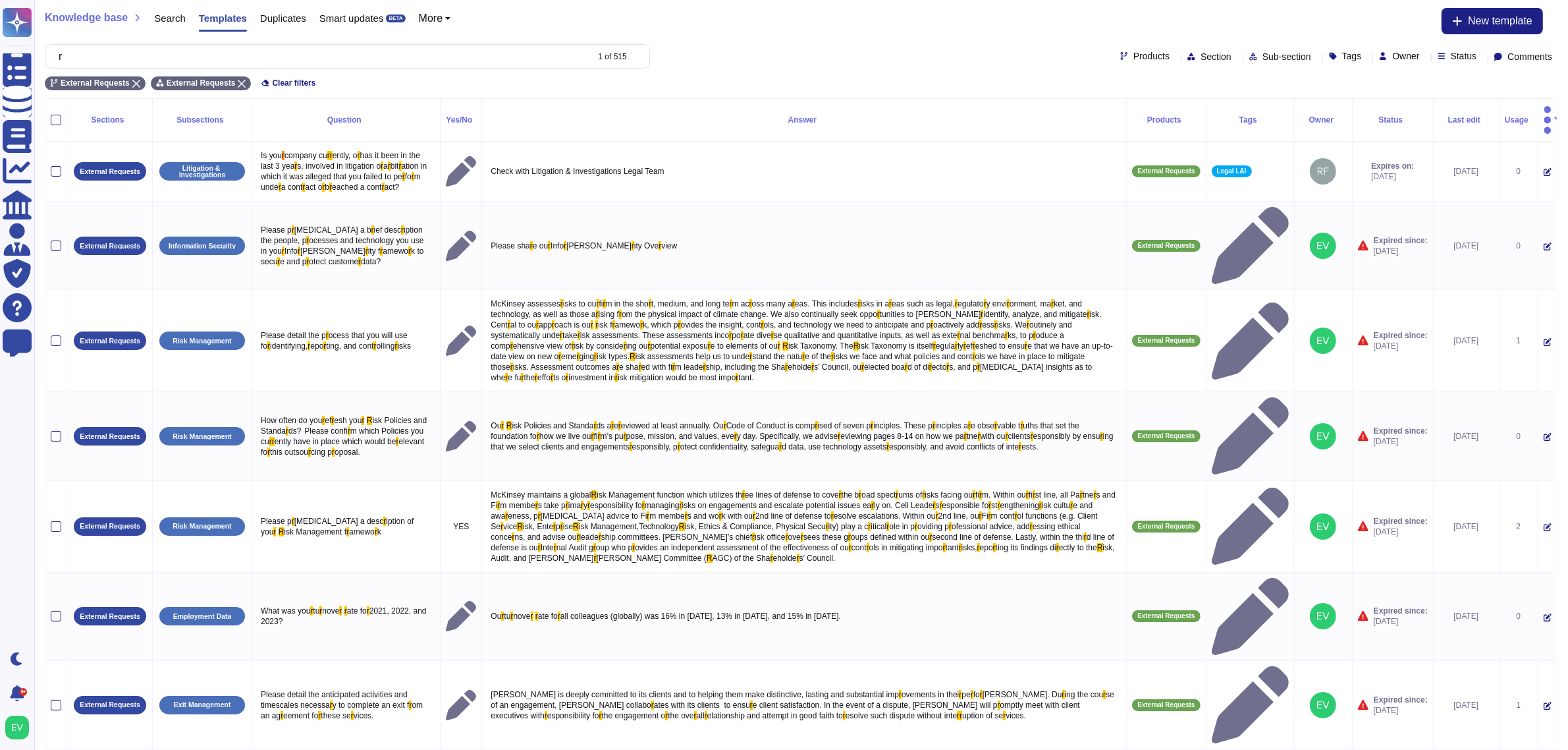
click at [1235, 48] on div "r 1 of 515 Products Section Sub-section Tags Owner Status Comments" at bounding box center [801, 56] width 1513 height 24
click at [1262, 56] on span "Sub-section" at bounding box center [1287, 57] width 49 height 9
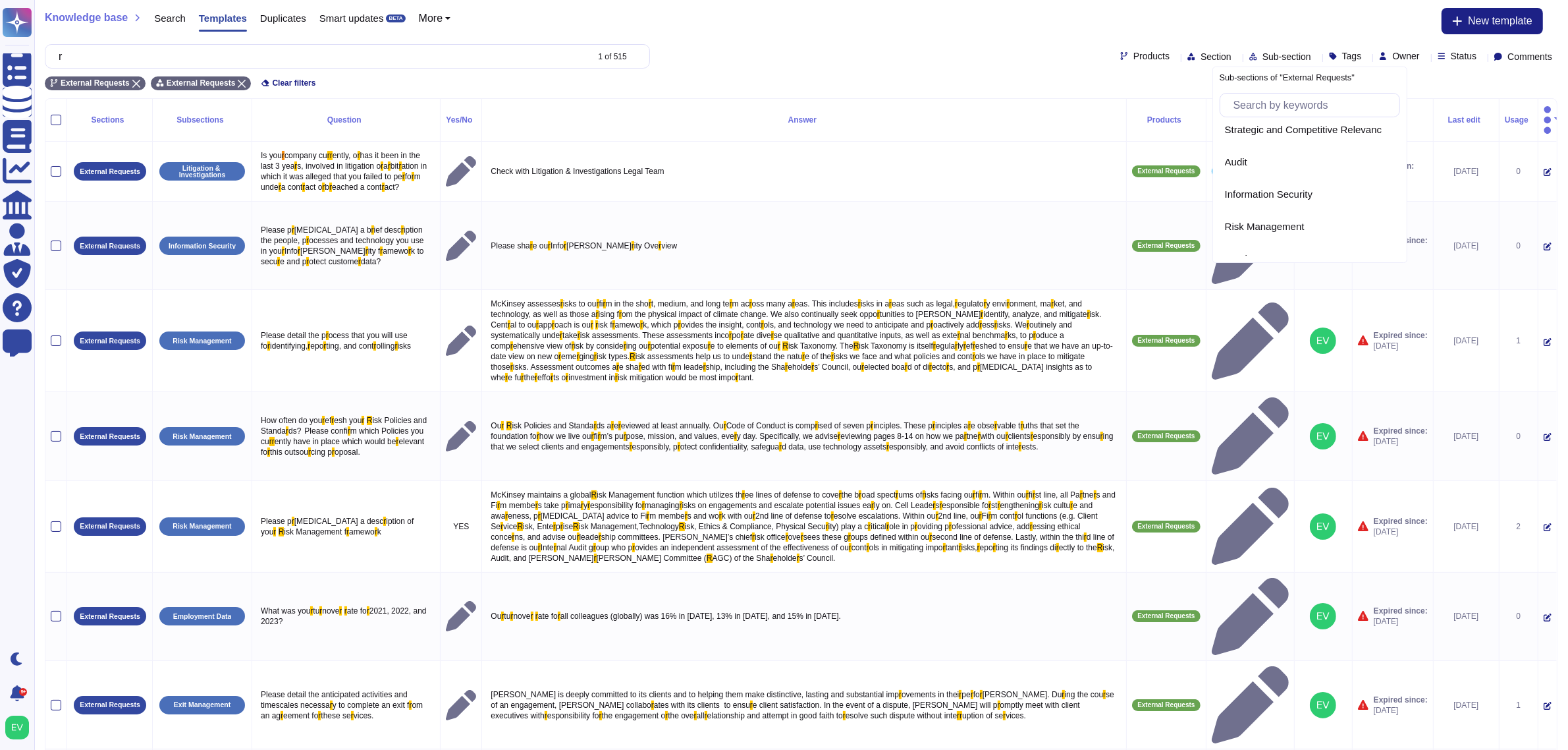
scroll to position [236, 0]
click at [1226, 157] on span "Audit" at bounding box center [1236, 161] width 23 height 12
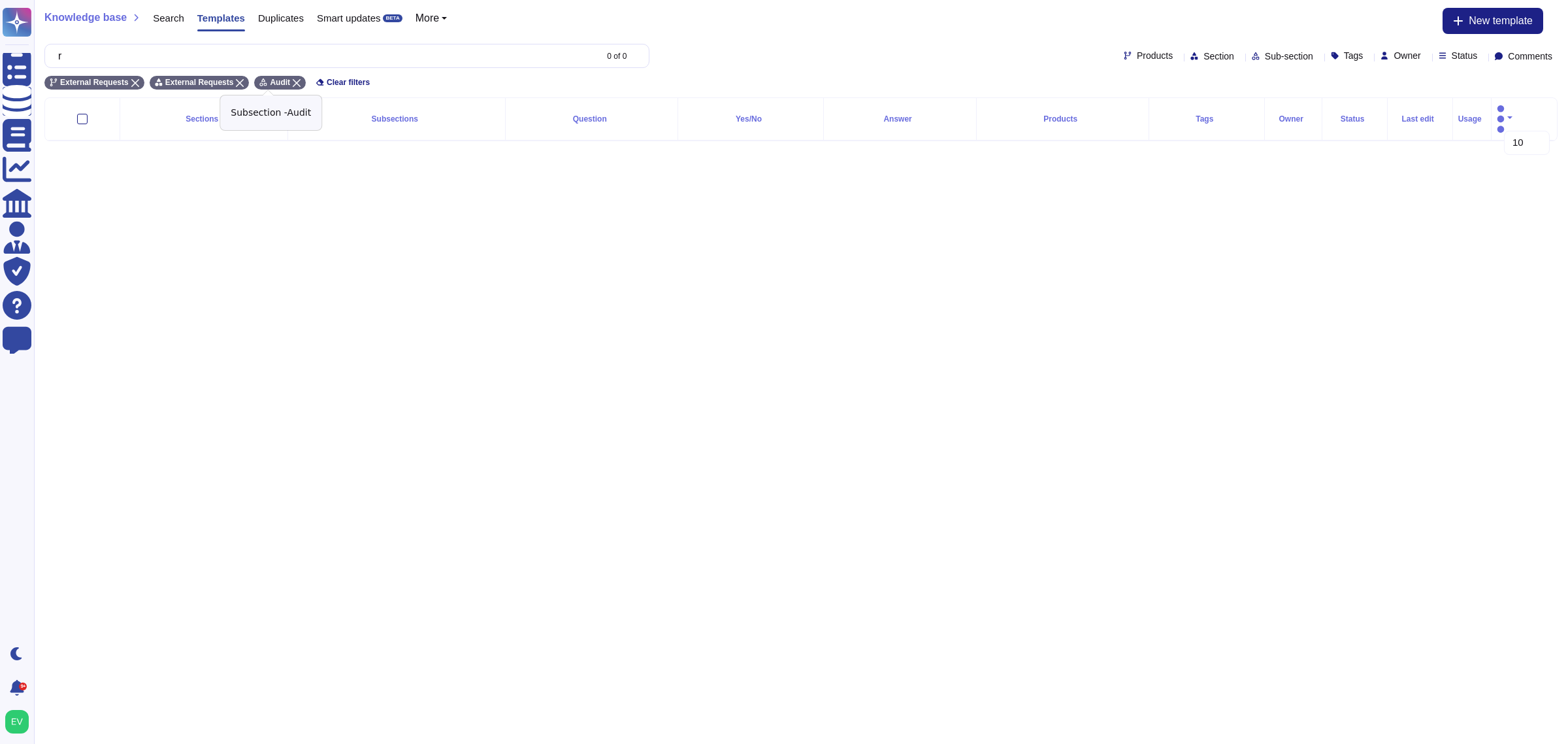
click at [292, 79] on icon at bounding box center [296, 83] width 8 height 8
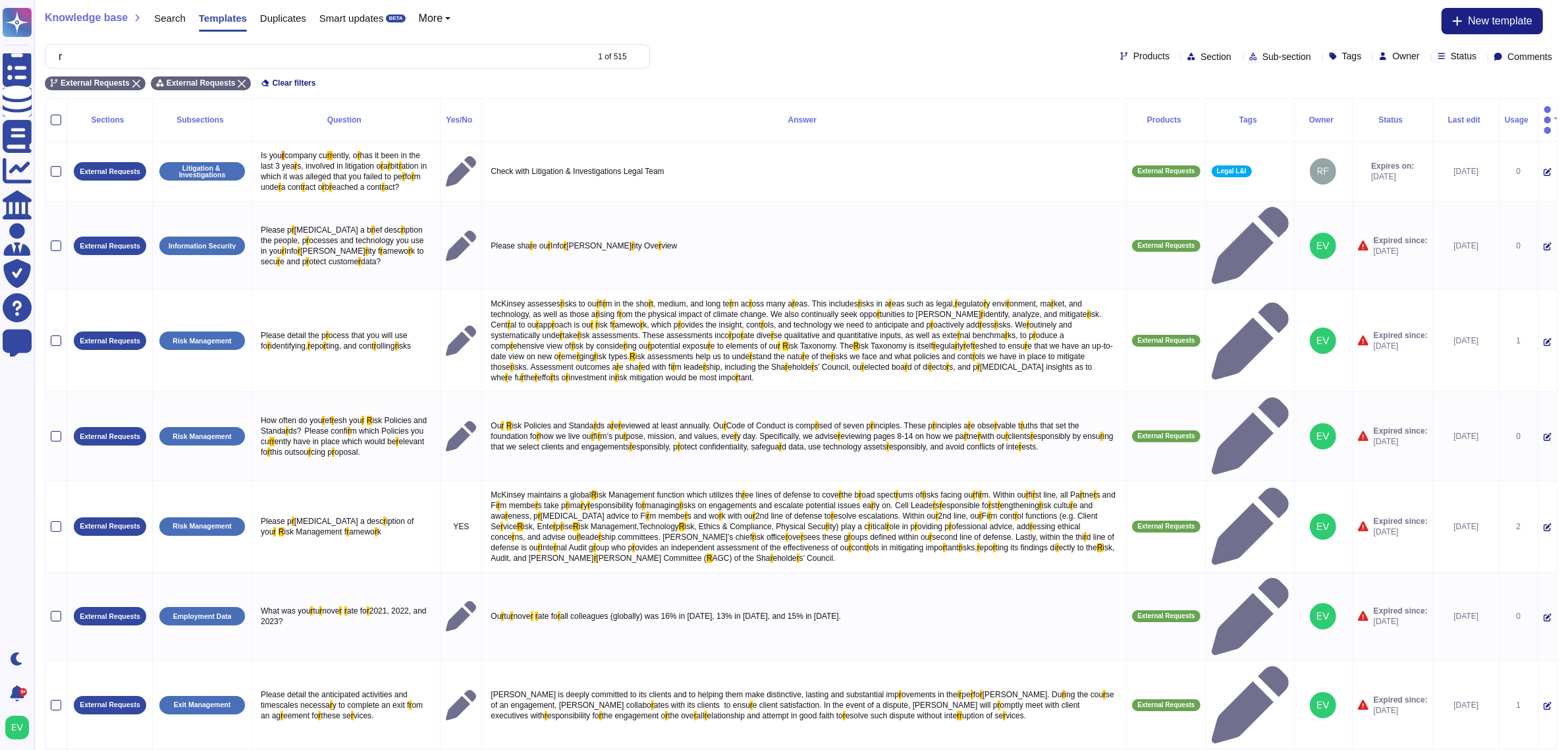
click at [1245, 63] on div "r 1 of 515 Products Section Sub-section Tags Owner Status Comments" at bounding box center [801, 56] width 1513 height 24
click at [1262, 54] on span "Sub-section" at bounding box center [1287, 57] width 49 height 9
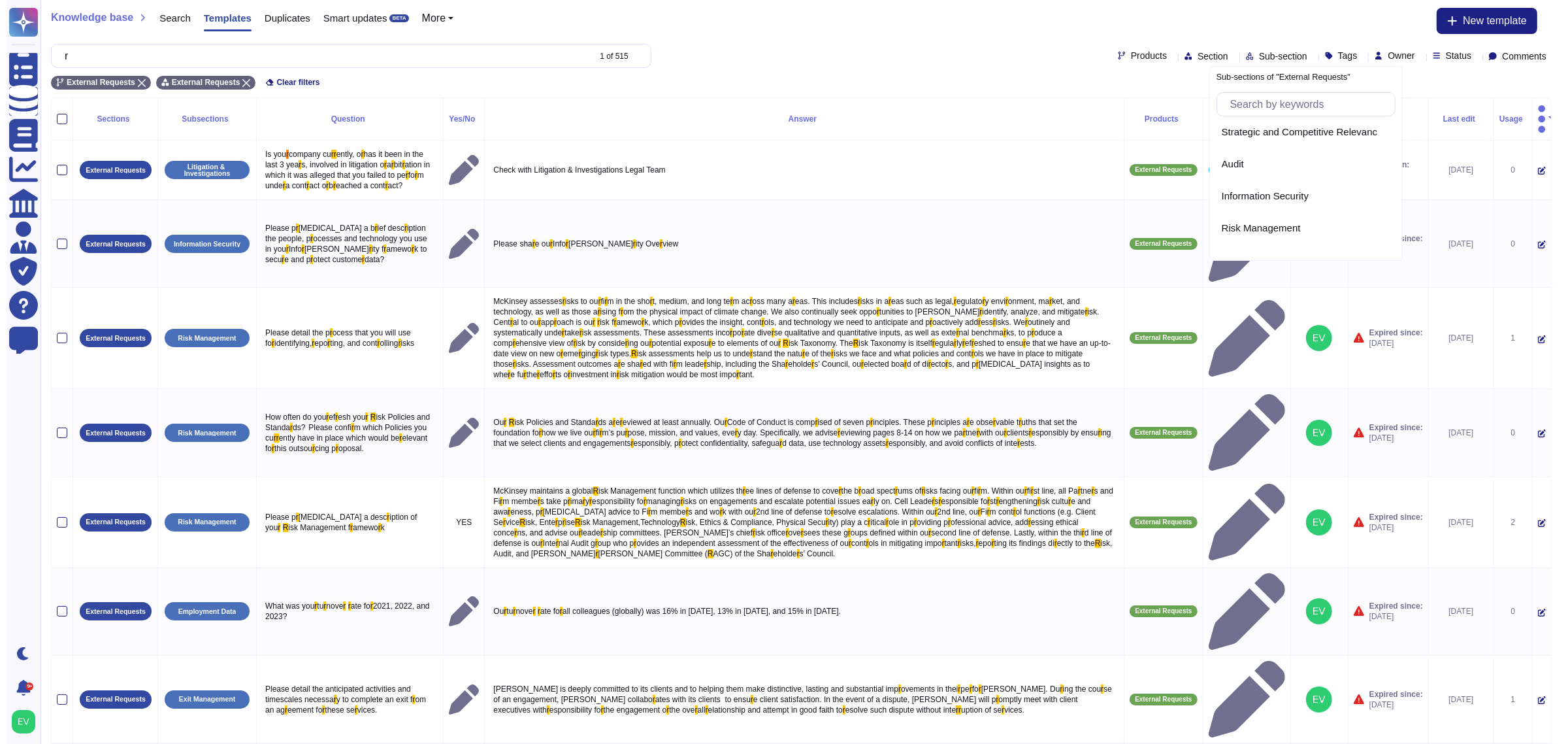
scroll to position [232, 0]
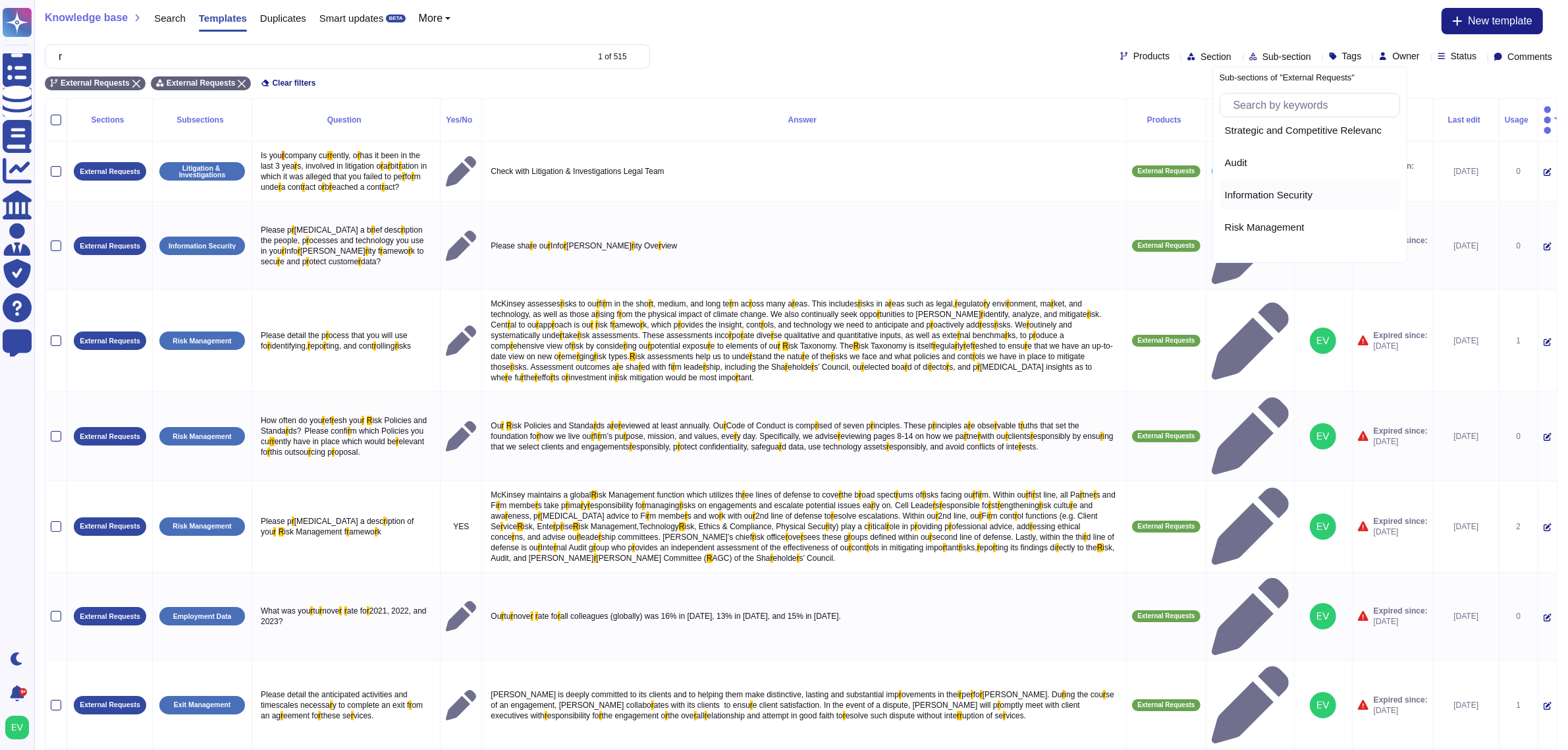
click at [1278, 200] on span "Information Security" at bounding box center [1269, 195] width 88 height 12
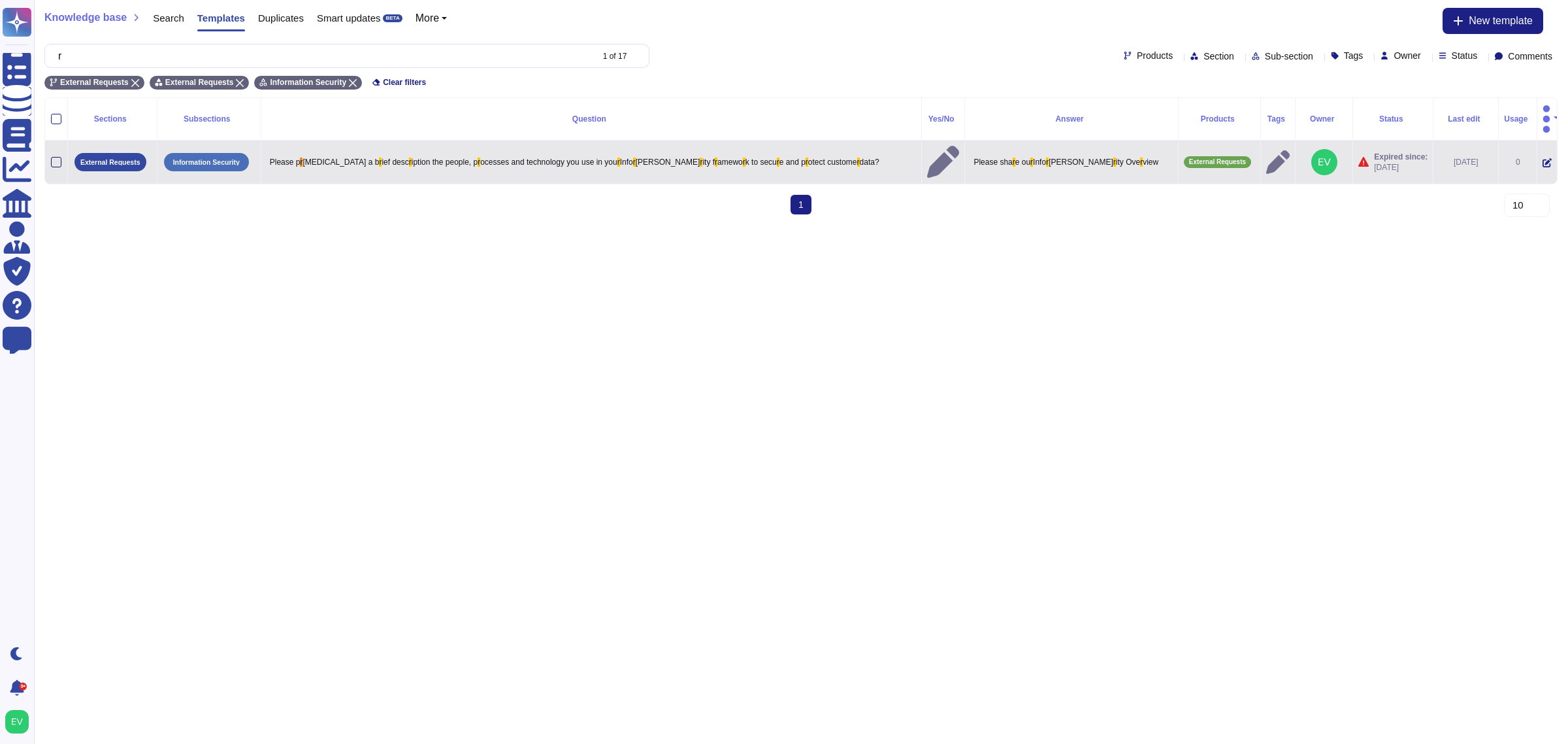
click at [56, 157] on div at bounding box center [57, 162] width 11 height 11
click at [0, 0] on input "checkbox" at bounding box center [0, 0] width 0 height 0
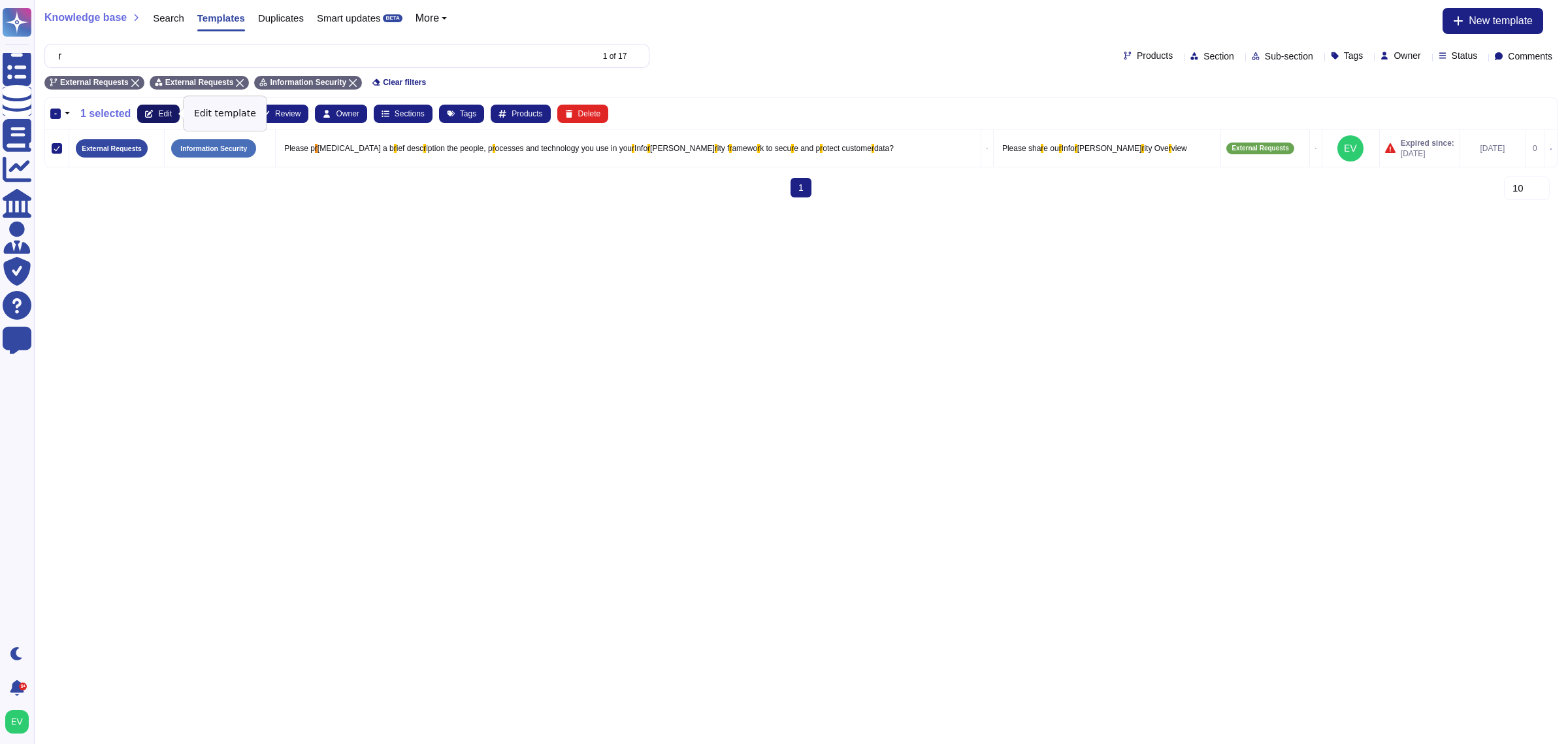
click at [148, 113] on icon at bounding box center [149, 113] width 8 height 8
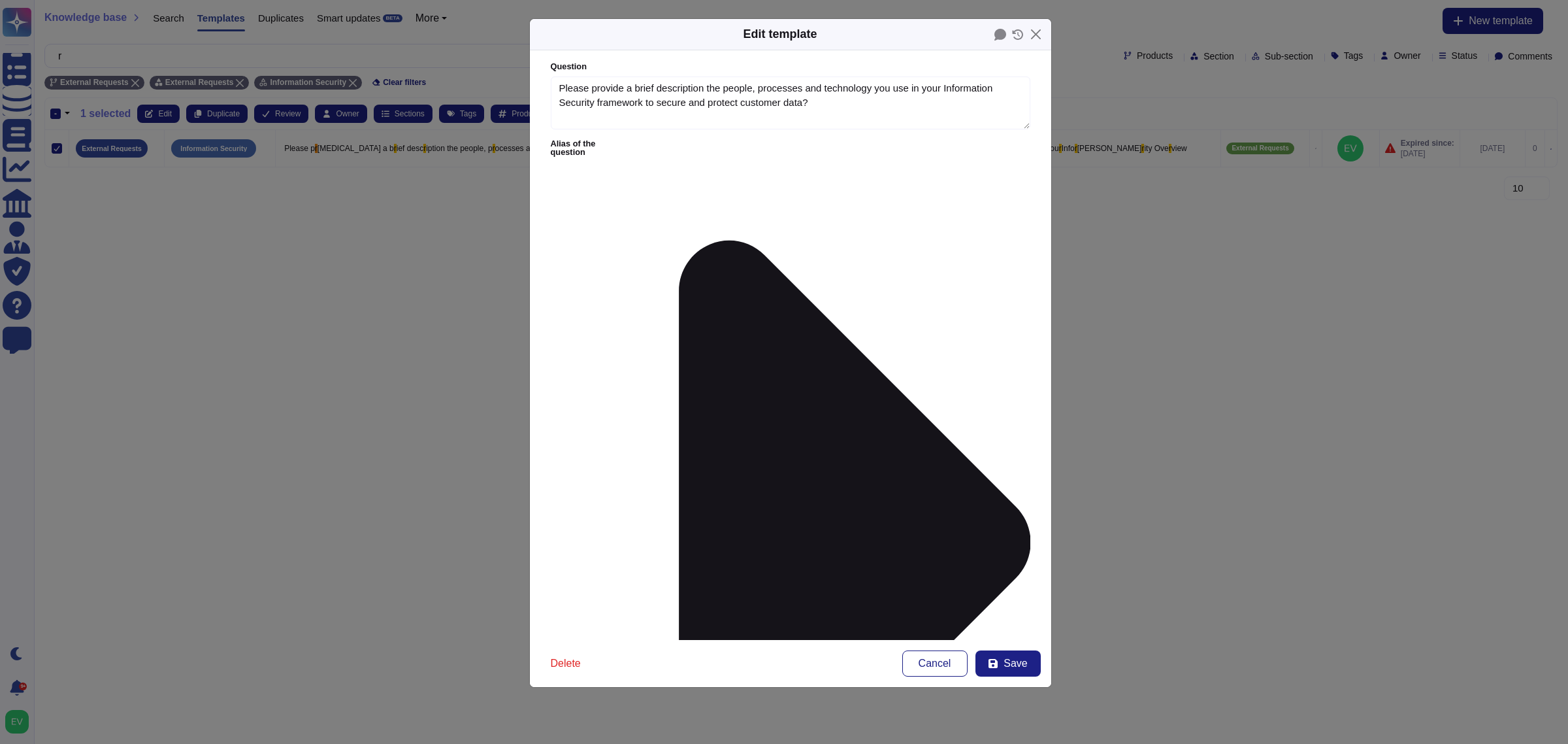
click at [624, 430] on span "Client Response" at bounding box center [635, 430] width 72 height 12
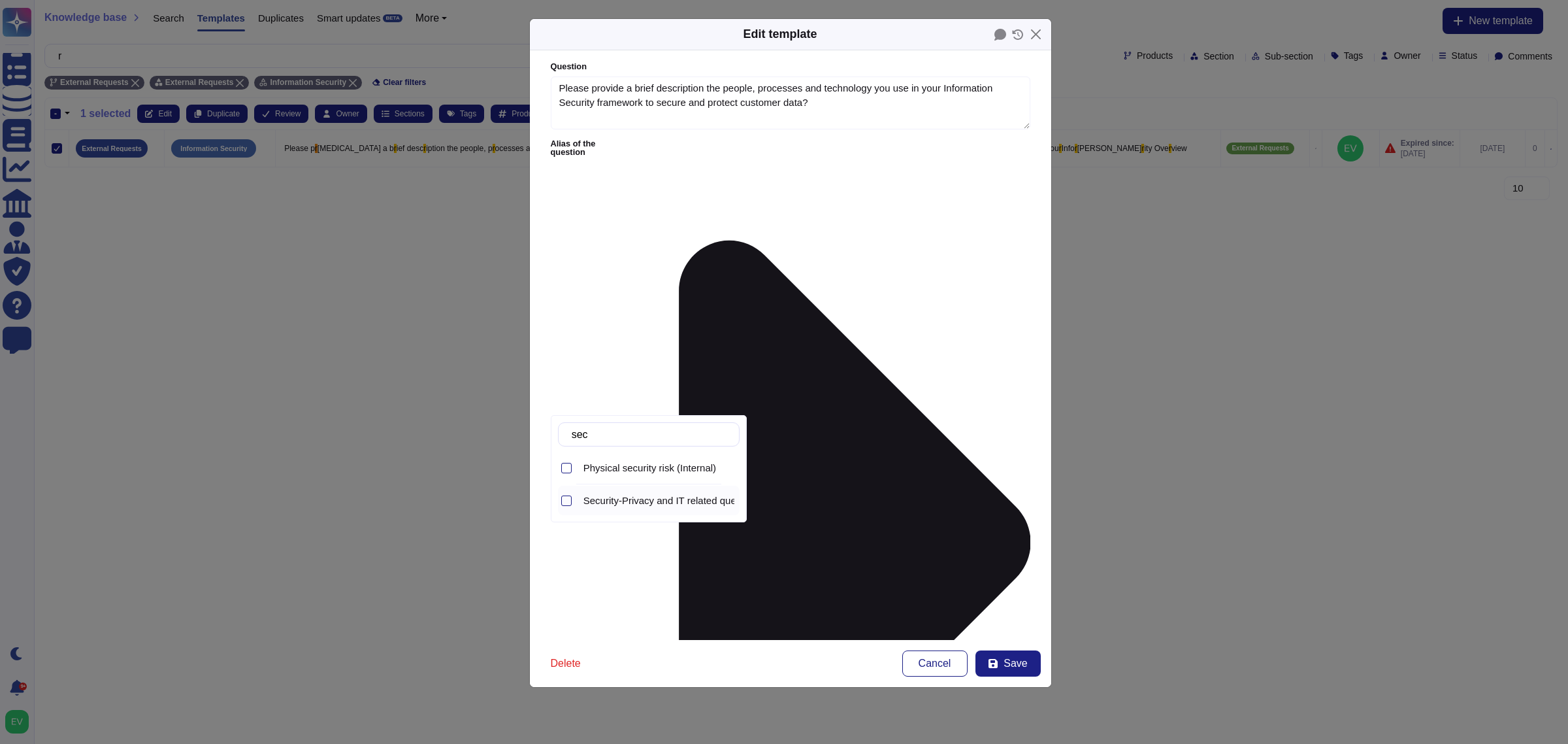
click at [648, 500] on span "Security-Privacy and IT related questions (External)" at bounding box center [694, 500] width 223 height 12
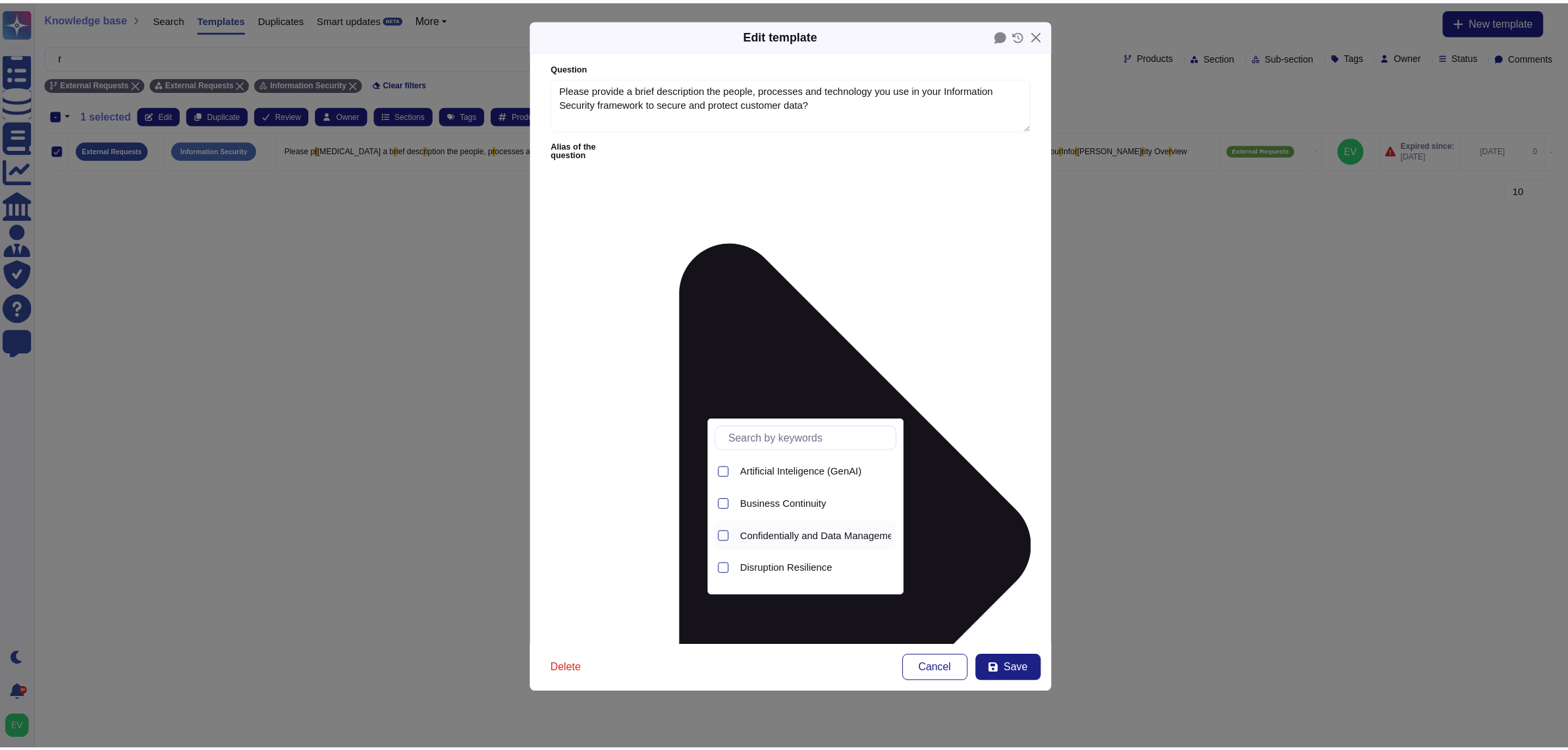
scroll to position [27, 0]
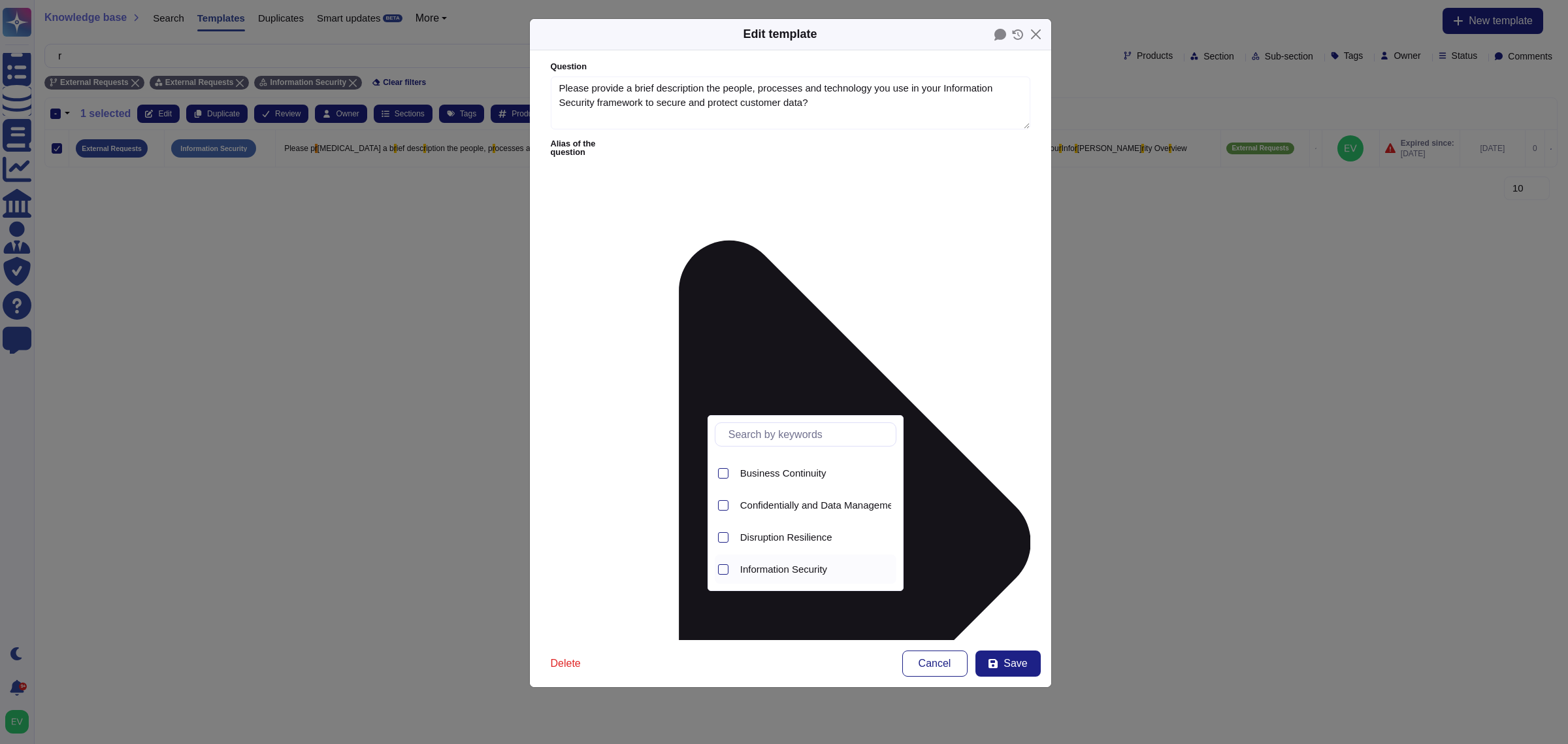
click at [790, 574] on span "Information Security" at bounding box center [783, 569] width 87 height 12
click at [949, 572] on form "Question Please provide a brief description the people, processes and technolog…" at bounding box center [790, 345] width 521 height 590
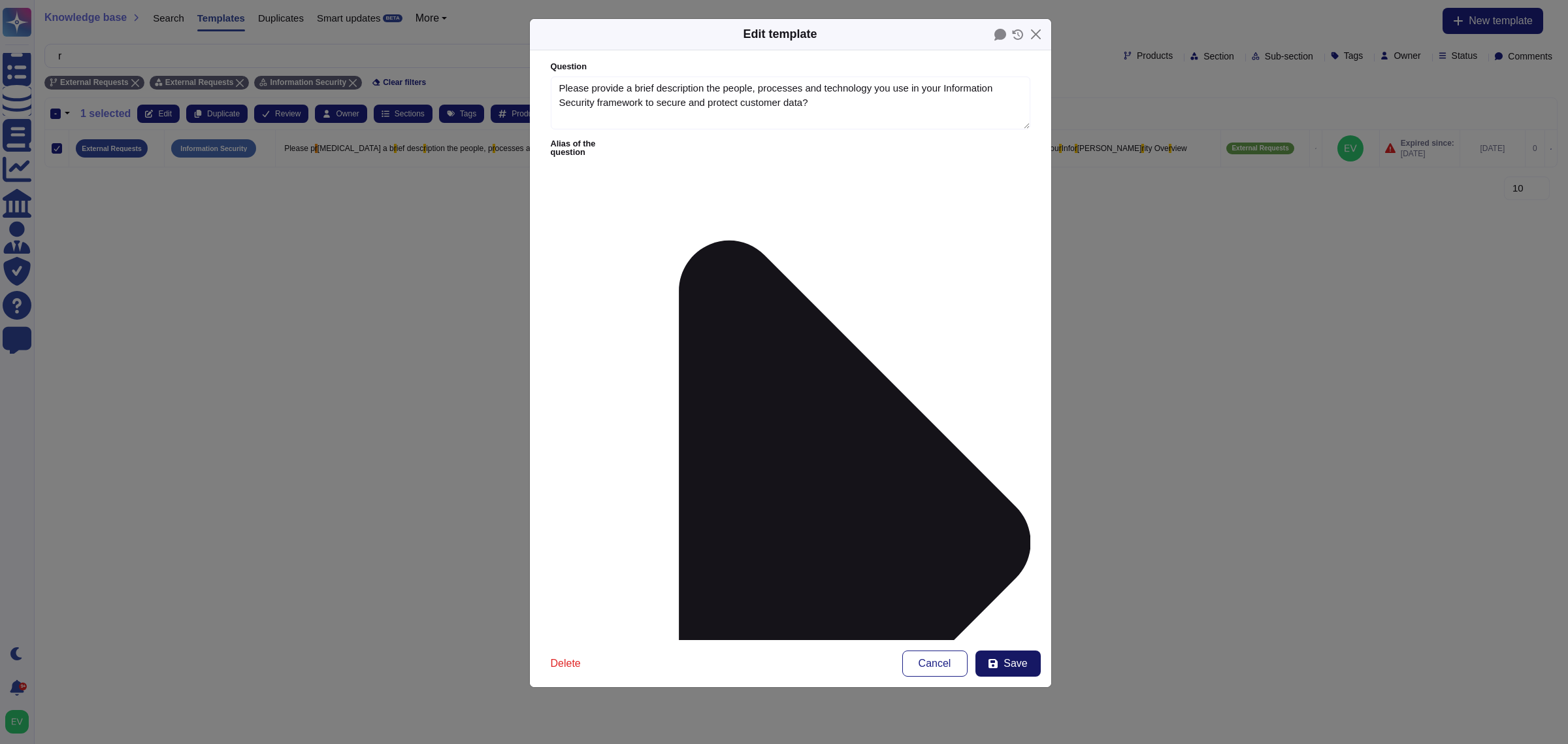
click at [1005, 662] on span "Save" at bounding box center [1015, 663] width 23 height 11
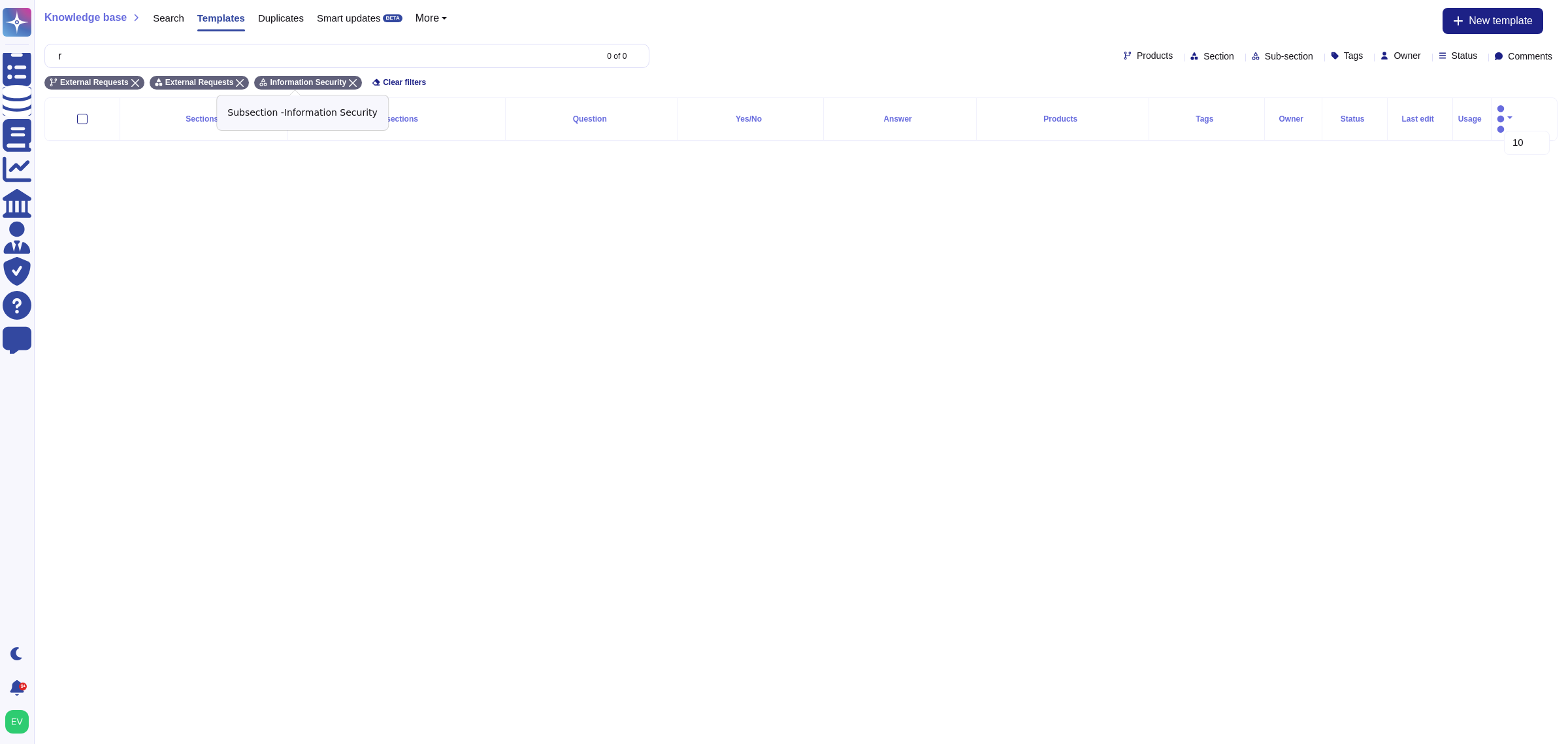
click at [349, 81] on icon at bounding box center [353, 83] width 8 height 8
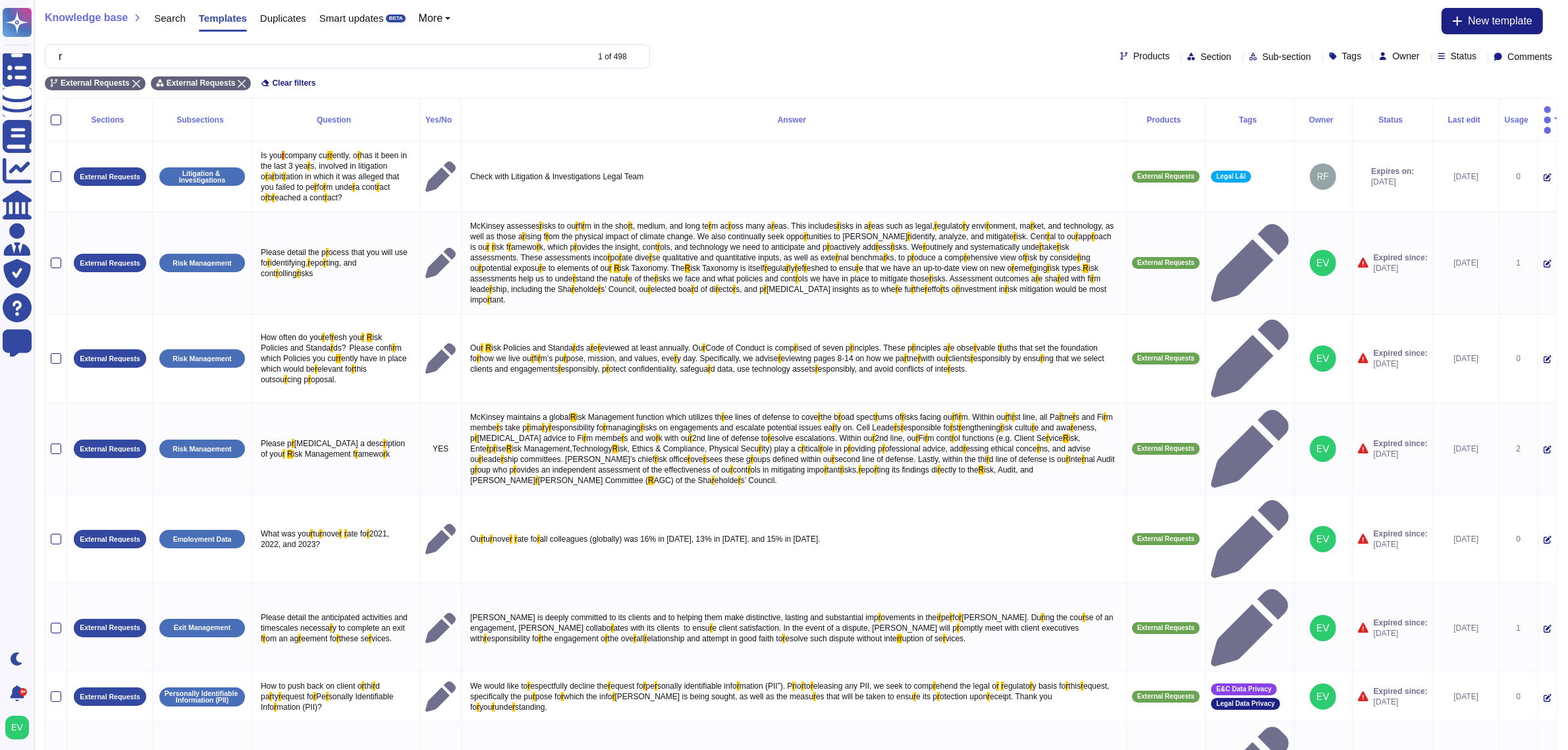
click at [1262, 52] on span "Sub-section" at bounding box center [1287, 57] width 49 height 9
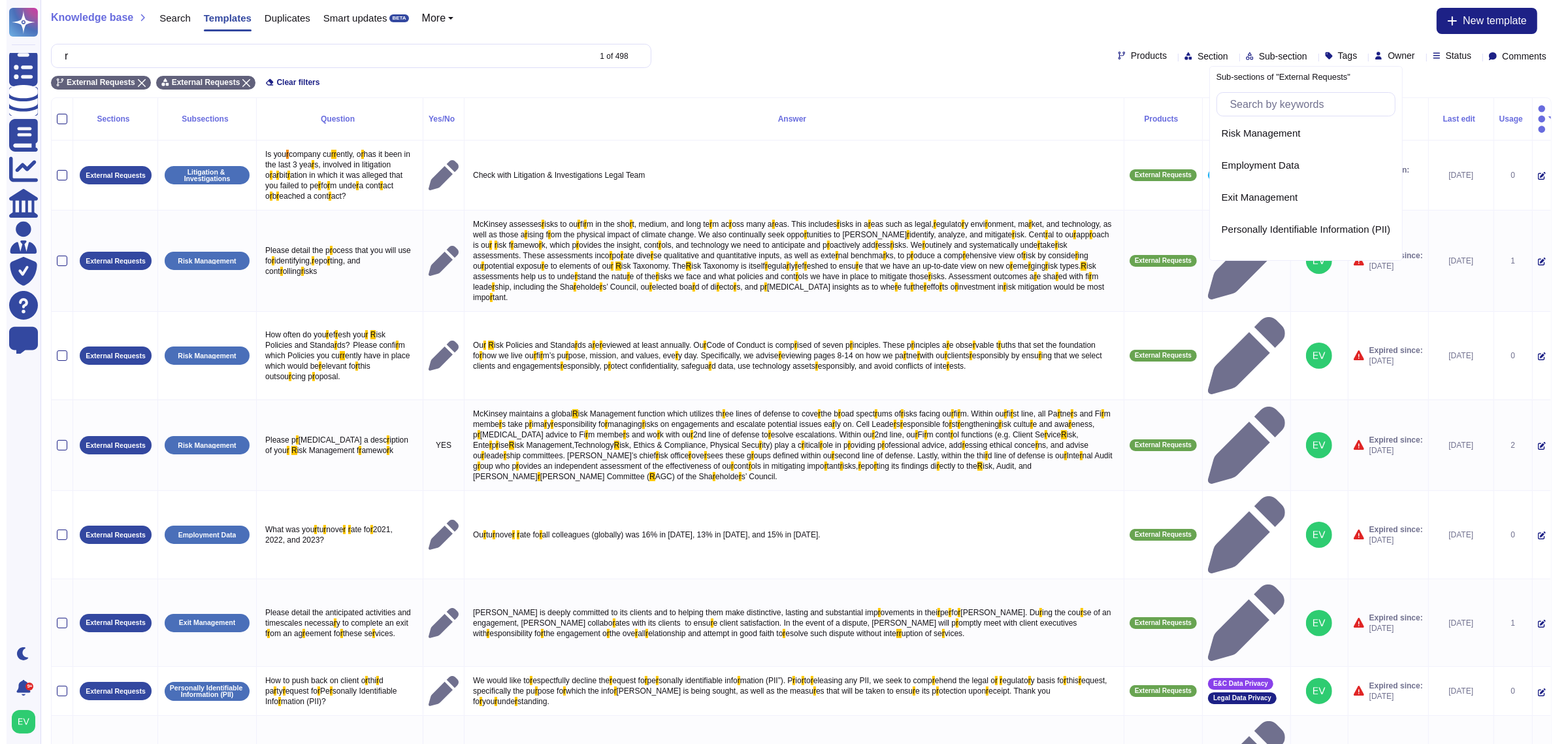
scroll to position [326, 0]
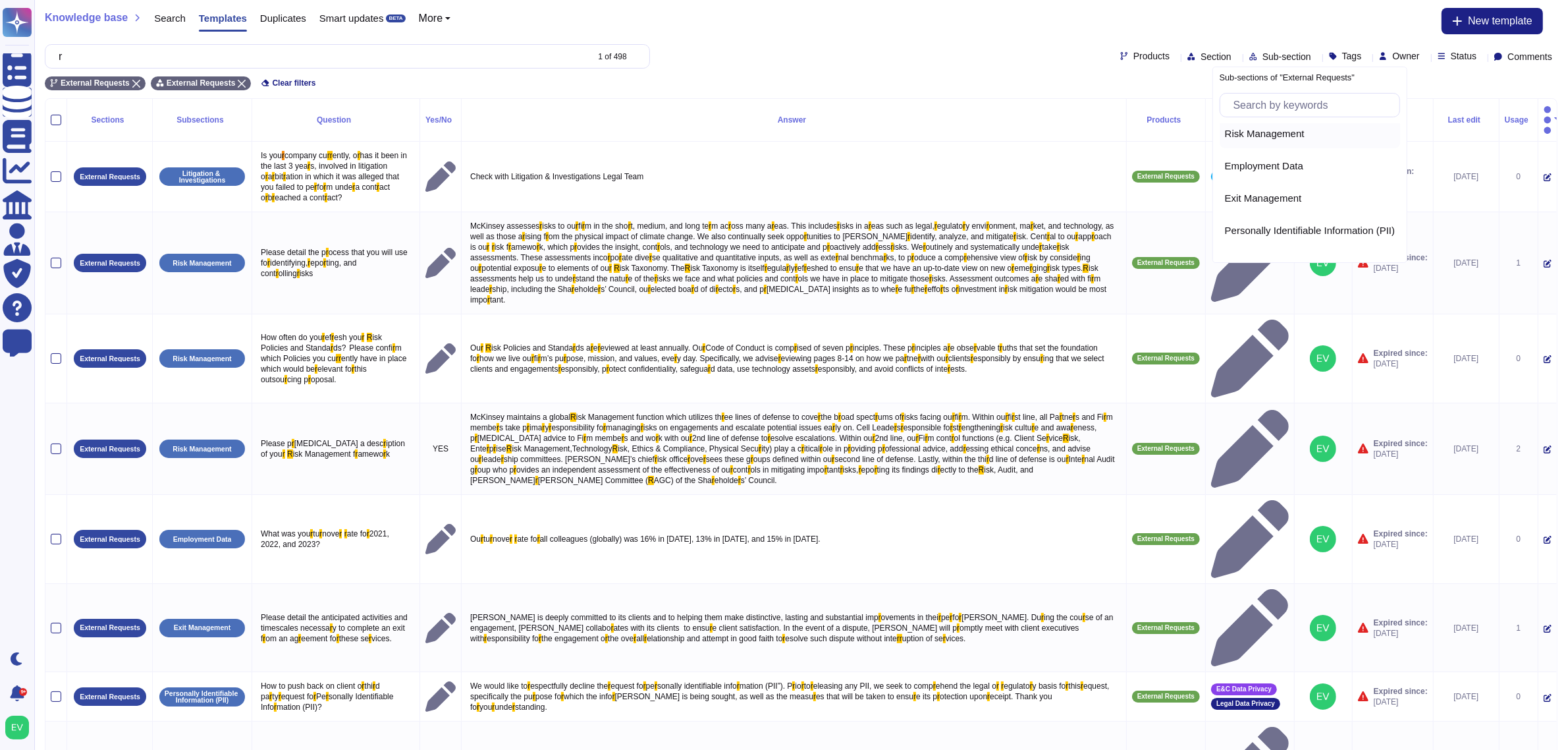
click at [1268, 138] on span "Risk Management" at bounding box center [1265, 133] width 80 height 12
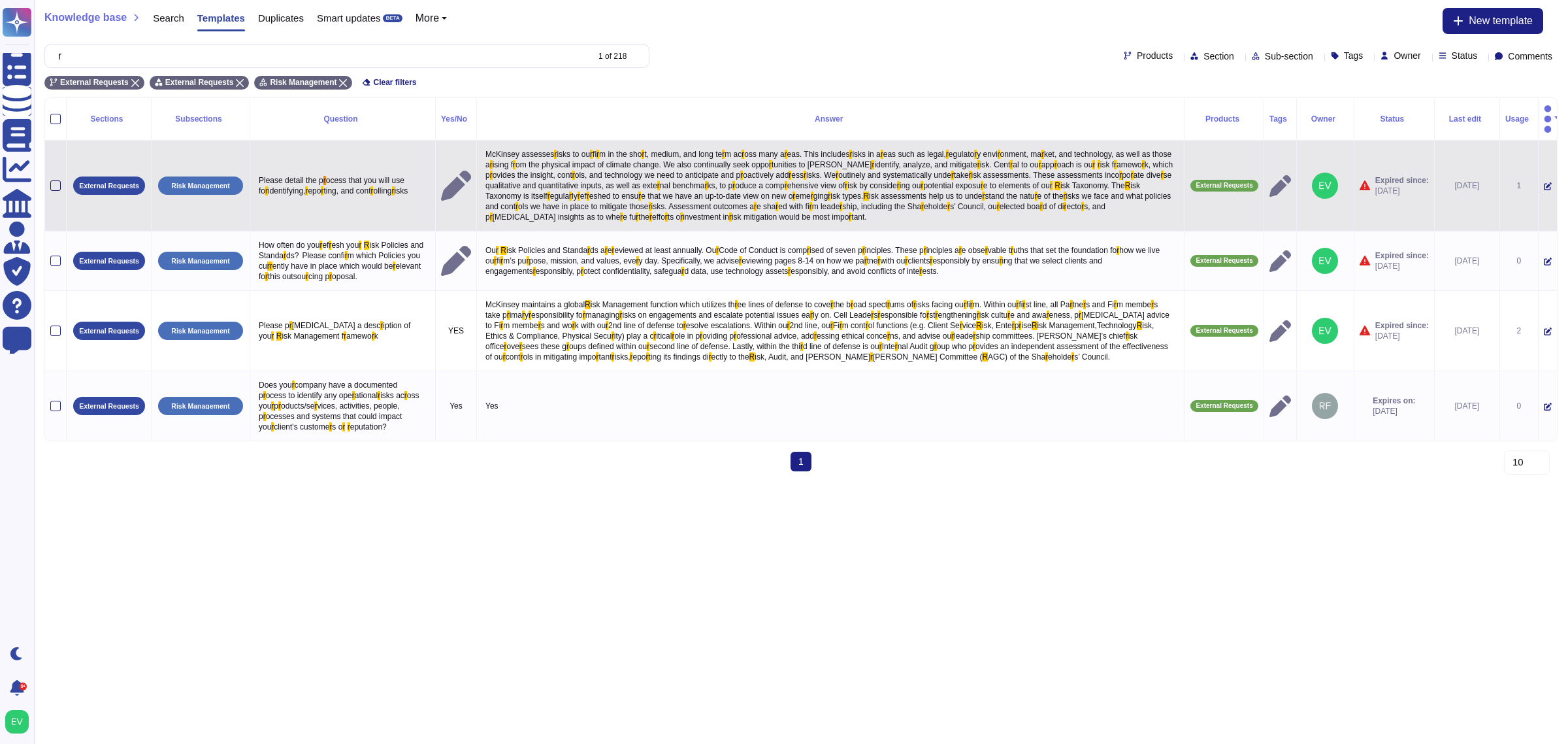
click at [50, 180] on div at bounding box center [56, 186] width 11 height 11
click at [0, 0] on input "checkbox" at bounding box center [0, 0] width 0 height 0
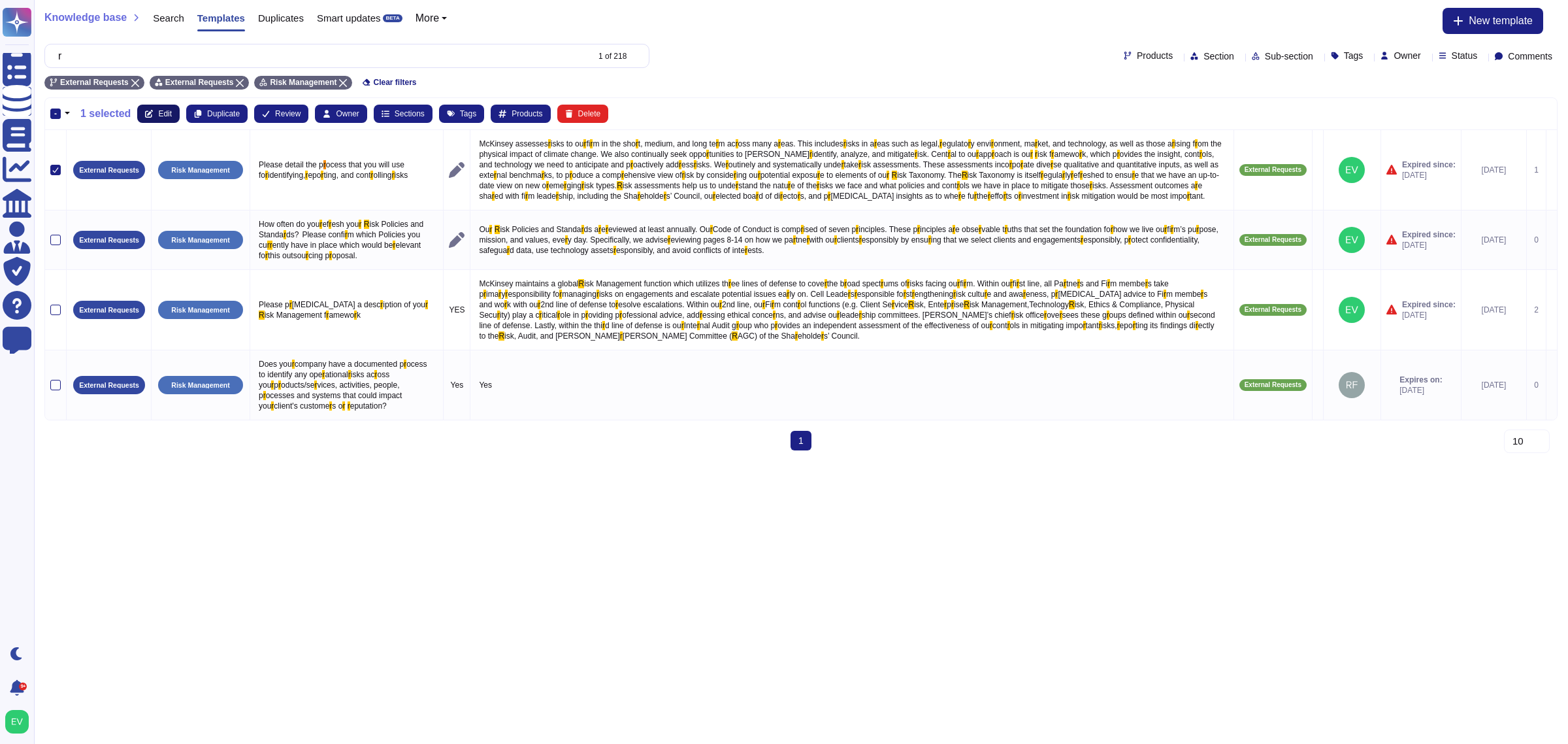
click at [158, 115] on span "Edit" at bounding box center [164, 113] width 13 height 8
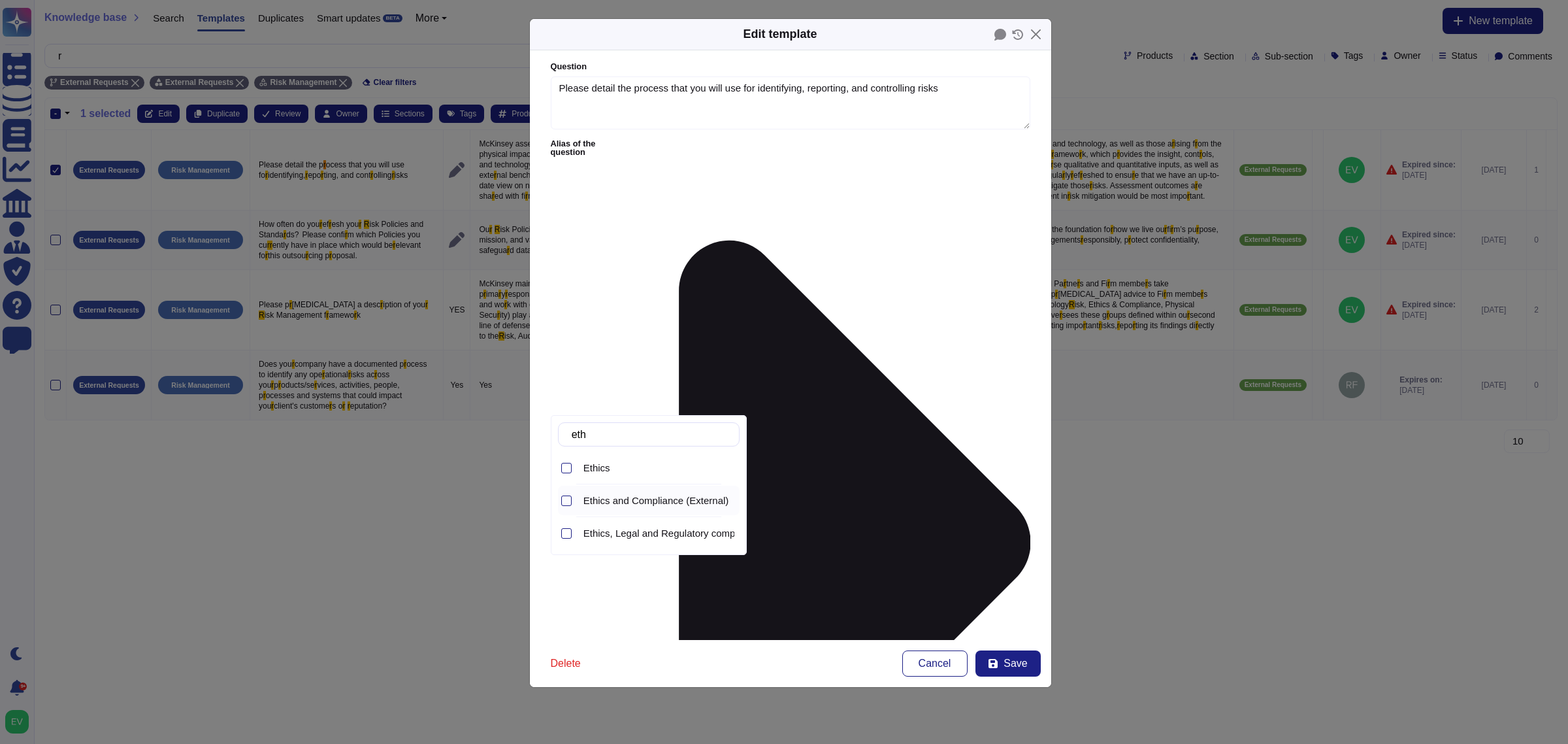
click at [667, 502] on span "Ethics and Compliance (External)" at bounding box center [656, 500] width 145 height 12
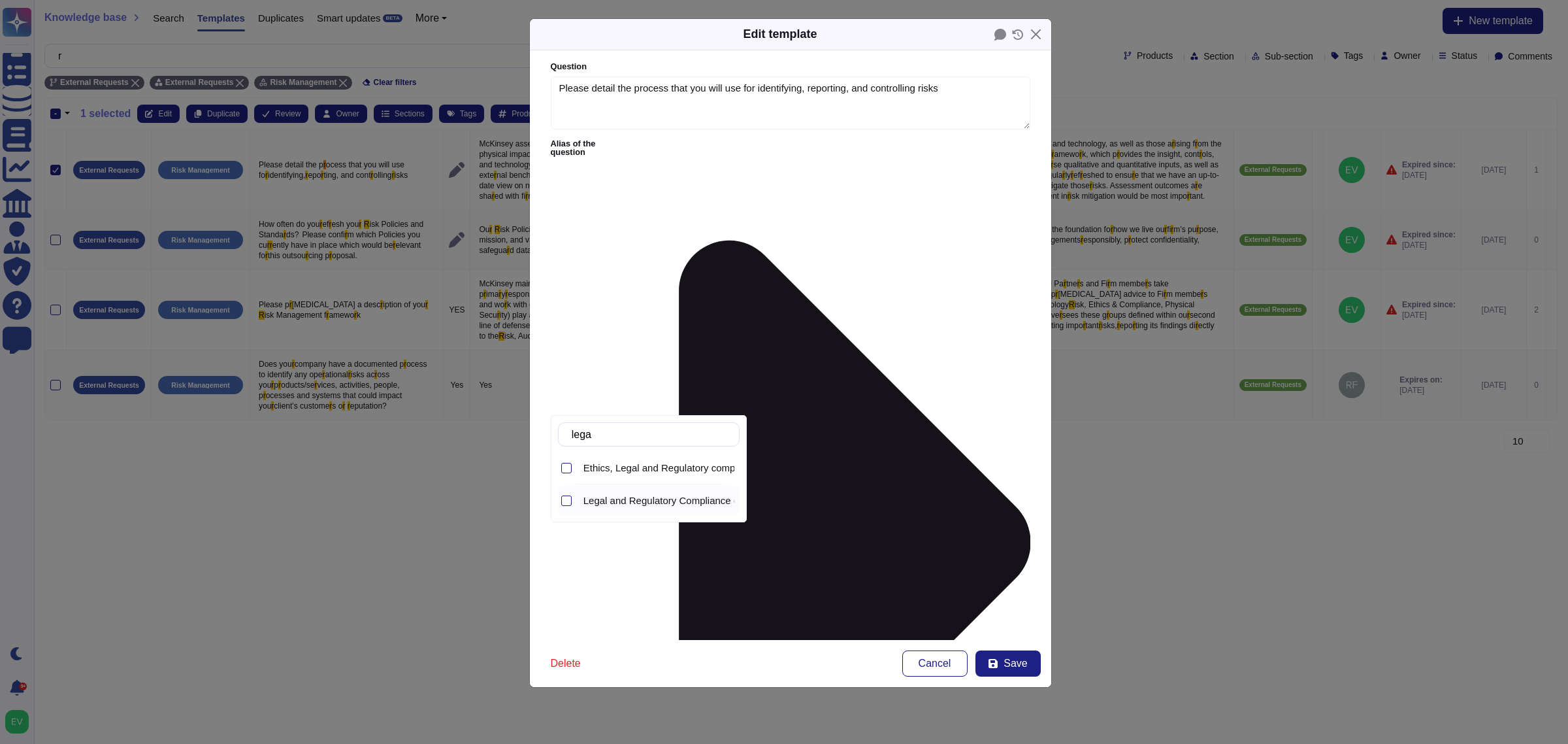
click at [651, 504] on span "Legal and Regulatory Compliance (External)" at bounding box center [679, 500] width 193 height 12
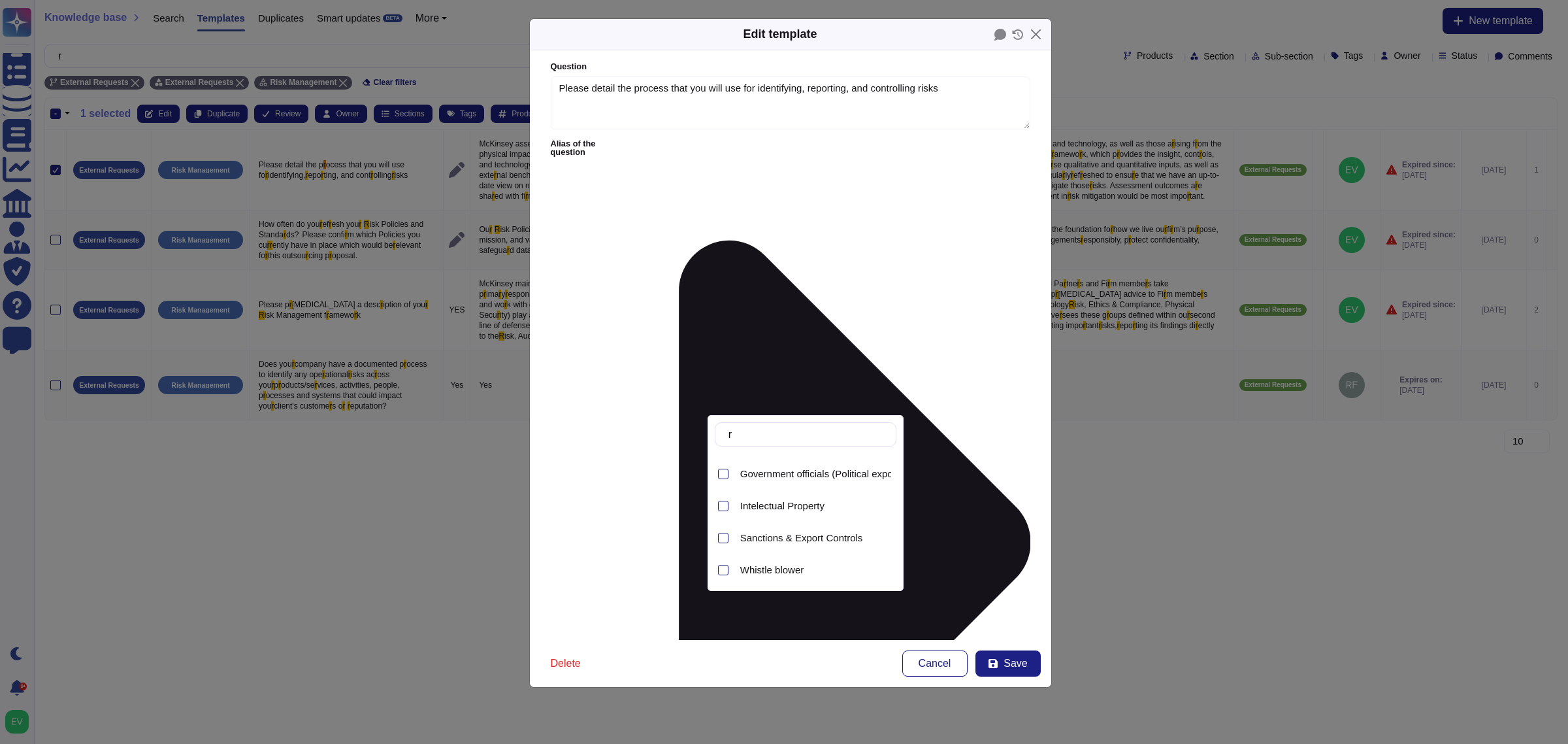
scroll to position [0, 0]
